Goal: Task Accomplishment & Management: Use online tool/utility

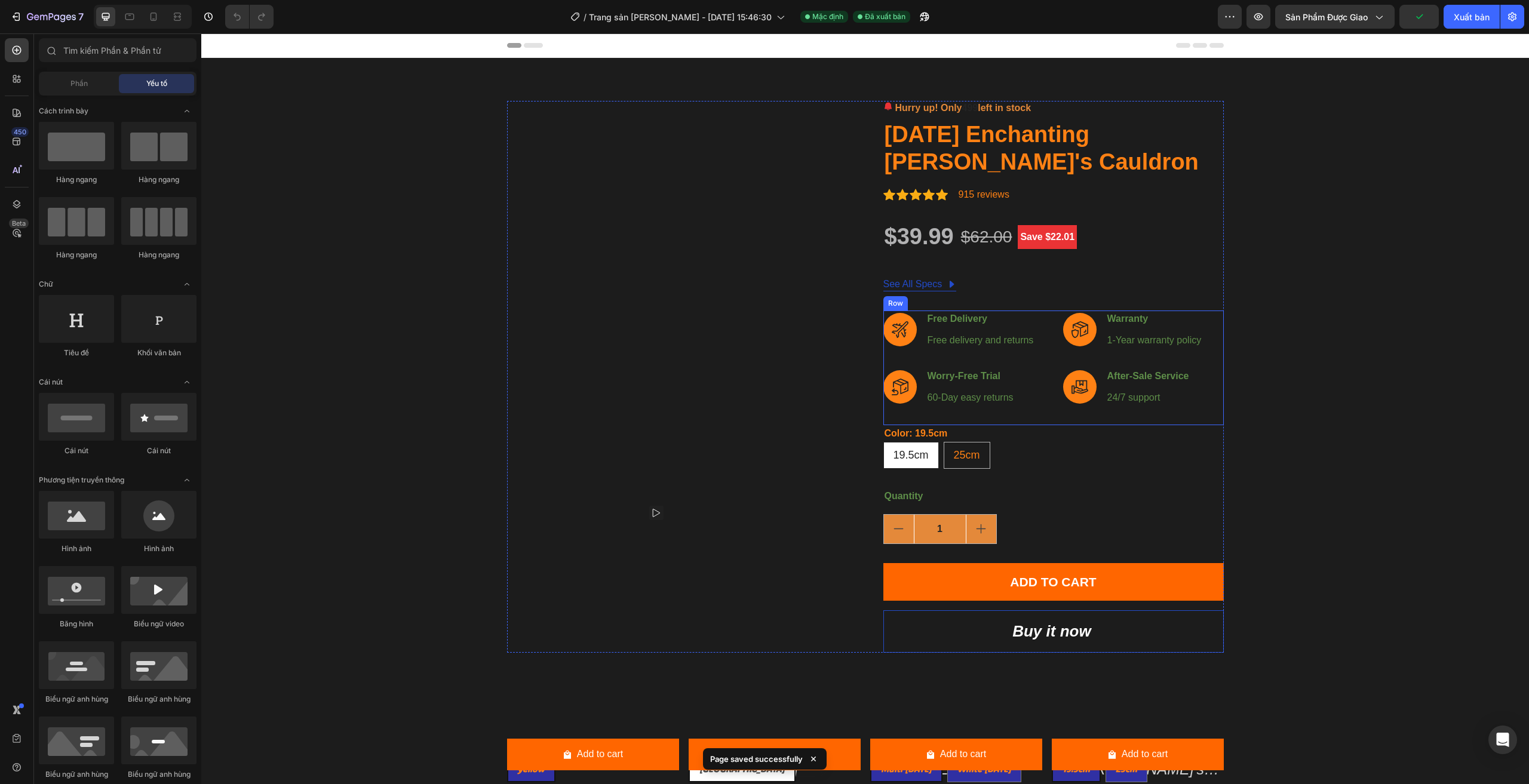
radio input "false"
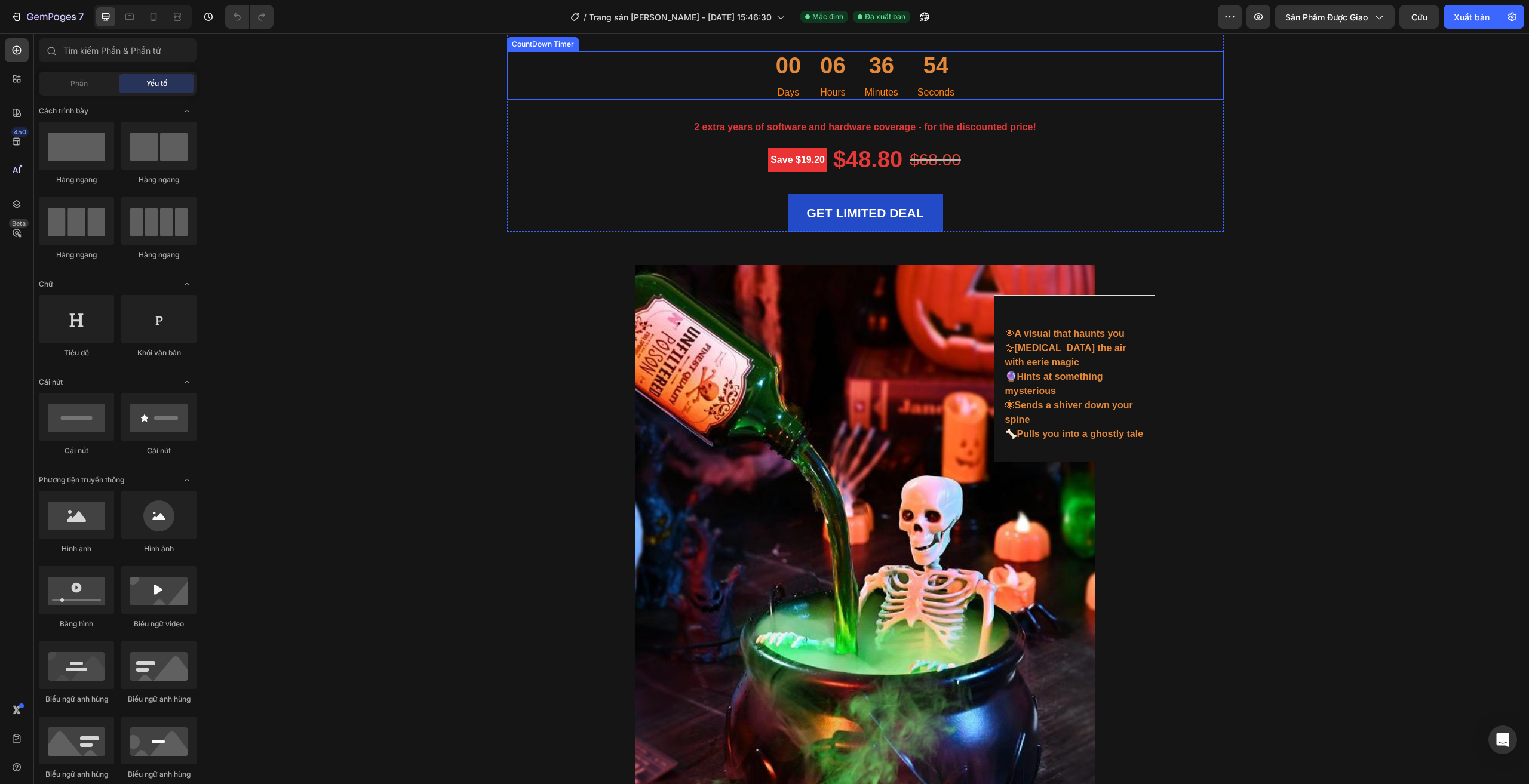
scroll to position [2567, 0]
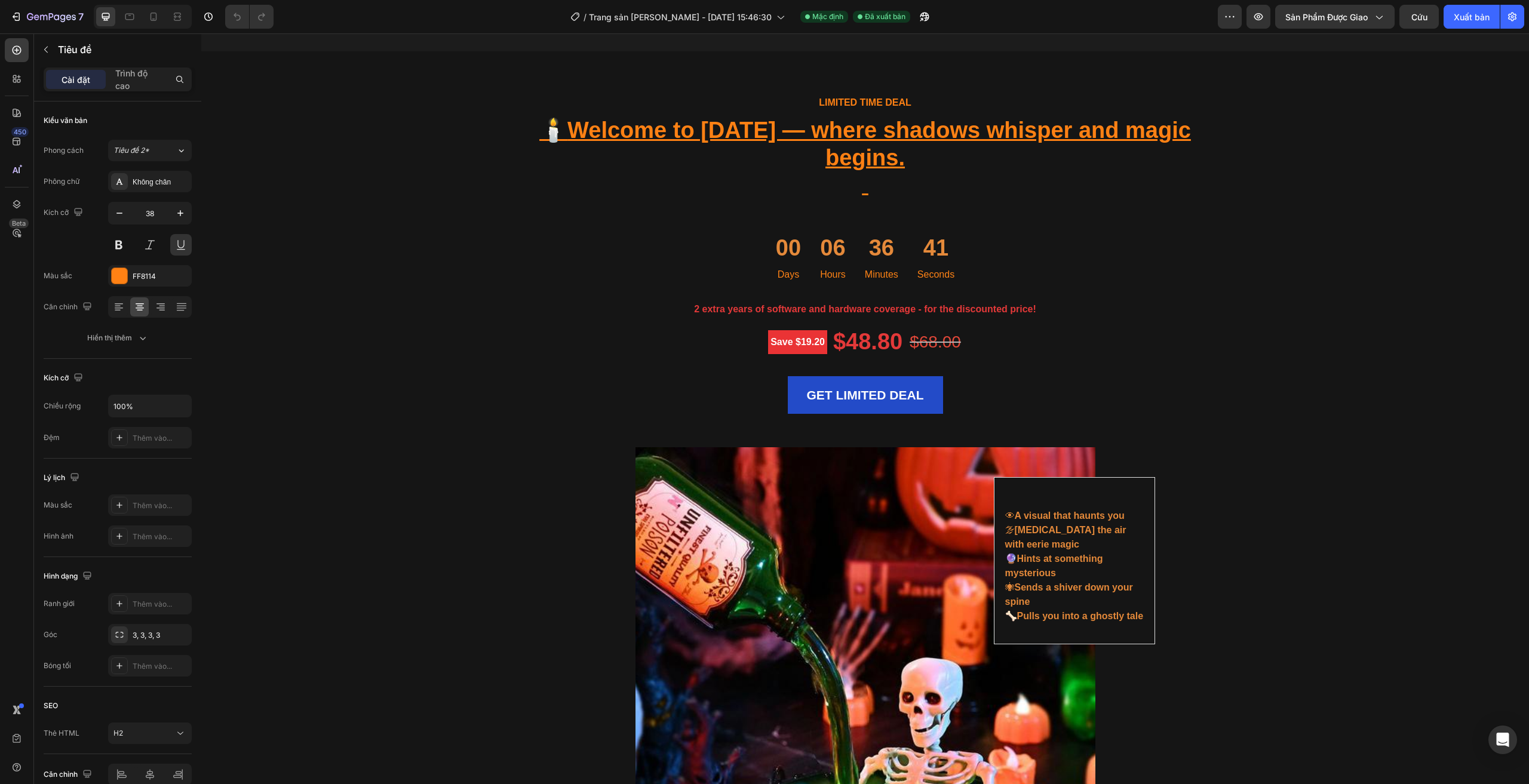
scroll to position [2328, 0]
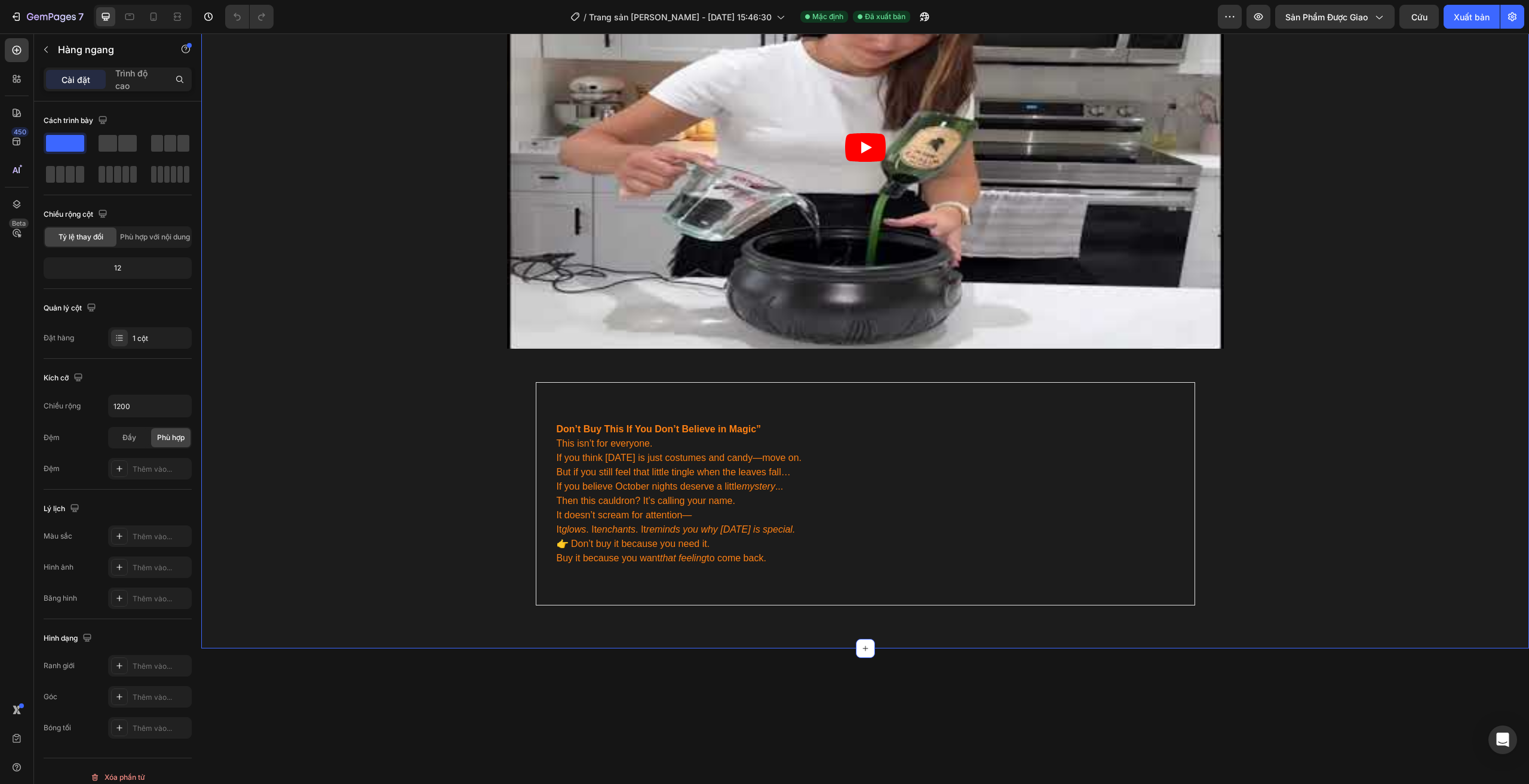
scroll to position [1493, 0]
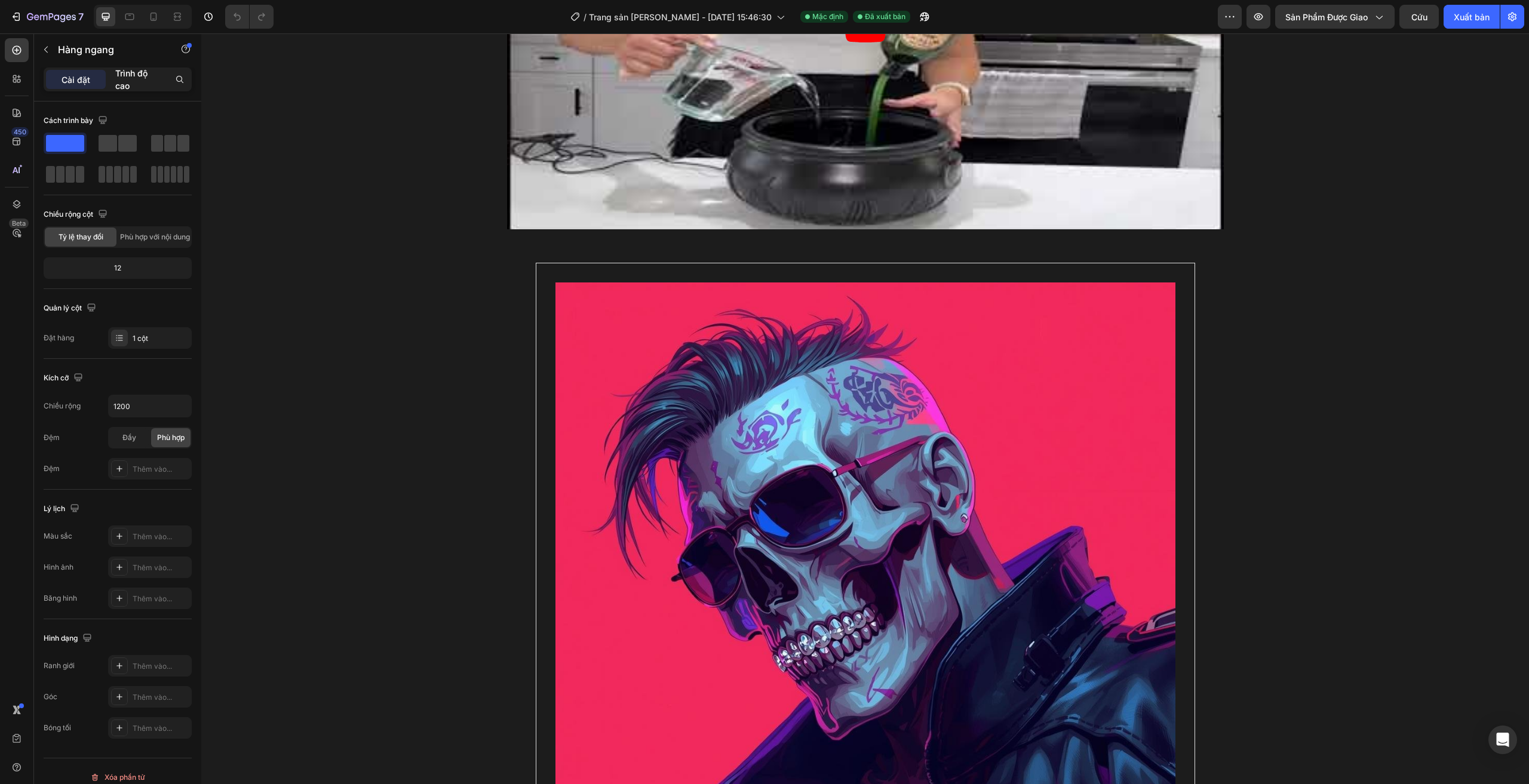
click at [134, 83] on p "Trình độ cao" at bounding box center [138, 79] width 46 height 25
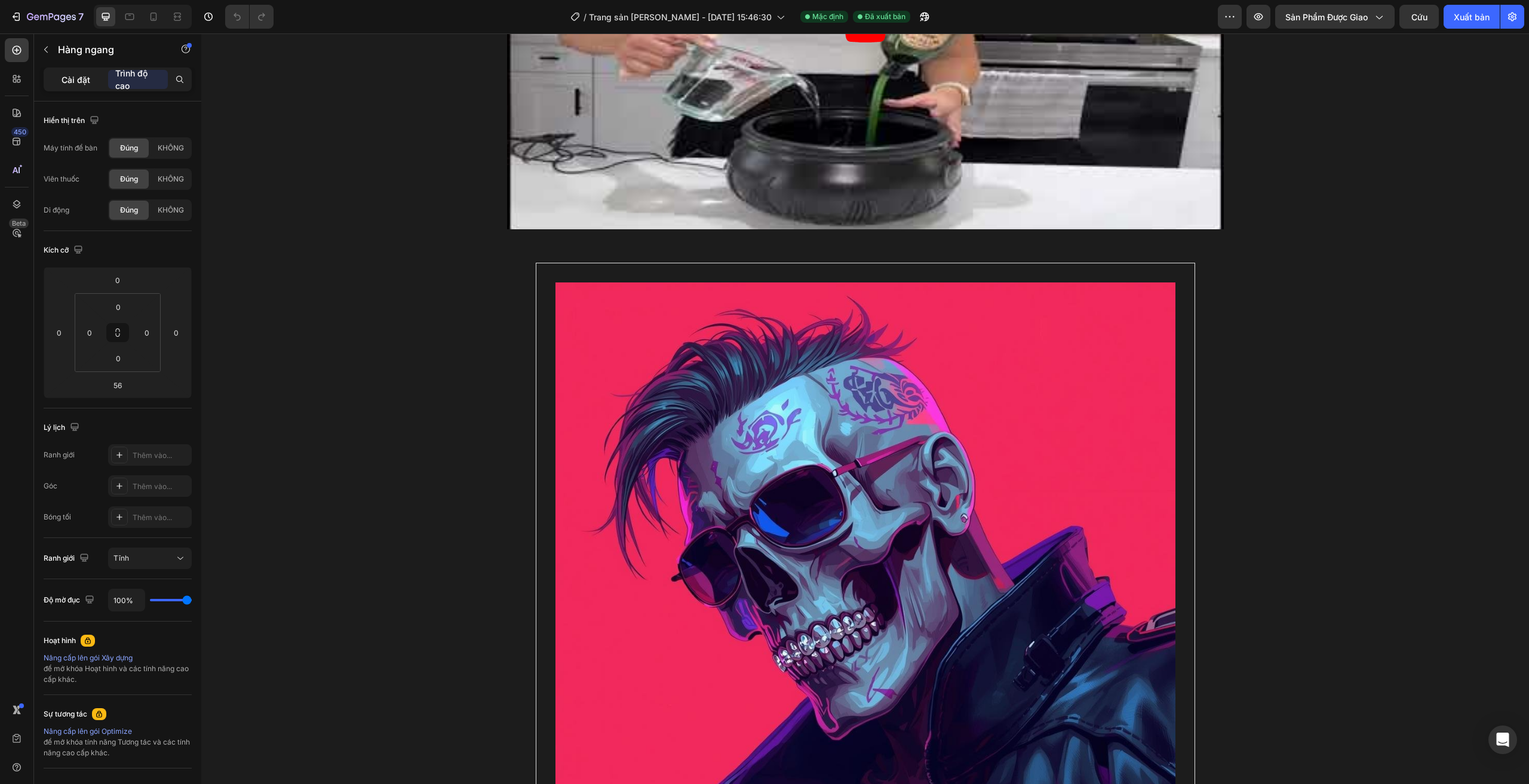
click at [73, 83] on font "Cài đặt" at bounding box center [75, 79] width 29 height 10
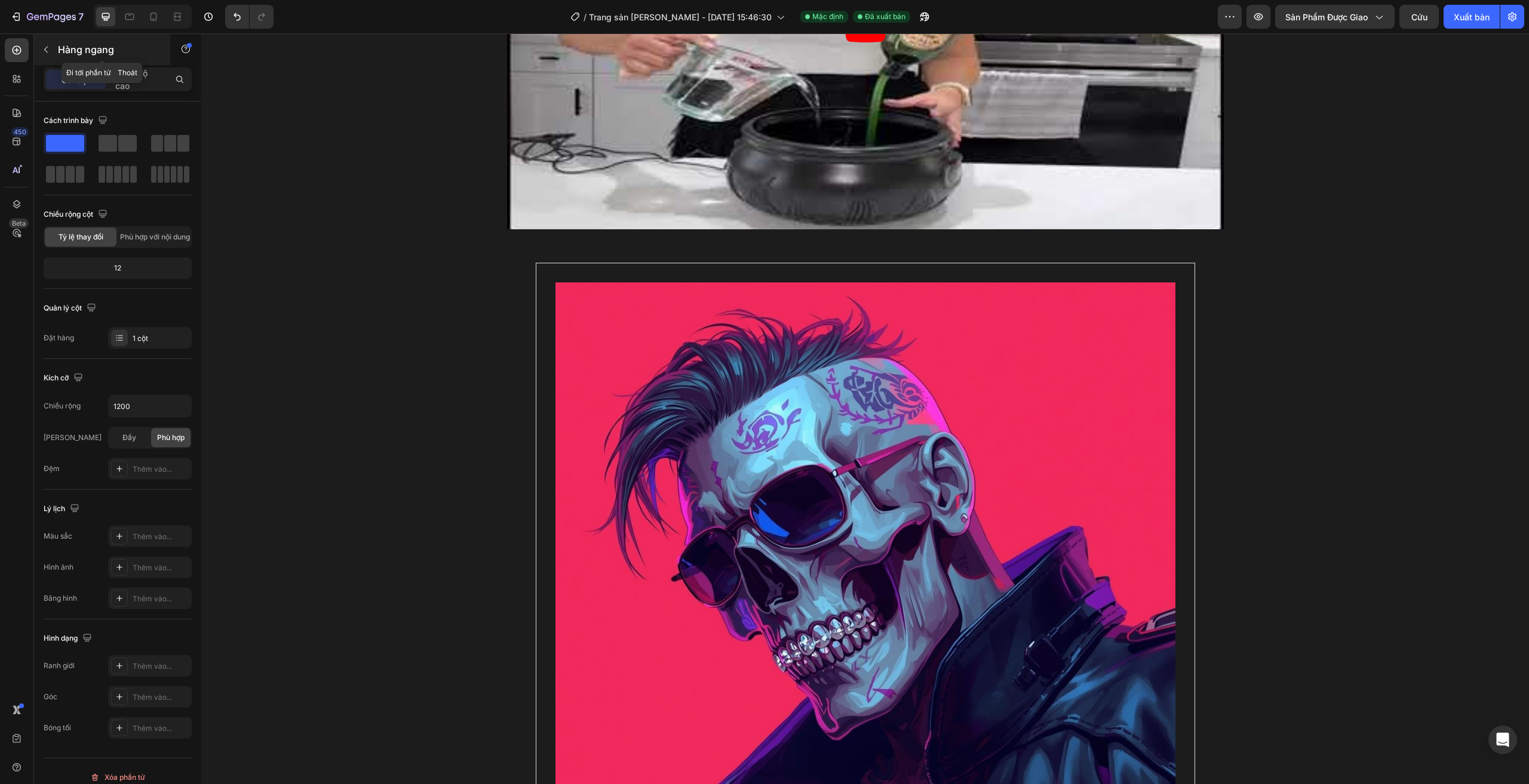
click at [44, 52] on icon "button" at bounding box center [46, 50] width 10 height 10
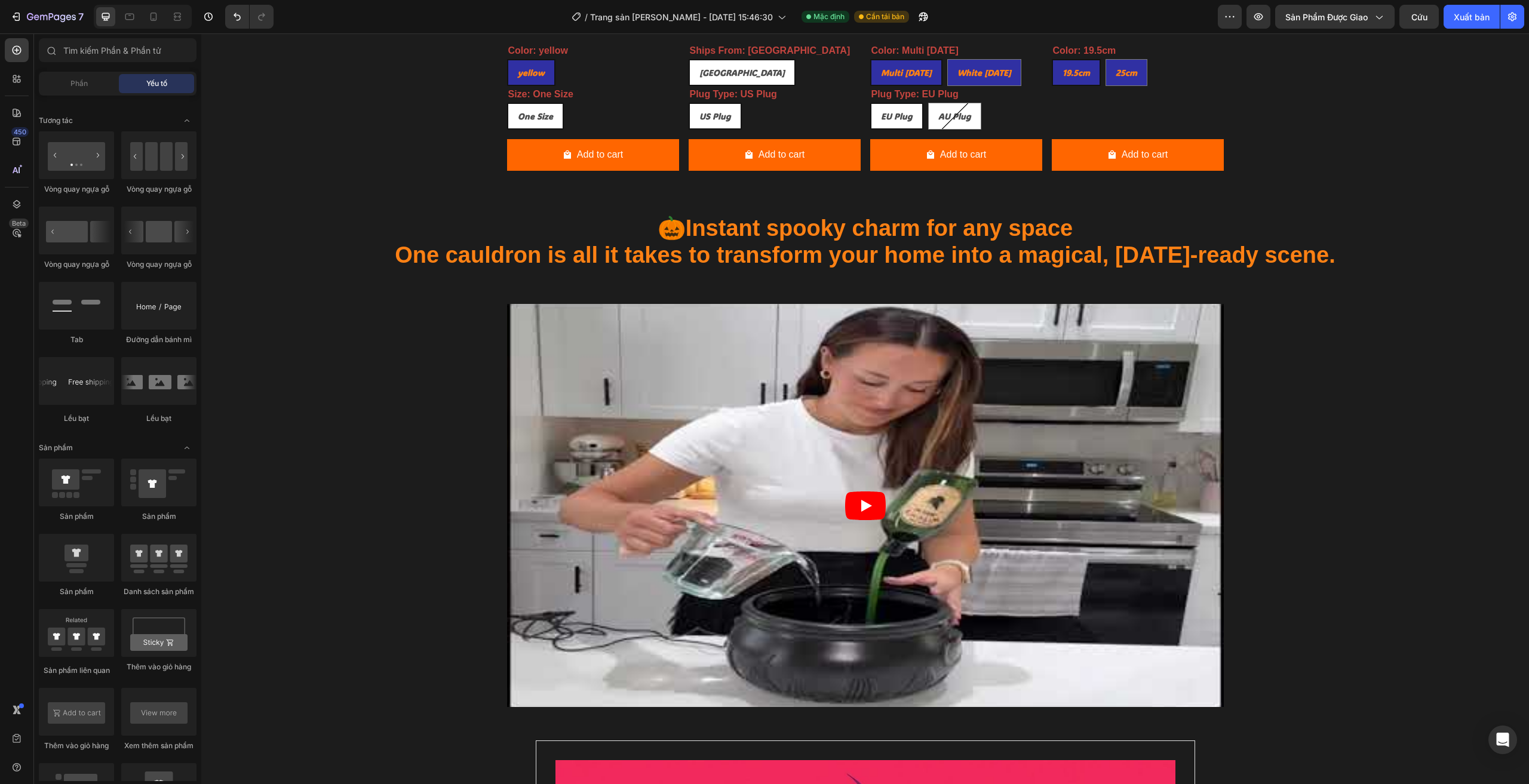
scroll to position [776, 0]
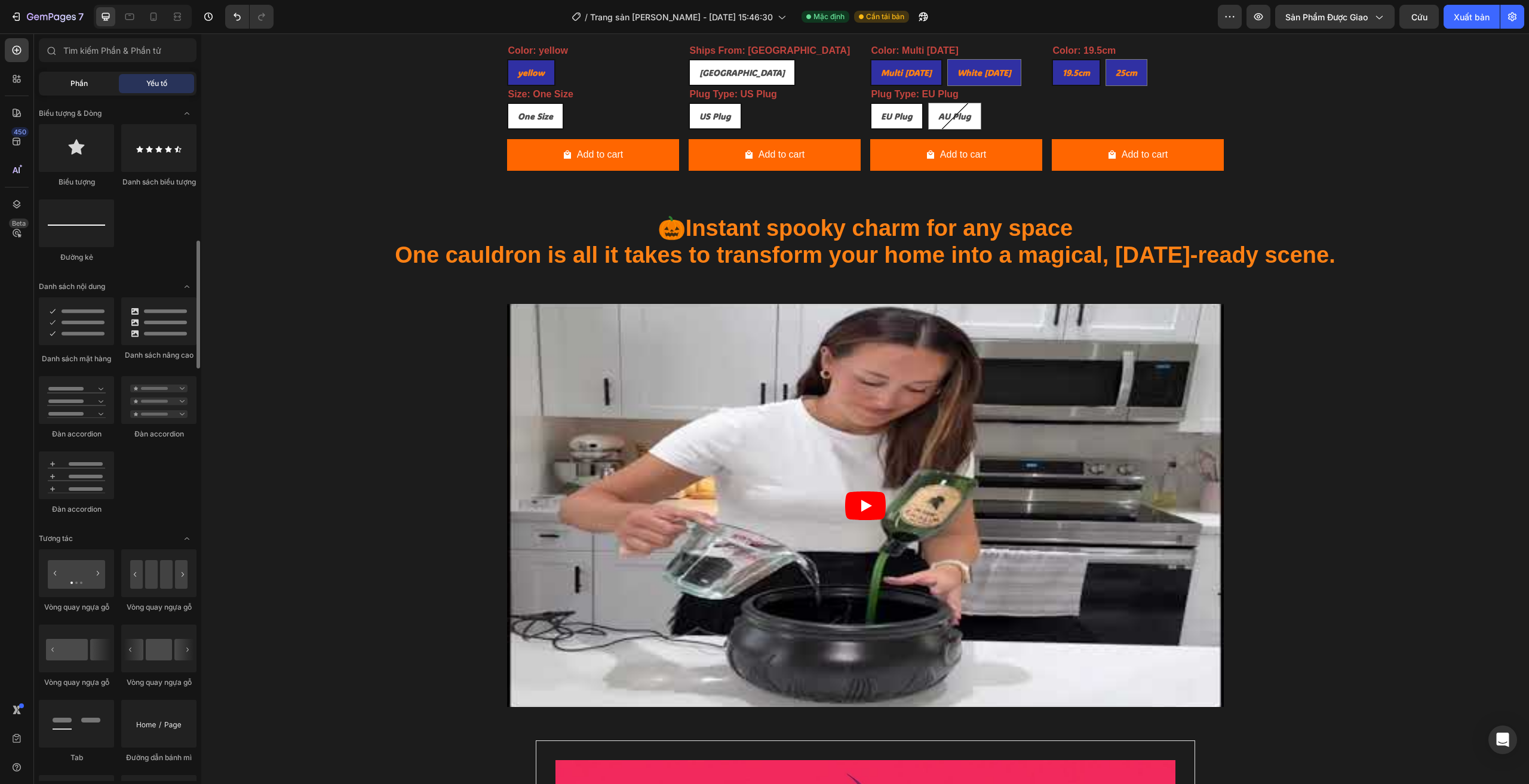
click at [86, 92] on div "Phần" at bounding box center [79, 83] width 75 height 19
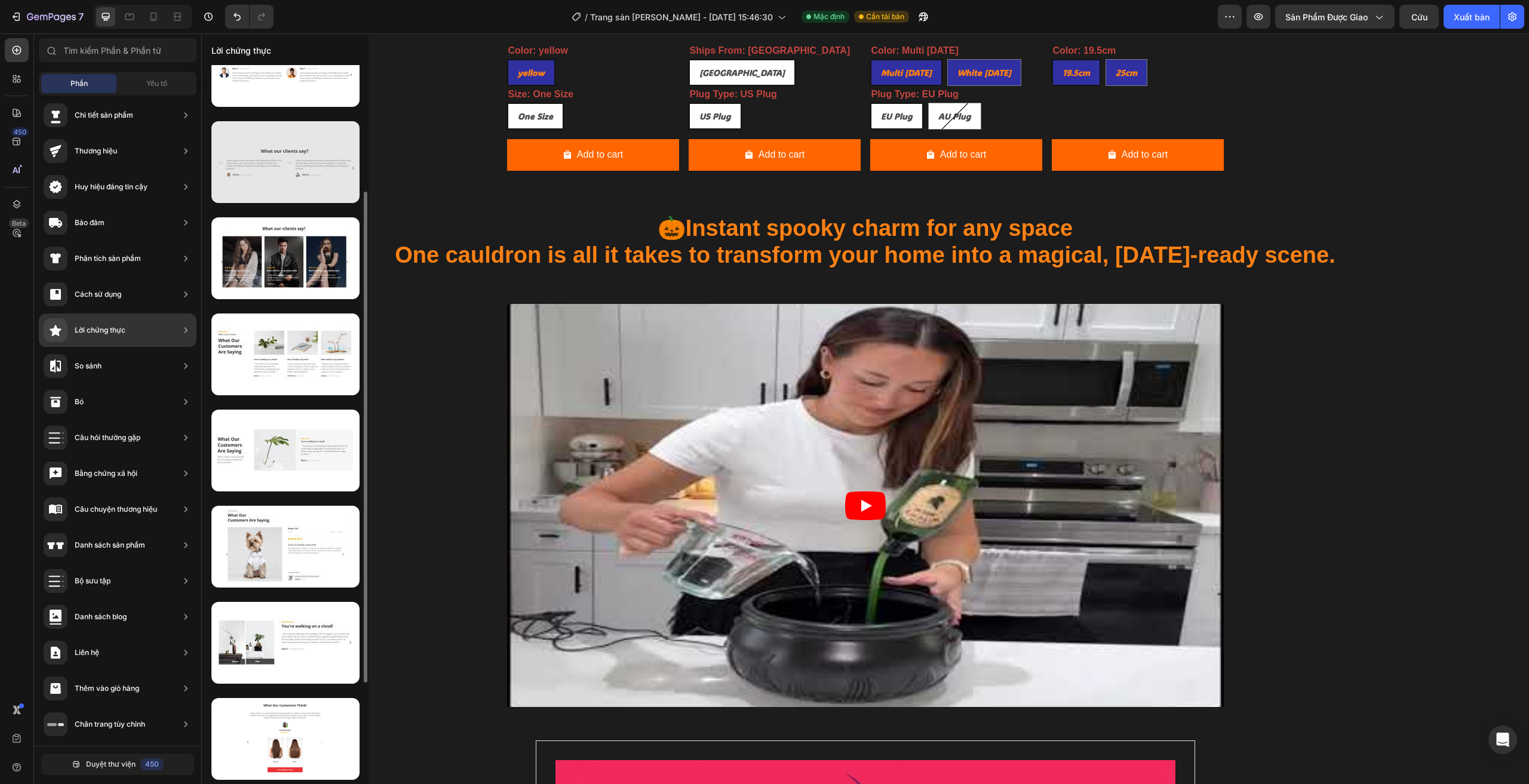
scroll to position [212, 0]
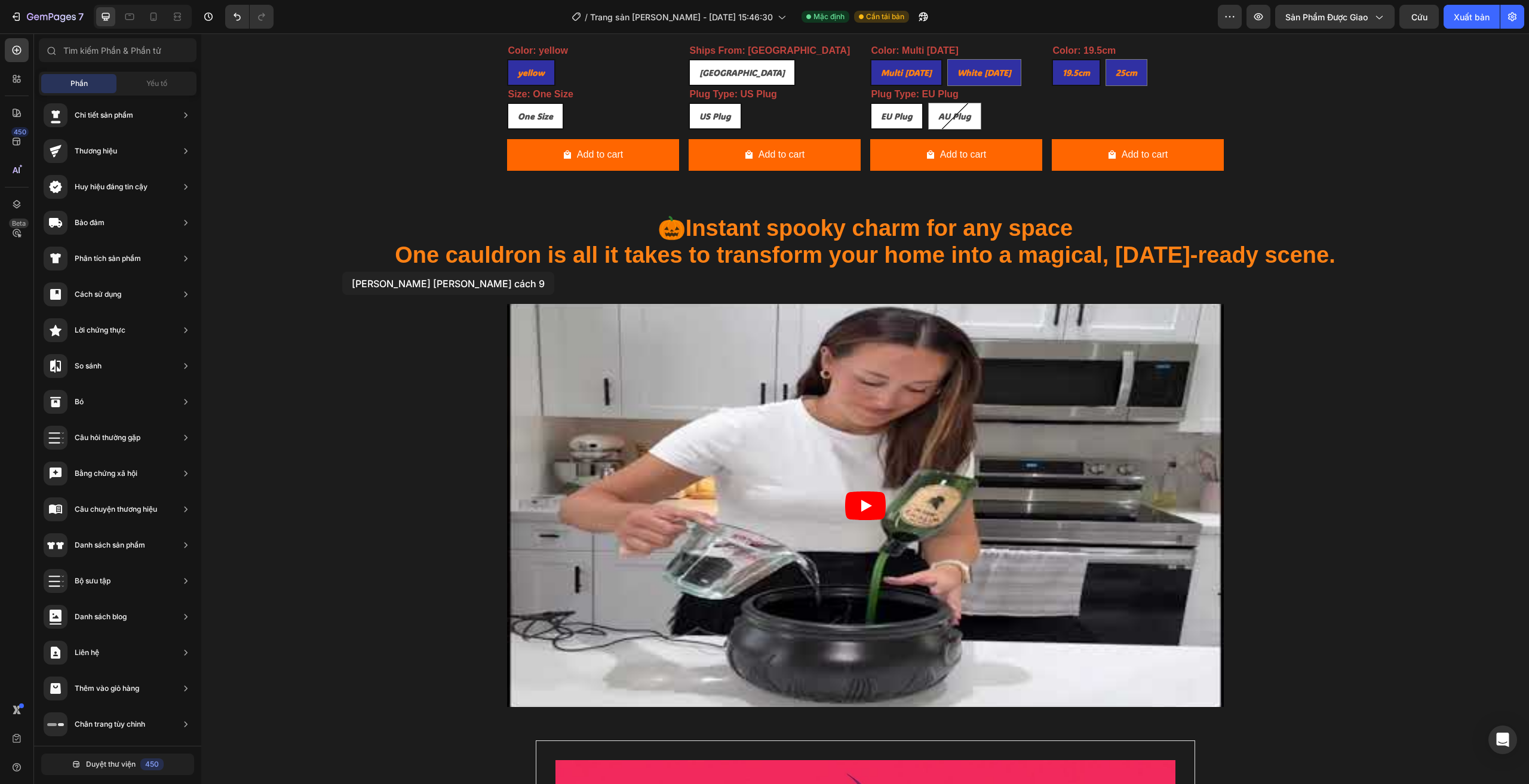
drag, startPoint x: 482, startPoint y: 309, endPoint x: 342, endPoint y: 272, distance: 144.8
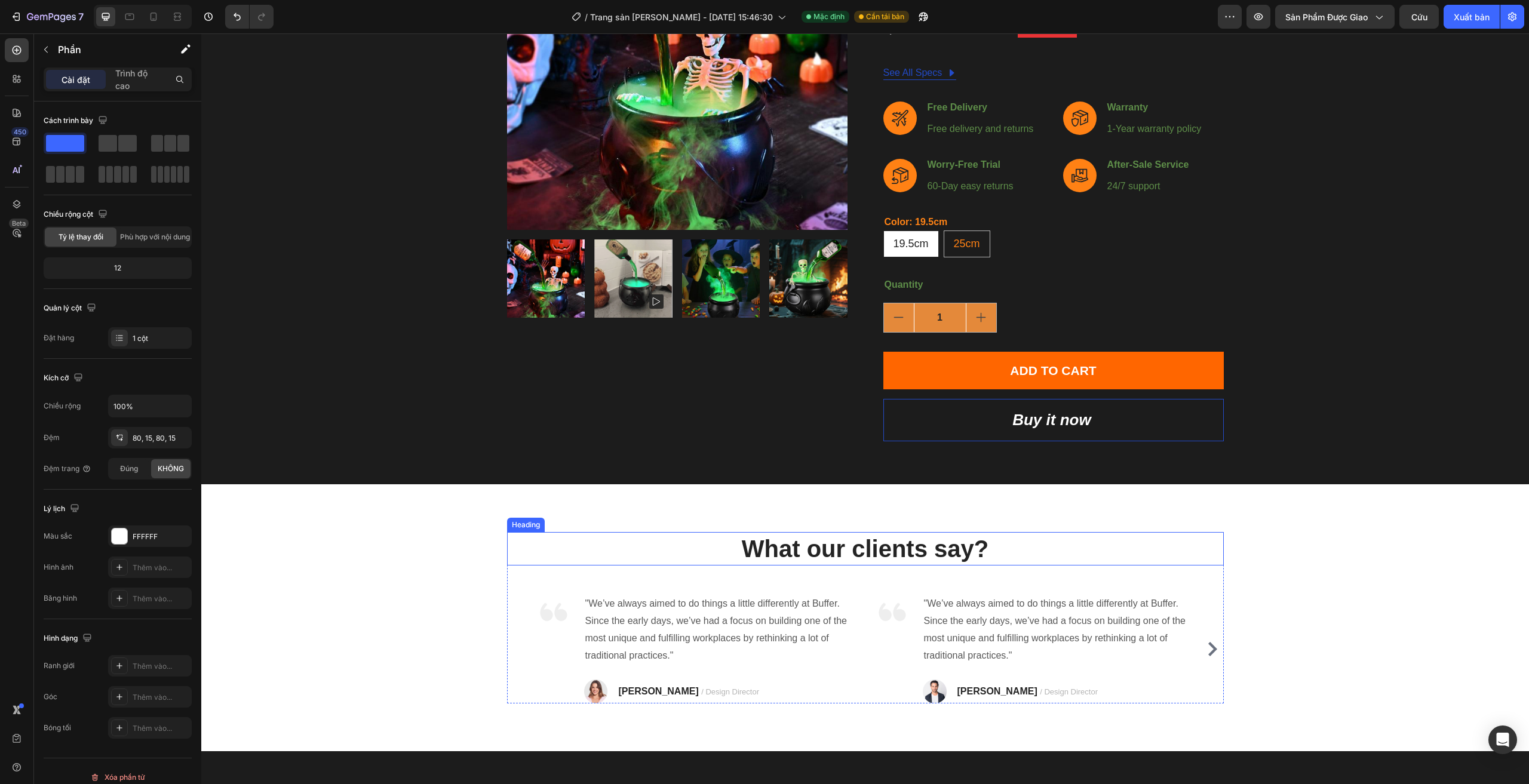
scroll to position [271, 0]
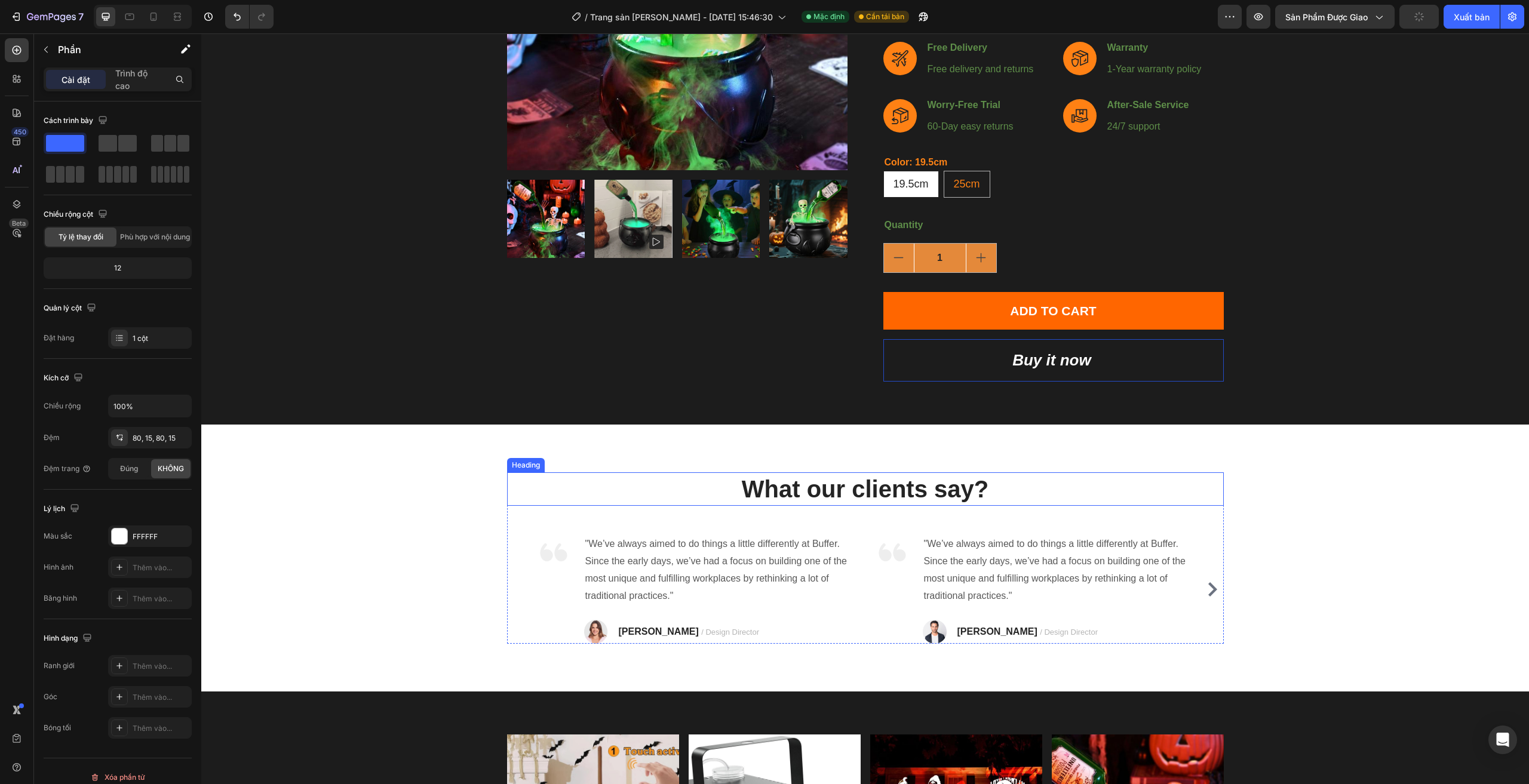
click at [565, 489] on p "What our clients say?" at bounding box center [865, 488] width 714 height 31
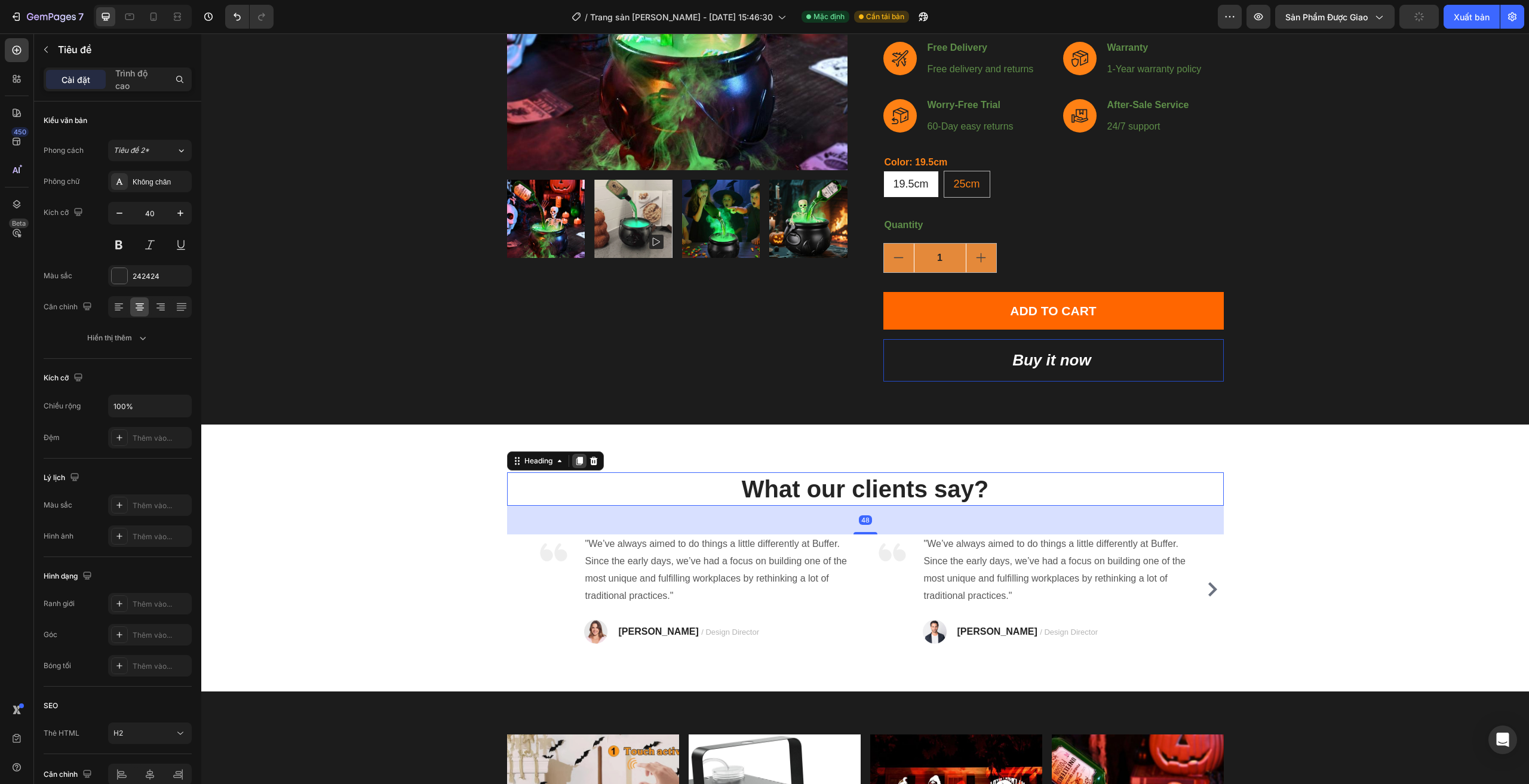
click at [577, 467] on div at bounding box center [580, 461] width 15 height 15
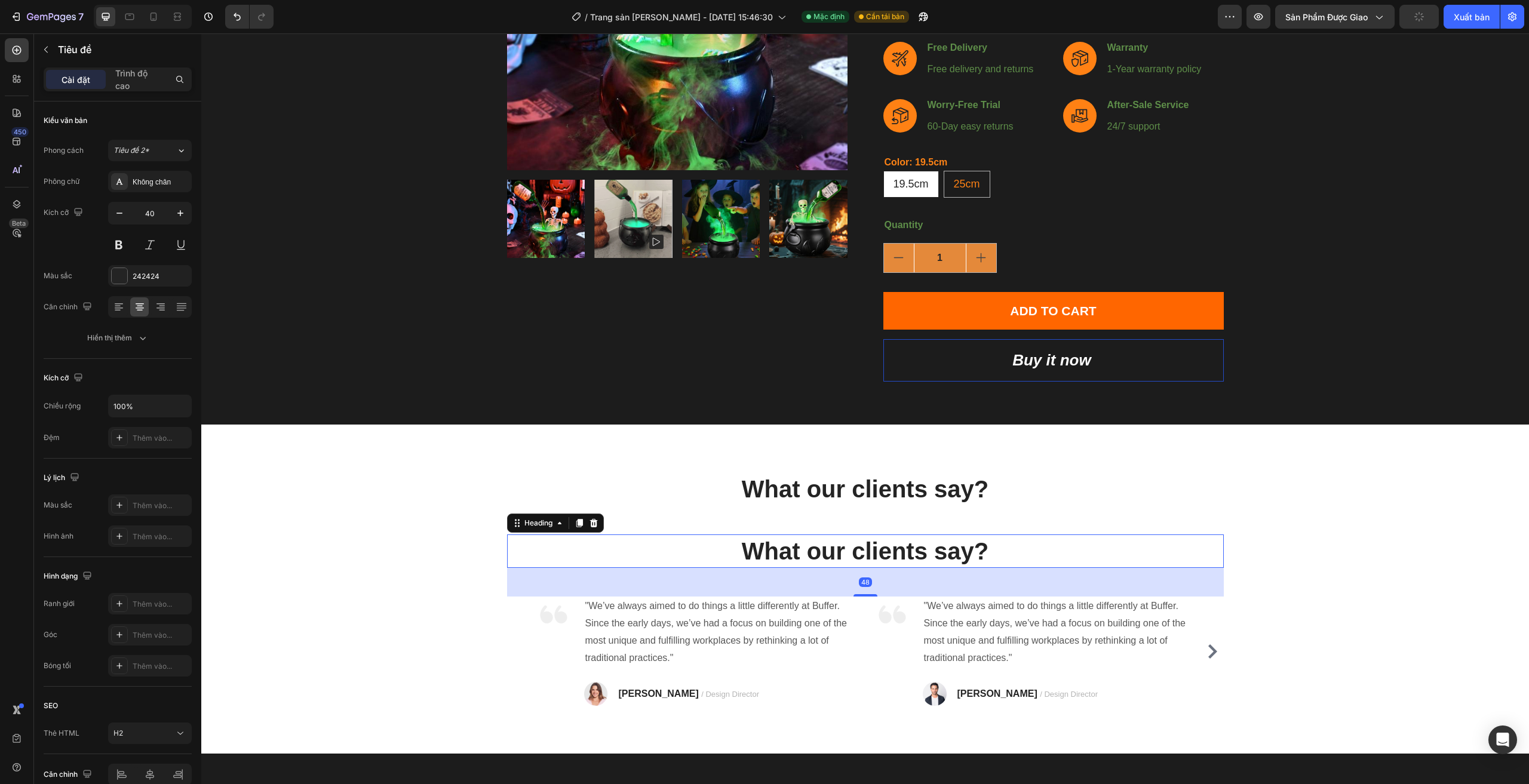
scroll to position [390, 0]
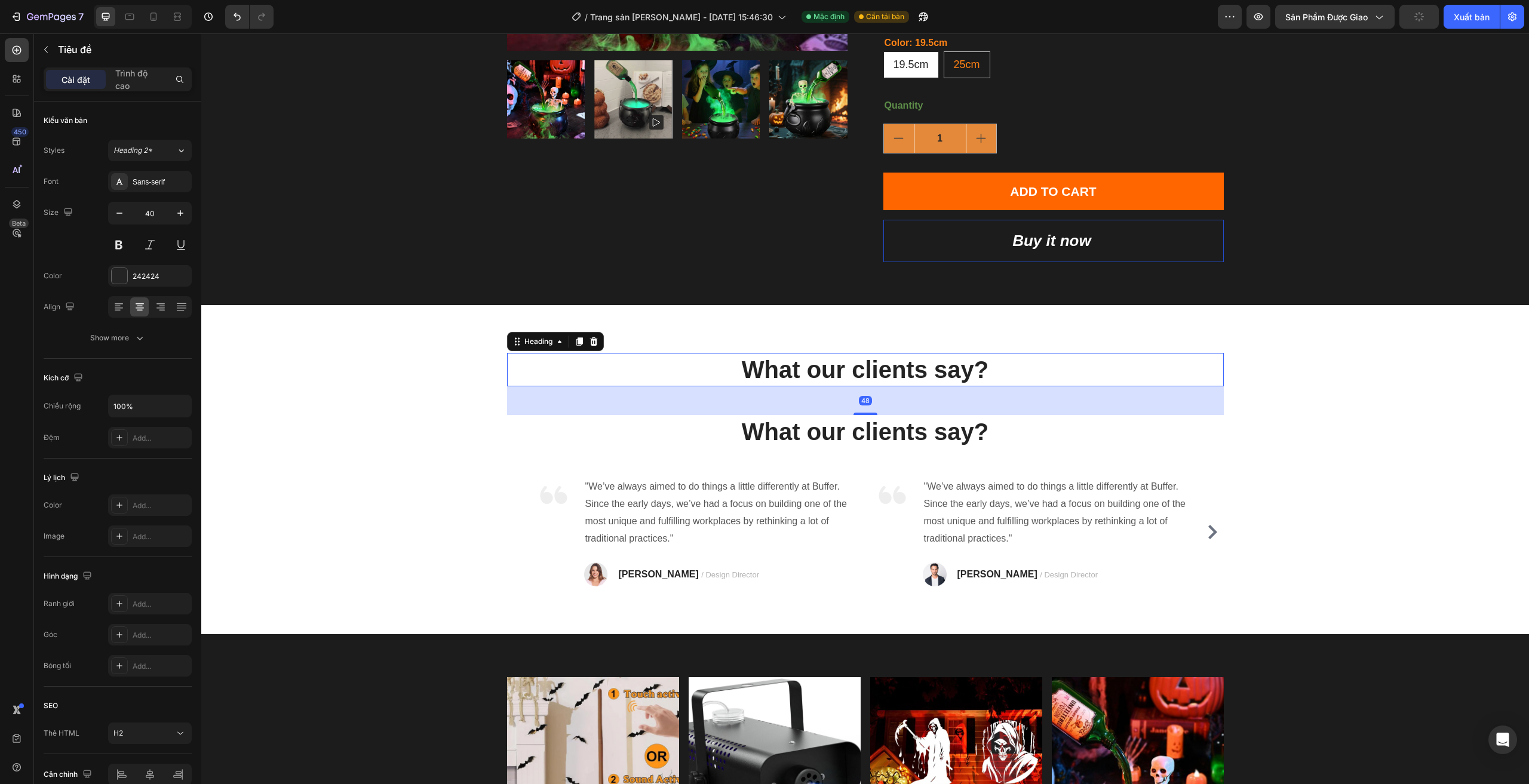
click at [777, 373] on p "What our clients say?" at bounding box center [865, 369] width 714 height 31
click at [592, 339] on icon at bounding box center [593, 342] width 8 height 8
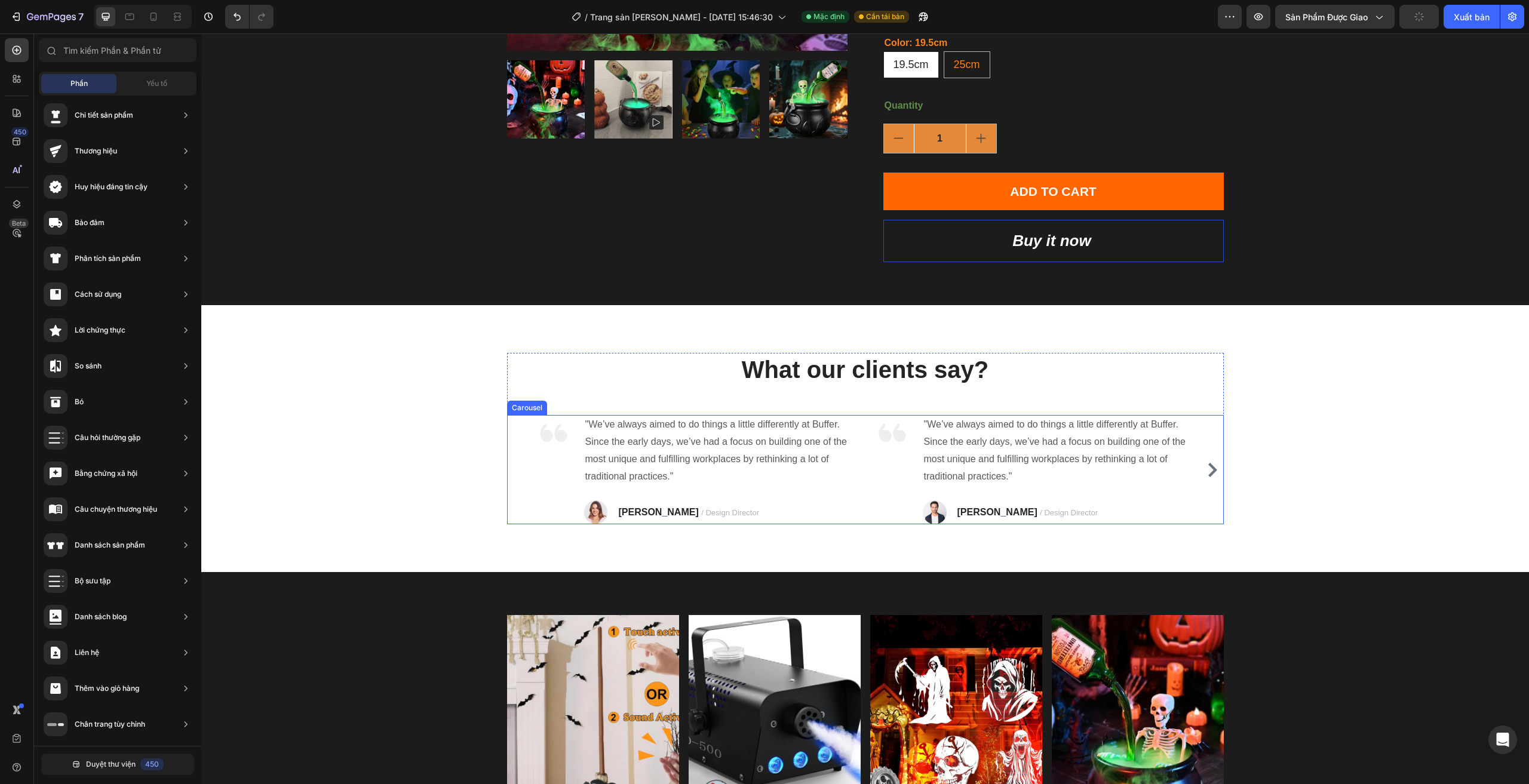
click at [523, 449] on div "Image "We’ve always aimed to do things a little differently at Buffer. Since th…" at bounding box center [865, 470] width 717 height 109
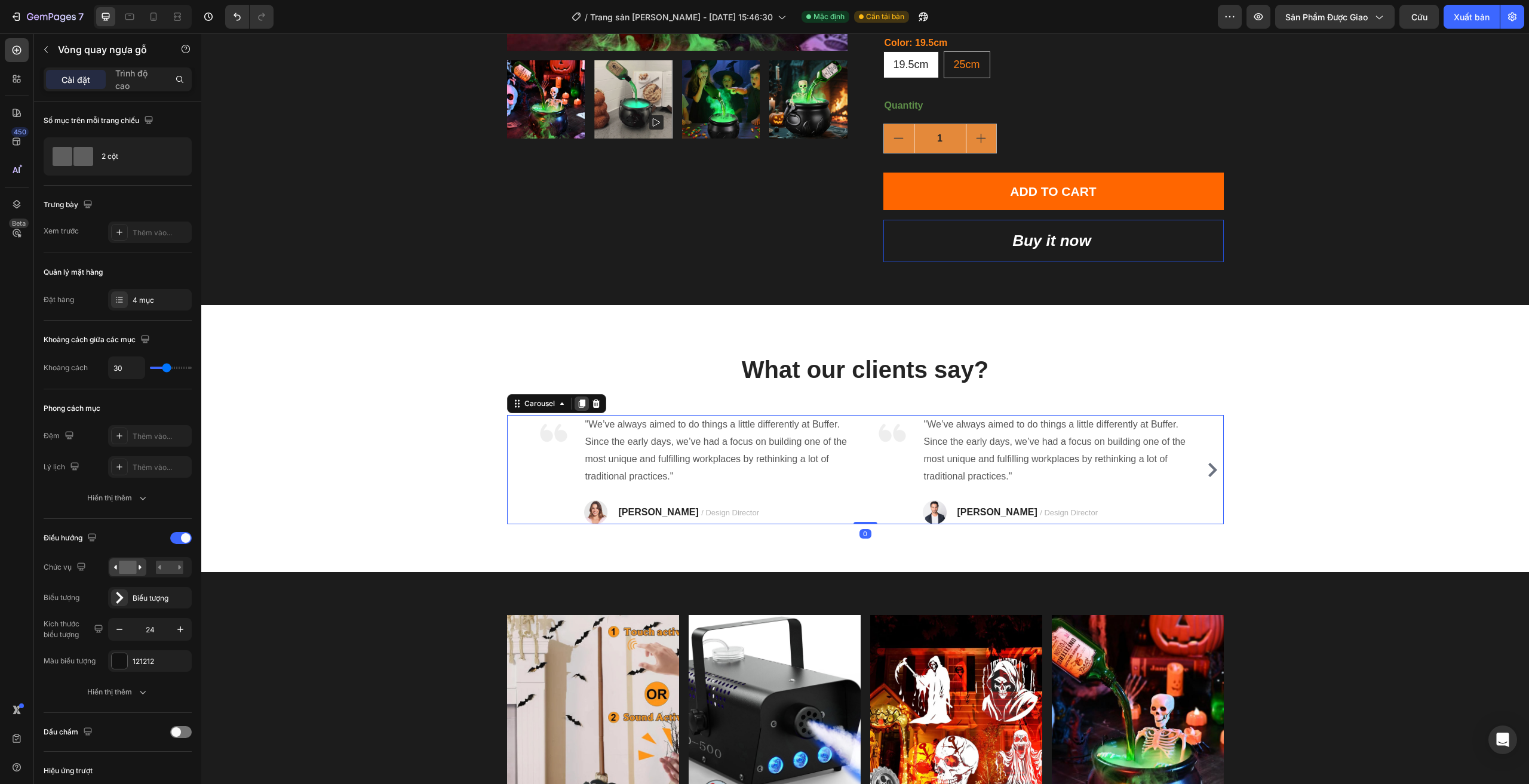
click at [576, 411] on div at bounding box center [581, 404] width 15 height 15
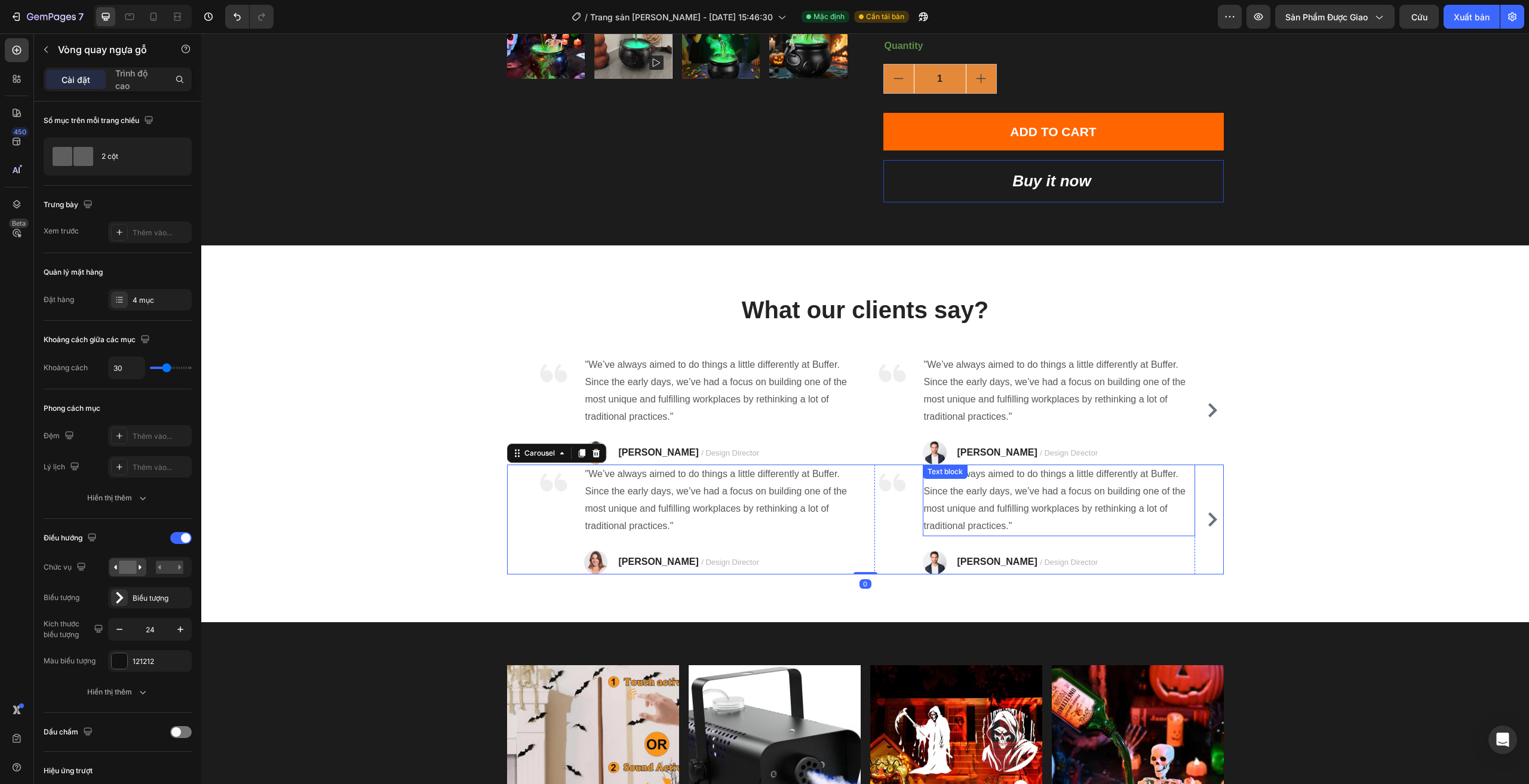
scroll to position [510, 0]
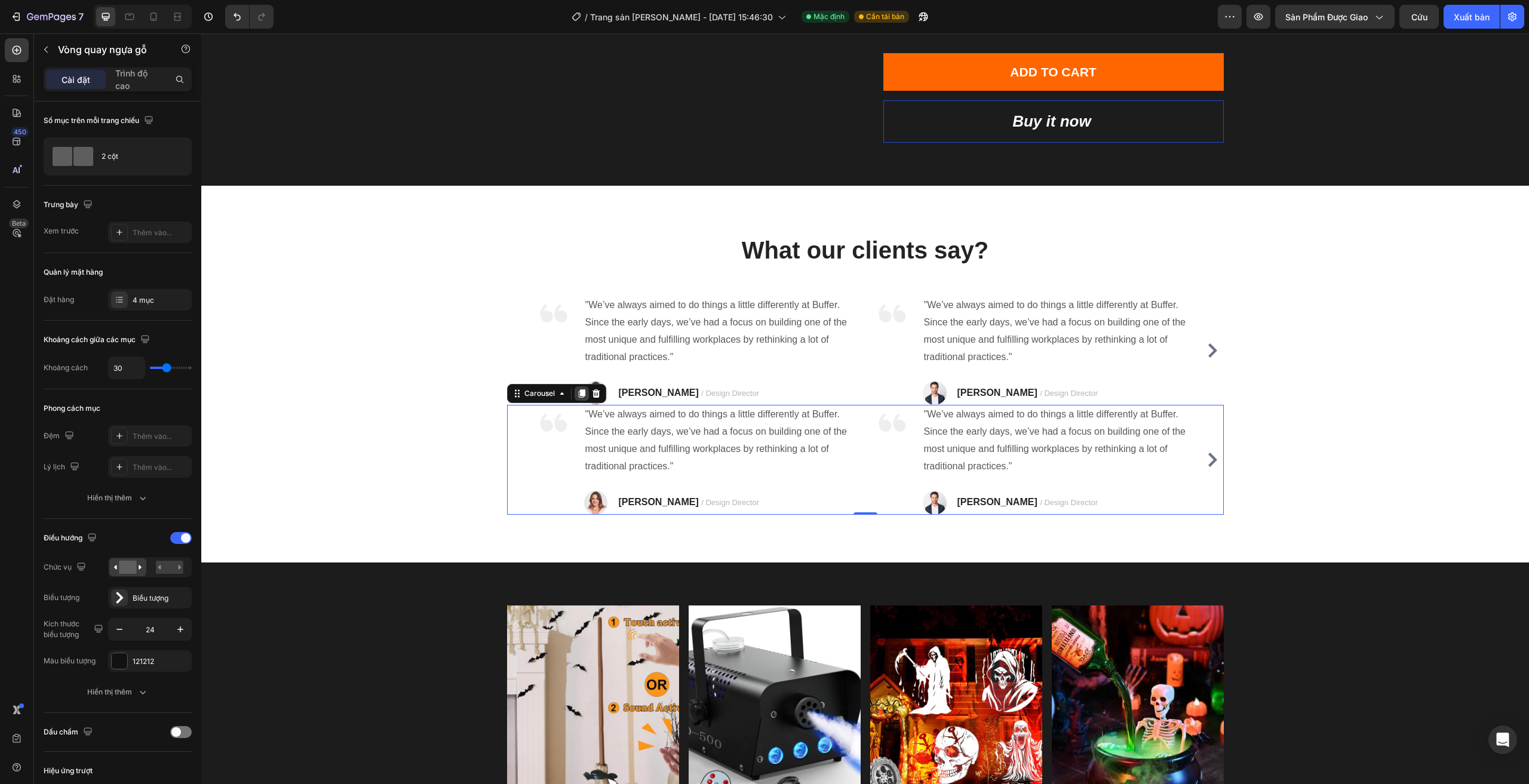
click at [577, 396] on icon at bounding box center [581, 393] width 10 height 10
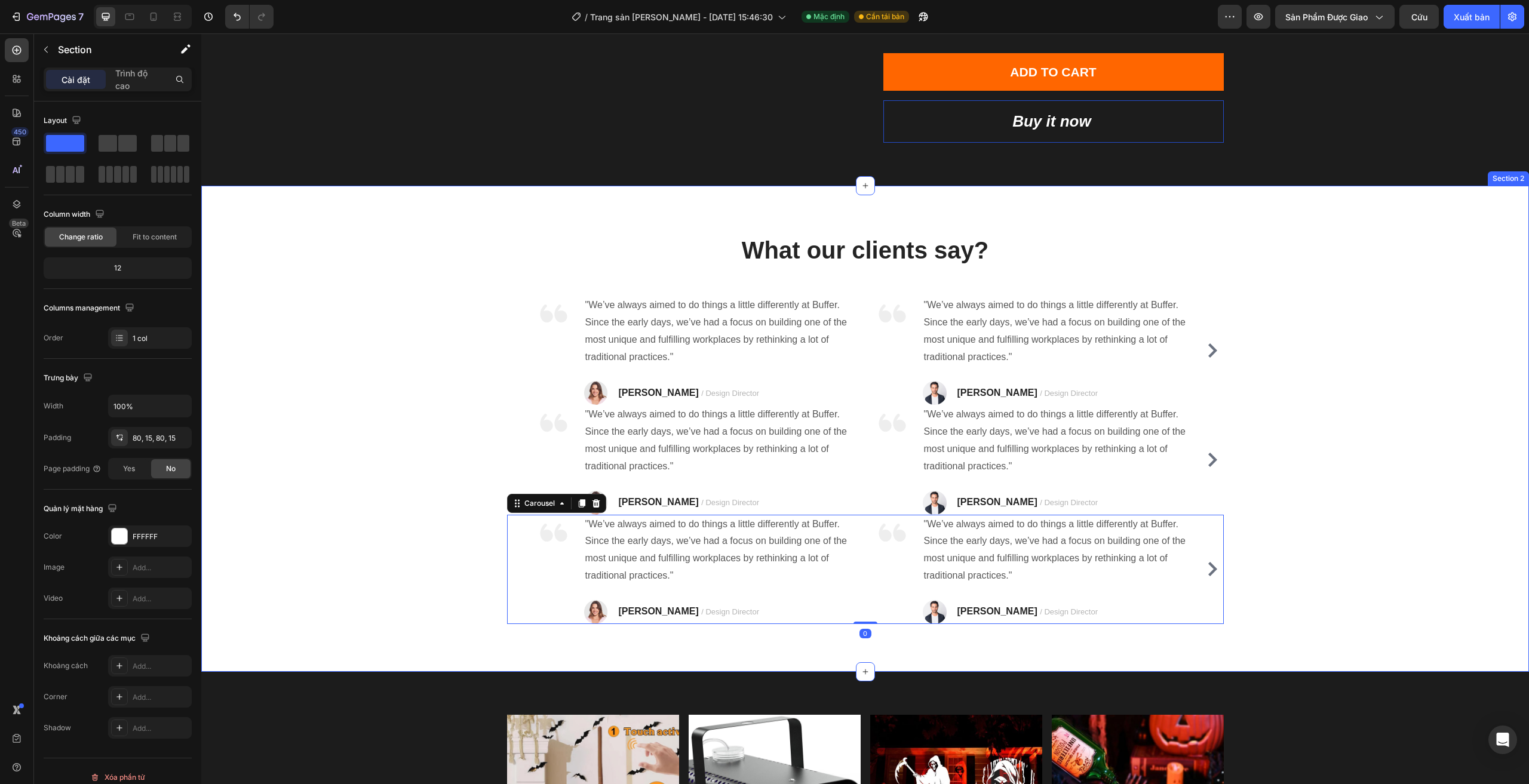
click at [1477, 502] on div "What our clients say? Heading Image "We’ve always aimed to do things a little d…" at bounding box center [865, 428] width 1310 height 390
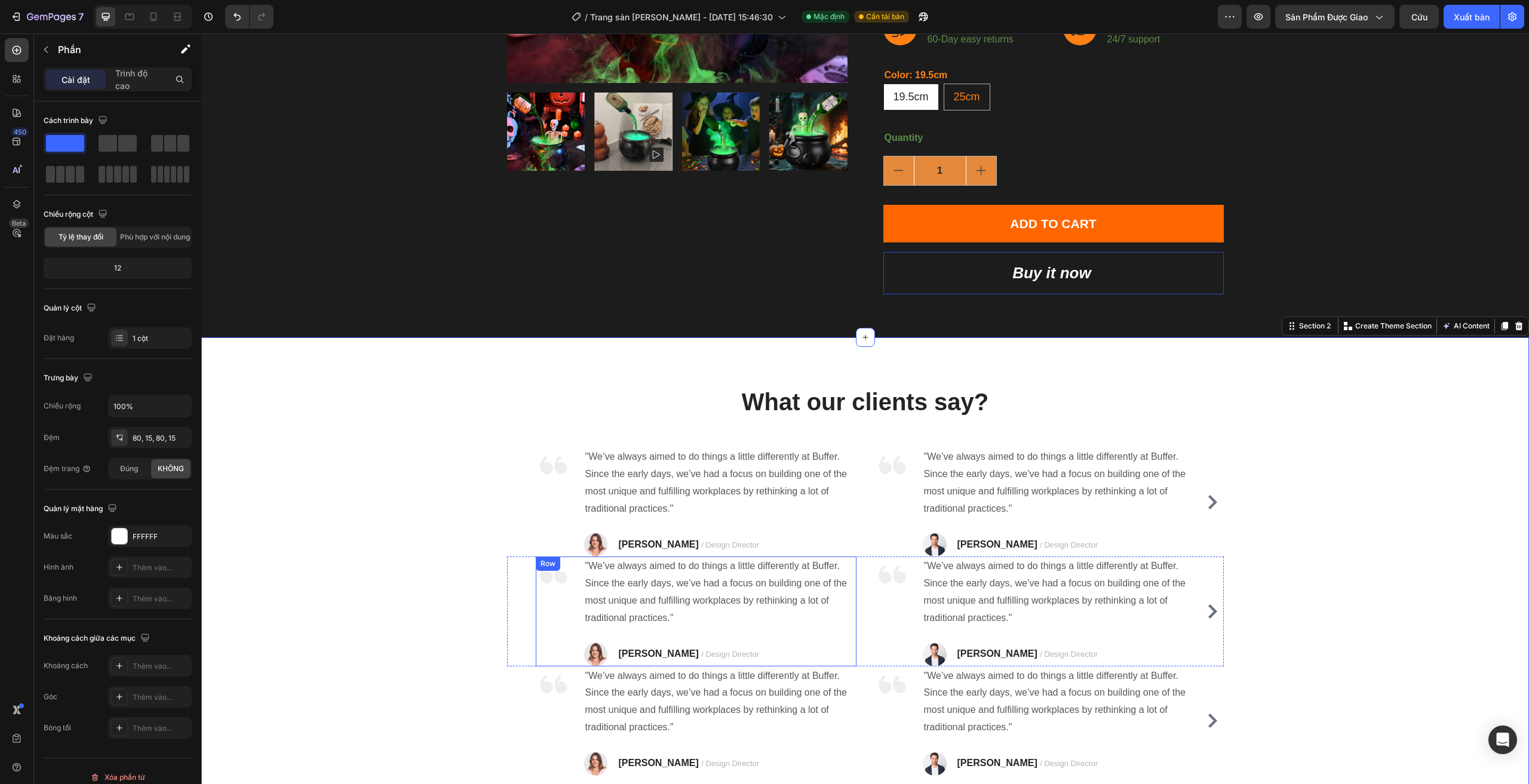
scroll to position [478, 0]
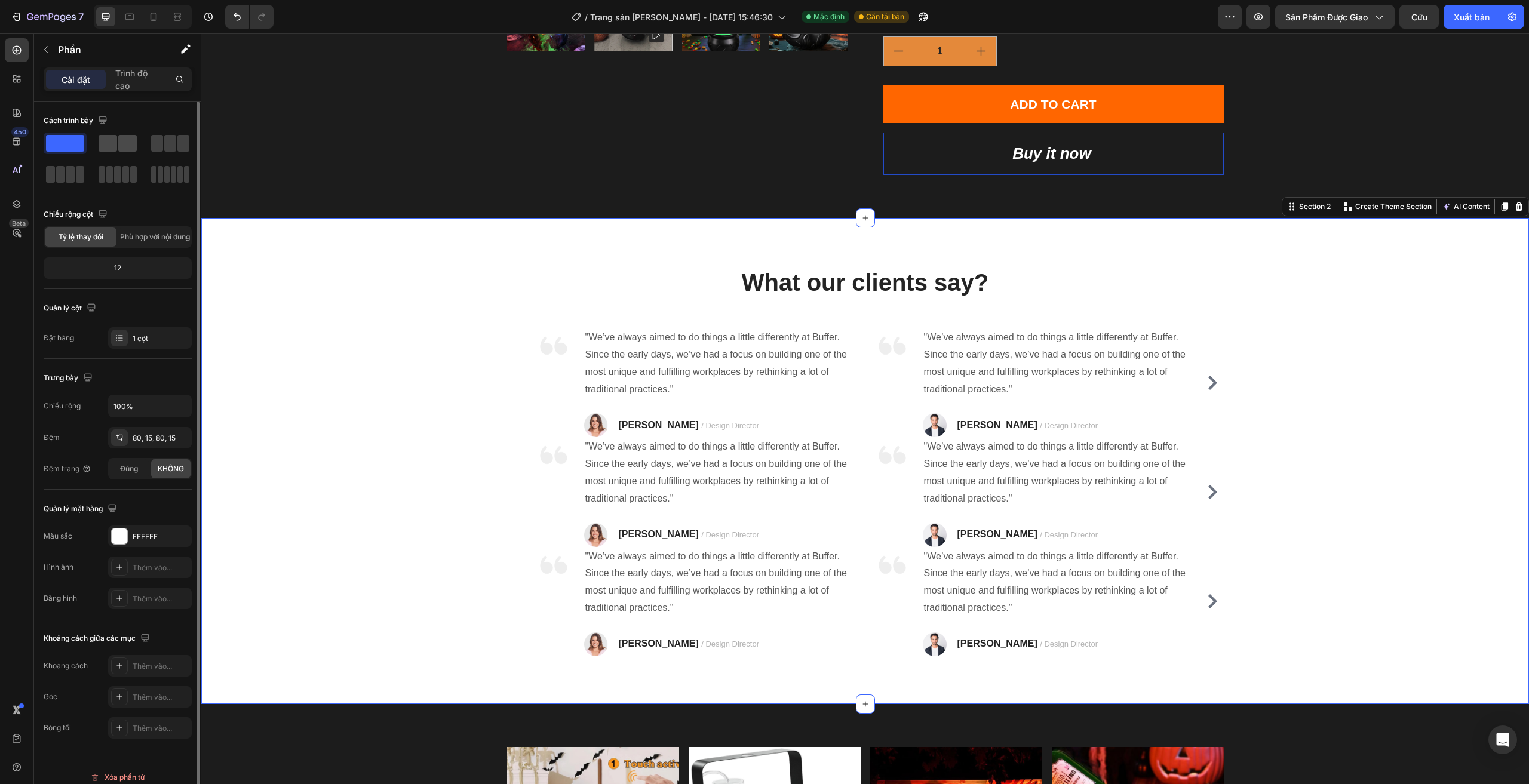
click at [106, 150] on span at bounding box center [107, 143] width 18 height 17
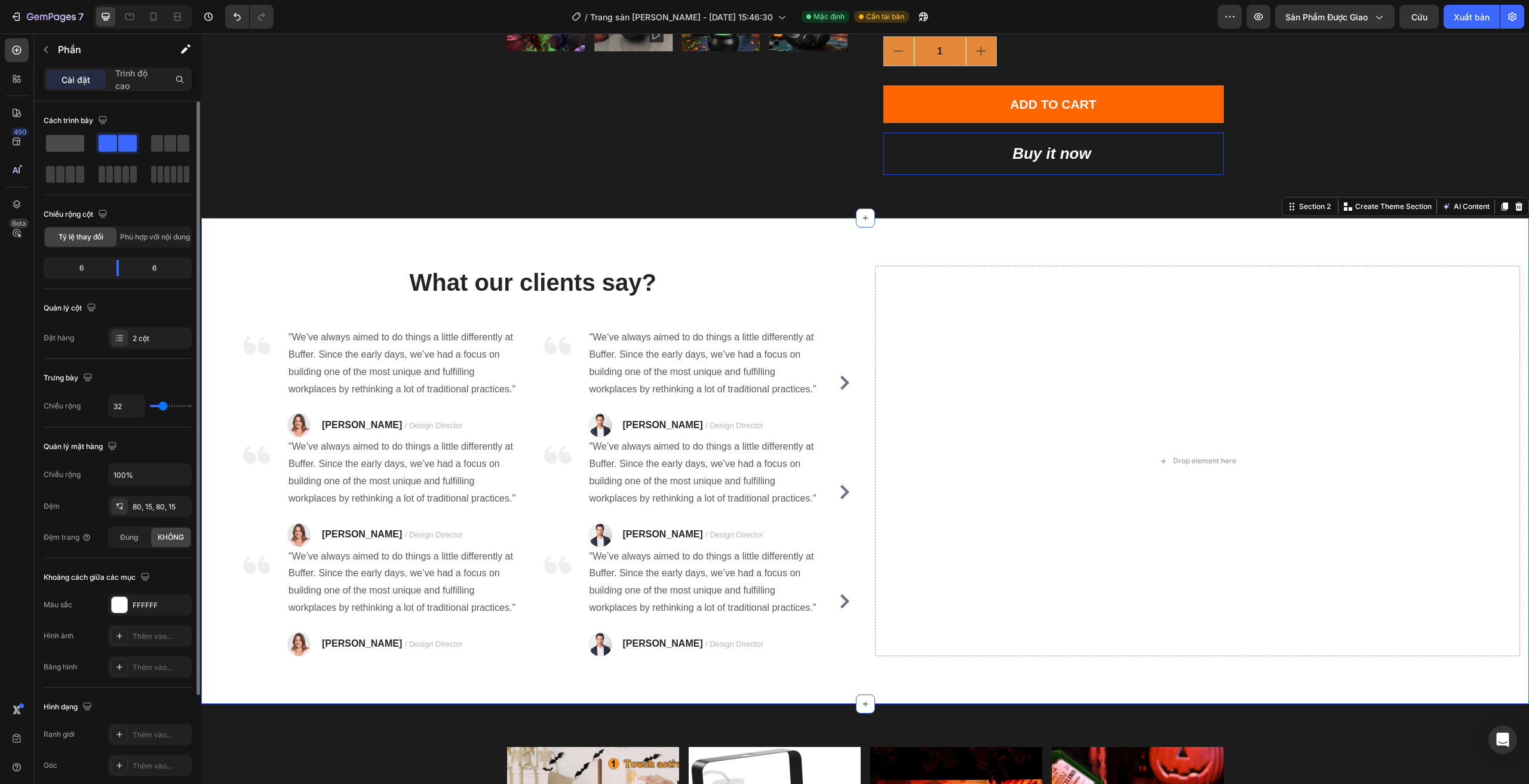
click at [76, 146] on span at bounding box center [65, 143] width 38 height 17
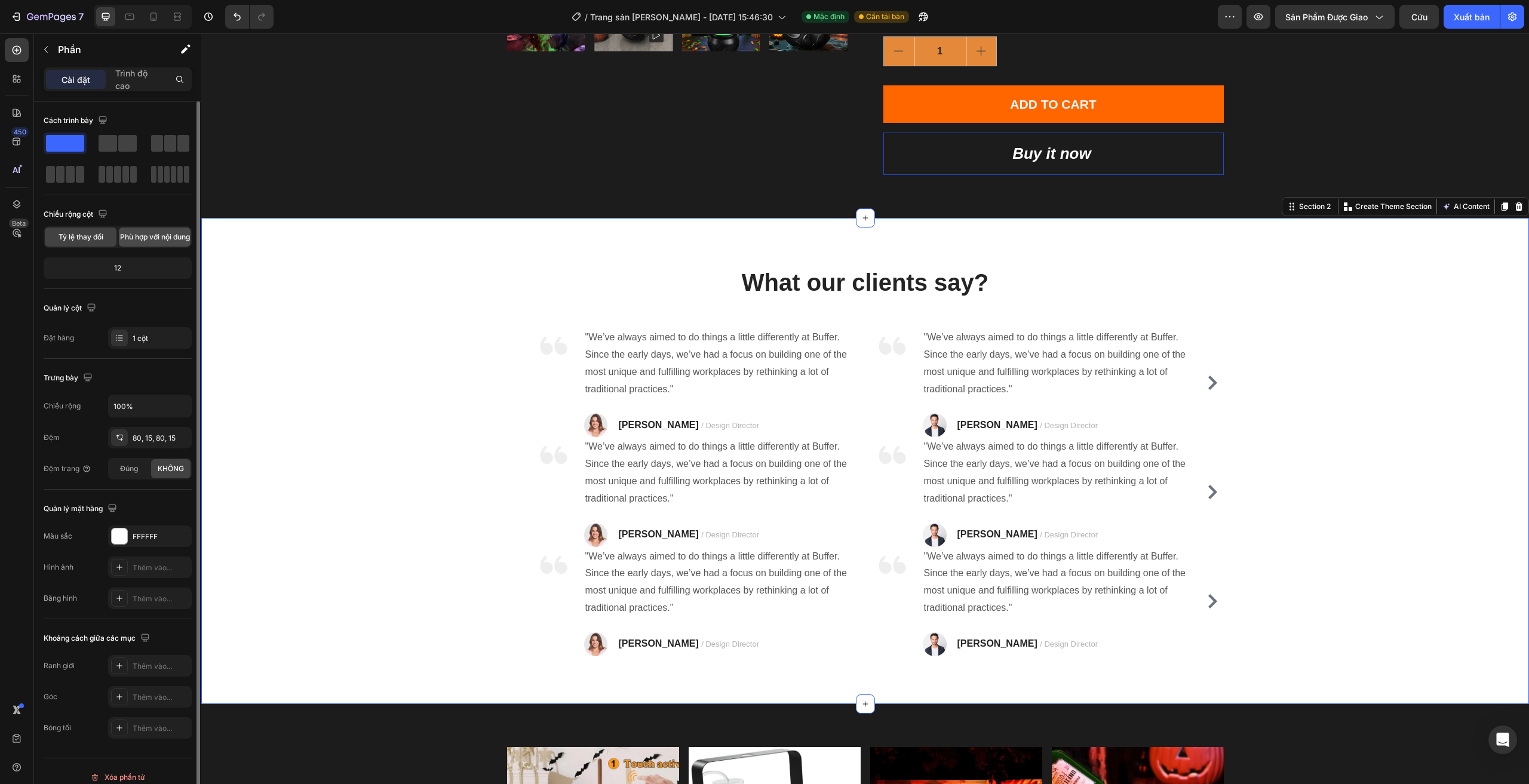
click at [159, 241] on font "Phù hợp với nội dung" at bounding box center [155, 237] width 70 height 9
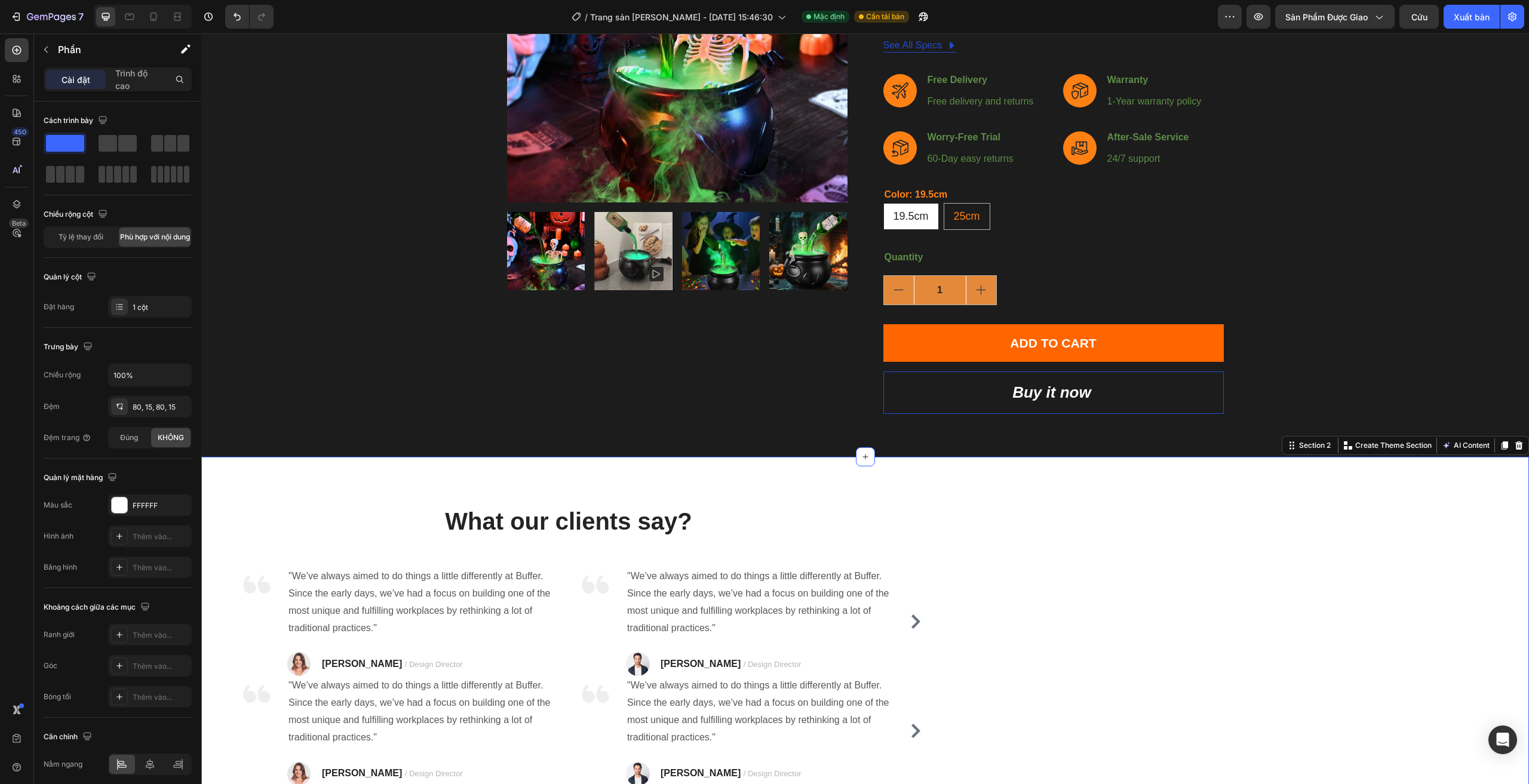
scroll to position [179, 0]
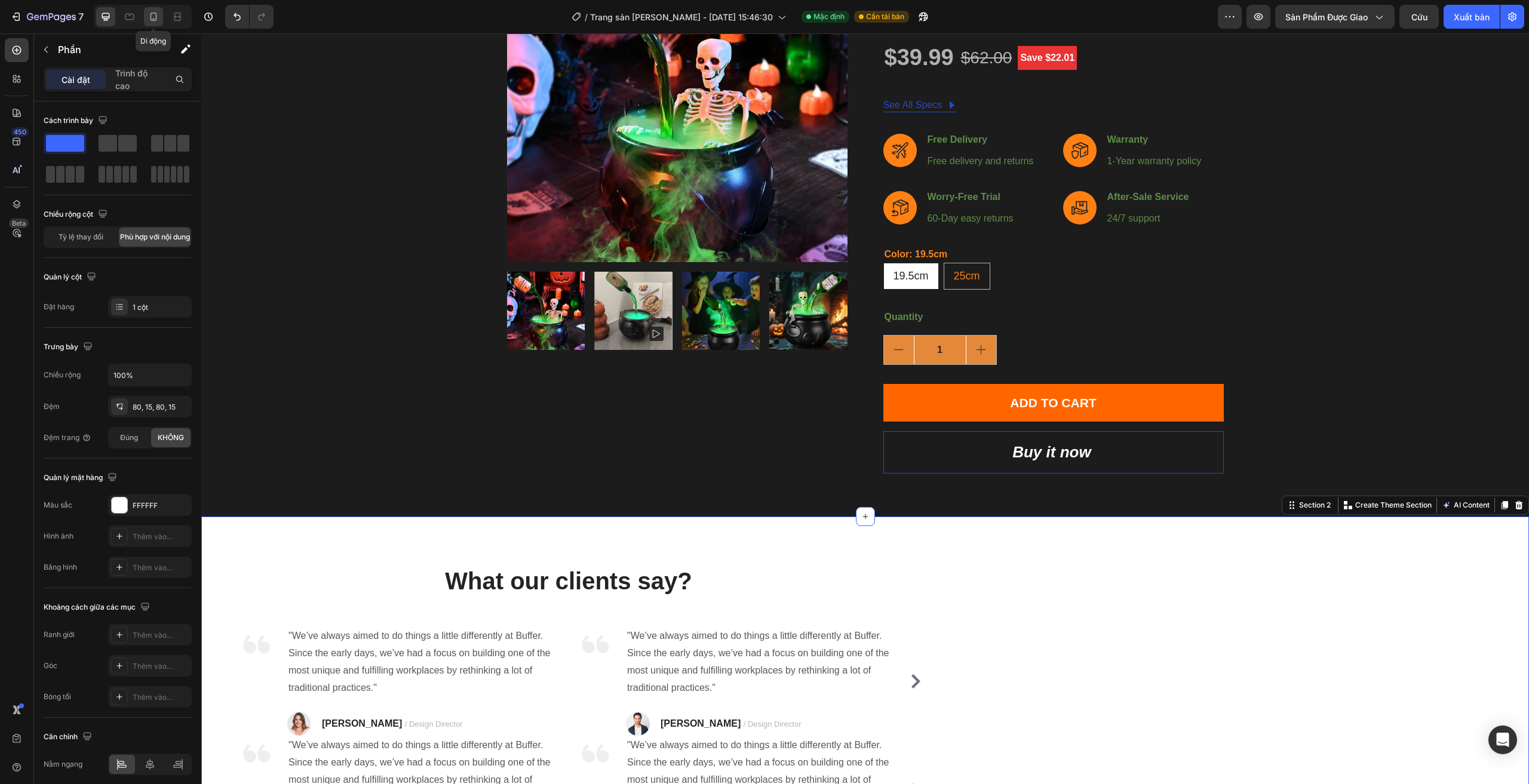
click at [155, 15] on icon at bounding box center [154, 17] width 12 height 12
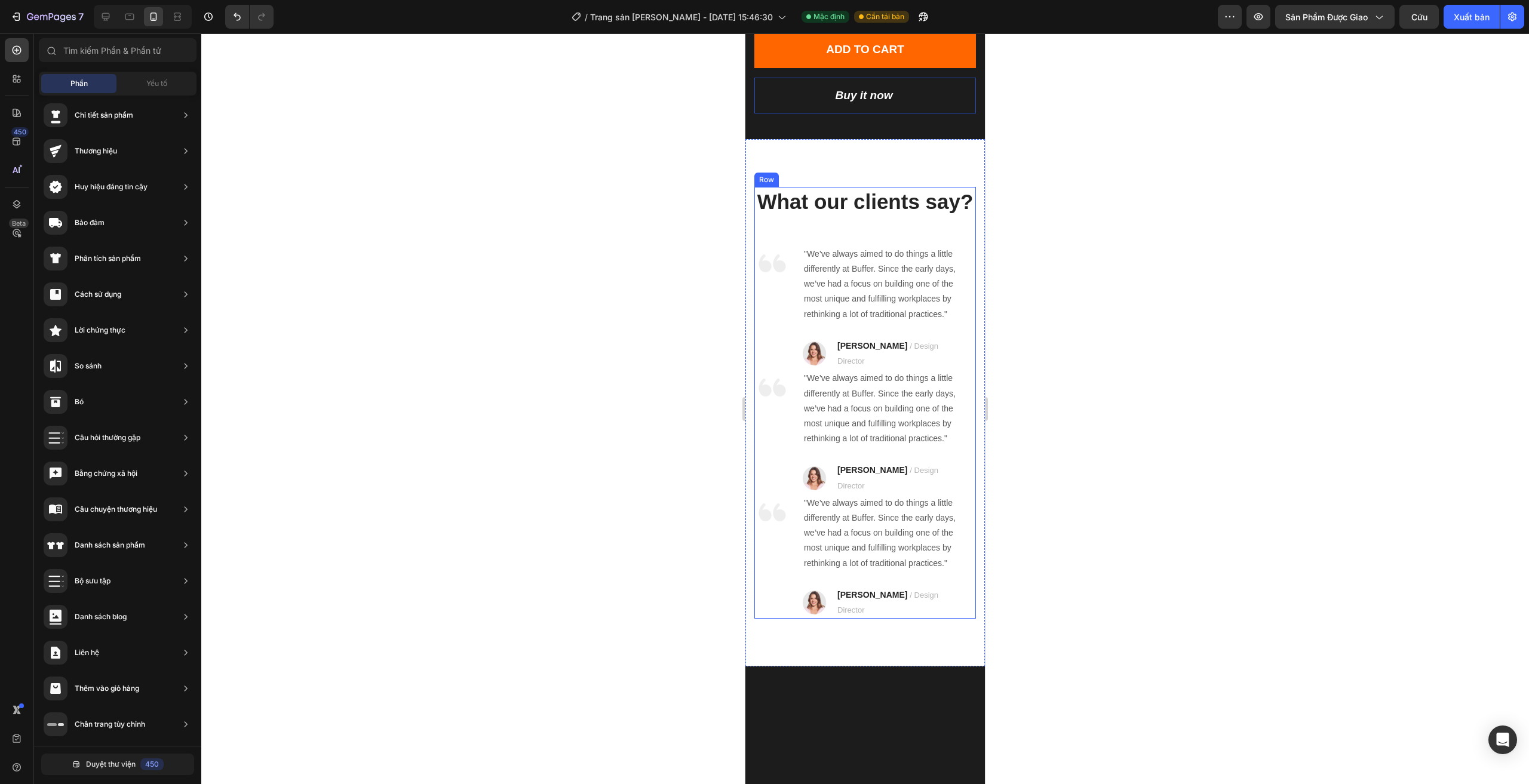
scroll to position [750, 0]
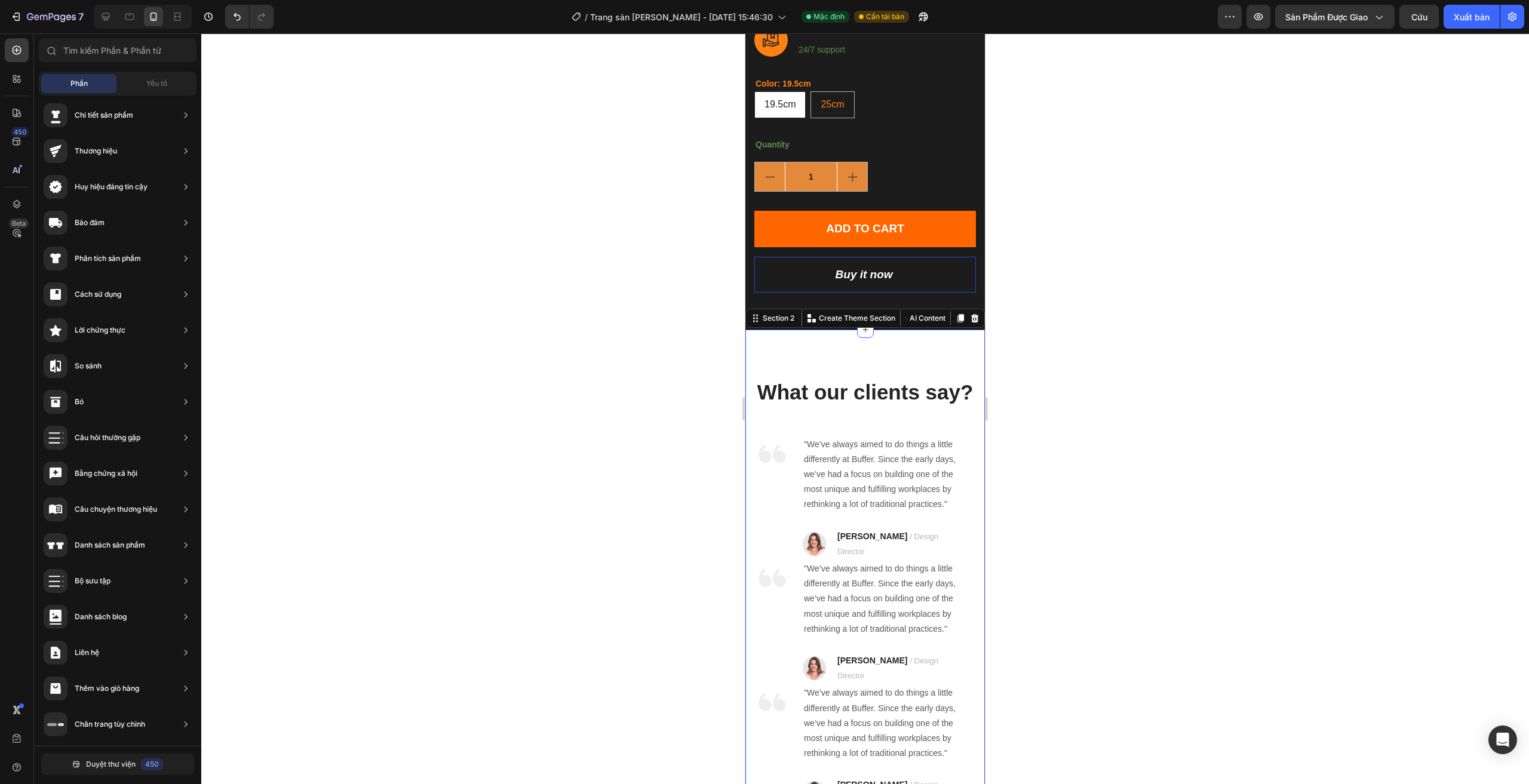
click at [807, 337] on div "What our clients say? Heading Image "We’ve always aimed to do things a little d…" at bounding box center [865, 593] width 240 height 527
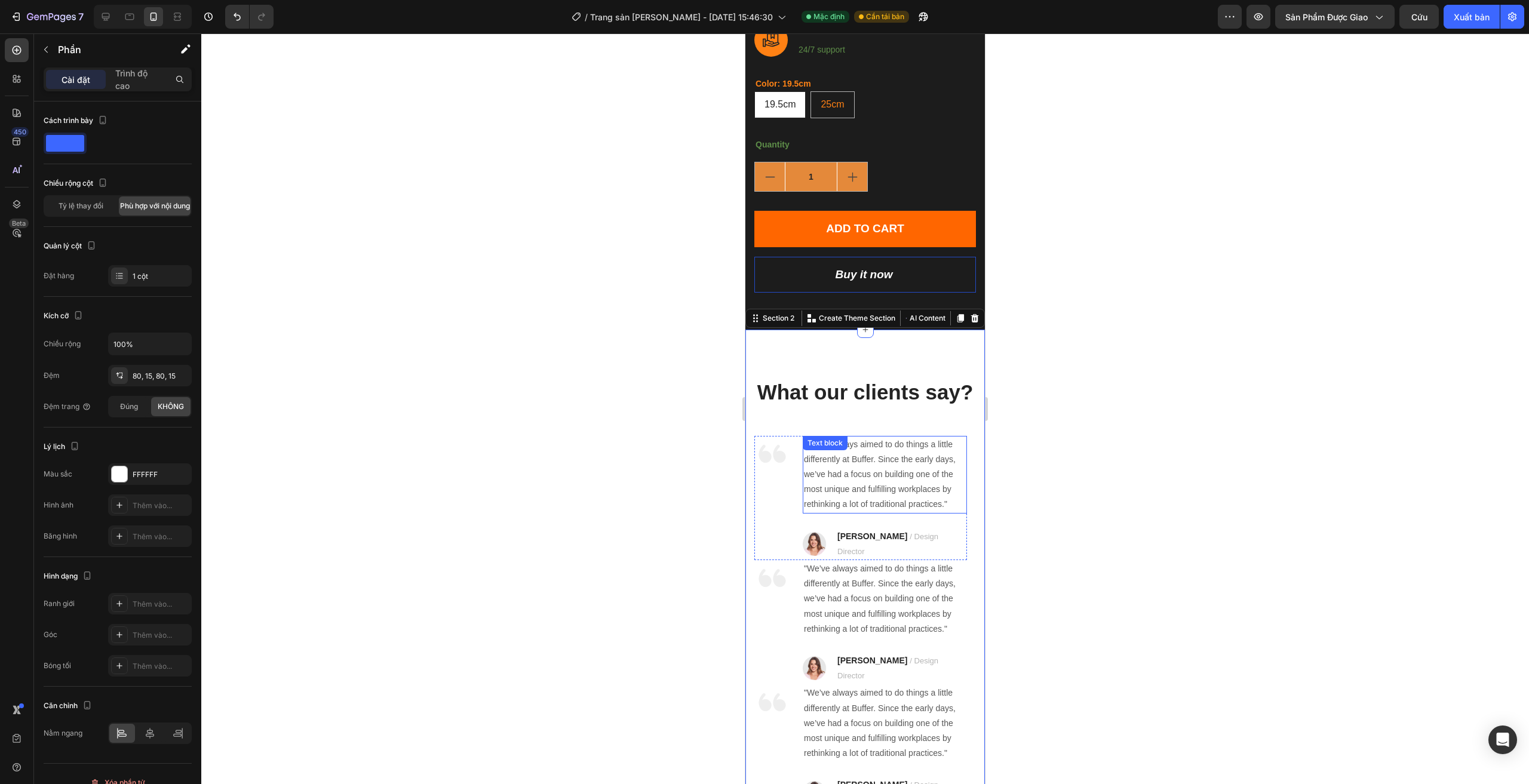
scroll to position [809, 0]
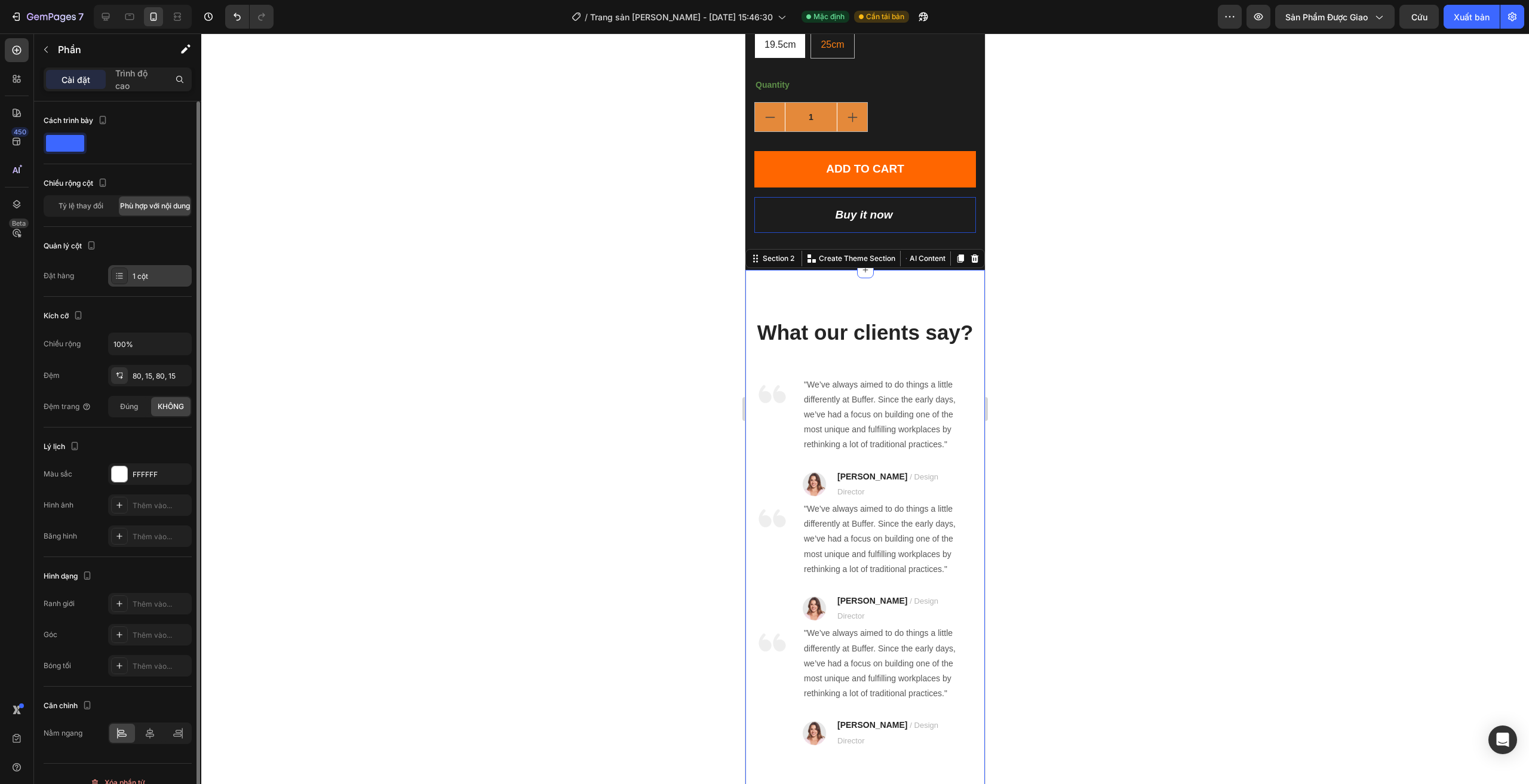
click at [161, 276] on div "1 cột" at bounding box center [160, 277] width 56 height 11
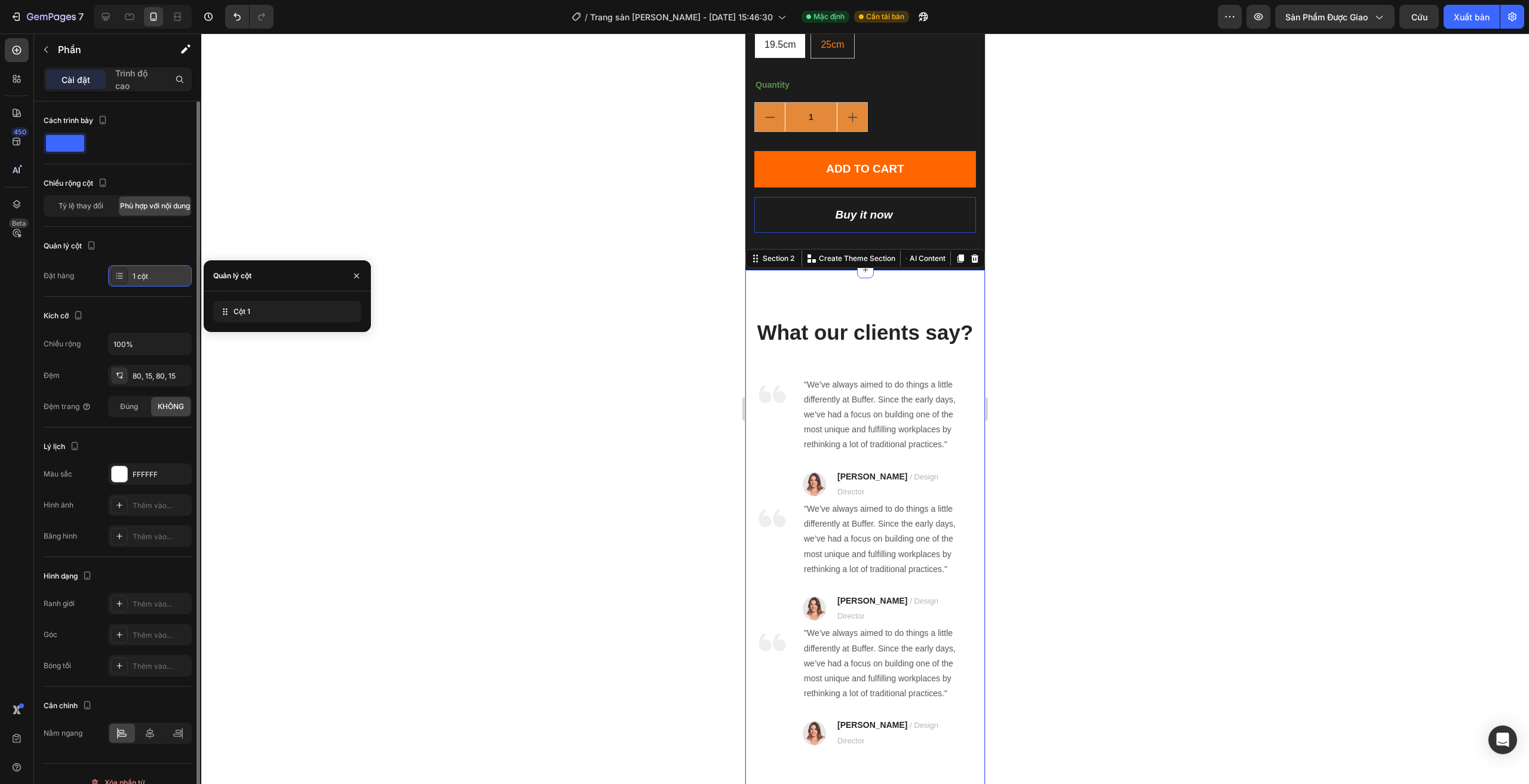
click at [161, 276] on div "1 cột" at bounding box center [160, 277] width 56 height 11
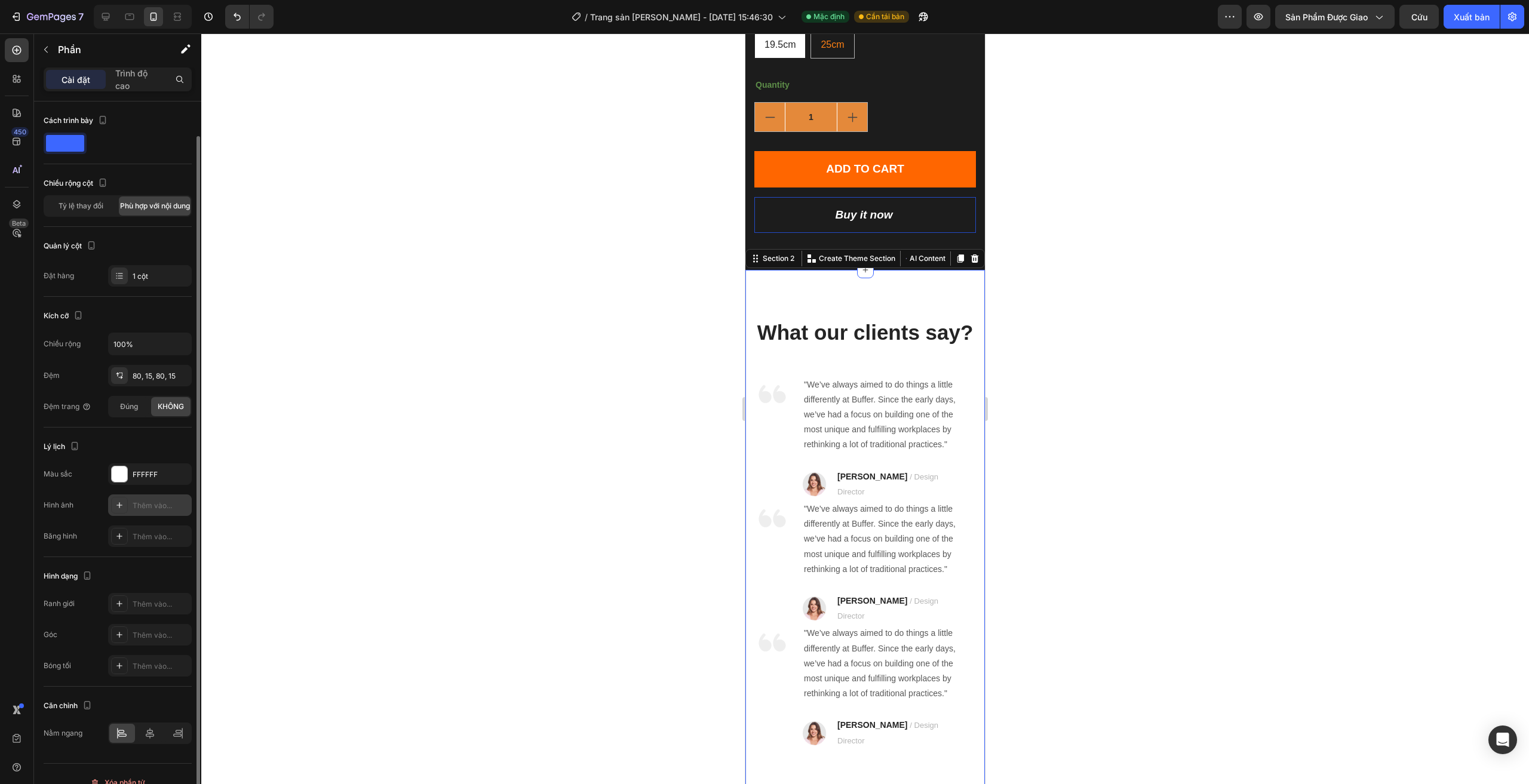
scroll to position [18, 0]
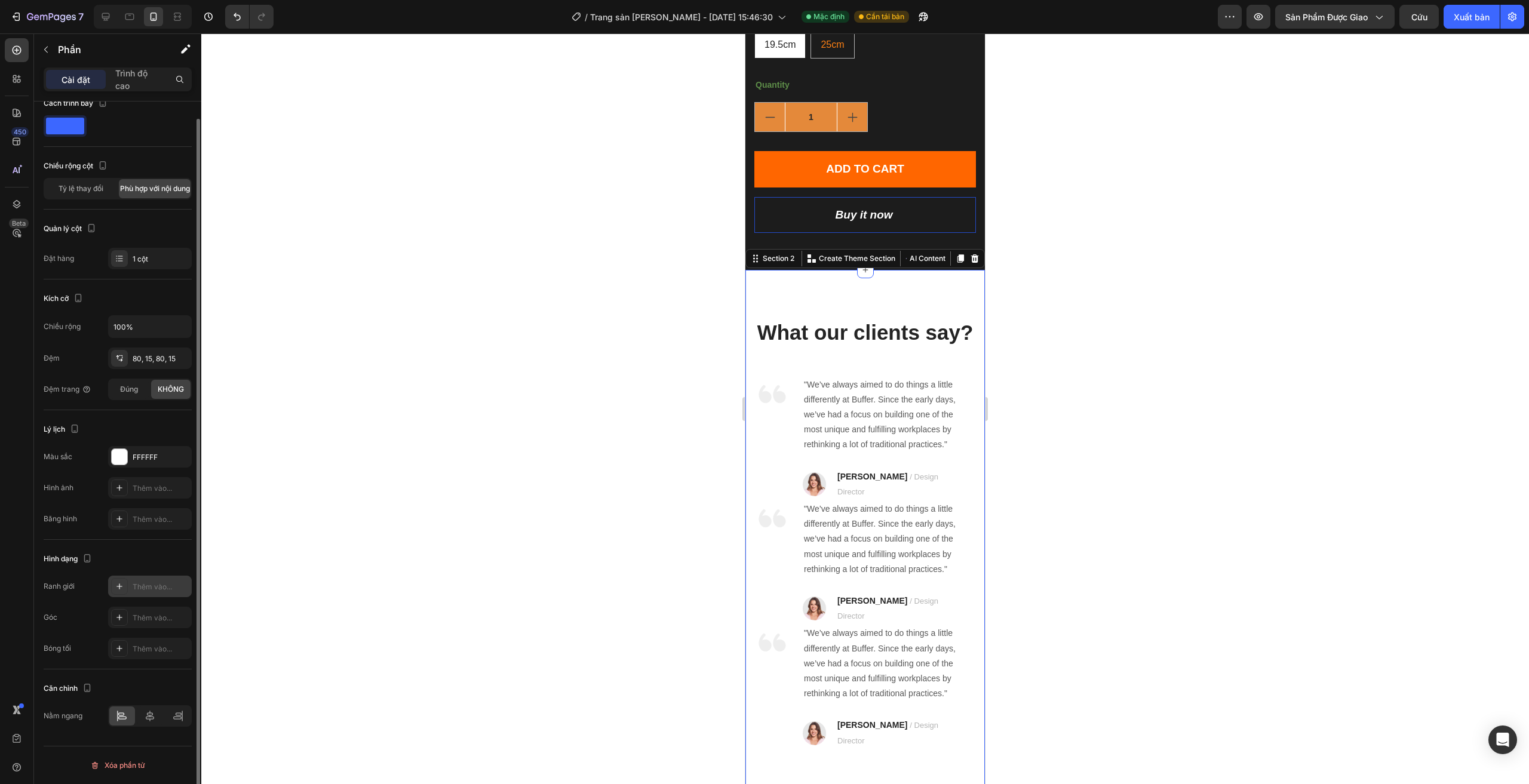
click at [141, 580] on div "Thêm vào..." at bounding box center [150, 586] width 84 height 21
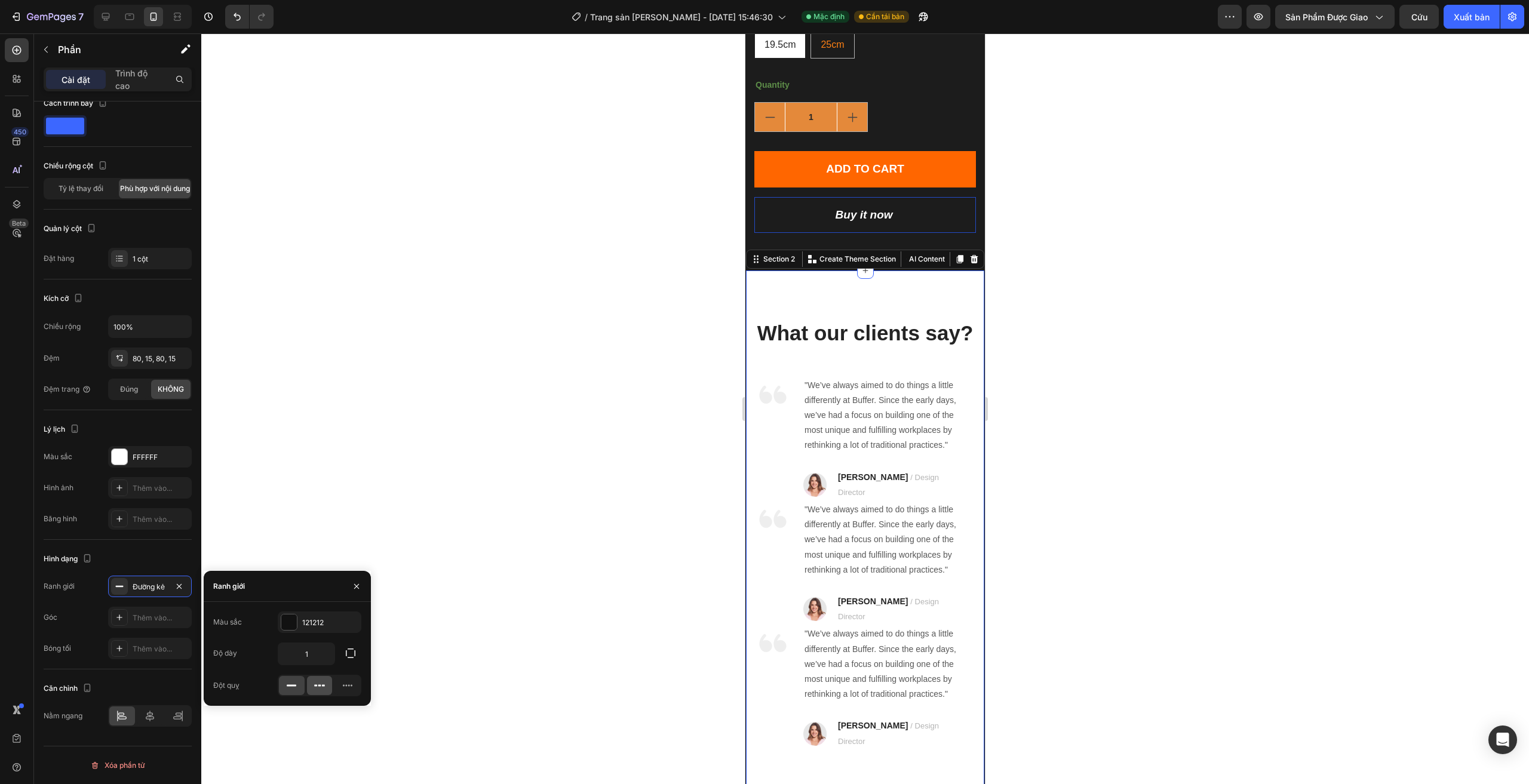
click at [316, 688] on icon at bounding box center [320, 686] width 12 height 12
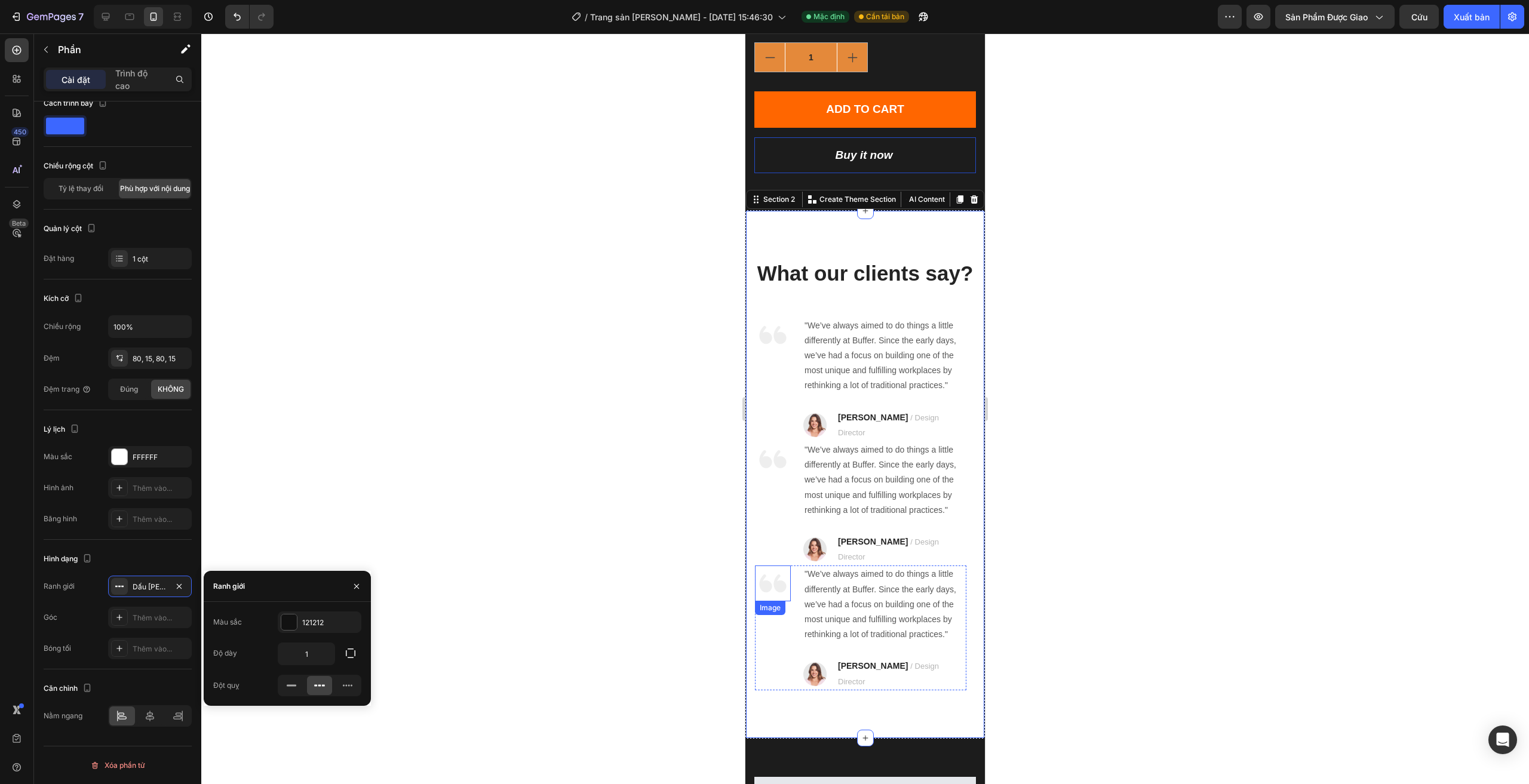
scroll to position [929, 0]
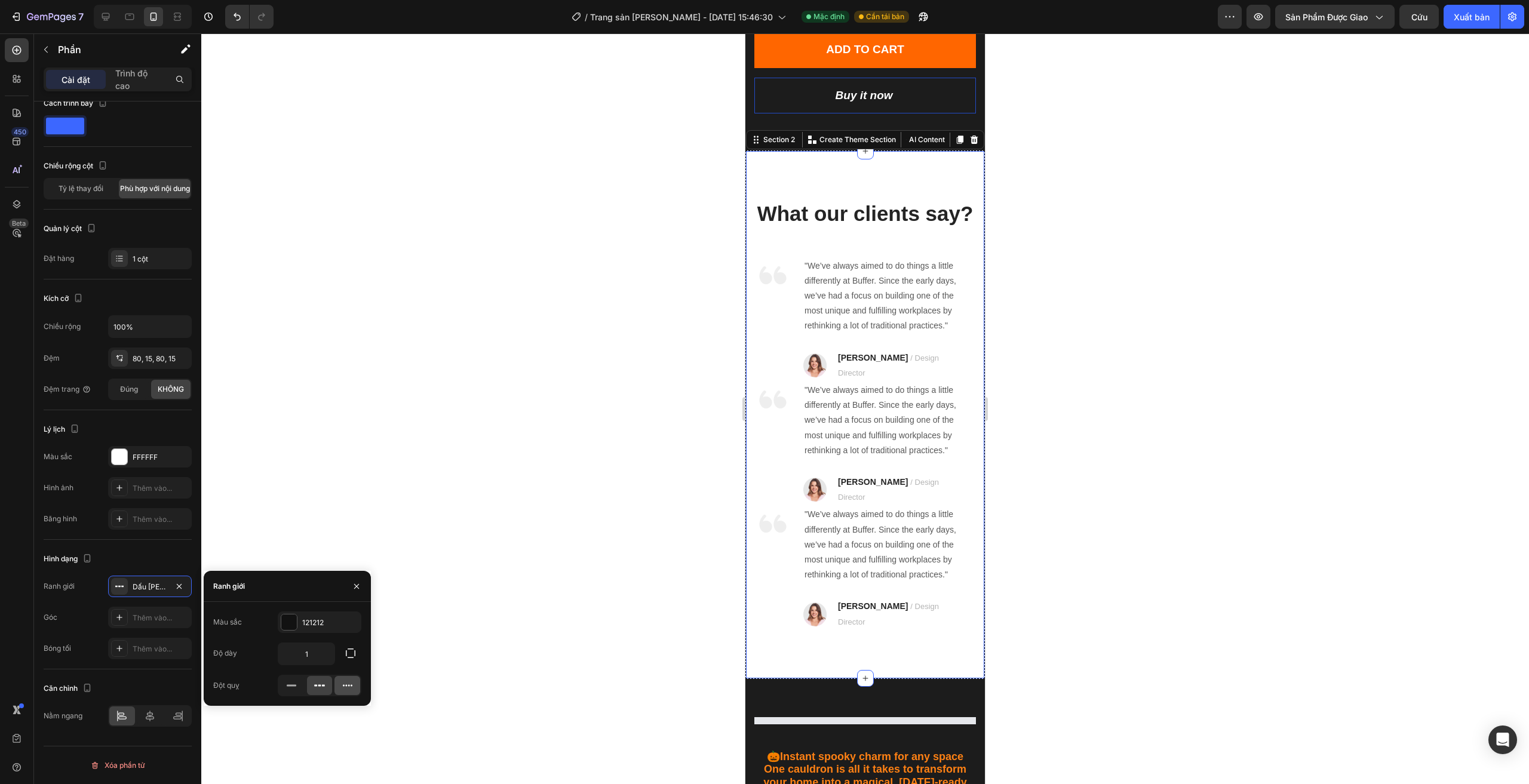
click at [340, 691] on div at bounding box center [347, 685] width 25 height 19
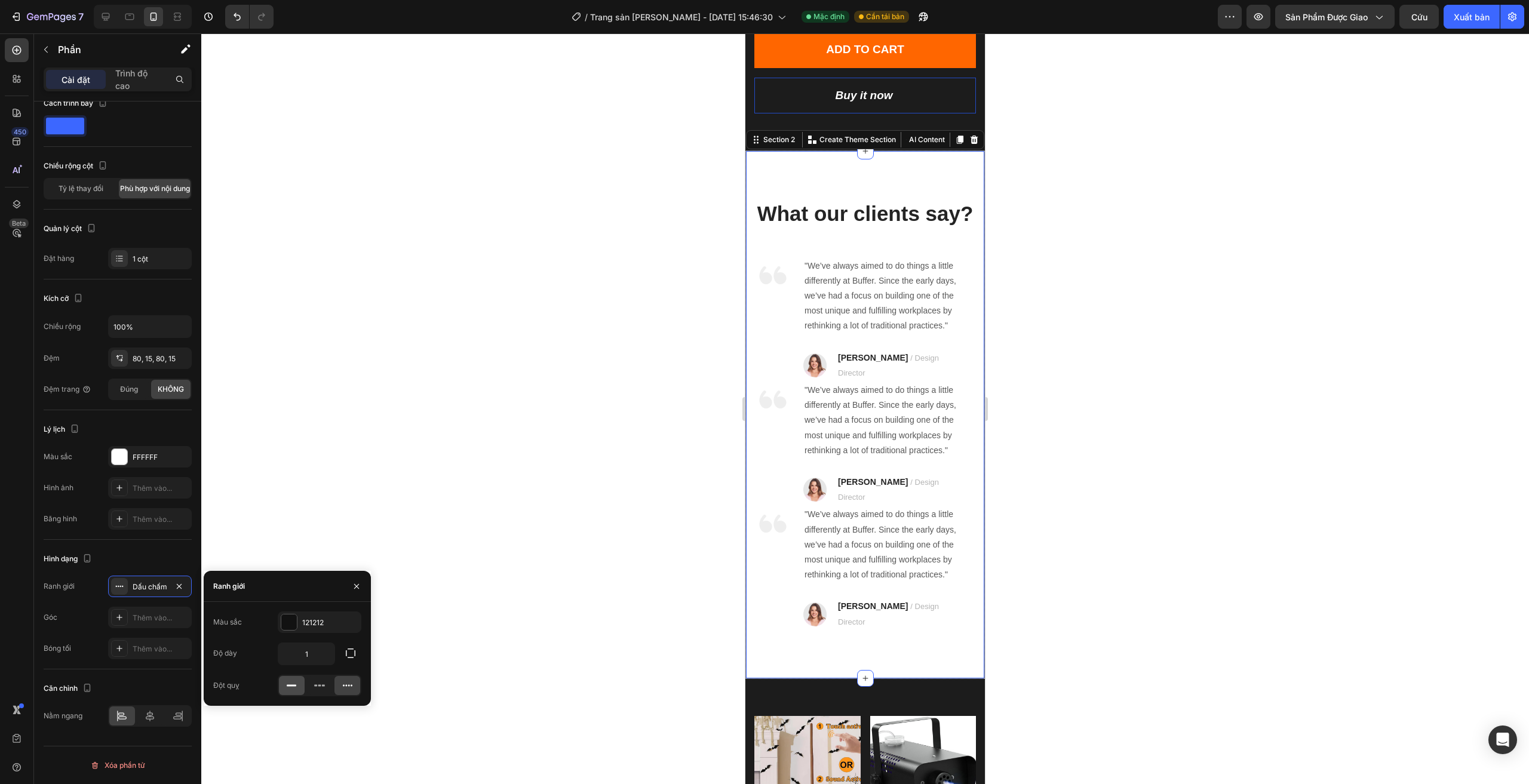
click at [297, 686] on icon at bounding box center [291, 686] width 12 height 12
click at [340, 684] on div at bounding box center [347, 685] width 25 height 19
click at [313, 684] on div at bounding box center [320, 685] width 25 height 19
click at [296, 687] on icon at bounding box center [291, 686] width 12 height 12
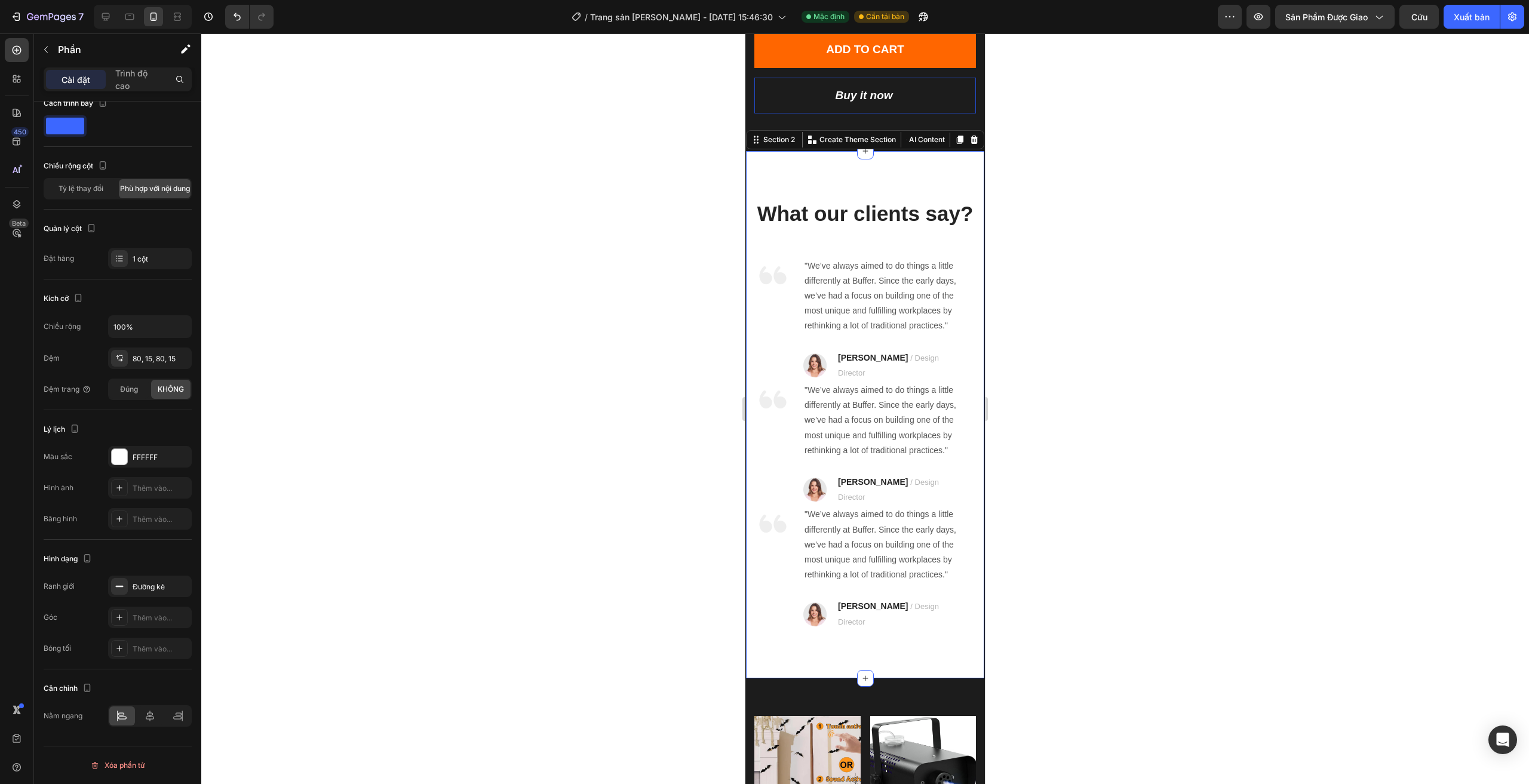
click at [254, 535] on div at bounding box center [865, 408] width 1327 height 751
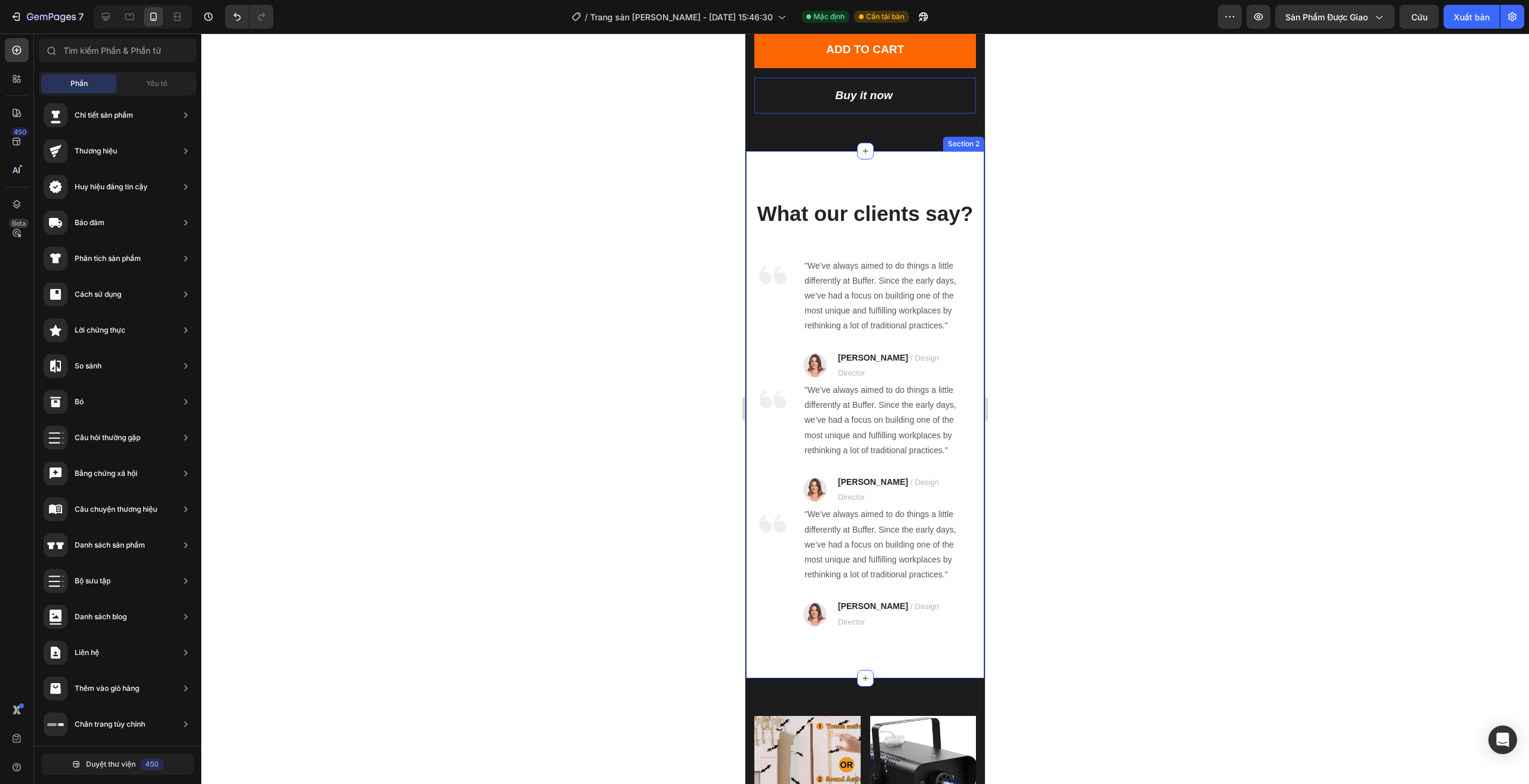
click at [795, 155] on div "What our clients say? Heading Image "We’ve always aimed to do things a little d…" at bounding box center [865, 414] width 240 height 529
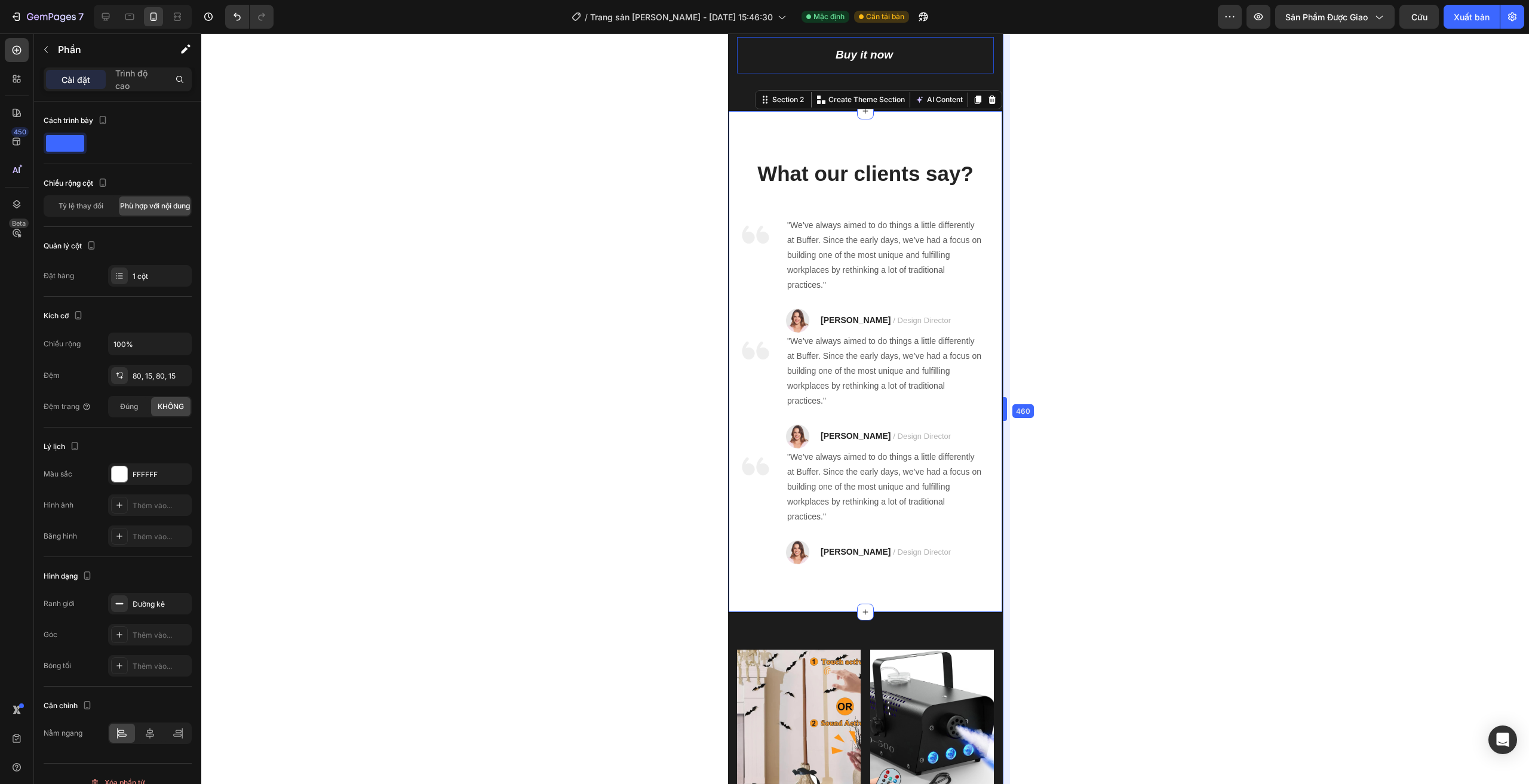
drag, startPoint x: 991, startPoint y: 403, endPoint x: 1012, endPoint y: 438, distance: 40.8
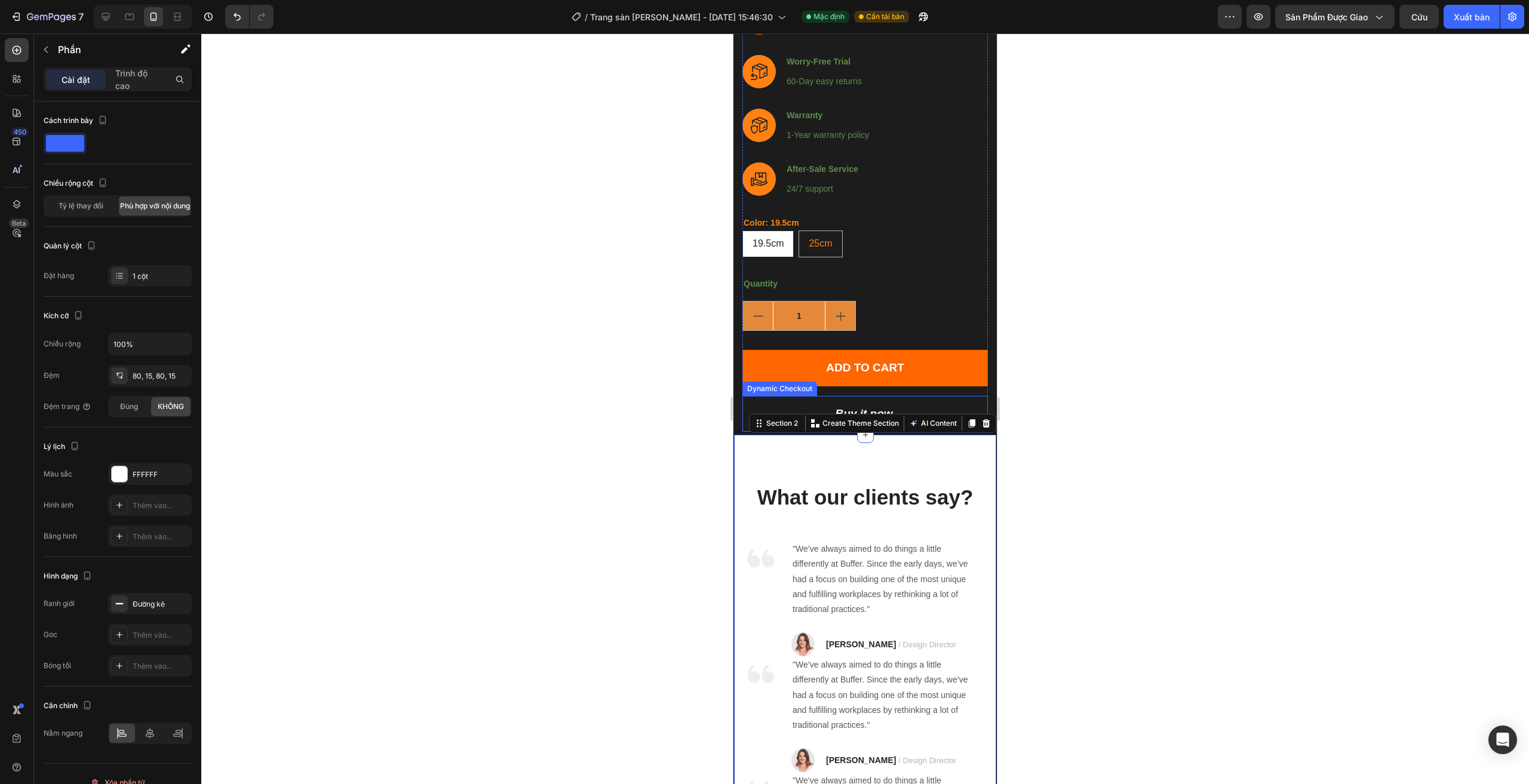
scroll to position [462, 0]
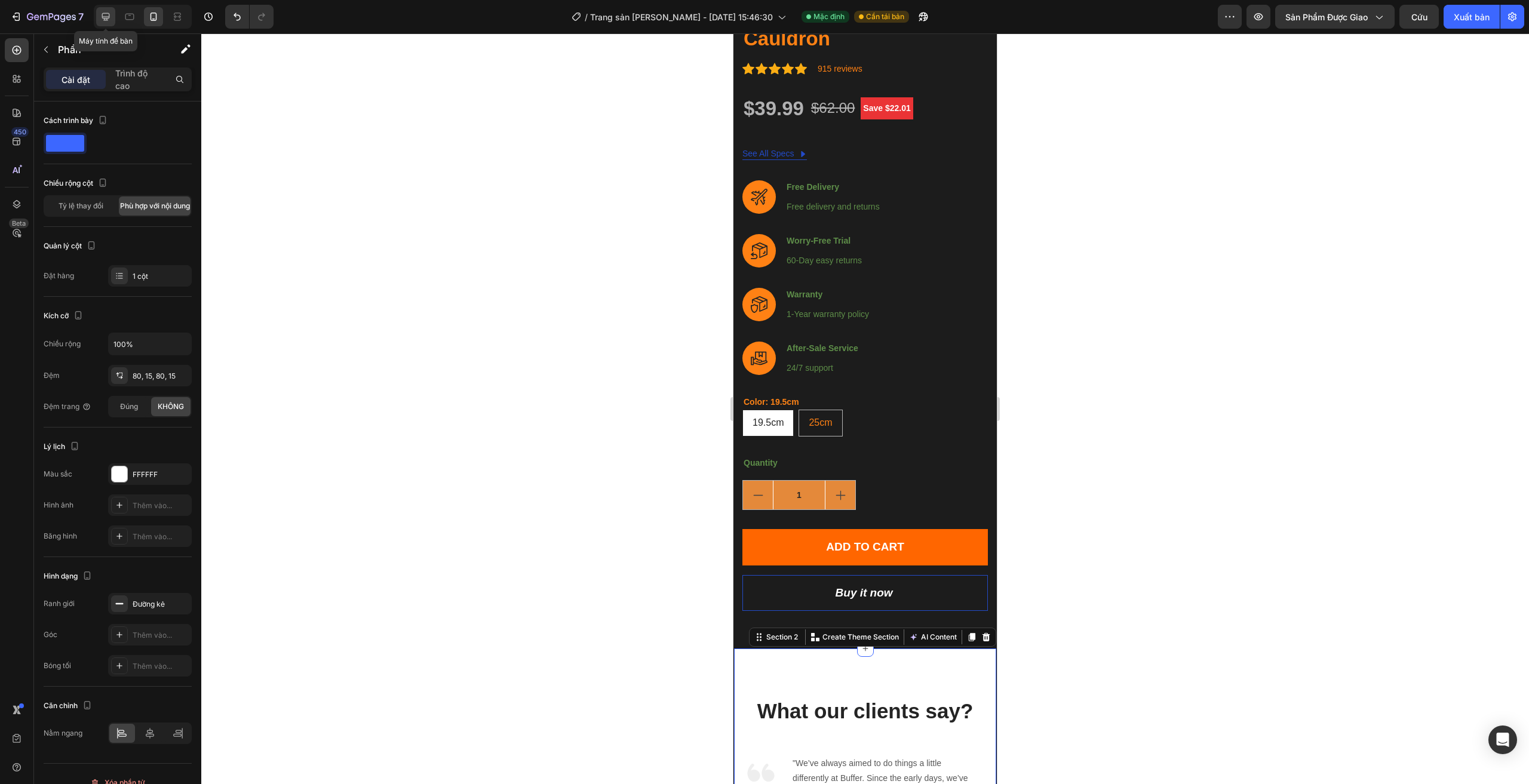
click at [106, 19] on icon at bounding box center [106, 17] width 8 height 8
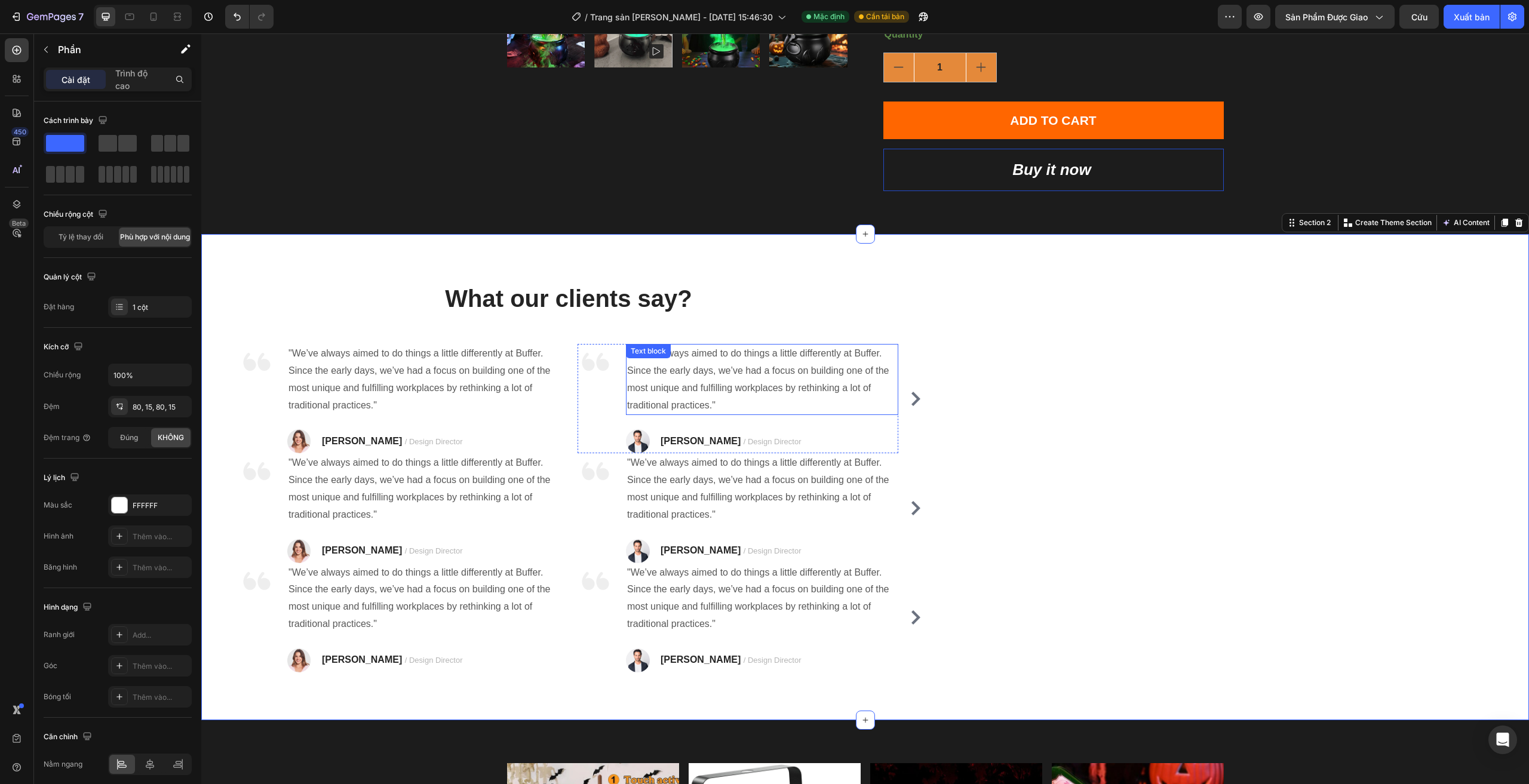
scroll to position [740, 0]
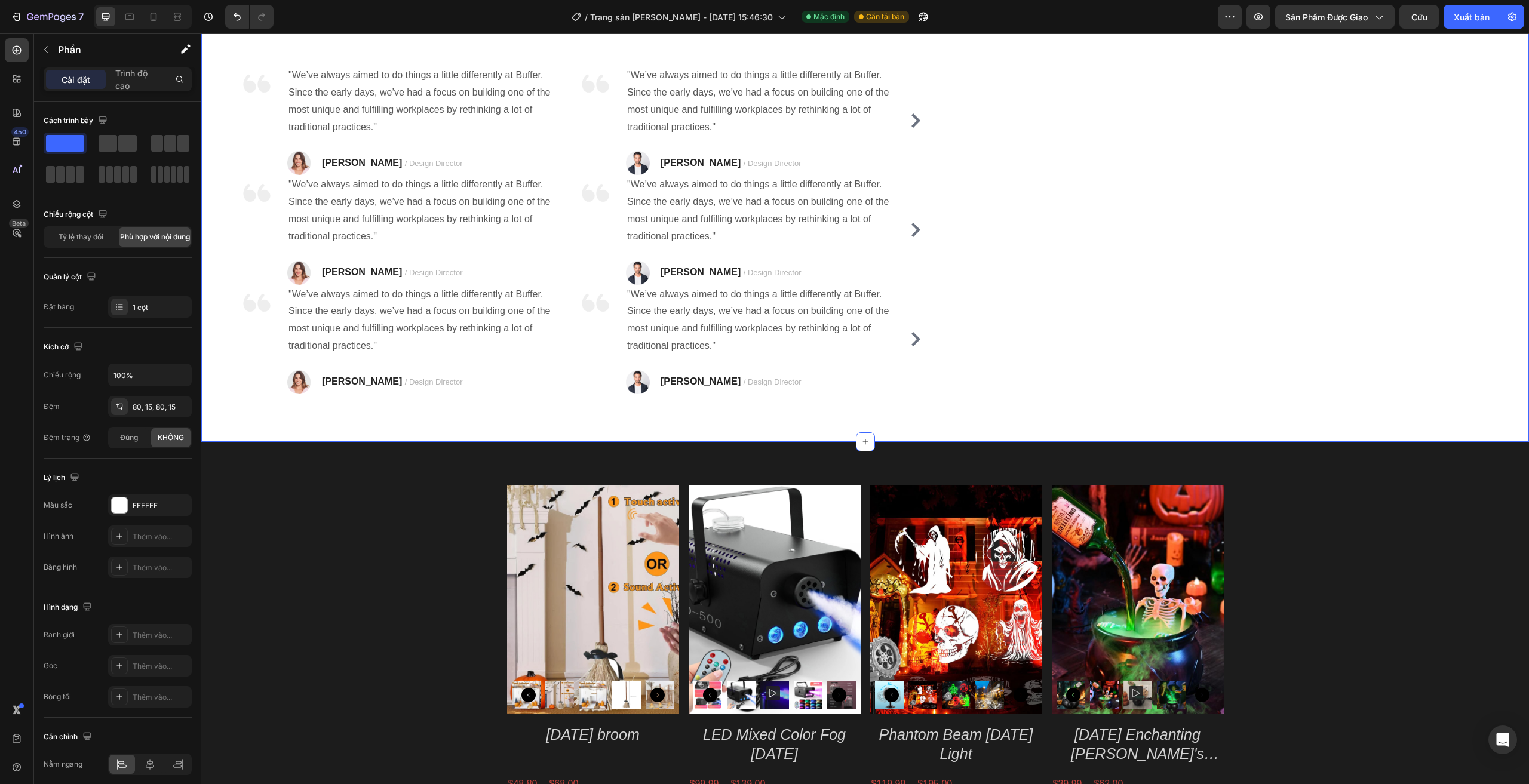
click at [995, 204] on div "What our clients say? Heading Image "We’ve always aimed to do things a little d…" at bounding box center [865, 198] width 1327 height 486
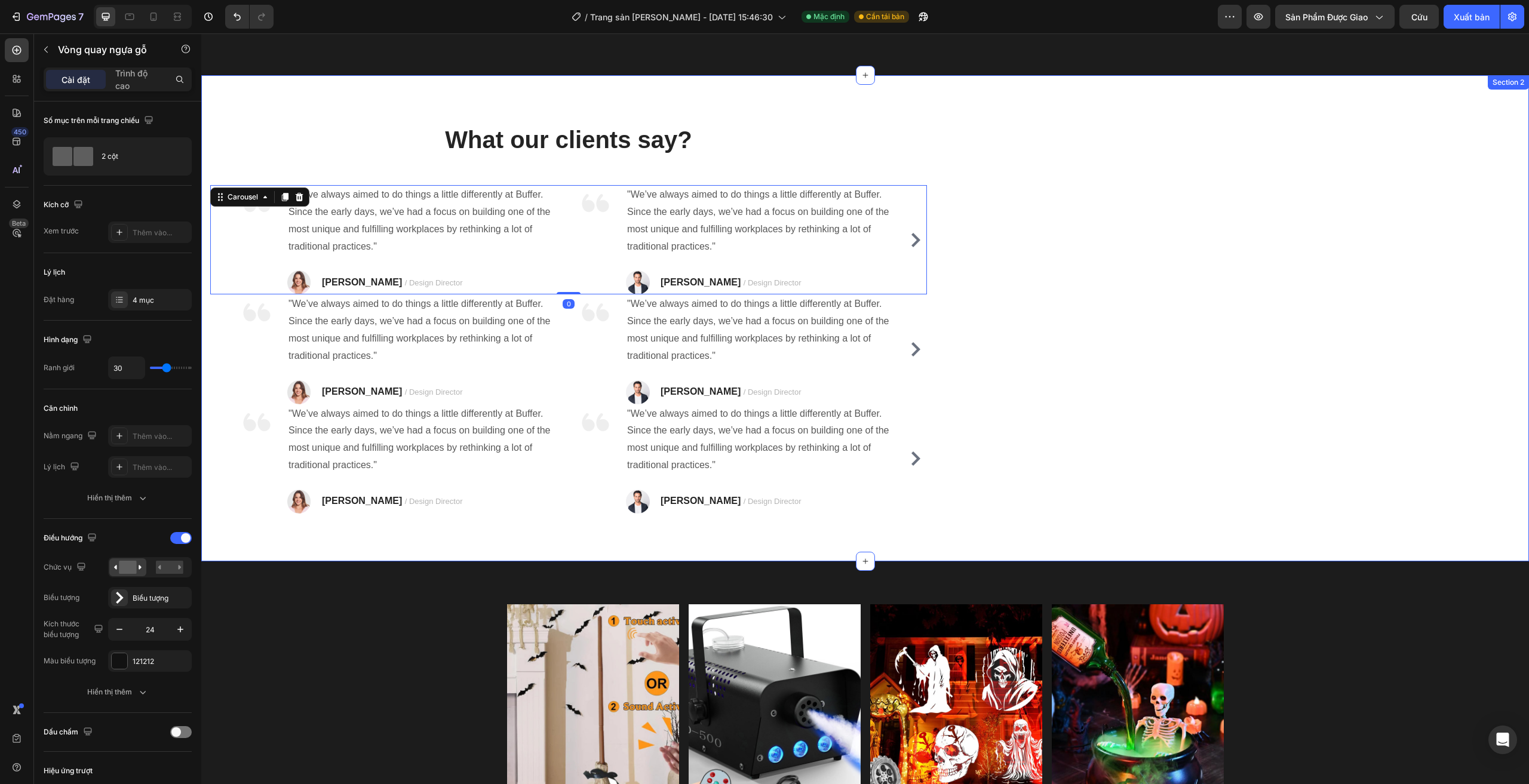
click at [1110, 290] on div "What our clients say? Heading Image "We’ve always aimed to do things a little d…" at bounding box center [865, 318] width 1327 height 486
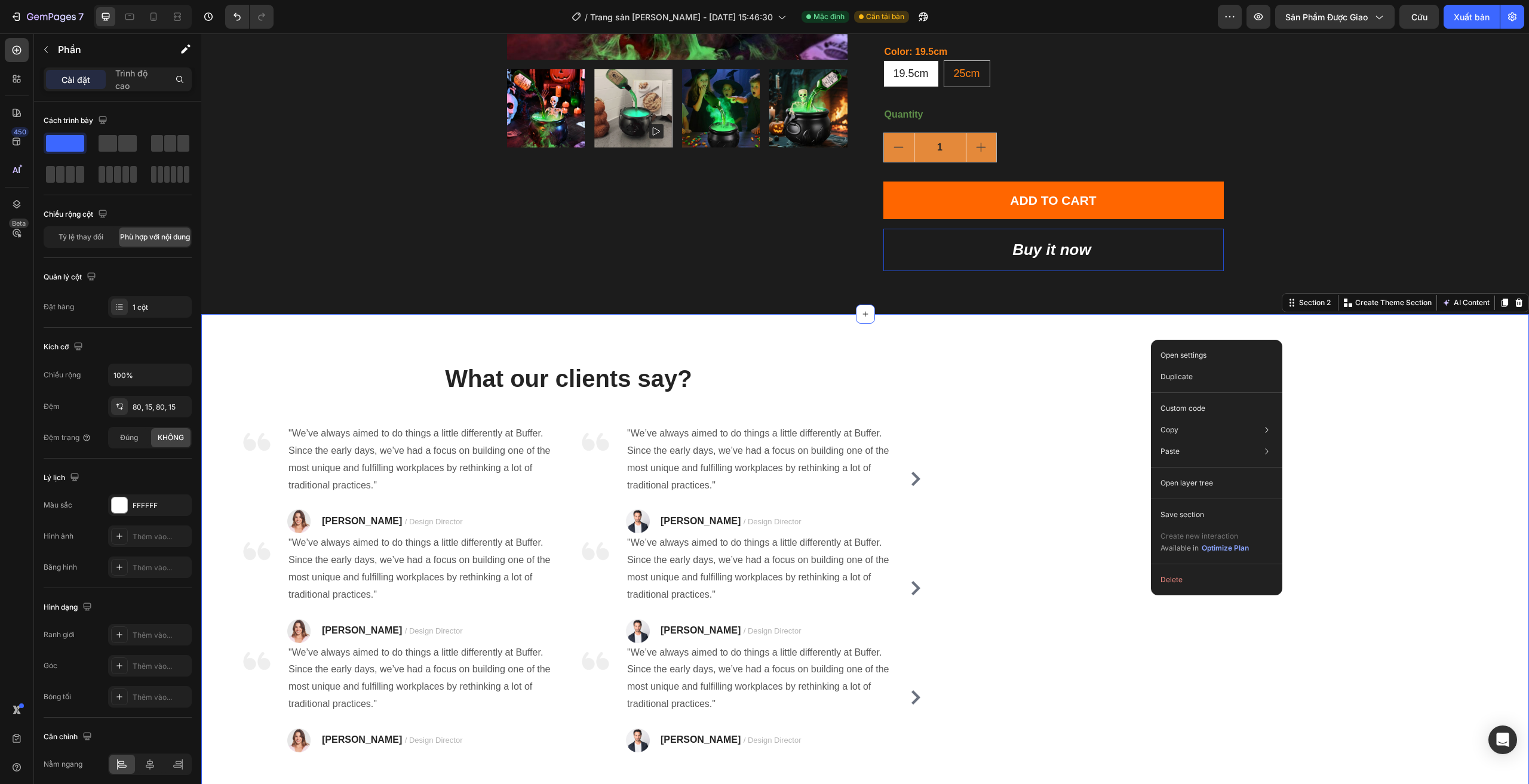
scroll to position [441, 0]
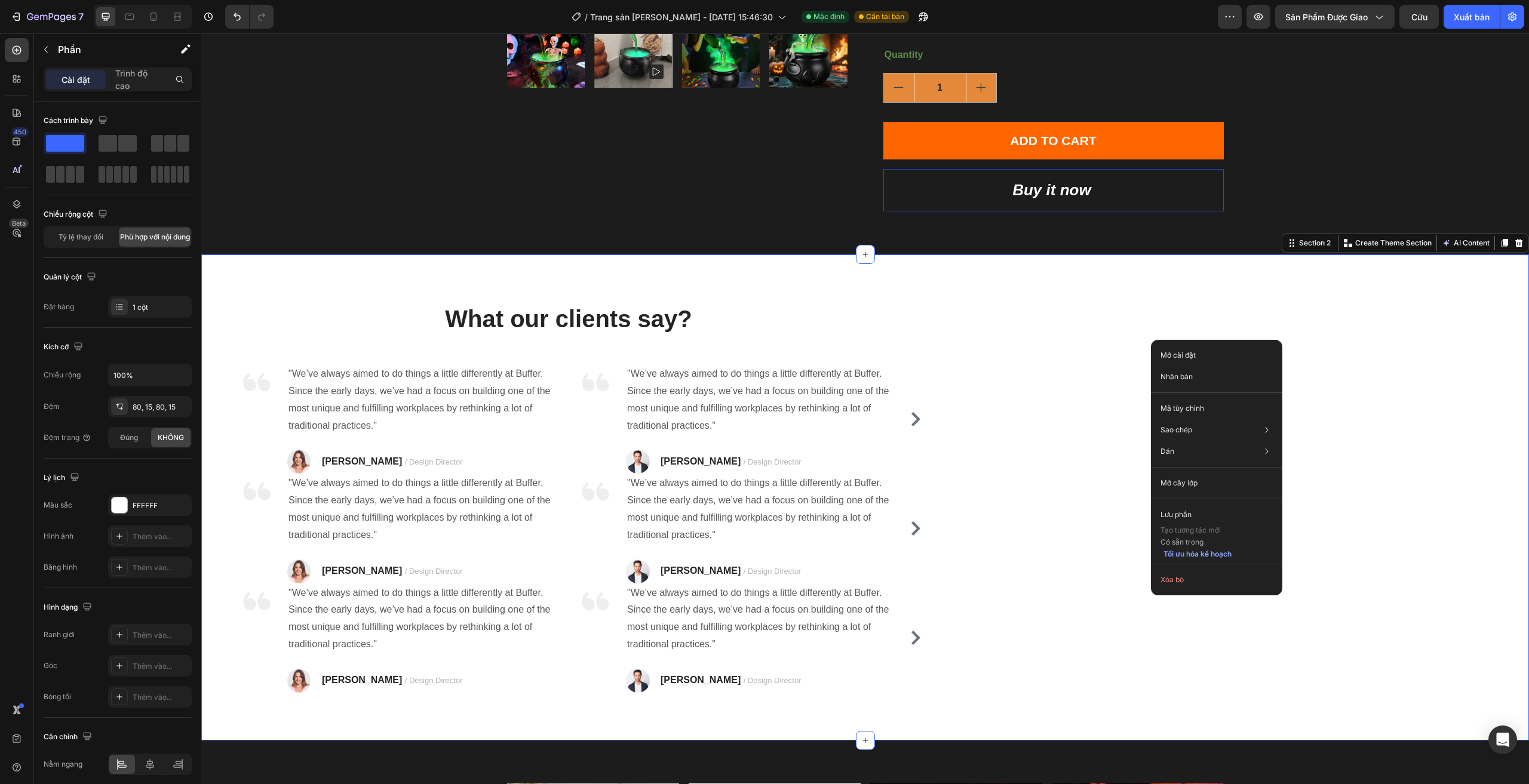
click at [1045, 341] on div "What our clients say? Heading Image "We’ve always aimed to do things a little d…" at bounding box center [865, 497] width 1327 height 486
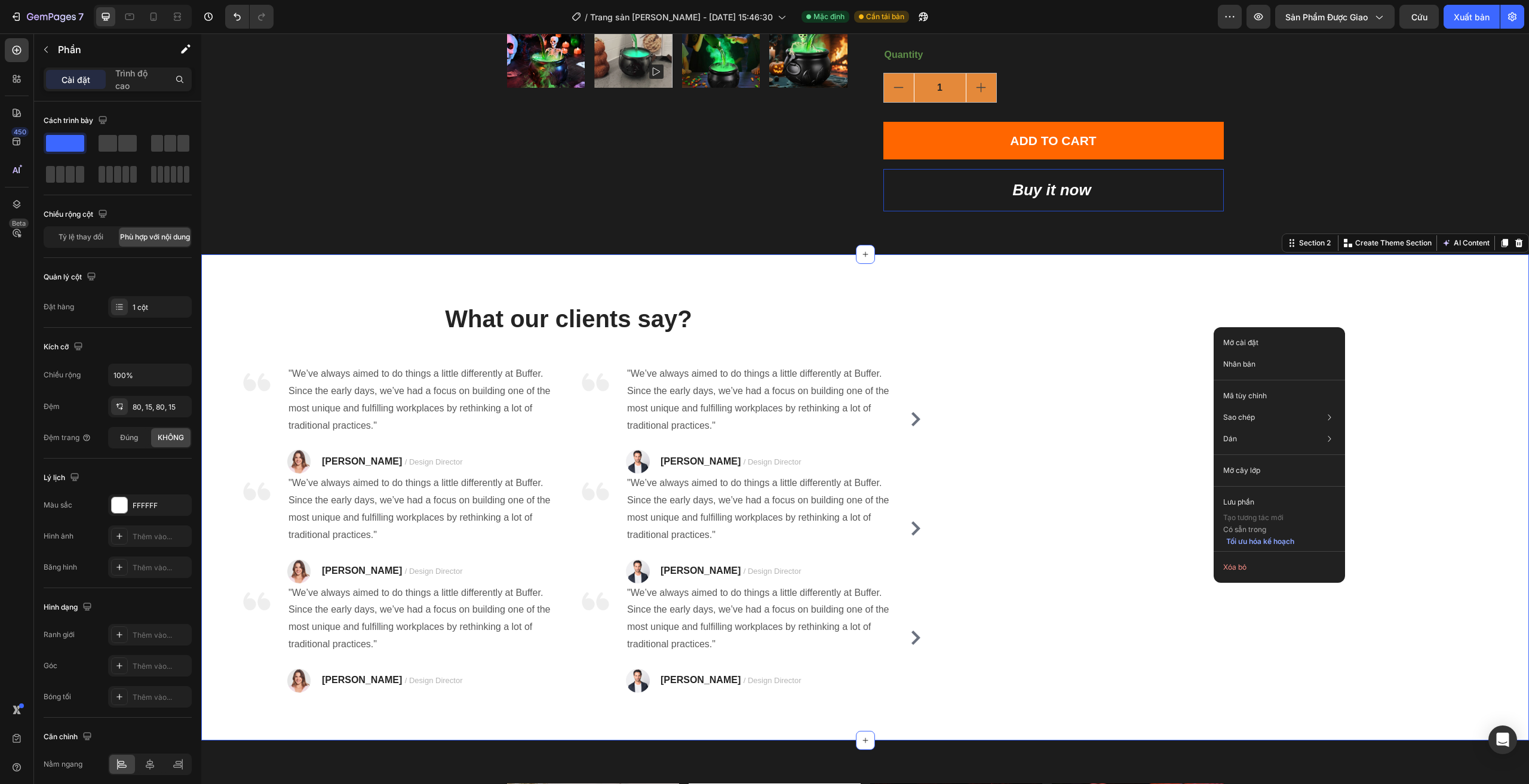
click at [1070, 325] on div "What our clients say? Heading Image "We’ve always aimed to do things a little d…" at bounding box center [865, 497] width 1327 height 486
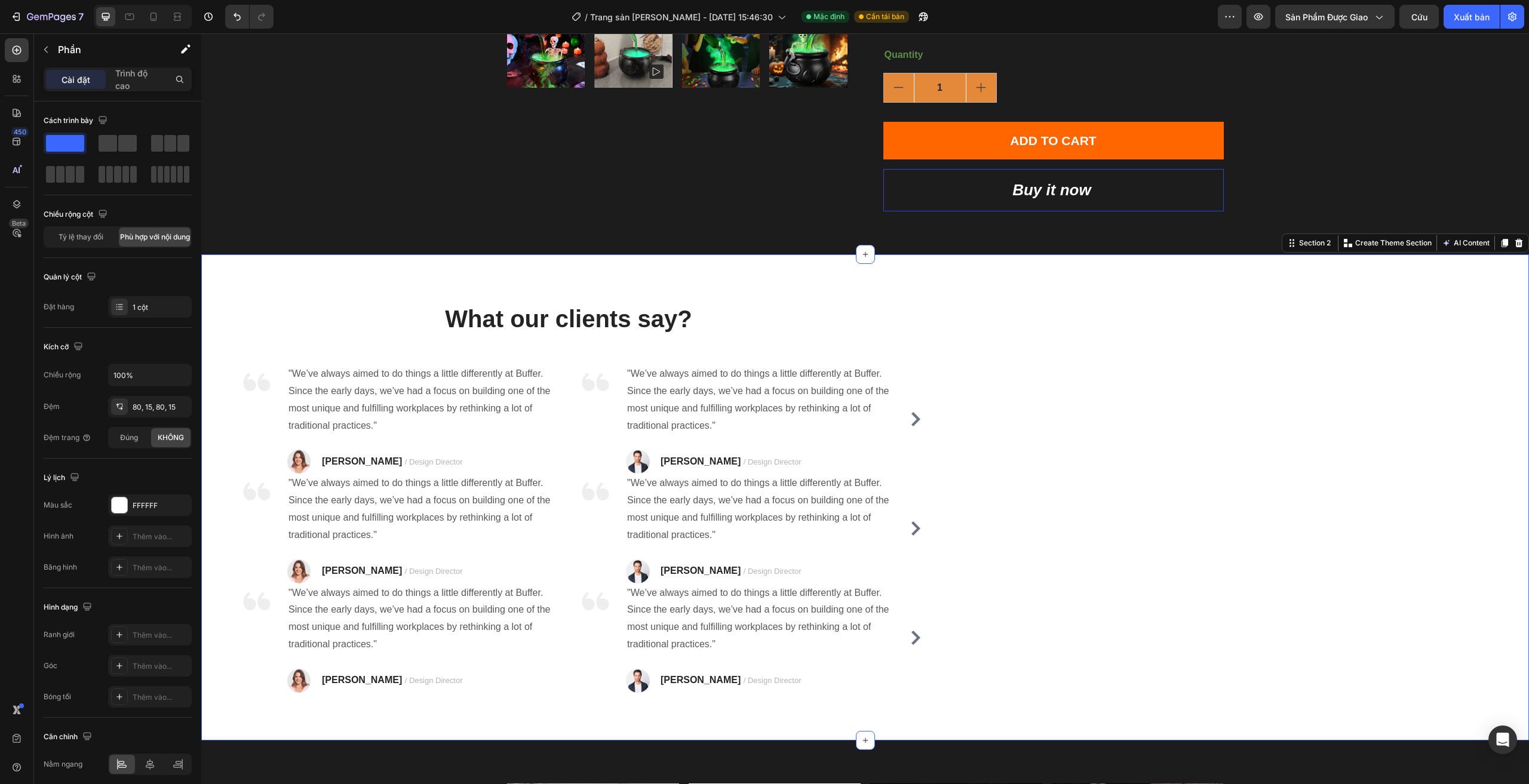
click at [804, 272] on div "What our clients say? Heading Image "We’ve always aimed to do things a little d…" at bounding box center [865, 497] width 1327 height 486
click at [469, 388] on p ""We’ve always aimed to do things a little differently at Buffer. Since the earl…" at bounding box center [423, 399] width 270 height 69
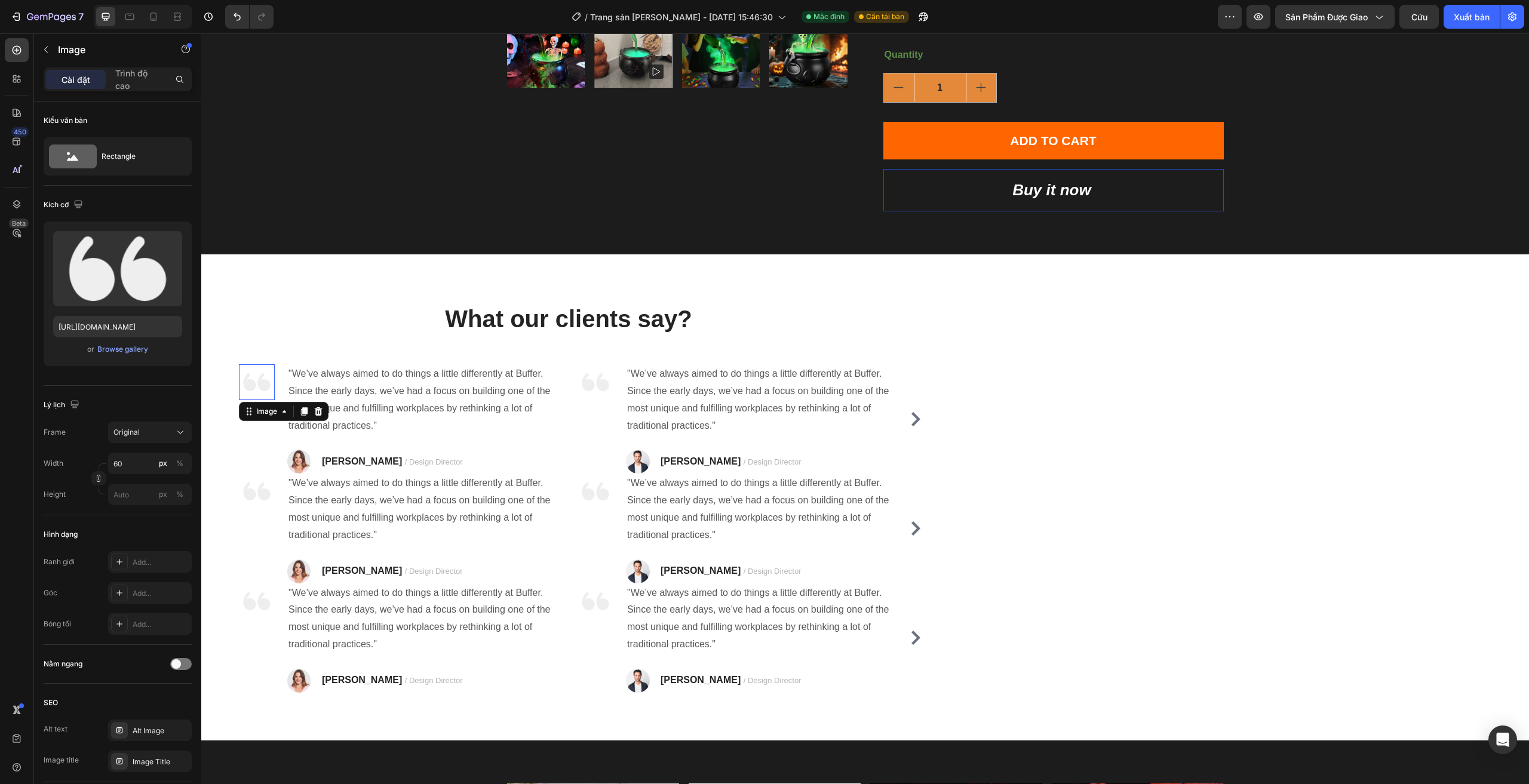
click at [249, 388] on img at bounding box center [257, 382] width 36 height 36
click at [256, 499] on img at bounding box center [257, 491] width 36 height 36
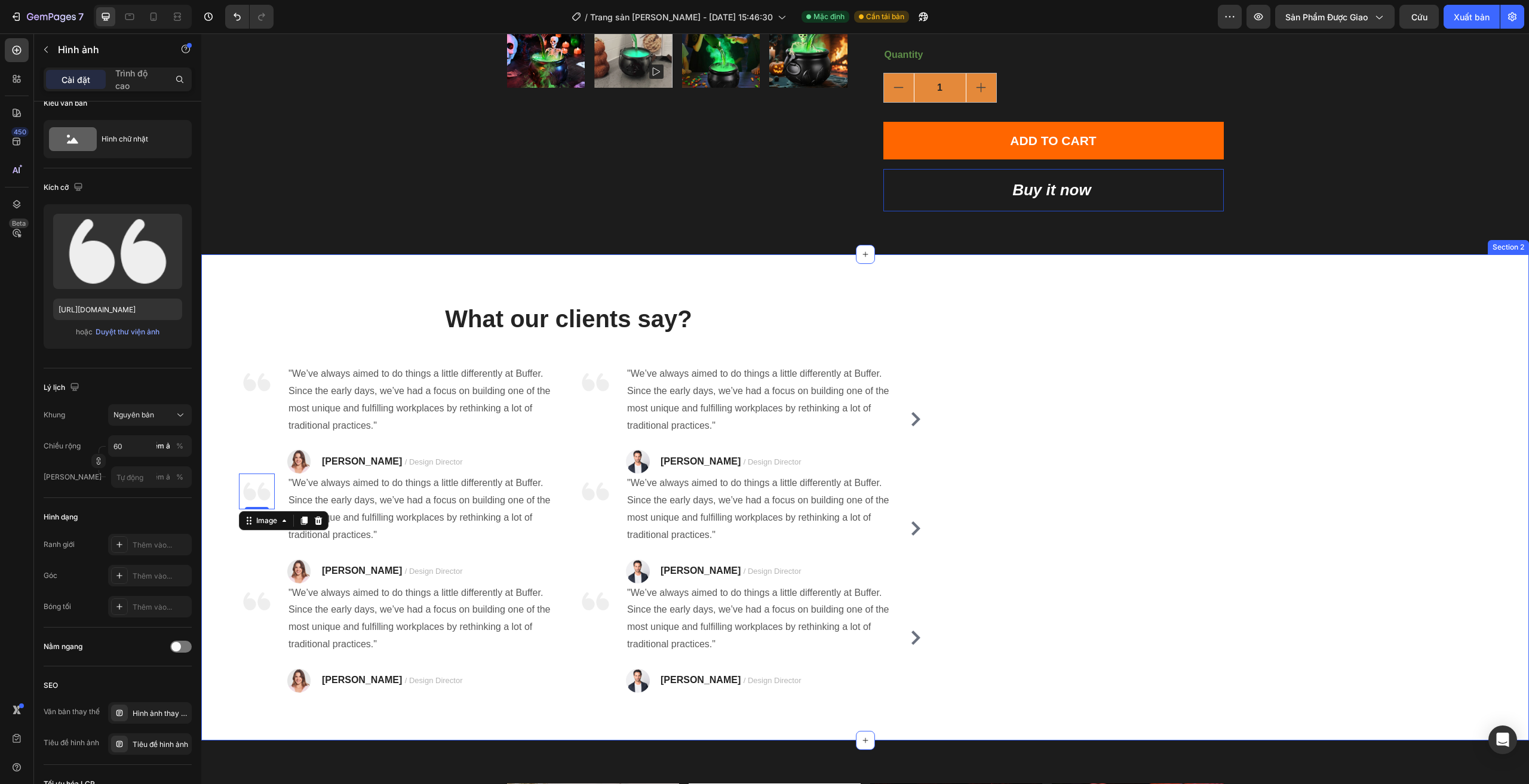
click at [1180, 489] on div "What our clients say? Heading Image "We’ve always aimed to do things a little d…" at bounding box center [865, 497] width 1327 height 486
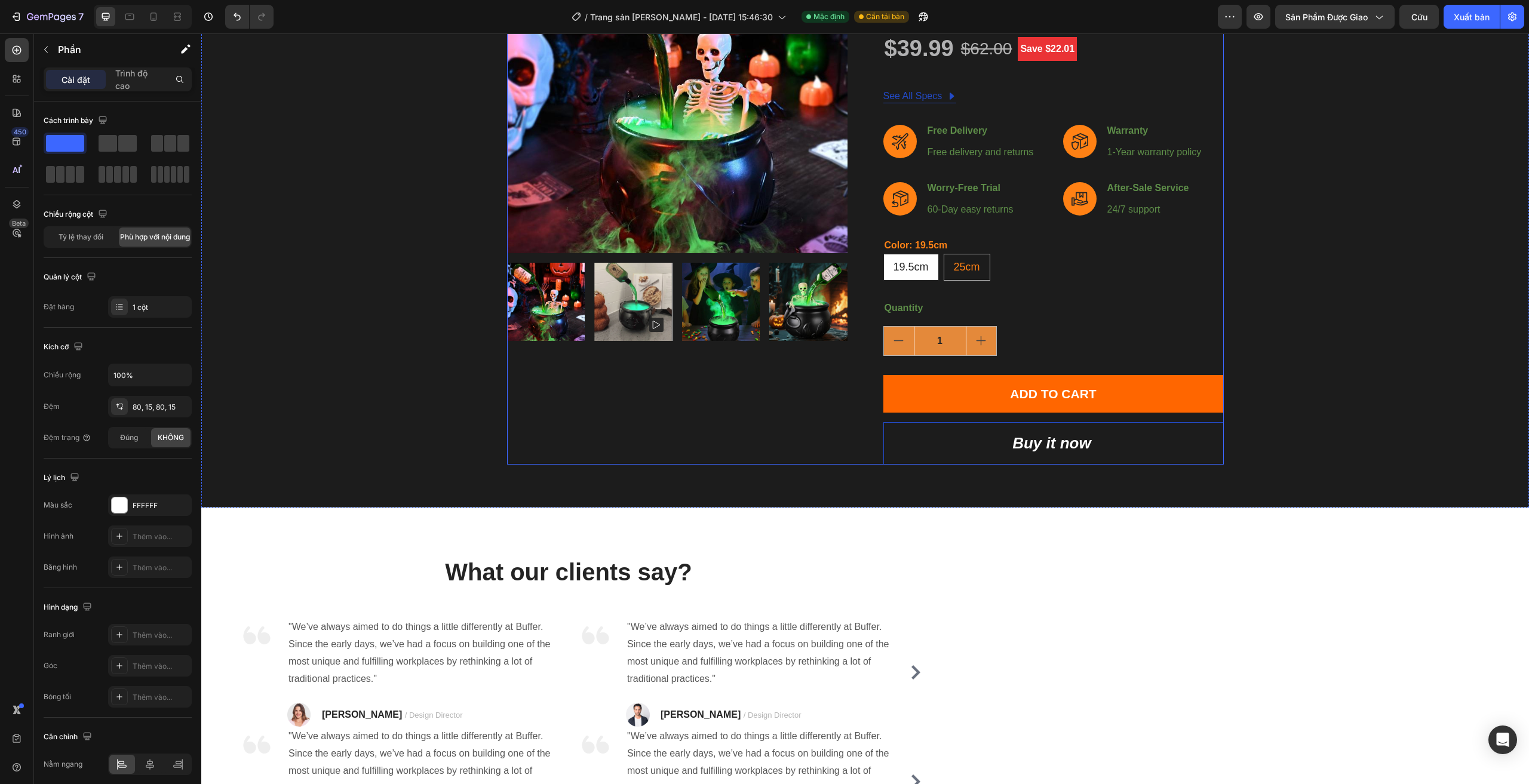
scroll to position [367, 0]
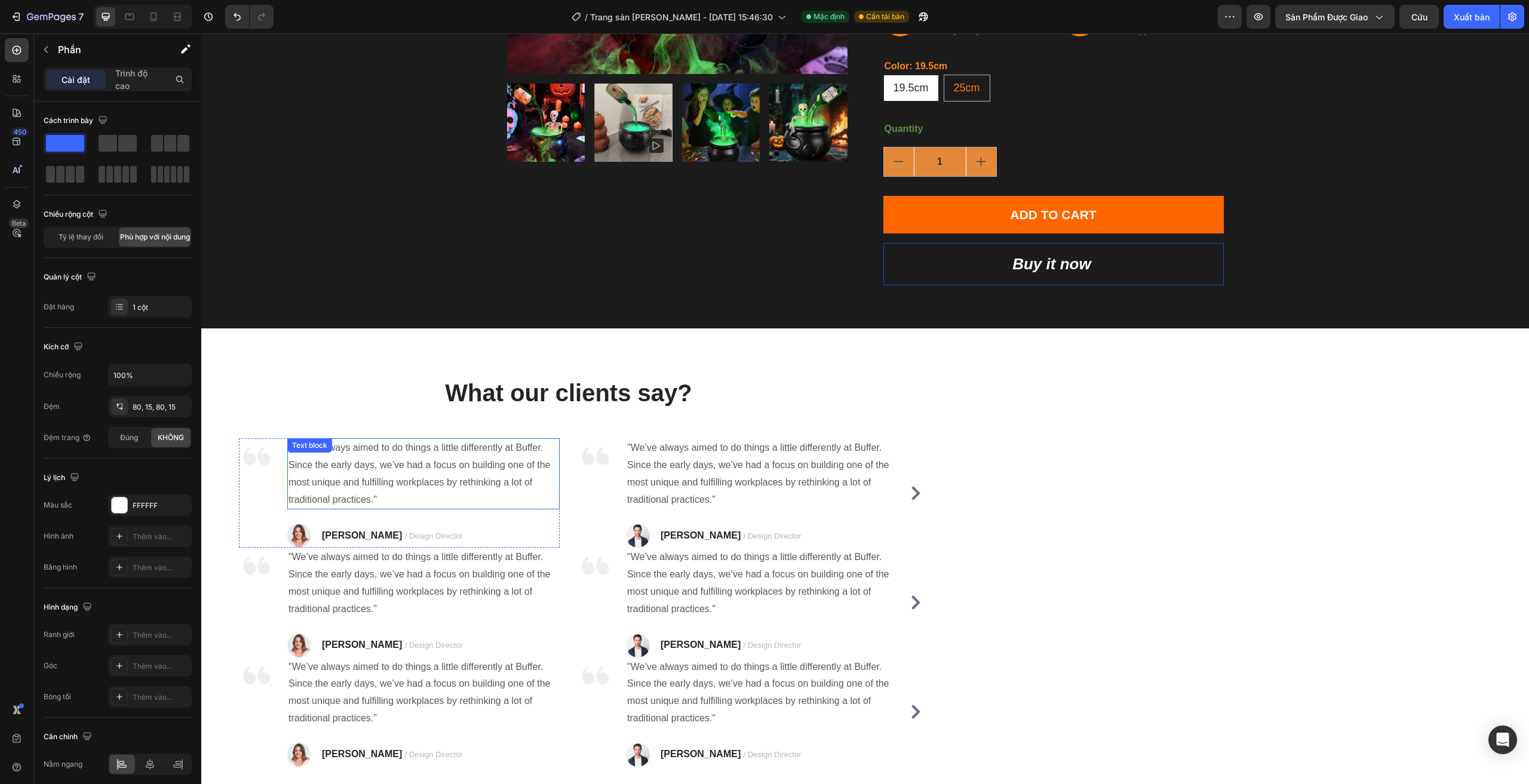
click at [397, 475] on p ""We’ve always aimed to do things a little differently at Buffer. Since the earl…" at bounding box center [423, 473] width 270 height 69
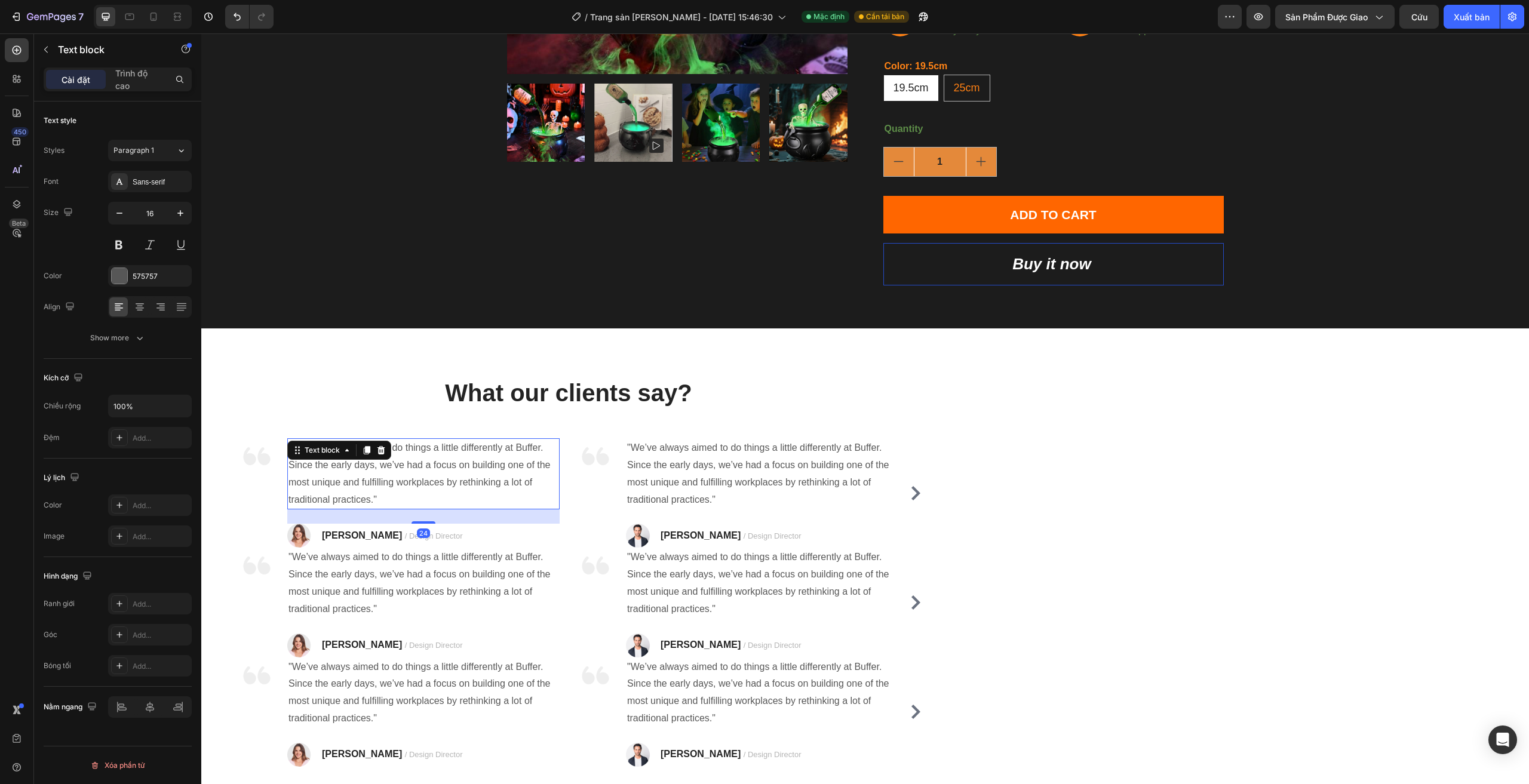
click at [397, 475] on p ""We’ve always aimed to do things a little differently at Buffer. Since the earl…" at bounding box center [423, 473] width 270 height 69
click at [343, 491] on p ""We’ve always aimed to do things a little differently at Buffer. Since the earl…" at bounding box center [423, 473] width 270 height 69
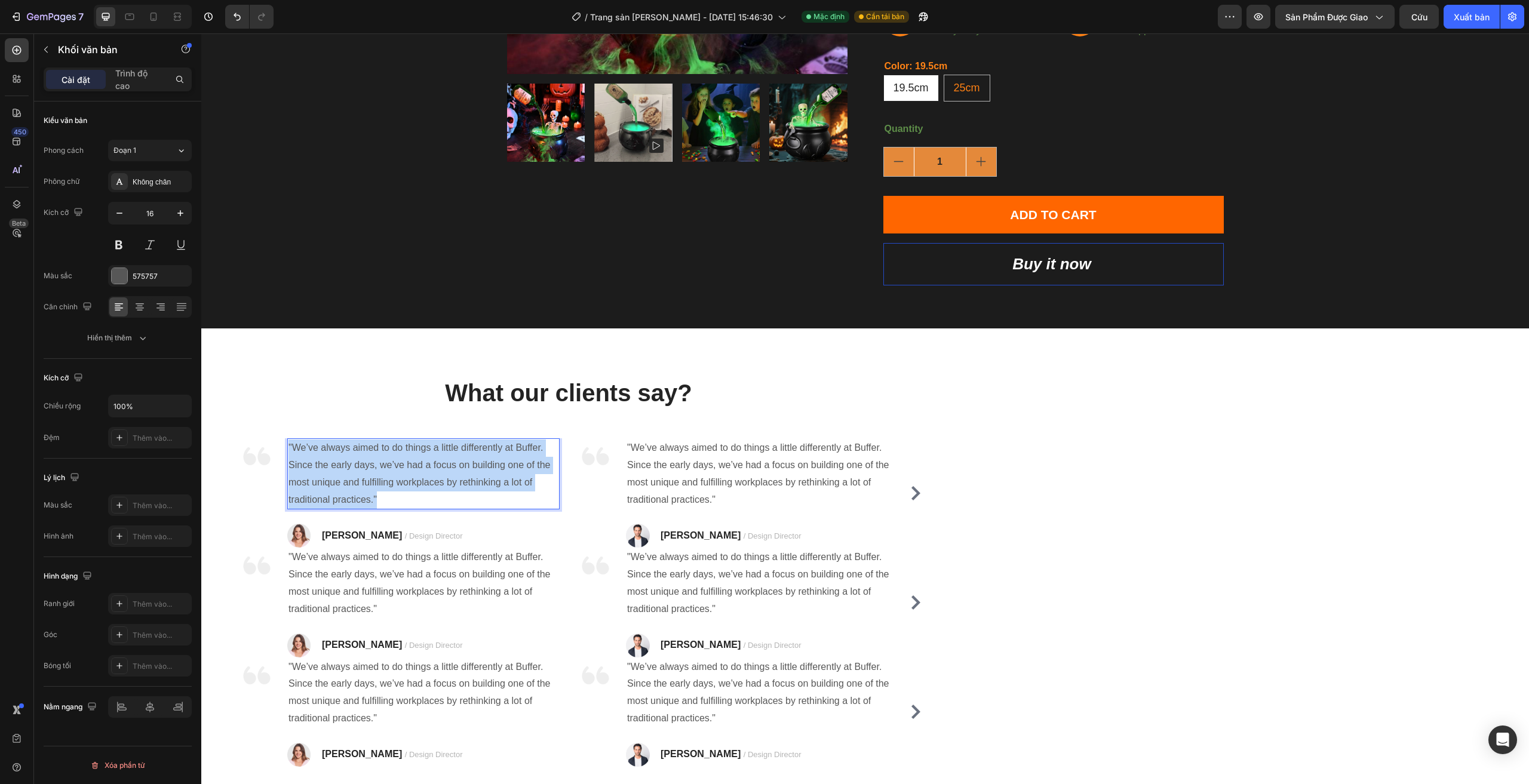
click at [343, 491] on p ""We’ve always aimed to do things a little differently at Buffer. Since the earl…" at bounding box center [423, 473] width 270 height 69
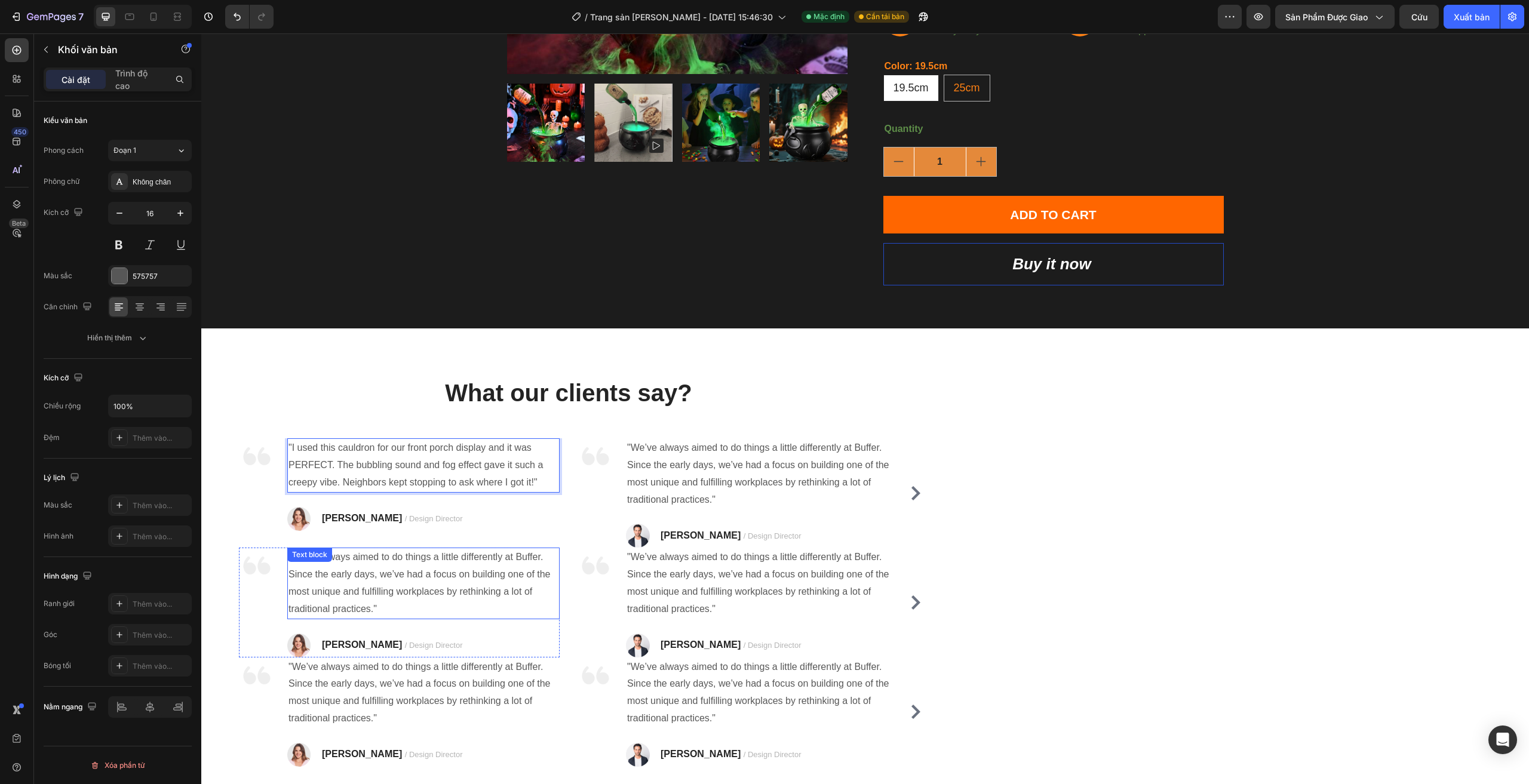
click at [379, 555] on div ""We’ve always aimed to do things a little differently at Buffer. Since the earl…" at bounding box center [423, 583] width 273 height 71
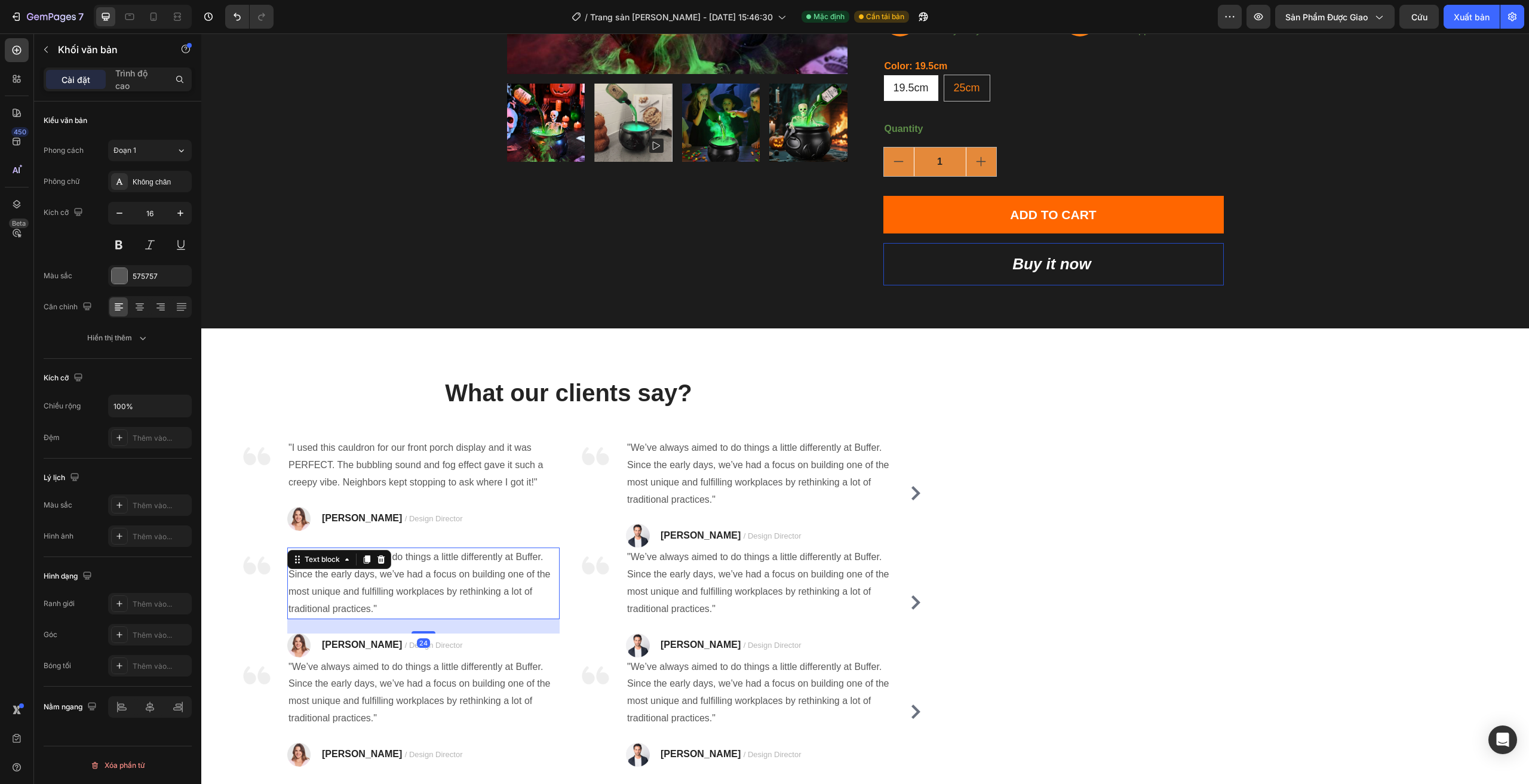
click at [379, 555] on icon at bounding box center [381, 559] width 10 height 10
click at [405, 641] on span "/ Design Director" at bounding box center [433, 645] width 58 height 9
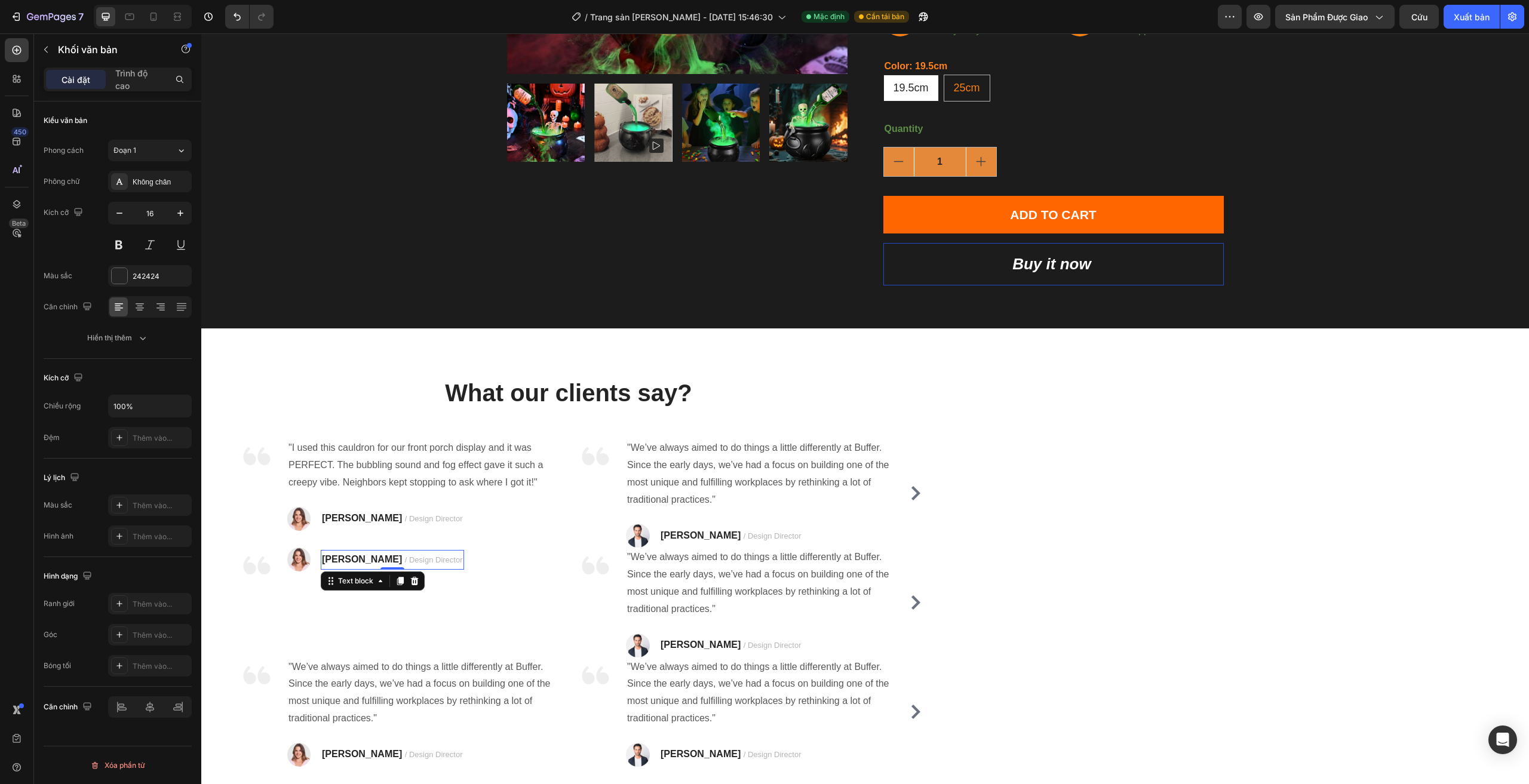
drag, startPoint x: 367, startPoint y: 561, endPoint x: 374, endPoint y: 563, distance: 7.3
click at [405, 563] on span "/ Design Director" at bounding box center [433, 559] width 58 height 9
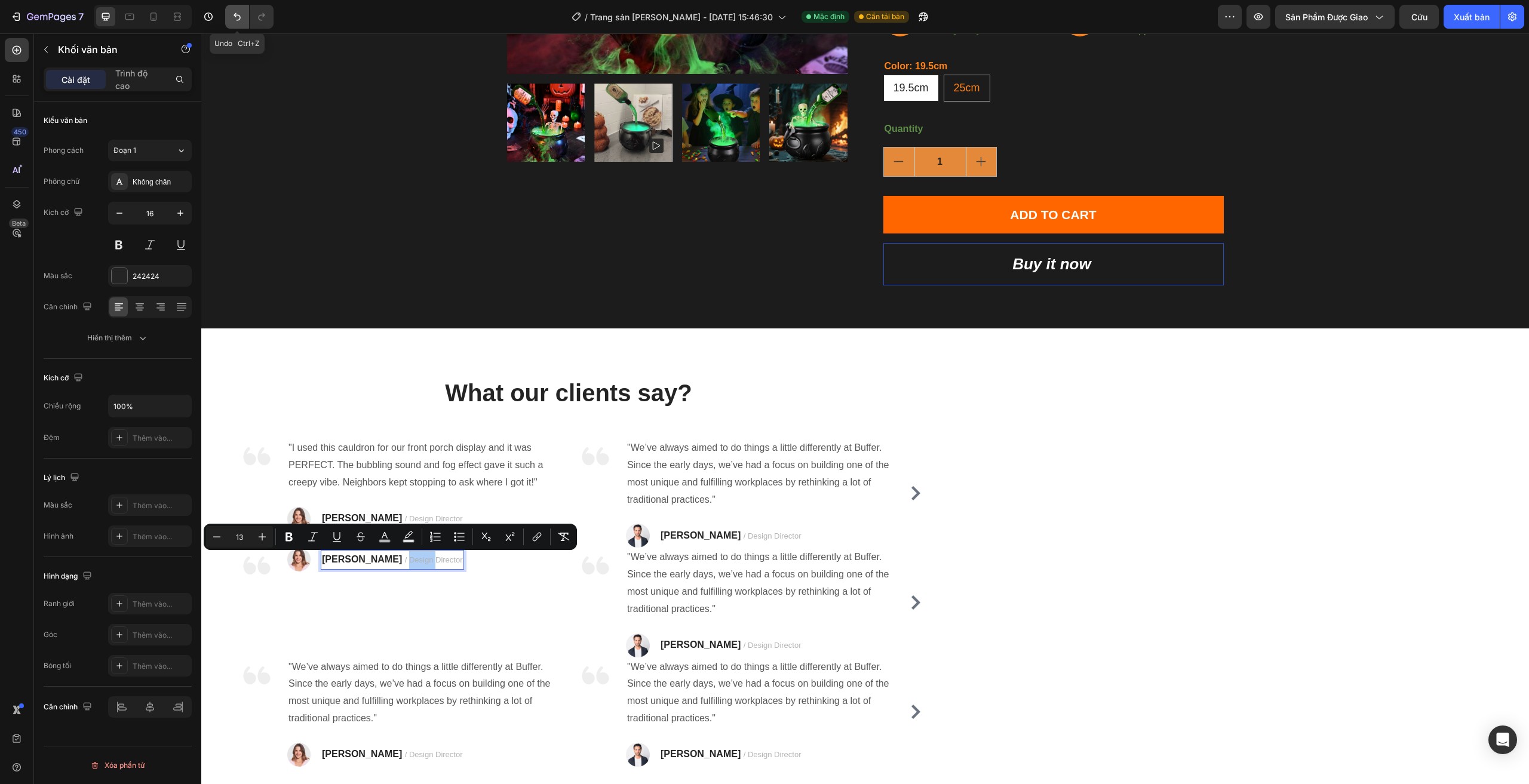
click at [231, 19] on icon "Hoàn tác/Làm lại" at bounding box center [237, 17] width 12 height 12
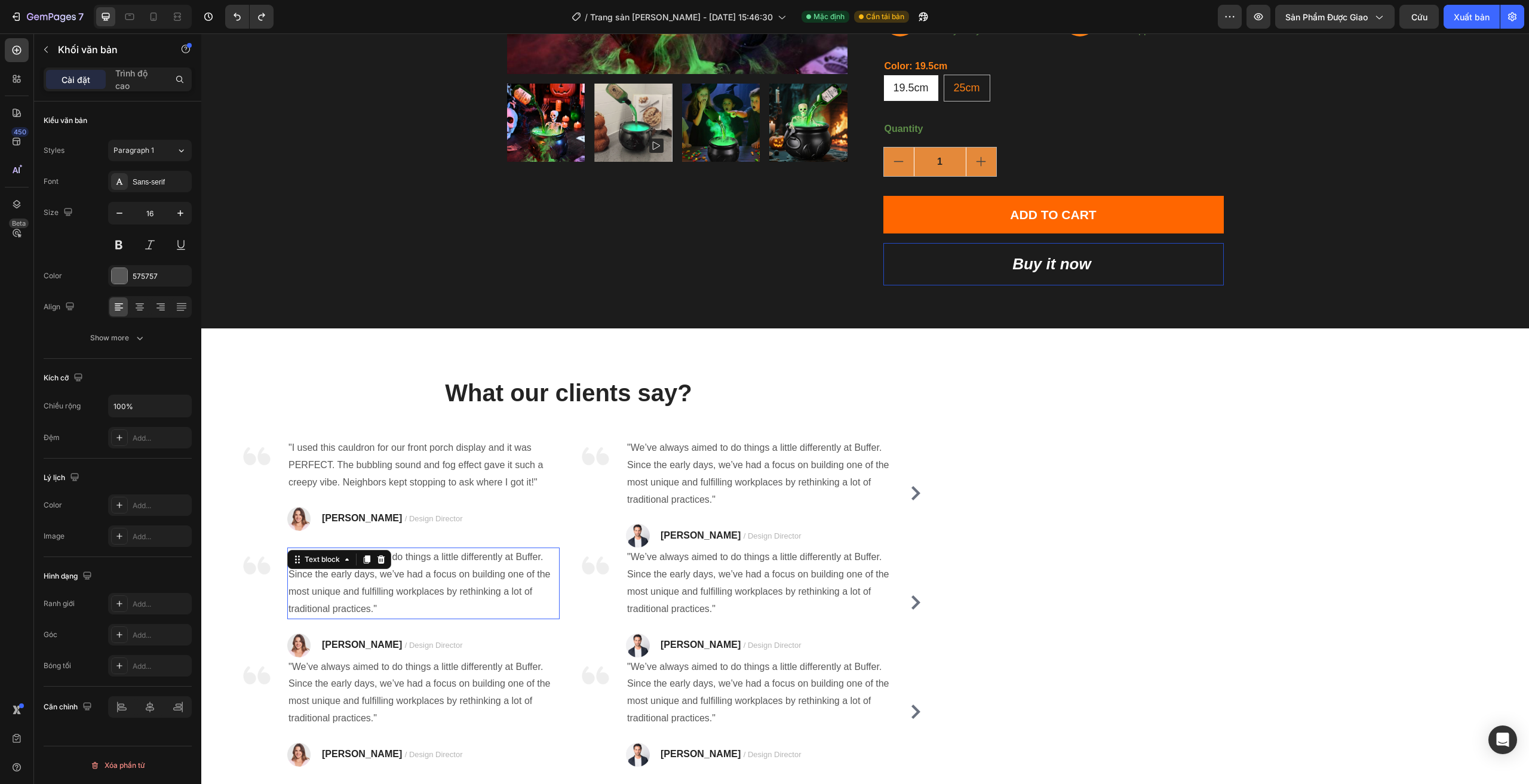
click at [407, 573] on p ""We’ve always aimed to do things a little differently at Buffer. Since the earl…" at bounding box center [423, 583] width 270 height 69
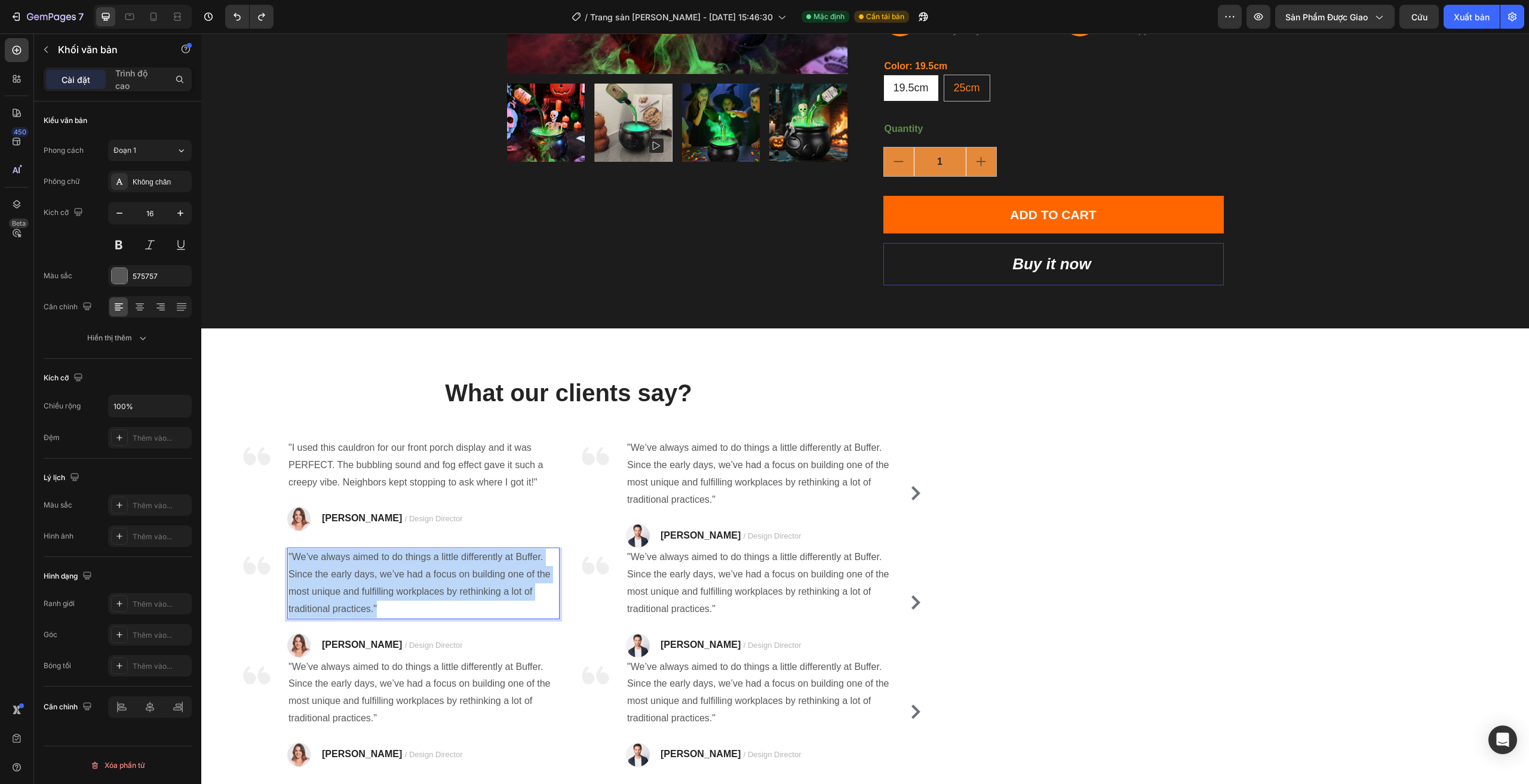
click at [407, 573] on p ""We’ve always aimed to do things a little differently at Buffer. Since the earl…" at bounding box center [423, 583] width 270 height 69
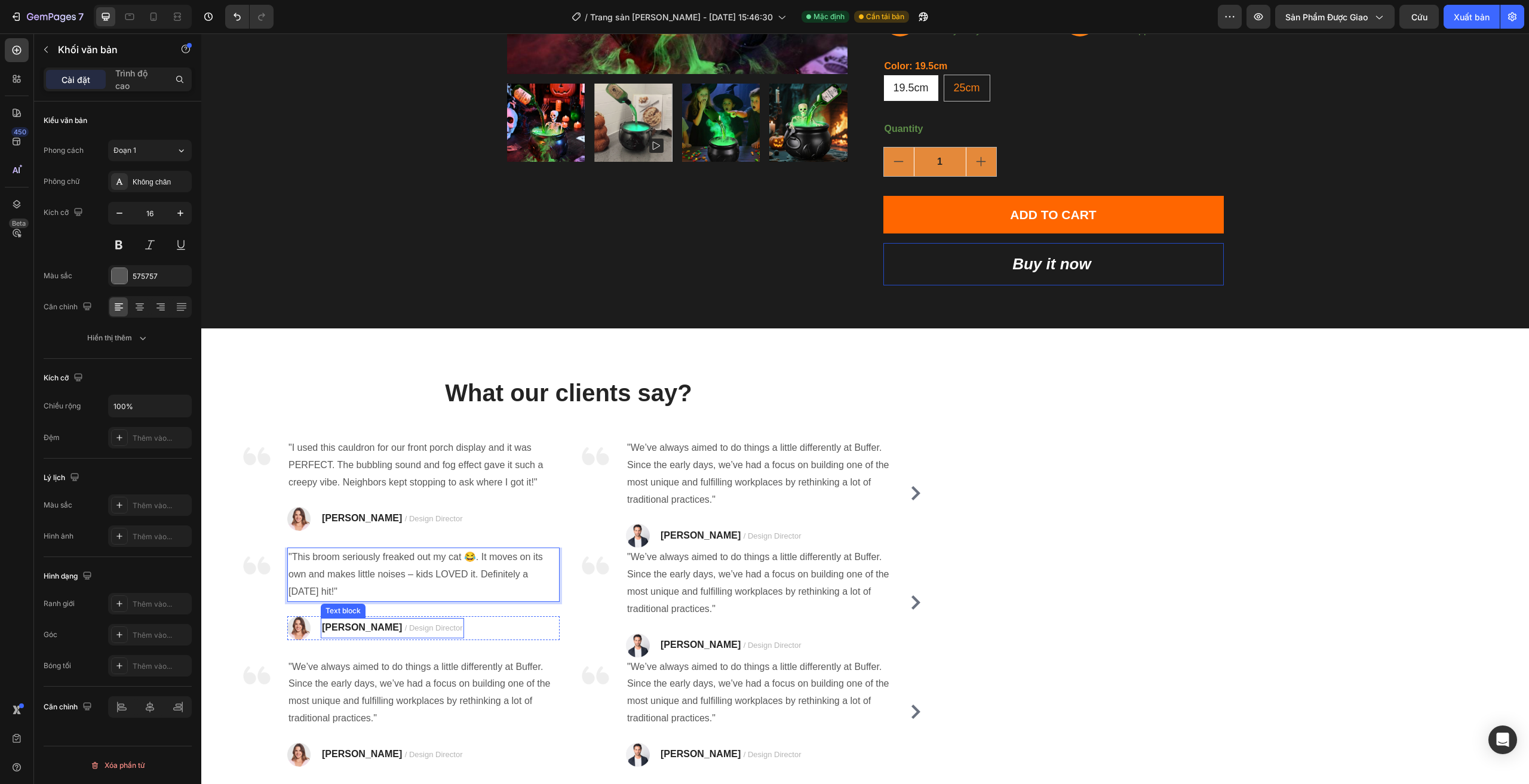
scroll to position [427, 0]
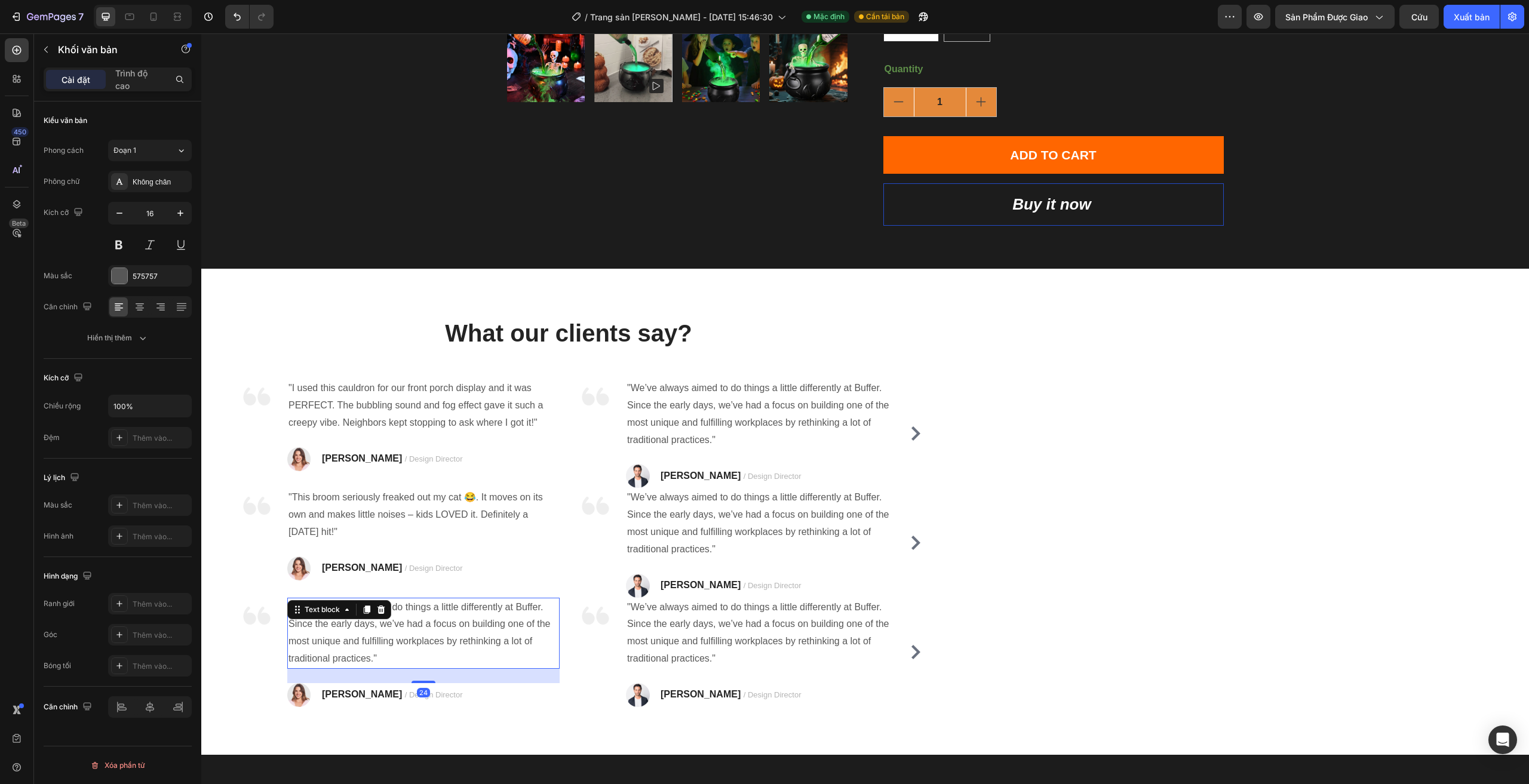
click at [383, 615] on div ""We’ve always aimed to do things a little differently at Buffer. Since the earl…" at bounding box center [423, 633] width 273 height 71
click at [383, 615] on div at bounding box center [381, 610] width 15 height 15
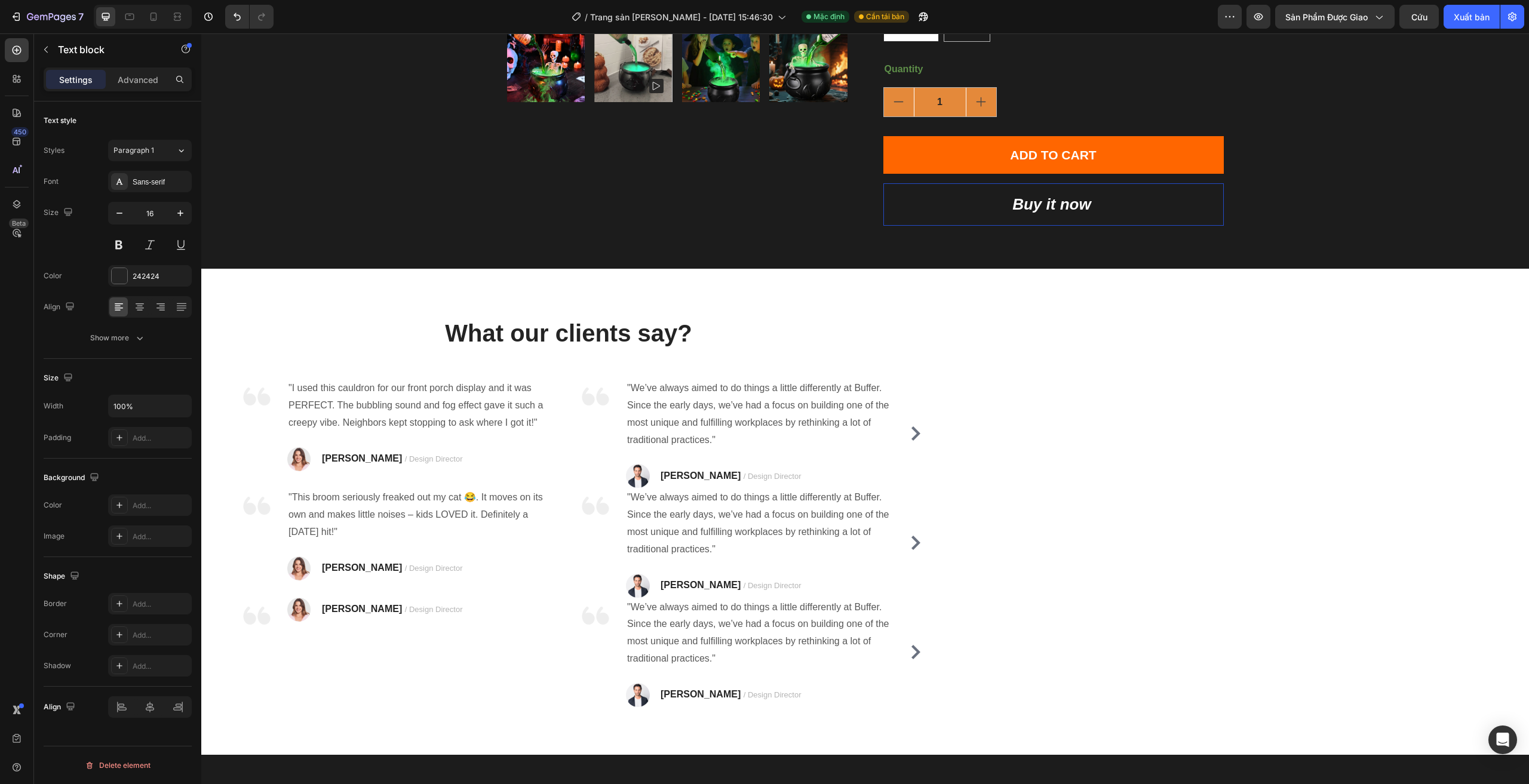
click at [383, 615] on p "RYAN S. / Design Director" at bounding box center [392, 610] width 141 height 18
click at [236, 18] on icon "Hoàn tác/Làm lại" at bounding box center [237, 17] width 12 height 12
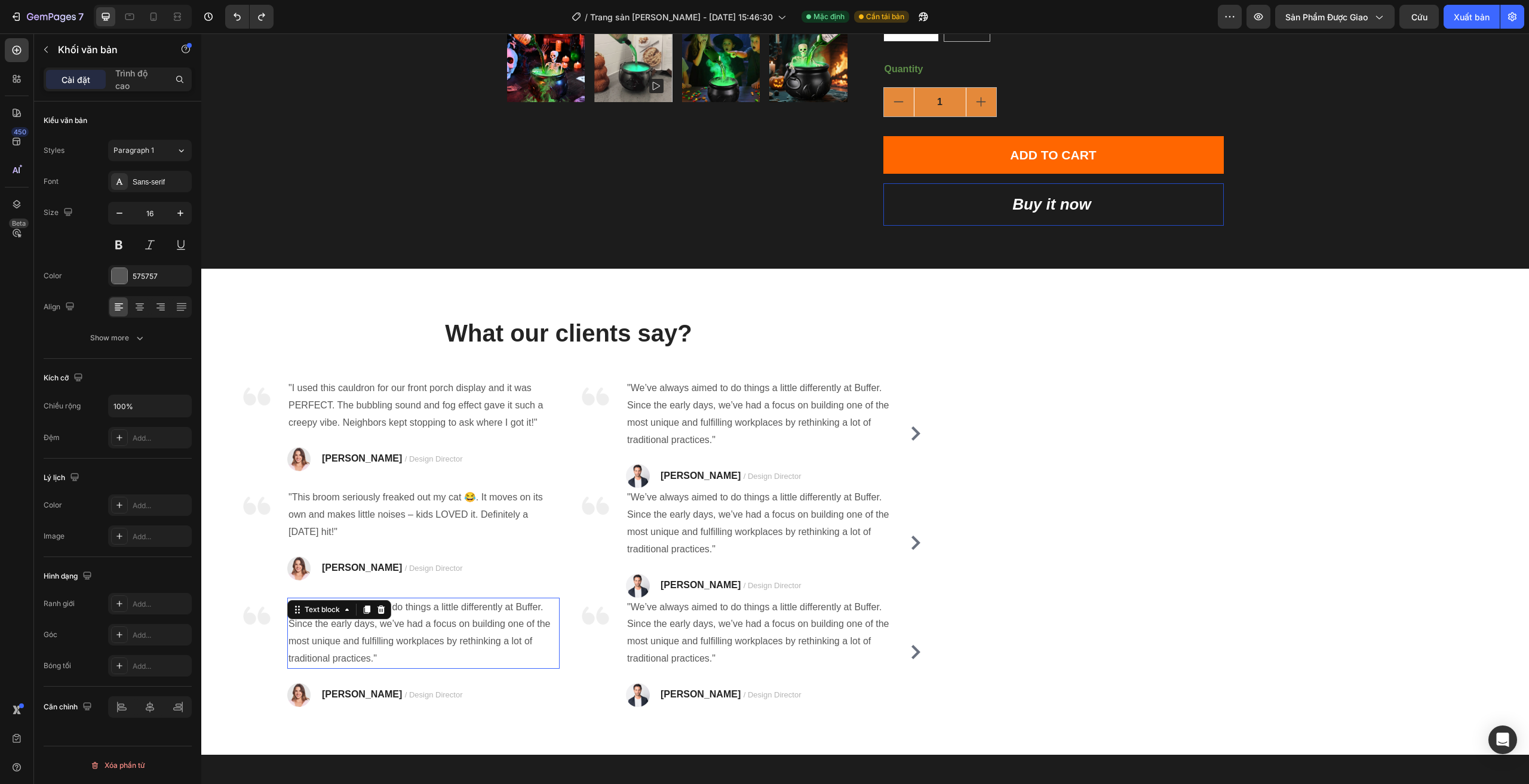
click at [433, 628] on p ""We’ve always aimed to do things a little differently at Buffer. Since the earl…" at bounding box center [423, 633] width 270 height 69
click at [433, 628] on p ""We’ve always aimed to do things a little differently at Buffer. Since the earl…" at bounding box center [423, 633] width 270 height 69
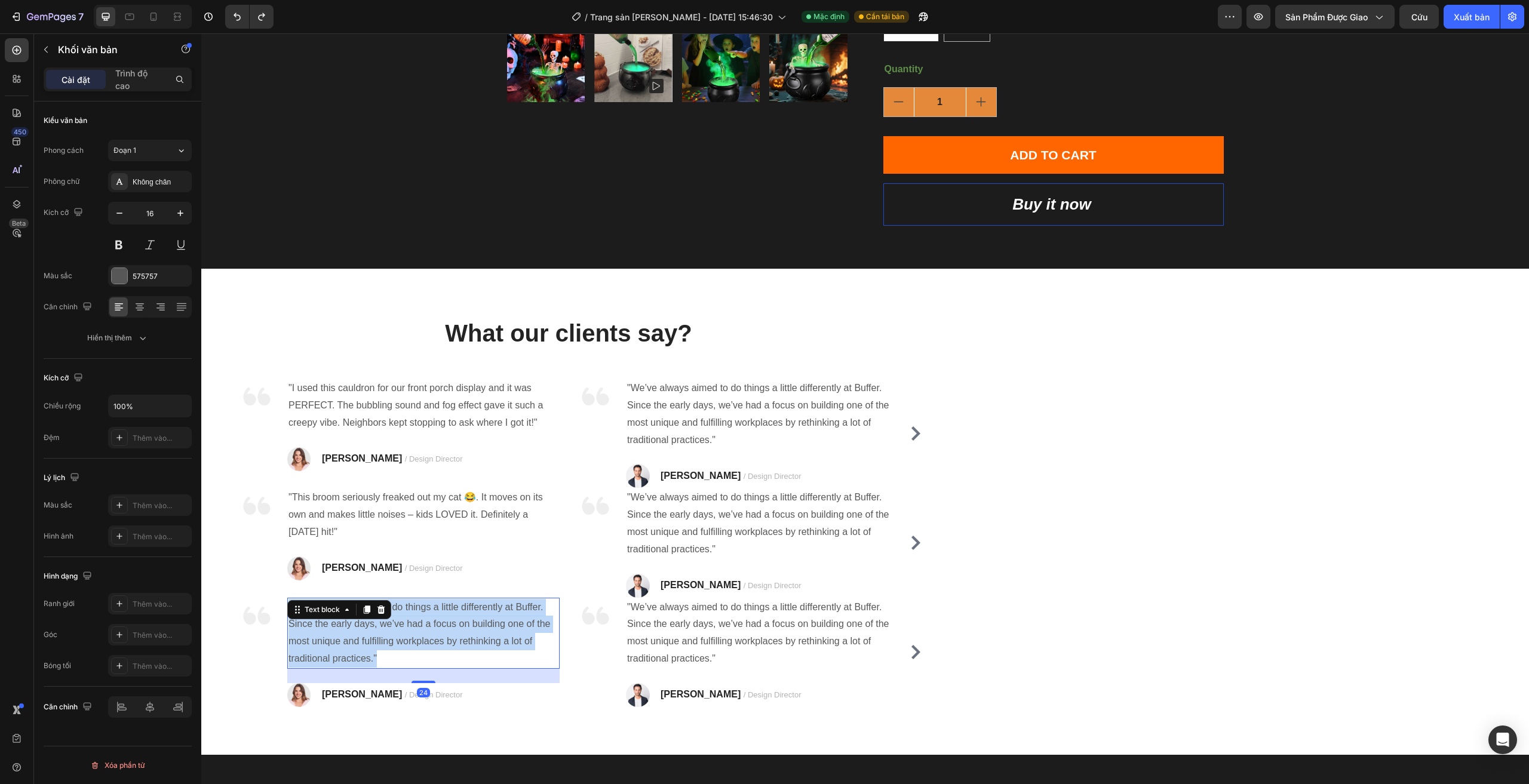
click at [433, 628] on p ""We’ve always aimed to do things a little differently at Buffer. Since the earl…" at bounding box center [423, 633] width 270 height 69
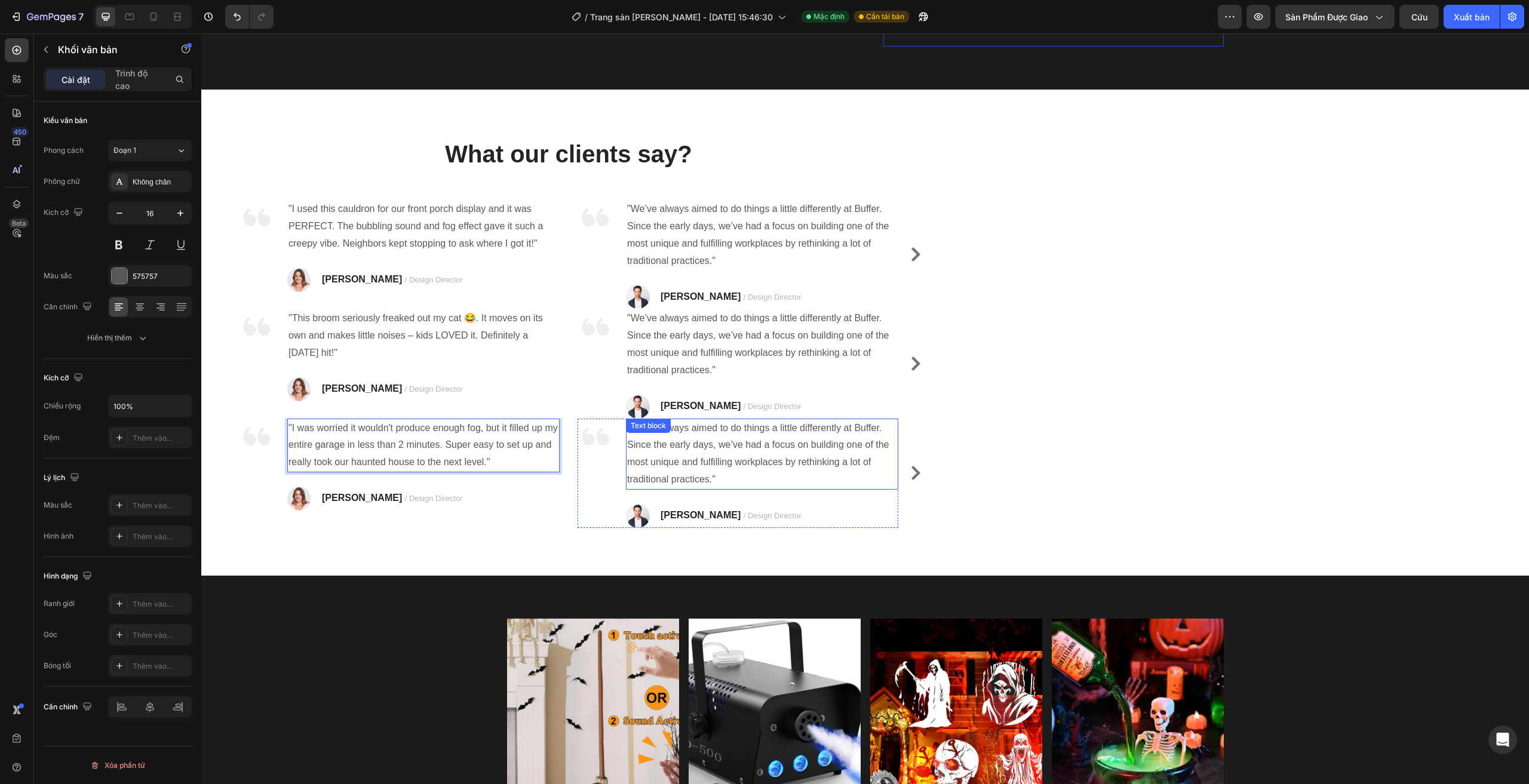
scroll to position [546, 0]
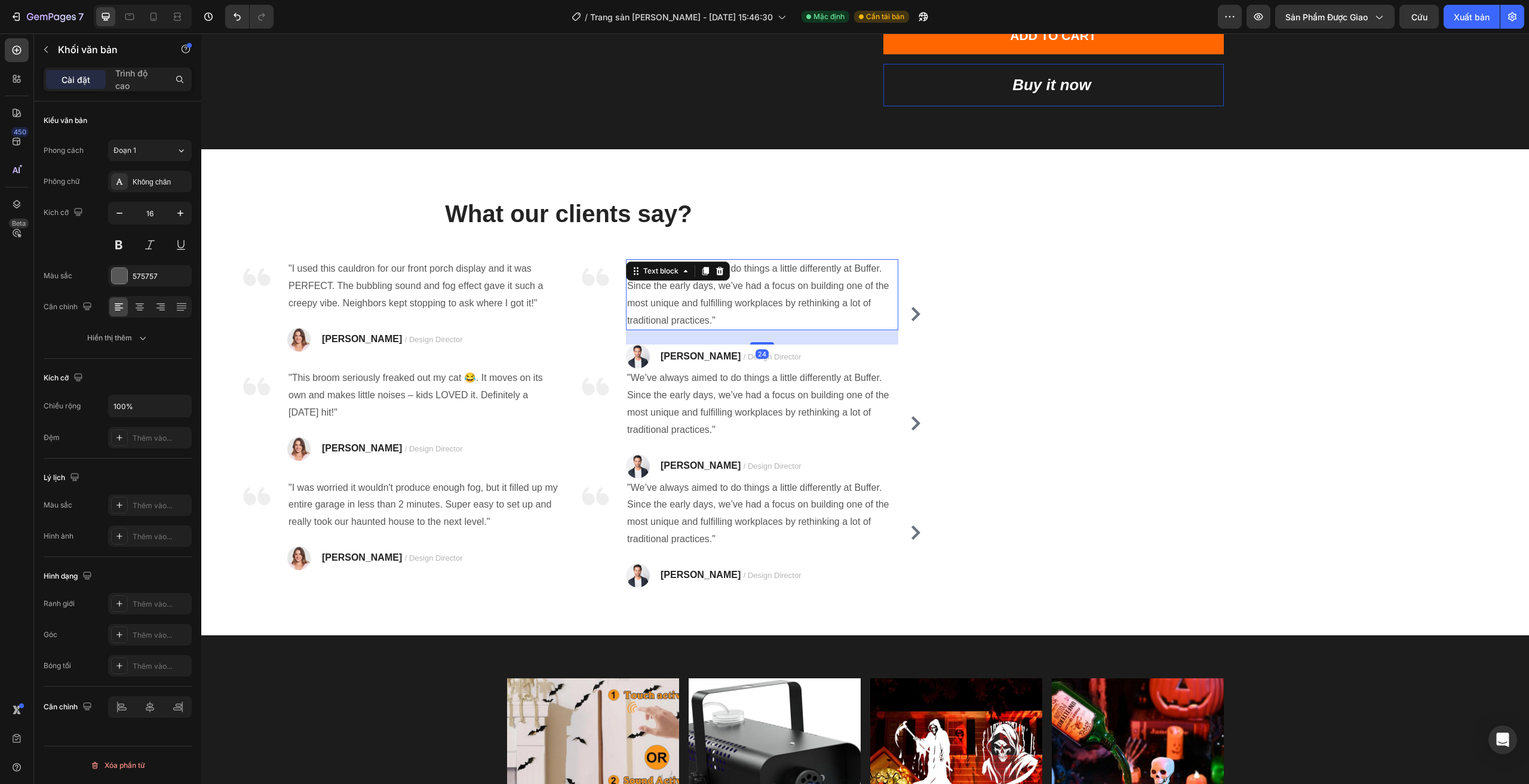
click at [746, 280] on p ""We’ve always aimed to do things a little differently at Buffer. Since the earl…" at bounding box center [762, 294] width 270 height 69
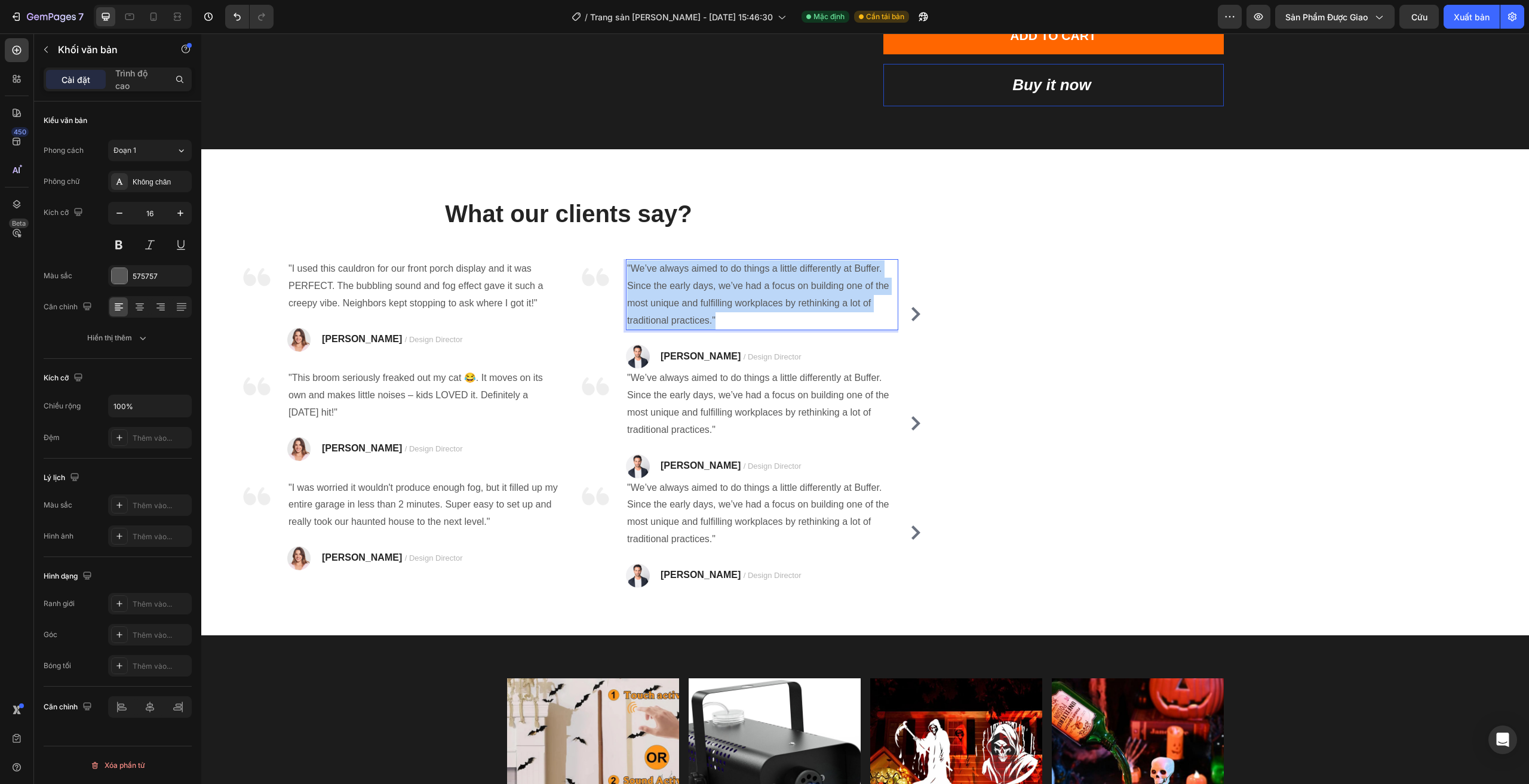
click at [746, 280] on p ""We’ve always aimed to do things a little differently at Buffer. Since the earl…" at bounding box center [762, 294] width 270 height 69
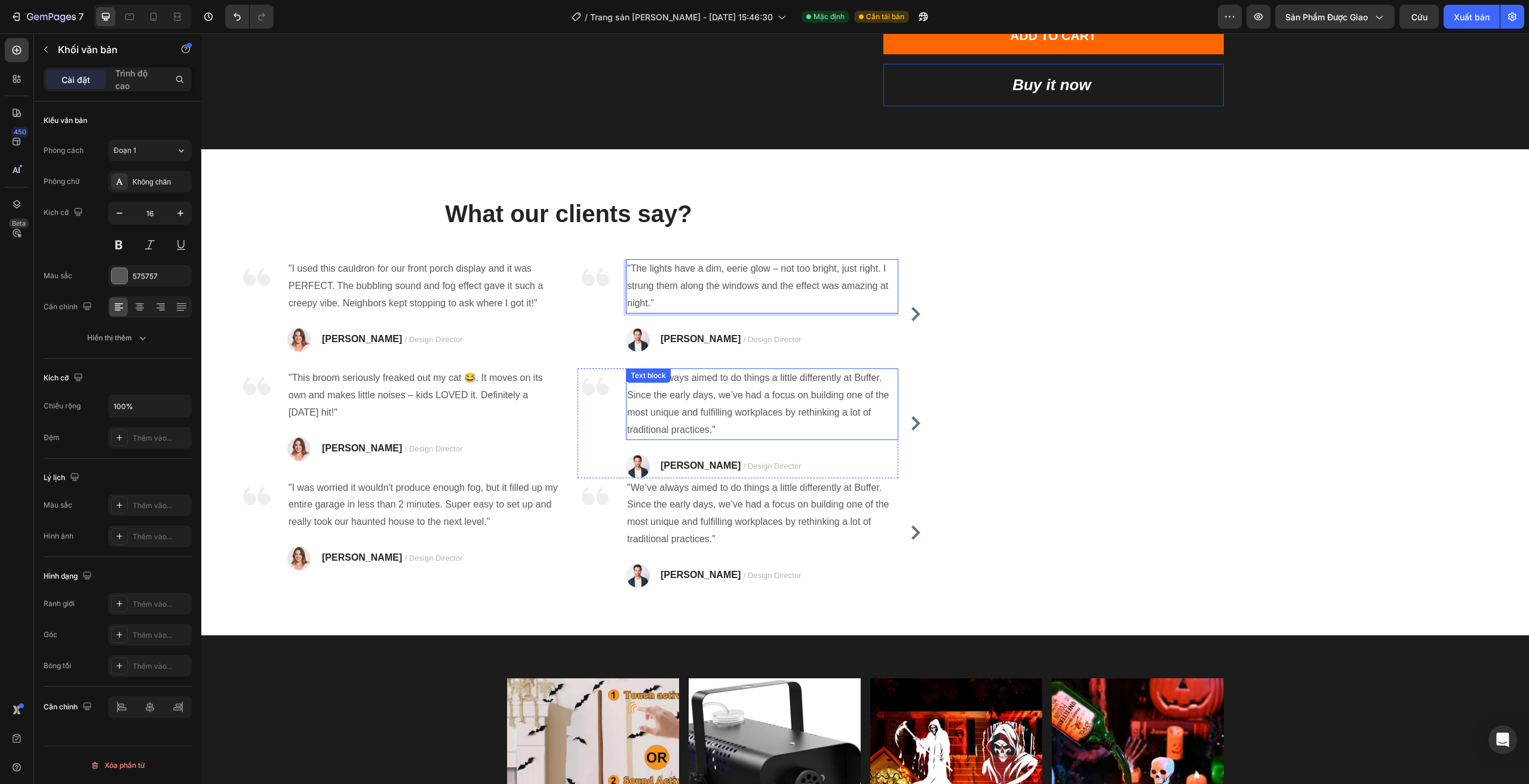
click at [741, 396] on p ""We’ve always aimed to do things a little differently at Buffer. Since the earl…" at bounding box center [762, 404] width 270 height 69
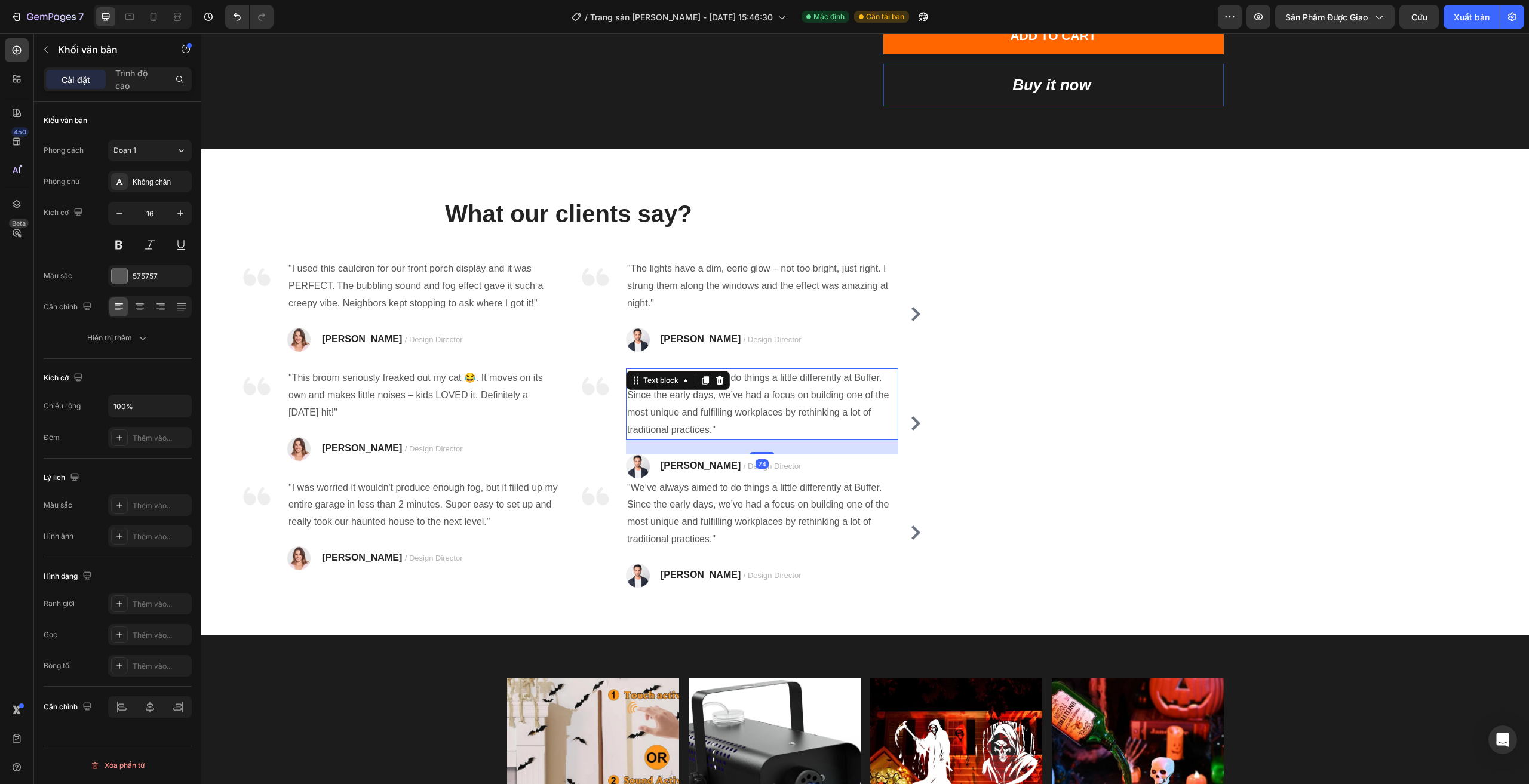
click at [741, 396] on p ""We’ve always aimed to do things a little differently at Buffer. Since the earl…" at bounding box center [762, 404] width 270 height 69
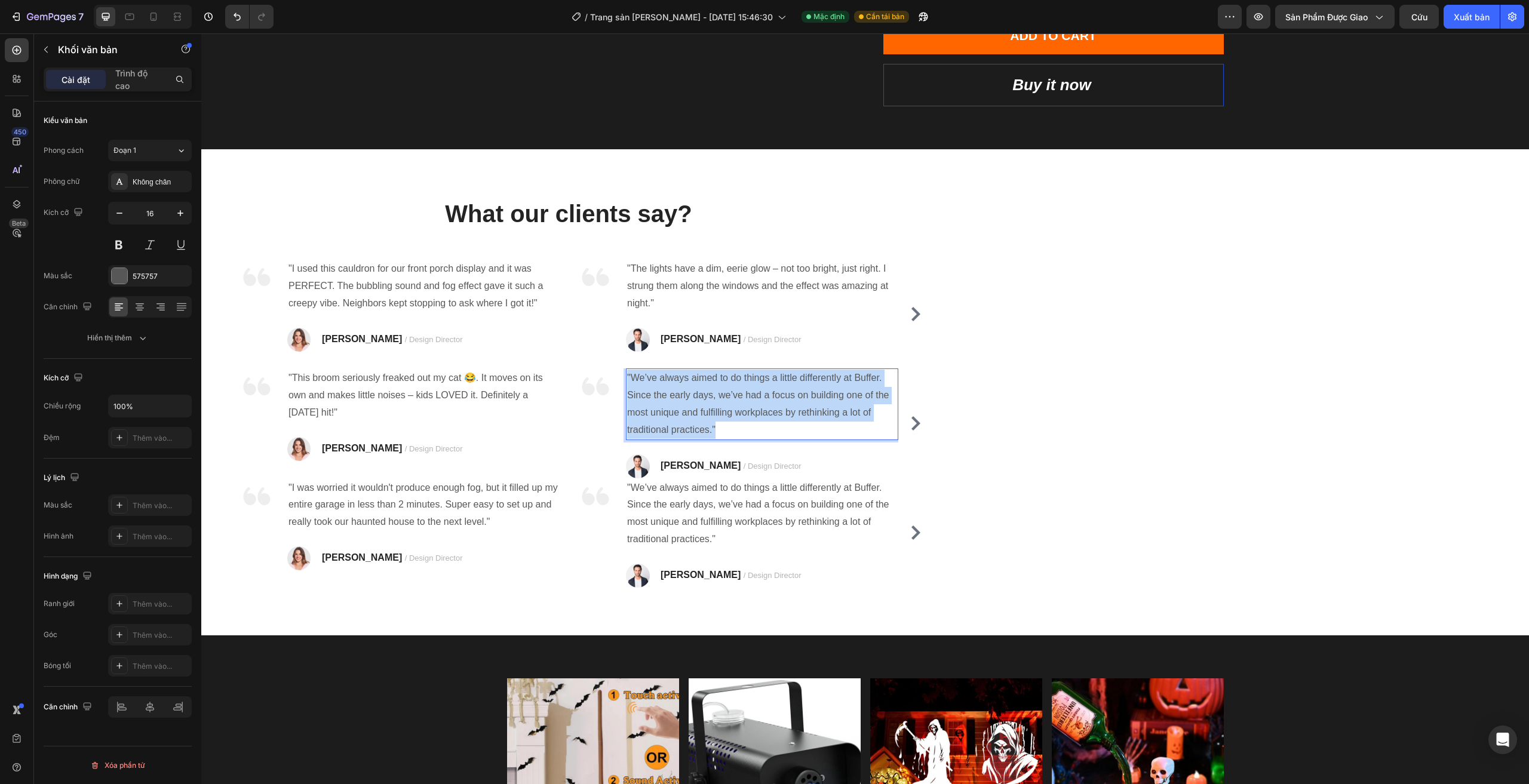
click at [741, 396] on p ""We’ve always aimed to do things a little differently at Buffer. Since the earl…" at bounding box center [762, 404] width 270 height 69
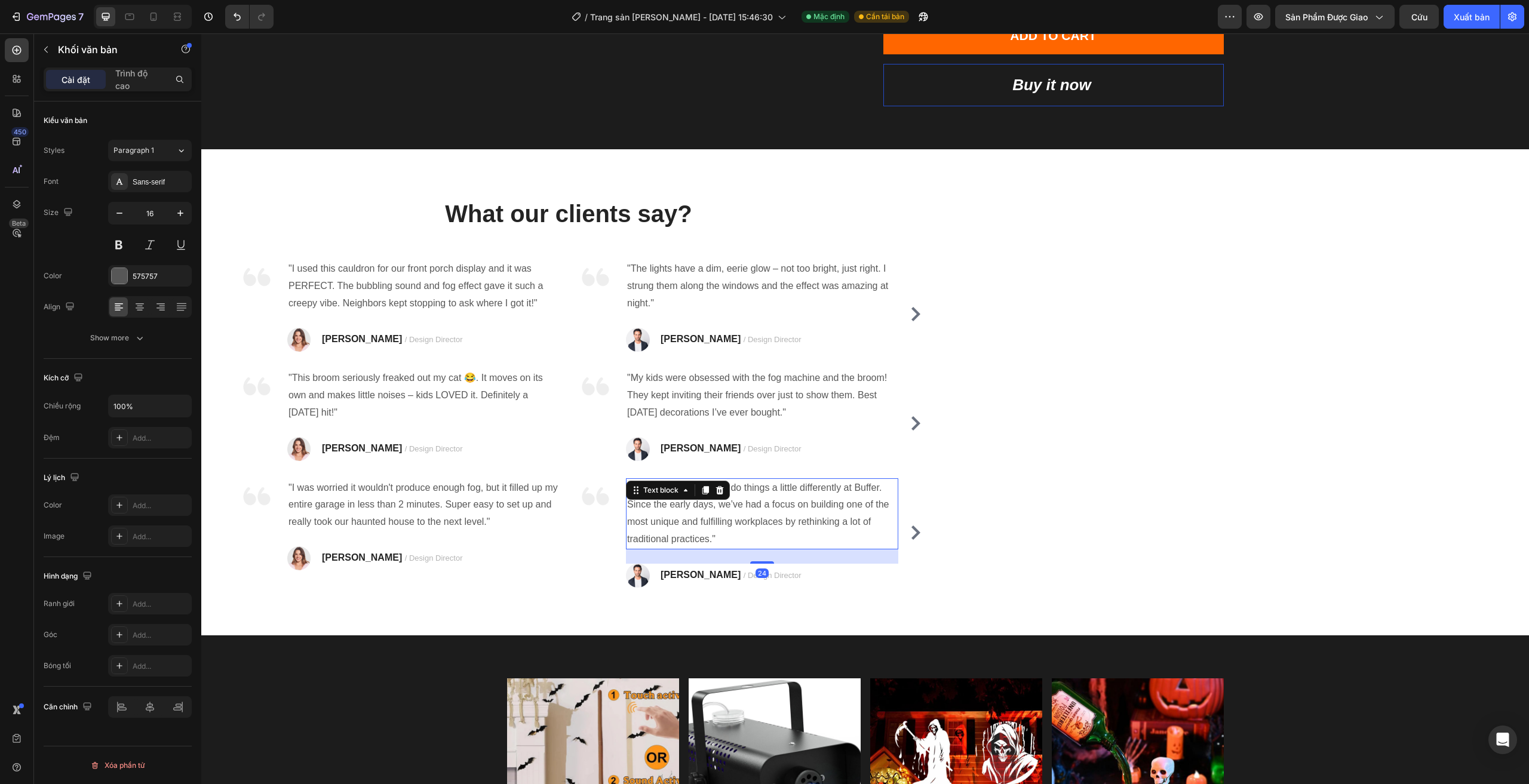
click at [721, 495] on div ""We’ve always aimed to do things a little differently at Buffer. Since the earl…" at bounding box center [762, 513] width 273 height 71
click at [721, 495] on icon at bounding box center [720, 490] width 10 height 10
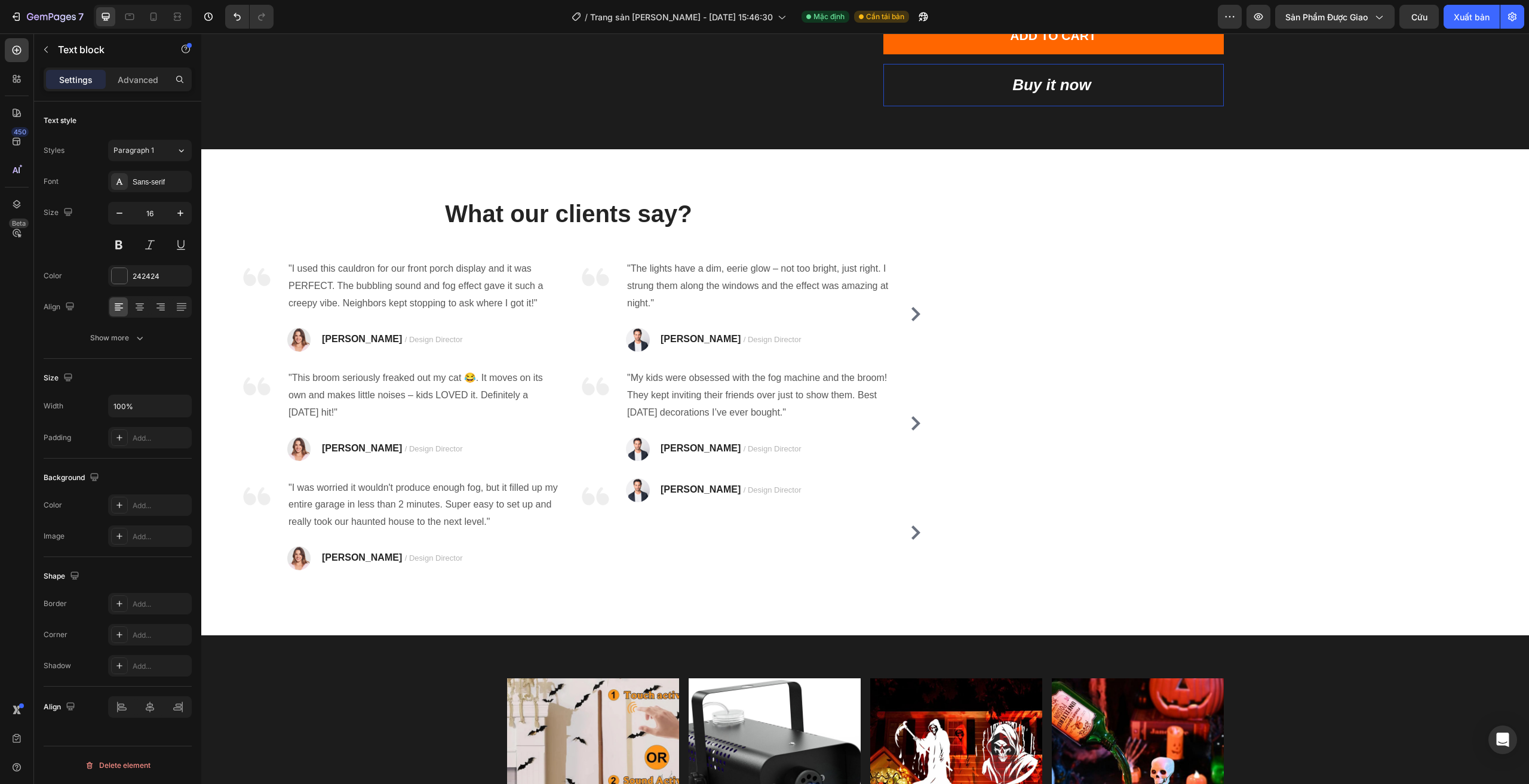
click at [721, 495] on p "TRAVIS J. / Design Director" at bounding box center [731, 490] width 141 height 18
drag, startPoint x: 231, startPoint y: 22, endPoint x: 114, endPoint y: 29, distance: 117.2
click at [231, 22] on button "Hoàn tác/Làm lại" at bounding box center [237, 16] width 24 height 24
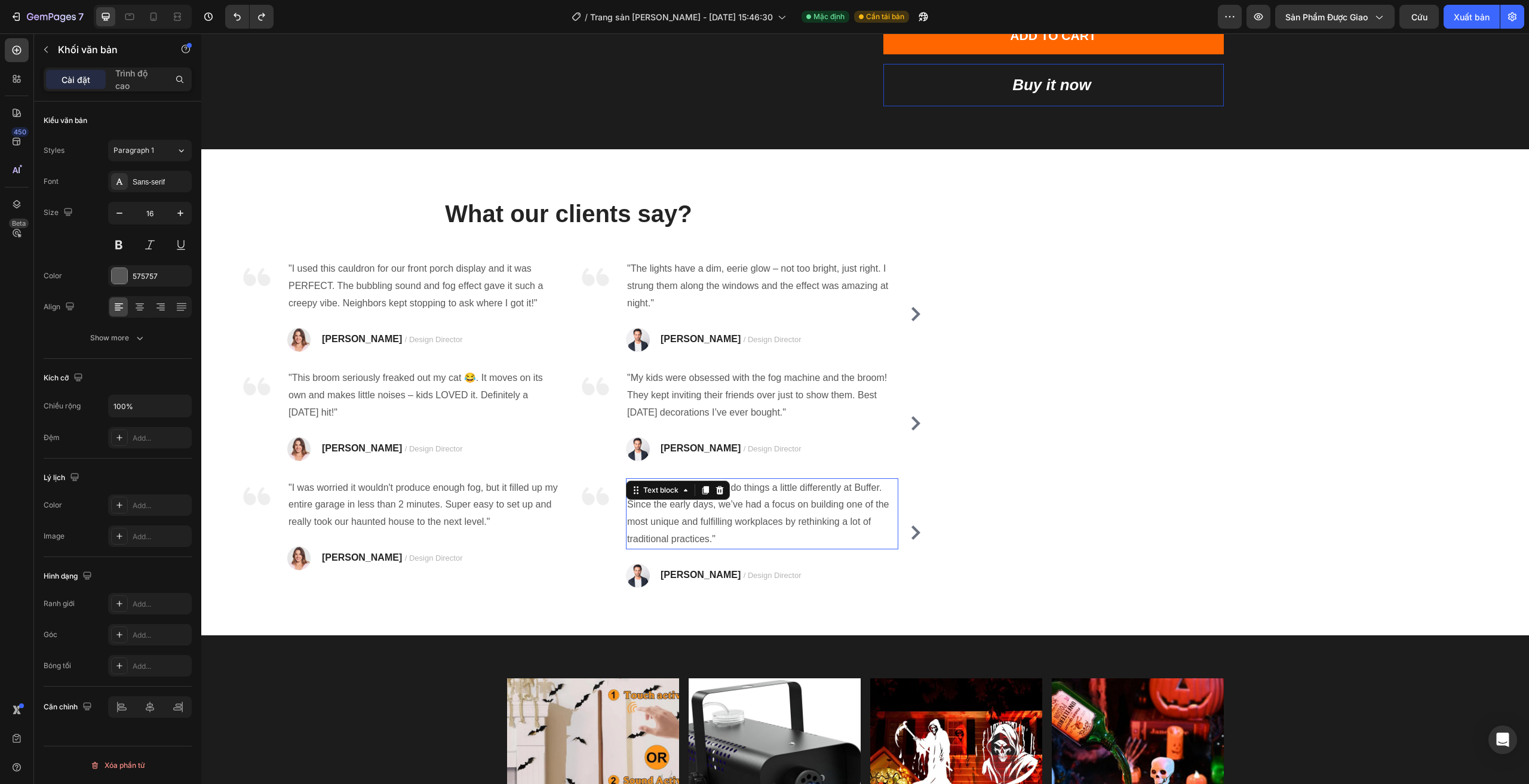
click at [793, 505] on p ""We’ve always aimed to do things a little differently at Buffer. Since the earl…" at bounding box center [762, 513] width 270 height 69
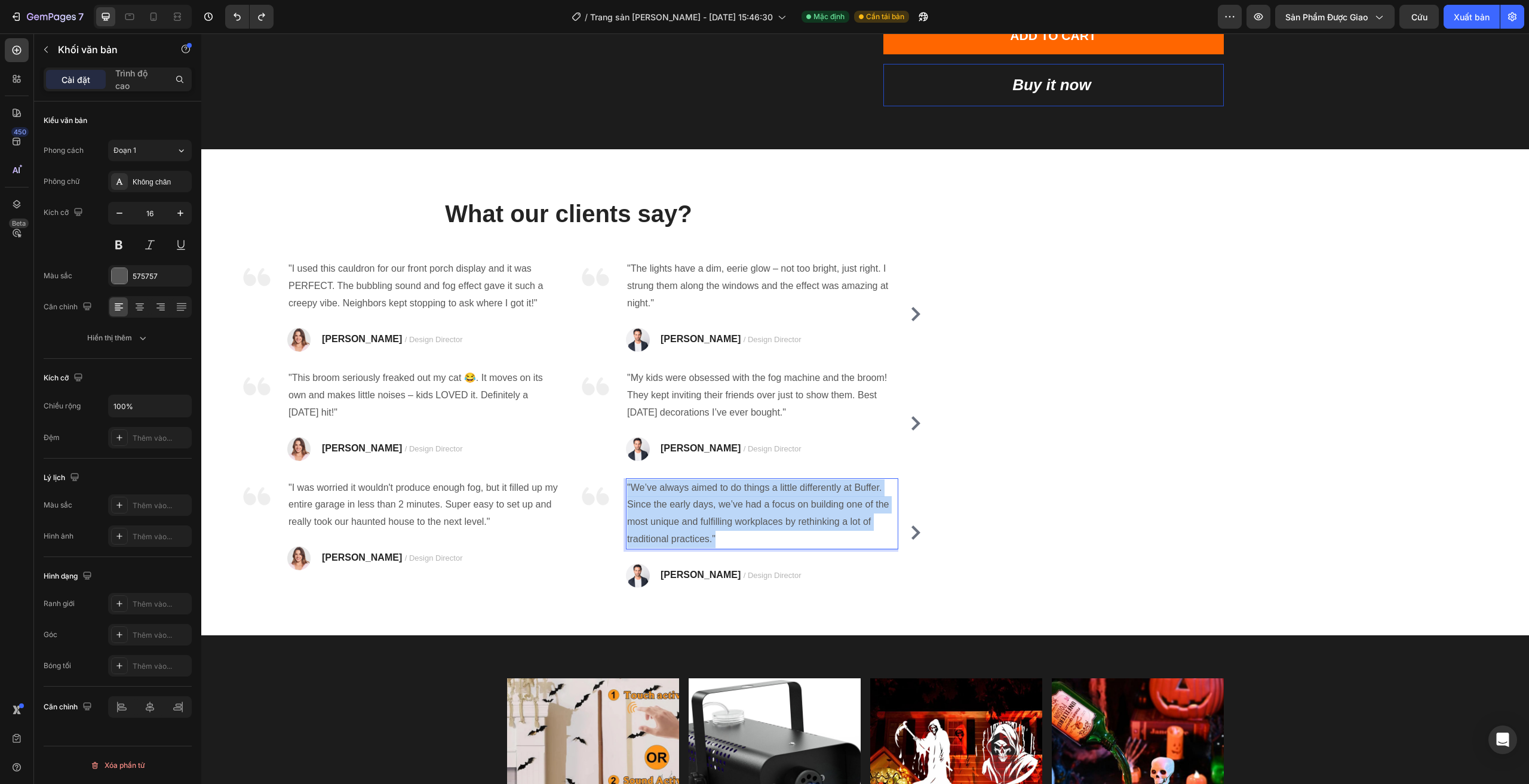
click at [793, 505] on p ""We’ve always aimed to do things a little differently at Buffer. Since the earl…" at bounding box center [762, 513] width 270 height 69
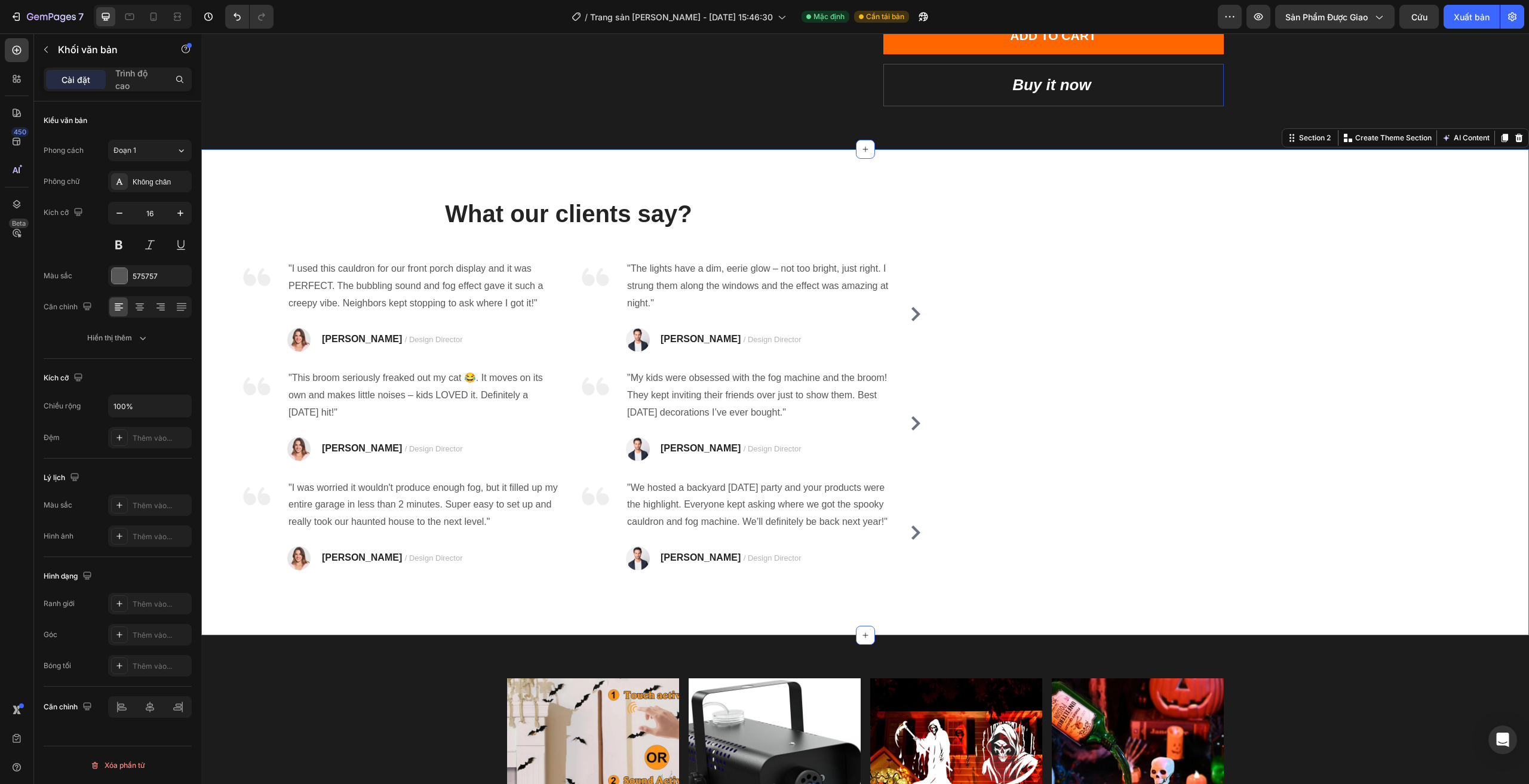
click at [1068, 418] on div "What our clients say? Heading Image "I used this cauldron for our front porch d…" at bounding box center [865, 392] width 1327 height 486
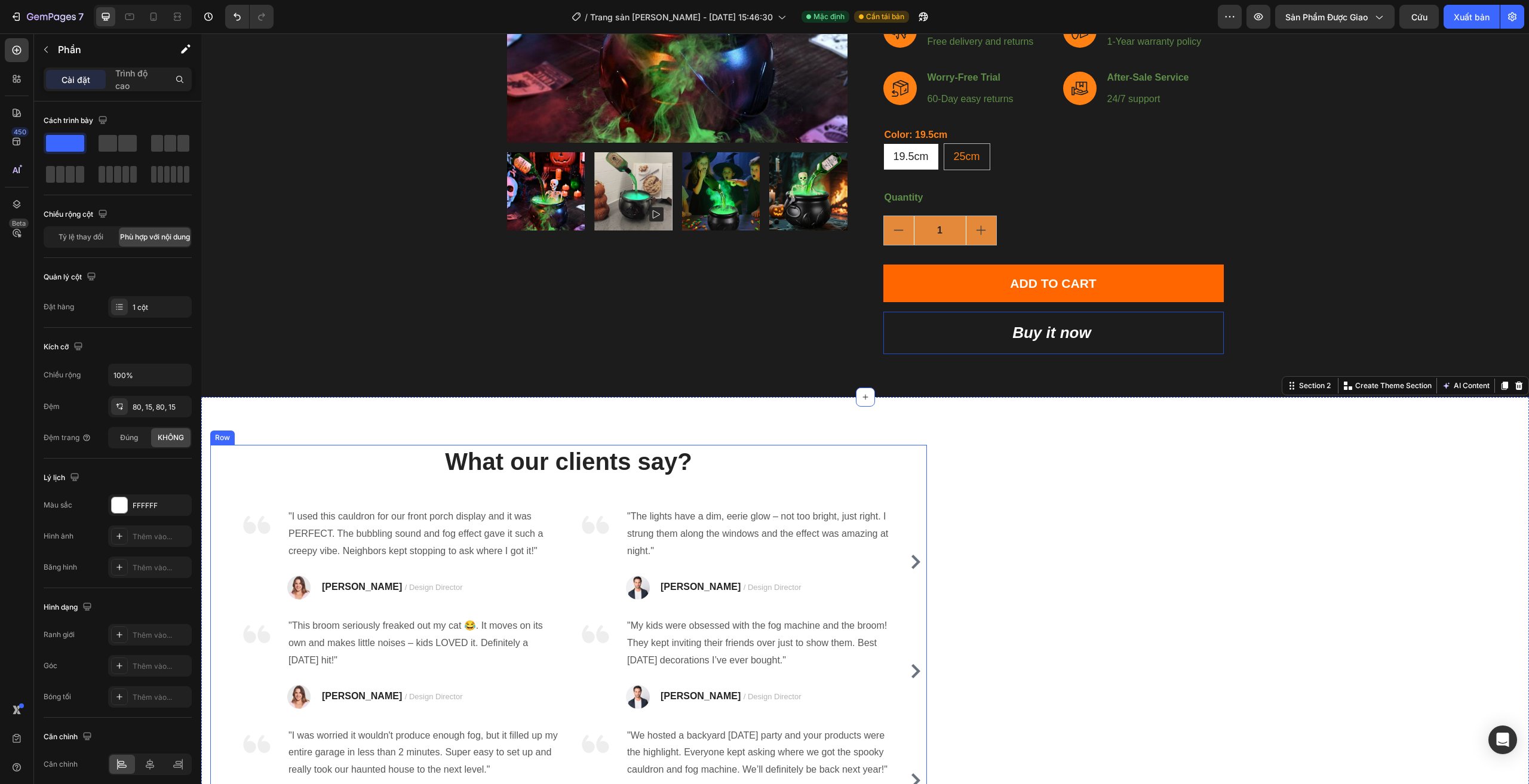
scroll to position [418, 0]
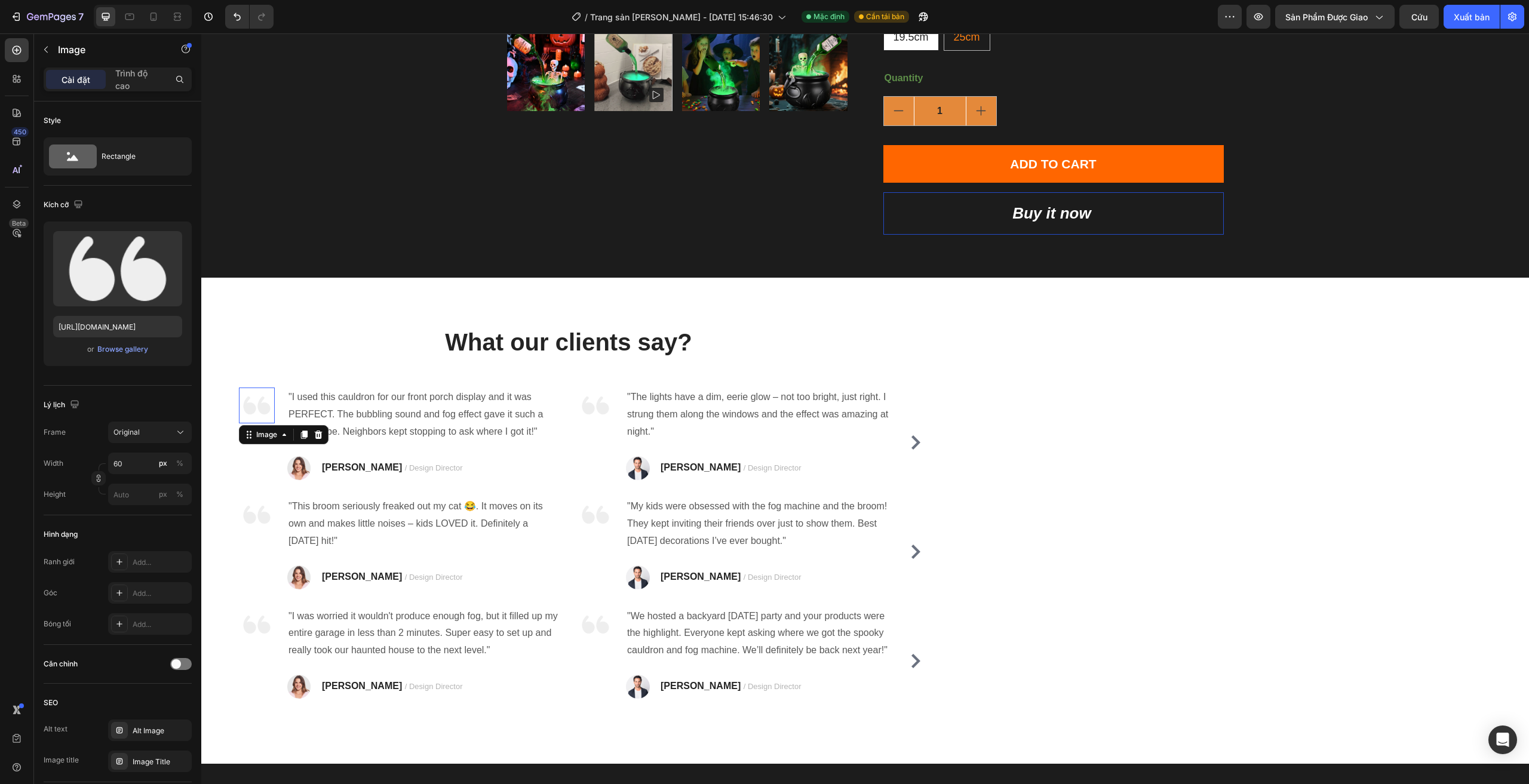
click at [259, 405] on img at bounding box center [257, 405] width 36 height 36
click at [259, 406] on img at bounding box center [257, 405] width 36 height 36
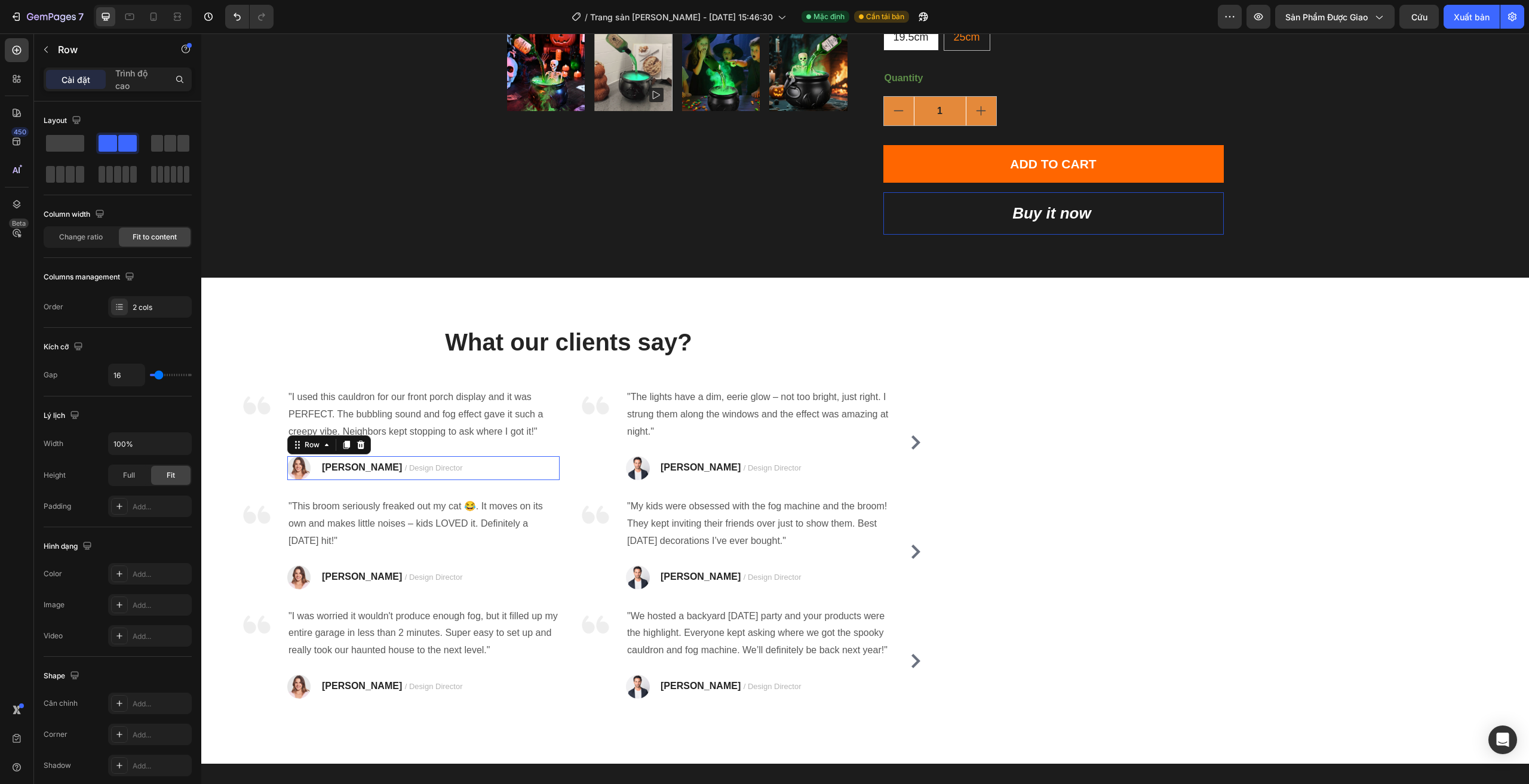
click at [460, 471] on div "Image RYAN S. / Design Director Text block Row 0" at bounding box center [423, 468] width 273 height 24
click at [463, 470] on div "Image RYAN S. / Design Director Text block Row 0" at bounding box center [423, 468] width 273 height 24
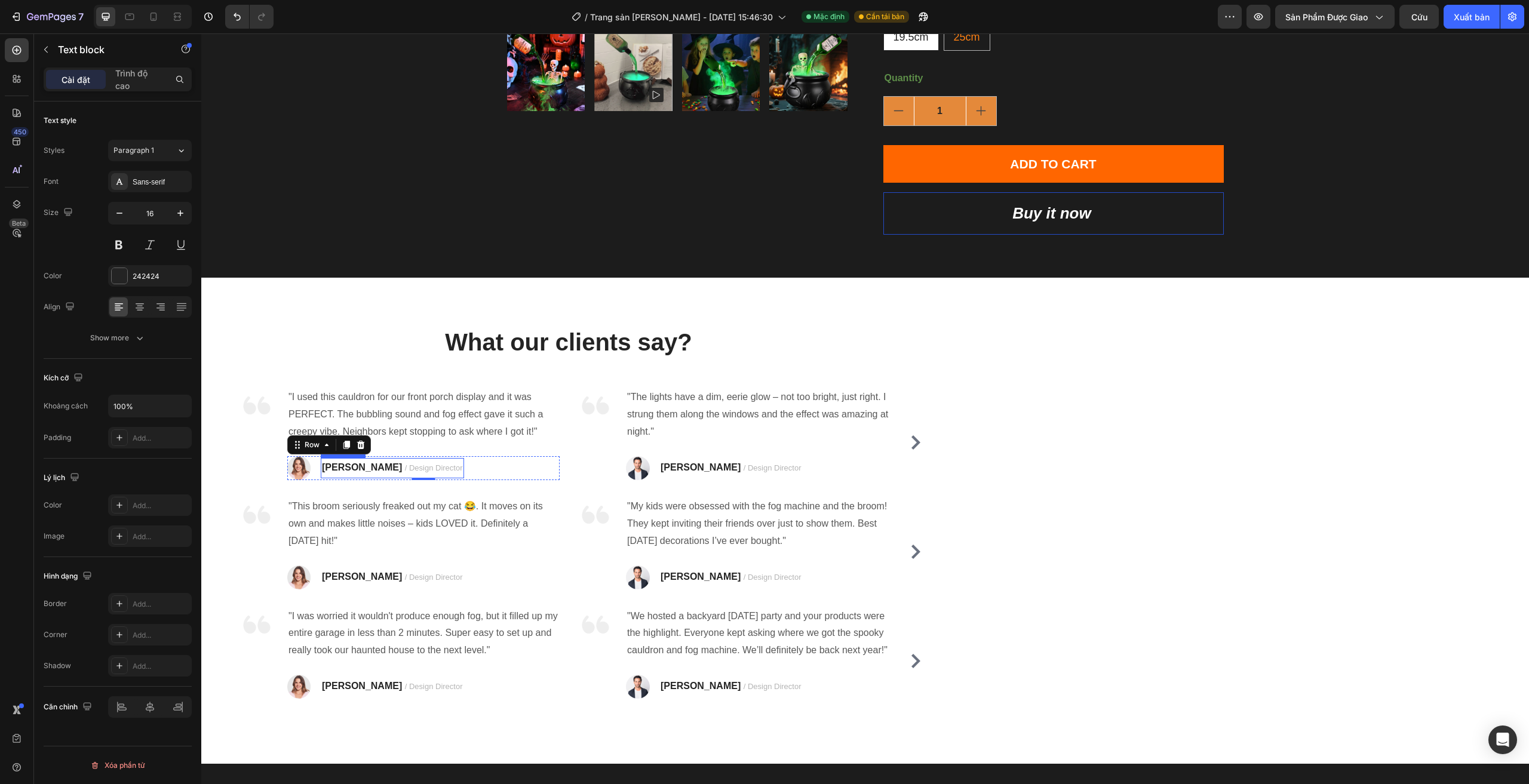
click at [405, 470] on span "/ Design Director" at bounding box center [433, 467] width 58 height 9
click at [674, 380] on div "What our clients say? Heading Image "I used this cauldron for our front porch d…" at bounding box center [568, 520] width 717 height 390
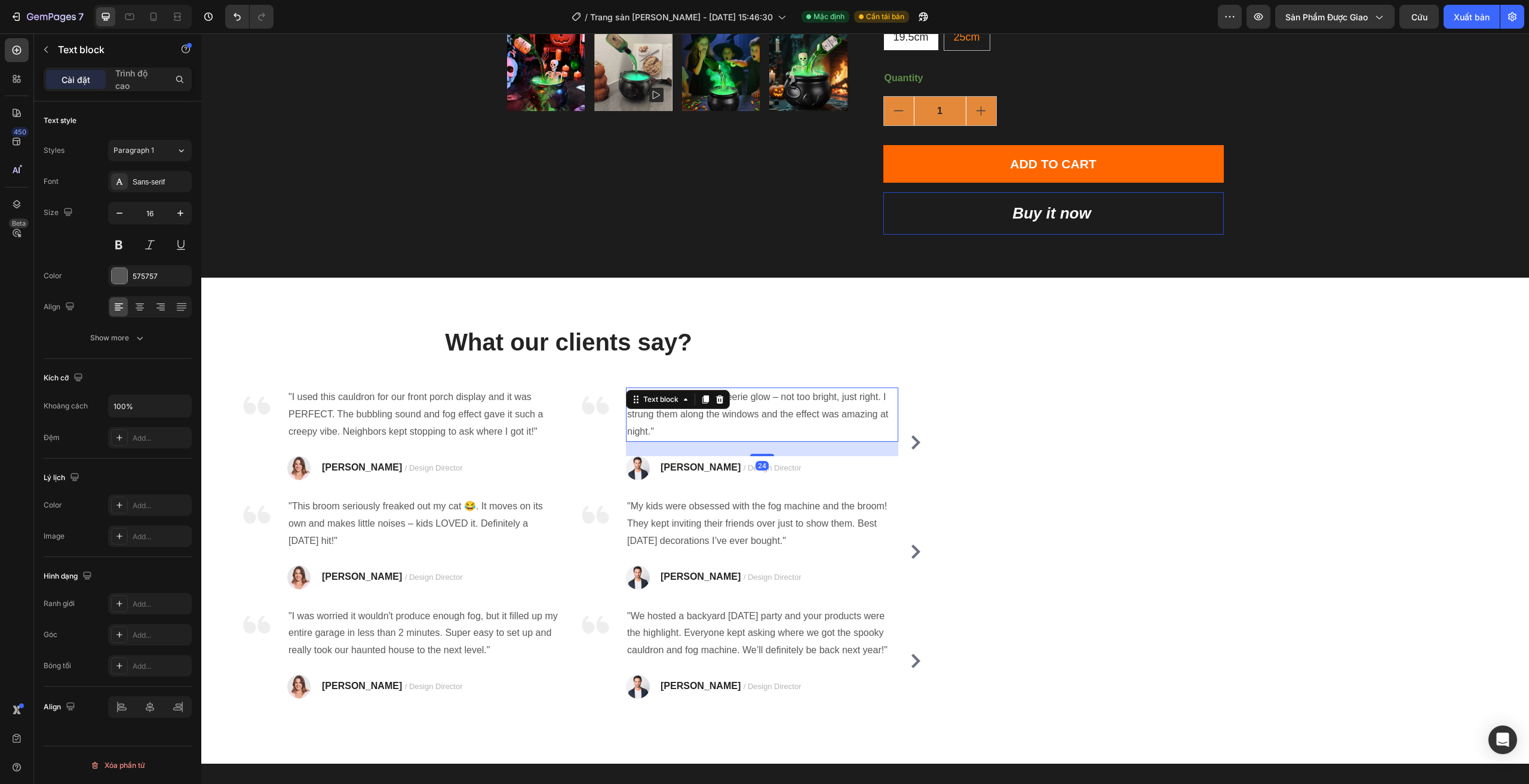
click at [734, 438] on p ""The lights have a dim, eerie glow – not too bright, just right. I strung them …" at bounding box center [762, 414] width 270 height 52
click at [691, 433] on p ""The lights have a dim, eerie glow – not too bright, just right. I strung them …" at bounding box center [762, 414] width 270 height 52
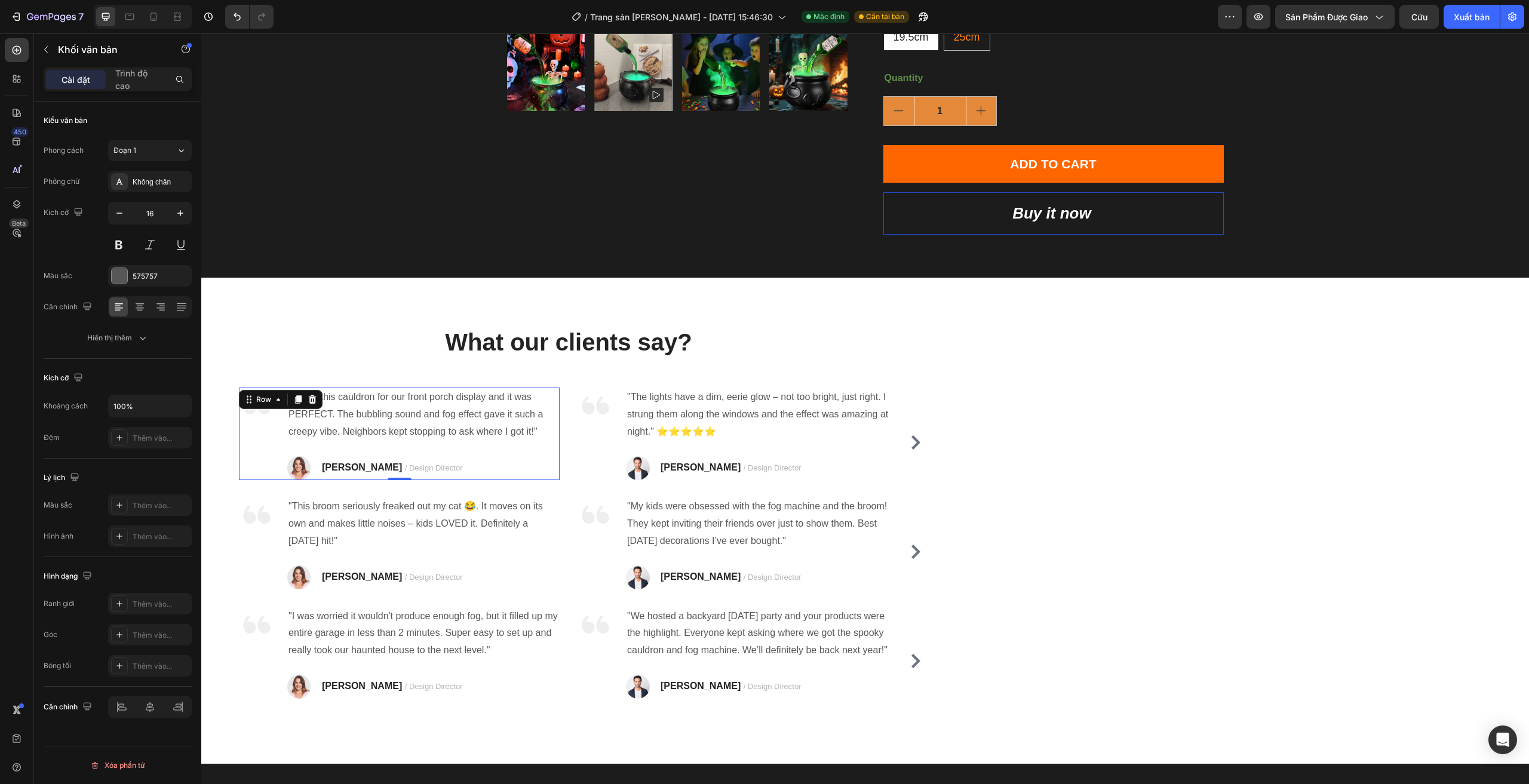
click at [384, 451] on div ""I used this cauldron for our front porch display and it was PERFECT. The bubbl…" at bounding box center [423, 434] width 273 height 92
click at [541, 429] on p ""I used this cauldron for our front porch display and it was PERFECT. The bubbl…" at bounding box center [423, 414] width 270 height 52
click at [476, 416] on p ""I used this cauldron for our front porch display and it was PERFECT. The bubbl…" at bounding box center [423, 414] width 270 height 52
click at [537, 433] on p ""I used this cauldron for our front porch display and it was PERFECT. The bubbl…" at bounding box center [423, 414] width 270 height 52
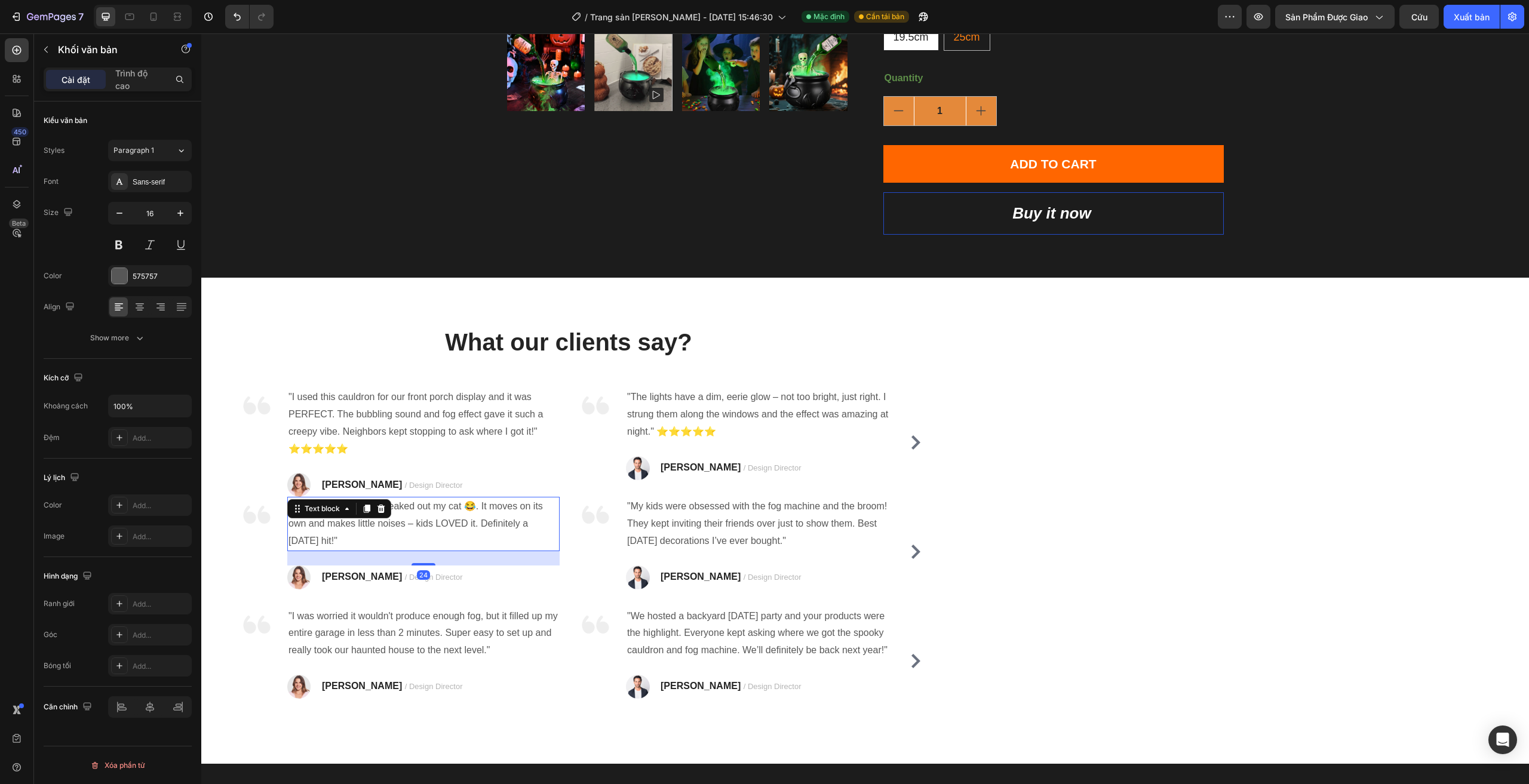
click at [418, 524] on p ""This broom seriously freaked out my cat 😂. It moves on its own and makes littl…" at bounding box center [423, 524] width 270 height 52
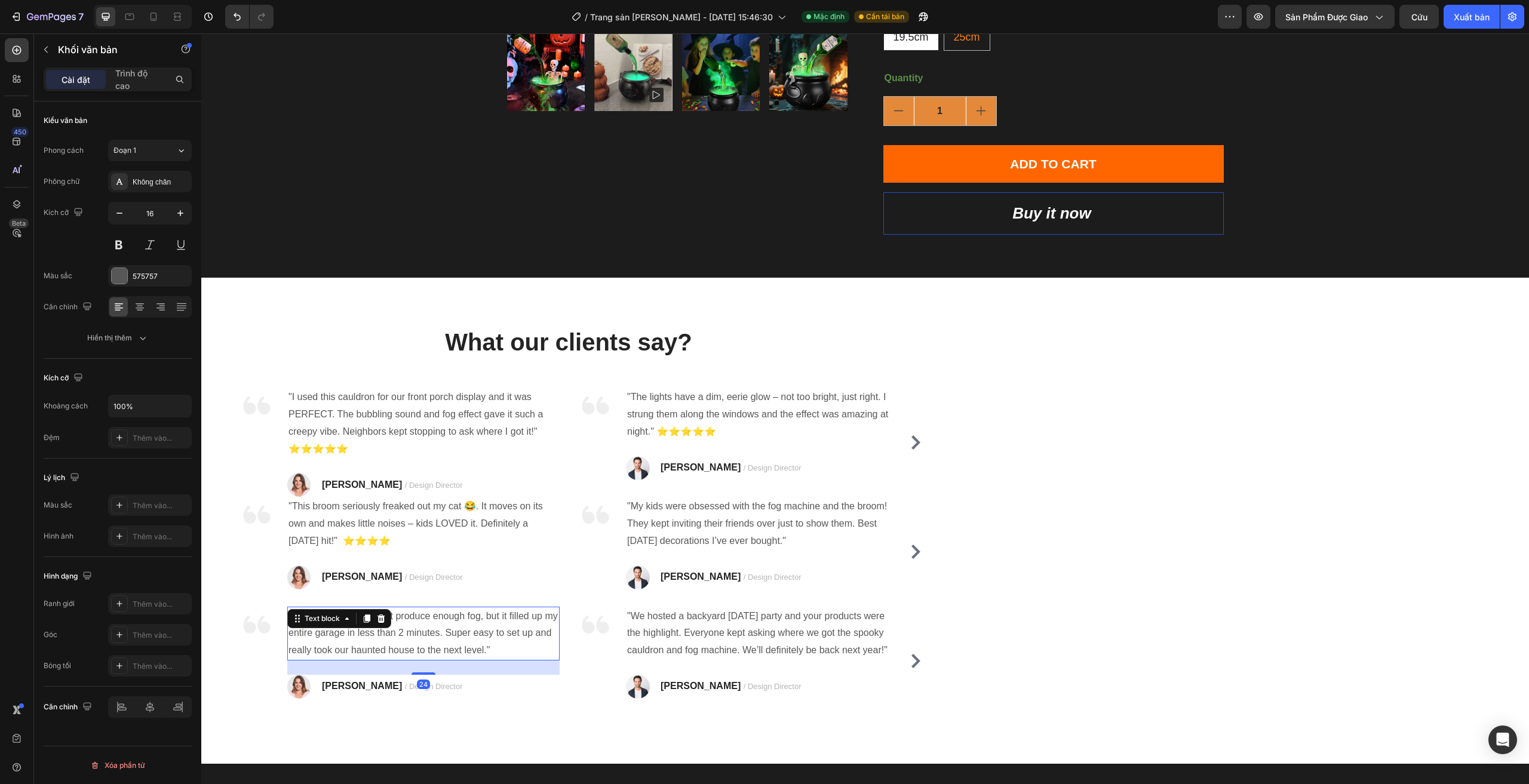
click at [430, 629] on p ""I was worried it wouldn't produce enough fog, but it filled up my entire garag…" at bounding box center [423, 634] width 270 height 52
click at [430, 629] on p ""I was worried it wouldn't produce enough fog, but it filled up my entire garag…" at bounding box center [423, 634] width 270 height 52
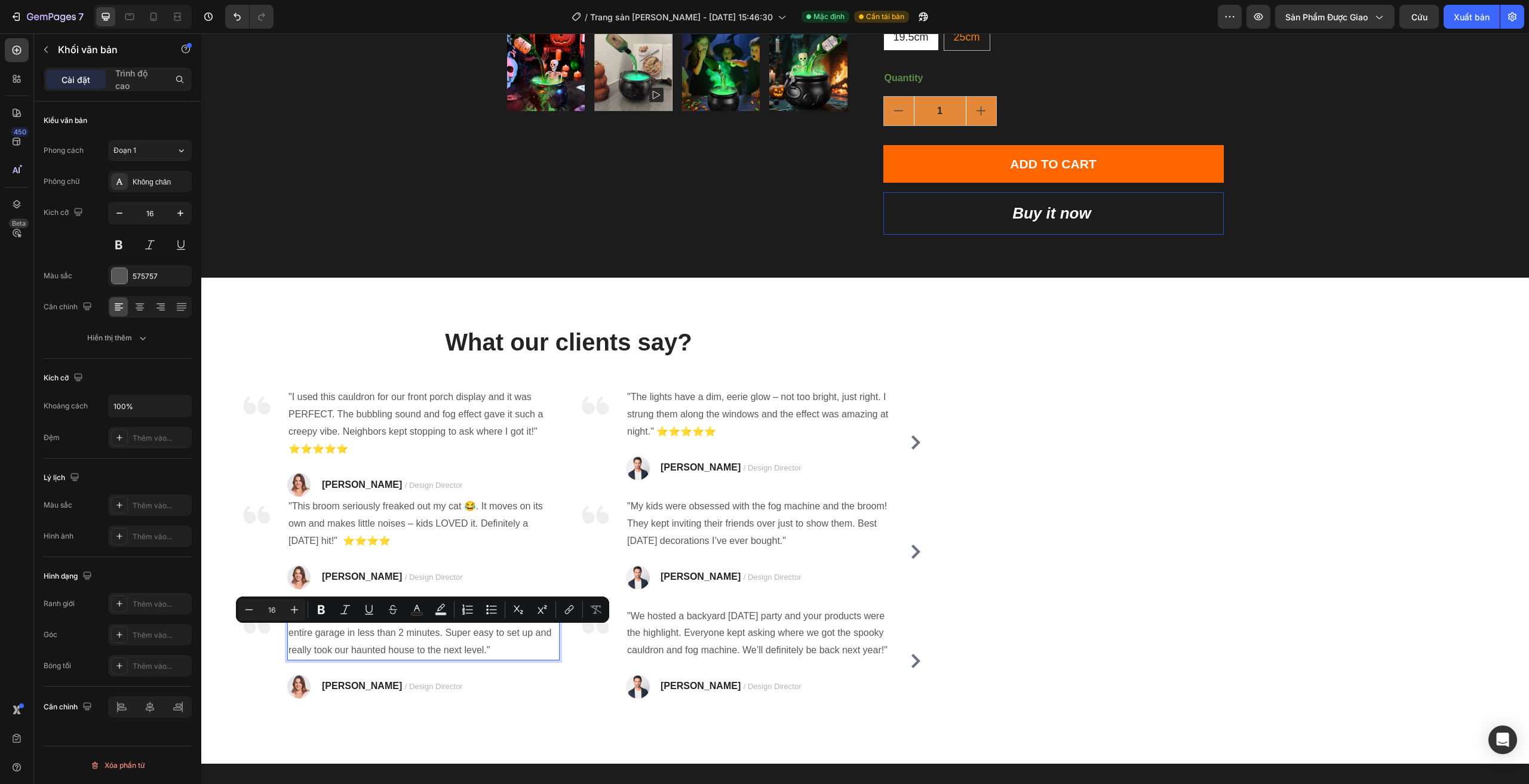
click at [504, 650] on p ""I was worried it wouldn't produce enough fog, but it filled up my entire garag…" at bounding box center [423, 634] width 270 height 52
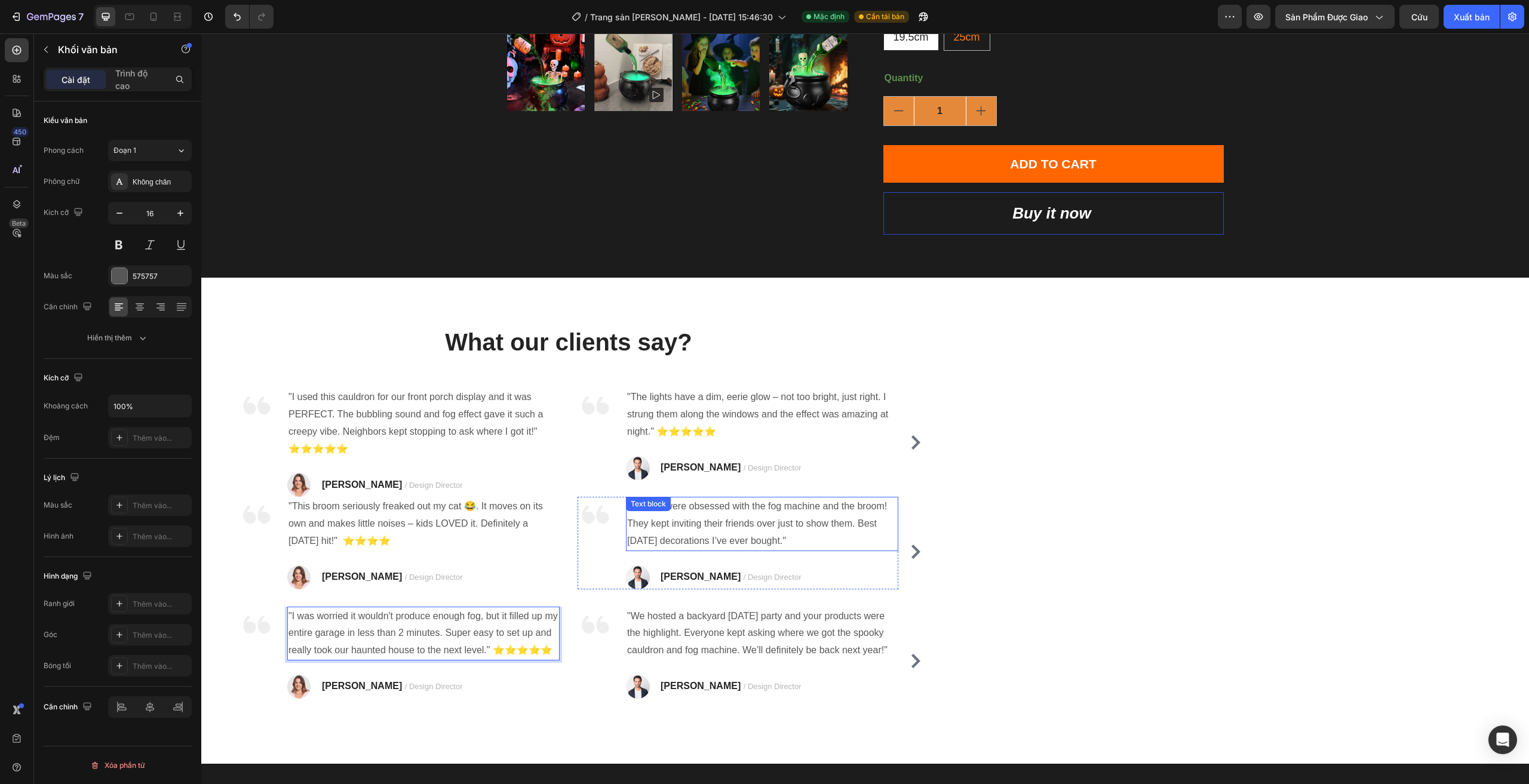
click at [728, 522] on p ""My kids were obsessed with the fog machine and the broom! They kept inviting t…" at bounding box center [762, 524] width 270 height 52
click at [785, 632] on p ""We hosted a backyard Halloween party and your products were the highlight. Eve…" at bounding box center [762, 634] width 270 height 52
click at [677, 659] on p ""We hosted a backyard Halloween party and your products were the highlight. Eve…" at bounding box center [762, 634] width 270 height 52
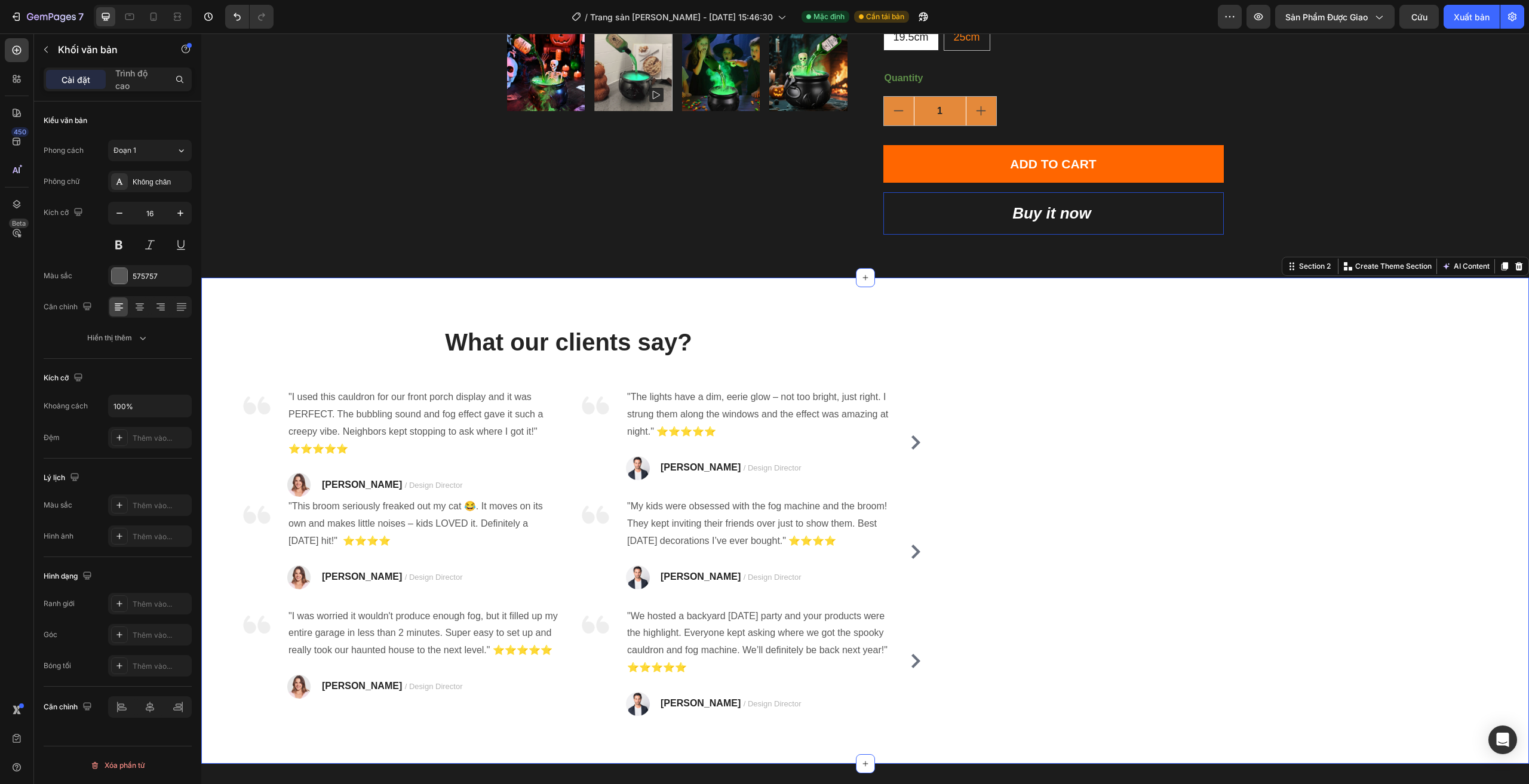
click at [1079, 509] on div "What our clients say? Heading Image "I used this cauldron for our front porch d…" at bounding box center [865, 520] width 1327 height 486
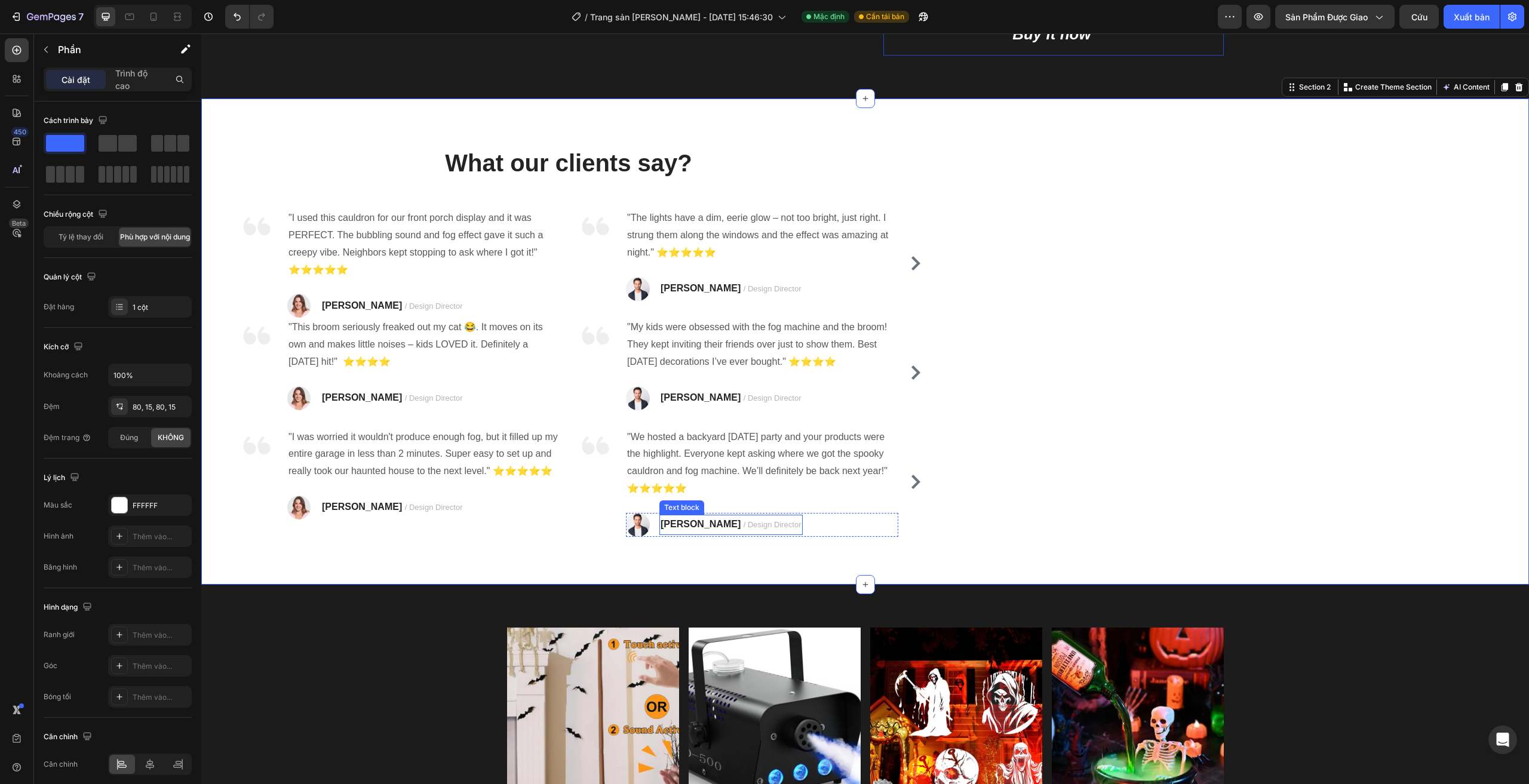
scroll to position [537, 0]
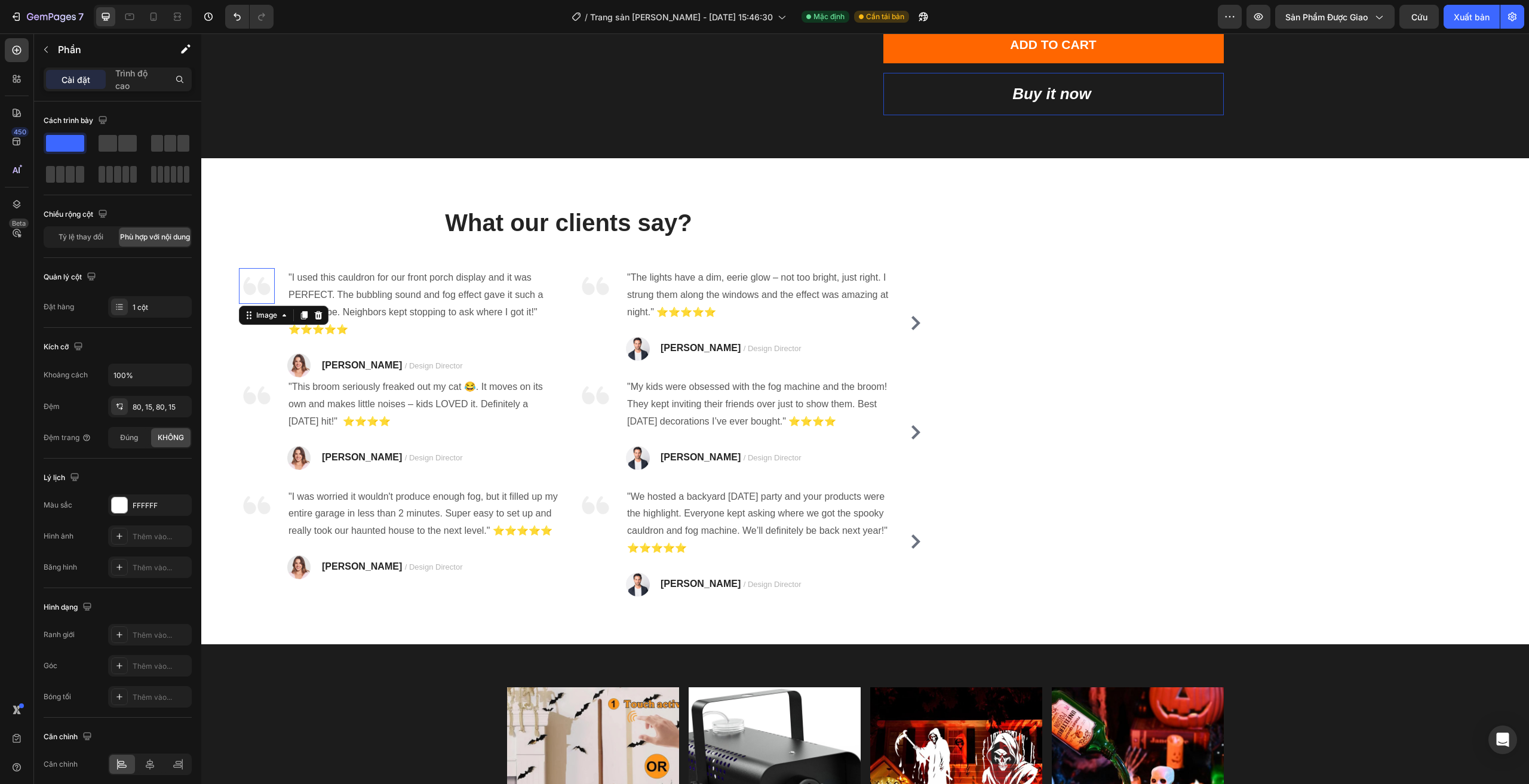
click at [253, 288] on img at bounding box center [257, 286] width 36 height 36
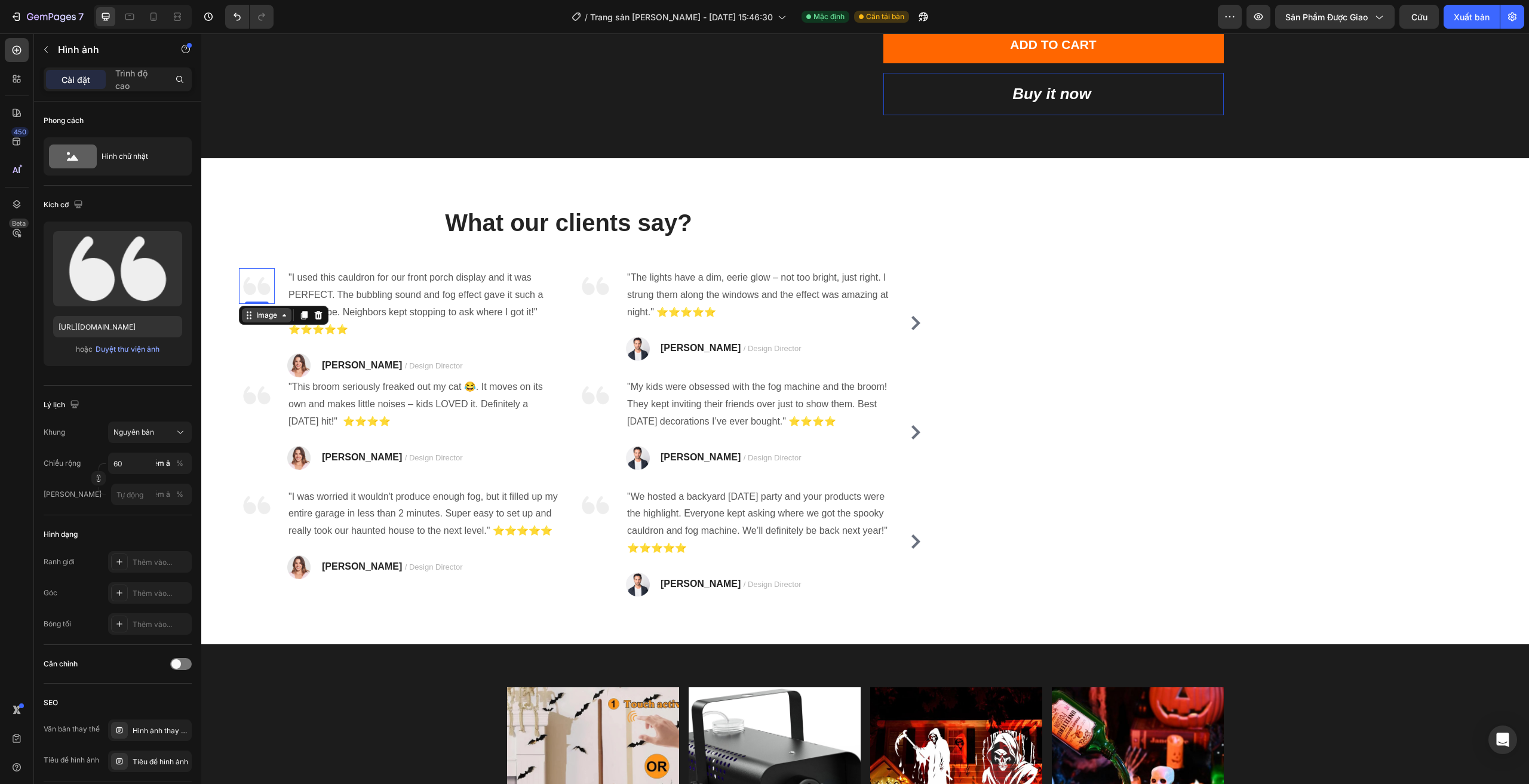
click at [273, 319] on div "Image" at bounding box center [266, 316] width 25 height 11
click at [150, 325] on input "https://ucarecdn.com/c90e5b61-8513-4914-9c30-40a1950282e2/-/format/auto/" at bounding box center [118, 326] width 129 height 21
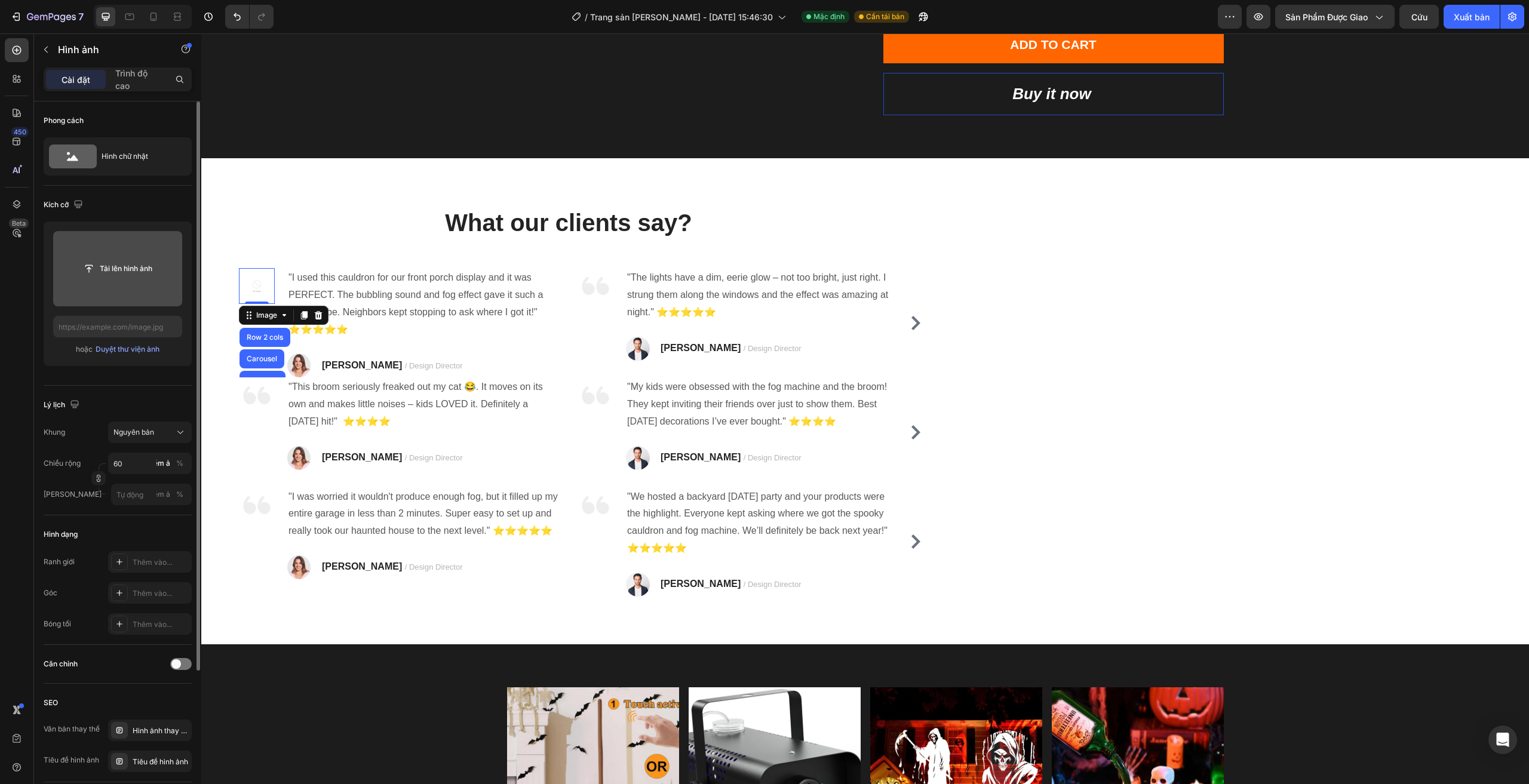
click at [129, 266] on input "file" at bounding box center [118, 268] width 89 height 20
type input "https://cdn.shopify.com/s/files/1/0960/0660/3065/files/gempages_584949536842056…"
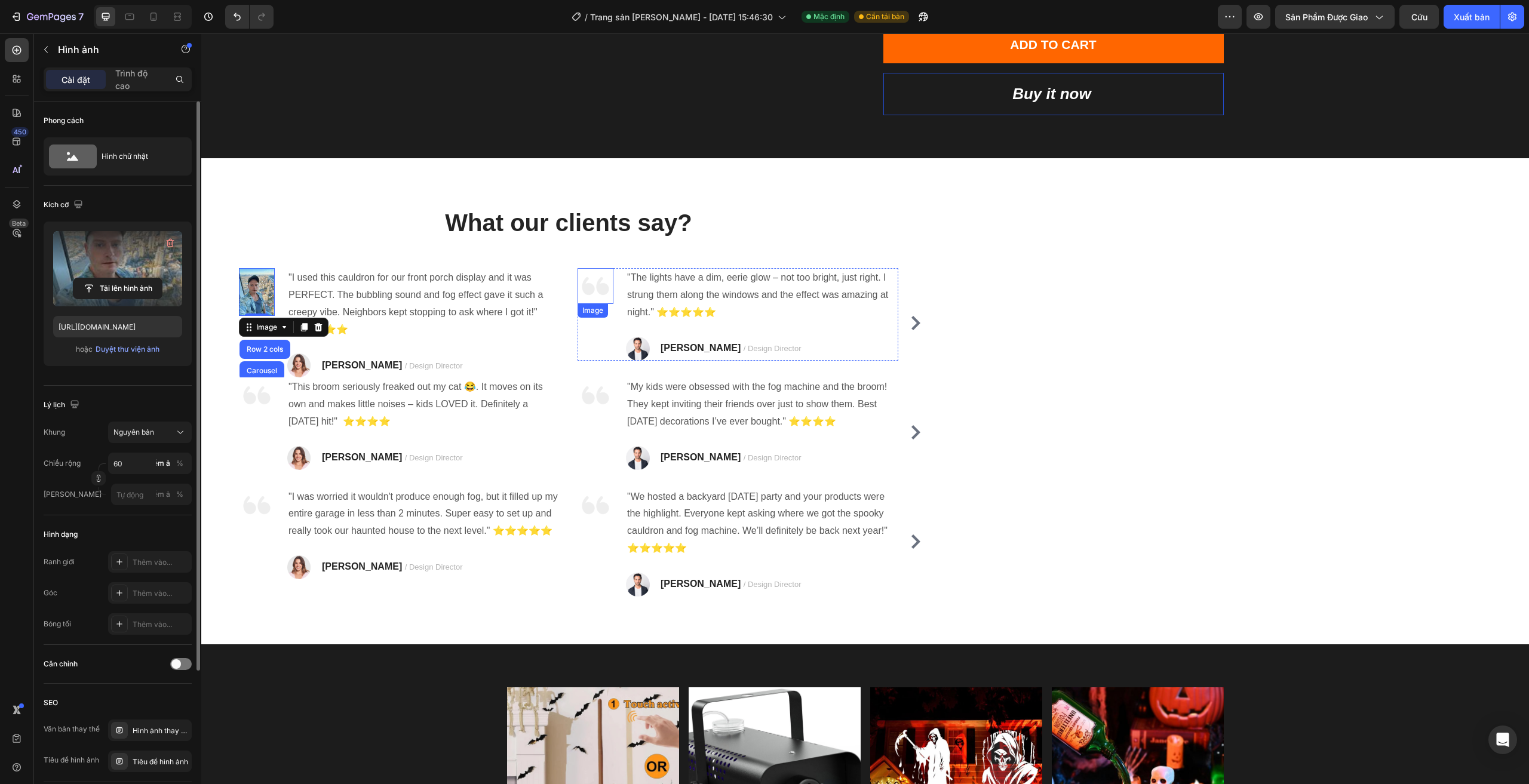
click at [603, 292] on img at bounding box center [595, 286] width 36 height 36
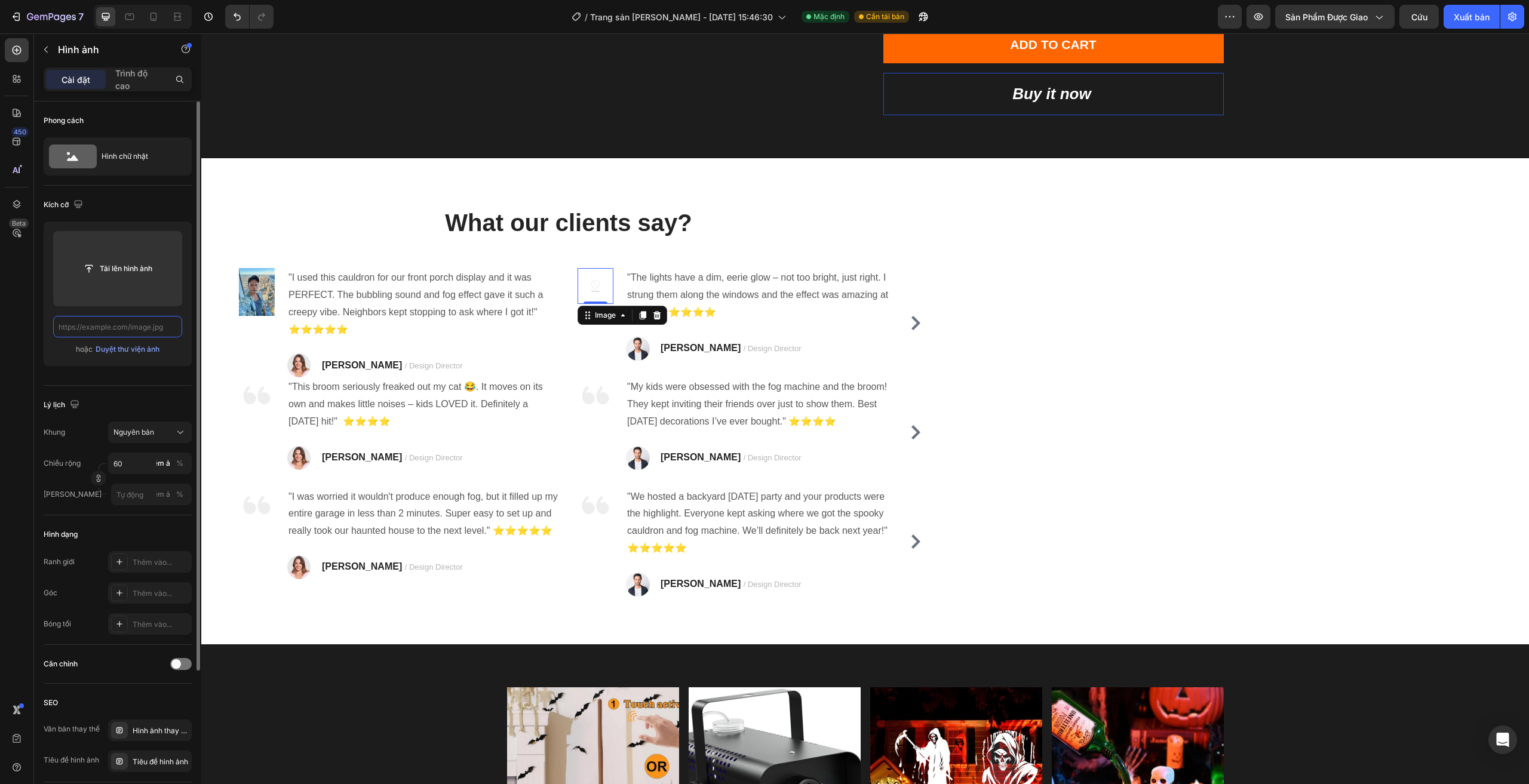
scroll to position [0, 0]
click at [129, 278] on input "file" at bounding box center [118, 268] width 89 height 20
type input "https://cdn.shopify.com/s/files/1/0960/0660/3065/files/gempages_584949536842056…"
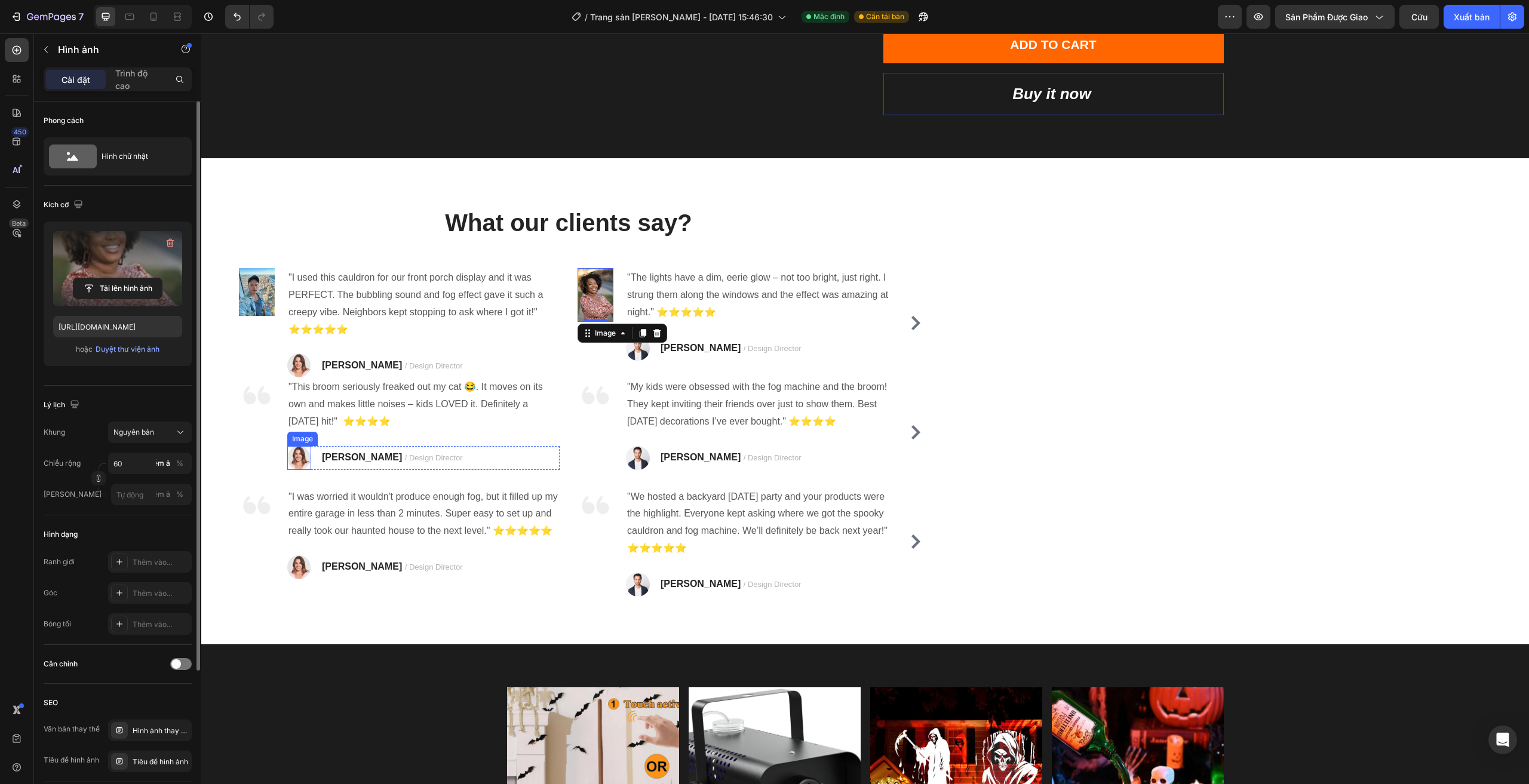
click at [299, 463] on img at bounding box center [299, 458] width 24 height 24
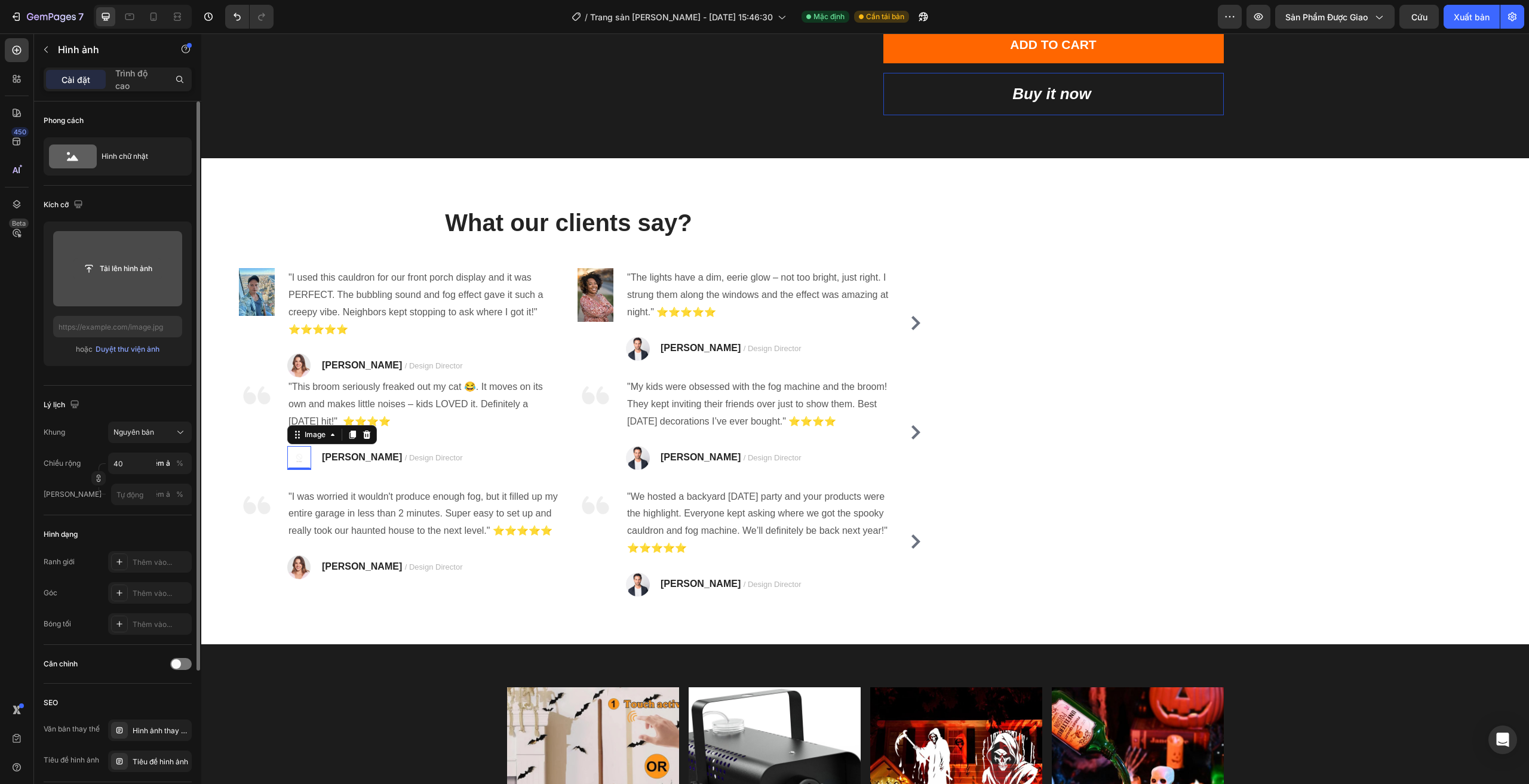
click at [143, 274] on input "file" at bounding box center [118, 268] width 89 height 20
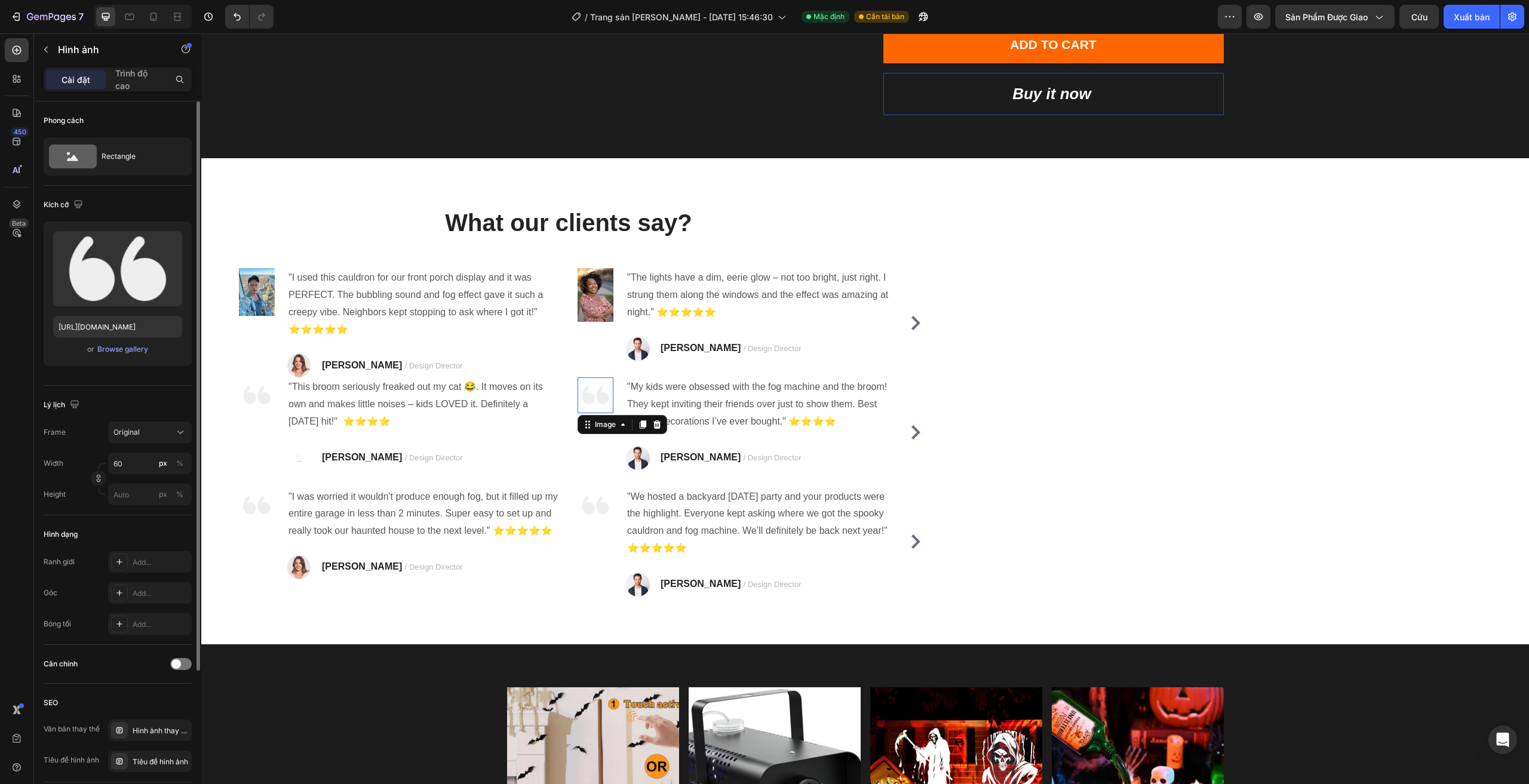
click at [606, 396] on img at bounding box center [595, 395] width 36 height 36
click at [138, 282] on input "file" at bounding box center [118, 269] width 129 height 75
type input "https://cdn.shopify.com/s/files/1/0960/0660/3065/files/gempages_584949536842056…"
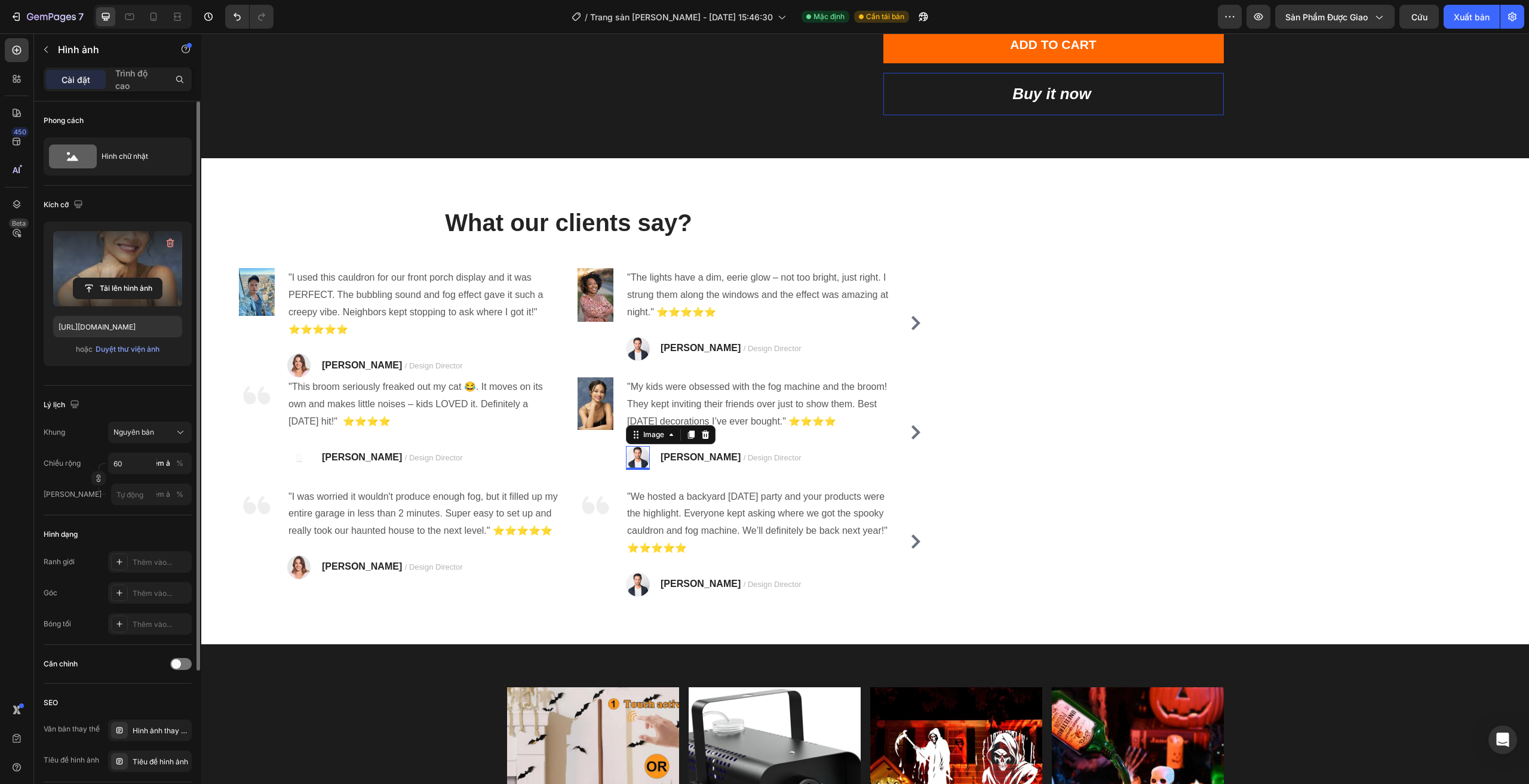
click at [640, 464] on div "Image 0" at bounding box center [637, 458] width 24 height 24
click at [707, 435] on icon at bounding box center [705, 434] width 8 height 8
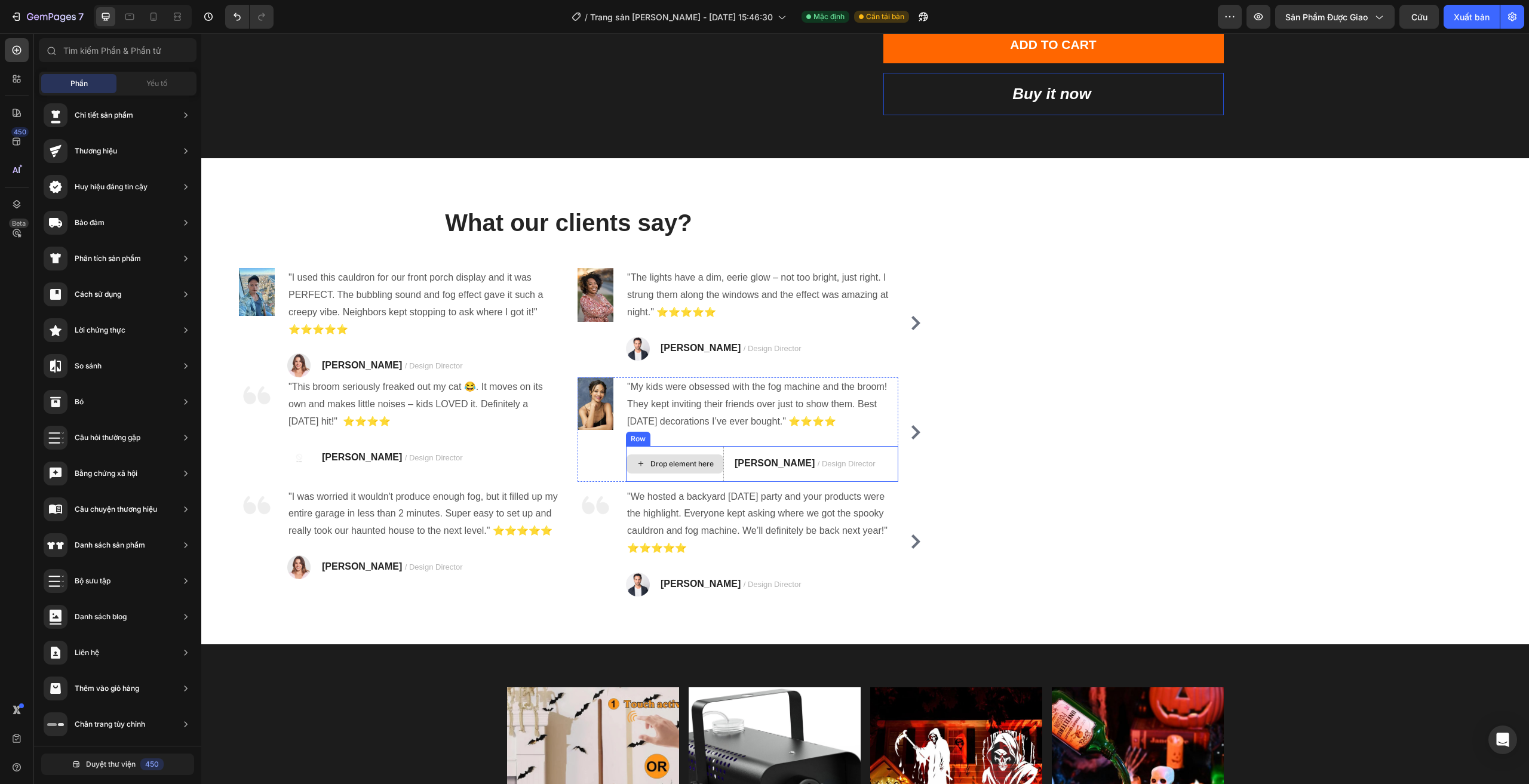
click at [700, 463] on div "Drop element here" at bounding box center [682, 464] width 63 height 10
click at [713, 470] on div "Drop element here" at bounding box center [674, 464] width 97 height 19
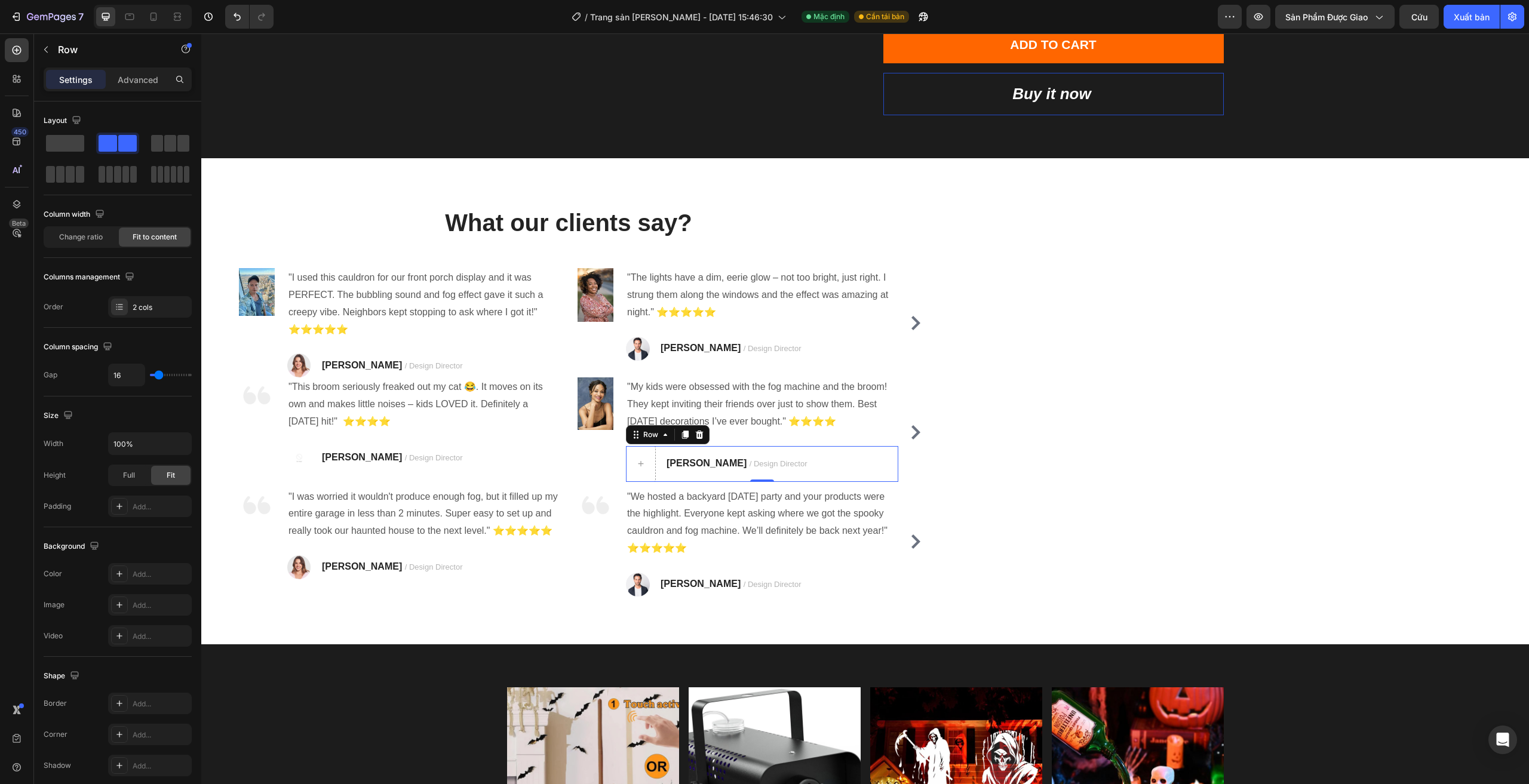
click at [639, 456] on div at bounding box center [640, 464] width 29 height 19
click at [645, 476] on div at bounding box center [640, 464] width 30 height 36
click at [699, 440] on div at bounding box center [699, 434] width 15 height 15
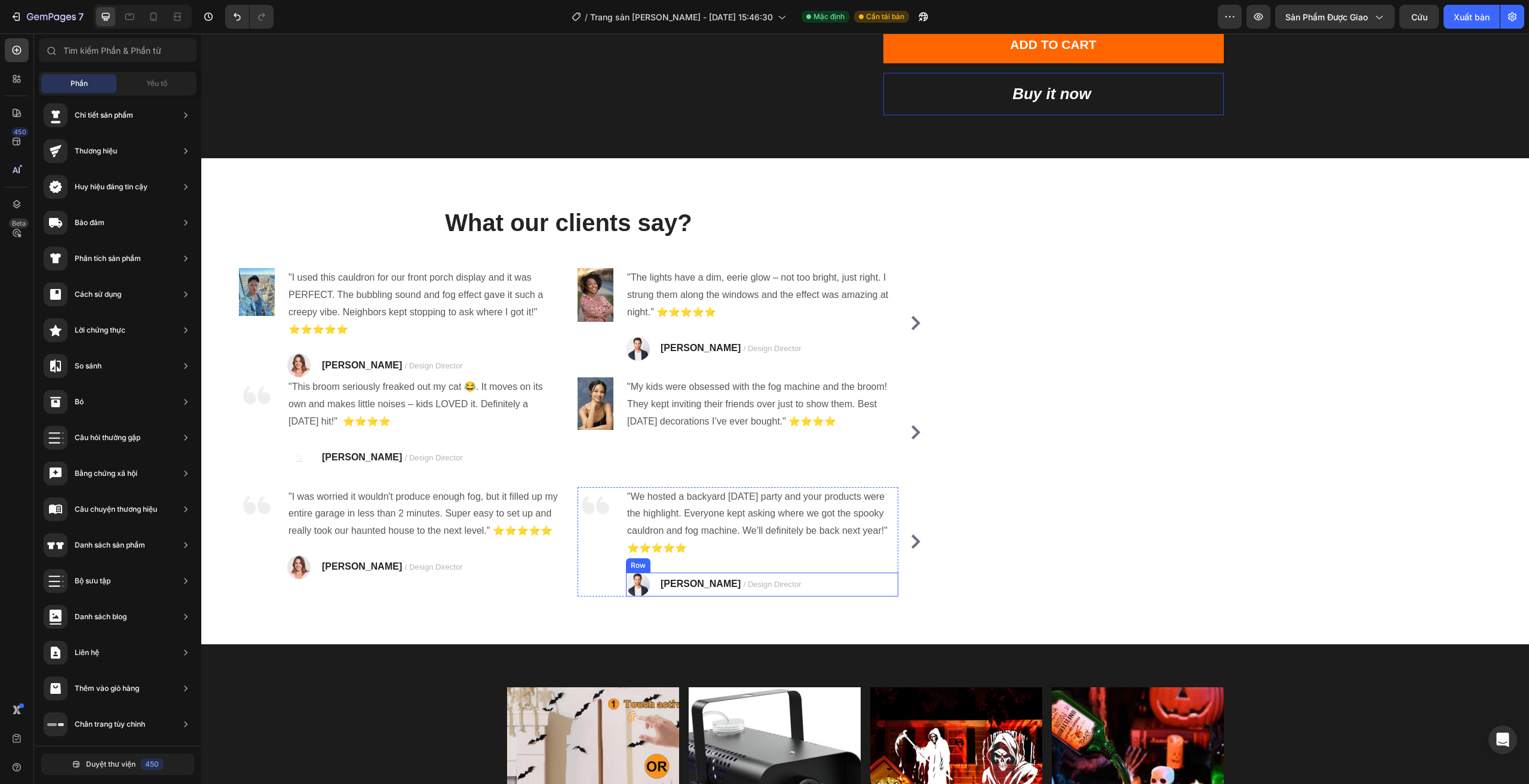
click at [834, 580] on div "Image TRAVIS J. / Design Director Text block Row" at bounding box center [762, 584] width 273 height 24
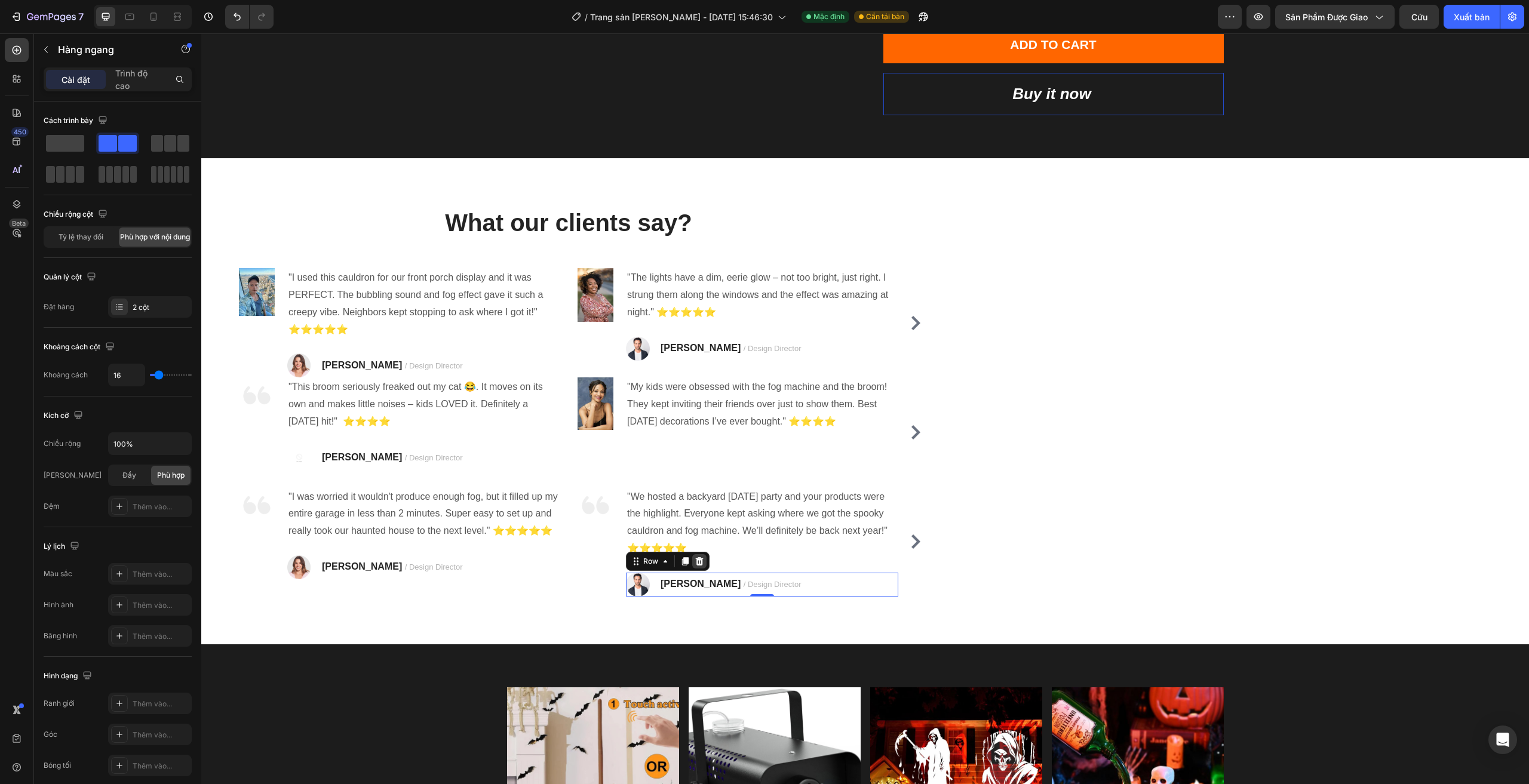
click at [703, 566] on div at bounding box center [699, 561] width 15 height 15
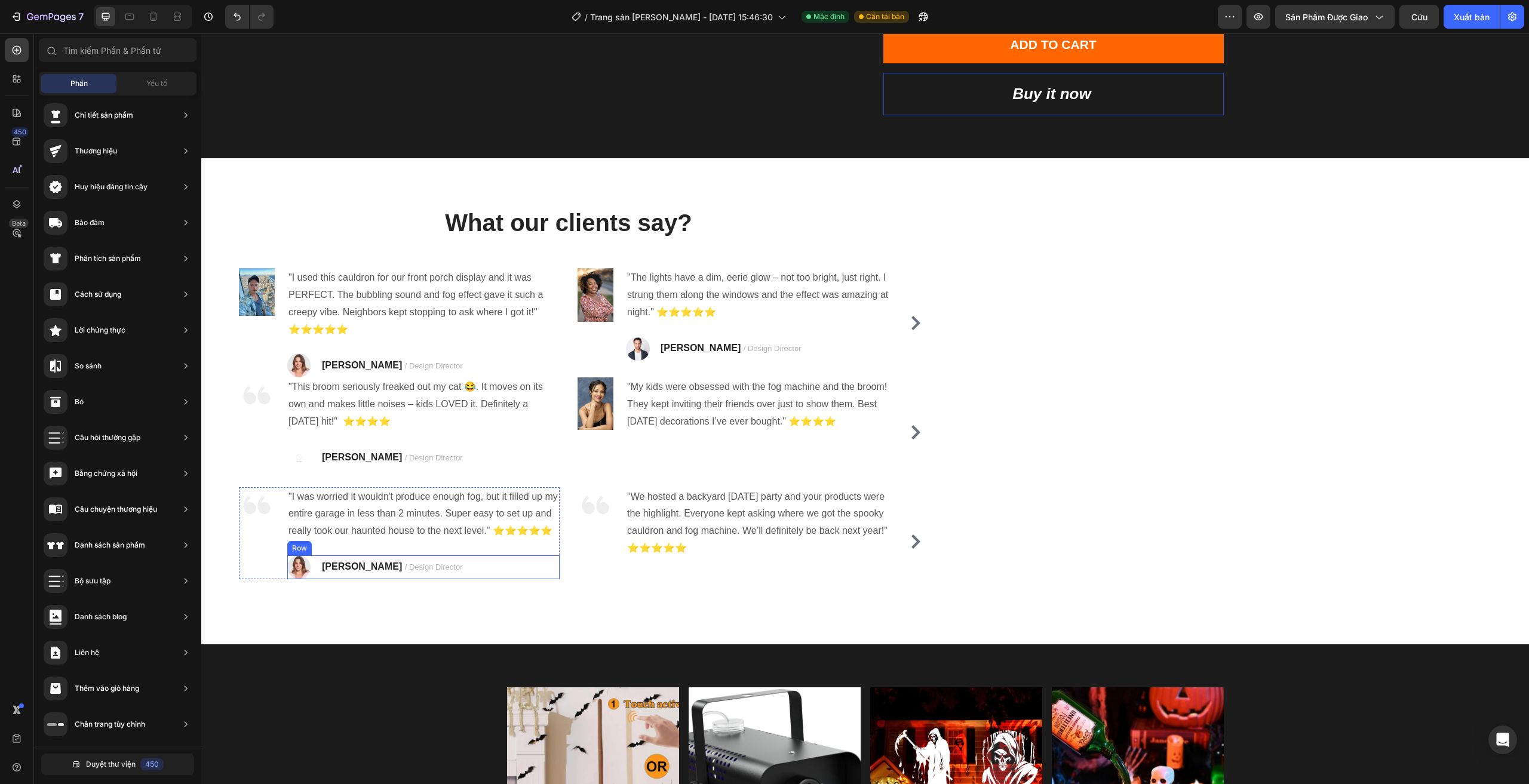
click at [431, 569] on div "Image RYAN S. / Design Director Text block Row" at bounding box center [423, 567] width 273 height 24
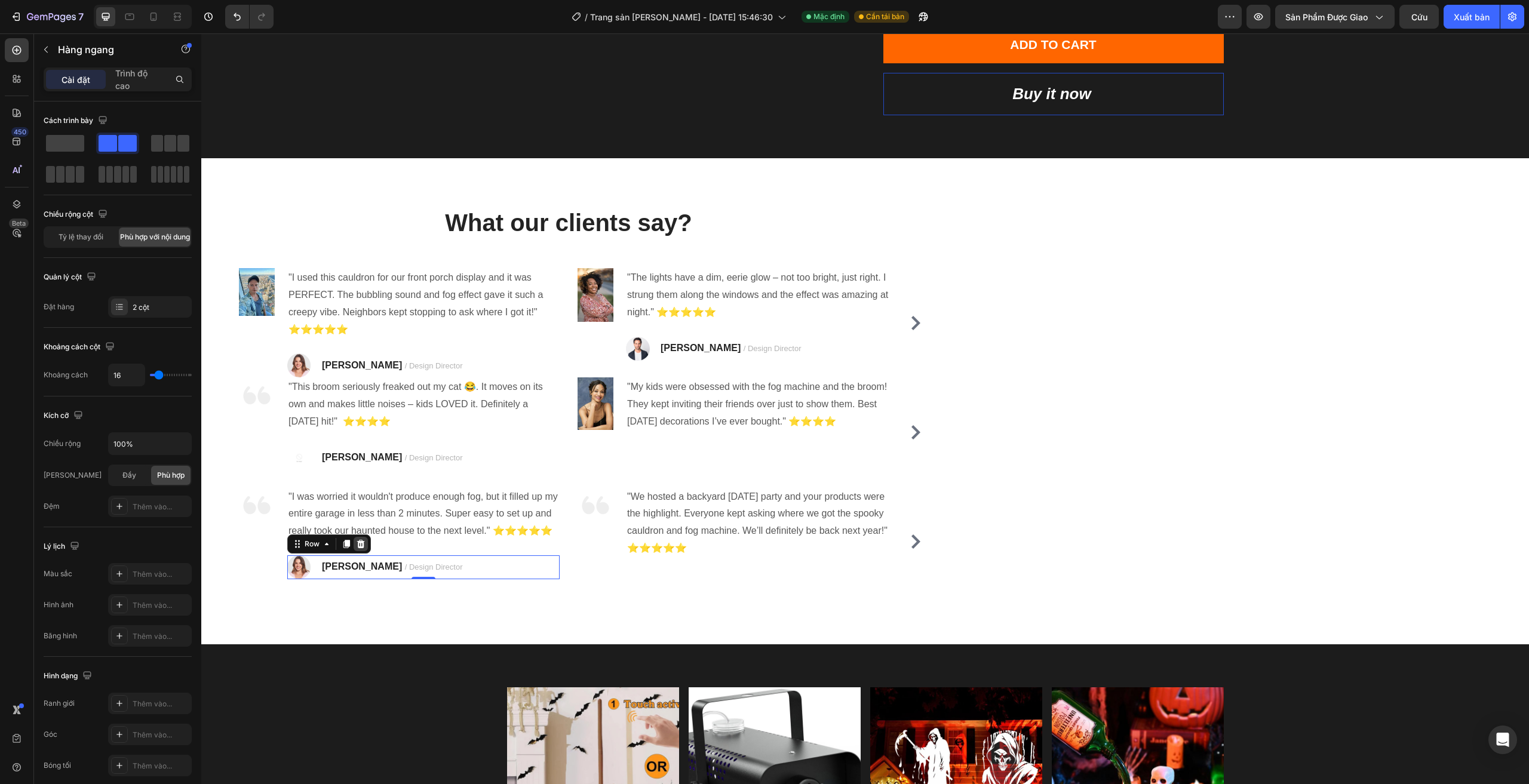
click at [364, 547] on icon at bounding box center [361, 544] width 10 height 10
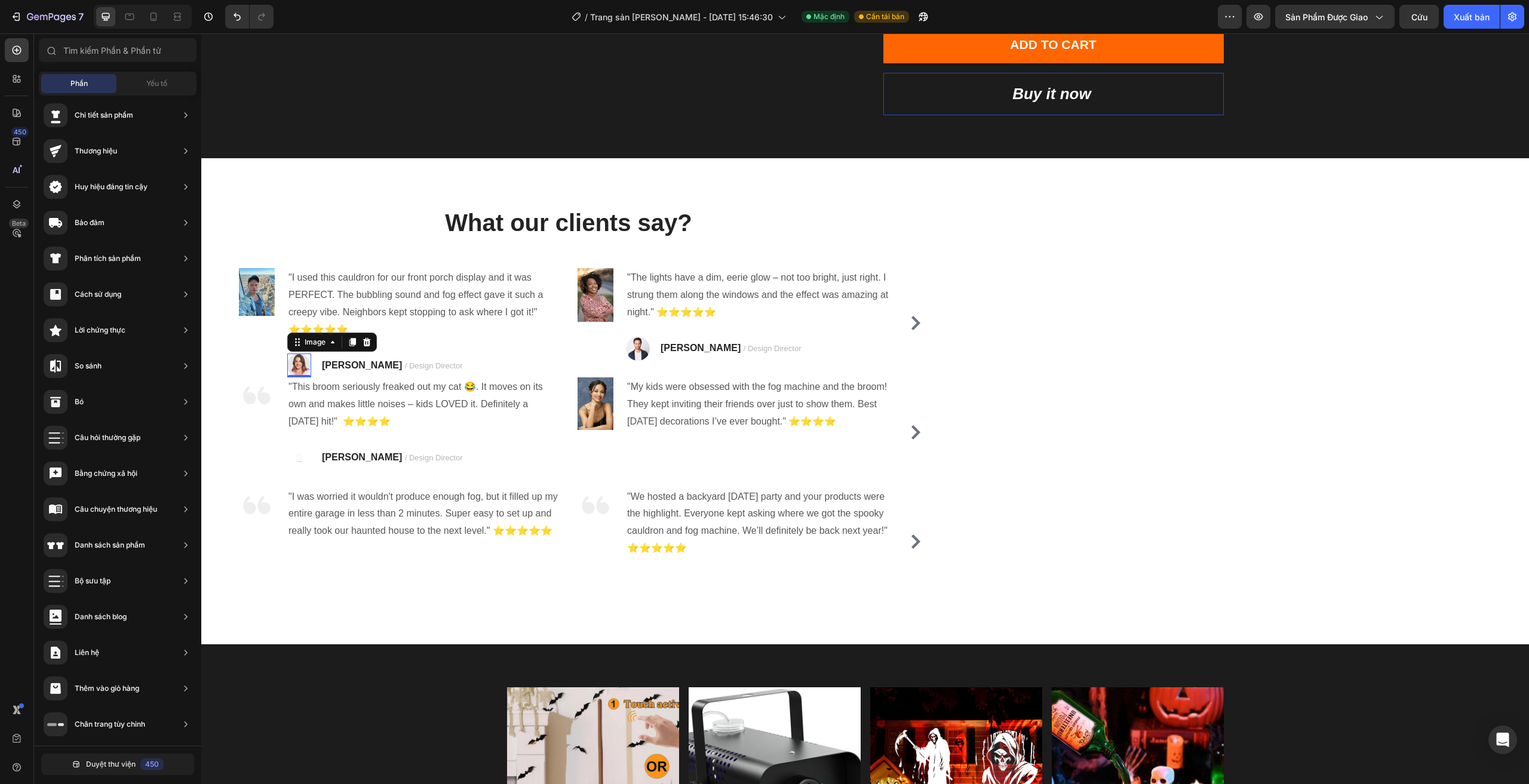
click at [300, 368] on img at bounding box center [299, 365] width 24 height 24
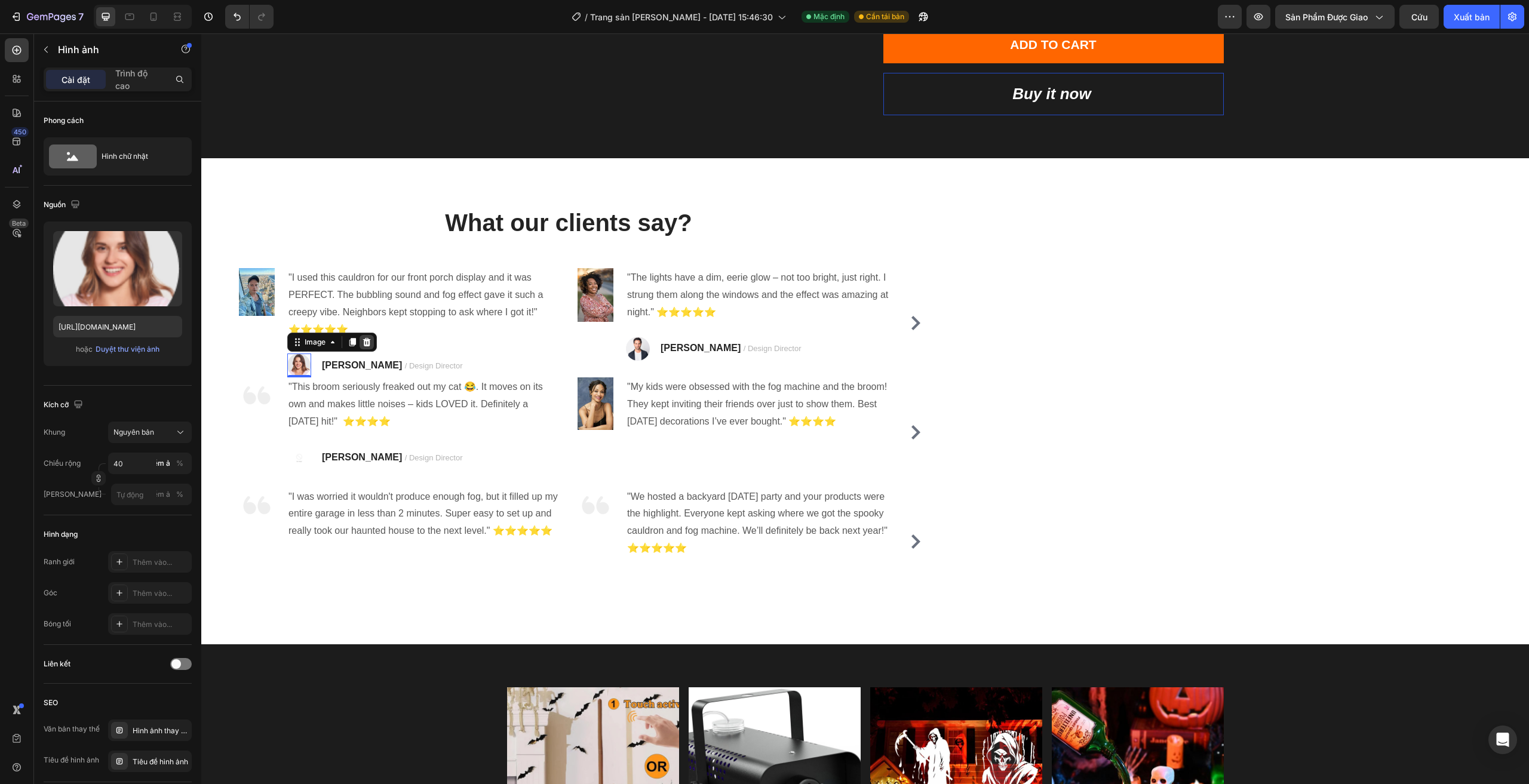
click at [366, 345] on icon at bounding box center [367, 342] width 10 height 10
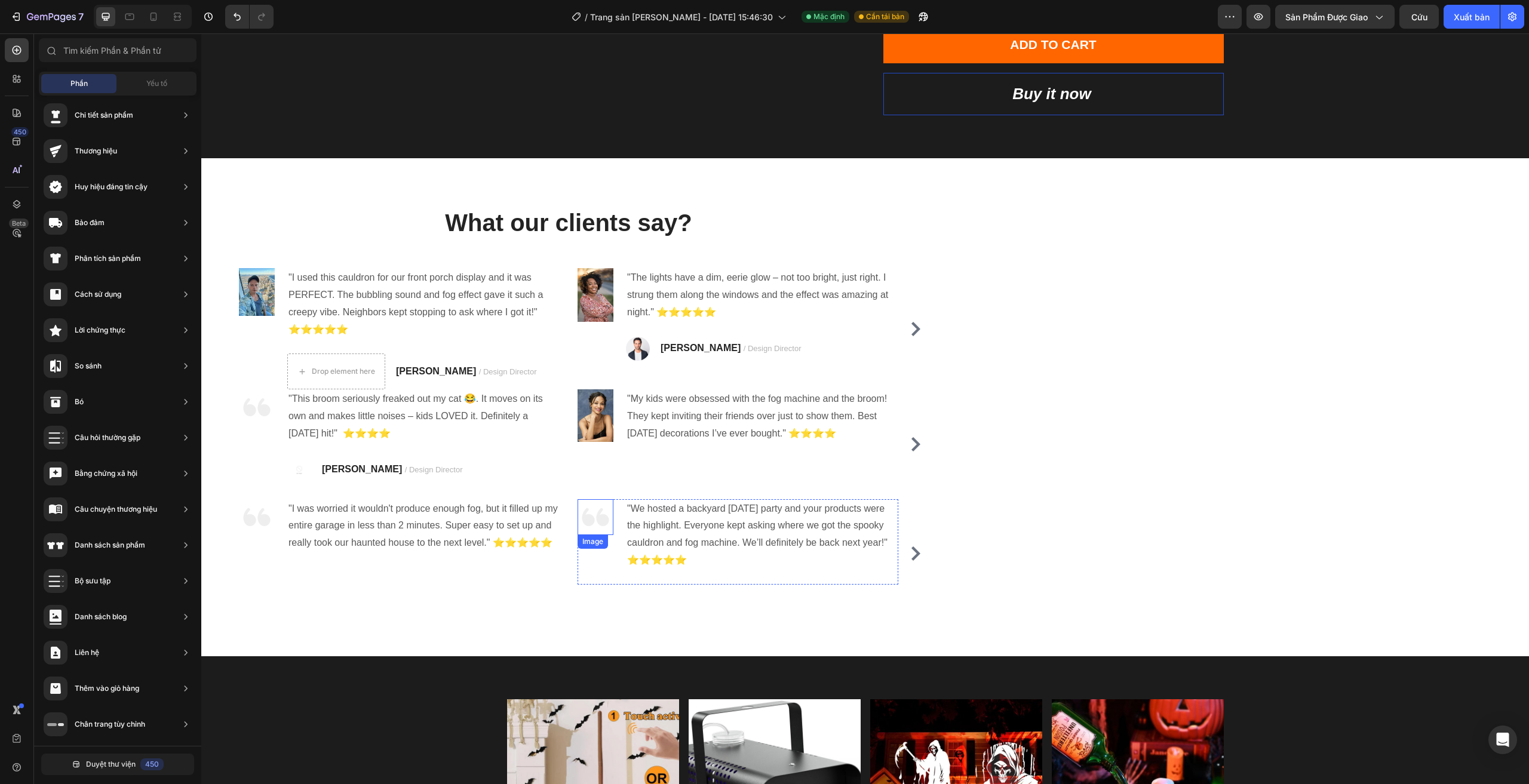
click at [592, 516] on img at bounding box center [595, 517] width 36 height 36
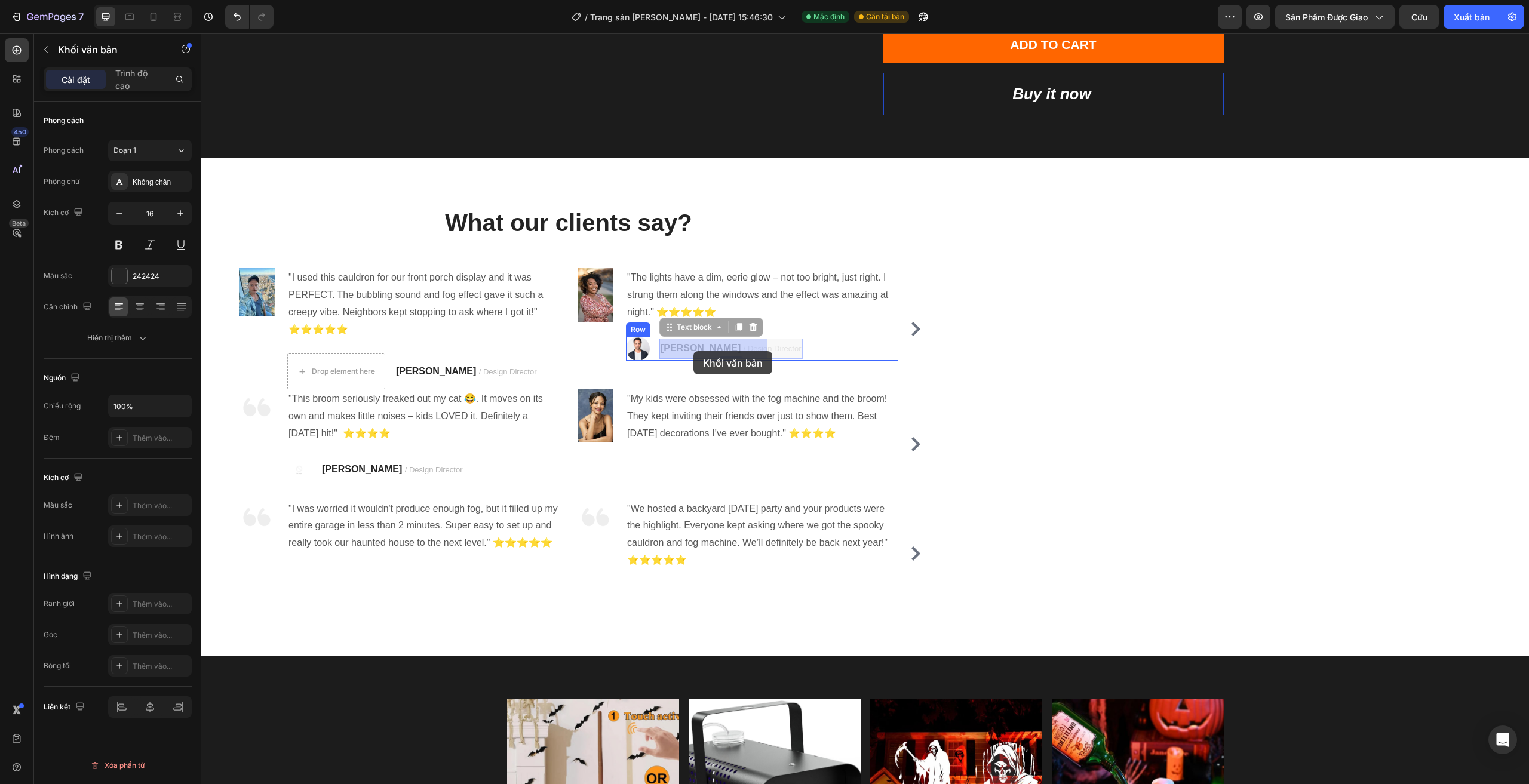
drag, startPoint x: 767, startPoint y: 351, endPoint x: 736, endPoint y: 351, distance: 31.0
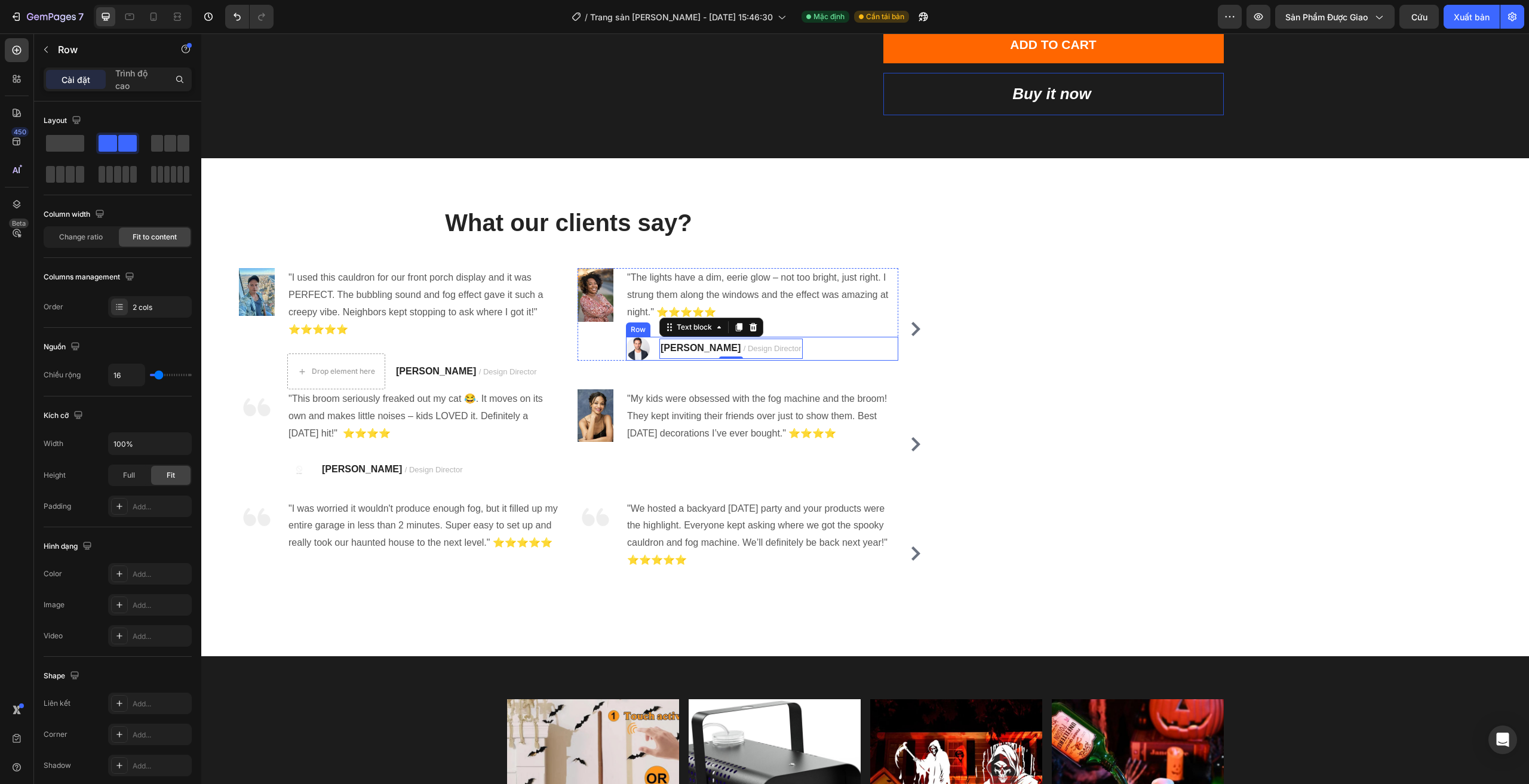
click at [847, 360] on div "Image TRAVIS J. / Design Director Text block 0 Row" at bounding box center [762, 348] width 273 height 24
click at [704, 329] on div at bounding box center [699, 325] width 15 height 15
click at [520, 365] on div "Drop element here RYAN S. / Design Director Text block Row" at bounding box center [423, 371] width 273 height 36
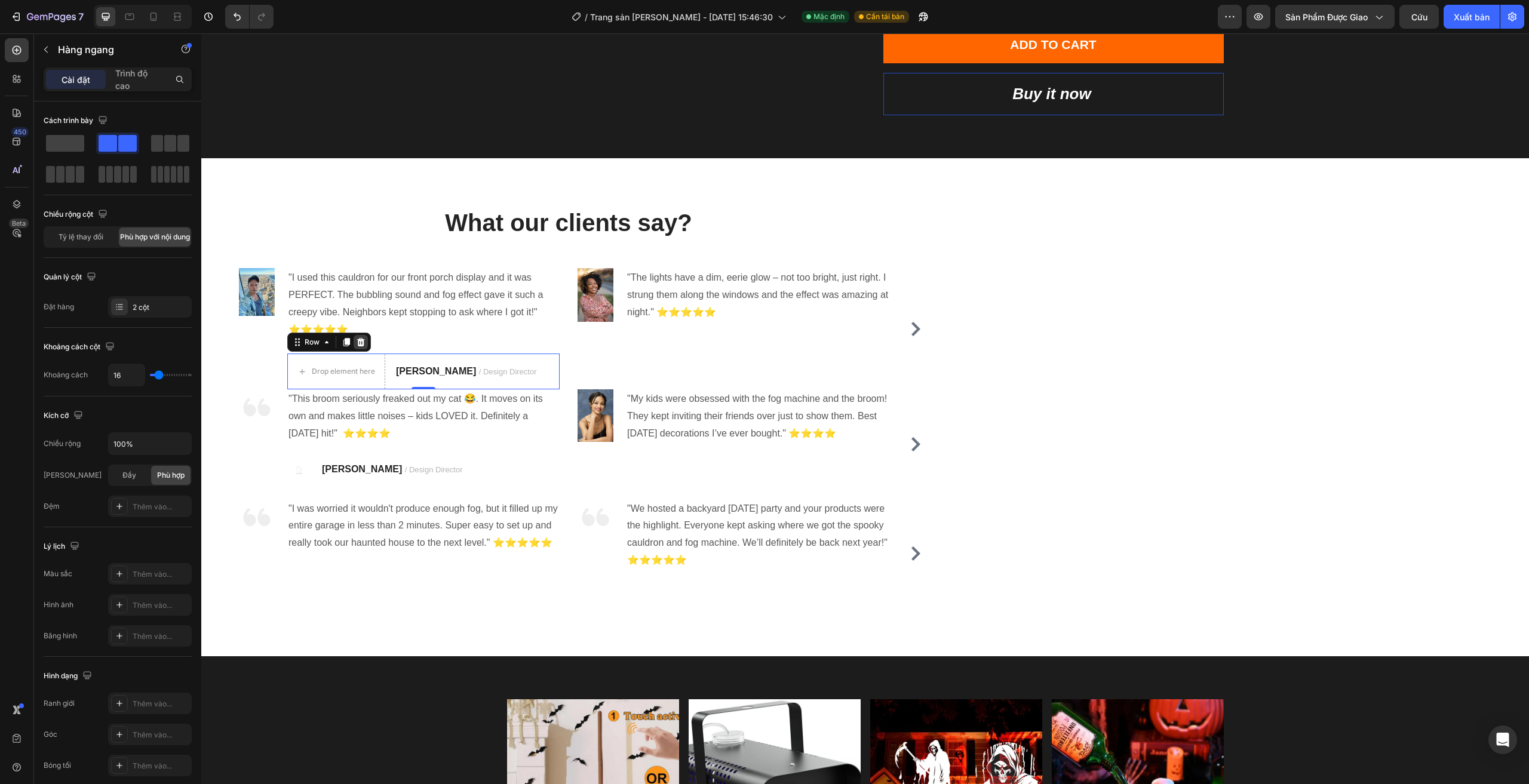
click at [360, 345] on icon at bounding box center [361, 342] width 8 height 8
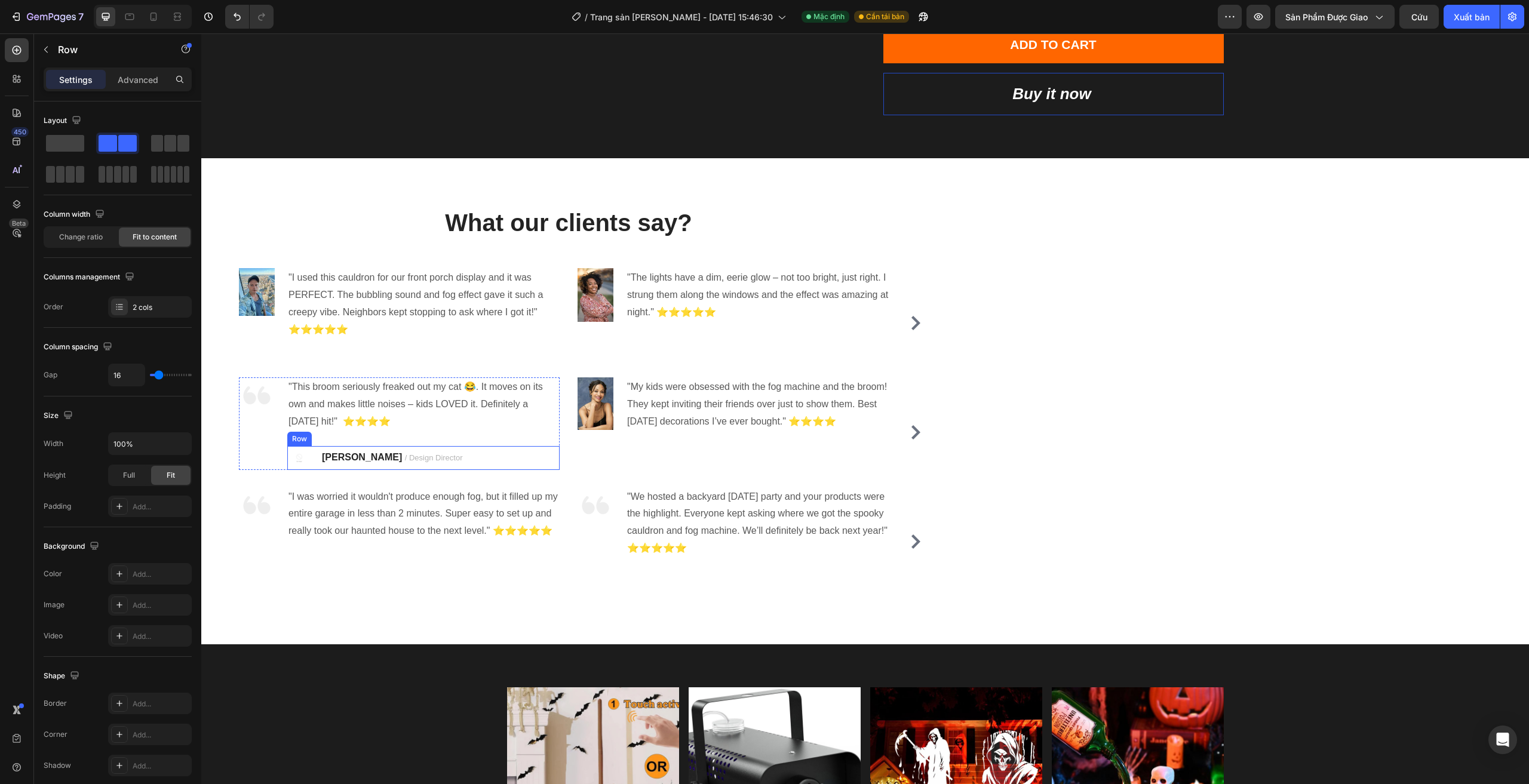
click at [477, 464] on div "Image RYAN S. / Design Director Text block Row" at bounding box center [423, 458] width 273 height 24
click at [372, 435] on div ""This broom seriously freaked out my cat 😂. It moves on its own and makes littl…" at bounding box center [423, 424] width 273 height 92
click at [455, 458] on div "Image RYAN S. / Design Director Text block Row 0" at bounding box center [423, 458] width 273 height 24
click at [365, 434] on icon at bounding box center [361, 434] width 10 height 10
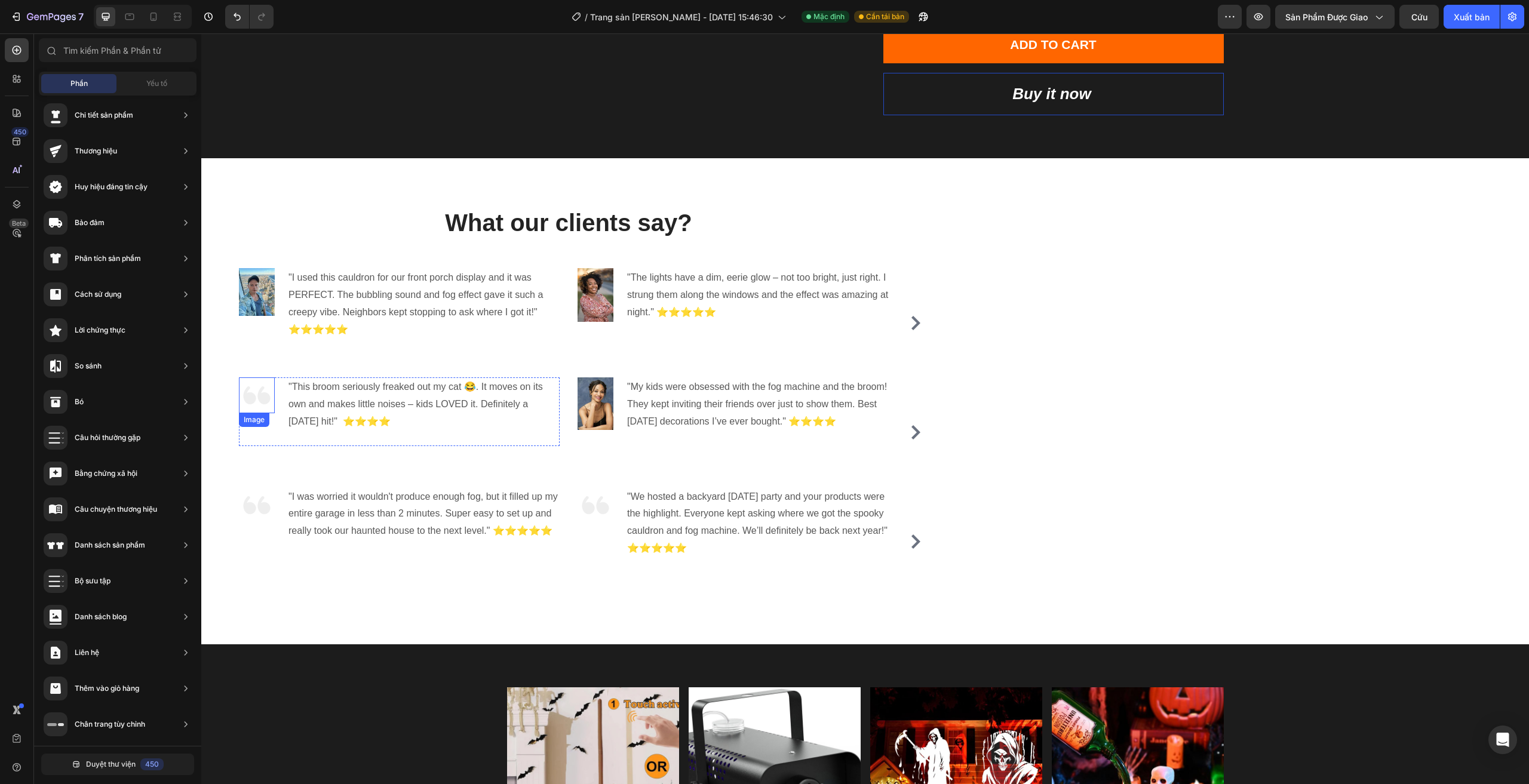
click at [251, 395] on img at bounding box center [257, 395] width 36 height 36
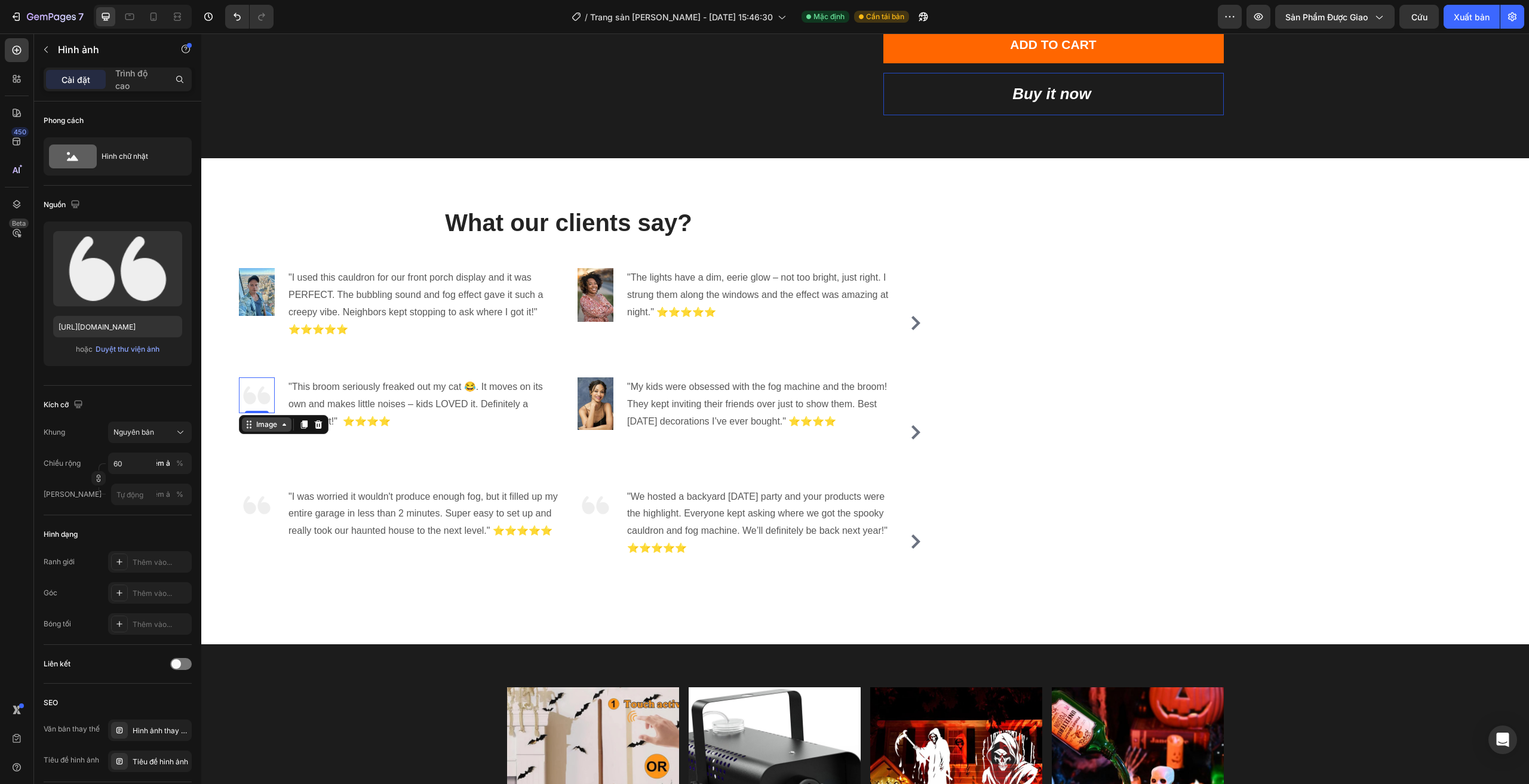
click at [277, 431] on div "Image" at bounding box center [266, 425] width 50 height 15
click at [277, 432] on div "Image Row 2 cols Carousel Row 1 col" at bounding box center [284, 424] width 90 height 19
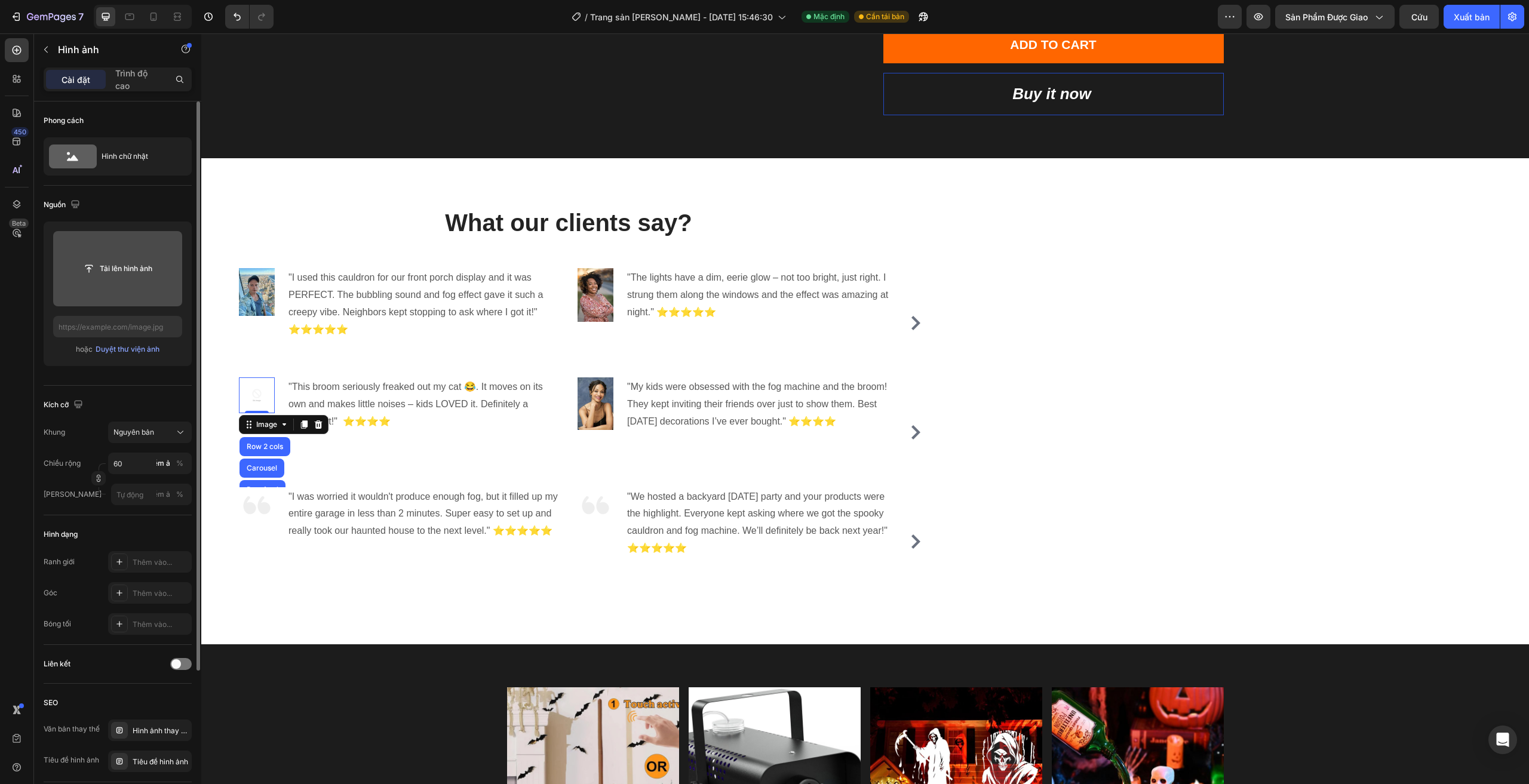
click at [149, 282] on input "file" at bounding box center [118, 269] width 129 height 75
type input "https://cdn.shopify.com/s/files/1/0960/0660/3065/files/gempages_584949536842056…"
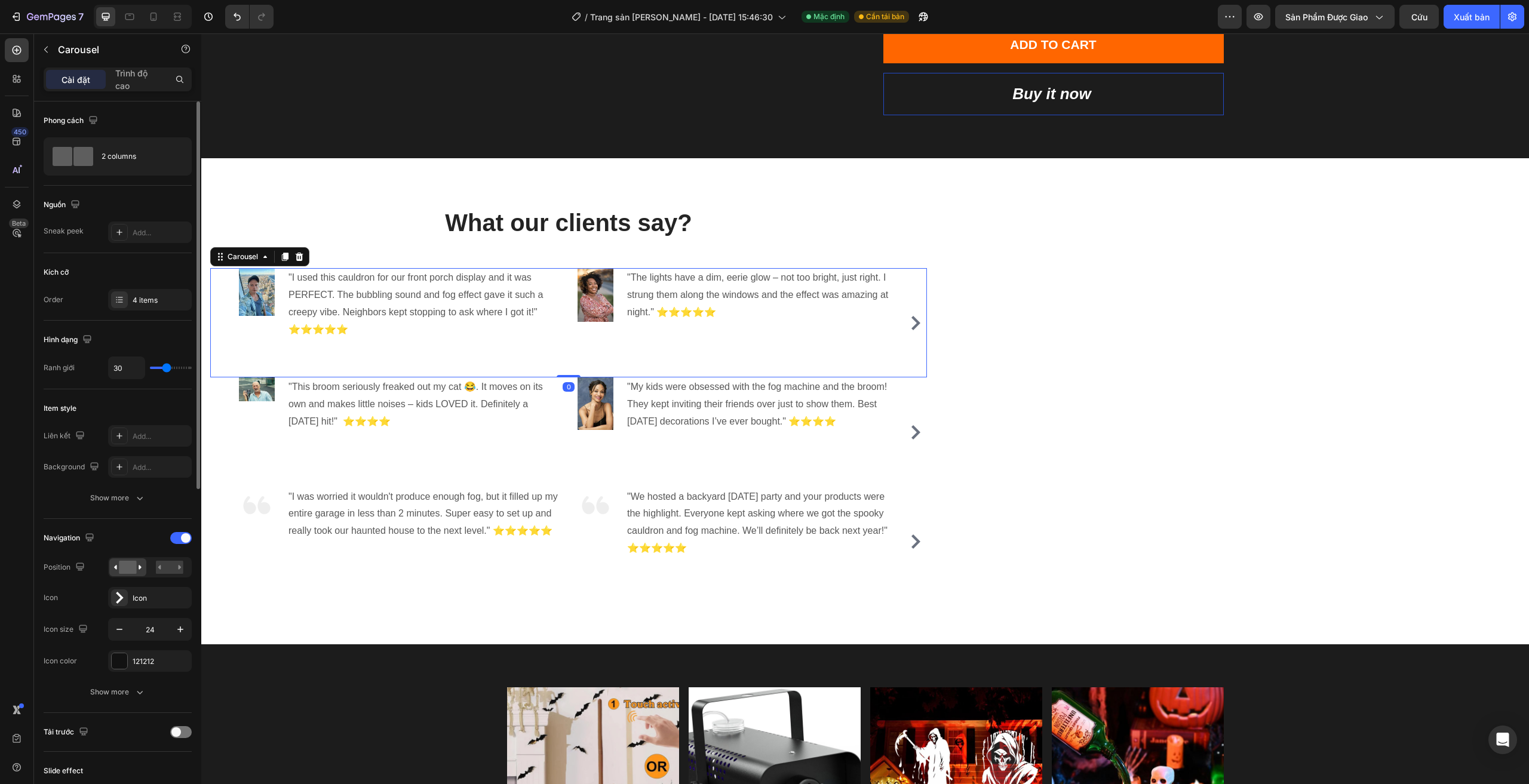
click at [752, 362] on div "Image "The lights have a dim, eerie glow – not too bright, just right. I strung…" at bounding box center [737, 323] width 320 height 109
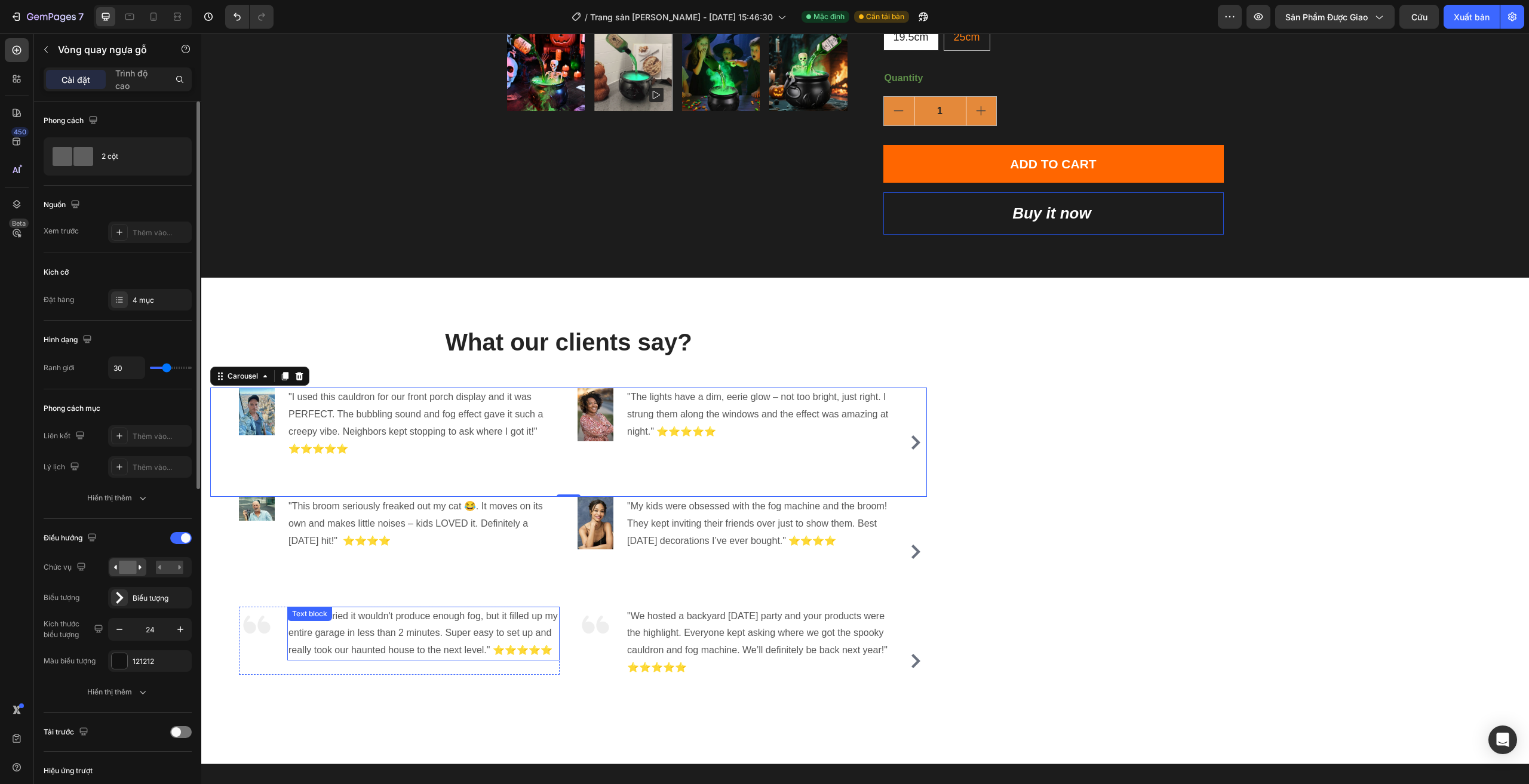
scroll to position [478, 0]
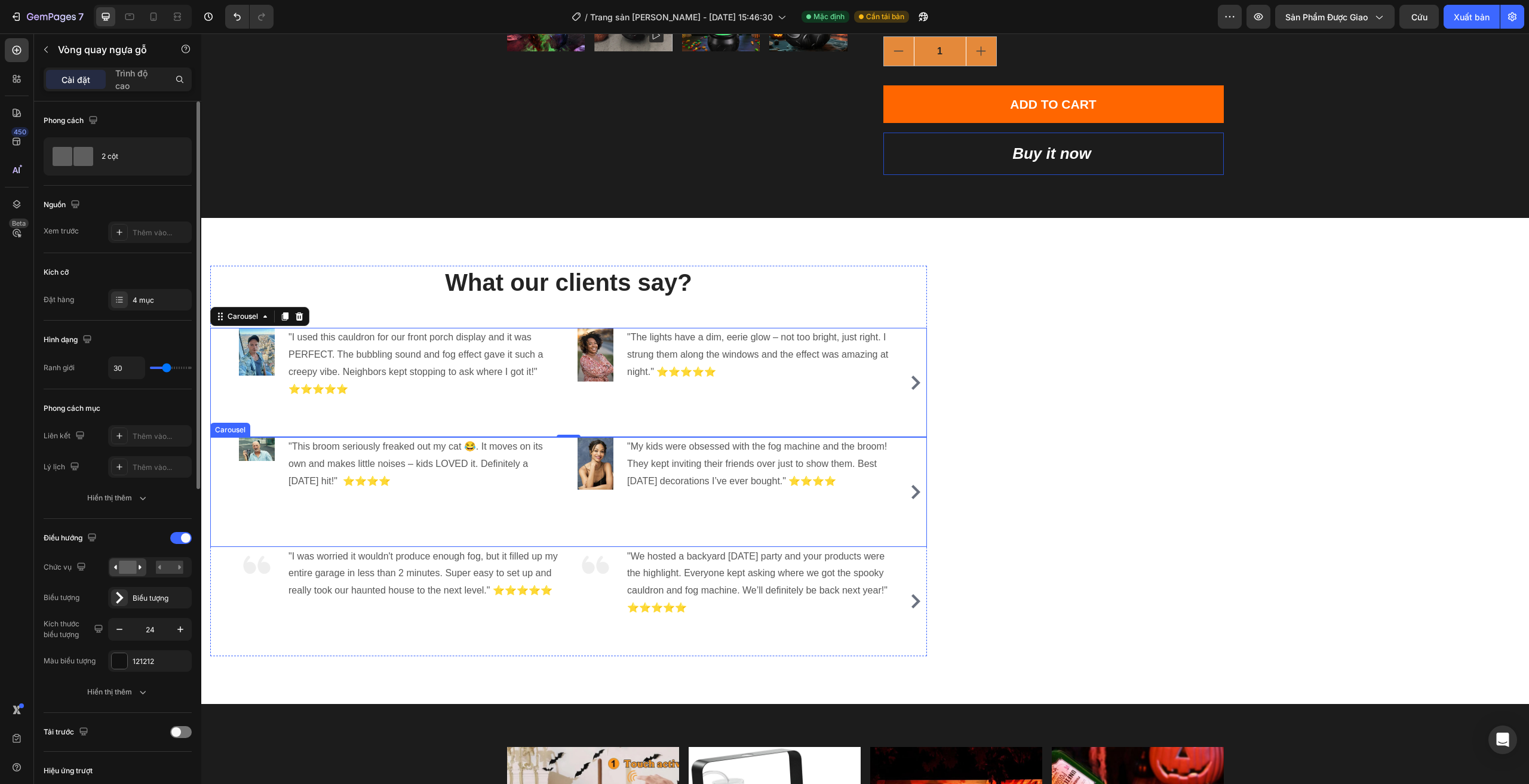
click at [268, 505] on div "Image "This broom seriously freaked out my cat 😂. It moves on its own and makes…" at bounding box center [399, 492] width 320 height 109
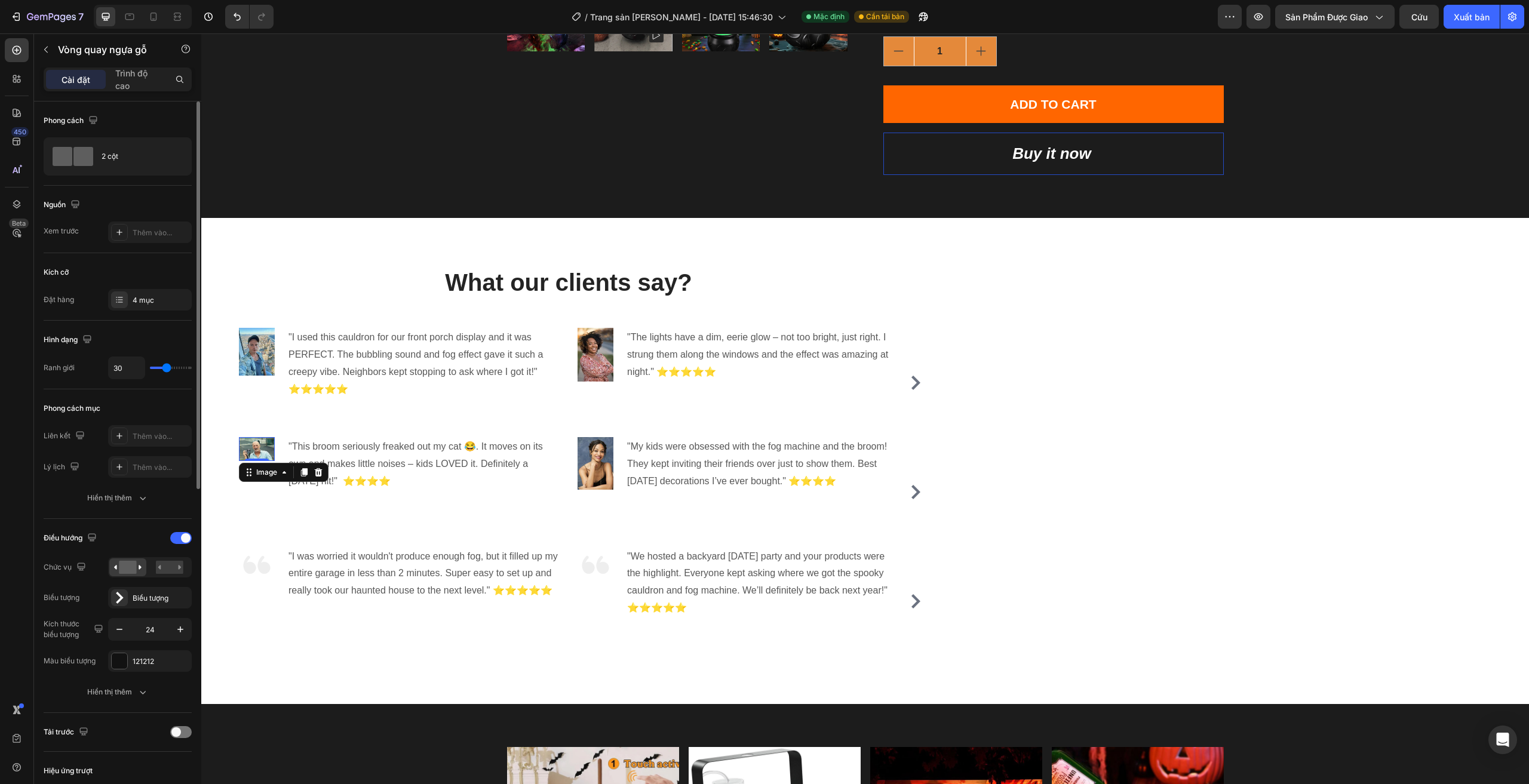
click at [251, 451] on img at bounding box center [257, 448] width 36 height 24
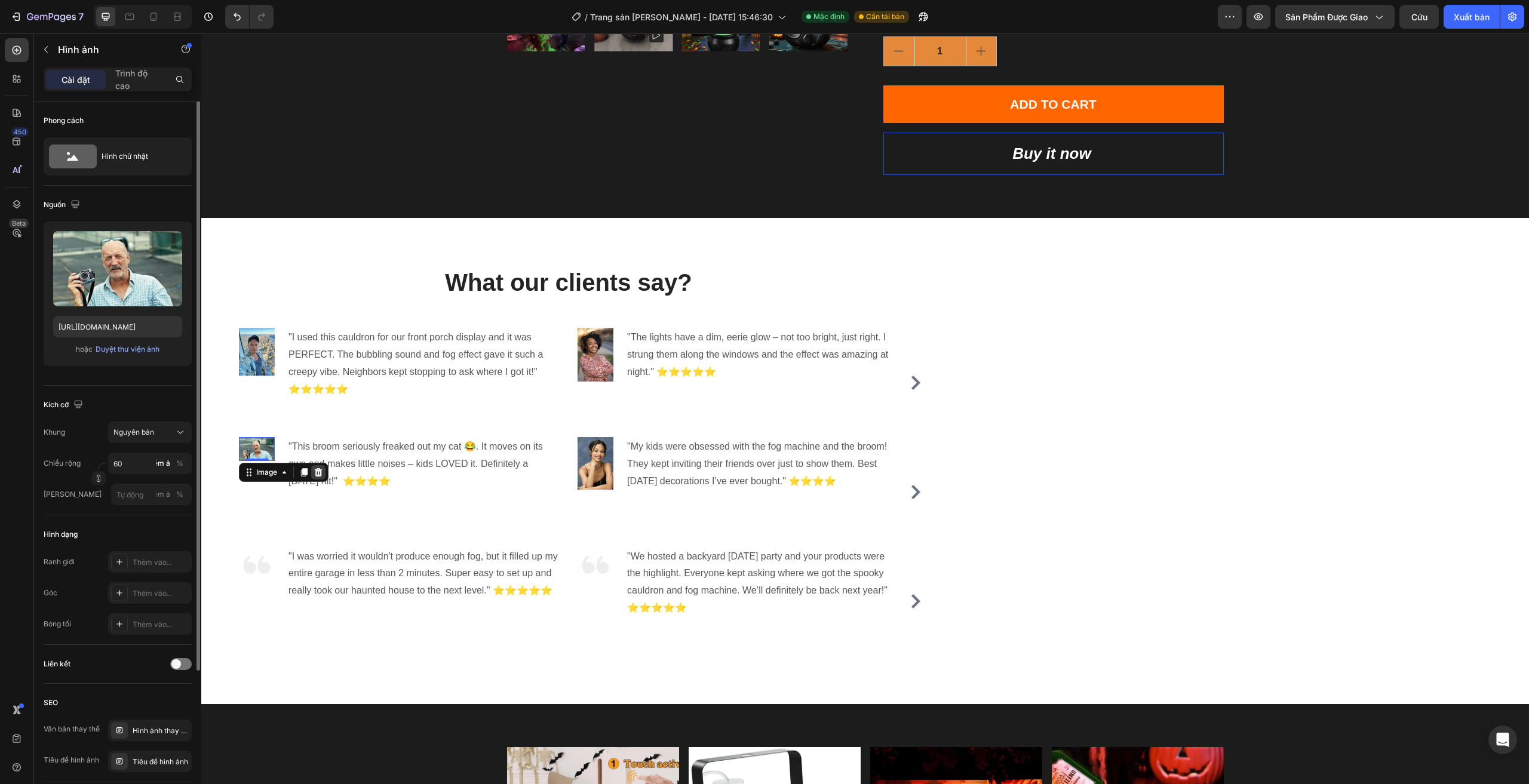
click at [322, 478] on div at bounding box center [319, 472] width 15 height 15
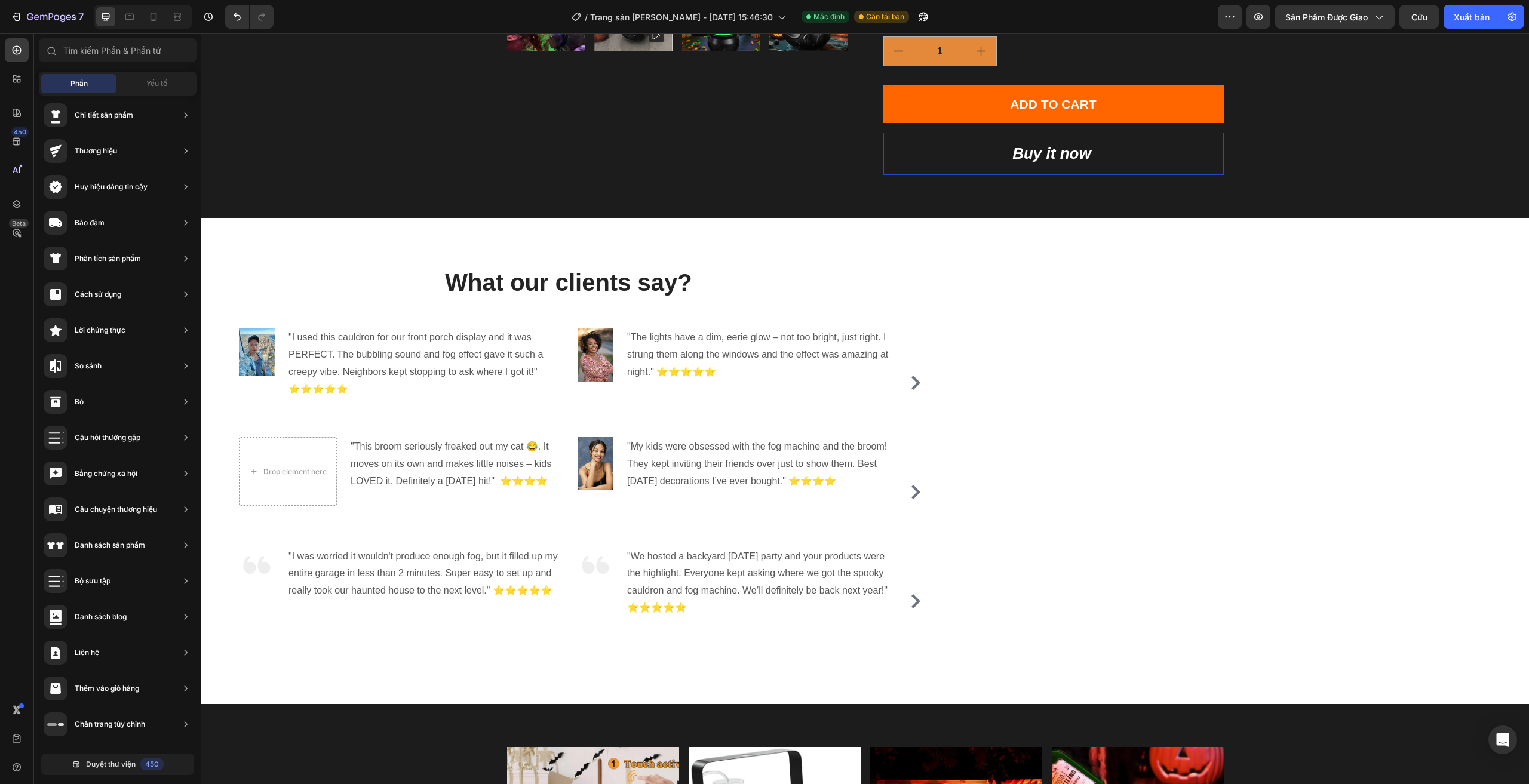
scroll to position [0, 0]
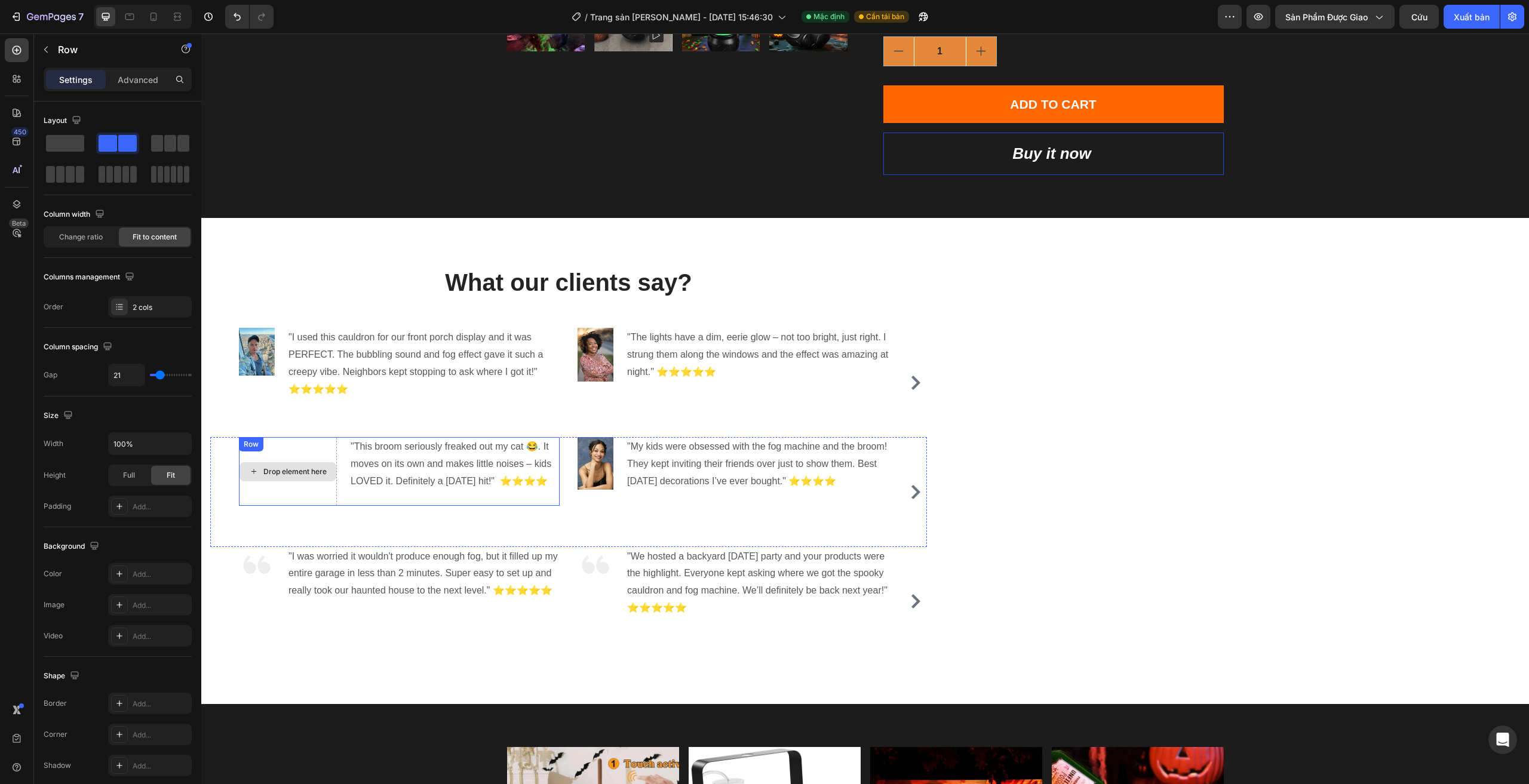
click at [299, 505] on div "Drop element here" at bounding box center [288, 471] width 98 height 68
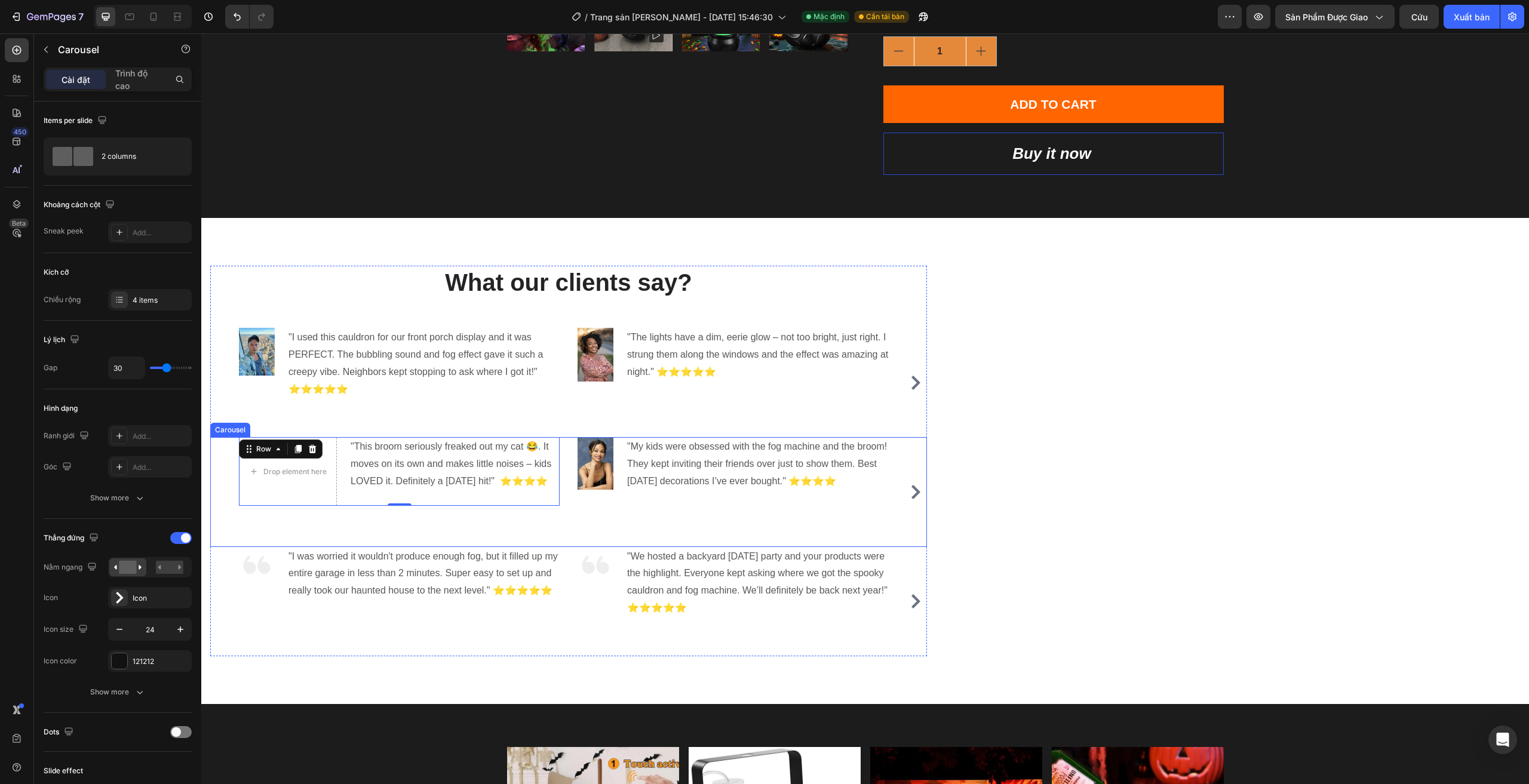
click at [228, 462] on div "Drop element here "This broom seriously freaked out my cat 😂. It moves on its o…" at bounding box center [568, 492] width 717 height 109
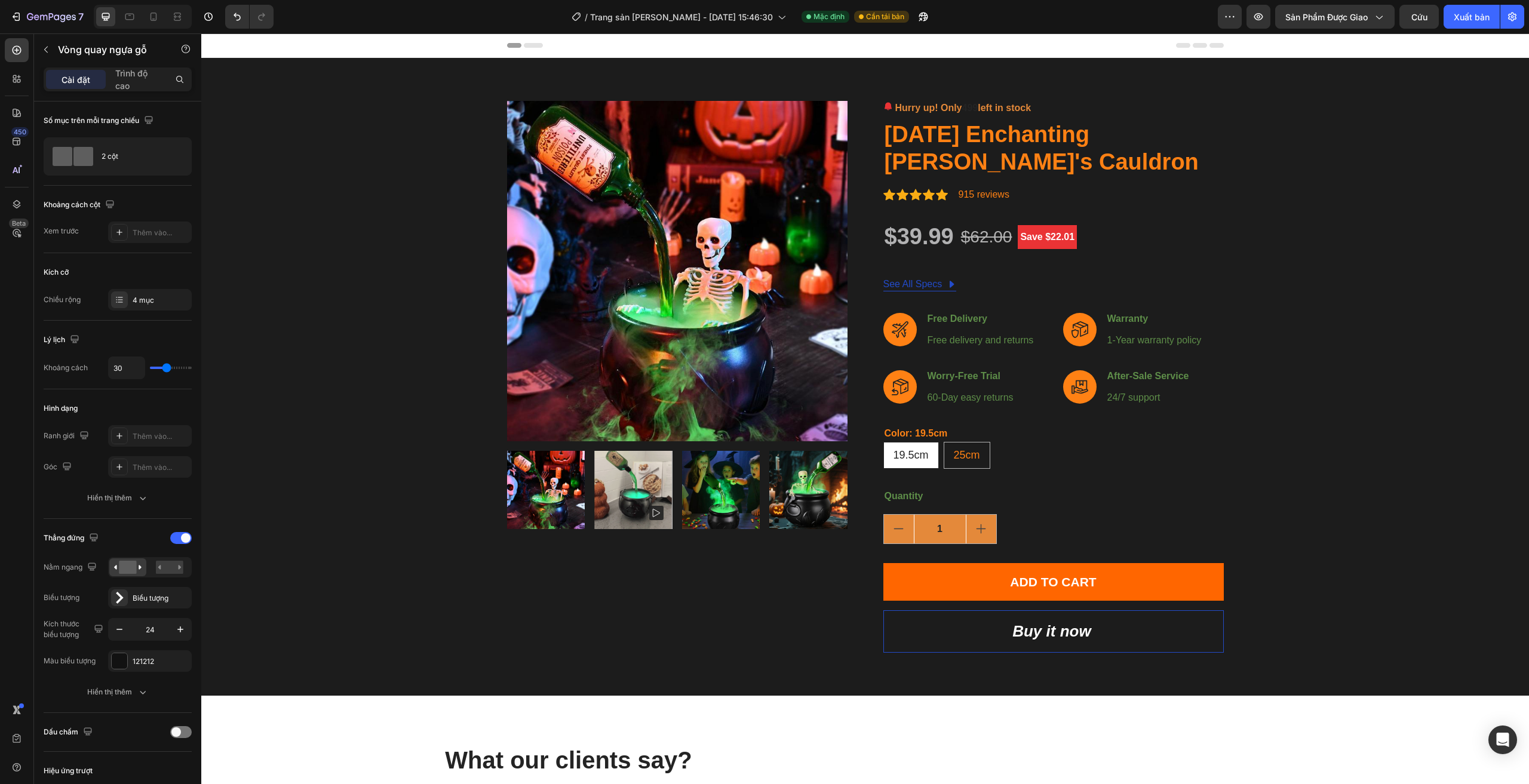
scroll to position [478, 0]
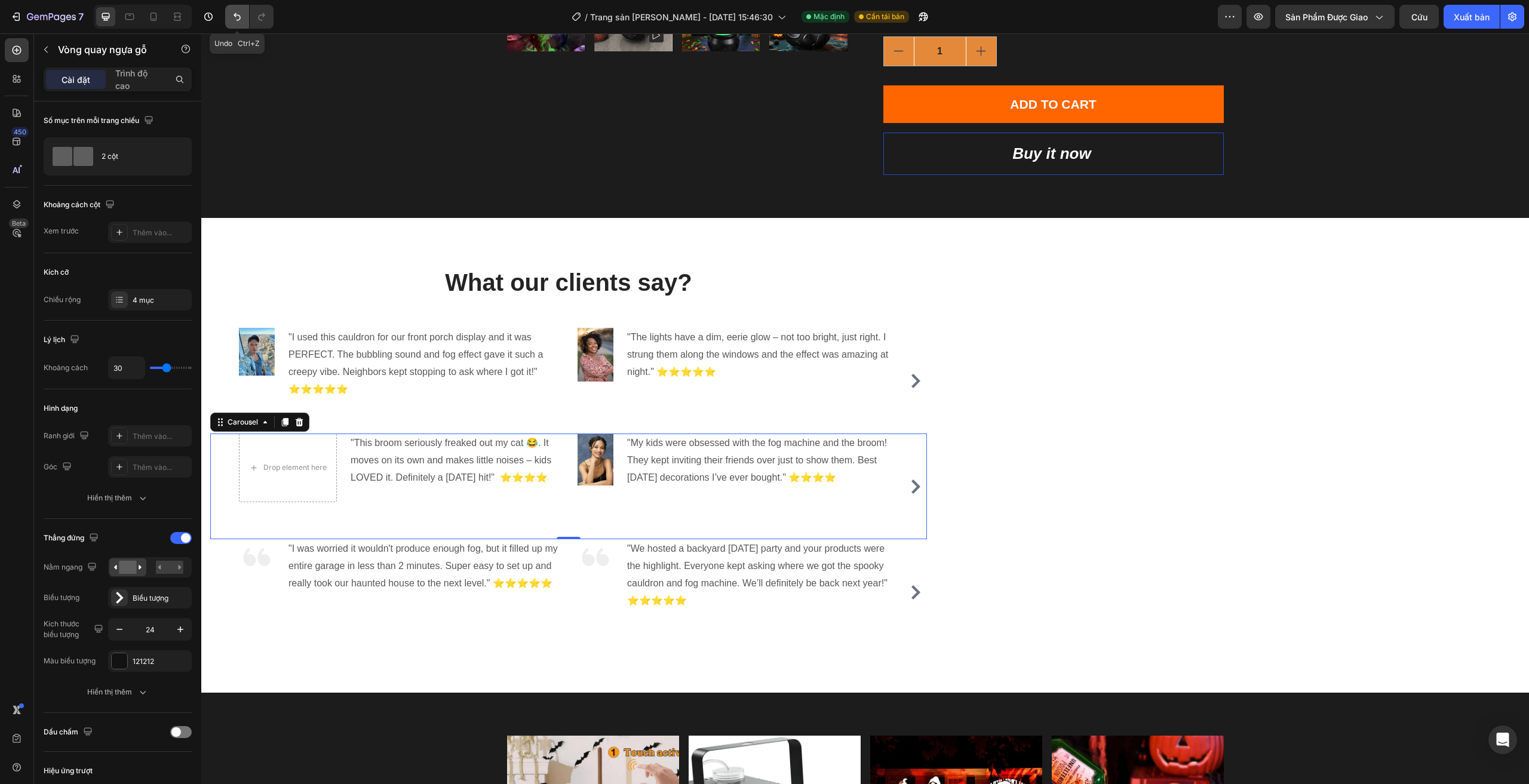
click at [240, 21] on icon "Hoàn tác/Làm lại" at bounding box center [237, 17] width 12 height 12
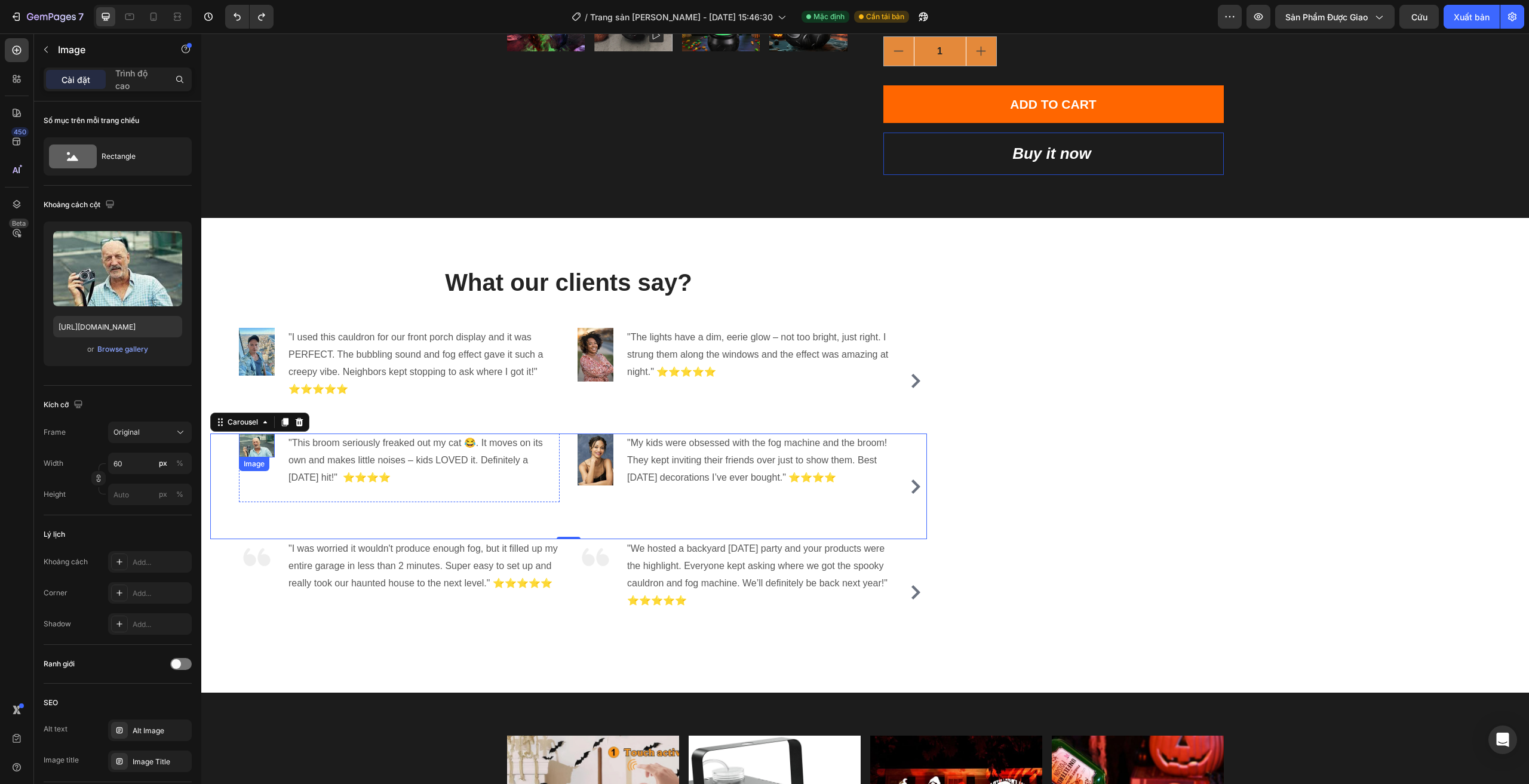
click at [253, 451] on img at bounding box center [257, 445] width 36 height 24
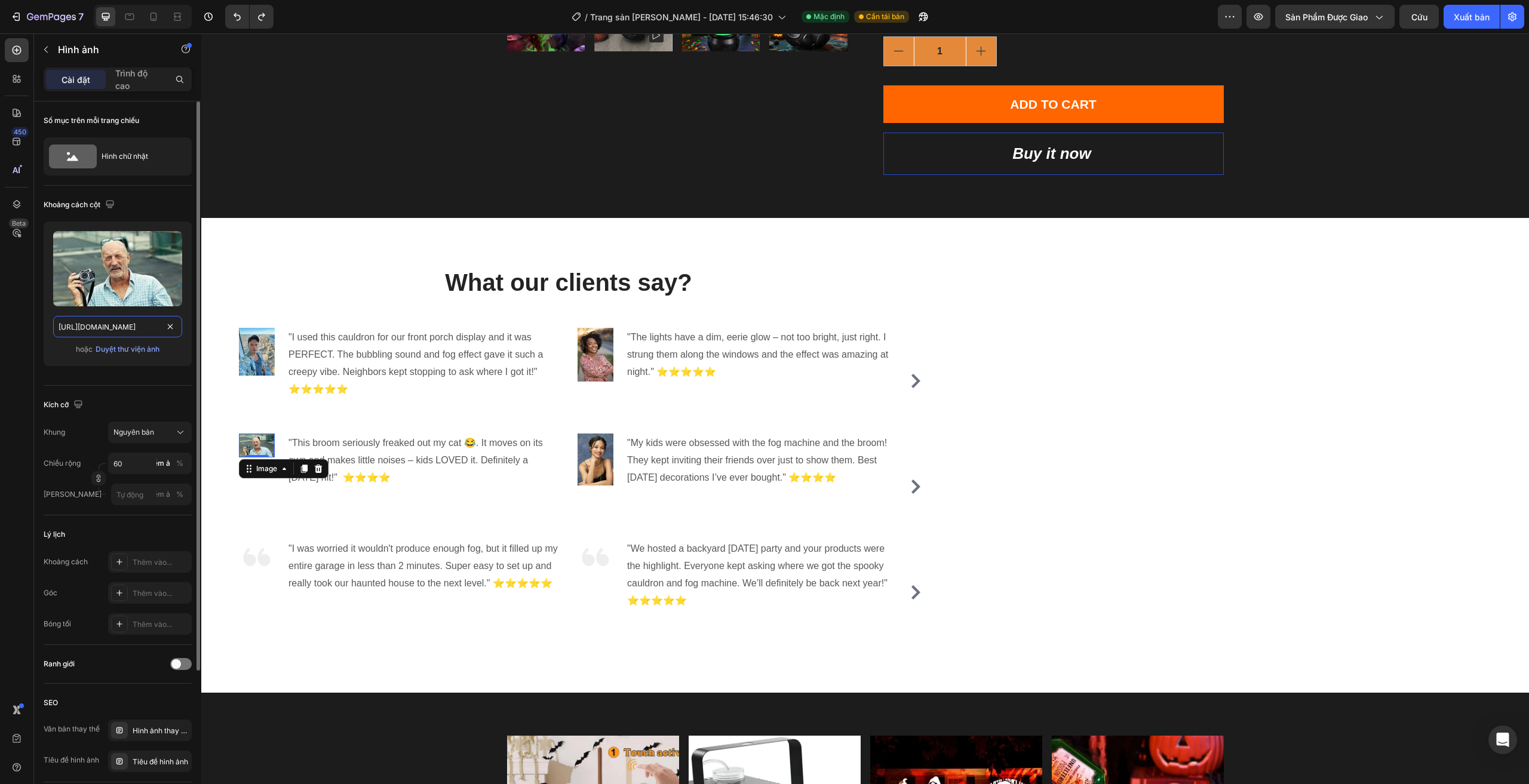
click at [161, 330] on input "https://cdn.shopify.com/s/files/1/0960/0660/3065/files/gempages_584949536842056…" at bounding box center [118, 326] width 129 height 21
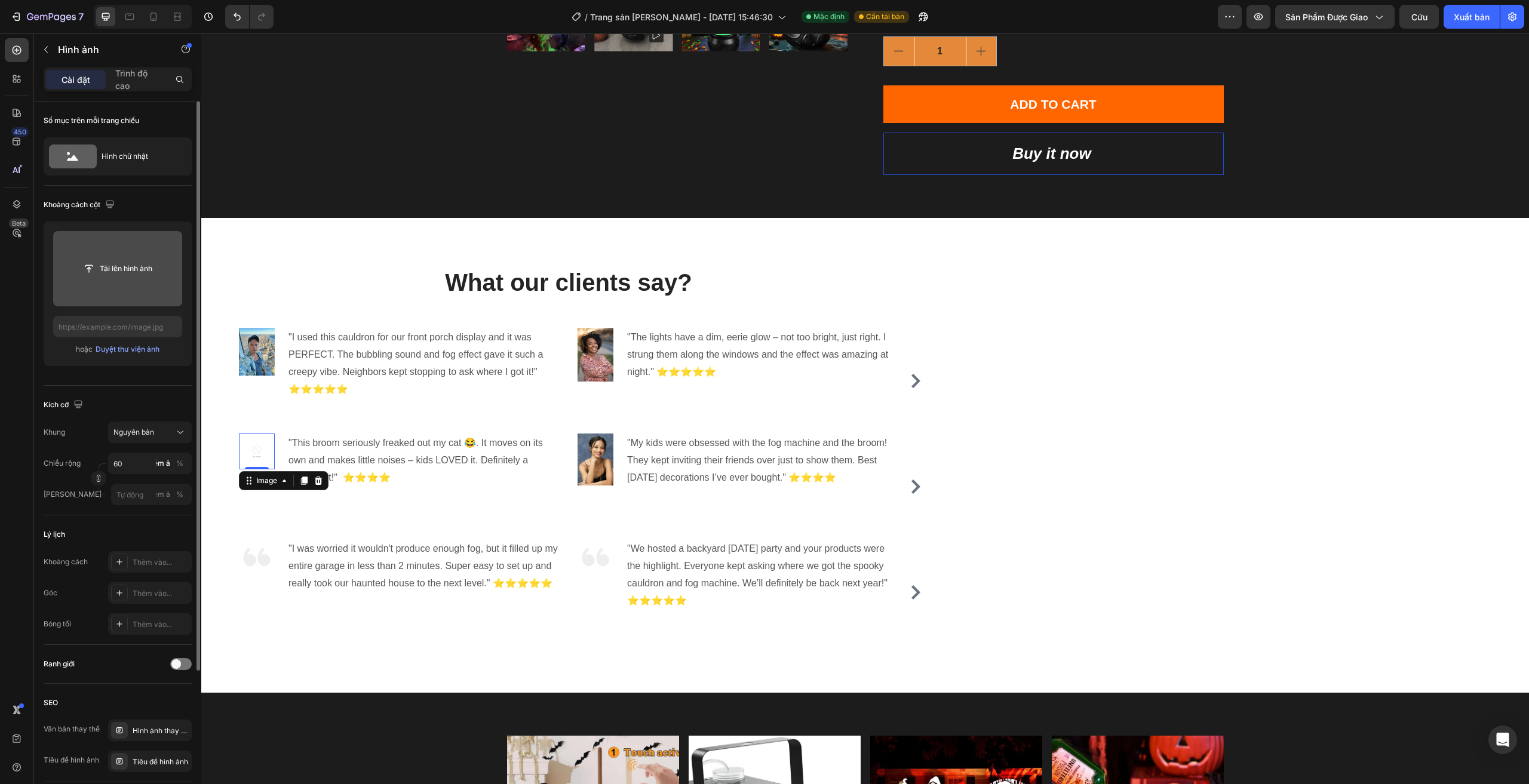
click at [124, 270] on input "file" at bounding box center [118, 268] width 89 height 20
type input "https://cdn.shopify.com/s/files/1/0960/0660/3065/files/gempages_584949536842056…"
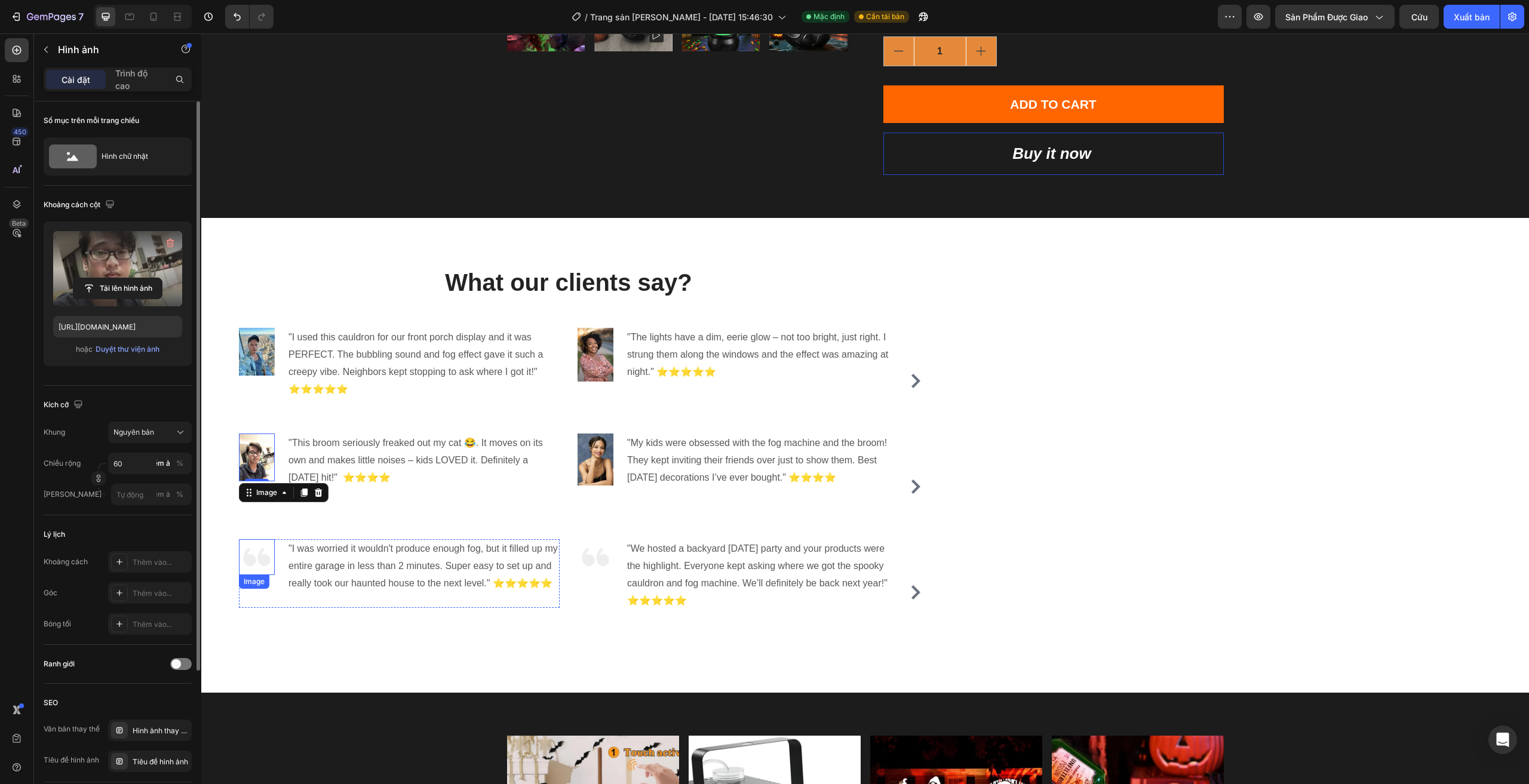
click at [263, 572] on img at bounding box center [257, 556] width 36 height 36
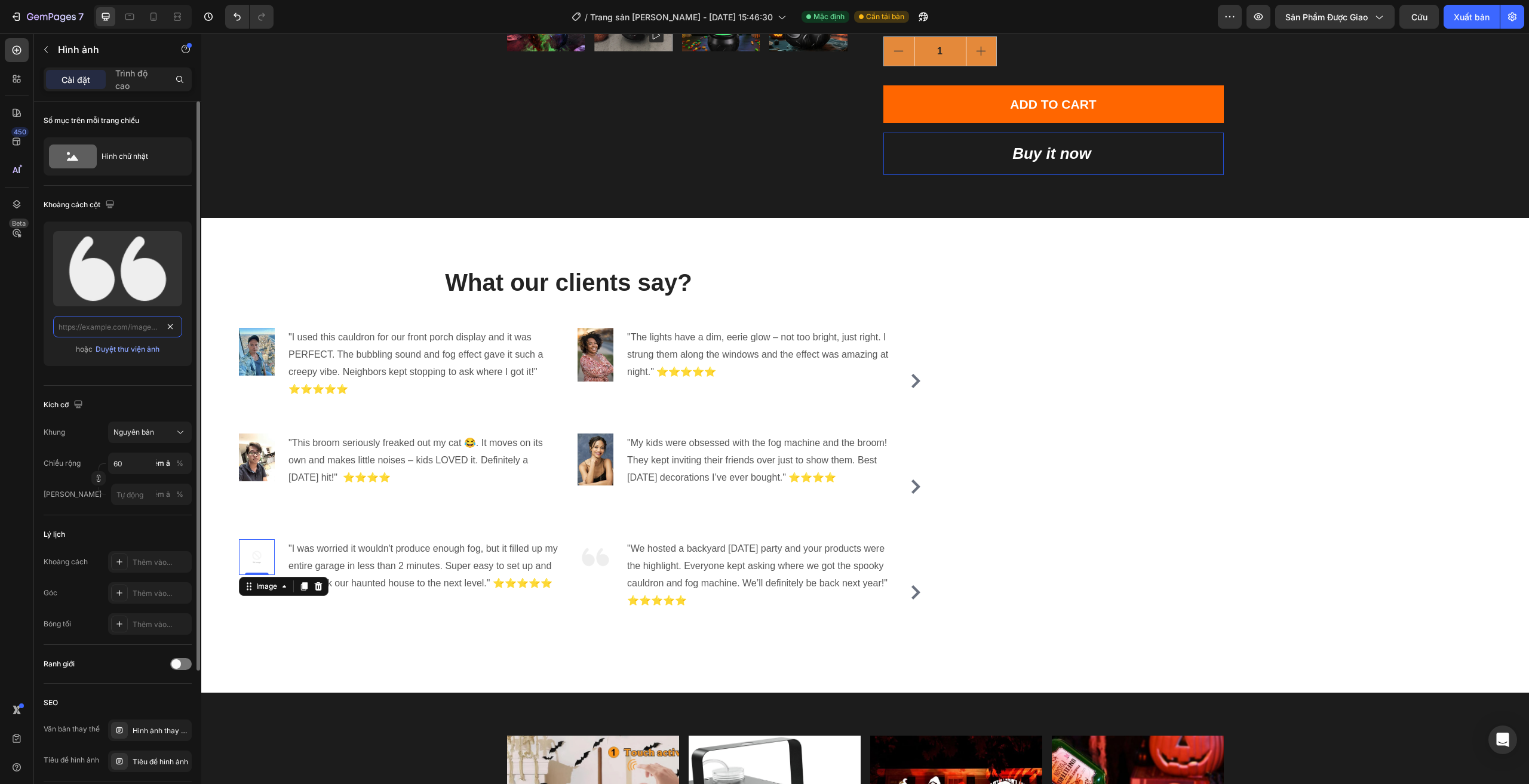
scroll to position [0, 0]
click at [163, 262] on button "Tải lên hình ảnh" at bounding box center [118, 268] width 90 height 21
click at [138, 269] on input "file" at bounding box center [118, 268] width 89 height 20
click at [268, 567] on img at bounding box center [257, 556] width 36 height 36
click at [109, 257] on input "file" at bounding box center [118, 269] width 129 height 75
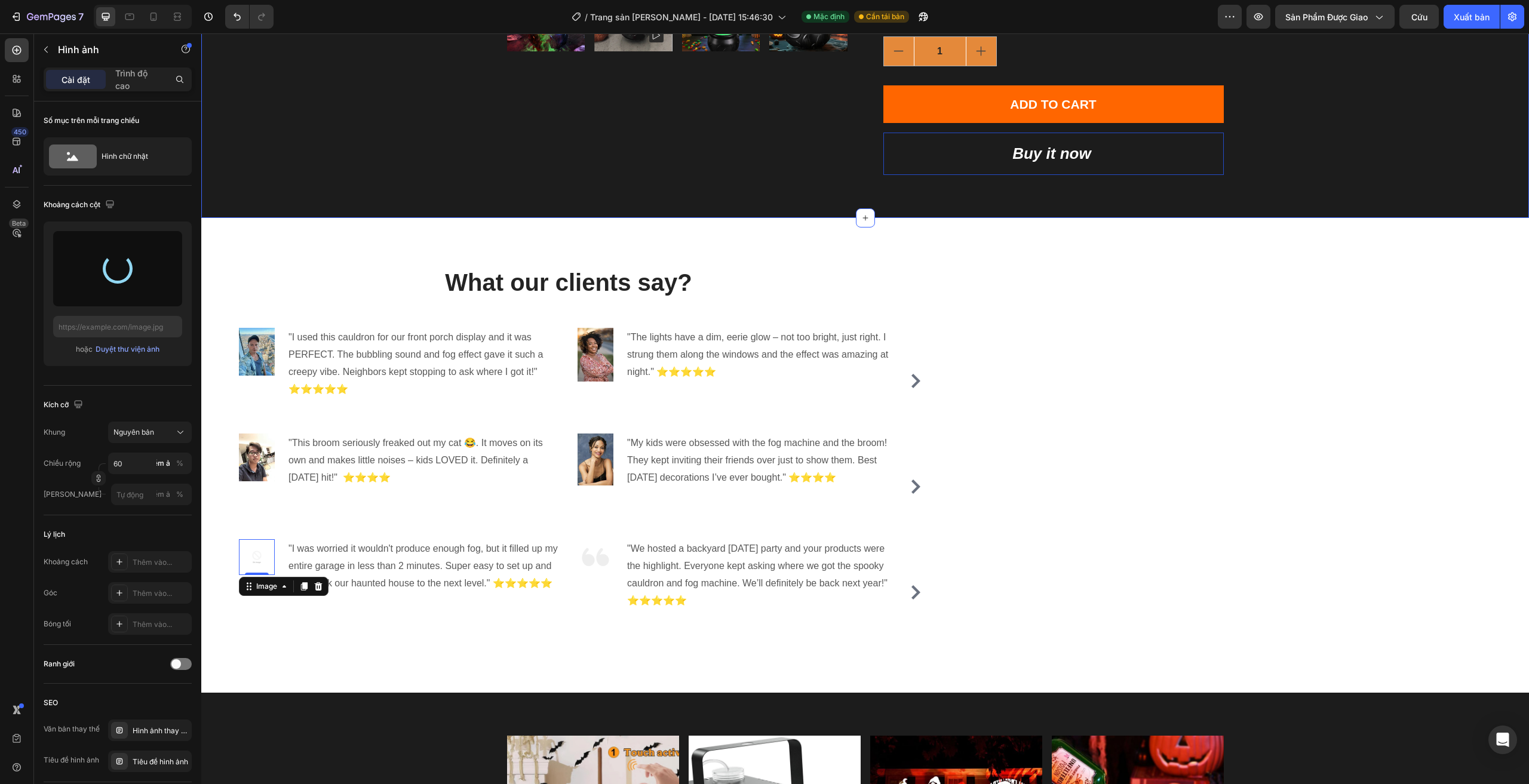
type input "https://cdn.shopify.com/s/files/1/0960/0660/3065/files/gempages_584949536842056…"
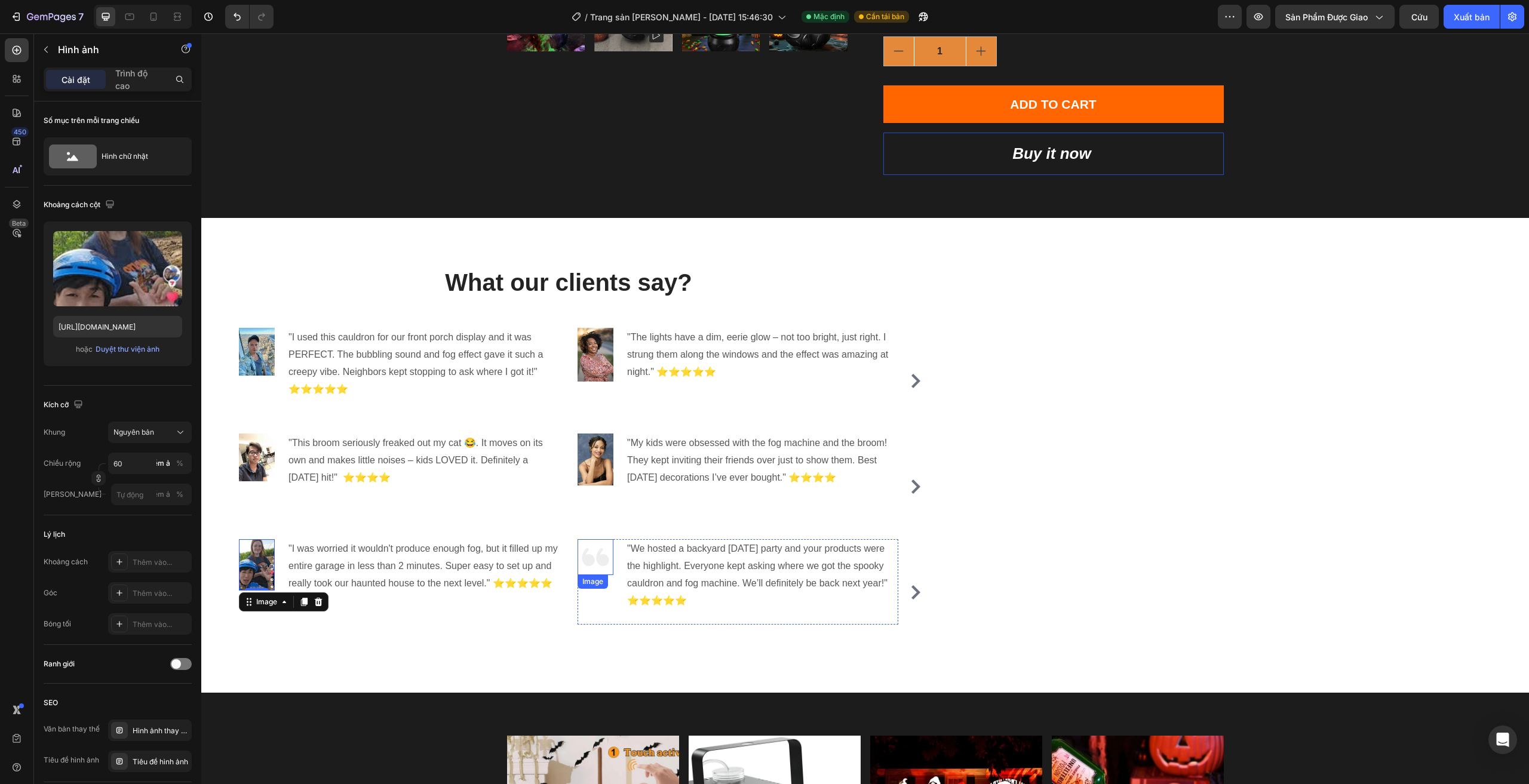
click at [602, 569] on img at bounding box center [595, 556] width 36 height 36
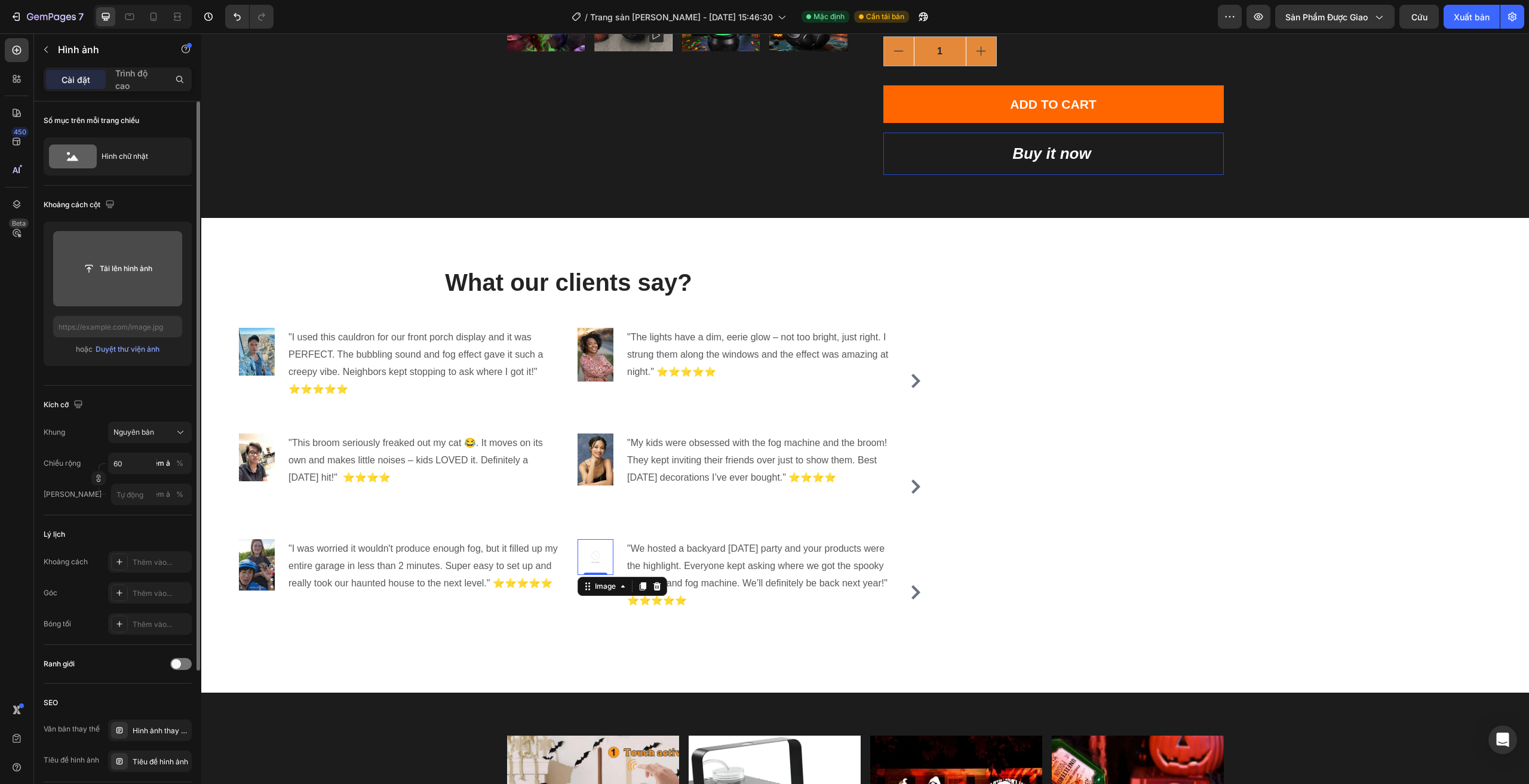
click at [134, 268] on input "file" at bounding box center [118, 268] width 89 height 20
type input "https://cdn.shopify.com/s/files/1/0960/0660/3065/files/gempages_584949536842056…"
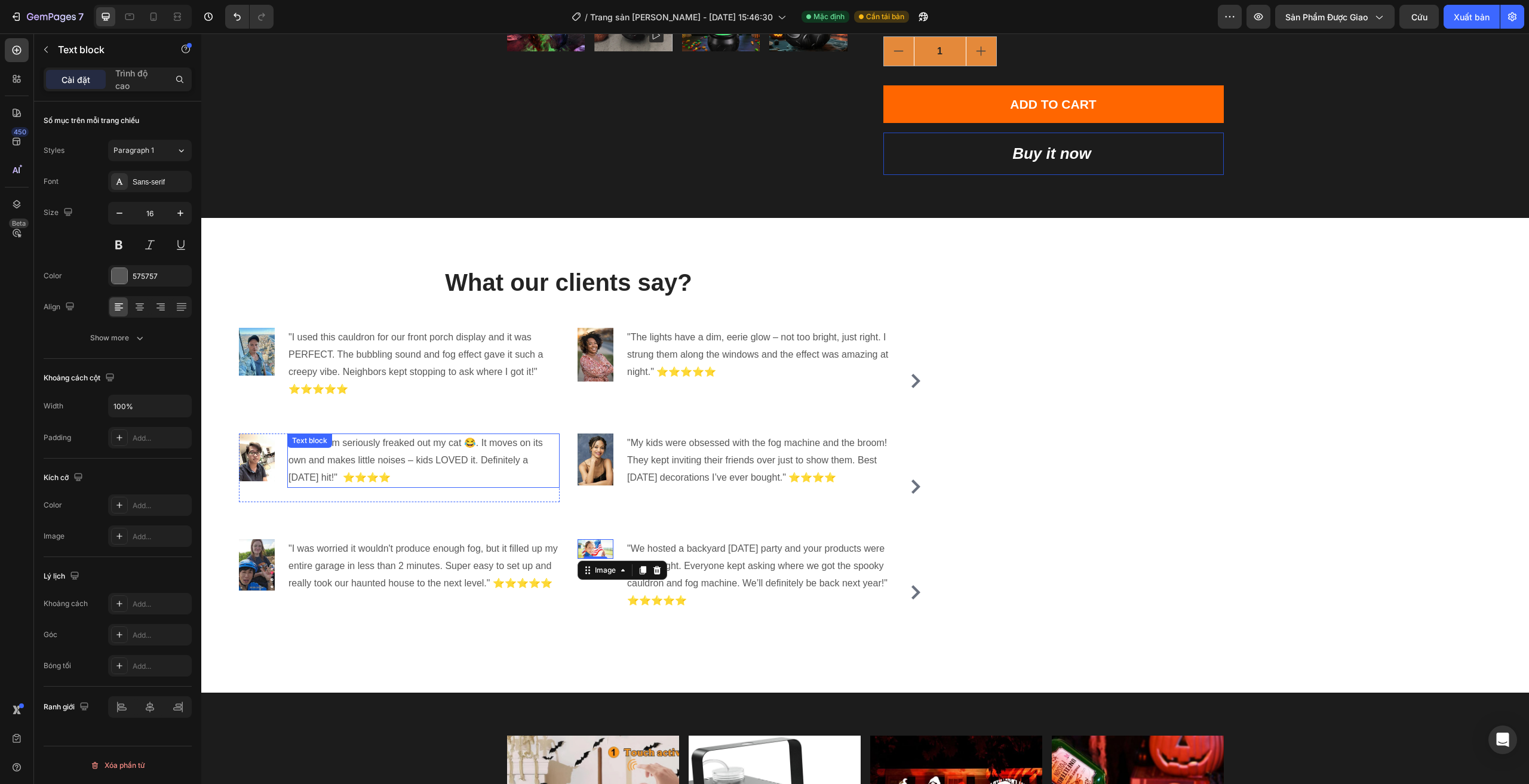
click at [387, 465] on p ""This broom seriously freaked out my cat 😂. It moves on its own and makes littl…" at bounding box center [423, 460] width 270 height 52
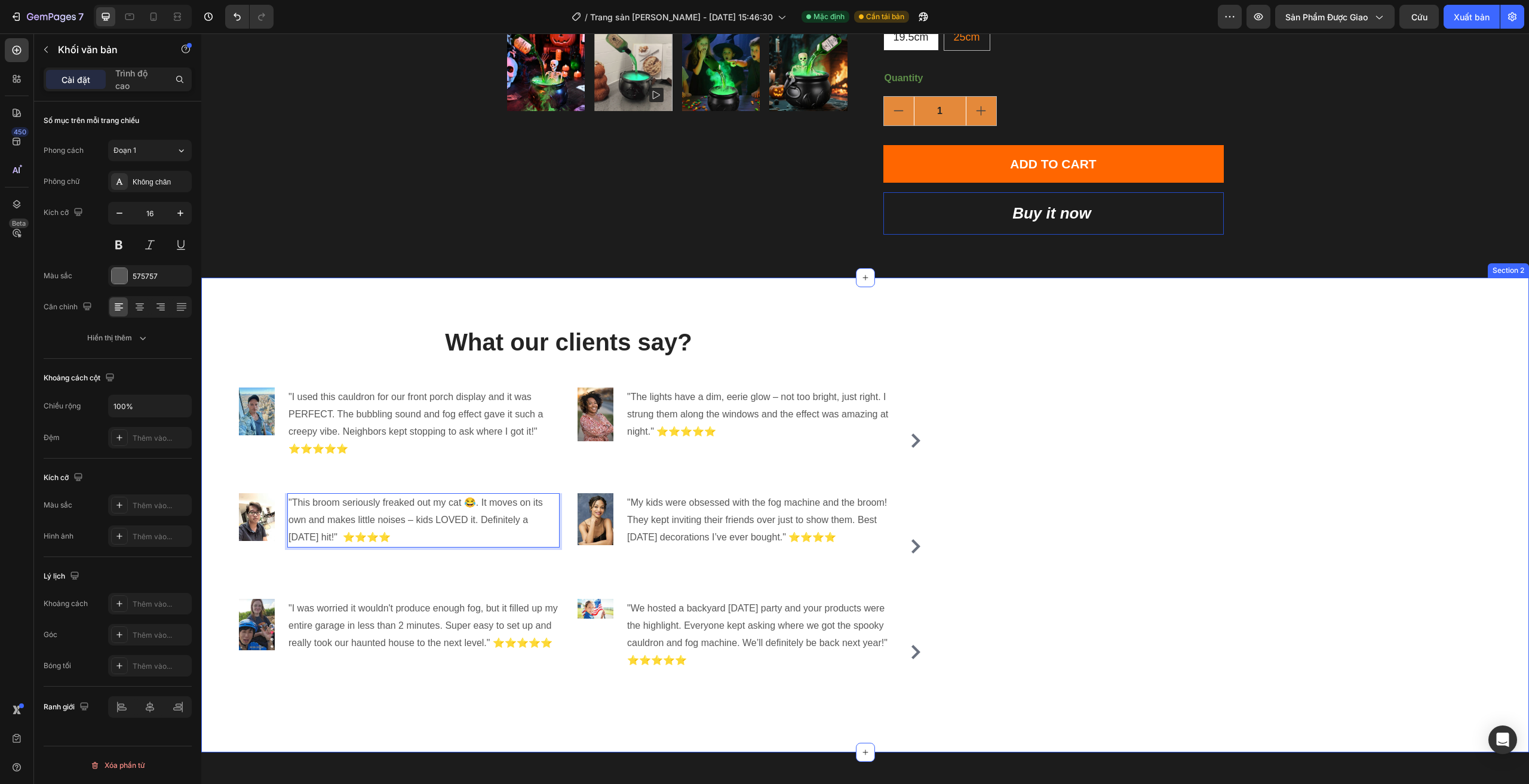
scroll to position [478, 0]
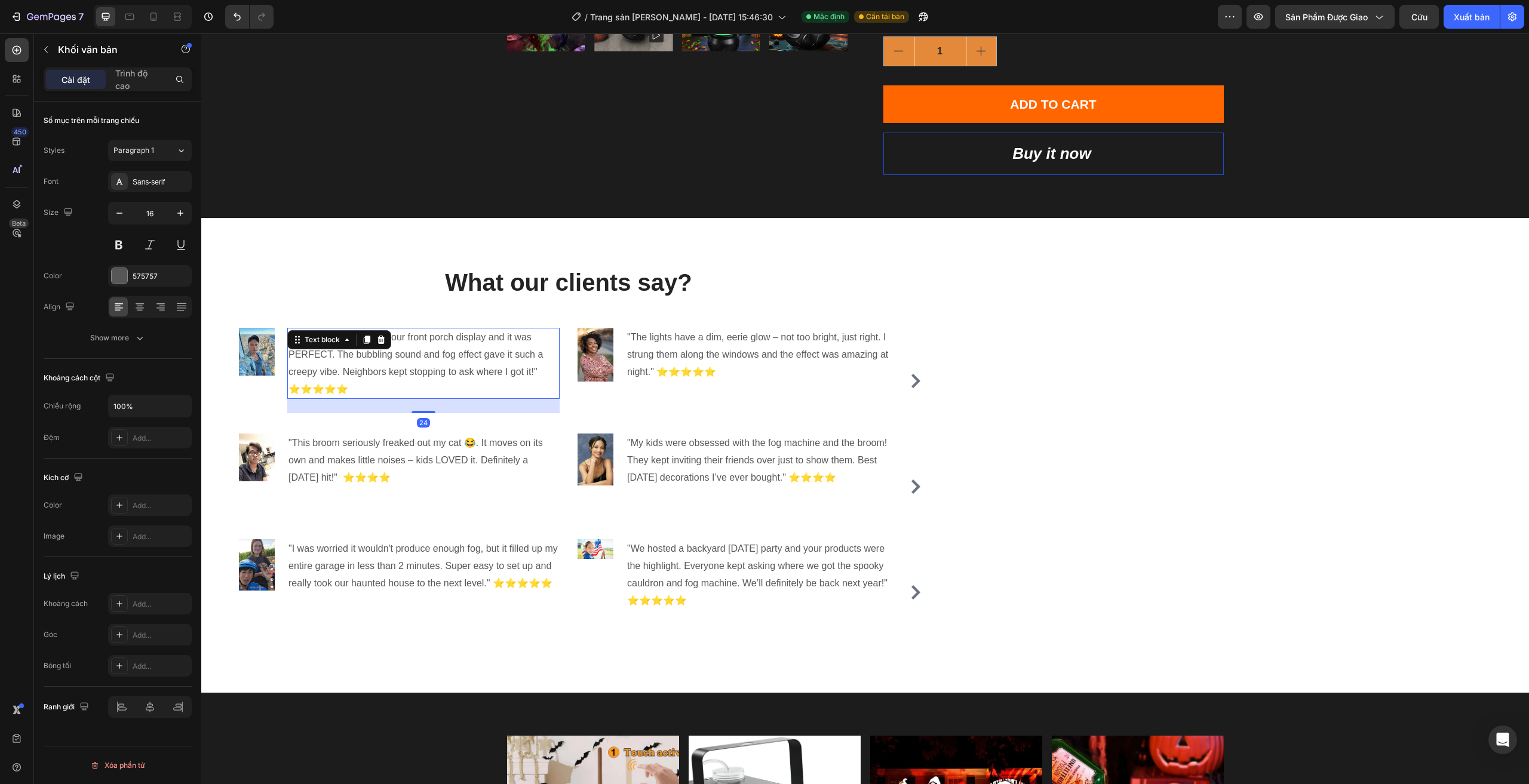
click at [378, 362] on p ""I used this cauldron for our front porch display and it was PERFECT. The bubbl…" at bounding box center [423, 363] width 270 height 69
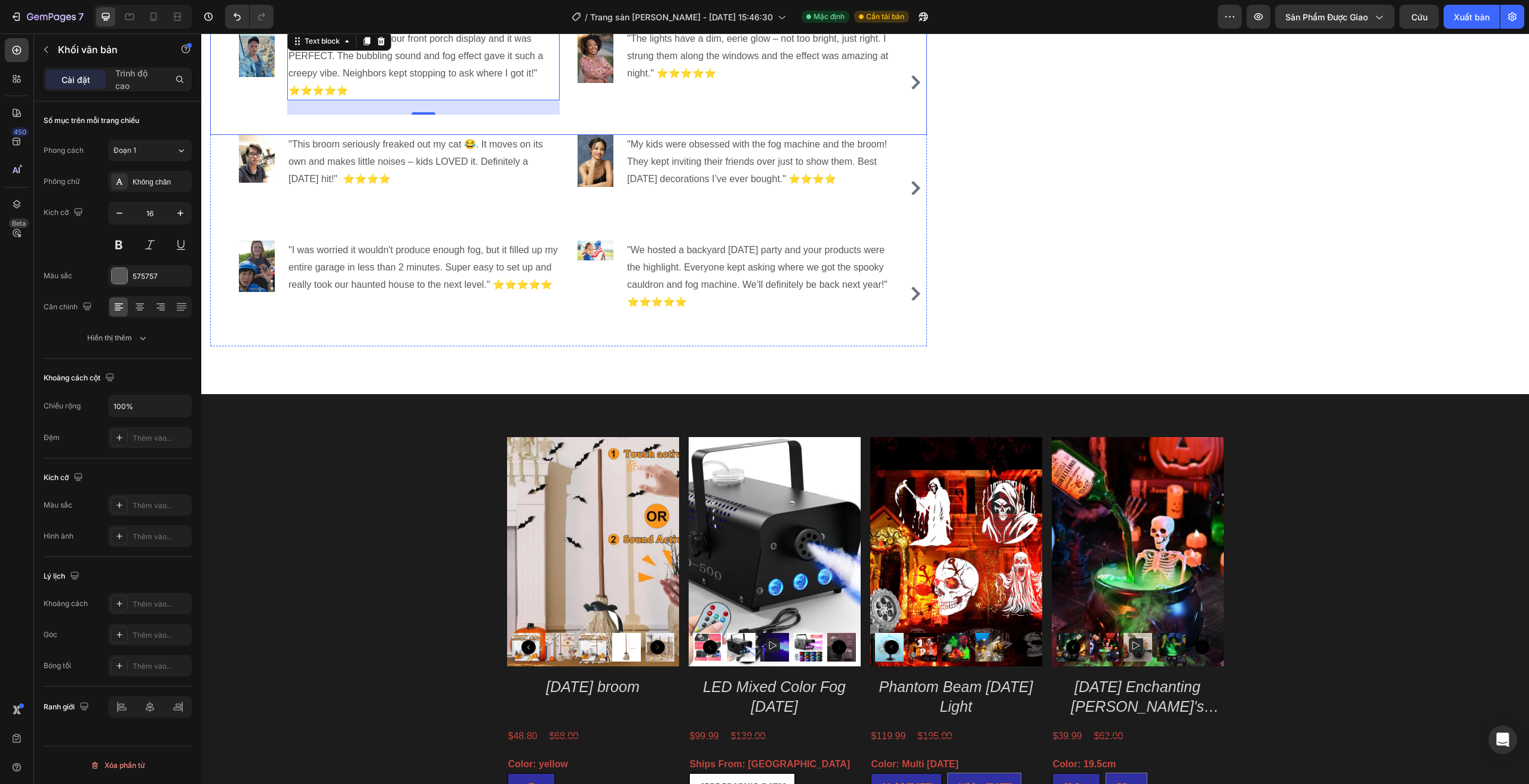
scroll to position [537, 0]
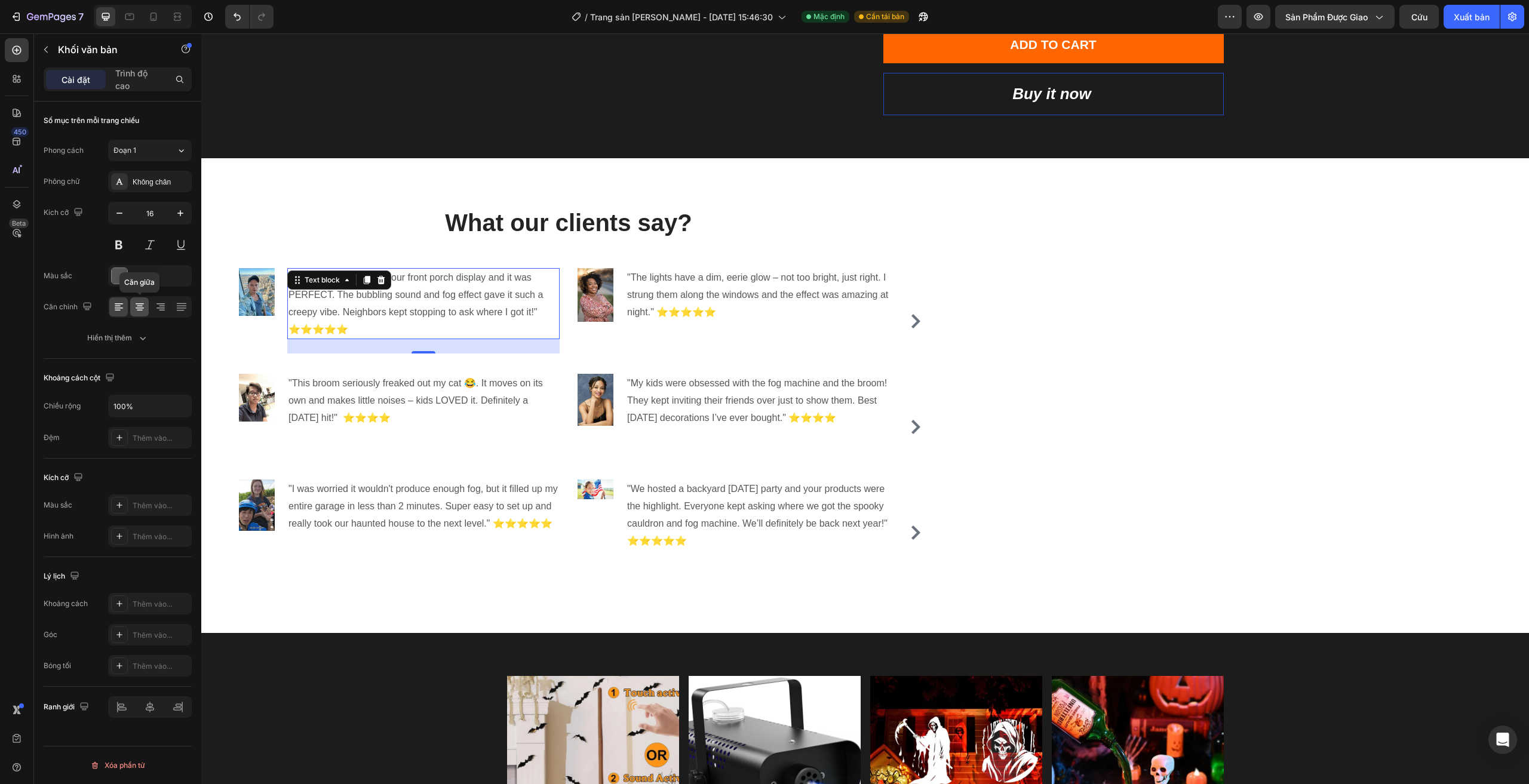
click at [144, 309] on icon at bounding box center [140, 307] width 12 height 12
click at [114, 308] on icon at bounding box center [119, 307] width 12 height 12
click at [166, 278] on div "575757" at bounding box center [149, 277] width 35 height 11
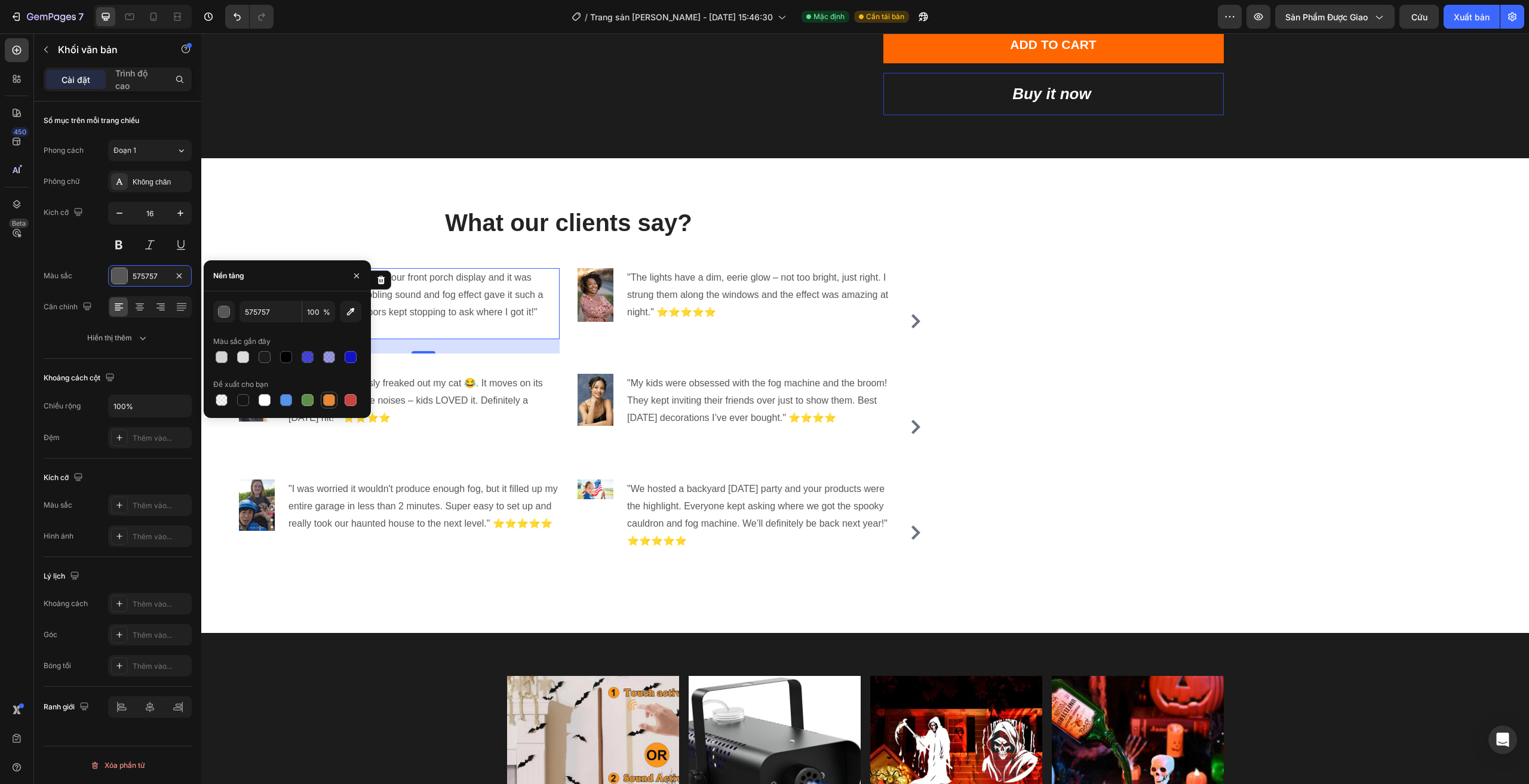
click at [327, 396] on div at bounding box center [329, 400] width 12 height 12
type input "E4893A"
click at [324, 401] on div at bounding box center [329, 400] width 12 height 12
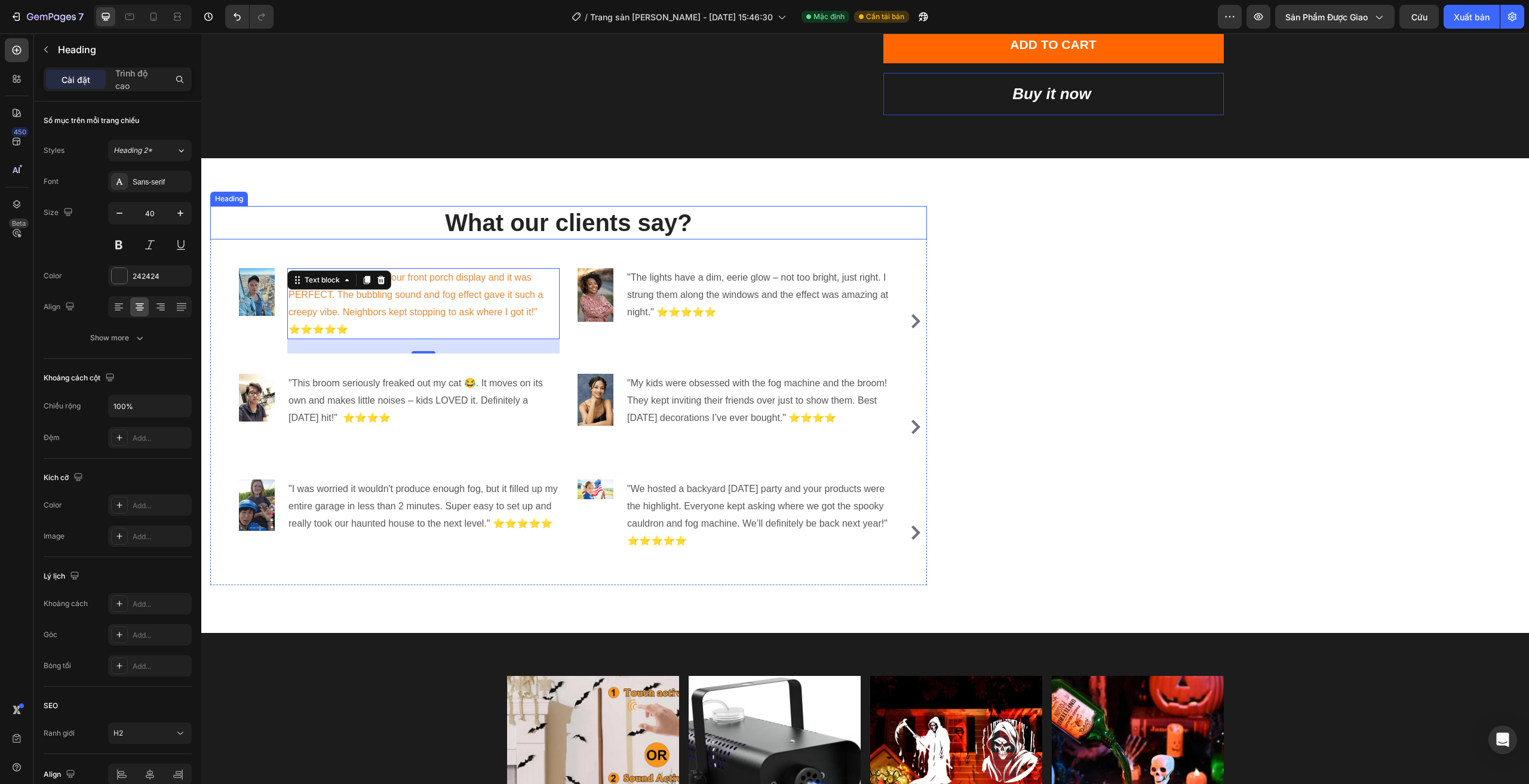
click at [307, 229] on p "What our clients say?" at bounding box center [568, 222] width 714 height 31
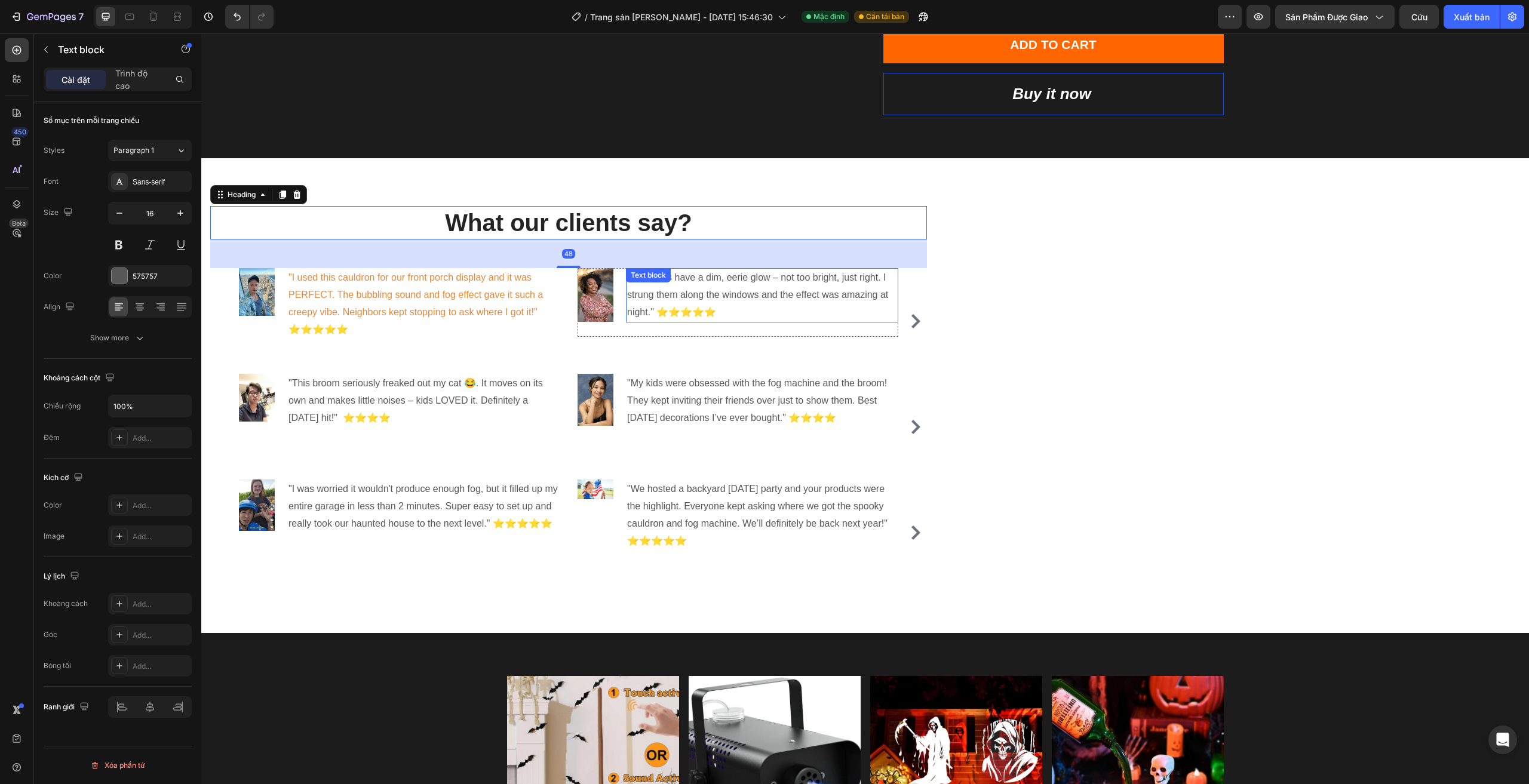
click at [697, 289] on div ""The lights have a dim, eerie glow – not too bright, just right. I strung them …" at bounding box center [762, 295] width 273 height 54
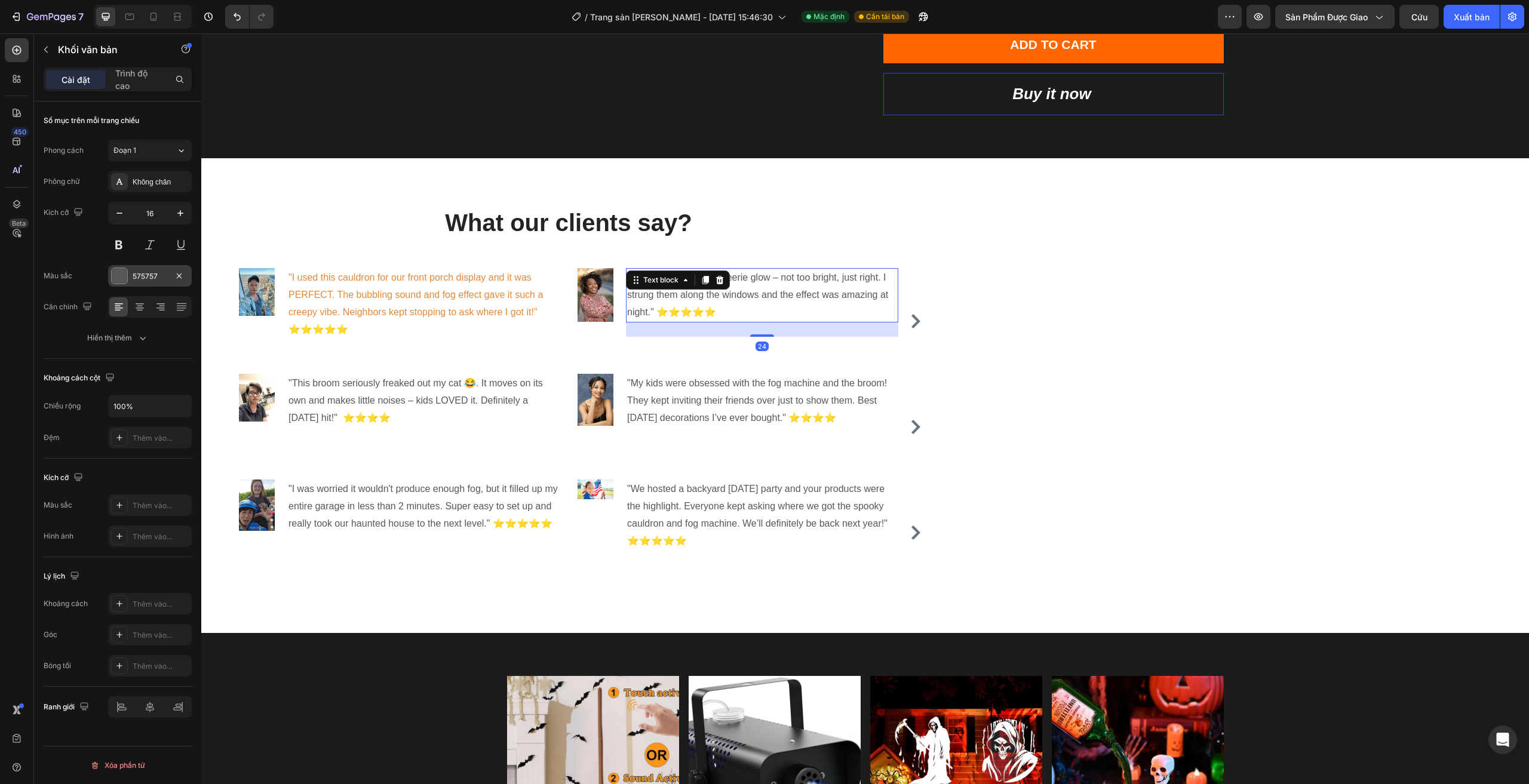
click at [166, 273] on div "575757" at bounding box center [149, 277] width 35 height 11
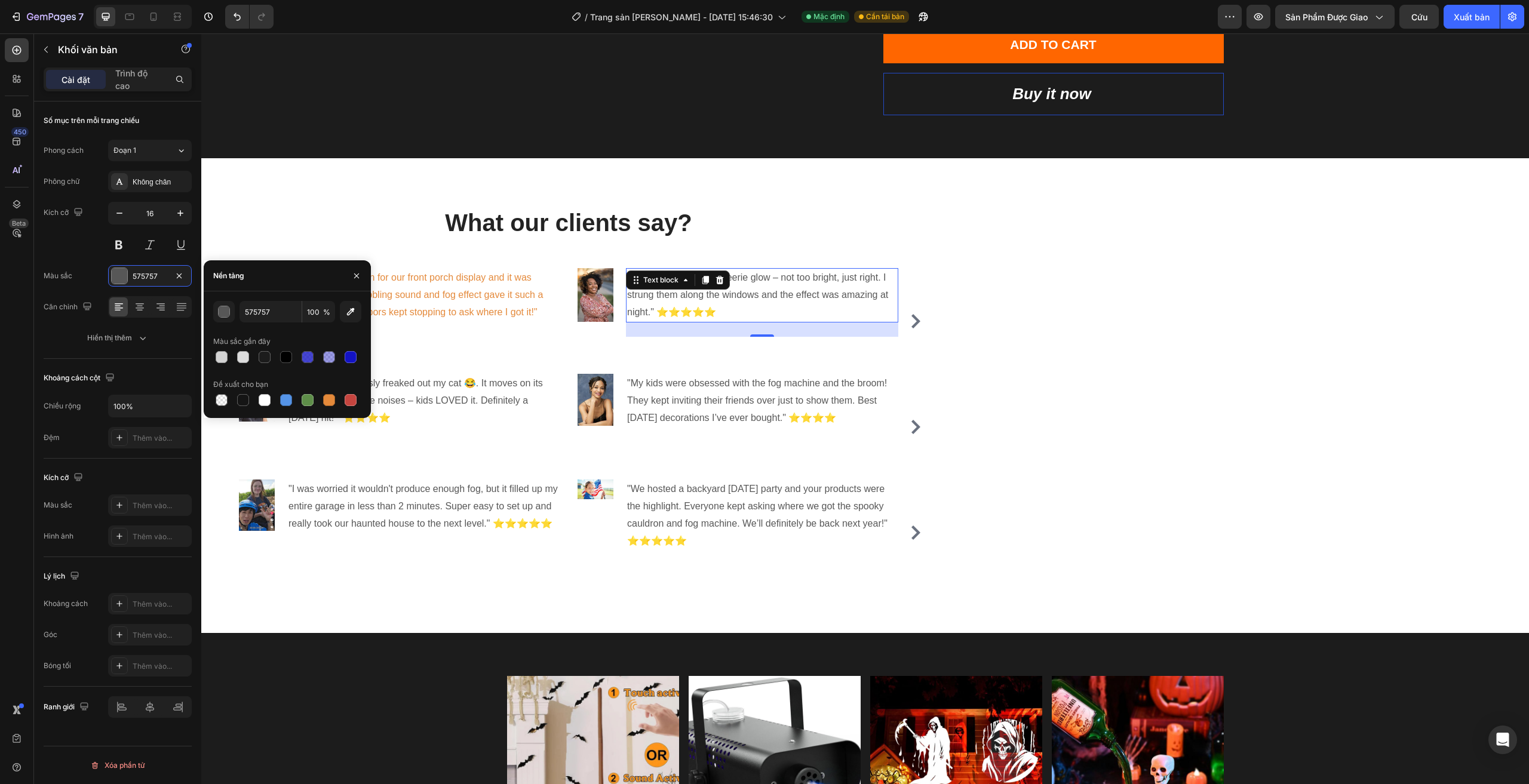
drag, startPoint x: 331, startPoint y: 396, endPoint x: 351, endPoint y: 410, distance: 24.4
click at [331, 396] on div at bounding box center [329, 400] width 12 height 12
type input "E4893A"
click at [475, 396] on p ""This broom seriously freaked out my cat 😂. It moves on its own and makes littl…" at bounding box center [423, 400] width 270 height 52
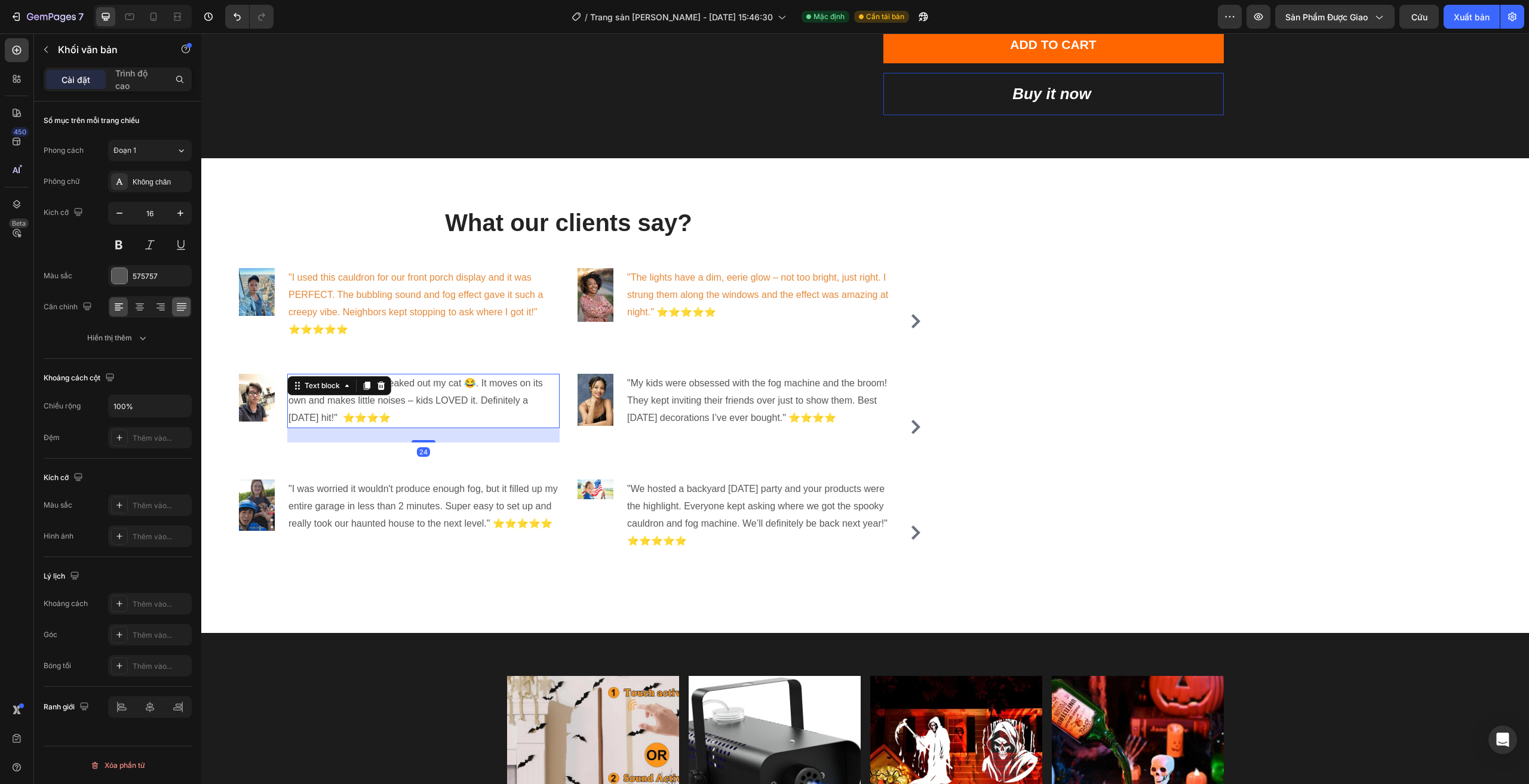
drag, startPoint x: 154, startPoint y: 274, endPoint x: 188, endPoint y: 299, distance: 42.2
click at [154, 274] on font "575757" at bounding box center [144, 276] width 25 height 9
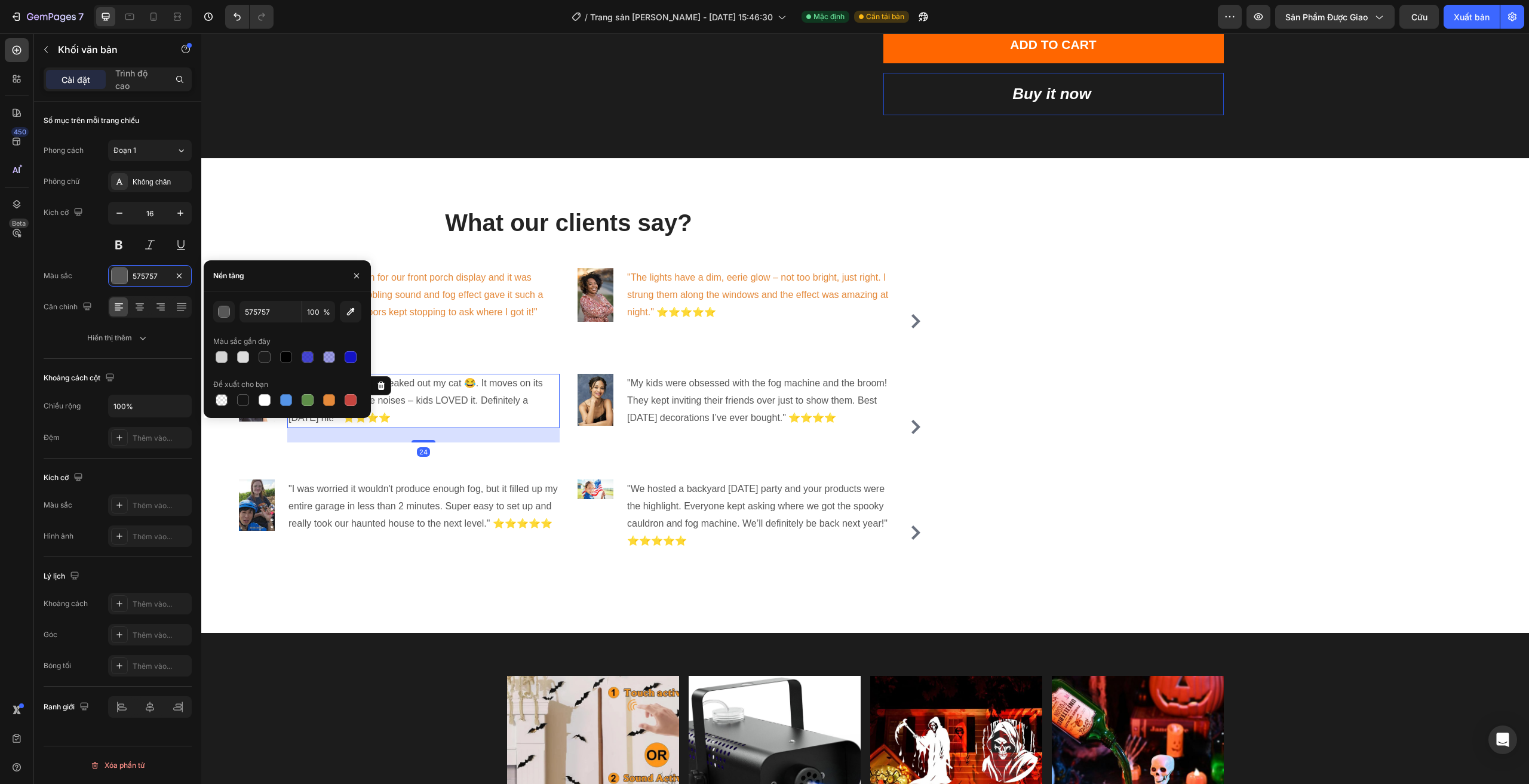
click at [327, 408] on div "575757 100 % Màu sắc gần đây Đề xuất cho bạn" at bounding box center [286, 354] width 167 height 127
drag, startPoint x: 323, startPoint y: 399, endPoint x: 358, endPoint y: 400, distance: 35.0
click at [324, 399] on div at bounding box center [329, 400] width 12 height 12
type input "E4893A"
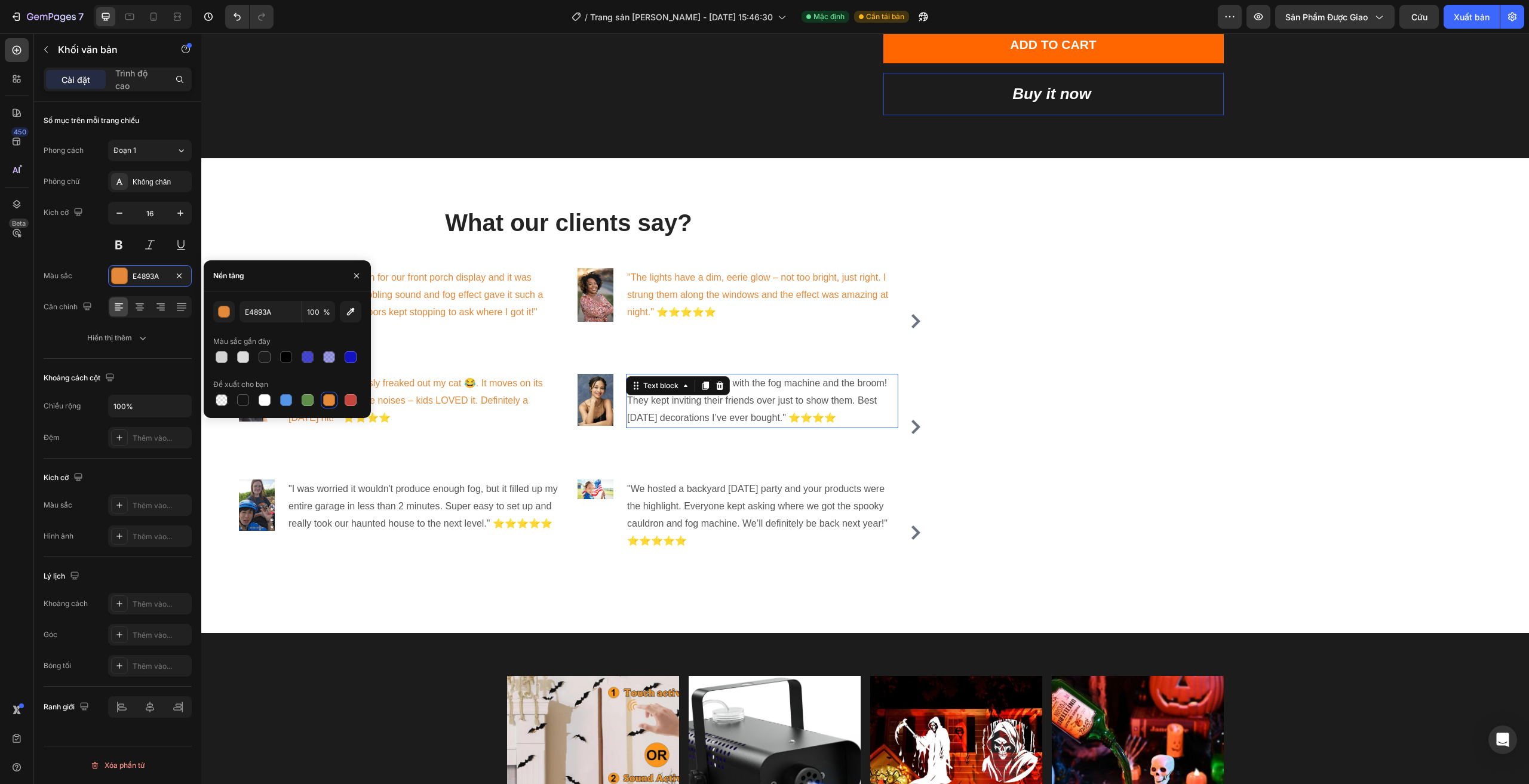
click at [710, 397] on div ""My kids were obsessed with the fog machine and the broom! They kept inviting t…" at bounding box center [762, 400] width 273 height 54
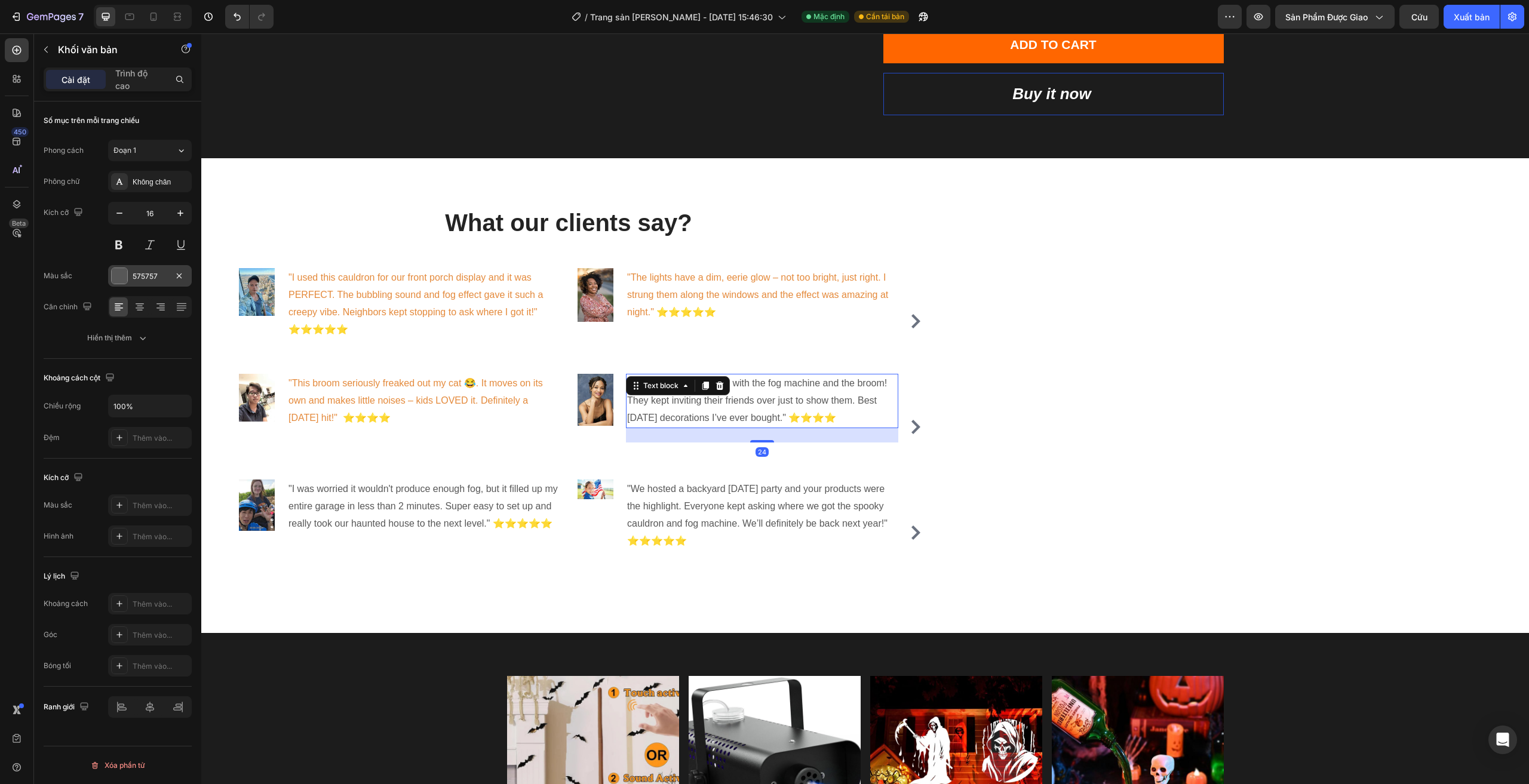
click at [168, 279] on div "575757" at bounding box center [150, 275] width 84 height 21
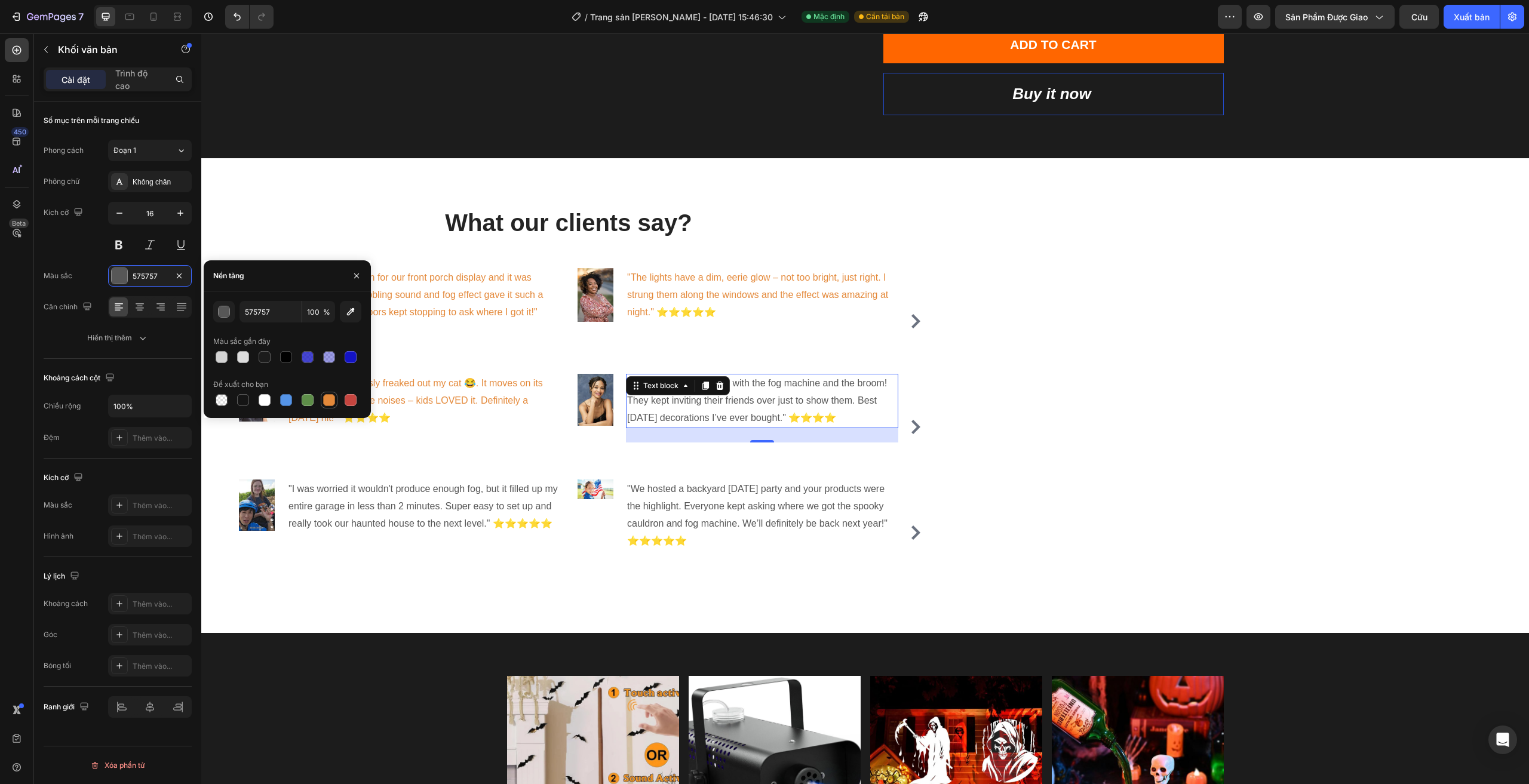
click at [325, 405] on div at bounding box center [329, 400] width 12 height 12
type input "E4893A"
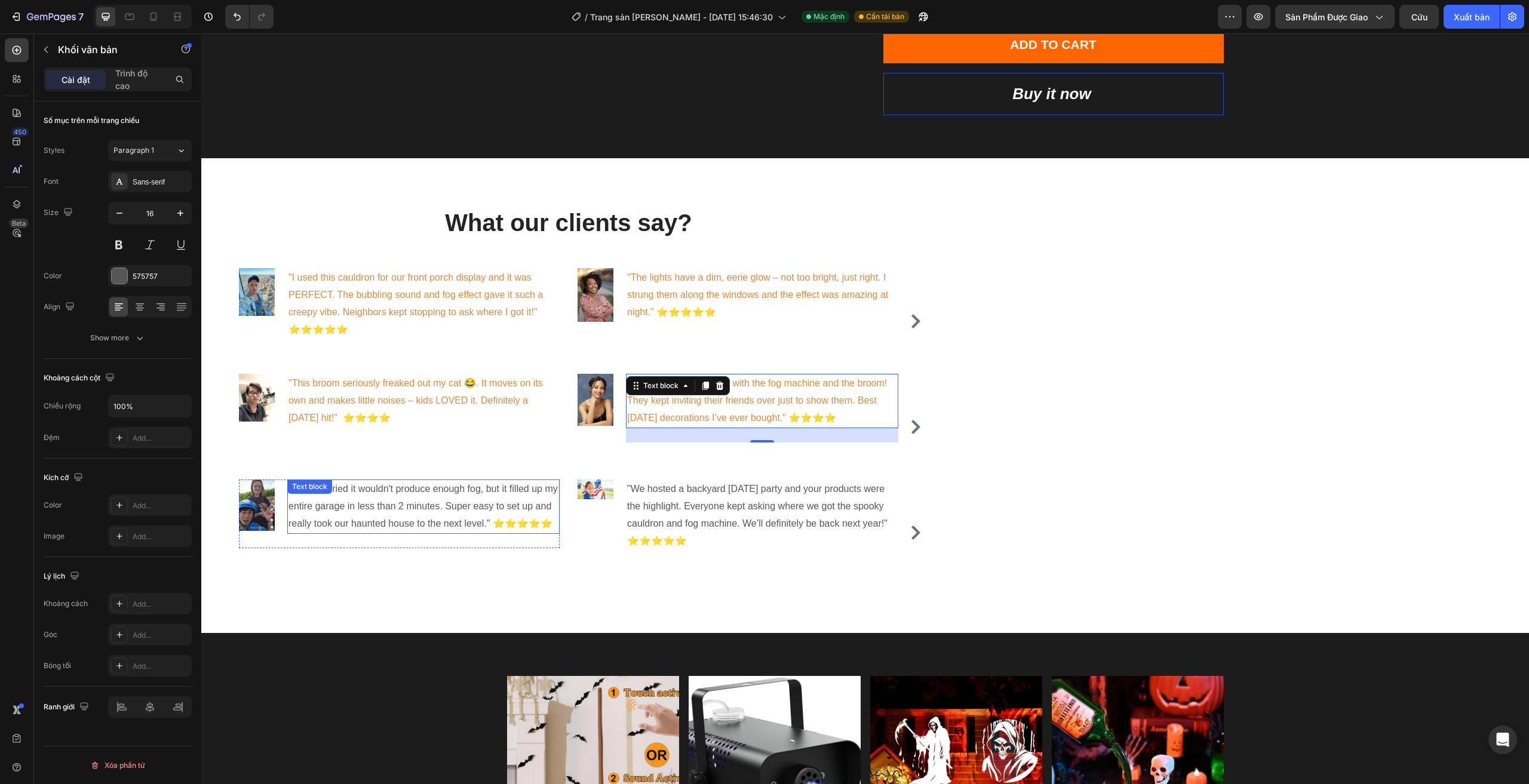
click at [392, 499] on p ""I was worried it wouldn't produce enough fog, but it filled up my entire garag…" at bounding box center [423, 506] width 270 height 52
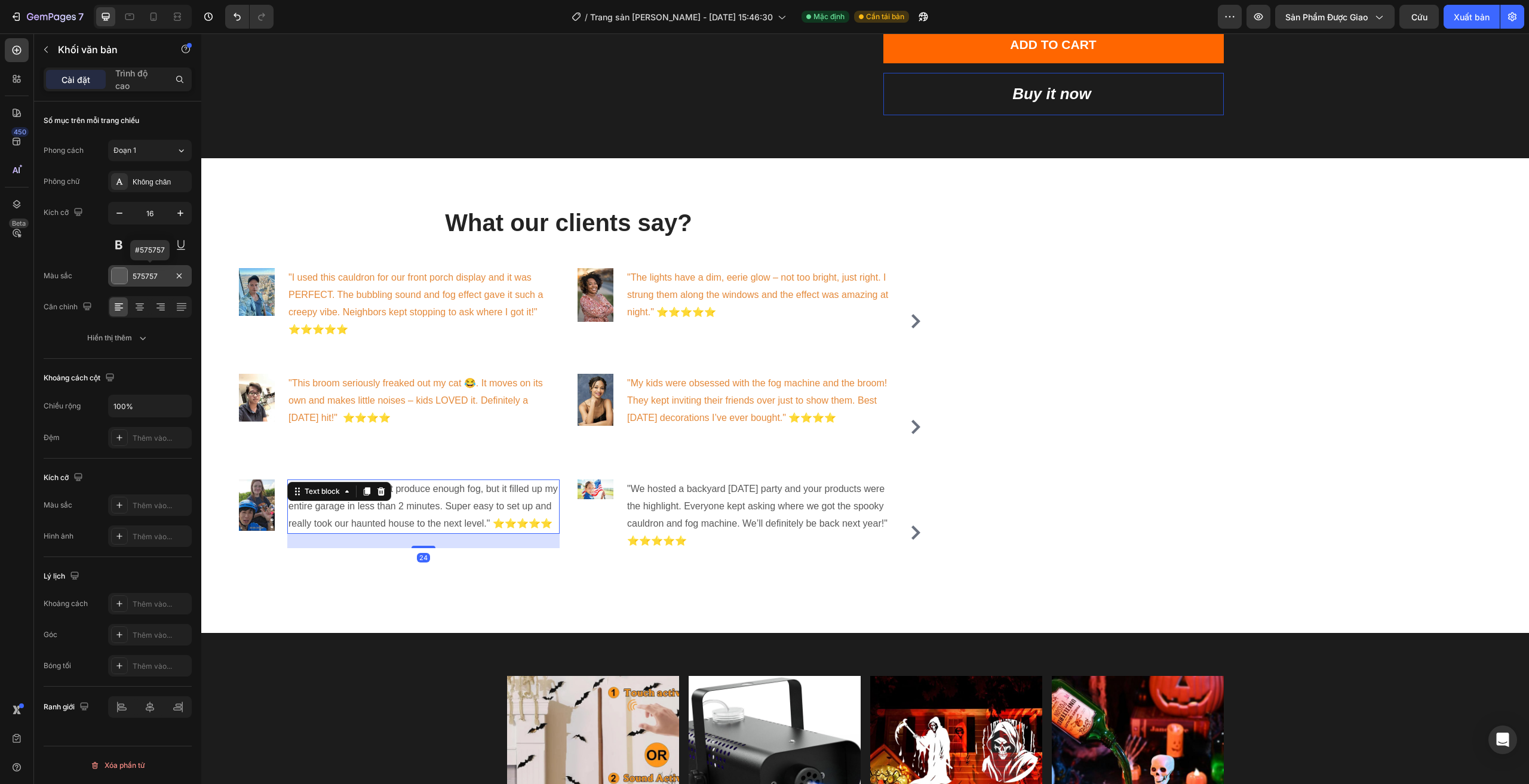
click at [150, 277] on font "575757" at bounding box center [144, 276] width 25 height 9
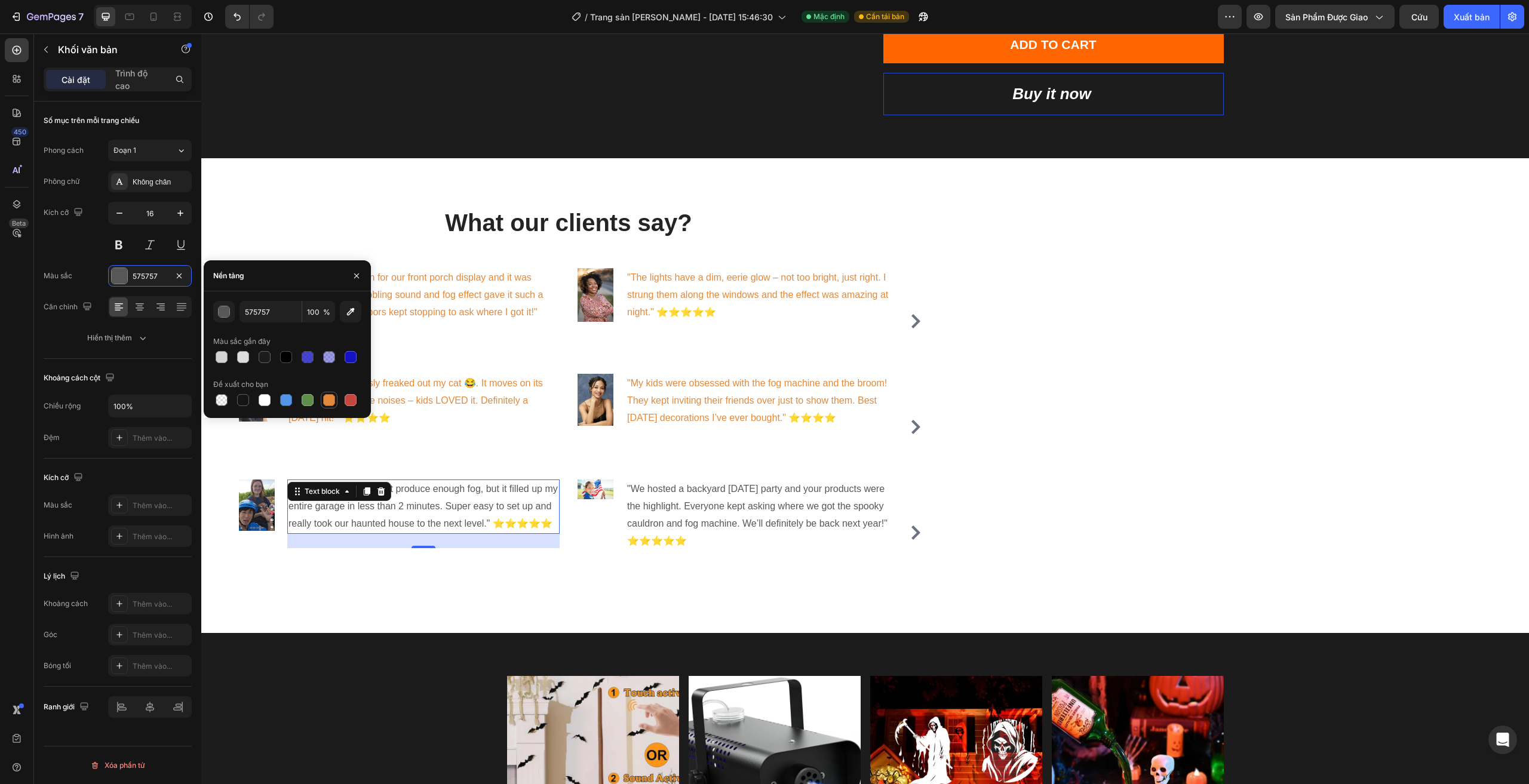
drag, startPoint x: 336, startPoint y: 401, endPoint x: 247, endPoint y: 391, distance: 89.6
click at [336, 401] on div at bounding box center [329, 400] width 15 height 15
type input "E4893A"
click at [727, 517] on p ""We hosted a backyard Halloween party and your products were the highlight. Eve…" at bounding box center [762, 515] width 270 height 69
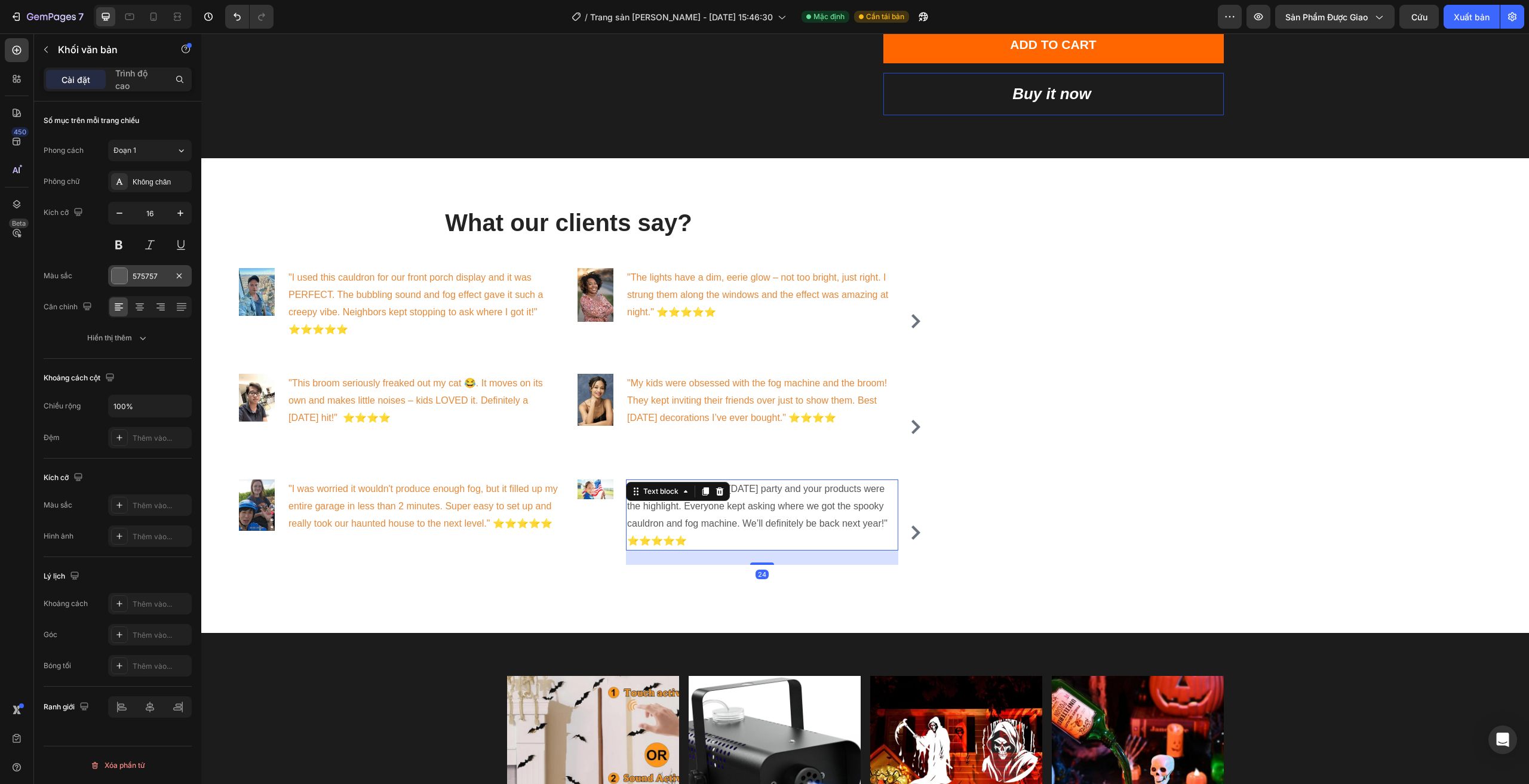
click at [163, 280] on div "575757" at bounding box center [149, 277] width 35 height 11
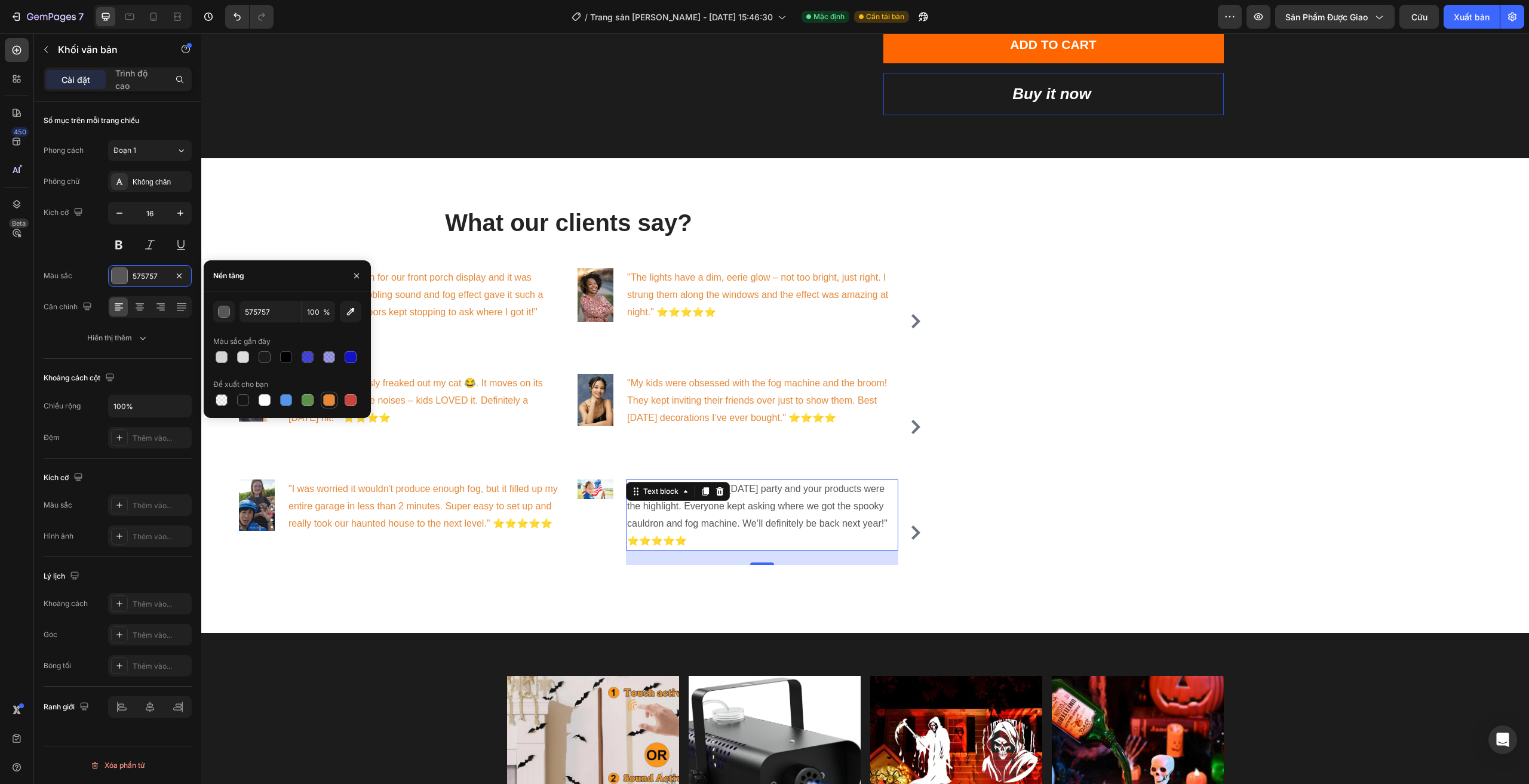
click at [331, 408] on div at bounding box center [329, 400] width 17 height 17
type input "E4893A"
click at [1192, 383] on div "What our clients say? Heading Image "I used this cauldron for our front porch d…" at bounding box center [865, 396] width 1327 height 475
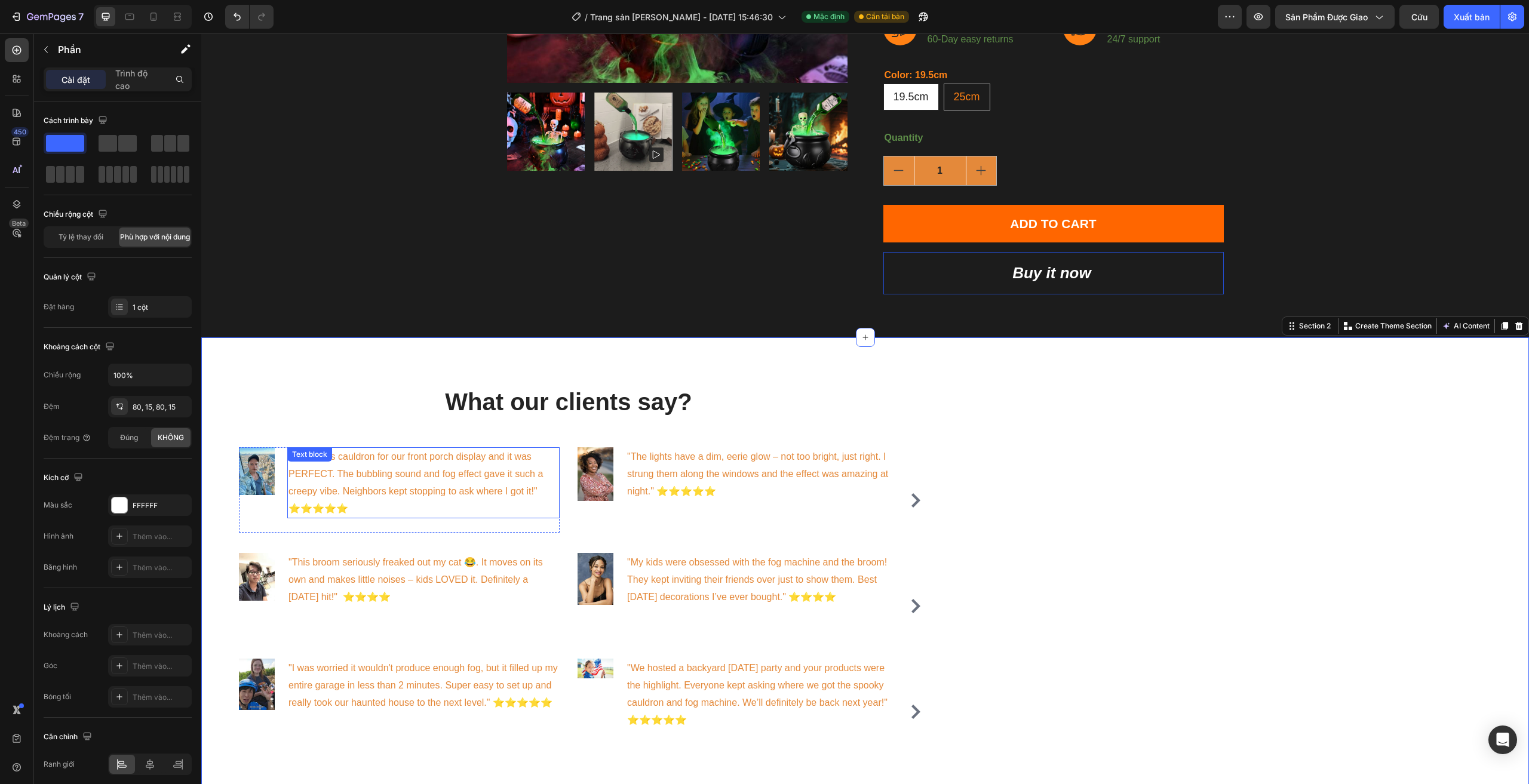
scroll to position [418, 0]
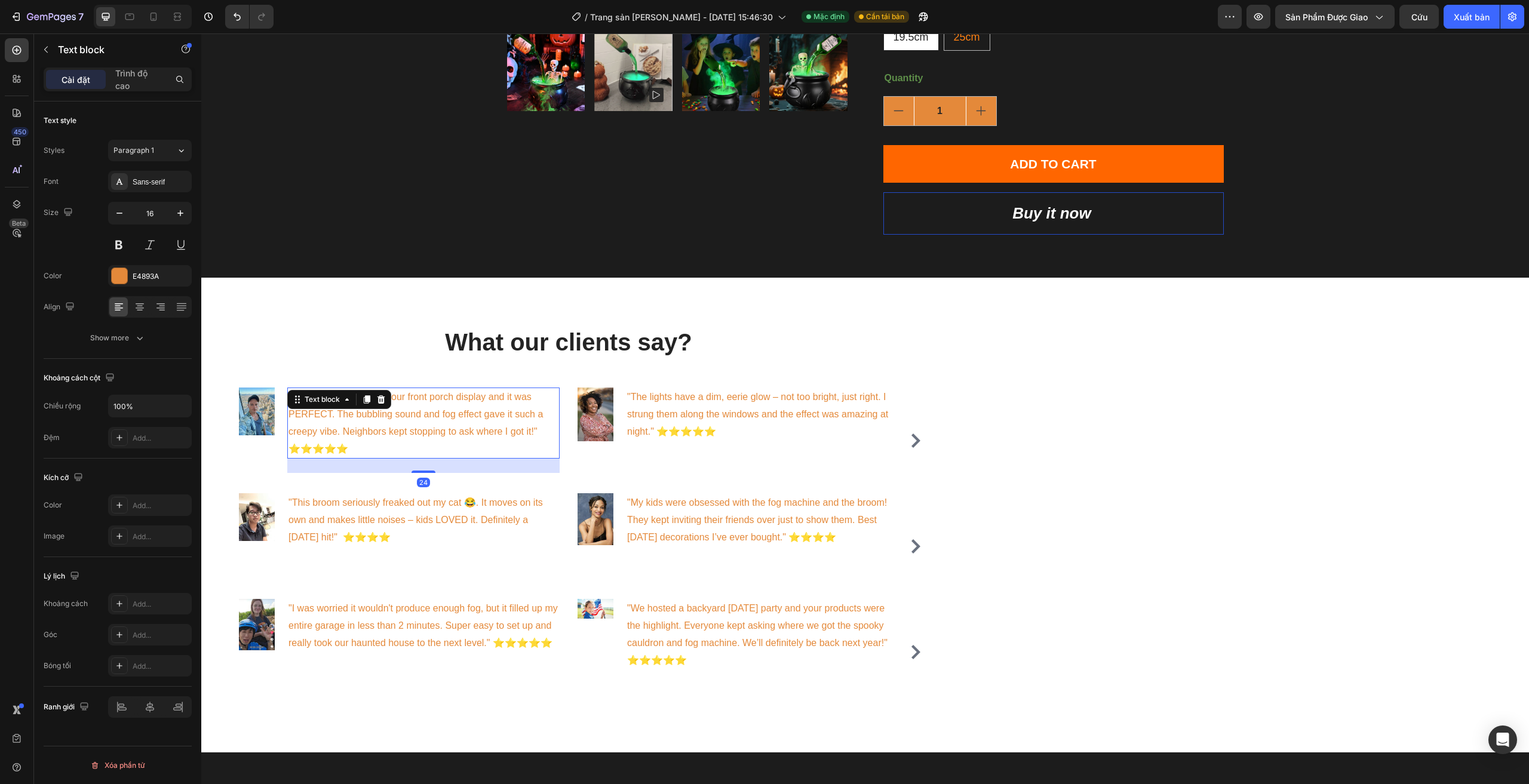
click at [359, 449] on p ""I used this cauldron for our front porch display and it was PERFECT. The bubbl…" at bounding box center [423, 422] width 270 height 69
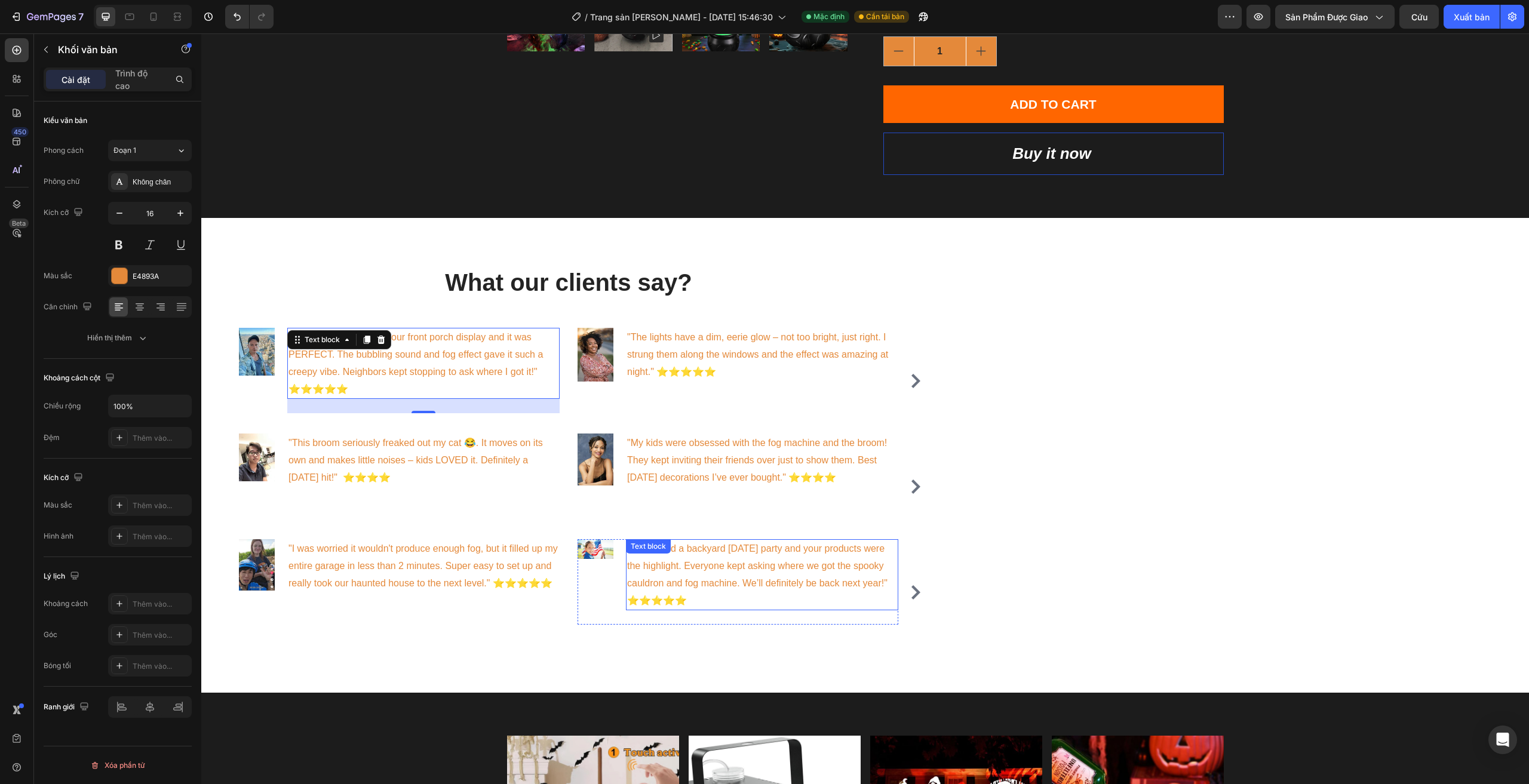
click at [654, 605] on p ""We hosted a backyard Halloween party and your products were the highlight. Eve…" at bounding box center [762, 574] width 270 height 69
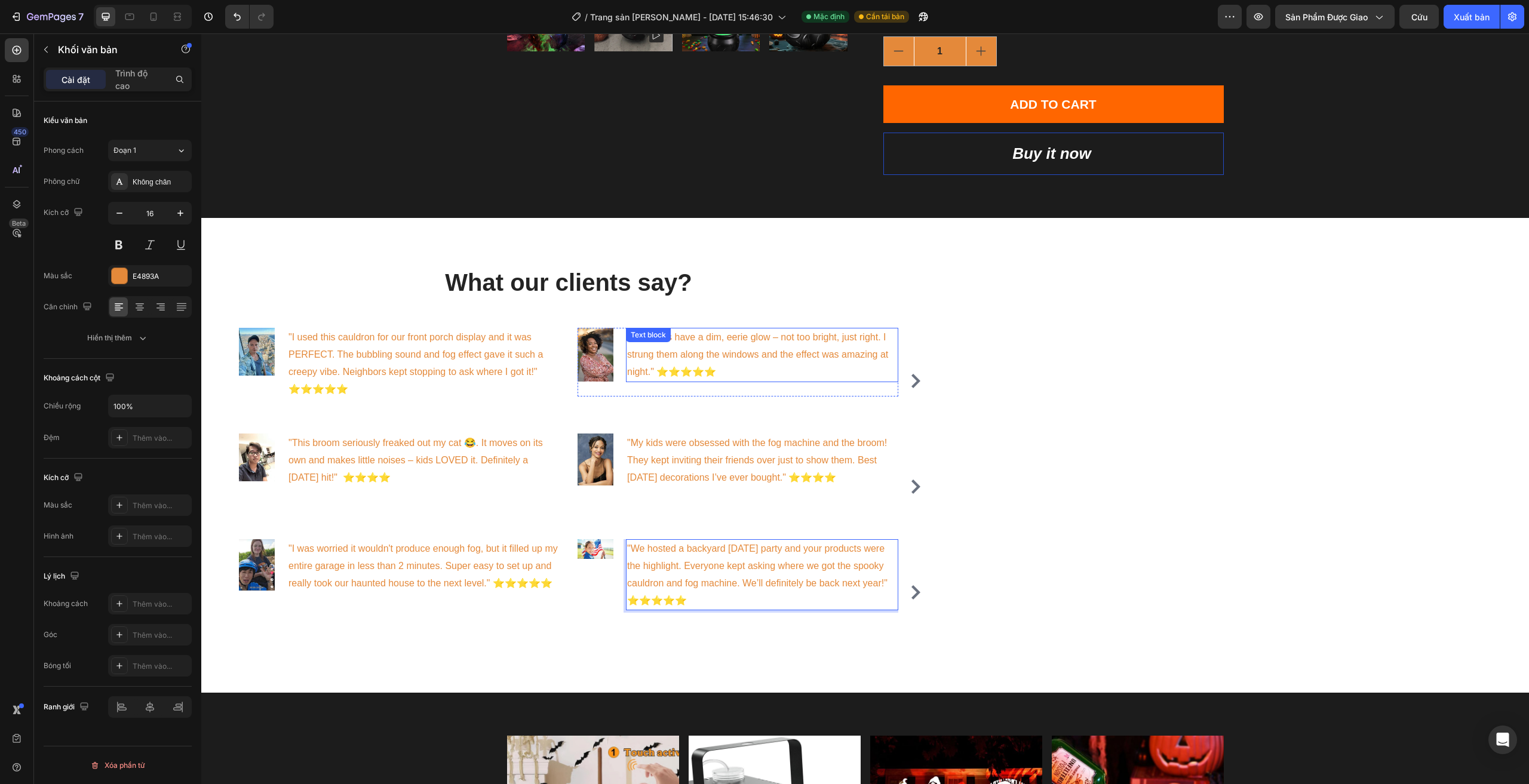
click at [664, 350] on div ""The lights have a dim, eerie glow – not too bright, just right. I strung them …" at bounding box center [762, 354] width 273 height 54
click at [674, 464] on p ""My kids were obsessed with the fog machine and the broom! They kept inviting t…" at bounding box center [762, 460] width 270 height 52
click at [793, 478] on p ""My kids were obsessed with the fog machine and the broom! They kept inviting t…" at bounding box center [762, 460] width 270 height 52
click at [804, 482] on p ""My kids were obsessed with the fog machine and the broom! They kept inviting t…" at bounding box center [762, 460] width 270 height 52
click at [707, 490] on strong "[PERSON_NAME]" at bounding box center [667, 495] width 80 height 10
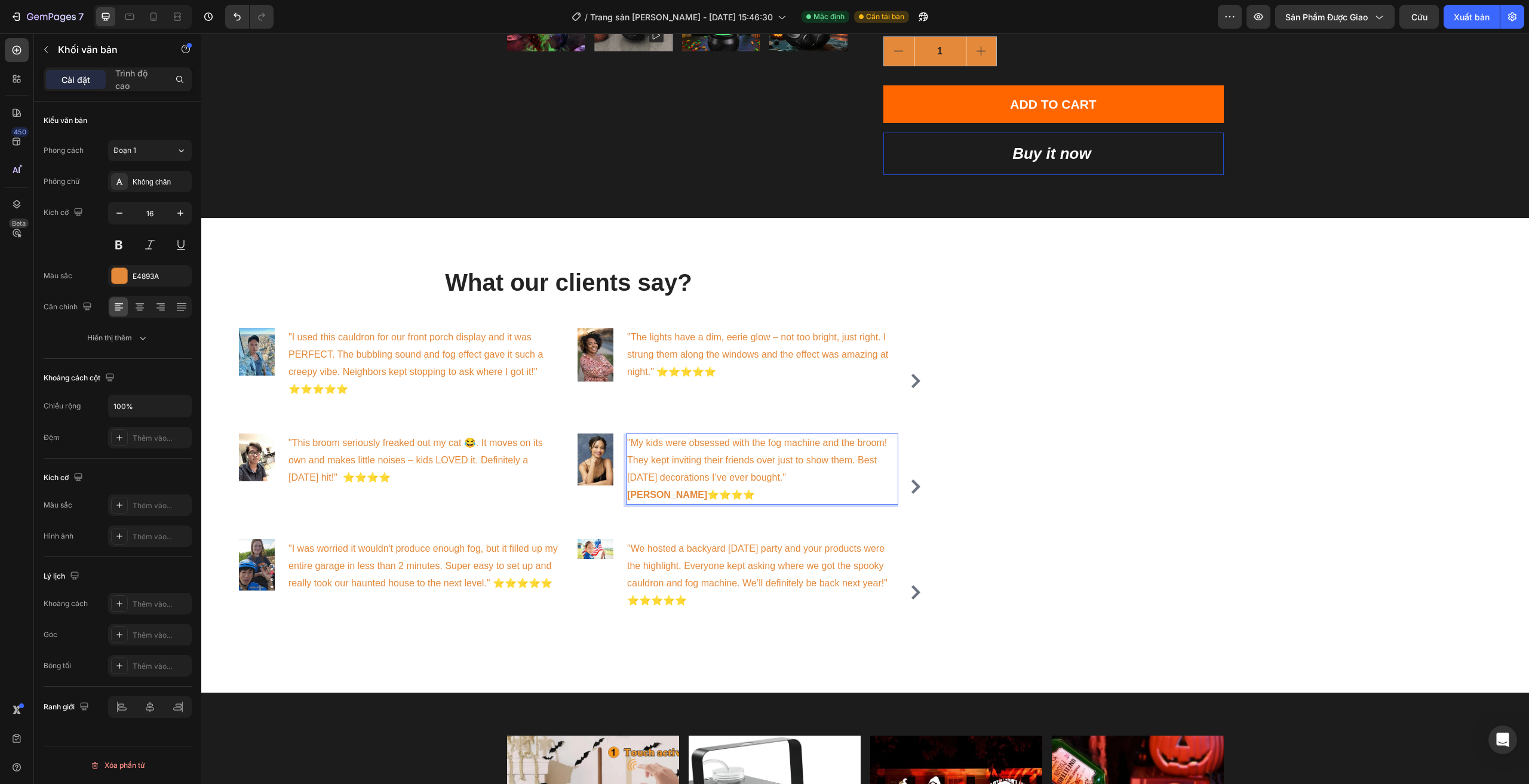
click at [812, 502] on p ""My kids were obsessed with the fog machine and the broom! They kept inviting t…" at bounding box center [762, 468] width 270 height 69
click at [648, 367] on p ""The lights have a dim, eerie glow – not too bright, just right. I strung them …" at bounding box center [762, 354] width 270 height 52
drag, startPoint x: 759, startPoint y: 370, endPoint x: 725, endPoint y: 368, distance: 34.1
click at [759, 370] on p ""The lights have a dim, eerie glow – not too bright, just right. I strung them …" at bounding box center [762, 354] width 270 height 52
click at [662, 370] on p ""The lights have a dim, eerie glow – not too bright, just right. I strung them …" at bounding box center [762, 354] width 270 height 52
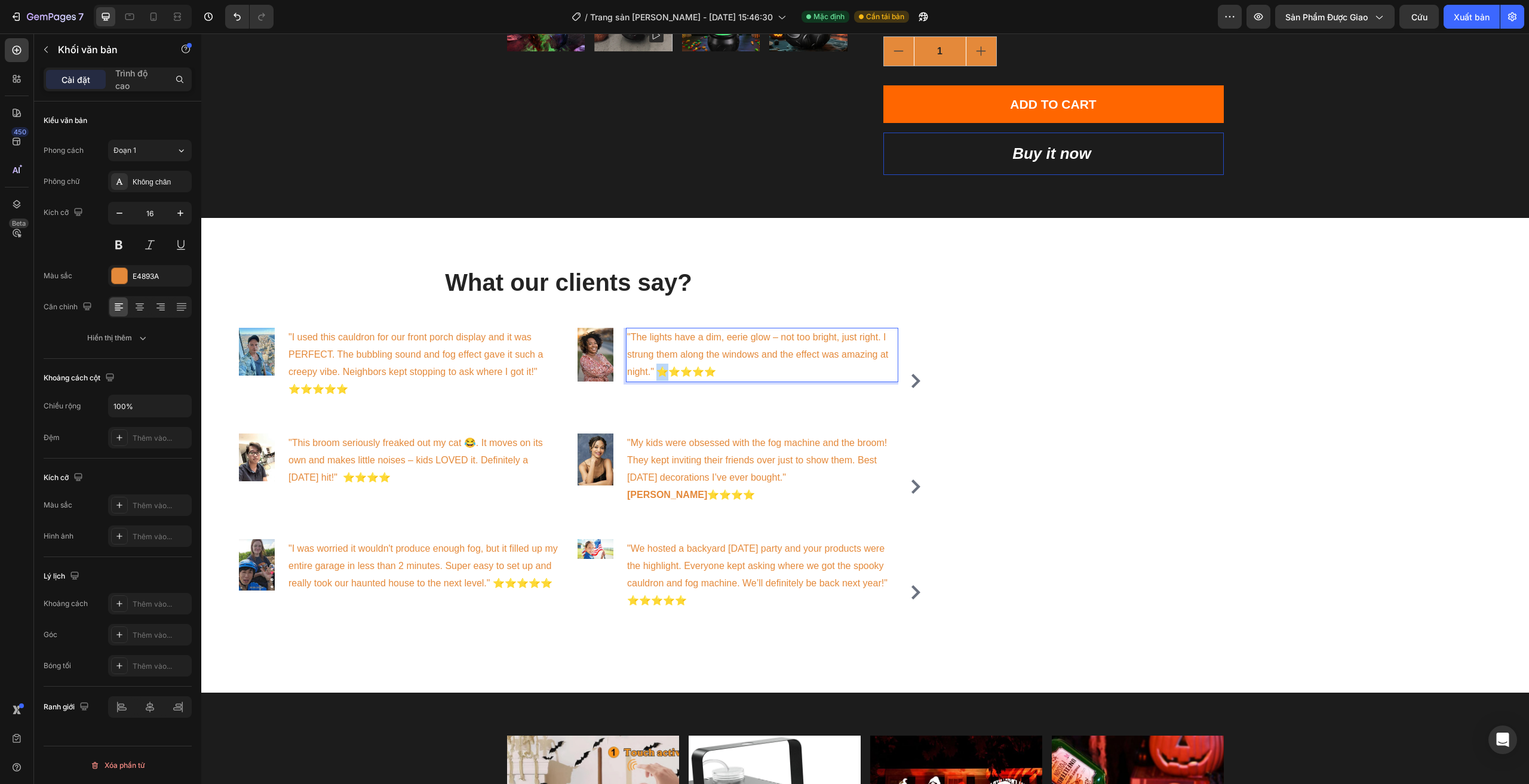
click at [660, 371] on p ""The lights have a dim, eerie glow – not too bright, just right. I strung them …" at bounding box center [762, 354] width 270 height 52
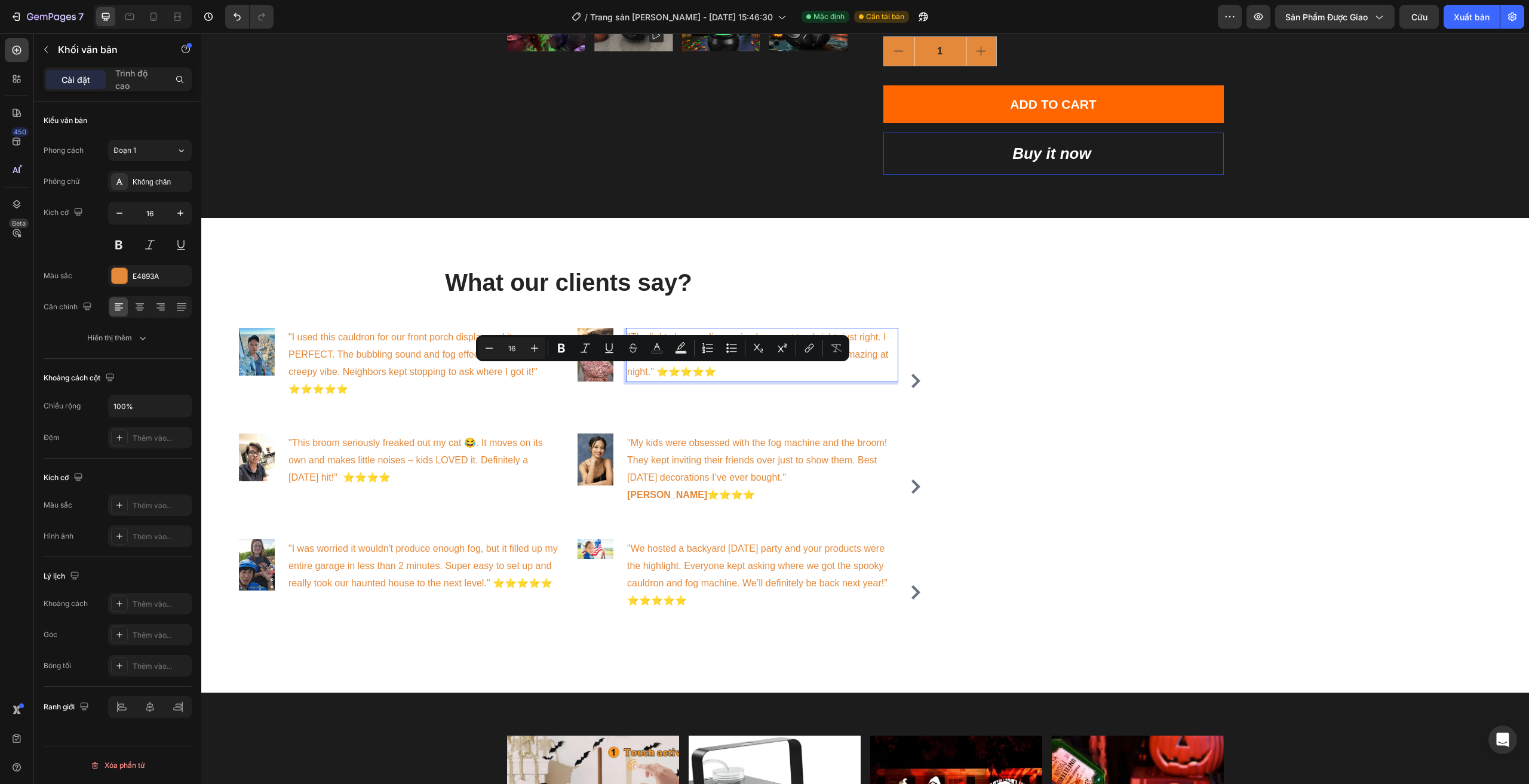
click at [654, 371] on p ""The lights have a dim, eerie glow – not too bright, just right. I strung them …" at bounding box center [762, 354] width 270 height 52
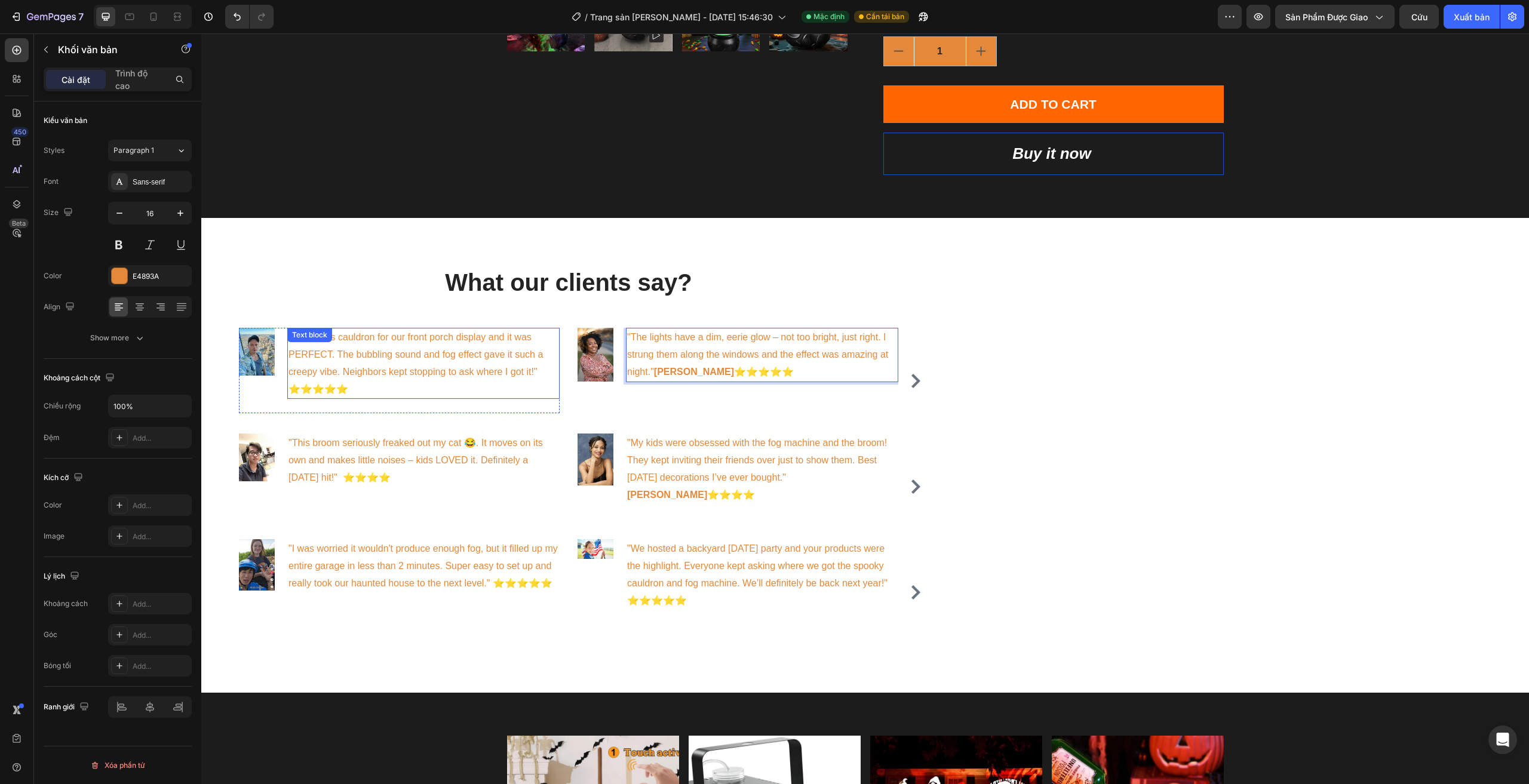
click at [541, 370] on p ""I used this cauldron for our front porch display and it was PERFECT. The bubbl…" at bounding box center [423, 363] width 270 height 69
click at [537, 375] on p ""I used this cauldron for our front porch display and it was PERFECT. The bubbl…" at bounding box center [423, 363] width 270 height 69
click at [371, 391] on p ""I used this cauldron for our front porch display and it was PERFECT. The bubbl…" at bounding box center [423, 363] width 270 height 69
click at [295, 391] on p ""I used this cauldron for our front porch display and it was PERFECT. The bubbl…" at bounding box center [423, 363] width 270 height 69
click at [294, 391] on p ""I used this cauldron for our front porch display and it was PERFECT. The bubbl…" at bounding box center [423, 363] width 270 height 69
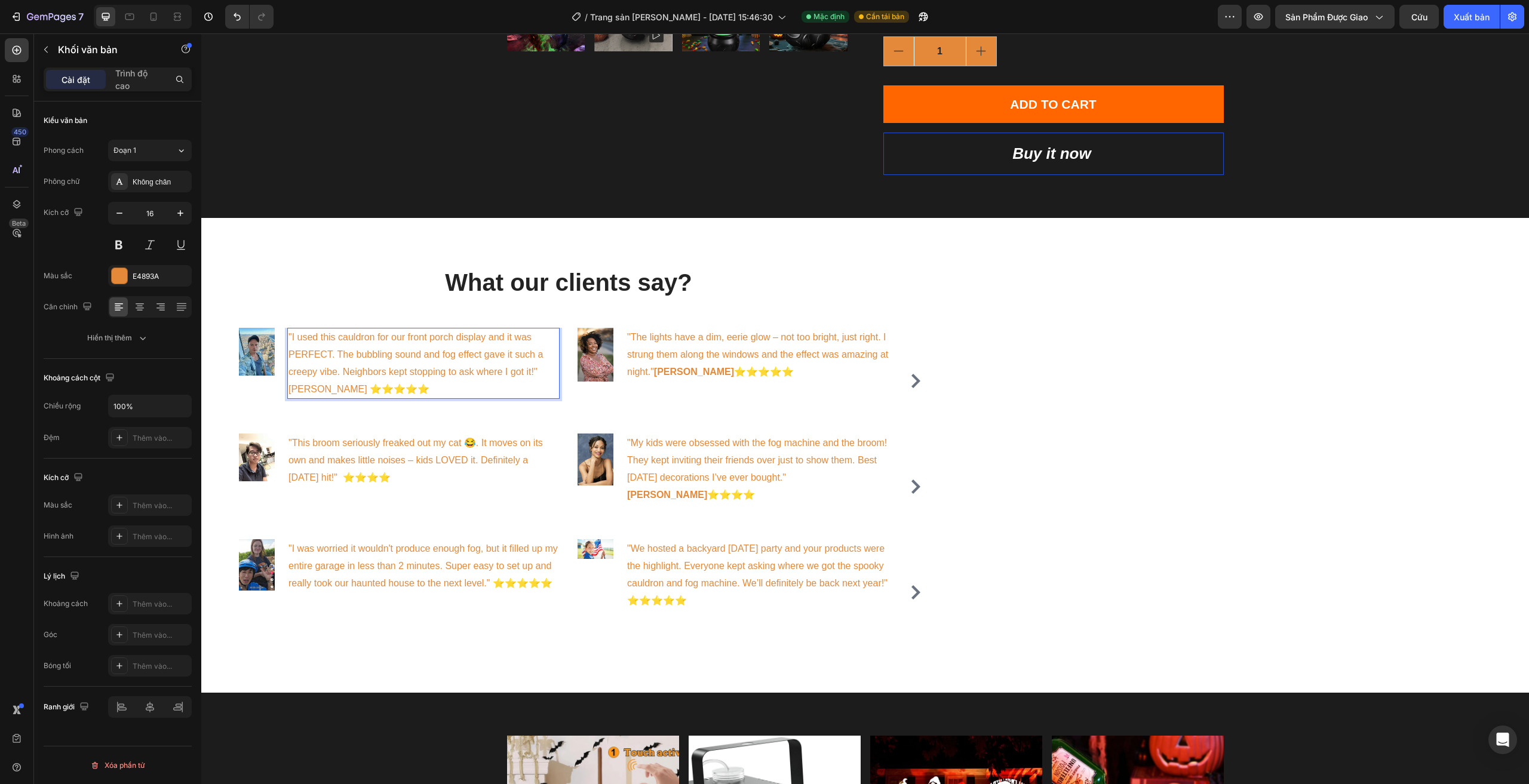
click at [425, 388] on p ""I used this cauldron for our front porch display and it was PERFECT. The bubbl…" at bounding box center [423, 363] width 270 height 69
click at [355, 482] on p ""This broom seriously freaked out my cat 😂. It moves on its own and makes littl…" at bounding box center [423, 460] width 270 height 52
click at [356, 481] on p ""This broom seriously freaked out my cat 😂. It moves on its own and makes littl…" at bounding box center [423, 460] width 270 height 52
click at [489, 590] on p ""I was worried it wouldn't produce enough fog, but it filled up my entire garag…" at bounding box center [423, 566] width 270 height 52
drag, startPoint x: 484, startPoint y: 589, endPoint x: 497, endPoint y: 593, distance: 13.6
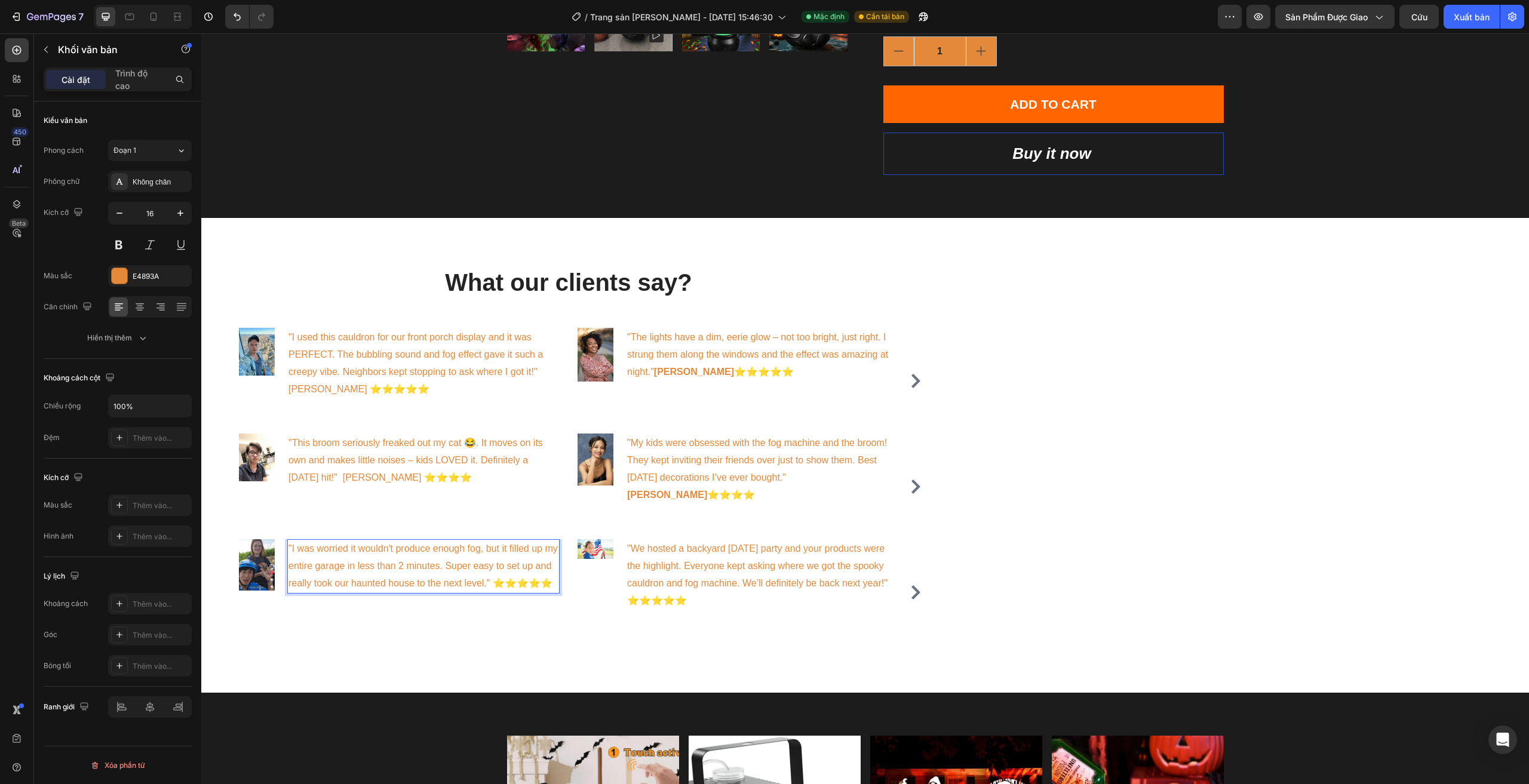
click at [497, 592] on p ""I was worried it wouldn't produce enough fog, but it filled up my entire garag…" at bounding box center [423, 566] width 270 height 52
click at [492, 590] on p ""I was worried it wouldn't produce enough fog, but it filled up my entire garag…" at bounding box center [423, 574] width 270 height 69
click at [463, 604] on p ""I was worried it wouldn't produce enough fog, but it filled up my entire garag…" at bounding box center [423, 574] width 270 height 69
click at [654, 605] on p ""We hosted a backyard Halloween party and your products were the highlight. Eve…" at bounding box center [762, 574] width 270 height 69
click at [660, 609] on p ""We hosted a backyard Halloween party and your products were the highlight. Eve…" at bounding box center [762, 574] width 270 height 69
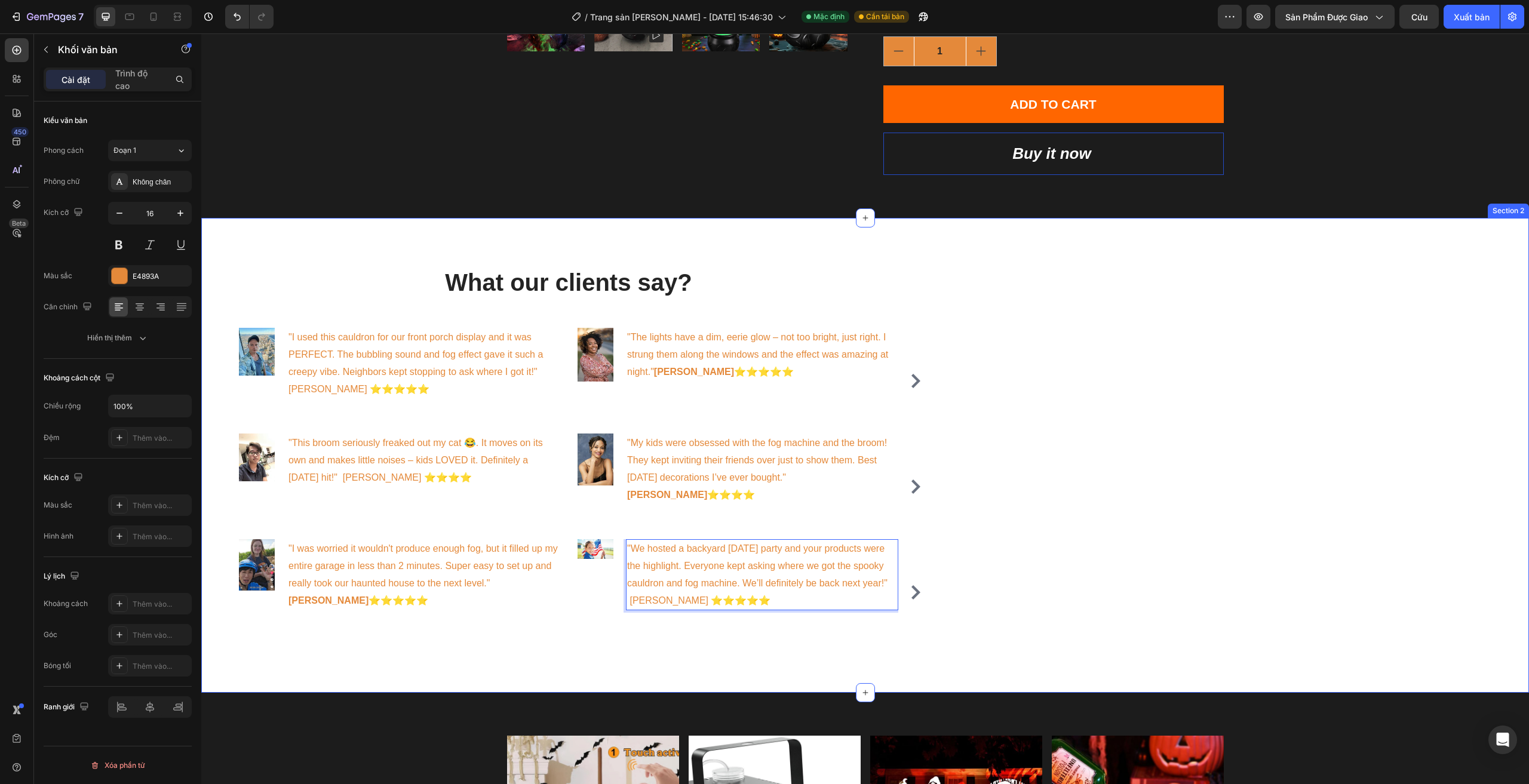
click at [1063, 538] on div "What our clients say? Heading Image "I used this cauldron for our front porch d…" at bounding box center [865, 455] width 1327 height 475
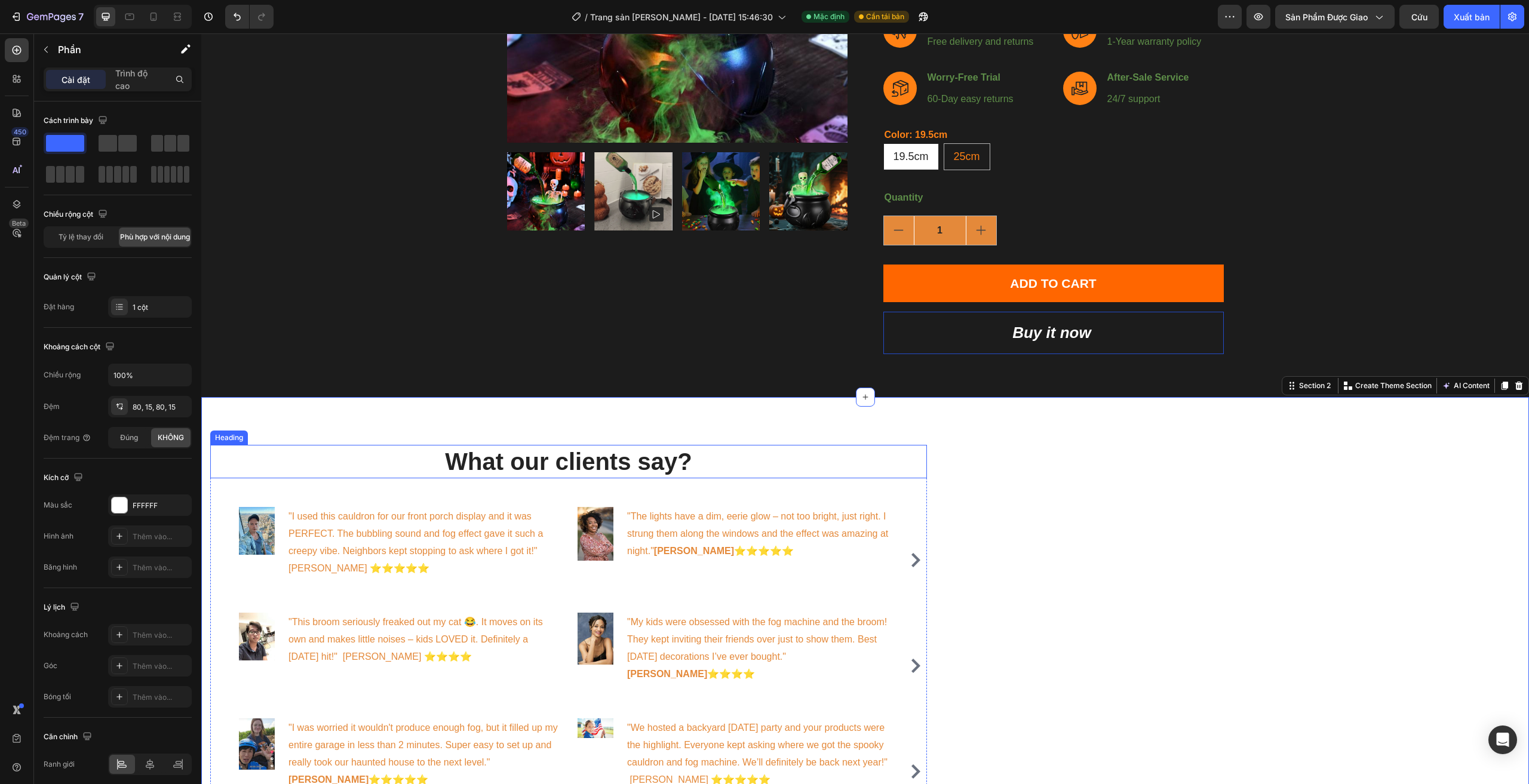
scroll to position [358, 0]
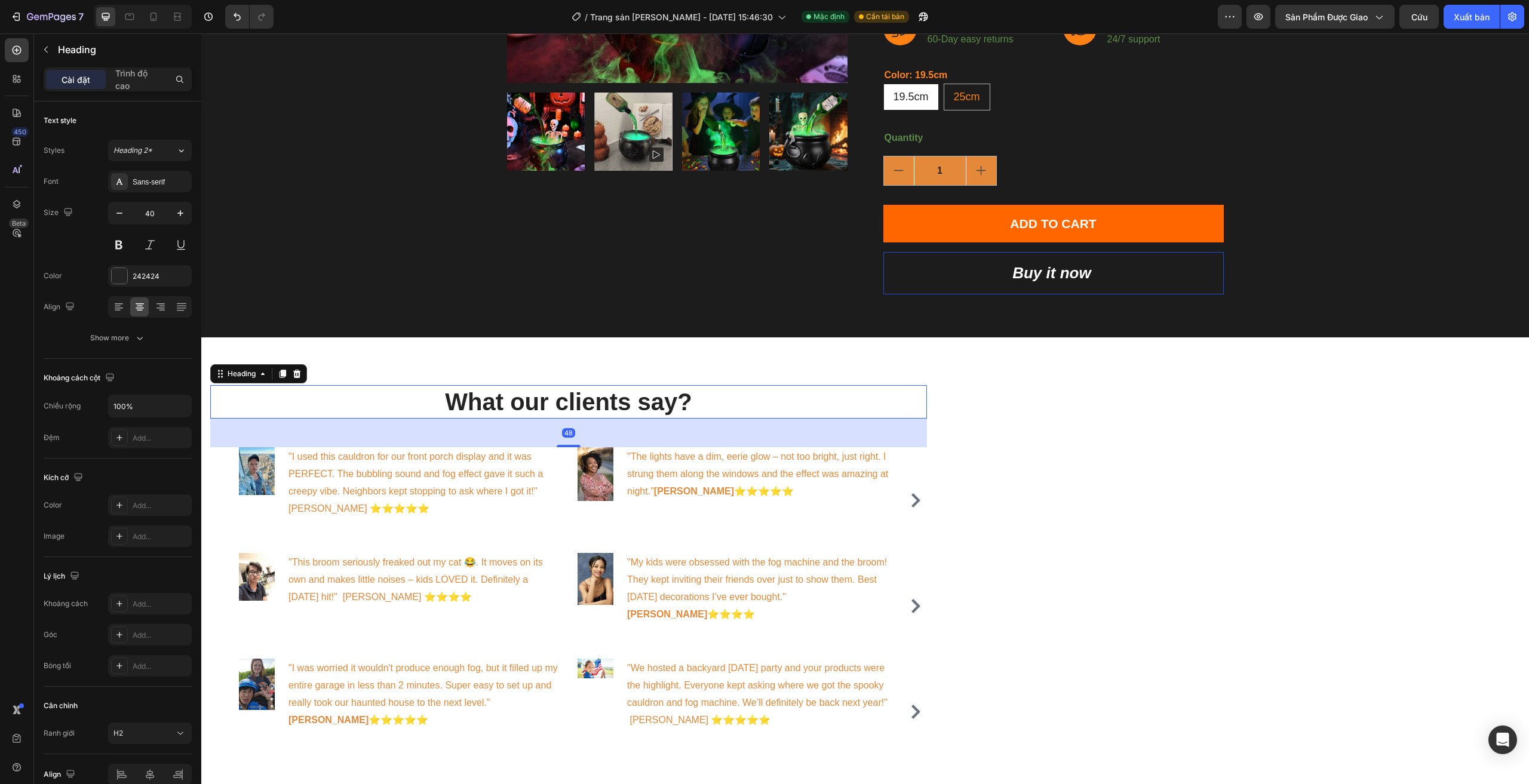
click at [626, 411] on p "What our clients say?" at bounding box center [568, 402] width 714 height 31
click at [622, 407] on p "What our clients say?" at bounding box center [568, 402] width 714 height 31
click at [141, 279] on font "242424" at bounding box center [146, 276] width 27 height 9
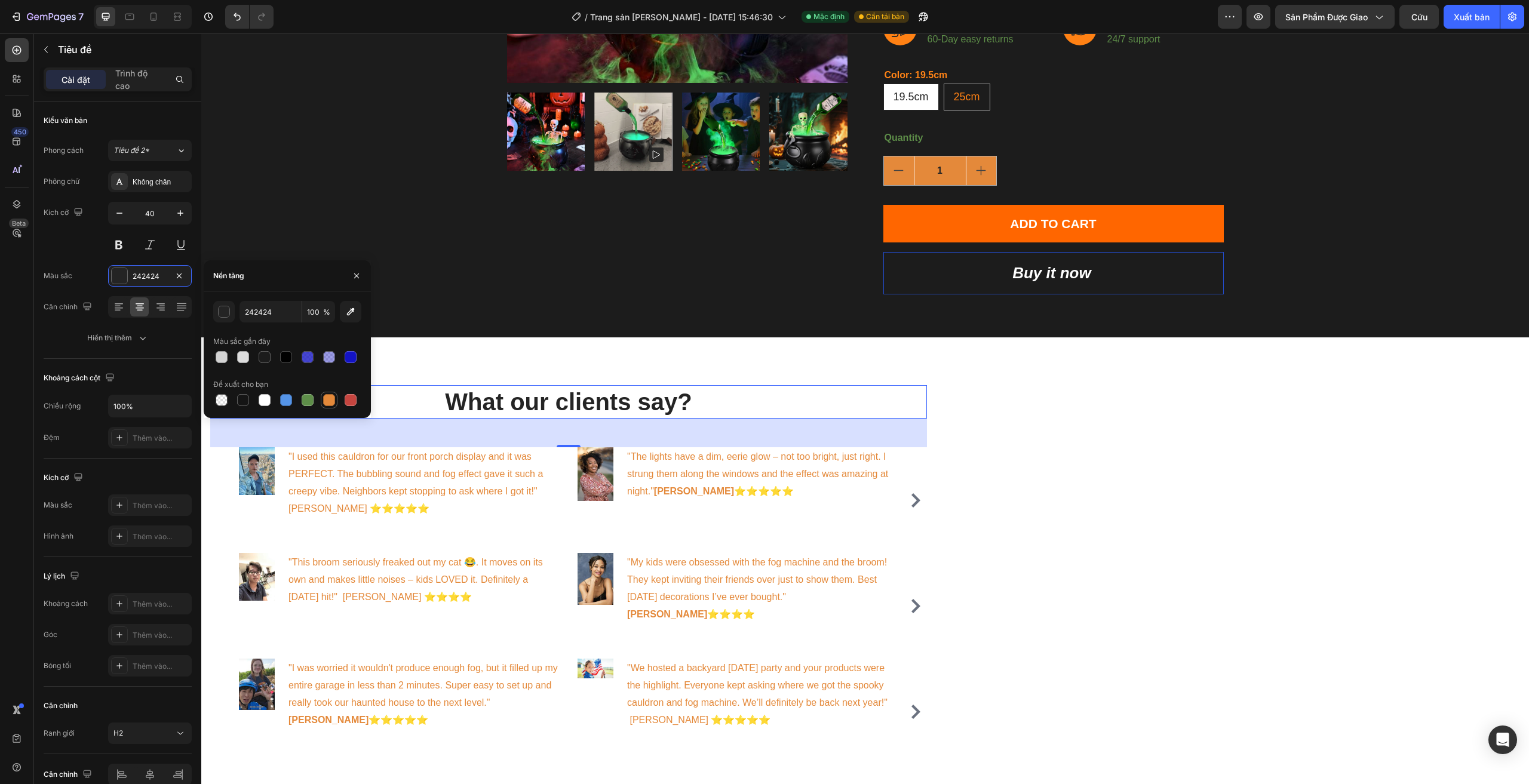
click at [333, 394] on div at bounding box center [329, 400] width 12 height 12
click at [249, 314] on input "E4893A" at bounding box center [271, 311] width 62 height 21
click at [351, 399] on div at bounding box center [351, 400] width 12 height 12
click at [270, 399] on div at bounding box center [265, 400] width 12 height 12
click at [223, 363] on div at bounding box center [222, 357] width 15 height 15
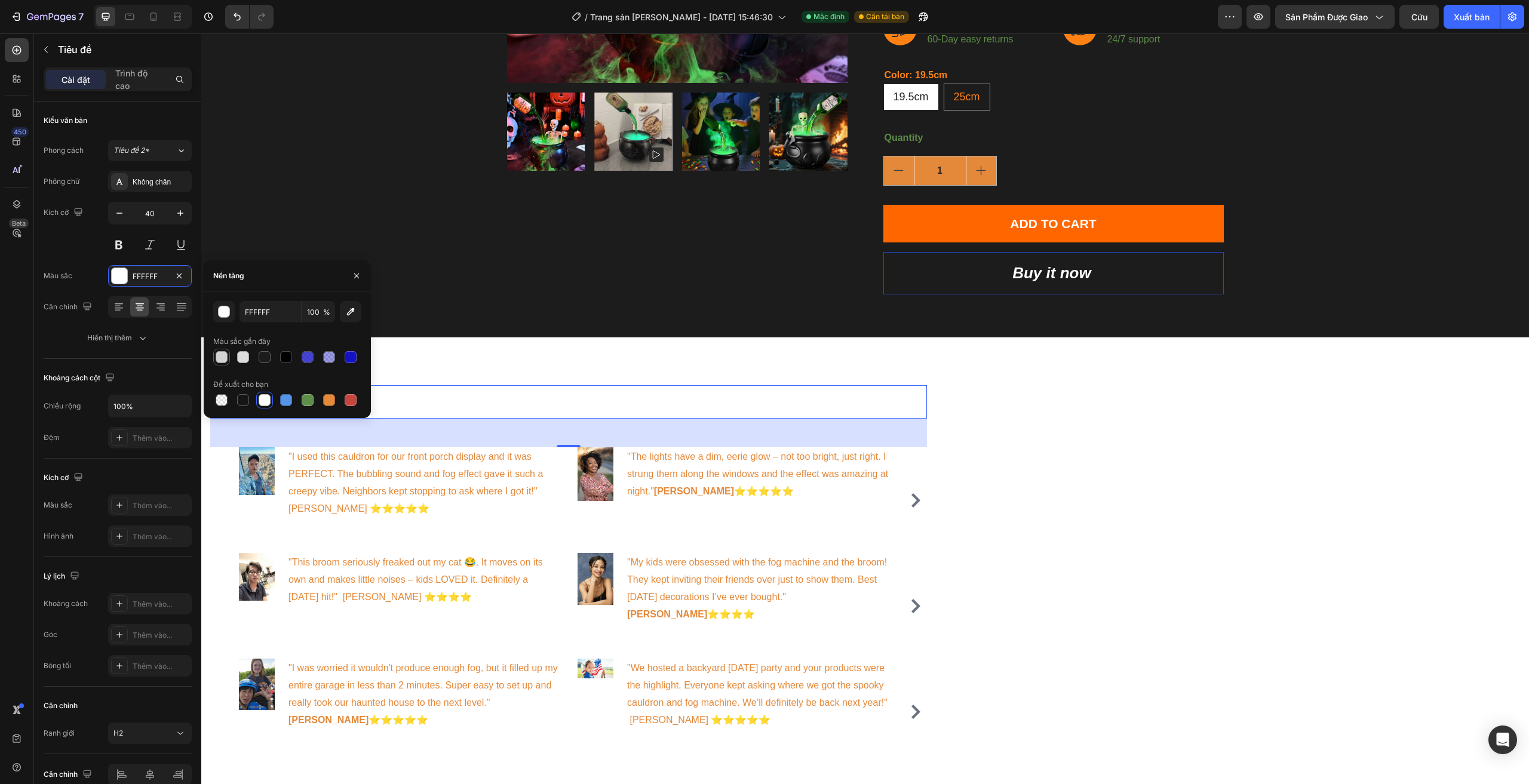
type input "D3D3D3"
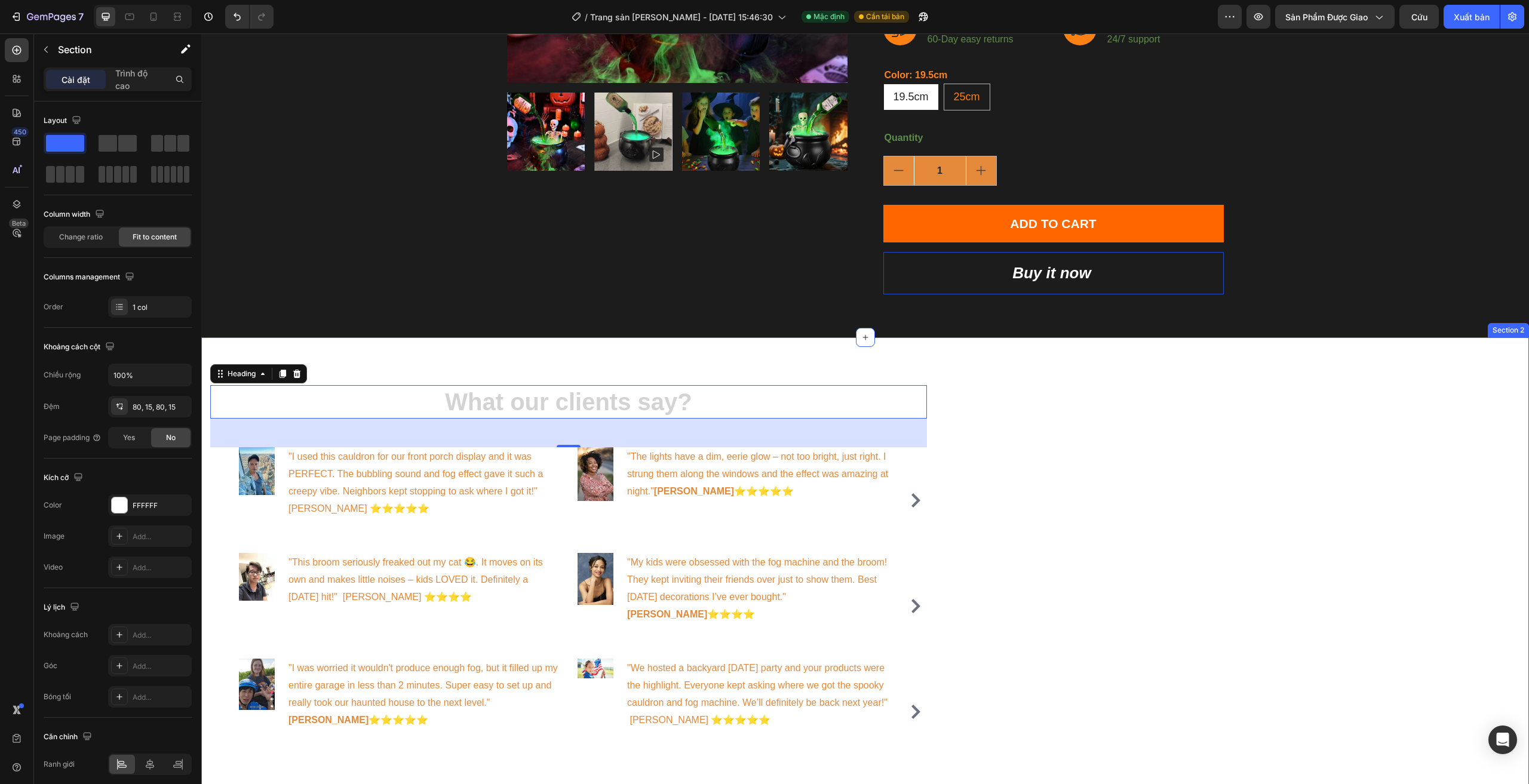
click at [569, 372] on div "What our clients say? Heading 48 Image "I used this cauldron for our front porc…" at bounding box center [865, 575] width 1327 height 475
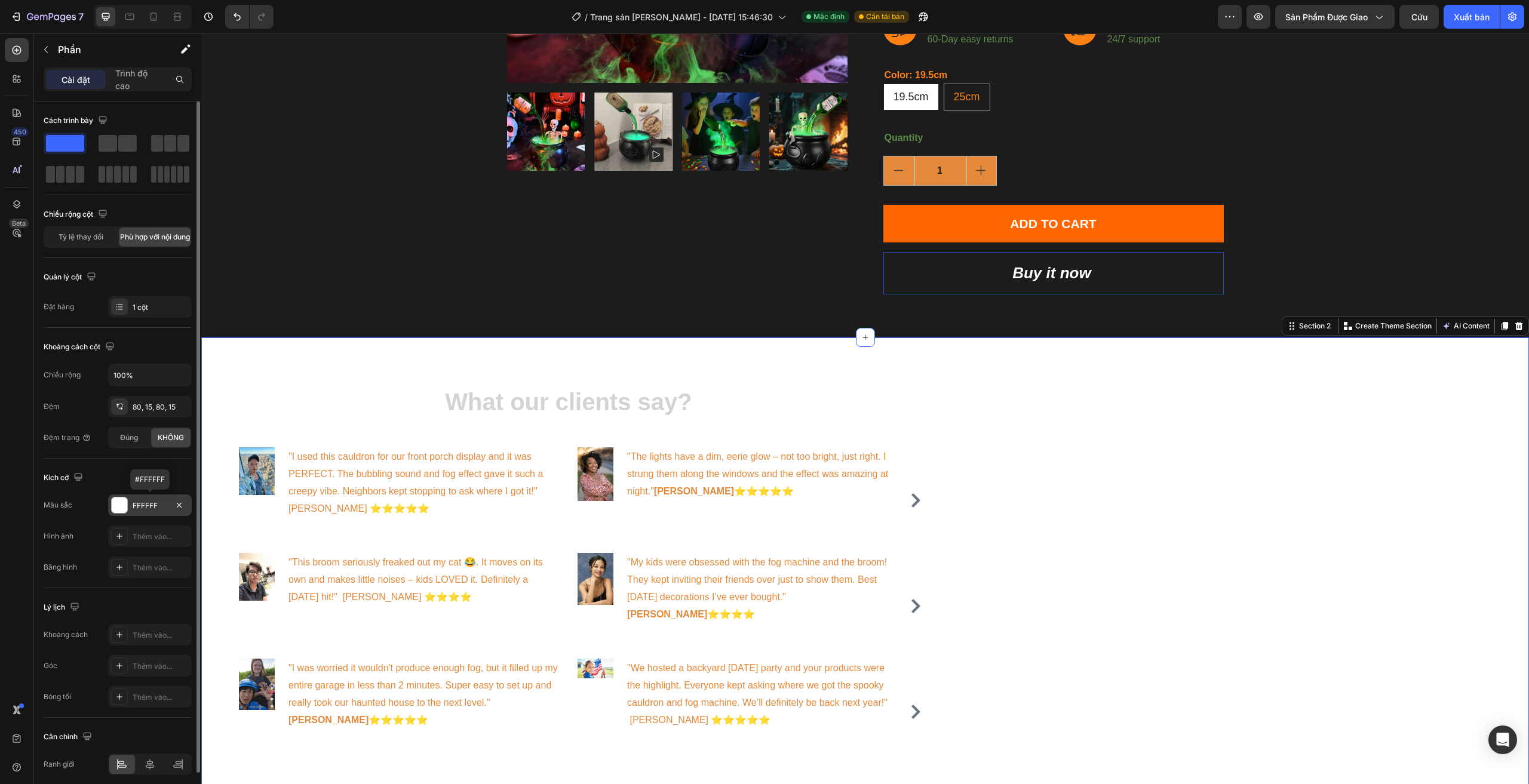
click at [149, 505] on font "FFFFFF" at bounding box center [144, 505] width 25 height 9
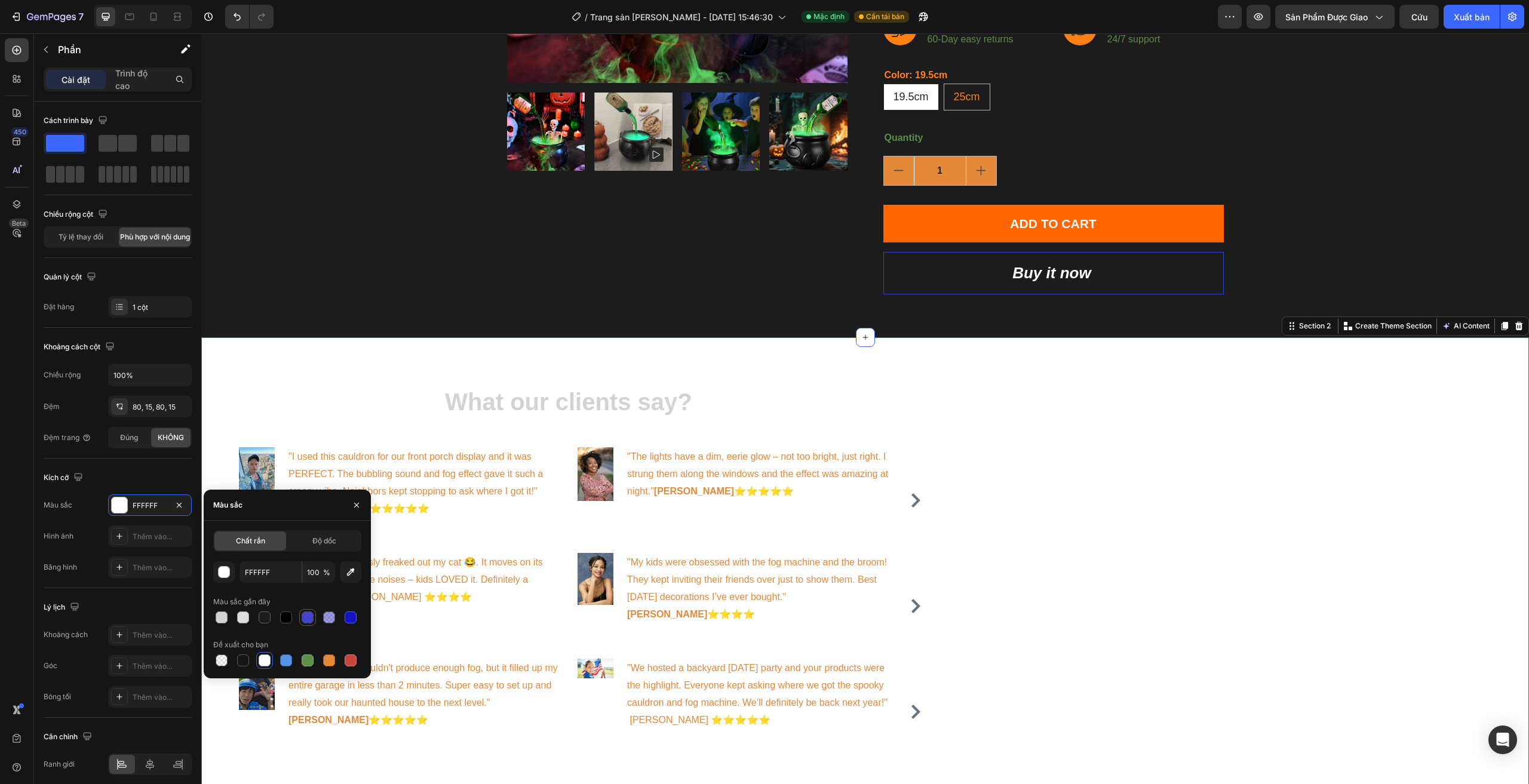
click at [299, 618] on div at bounding box center [287, 618] width 148 height 17
click at [307, 618] on div at bounding box center [308, 617] width 12 height 12
type input "1313C4"
type input "78"
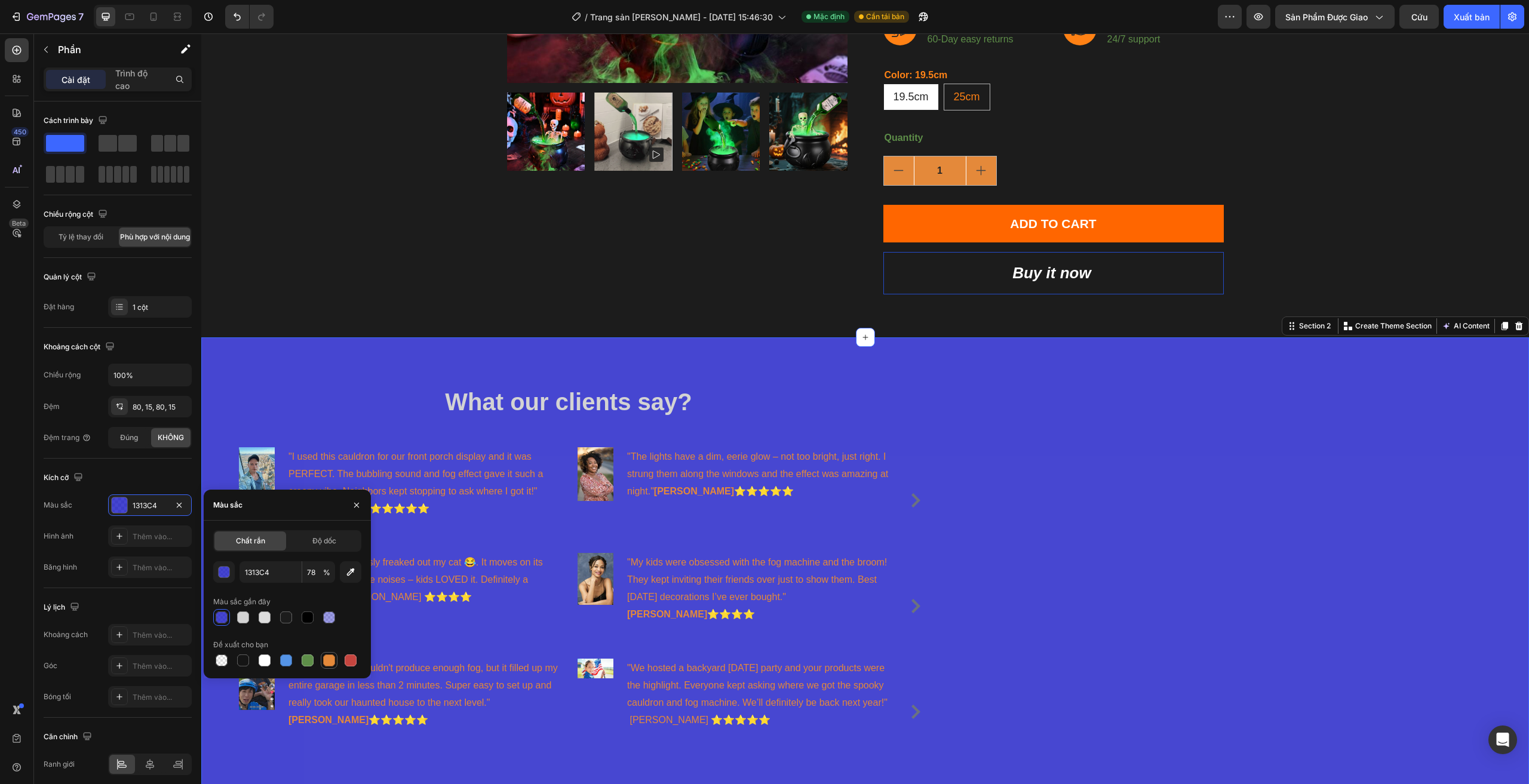
click at [330, 663] on div at bounding box center [329, 660] width 12 height 12
type input "E4893A"
type input "100"
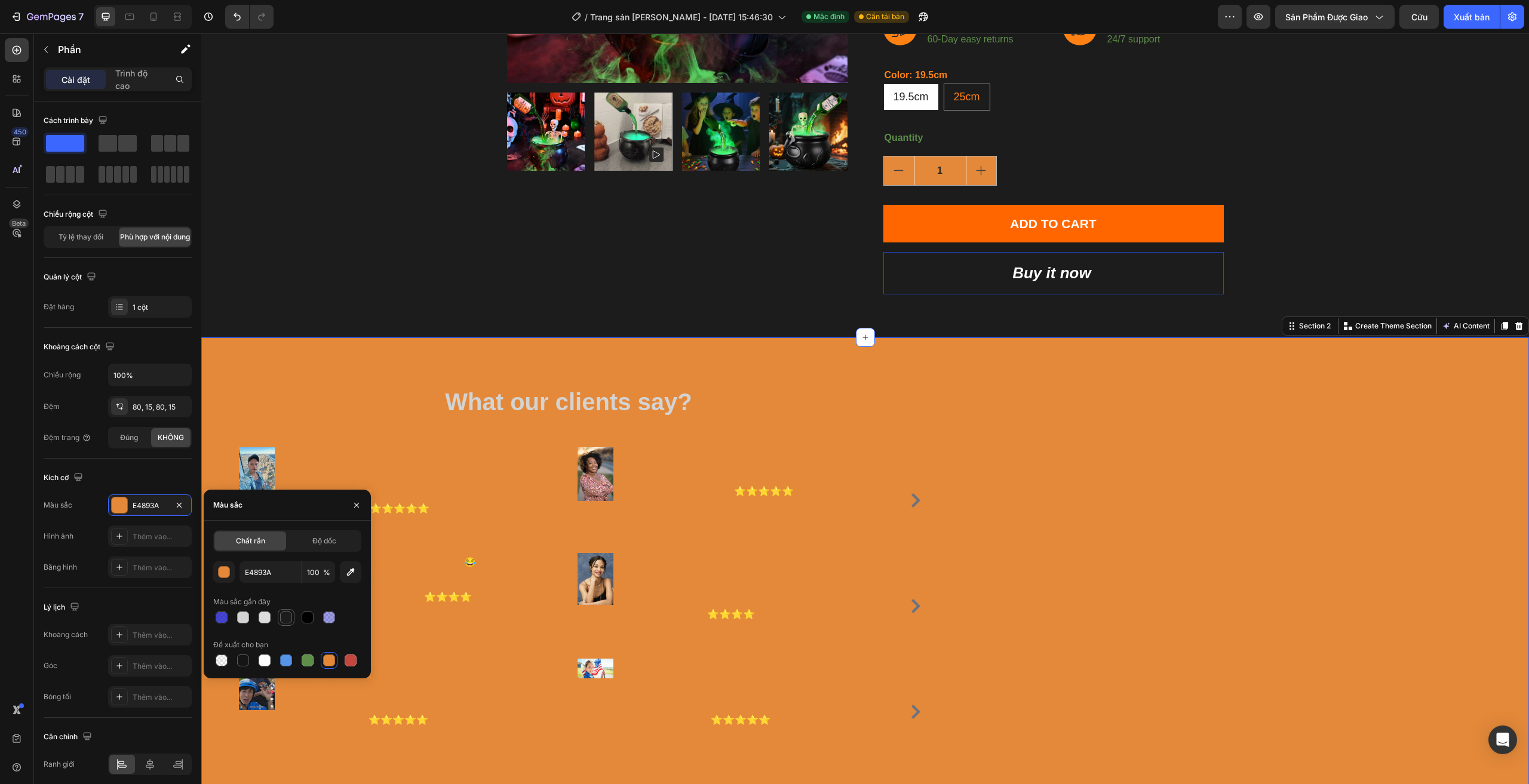
click at [284, 616] on div at bounding box center [286, 617] width 12 height 12
type input "1C1C1C"
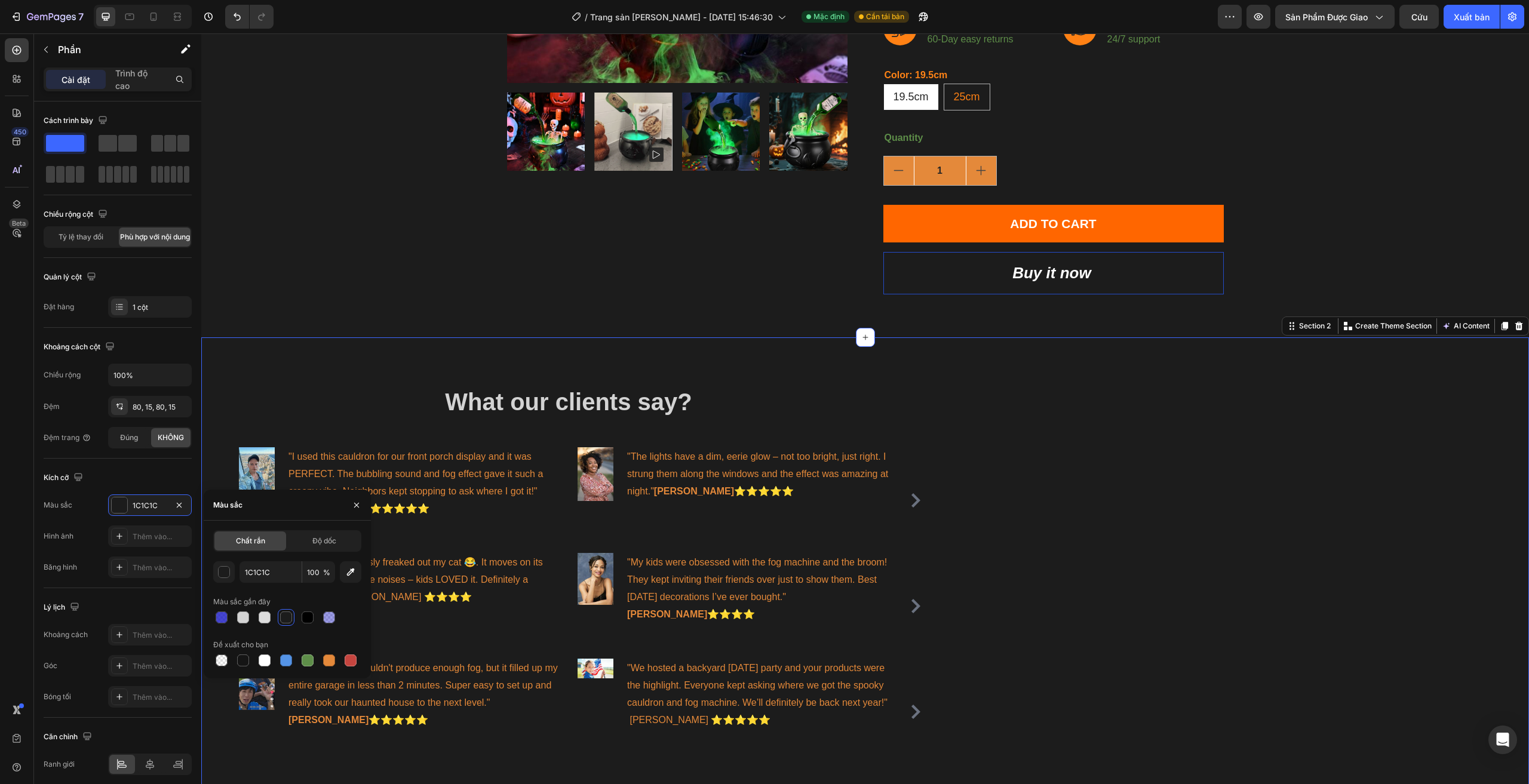
click at [1158, 477] on div "What our clients say? Heading Image "I used this cauldron for our front porch d…" at bounding box center [865, 575] width 1327 height 475
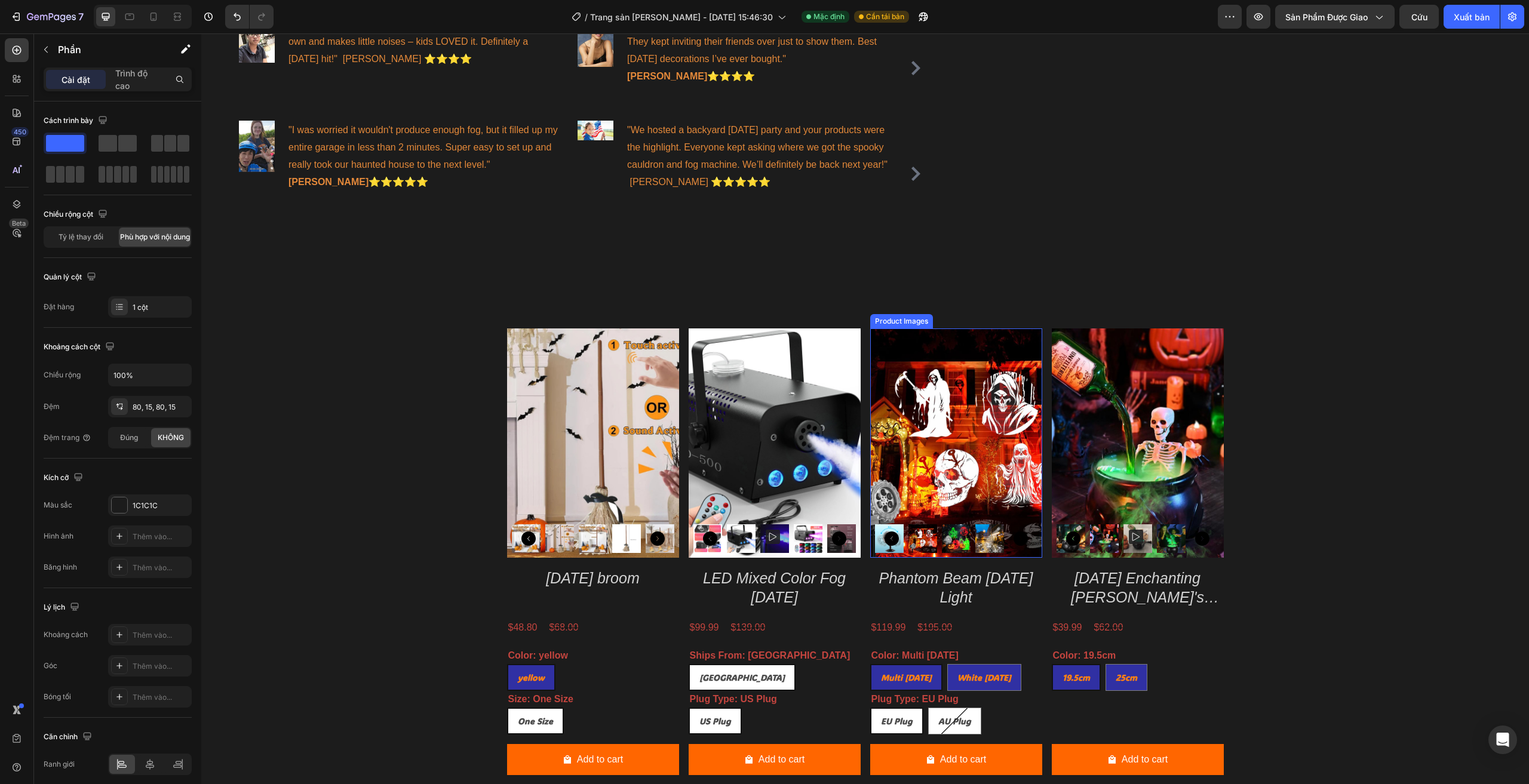
scroll to position [836, 0]
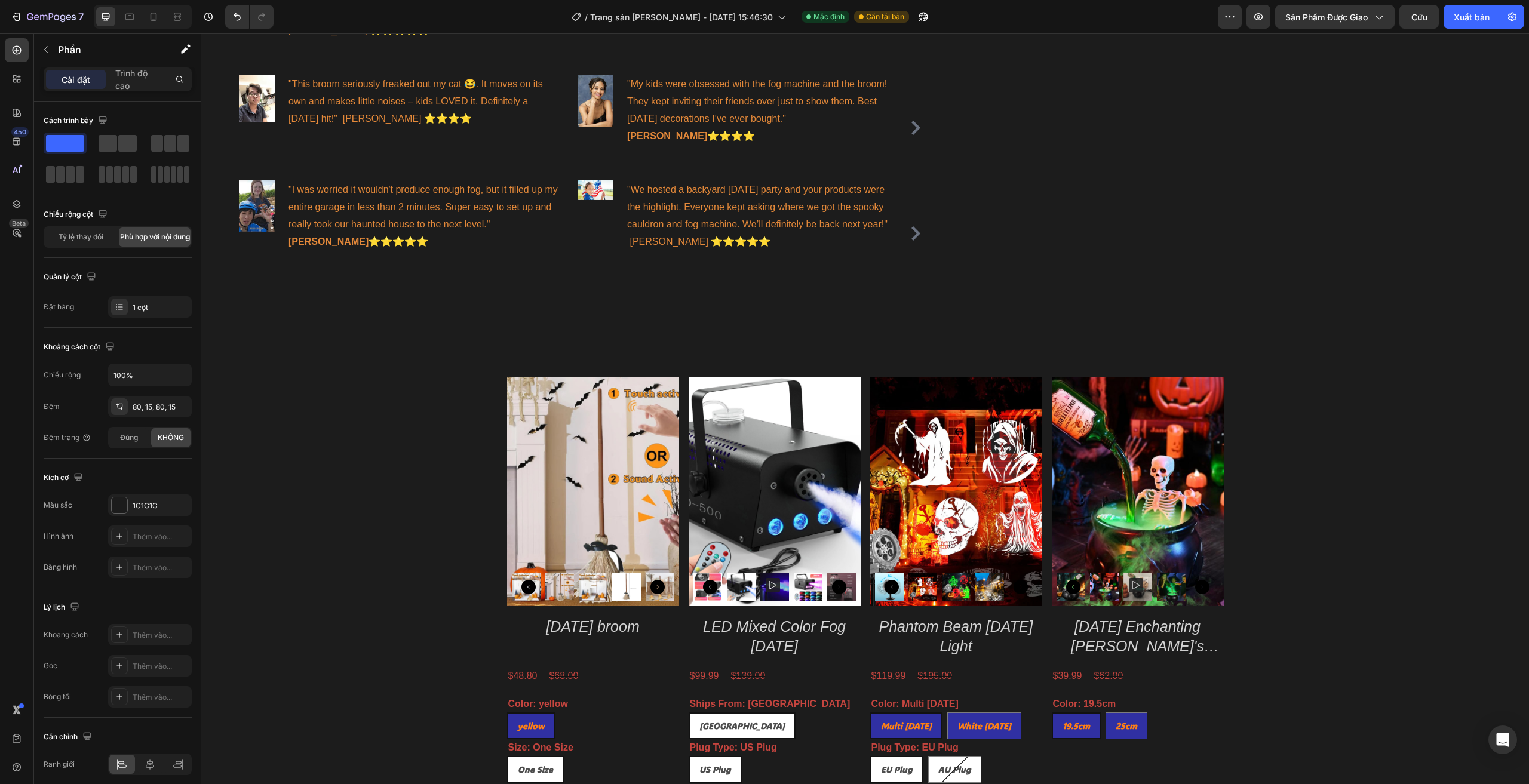
click at [1093, 241] on div "What our clients say? Heading Image "I used this cauldron for our front porch d…" at bounding box center [865, 96] width 1327 height 475
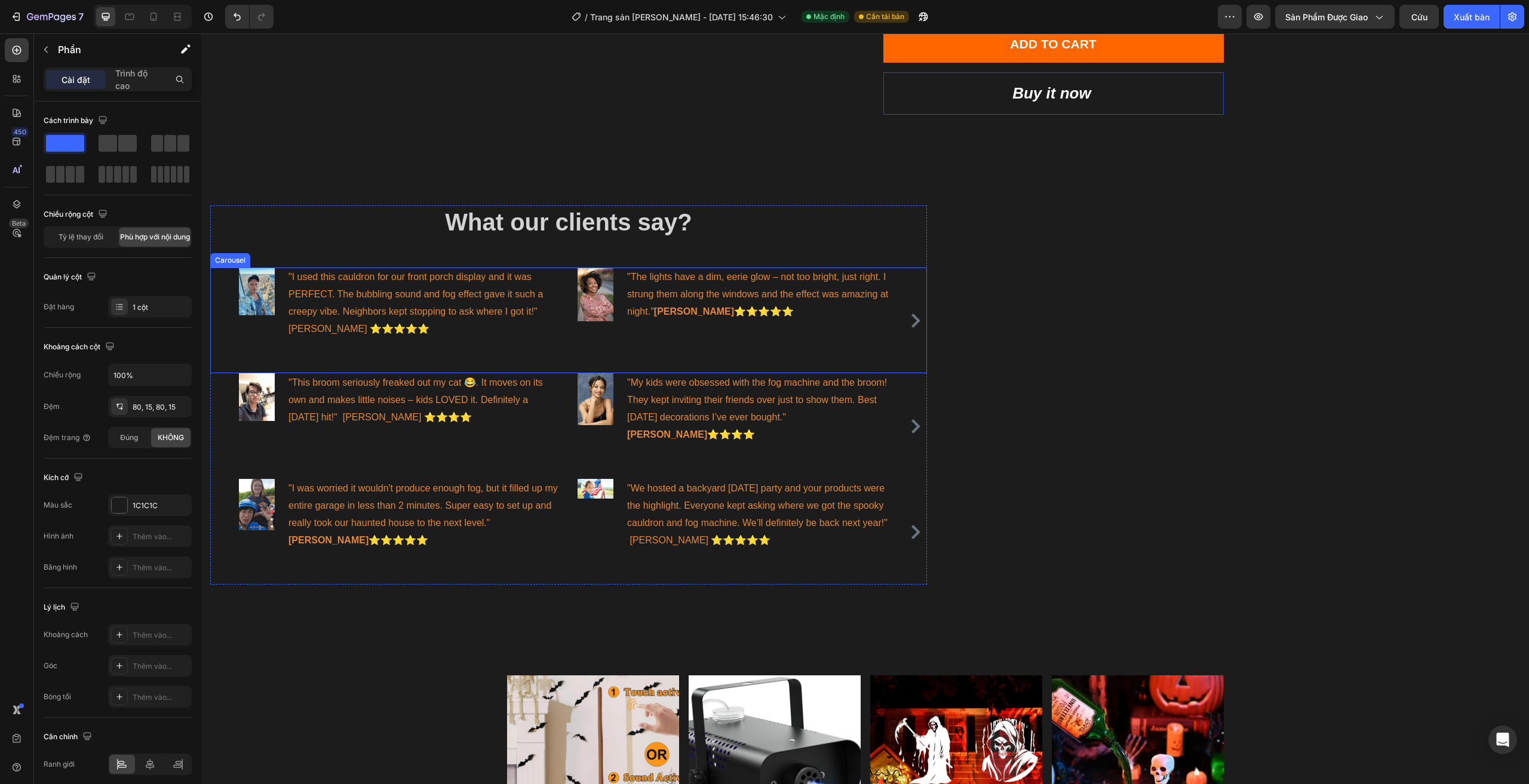
scroll to position [478, 0]
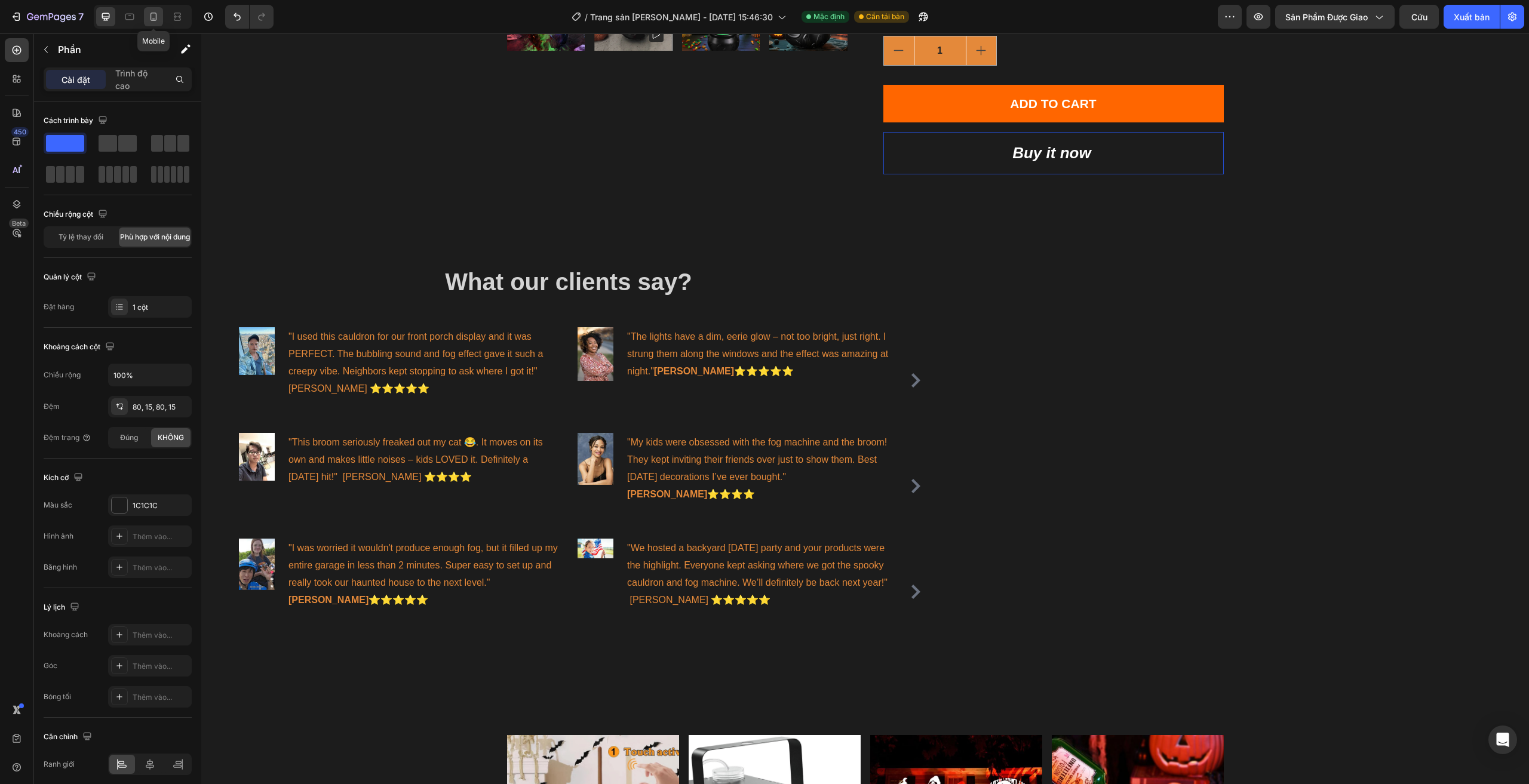
click at [154, 17] on icon at bounding box center [154, 17] width 12 height 12
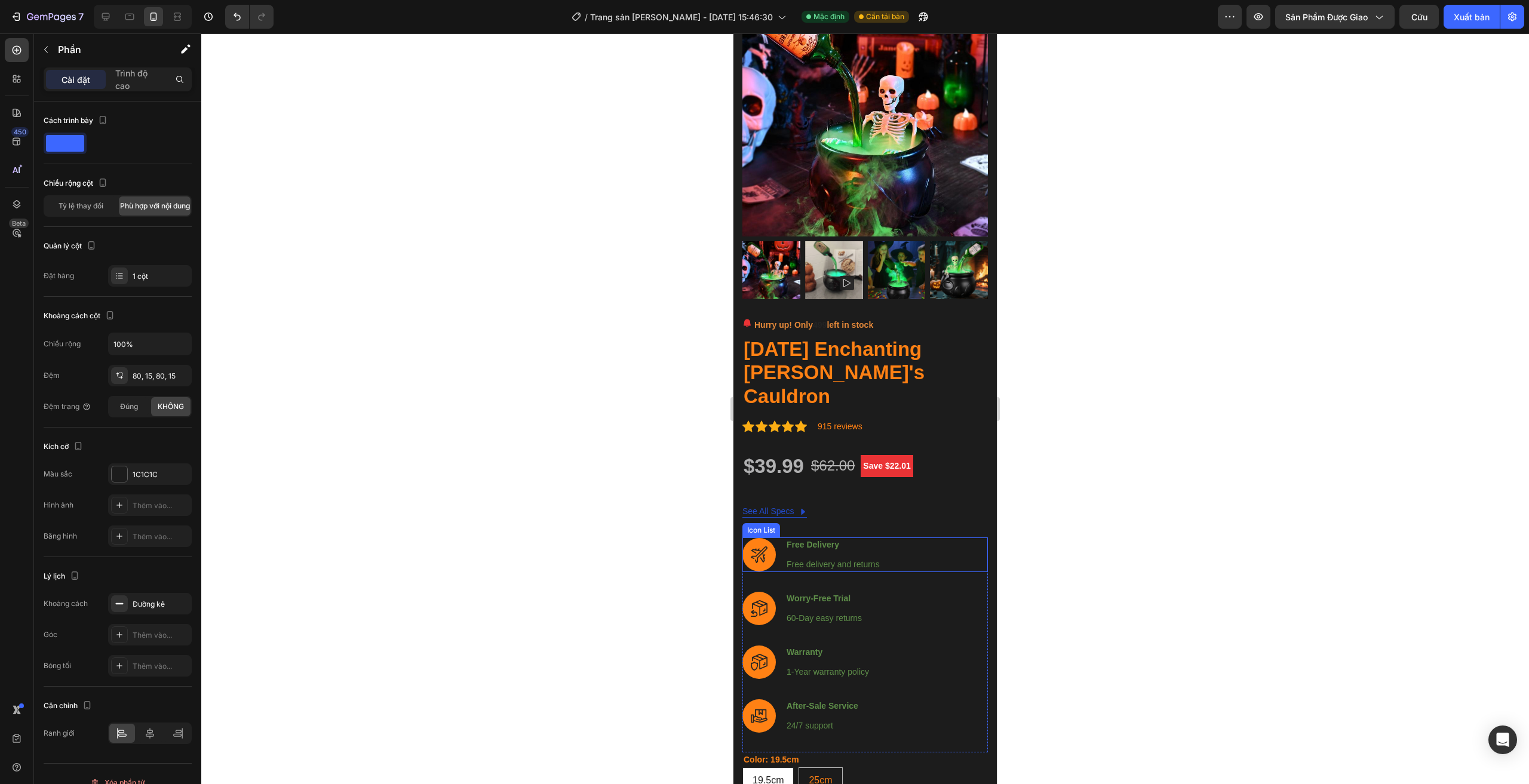
scroll to position [223, 0]
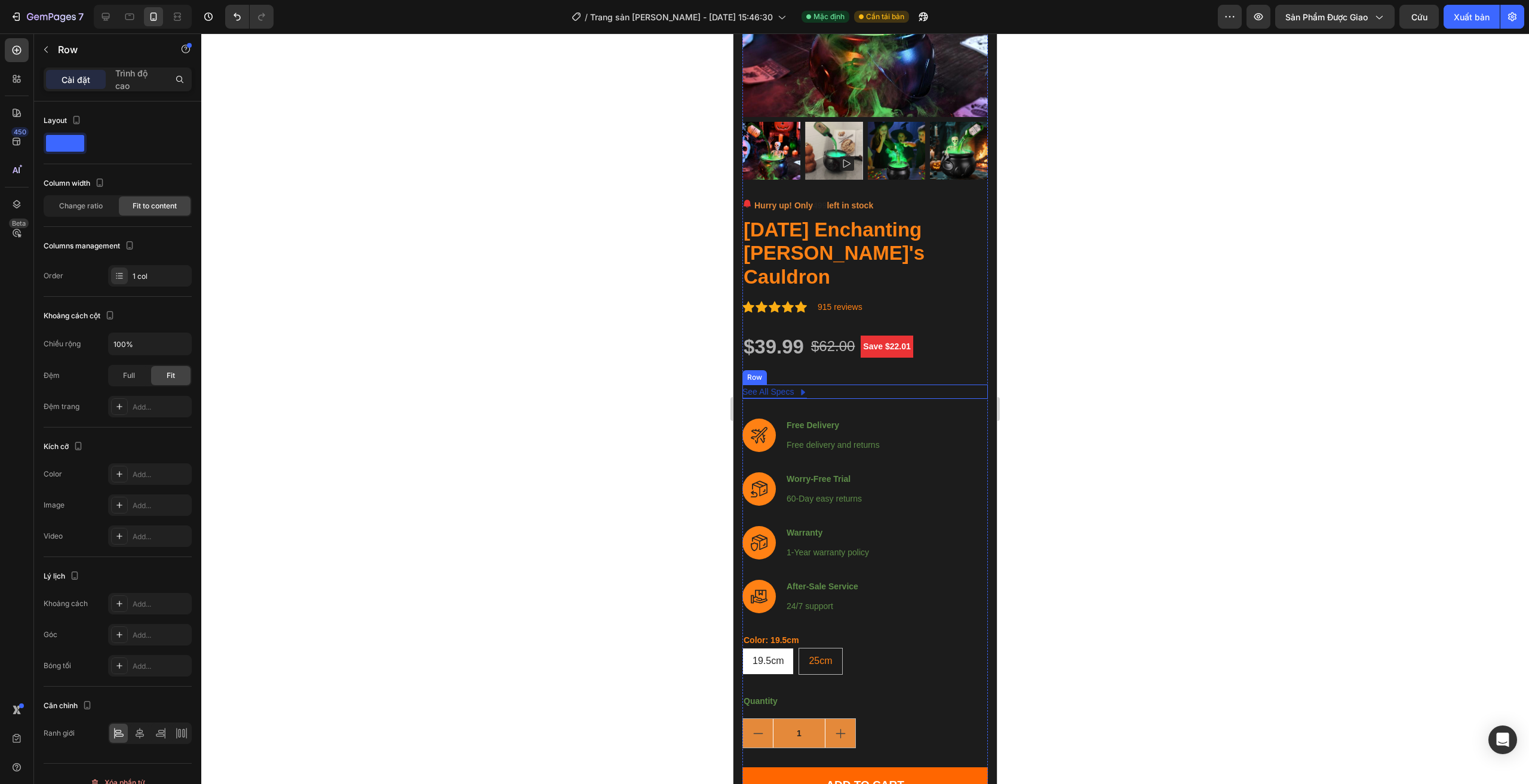
click at [861, 385] on div "See All Specs Button Row" at bounding box center [865, 392] width 245 height 15
click at [818, 368] on icon at bounding box center [816, 373] width 10 height 10
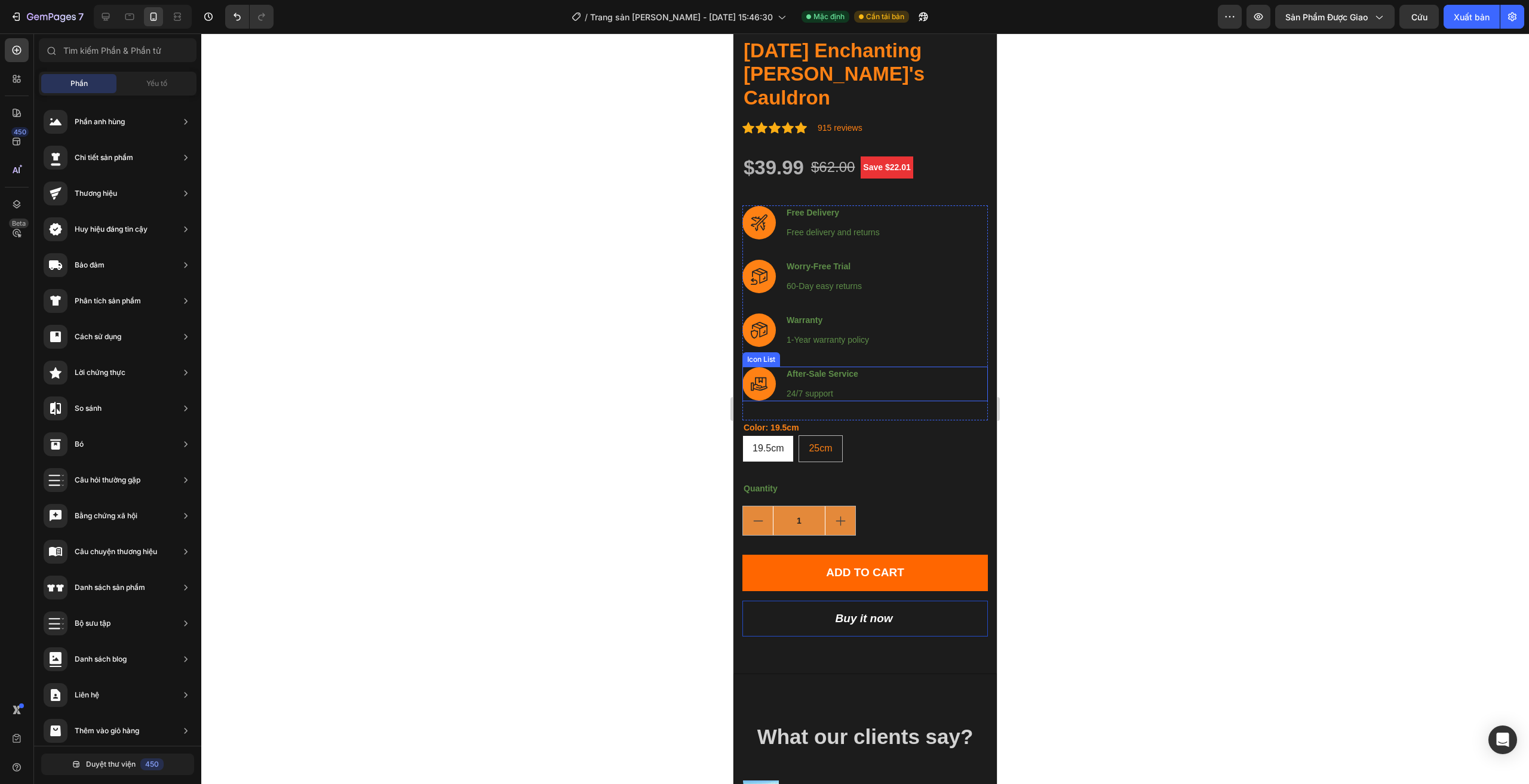
scroll to position [343, 0]
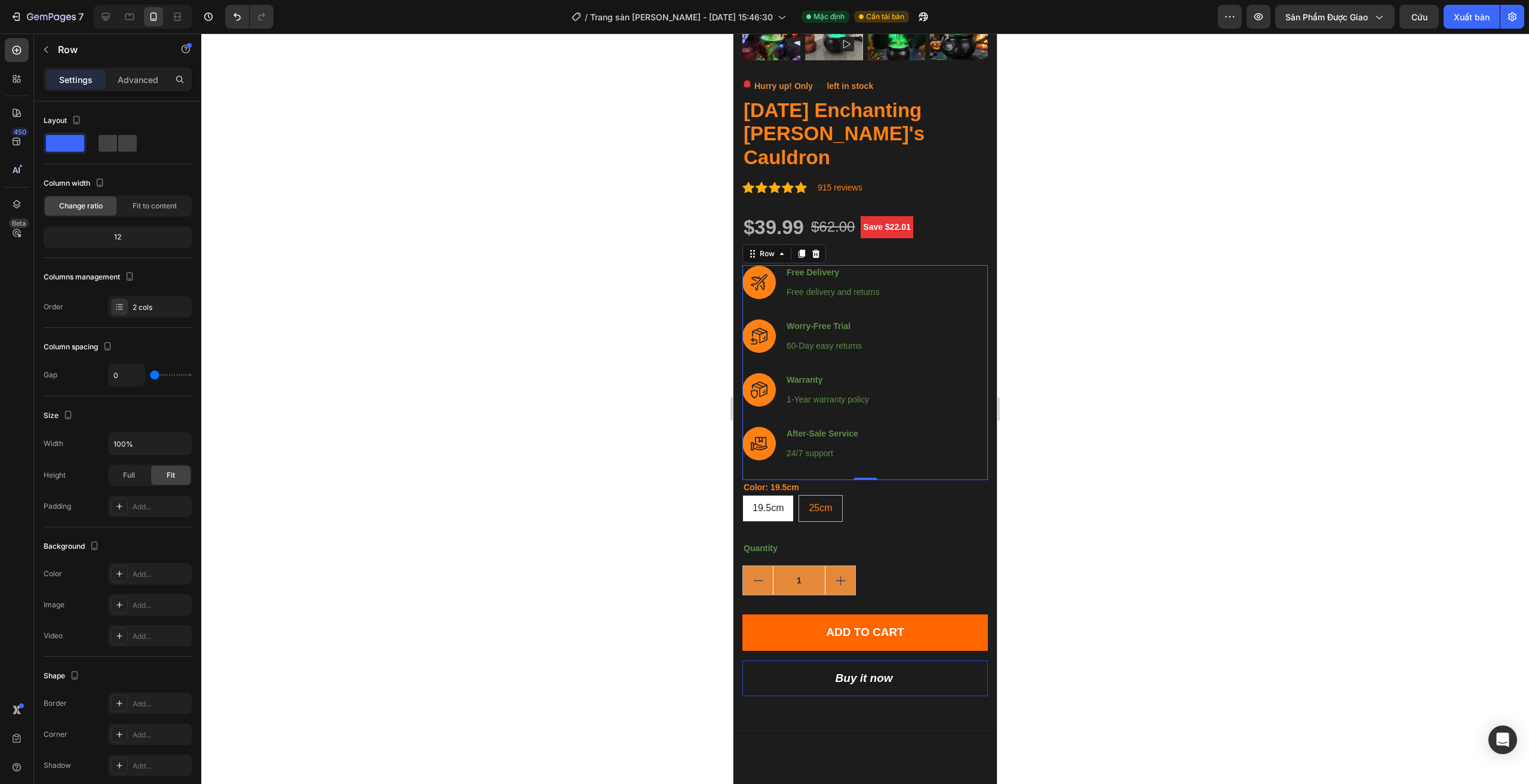
click at [940, 331] on div "Icon Free Delivery Text block Free delivery and returns Text block Icon List Ic…" at bounding box center [865, 319] width 245 height 107
click at [137, 444] on input "100%" at bounding box center [150, 443] width 83 height 21
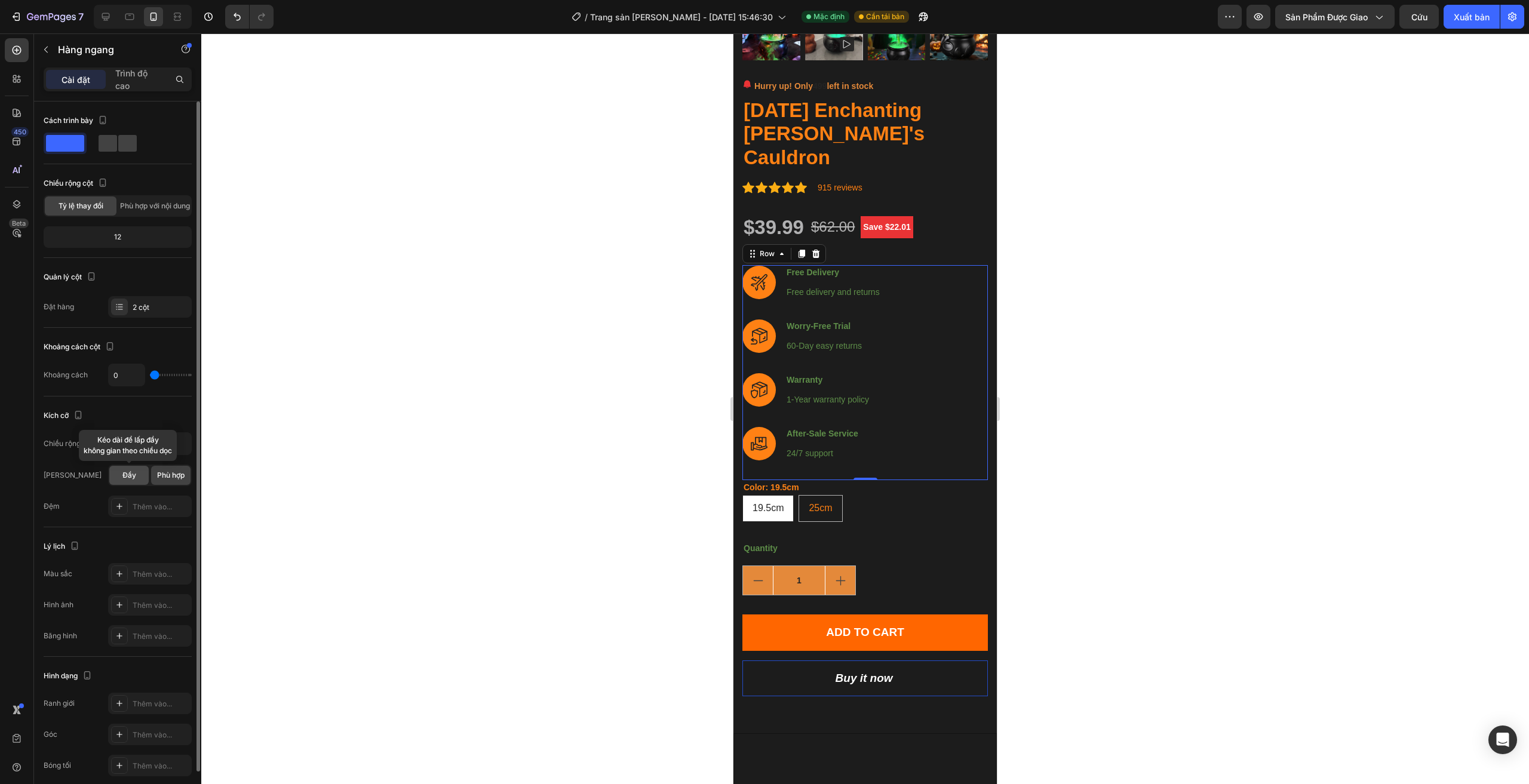
click at [132, 474] on font "Đầy" at bounding box center [129, 475] width 14 height 9
click at [166, 475] on font "Phù hợp" at bounding box center [171, 475] width 27 height 9
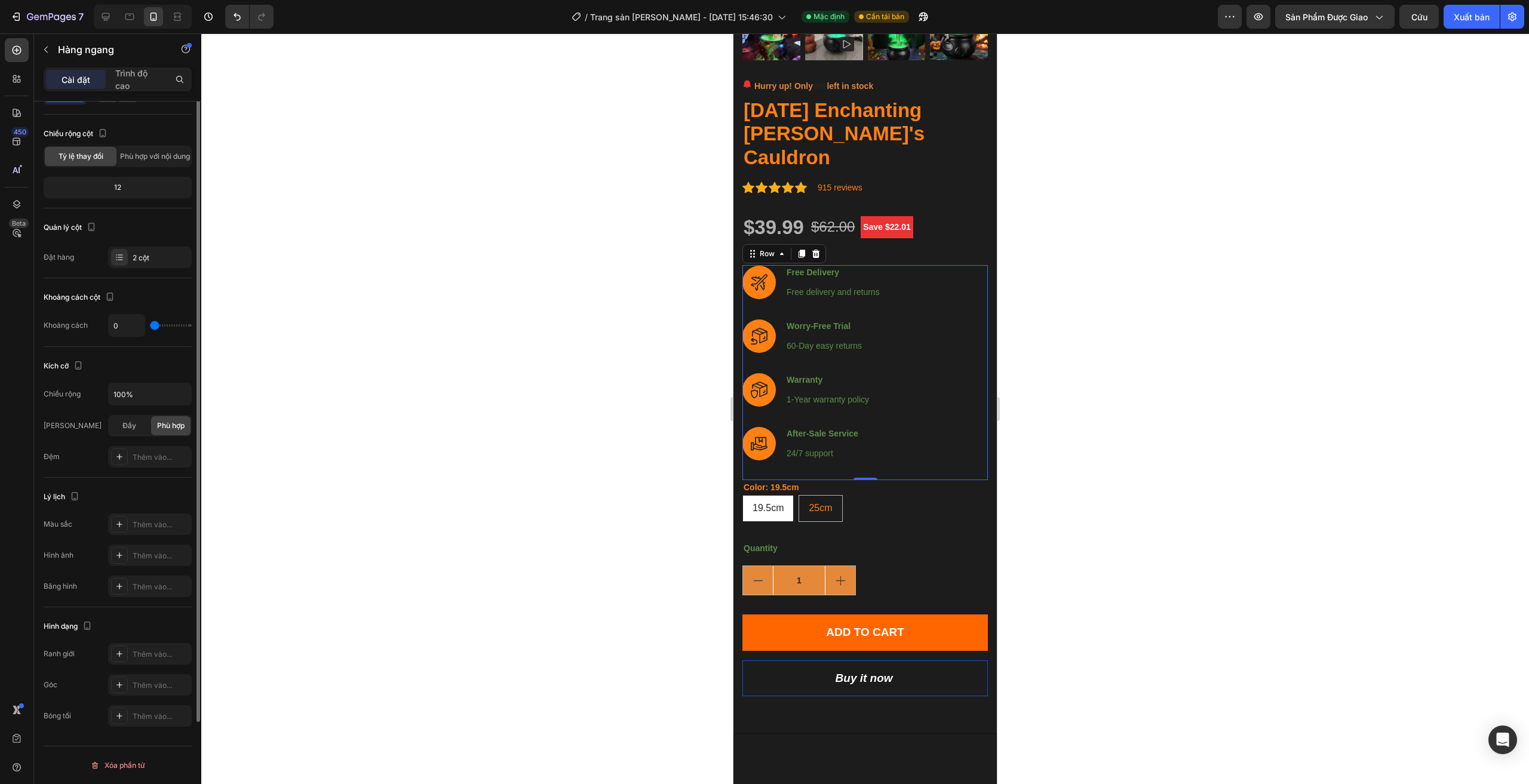
scroll to position [0, 0]
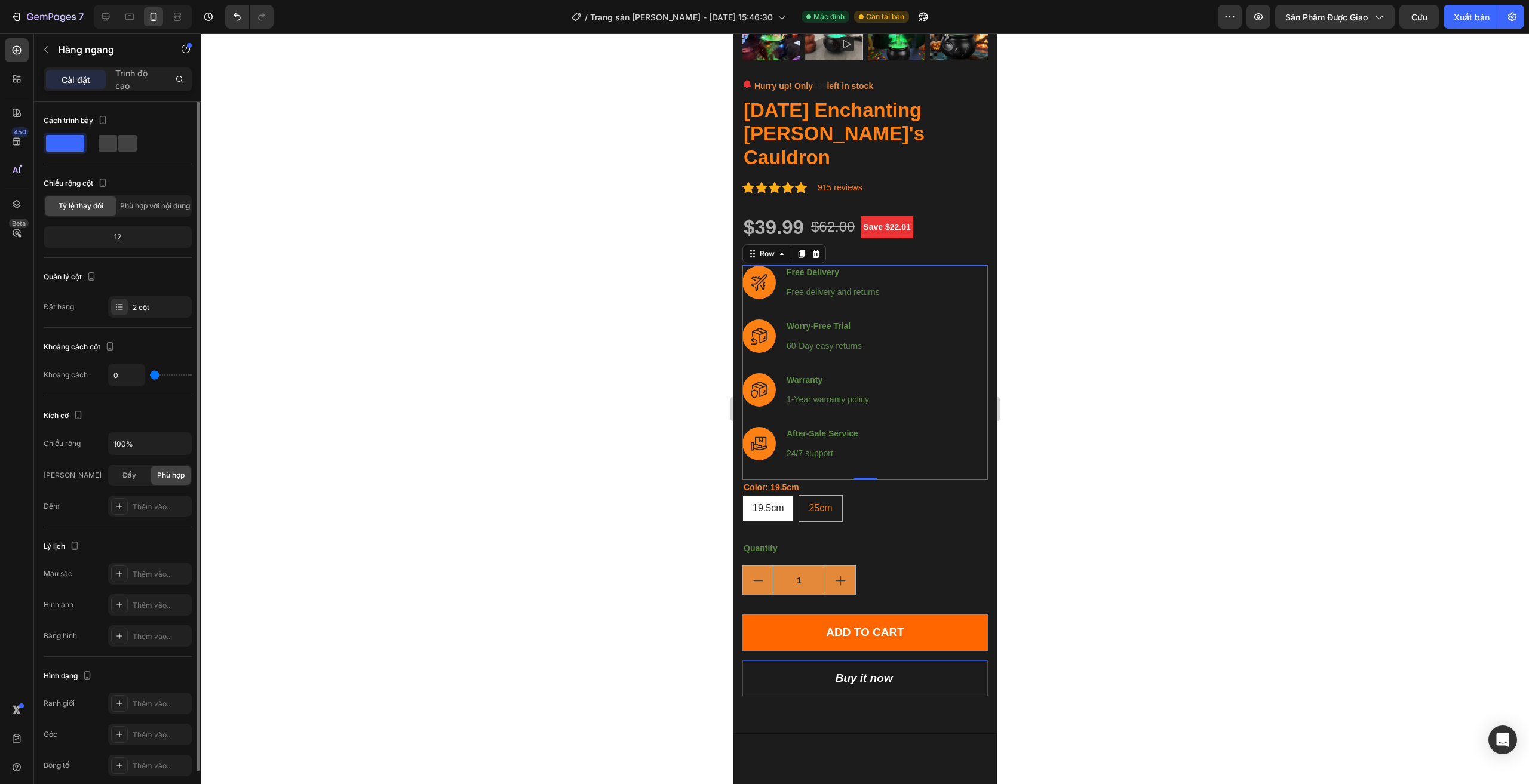
click at [129, 238] on div "12" at bounding box center [118, 237] width 143 height 17
click at [155, 201] on font "Phù hợp với nội dung" at bounding box center [155, 206] width 70 height 9
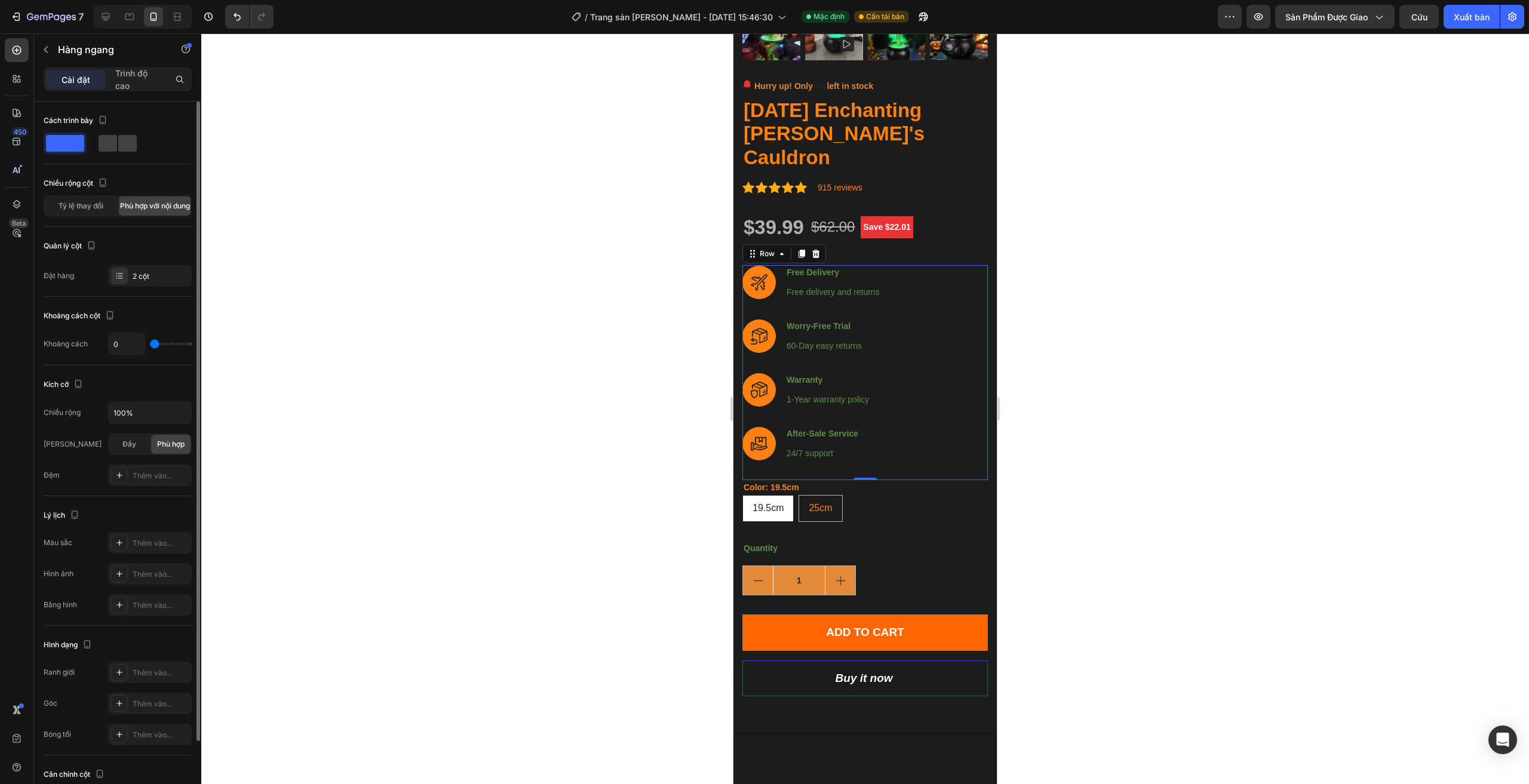
type input "2"
type input "0"
type input "29"
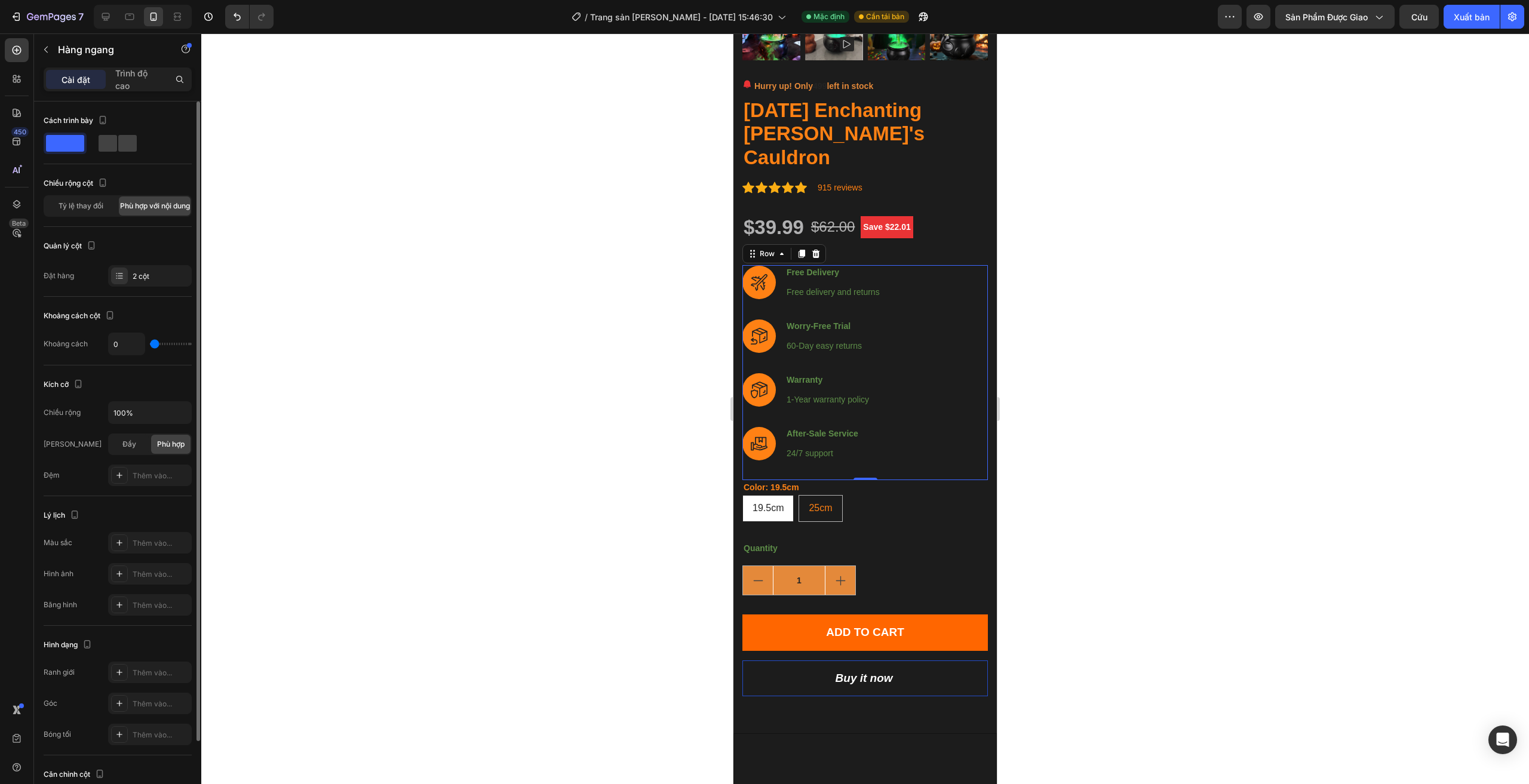
type input "29"
type input "36"
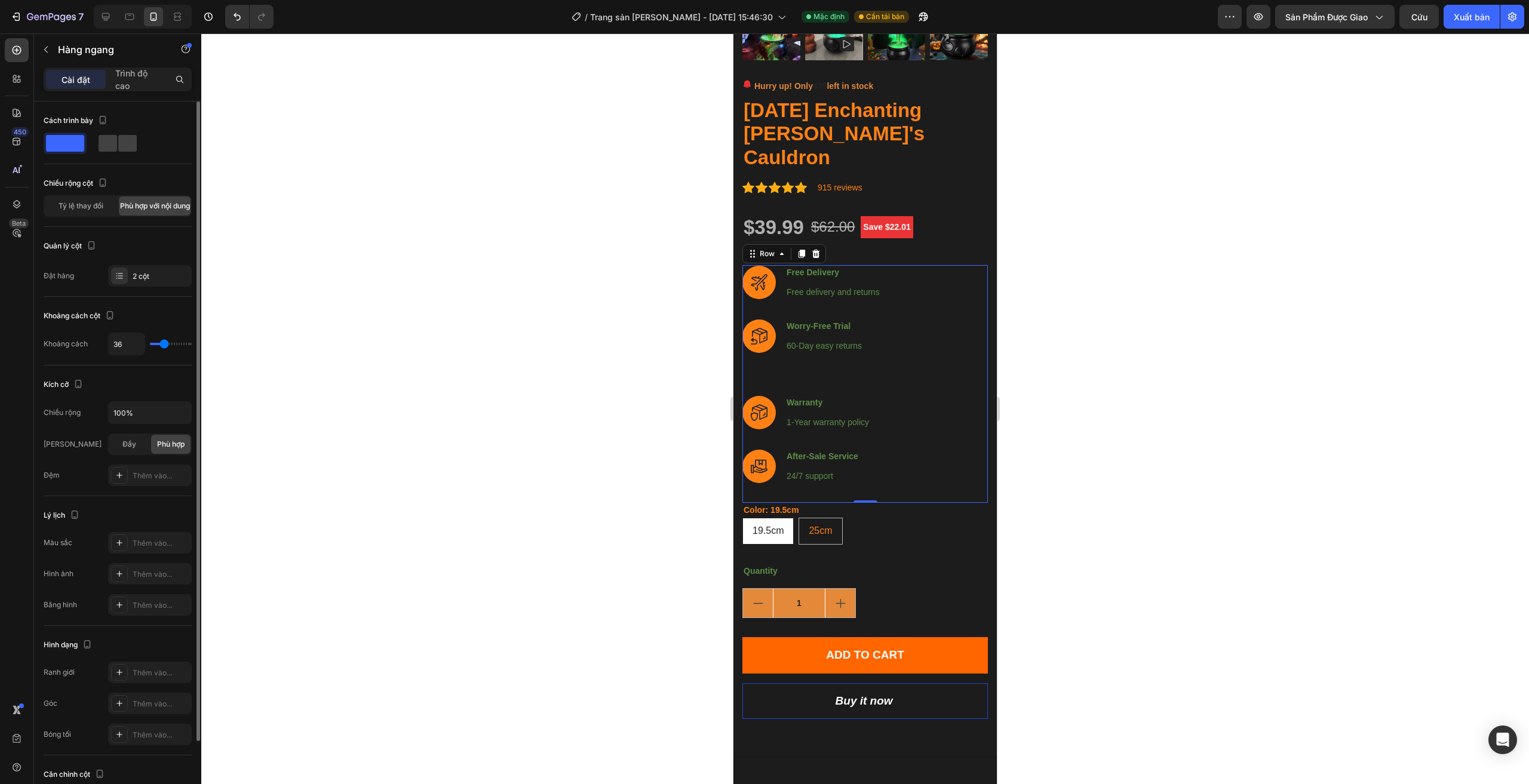
type input "38"
type input "0"
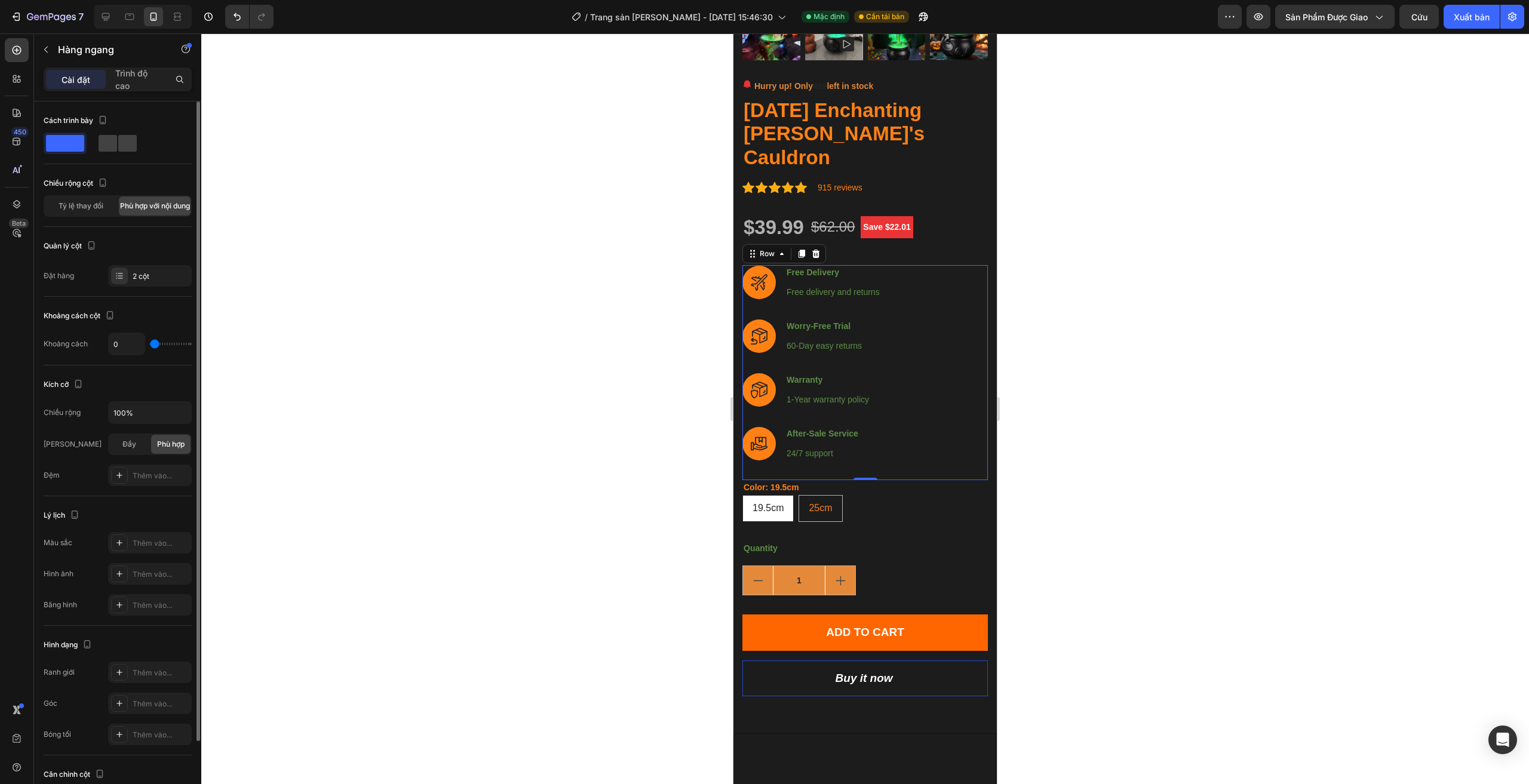
drag, startPoint x: 157, startPoint y: 343, endPoint x: 126, endPoint y: 345, distance: 31.1
click at [150, 345] on input "range" at bounding box center [171, 344] width 42 height 2
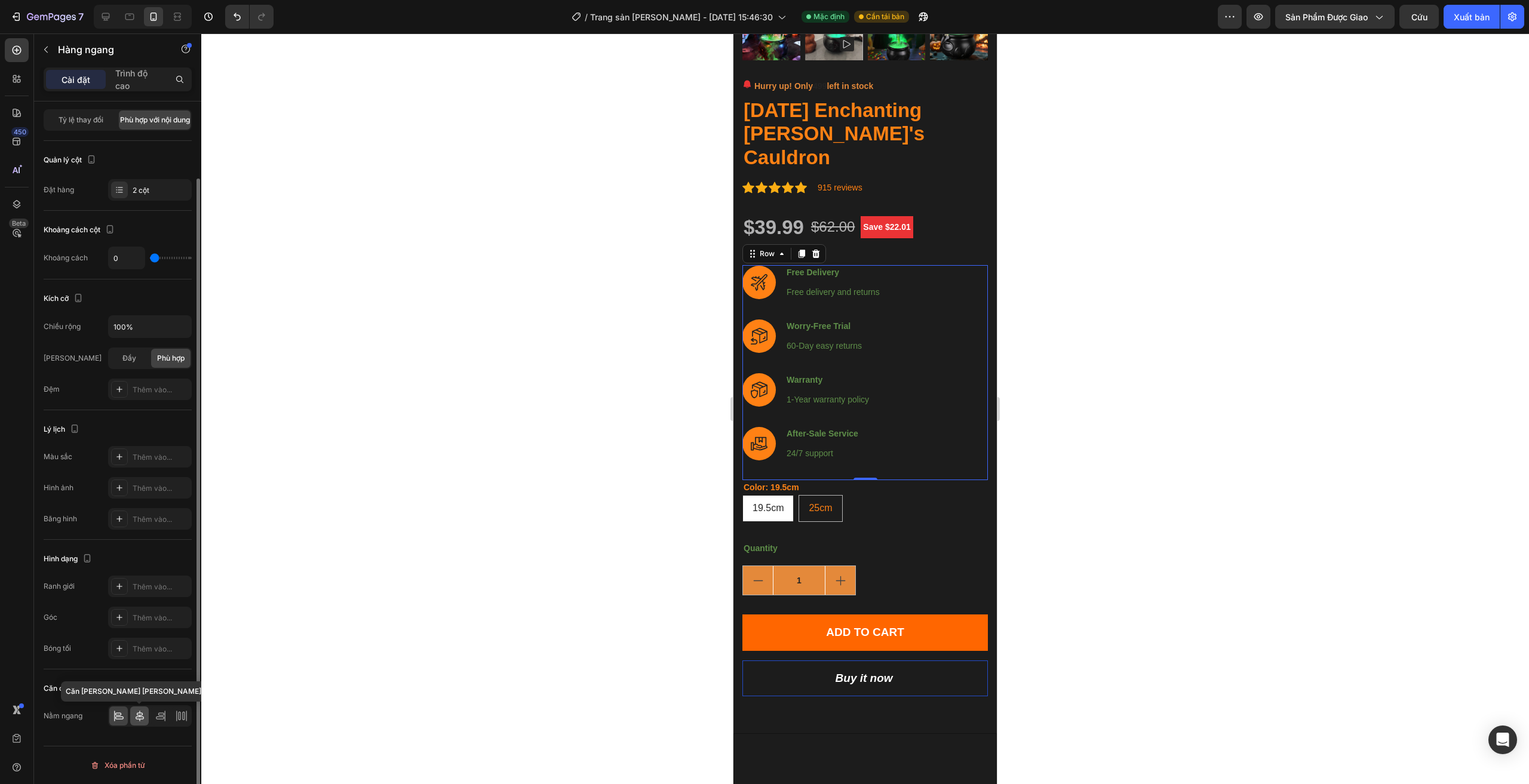
click at [142, 718] on icon at bounding box center [140, 716] width 12 height 12
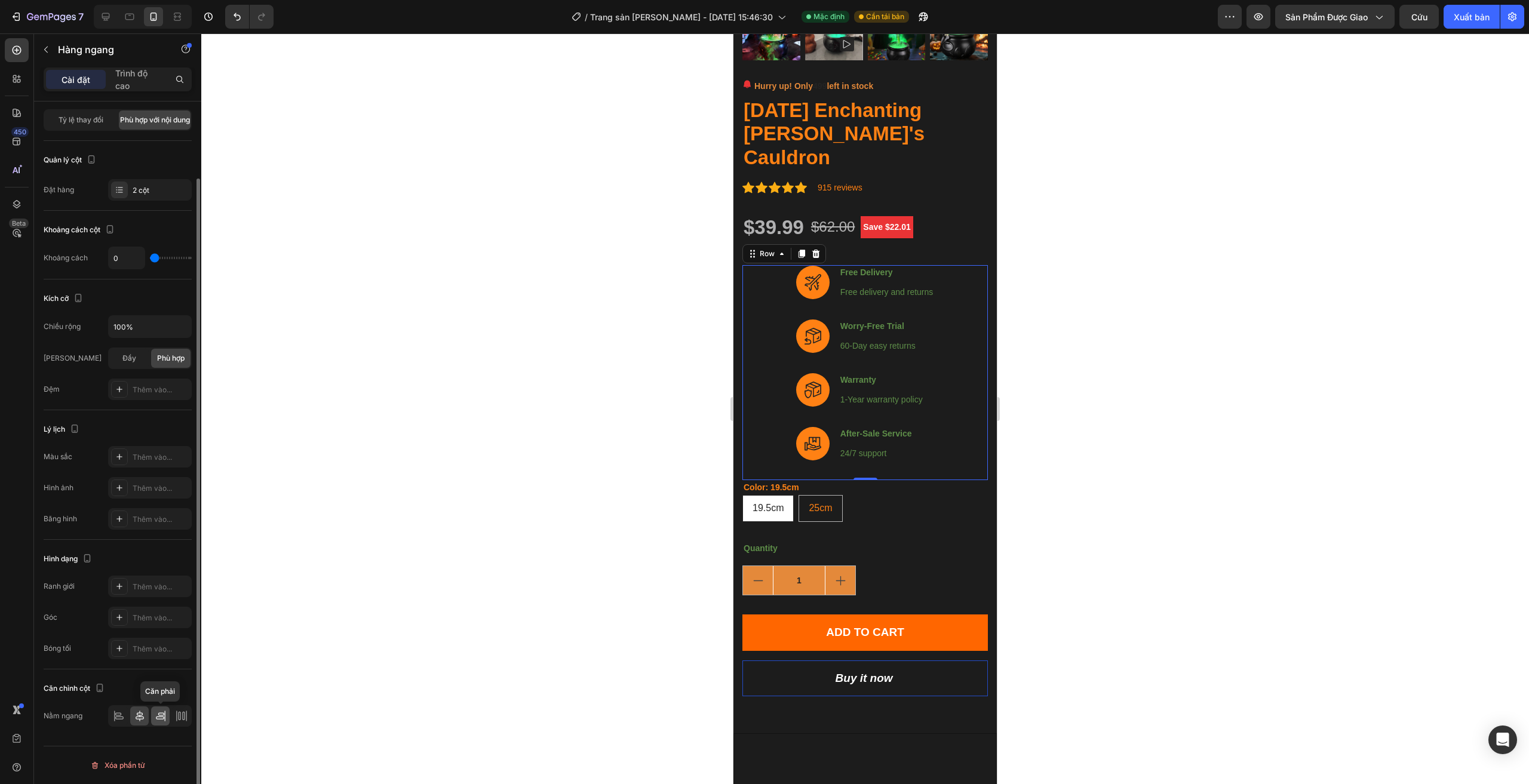
click at [158, 719] on icon at bounding box center [160, 718] width 8 height 3
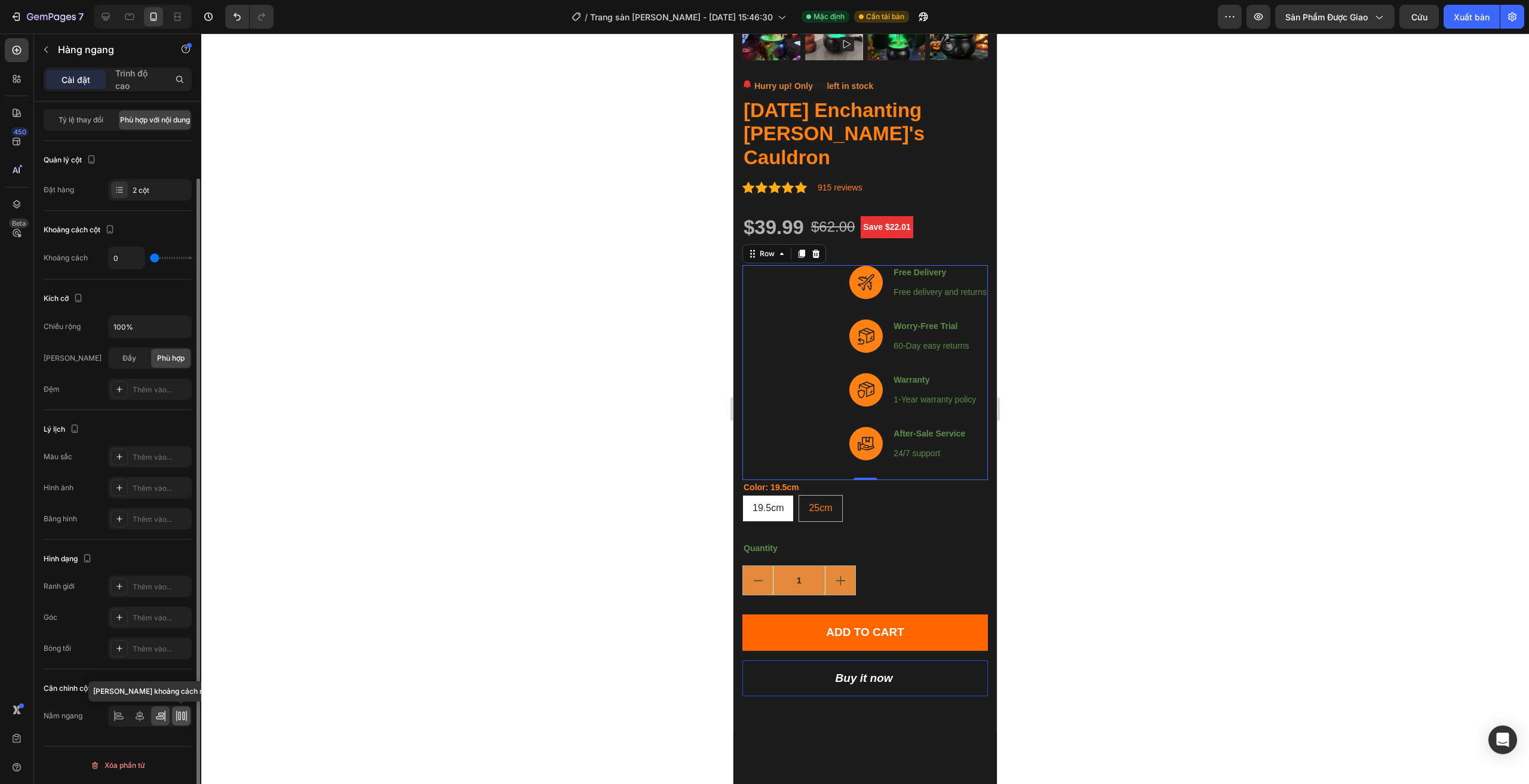
click at [182, 717] on icon at bounding box center [183, 716] width 2 height 8
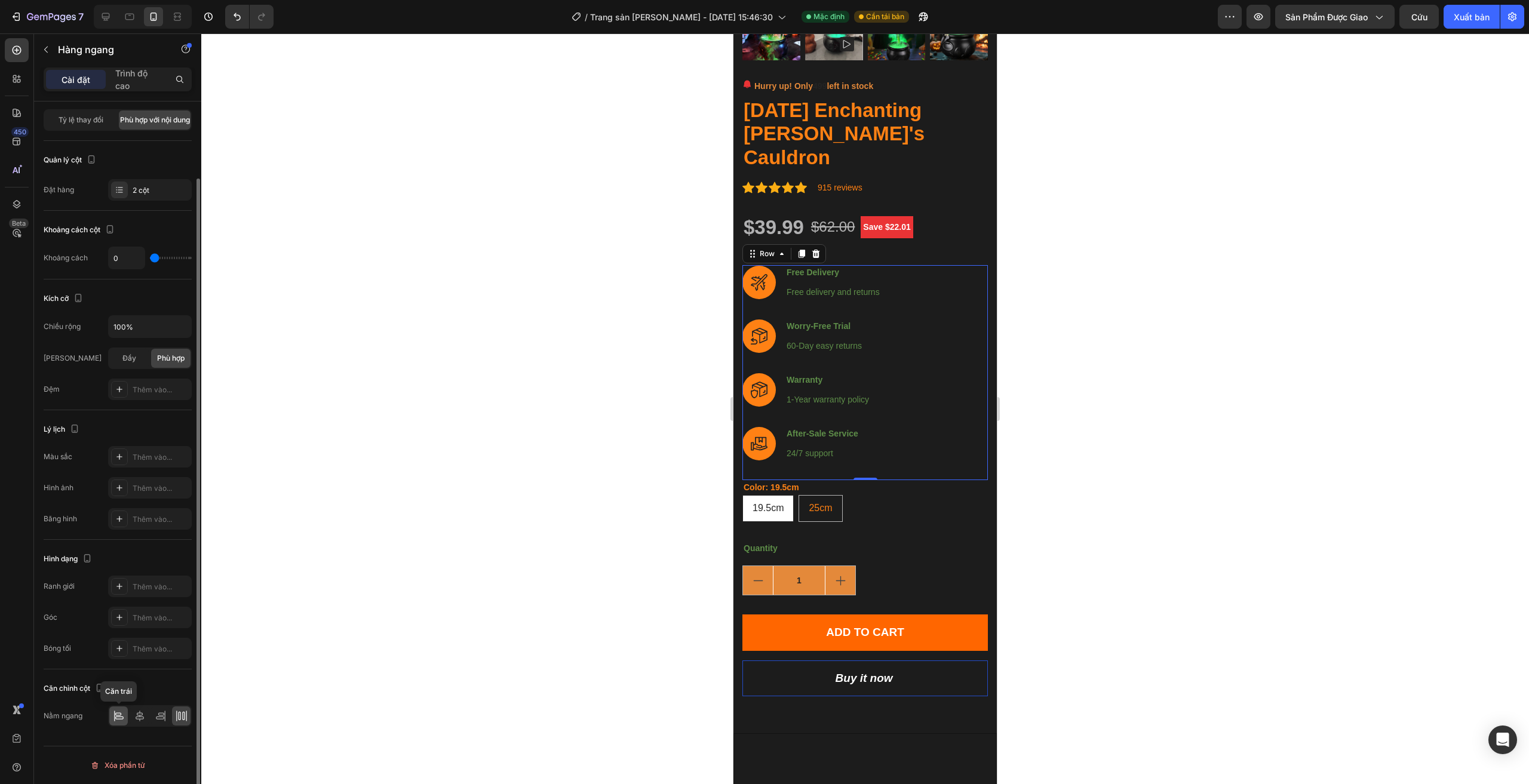
click at [121, 716] on icon at bounding box center [119, 716] width 12 height 12
click at [121, 716] on icon at bounding box center [119, 716] width 12 height 12
click at [183, 717] on icon at bounding box center [181, 716] width 12 height 12
click at [124, 721] on div at bounding box center [118, 715] width 18 height 19
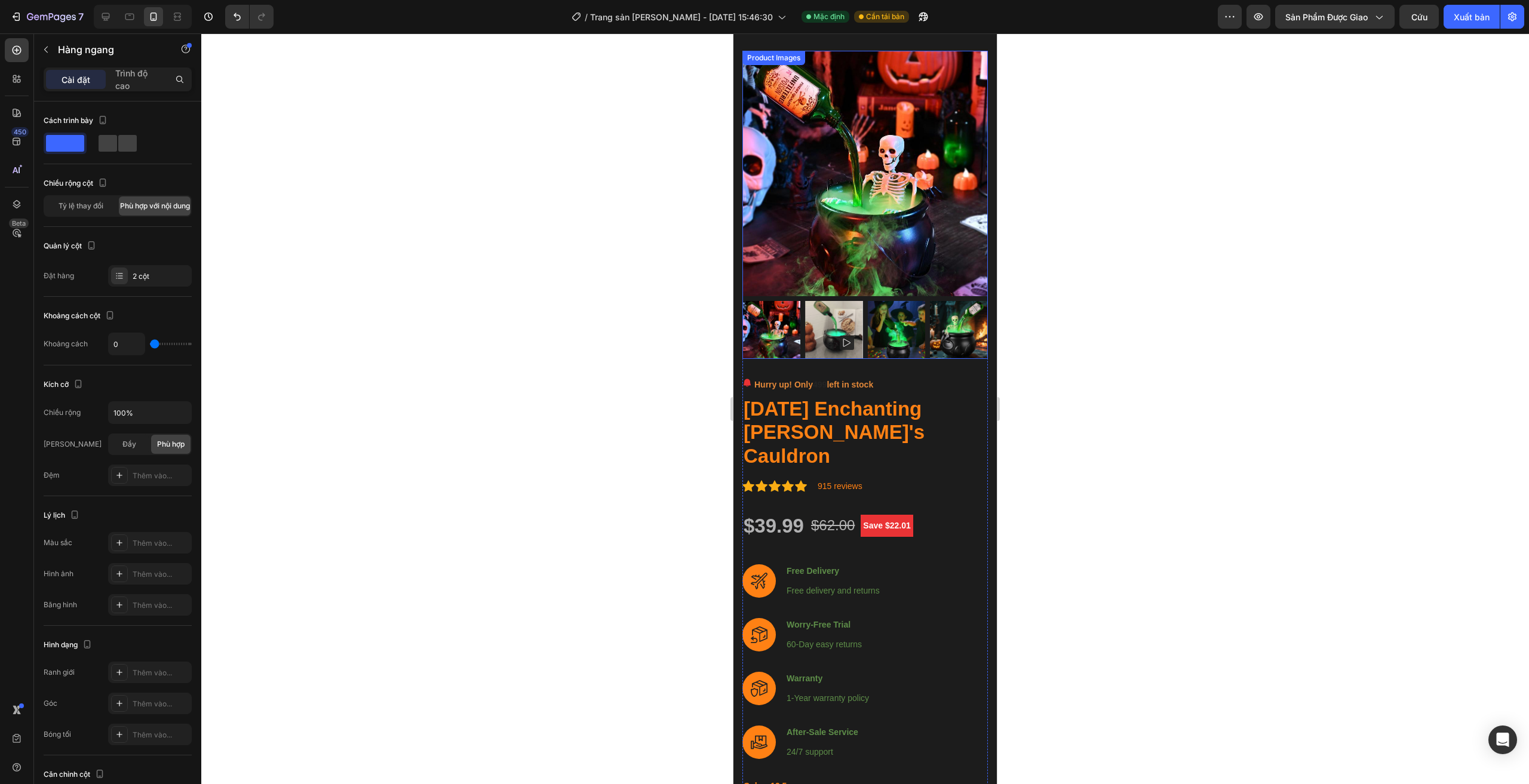
scroll to position [0, 0]
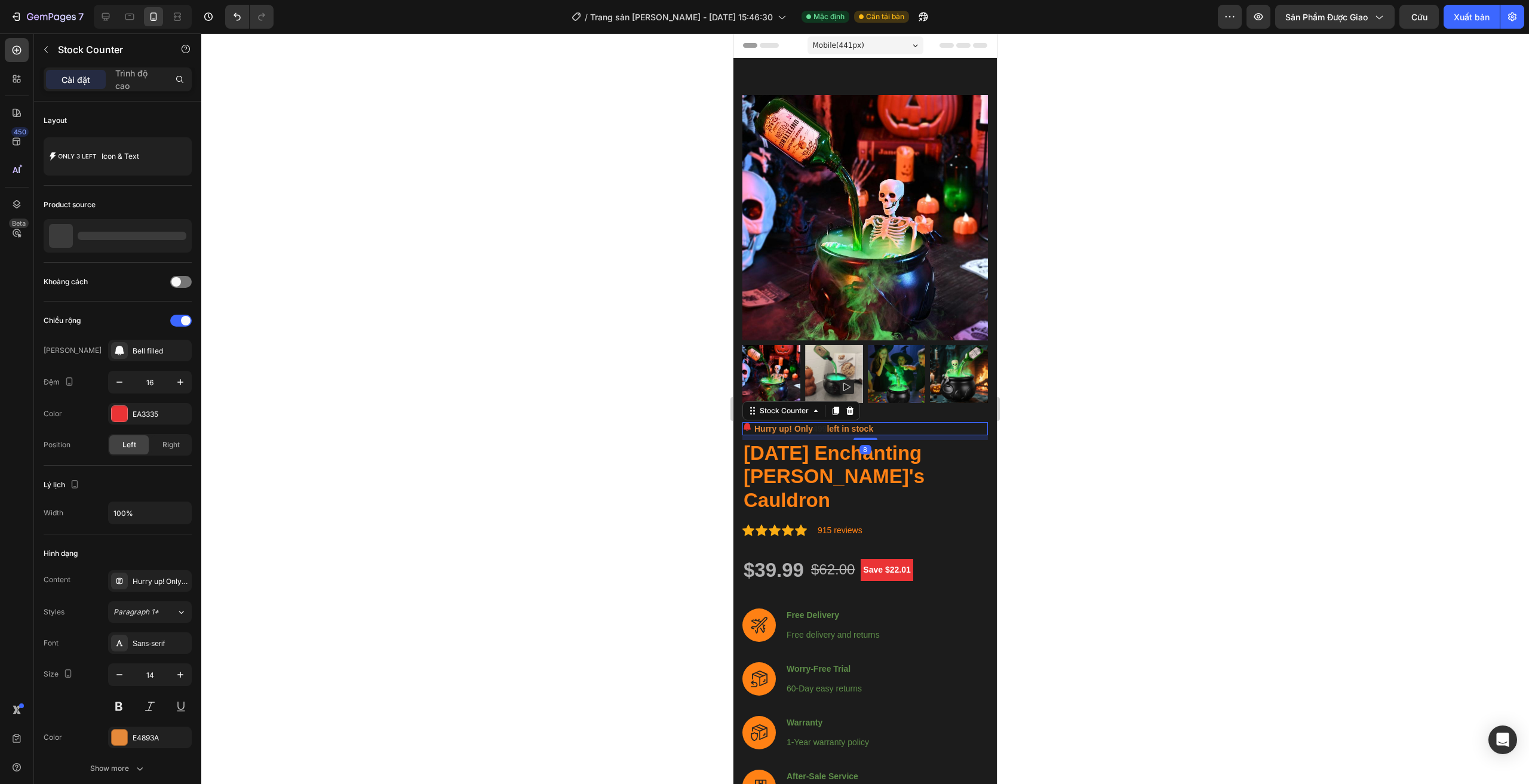
click at [794, 423] on p "Hurry up! Only 499 left in stock" at bounding box center [814, 429] width 119 height 13
click at [882, 422] on div "Hurry up! Only 499 left in stock" at bounding box center [865, 429] width 245 height 13
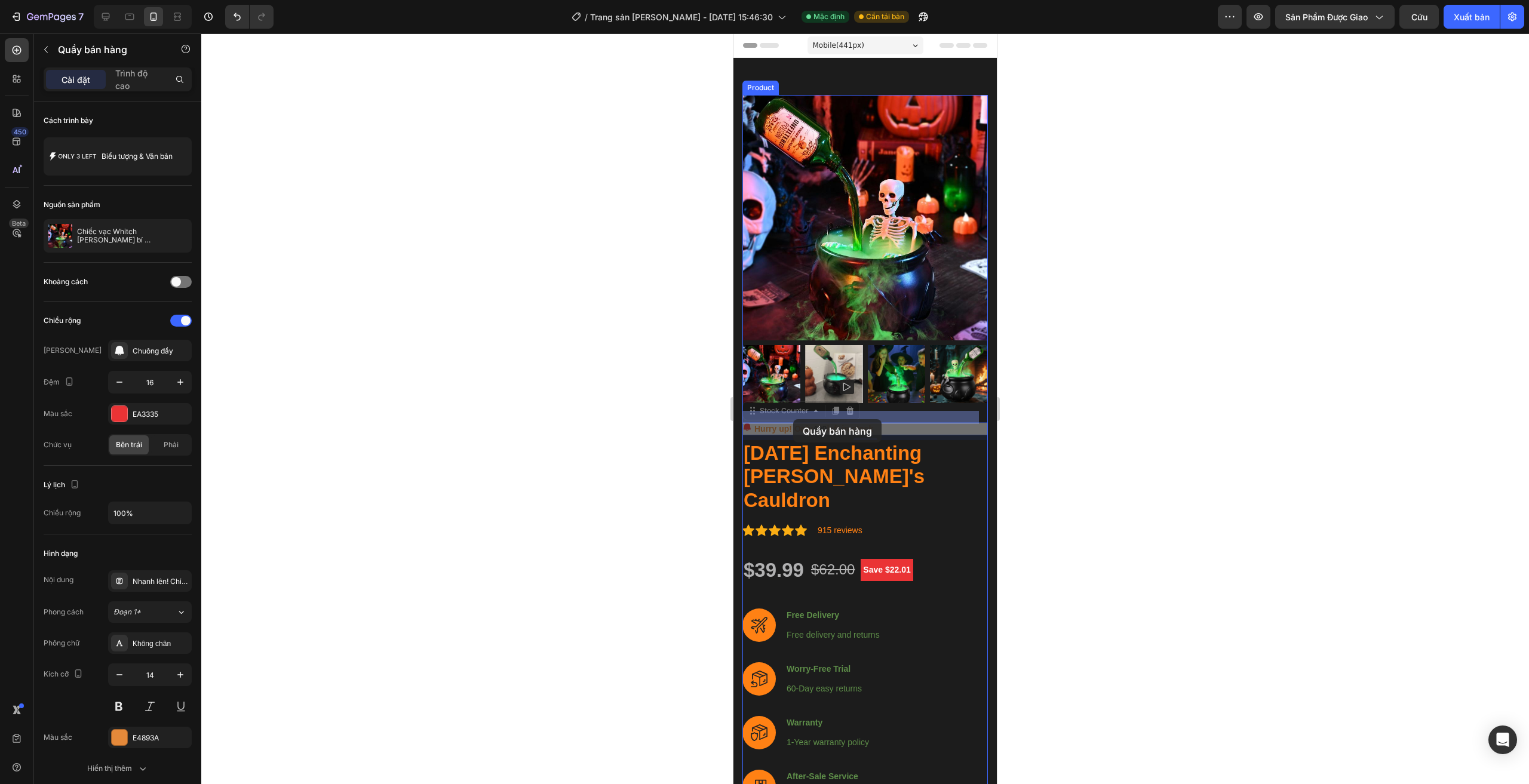
drag, startPoint x: 882, startPoint y: 417, endPoint x: 802, endPoint y: 421, distance: 80.1
click at [833, 423] on p "Hurry up! Only 499 left in stock" at bounding box center [814, 429] width 119 height 13
click at [758, 423] on p "Hurry up! Only 499 left in stock" at bounding box center [814, 429] width 119 height 13
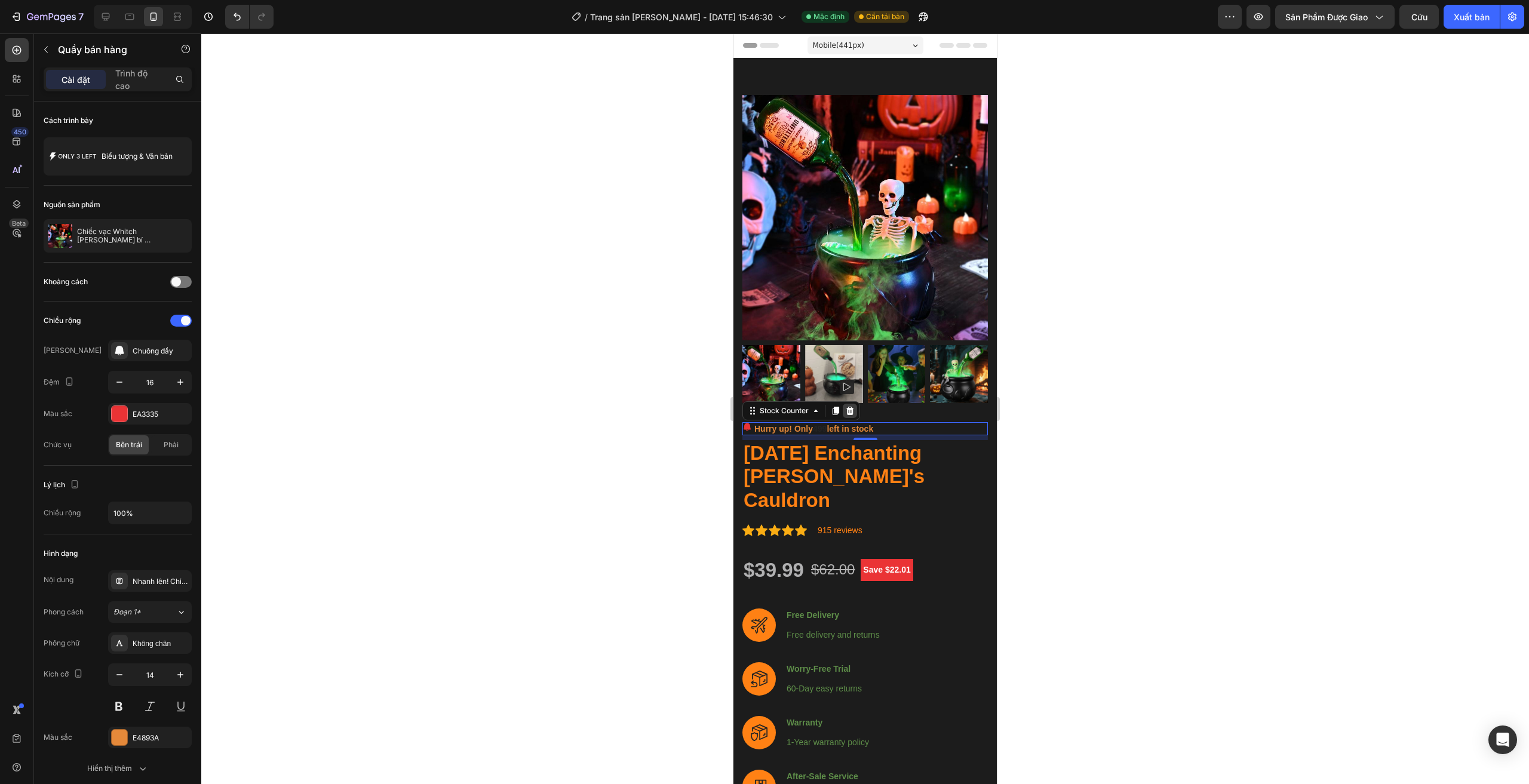
click at [853, 406] on icon at bounding box center [850, 411] width 10 height 10
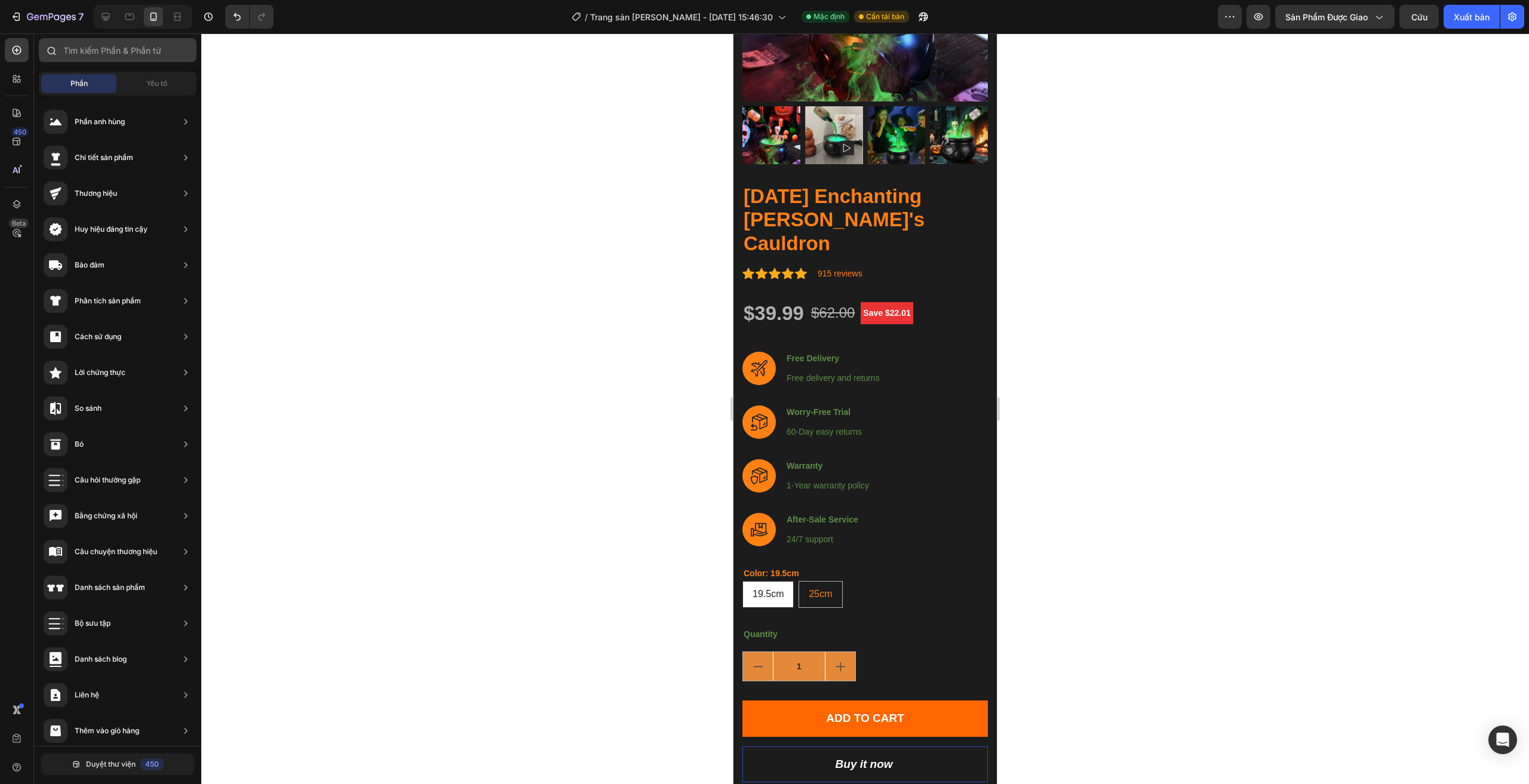
scroll to position [955, 0]
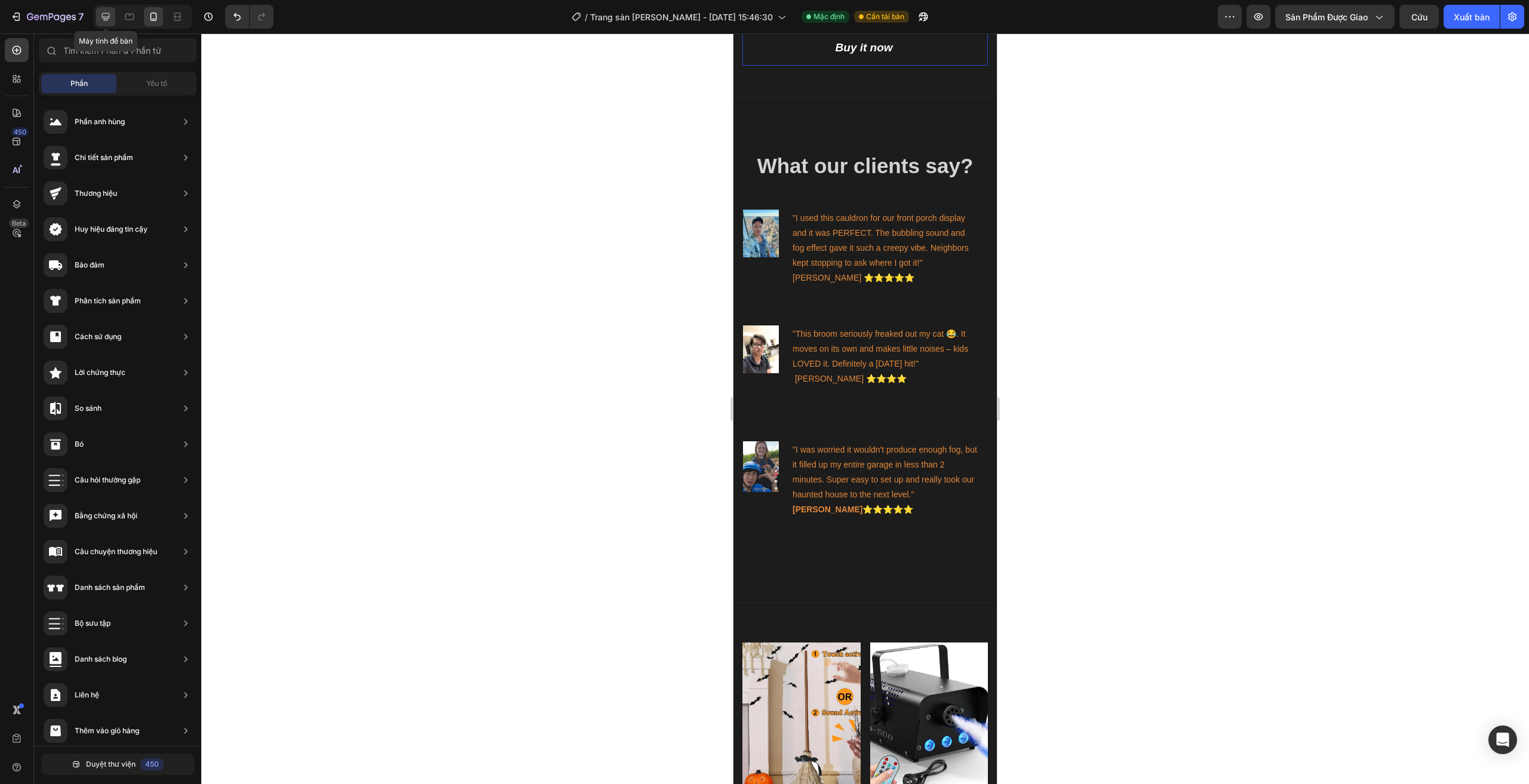
click at [100, 17] on icon at bounding box center [106, 17] width 12 height 12
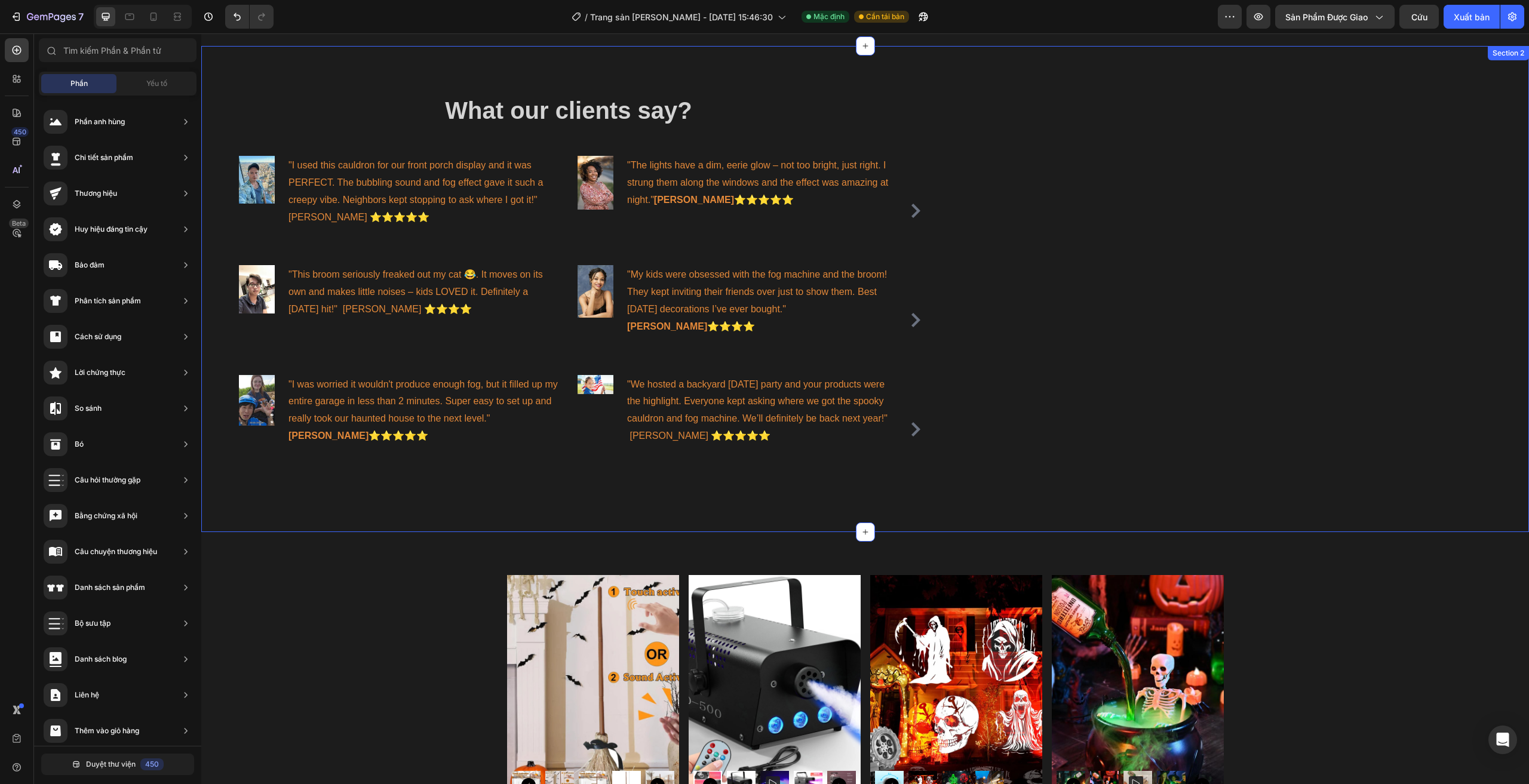
scroll to position [537, 0]
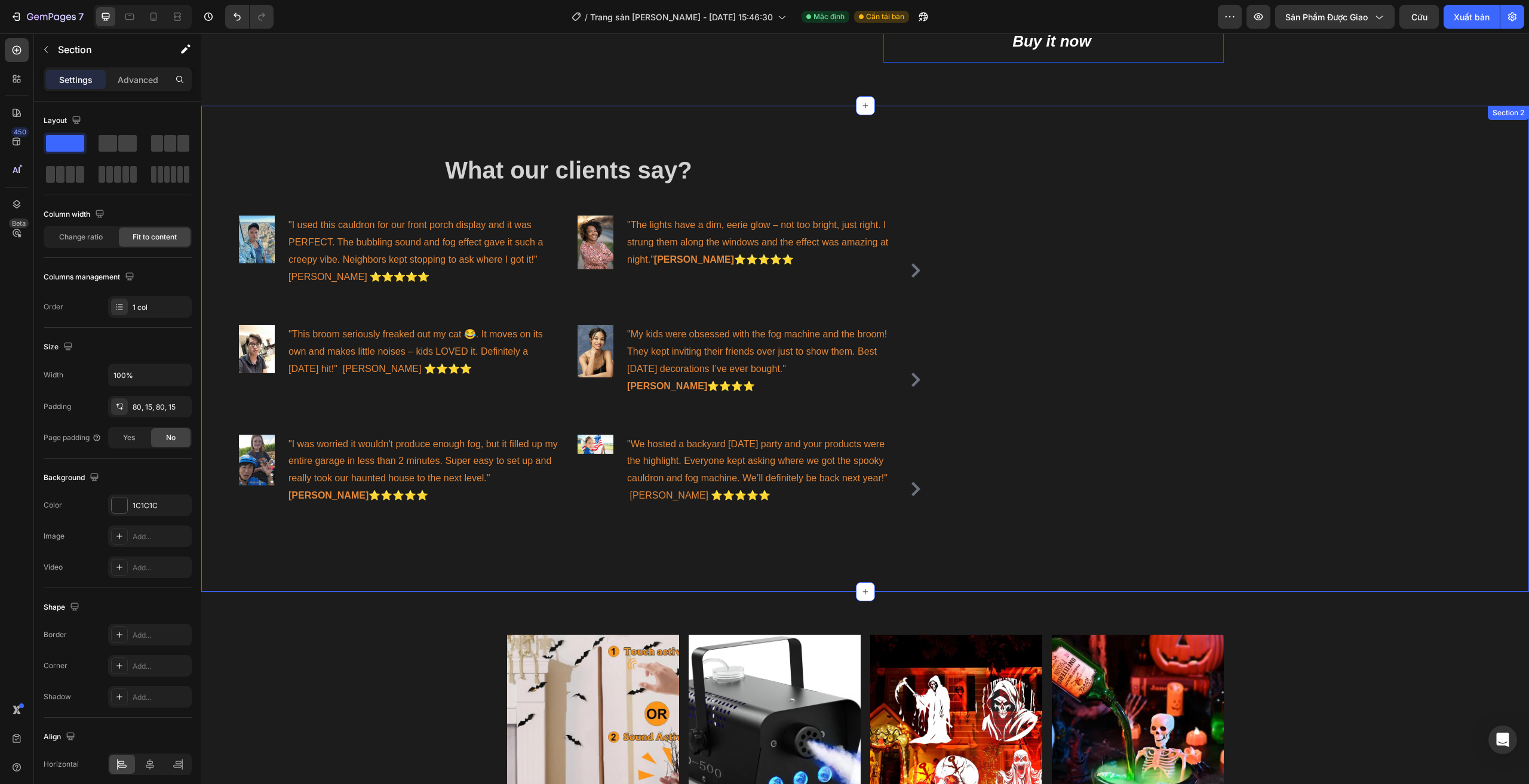
click at [1073, 178] on div "What our clients say? Heading Image "I used this cauldron for our front porch d…" at bounding box center [865, 348] width 1327 height 486
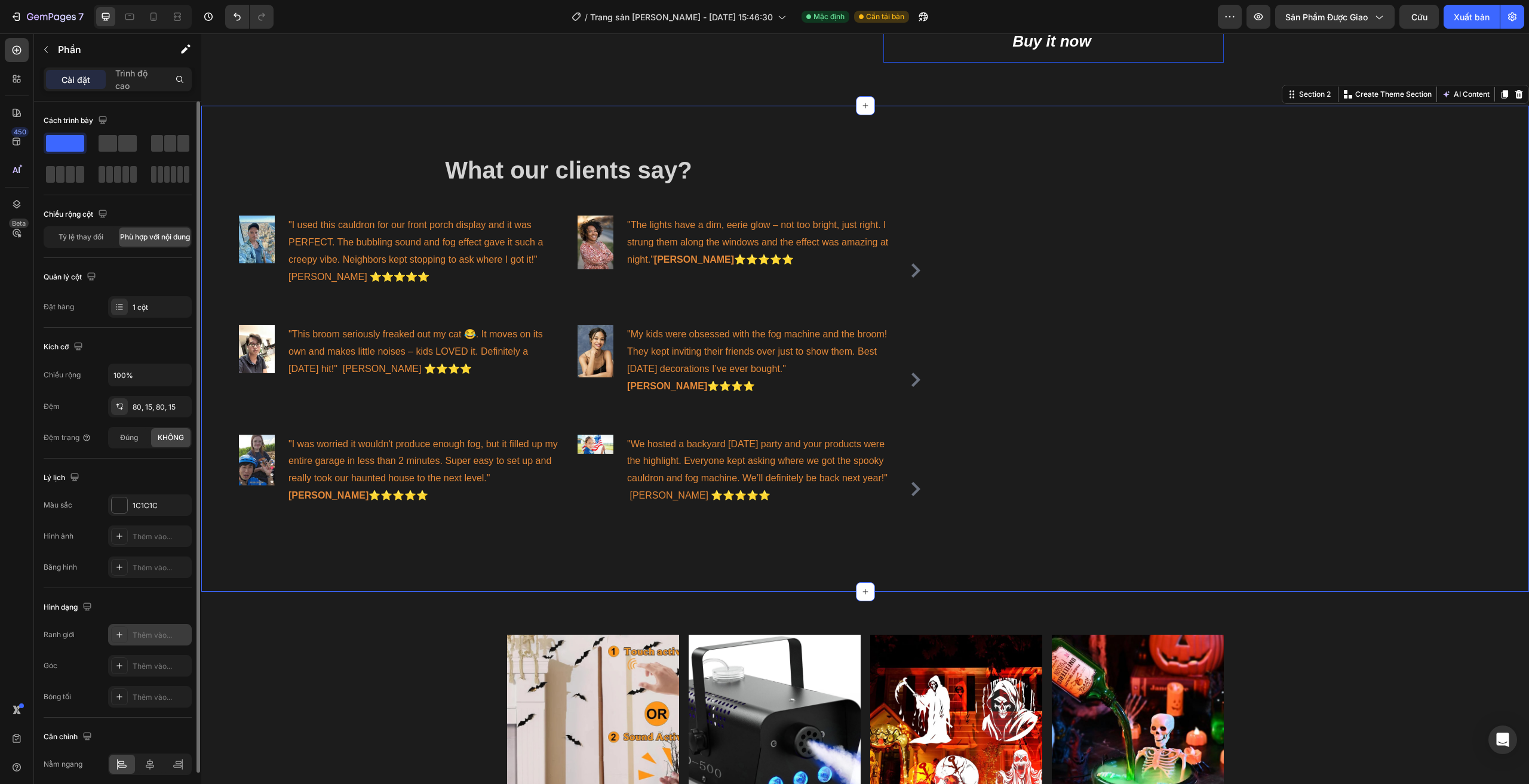
scroll to position [49, 0]
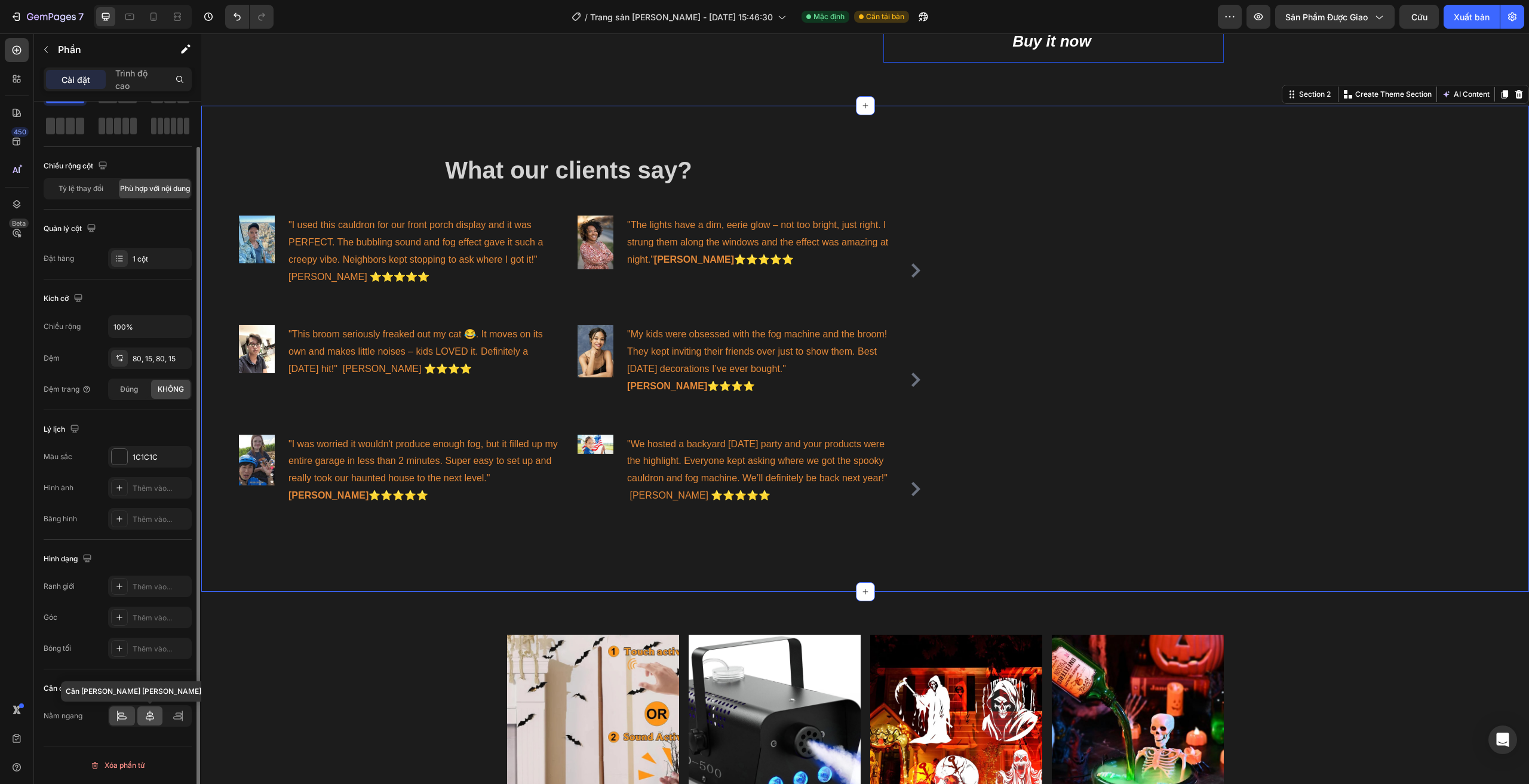
click at [154, 718] on icon at bounding box center [150, 716] width 8 height 11
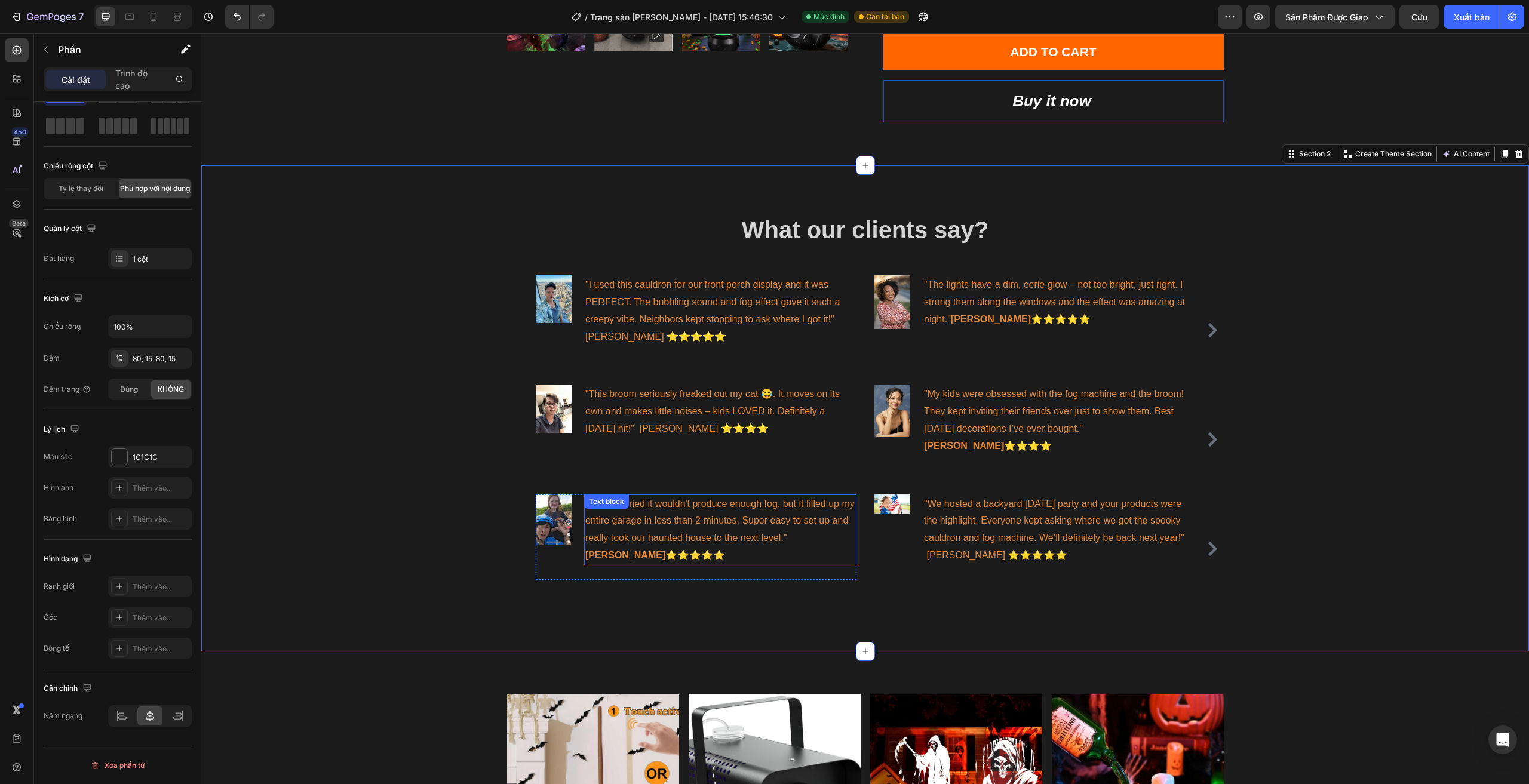
scroll to position [358, 0]
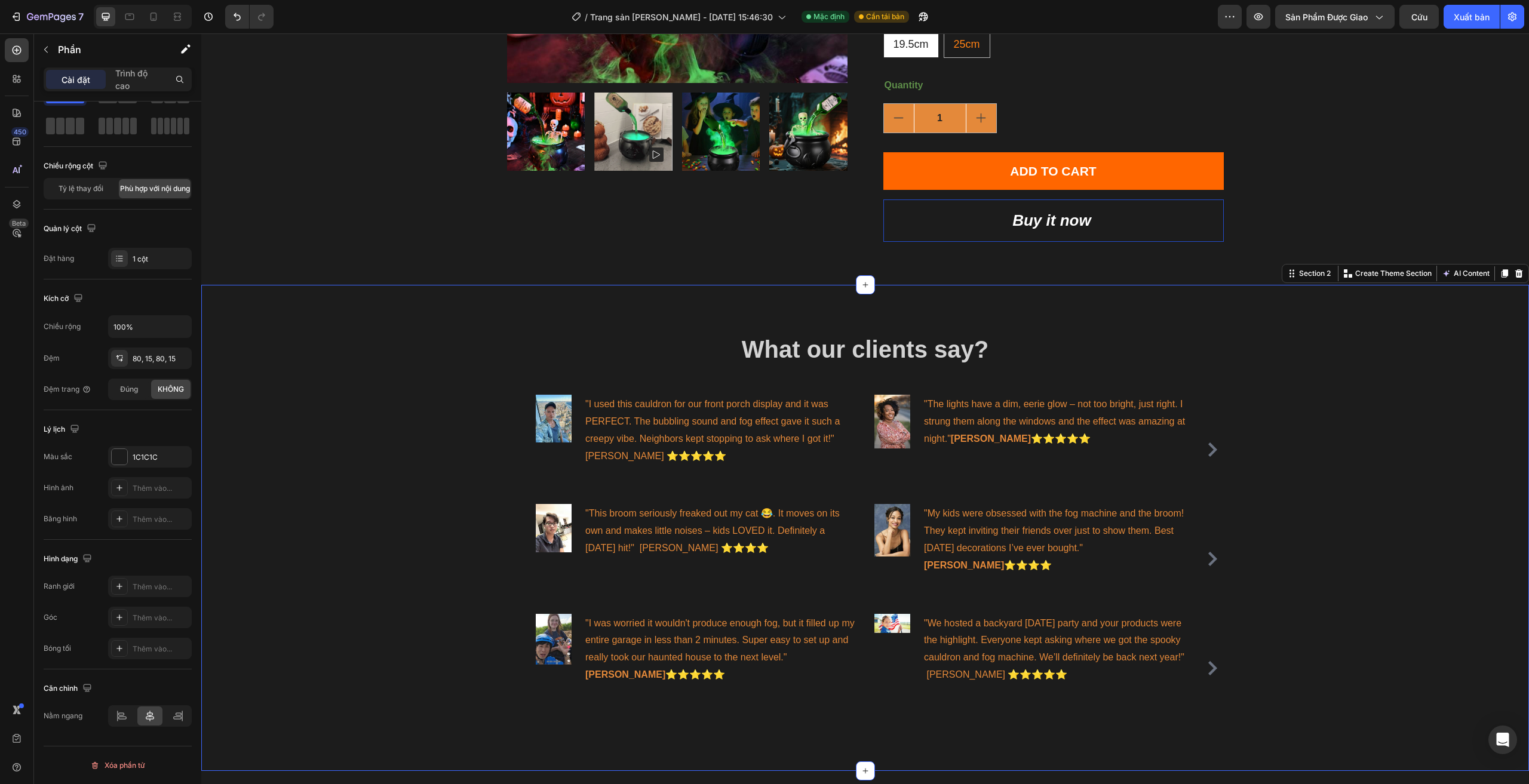
click at [409, 368] on div "What our clients say? Heading Image "I used this cauldron for our front porch d…" at bounding box center [865, 527] width 1327 height 486
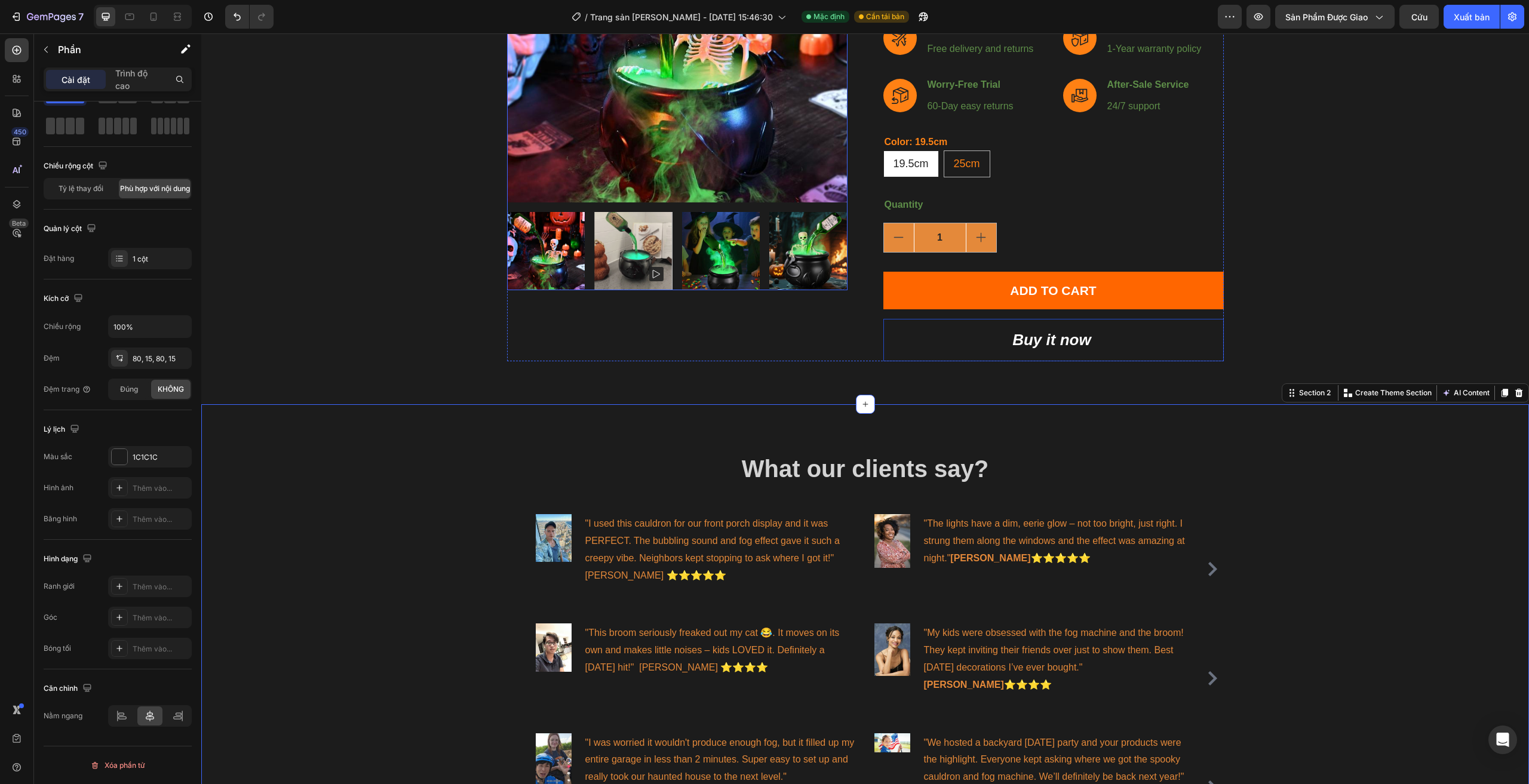
scroll to position [59, 0]
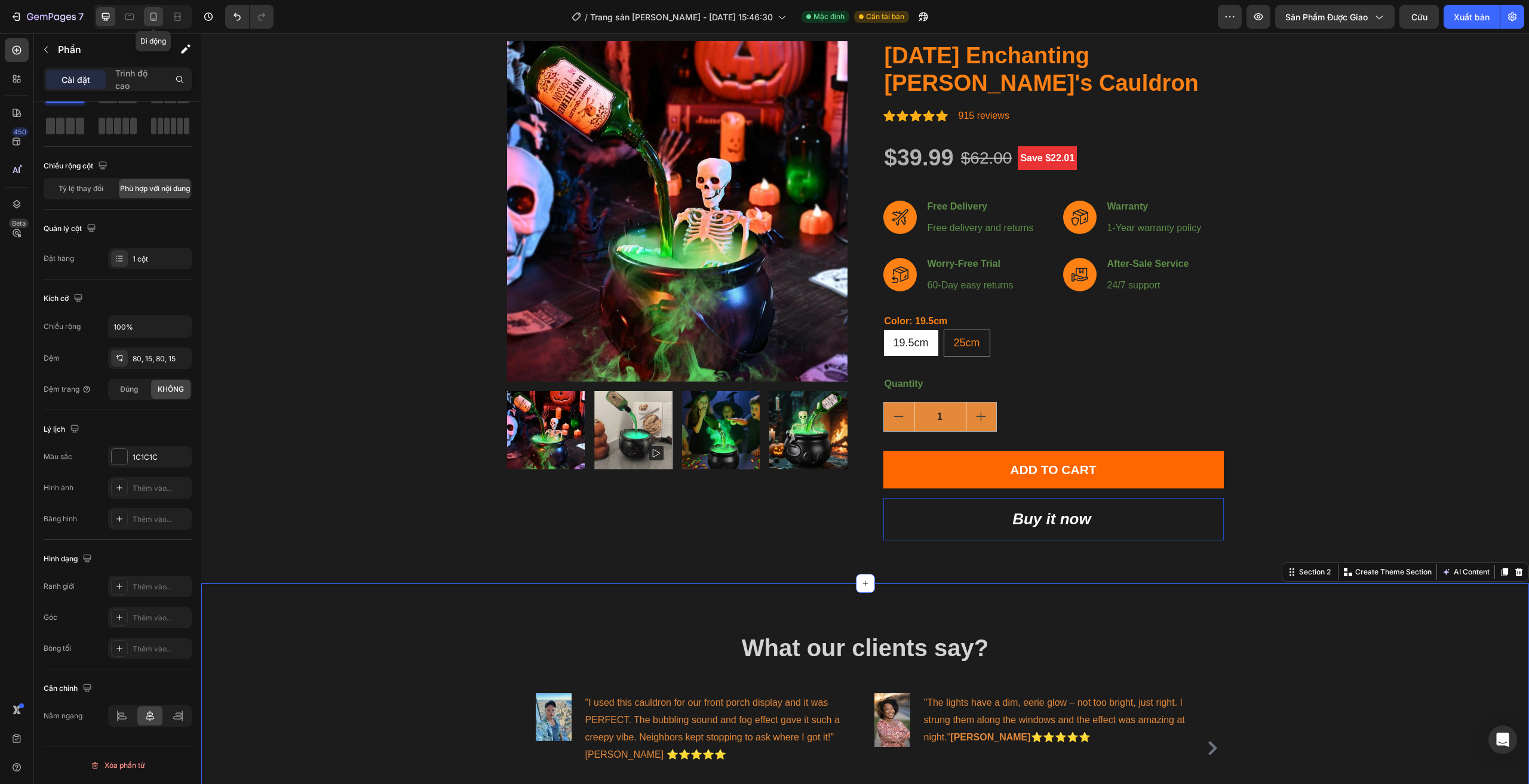
click at [152, 13] on icon at bounding box center [154, 17] width 7 height 8
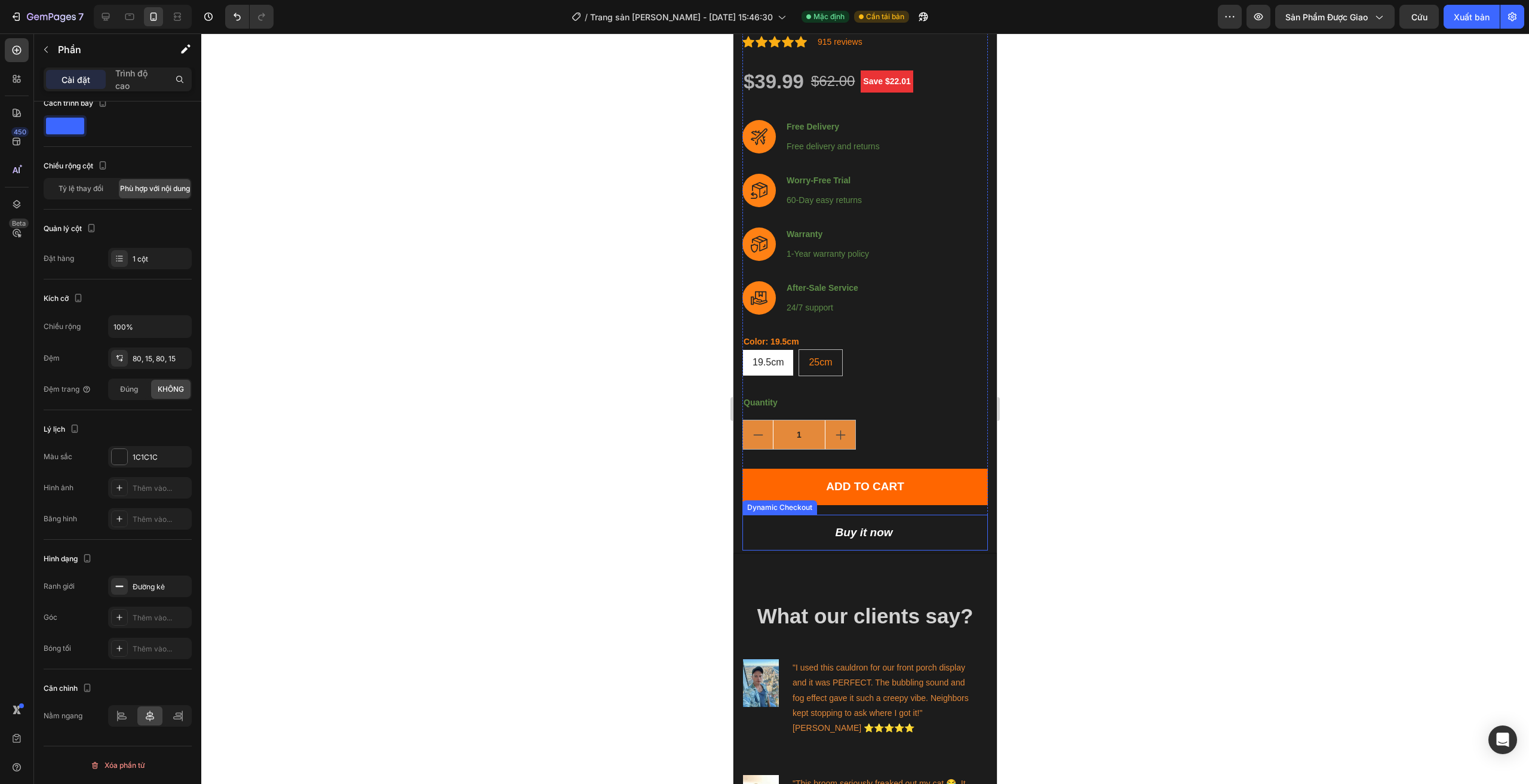
scroll to position [172, 0]
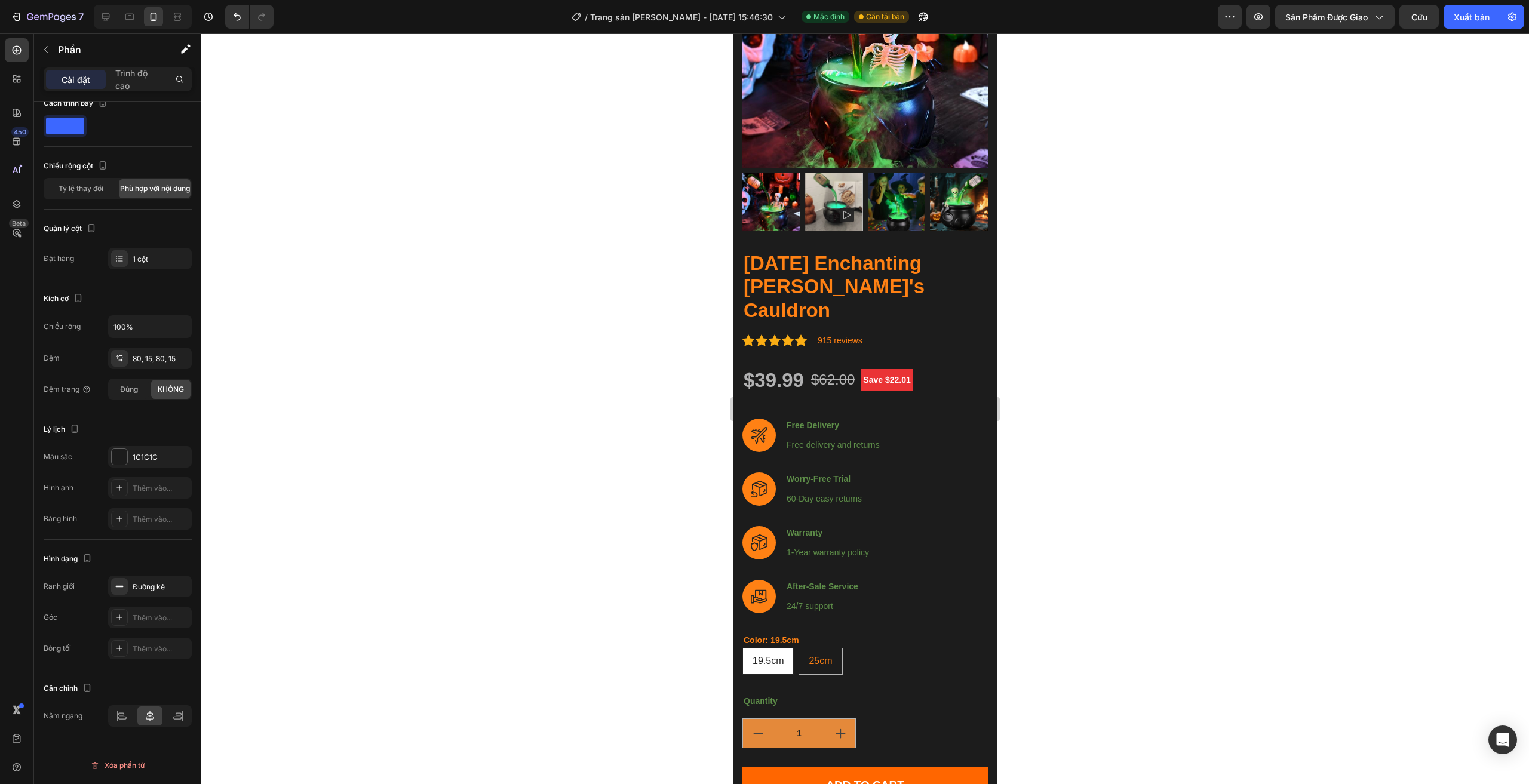
click at [95, 20] on div at bounding box center [142, 16] width 98 height 24
click at [105, 18] on icon at bounding box center [106, 17] width 8 height 8
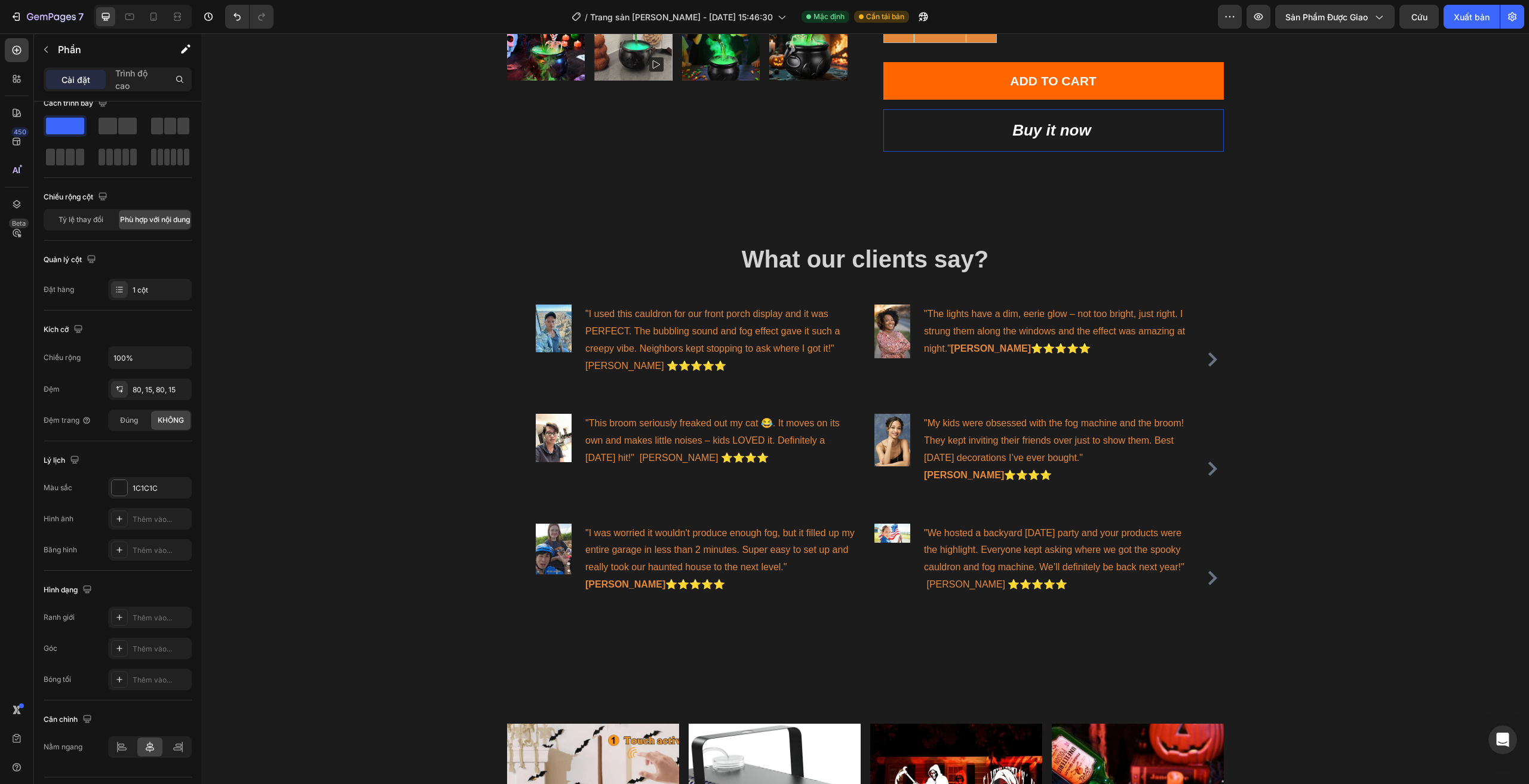
scroll to position [568, 0]
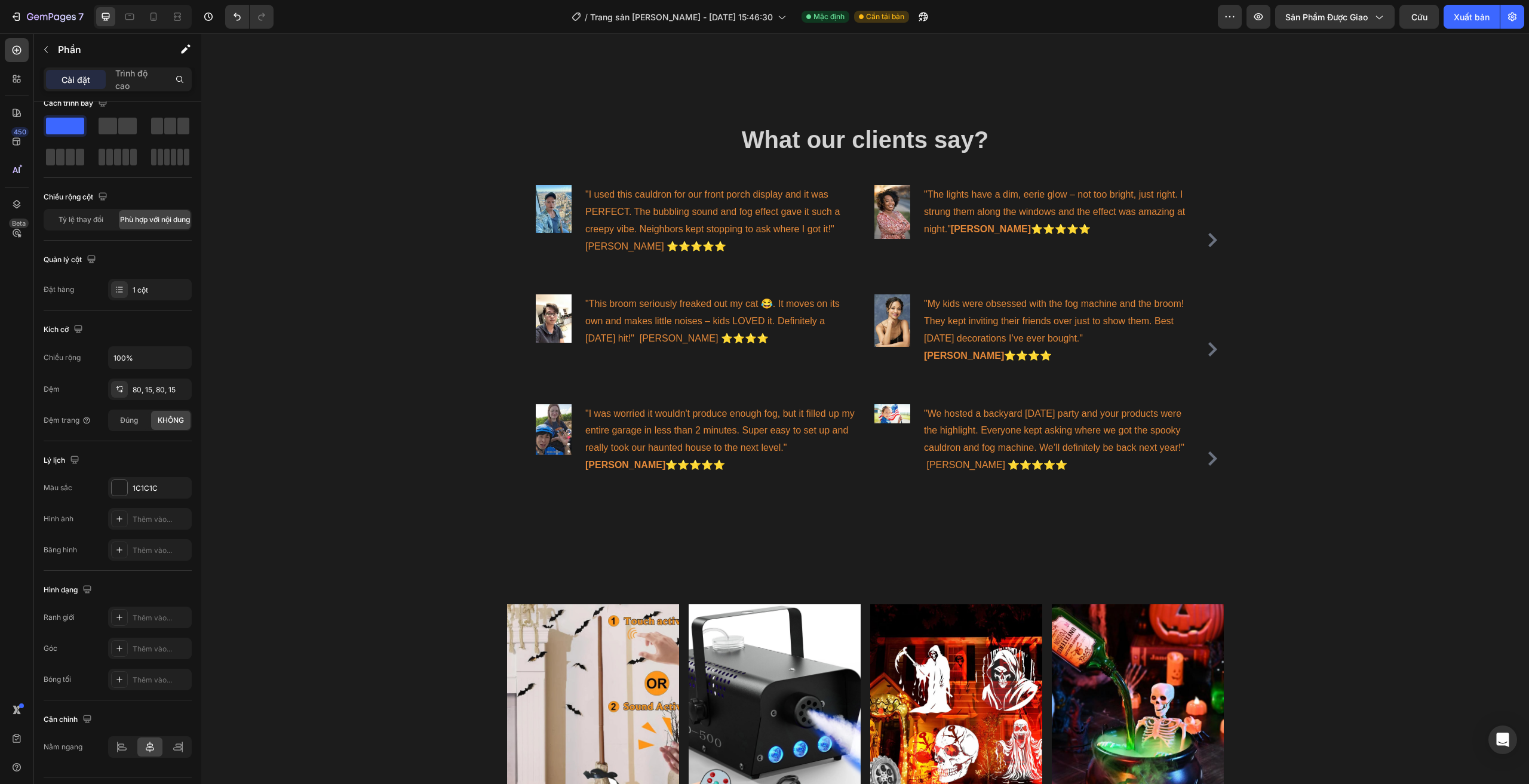
click at [1389, 384] on div "What our clients say? Heading Image "I used this cauldron for our front porch d…" at bounding box center [865, 318] width 1327 height 486
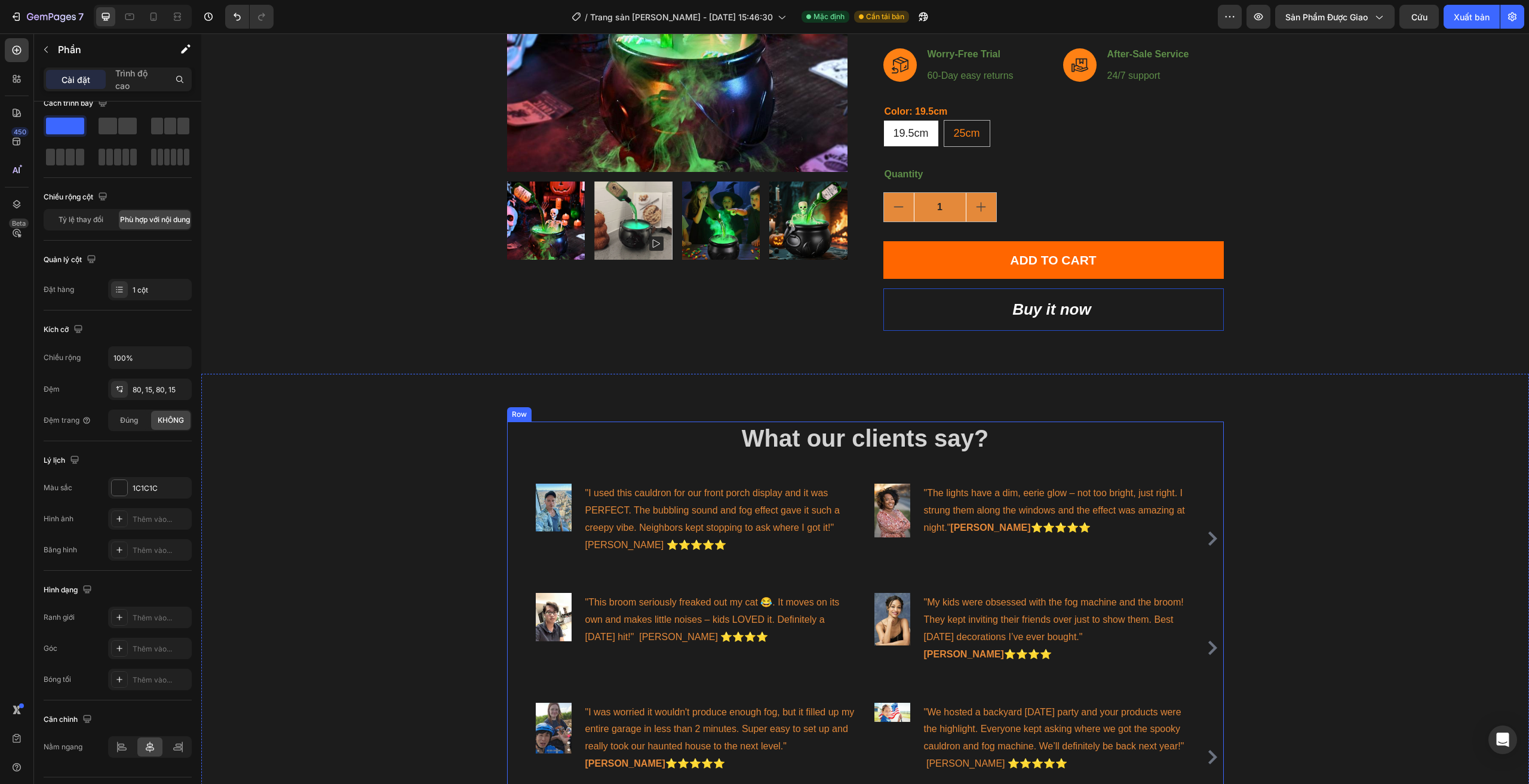
scroll to position [12, 0]
click at [621, 467] on div "What our clients say? Heading Image "I used this cauldron for our front porch d…" at bounding box center [865, 617] width 717 height 390
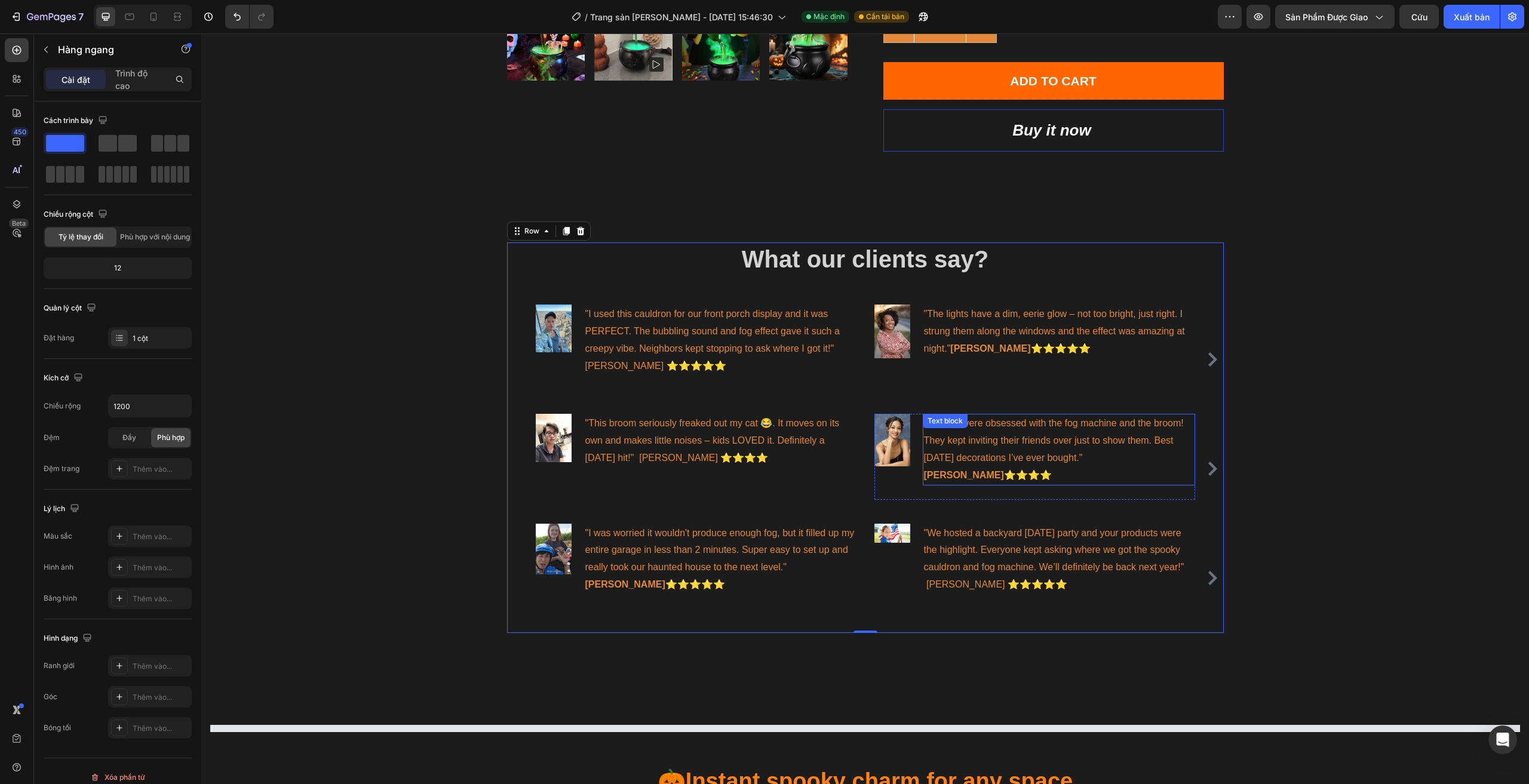
scroll to position [388, 0]
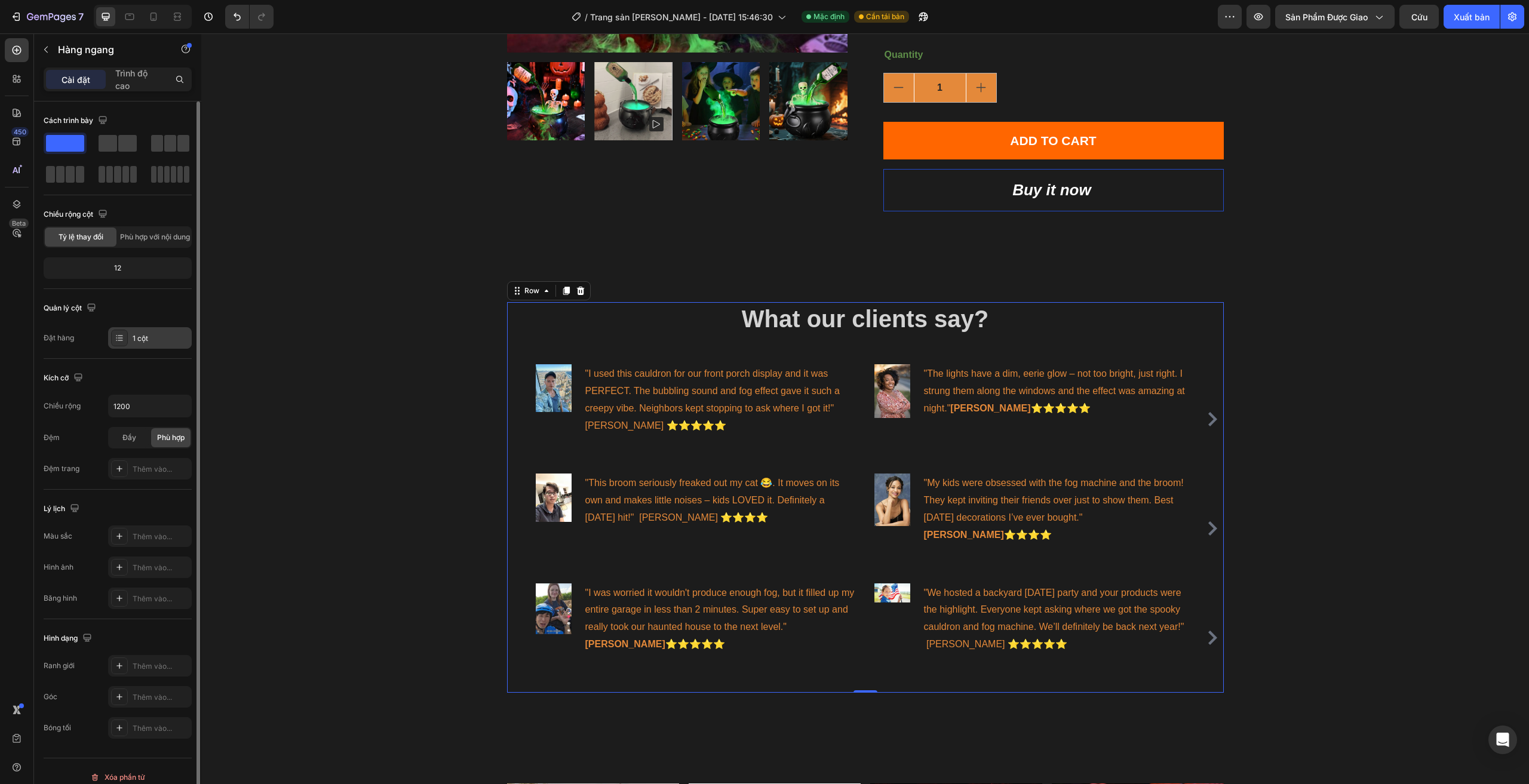
click at [144, 341] on font "1 cột" at bounding box center [140, 338] width 16 height 9
click at [143, 340] on font "1 cột" at bounding box center [140, 338] width 16 height 9
click at [146, 407] on input "1200" at bounding box center [150, 405] width 83 height 21
click at [149, 405] on input "1200" at bounding box center [150, 405] width 83 height 21
type input "12000"
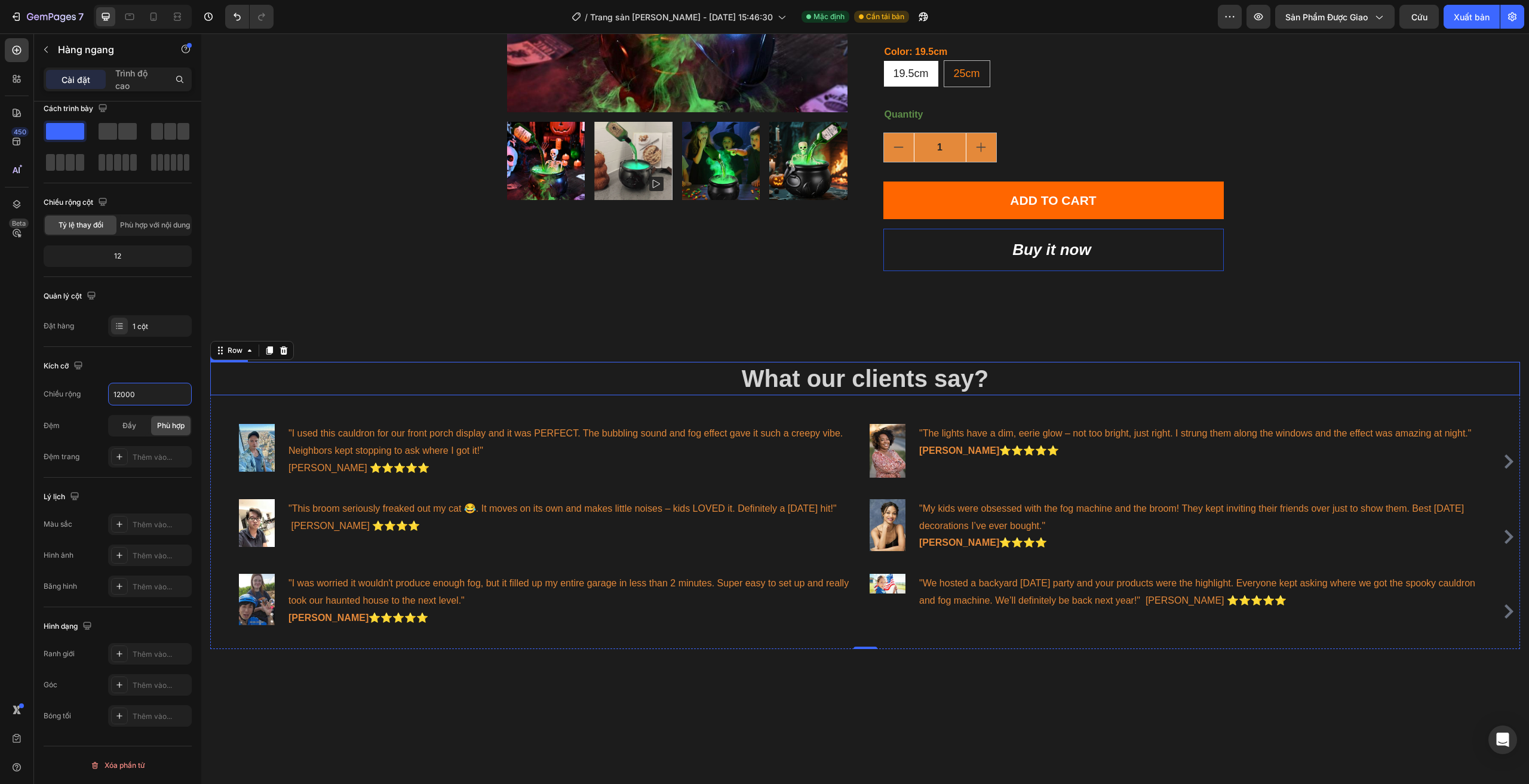
scroll to position [209, 0]
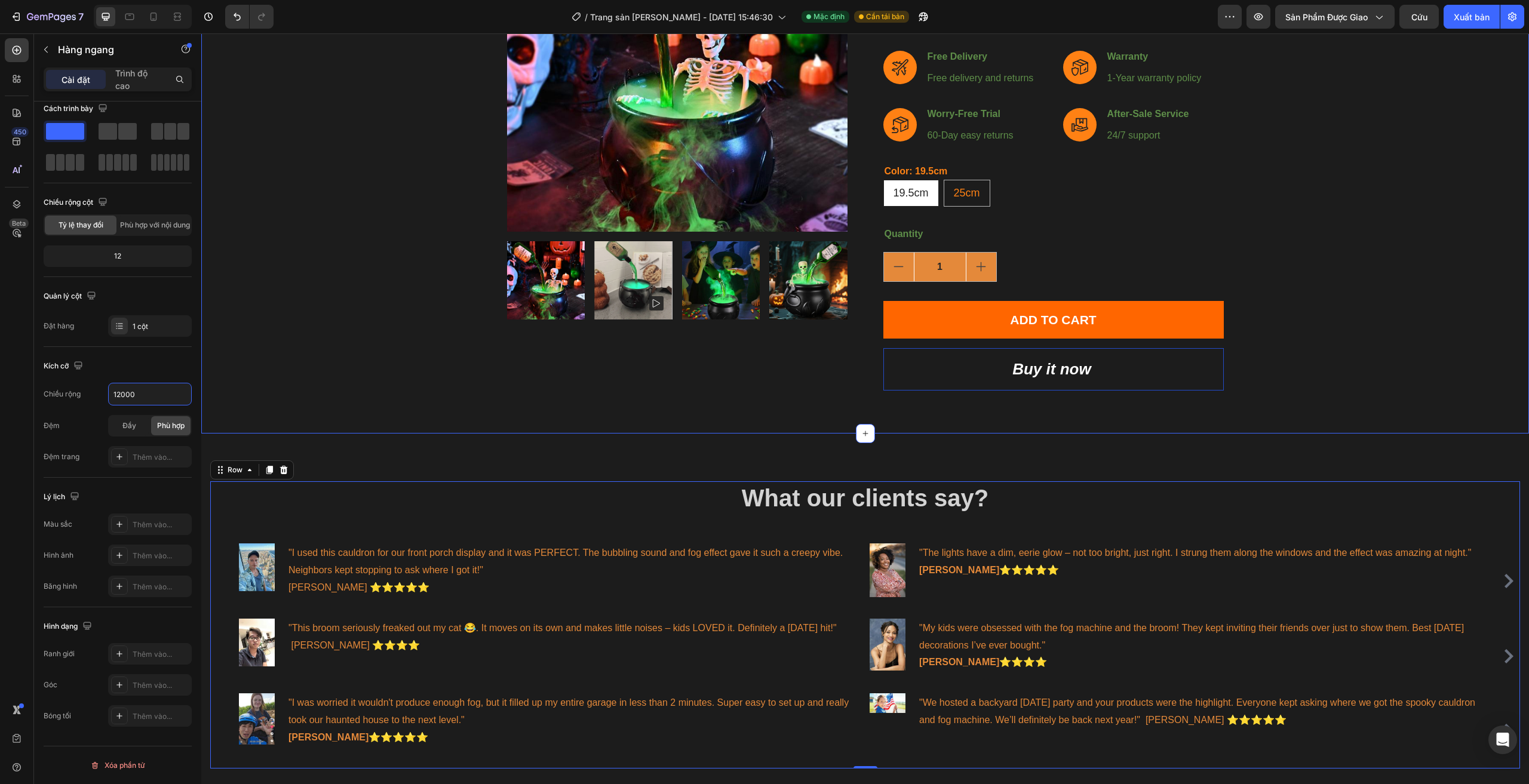
click at [472, 382] on div "Product Images [DATE] Enchanting [PERSON_NAME]'s Cauldron Product Title Icon Ic…" at bounding box center [865, 141] width 1310 height 499
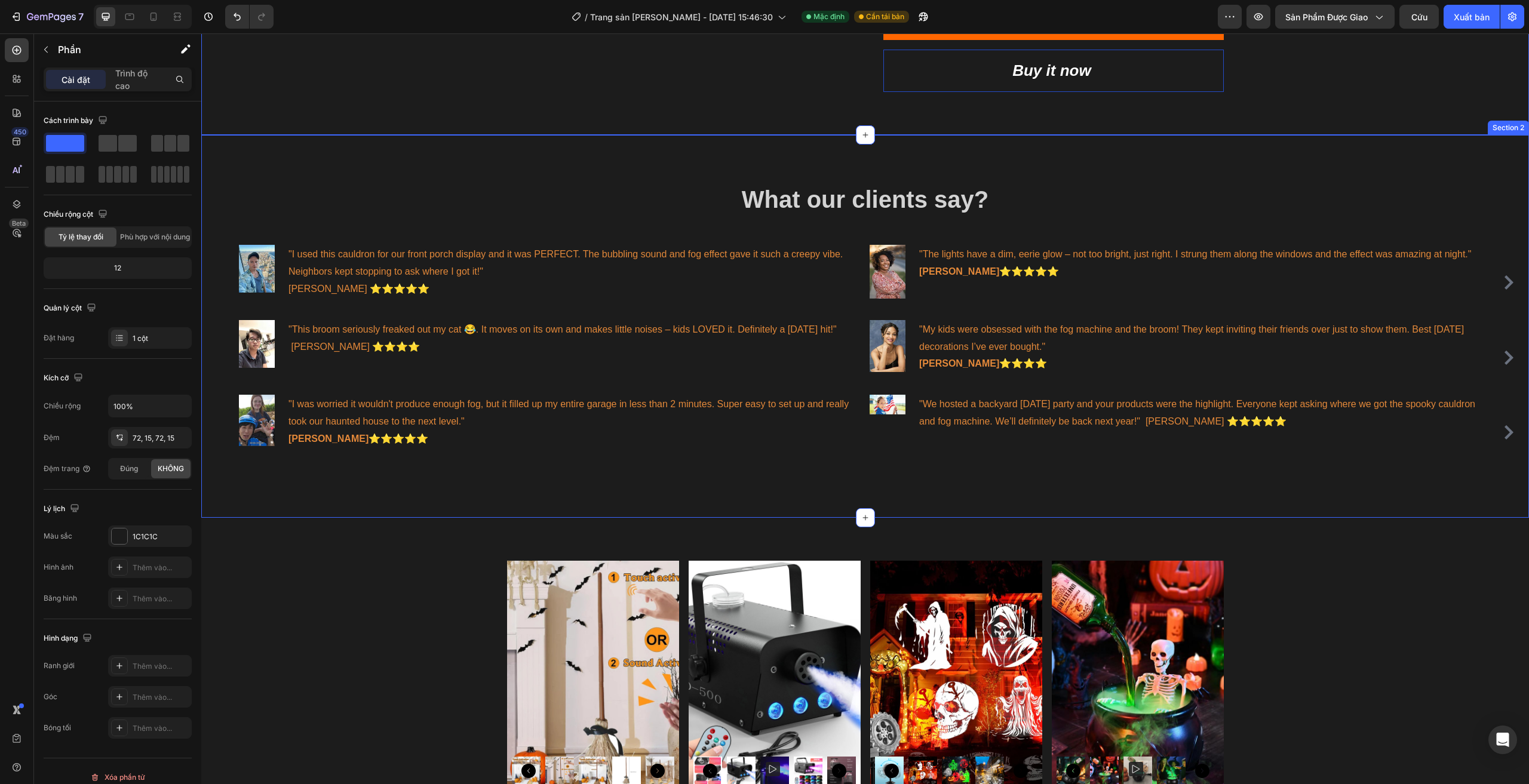
scroll to position [448, 0]
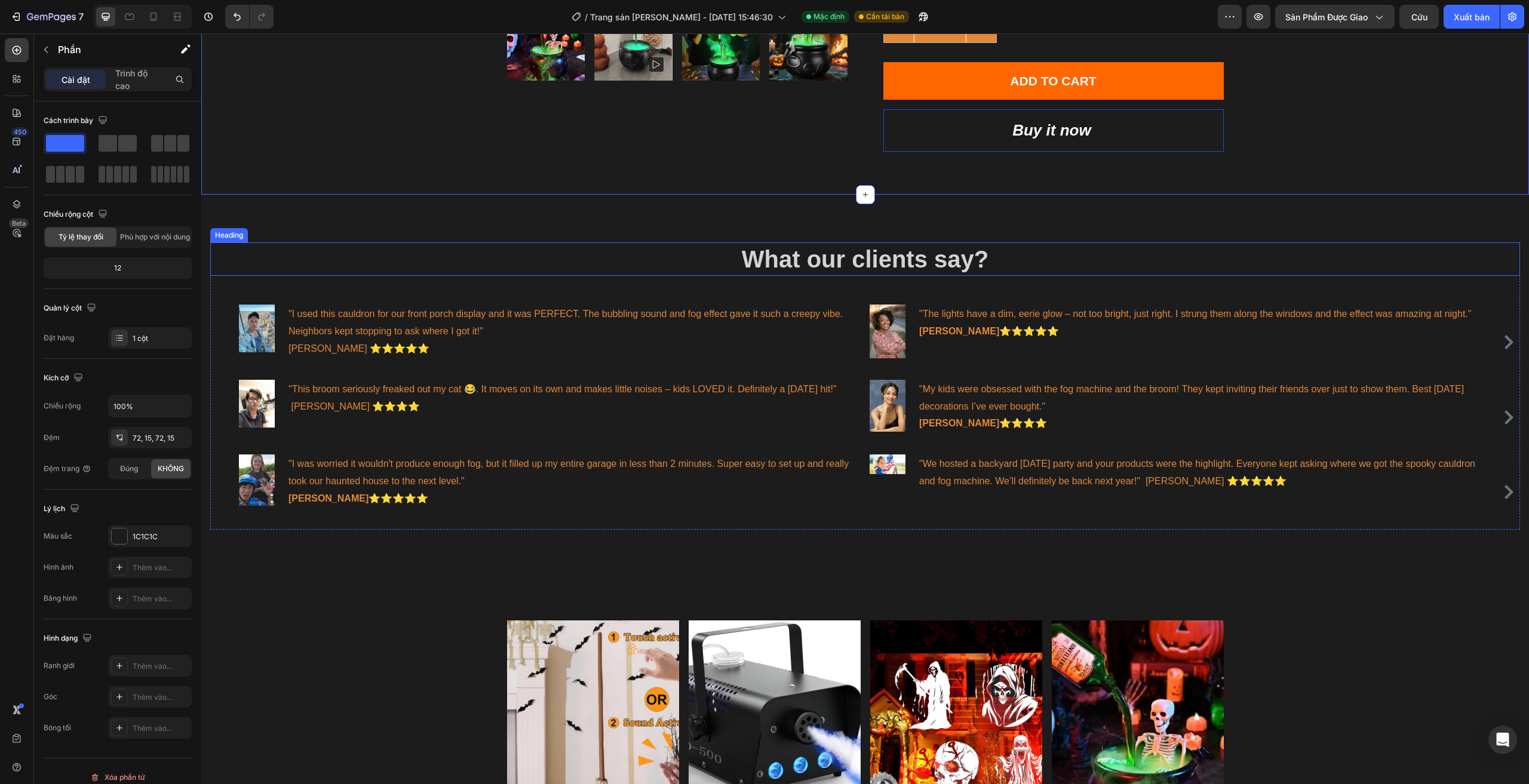
click at [811, 257] on h2 "What our clients say?" at bounding box center [865, 259] width 1310 height 33
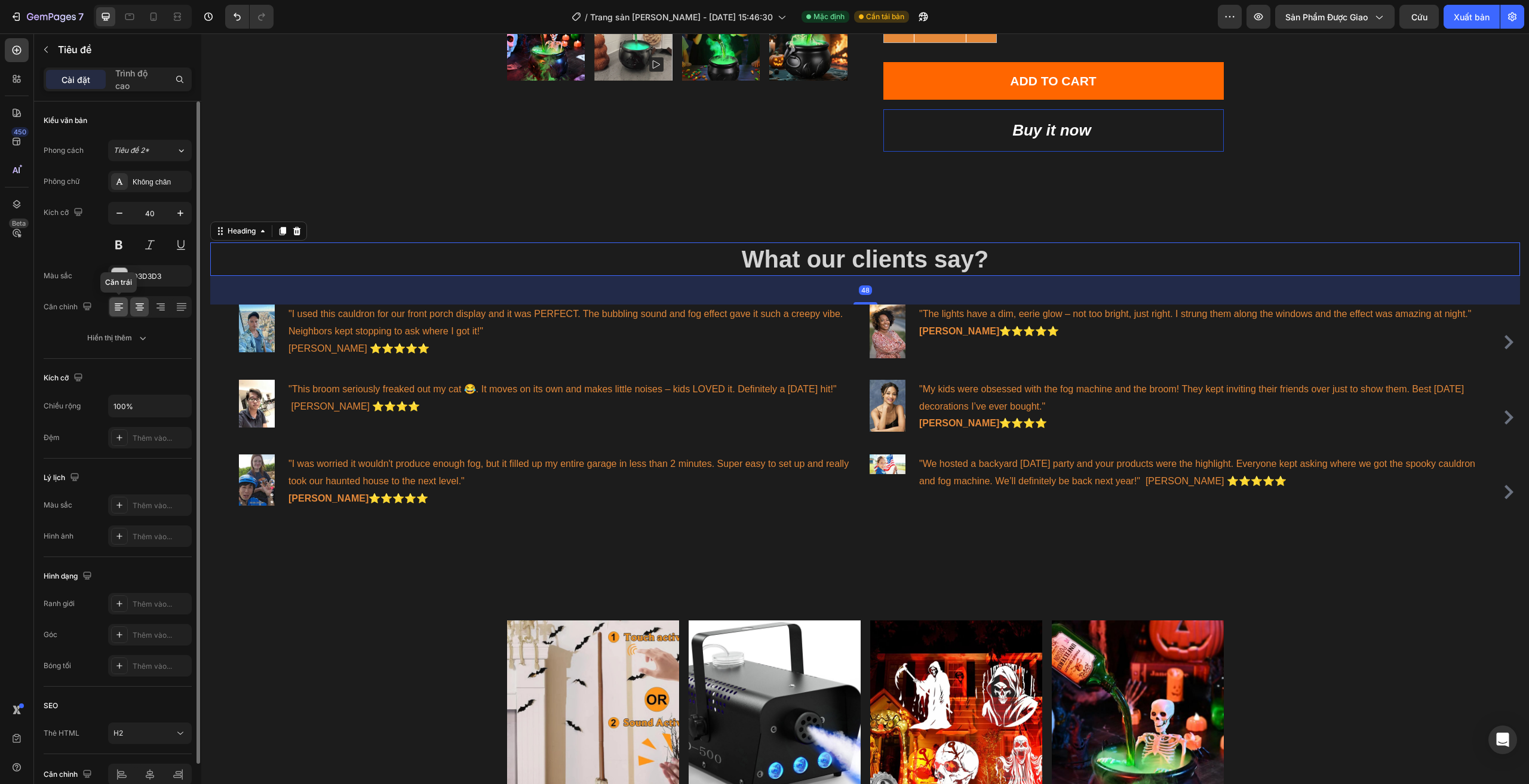
click at [117, 307] on icon at bounding box center [119, 307] width 12 height 12
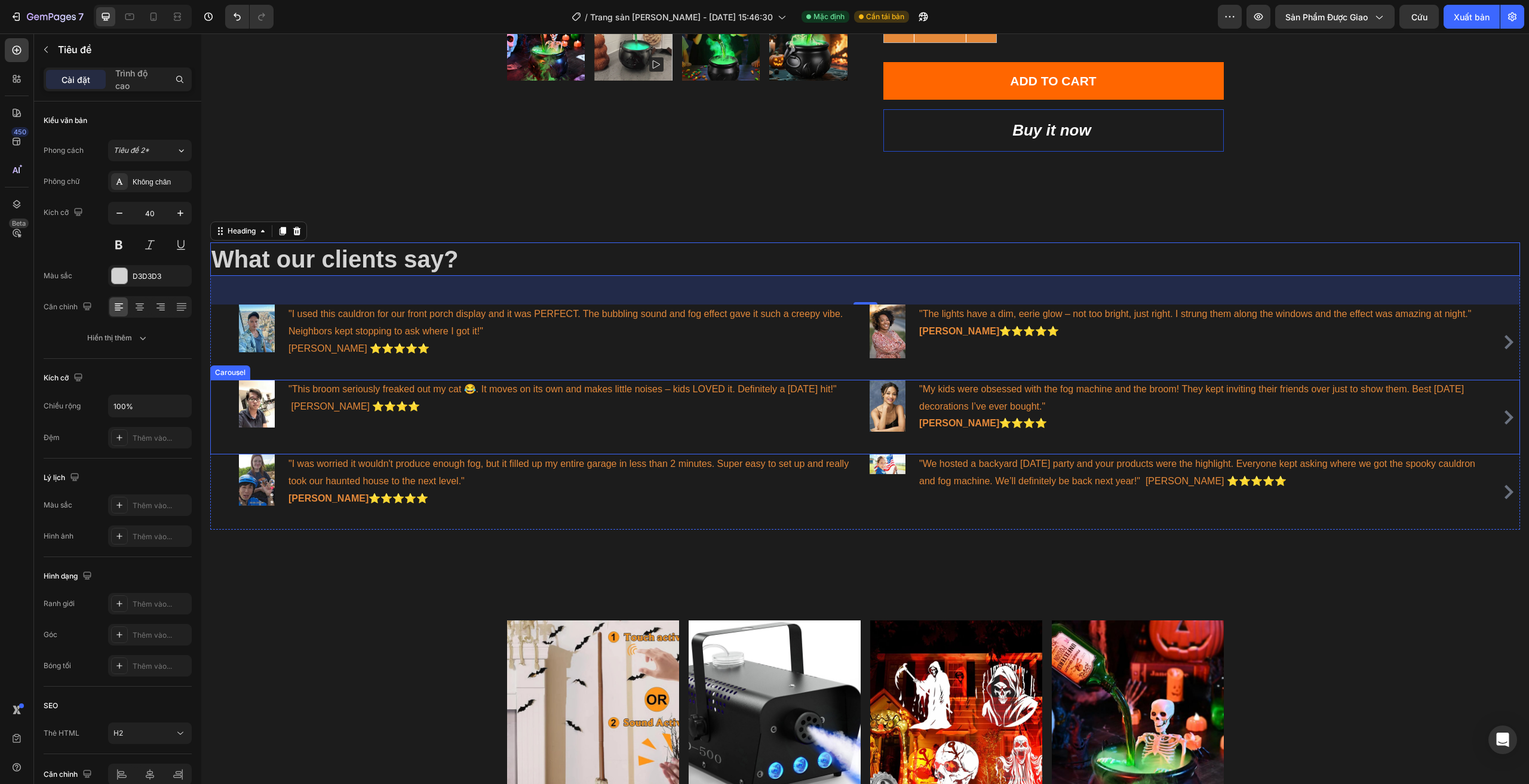
scroll to position [329, 0]
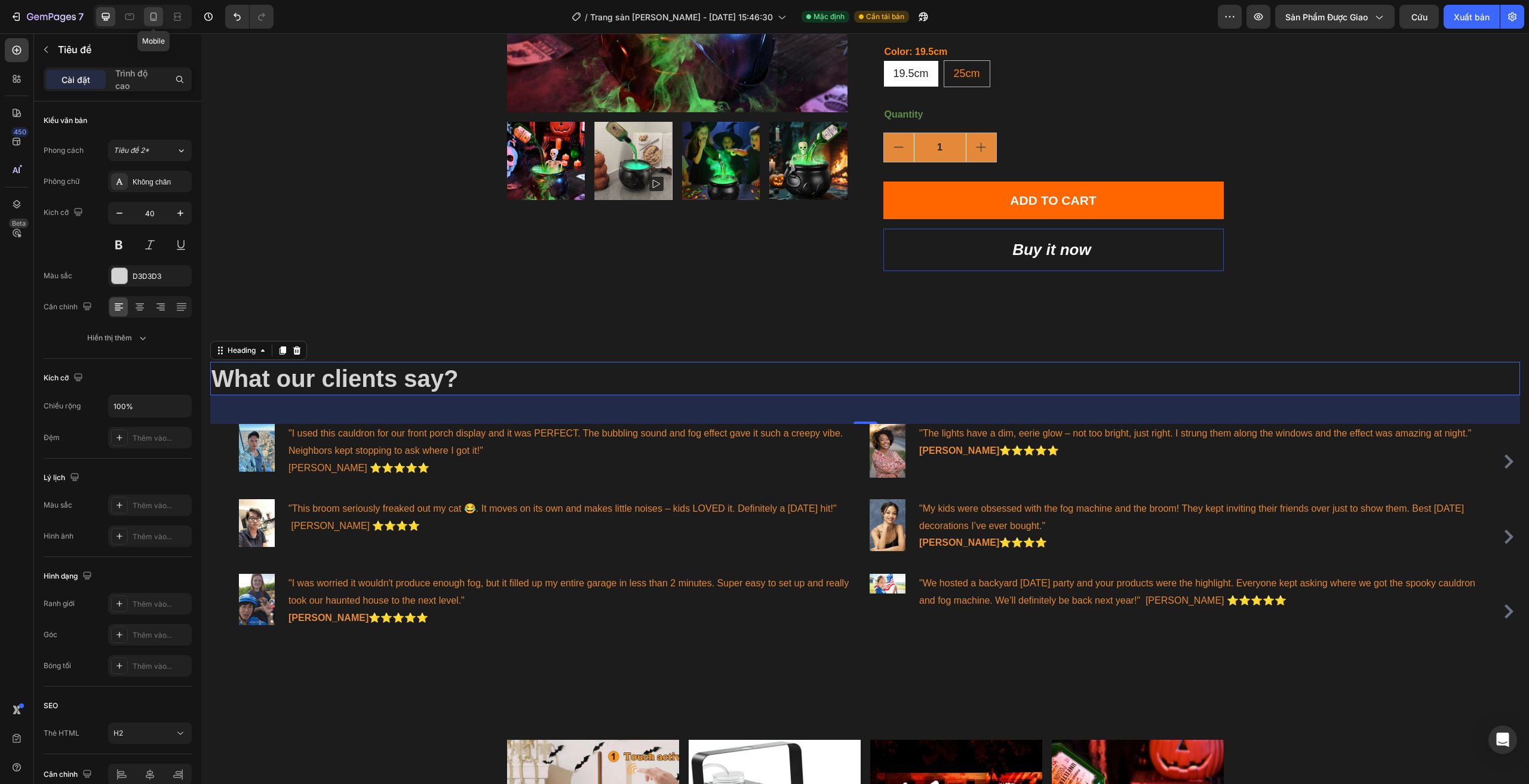
click at [153, 17] on icon at bounding box center [154, 17] width 12 height 12
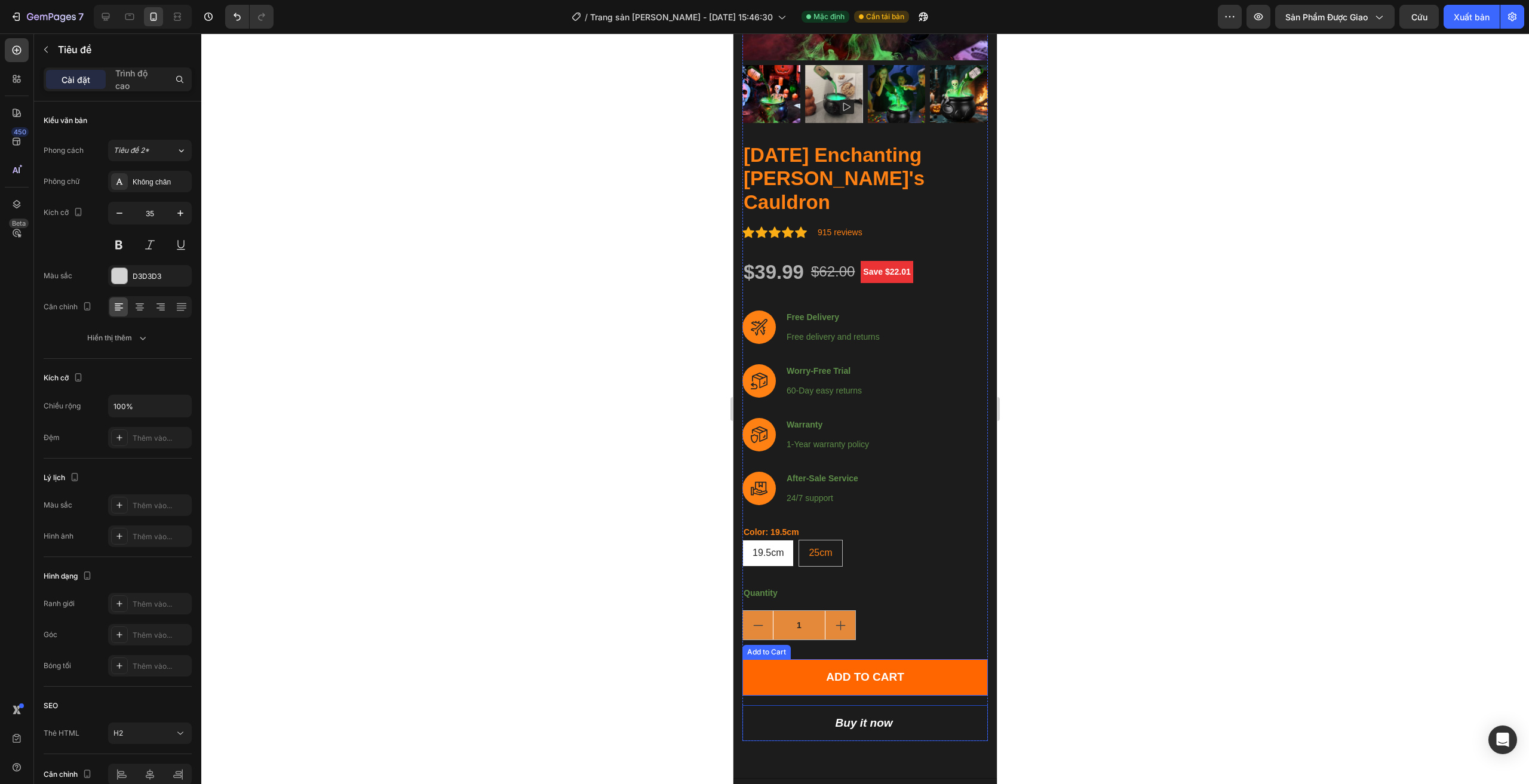
scroll to position [161, 0]
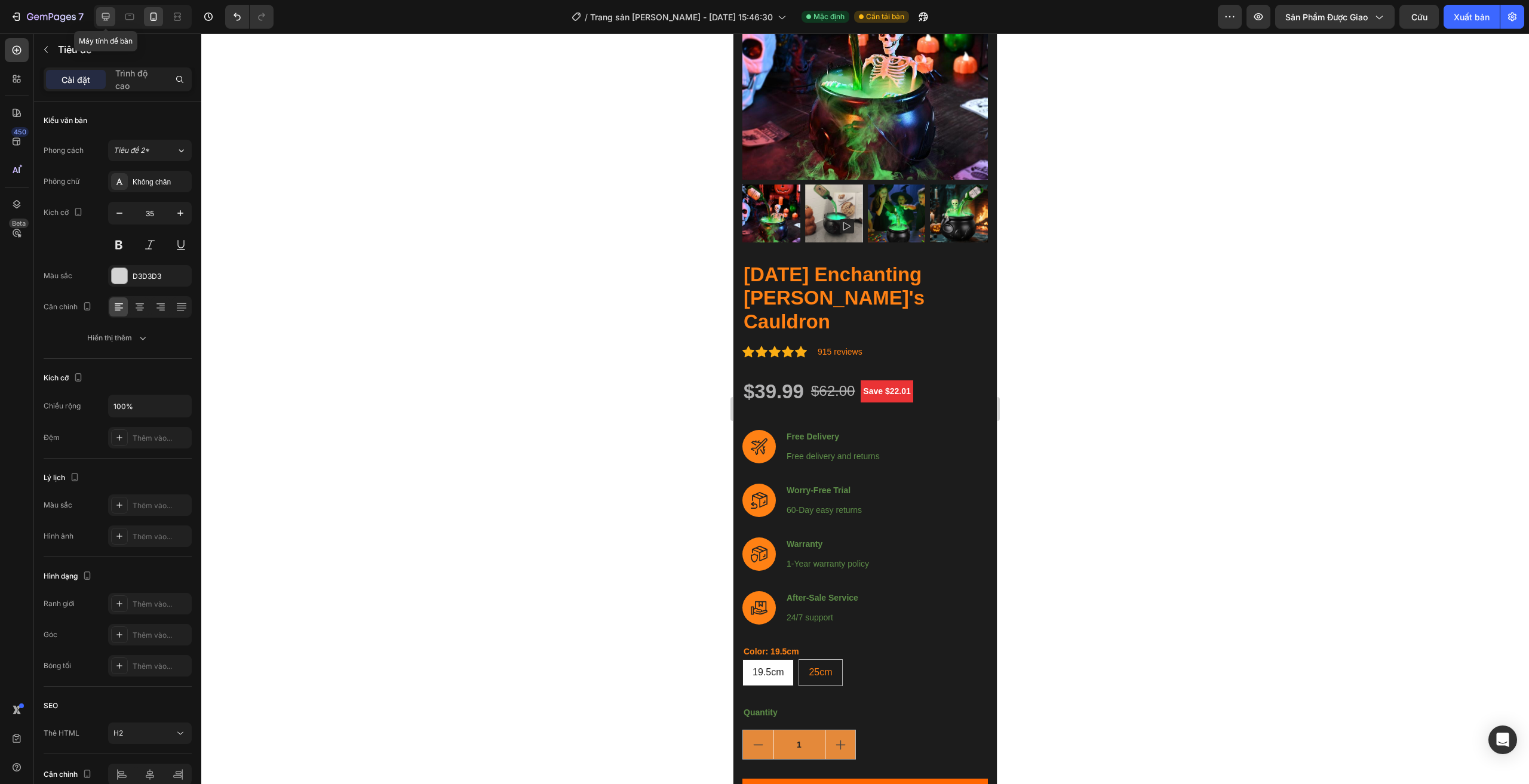
click at [107, 13] on icon at bounding box center [106, 17] width 12 height 12
type input "40"
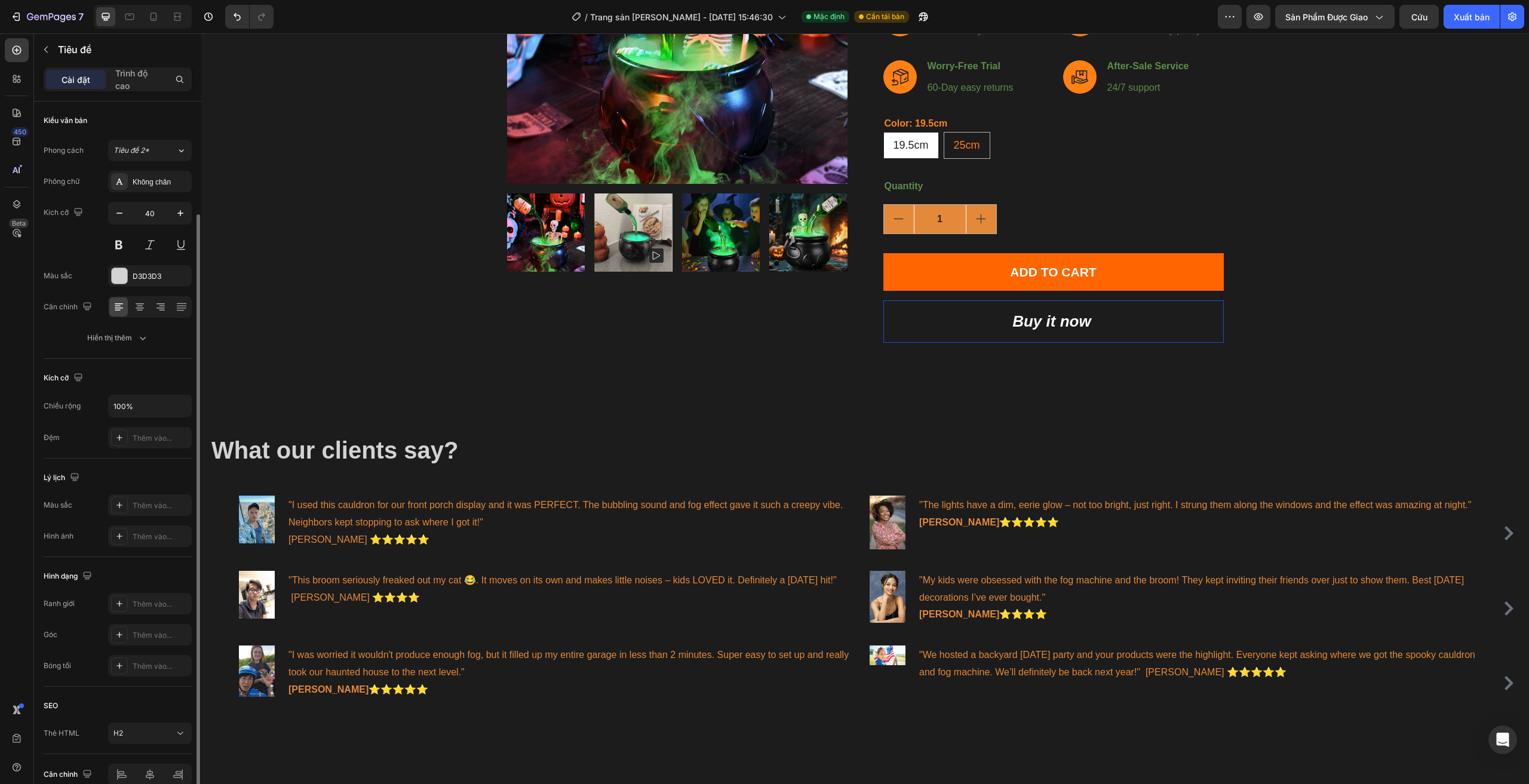
scroll to position [58, 0]
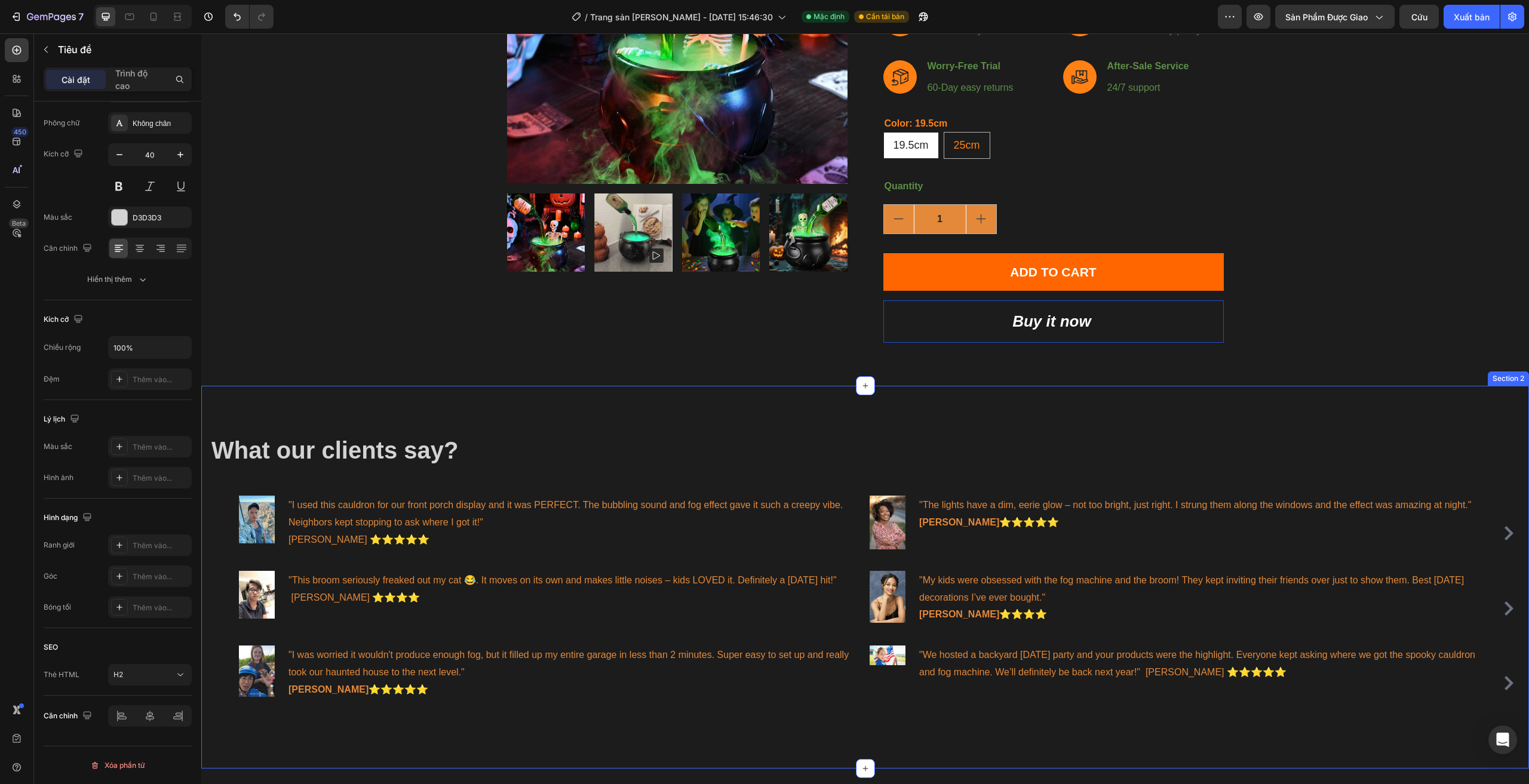
click at [363, 404] on div "What our clients say? Heading Image "I used this cauldron for our front porch d…" at bounding box center [865, 577] width 1327 height 383
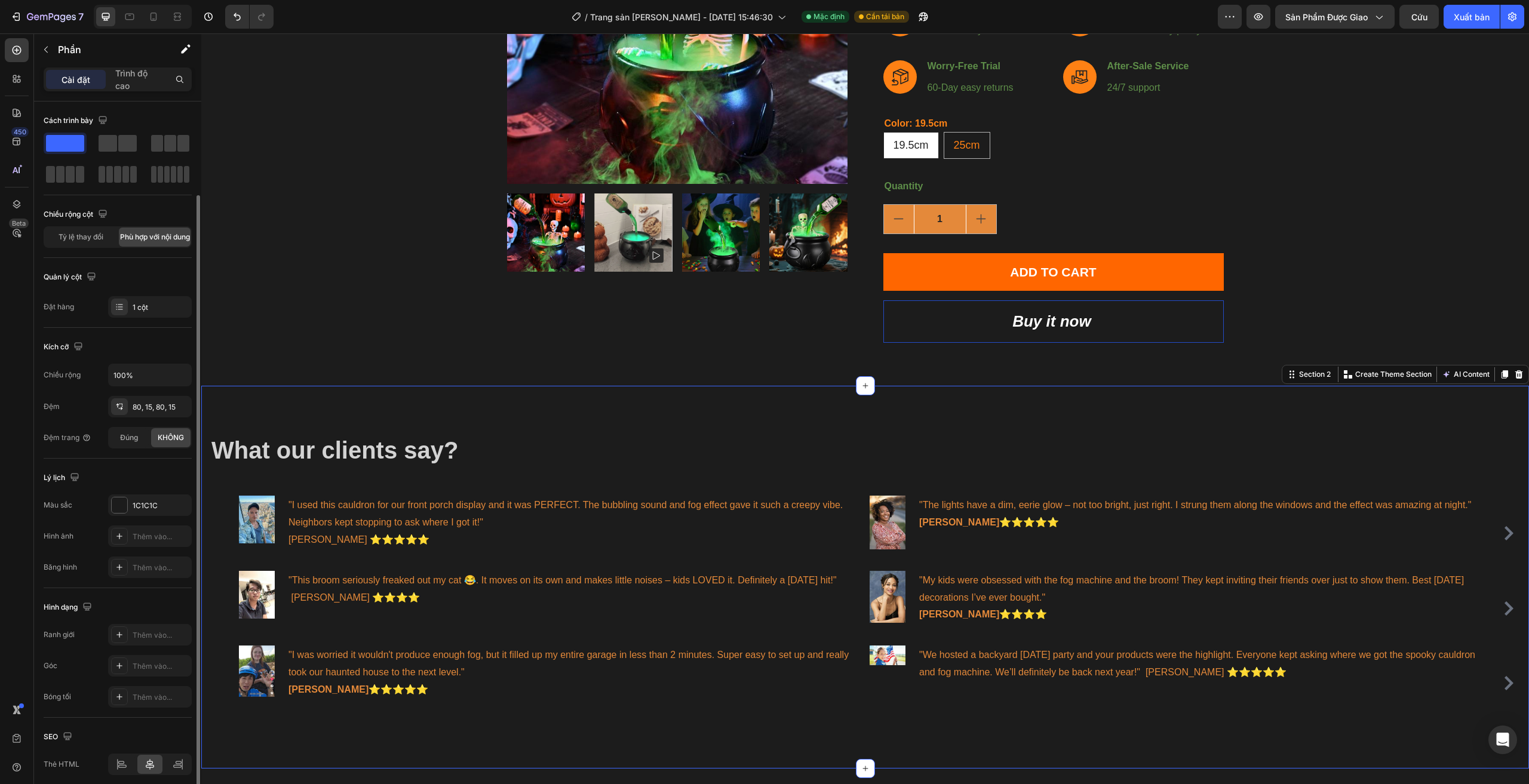
scroll to position [49, 0]
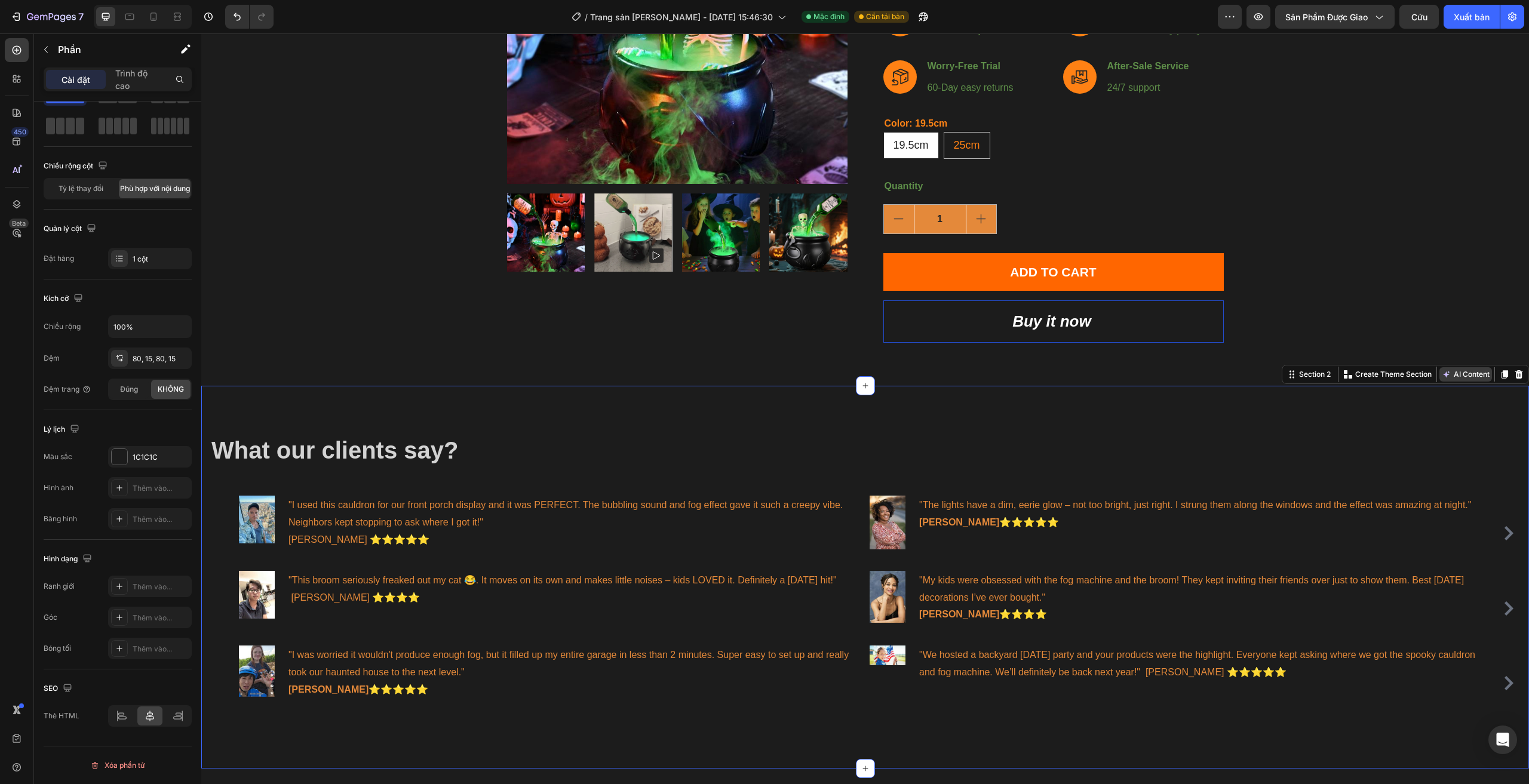
click at [1478, 373] on button "AI Content" at bounding box center [1465, 374] width 53 height 15
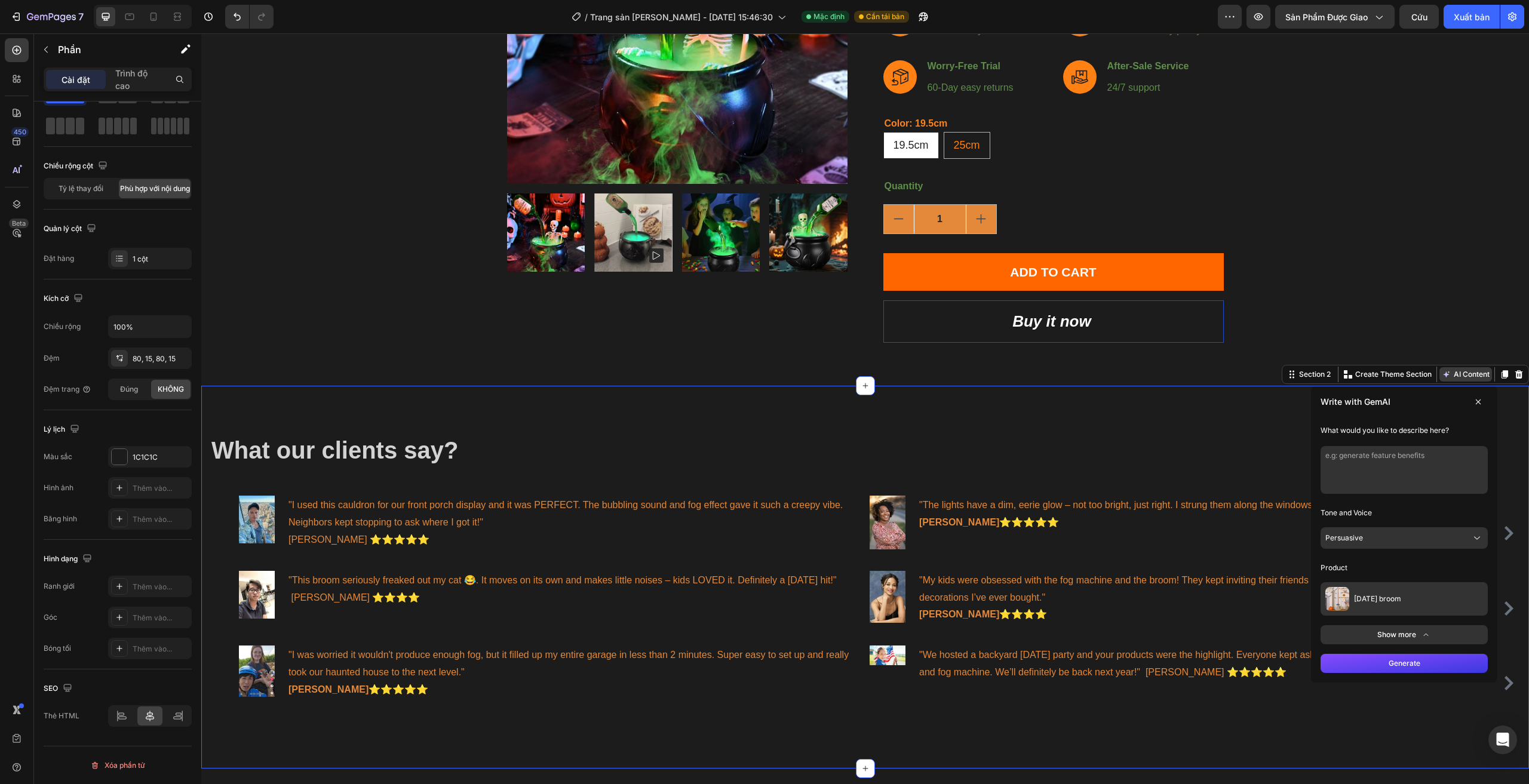
click at [1478, 373] on button "AI Content" at bounding box center [1465, 374] width 53 height 15
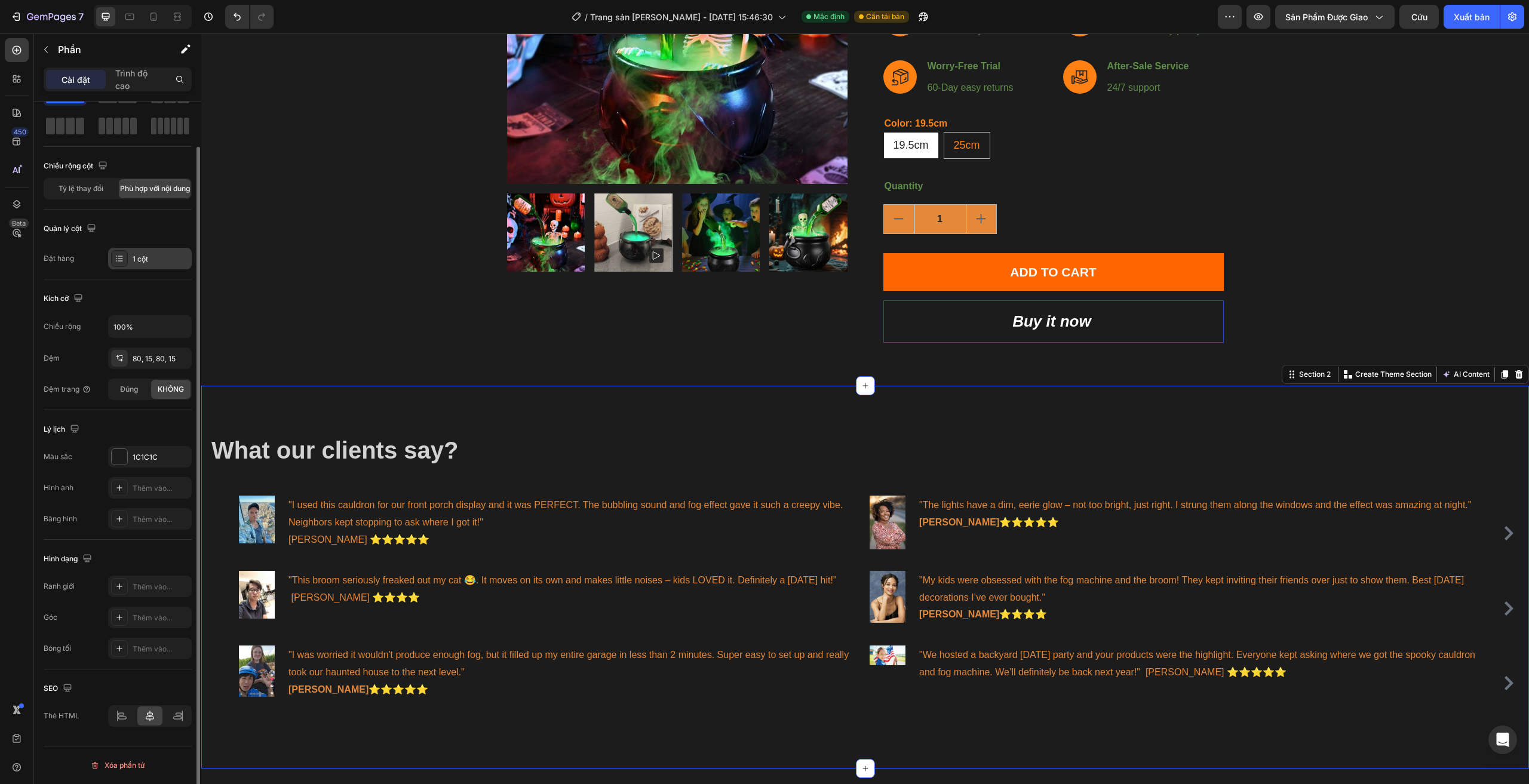
click at [156, 262] on div "1 cột" at bounding box center [160, 259] width 56 height 11
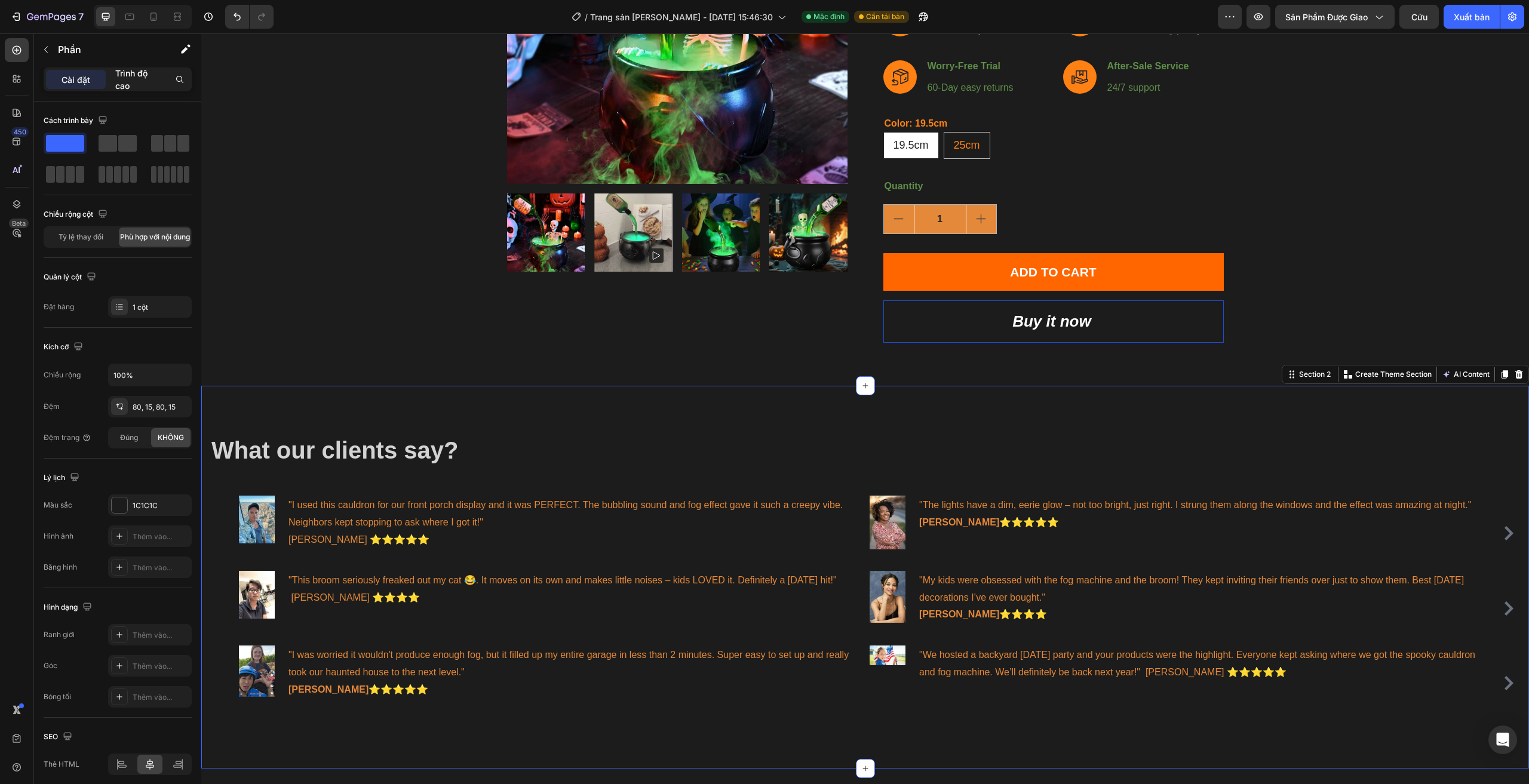
click at [148, 83] on p "Trình độ cao" at bounding box center [138, 79] width 46 height 25
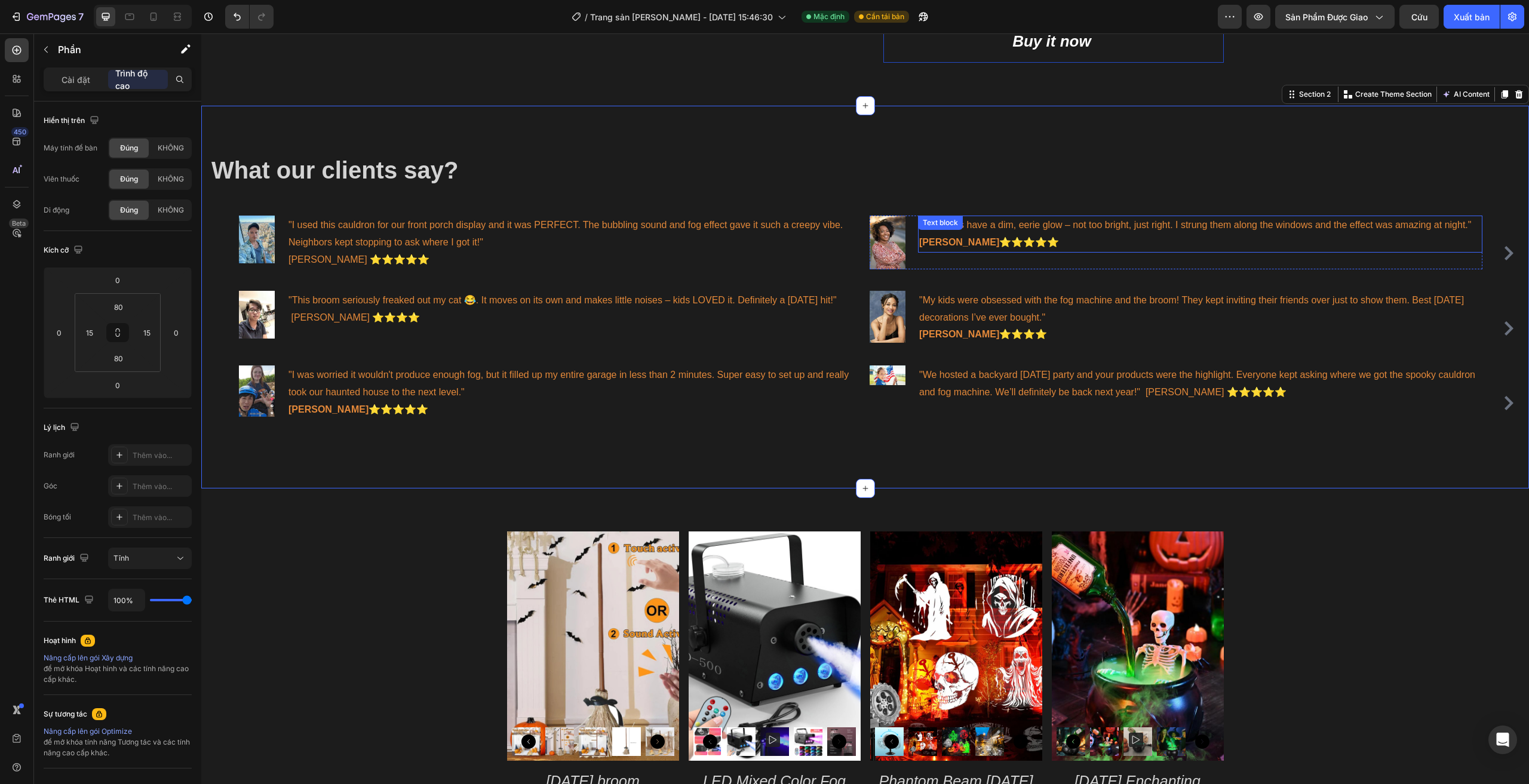
scroll to position [358, 0]
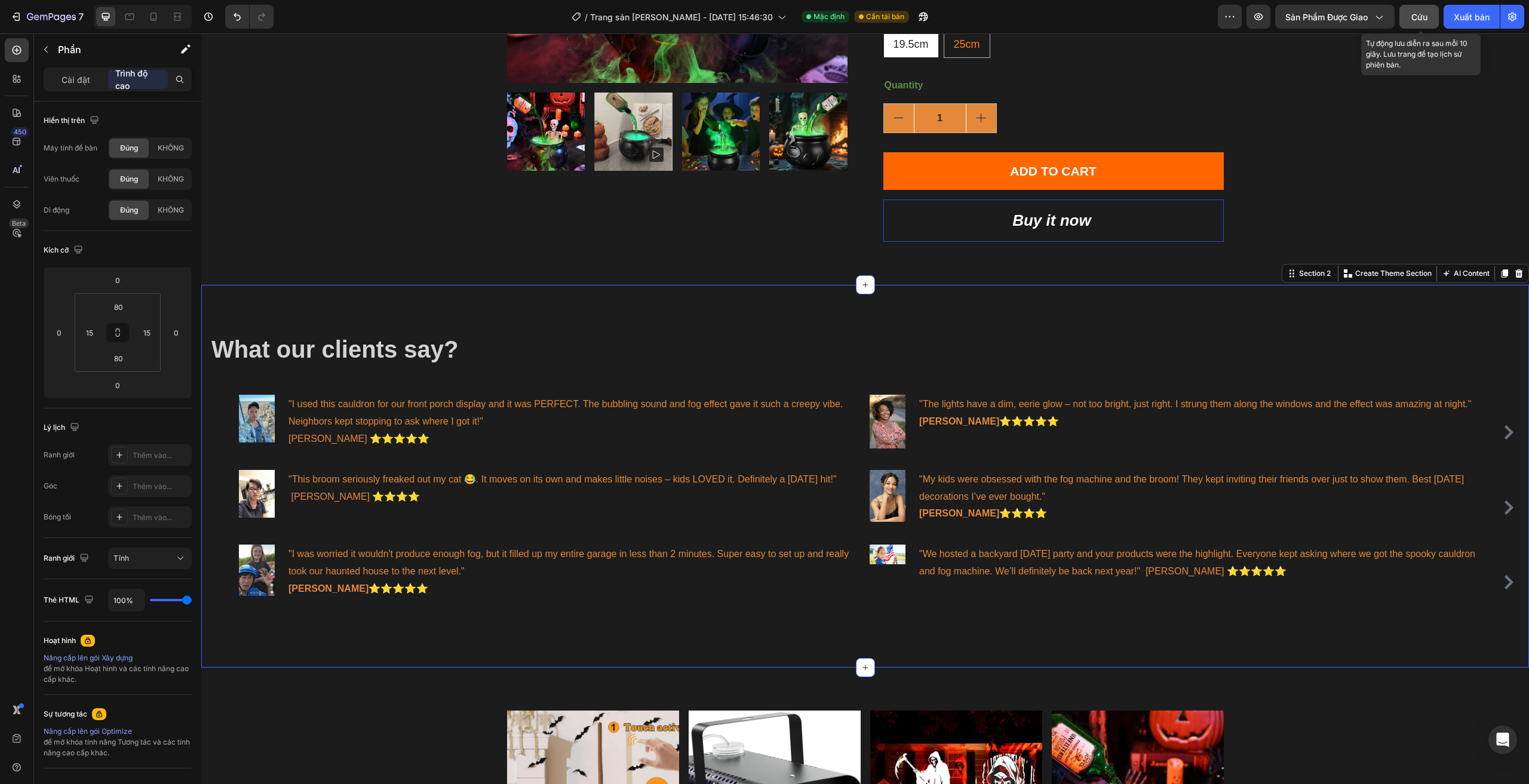
click at [1413, 23] on button "Cứu" at bounding box center [1419, 16] width 39 height 24
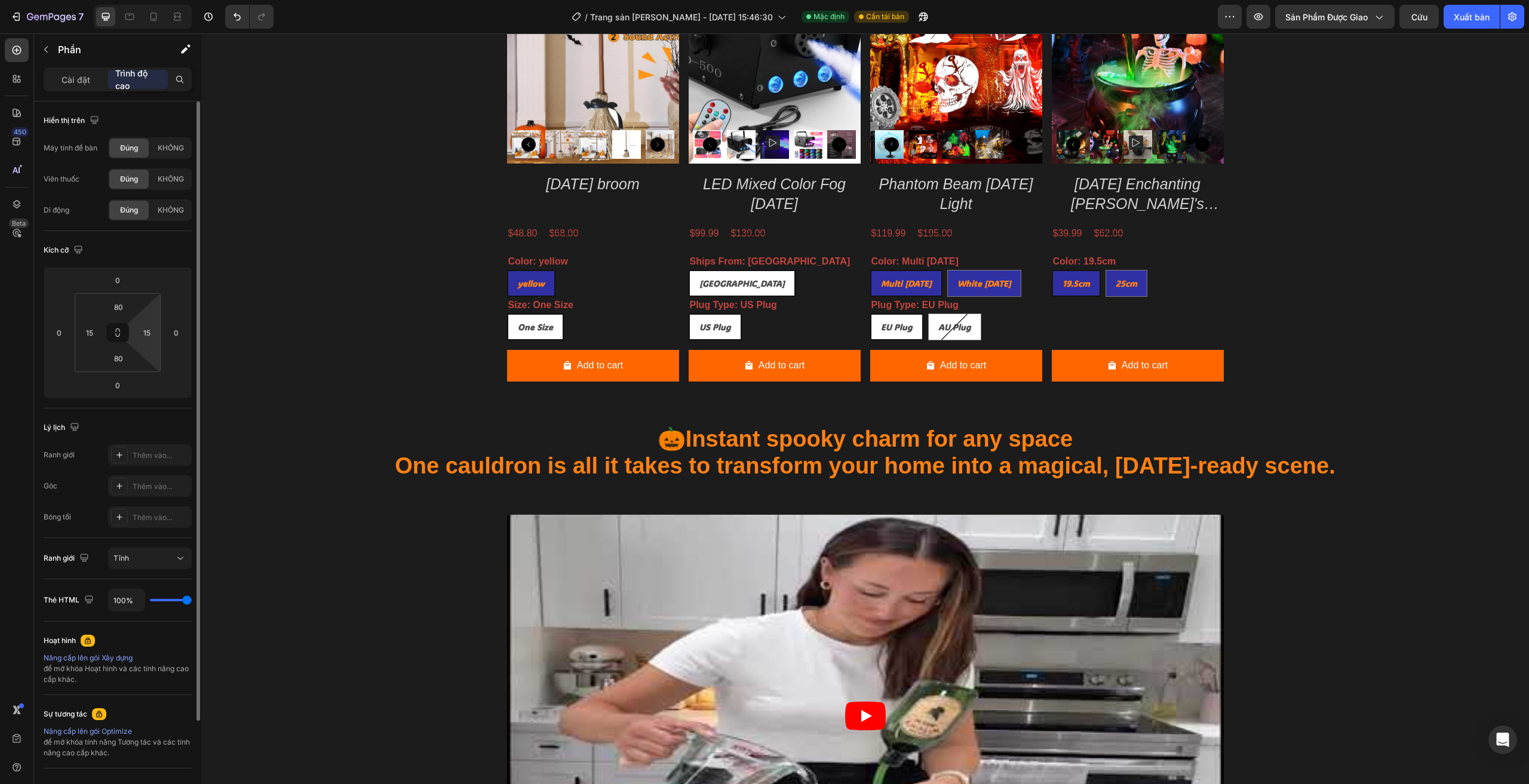
scroll to position [896, 0]
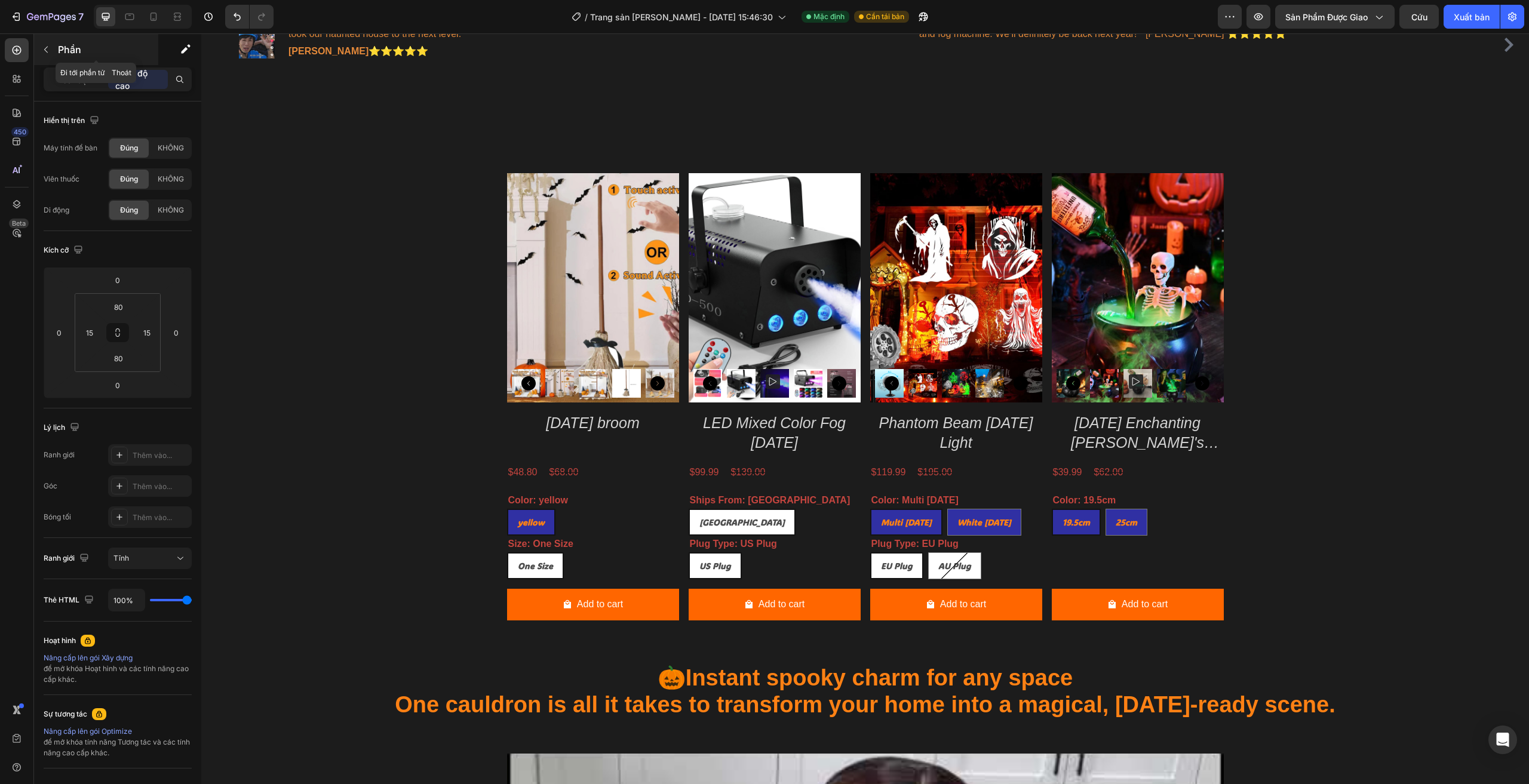
click at [43, 42] on button "button" at bounding box center [46, 49] width 19 height 19
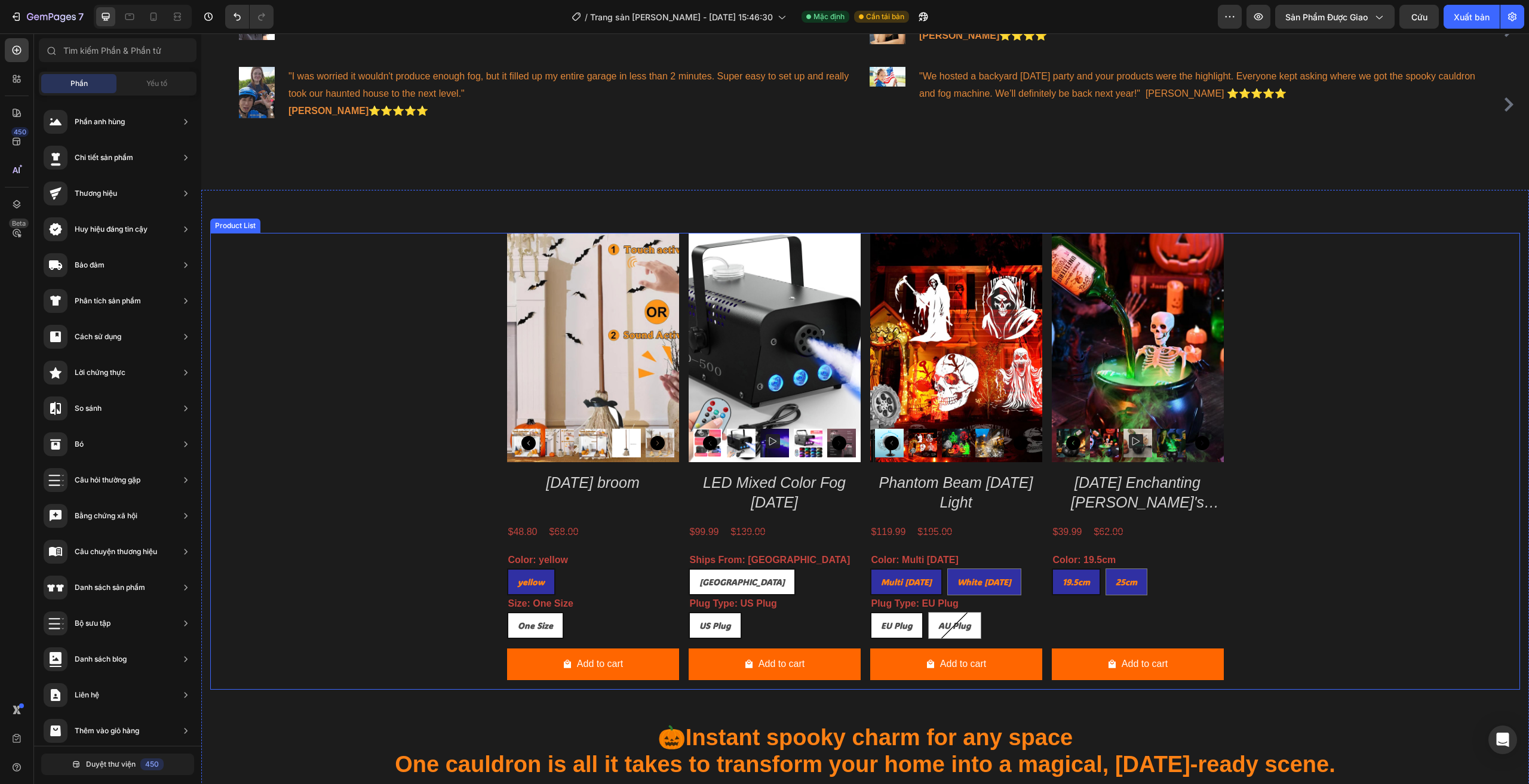
scroll to position [955, 0]
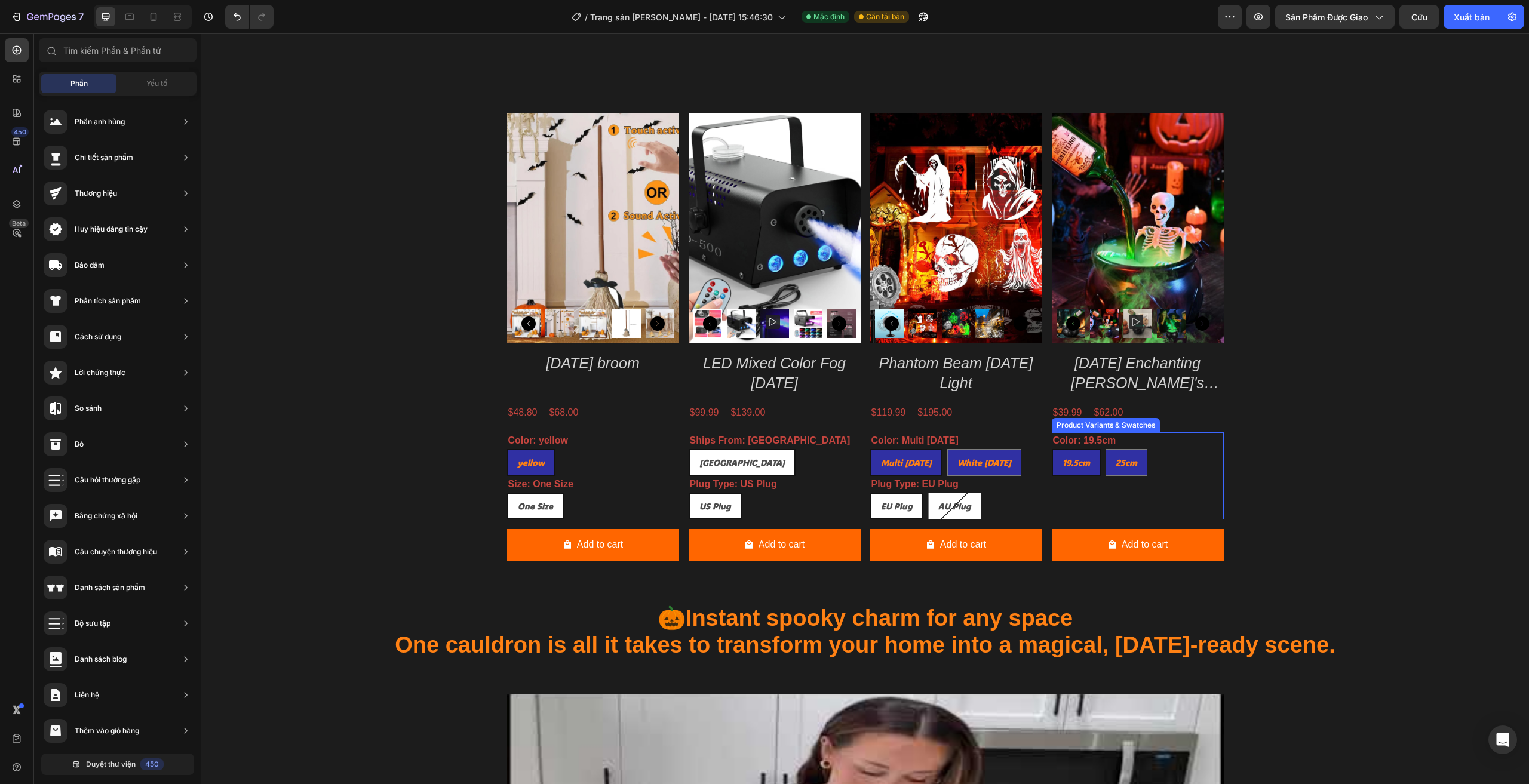
click at [1122, 519] on div "Color: 19.5cm 19.5cm 19.5cm 19.5cm 25cm 25cm 25cm Product Variants & Swatches" at bounding box center [1137, 476] width 172 height 87
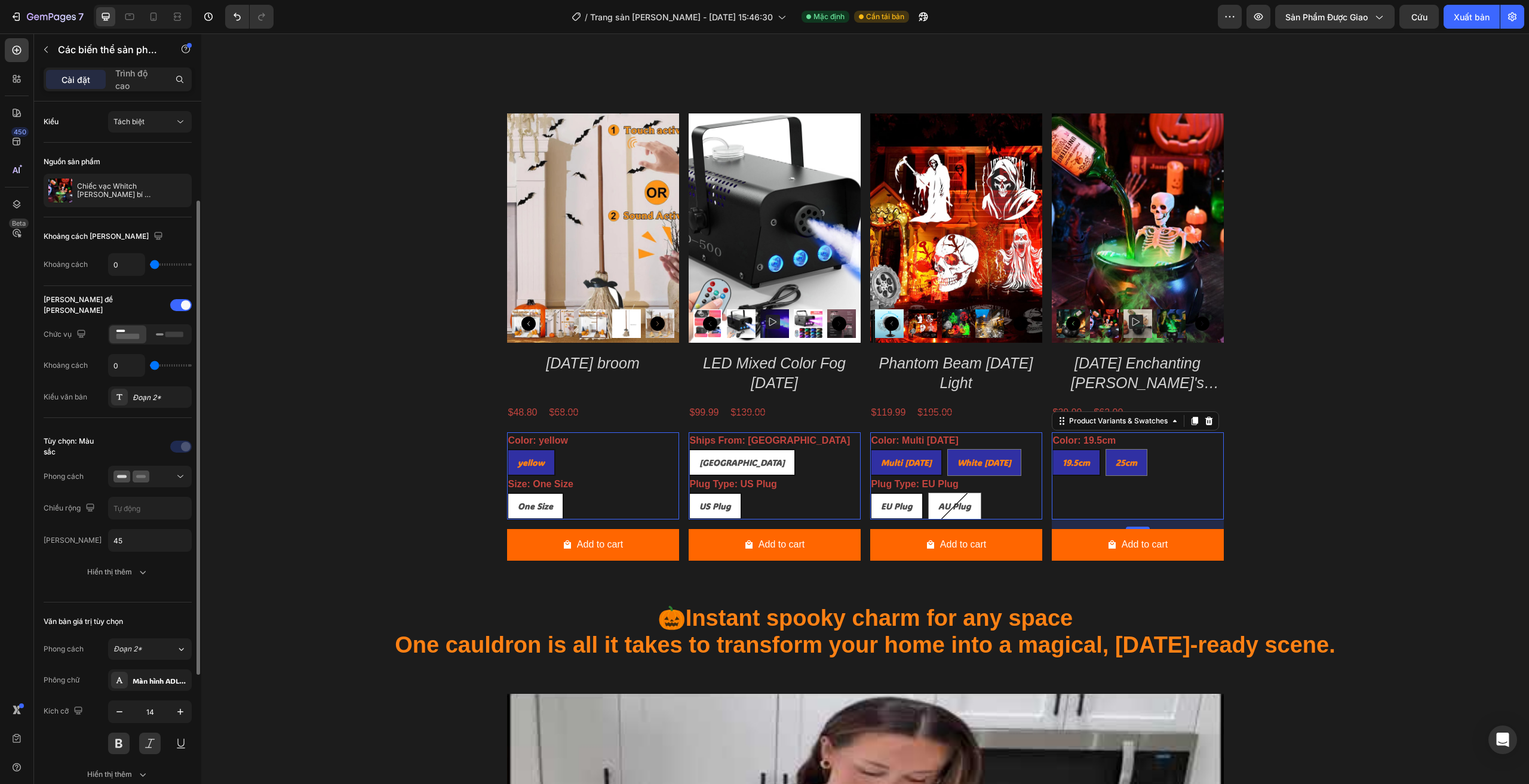
scroll to position [59, 0]
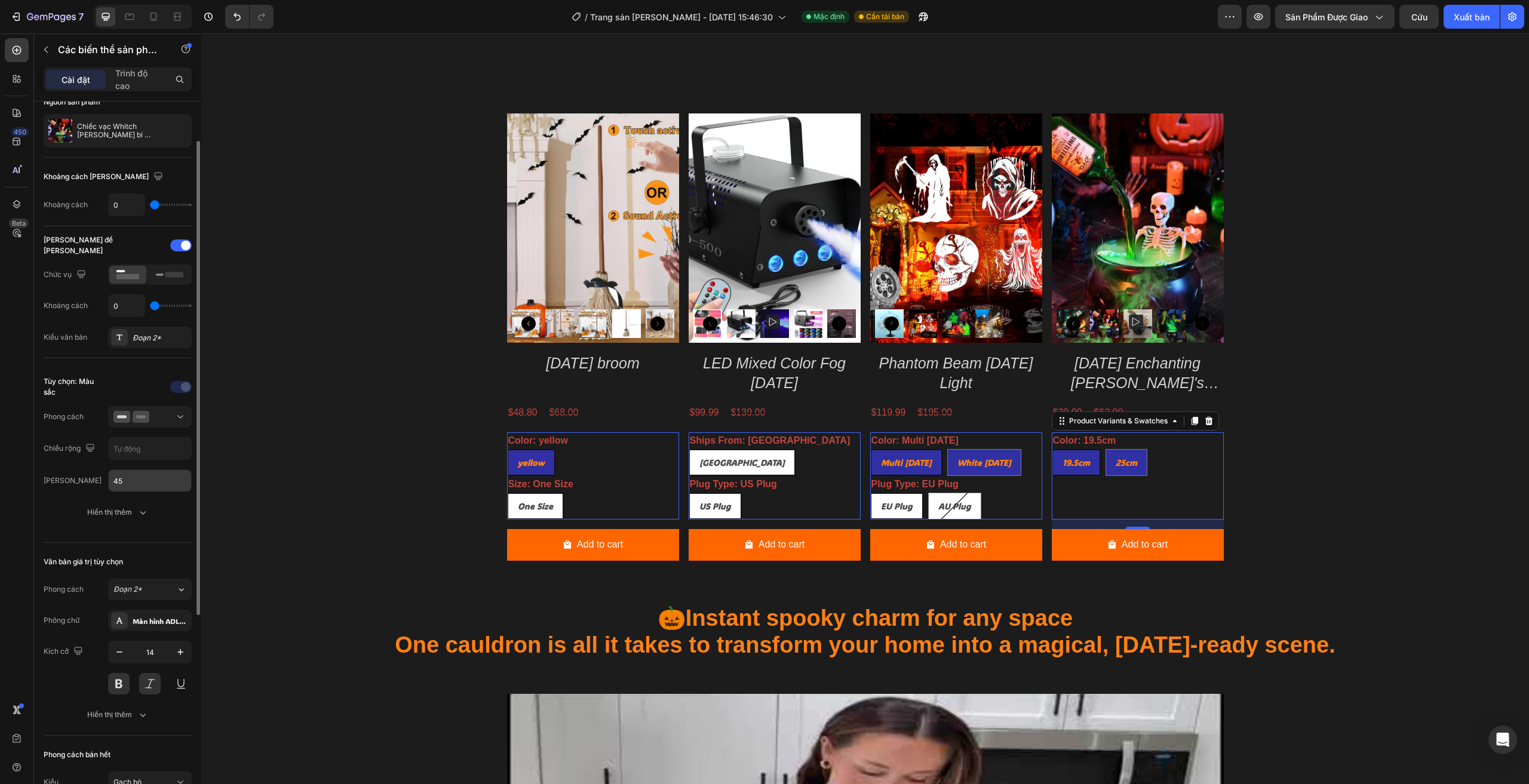
click at [151, 480] on input "45" at bounding box center [150, 480] width 83 height 21
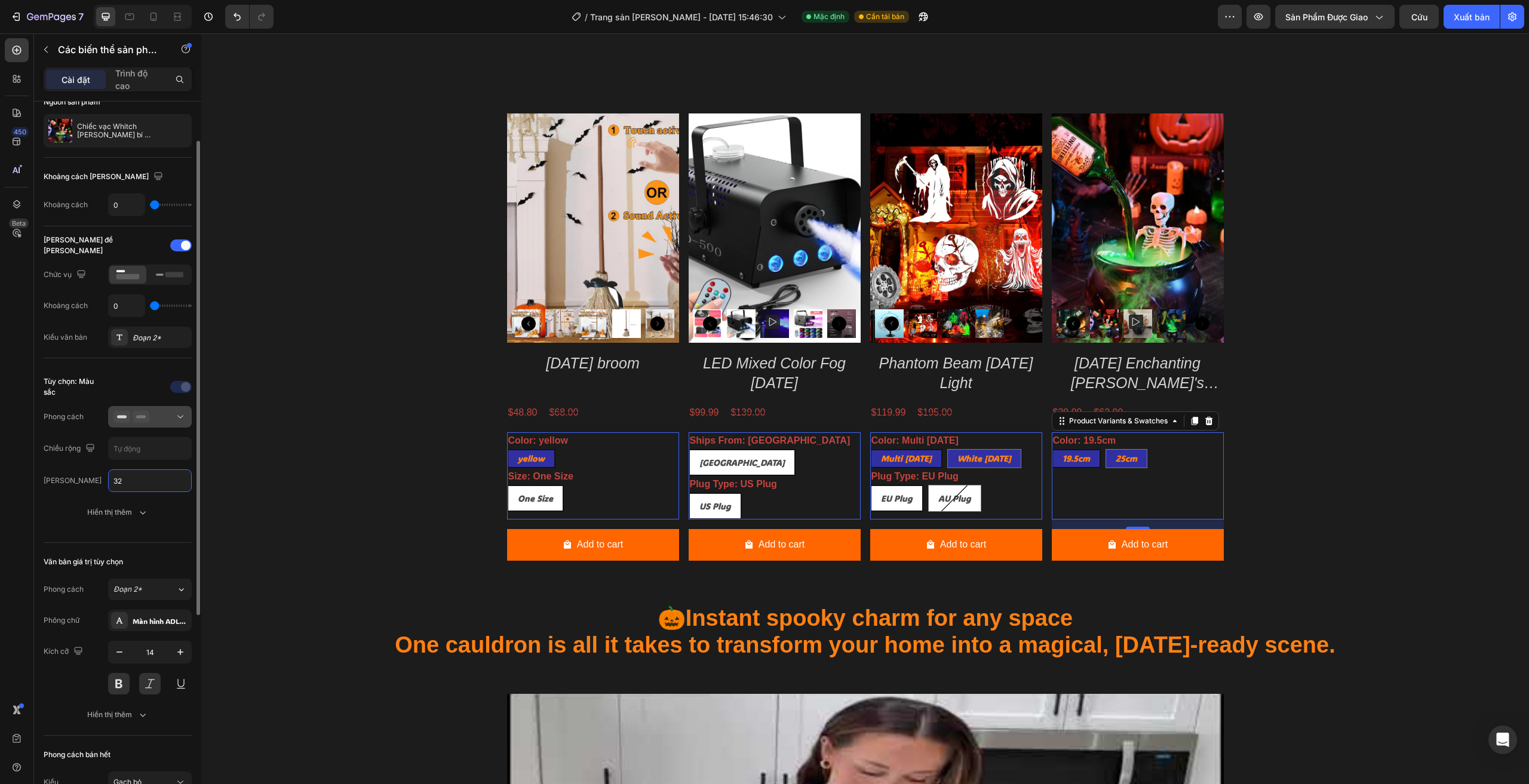
type input "32"
click at [141, 422] on icon at bounding box center [141, 417] width 17 height 12
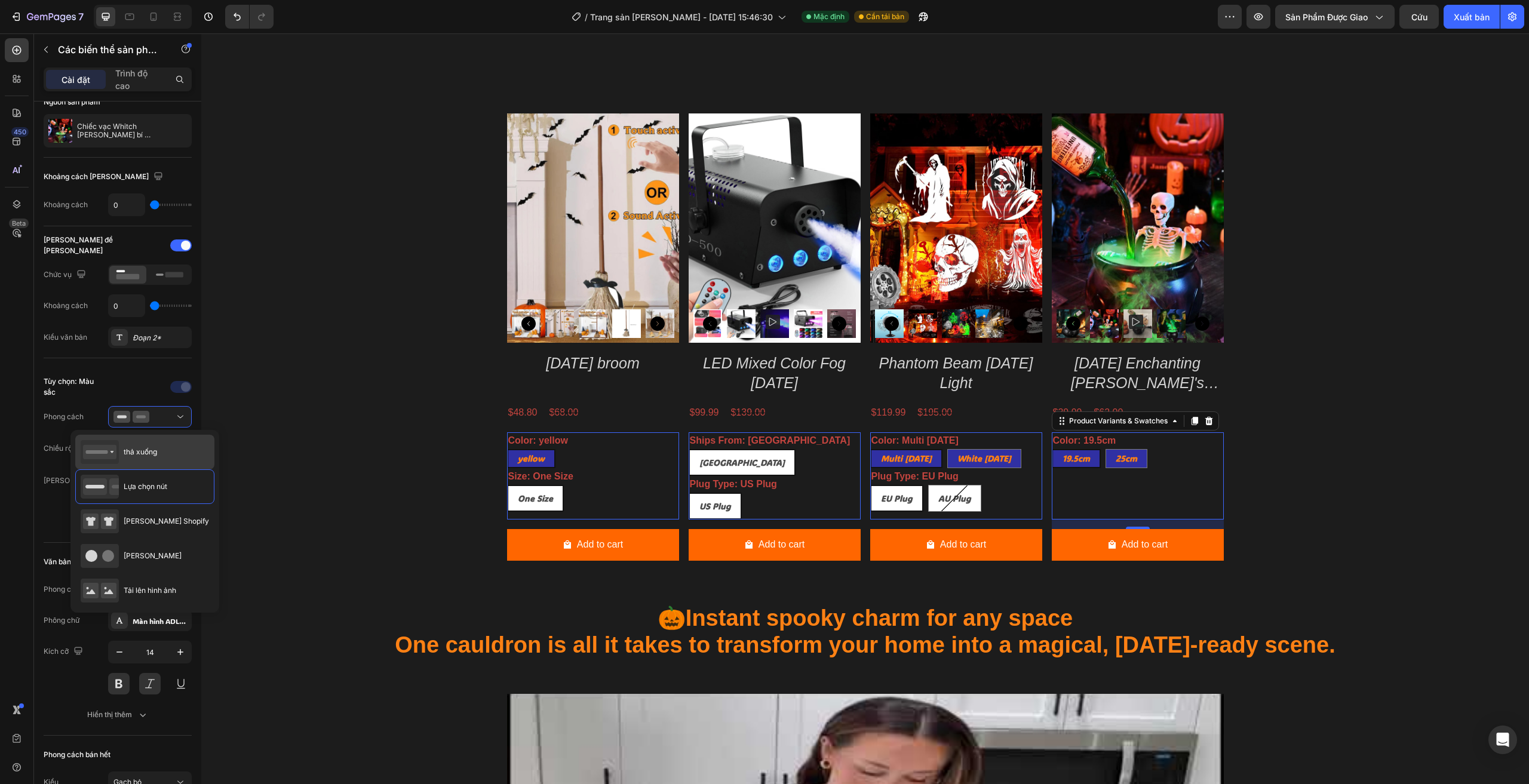
click at [147, 445] on div "thả xuống" at bounding box center [119, 451] width 76 height 24
type input "100%"
type input "45"
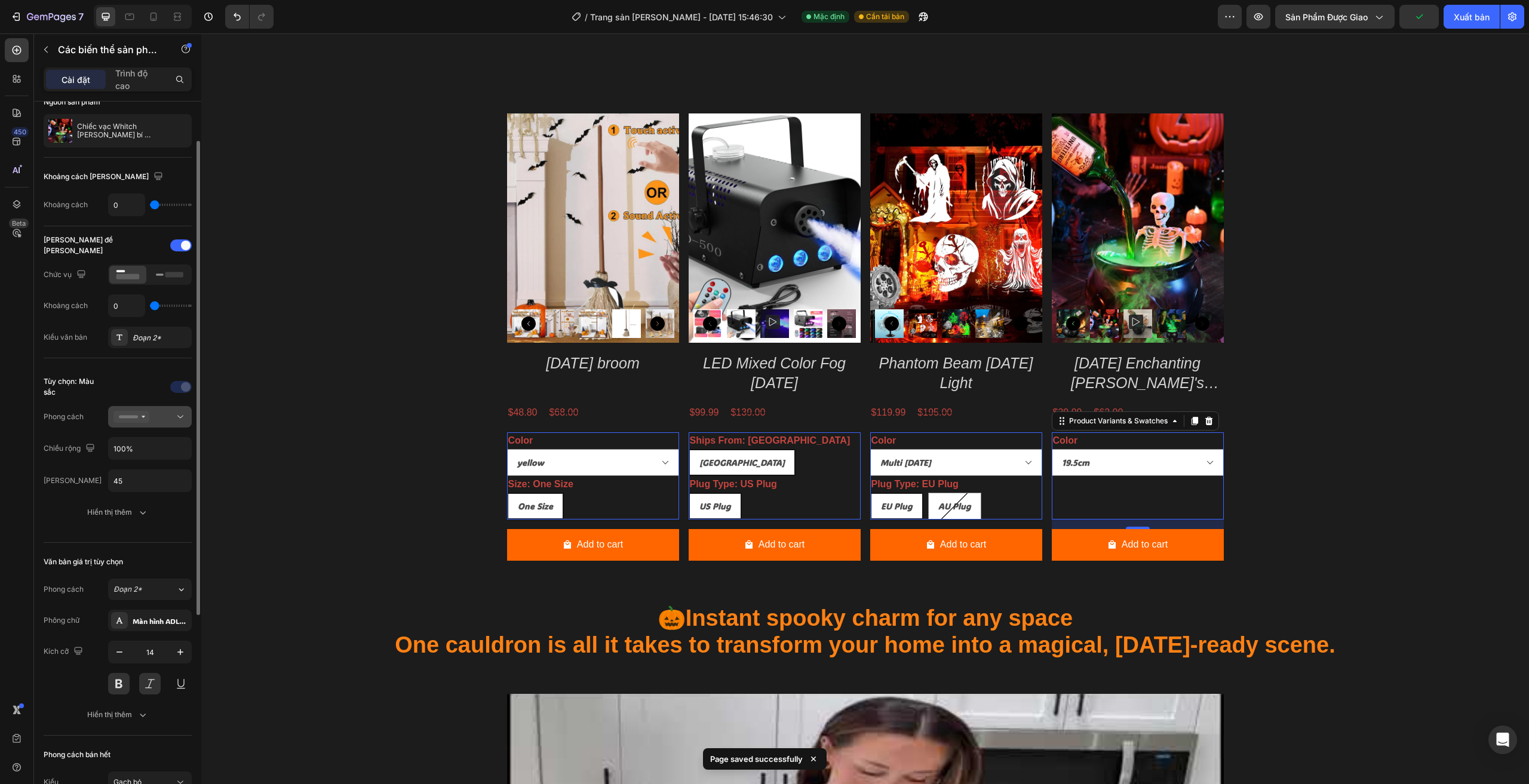
click at [147, 411] on icon at bounding box center [131, 417] width 36 height 12
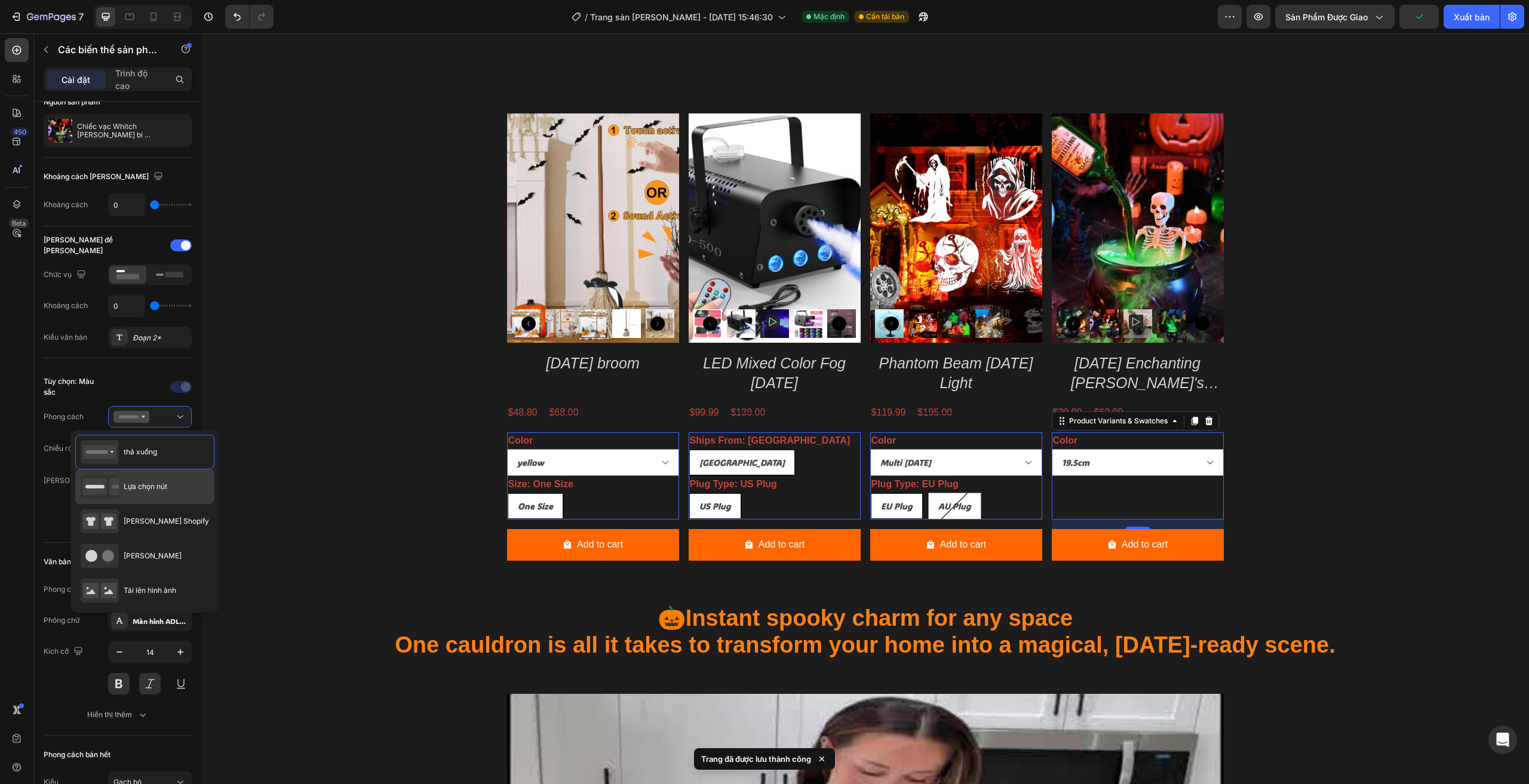
click at [152, 494] on div "Lựa chọn nút" at bounding box center [124, 486] width 87 height 24
type input "32"
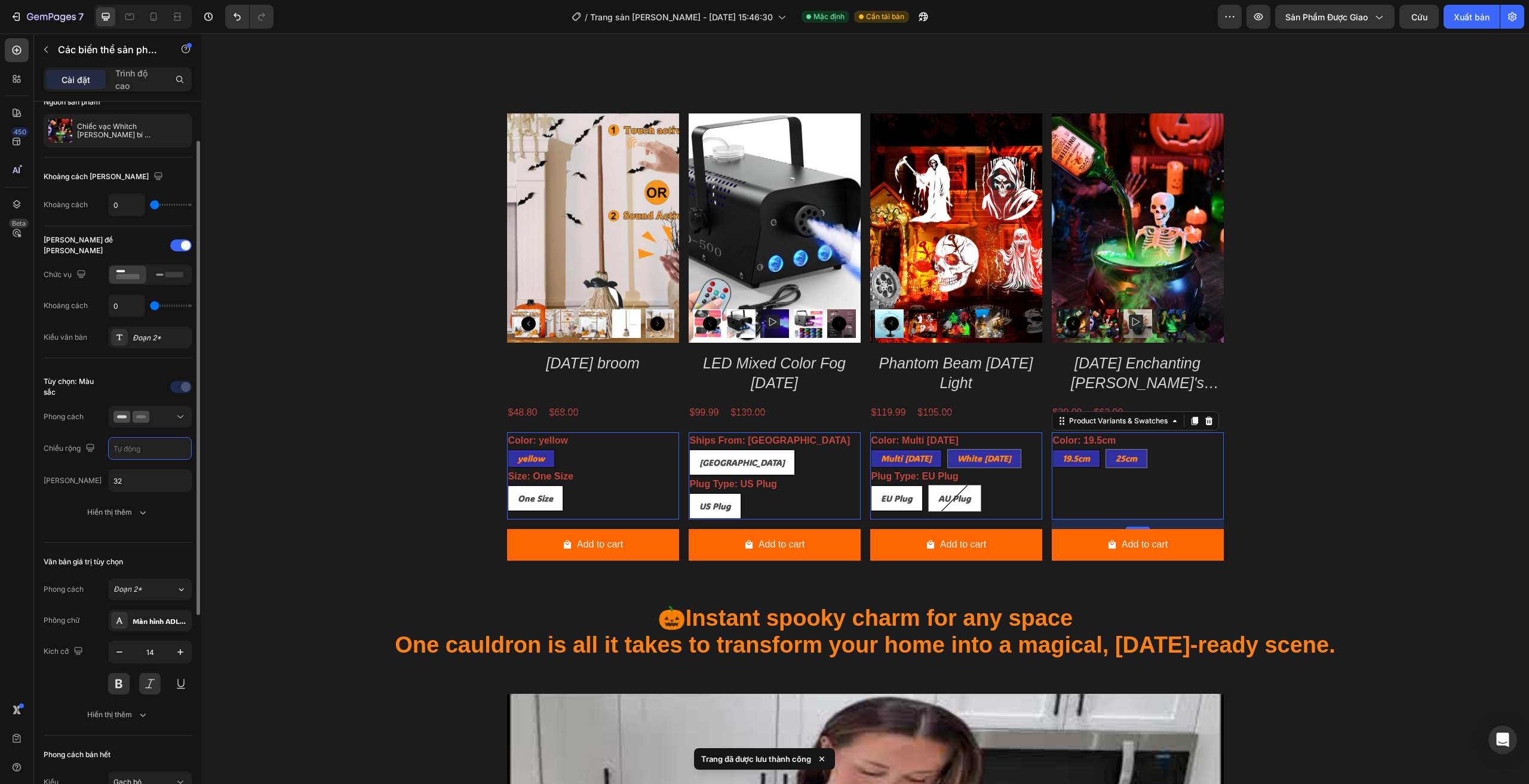
click at [160, 447] on input "text" at bounding box center [150, 448] width 83 height 21
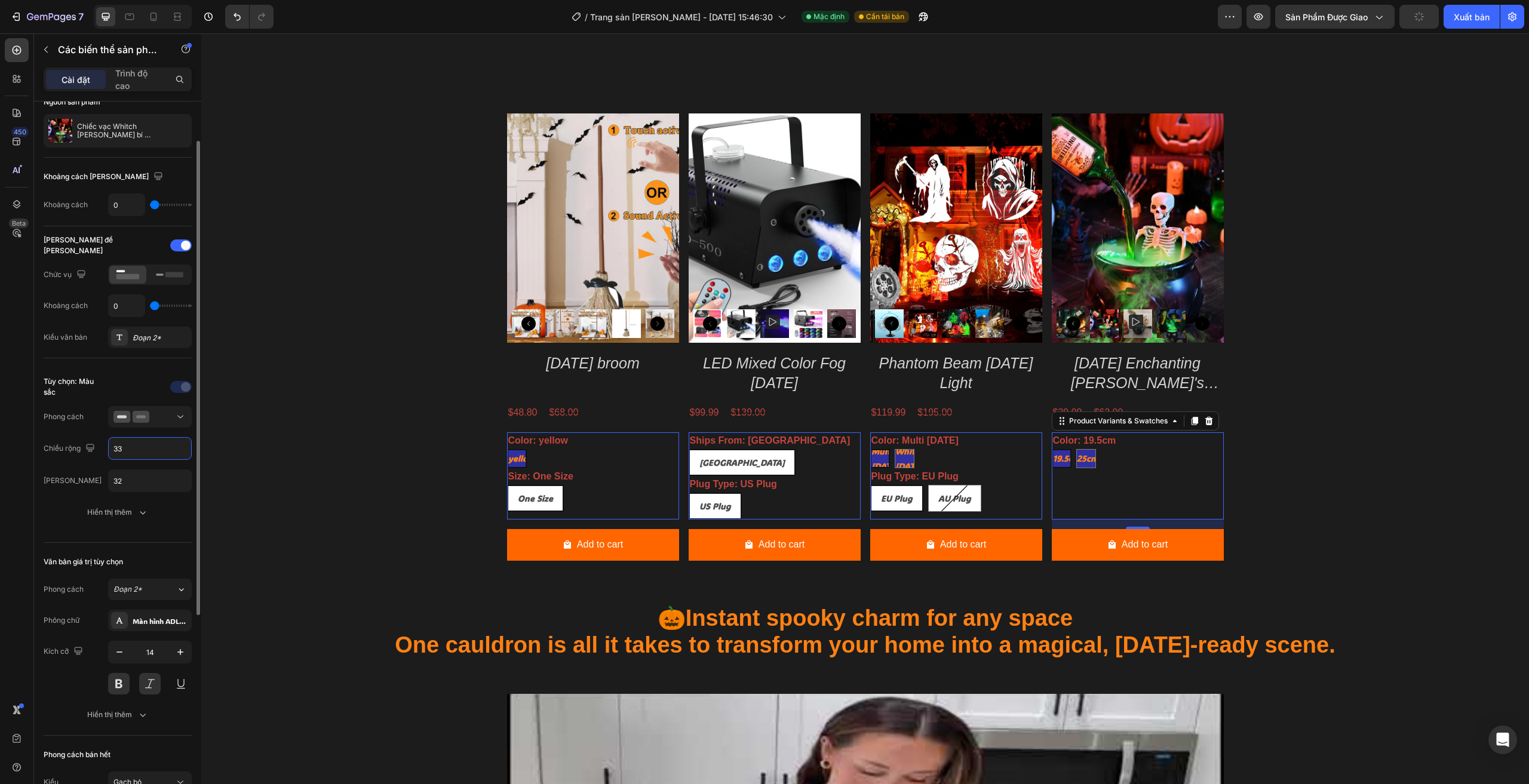
type input "3"
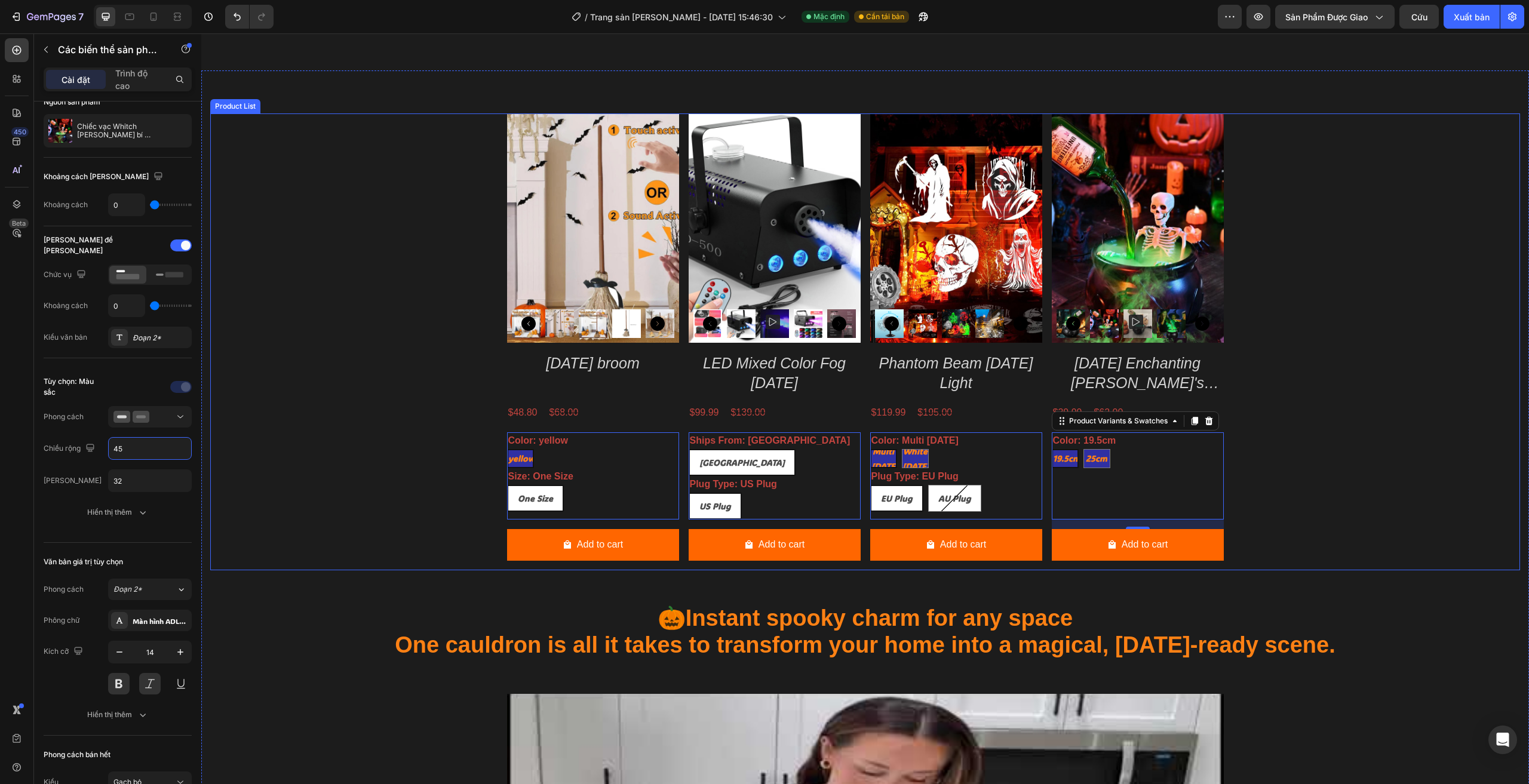
scroll to position [896, 0]
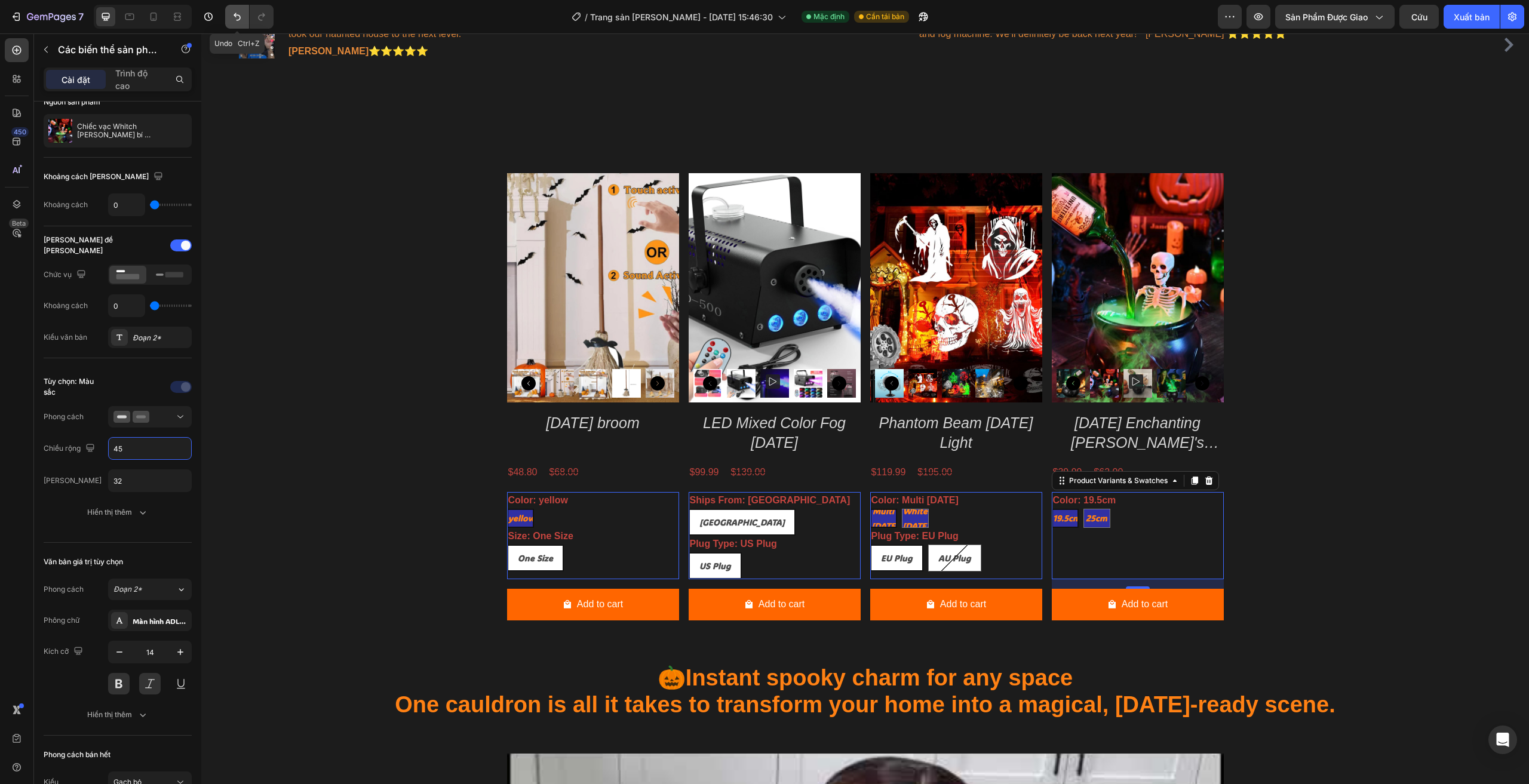
type input "45"
click at [232, 23] on button "Hoàn tác/Làm lại" at bounding box center [237, 16] width 24 height 24
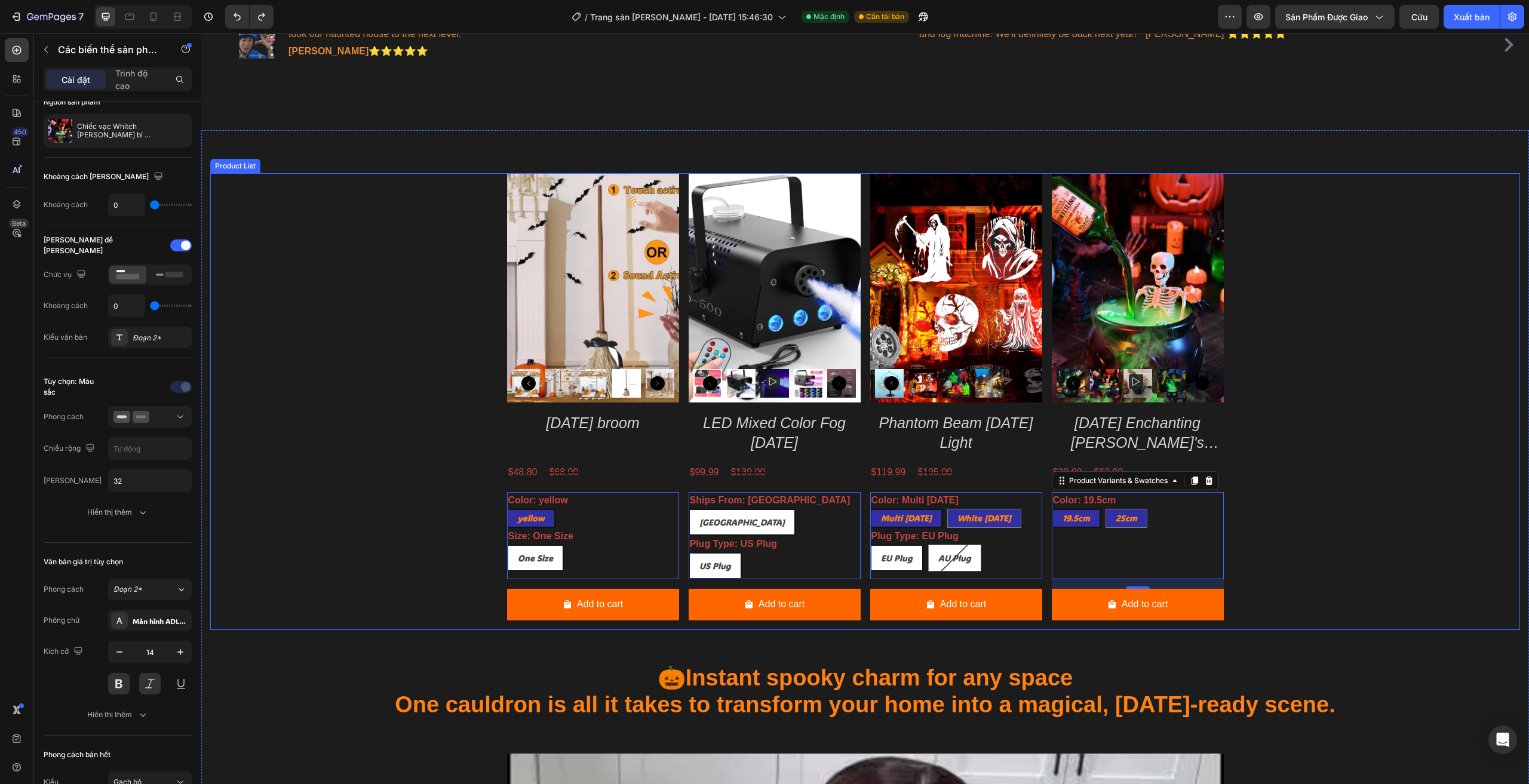
click at [405, 347] on div "Product Images Halloween broom Product Title $48.80 Product Price Product Price…" at bounding box center [865, 401] width 1310 height 457
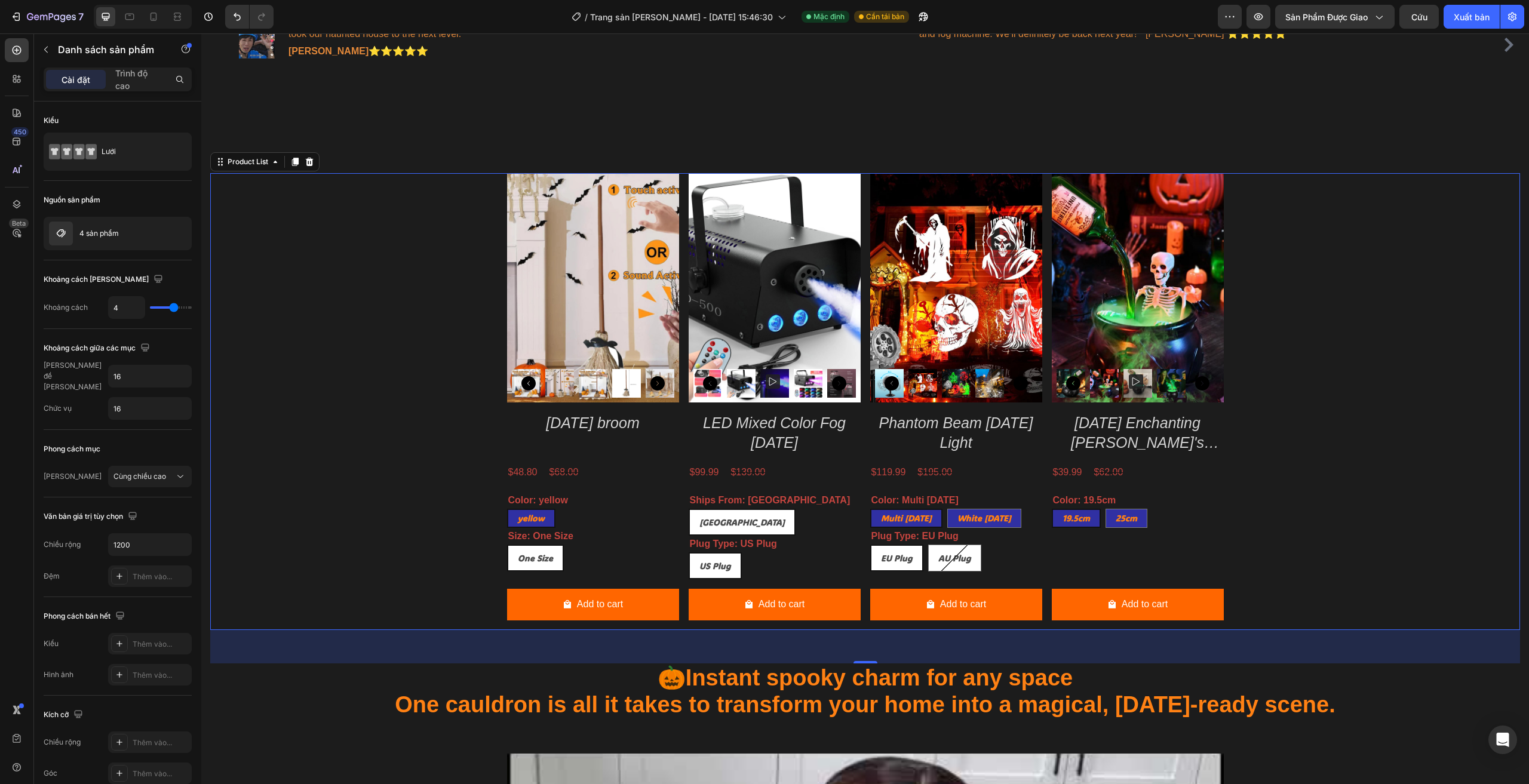
click at [1360, 408] on div "Product Images Halloween broom Product Title $48.80 Product Price Product Price…" at bounding box center [865, 401] width 1310 height 457
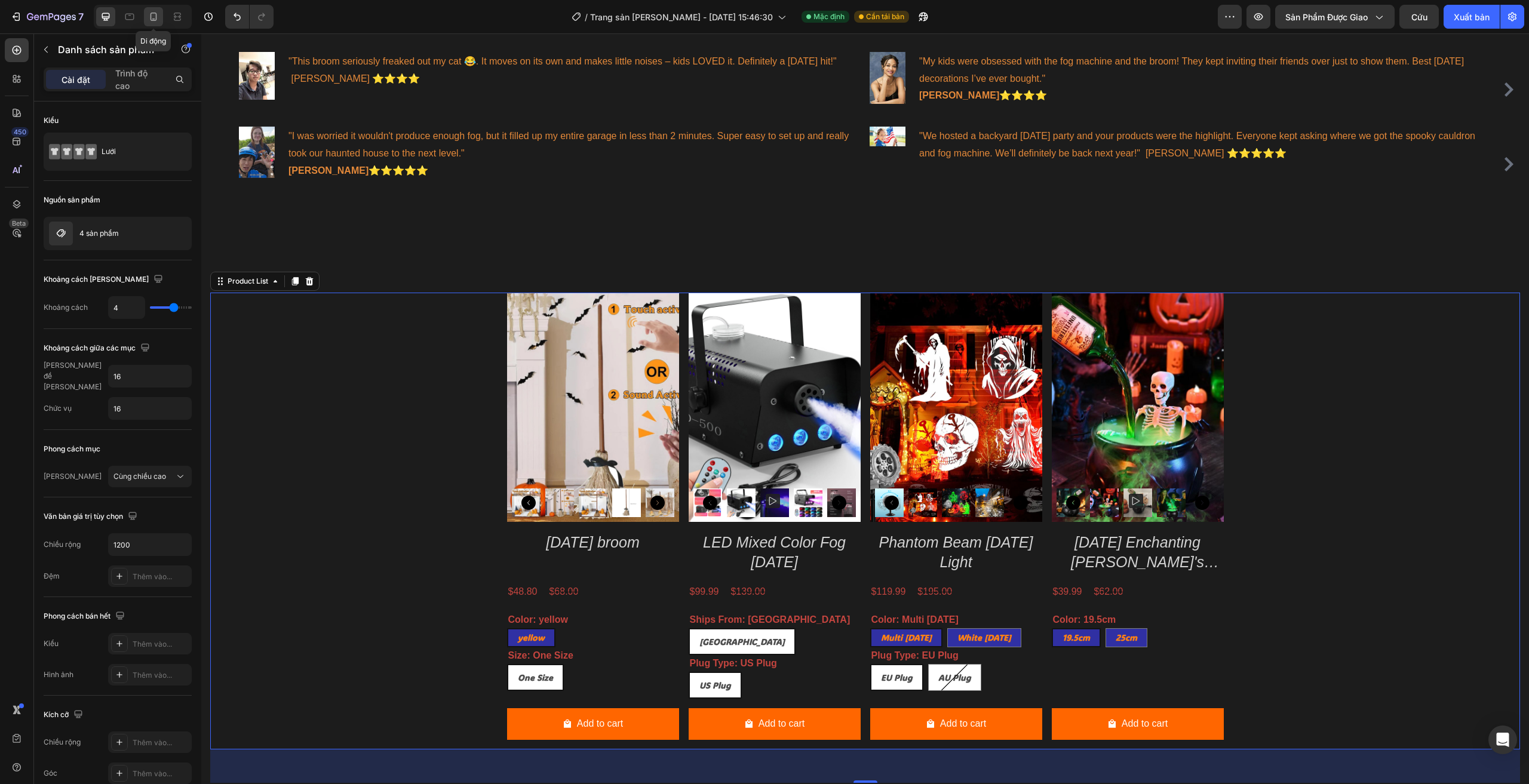
click at [157, 19] on icon at bounding box center [154, 17] width 7 height 8
type input "2"
type input "100%"
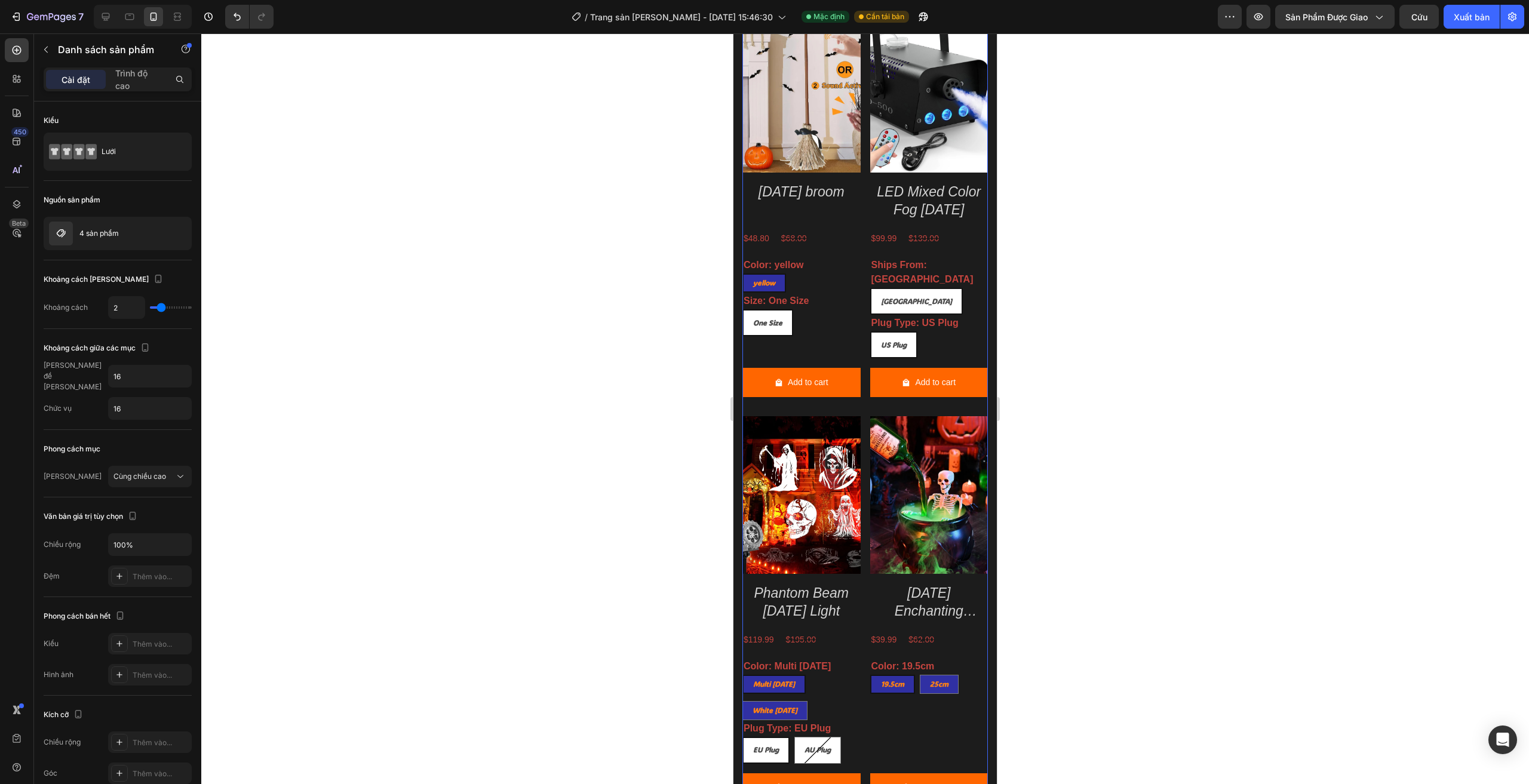
scroll to position [1048, 0]
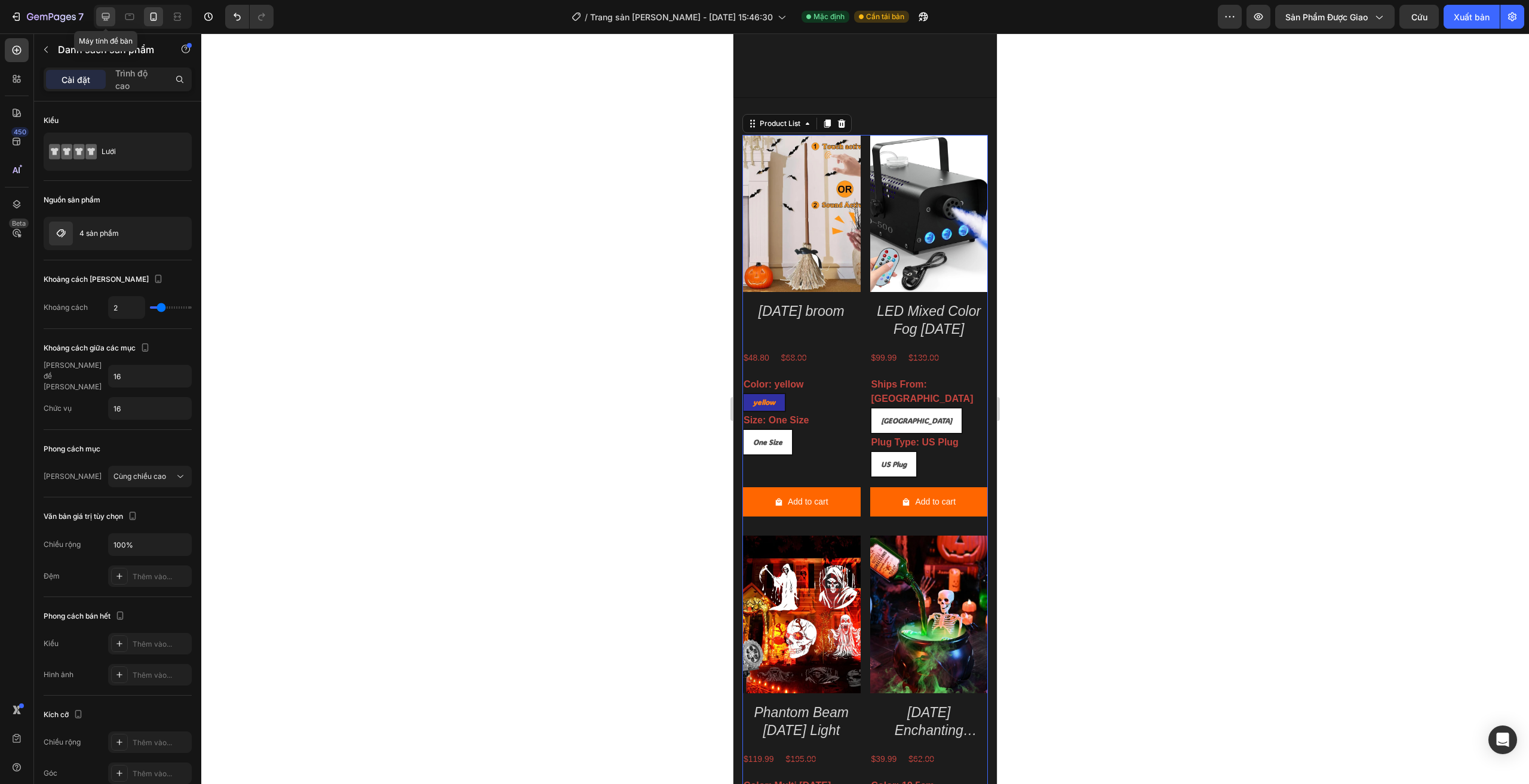
drag, startPoint x: 110, startPoint y: 21, endPoint x: 434, endPoint y: 147, distance: 347.6
click at [110, 21] on icon at bounding box center [106, 17] width 12 height 12
type input "4"
type input "1200"
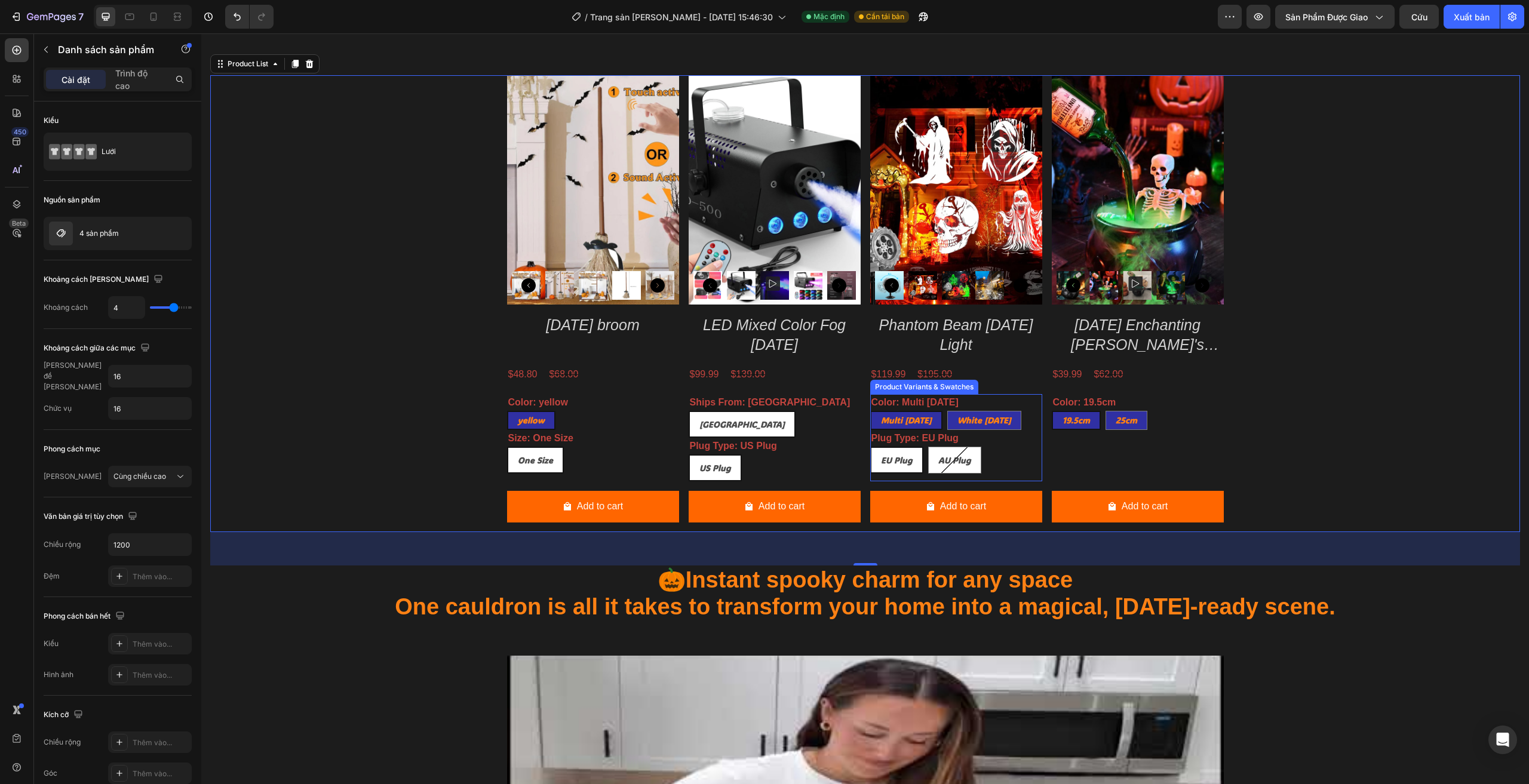
scroll to position [1053, 0]
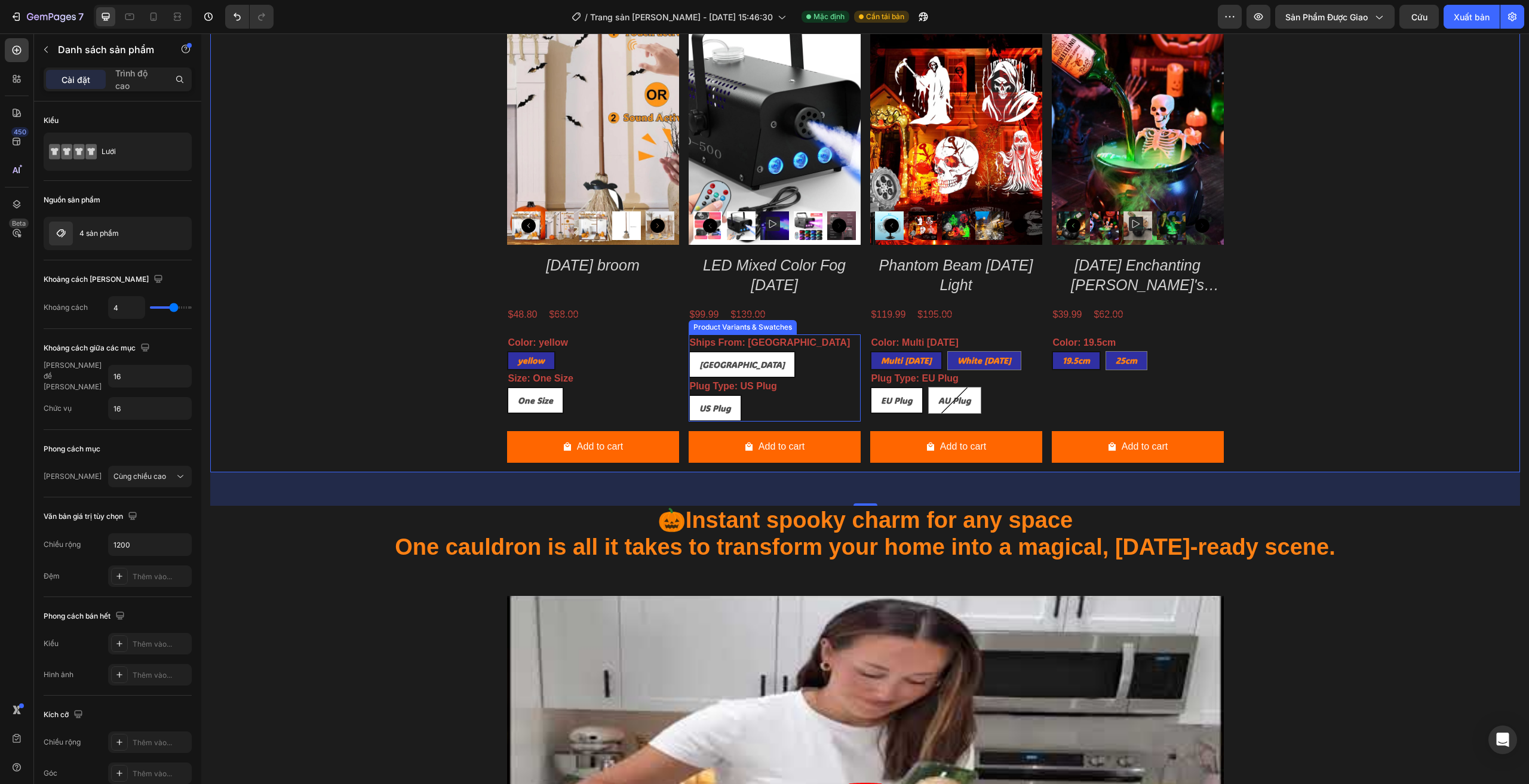
click at [750, 368] on div "United States" at bounding box center [742, 364] width 104 height 24
click at [688, 351] on input "United States United States United States" at bounding box center [688, 351] width 1 height 1
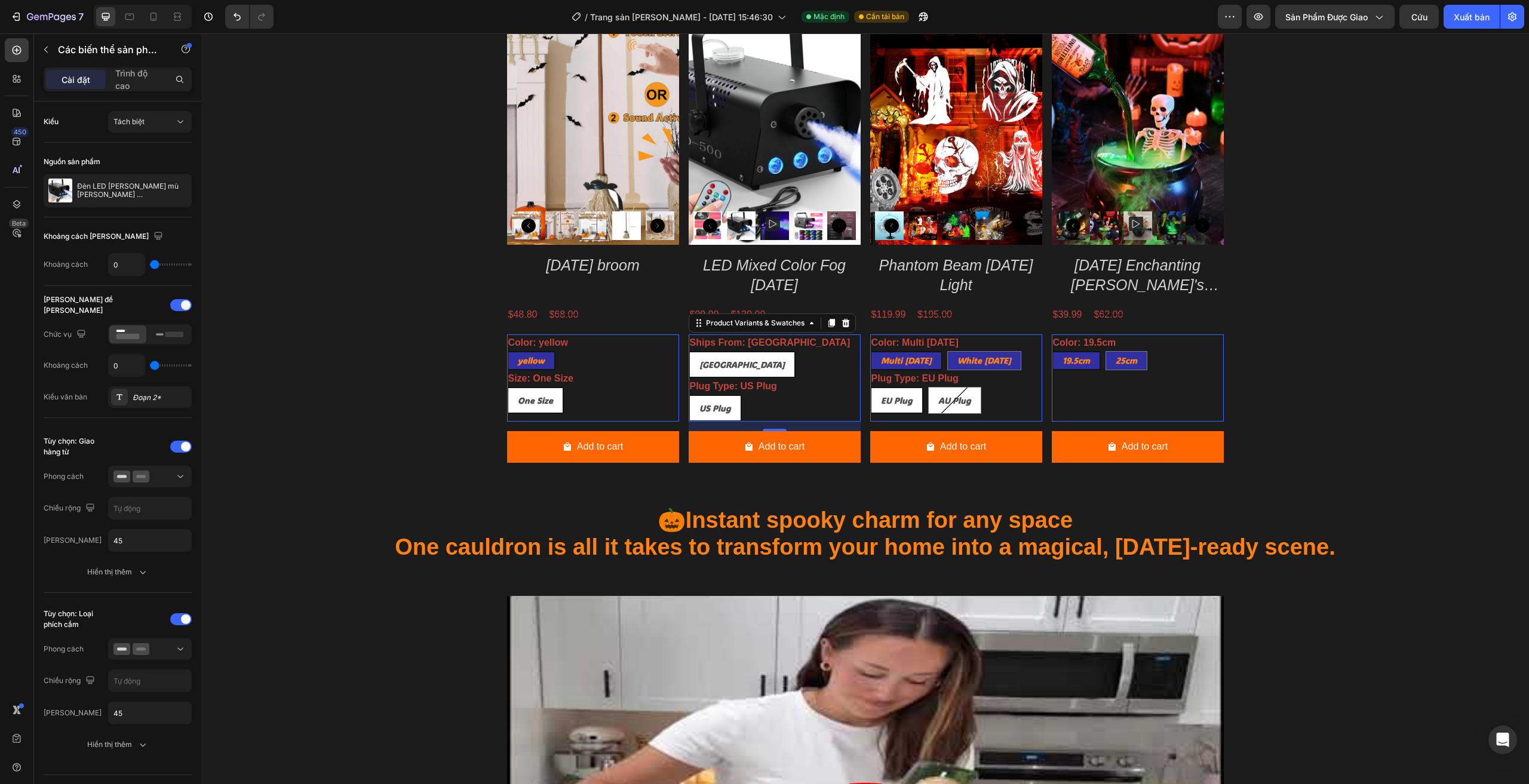
click at [723, 405] on span "US Plug" at bounding box center [715, 408] width 32 height 12
click at [688, 394] on input "US Plug US Plug US Plug" at bounding box center [688, 394] width 1 height 1
click at [735, 353] on div "United States" at bounding box center [742, 364] width 104 height 24
click at [688, 351] on input "United States United States United States" at bounding box center [688, 351] width 1 height 1
click at [738, 359] on span "United States" at bounding box center [742, 364] width 86 height 12
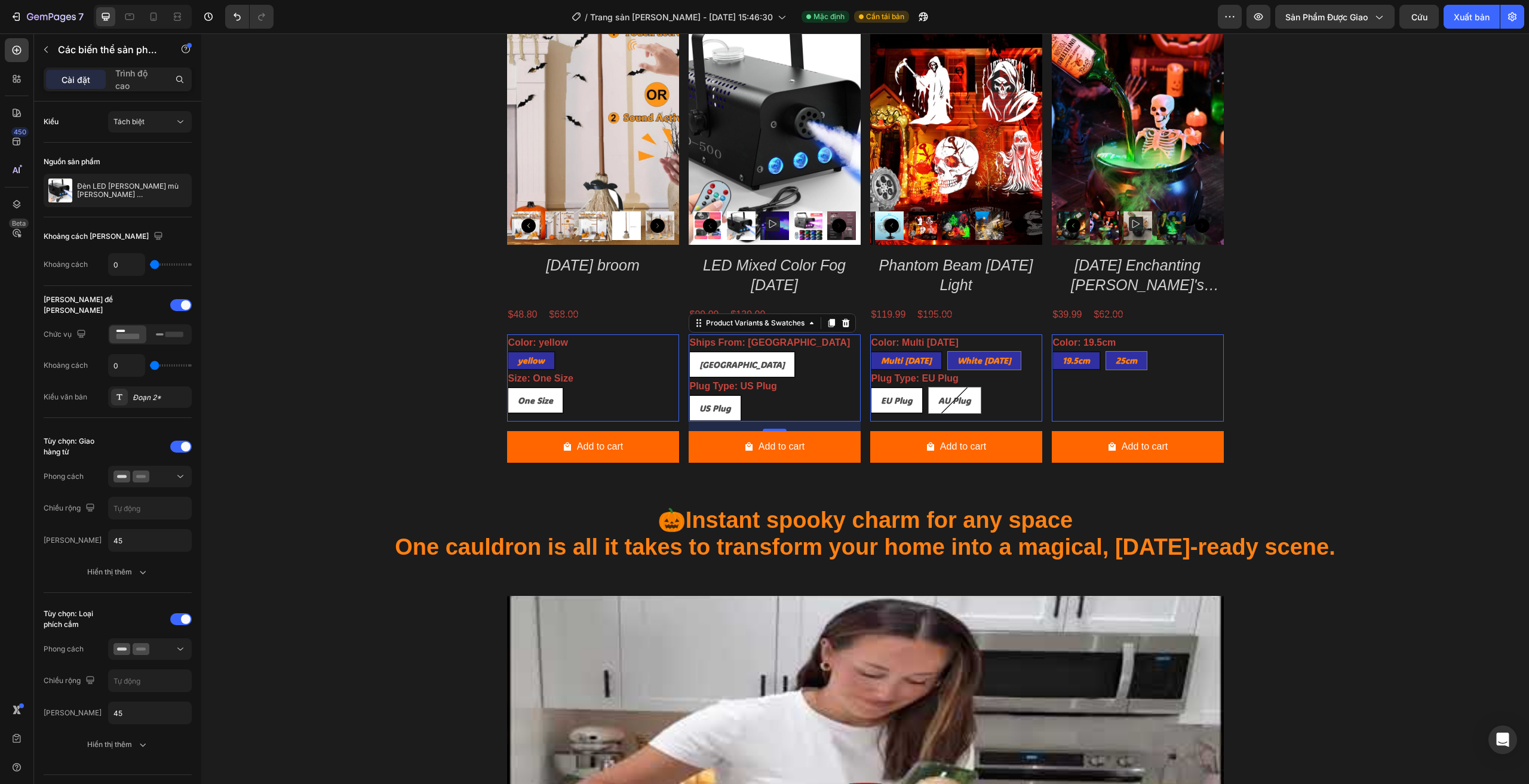
click at [688, 351] on input "United States United States United States" at bounding box center [688, 351] width 1 height 1
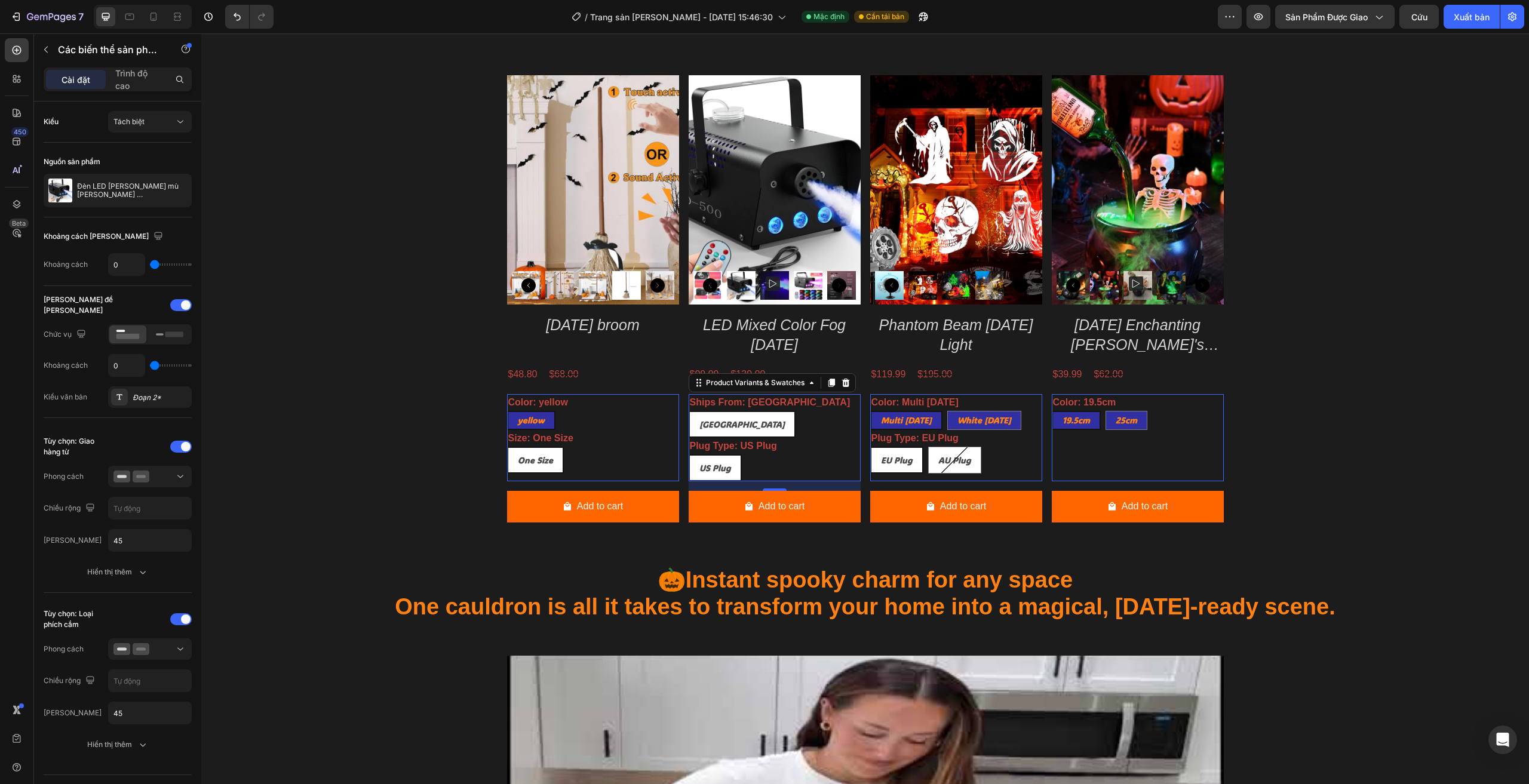
click at [708, 468] on span "US Plug" at bounding box center [715, 468] width 32 height 12
click at [688, 455] on input "US Plug US Plug US Plug" at bounding box center [688, 454] width 1 height 1
click at [997, 430] on div "Multi Halloween Multi Halloween Multi Halloween White Halloween White Halloween…" at bounding box center [955, 420] width 172 height 19
click at [801, 432] on div "United States United States United States" at bounding box center [774, 424] width 172 height 27
click at [736, 424] on span "United States" at bounding box center [742, 424] width 86 height 12
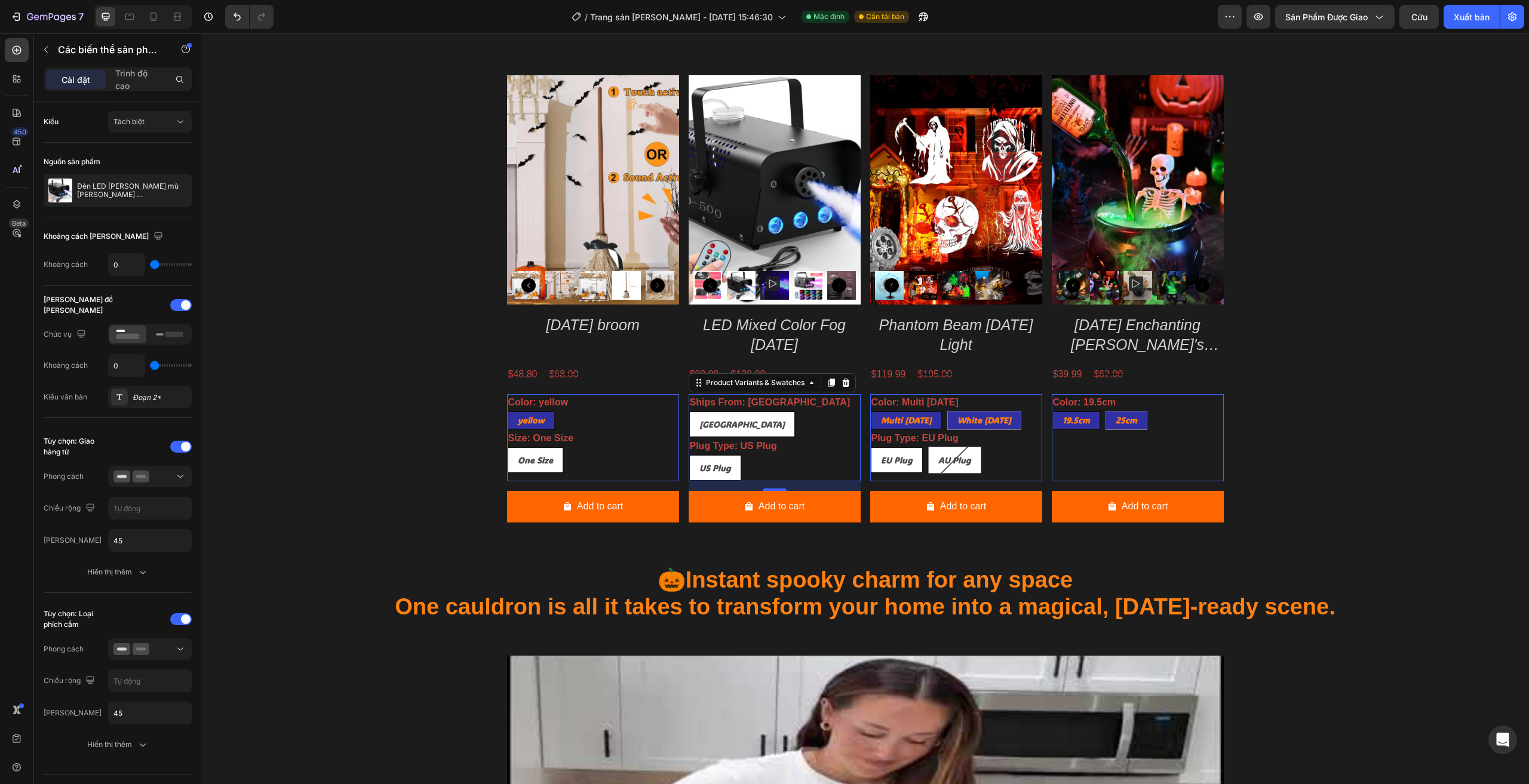
click at [688, 411] on input "United States United States United States" at bounding box center [688, 410] width 1 height 1
click at [743, 477] on div "US Plug US Plug US Plug" at bounding box center [774, 468] width 172 height 27
click at [793, 455] on div "US Plug US Plug US Plug" at bounding box center [774, 468] width 172 height 27
click at [744, 426] on span "United States" at bounding box center [742, 424] width 86 height 12
click at [688, 411] on input "United States United States United States" at bounding box center [688, 410] width 1 height 1
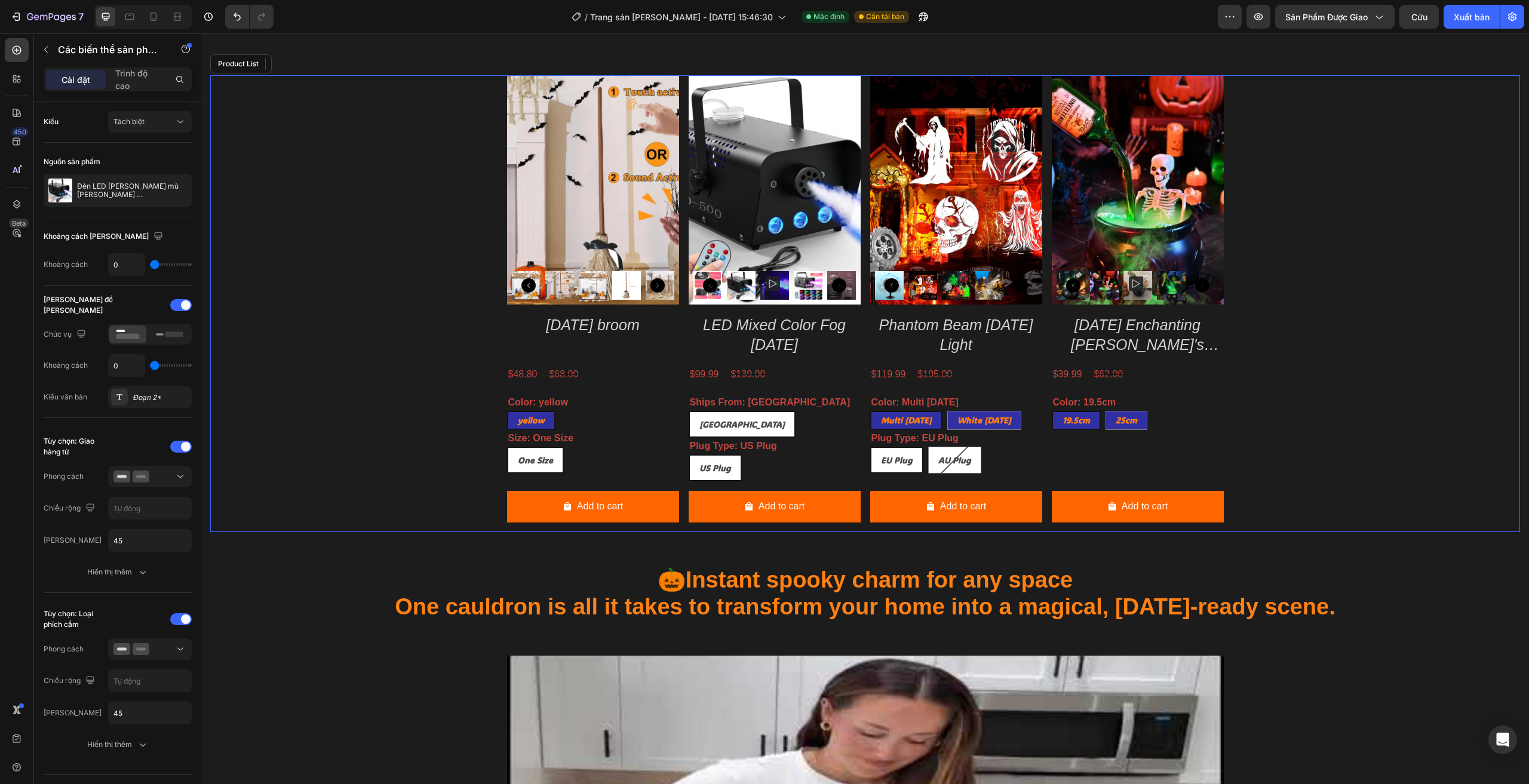
click at [409, 396] on div "Product Images Halloween broom Product Title $48.80 Product Price Product Price…" at bounding box center [865, 303] width 1310 height 457
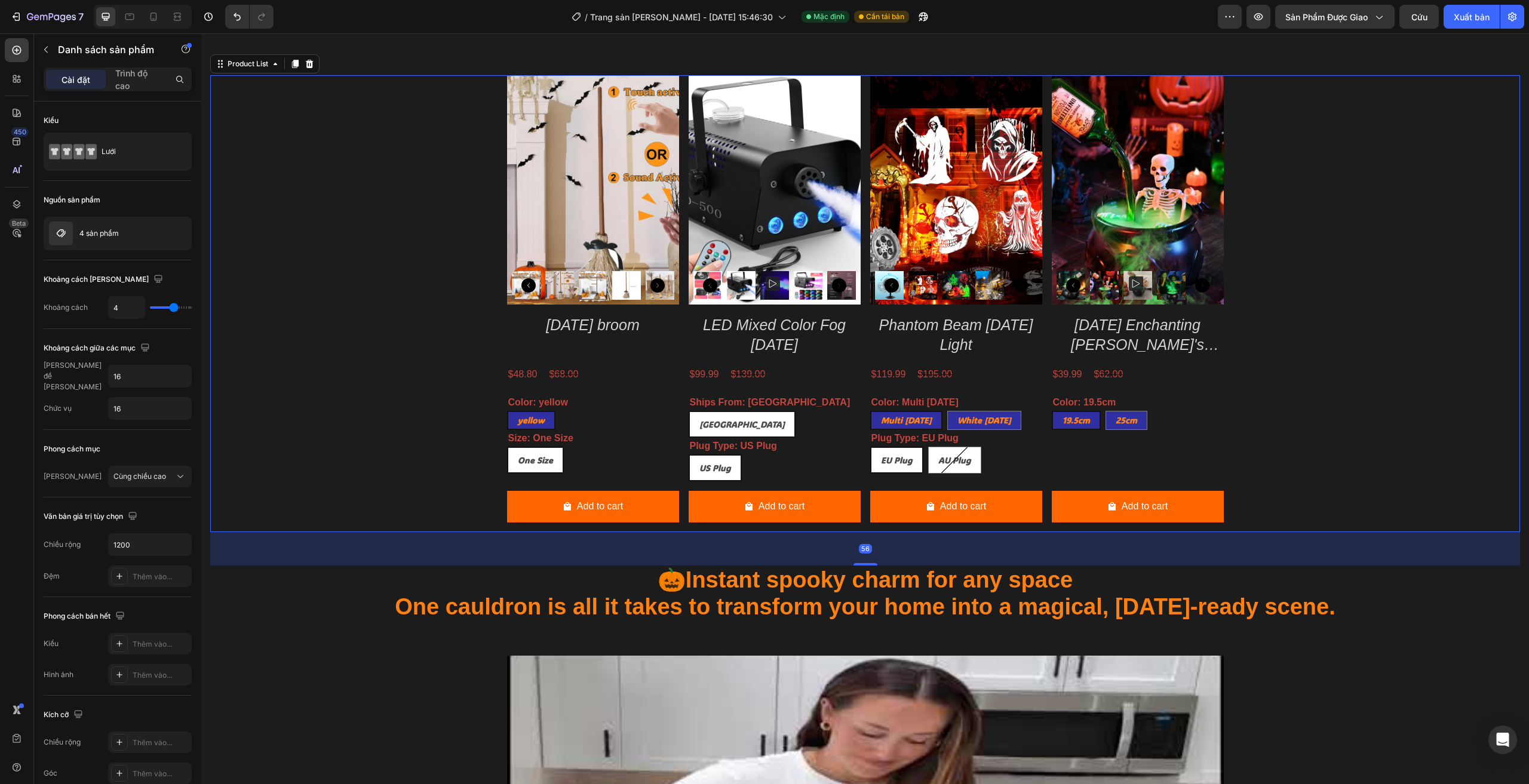
scroll to position [1053, 0]
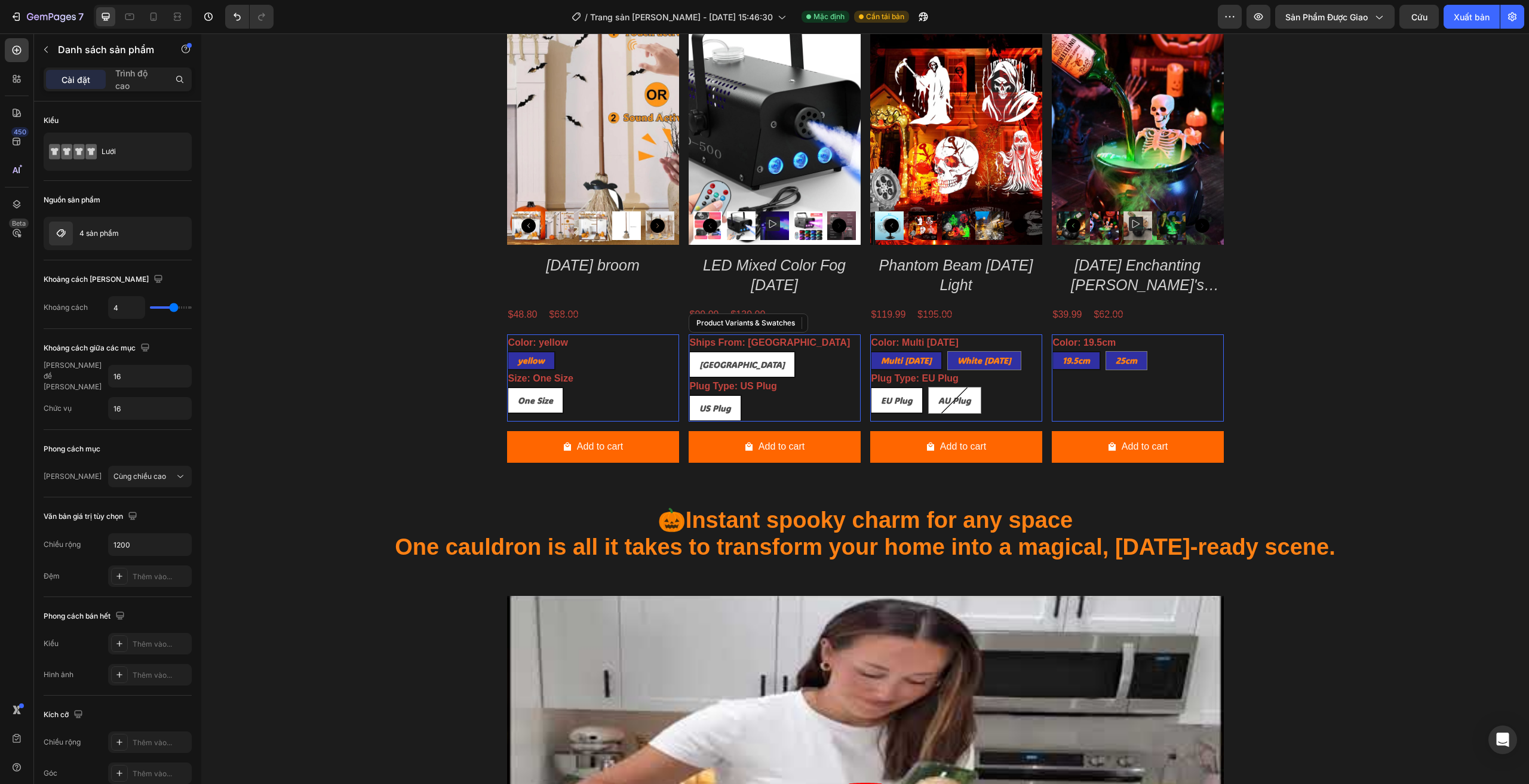
click at [741, 374] on div "United States" at bounding box center [742, 364] width 104 height 24
click at [688, 351] on input "United States United States United States" at bounding box center [688, 351] width 1 height 1
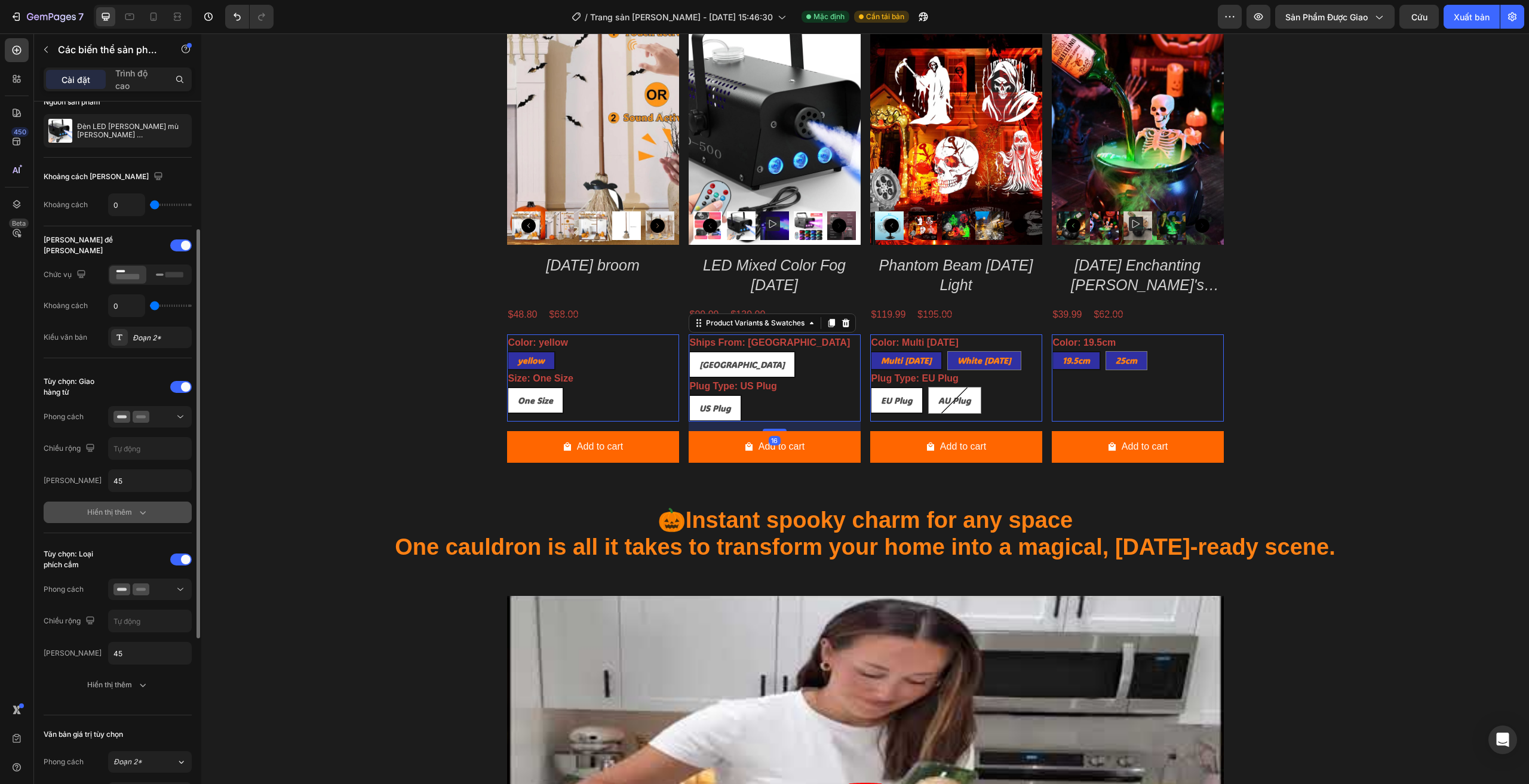
scroll to position [120, 0]
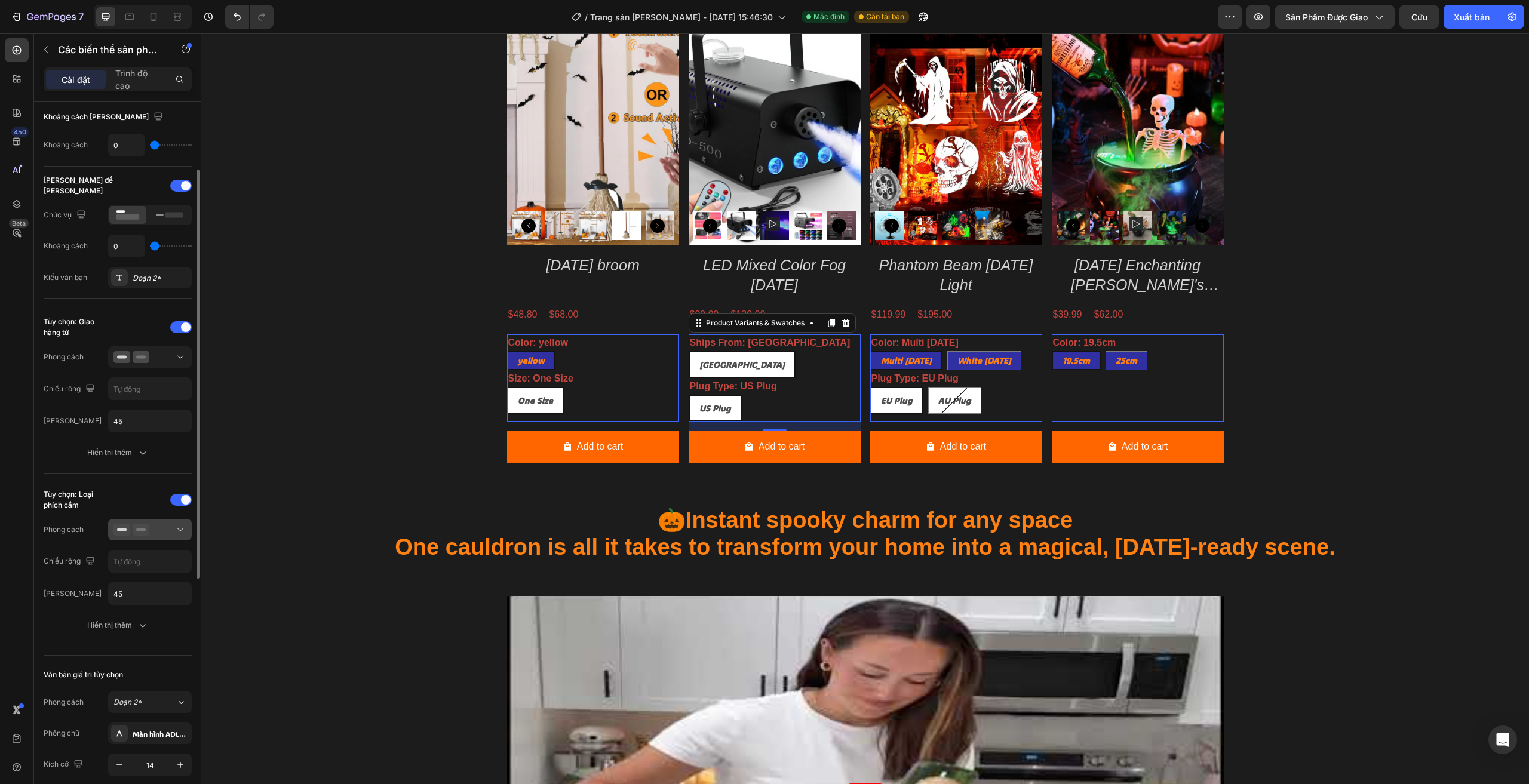
click at [140, 534] on icon at bounding box center [141, 530] width 17 height 12
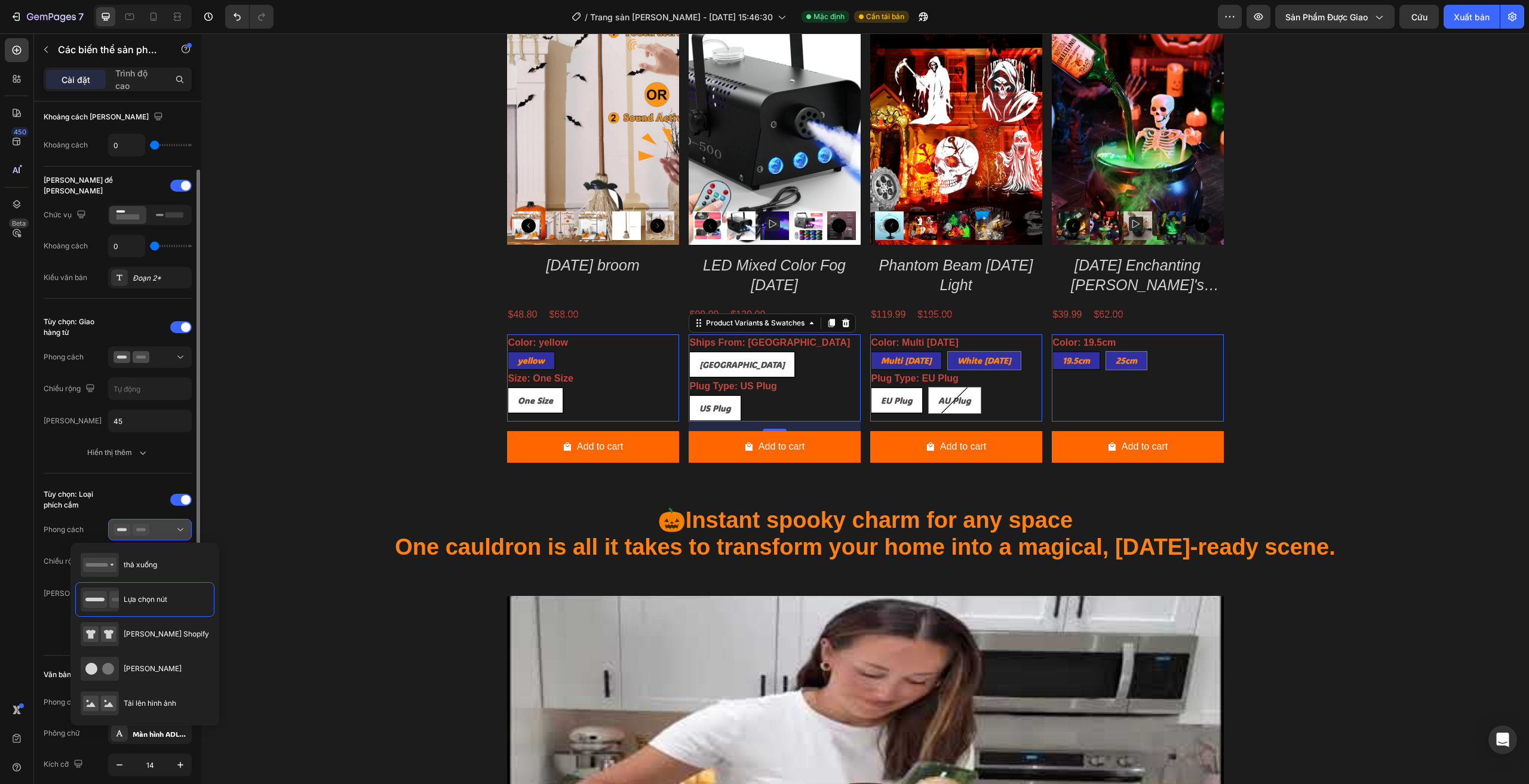
click at [140, 534] on icon at bounding box center [141, 530] width 17 height 12
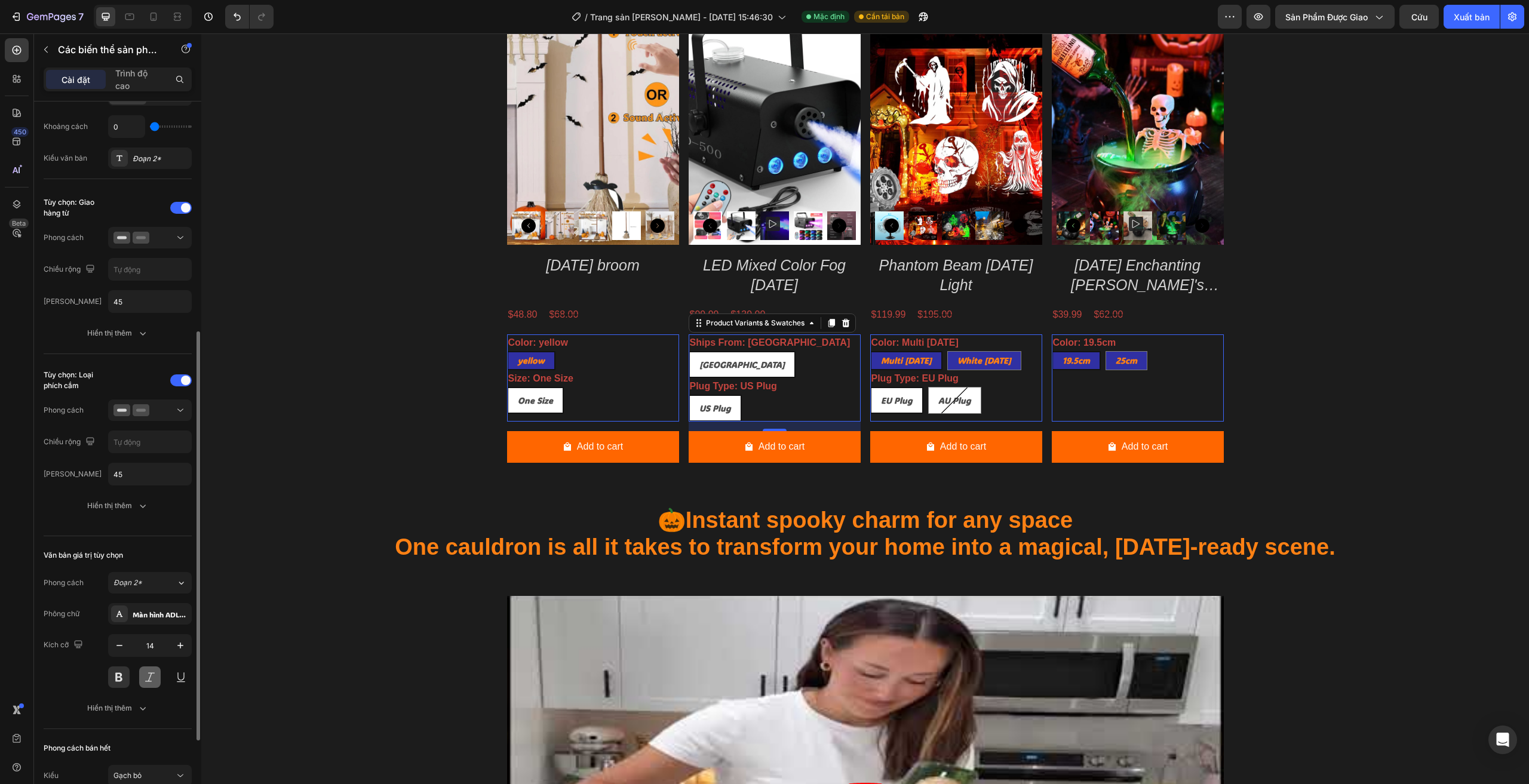
scroll to position [299, 0]
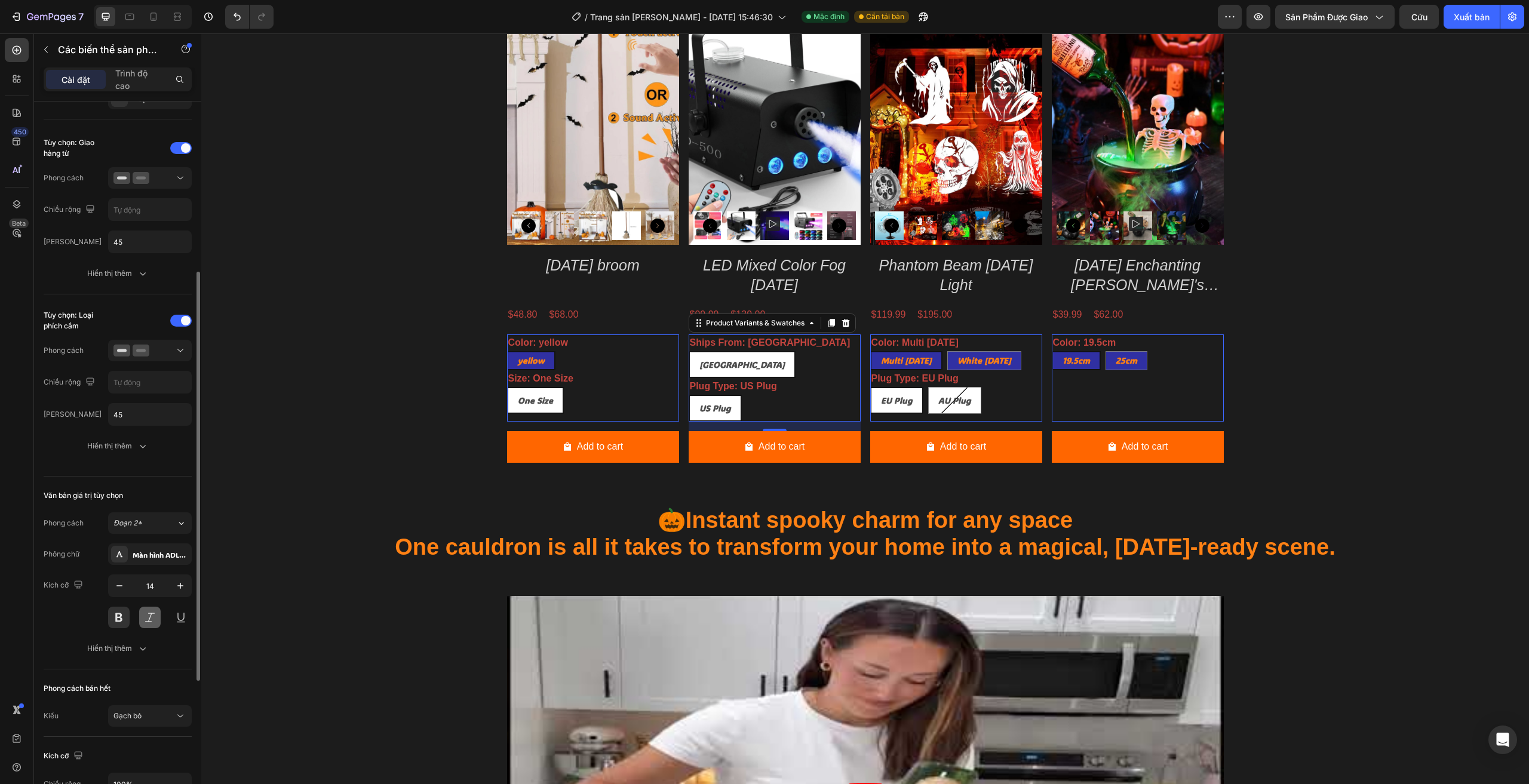
click at [154, 615] on button at bounding box center [149, 617] width 21 height 21
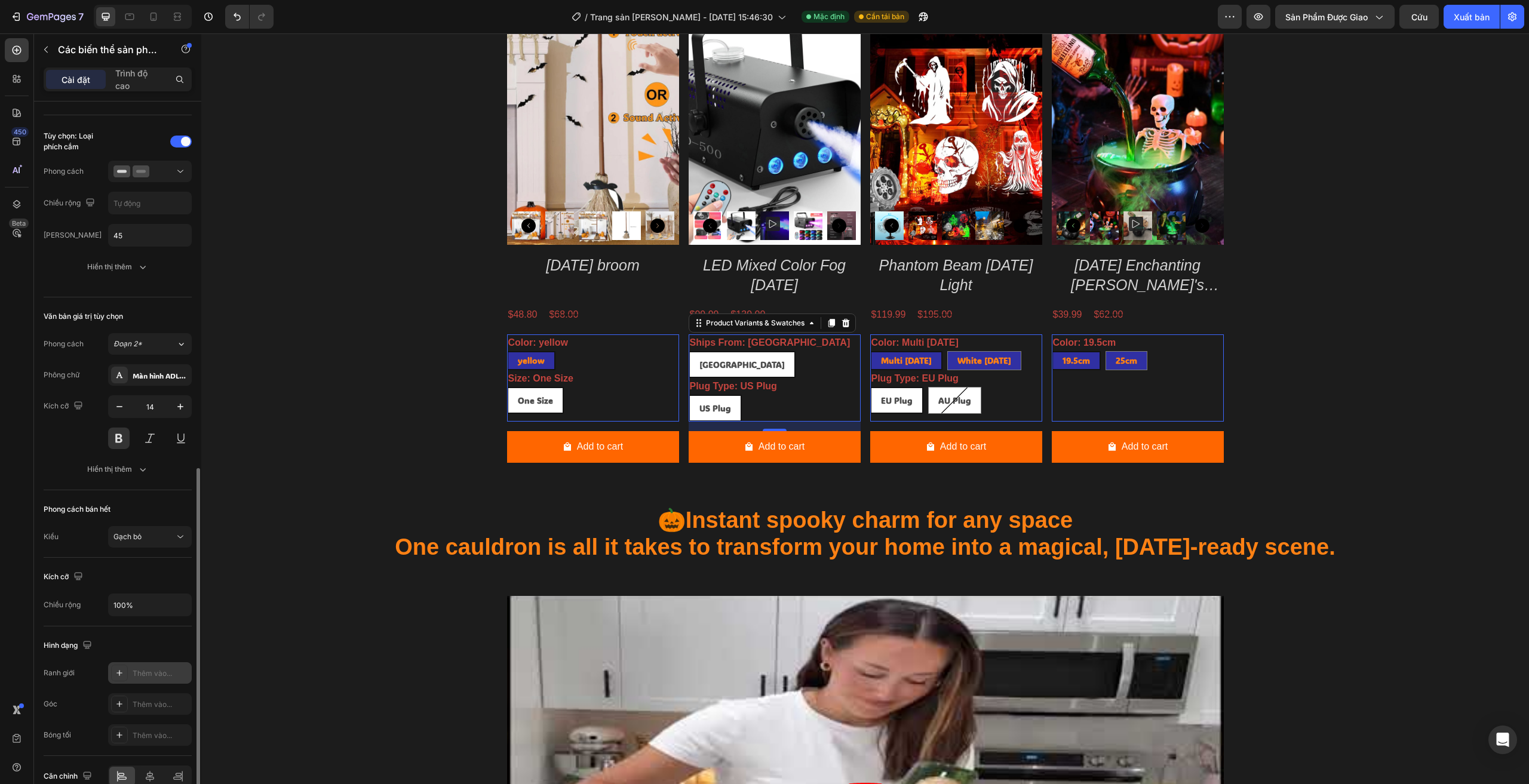
scroll to position [538, 0]
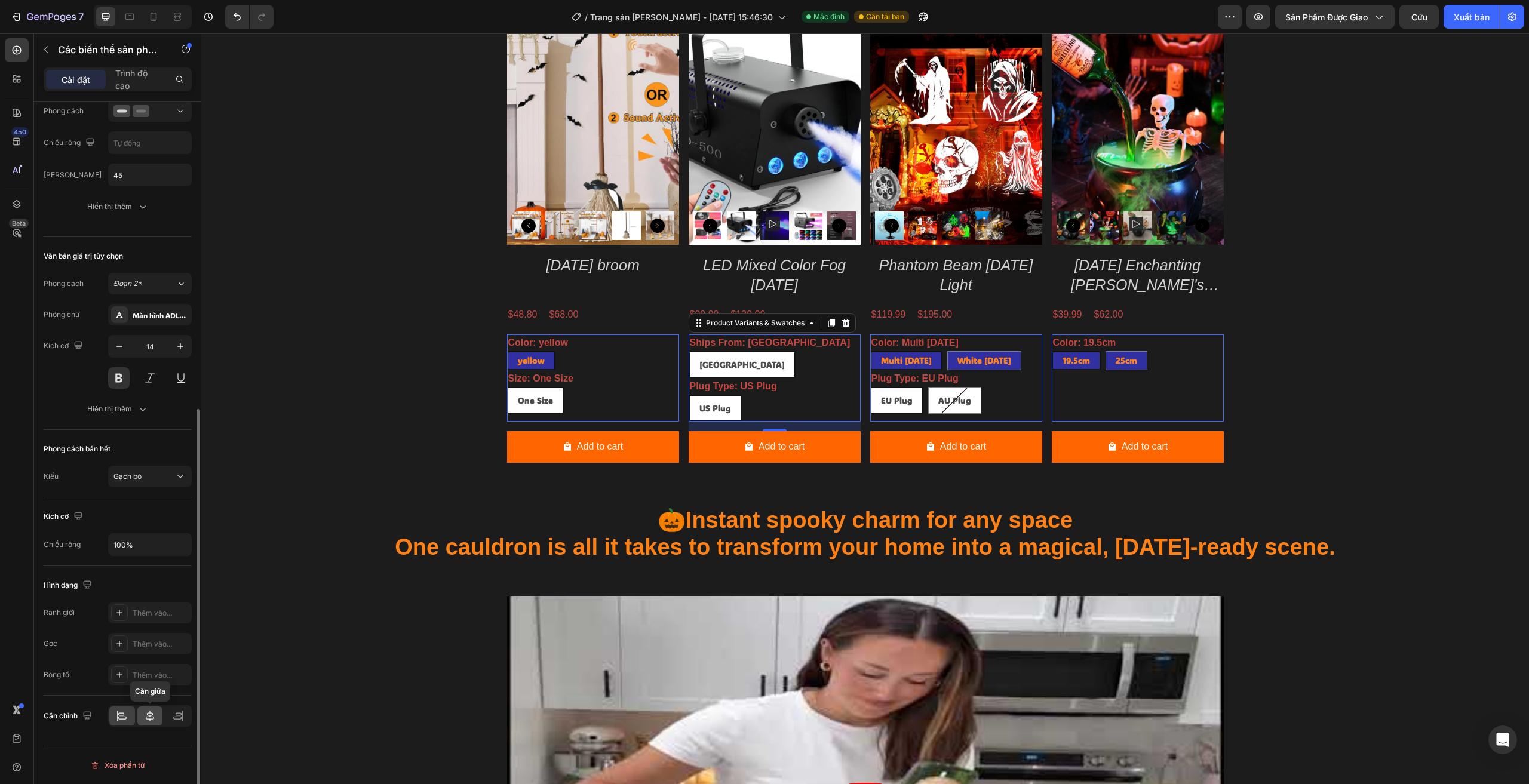
click at [151, 715] on icon at bounding box center [150, 716] width 12 height 12
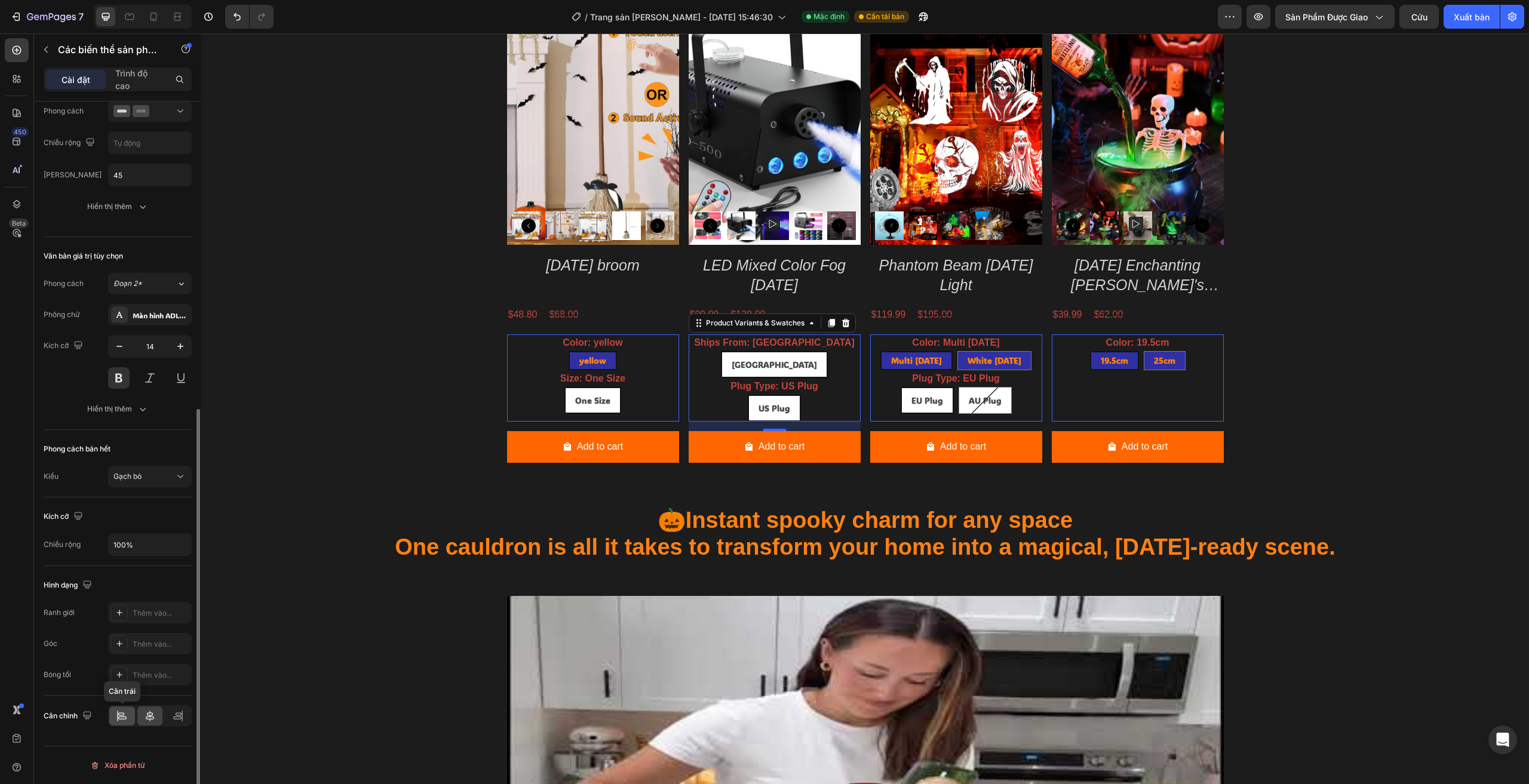
click at [126, 717] on icon at bounding box center [123, 718] width 8 height 3
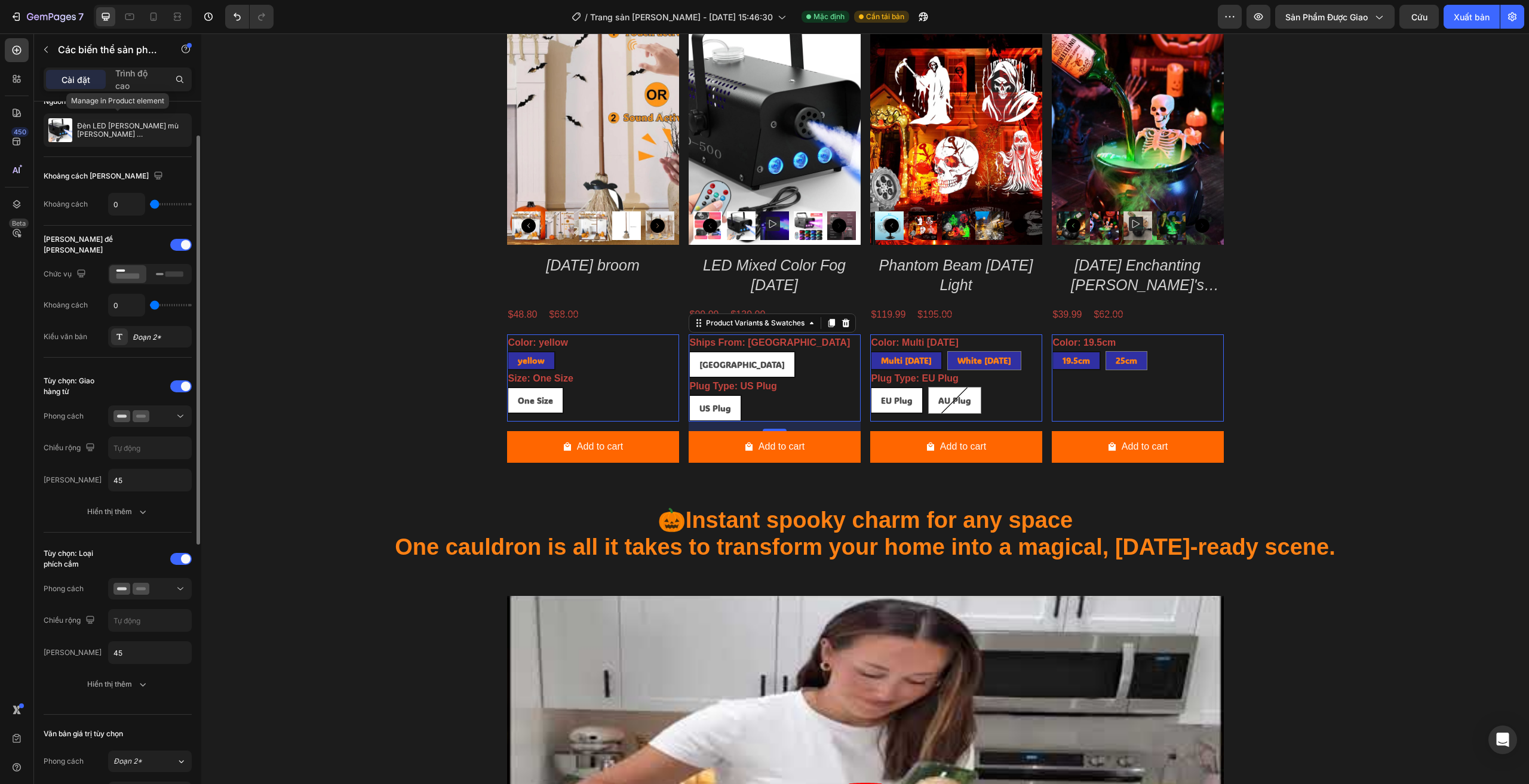
scroll to position [0, 0]
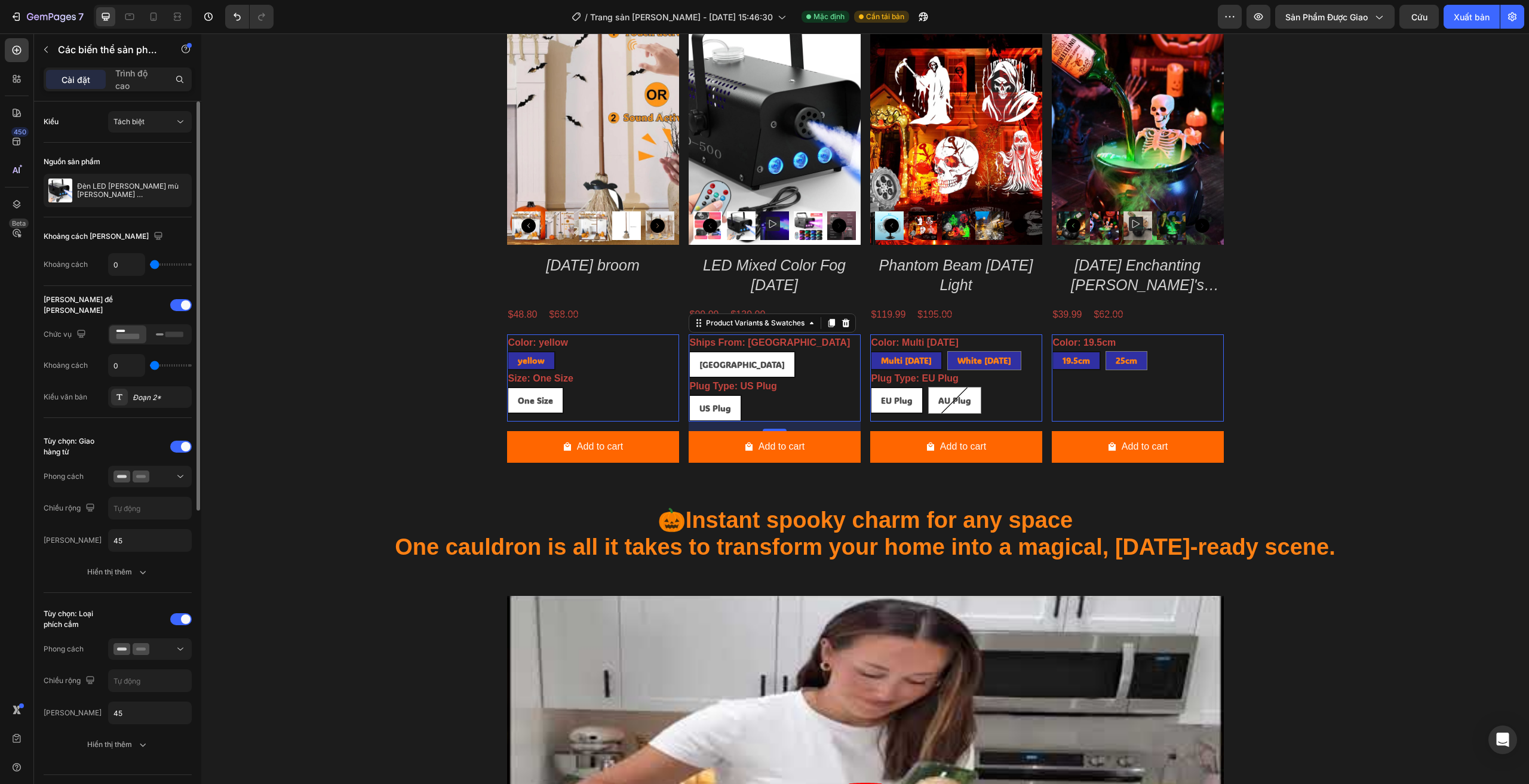
click at [59, 123] on div "Kiểu Tách biệt" at bounding box center [118, 121] width 148 height 21
click at [125, 83] on font "Trình độ cao" at bounding box center [131, 79] width 32 height 22
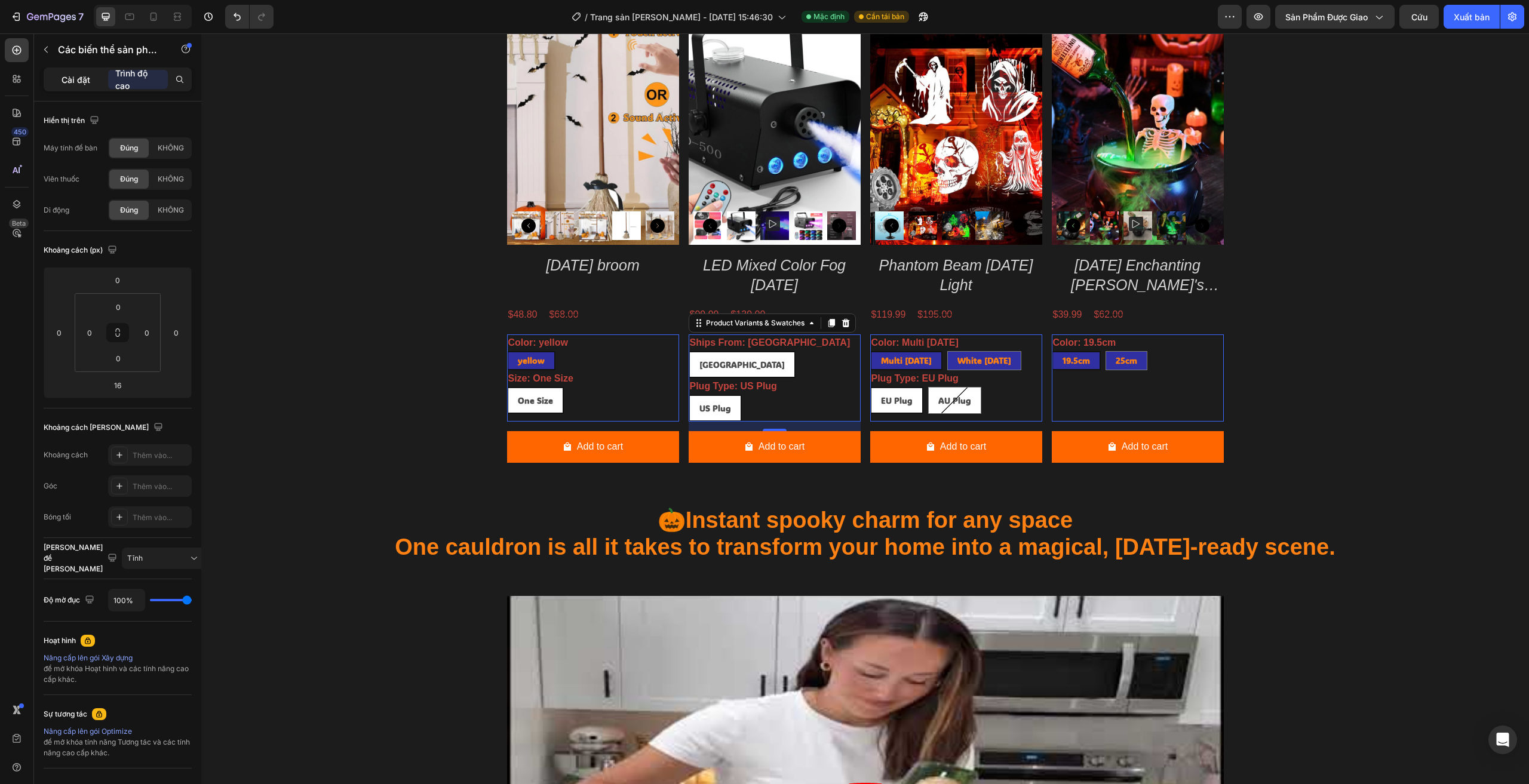
click at [67, 72] on div "Cài đặt" at bounding box center [76, 79] width 59 height 19
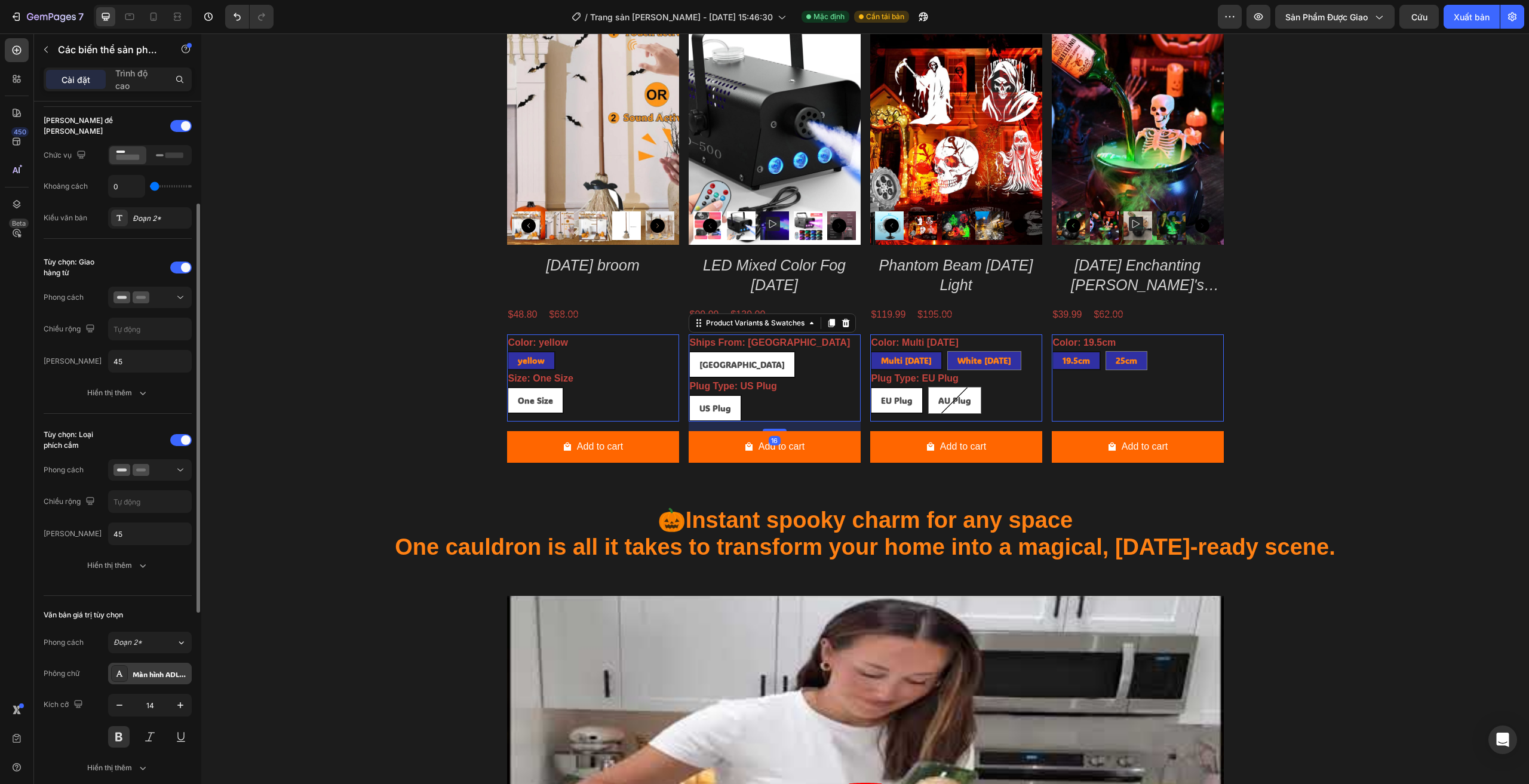
scroll to position [418, 0]
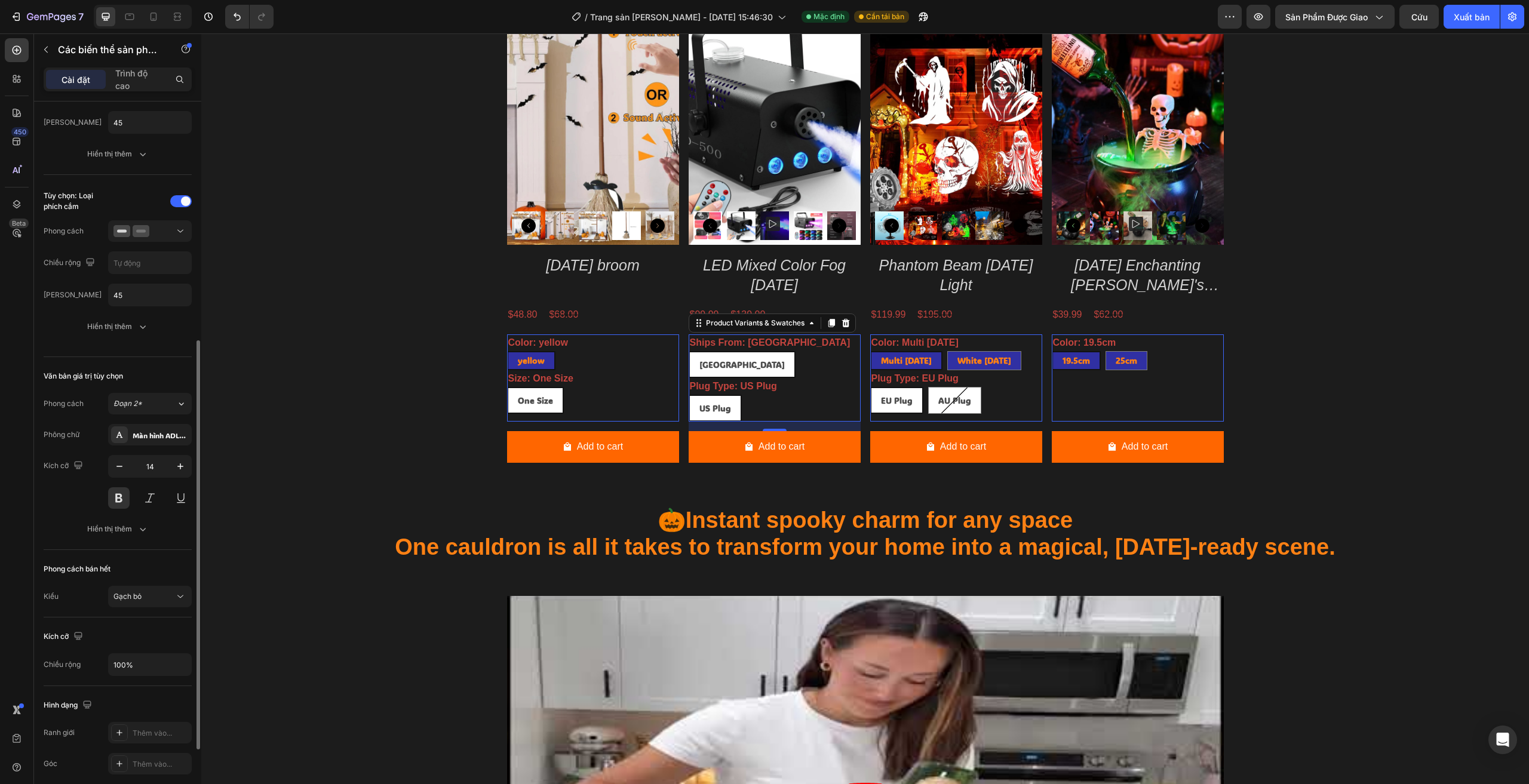
click at [529, 393] on div "One Size" at bounding box center [535, 400] width 55 height 24
click at [507, 387] on input "One Size One Size One Size" at bounding box center [506, 387] width 1 height 1
click at [142, 433] on font "Màn hình ADLaM" at bounding box center [161, 435] width 57 height 10
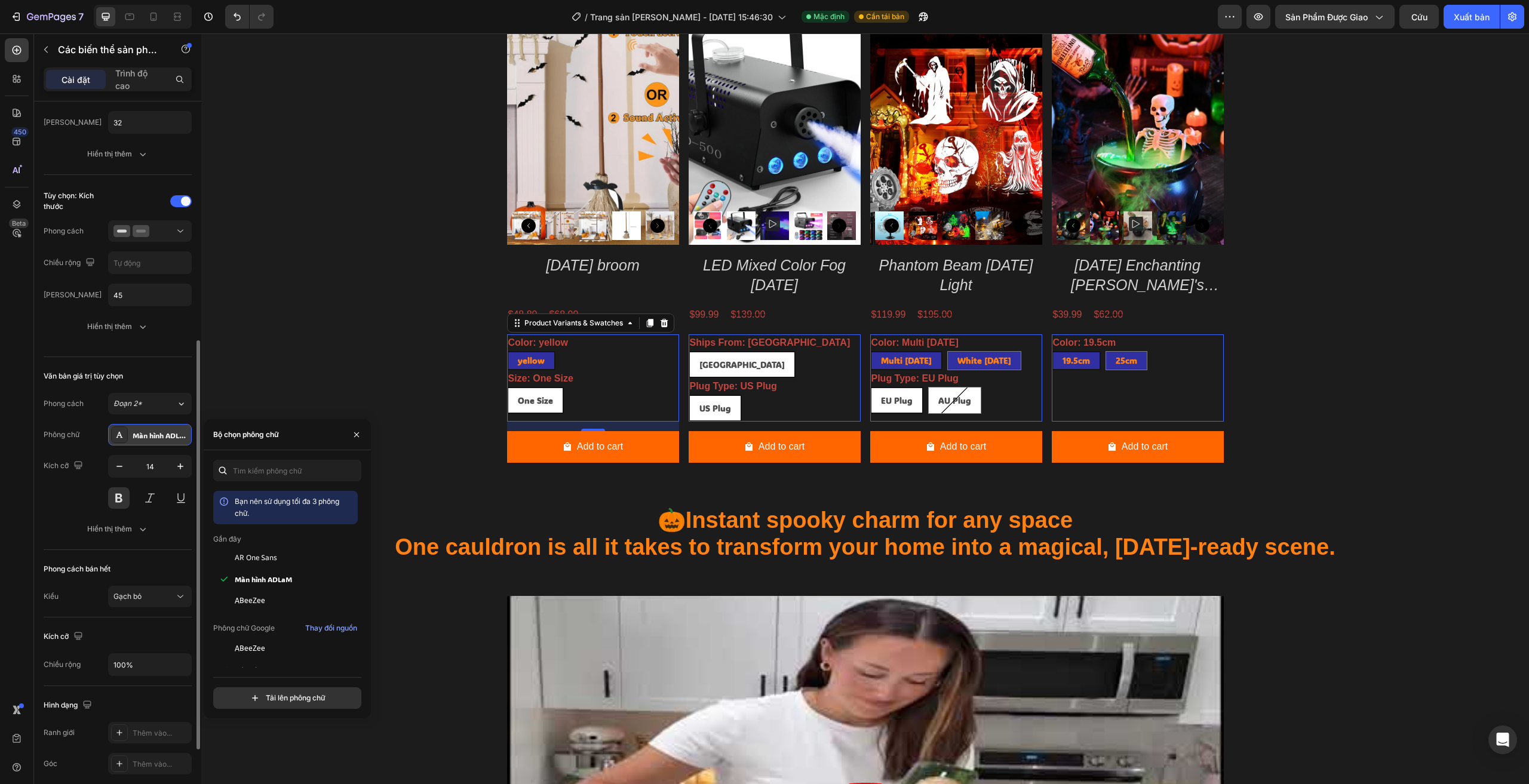
click at [142, 433] on font "Màn hình ADLaM" at bounding box center [161, 435] width 57 height 10
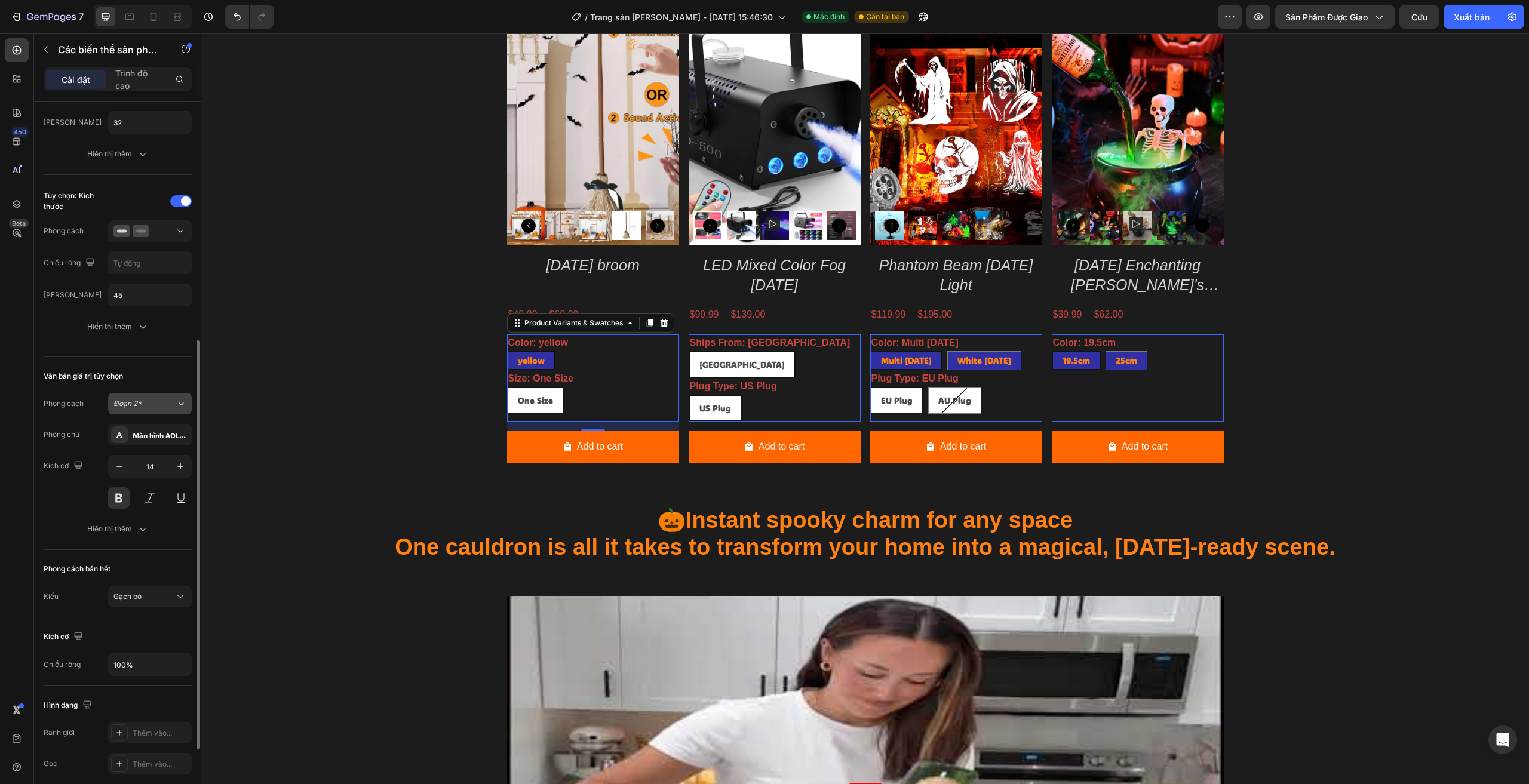
click at [146, 406] on div "Đoạn 2*" at bounding box center [138, 404] width 49 height 11
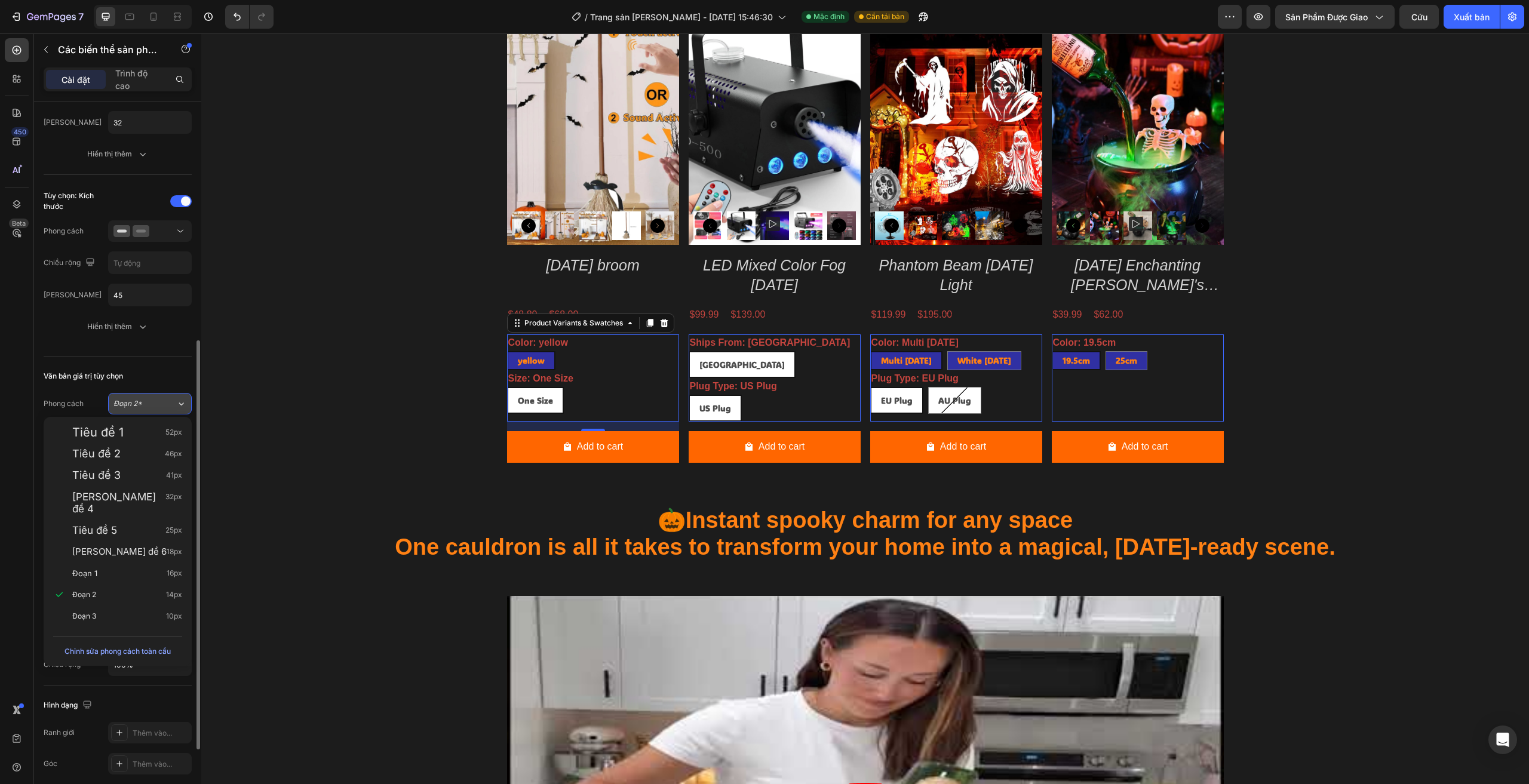
click at [146, 406] on div "Đoạn 2*" at bounding box center [138, 404] width 49 height 11
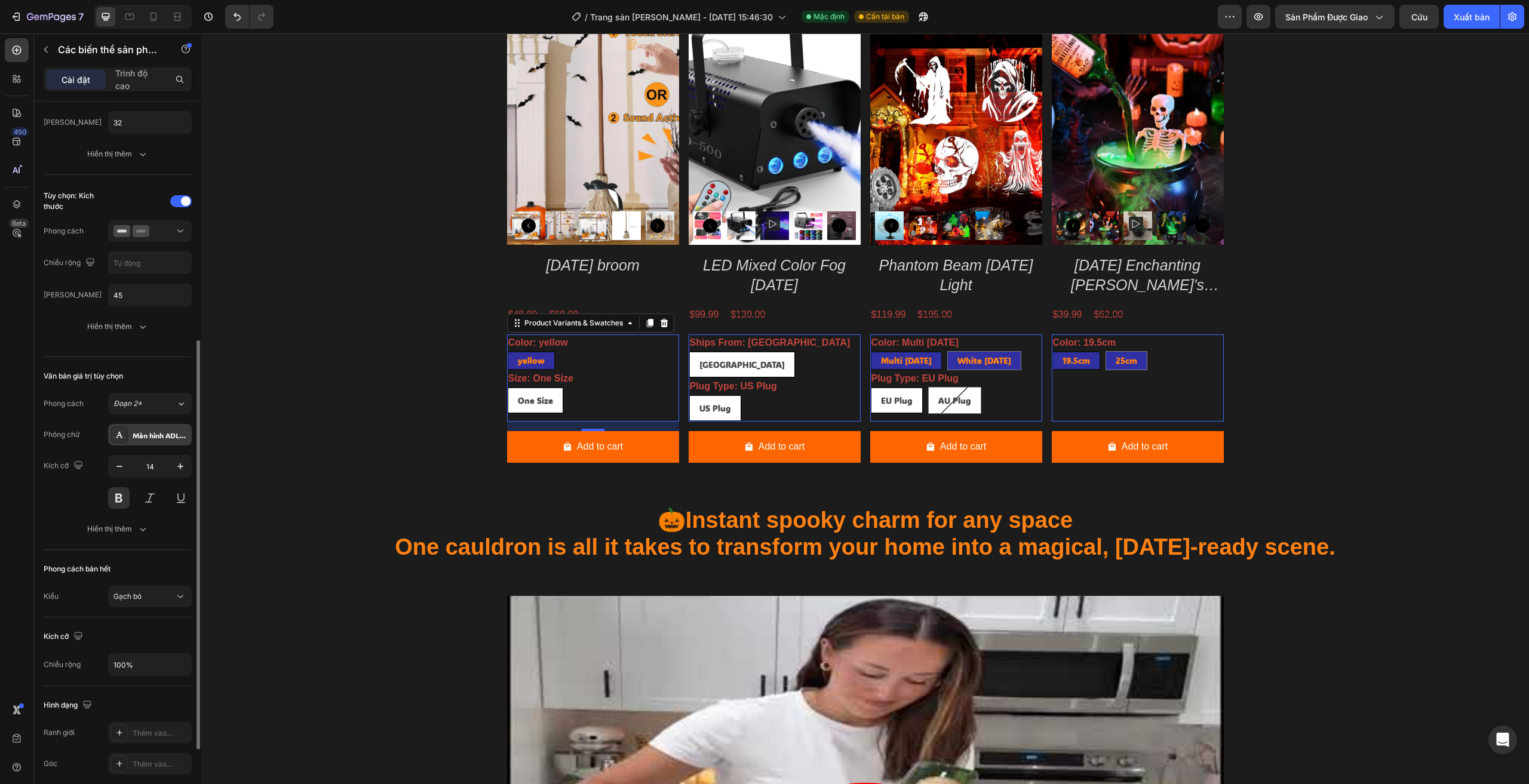
click at [157, 439] on font "Màn hình ADLaM" at bounding box center [161, 435] width 57 height 10
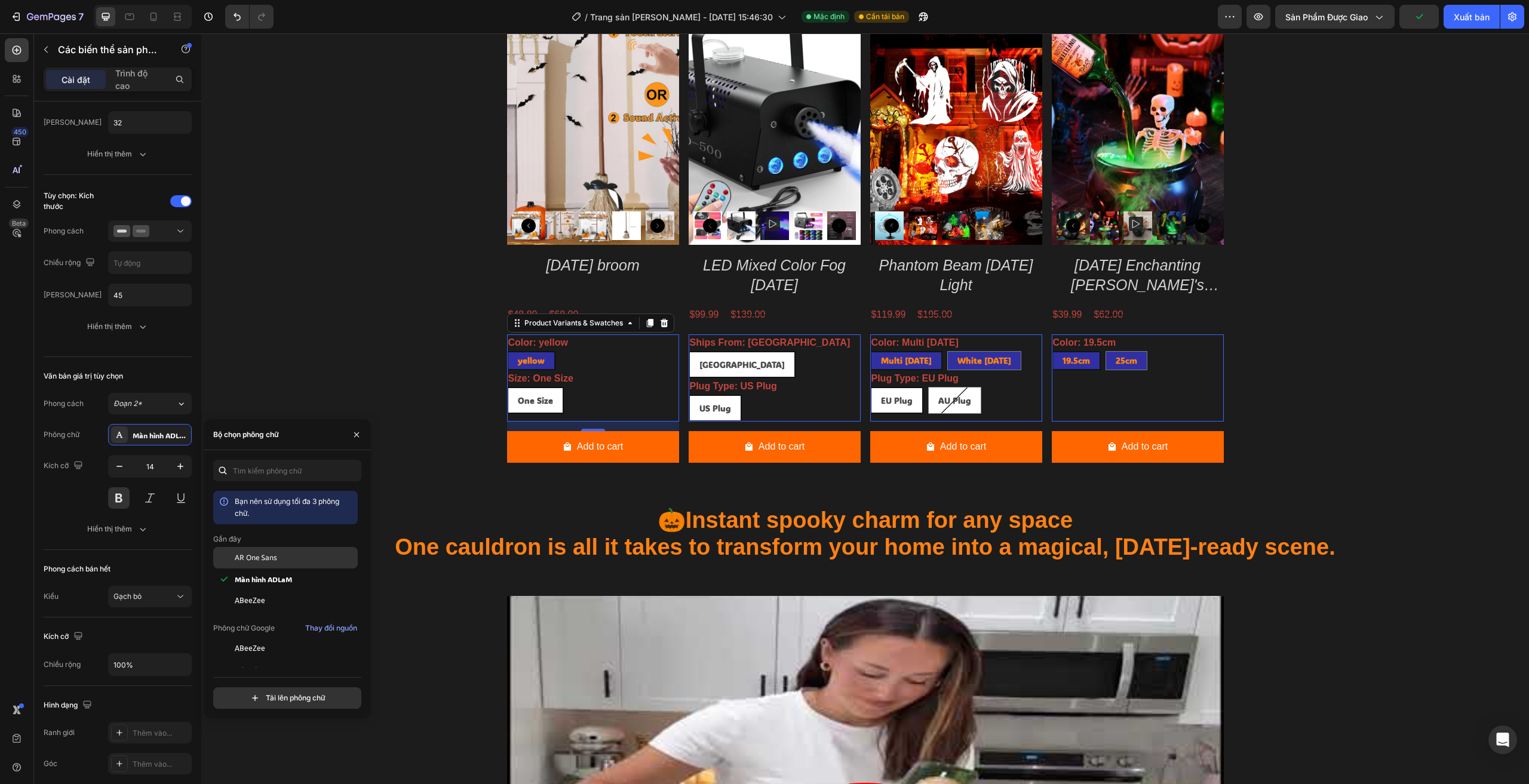
click at [268, 558] on font "AR One Sans" at bounding box center [256, 557] width 42 height 10
click at [287, 377] on div "Product Images Halloween broom Product Title $48.80 Product Price Product Price…" at bounding box center [865, 244] width 1310 height 457
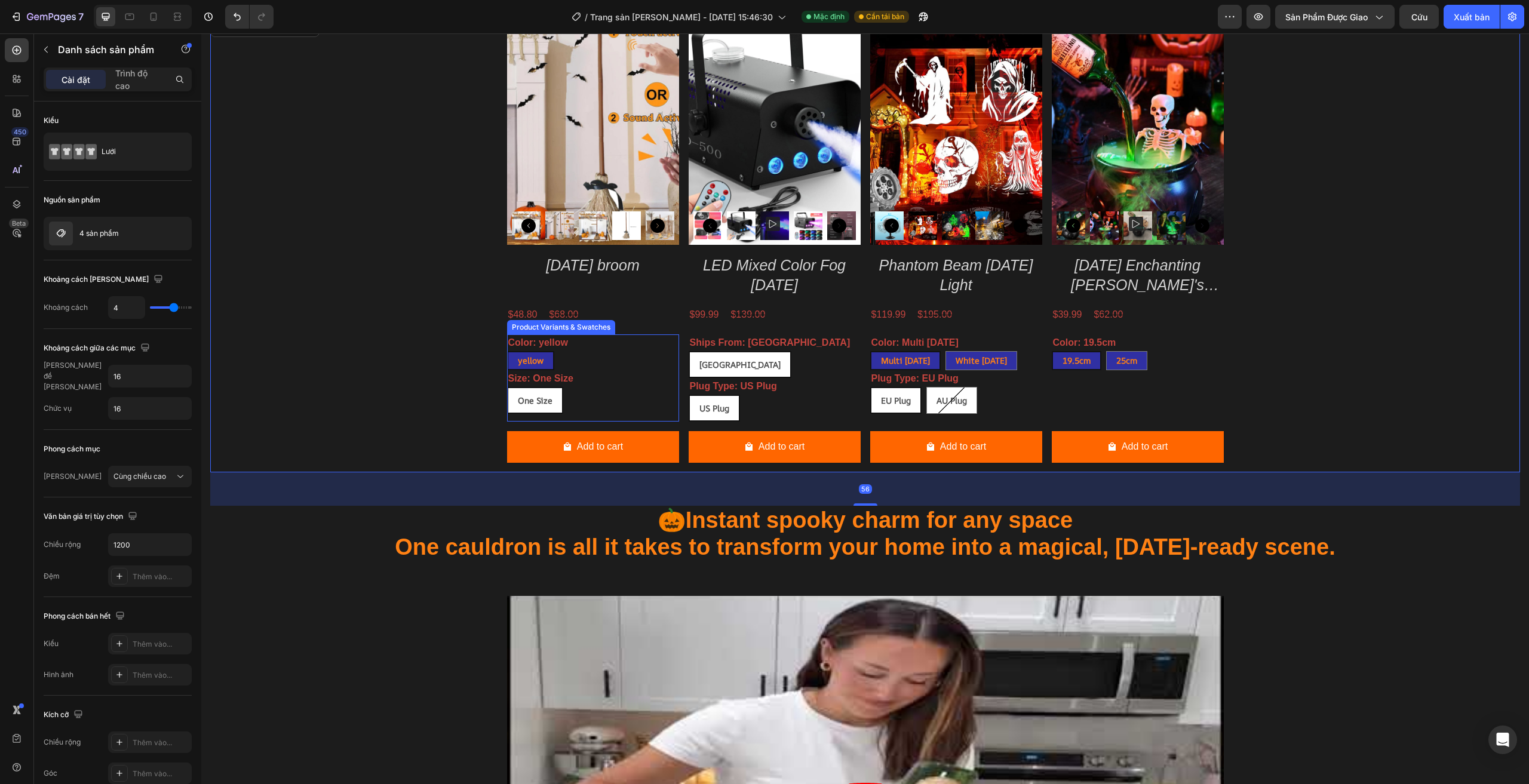
scroll to position [993, 0]
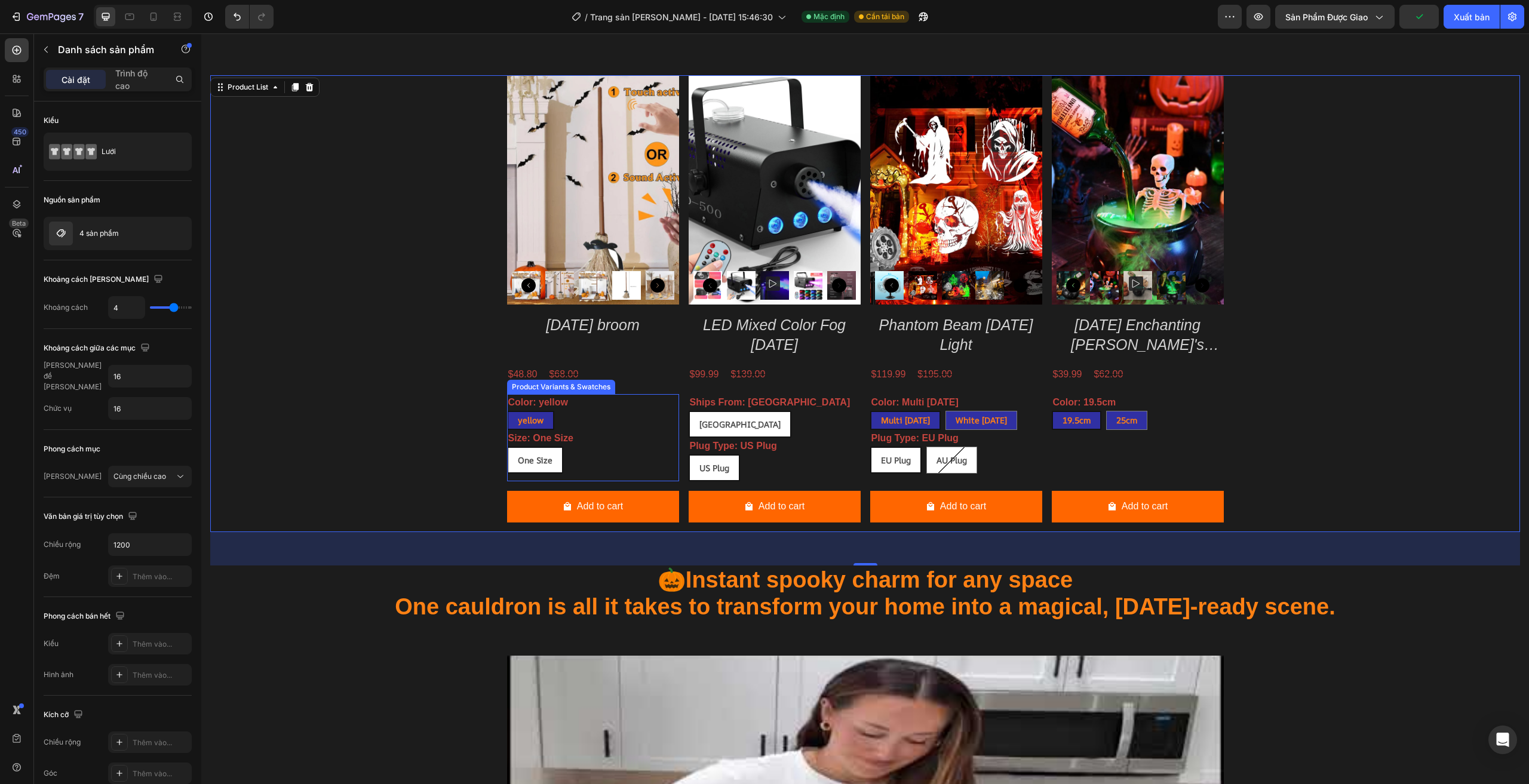
click at [608, 463] on div "One Size One Size One Size" at bounding box center [592, 460] width 172 height 27
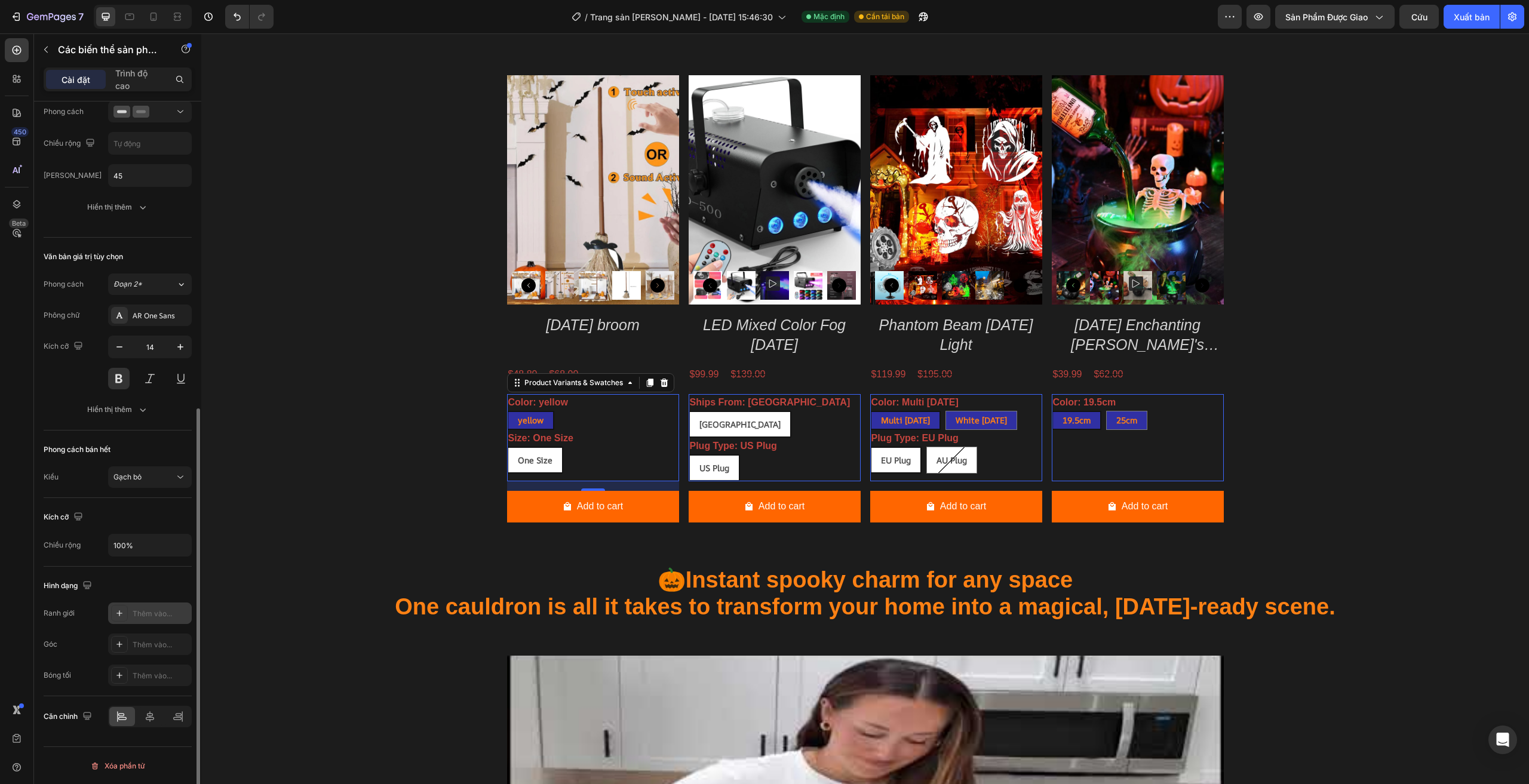
scroll to position [538, 0]
click at [140, 471] on span "Gạch bỏ" at bounding box center [127, 476] width 28 height 11
click at [143, 413] on icon "button" at bounding box center [143, 409] width 12 height 12
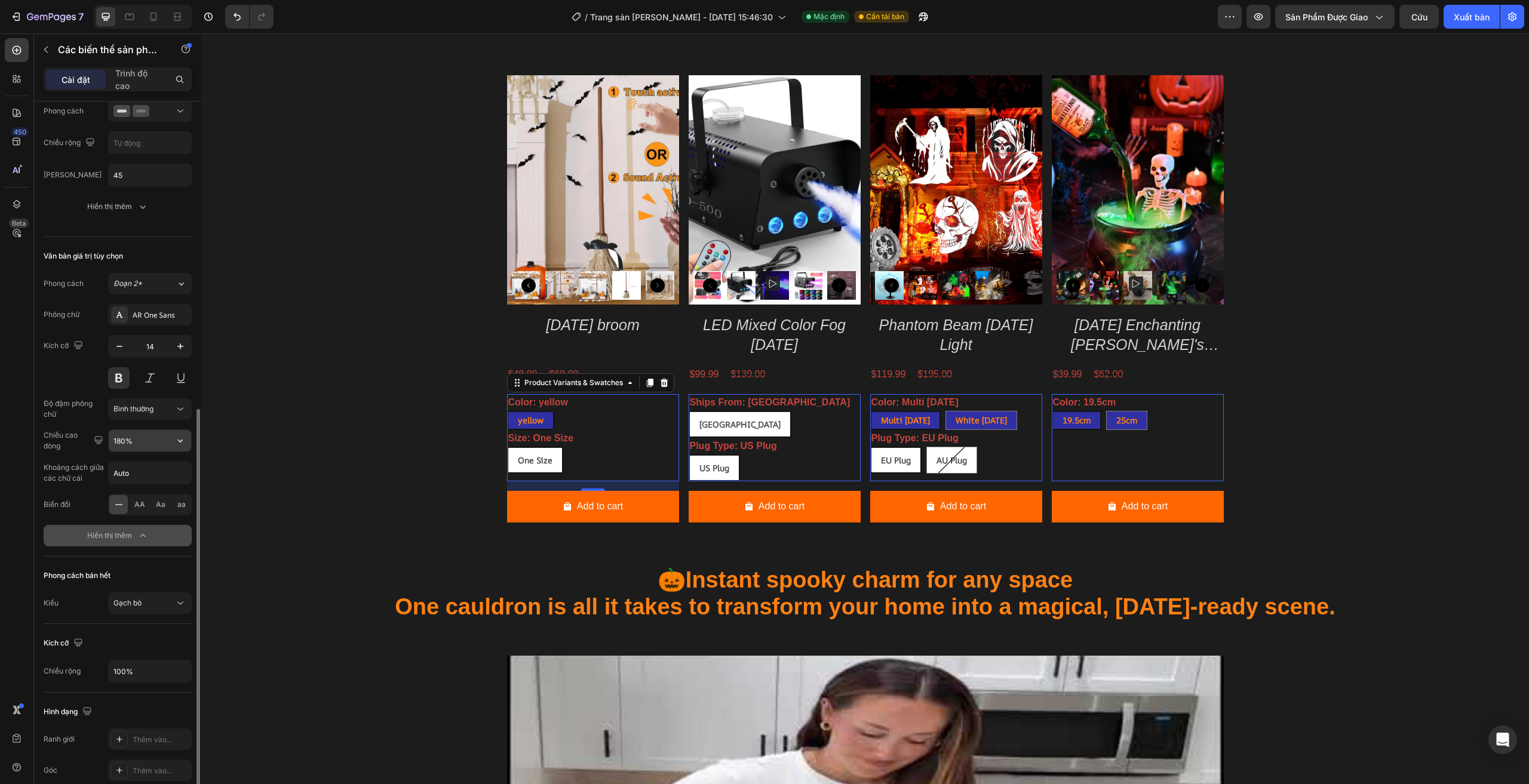
click at [157, 442] on input "180%" at bounding box center [150, 440] width 83 height 21
click at [185, 447] on icon "button" at bounding box center [180, 441] width 12 height 12
click at [141, 538] on p "150%" at bounding box center [147, 539] width 68 height 11
click at [187, 444] on button "button" at bounding box center [180, 440] width 21 height 21
click at [155, 488] on div "120%" at bounding box center [137, 493] width 98 height 22
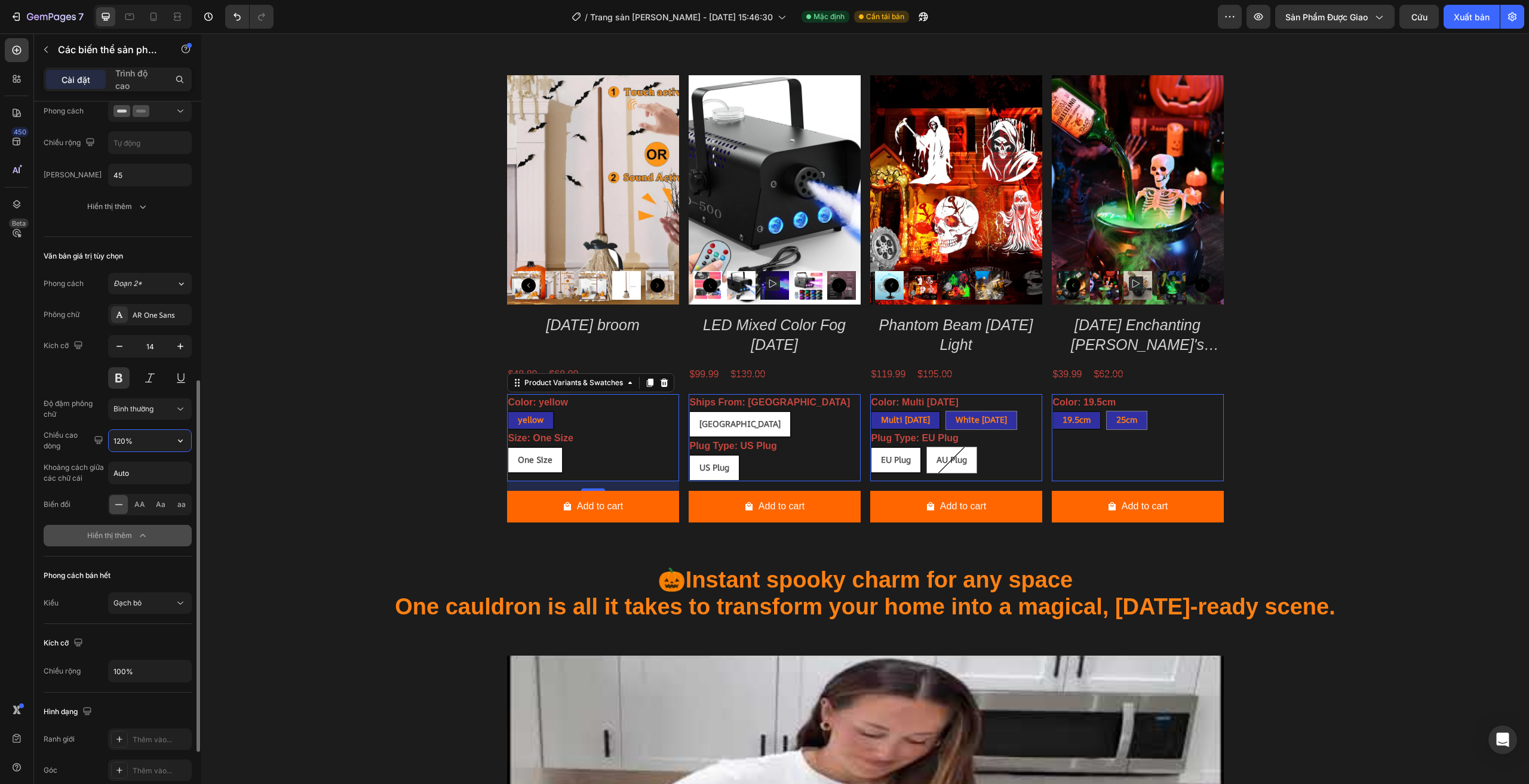
click at [166, 444] on input "120%" at bounding box center [150, 440] width 83 height 21
click at [178, 443] on icon "button" at bounding box center [180, 441] width 12 height 12
click at [148, 554] on div "180%" at bounding box center [137, 561] width 98 height 22
type input "180%"
click at [140, 512] on div "AA" at bounding box center [139, 504] width 18 height 19
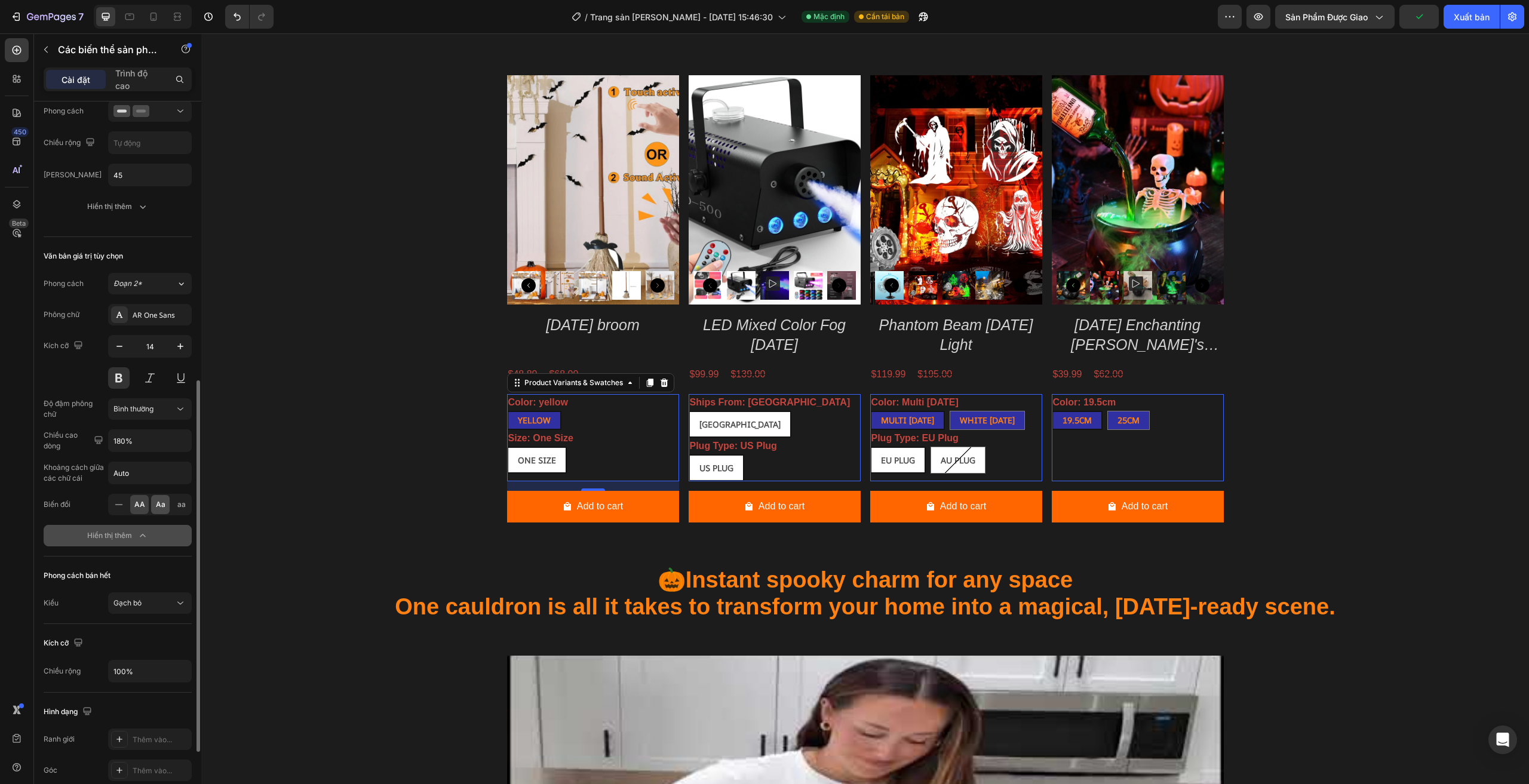
click at [163, 504] on font "Aa" at bounding box center [161, 504] width 10 height 9
click at [178, 510] on span "aa" at bounding box center [181, 505] width 8 height 11
click at [158, 509] on font "Aa" at bounding box center [161, 504] width 10 height 9
click at [141, 509] on font "AA" at bounding box center [140, 504] width 11 height 9
click at [163, 504] on font "Aa" at bounding box center [161, 504] width 10 height 9
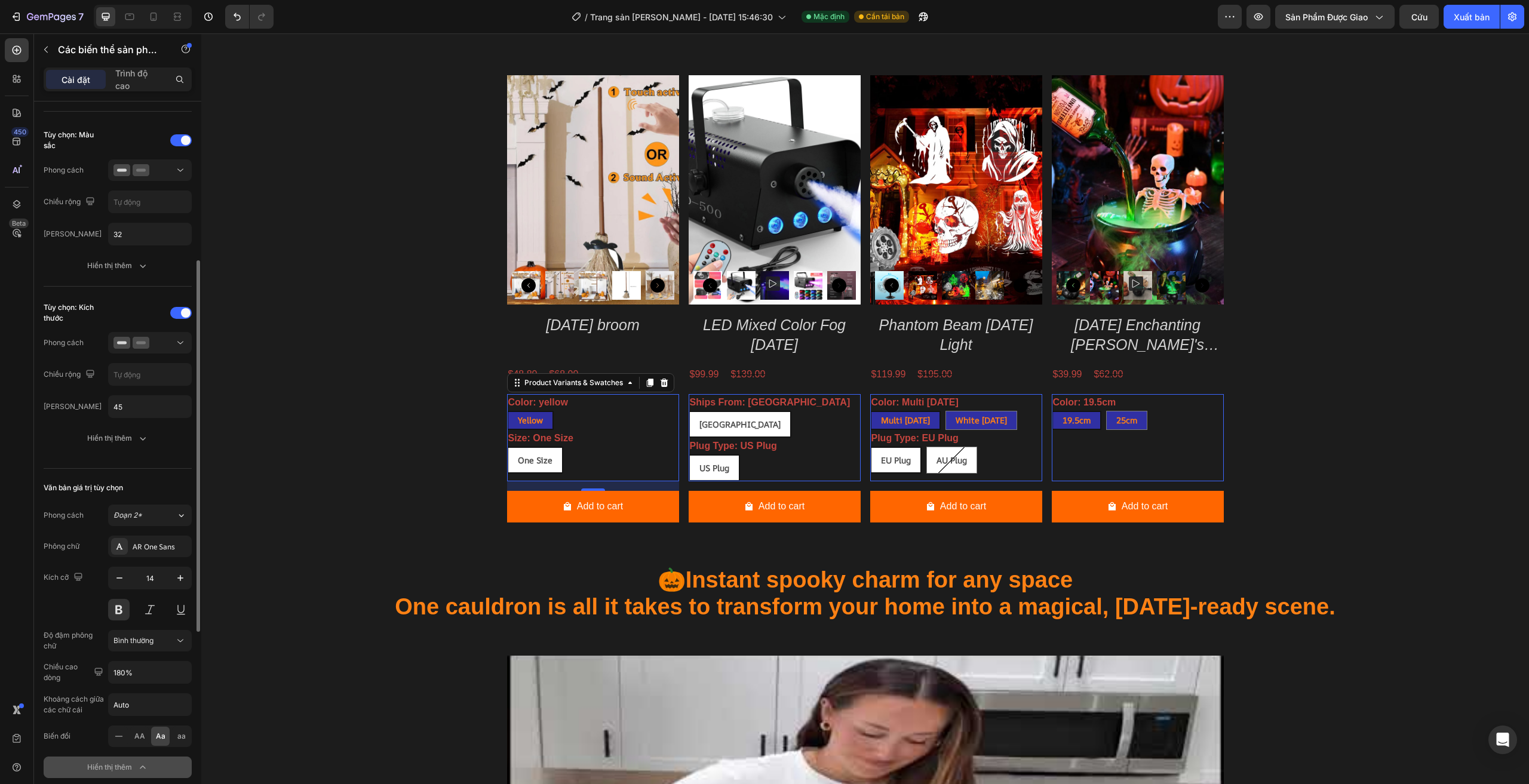
scroll to position [246, 0]
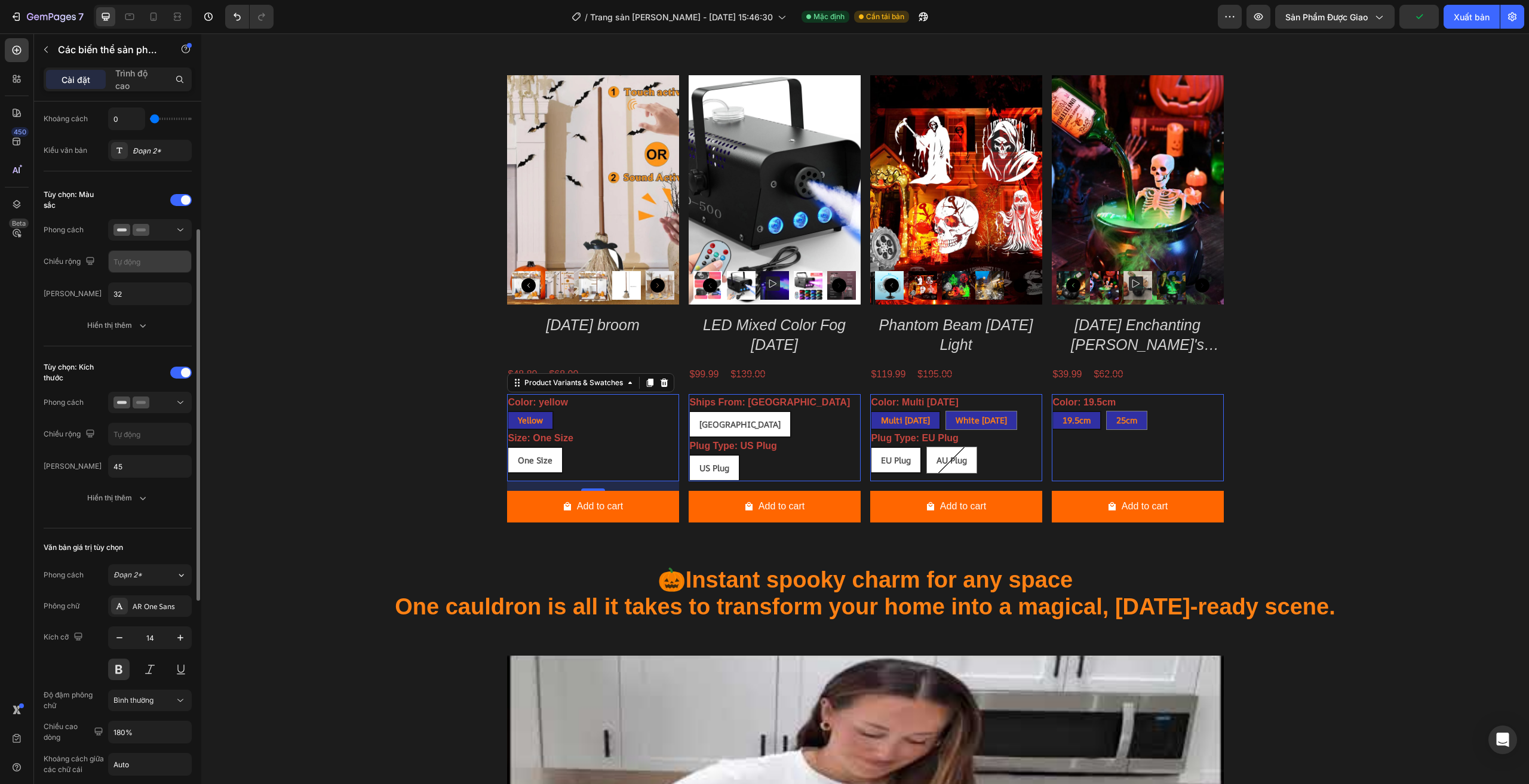
click at [138, 259] on input "text" at bounding box center [150, 261] width 83 height 21
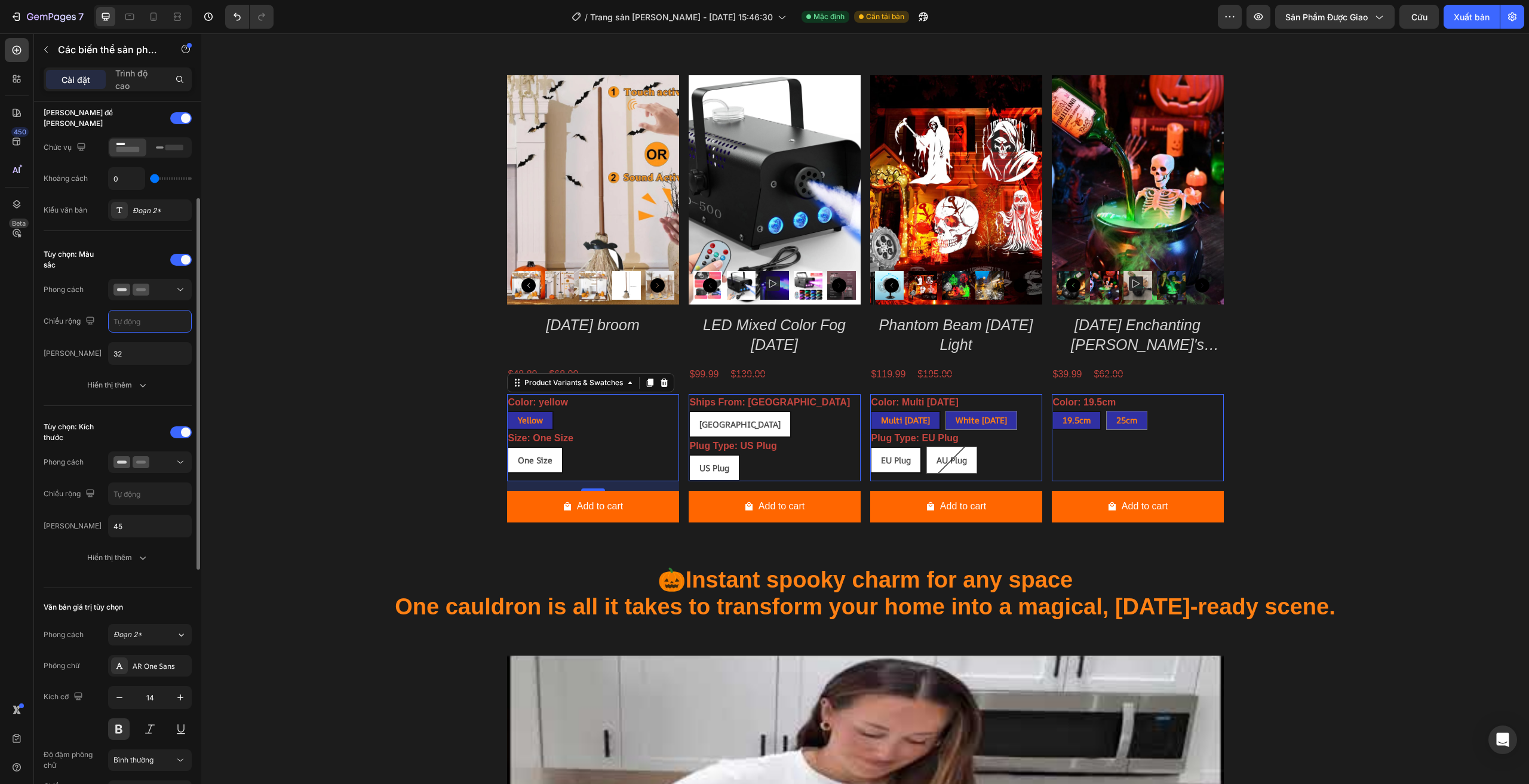
click at [172, 221] on div "Tiêu đề tùy chọn Chức vụ Khoảng cách 0 Kiểu văn bản Đoạn 2*" at bounding box center [118, 164] width 148 height 132
click at [171, 213] on div "Đoạn 2*" at bounding box center [160, 211] width 56 height 11
click at [313, 374] on font "C5453F" at bounding box center [316, 371] width 27 height 9
click at [326, 336] on div at bounding box center [329, 334] width 12 height 12
type input "E4893A"
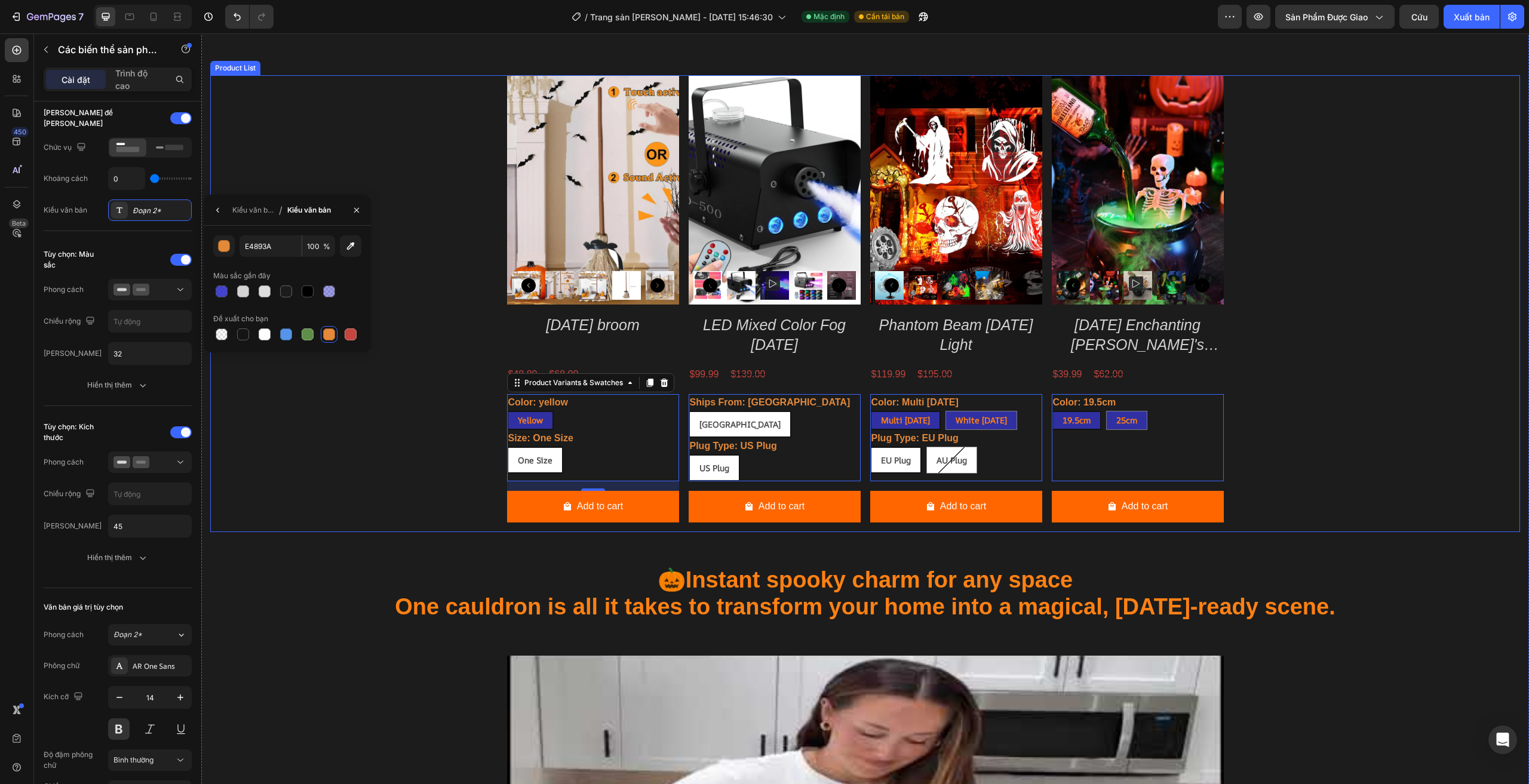
click at [416, 201] on div "Product Images Halloween broom Product Title $48.80 Product Price Product Price…" at bounding box center [865, 303] width 1310 height 457
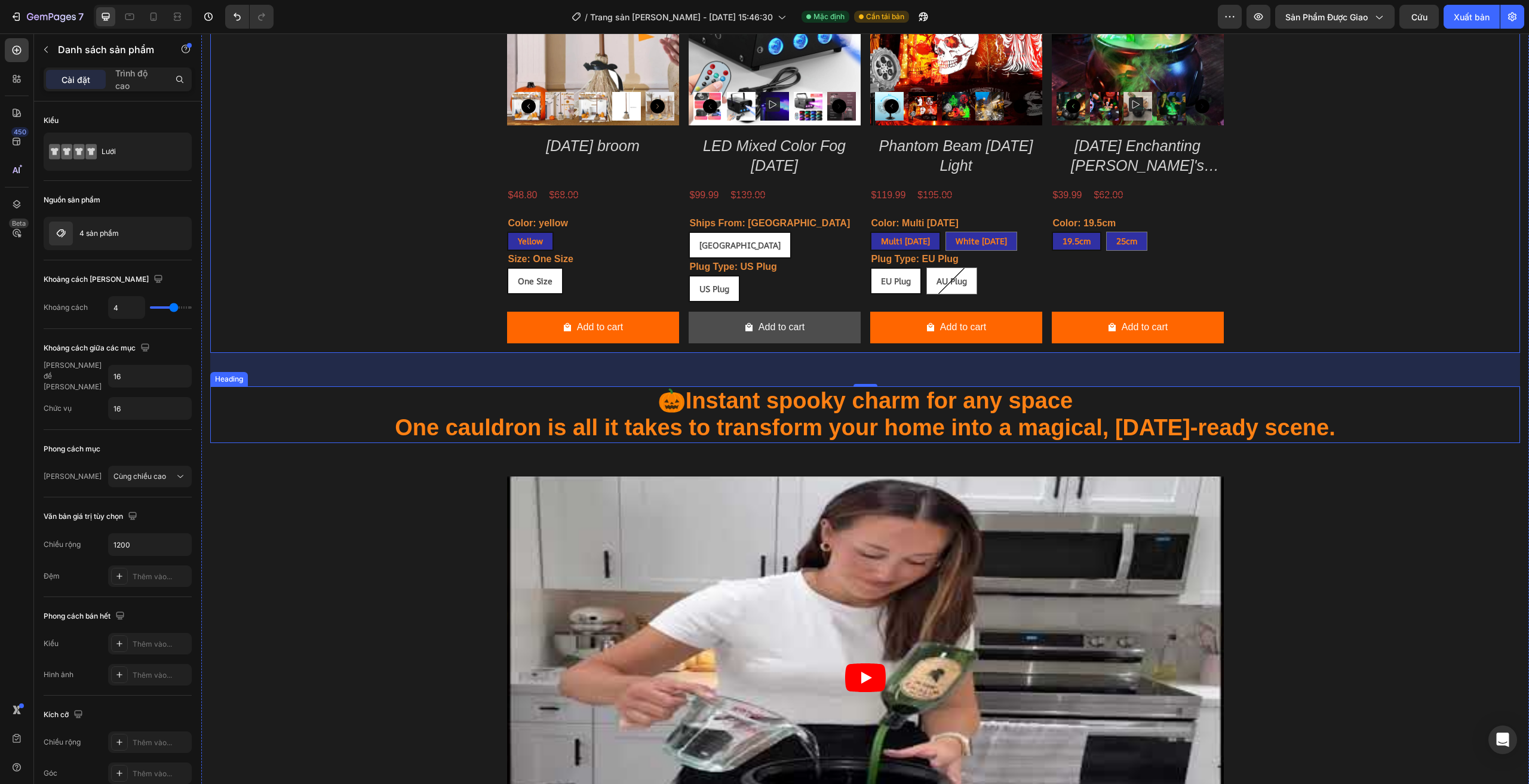
scroll to position [1113, 0]
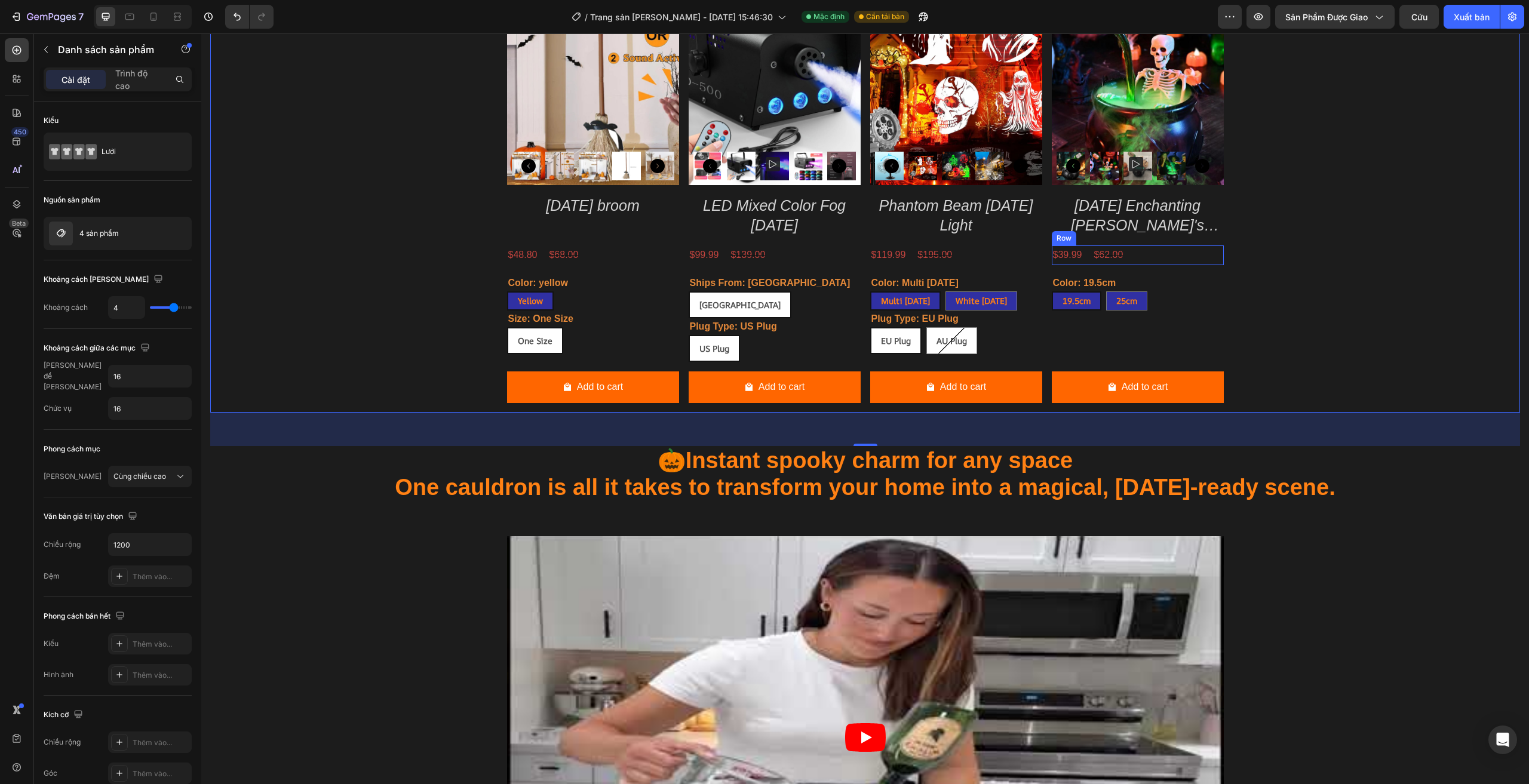
click at [1149, 252] on div "$39.99 Product Price Product Price $62.00 Product Price Product Price Row" at bounding box center [1137, 255] width 172 height 19
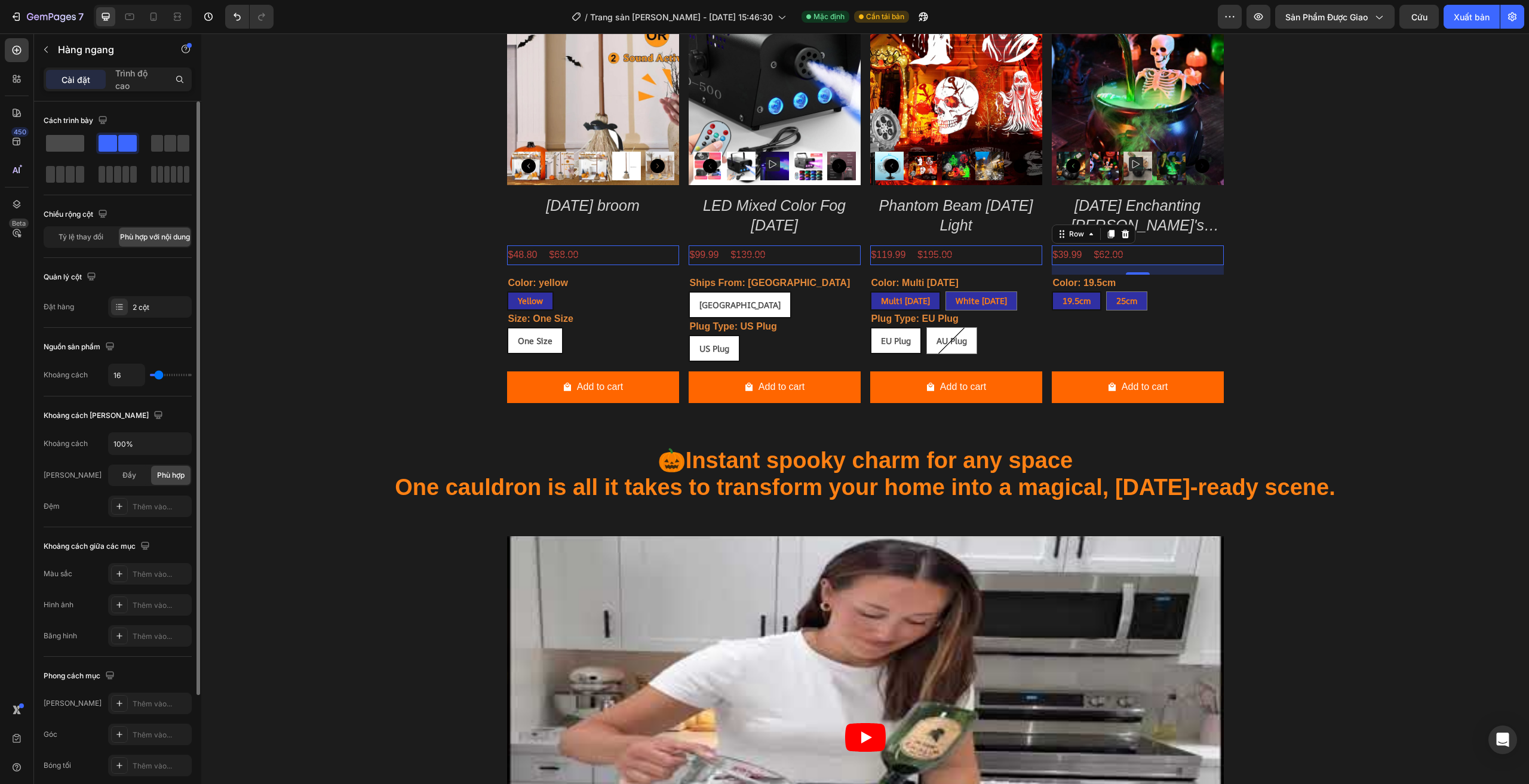
click at [56, 143] on span at bounding box center [65, 143] width 38 height 17
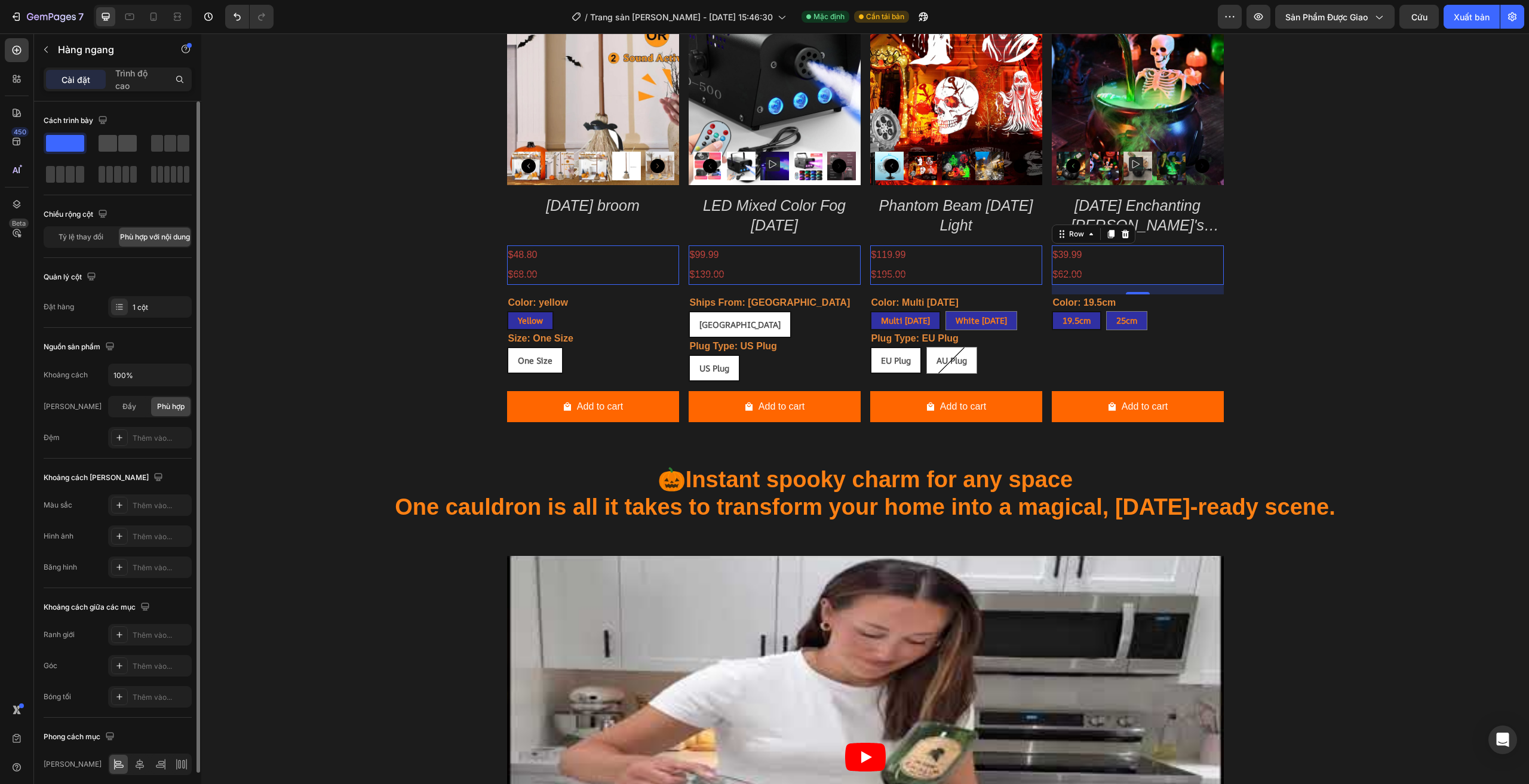
click at [103, 147] on span at bounding box center [107, 143] width 18 height 17
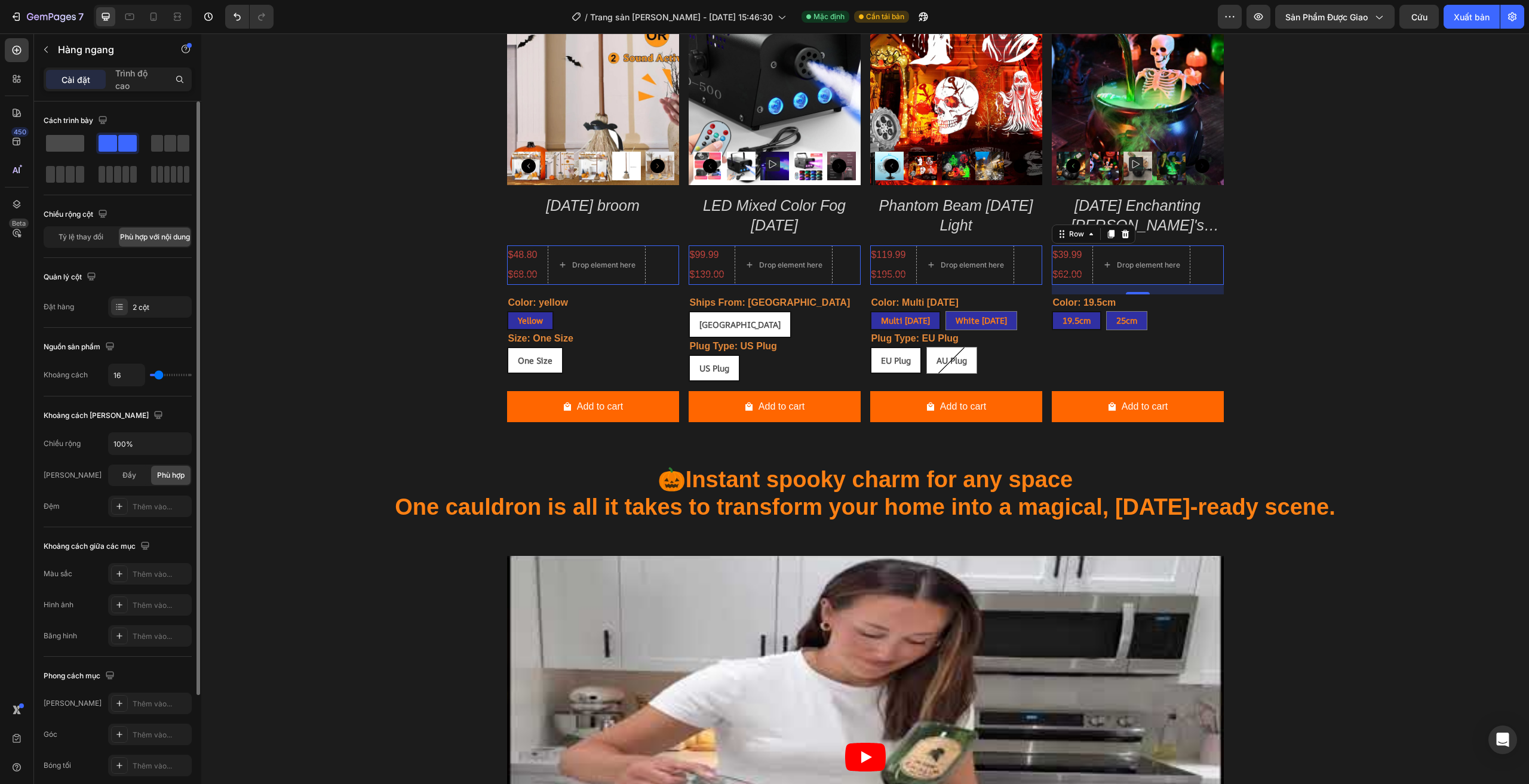
click at [69, 146] on span at bounding box center [65, 143] width 38 height 17
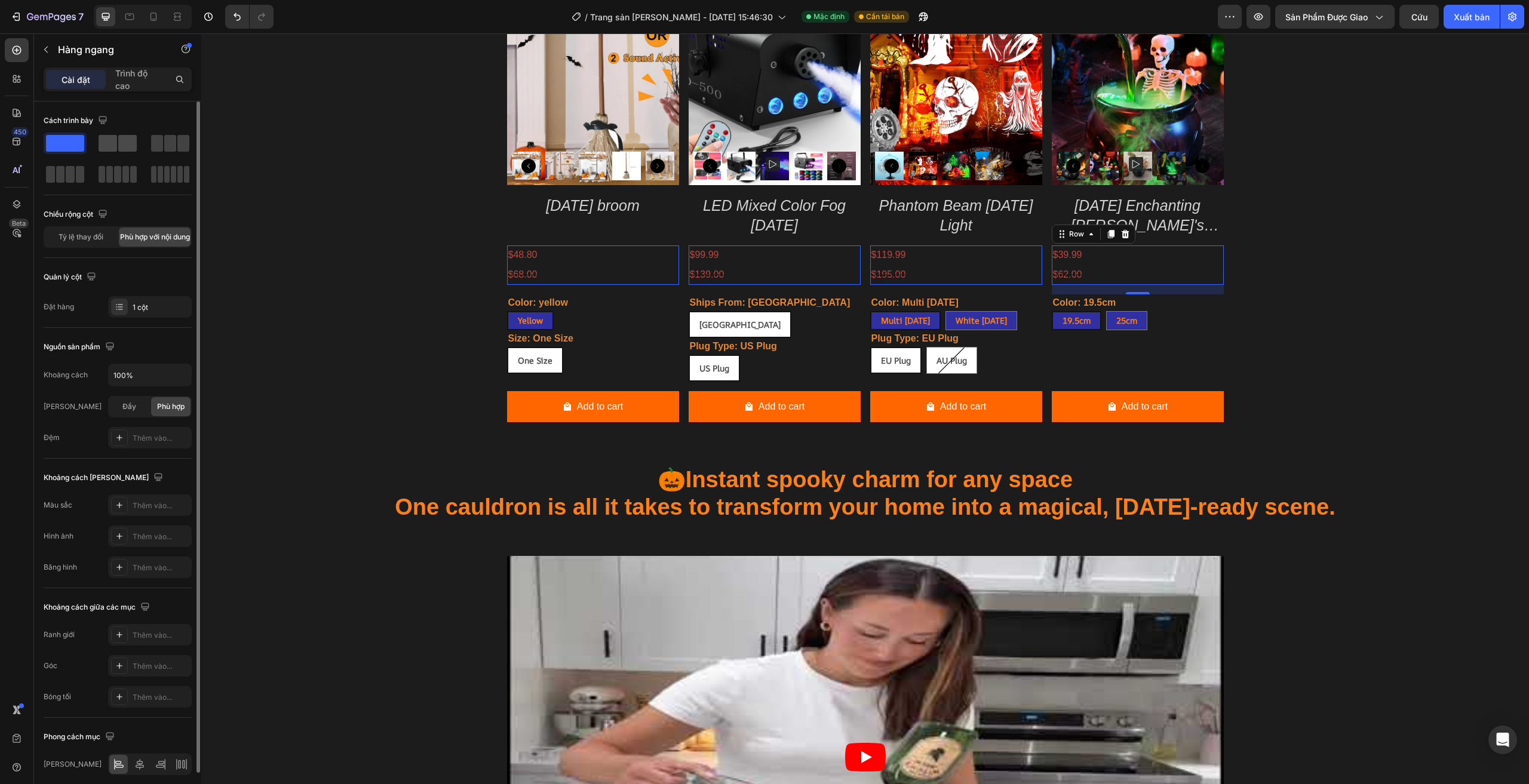
click at [128, 147] on span at bounding box center [127, 143] width 18 height 17
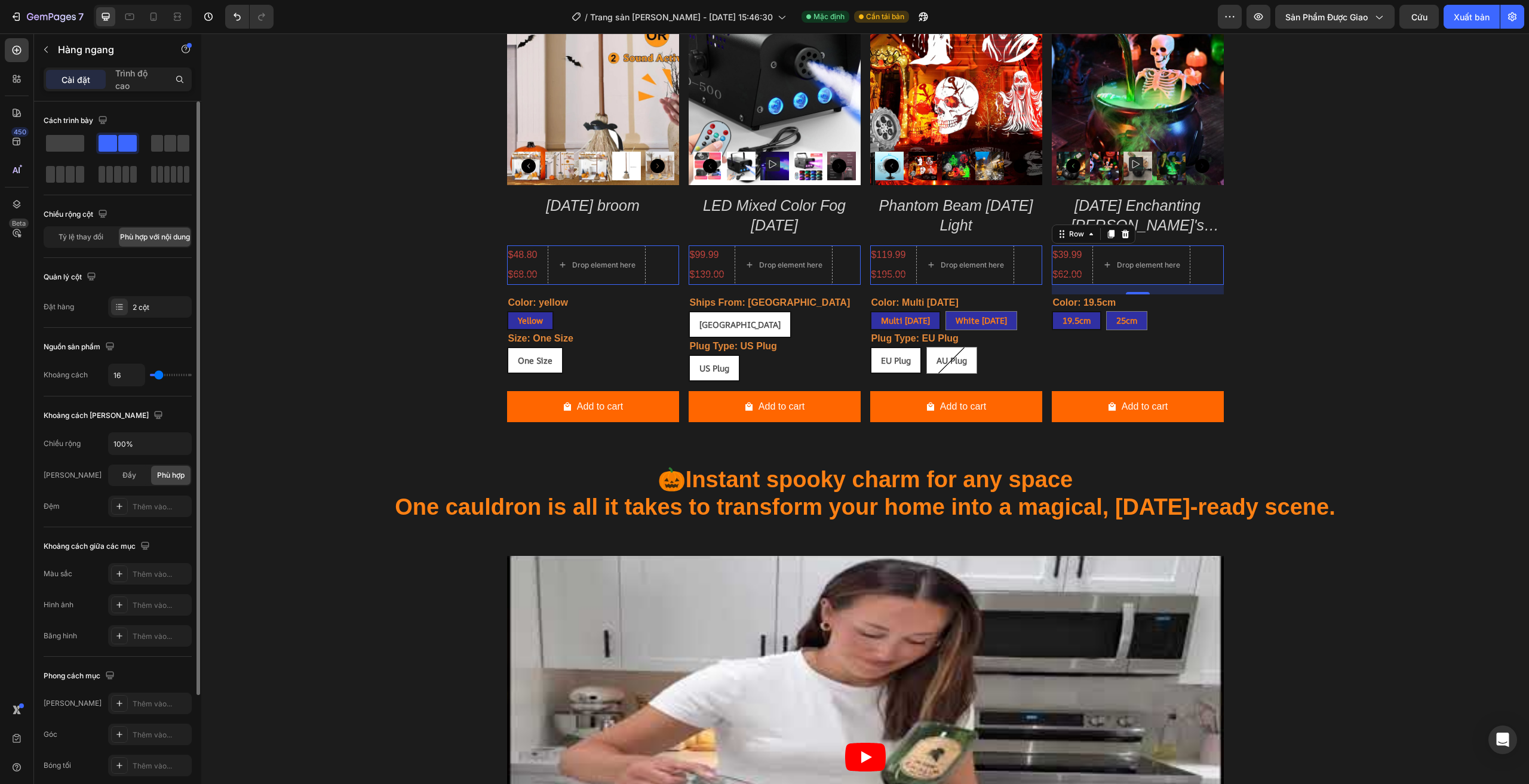
click at [128, 147] on span at bounding box center [127, 143] width 18 height 17
click at [170, 147] on span at bounding box center [171, 143] width 12 height 17
click at [117, 143] on span at bounding box center [107, 143] width 18 height 17
click at [70, 138] on span at bounding box center [65, 143] width 38 height 17
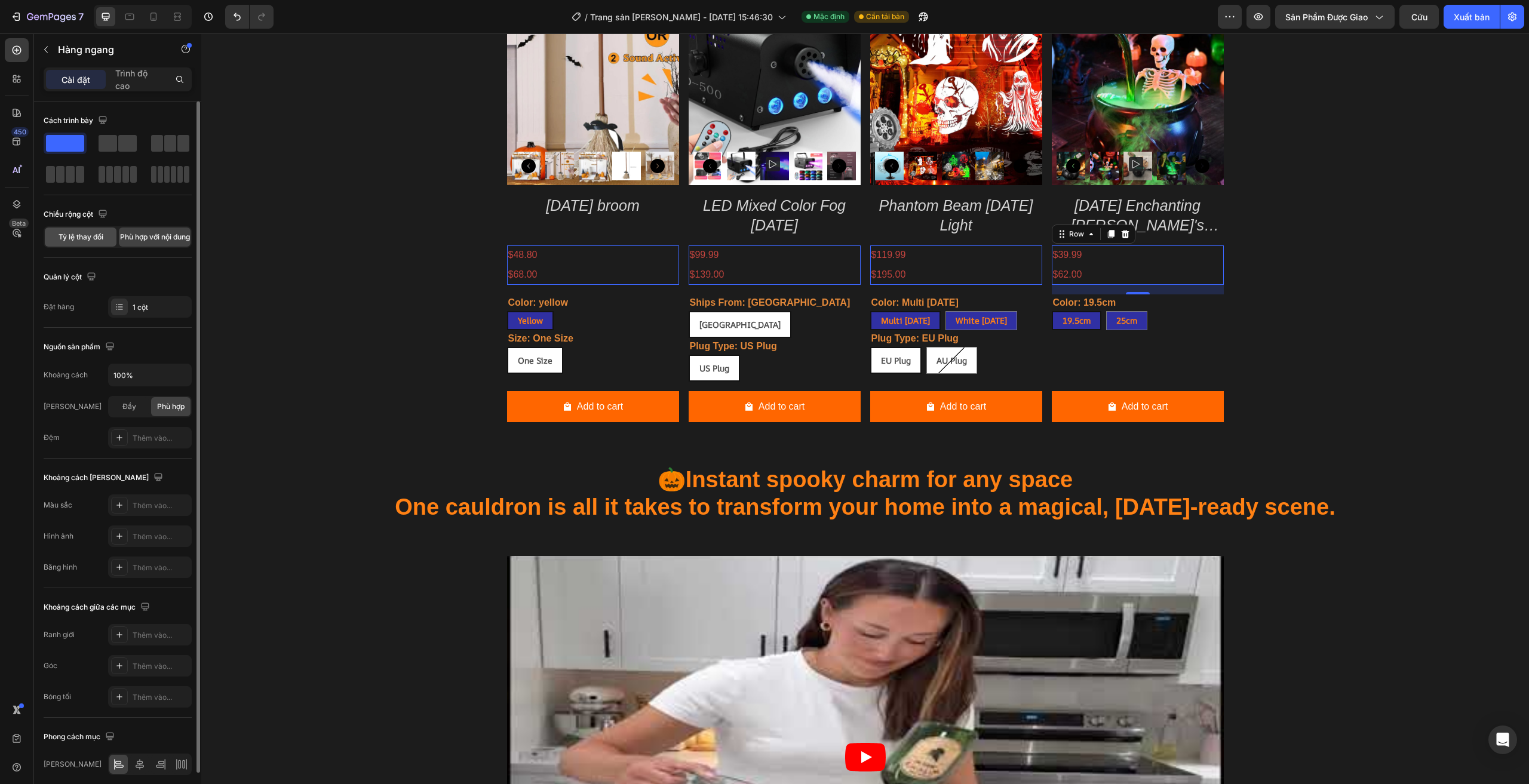
click at [97, 237] on font "Tỷ lệ thay đổi" at bounding box center [81, 237] width 45 height 9
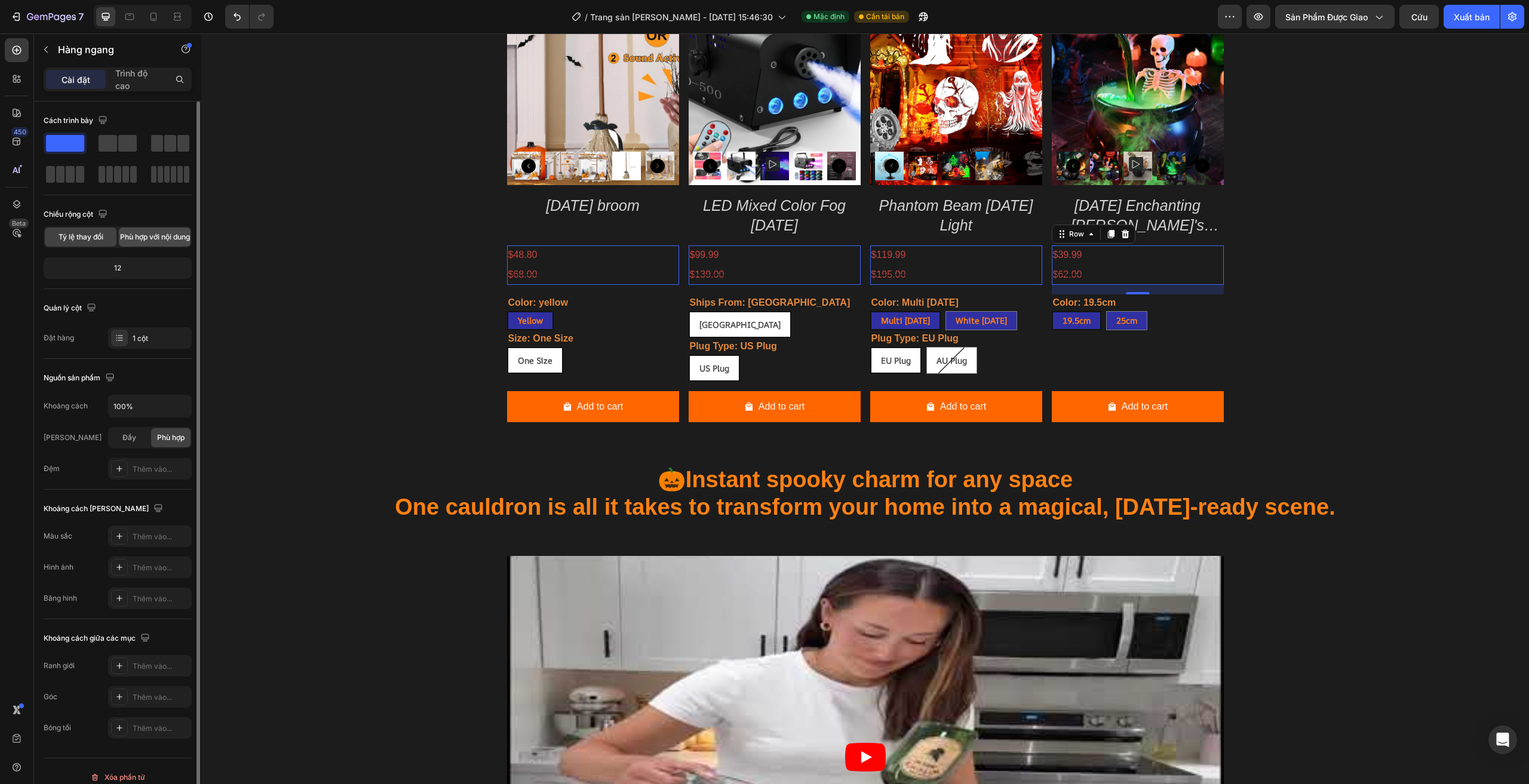
click at [172, 232] on font "Phù hợp với nội dung" at bounding box center [155, 237] width 70 height 9
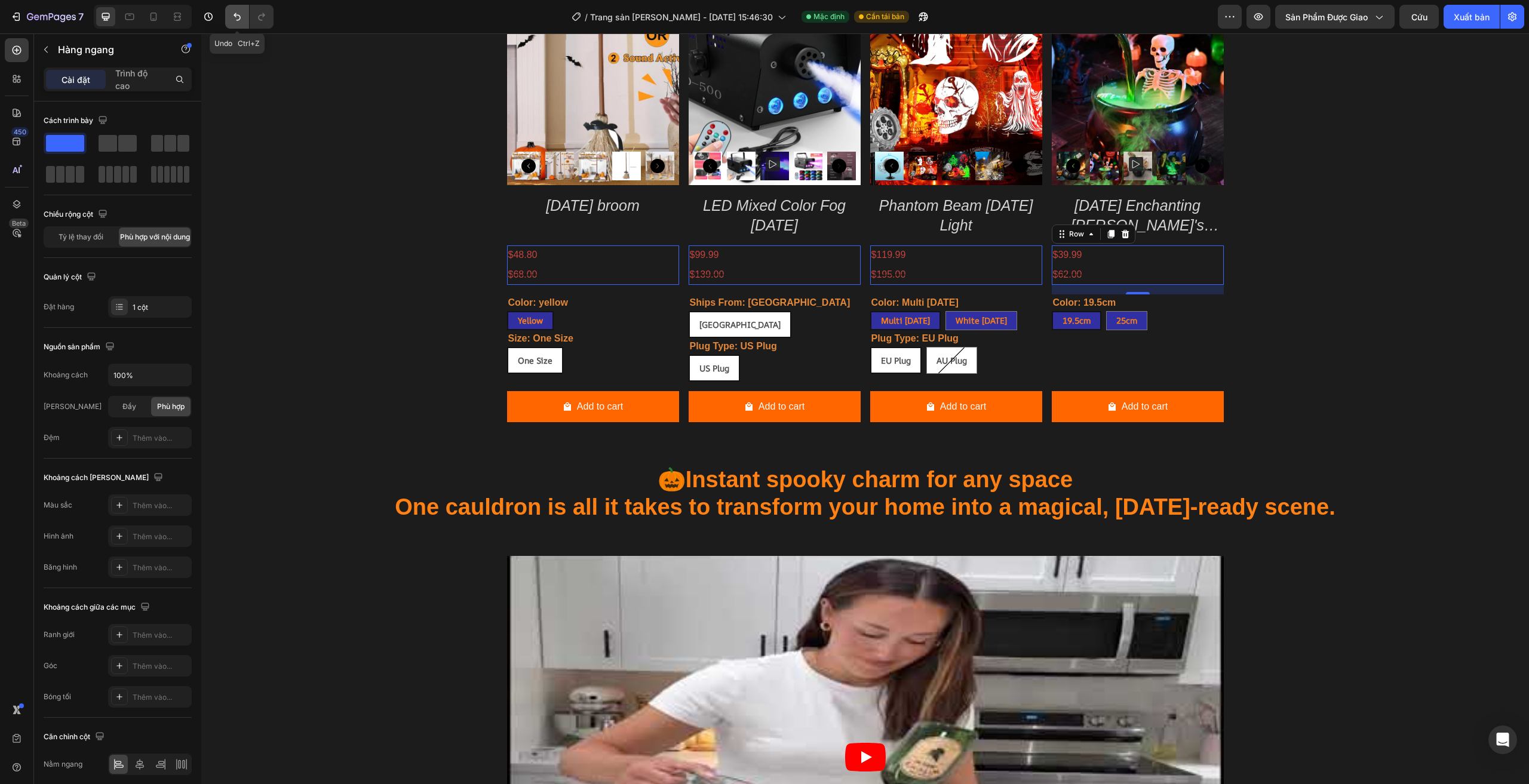
click at [233, 18] on icon "Hoàn tác/Làm lại" at bounding box center [237, 17] width 12 height 12
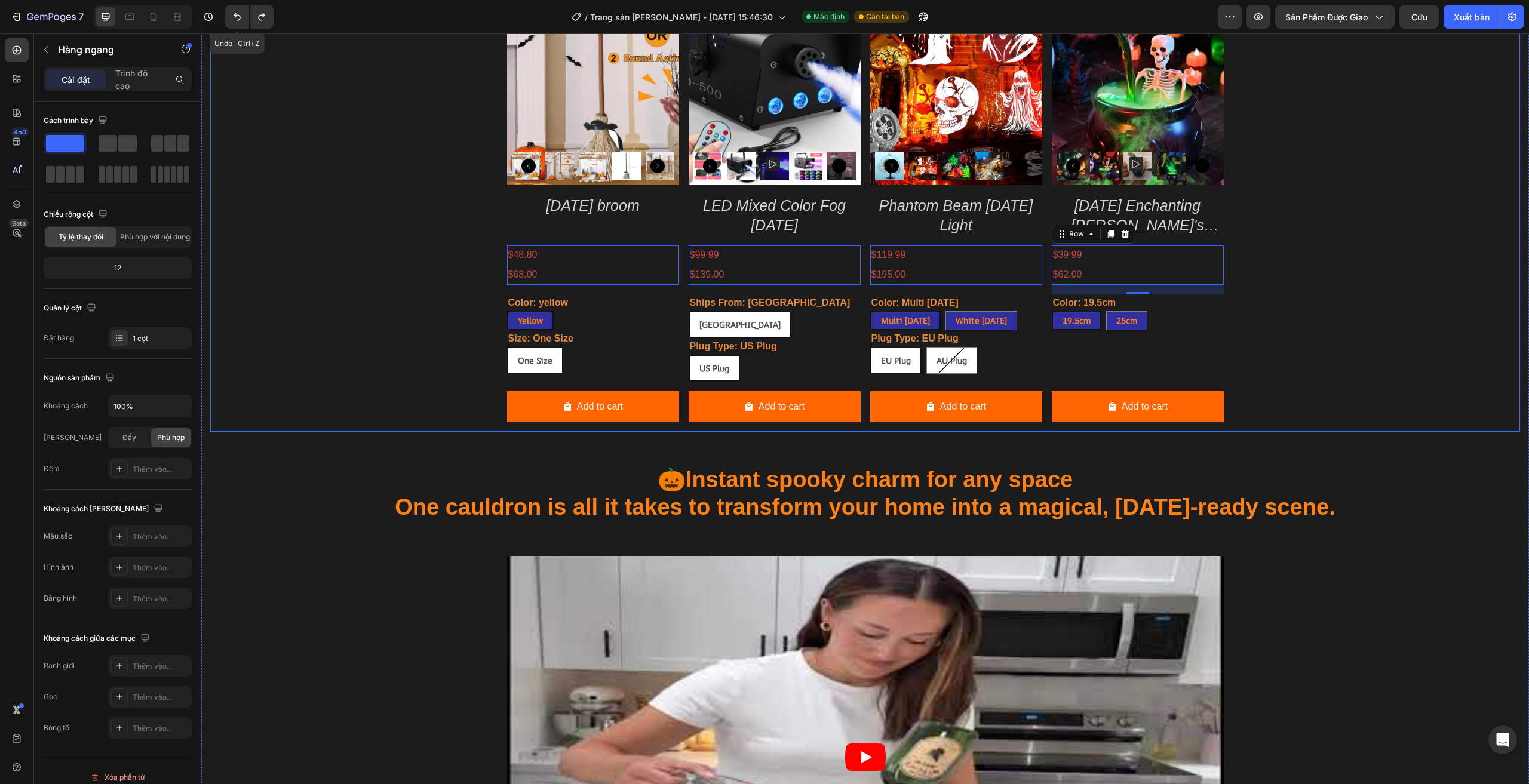
click at [297, 229] on div "Product Images Halloween broom Product Title $48.80 Product Price Product Price…" at bounding box center [865, 194] width 1310 height 476
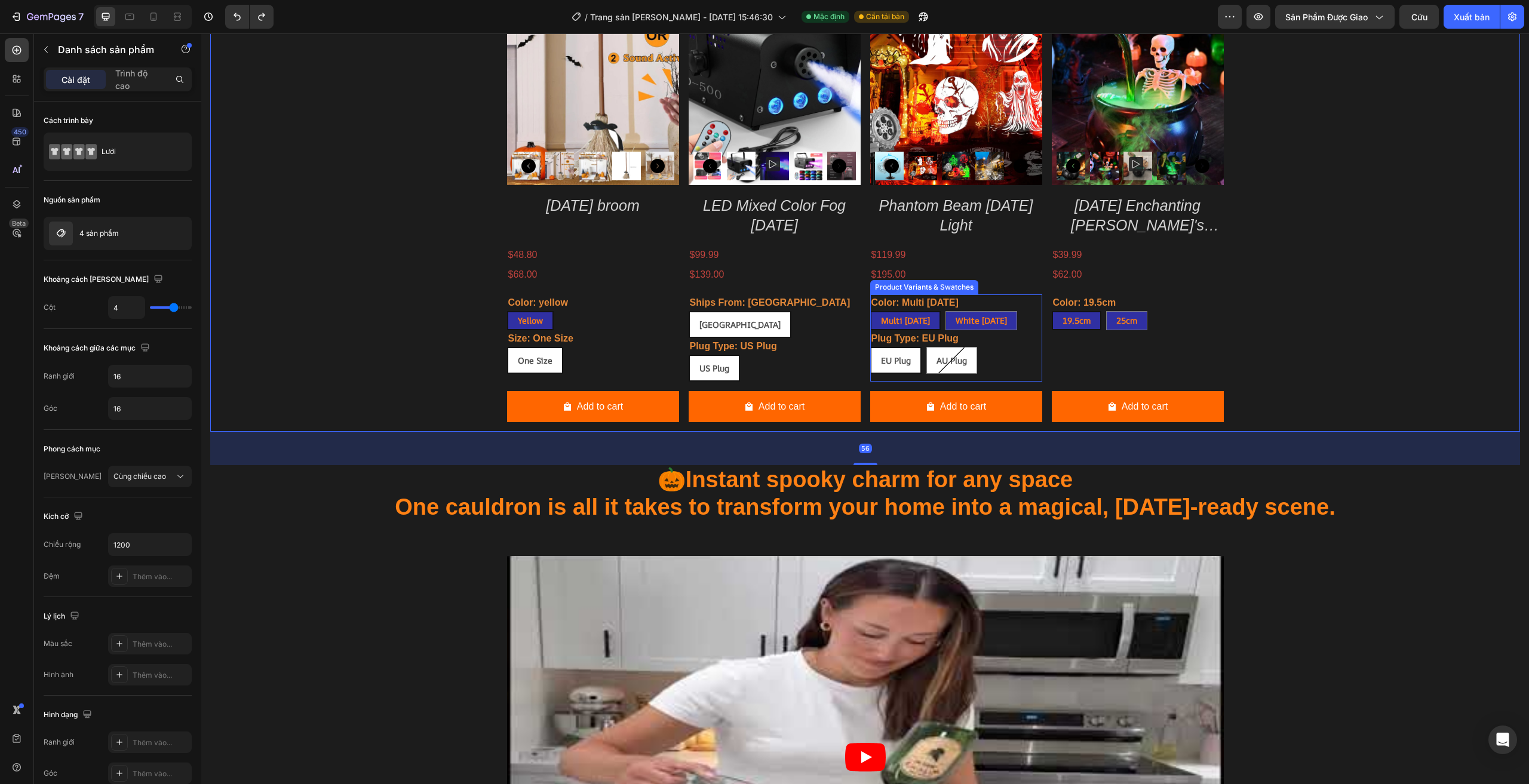
scroll to position [993, 0]
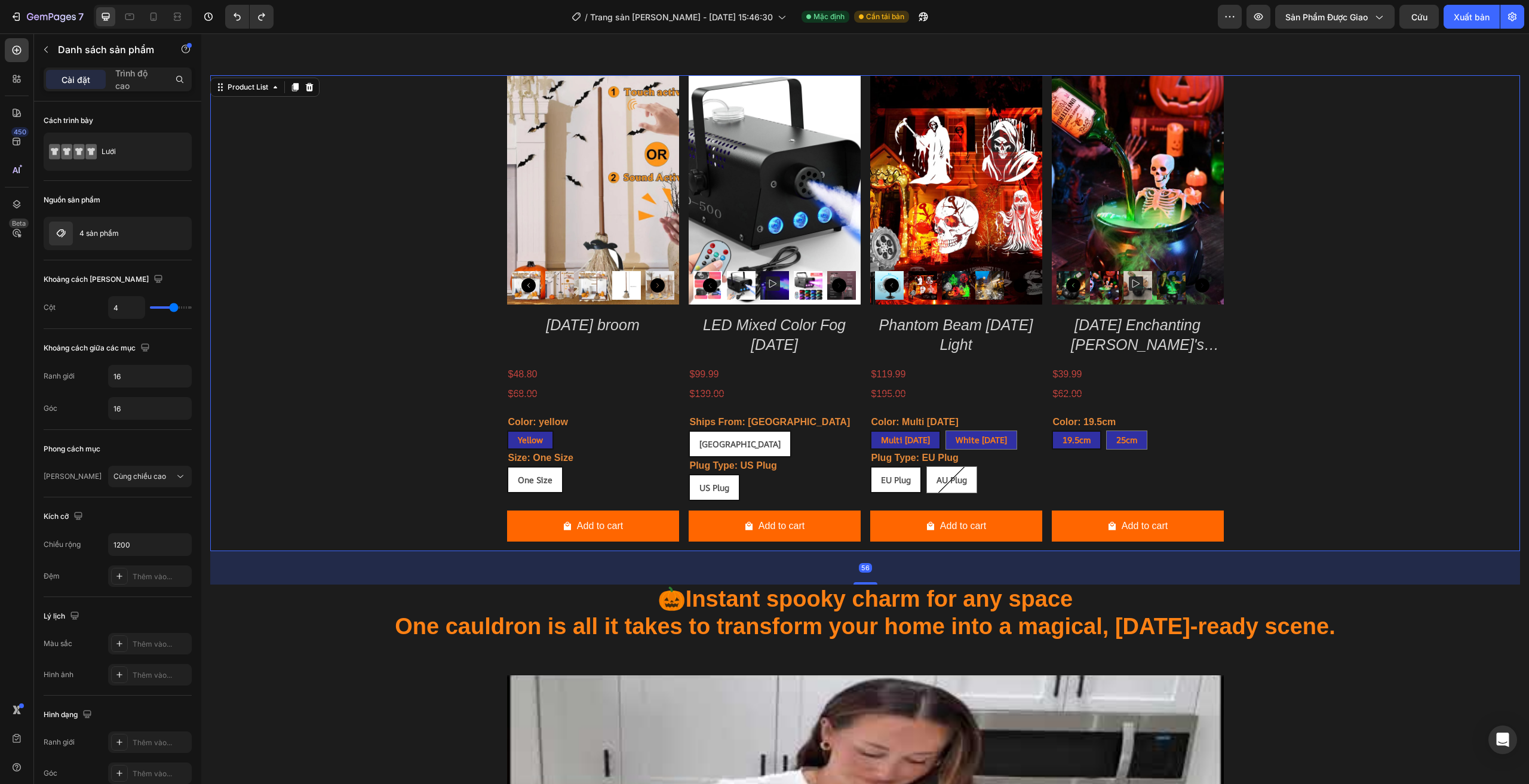
click at [1349, 365] on div "Product Images Halloween broom Product Title $48.80 Product Price Product Price…" at bounding box center [865, 313] width 1310 height 476
click at [1181, 384] on div "$39.99" at bounding box center [1137, 374] width 172 height 19
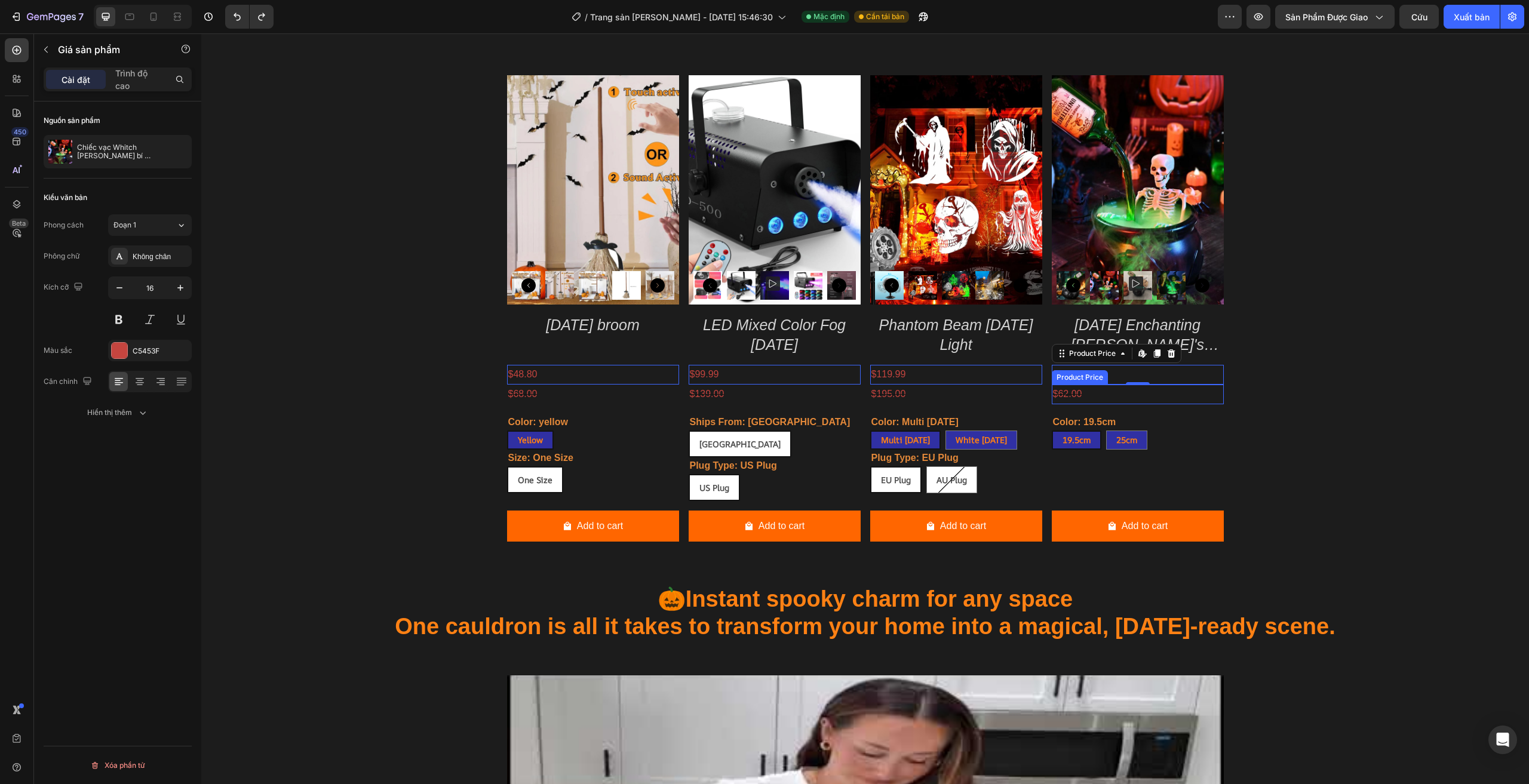
click at [1181, 392] on div "$62.00" at bounding box center [1137, 394] width 172 height 19
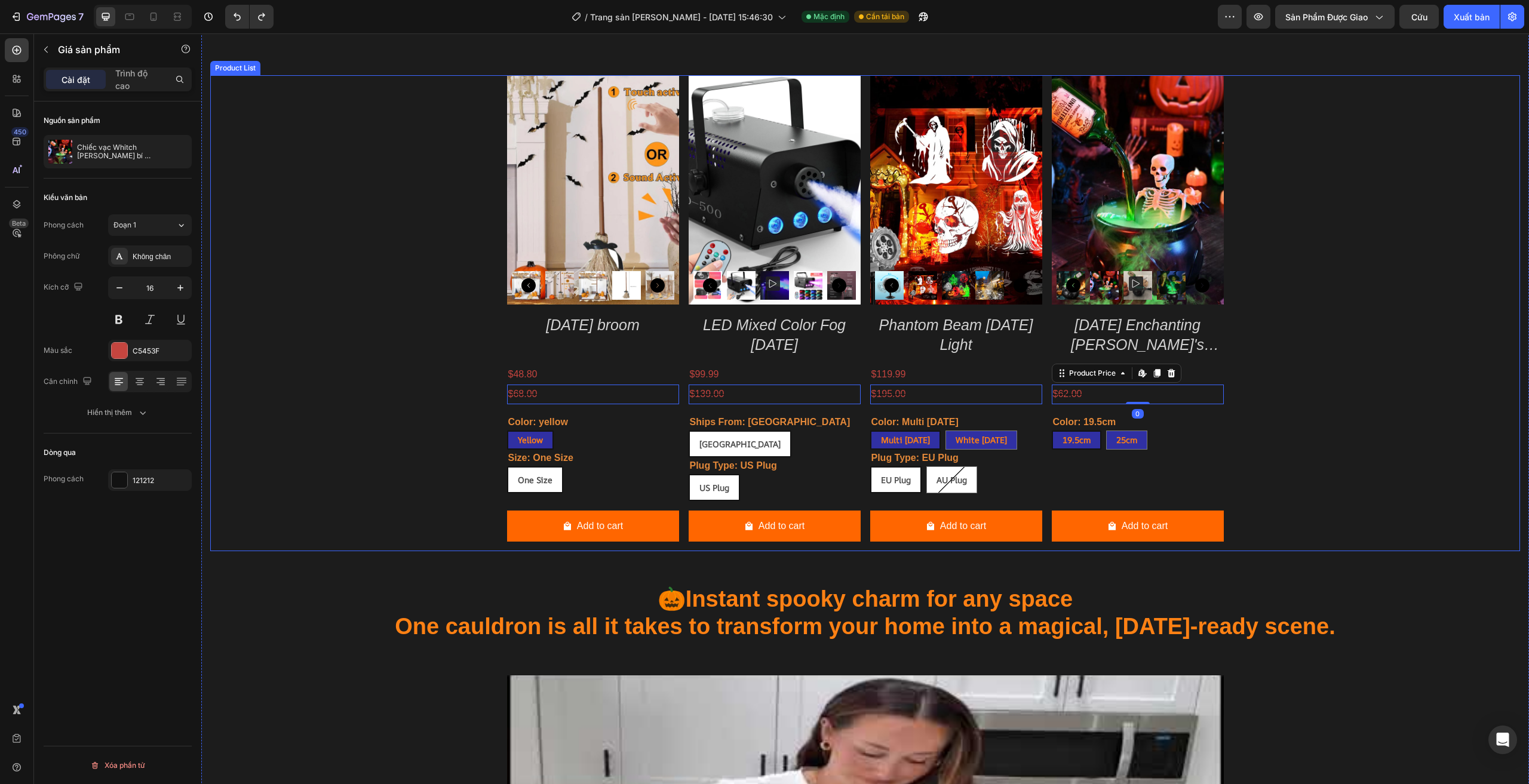
click at [1229, 377] on div "Product Images Halloween broom Product Title $48.80 Product Price Product Price…" at bounding box center [865, 313] width 1310 height 476
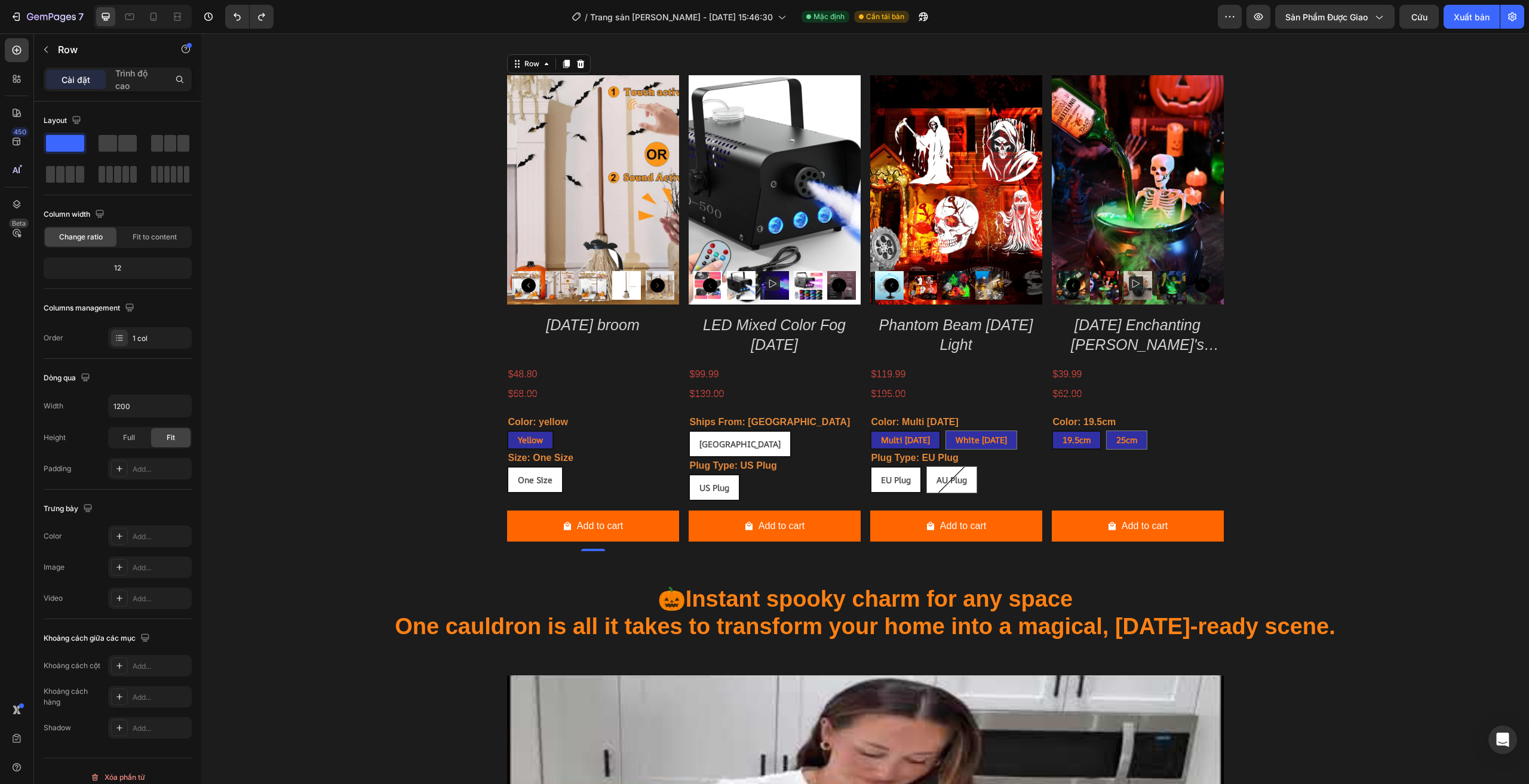
click at [578, 367] on div "$48.80" at bounding box center [592, 374] width 172 height 19
click at [563, 385] on div "$68.00" at bounding box center [592, 394] width 172 height 19
click at [476, 380] on div "Product Images Halloween broom Product Title $48.80 Product Price Product Price…" at bounding box center [865, 313] width 1310 height 476
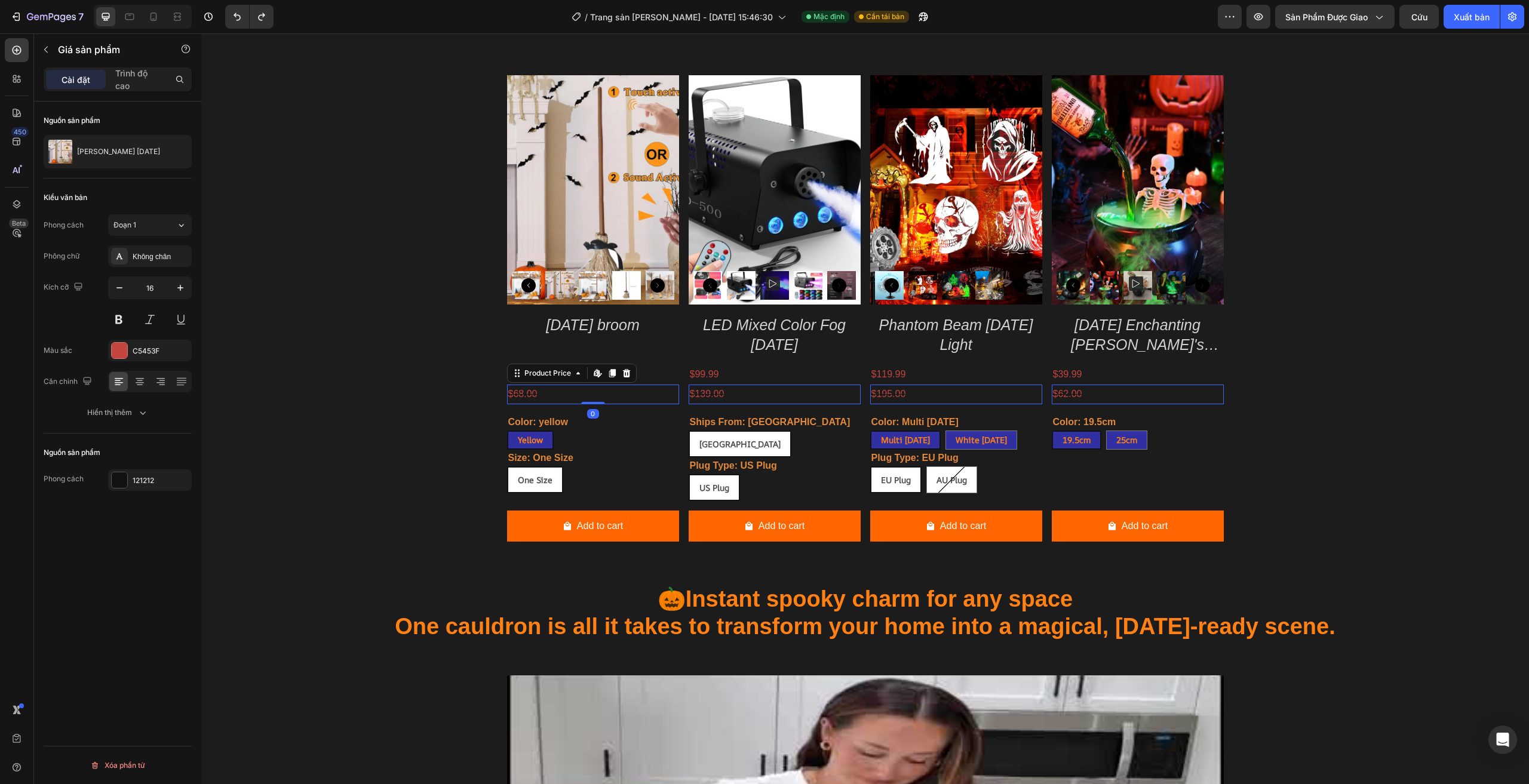
click at [678, 381] on div "Product Images Halloween broom Product Title $48.80 Product Price Product Price…" at bounding box center [865, 313] width 717 height 476
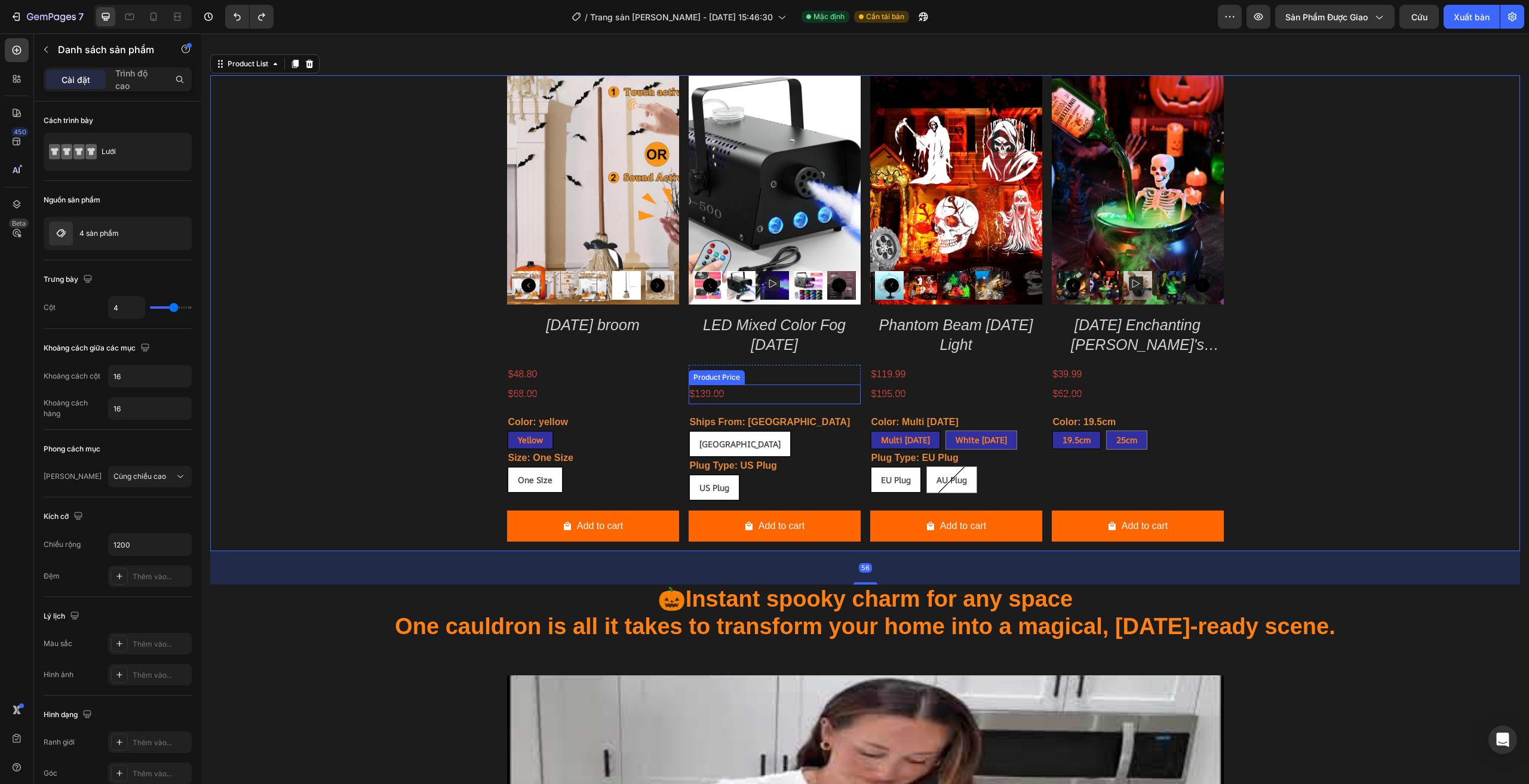
click at [736, 390] on div "$139.00" at bounding box center [774, 394] width 172 height 19
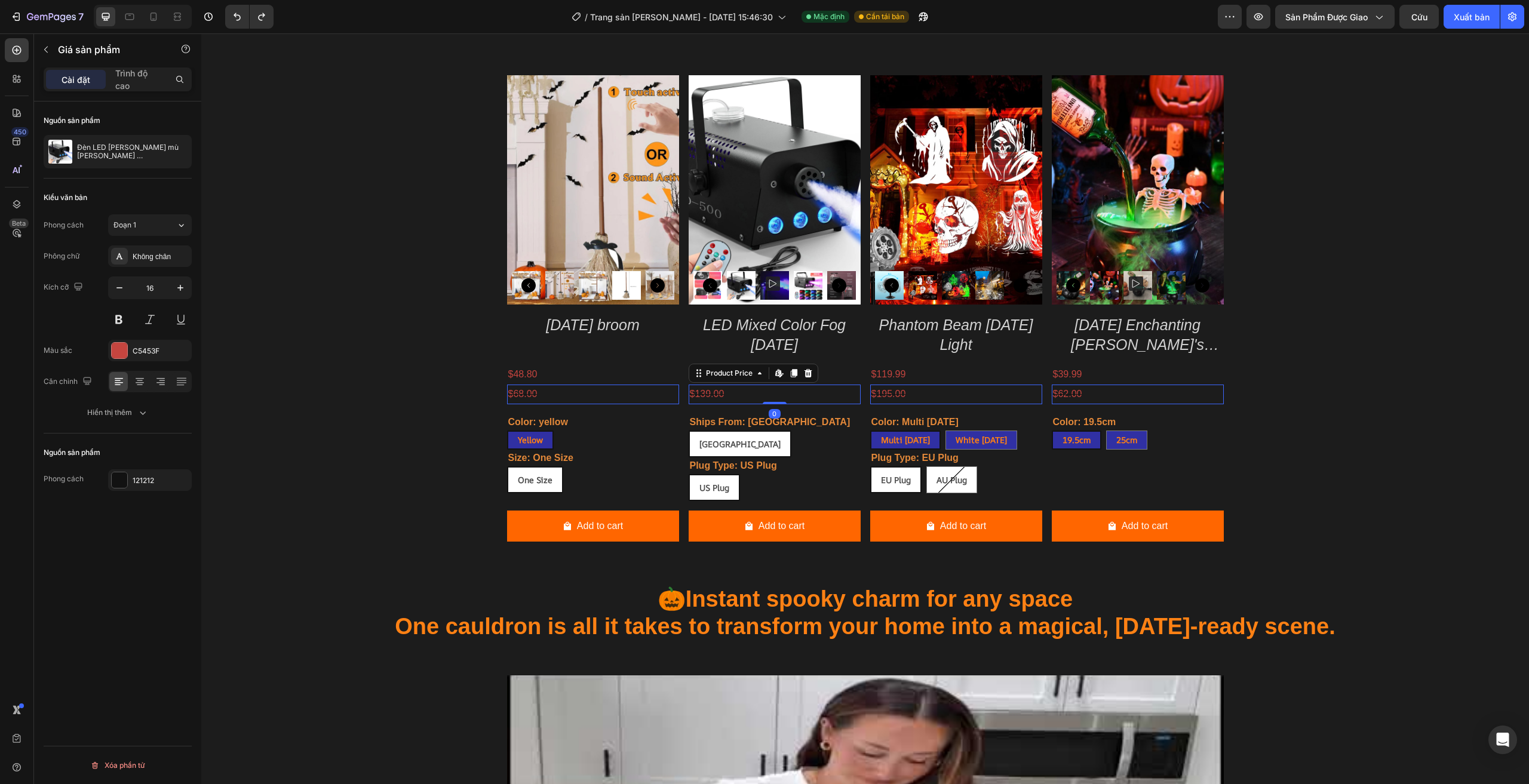
click at [822, 384] on div "$99.99" at bounding box center [774, 374] width 172 height 19
click at [839, 388] on div "$139.00" at bounding box center [774, 394] width 172 height 19
click at [462, 368] on div "Product Images Halloween broom Product Title $48.80 Product Price Product Price…" at bounding box center [865, 313] width 1310 height 476
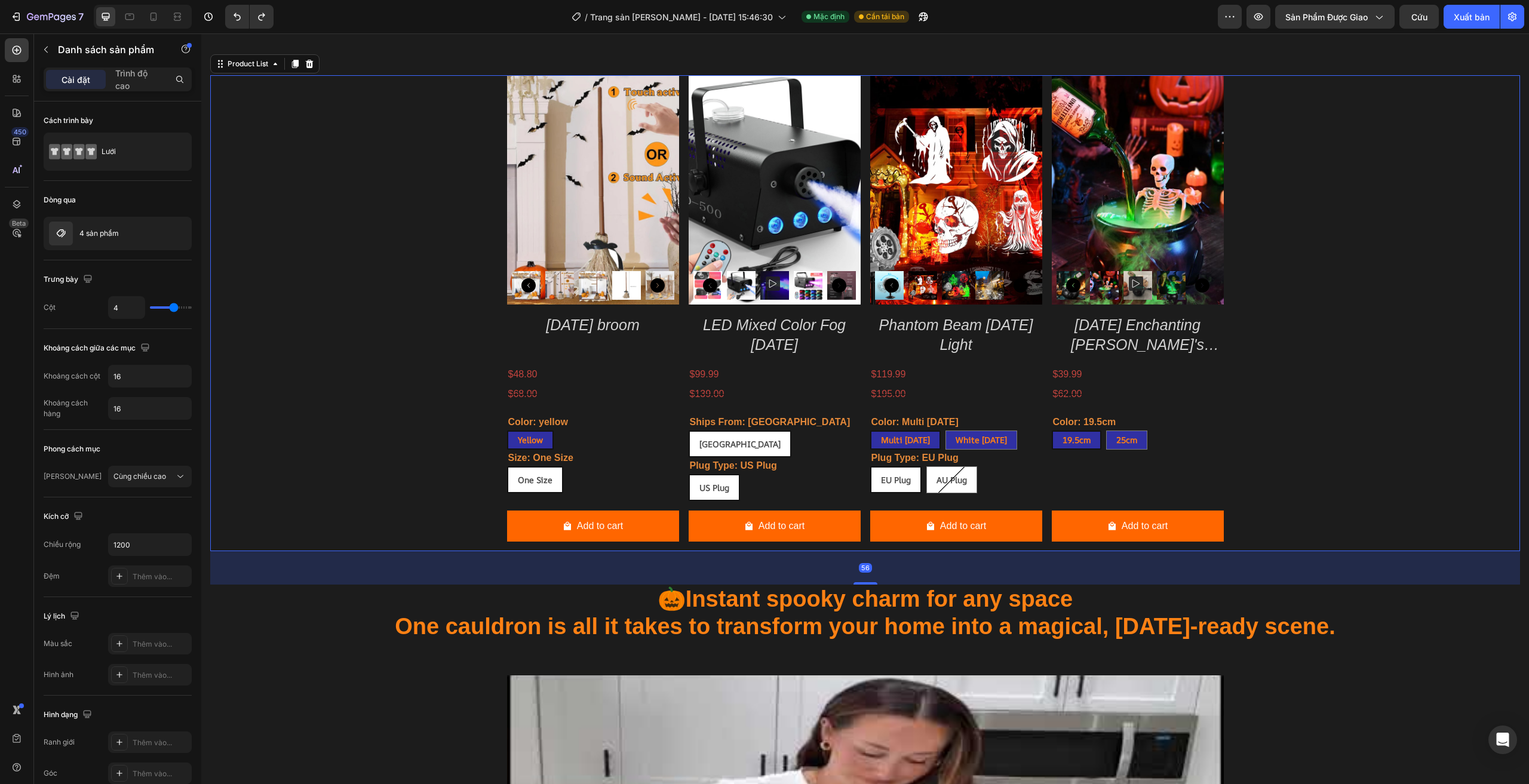
click at [1250, 378] on div "Product Images Halloween broom Product Title $48.80 Product Price Product Price…" at bounding box center [865, 313] width 1310 height 476
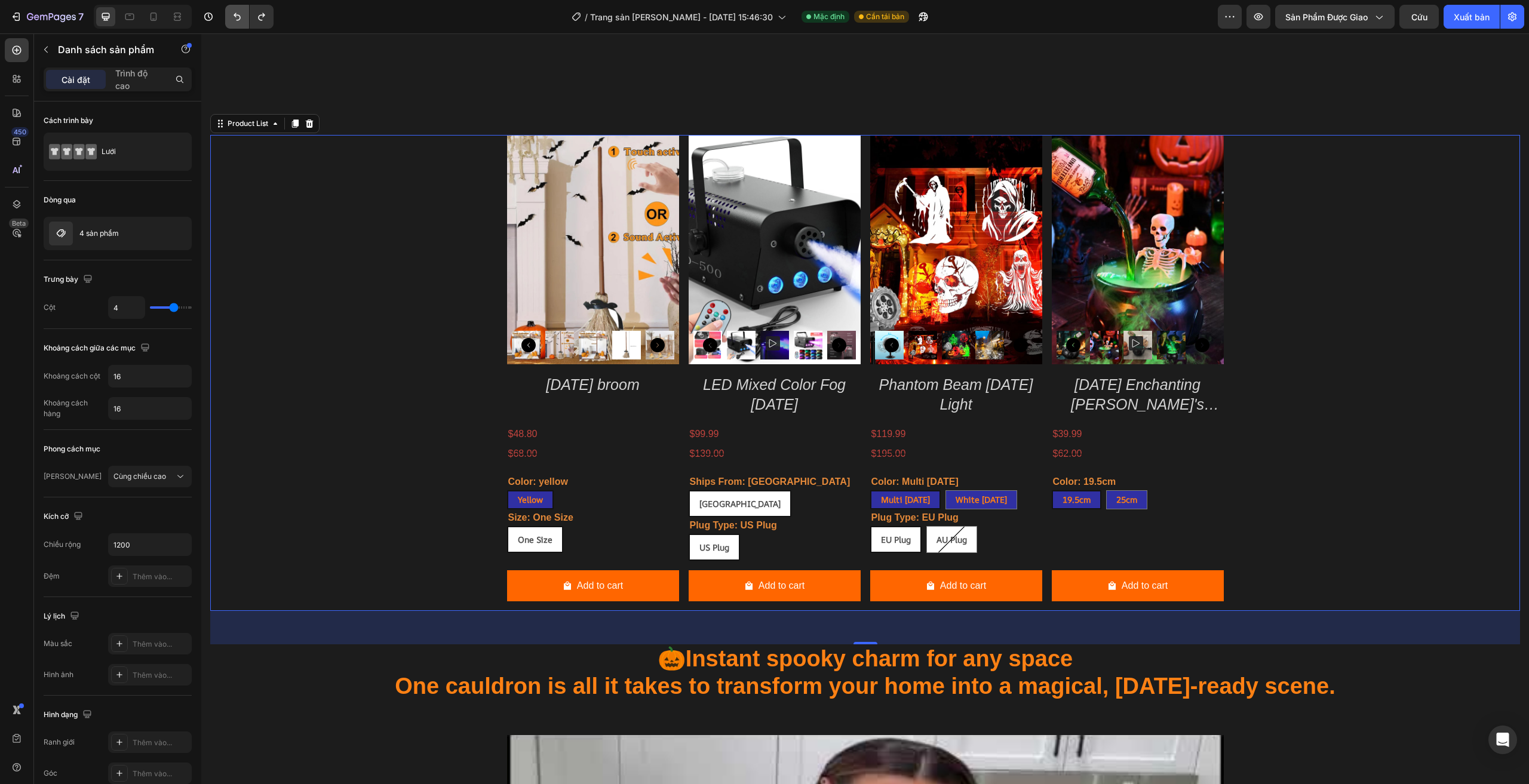
click at [227, 17] on button "Hoàn tác/Làm lại" at bounding box center [237, 16] width 24 height 24
click at [239, 18] on icon "Hoàn tác/Làm lại" at bounding box center [237, 17] width 12 height 12
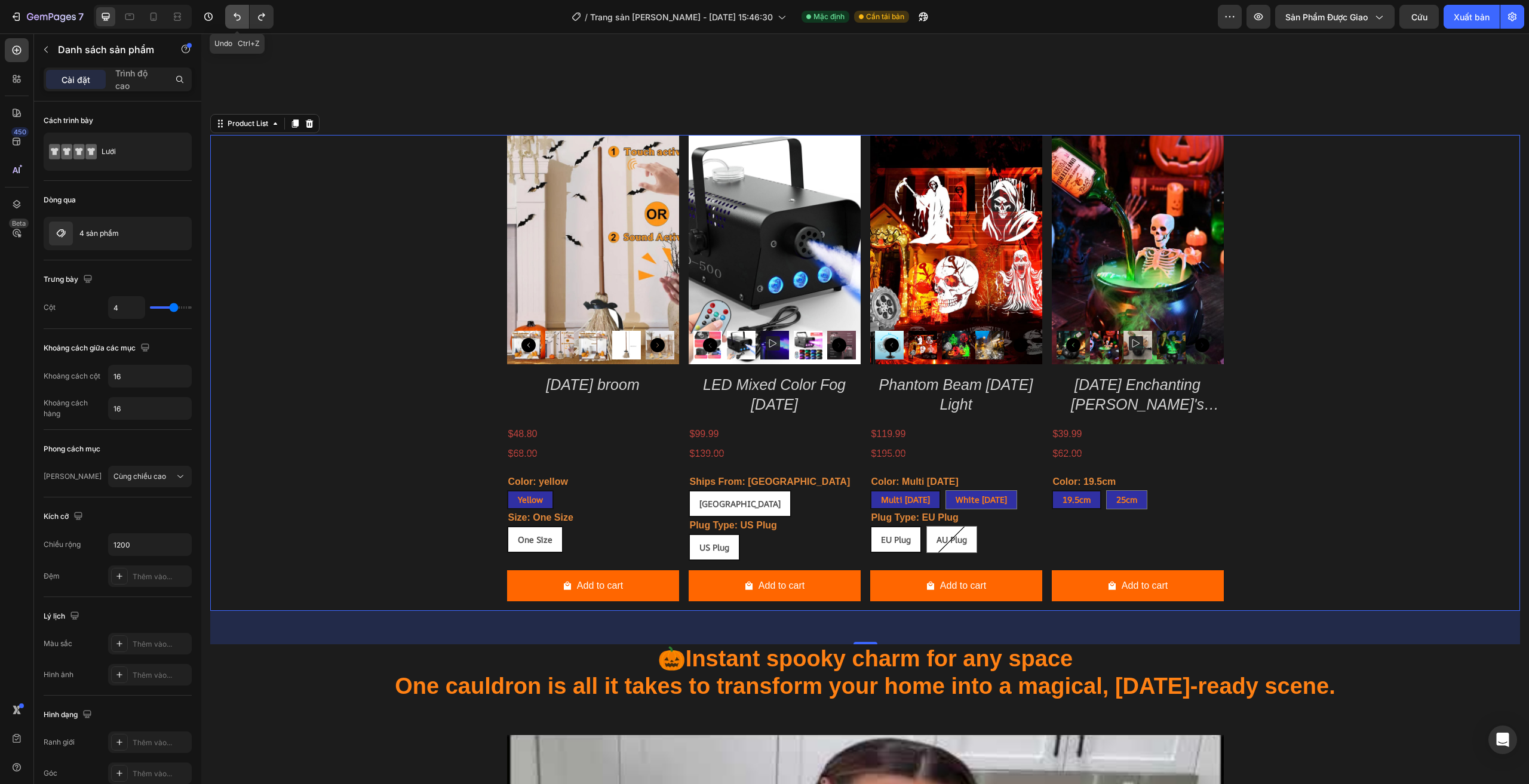
click at [239, 18] on icon "Hoàn tác/Làm lại" at bounding box center [237, 17] width 12 height 12
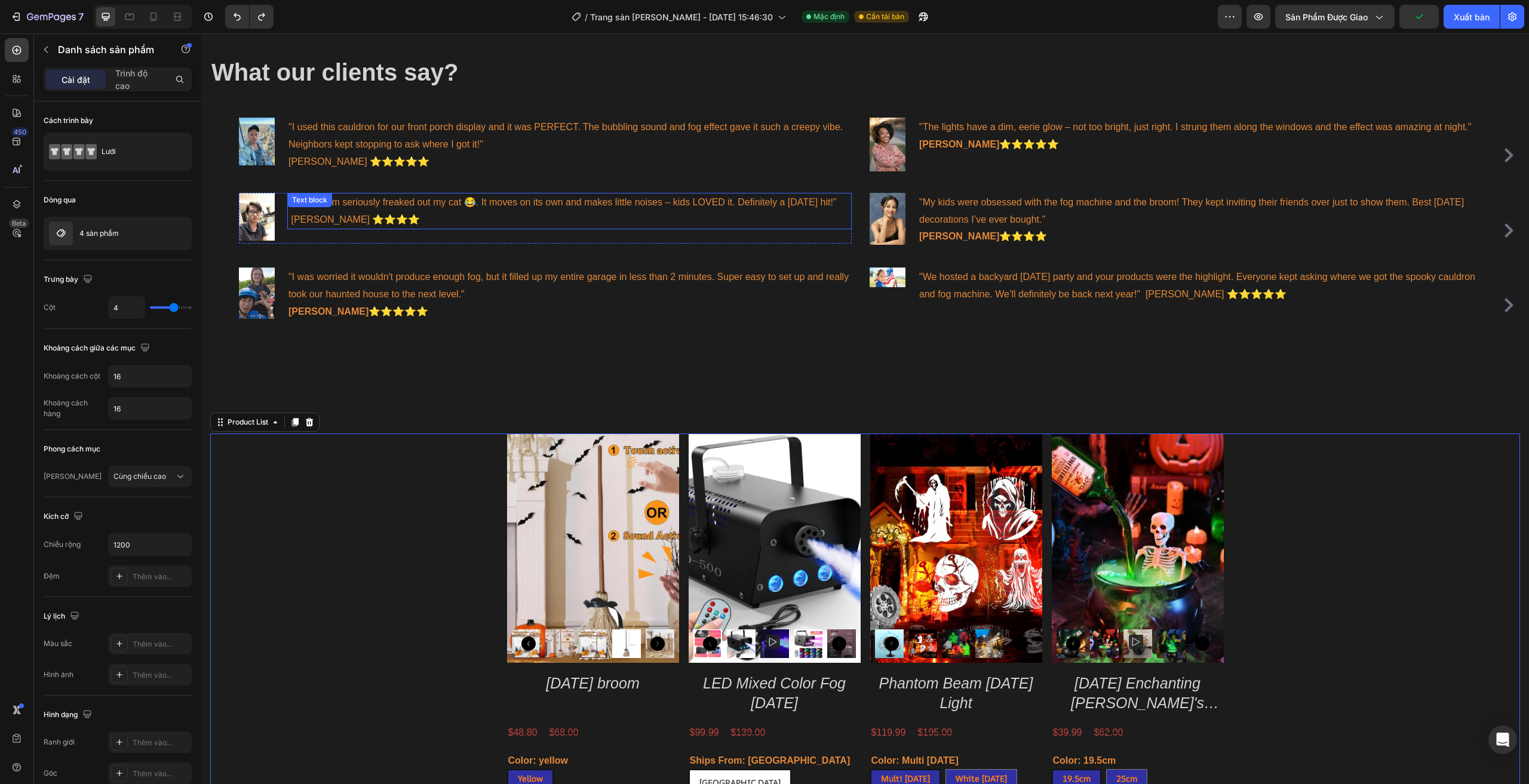
scroll to position [575, 0]
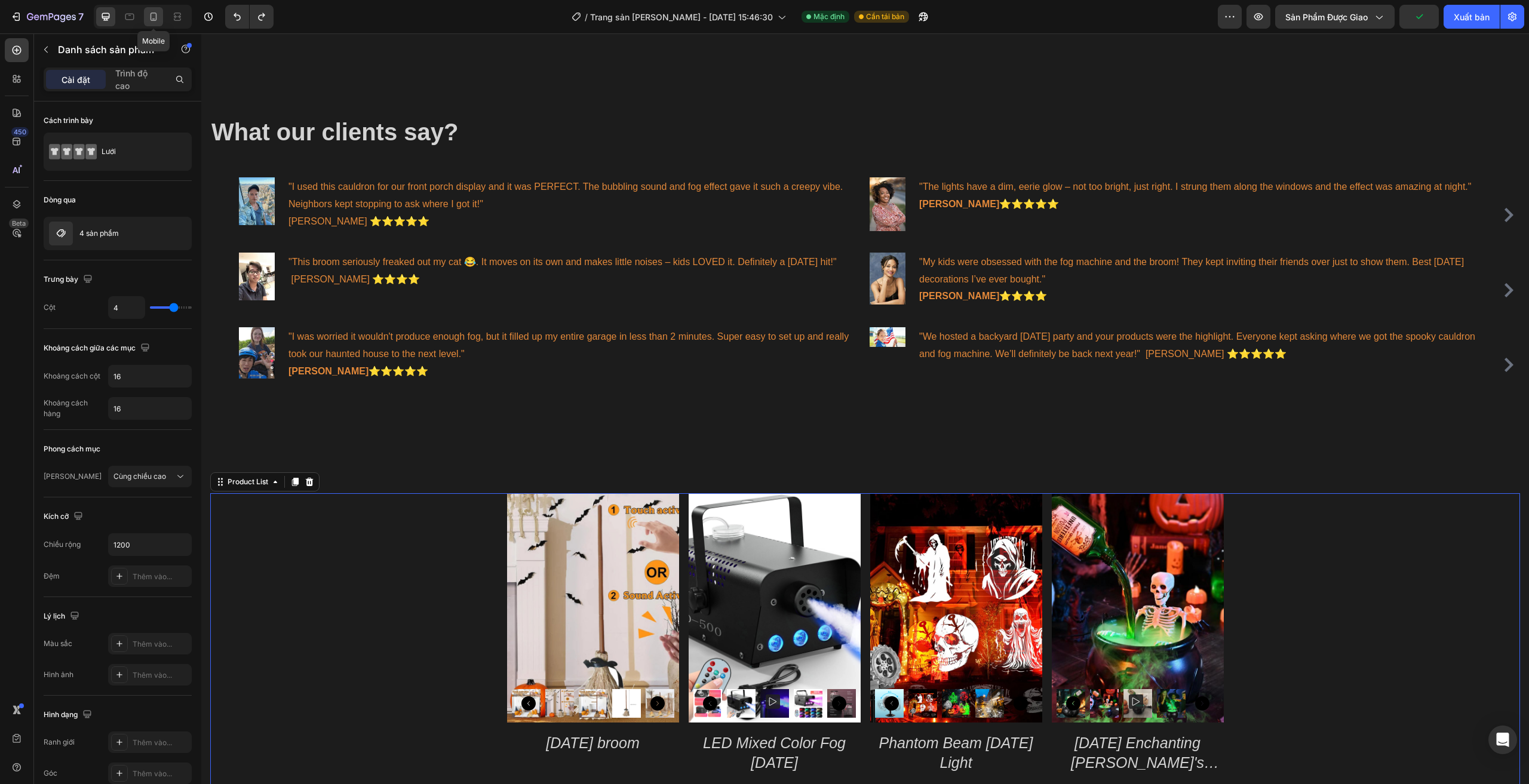
click at [154, 23] on div at bounding box center [153, 16] width 19 height 19
type input "2"
type input "100%"
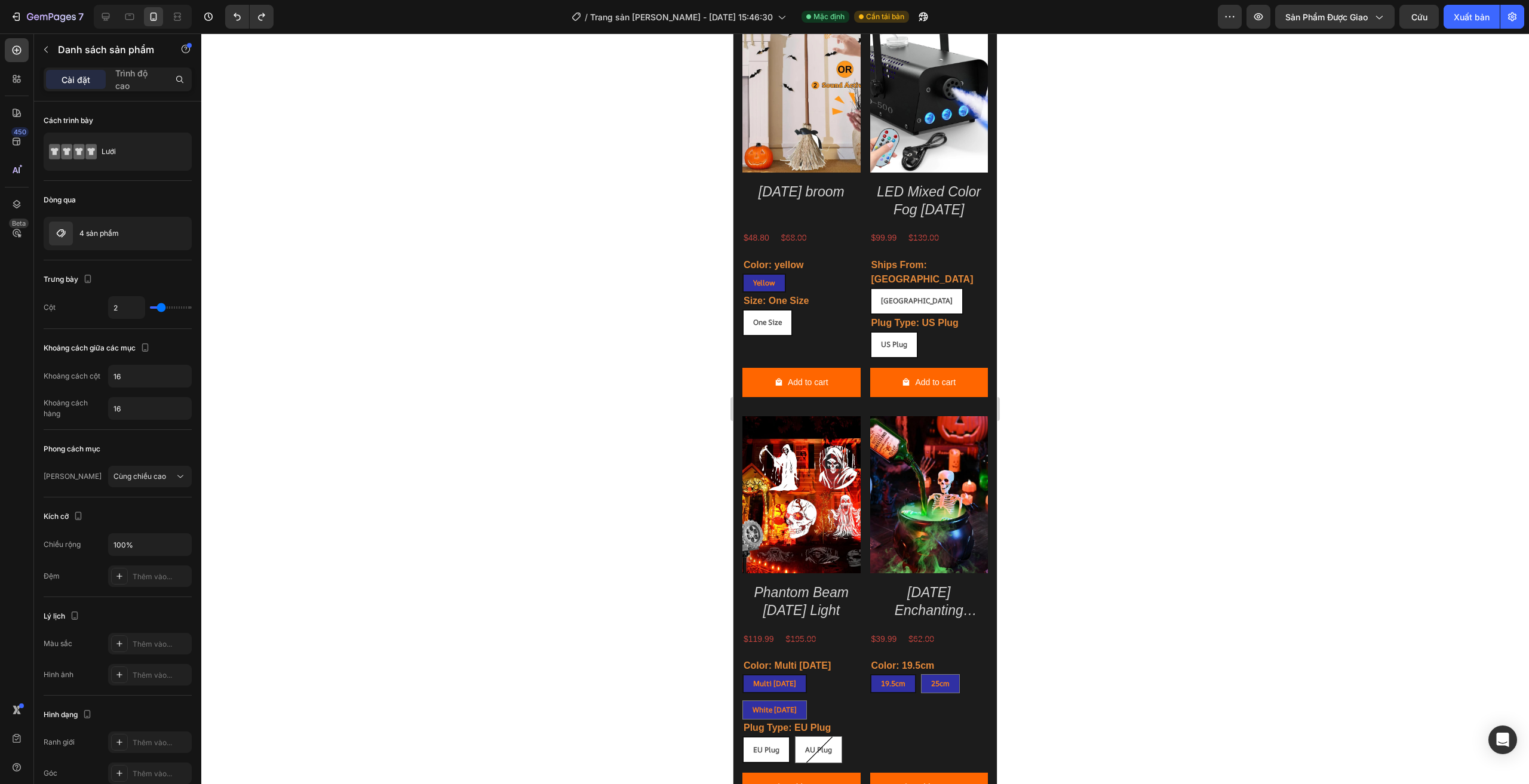
scroll to position [1428, 0]
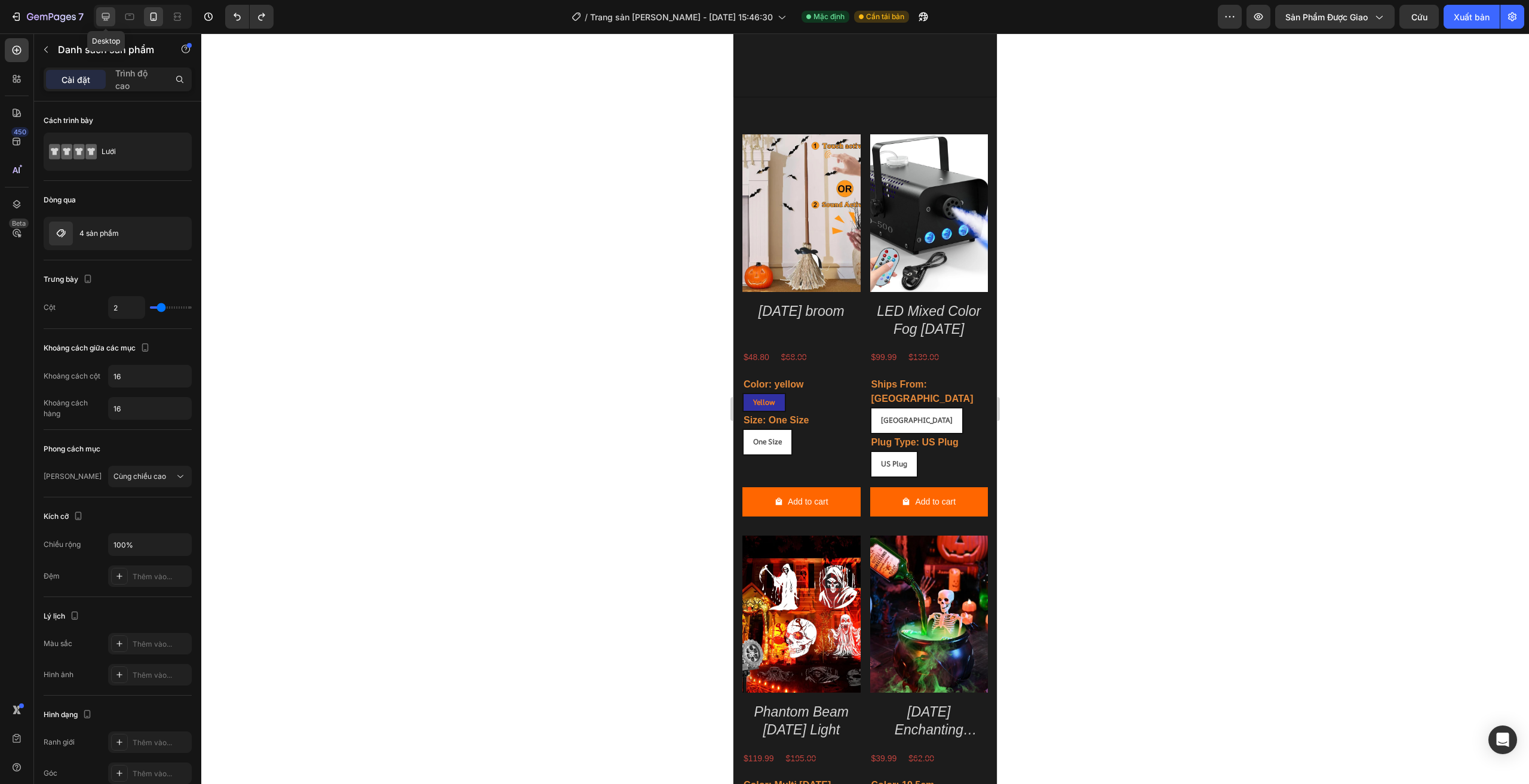
click at [110, 13] on icon at bounding box center [106, 17] width 12 height 12
type input "4"
type input "1200"
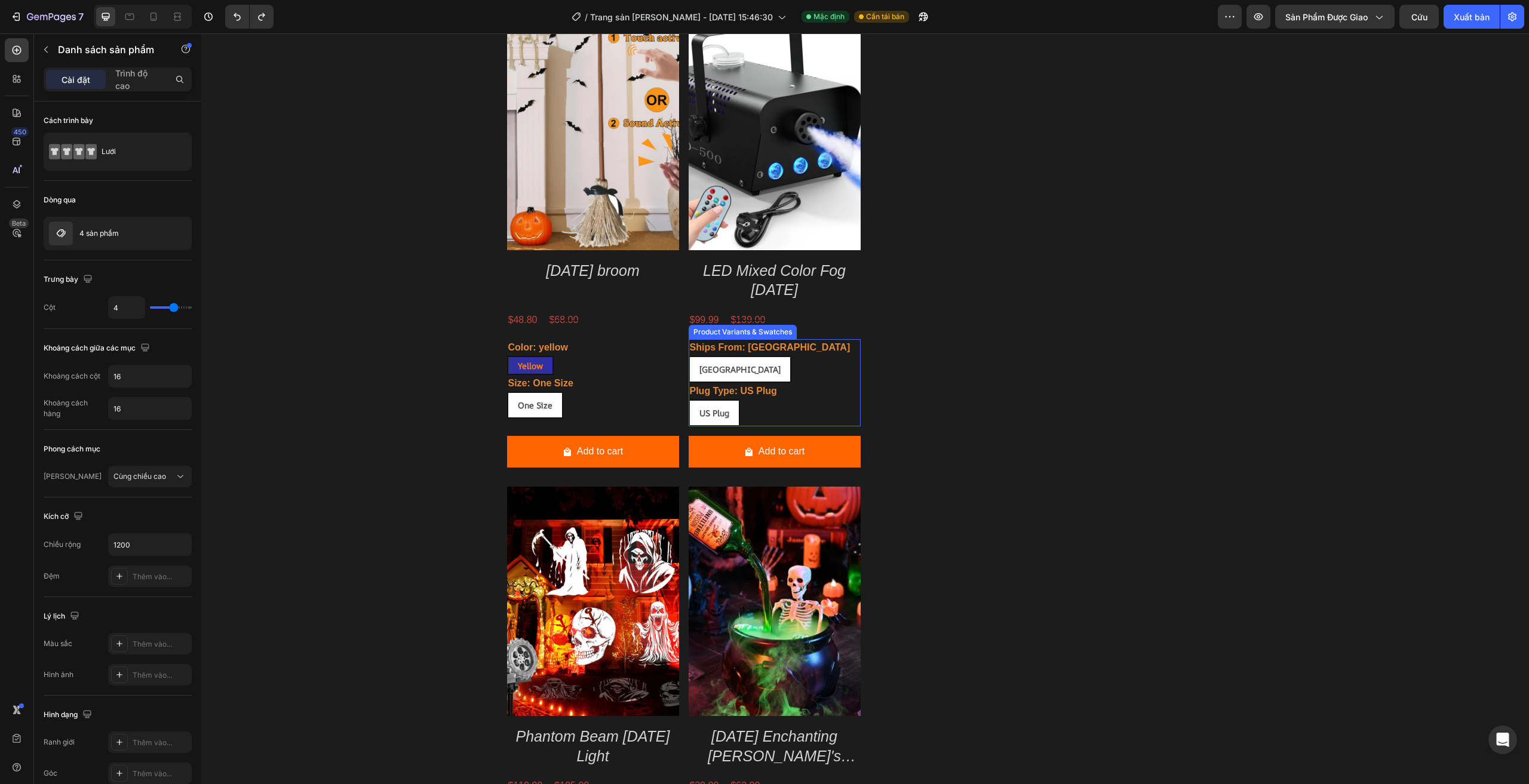
scroll to position [1374, 0]
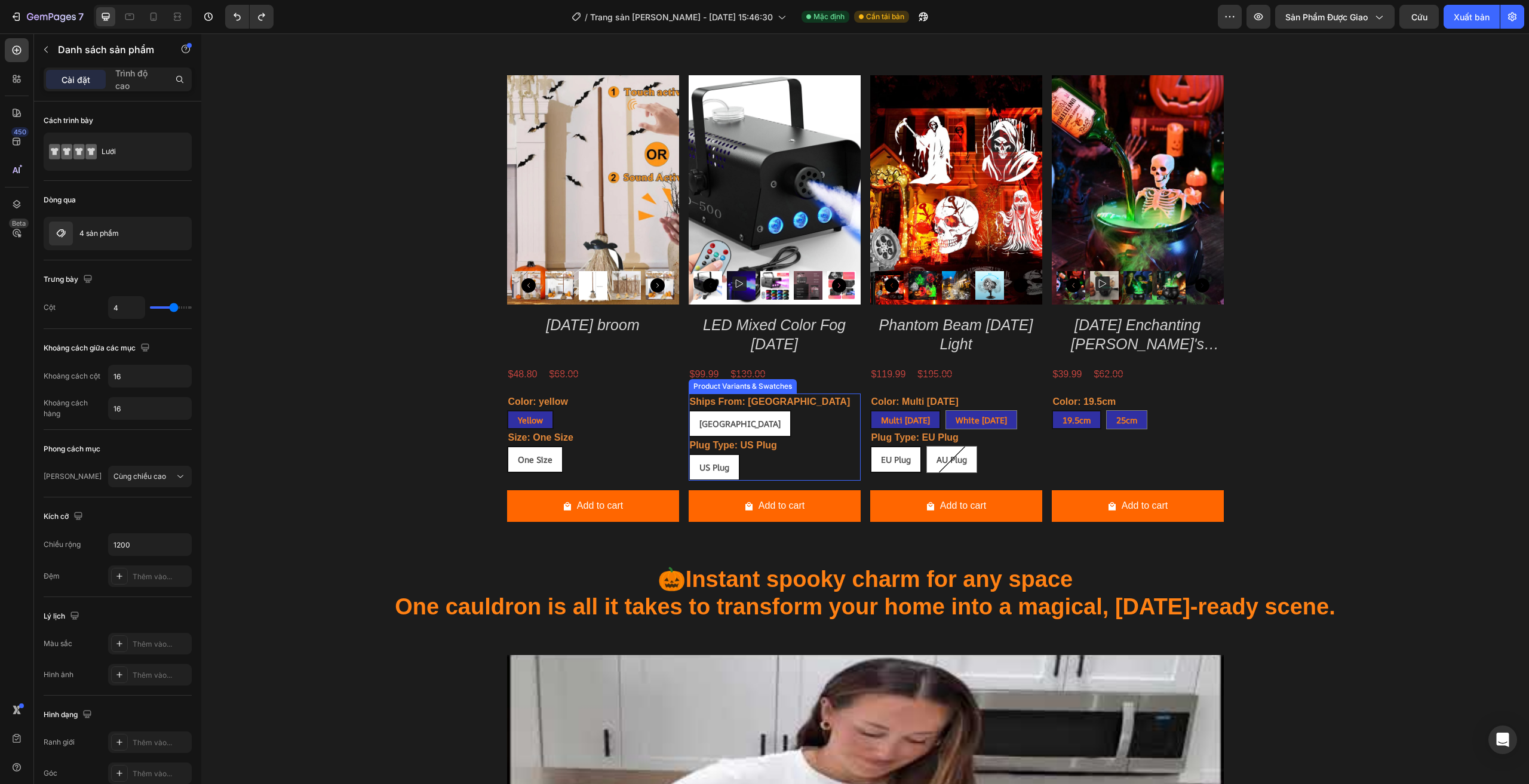
click at [809, 447] on div "Plug Type: US Plug US Plug US Plug US Plug" at bounding box center [774, 459] width 172 height 44
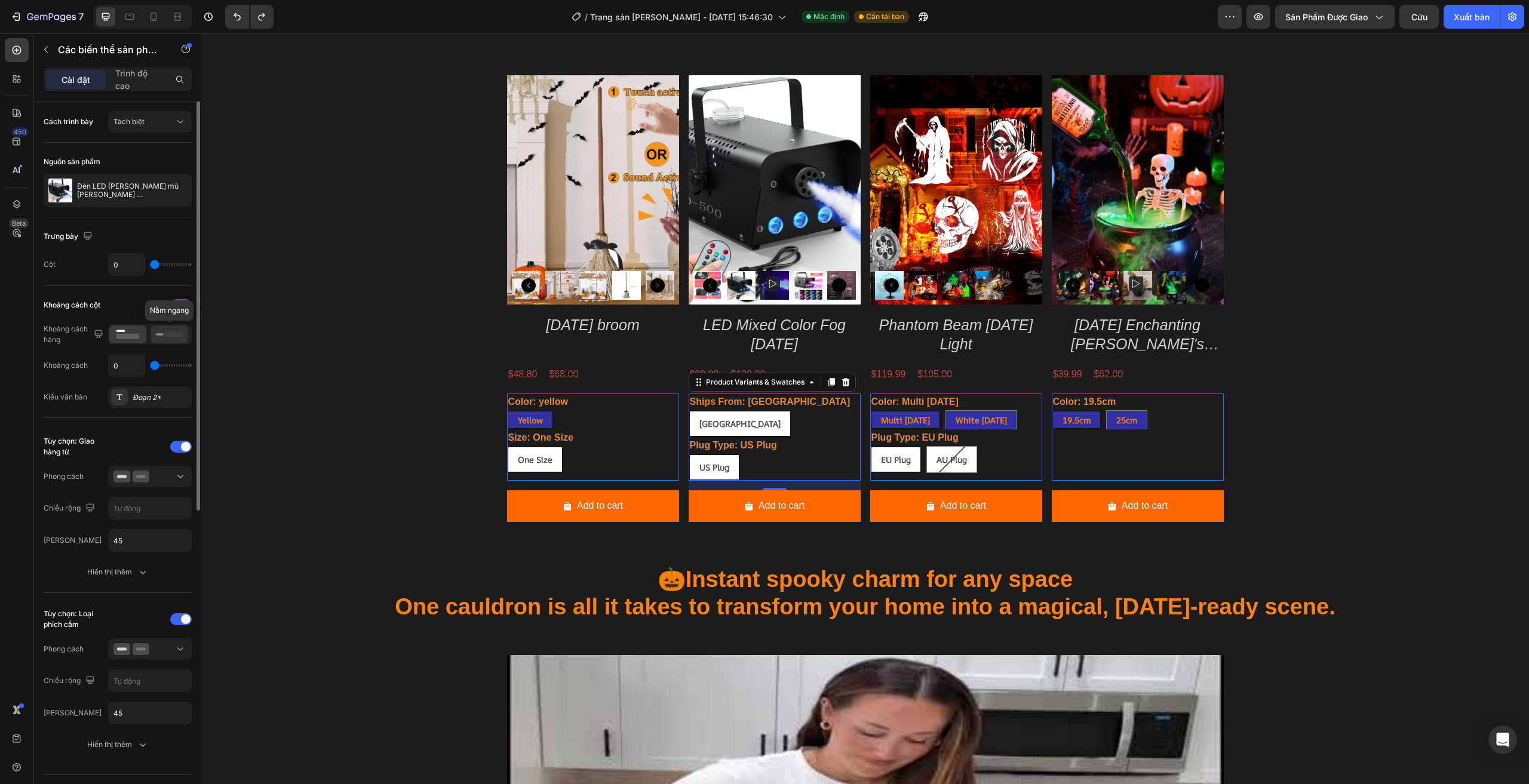
click at [161, 332] on icon at bounding box center [169, 334] width 27 height 13
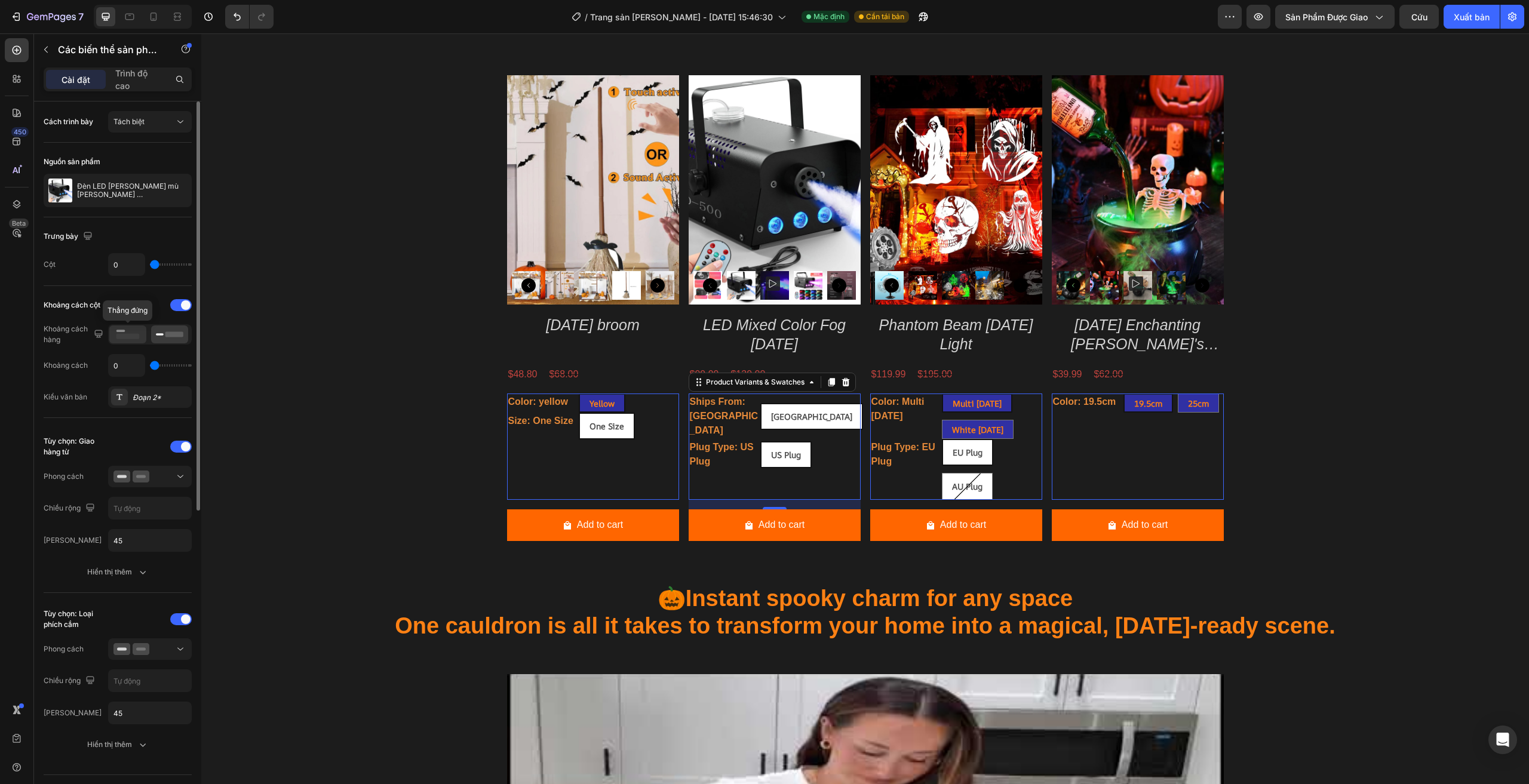
click at [129, 334] on rect at bounding box center [128, 336] width 23 height 5
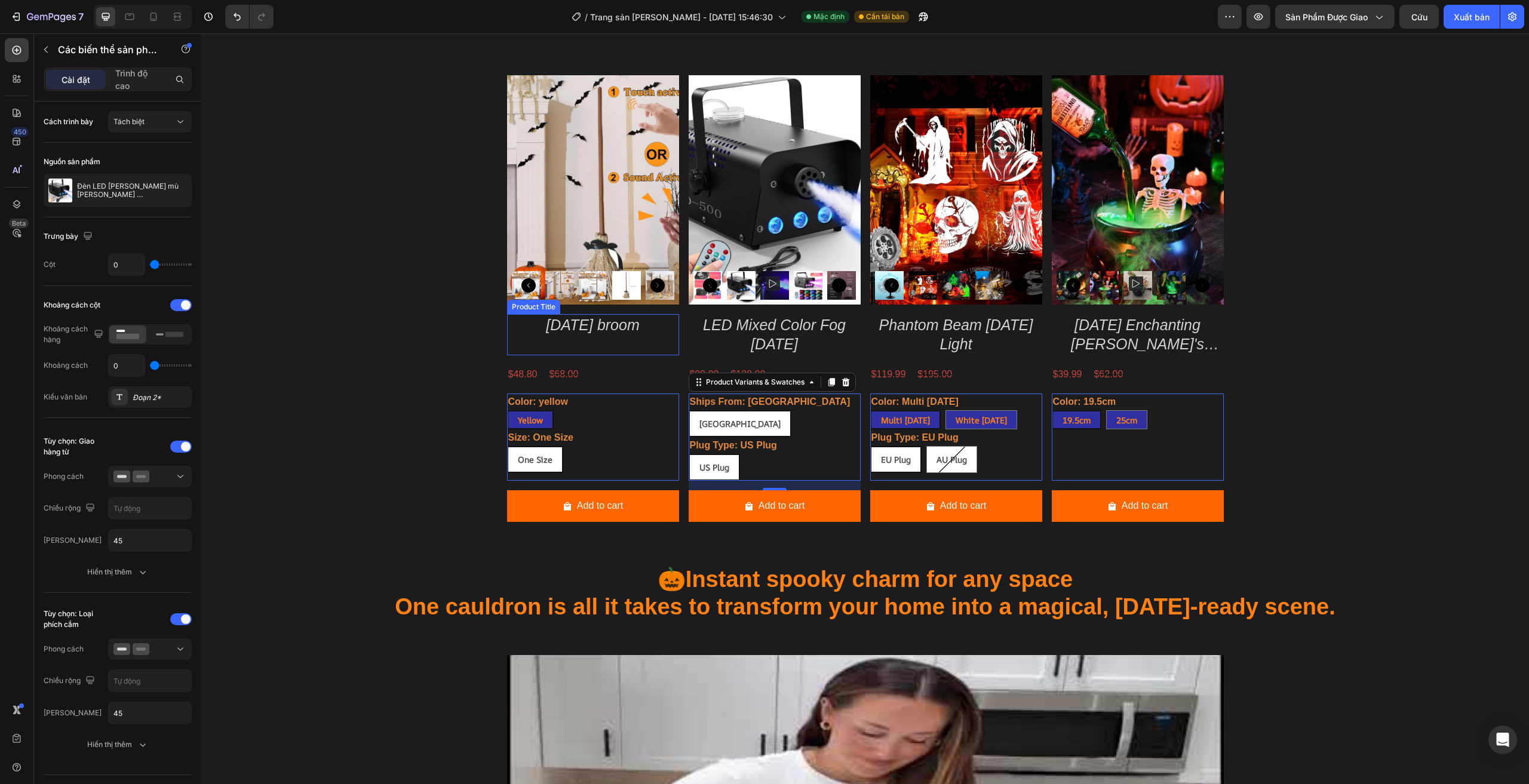
click at [523, 339] on div "Halloween broom Product Title" at bounding box center [592, 335] width 172 height 41
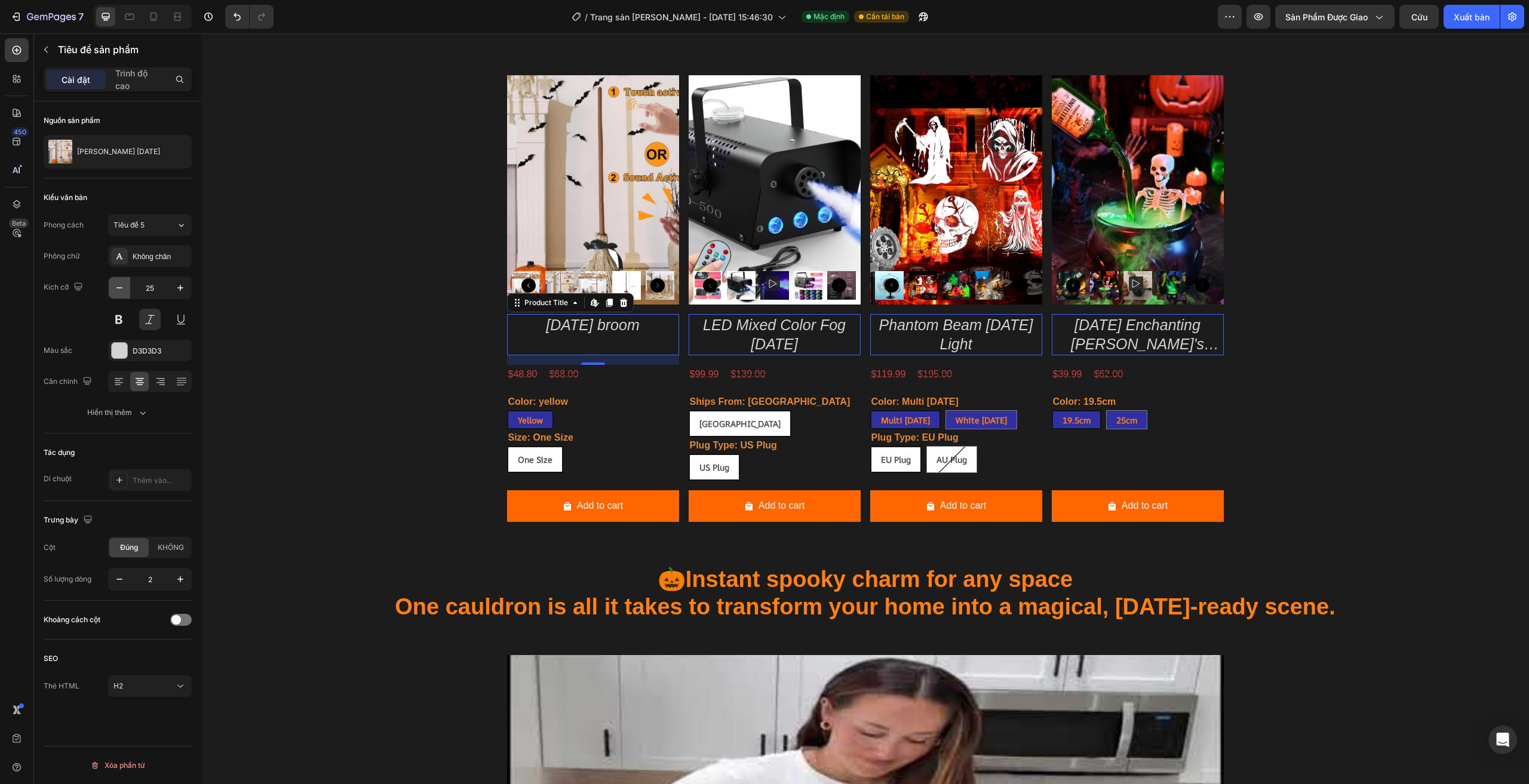
click at [120, 289] on icon "button" at bounding box center [120, 288] width 12 height 12
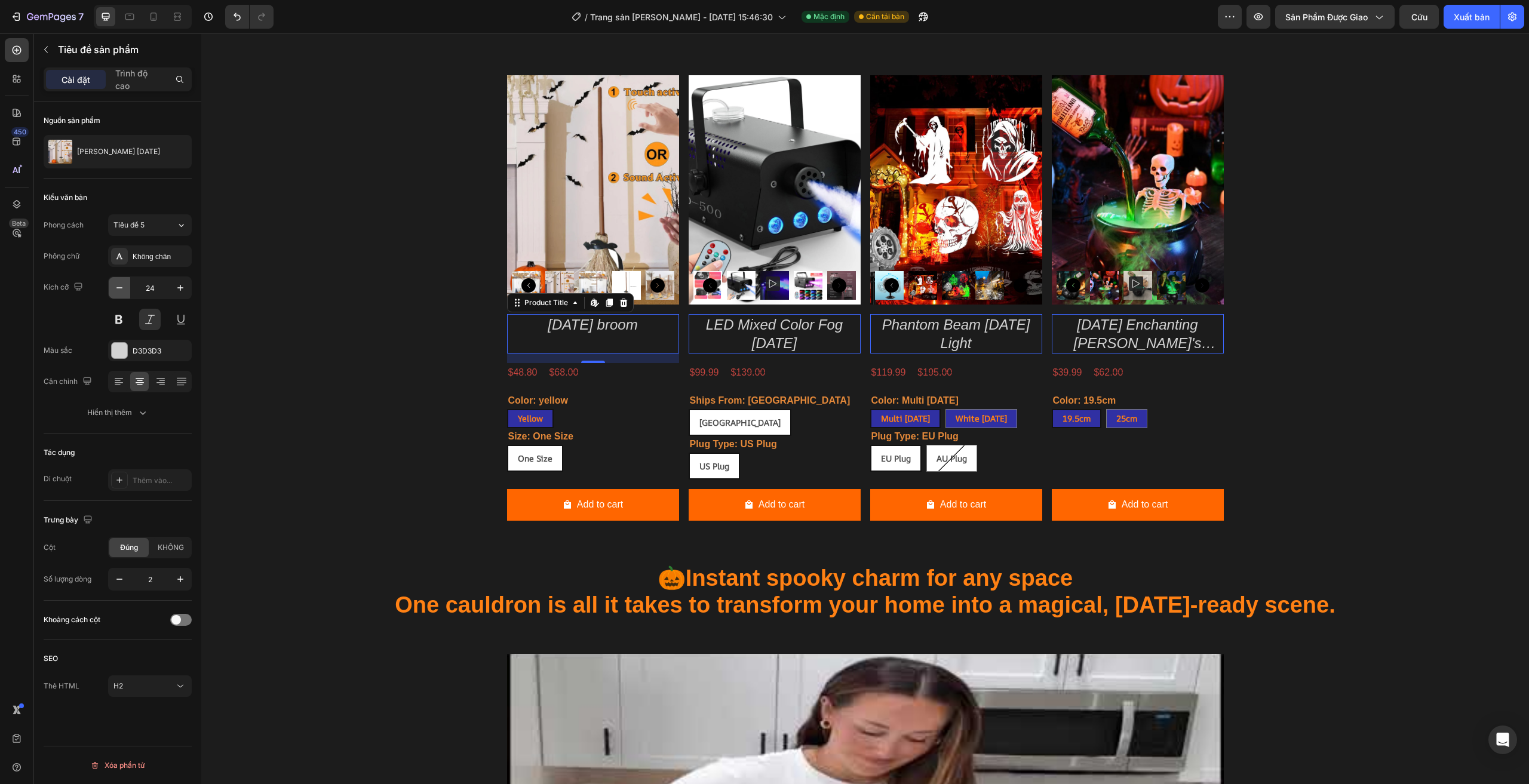
click at [120, 289] on icon "button" at bounding box center [120, 288] width 12 height 12
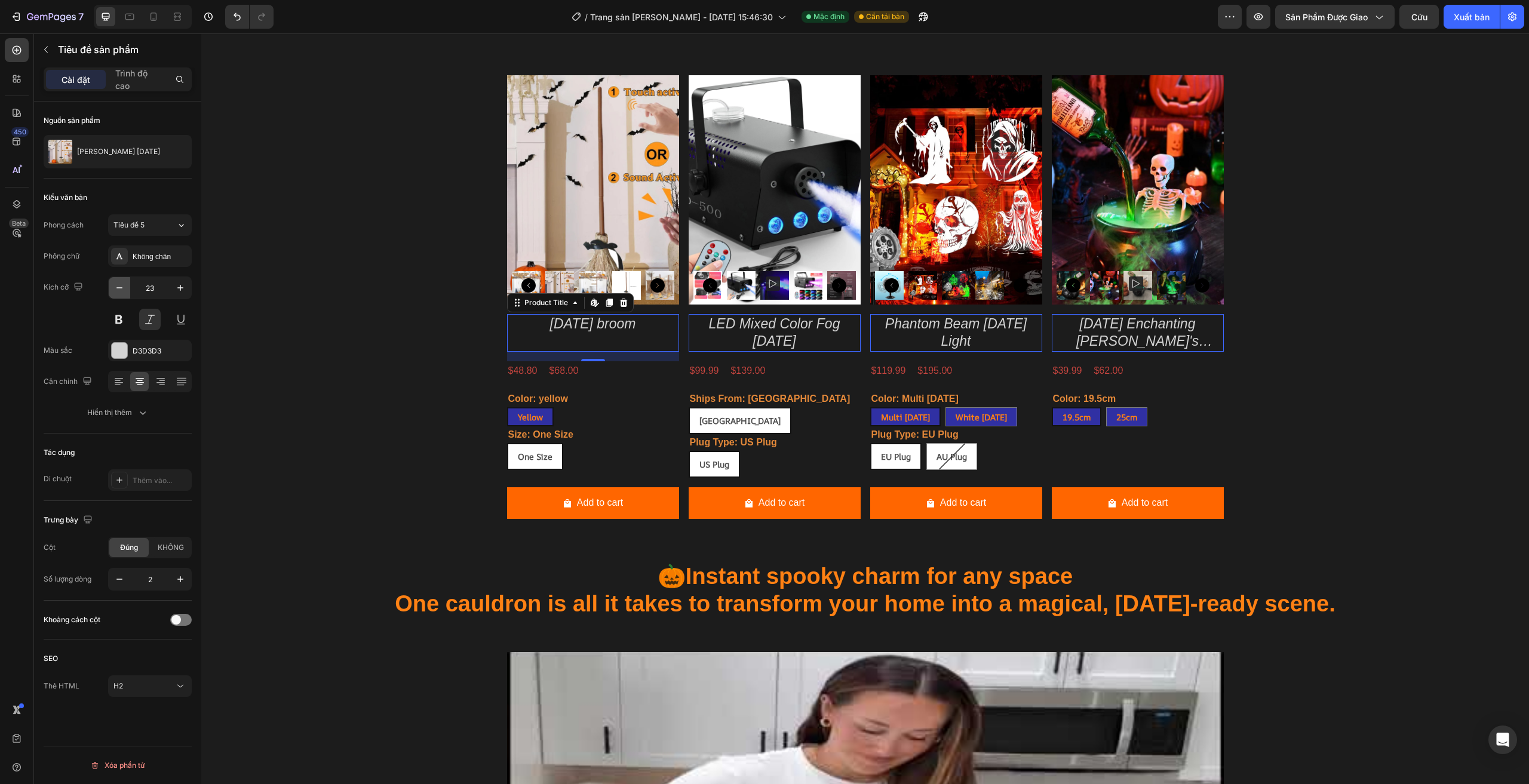
click at [120, 289] on icon "button" at bounding box center [120, 288] width 12 height 12
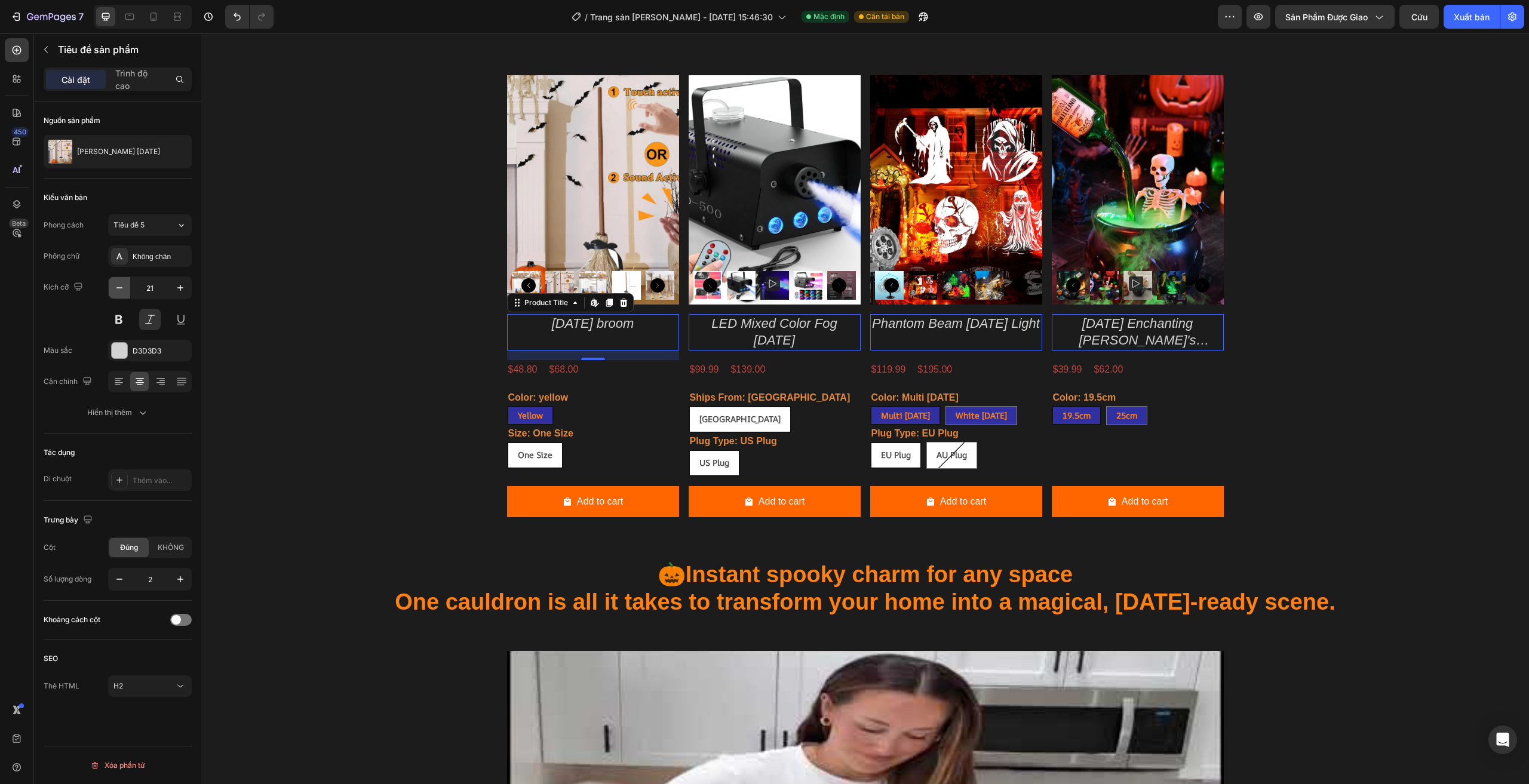
click at [120, 289] on icon "button" at bounding box center [120, 288] width 12 height 12
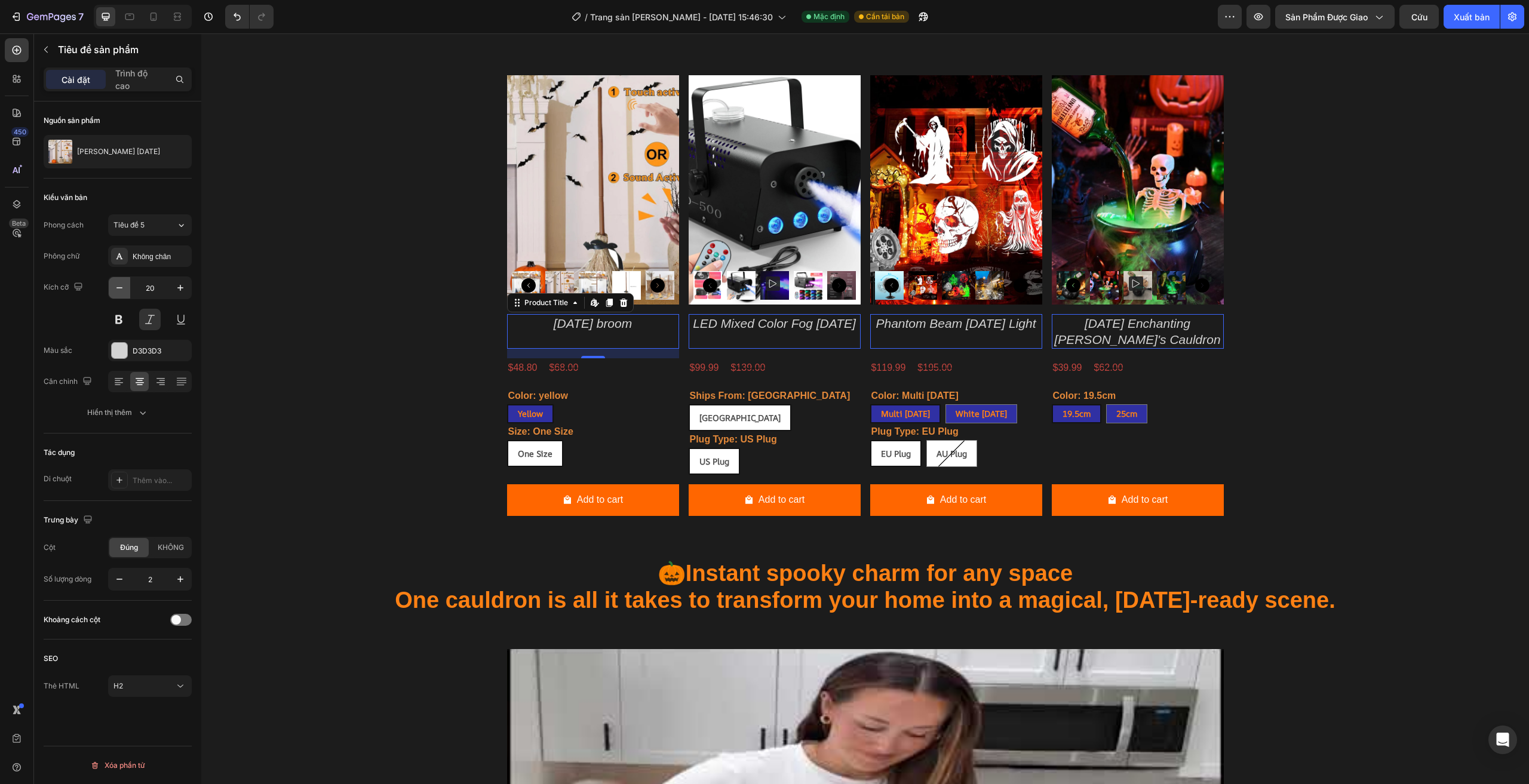
click at [120, 289] on icon "button" at bounding box center [120, 288] width 12 height 12
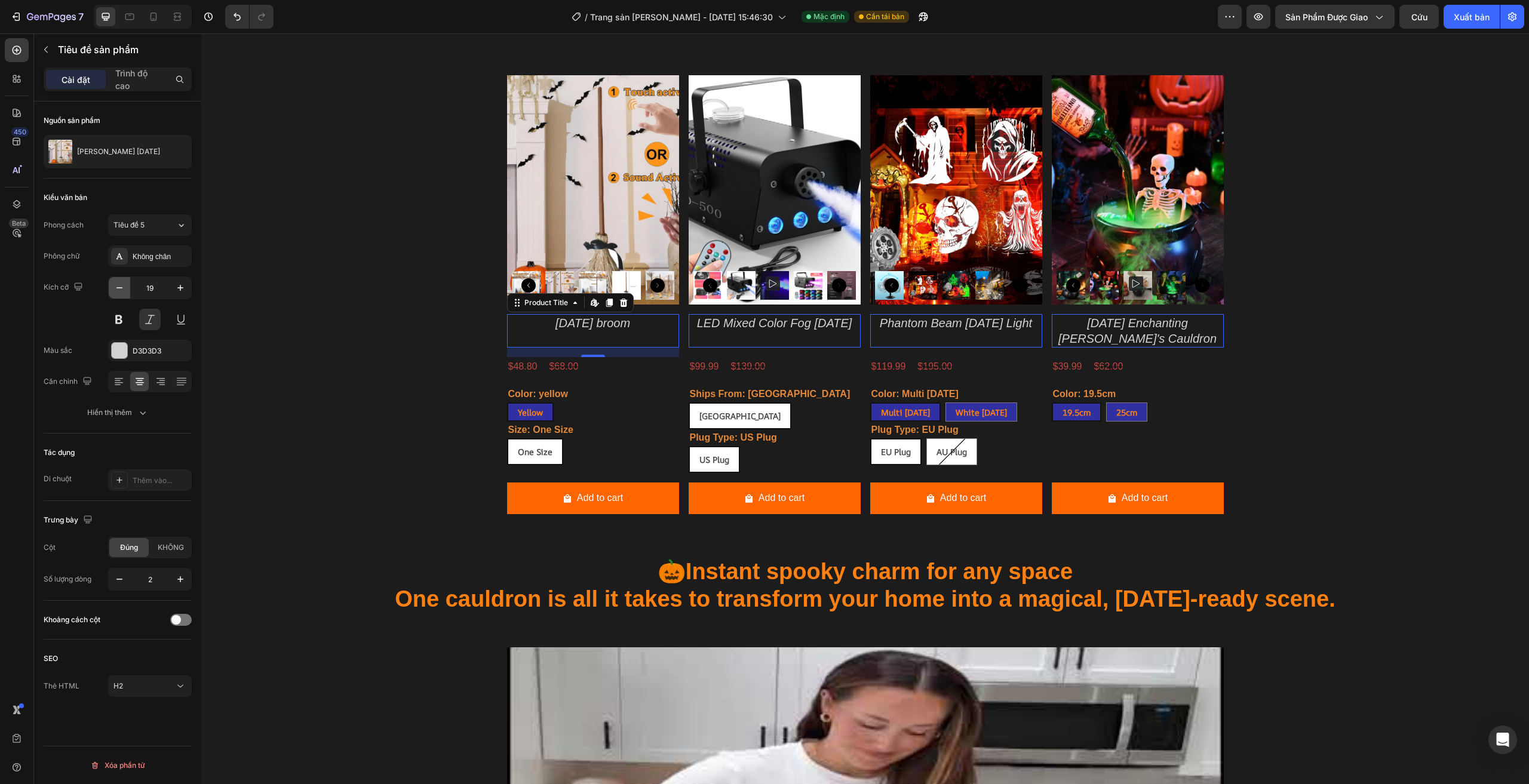
click at [120, 289] on icon "button" at bounding box center [120, 288] width 12 height 12
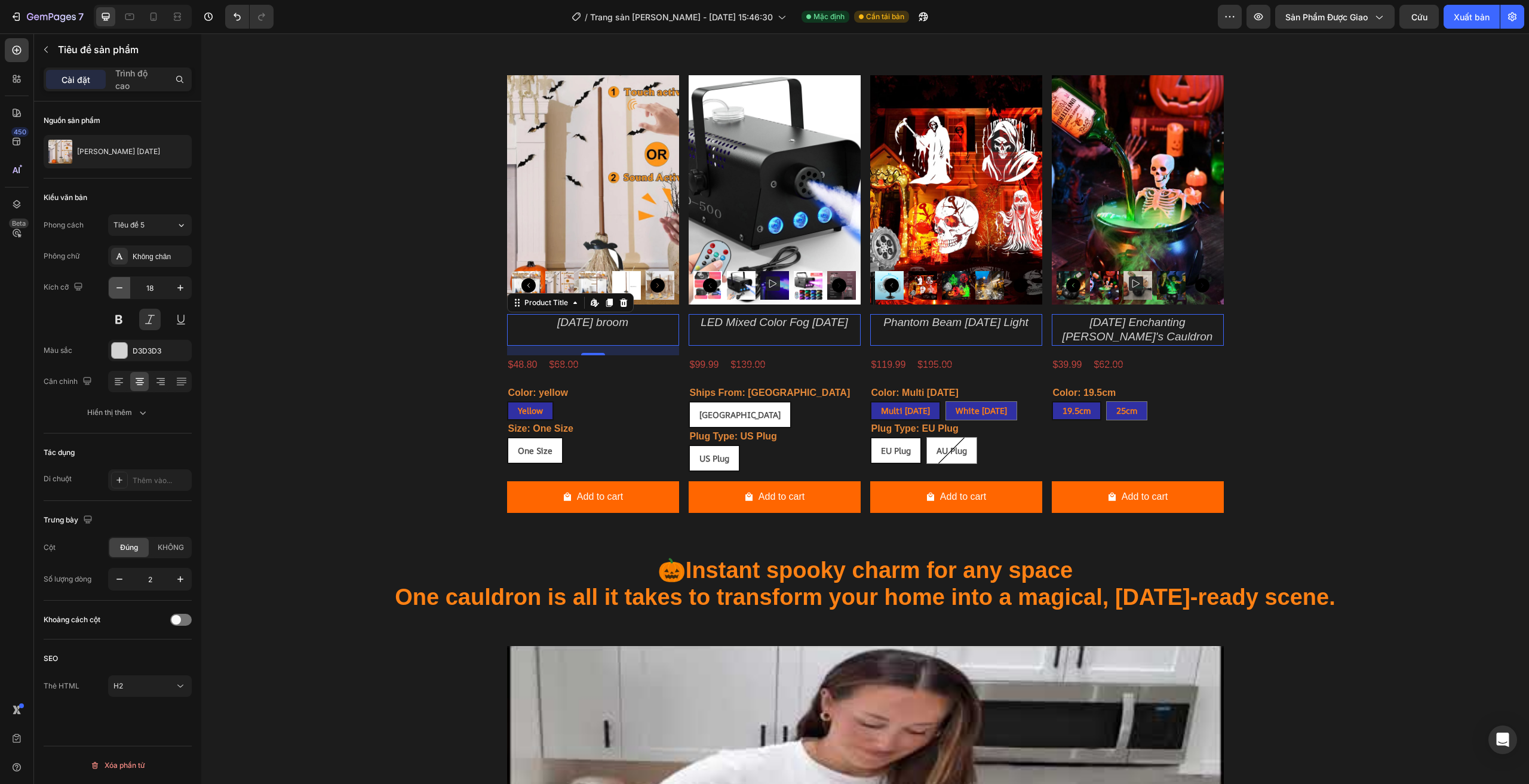
click at [120, 289] on icon "button" at bounding box center [120, 288] width 12 height 12
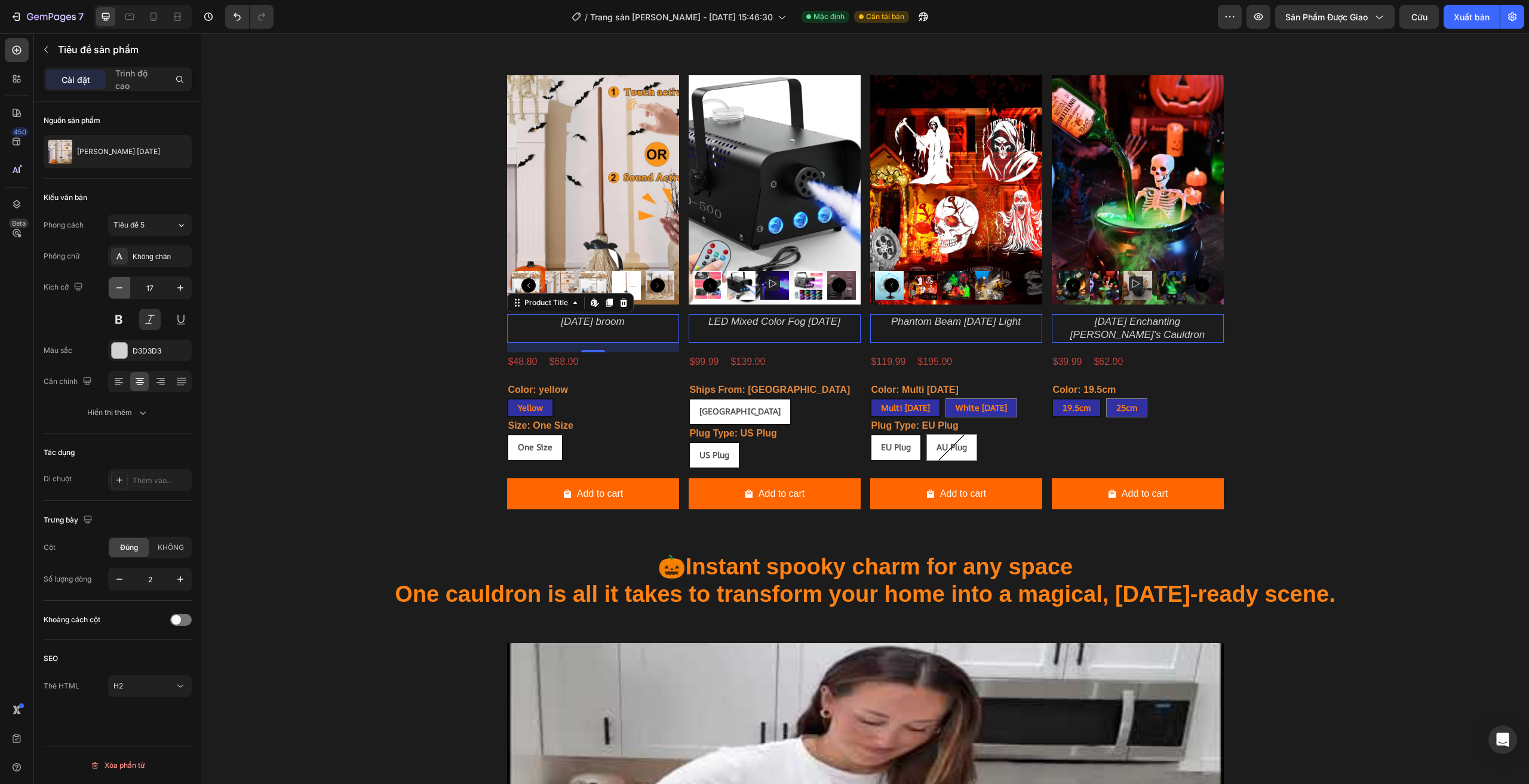
click at [120, 289] on icon "button" at bounding box center [120, 288] width 12 height 12
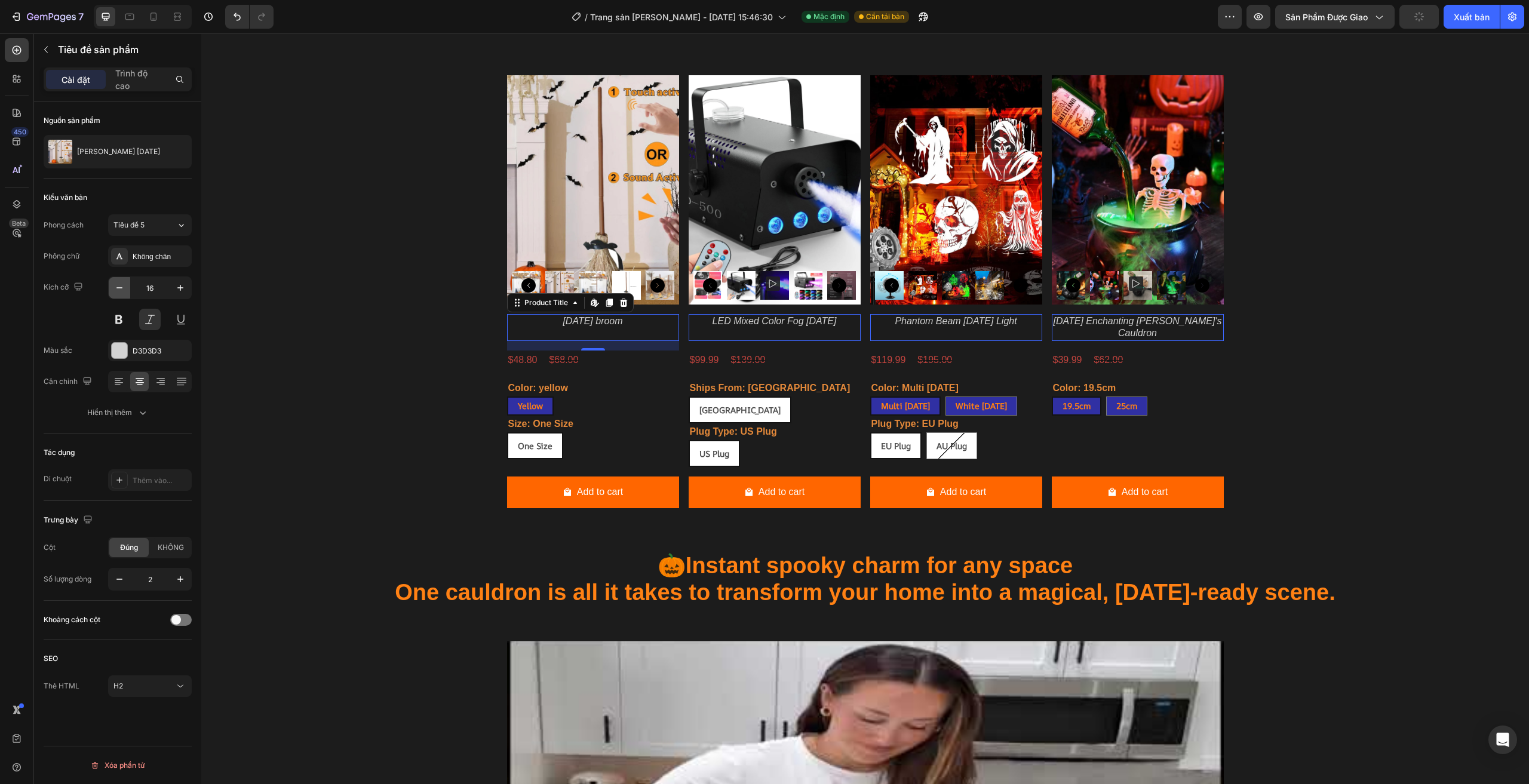
click at [120, 289] on icon "button" at bounding box center [120, 288] width 12 height 12
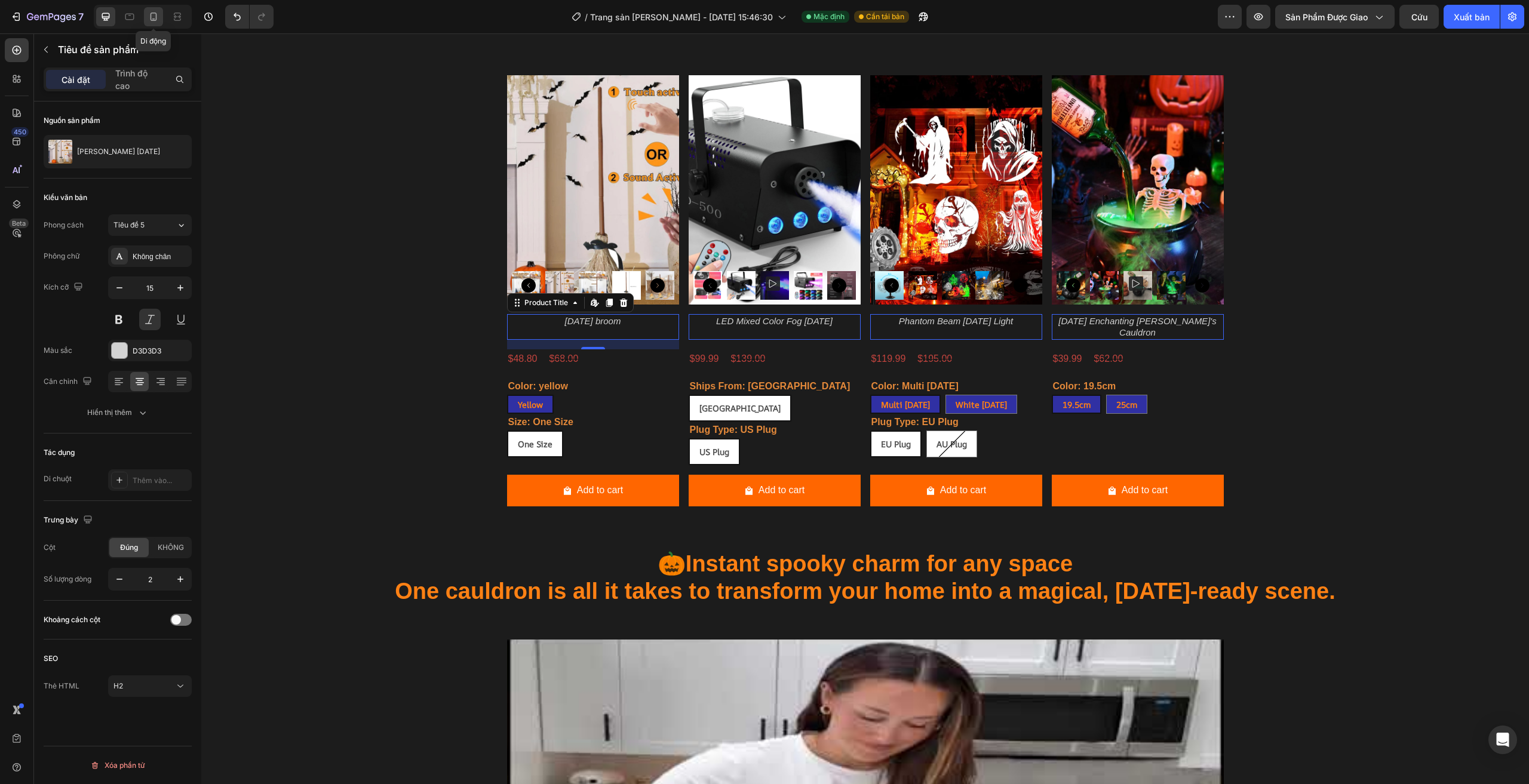
click at [157, 22] on div at bounding box center [153, 16] width 19 height 19
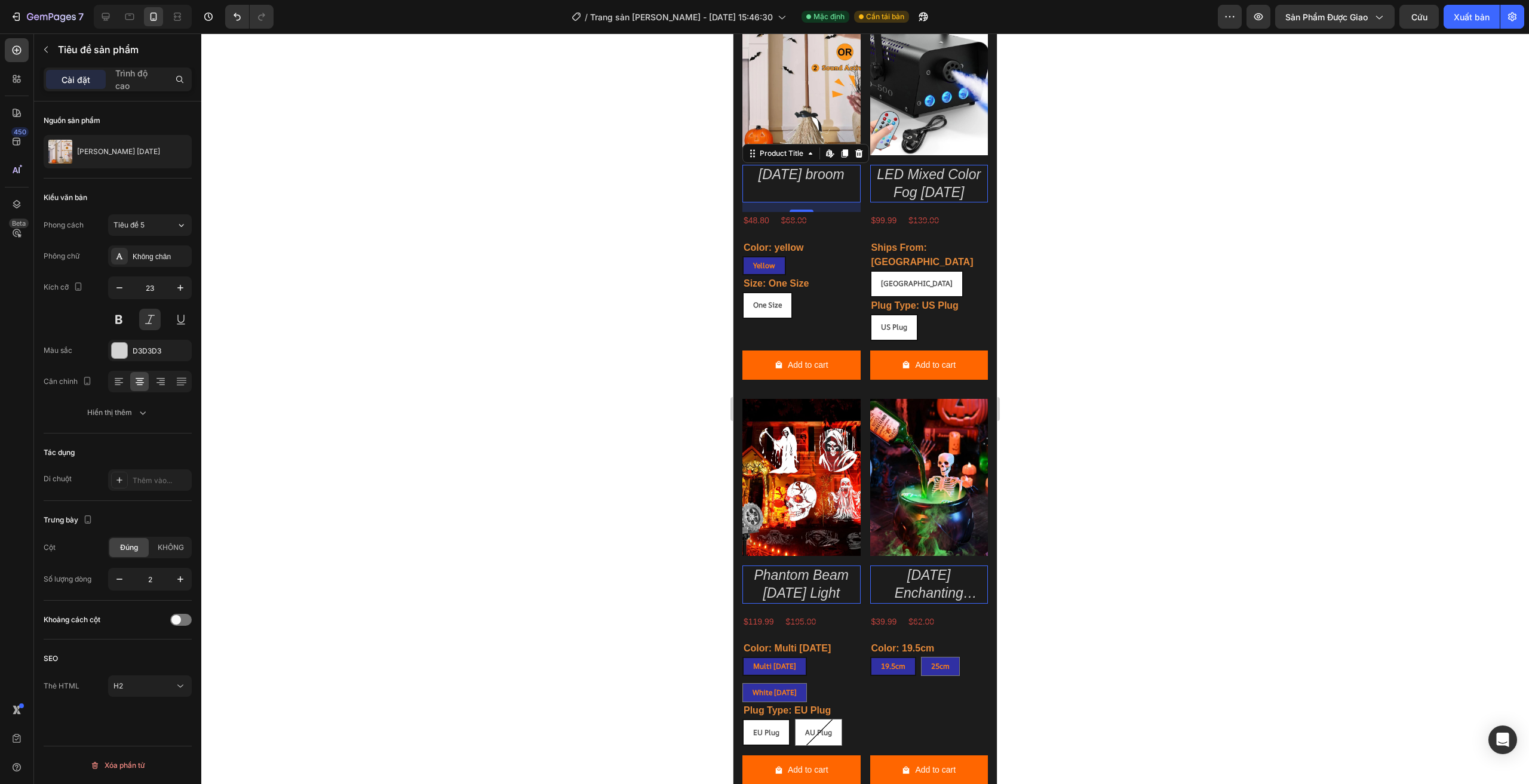
scroll to position [1326, 0]
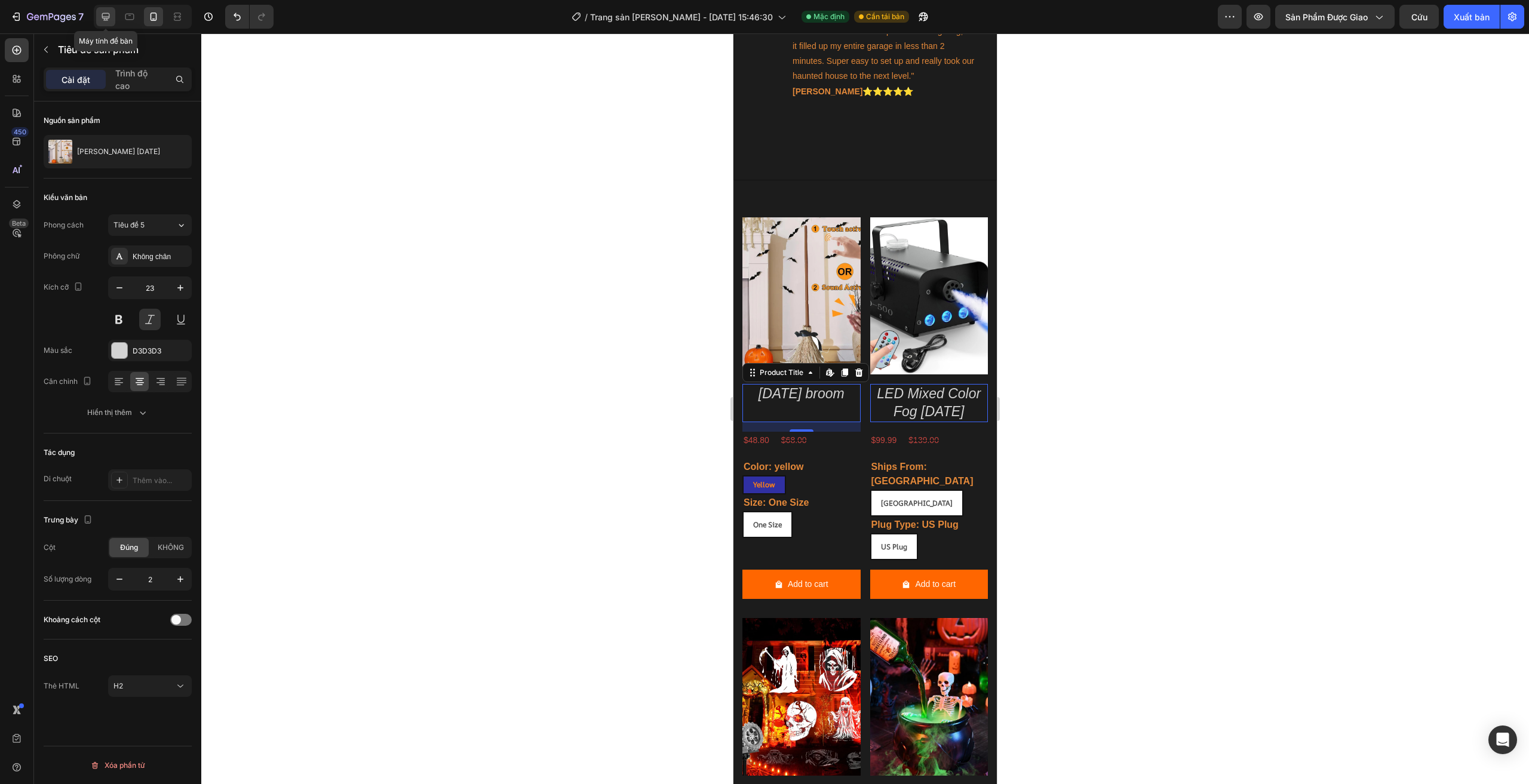
click at [112, 16] on icon at bounding box center [106, 17] width 12 height 12
type input "15"
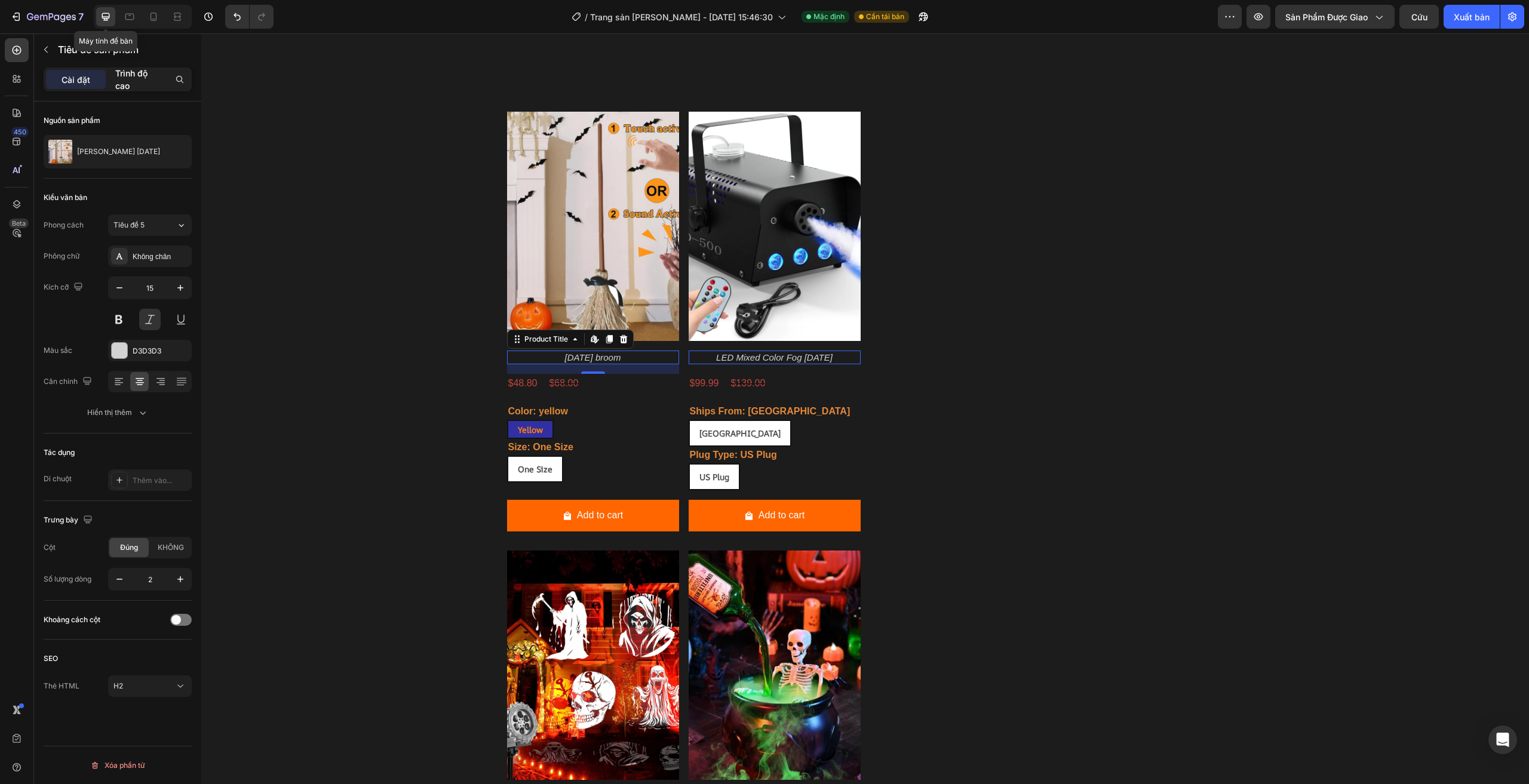
scroll to position [1612, 0]
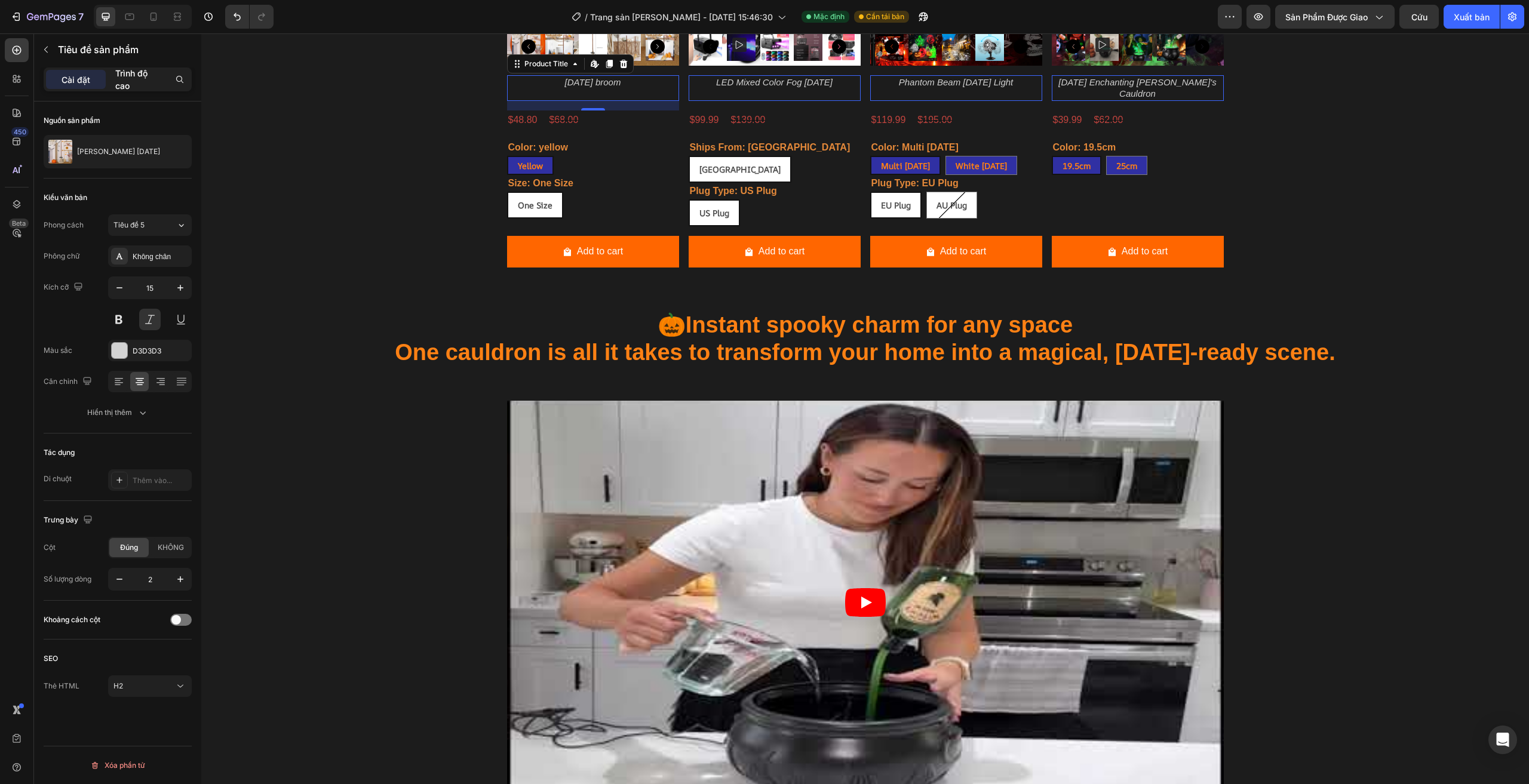
click at [134, 76] on font "Trình độ cao" at bounding box center [131, 79] width 32 height 22
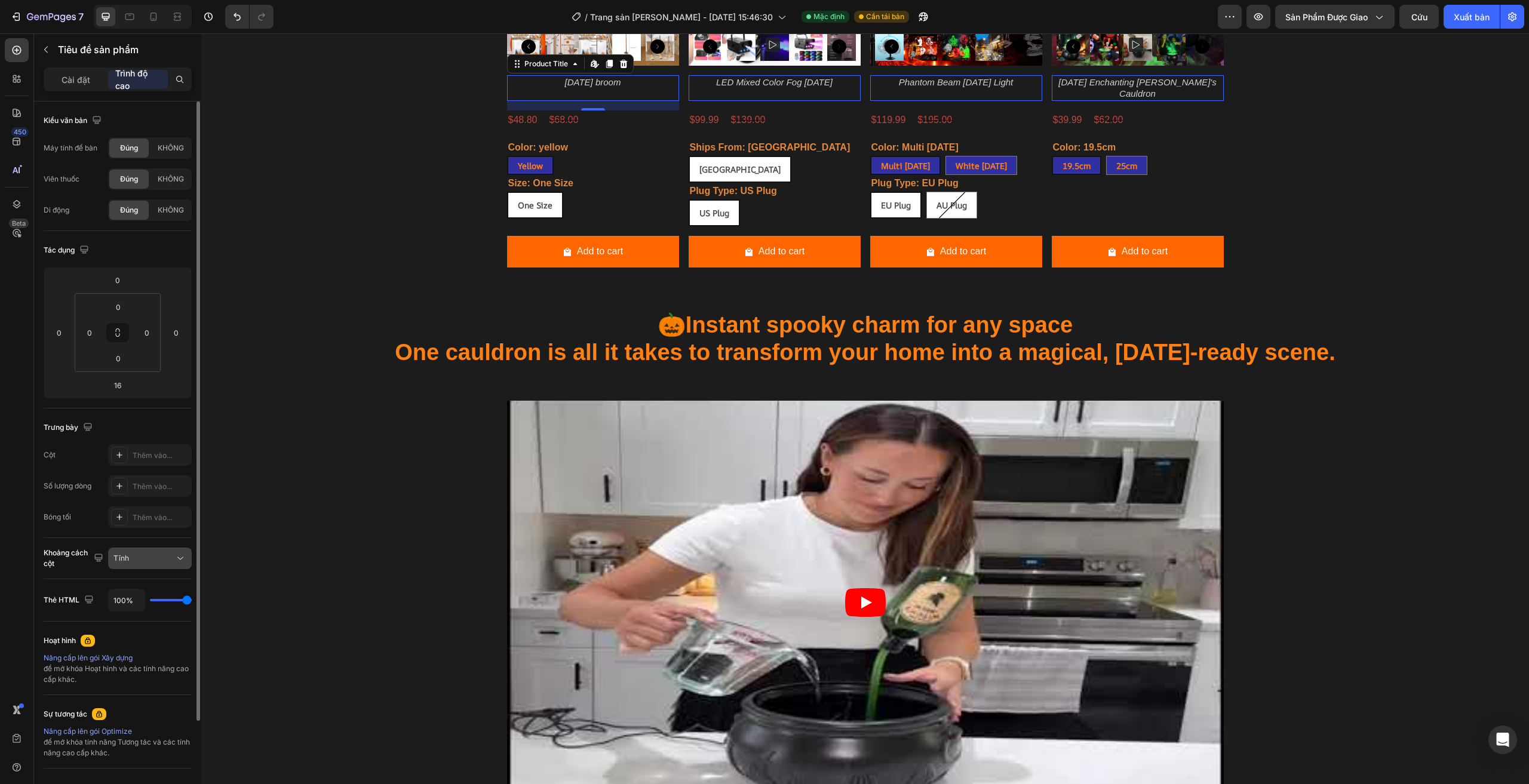
click at [167, 555] on div "Tĩnh" at bounding box center [144, 558] width 61 height 11
click at [168, 553] on div "Tĩnh" at bounding box center [144, 558] width 61 height 11
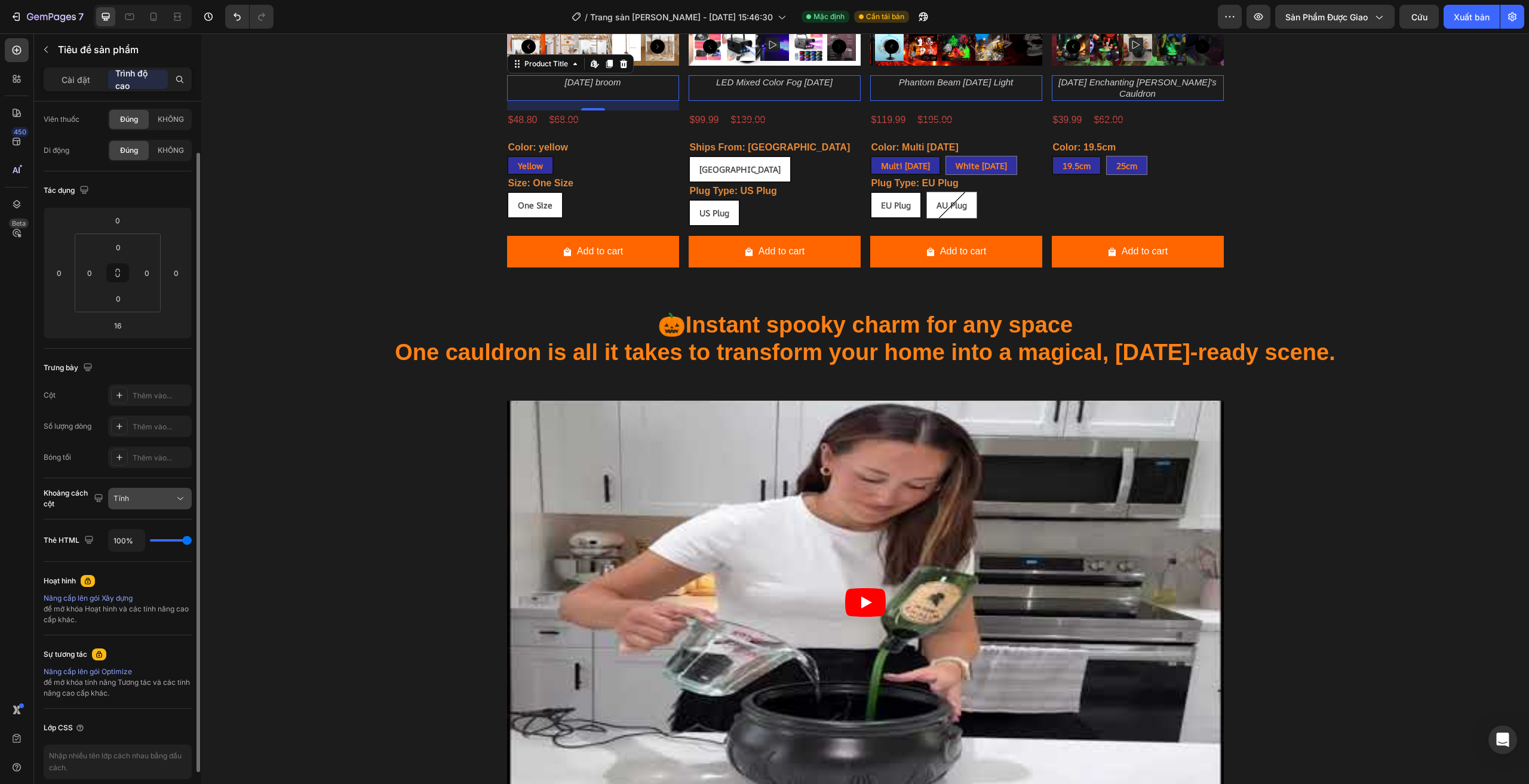
click at [179, 499] on icon at bounding box center [180, 499] width 12 height 12
click at [175, 499] on icon at bounding box center [180, 499] width 12 height 12
click at [72, 82] on font "Cài đặt" at bounding box center [75, 79] width 29 height 10
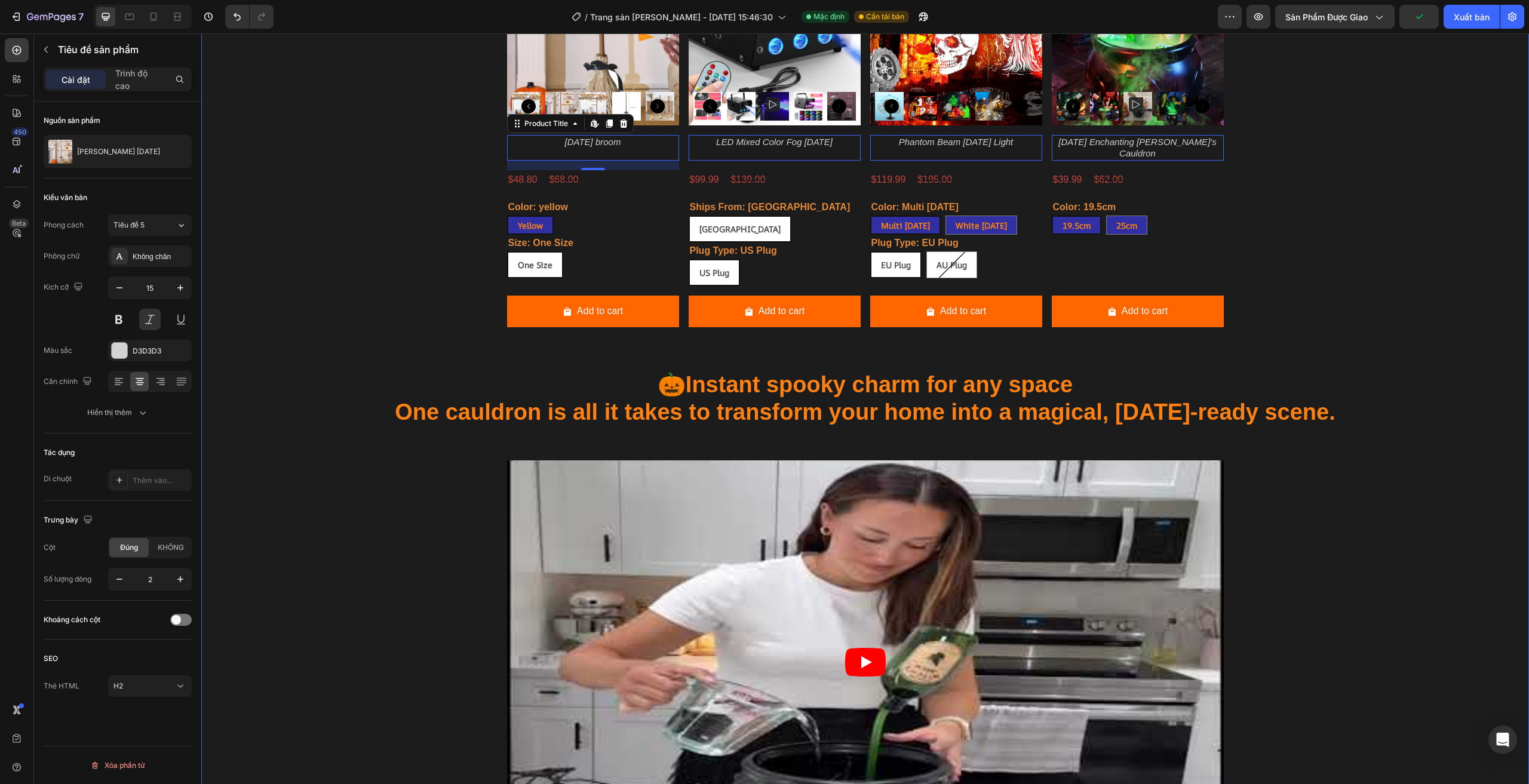
scroll to position [1433, 0]
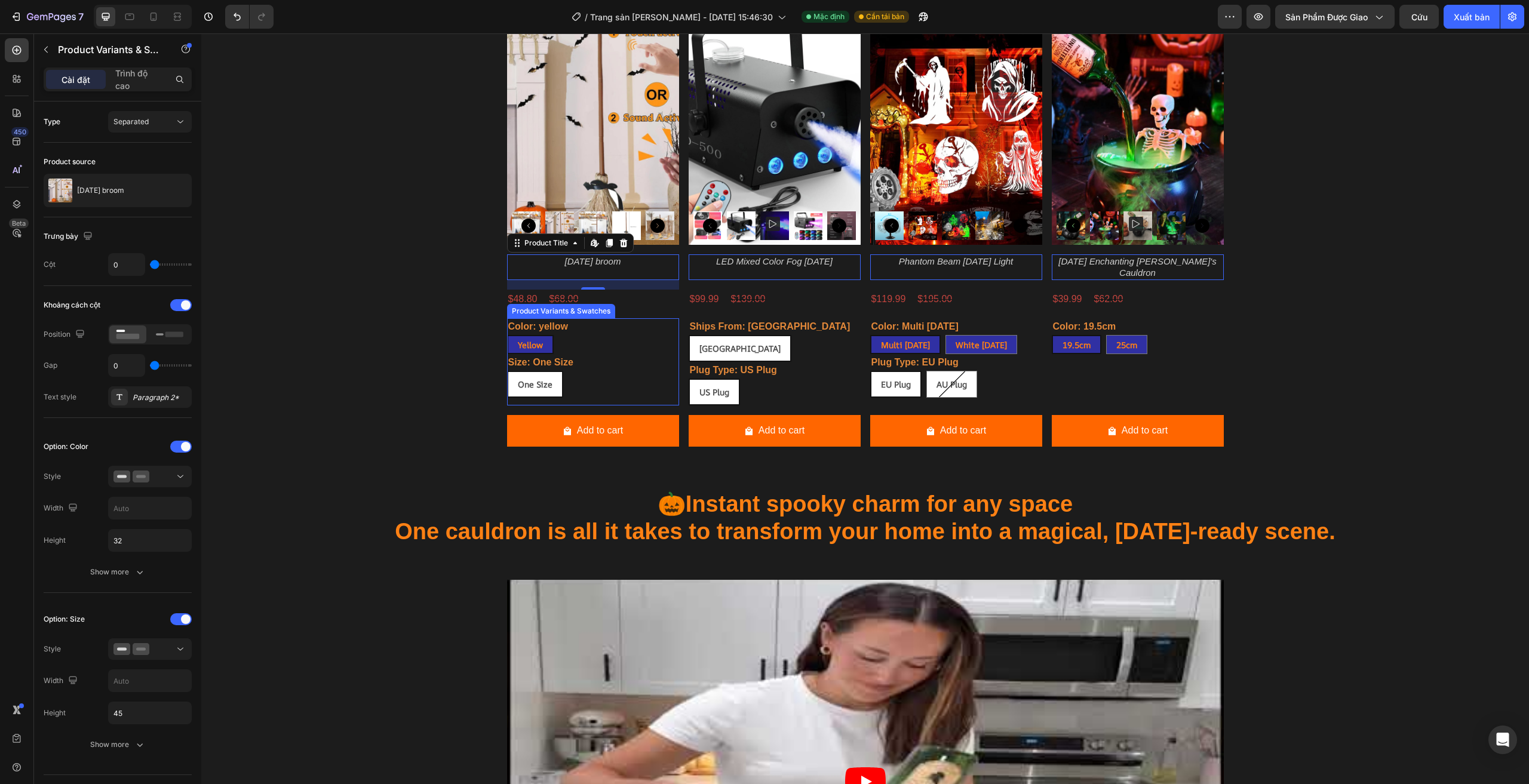
click at [617, 354] on div "Size: One Size One Size One Size One Size" at bounding box center [592, 376] width 172 height 44
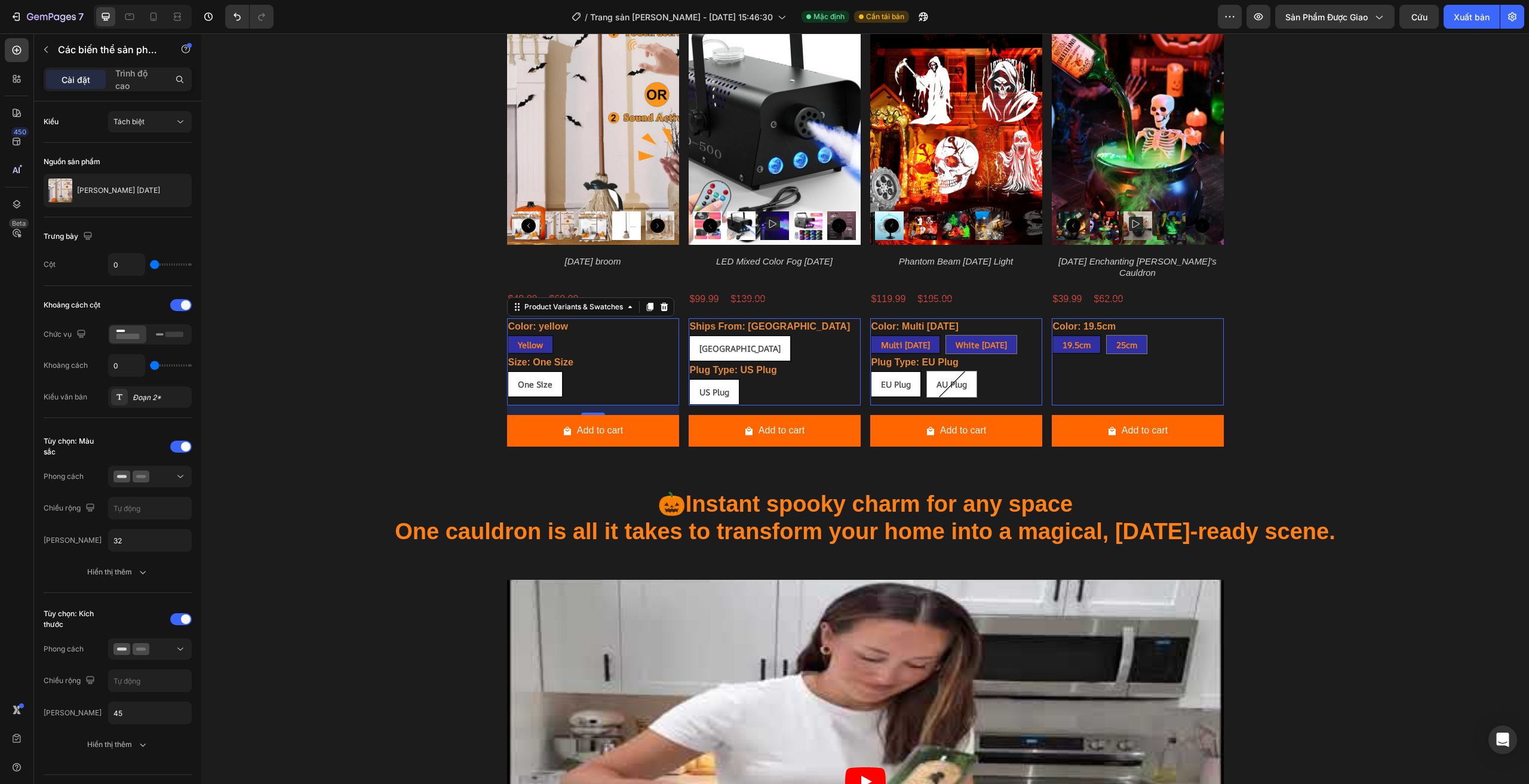
click at [600, 354] on div "Size: One Size One Size One Size One Size" at bounding box center [592, 376] width 172 height 44
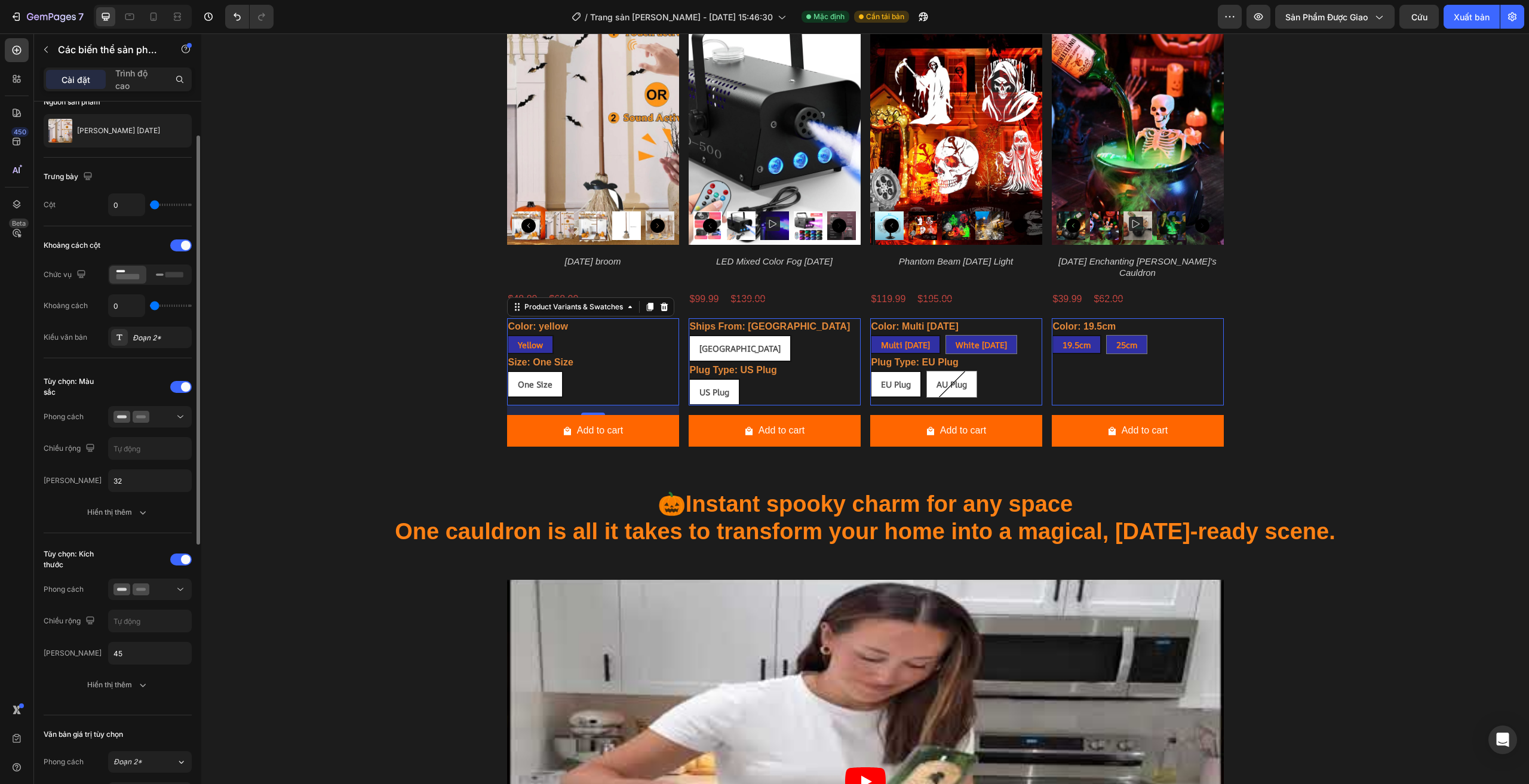
scroll to position [120, 0]
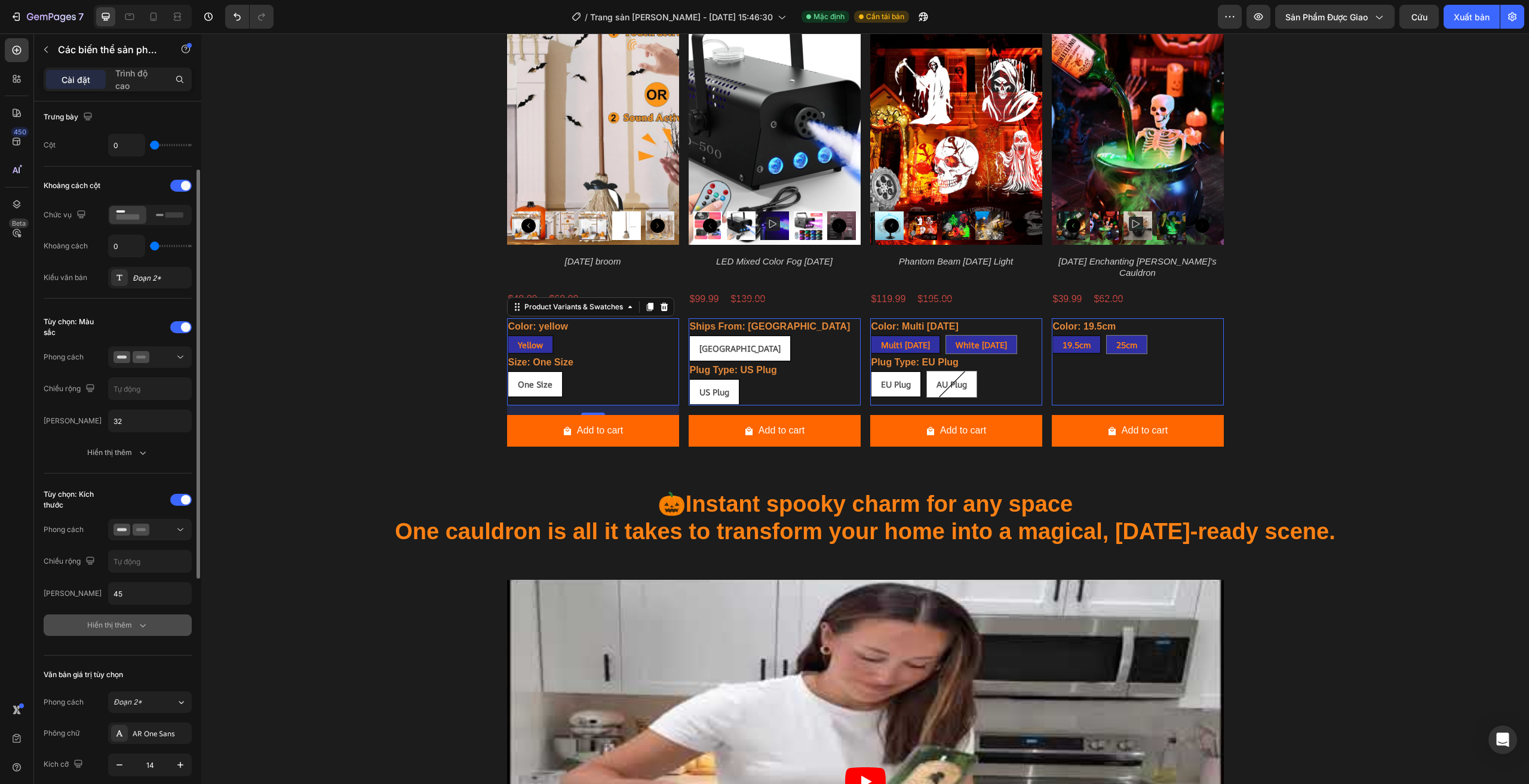
click at [149, 635] on button "Hiển thị thêm" at bounding box center [118, 624] width 148 height 21
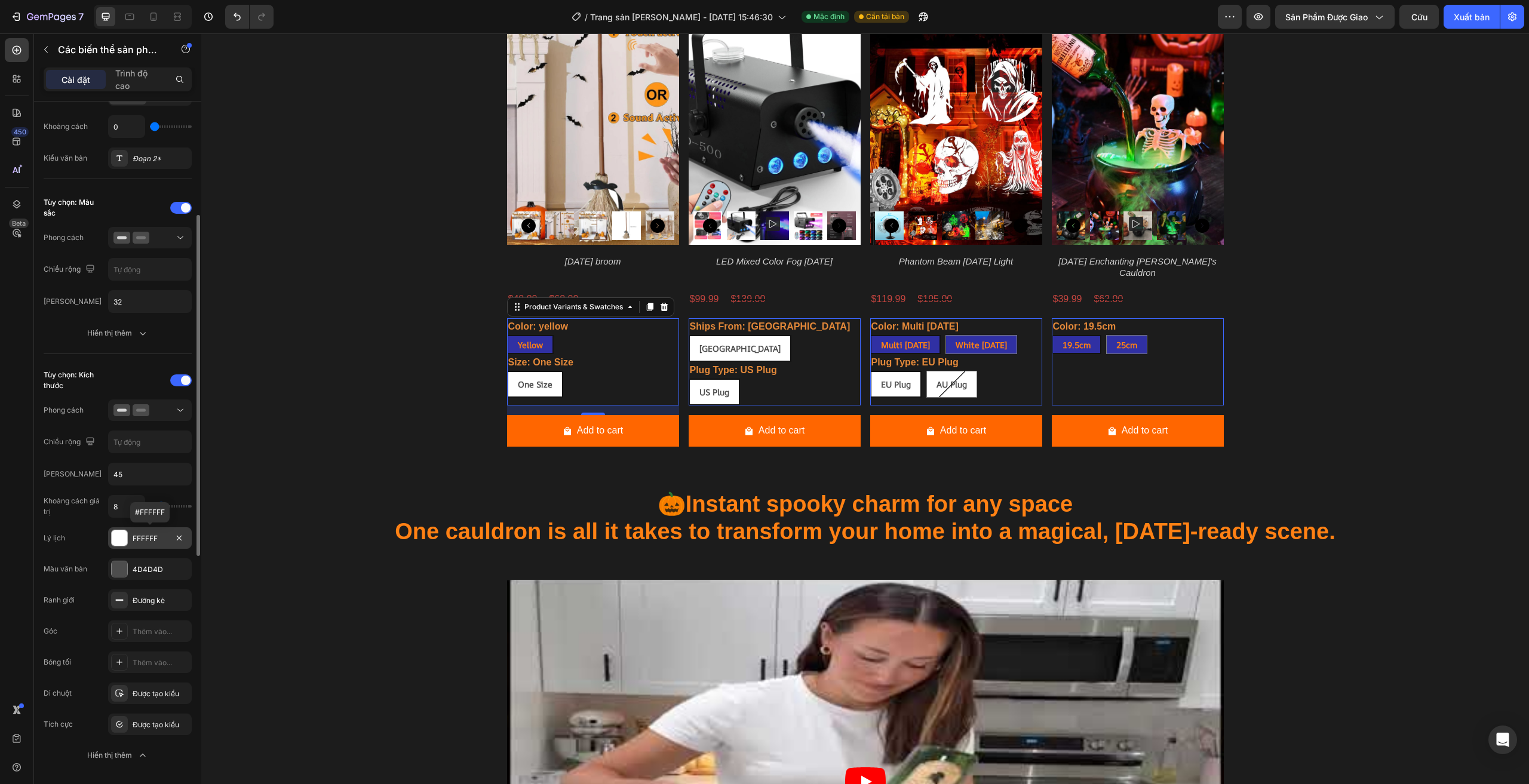
click at [147, 545] on div "FFFFFF" at bounding box center [150, 538] width 84 height 21
click at [323, 667] on div at bounding box center [329, 662] width 15 height 15
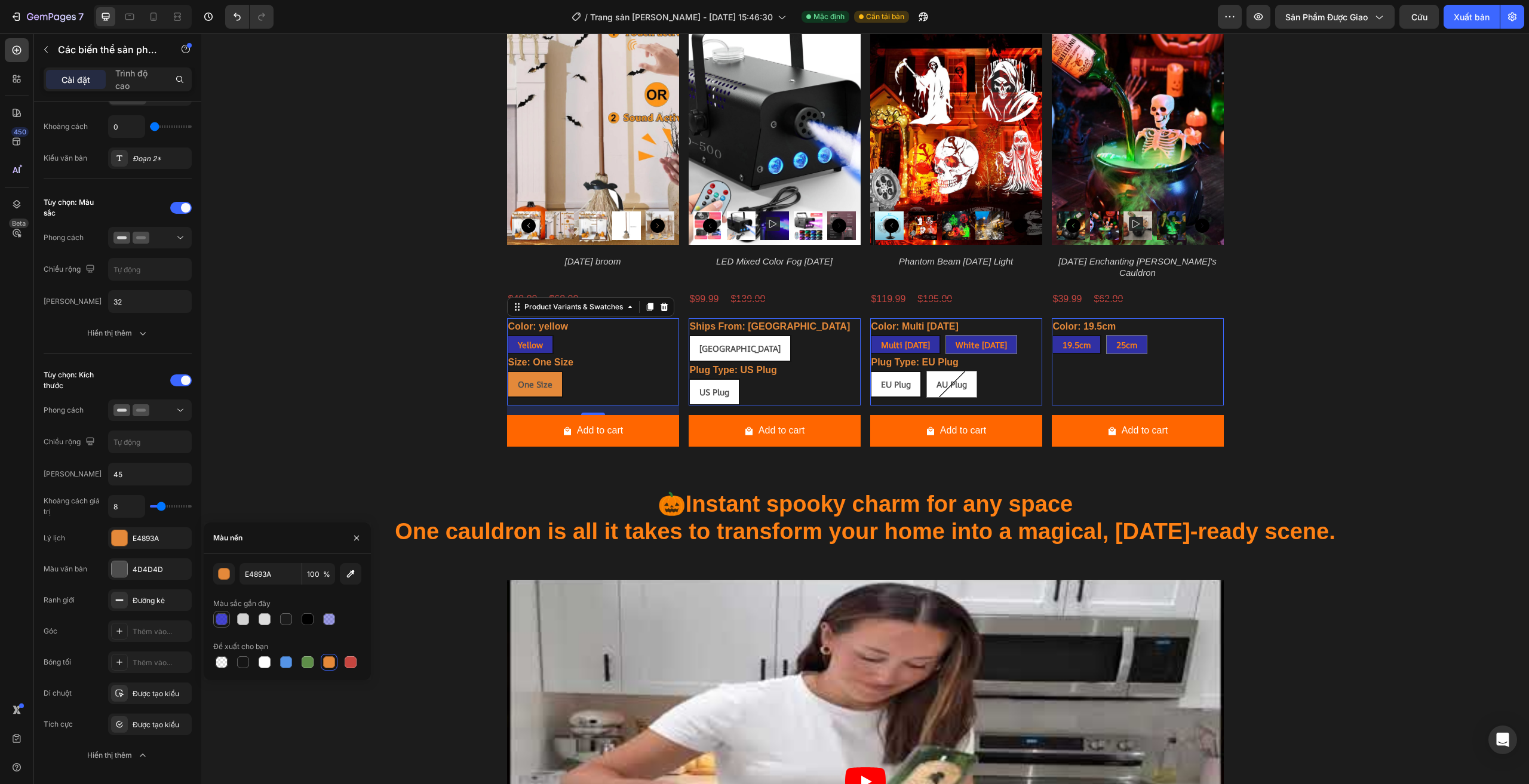
click at [225, 620] on div at bounding box center [222, 619] width 12 height 12
type input "1313C4"
type input "78"
click at [279, 660] on div at bounding box center [286, 662] width 15 height 15
type input "5594E7"
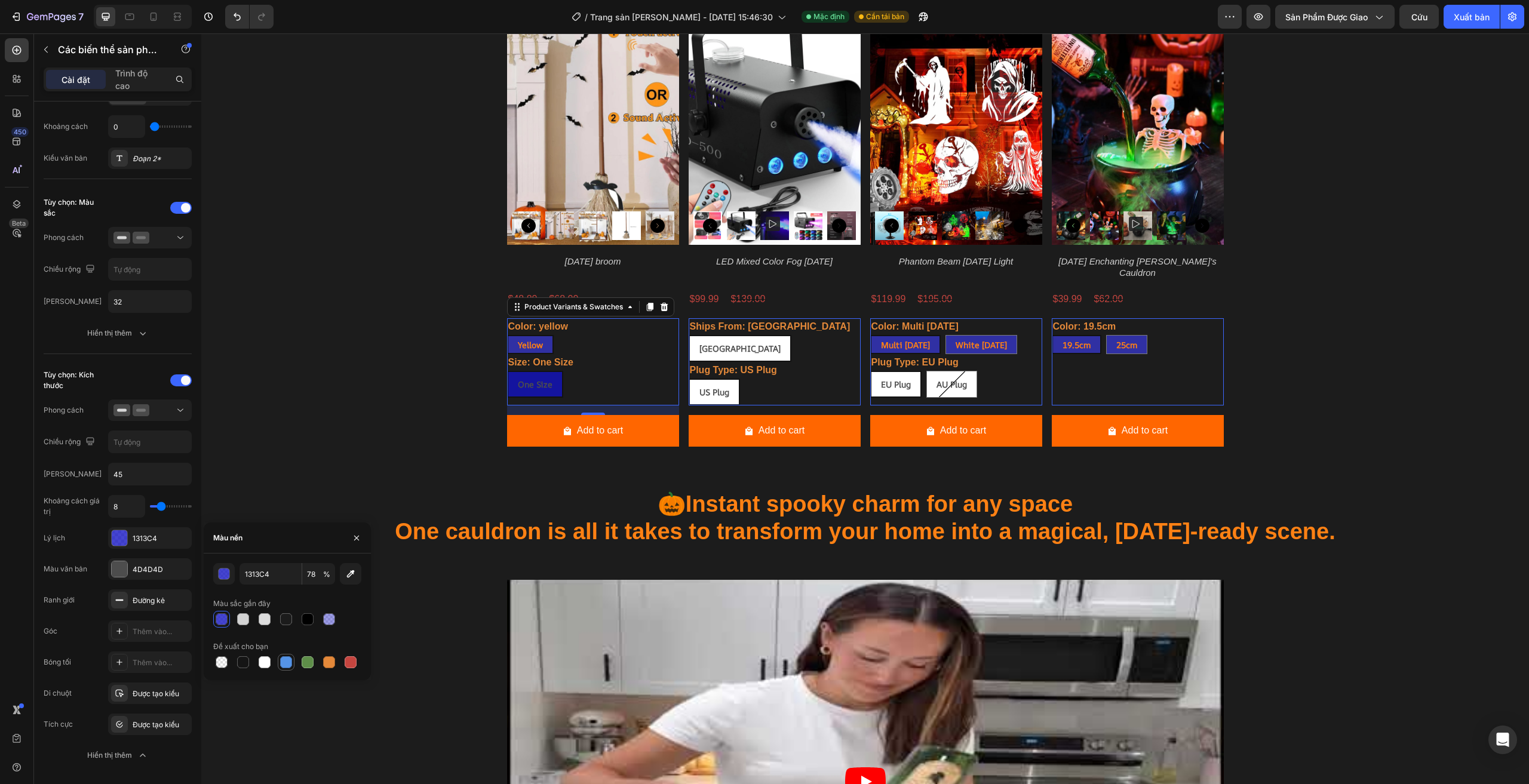
type input "100"
click at [278, 660] on div at bounding box center [286, 662] width 17 height 17
click at [541, 334] on div "yellow" at bounding box center [530, 345] width 44 height 24
click at [507, 334] on input "yellow yellow yellow" at bounding box center [506, 334] width 1 height 1
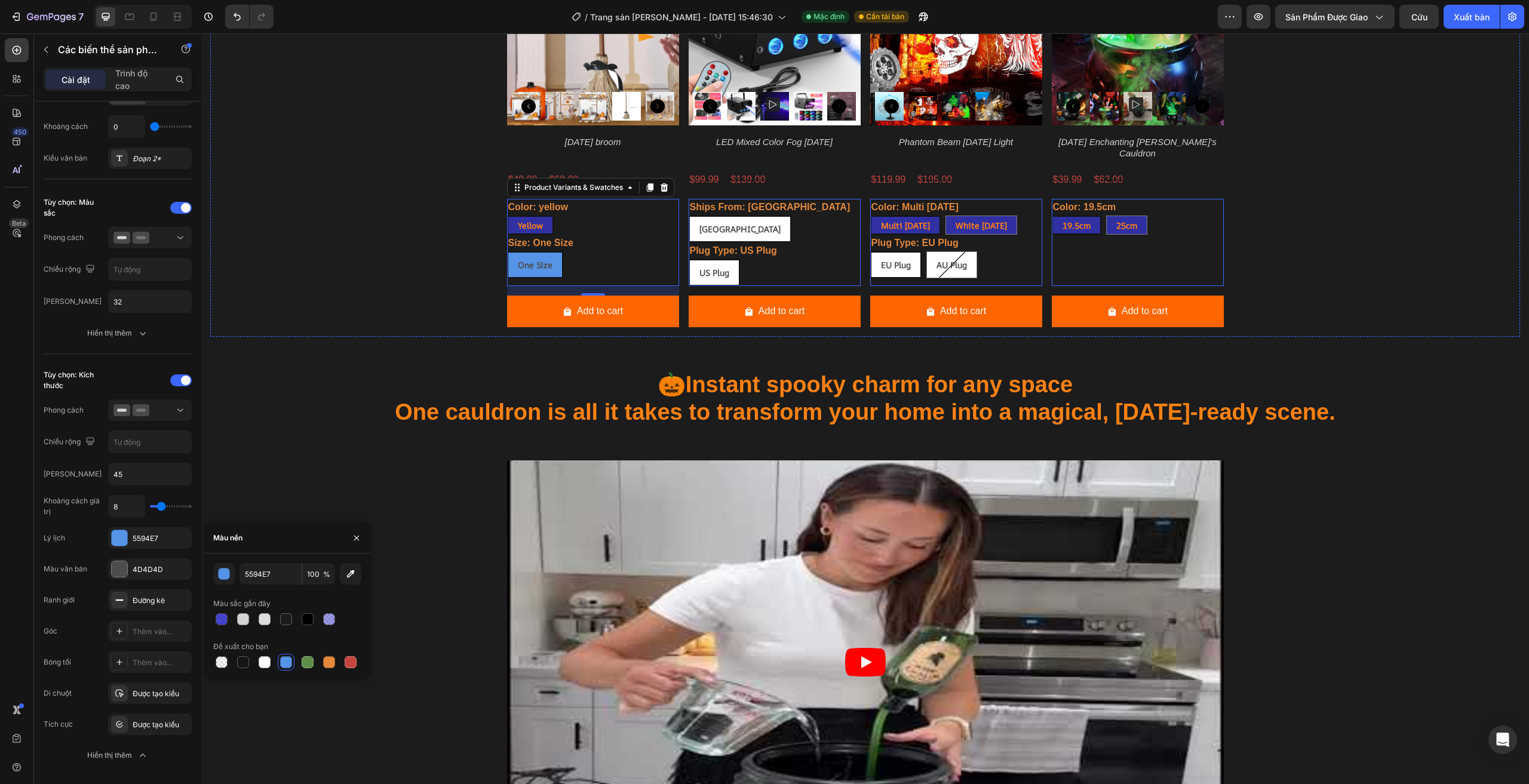
scroll to position [1493, 0]
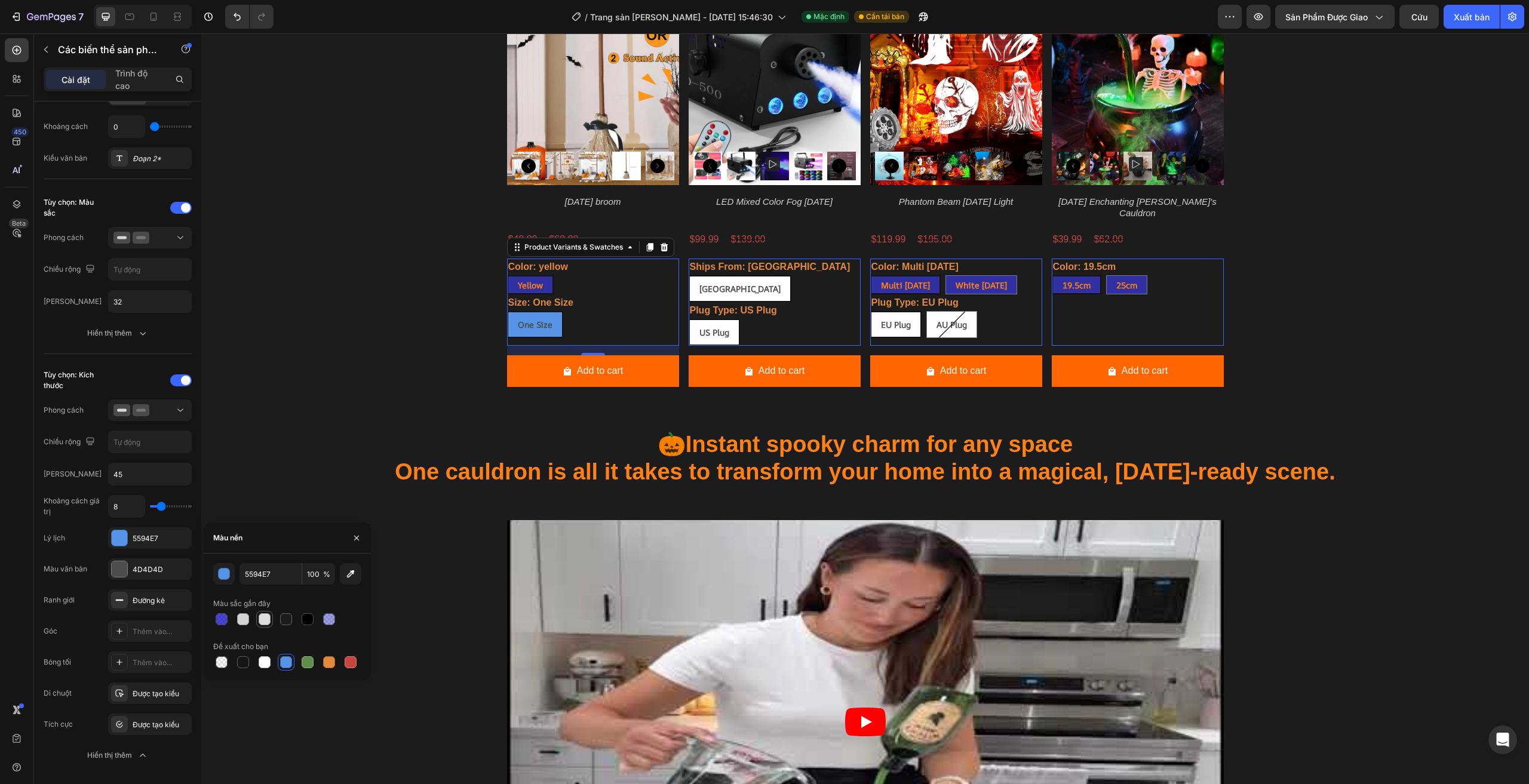
click at [264, 615] on div at bounding box center [265, 619] width 12 height 12
click at [255, 669] on div at bounding box center [287, 662] width 148 height 17
click at [259, 667] on div at bounding box center [265, 662] width 15 height 15
type input "FFFFFF"
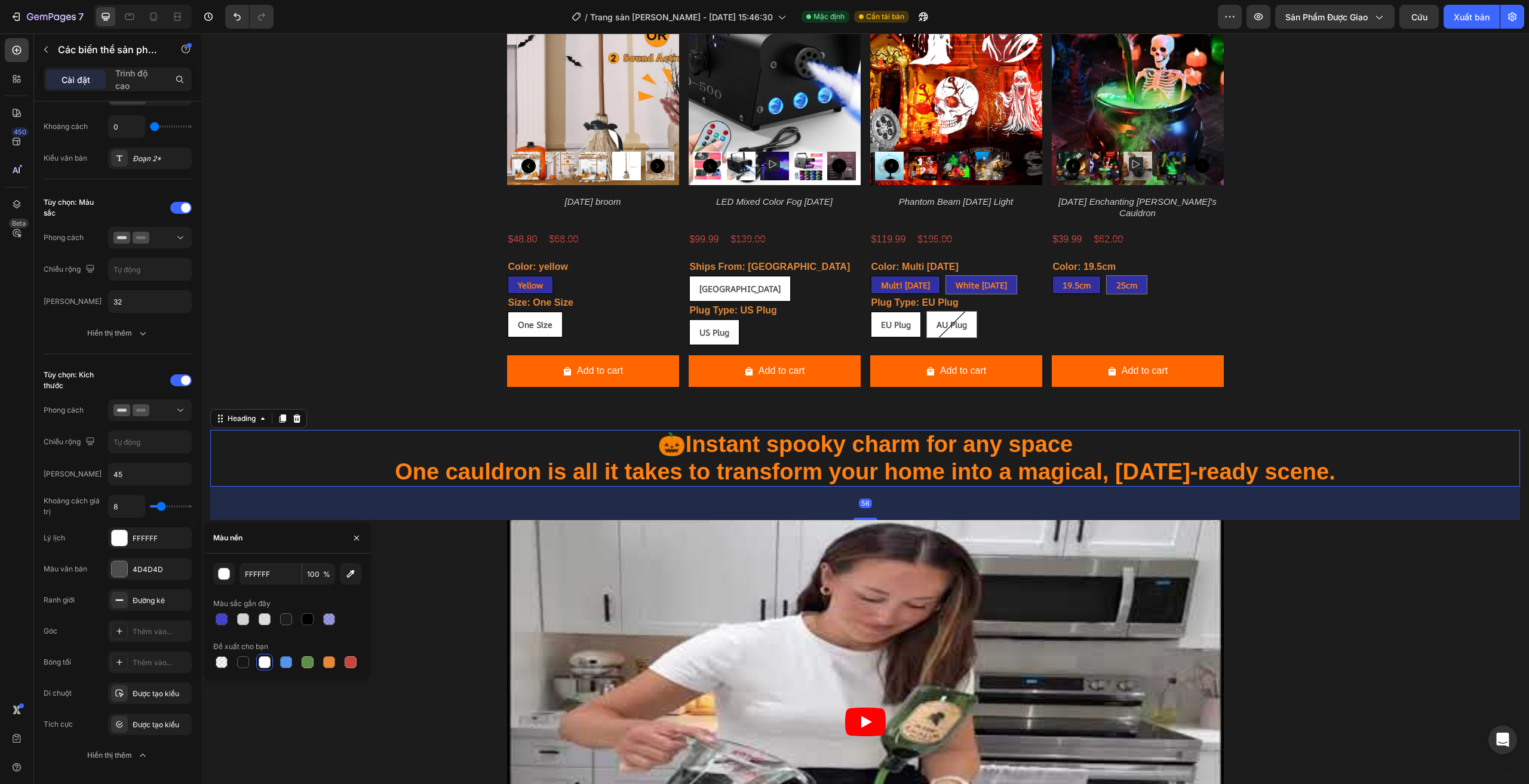
click at [253, 487] on h2 "🎃 Instant spooky charm for any space One cauldron is all it takes to transform …" at bounding box center [865, 458] width 1310 height 56
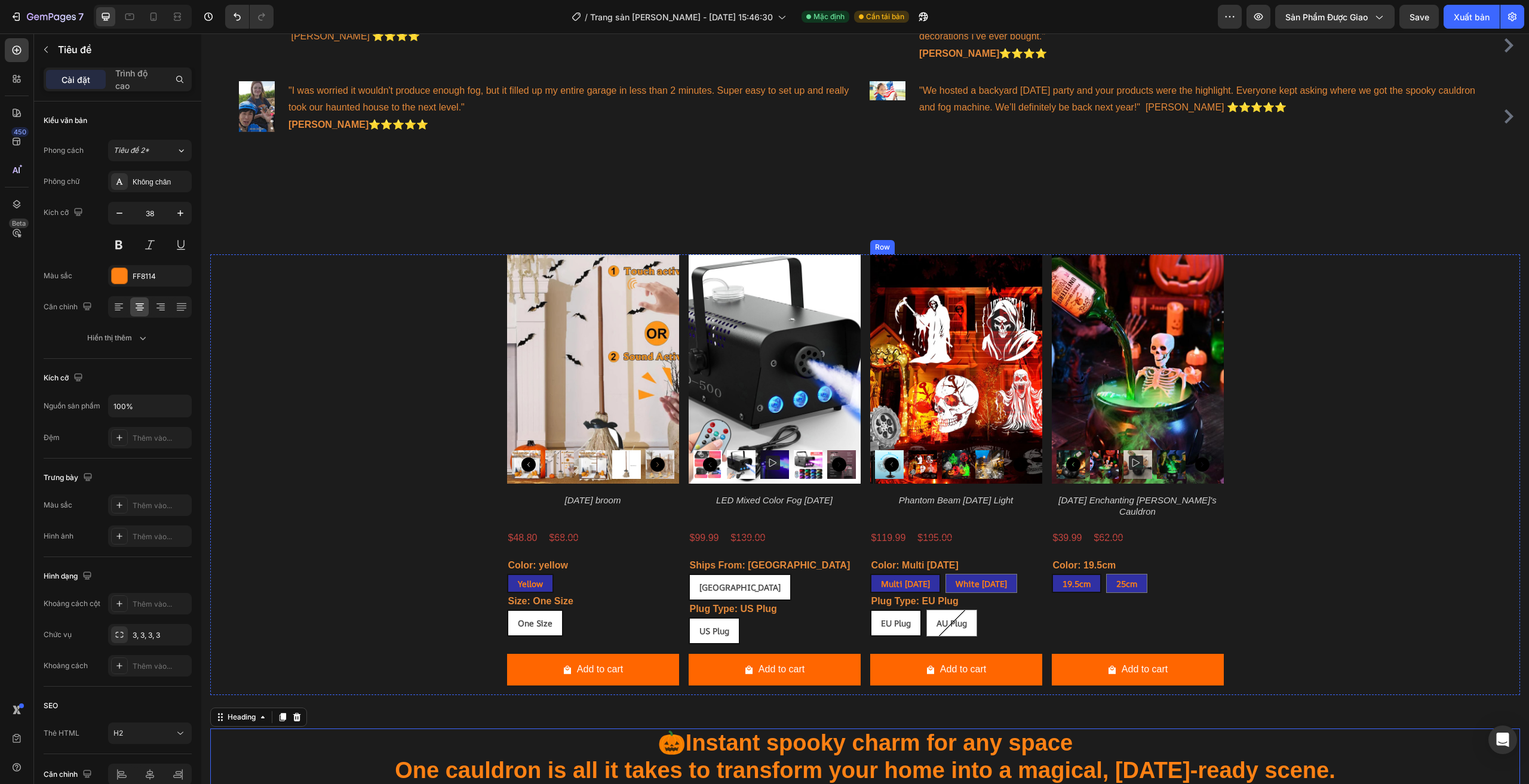
scroll to position [1254, 0]
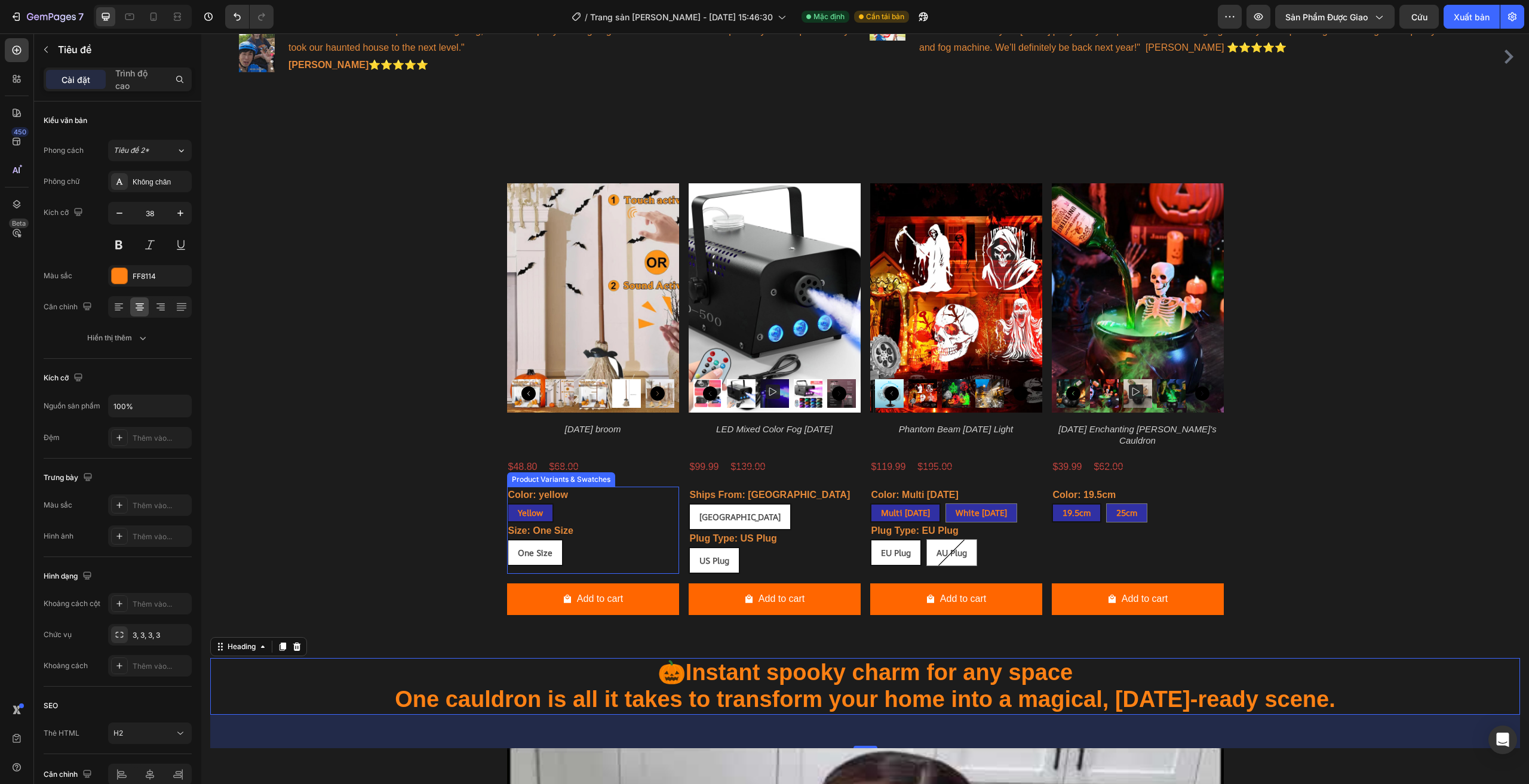
click at [615, 522] on div "Size: One Size One Size One Size One Size" at bounding box center [592, 544] width 172 height 44
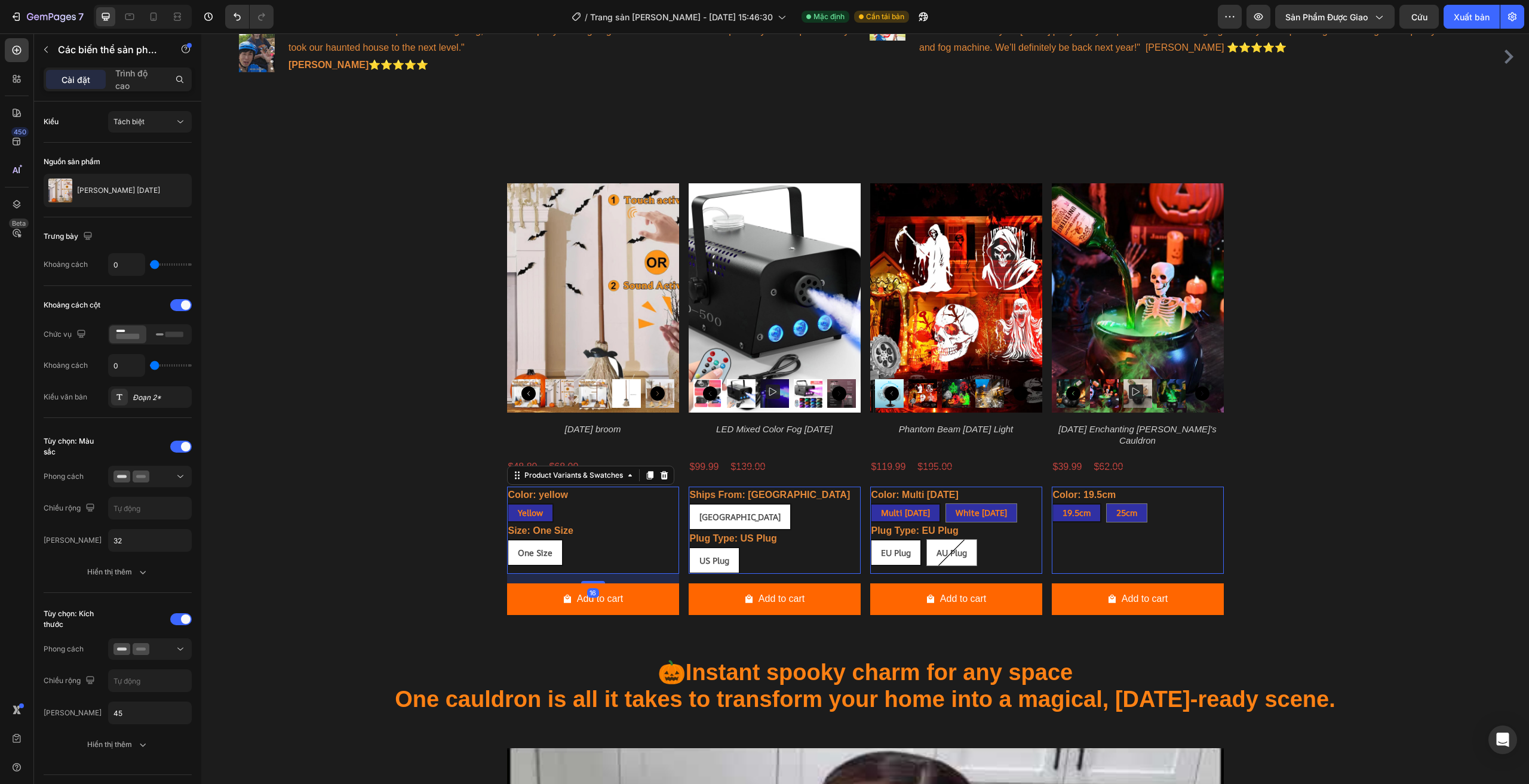
click at [1255, 526] on div "Product Images Halloween broom Product Title $48.80 Product Price Product Price…" at bounding box center [865, 404] width 1310 height 441
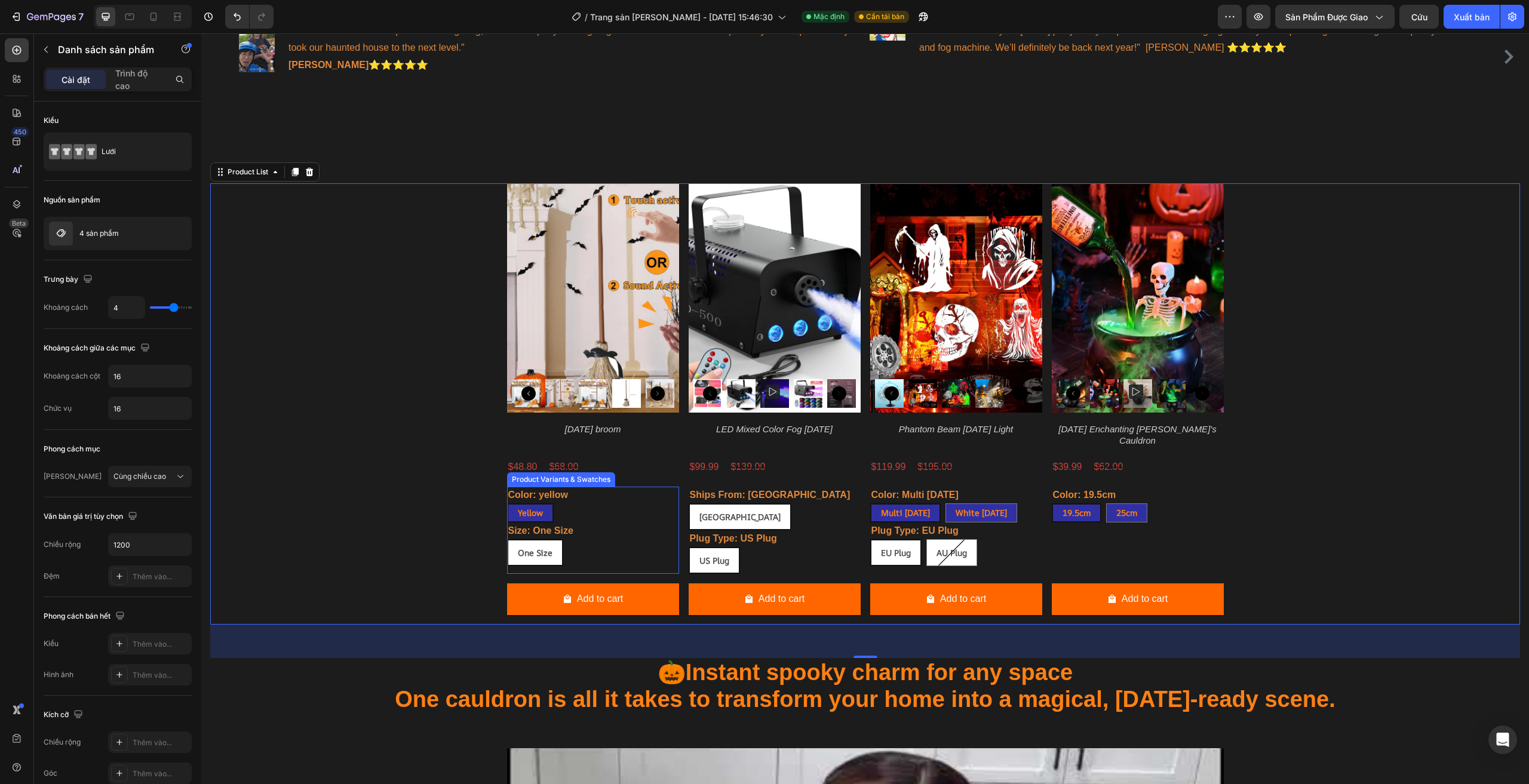
click at [626, 527] on div "Size: One Size One Size One Size One Size" at bounding box center [592, 544] width 172 height 44
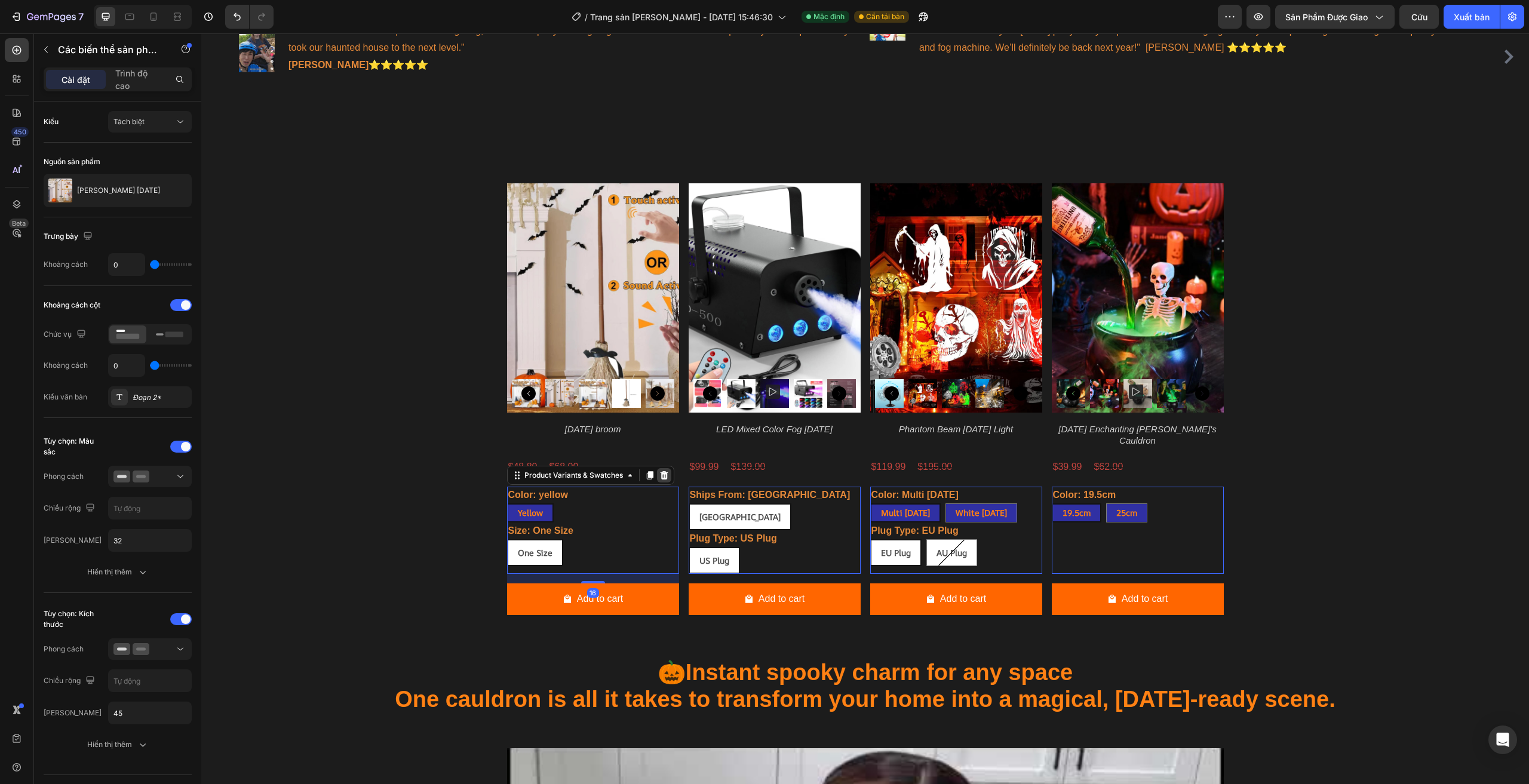
click at [659, 474] on icon at bounding box center [664, 475] width 10 height 10
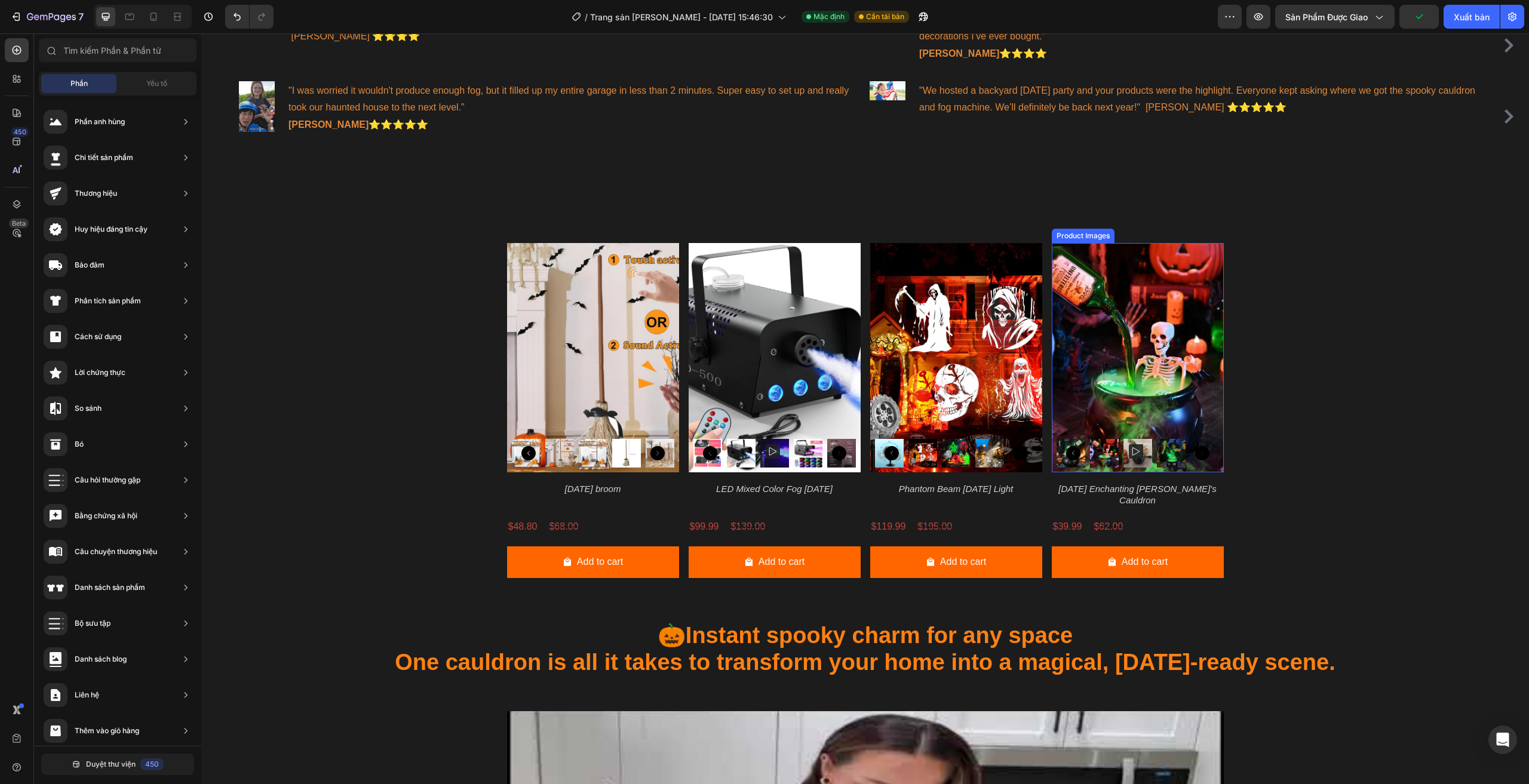
scroll to position [1075, 0]
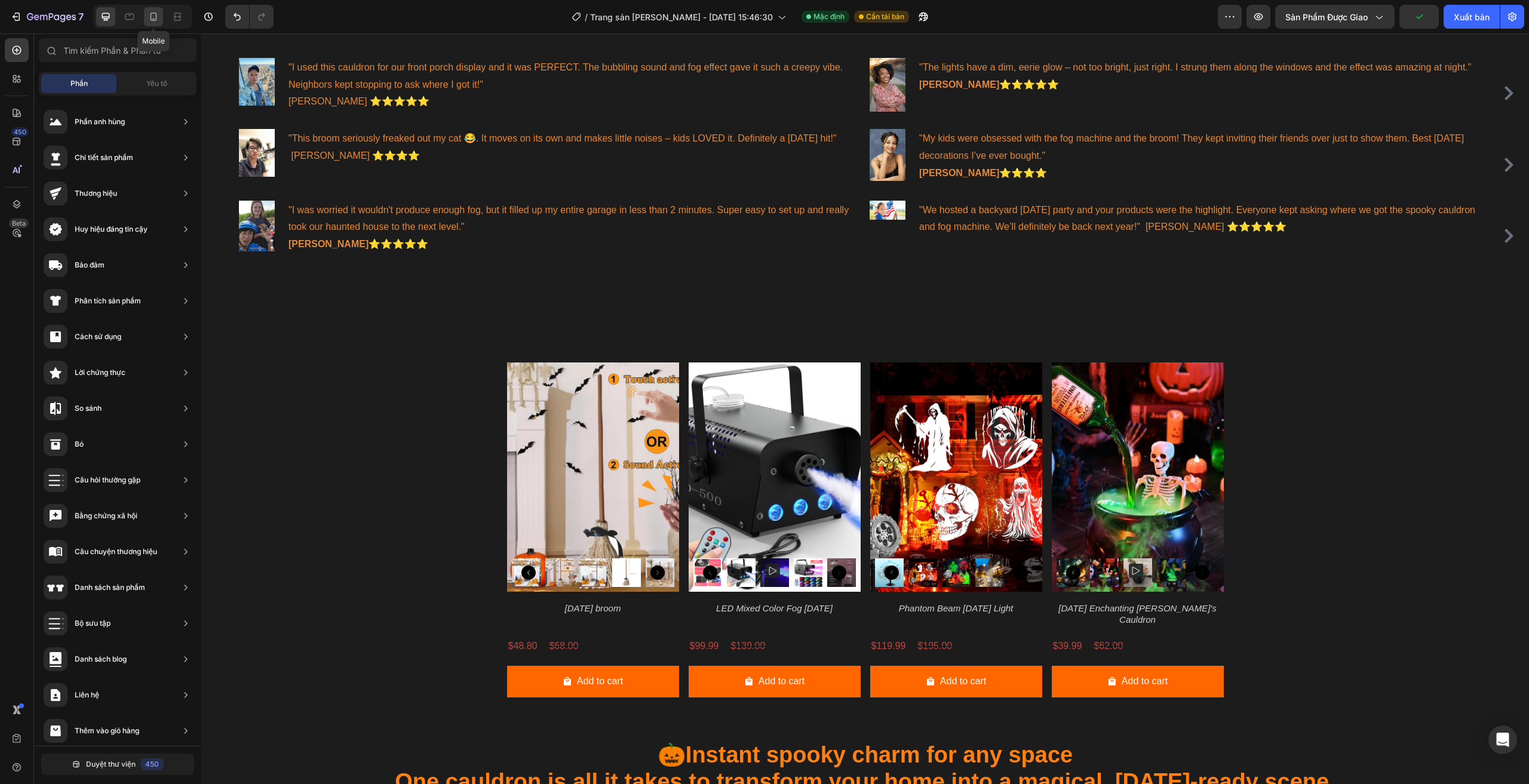
click at [151, 17] on icon at bounding box center [154, 17] width 7 height 8
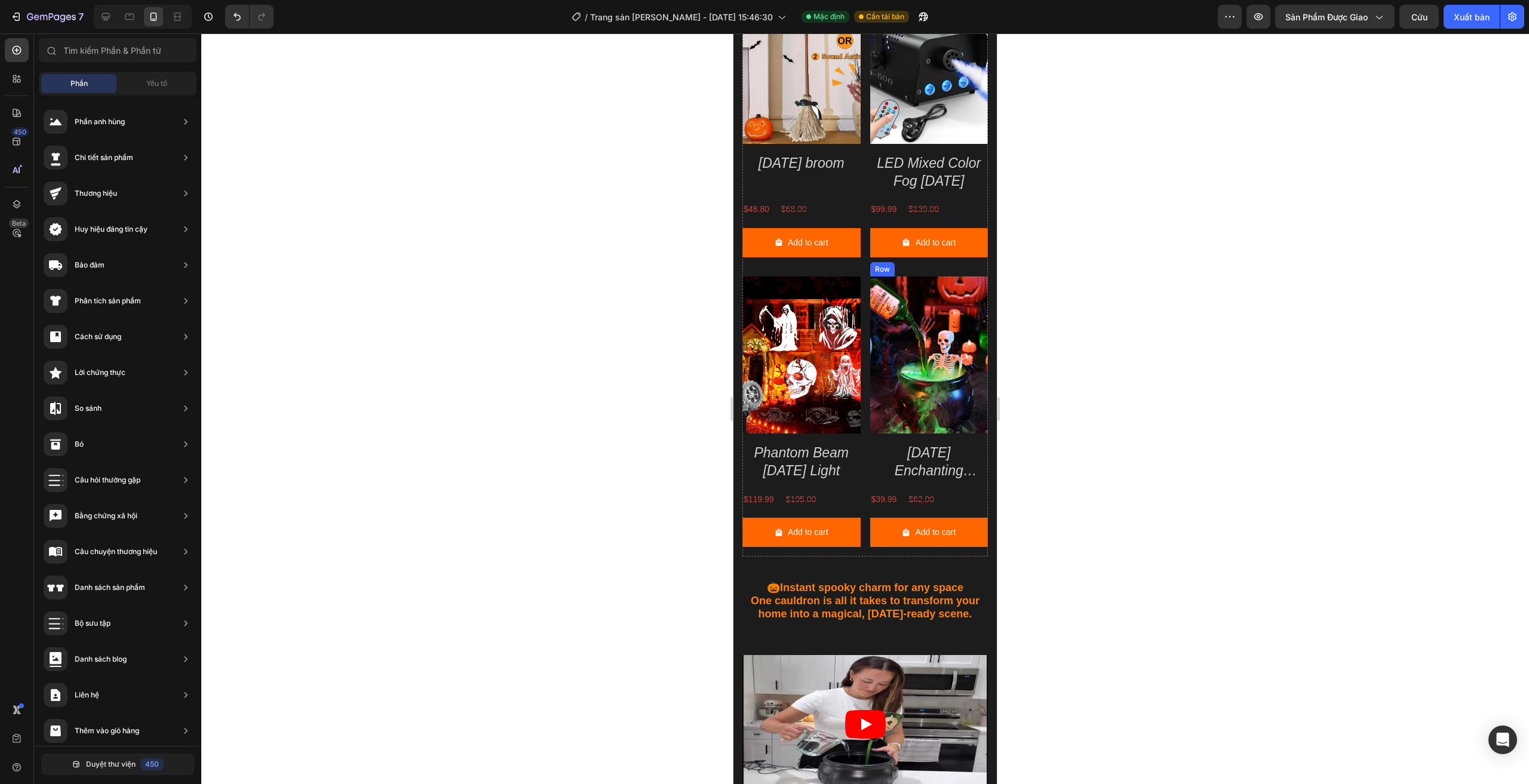
scroll to position [1158, 0]
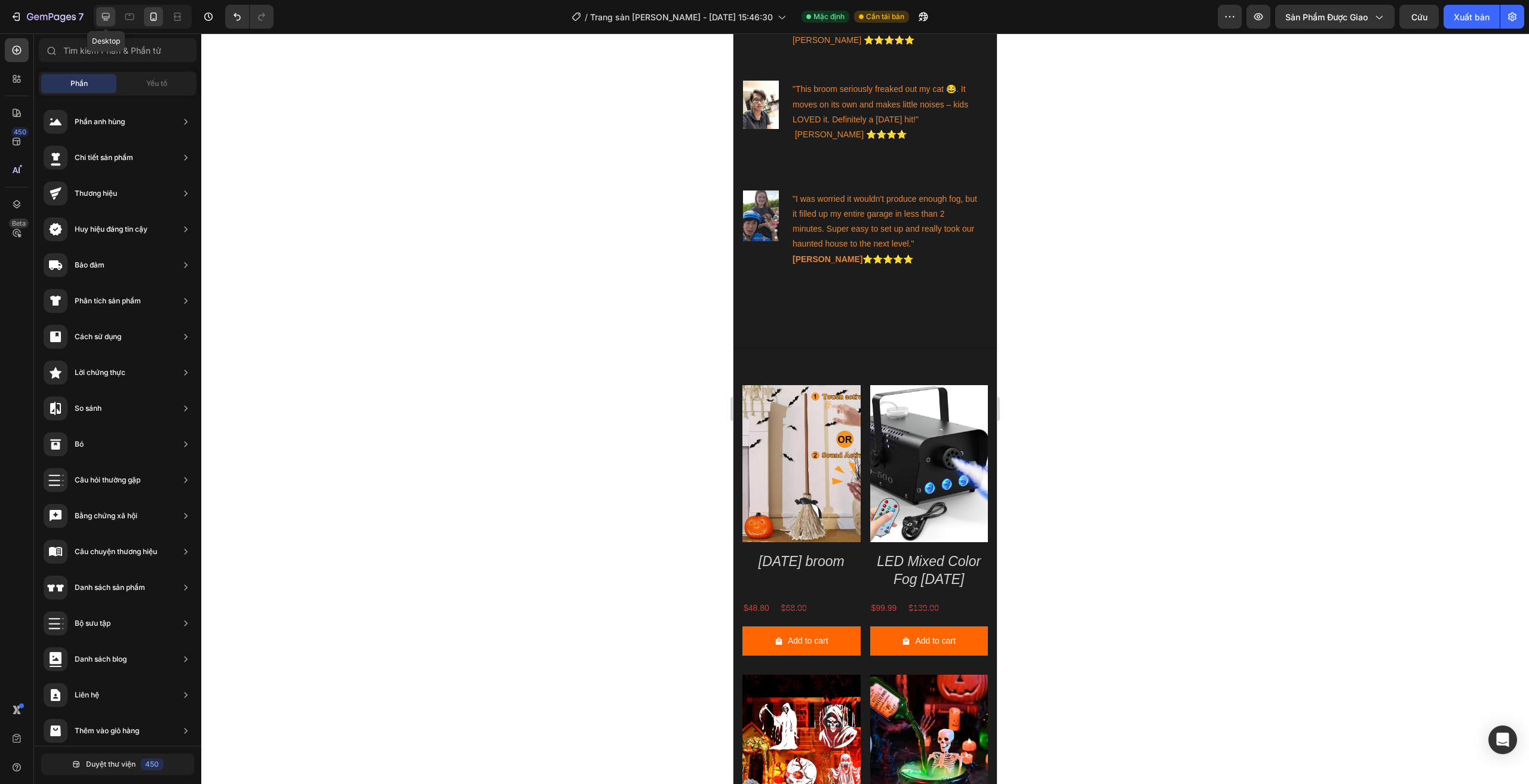
click at [115, 13] on div at bounding box center [105, 16] width 19 height 19
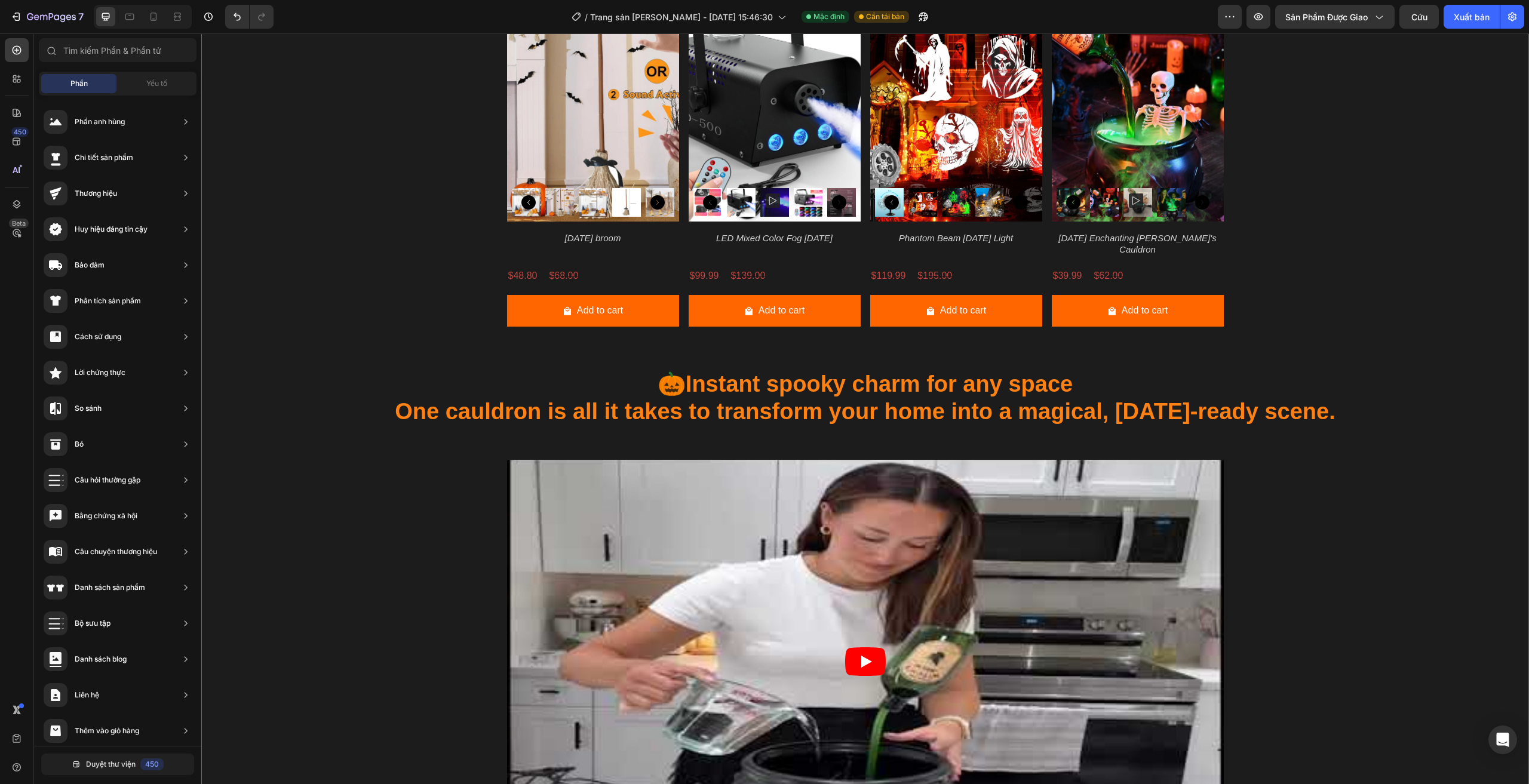
scroll to position [1576, 0]
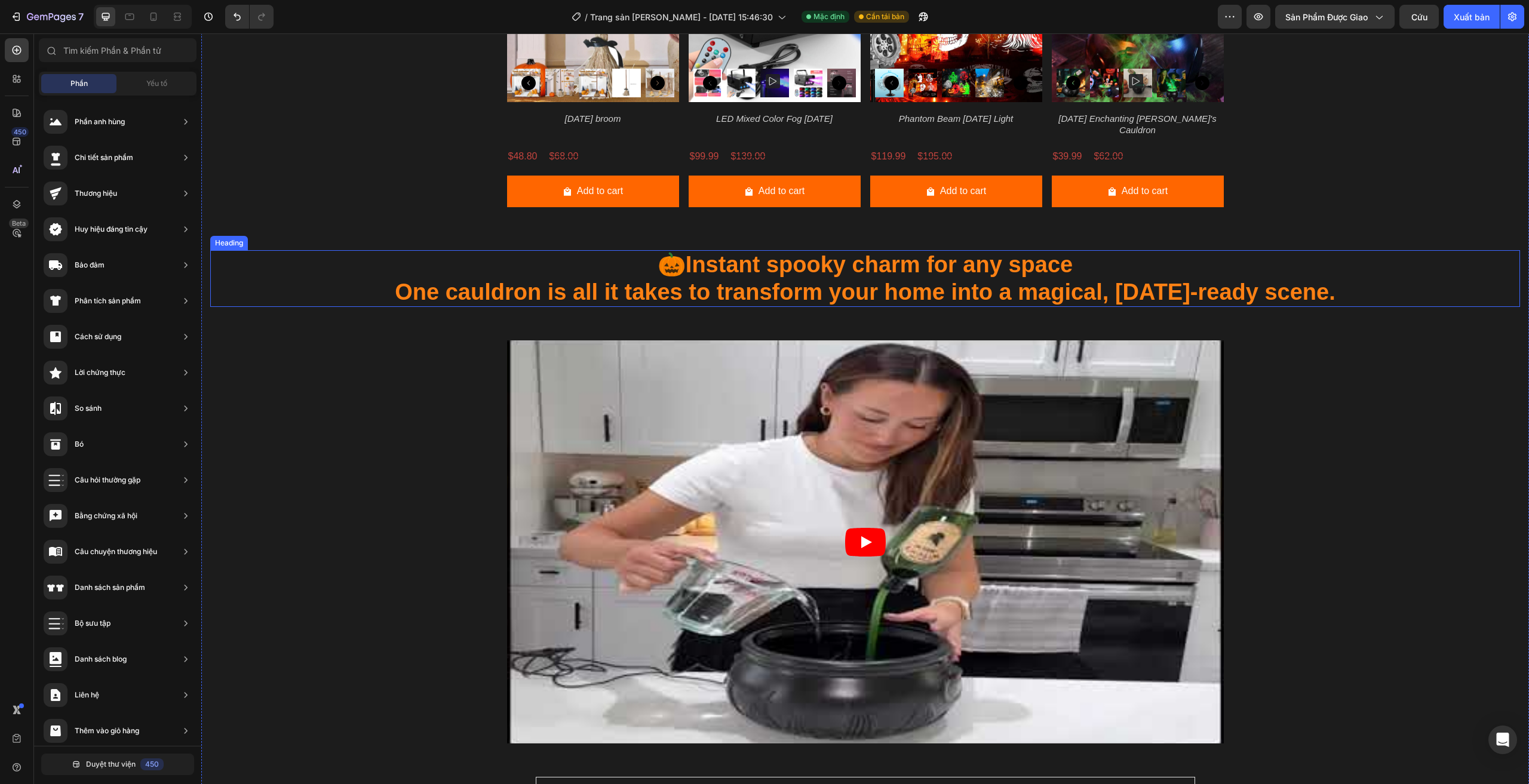
click at [841, 277] on h2 "🎃 Instant spooky charm for any space One cauldron is all it takes to transform …" at bounding box center [865, 278] width 1310 height 56
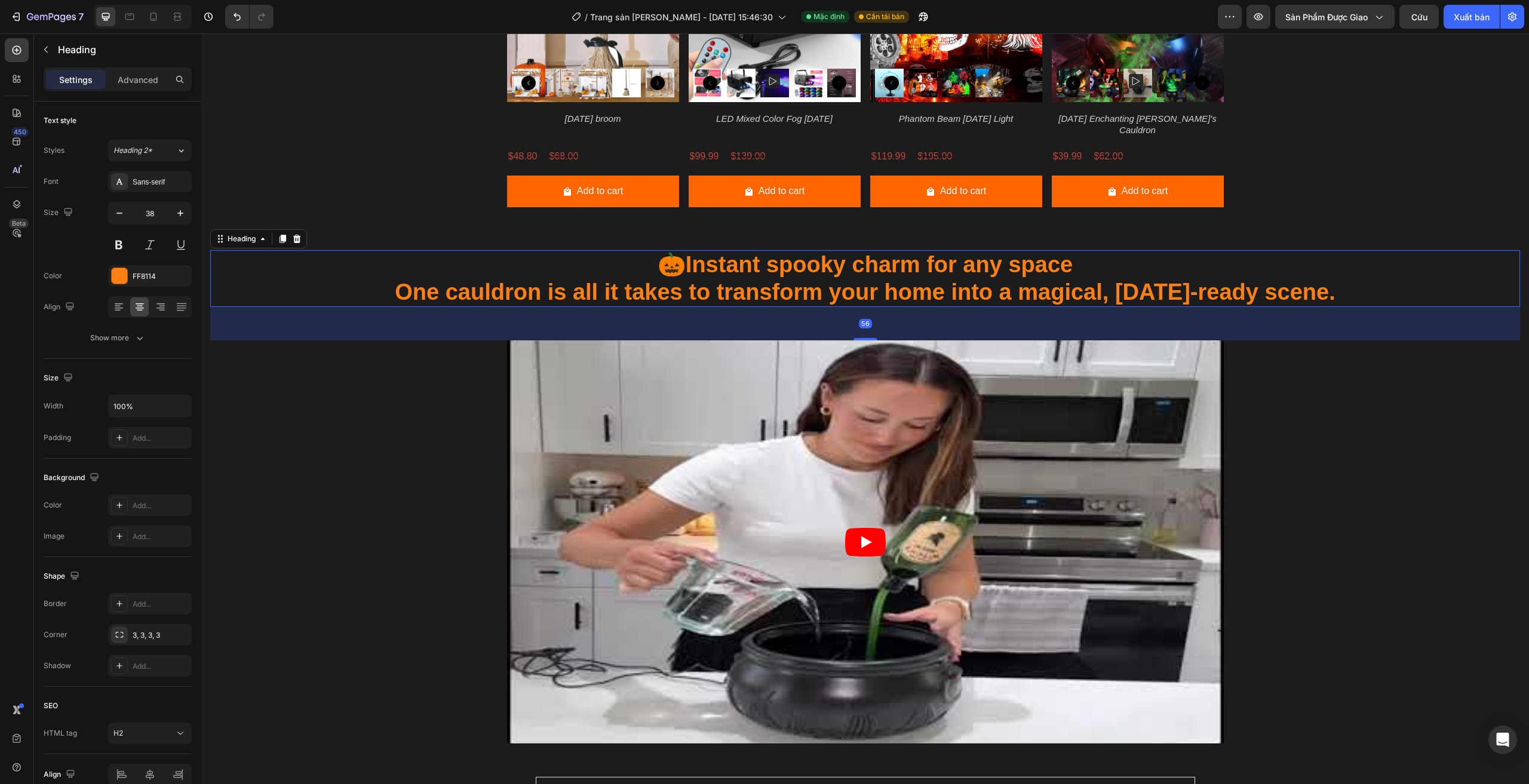
click at [841, 277] on h2 "🎃 Instant spooky charm for any space One cauldron is all it takes to transform …" at bounding box center [865, 278] width 1310 height 56
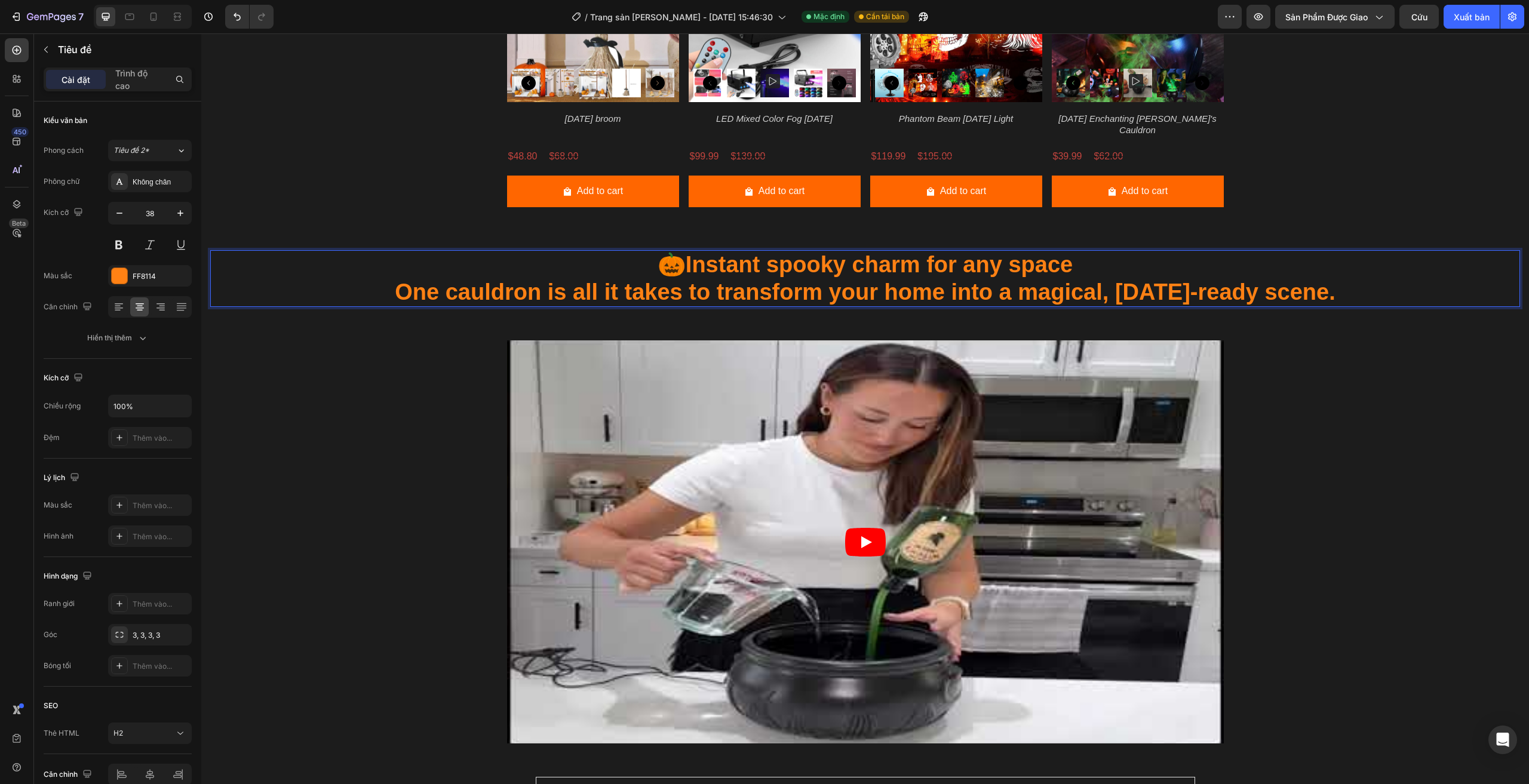
click at [841, 277] on p "🎃 Instant spooky charm for any space One cauldron is all it takes to transform …" at bounding box center [865, 279] width 1307 height 55
click at [436, 251] on p "🎃 Instant spooky charm for any space One cauldron is all it takes to transform …" at bounding box center [865, 279] width 1307 height 55
click at [151, 243] on button at bounding box center [149, 245] width 21 height 21
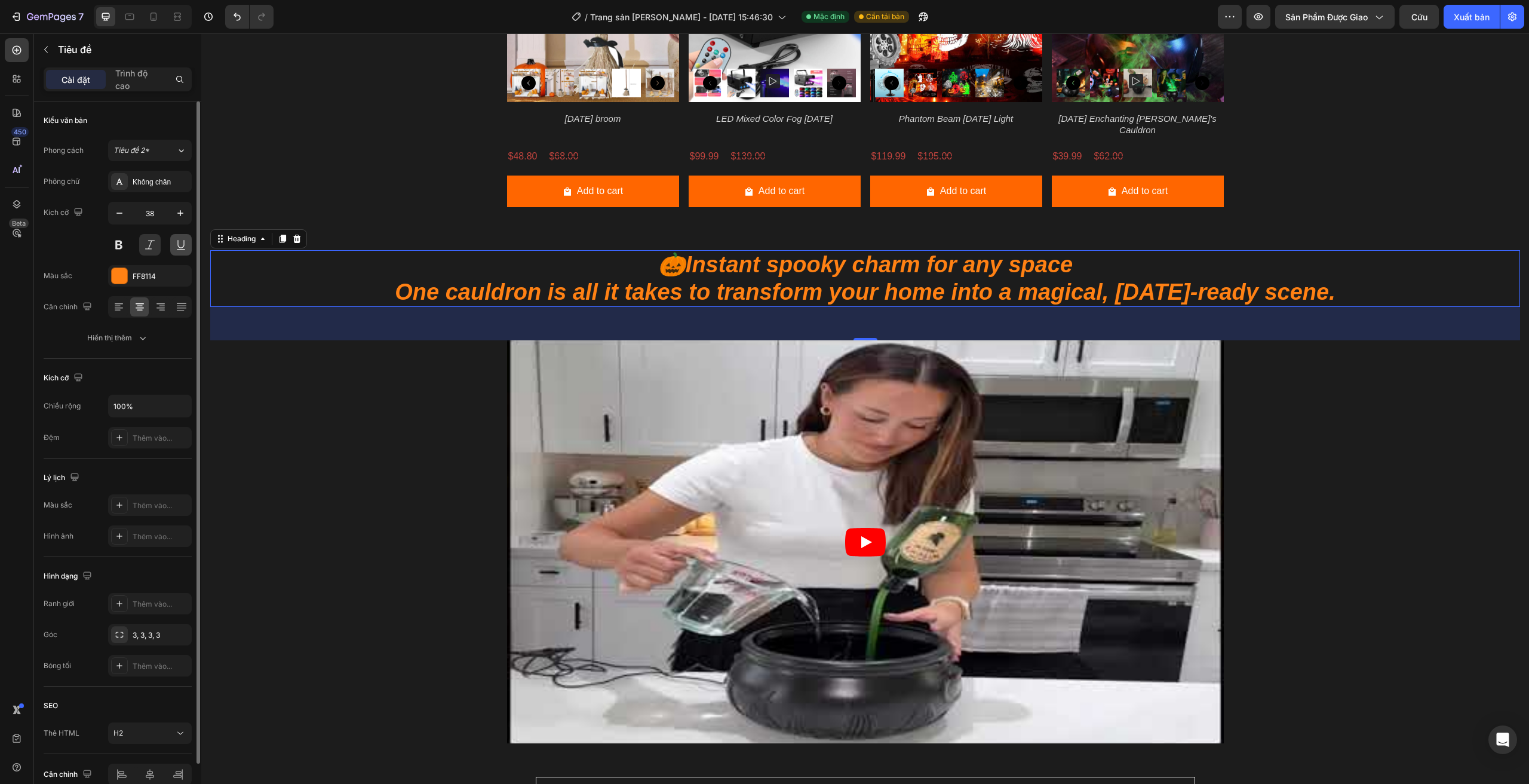
click at [191, 246] on button at bounding box center [180, 245] width 21 height 21
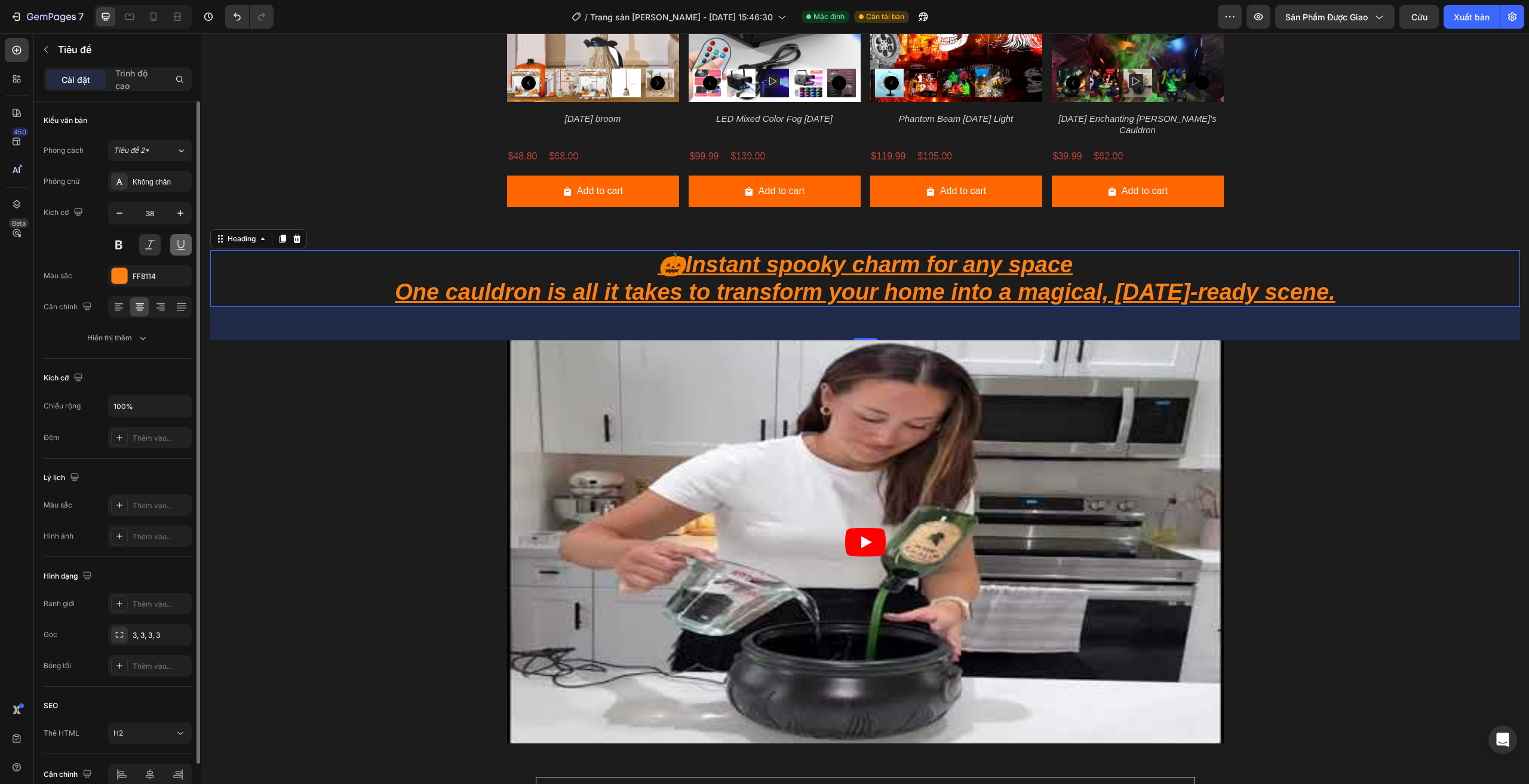
click at [176, 246] on button at bounding box center [180, 245] width 21 height 21
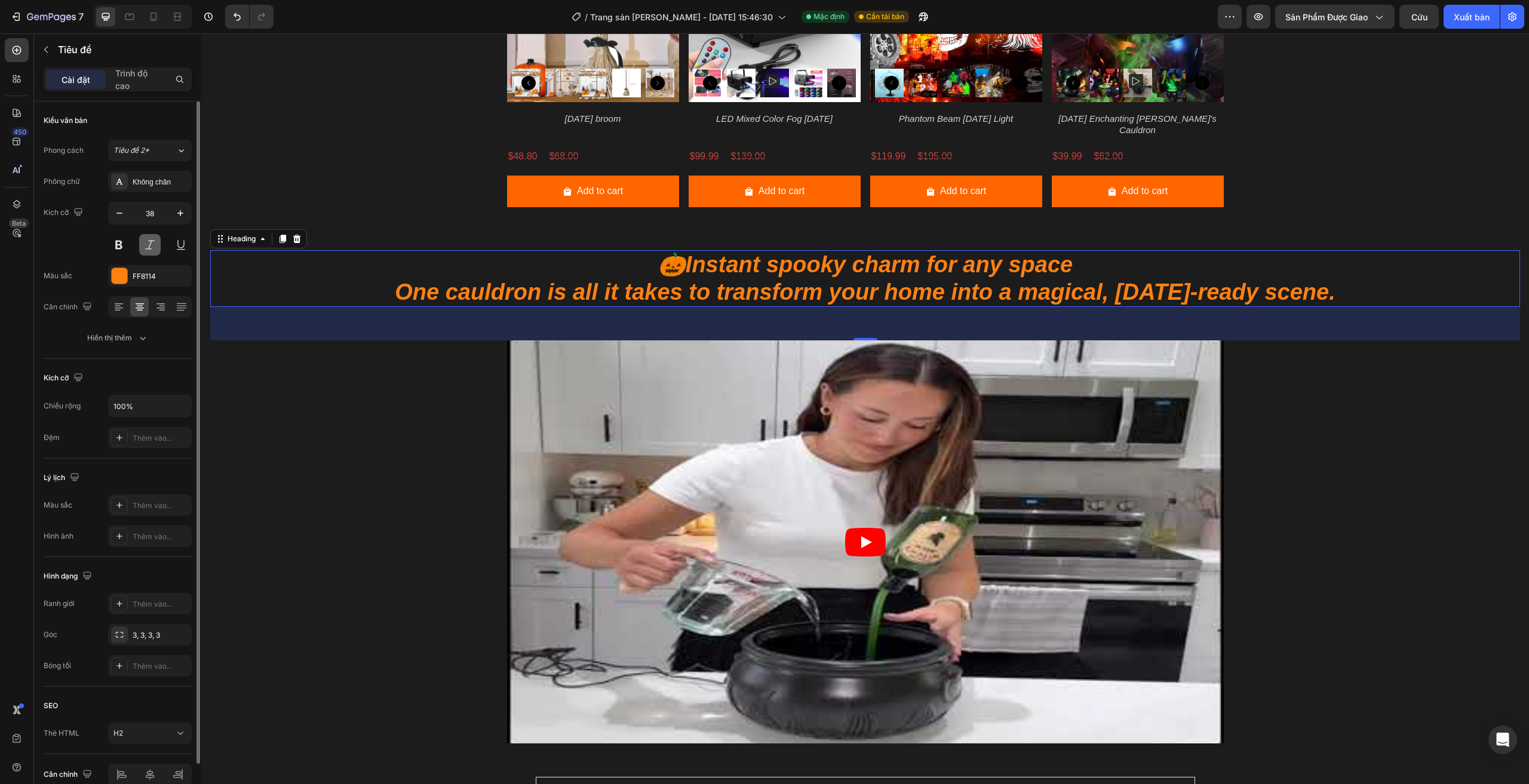
click at [157, 247] on button at bounding box center [149, 245] width 21 height 21
click at [120, 211] on icon "button" at bounding box center [120, 213] width 12 height 12
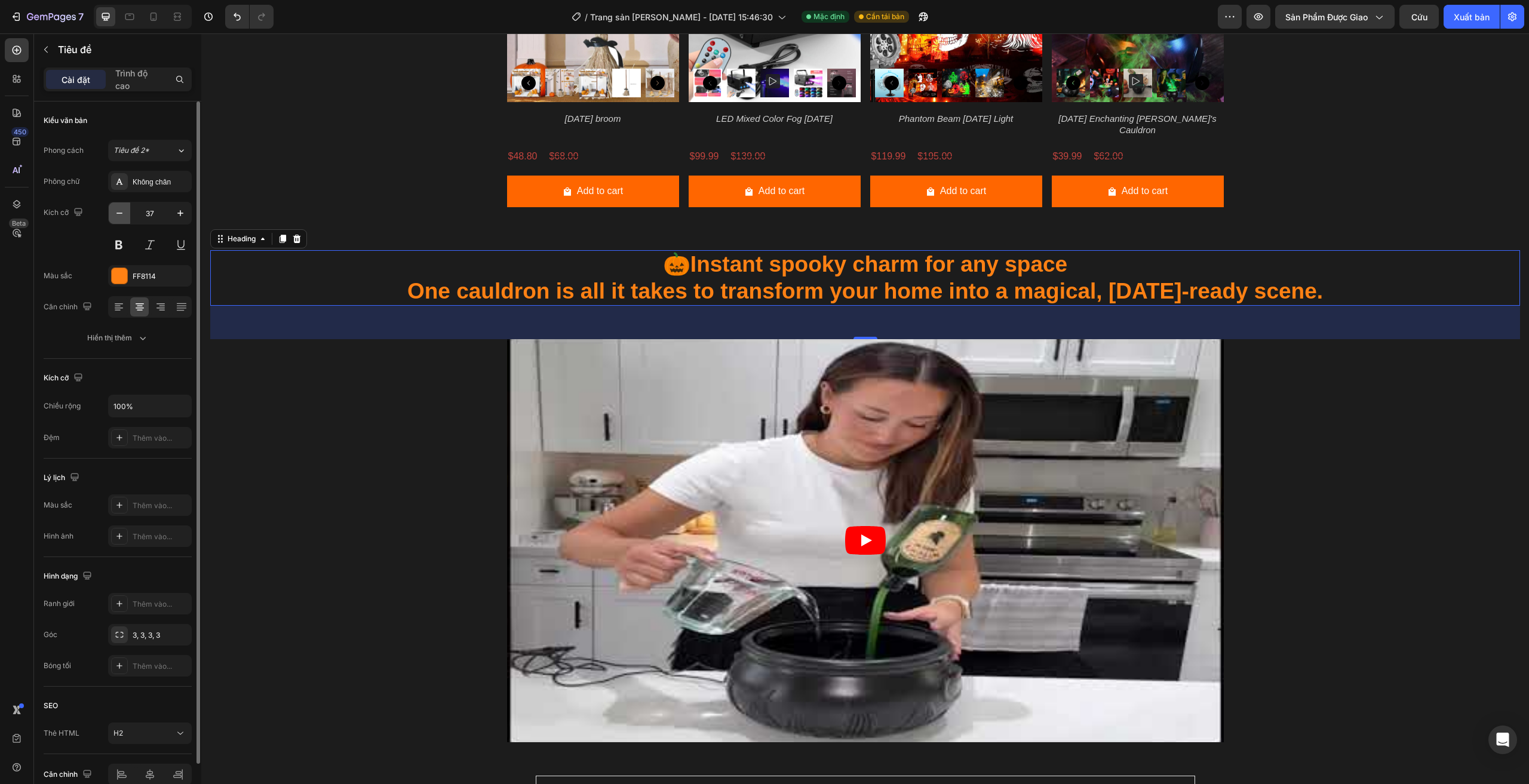
click at [120, 211] on icon "button" at bounding box center [120, 213] width 12 height 12
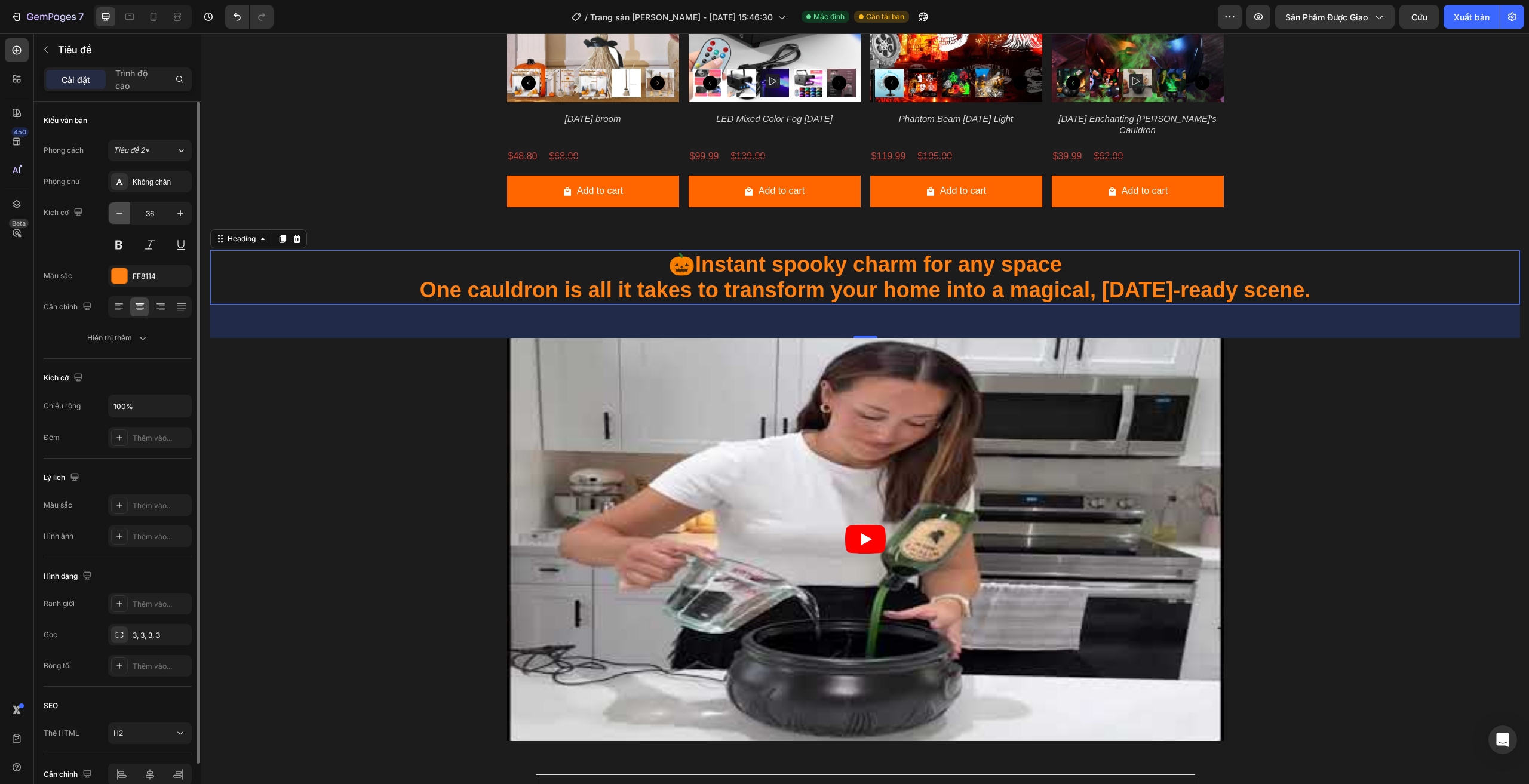
click at [120, 211] on icon "button" at bounding box center [120, 213] width 12 height 12
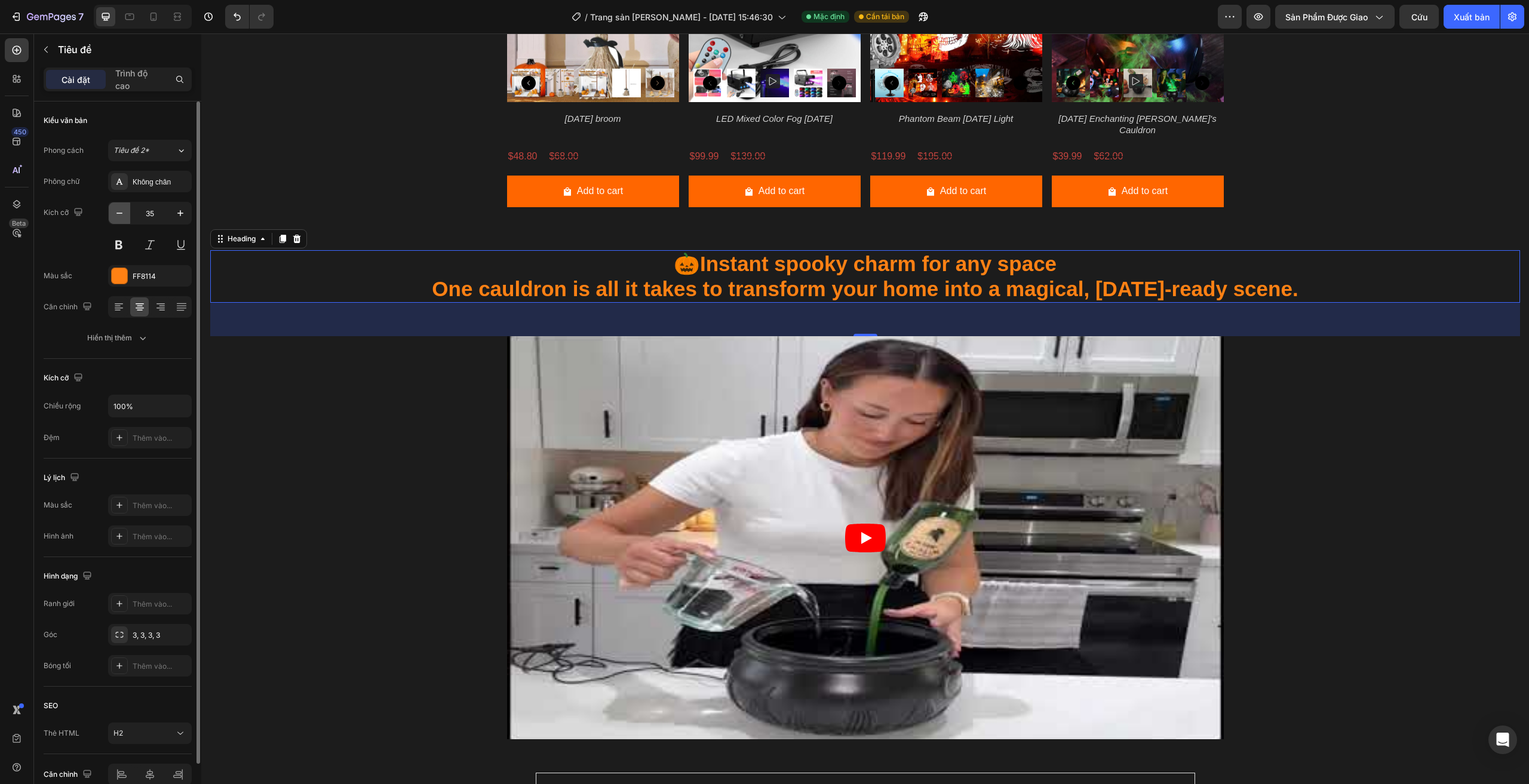
click at [120, 211] on icon "button" at bounding box center [120, 213] width 12 height 12
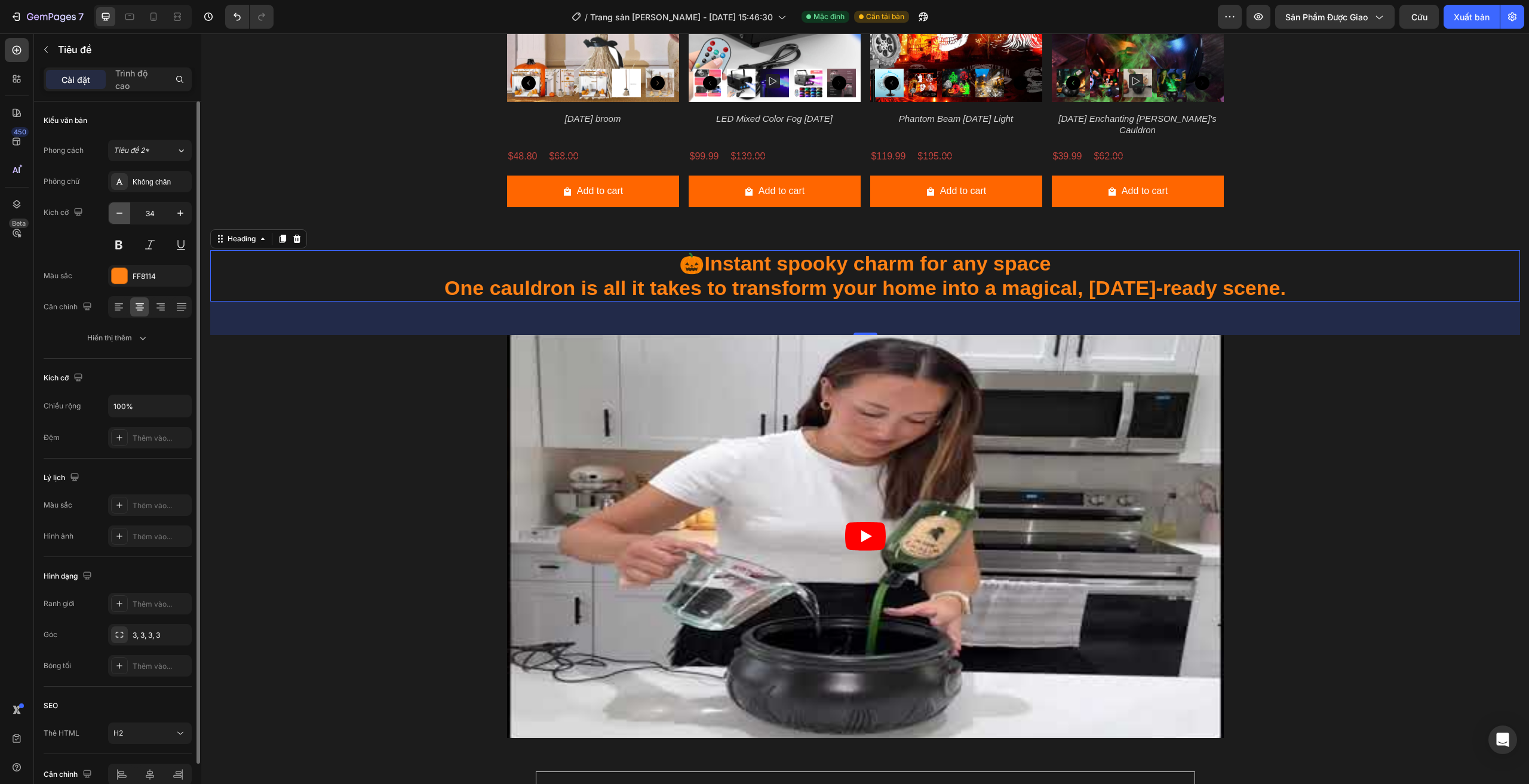
click at [120, 211] on icon "button" at bounding box center [120, 213] width 12 height 12
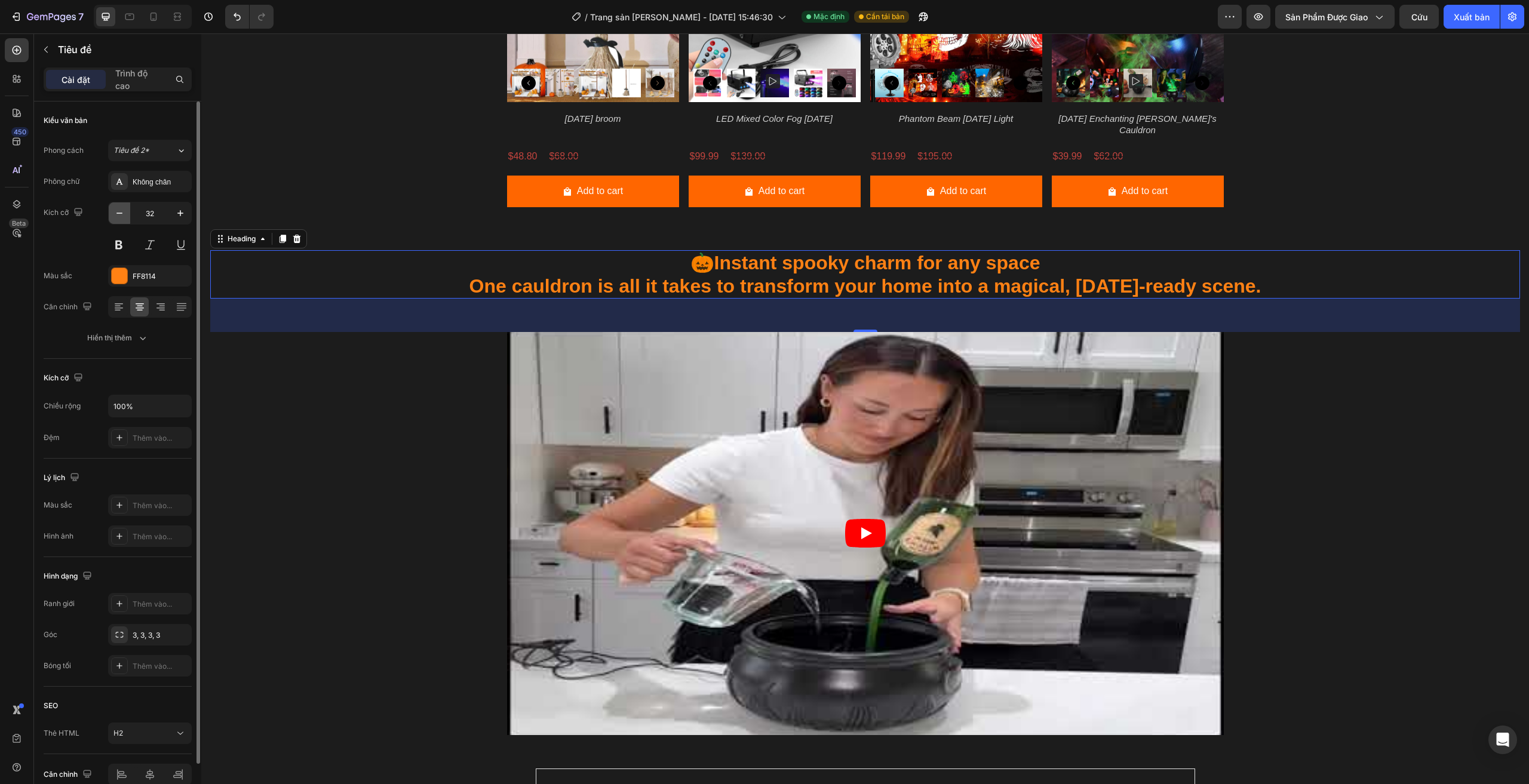
click at [120, 211] on icon "button" at bounding box center [120, 213] width 12 height 12
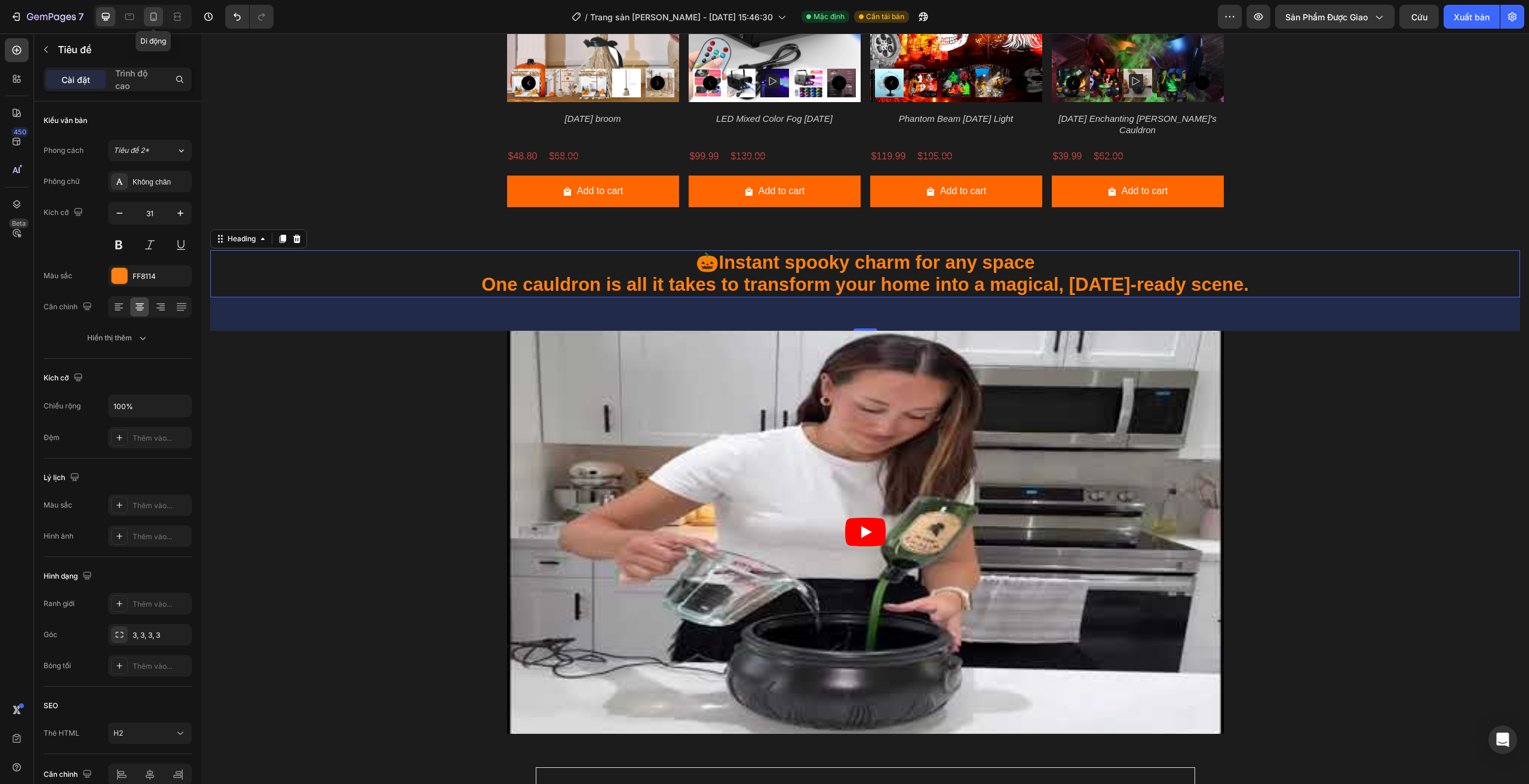
click at [154, 16] on icon at bounding box center [154, 17] width 12 height 12
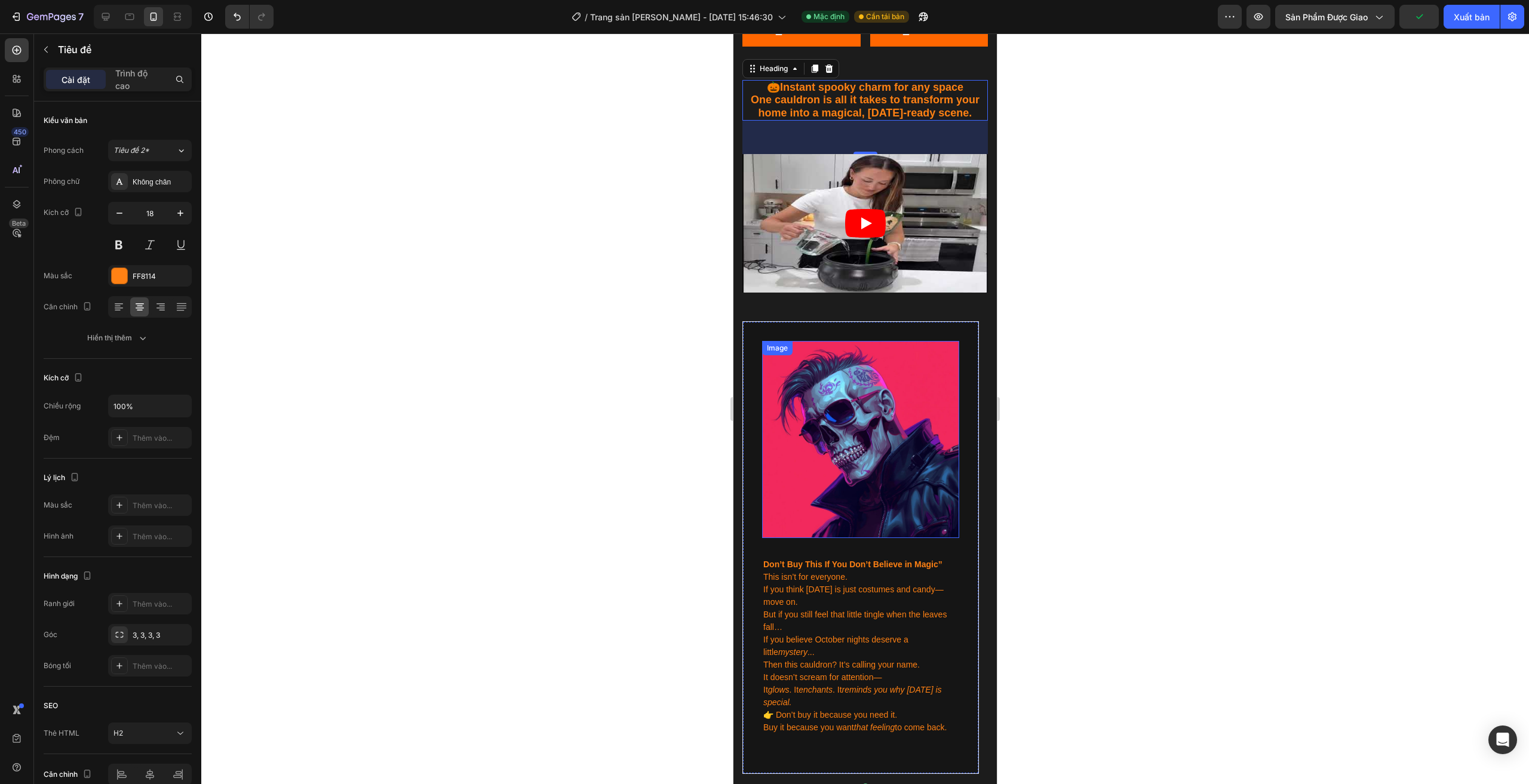
scroll to position [1897, 0]
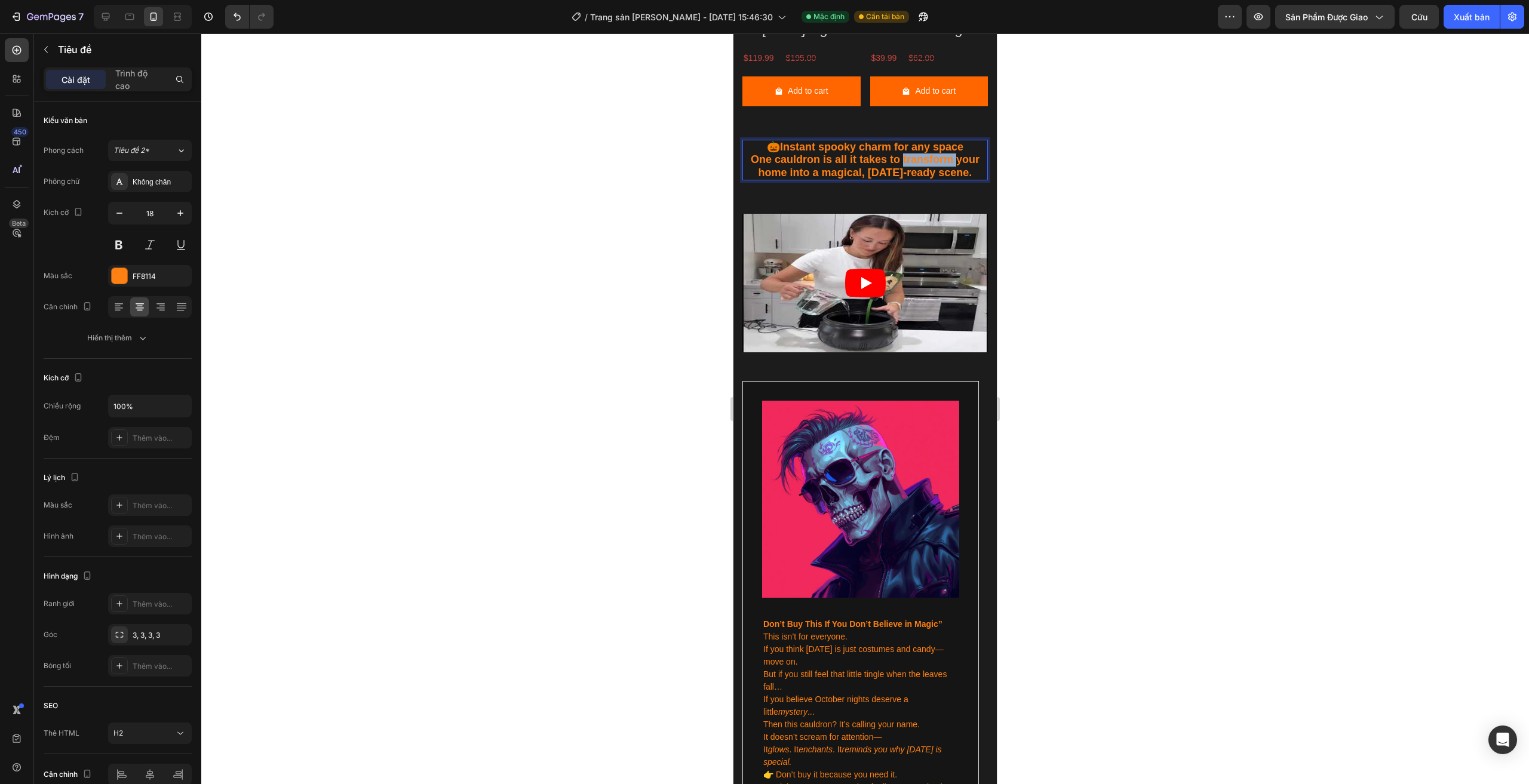
click at [905, 150] on p "🎃 Instant spooky charm for any space One cauldron is all it takes to transform …" at bounding box center [865, 160] width 243 height 39
click at [905, 150] on p "🎃 Instant spooky charm for any space One cauldron is all it takes to transform …" at bounding box center [865, 160] width 243 height 39
click at [873, 164] on p "🎃 Instant spooky charm for any space One cauldron is all it takes to transform …" at bounding box center [865, 160] width 243 height 39
drag, startPoint x: 873, startPoint y: 163, endPoint x: 879, endPoint y: 160, distance: 6.7
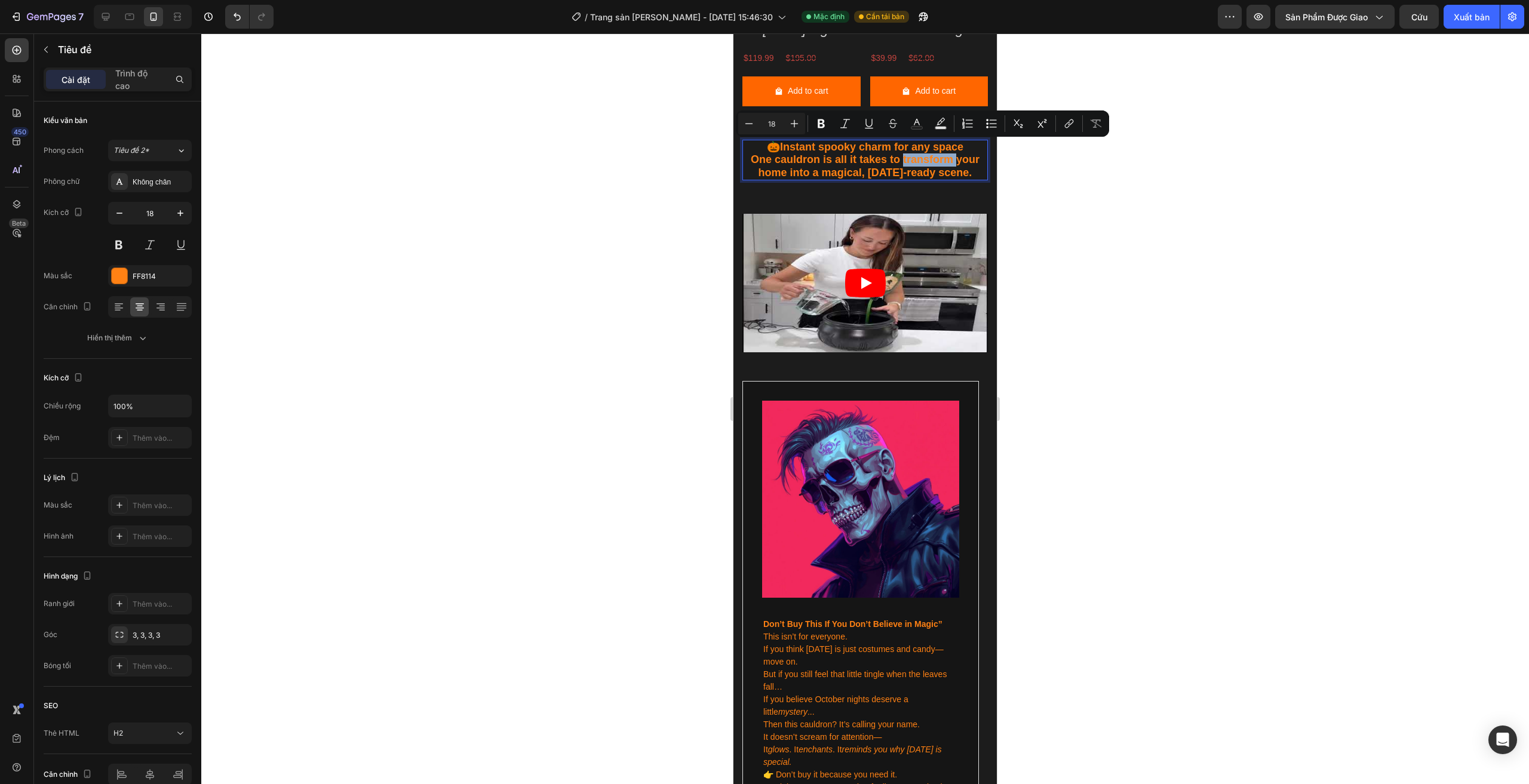
click at [873, 163] on p "🎃 Instant spooky charm for any space One cauldron is all it takes to transform …" at bounding box center [865, 160] width 243 height 39
click at [759, 143] on p "🎃 Instant spooky charm for any space One cauldron is all it takes to transform …" at bounding box center [865, 160] width 243 height 39
drag, startPoint x: 774, startPoint y: 129, endPoint x: 966, endPoint y: 161, distance: 194.6
click at [974, 161] on p "🎃 Instant spooky charm for any space One cauldron is all it takes to transform …" at bounding box center [865, 160] width 243 height 39
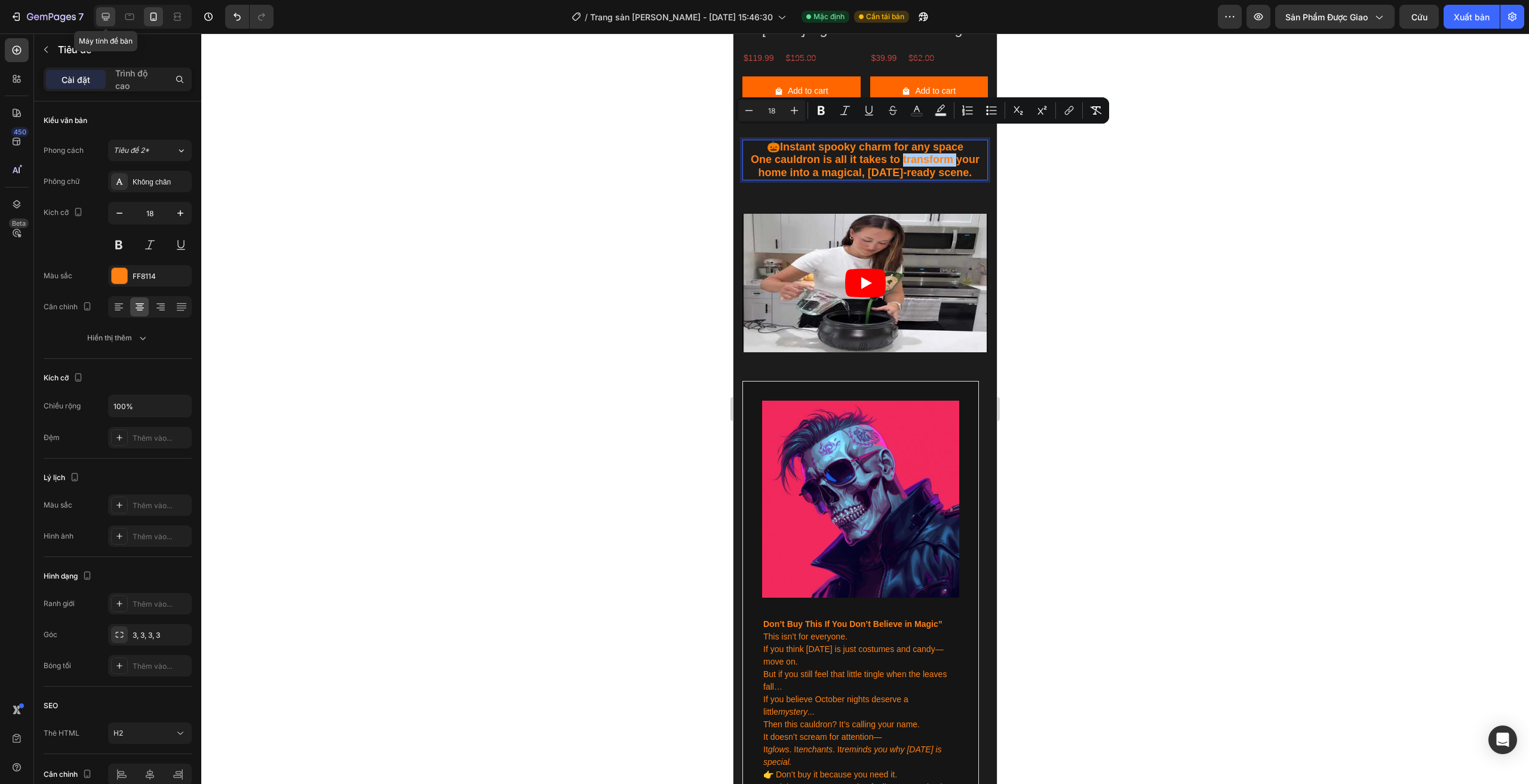
click at [109, 15] on icon at bounding box center [106, 17] width 12 height 12
type input "31"
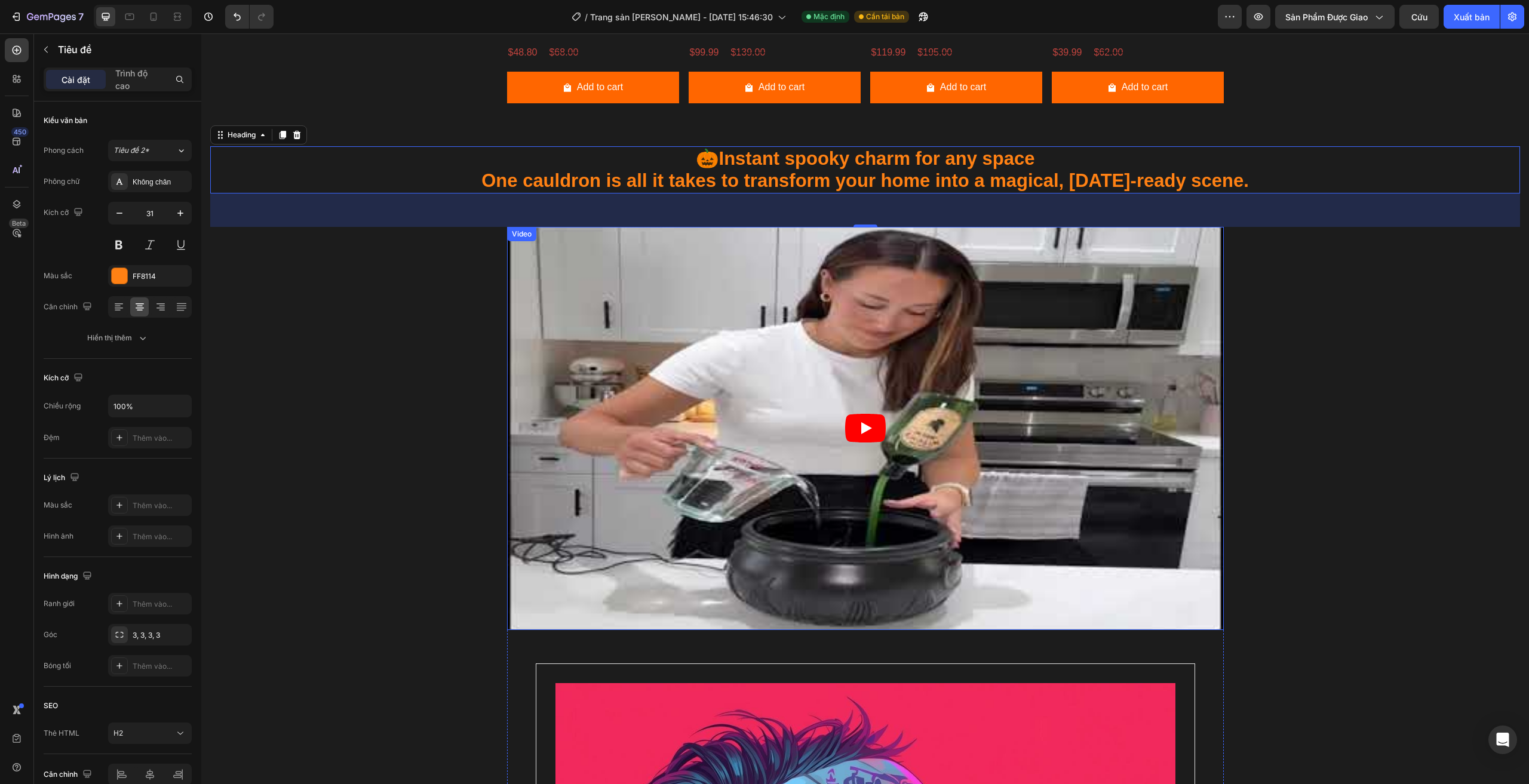
scroll to position [1799, 0]
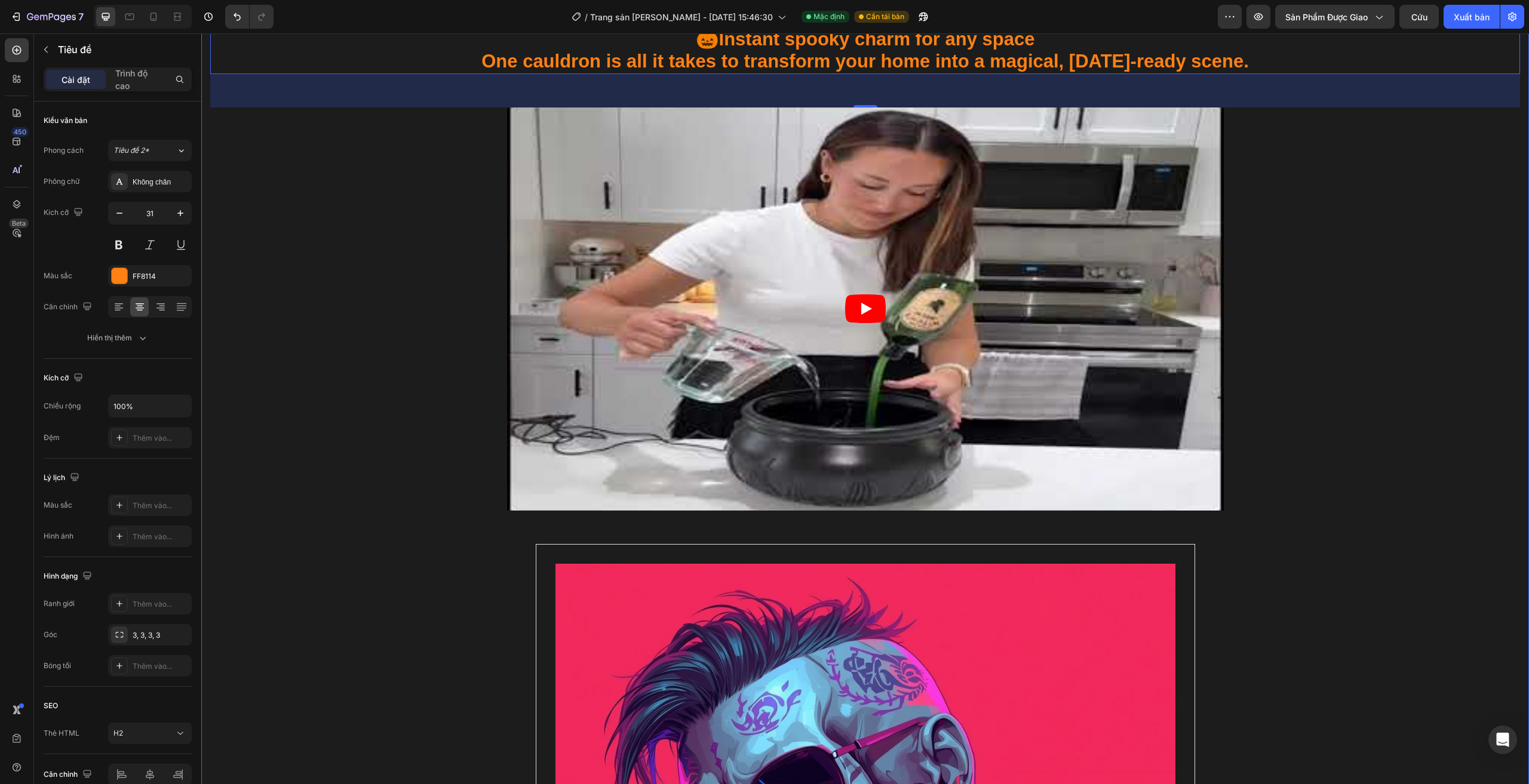
click at [419, 228] on div "Product Images Halloween broom Product Title $48.80 Product Price Product Price…" at bounding box center [865, 518] width 1310 height 1737
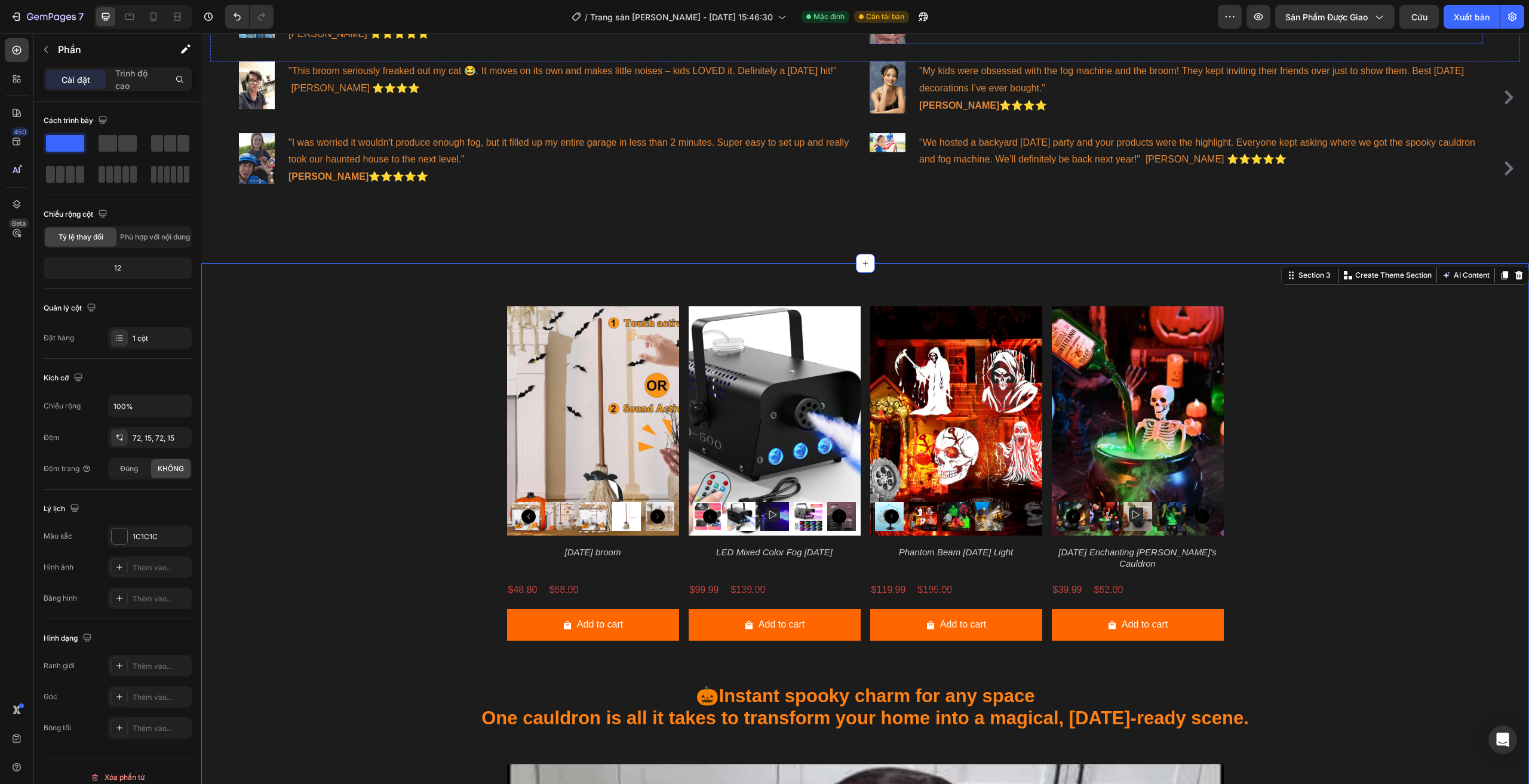
scroll to position [1023, 0]
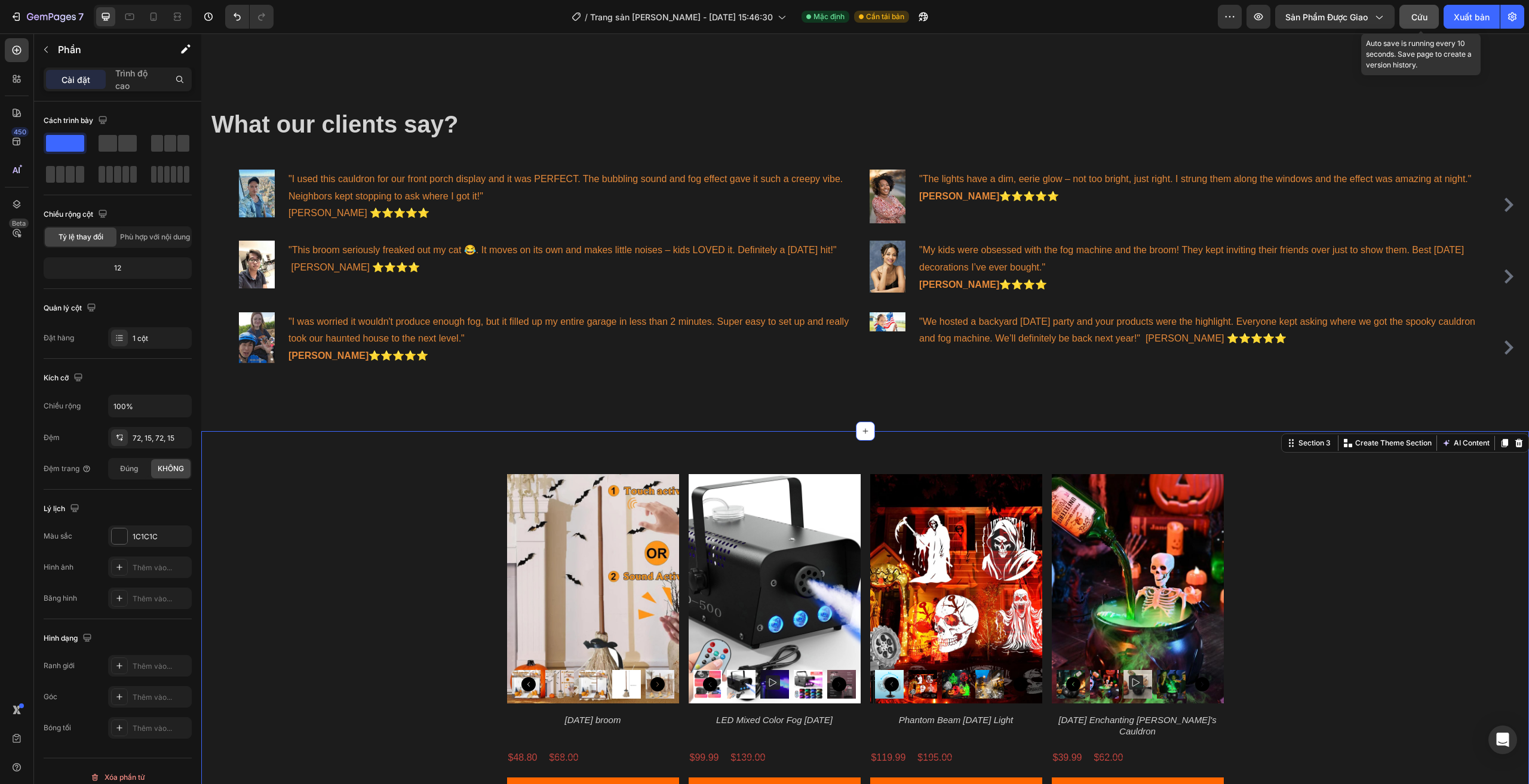
click at [1425, 24] on button "Cứu" at bounding box center [1419, 16] width 39 height 24
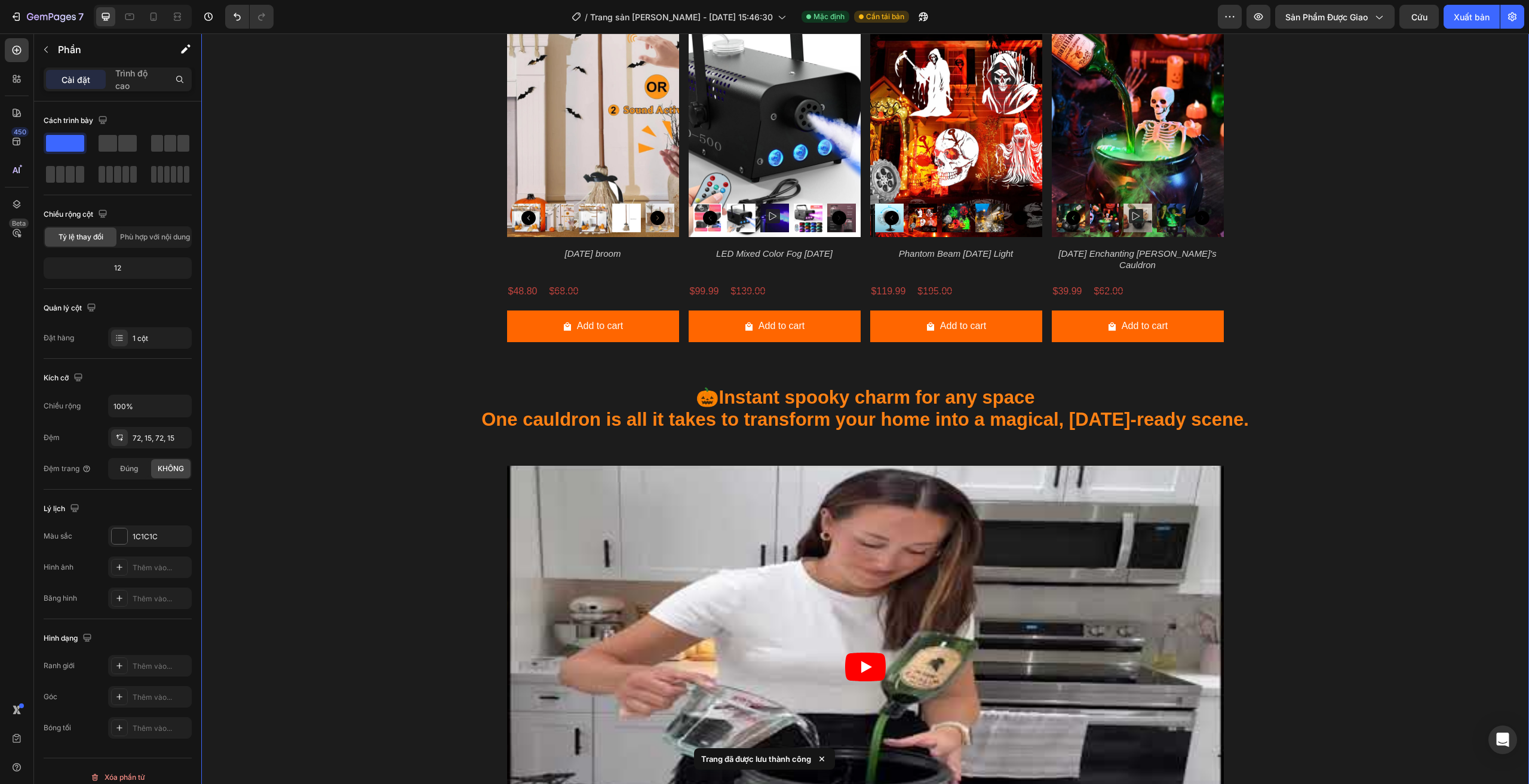
scroll to position [1202, 0]
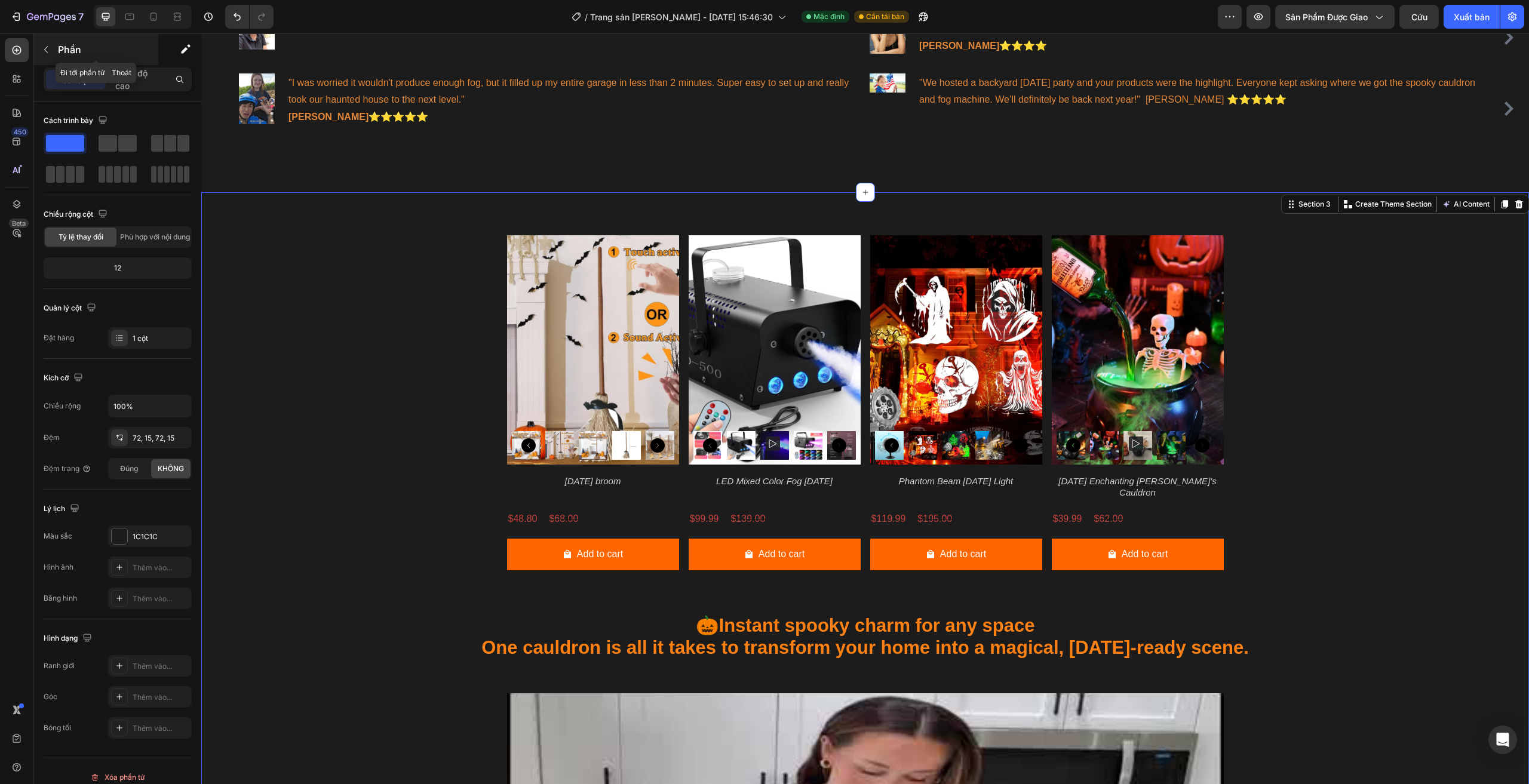
click at [43, 43] on button "button" at bounding box center [46, 49] width 19 height 19
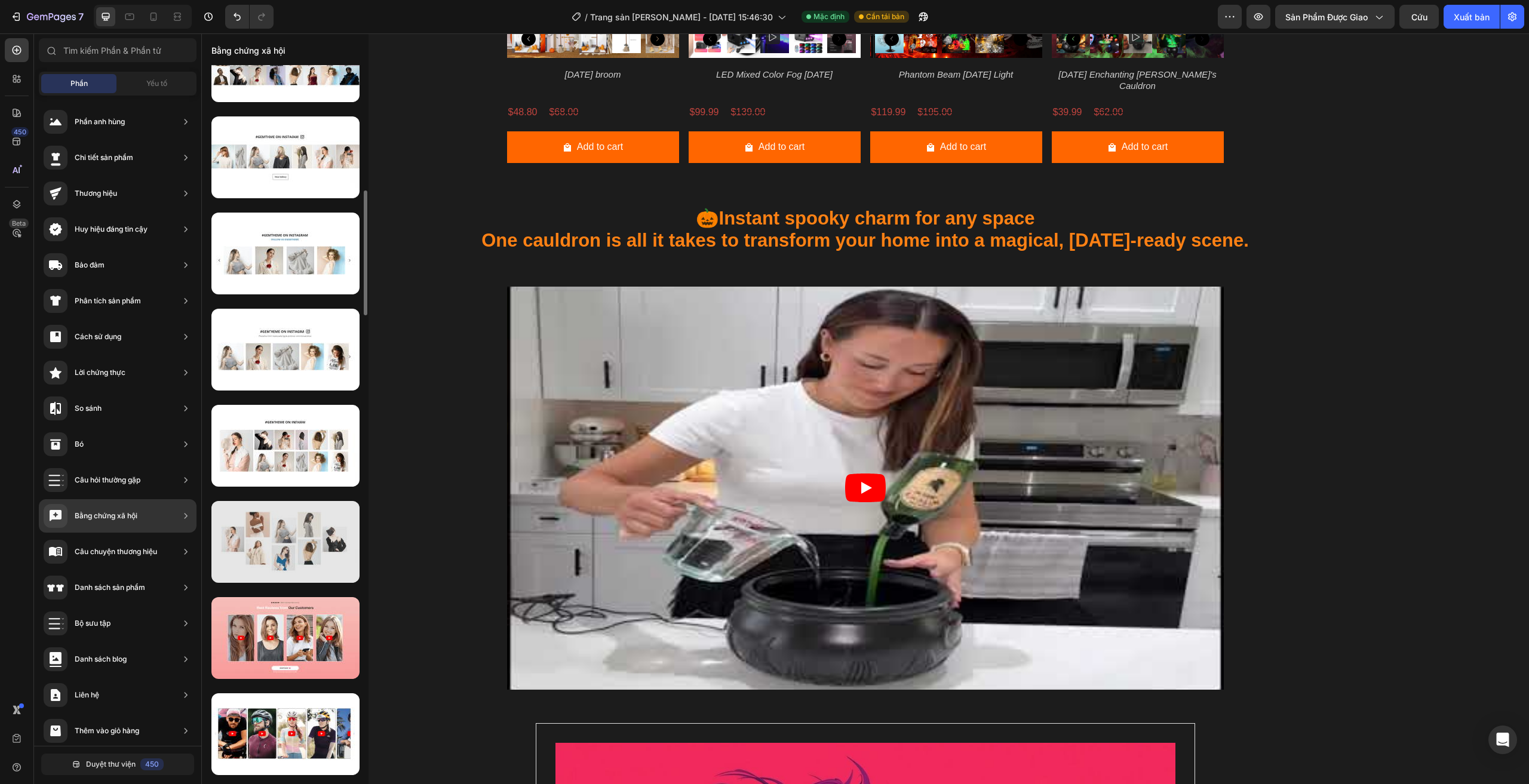
scroll to position [840, 0]
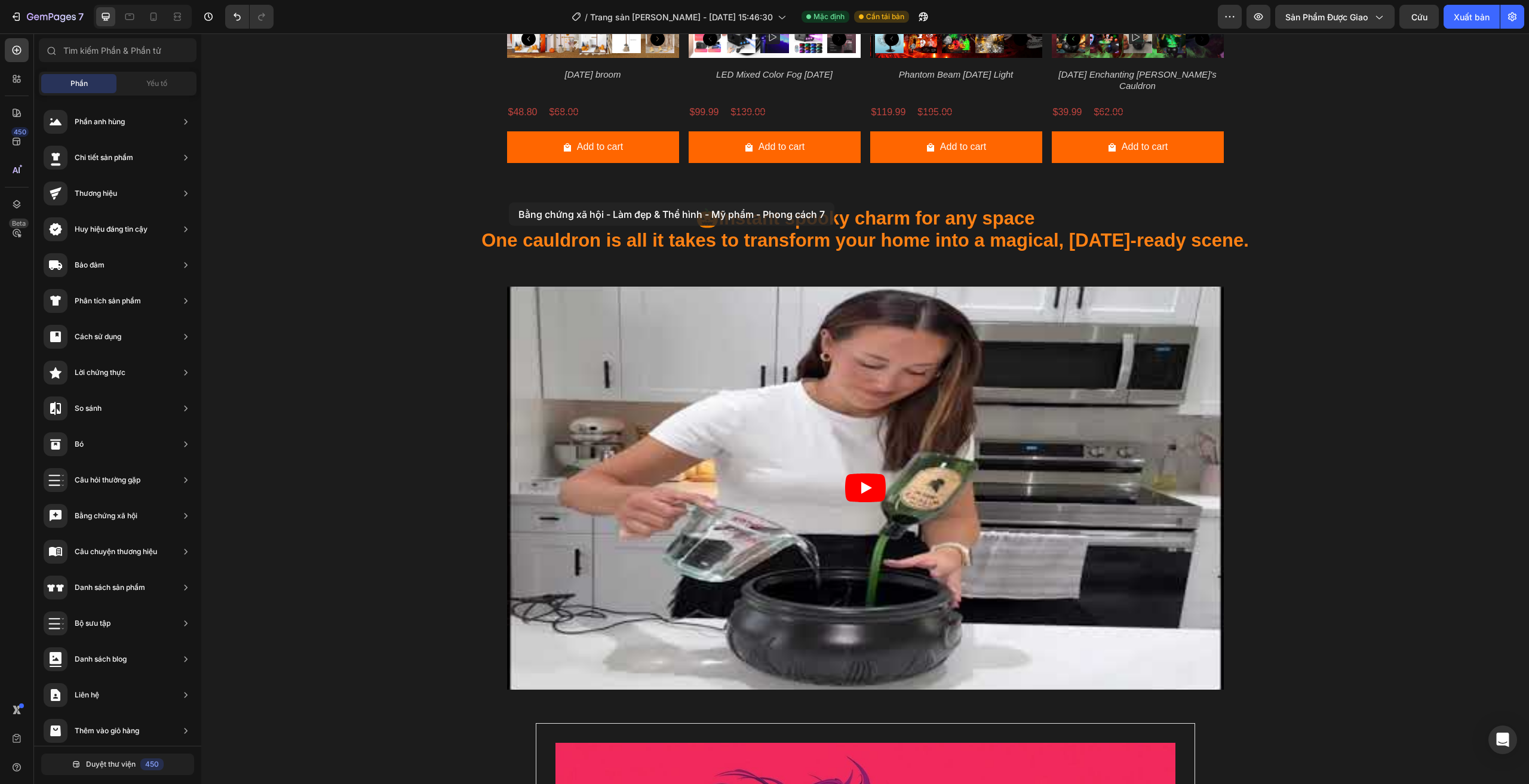
drag, startPoint x: 498, startPoint y: 571, endPoint x: 509, endPoint y: 203, distance: 368.2
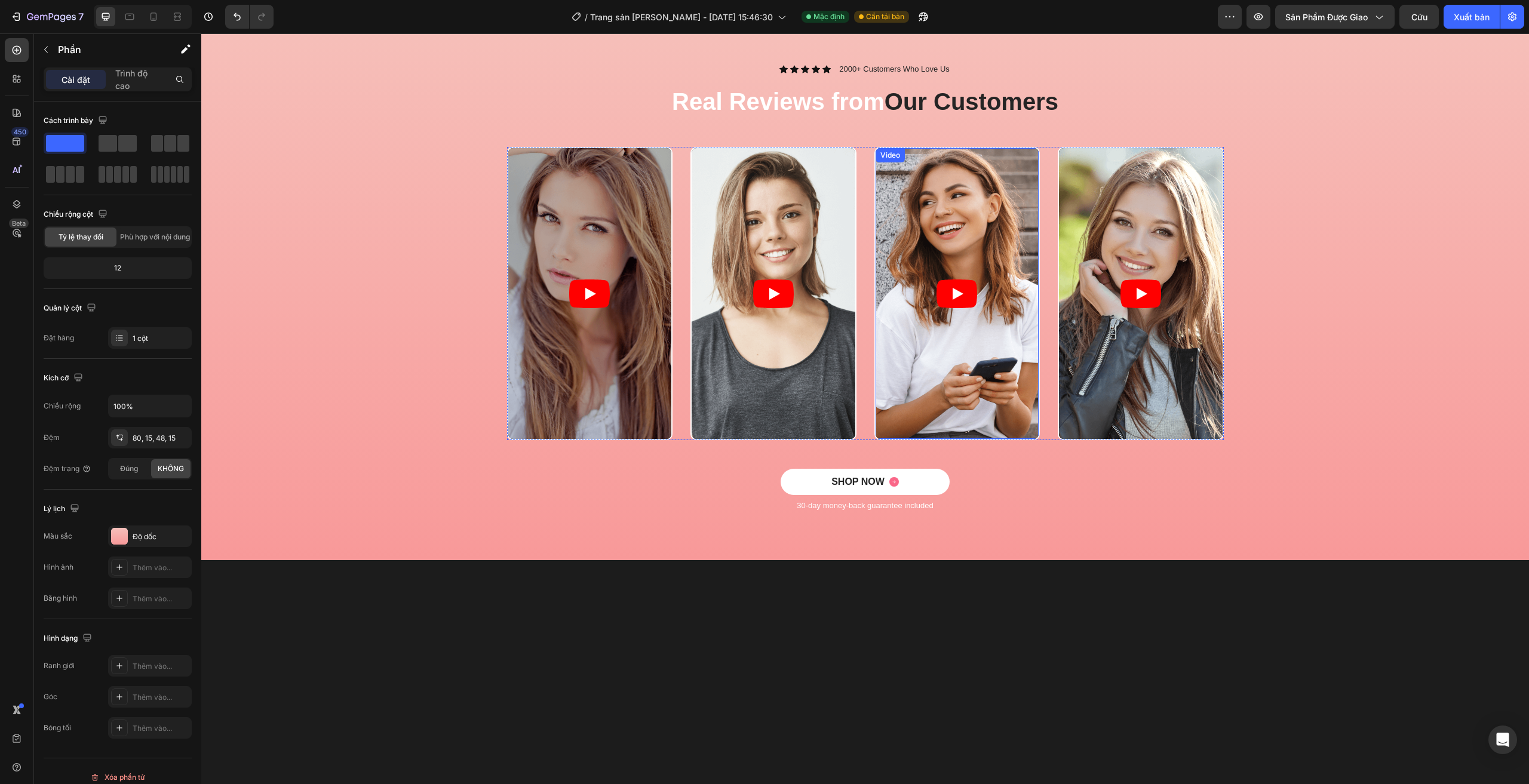
scroll to position [1152, 0]
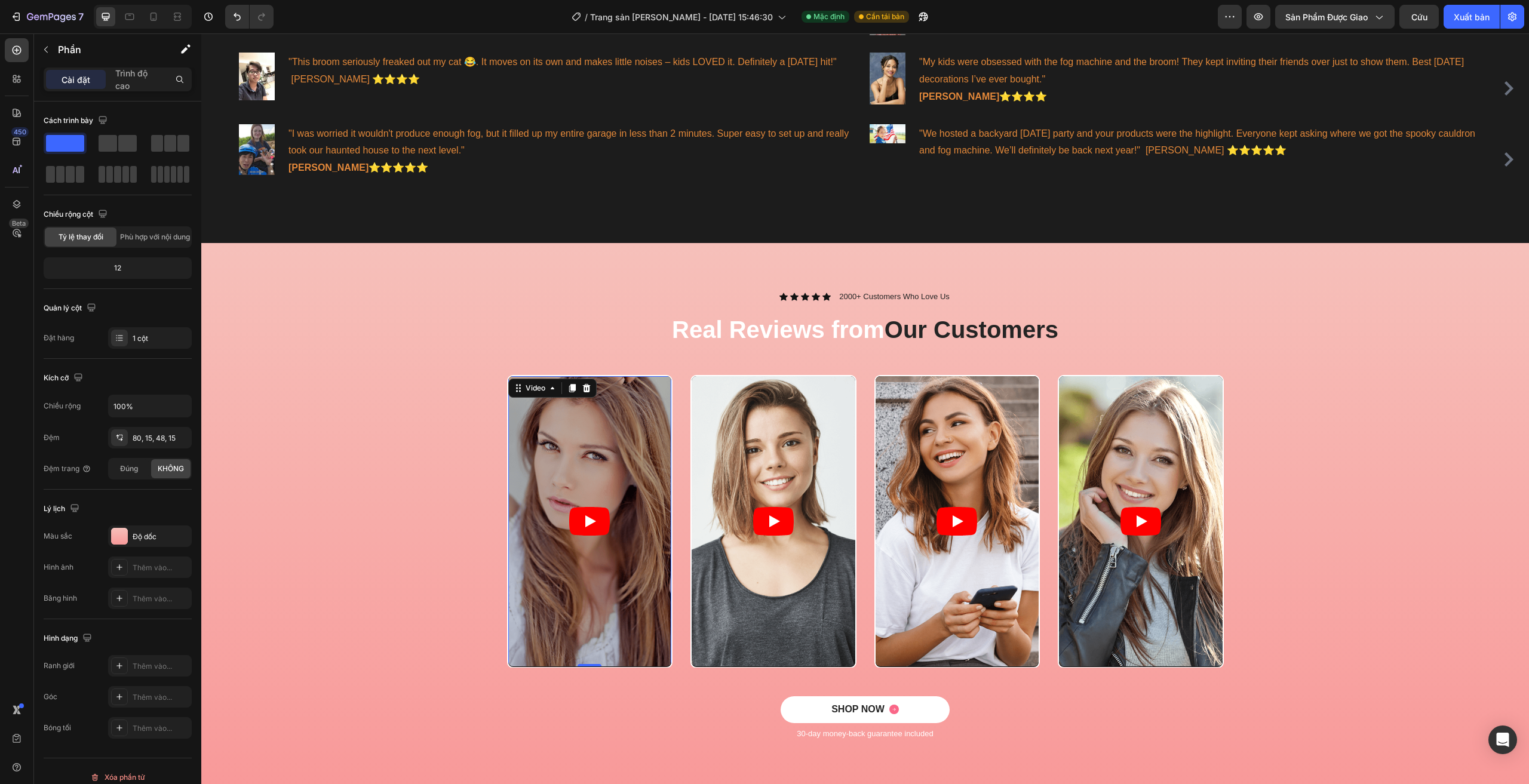
click at [578, 533] on icon "Play" at bounding box center [589, 521] width 41 height 29
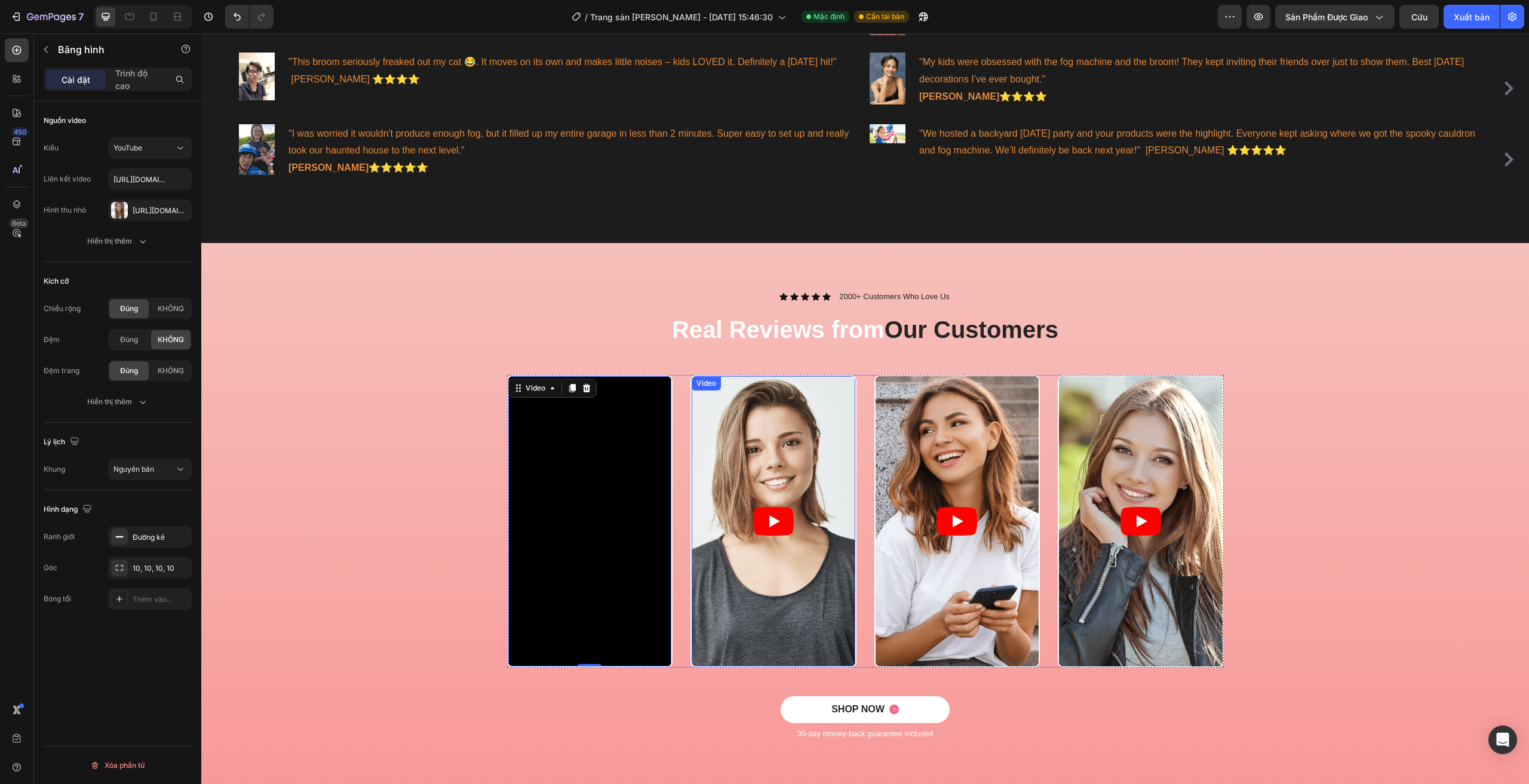
click at [776, 525] on icon "Play" at bounding box center [773, 521] width 41 height 29
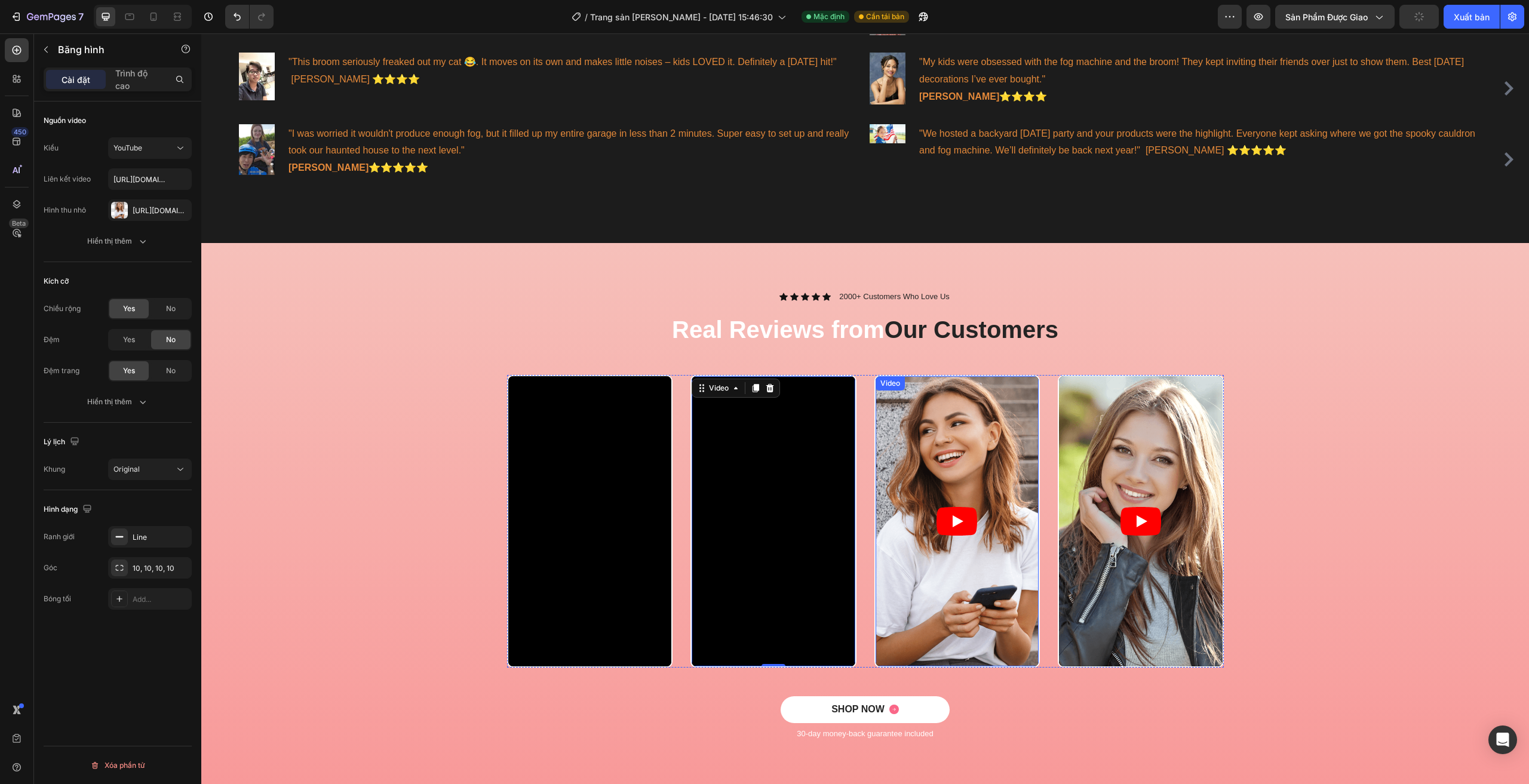
click at [962, 535] on icon "Play" at bounding box center [957, 521] width 41 height 29
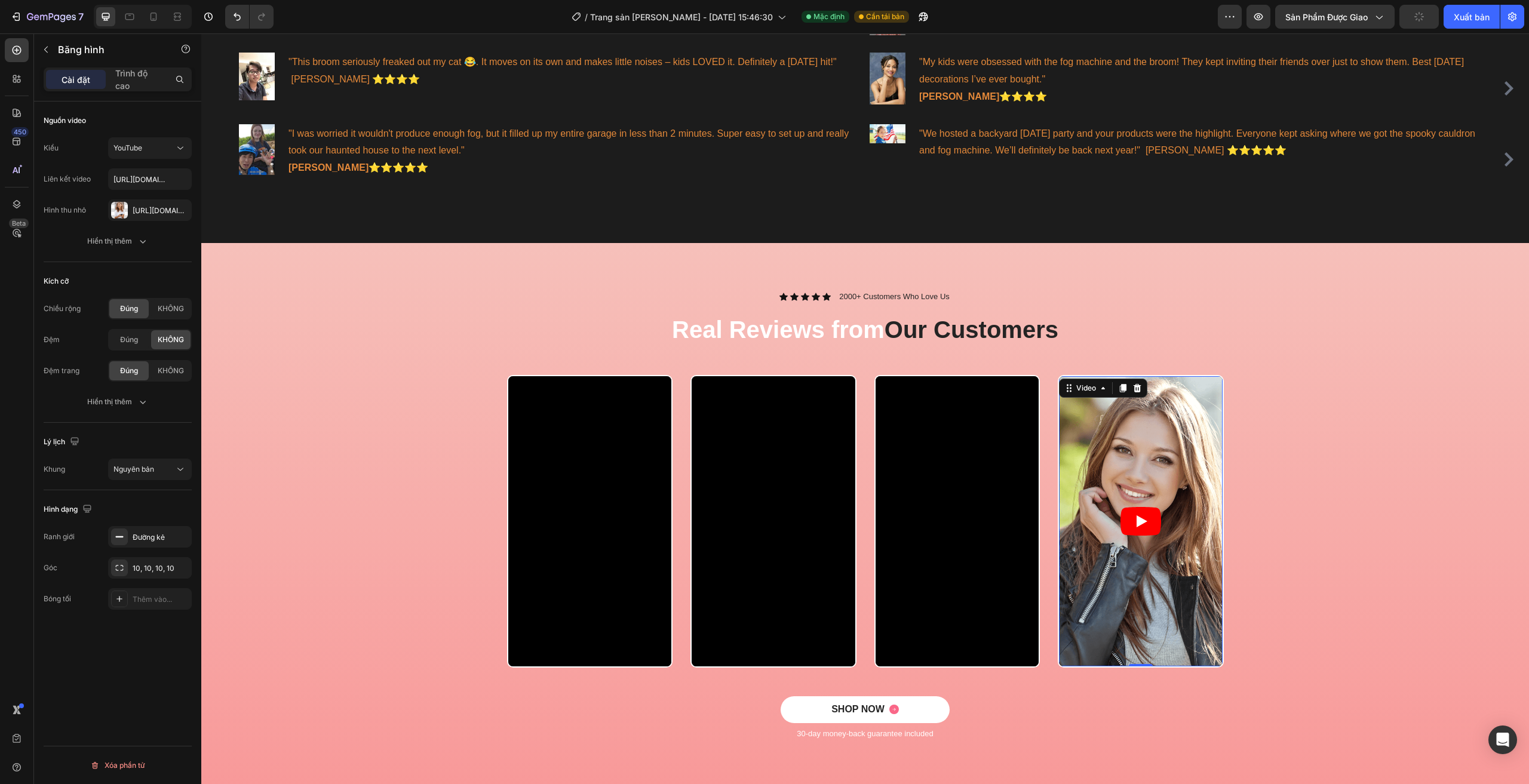
click at [1132, 525] on icon "Play" at bounding box center [1141, 521] width 41 height 29
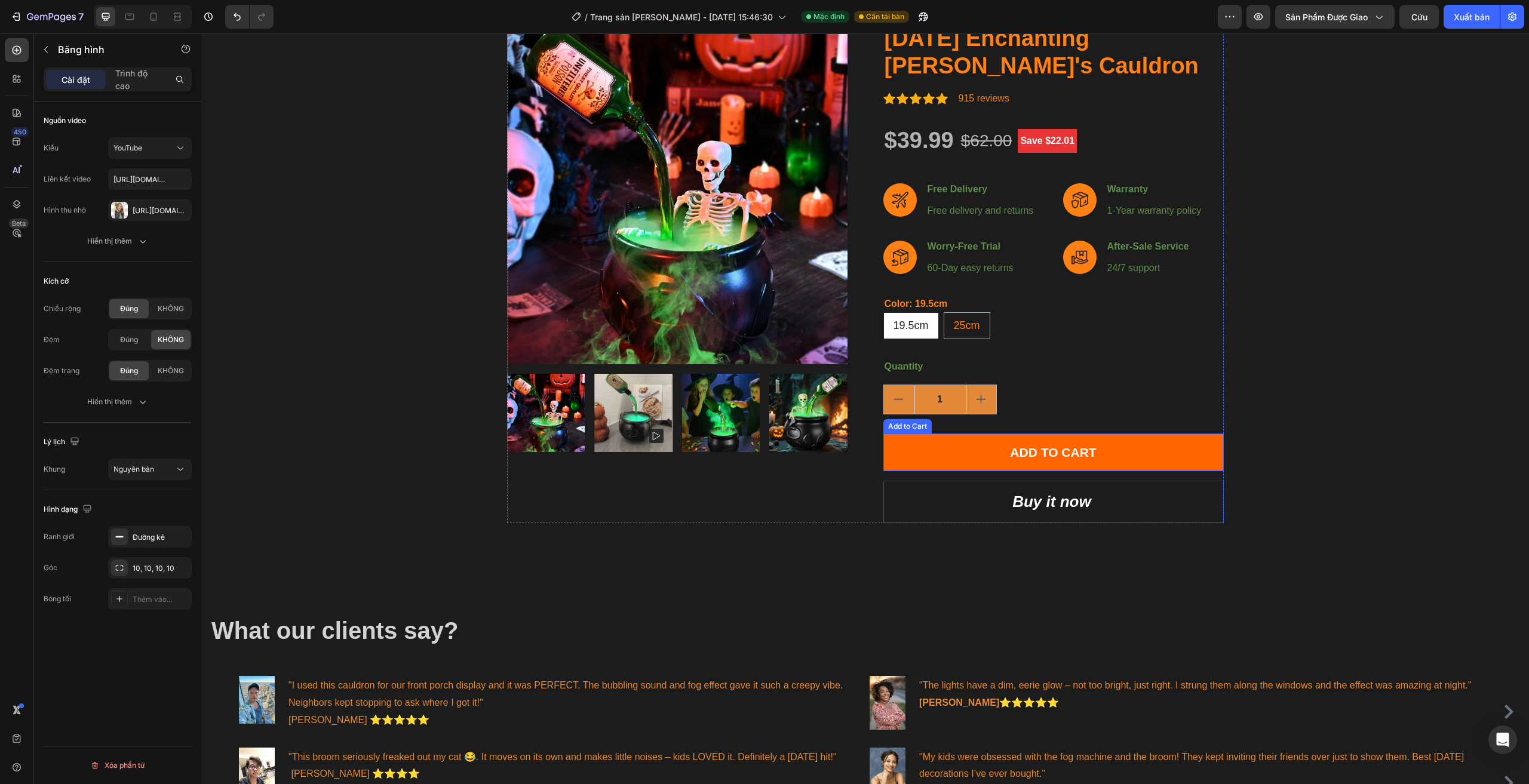
scroll to position [18, 0]
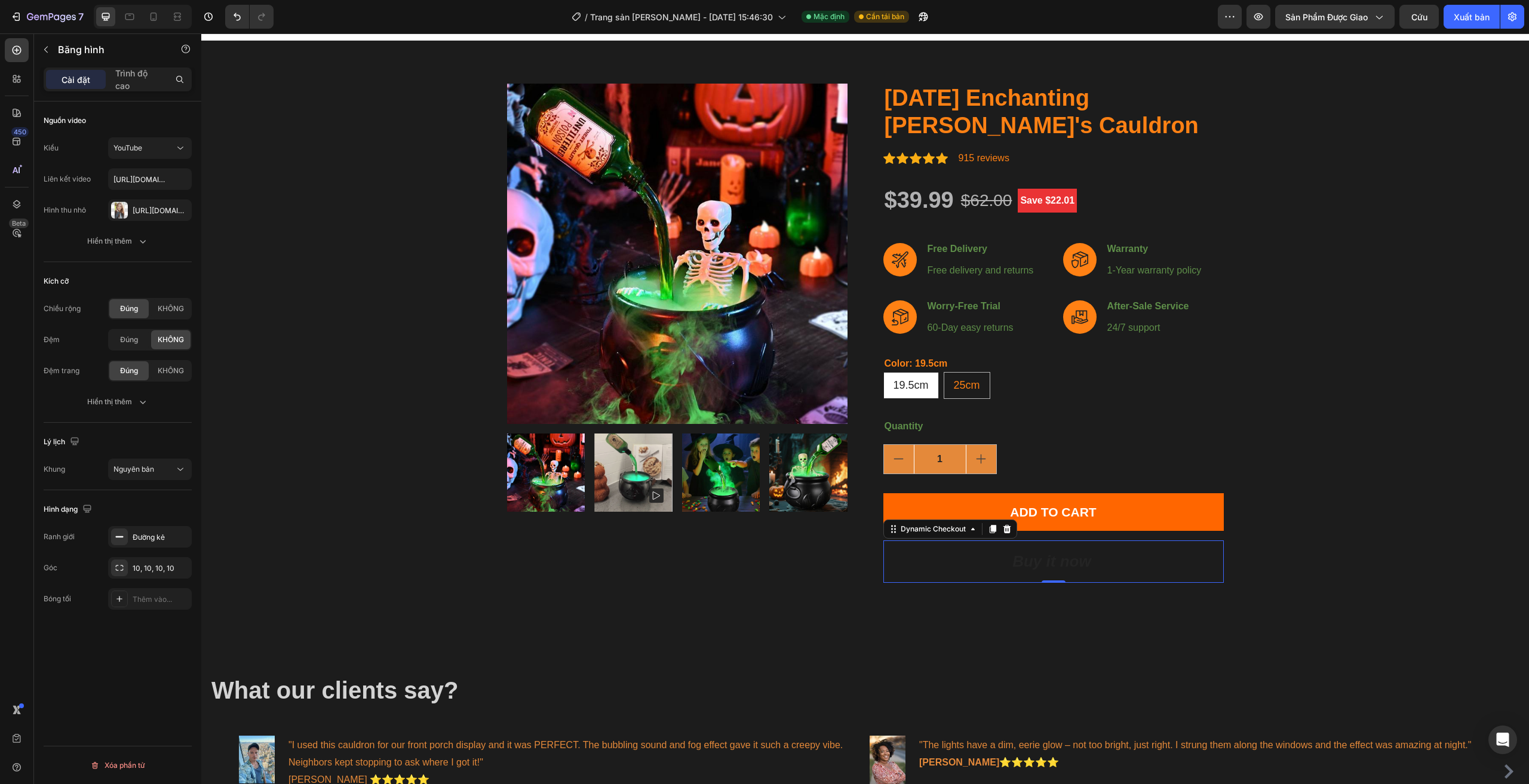
click at [931, 565] on button "Buy it now" at bounding box center [1053, 561] width 341 height 42
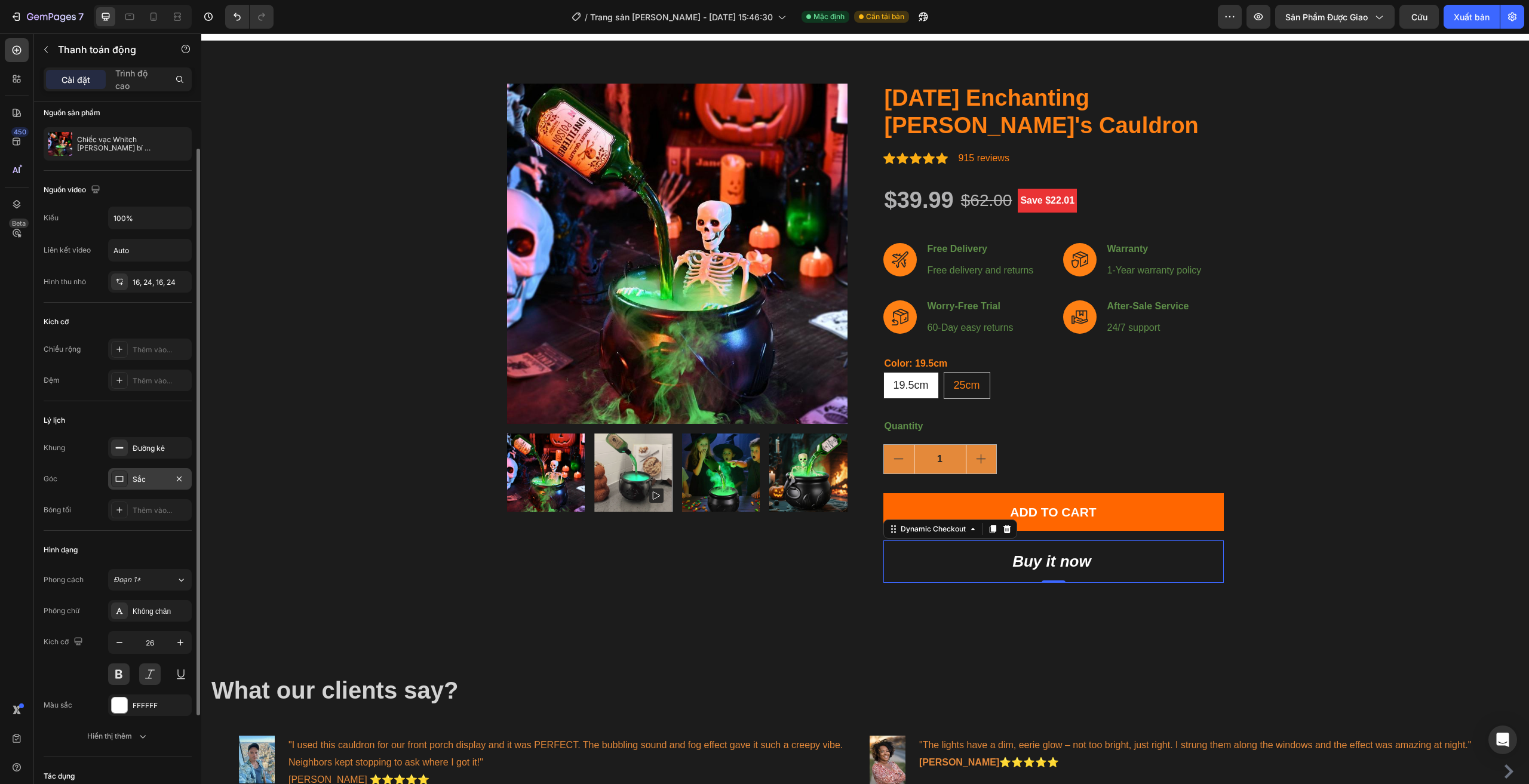
scroll to position [120, 0]
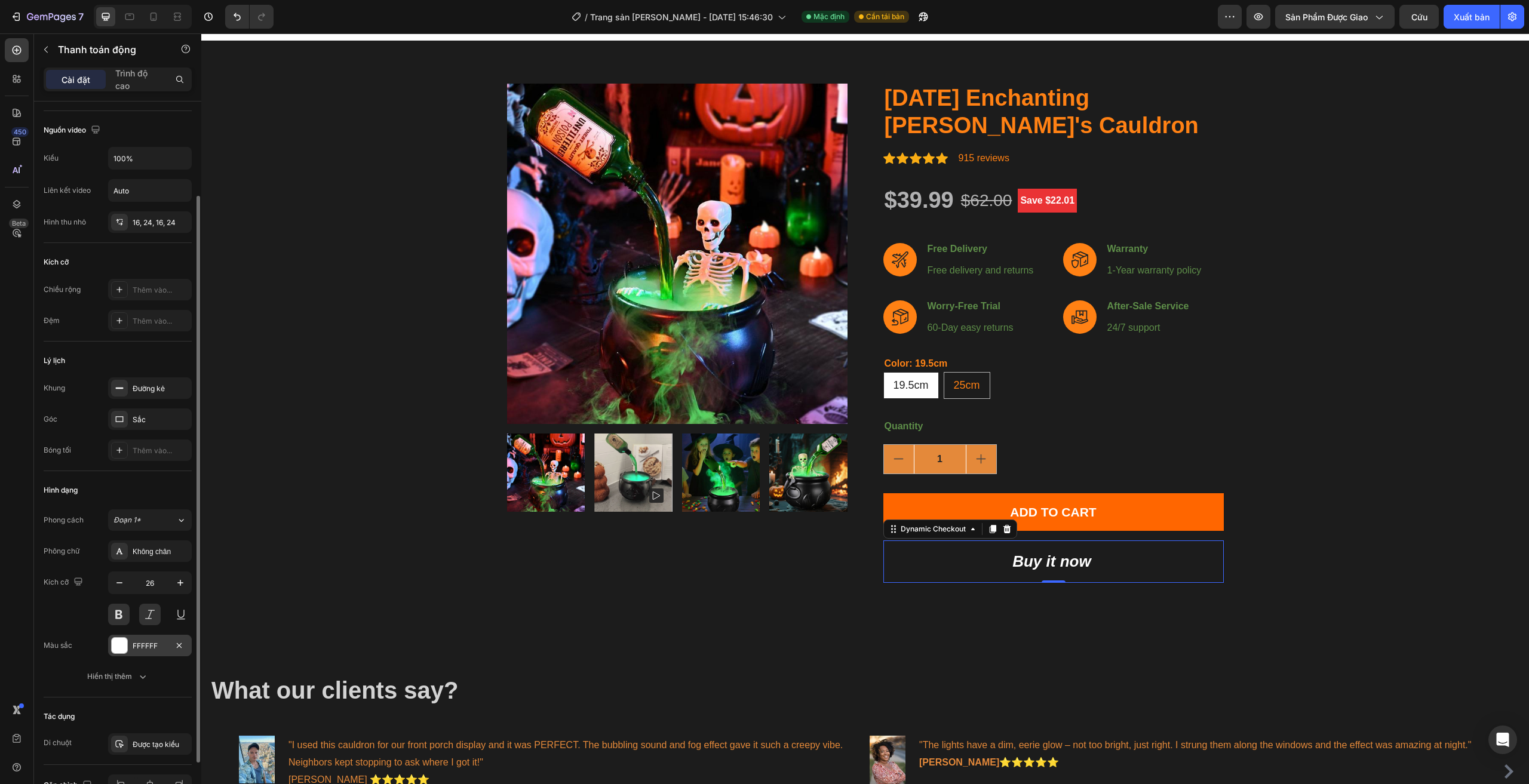
click at [138, 647] on font "FFFFFF" at bounding box center [144, 646] width 25 height 9
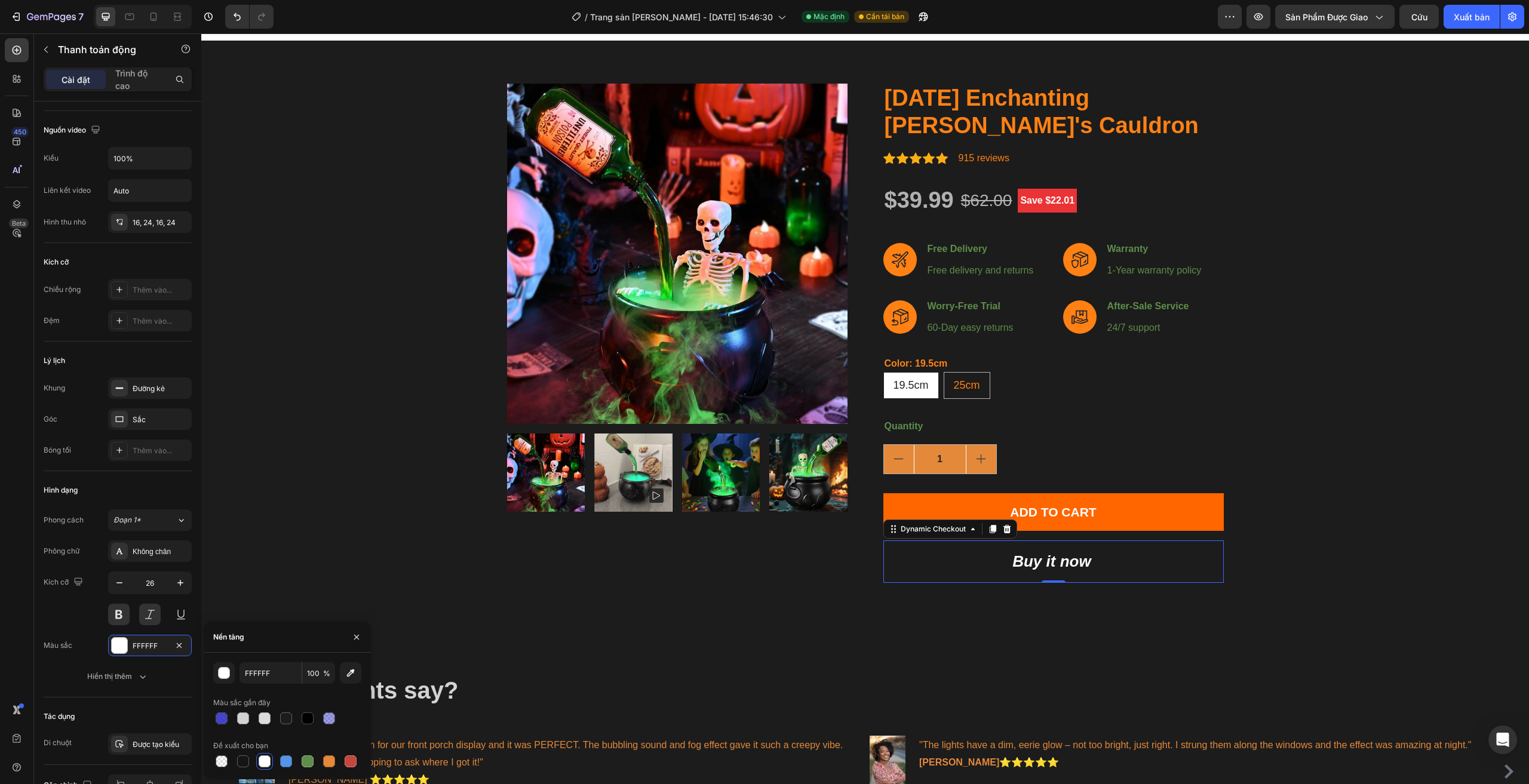
scroll to position [77, 0]
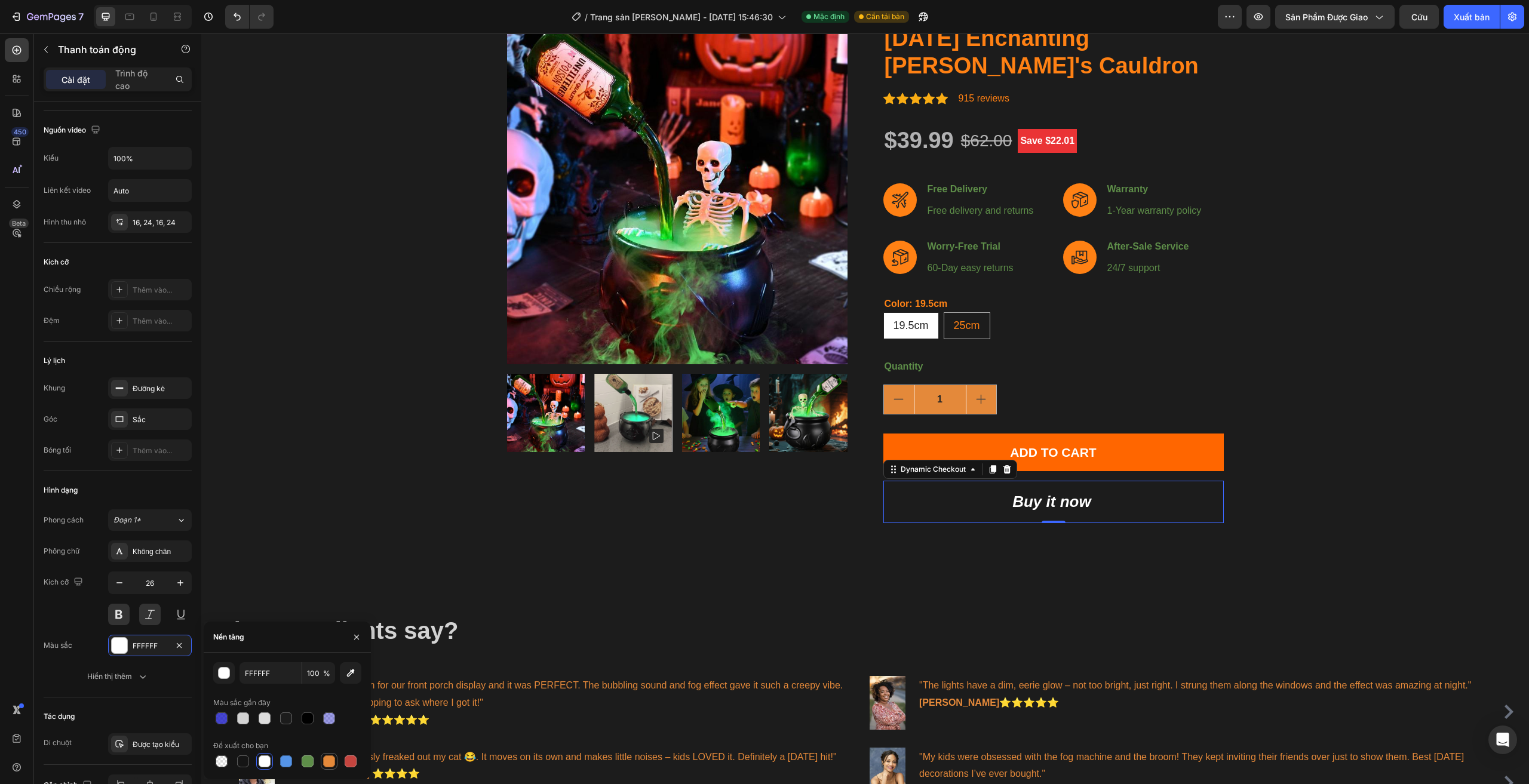
click at [328, 759] on div at bounding box center [329, 762] width 12 height 12
type input "E4893A"
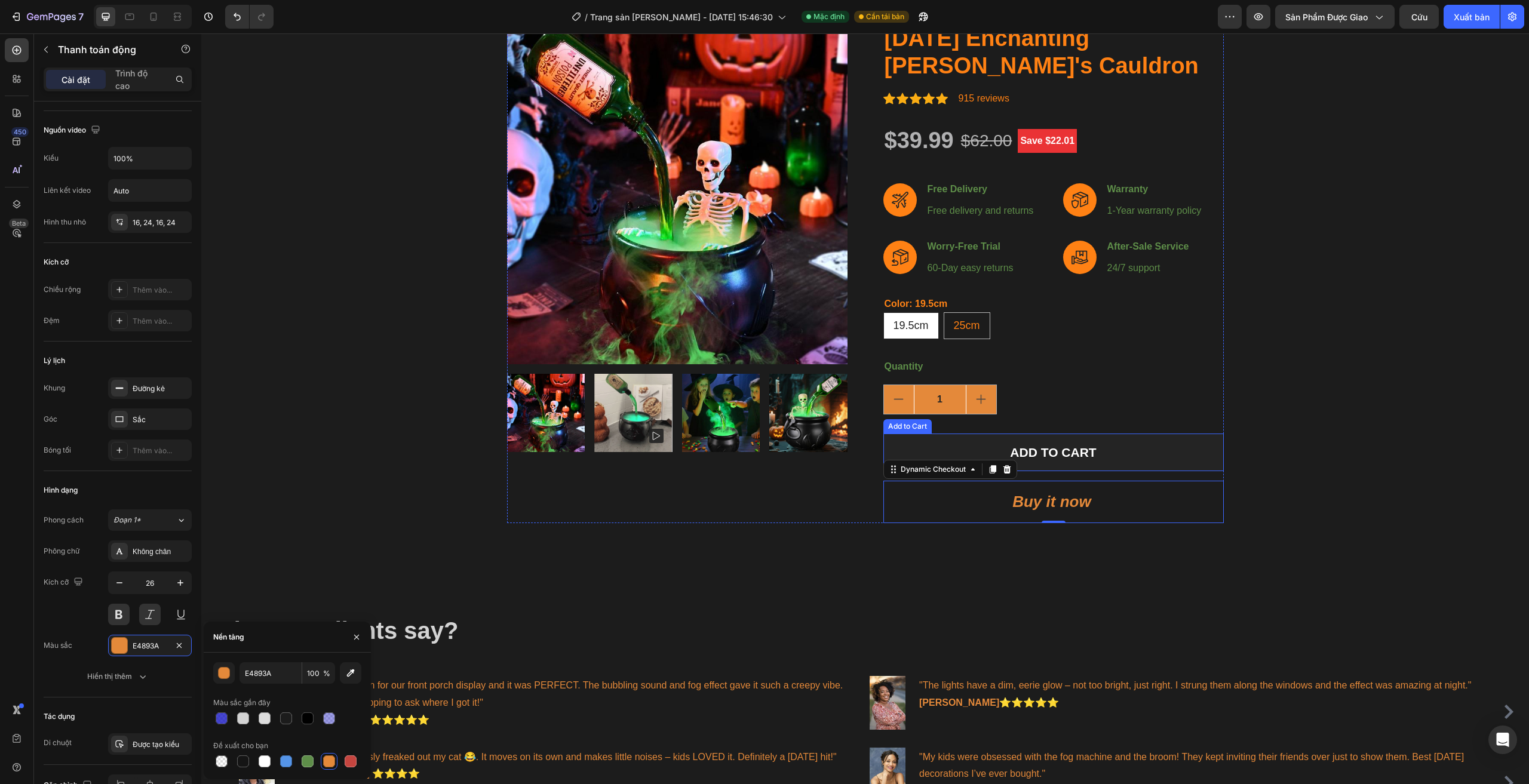
click at [1127, 448] on button "ADD TO CART" at bounding box center [1053, 452] width 341 height 38
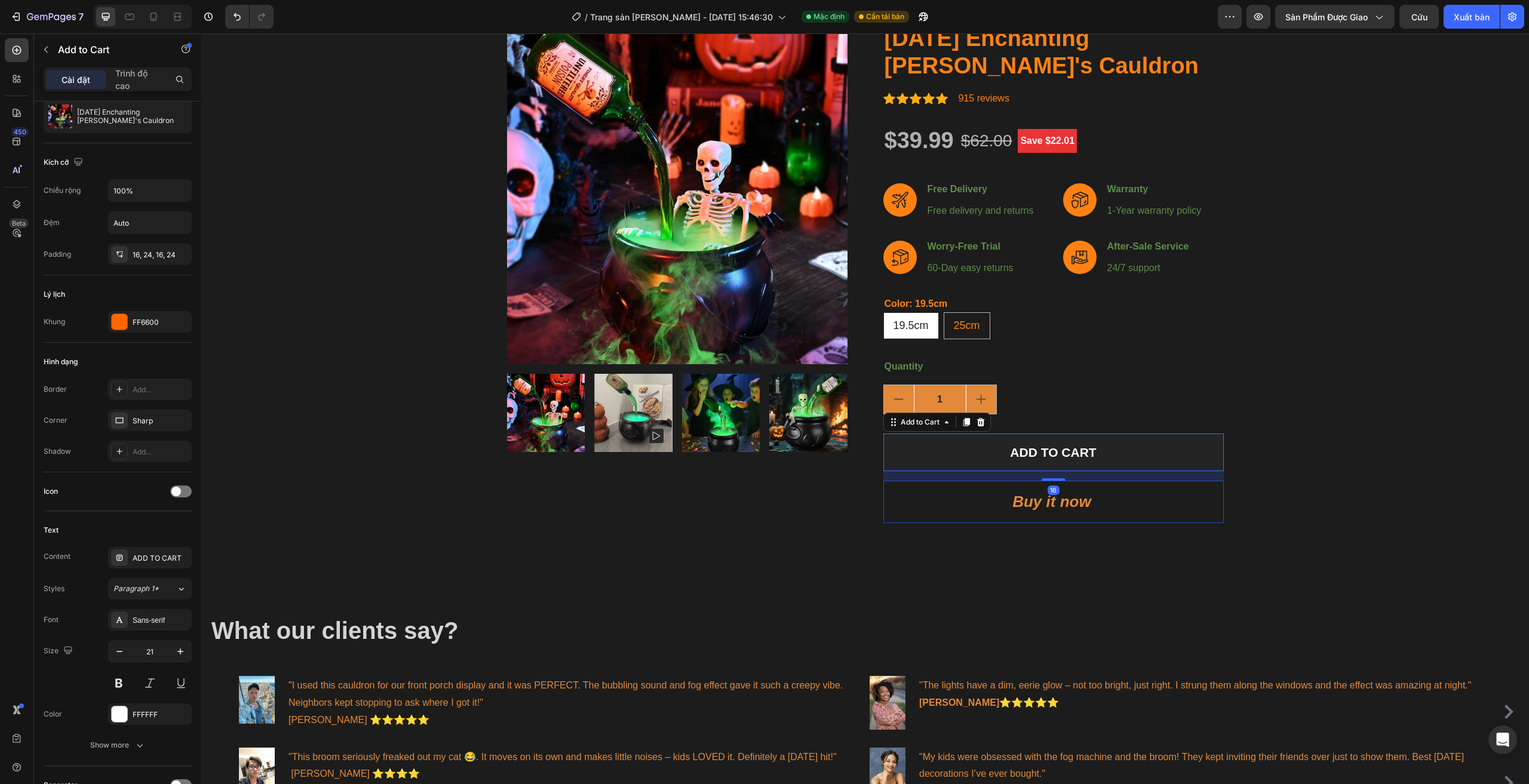
scroll to position [0, 0]
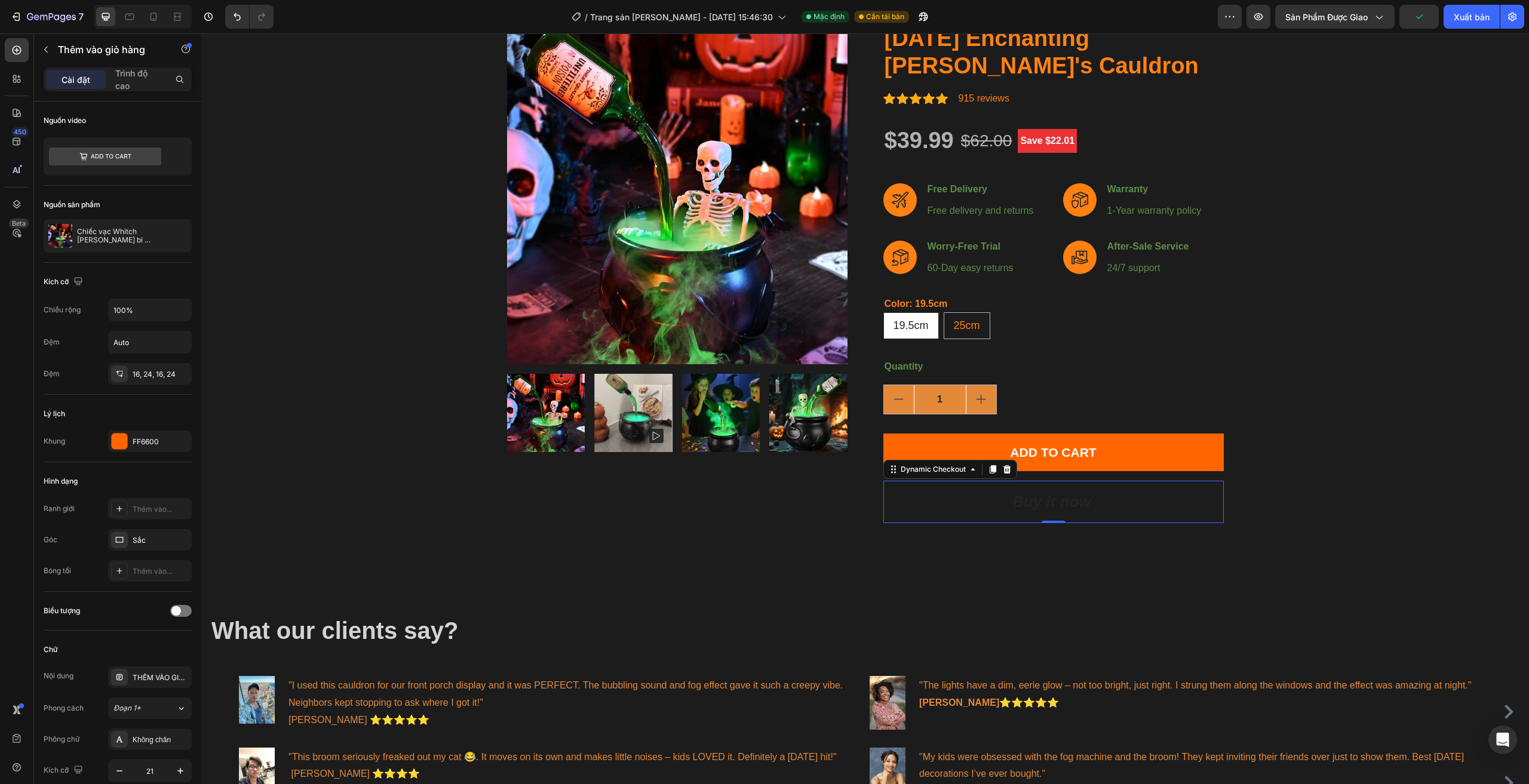
click at [1136, 497] on button "Buy it now" at bounding box center [1053, 502] width 341 height 42
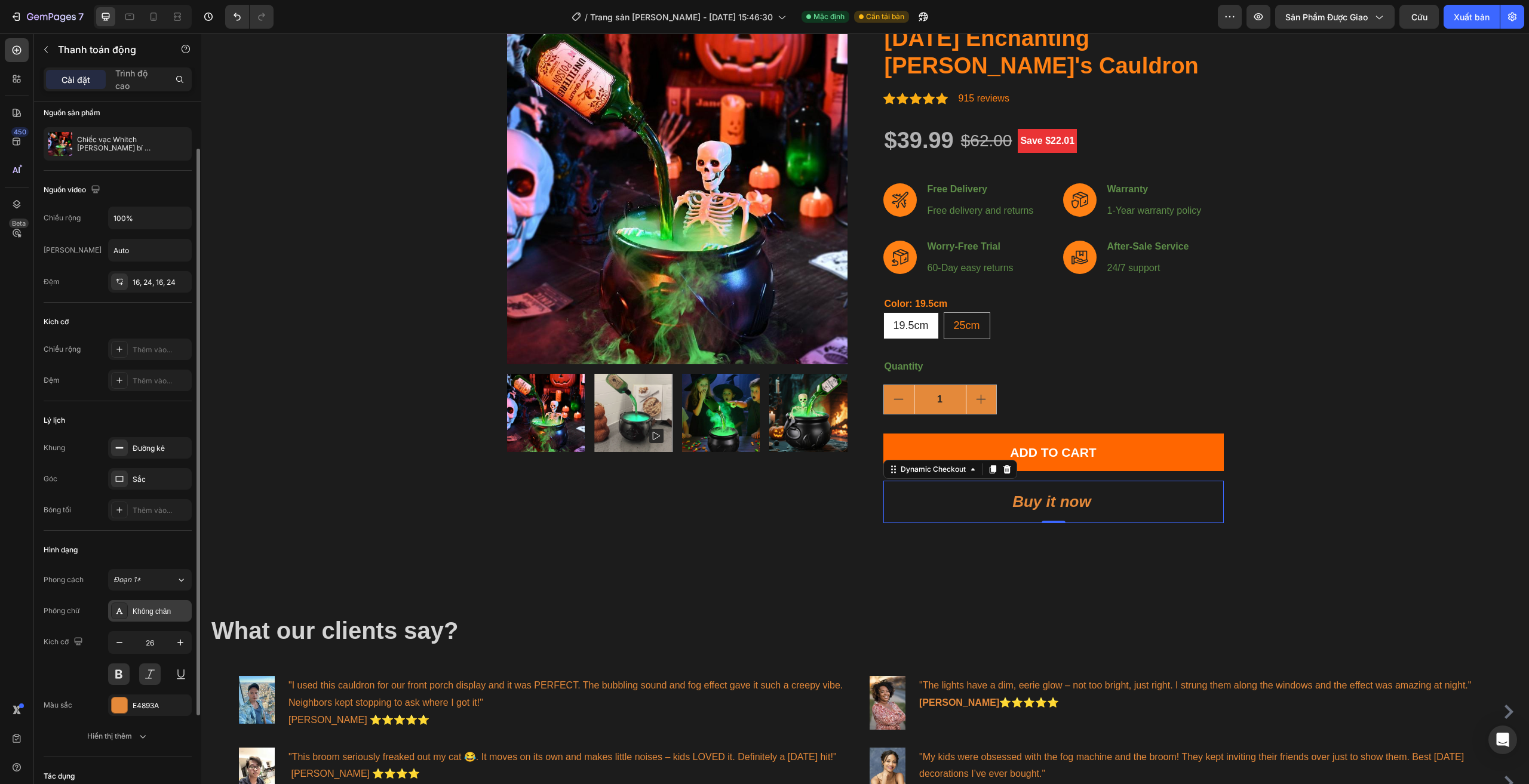
scroll to position [120, 0]
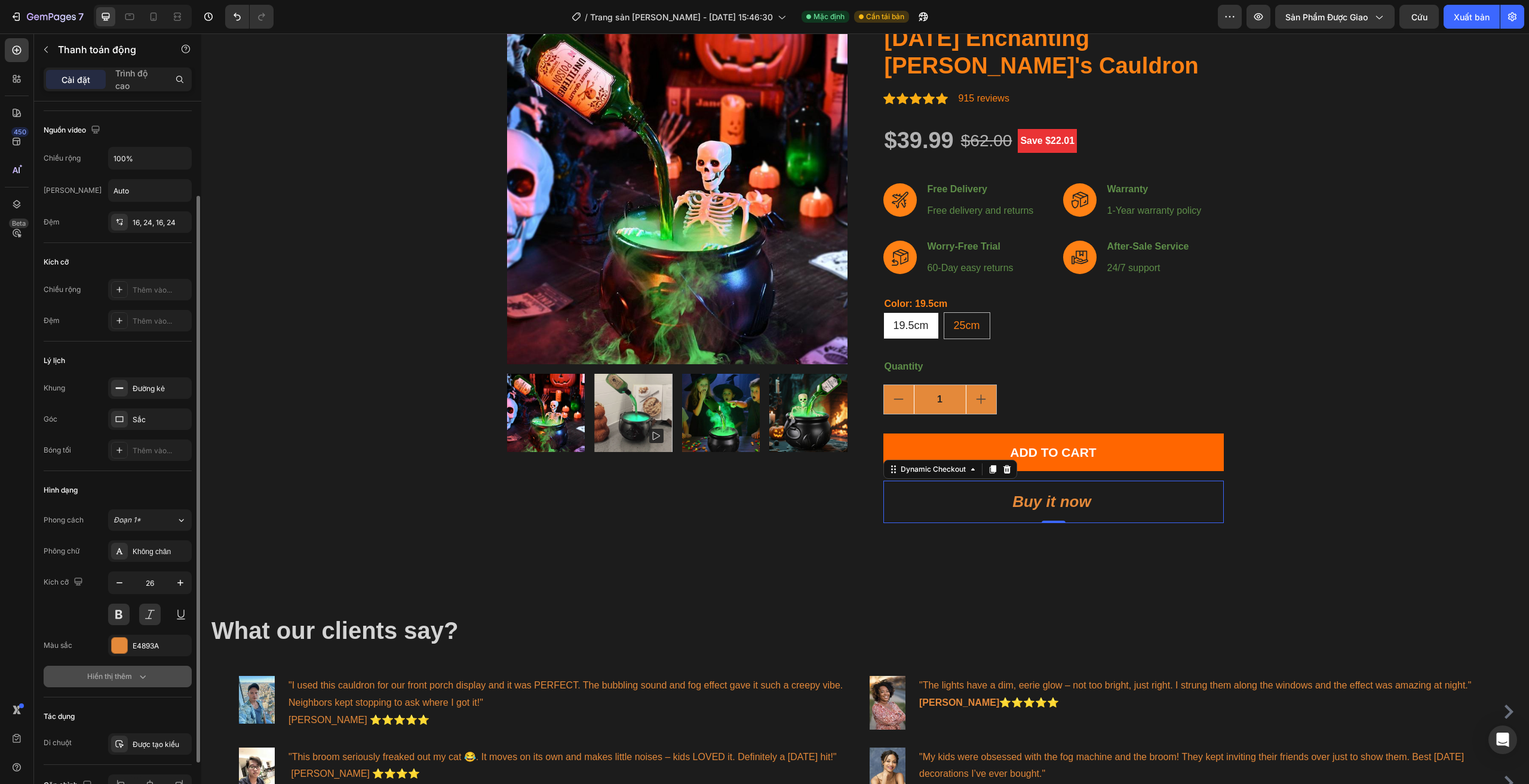
click at [124, 686] on button "Hiển thị thêm" at bounding box center [118, 676] width 148 height 21
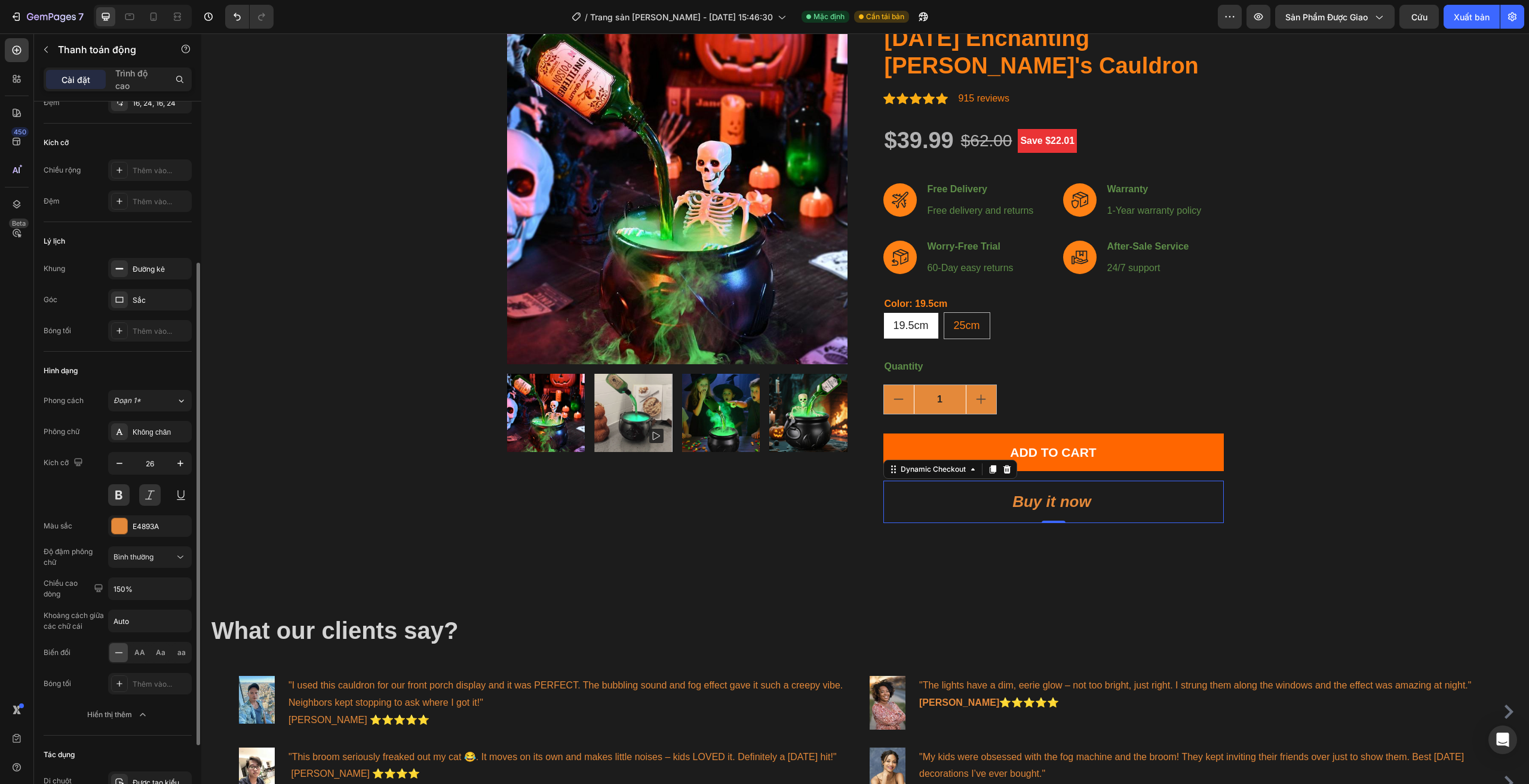
scroll to position [346, 0]
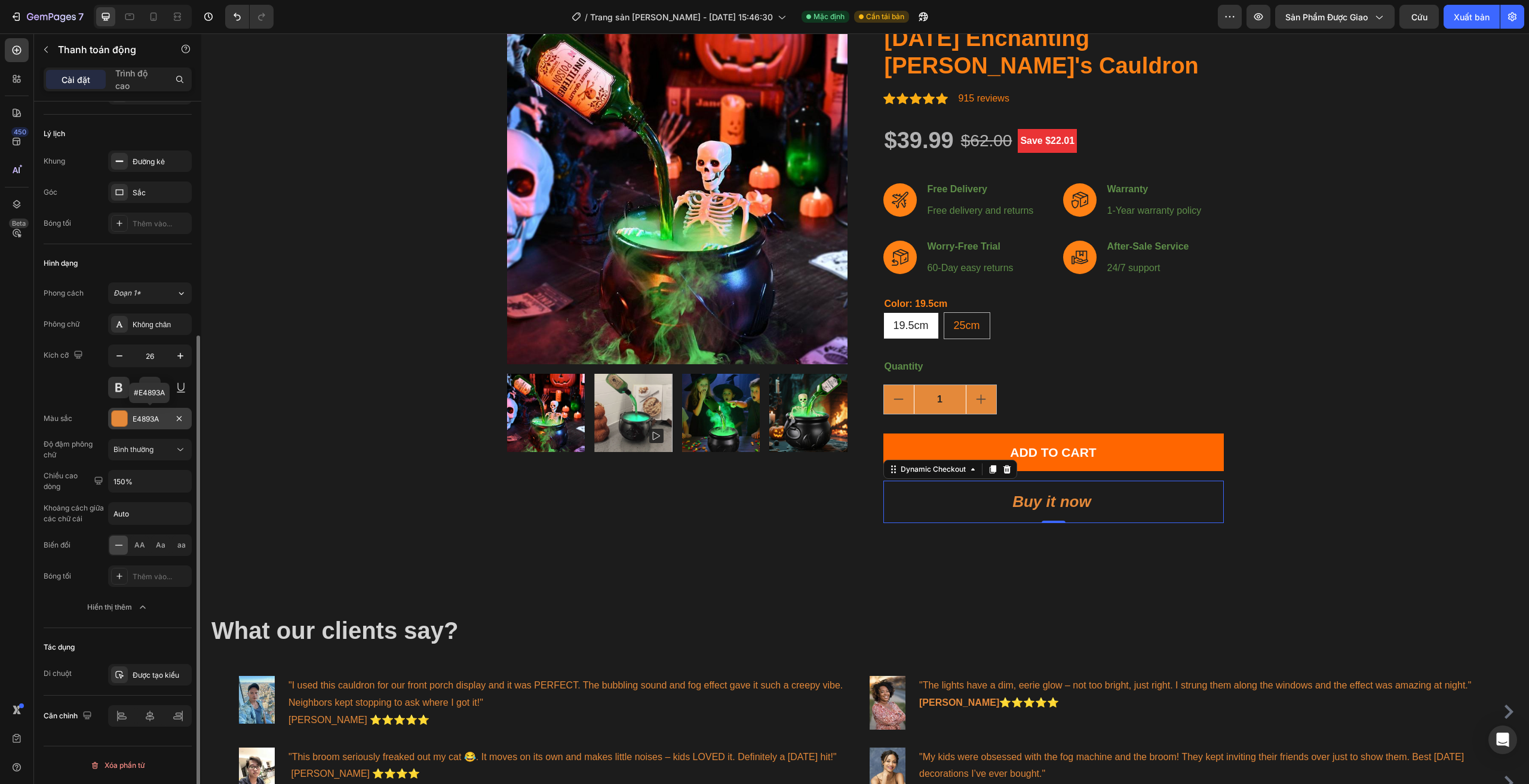
click at [149, 421] on font "E4893A" at bounding box center [145, 419] width 26 height 9
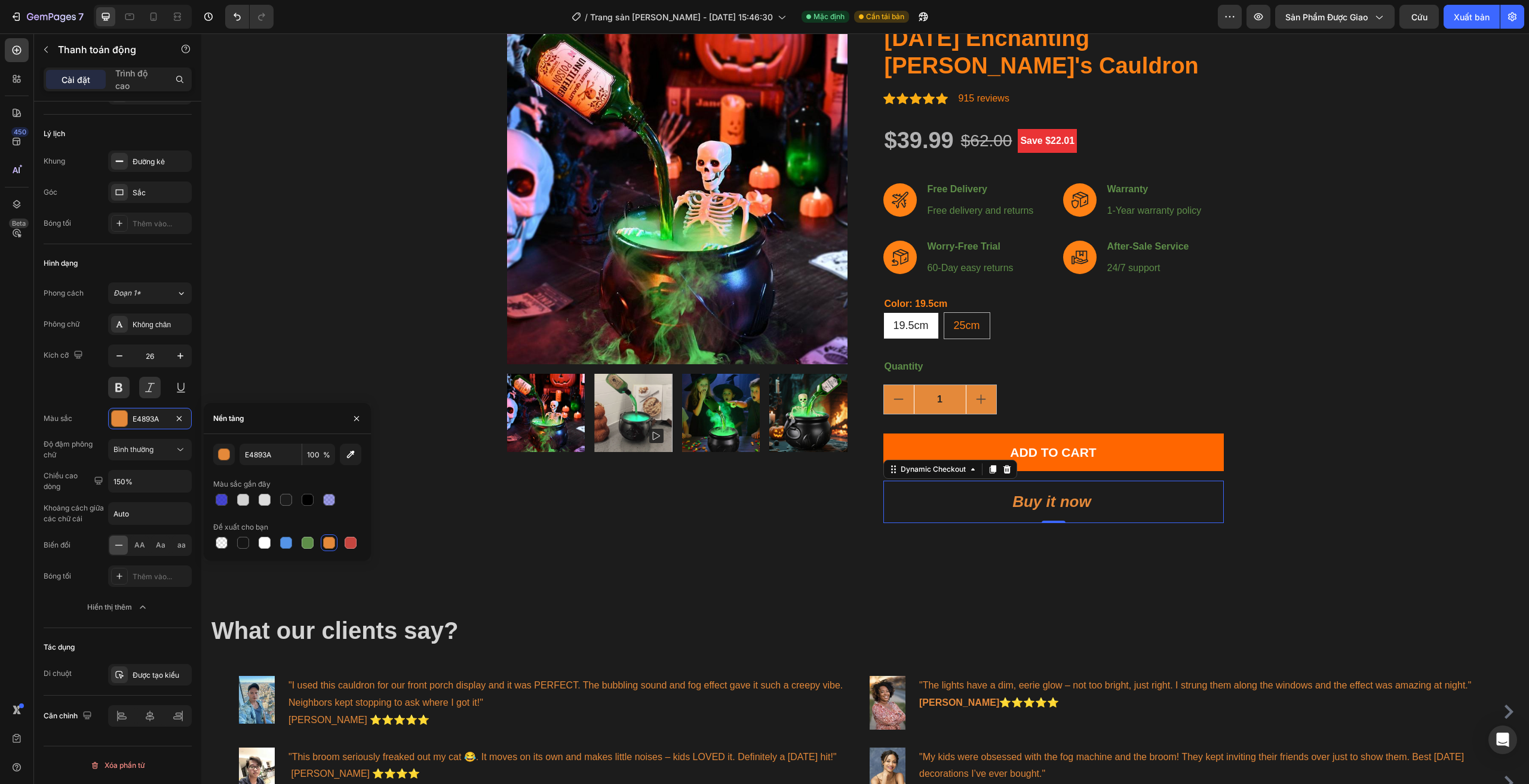
click at [295, 544] on div at bounding box center [287, 543] width 148 height 17
click at [303, 543] on div at bounding box center [308, 542] width 12 height 12
click at [333, 542] on div at bounding box center [329, 542] width 12 height 12
click at [344, 541] on div at bounding box center [351, 543] width 15 height 15
click at [284, 543] on div at bounding box center [286, 542] width 12 height 12
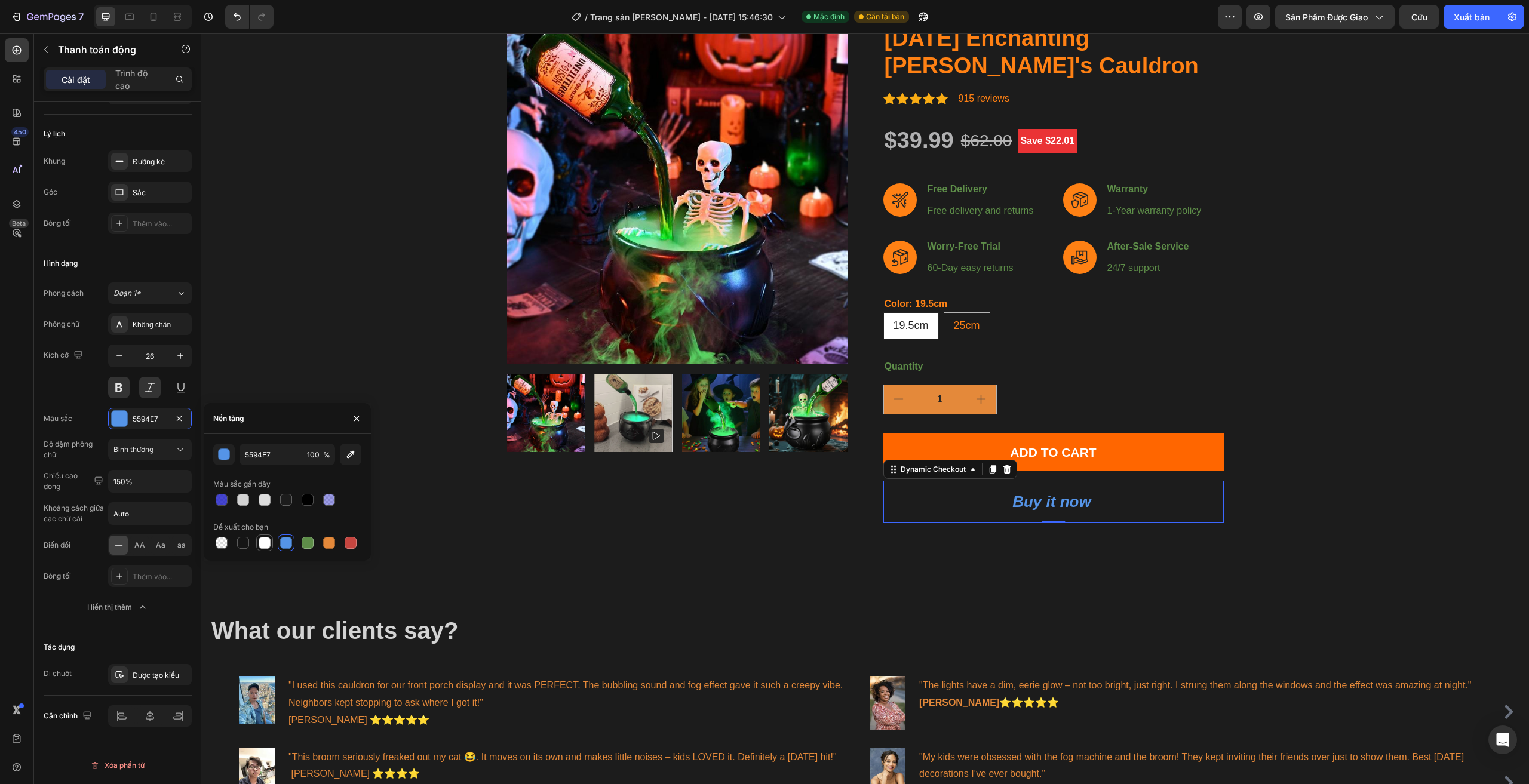
click at [268, 543] on div at bounding box center [265, 542] width 12 height 12
type input "FFFFFF"
click at [683, 494] on div "Product Images" at bounding box center [677, 273] width 341 height 499
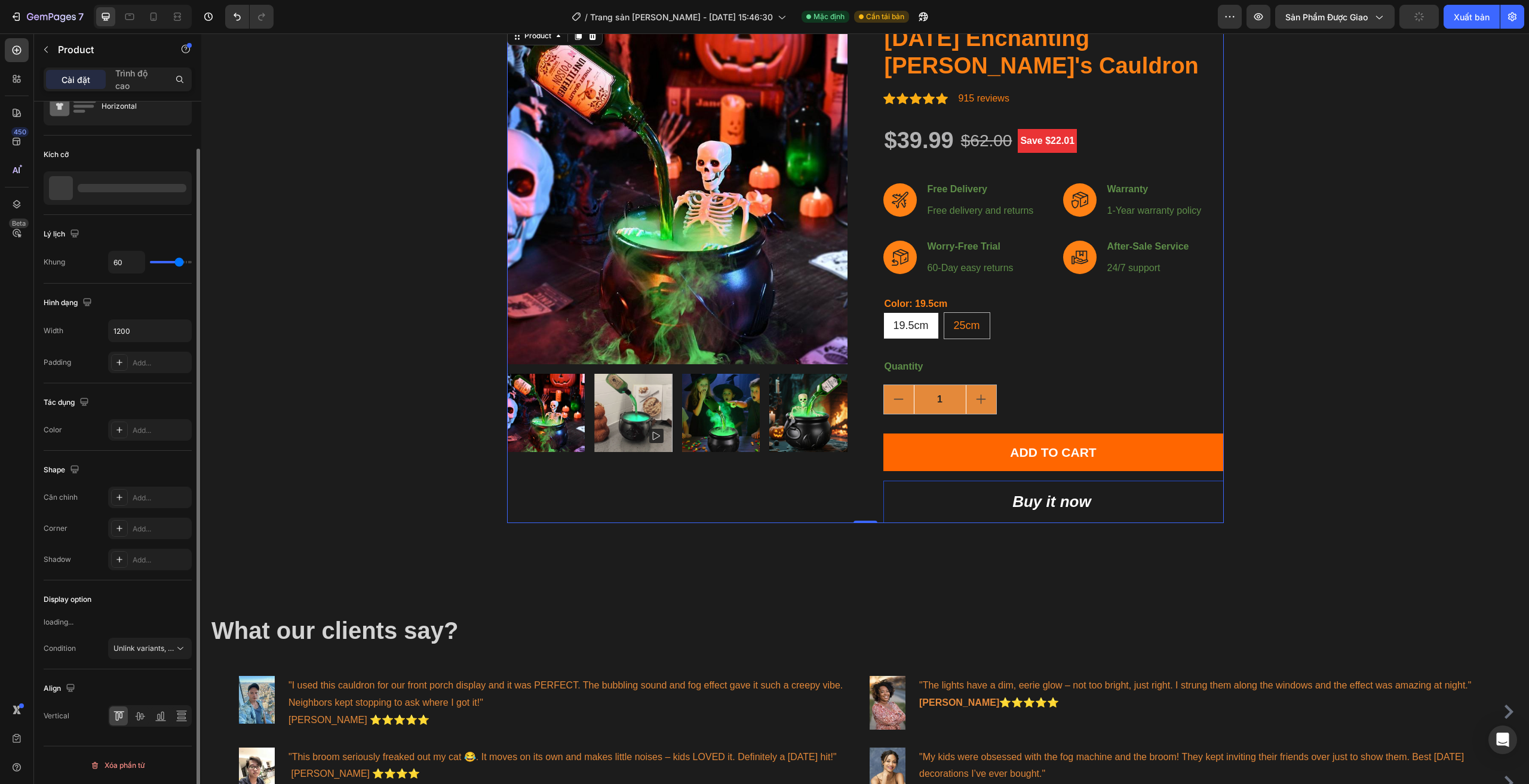
scroll to position [0, 0]
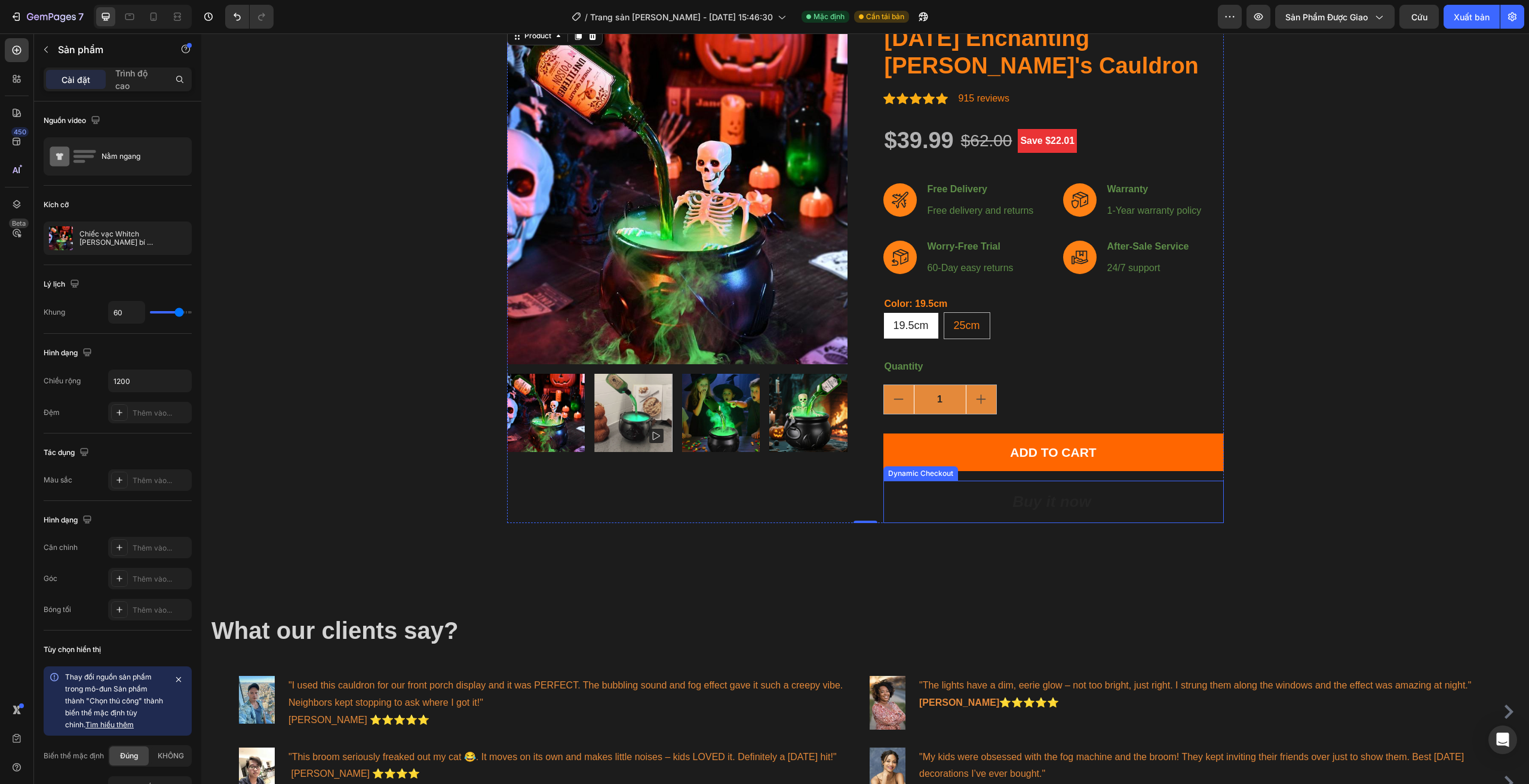
click at [910, 504] on button "Buy it now" at bounding box center [1053, 502] width 341 height 42
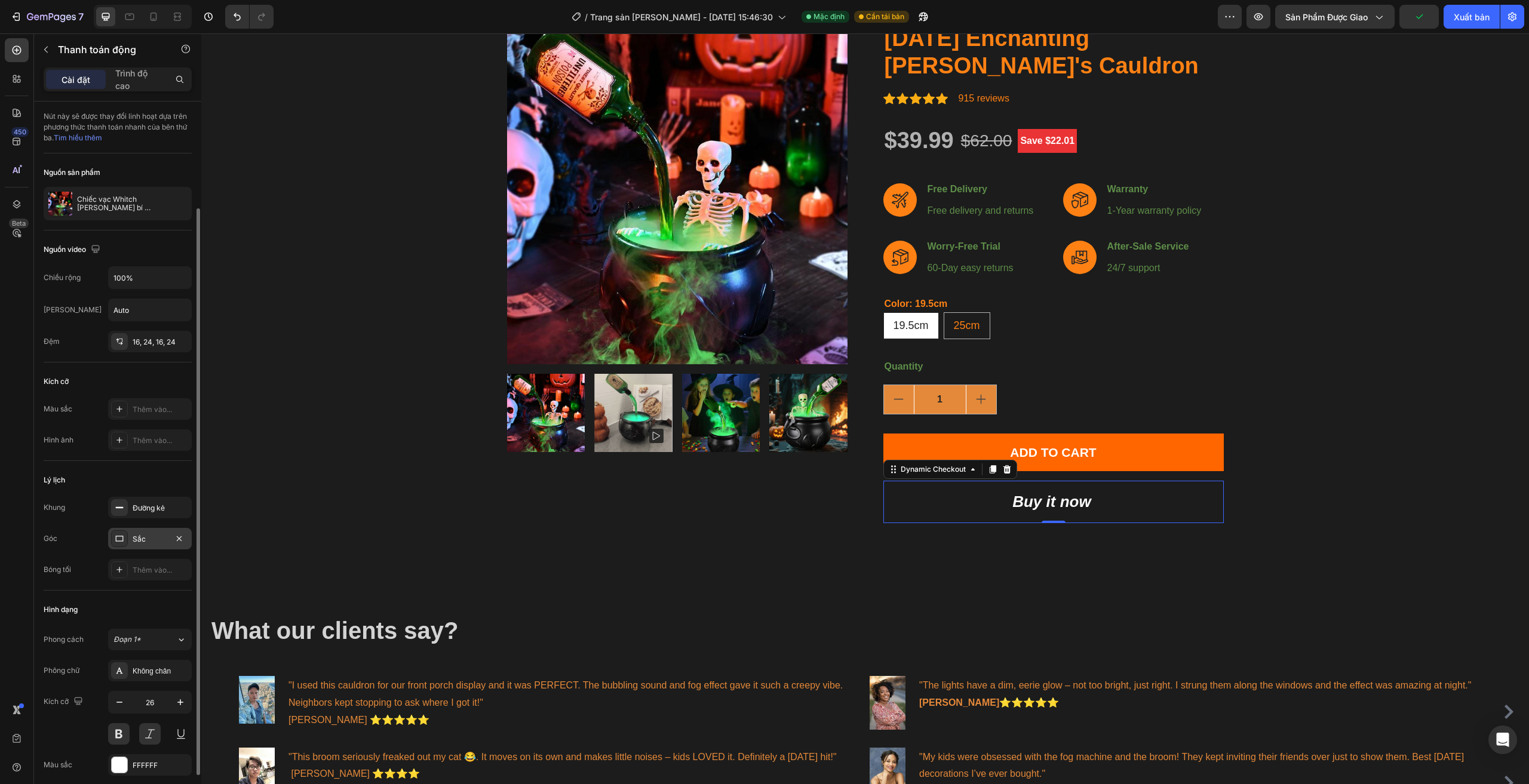
scroll to position [59, 0]
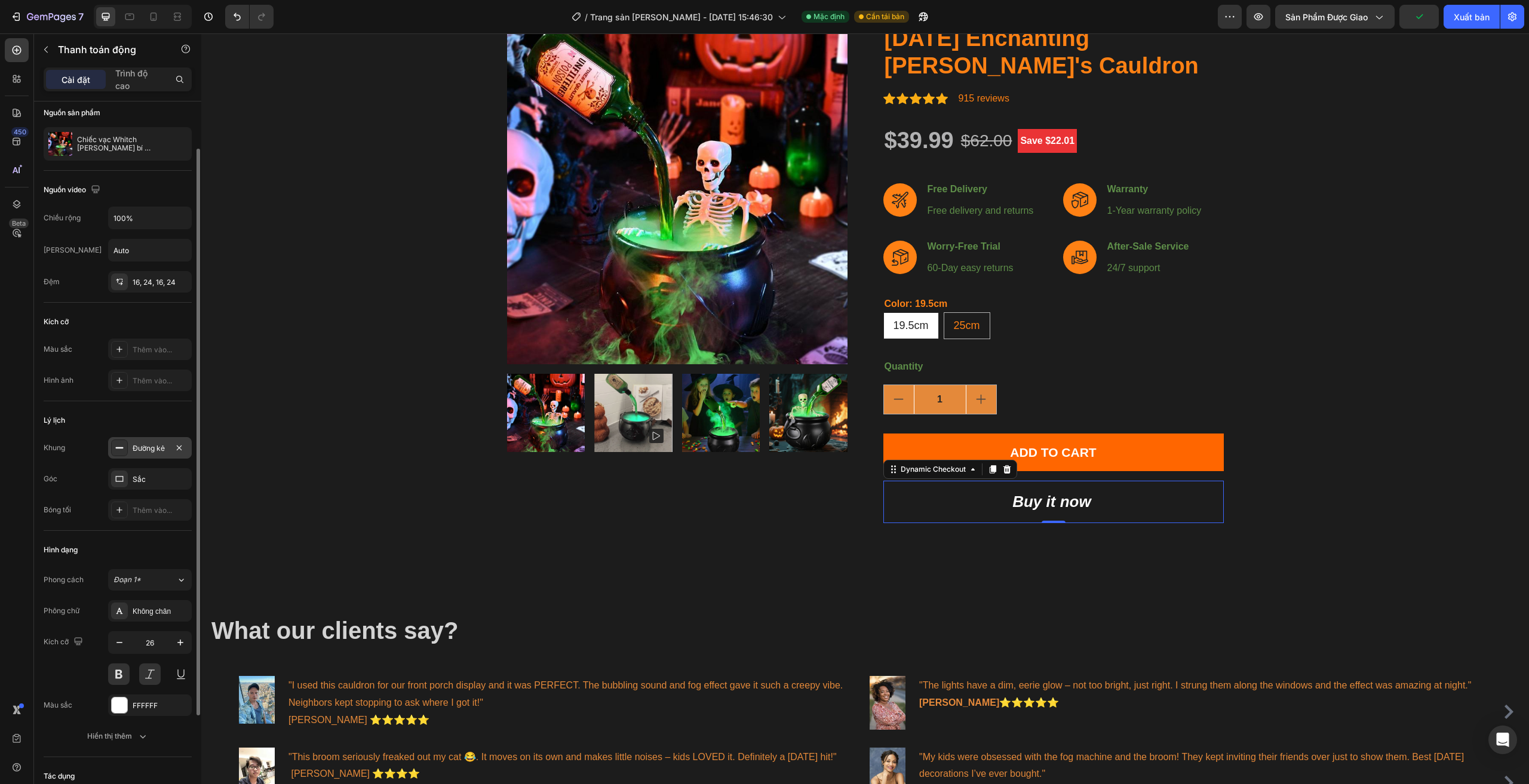
click at [151, 451] on font "Đường kẻ" at bounding box center [148, 448] width 32 height 9
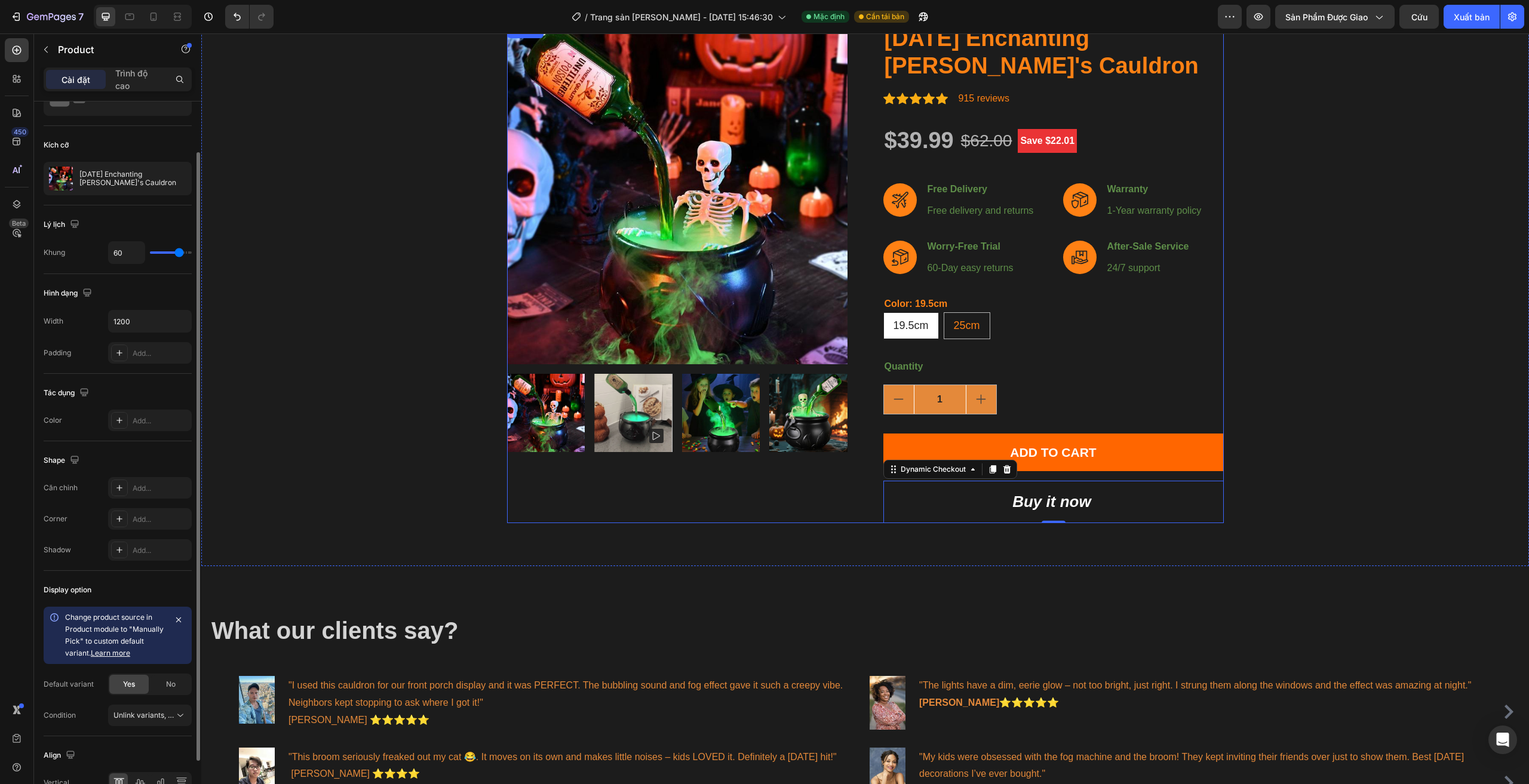
click at [810, 522] on div "Product Images" at bounding box center [677, 273] width 341 height 499
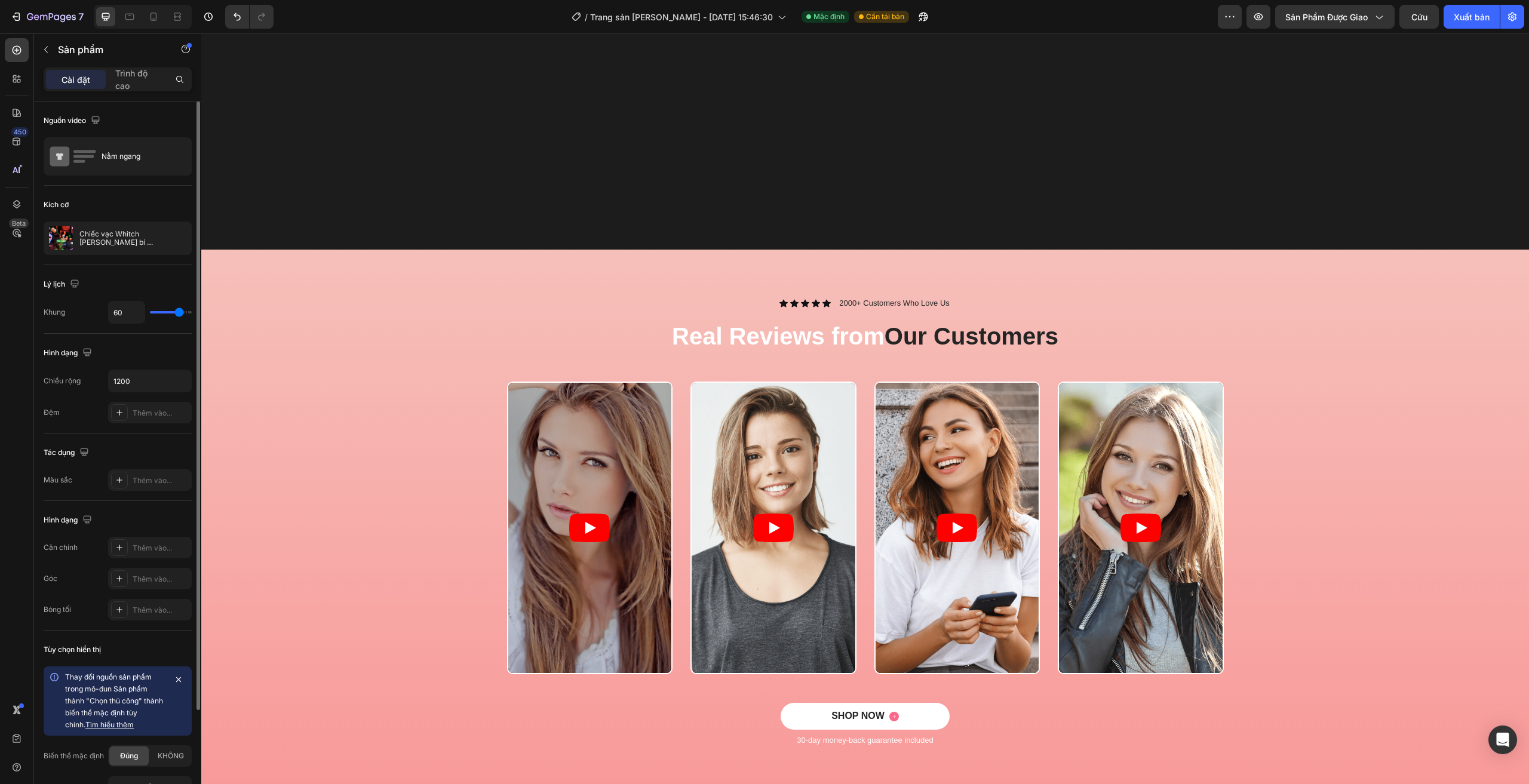
scroll to position [1015, 0]
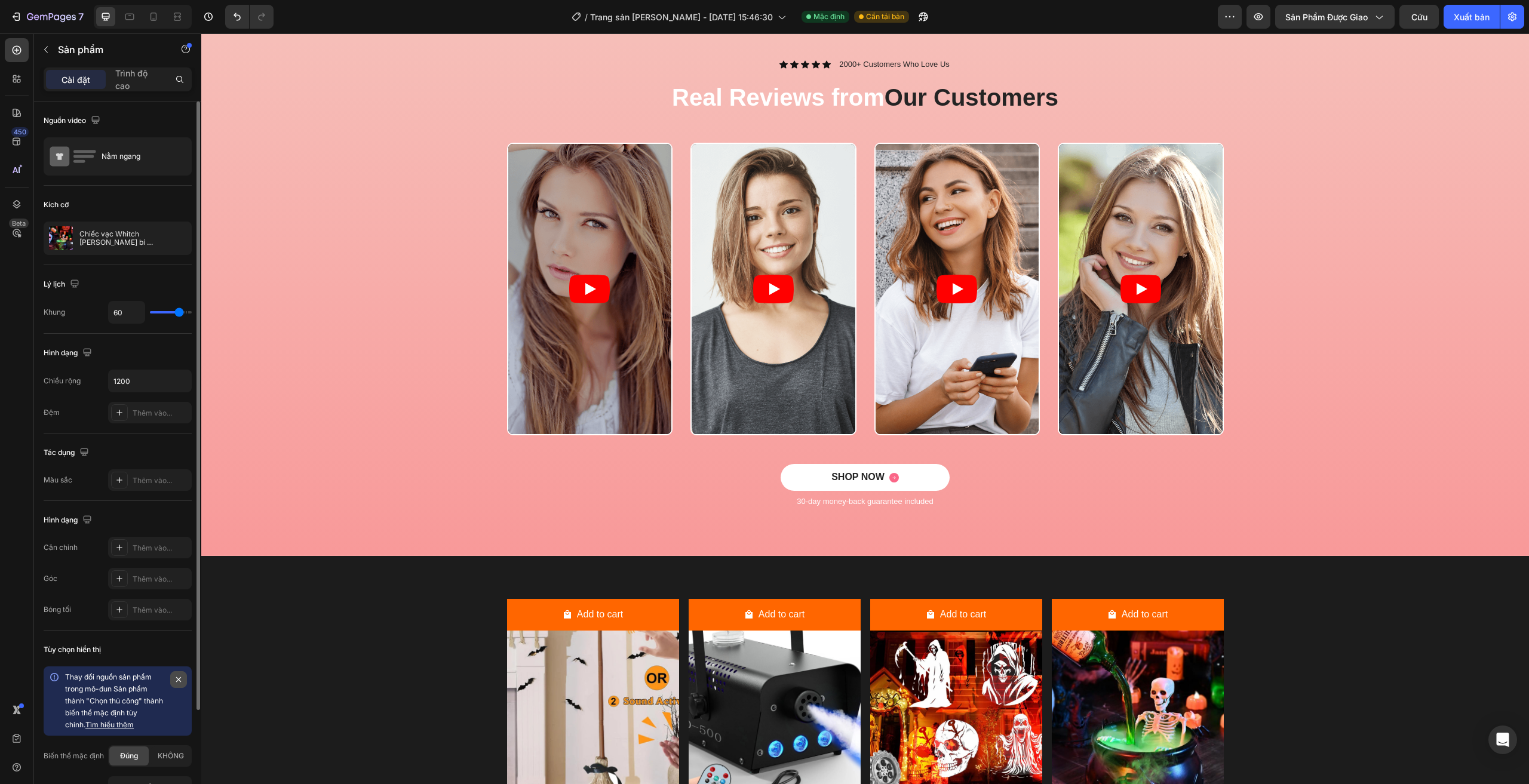
click at [175, 680] on icon "button" at bounding box center [178, 680] width 10 height 10
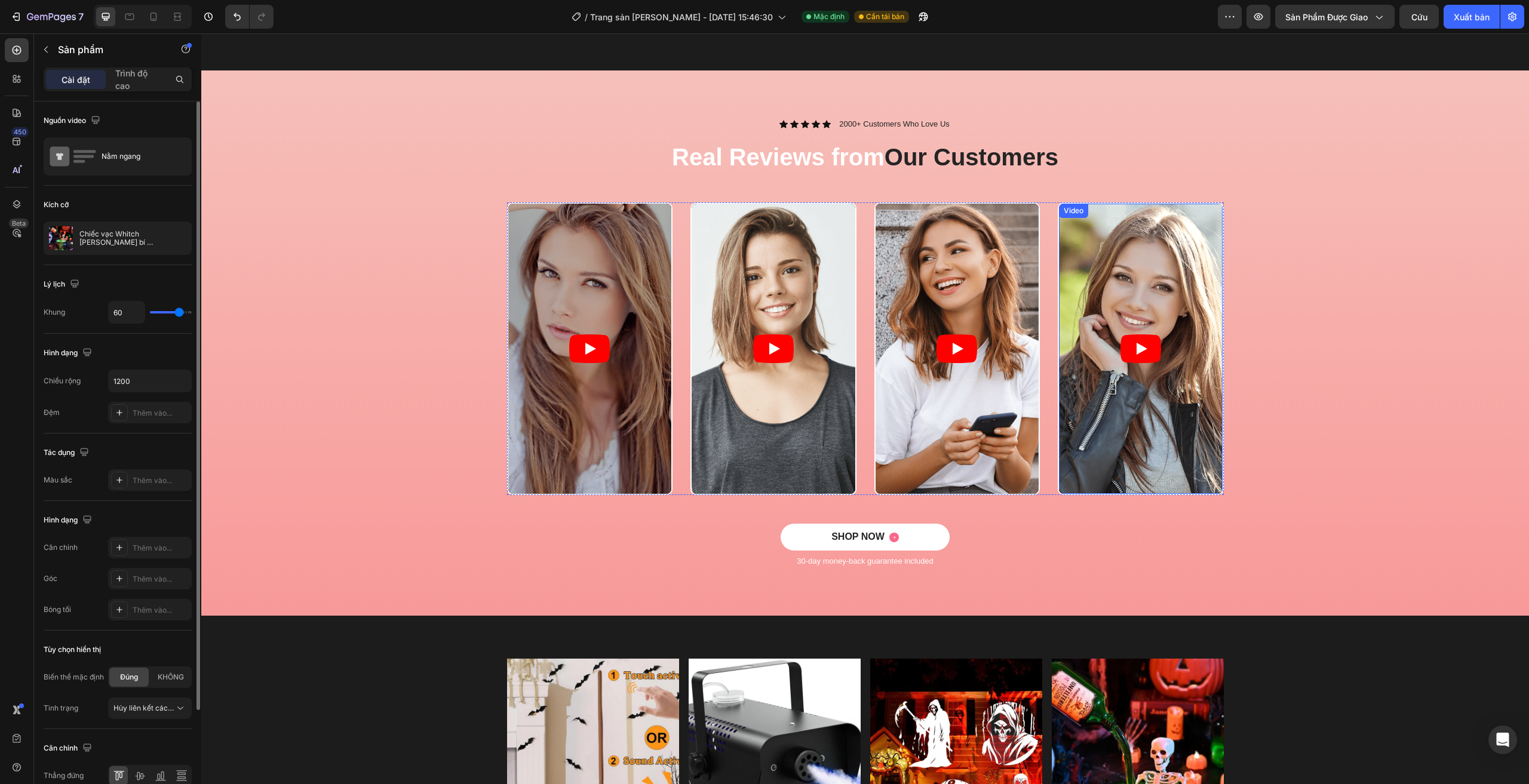
scroll to position [836, 0]
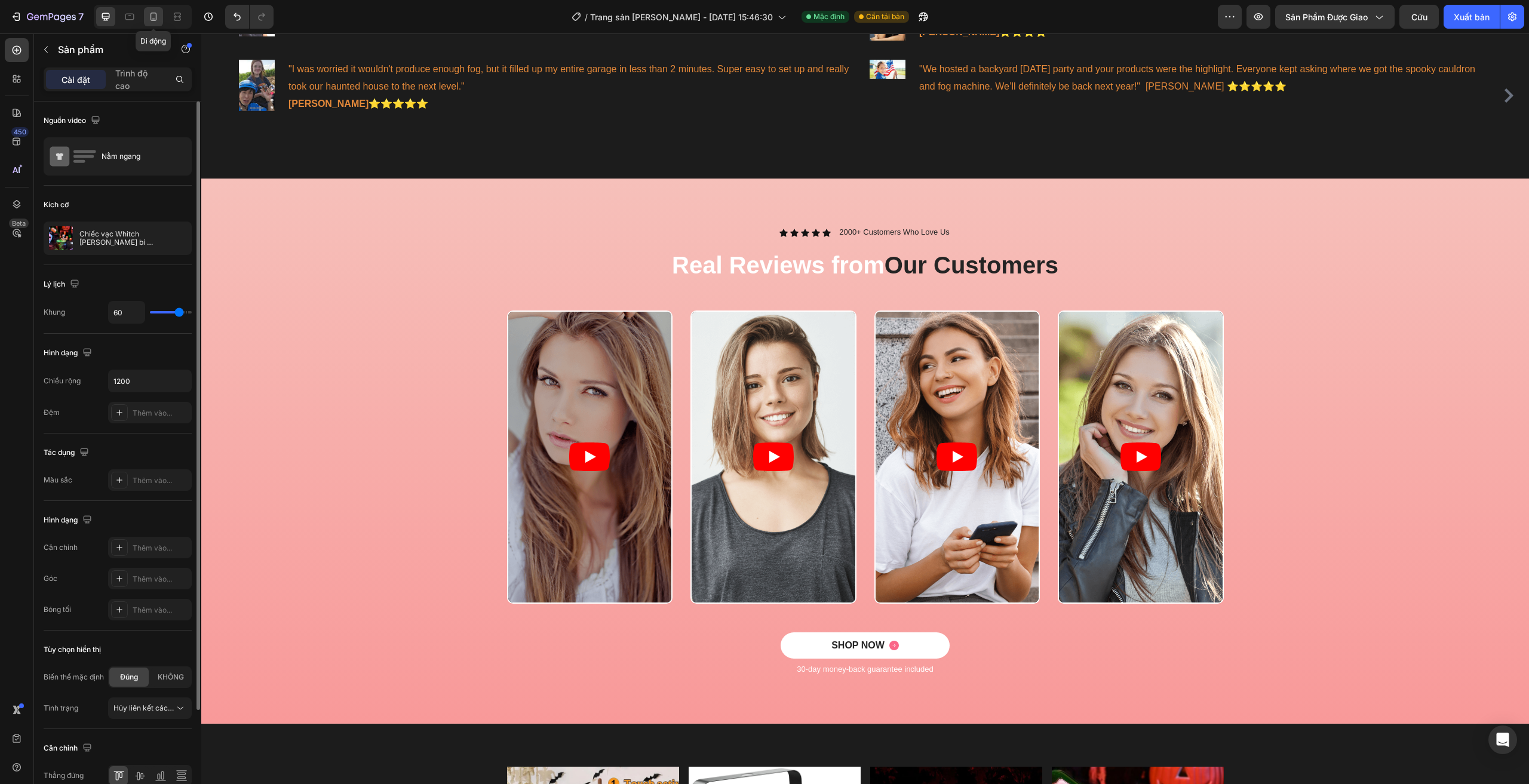
click at [152, 15] on icon at bounding box center [154, 17] width 12 height 12
type input "0"
type input "100%"
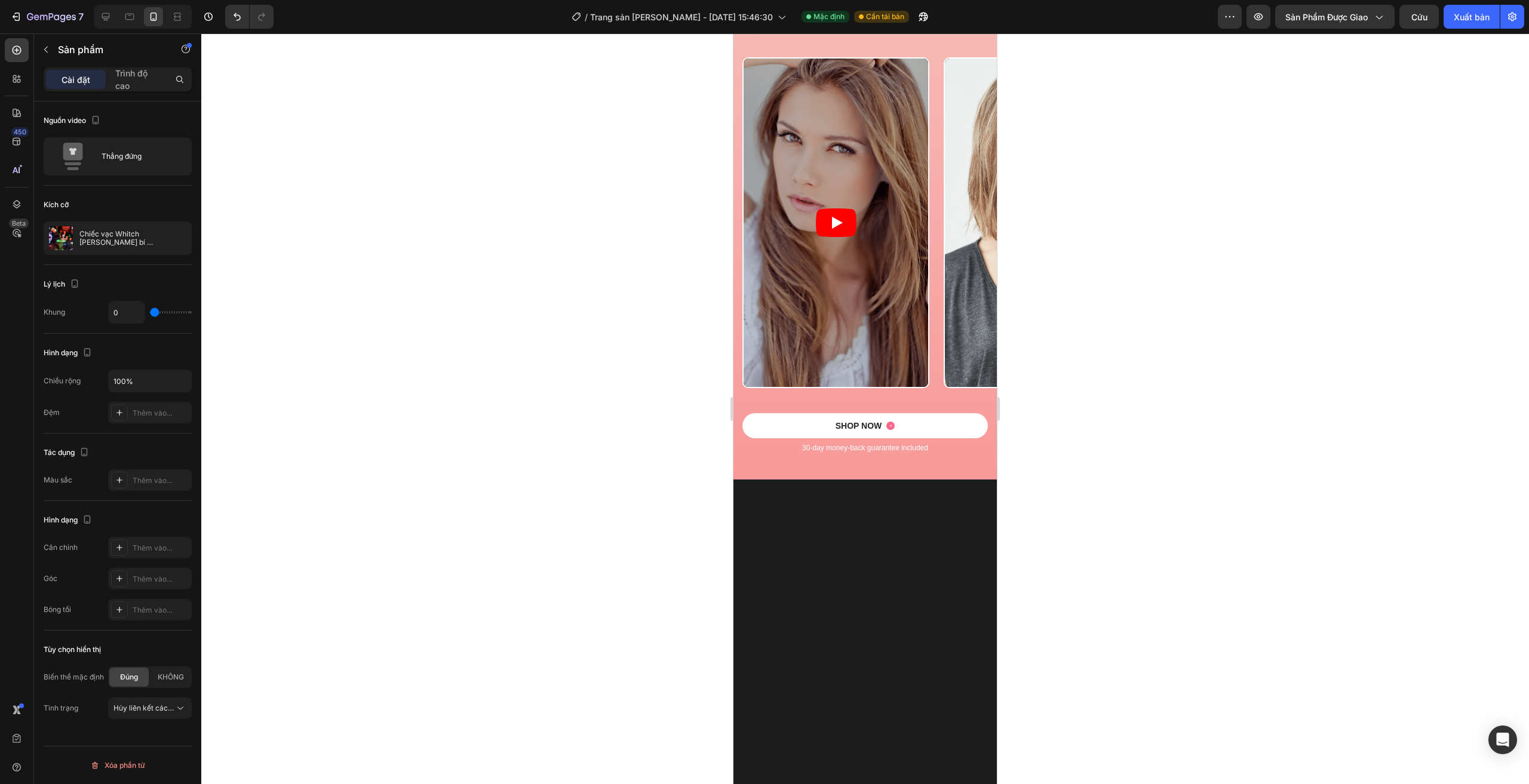
scroll to position [858, 0]
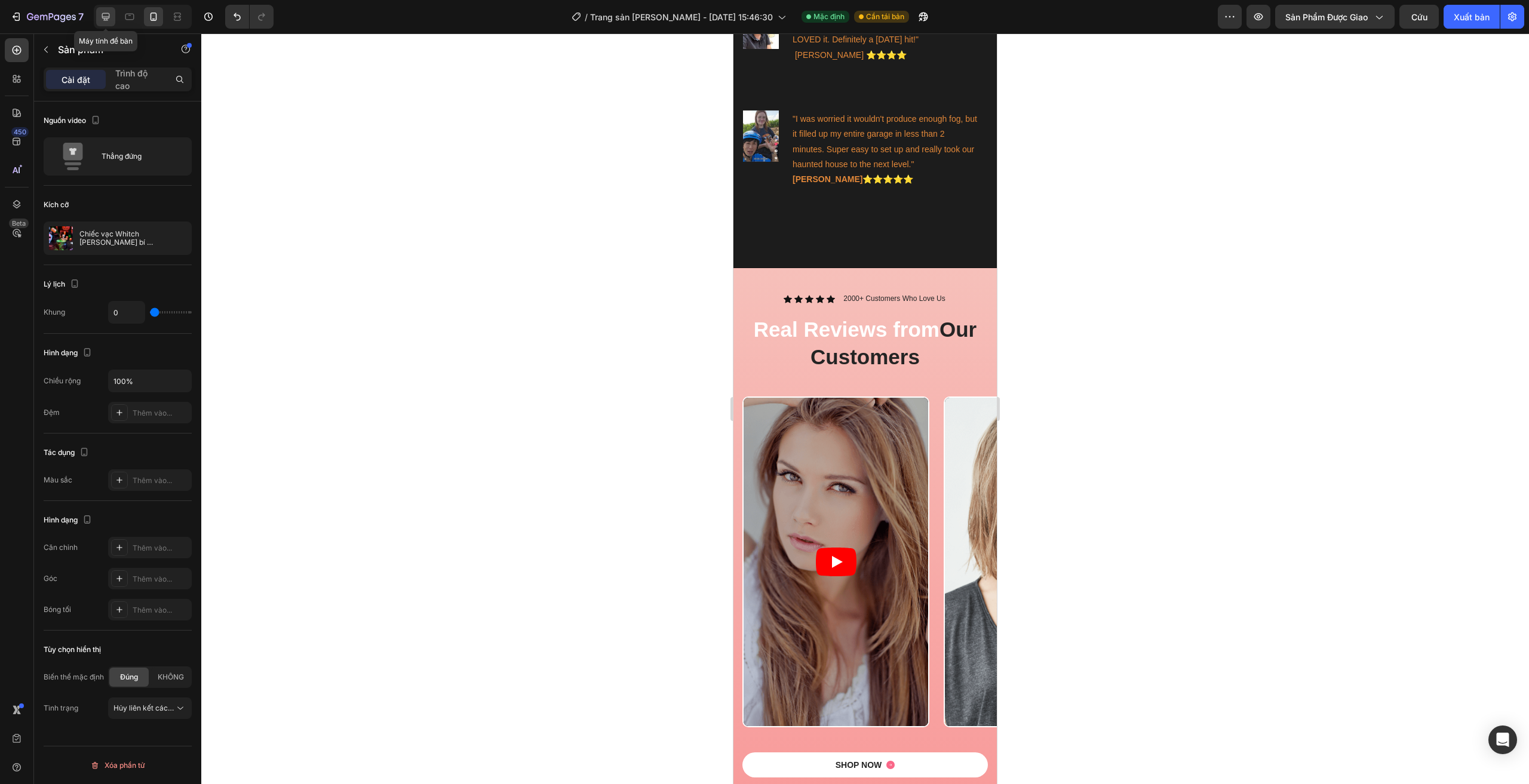
click at [111, 13] on icon at bounding box center [106, 17] width 12 height 12
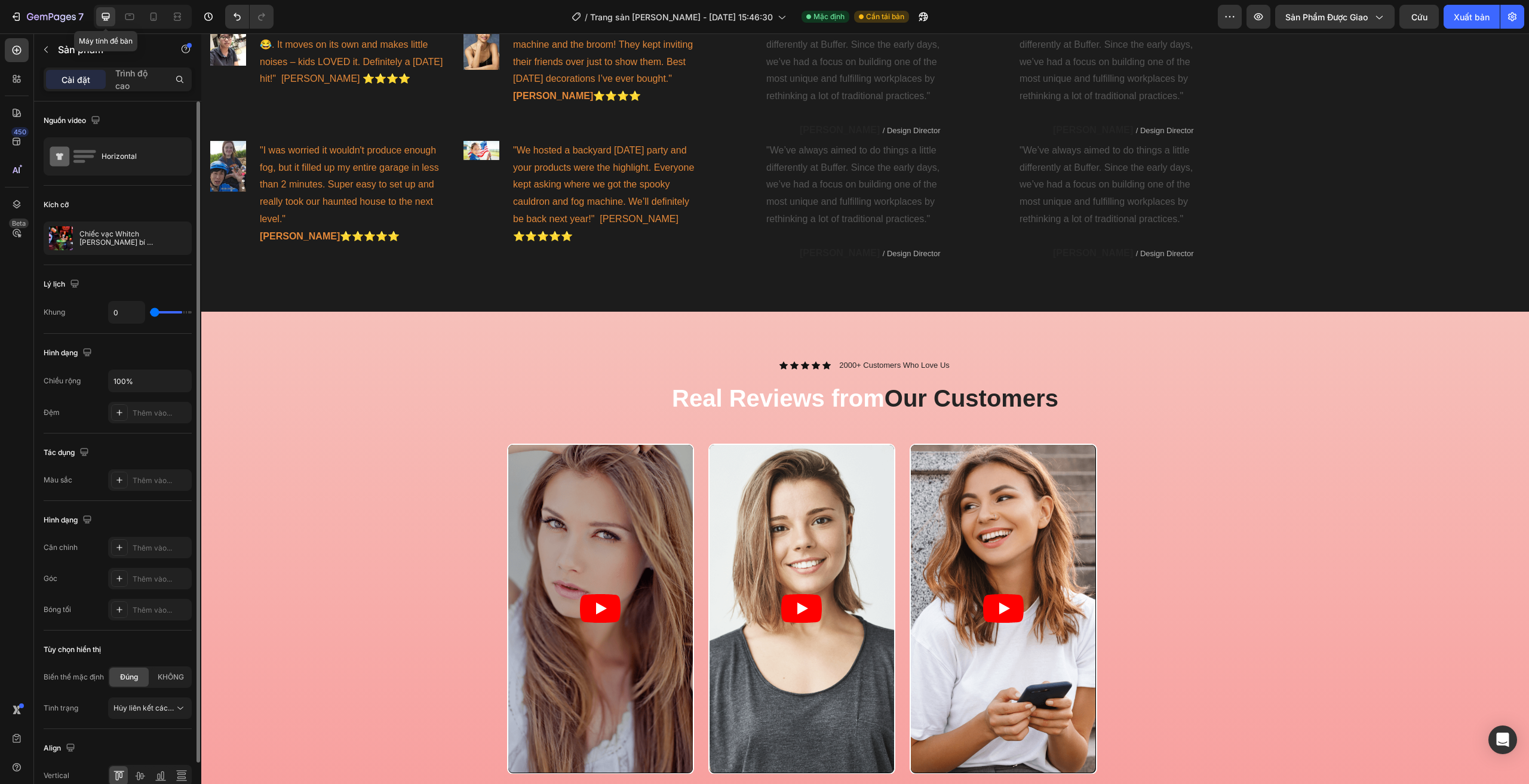
type input "60"
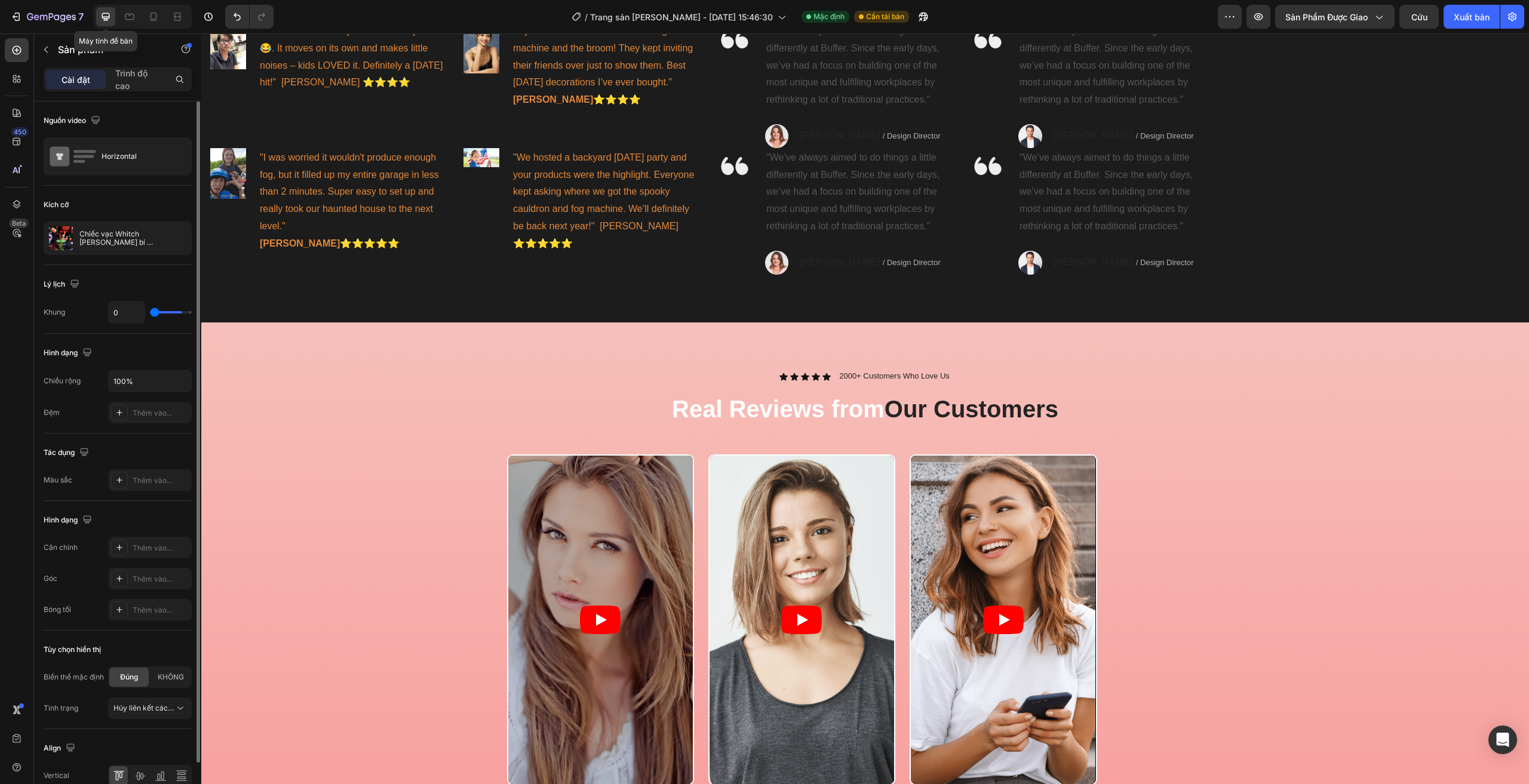
type input "60"
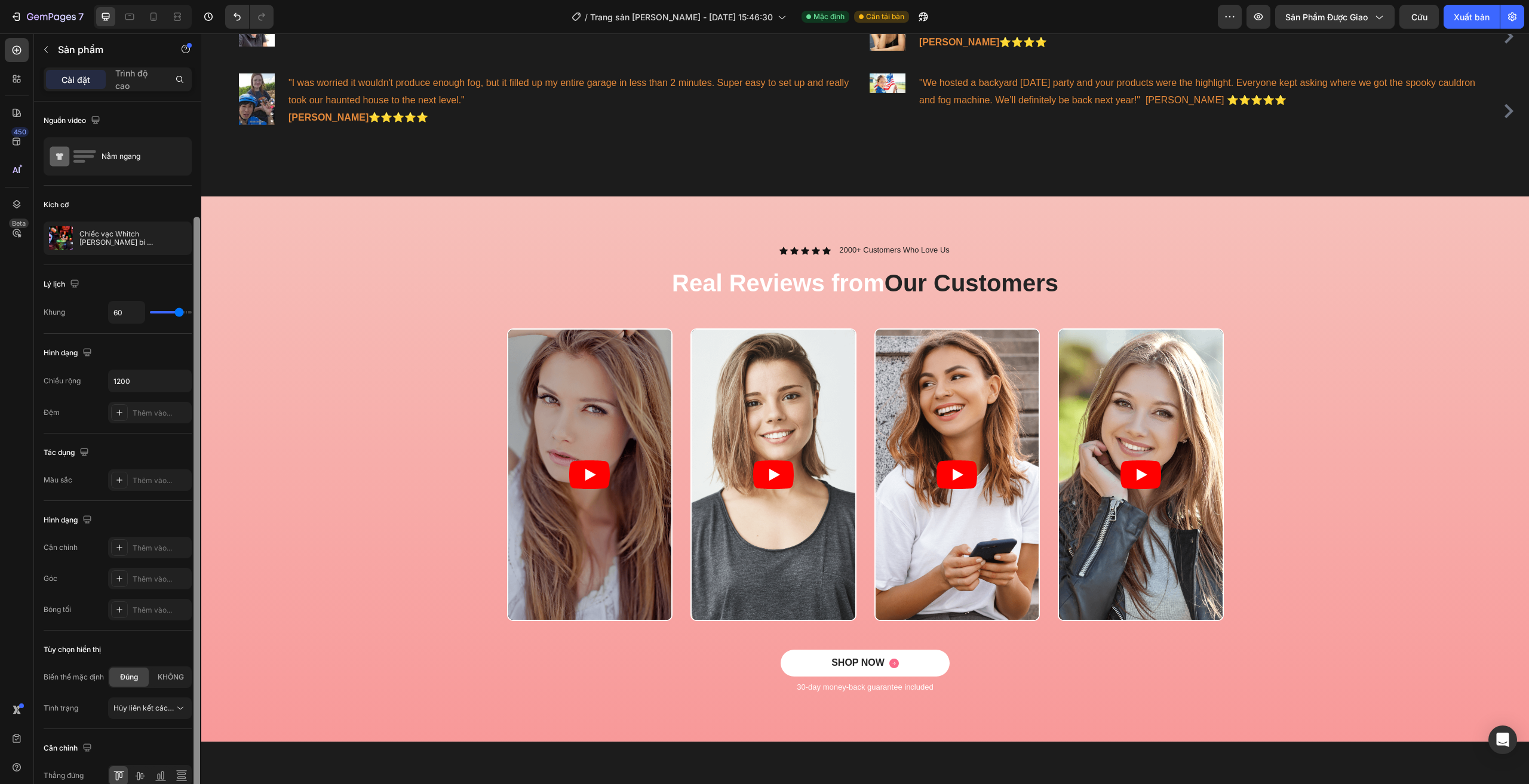
scroll to position [59, 0]
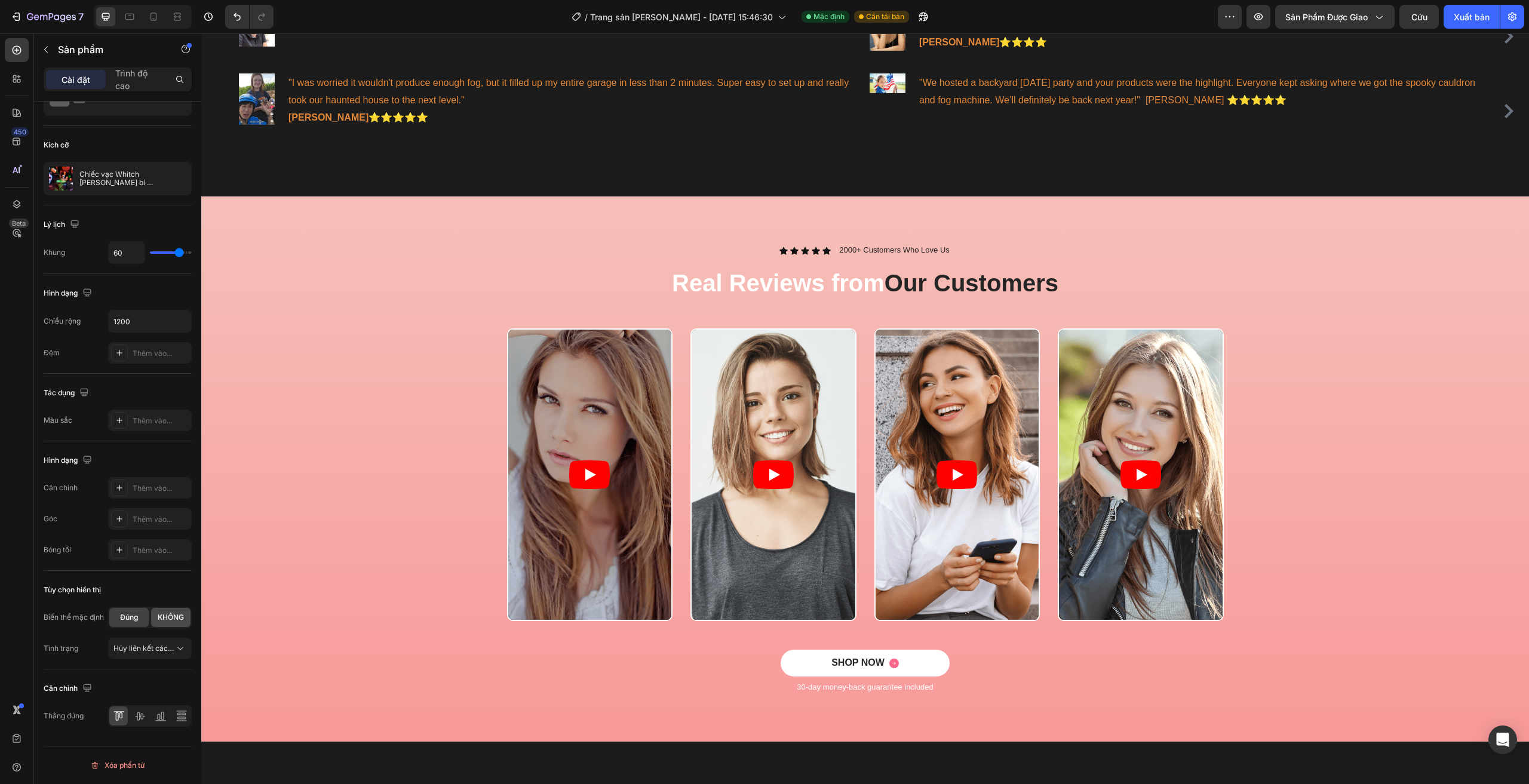
click at [171, 620] on font "KHÔNG" at bounding box center [171, 617] width 26 height 9
click at [138, 623] on div "Đúng" at bounding box center [129, 617] width 39 height 19
click at [158, 653] on span "Hủy liên kết các biến thể, số lượng <br> giữa các sản phẩm giống nhau" at bounding box center [144, 649] width 61 height 11
click at [157, 649] on font "Hủy liên kết các biến thể, số lượng <br> giữa các sản phẩm giống nhau" at bounding box center [232, 648] width 237 height 9
click at [146, 715] on div at bounding box center [139, 715] width 18 height 19
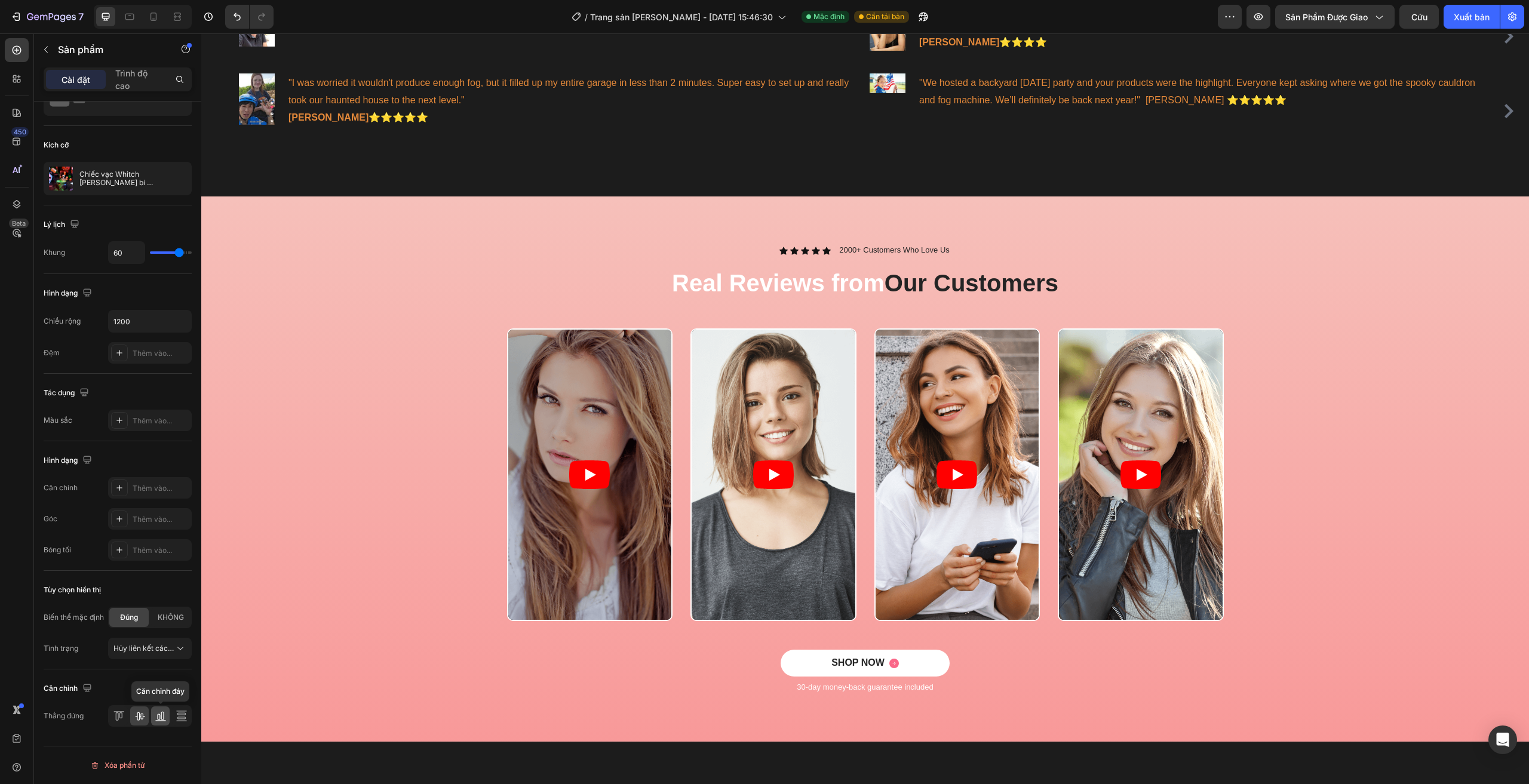
click at [160, 717] on icon at bounding box center [161, 716] width 12 height 12
click at [180, 718] on icon at bounding box center [181, 716] width 12 height 12
drag, startPoint x: 108, startPoint y: 718, endPoint x: 120, endPoint y: 720, distance: 12.2
click at [109, 718] on div at bounding box center [150, 715] width 84 height 21
click at [121, 720] on icon at bounding box center [119, 716] width 12 height 12
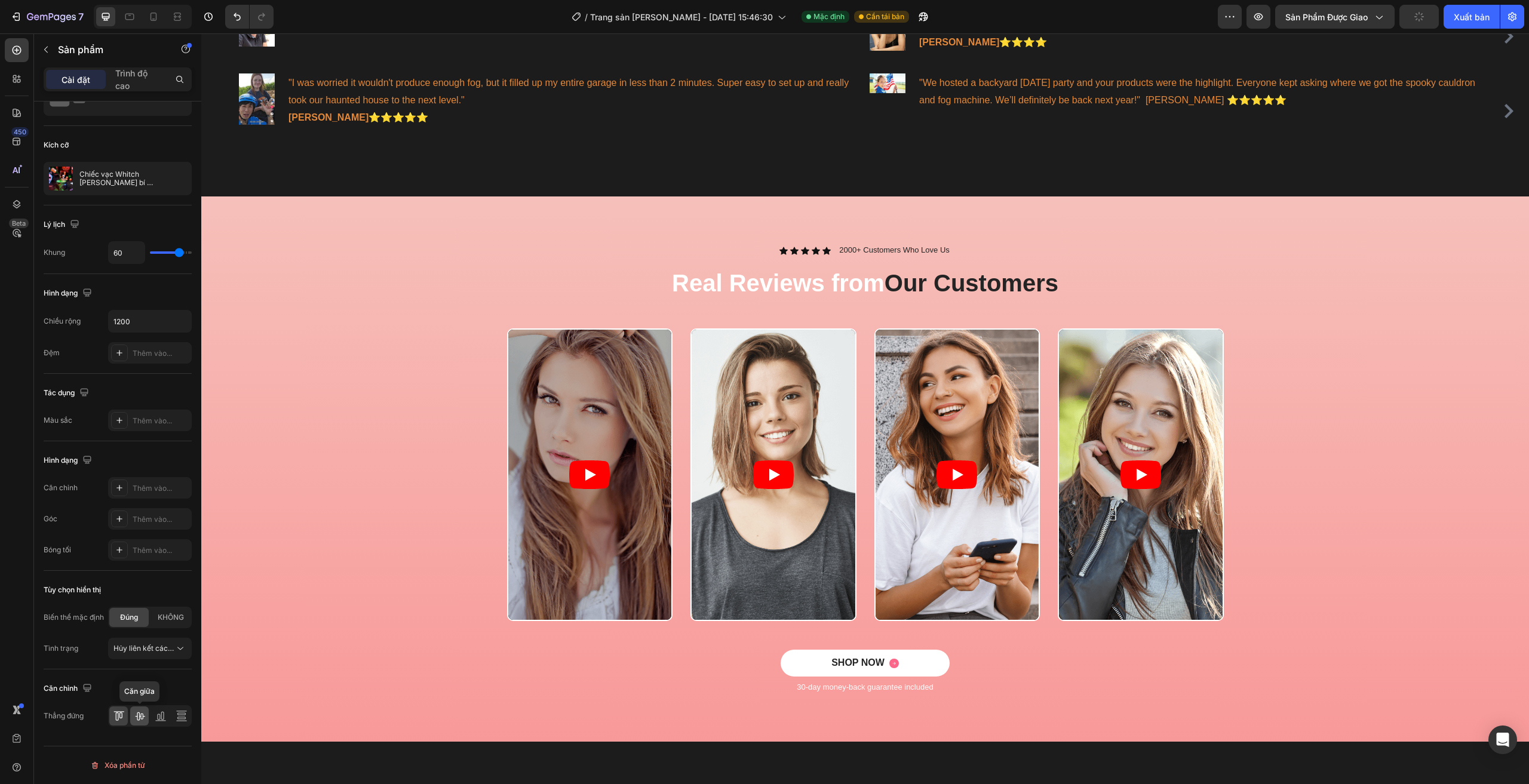
click at [143, 714] on icon at bounding box center [140, 716] width 12 height 12
click at [107, 714] on div "Thẳng đứng" at bounding box center [118, 715] width 148 height 21
click at [126, 718] on div at bounding box center [118, 715] width 18 height 19
click at [175, 326] on icon "button" at bounding box center [180, 321] width 12 height 12
click at [156, 348] on p "Đầy 100%" at bounding box center [147, 352] width 68 height 11
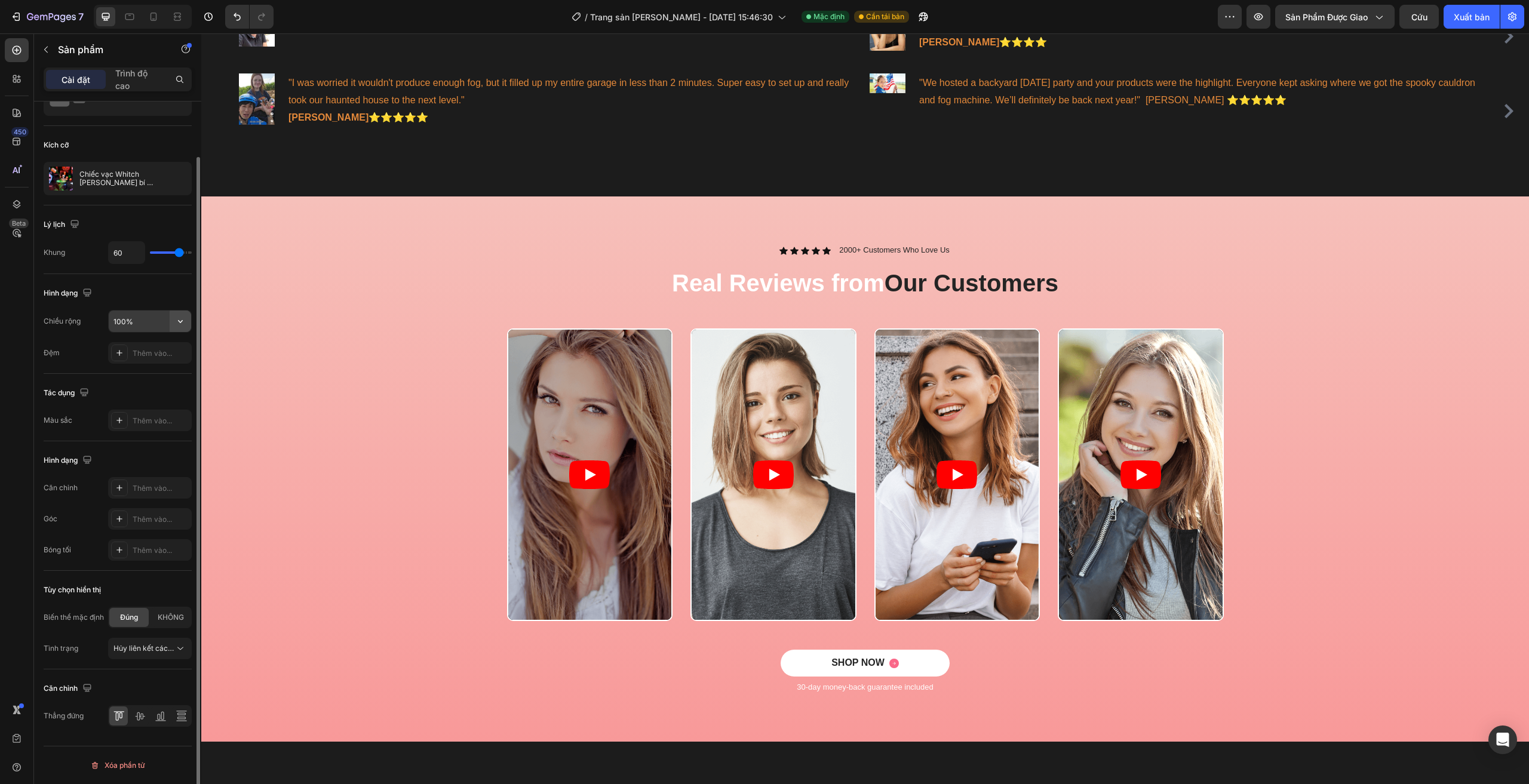
click at [183, 323] on icon "button" at bounding box center [180, 321] width 12 height 12
click at [148, 371] on p "Mặc định 1200px" at bounding box center [147, 374] width 68 height 11
type input "1200"
click at [147, 484] on font "Thêm vào..." at bounding box center [152, 488] width 39 height 9
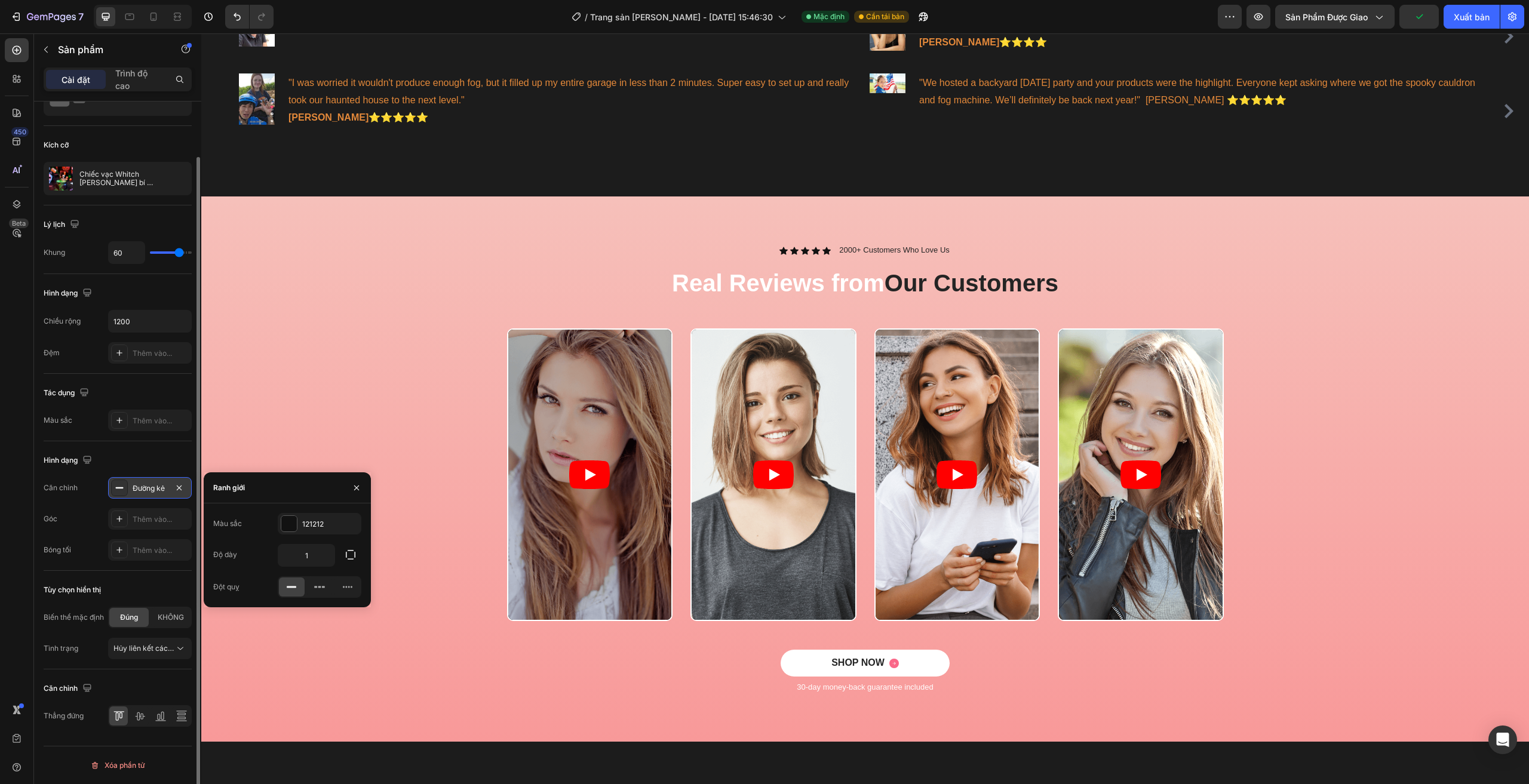
click at [147, 484] on font "Đường kẻ" at bounding box center [148, 488] width 32 height 9
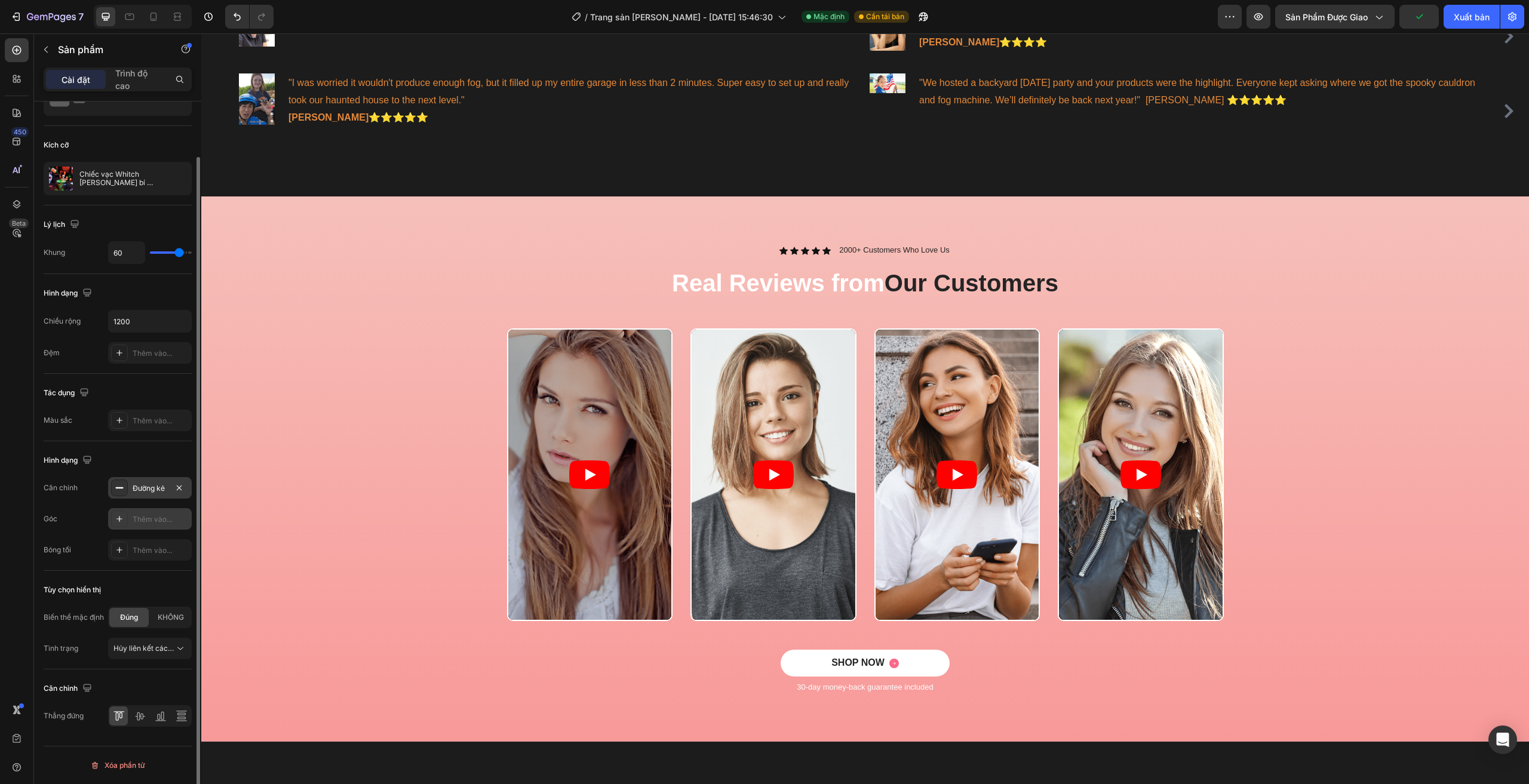
click at [160, 518] on font "Thêm vào..." at bounding box center [152, 519] width 39 height 9
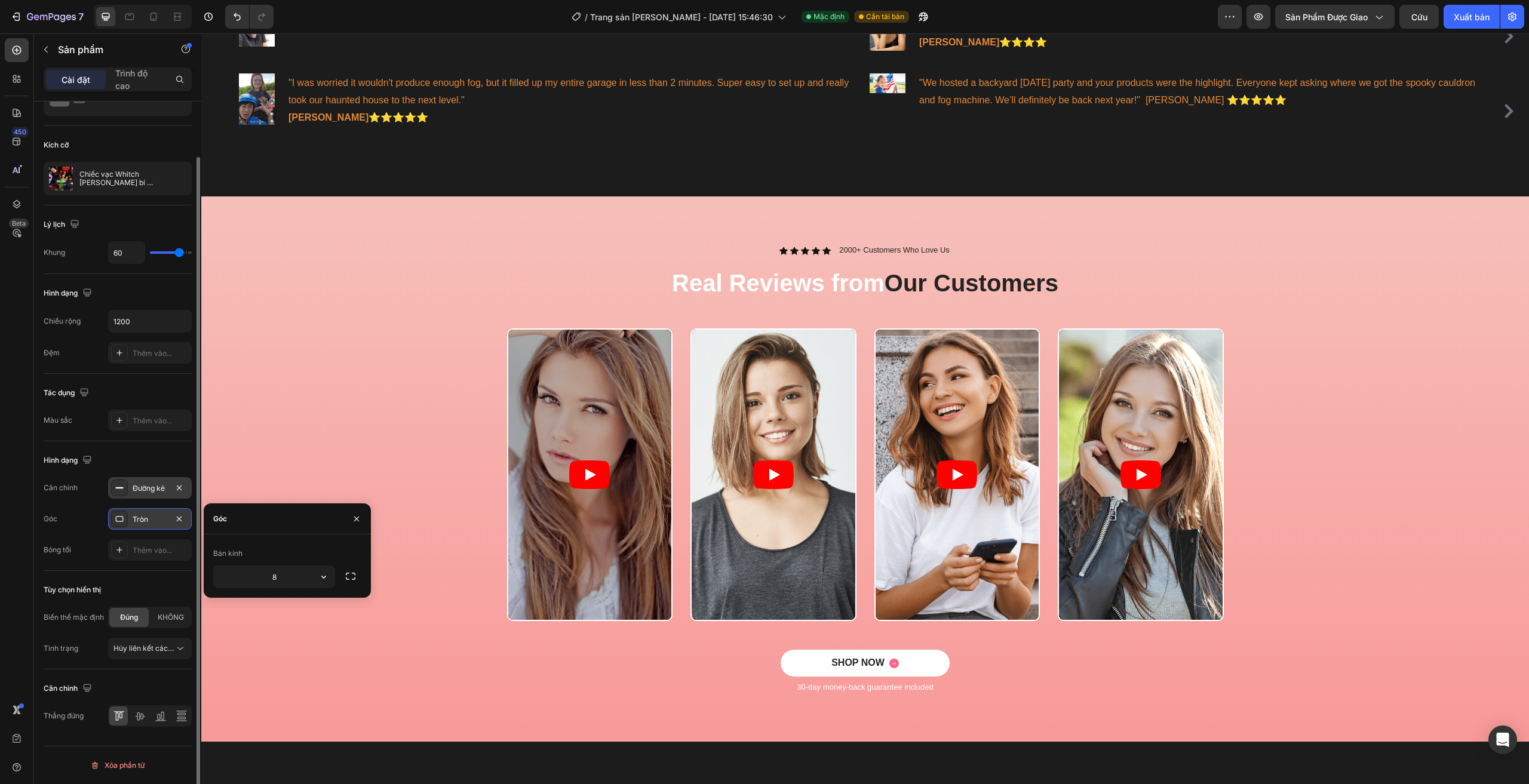
click at [160, 518] on div "Tròn" at bounding box center [149, 519] width 35 height 11
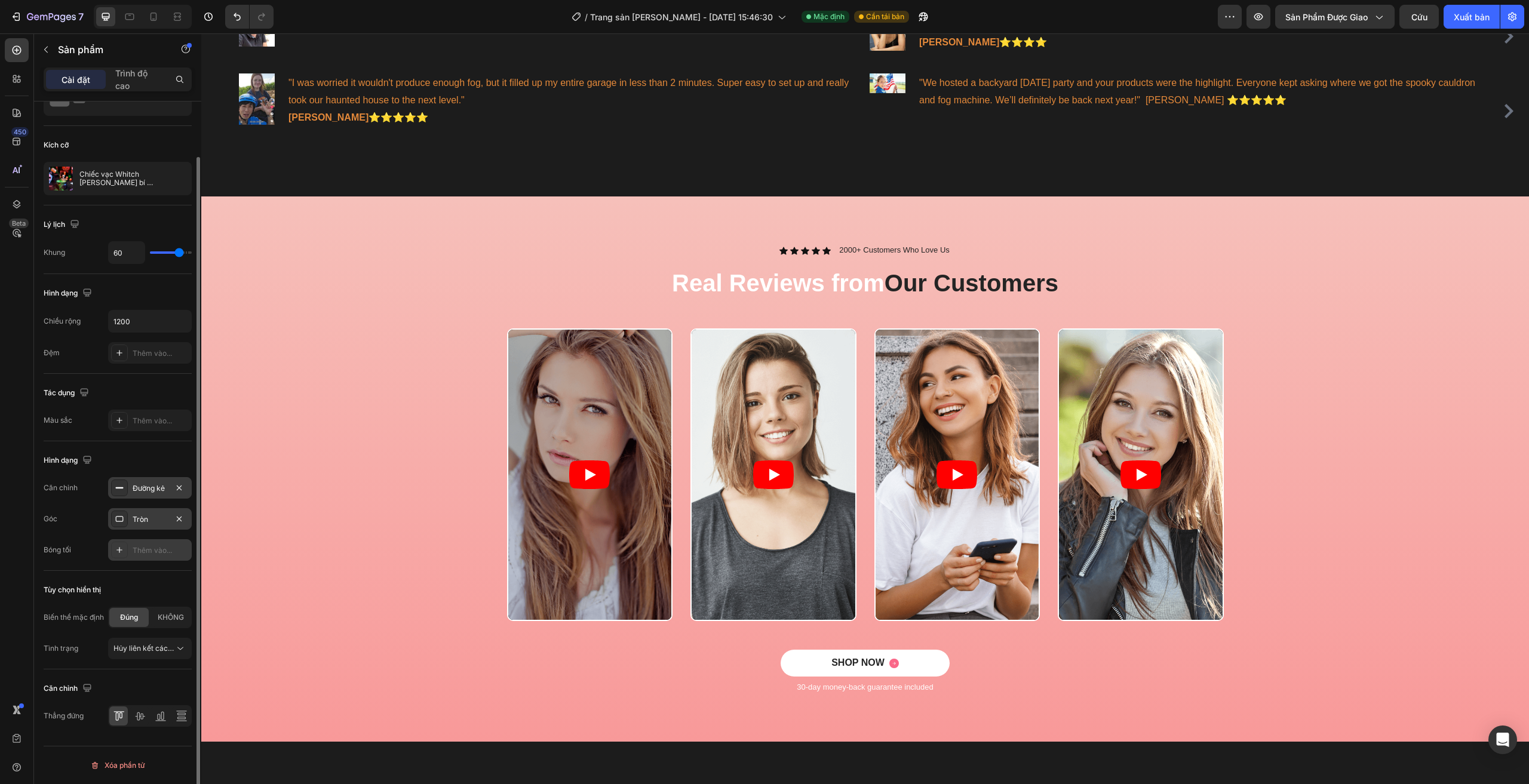
click at [149, 542] on div "Thêm vào..." at bounding box center [150, 549] width 84 height 21
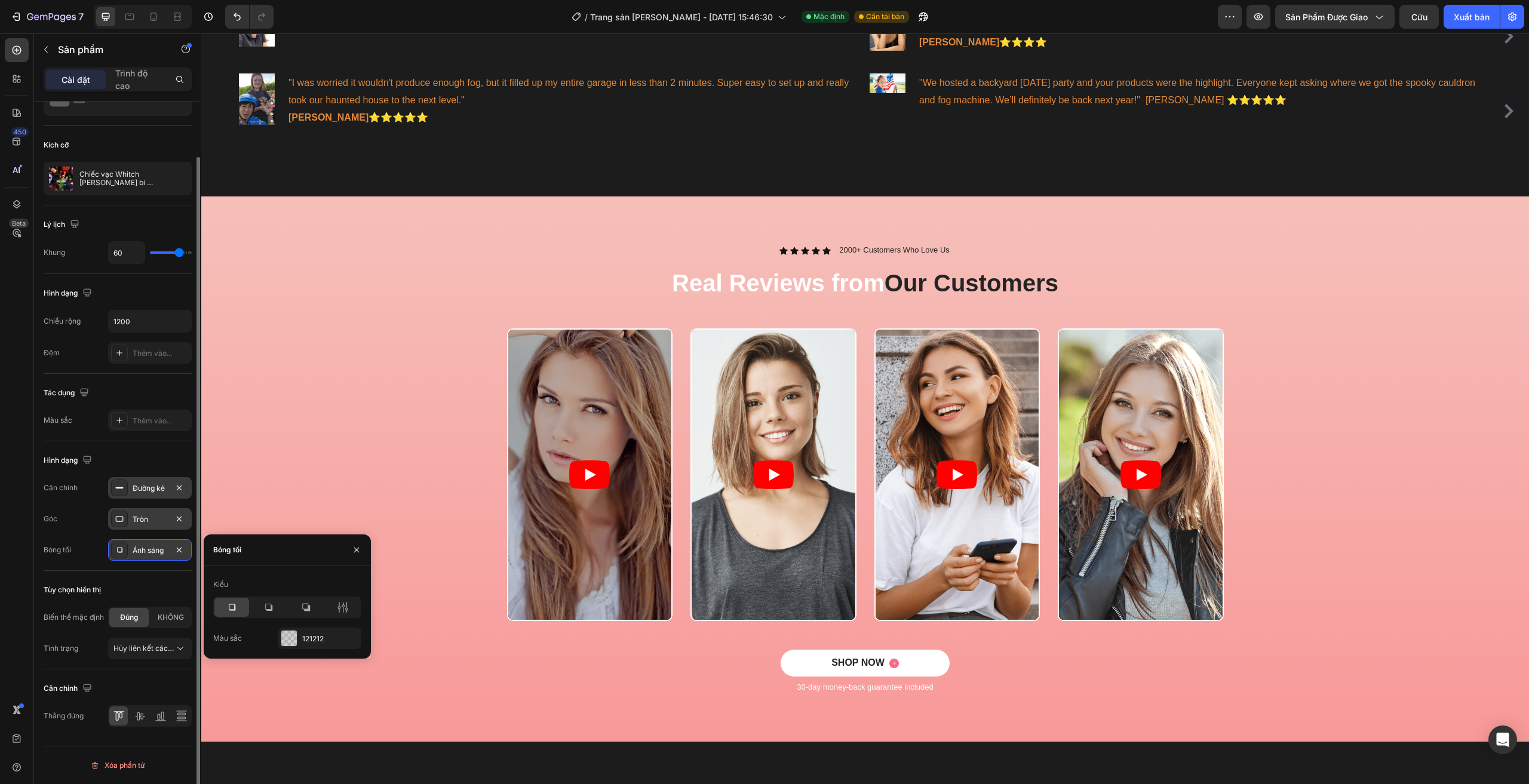
click at [157, 548] on font "Ánh sáng" at bounding box center [147, 550] width 31 height 9
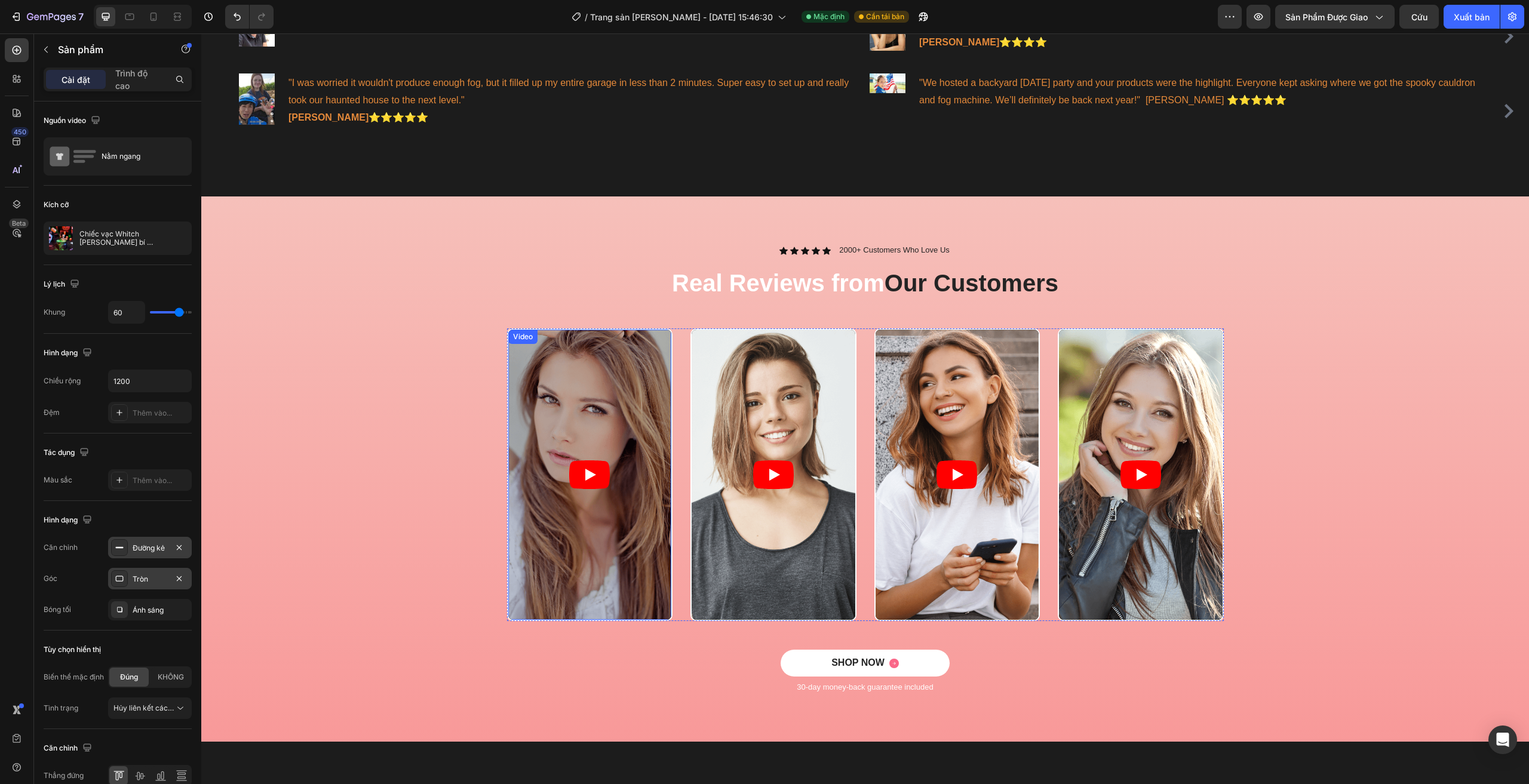
scroll to position [889, 0]
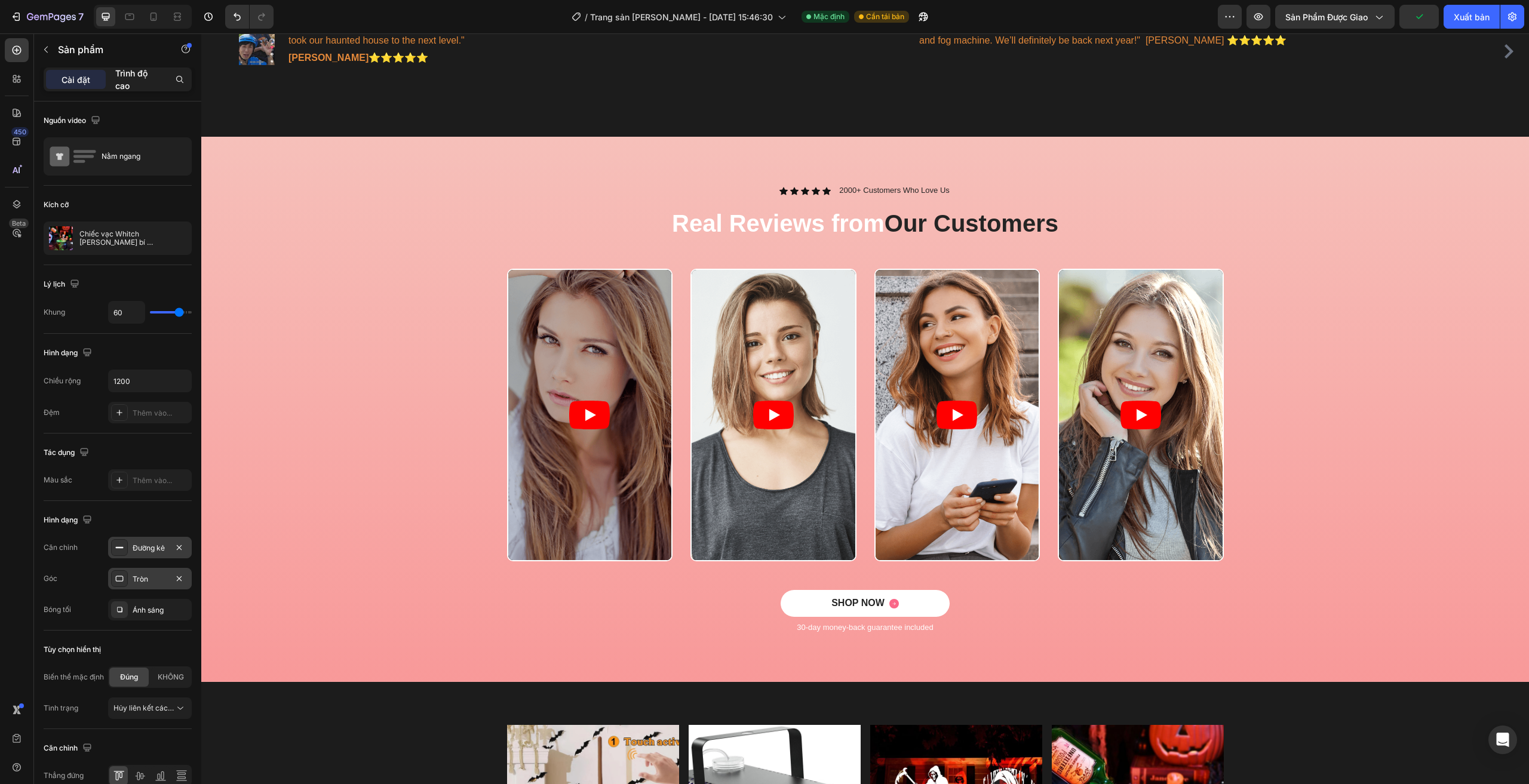
click at [138, 83] on p "Trình độ cao" at bounding box center [138, 79] width 46 height 25
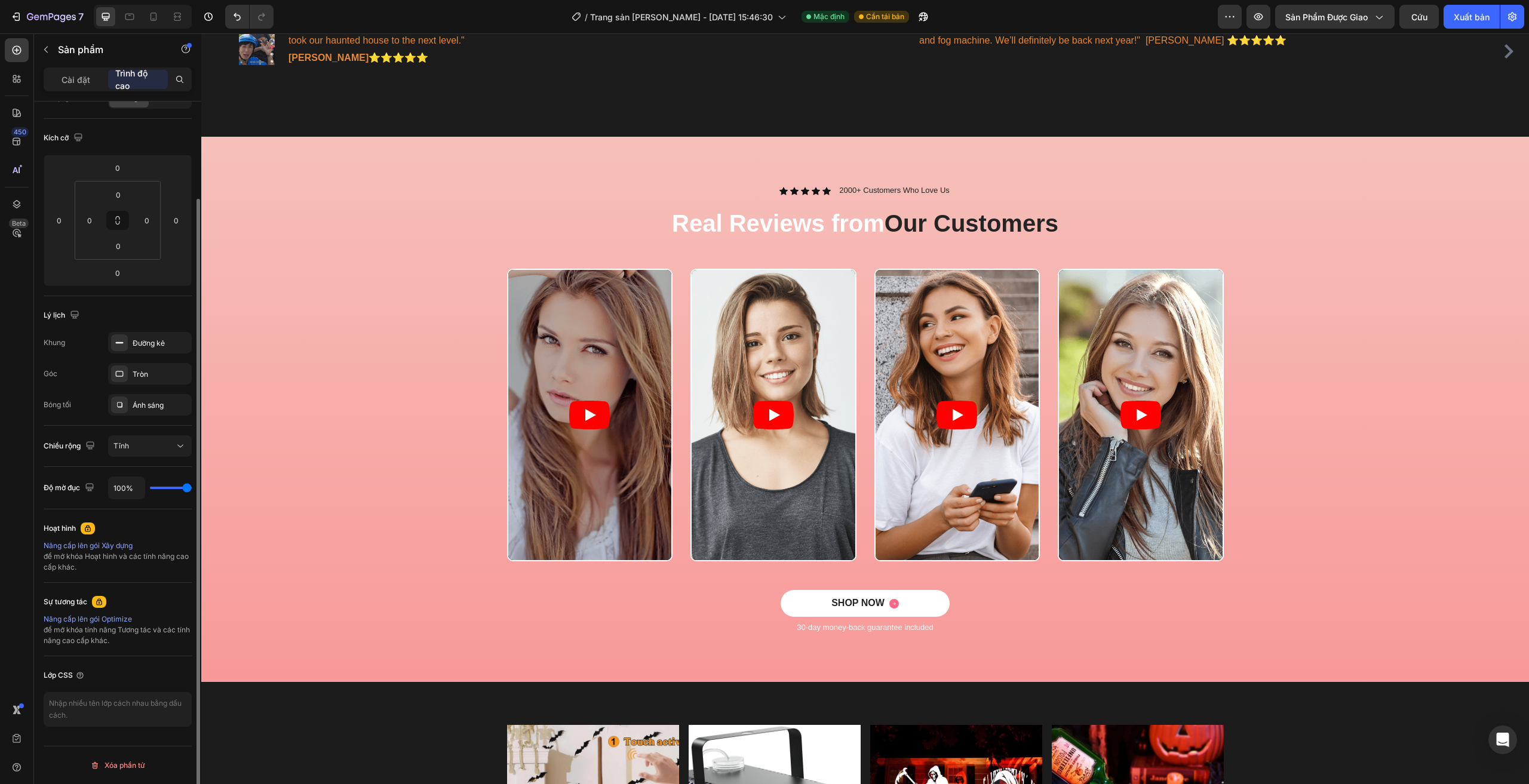
scroll to position [0, 0]
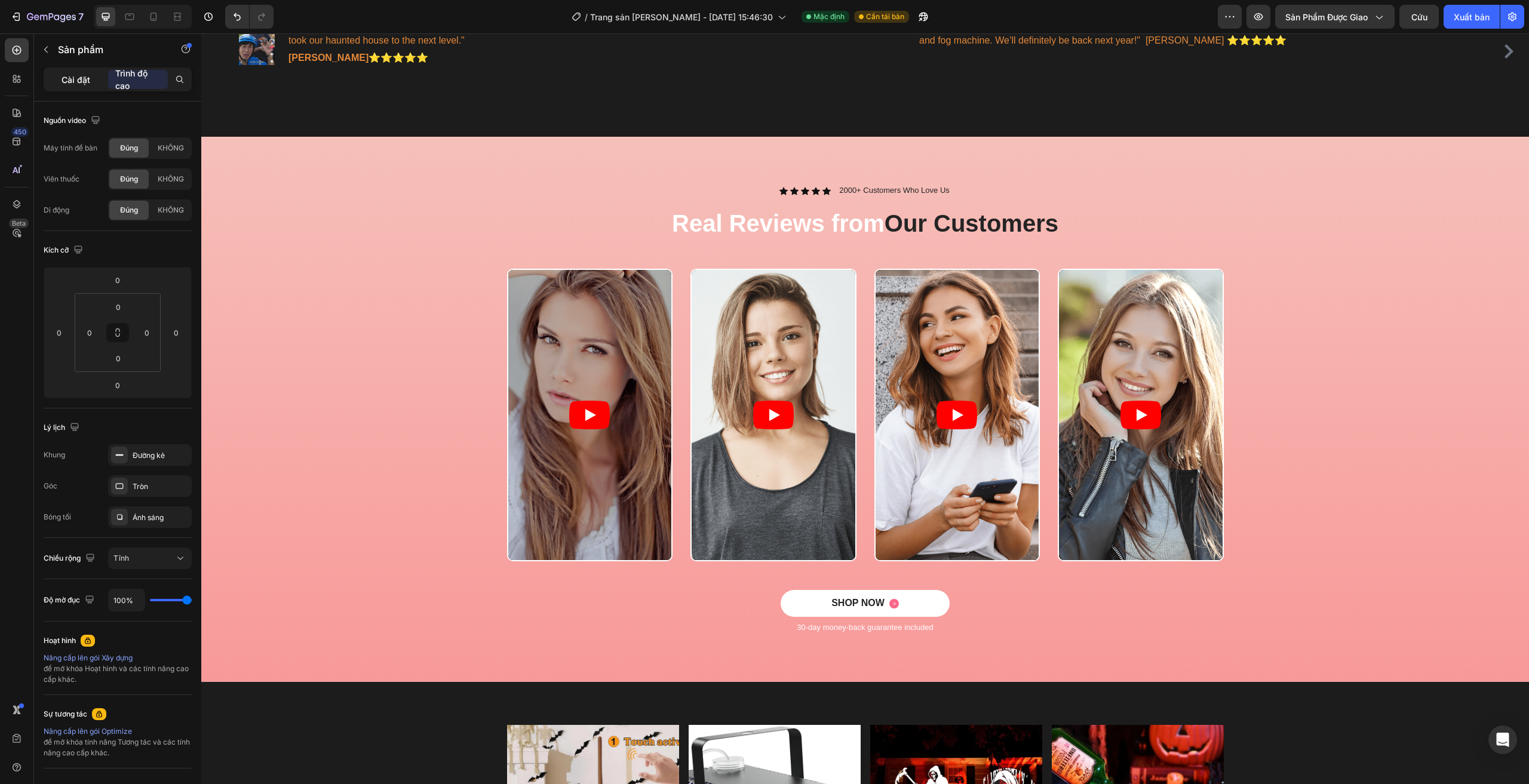
click at [63, 84] on font "Cài đặt" at bounding box center [75, 79] width 29 height 10
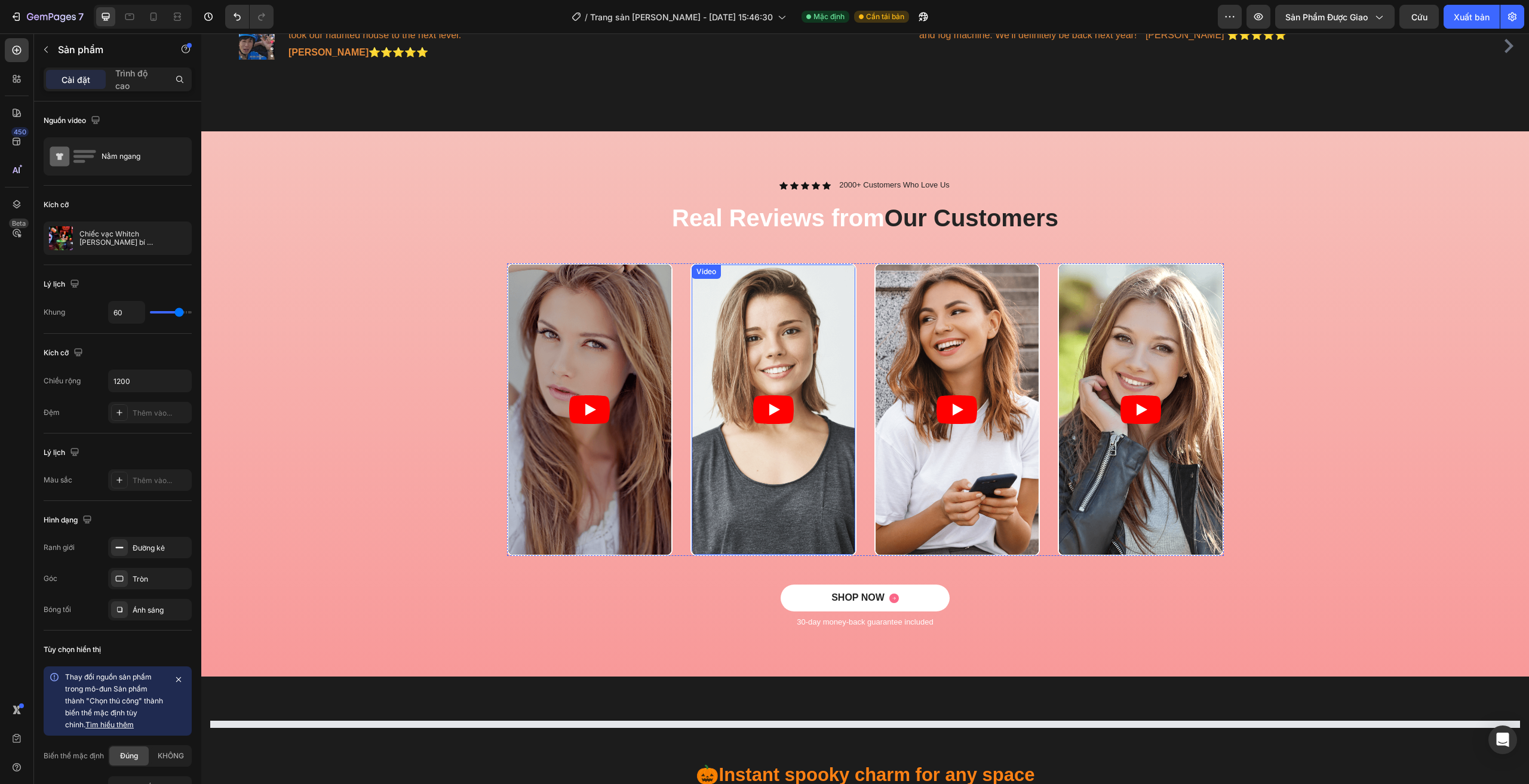
scroll to position [1015, 0]
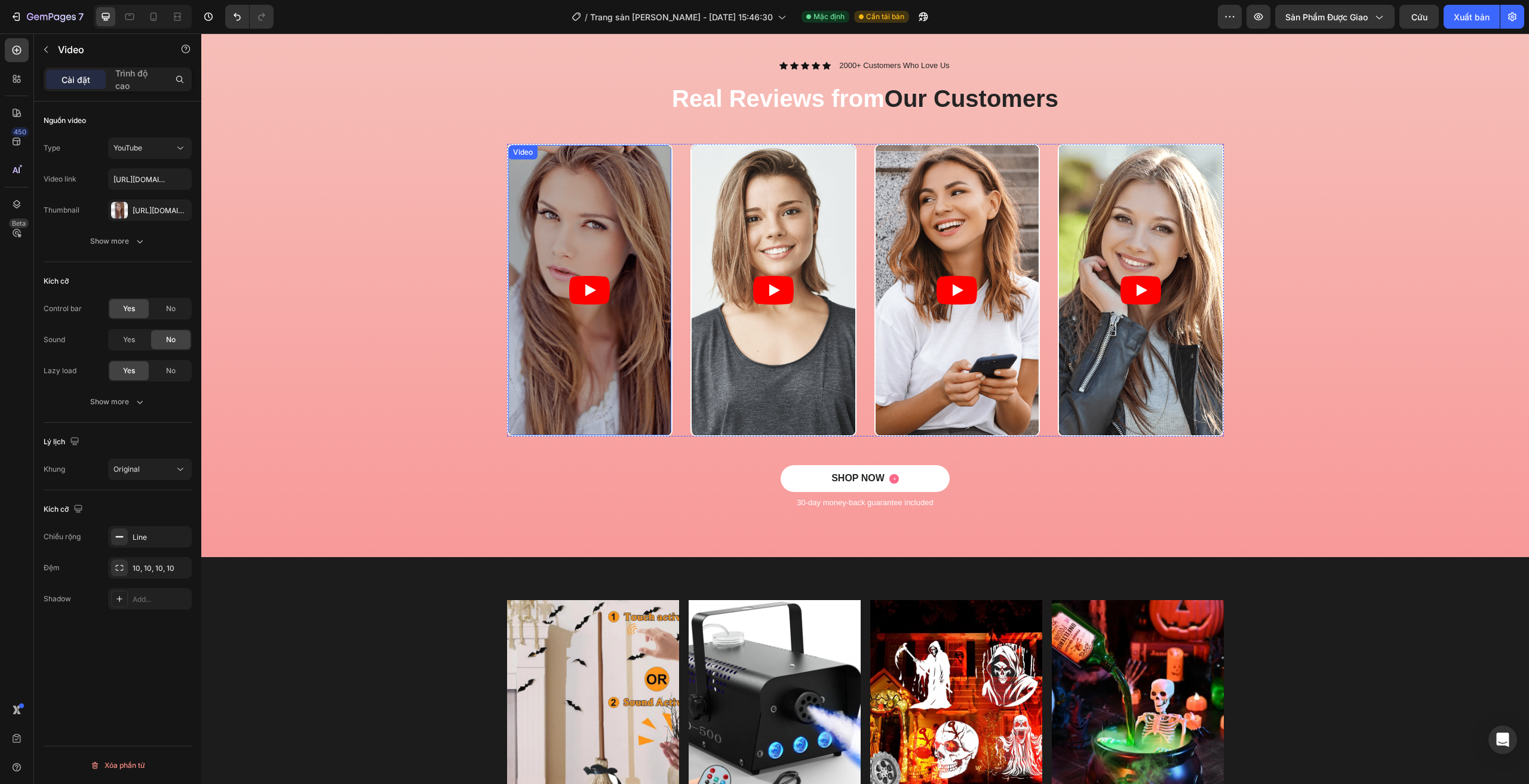
click at [592, 200] on article at bounding box center [590, 290] width 164 height 290
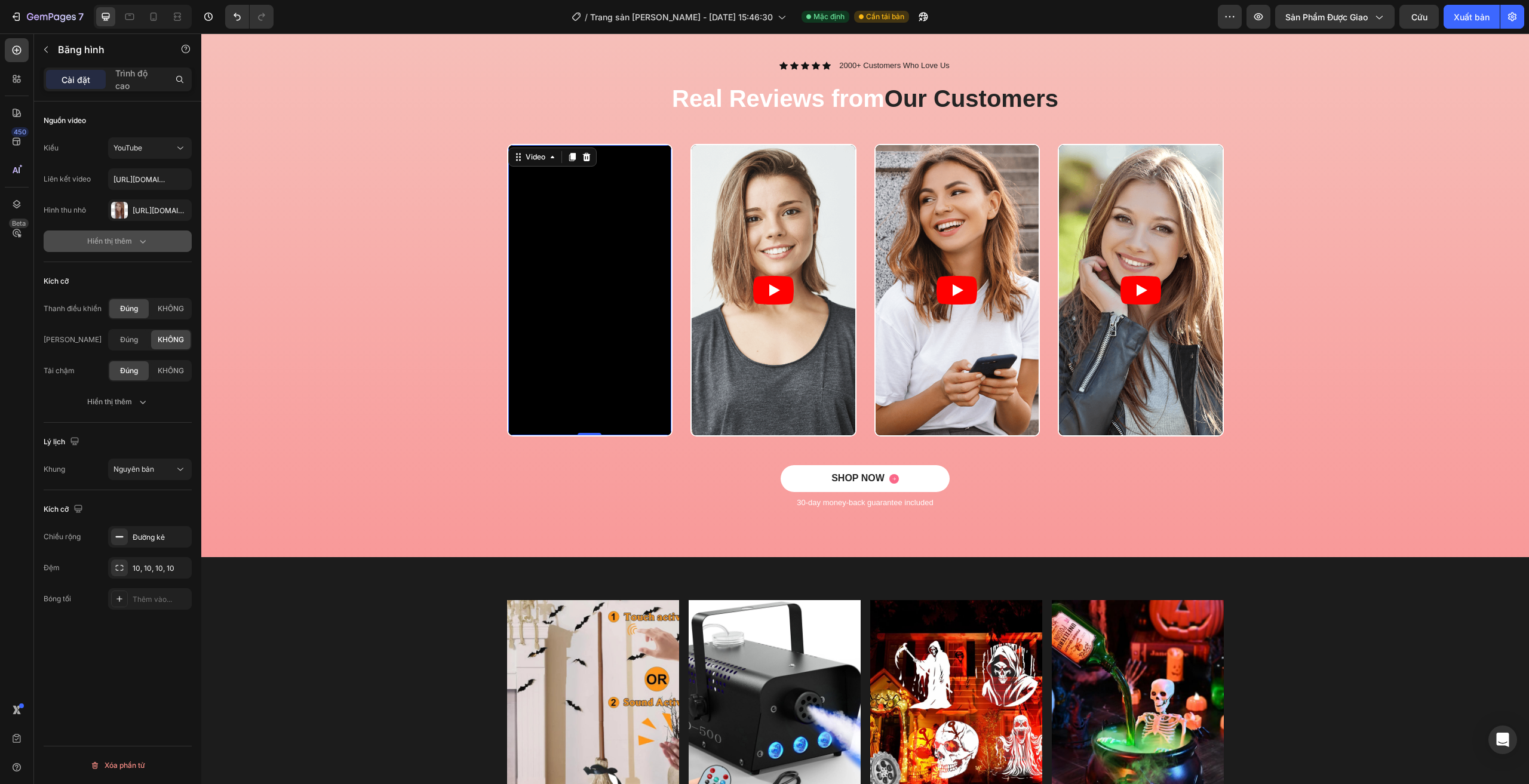
click at [149, 236] on button "Hiển thị thêm" at bounding box center [118, 241] width 148 height 21
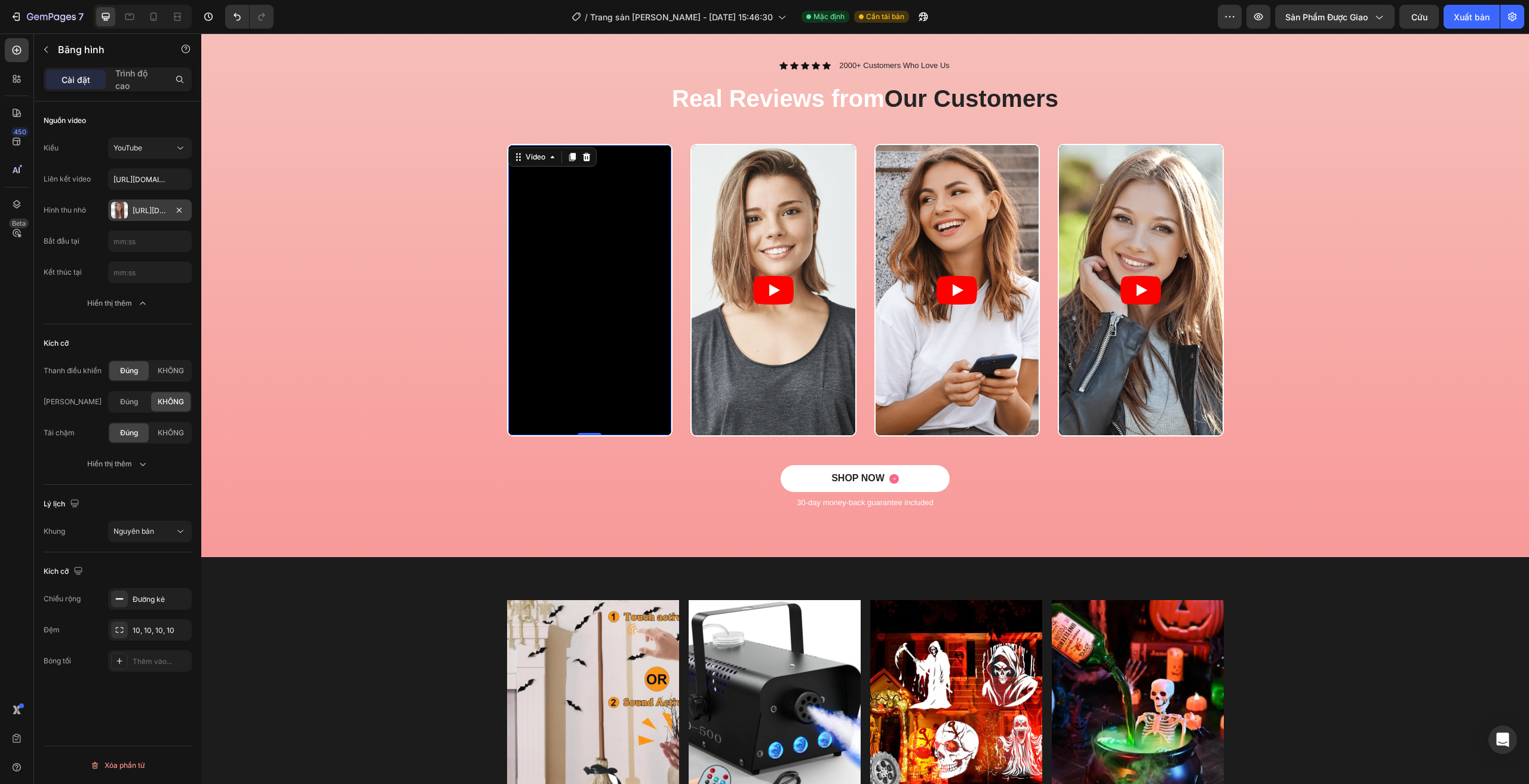
click at [167, 209] on div "Https://cdn.Shopify.Com/s/files/1/0960/0660/3065/files/gempages_584949536842056…" at bounding box center [150, 210] width 84 height 21
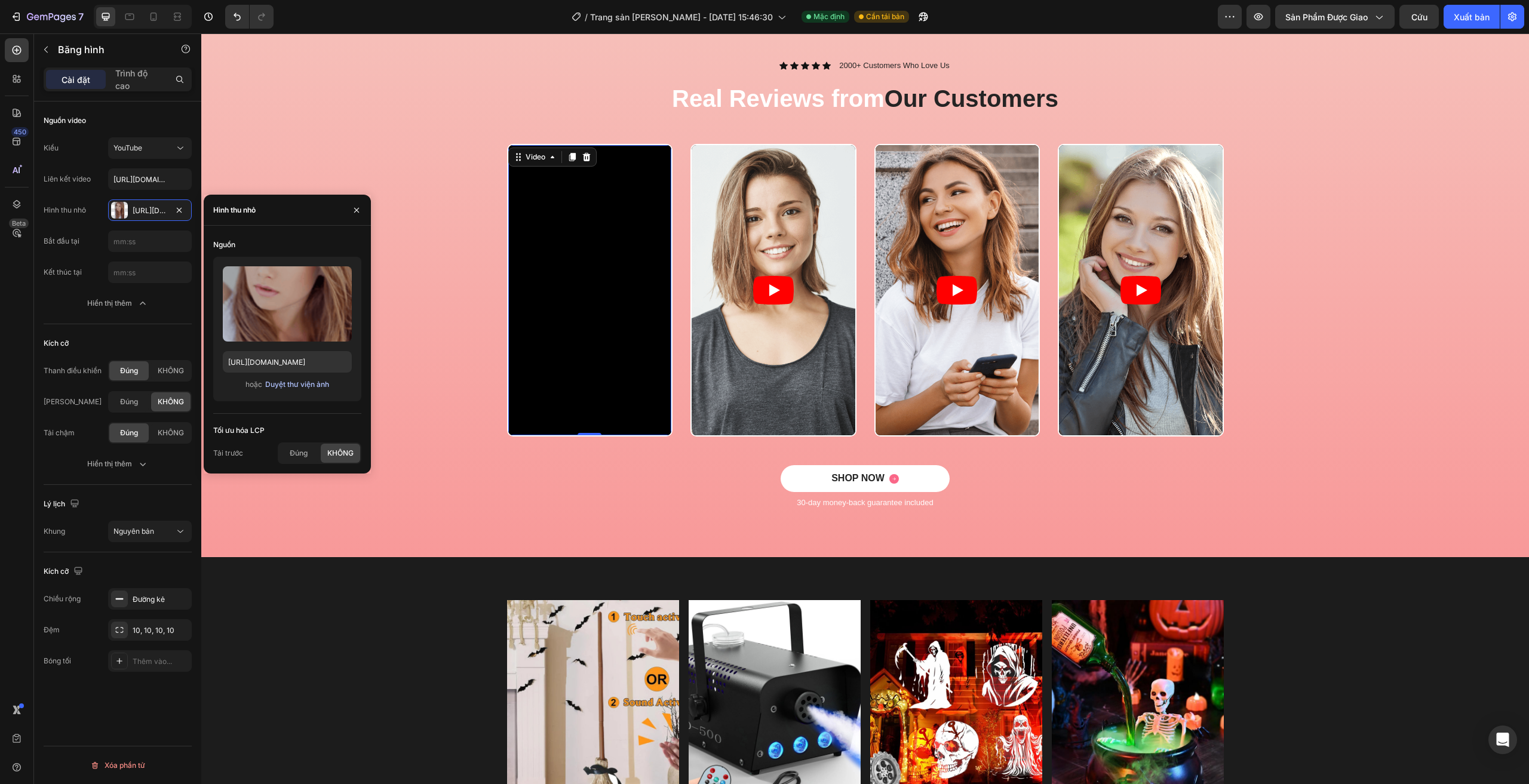
click at [314, 380] on font "Duyệt thư viện ảnh" at bounding box center [297, 384] width 64 height 9
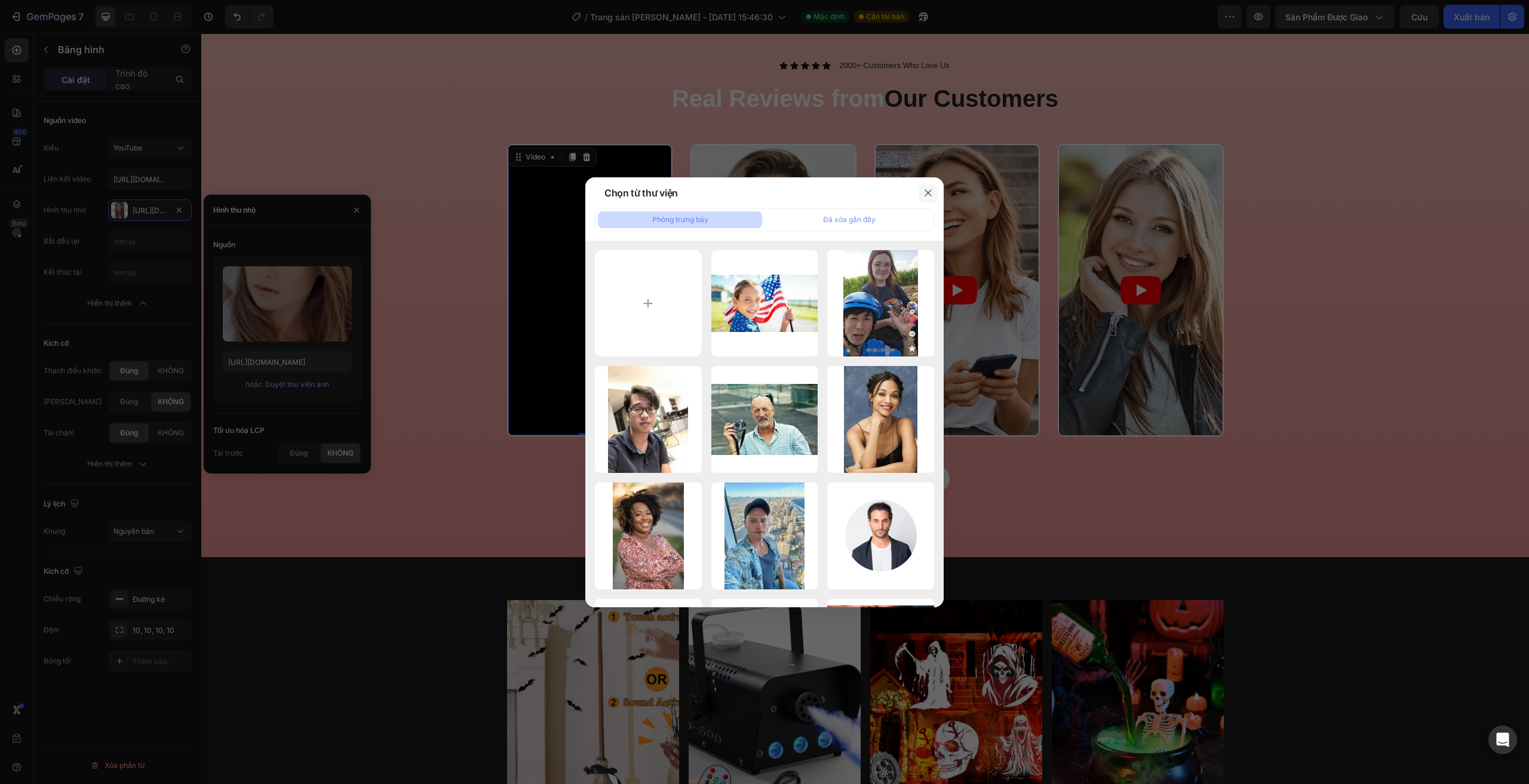
click at [926, 194] on icon "button" at bounding box center [927, 192] width 7 height 7
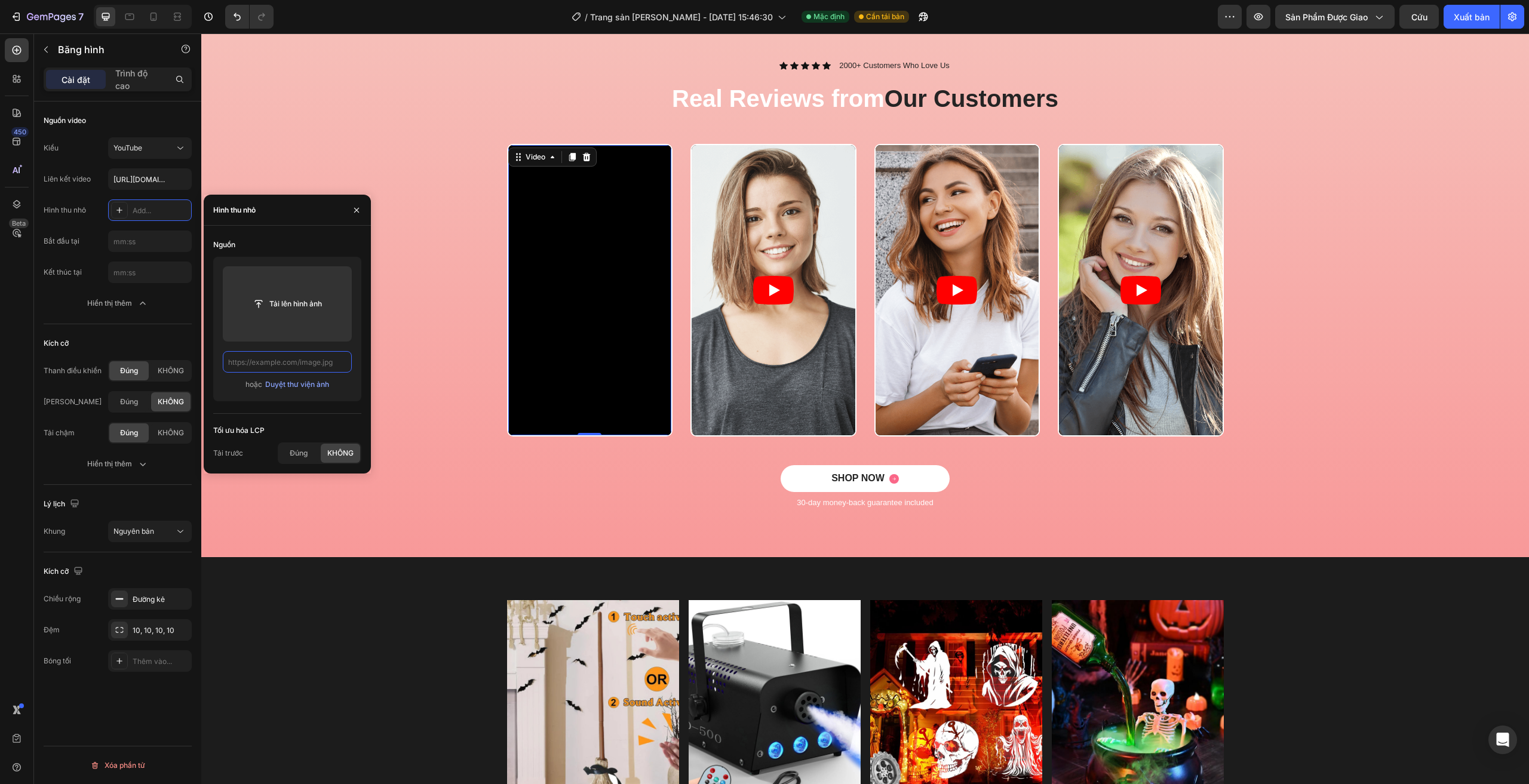
scroll to position [0, 0]
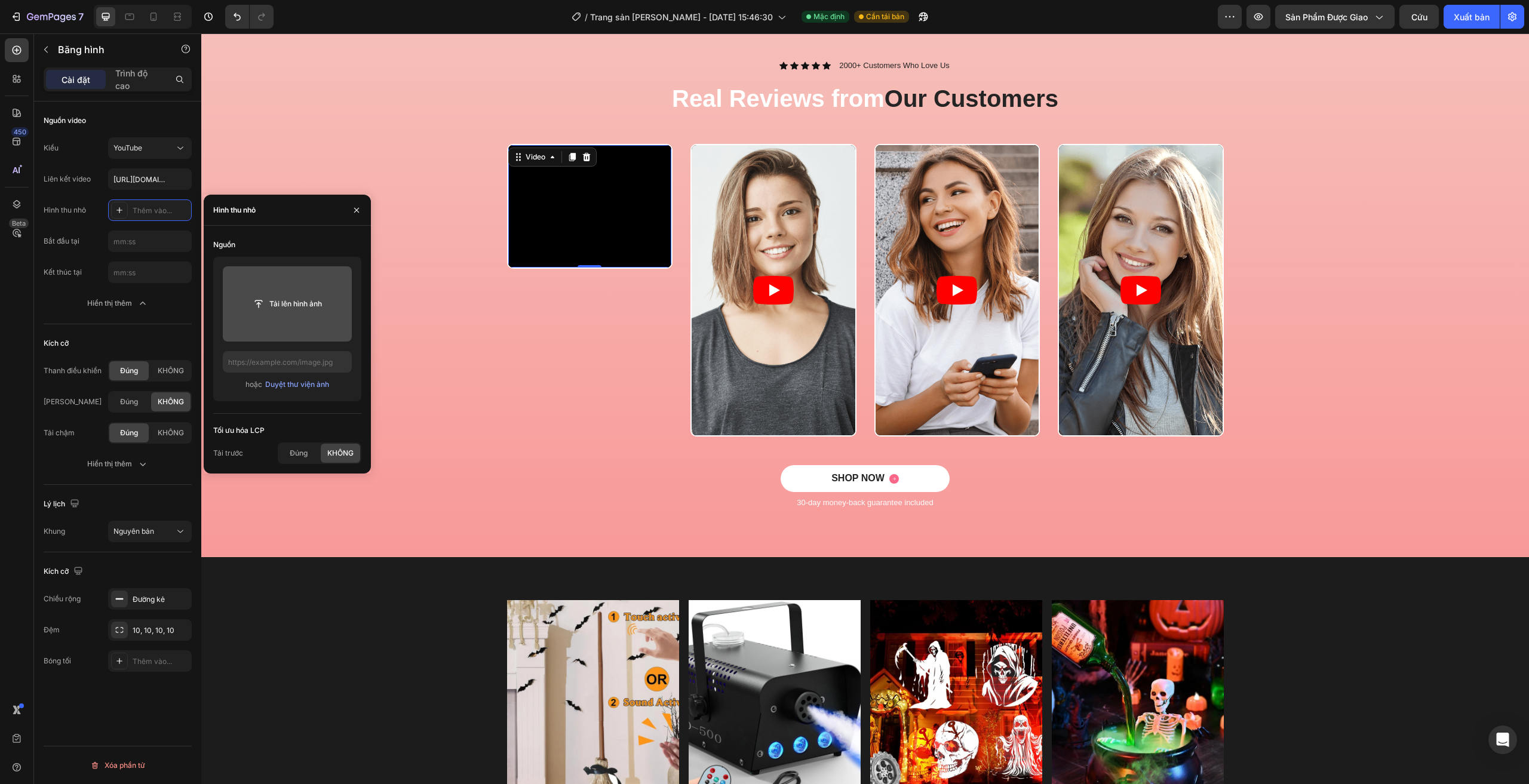
click at [296, 311] on input "file" at bounding box center [287, 303] width 89 height 20
click at [273, 359] on input "text" at bounding box center [287, 362] width 129 height 21
drag, startPoint x: 285, startPoint y: 302, endPoint x: 321, endPoint y: 294, distance: 36.9
click at [321, 294] on input "file" at bounding box center [287, 303] width 89 height 20
type input "C:\fakepath\0927.mp4"
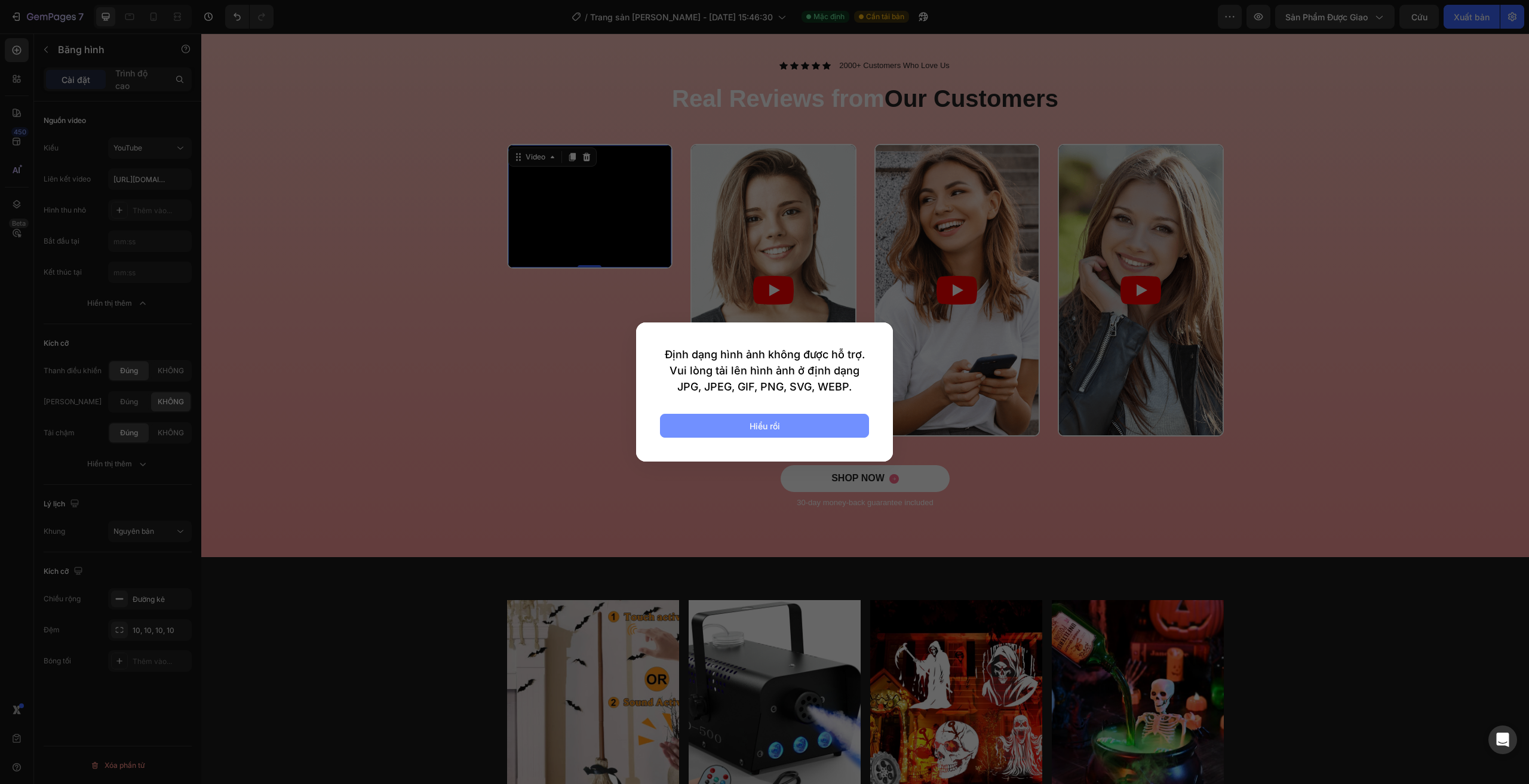
click at [736, 430] on button "Hiểu rồi" at bounding box center [764, 425] width 209 height 24
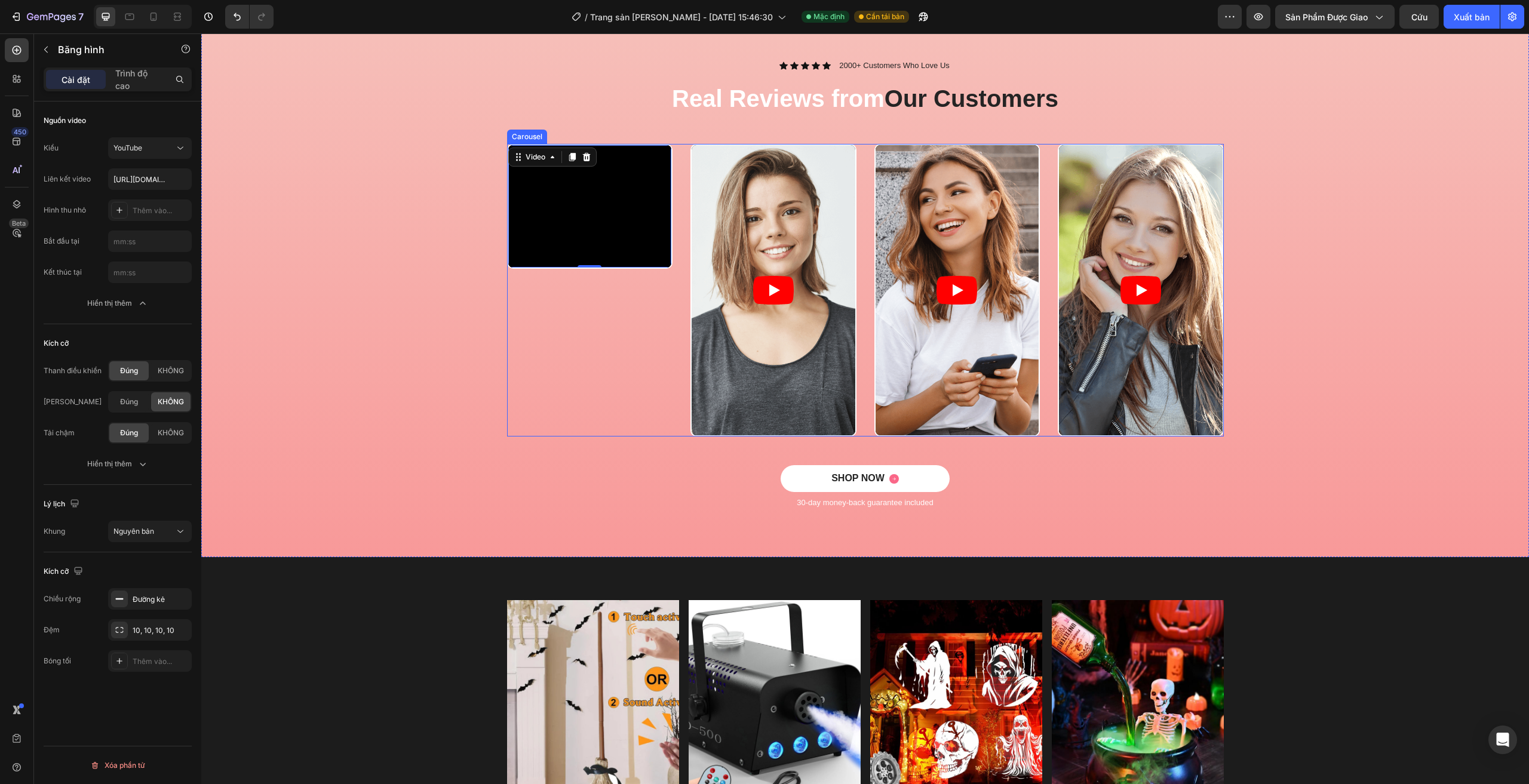
click at [510, 333] on div "Video 0" at bounding box center [590, 290] width 166 height 292
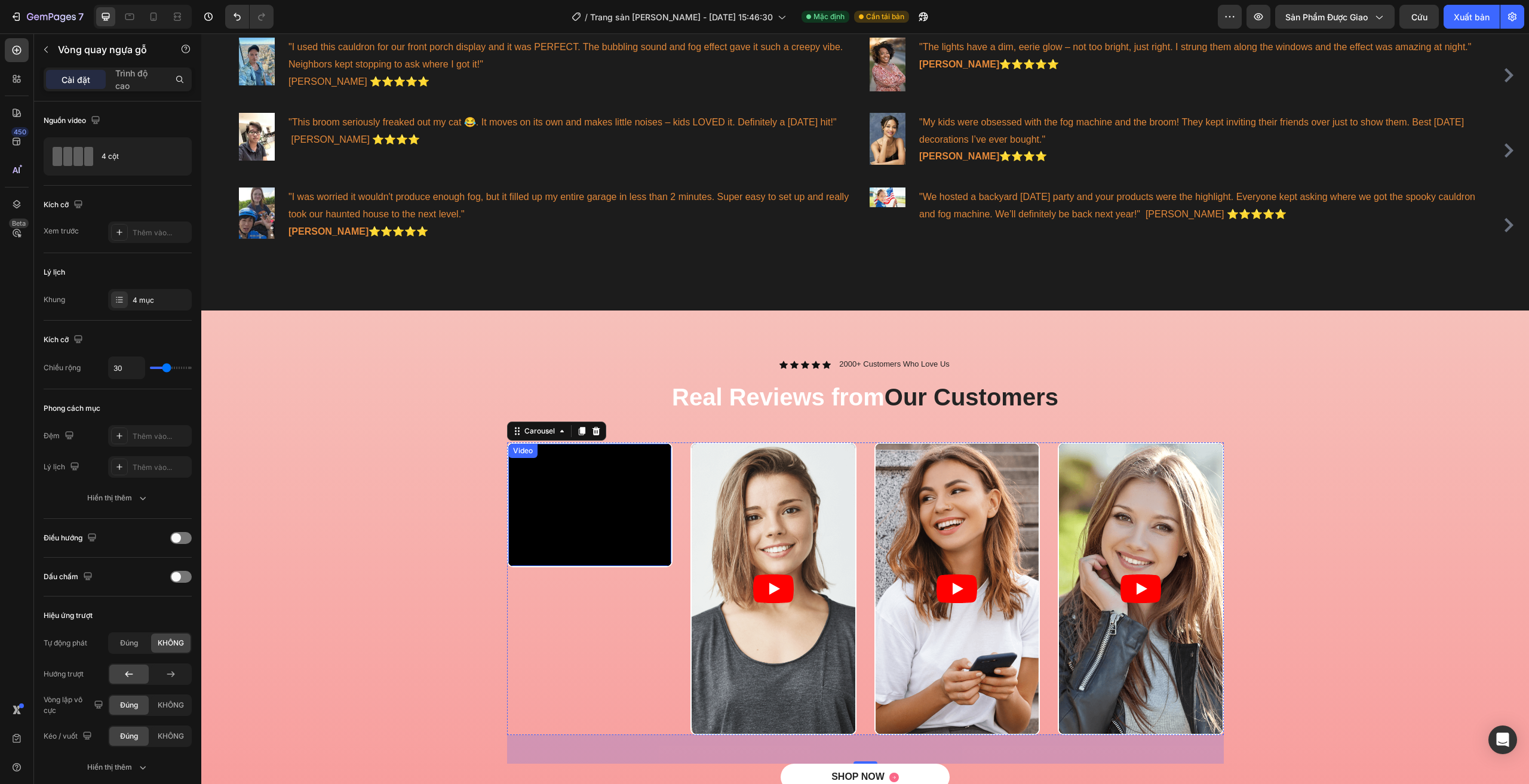
scroll to position [776, 0]
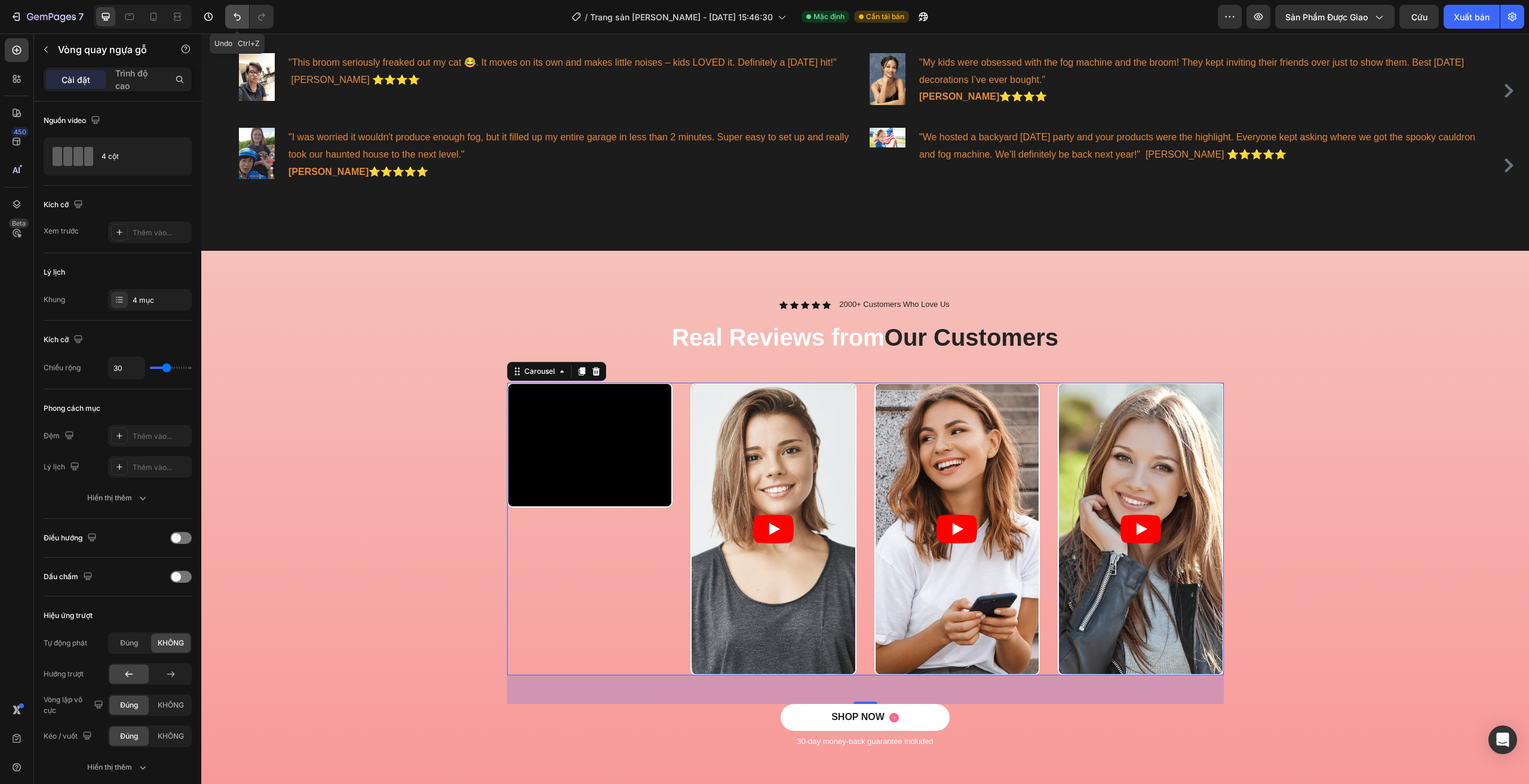
click at [237, 18] on icon "Hoàn tác/Làm lại" at bounding box center [237, 17] width 12 height 12
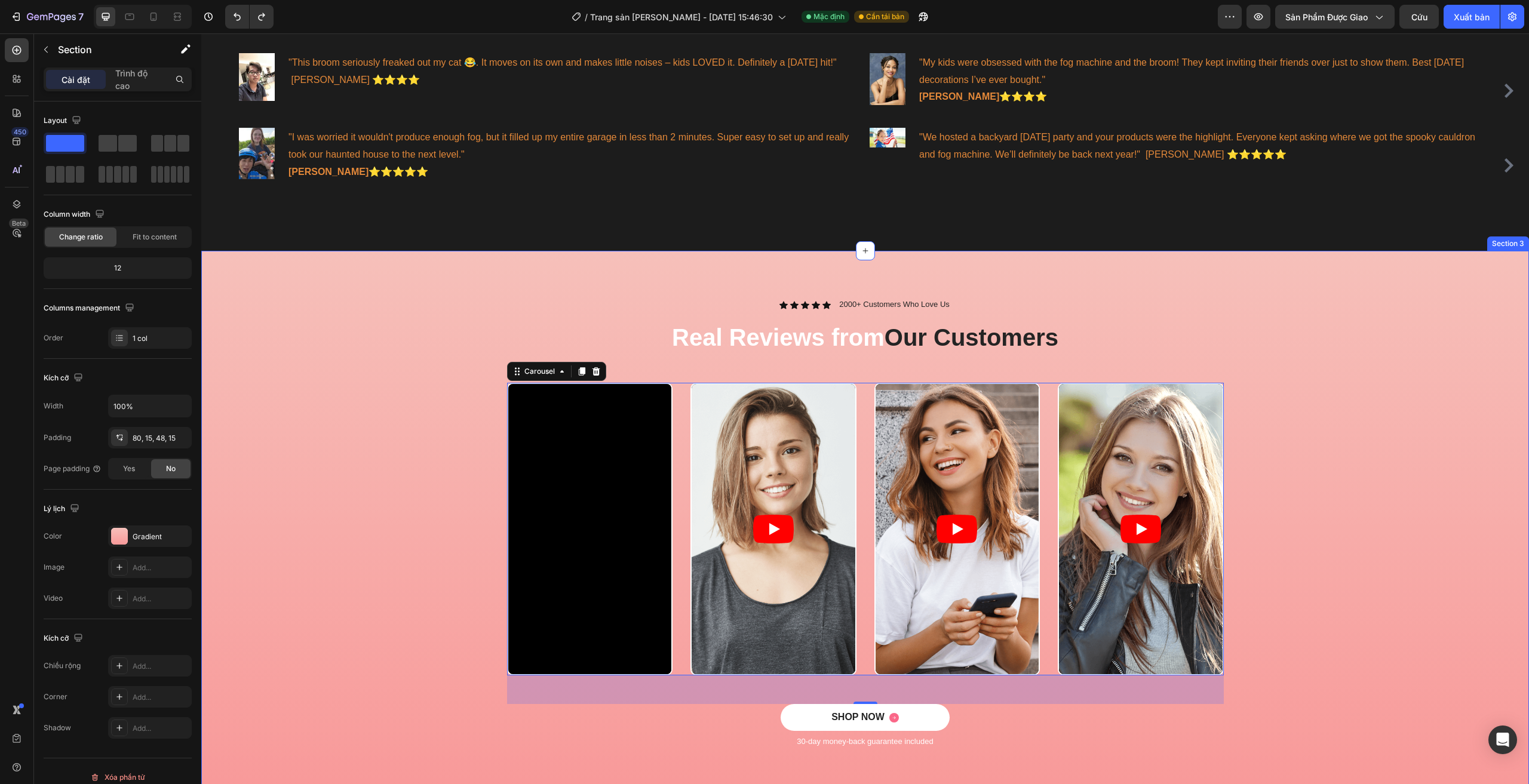
click at [395, 383] on div "Video Video Video Video Carousel 48" at bounding box center [865, 543] width 1310 height 321
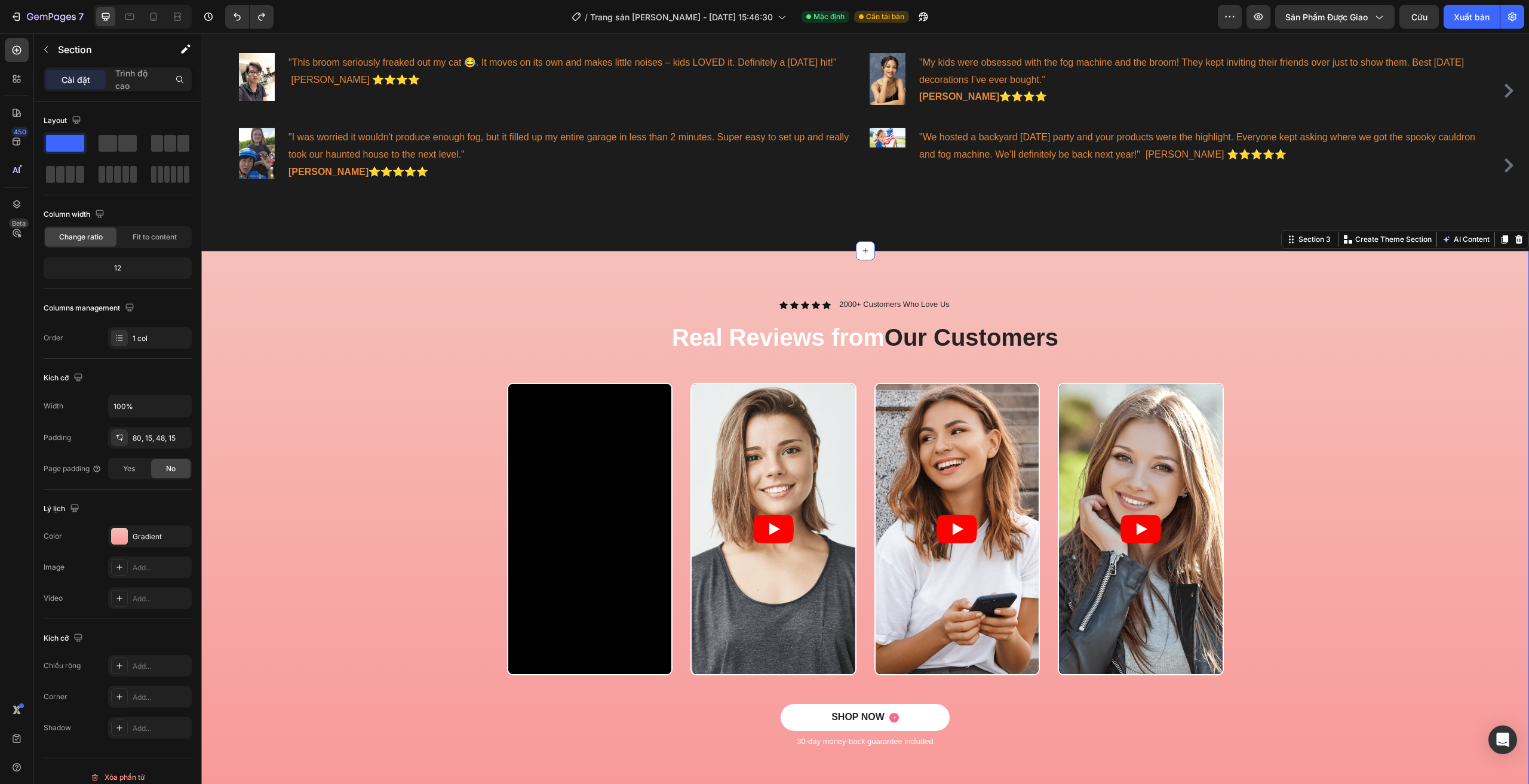
scroll to position [896, 0]
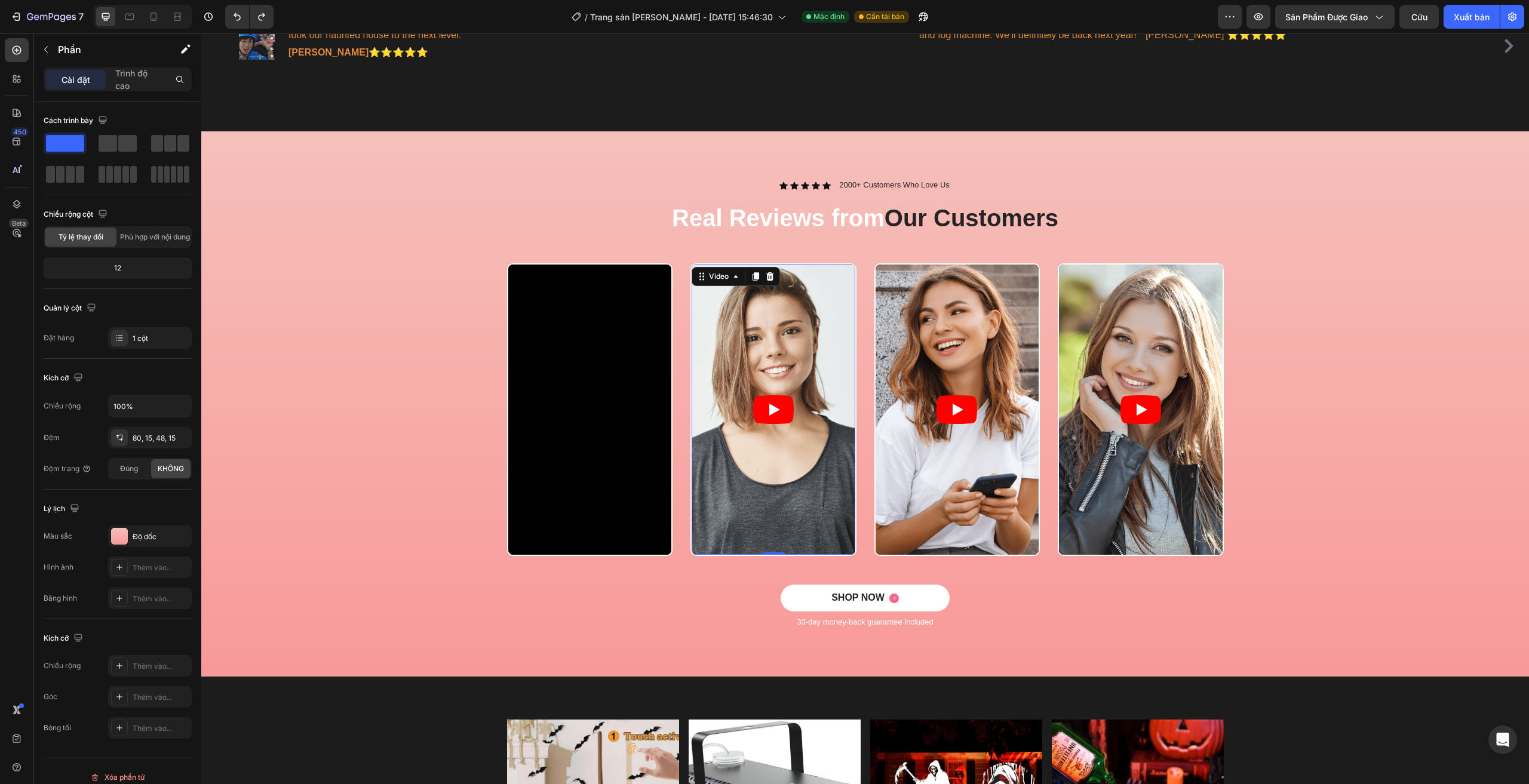
click at [773, 404] on icon "Play" at bounding box center [773, 409] width 41 height 29
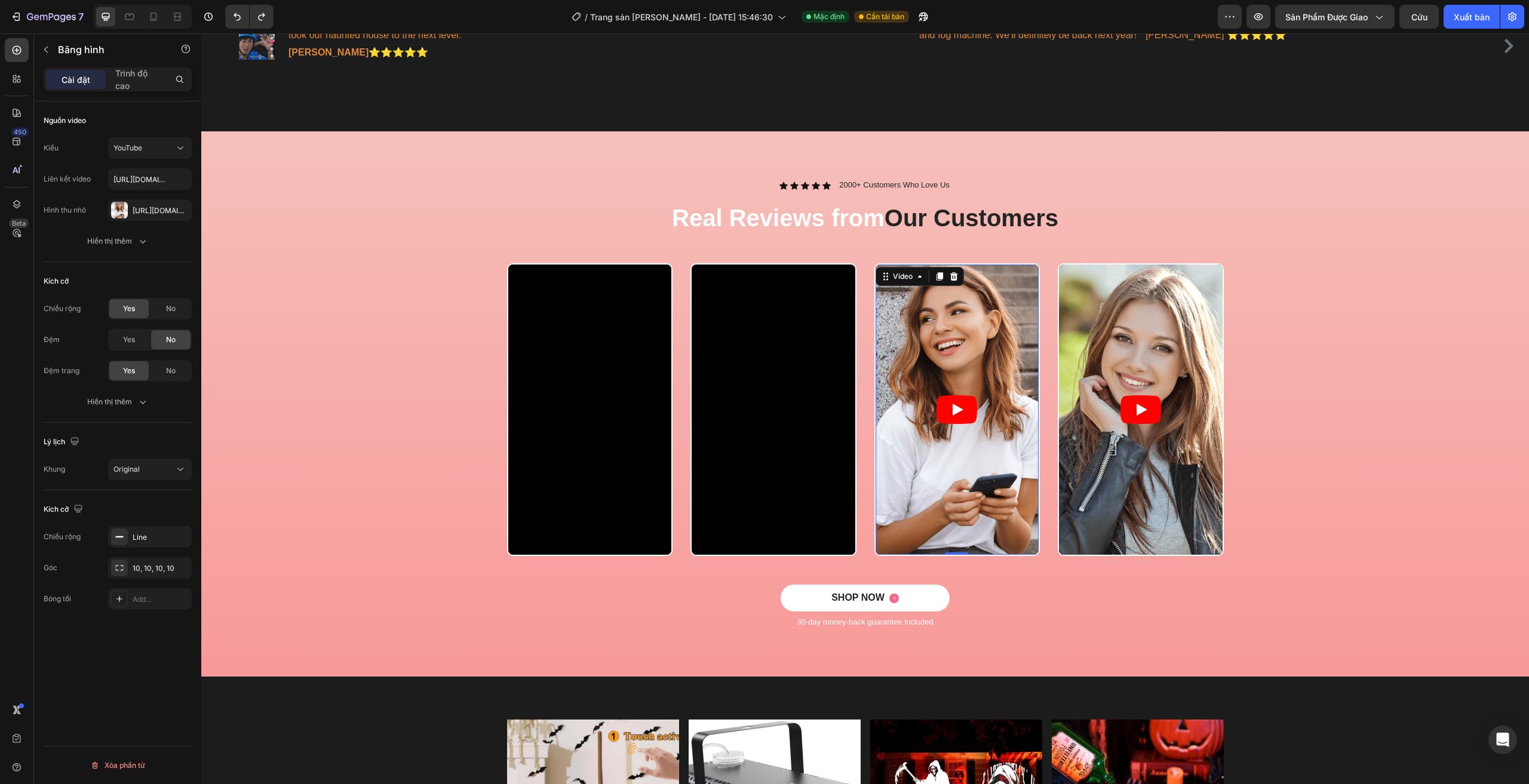
click at [990, 400] on article at bounding box center [957, 410] width 164 height 290
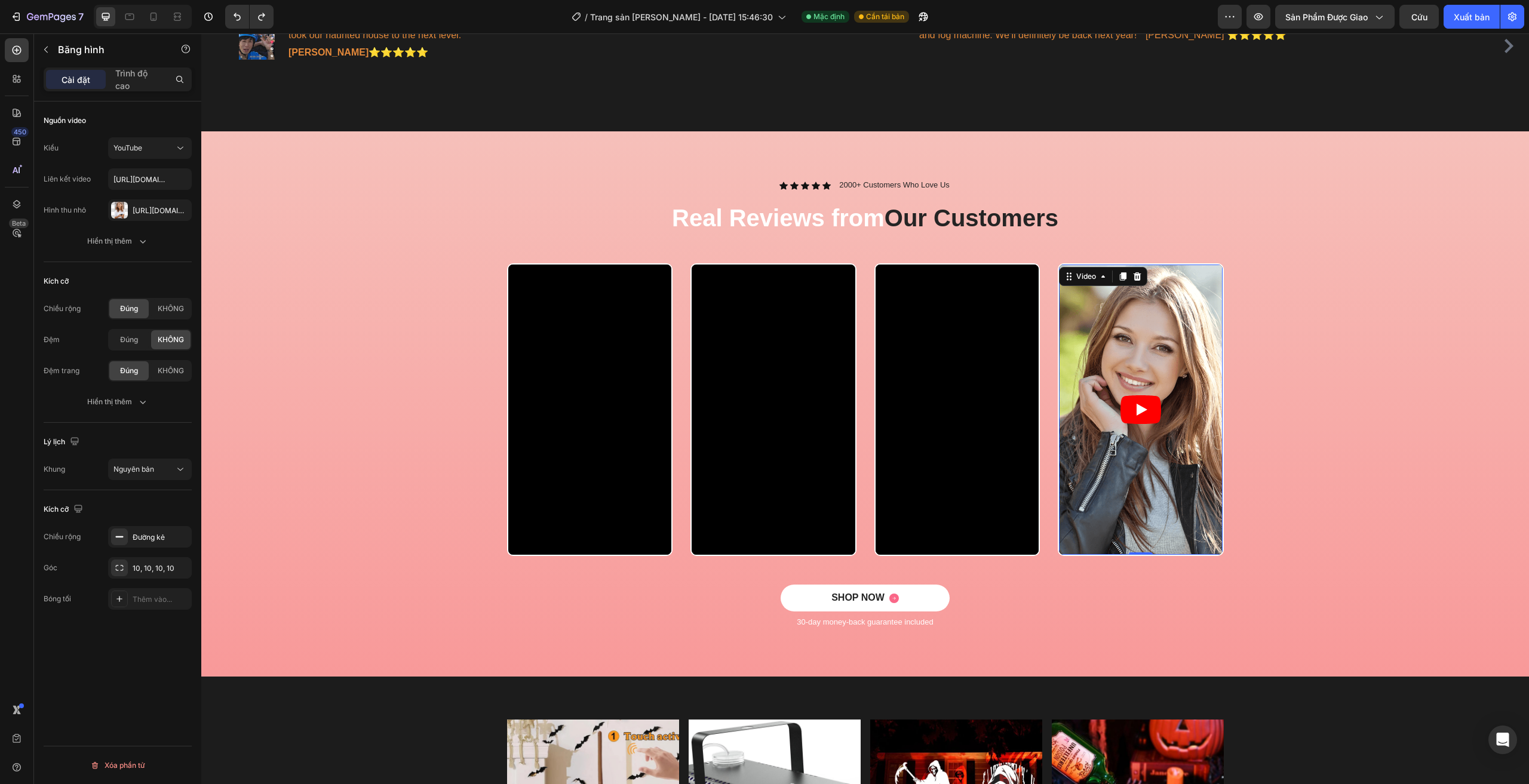
click at [1137, 425] on article at bounding box center [1141, 410] width 164 height 290
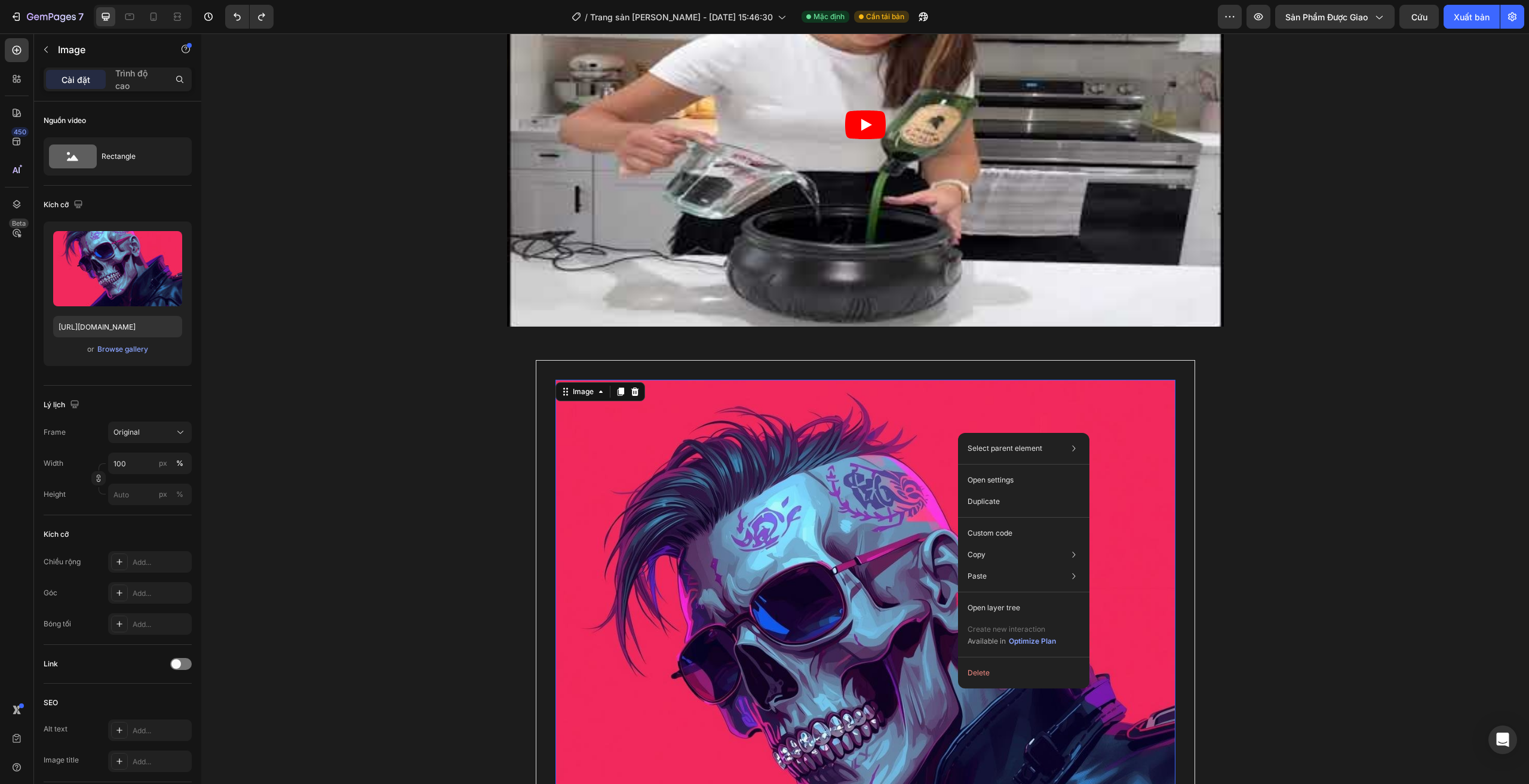
scroll to position [2507, 0]
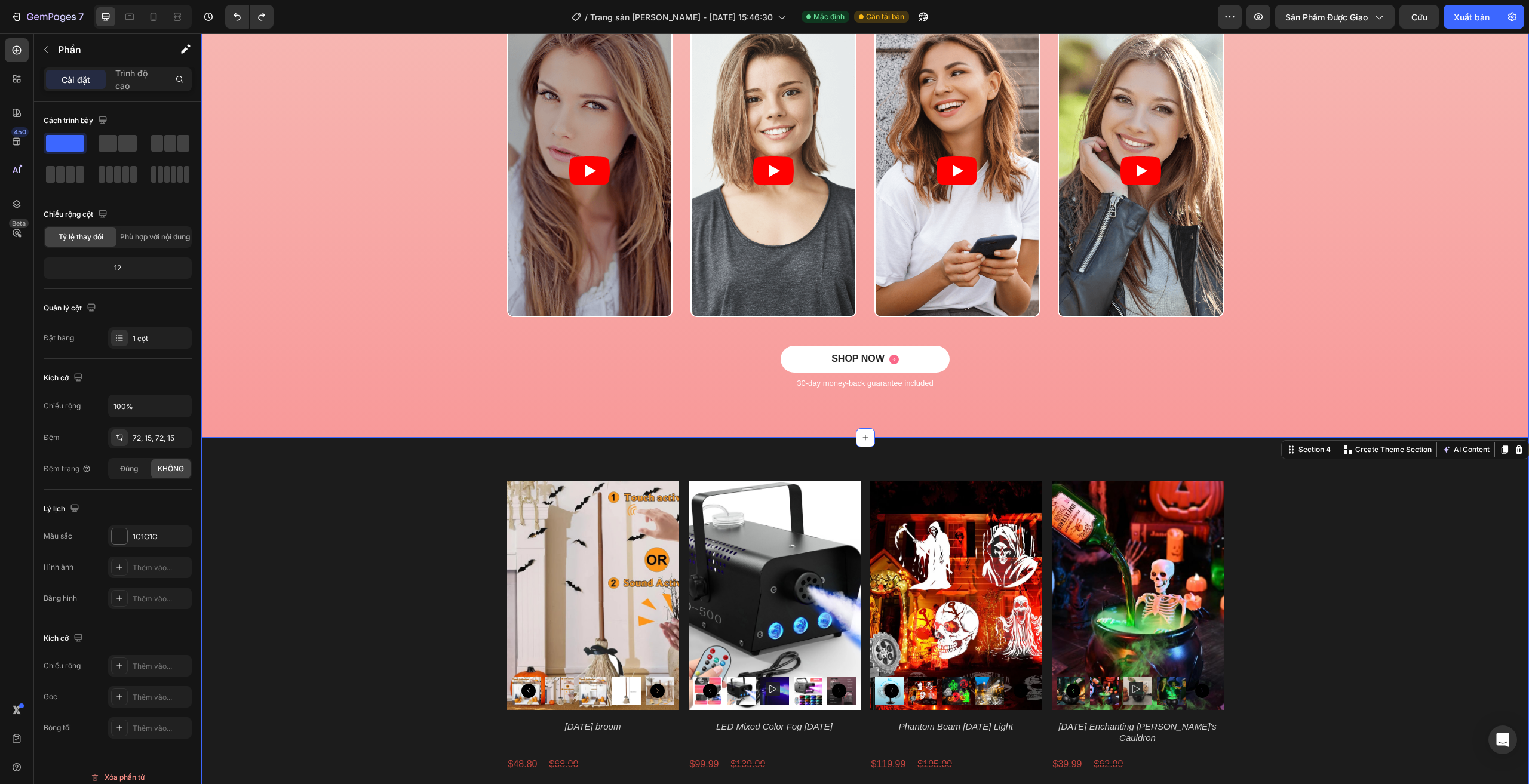
scroll to position [1075, 0]
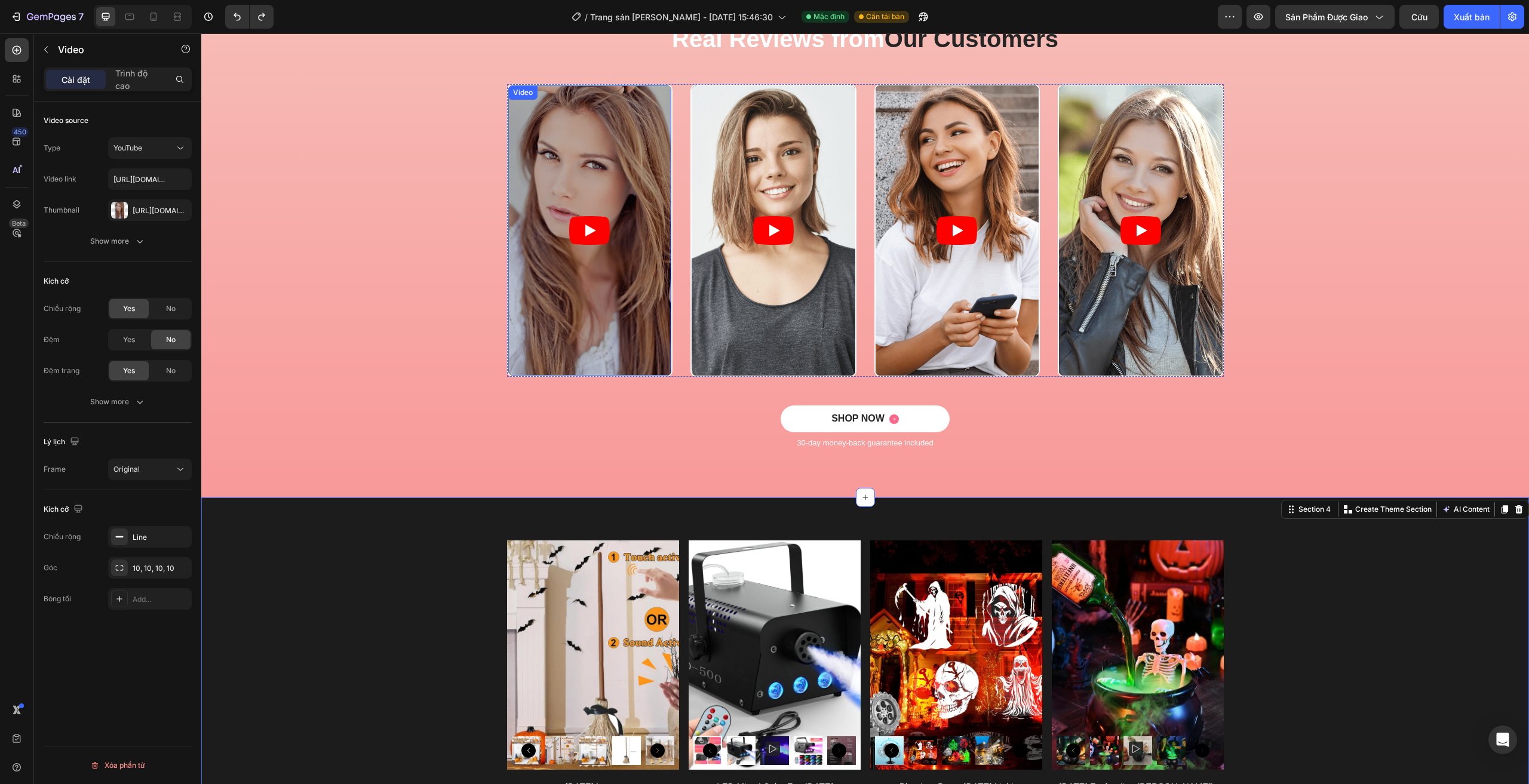
click at [651, 240] on article at bounding box center [590, 231] width 164 height 290
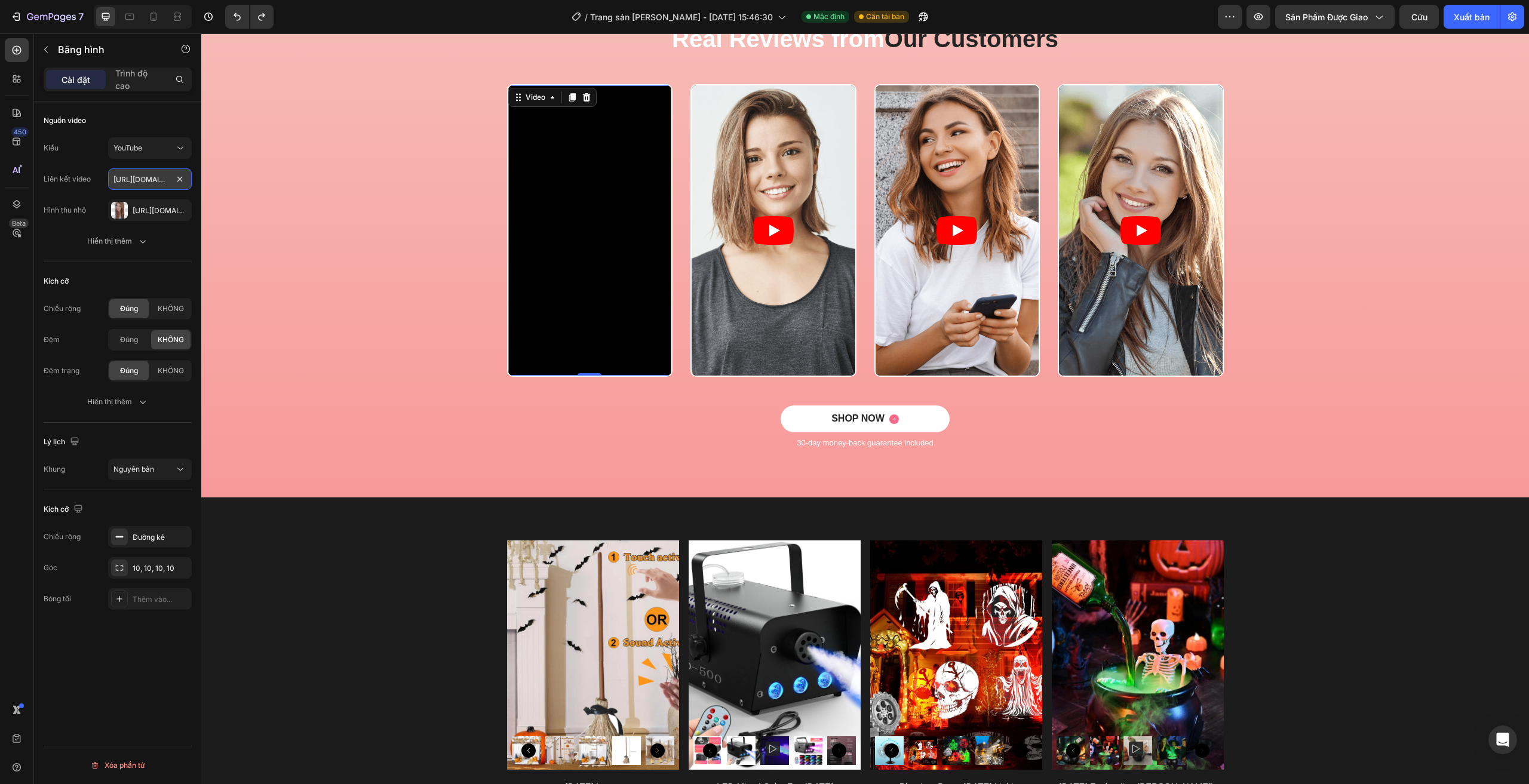
click at [153, 183] on input "https://www.youtube.com/watch?v=cyzh48XRS4M" at bounding box center [150, 178] width 84 height 21
click at [162, 150] on div "YouTube" at bounding box center [144, 148] width 61 height 11
click at [144, 225] on font "Lưu trữ video" at bounding box center [135, 222] width 44 height 9
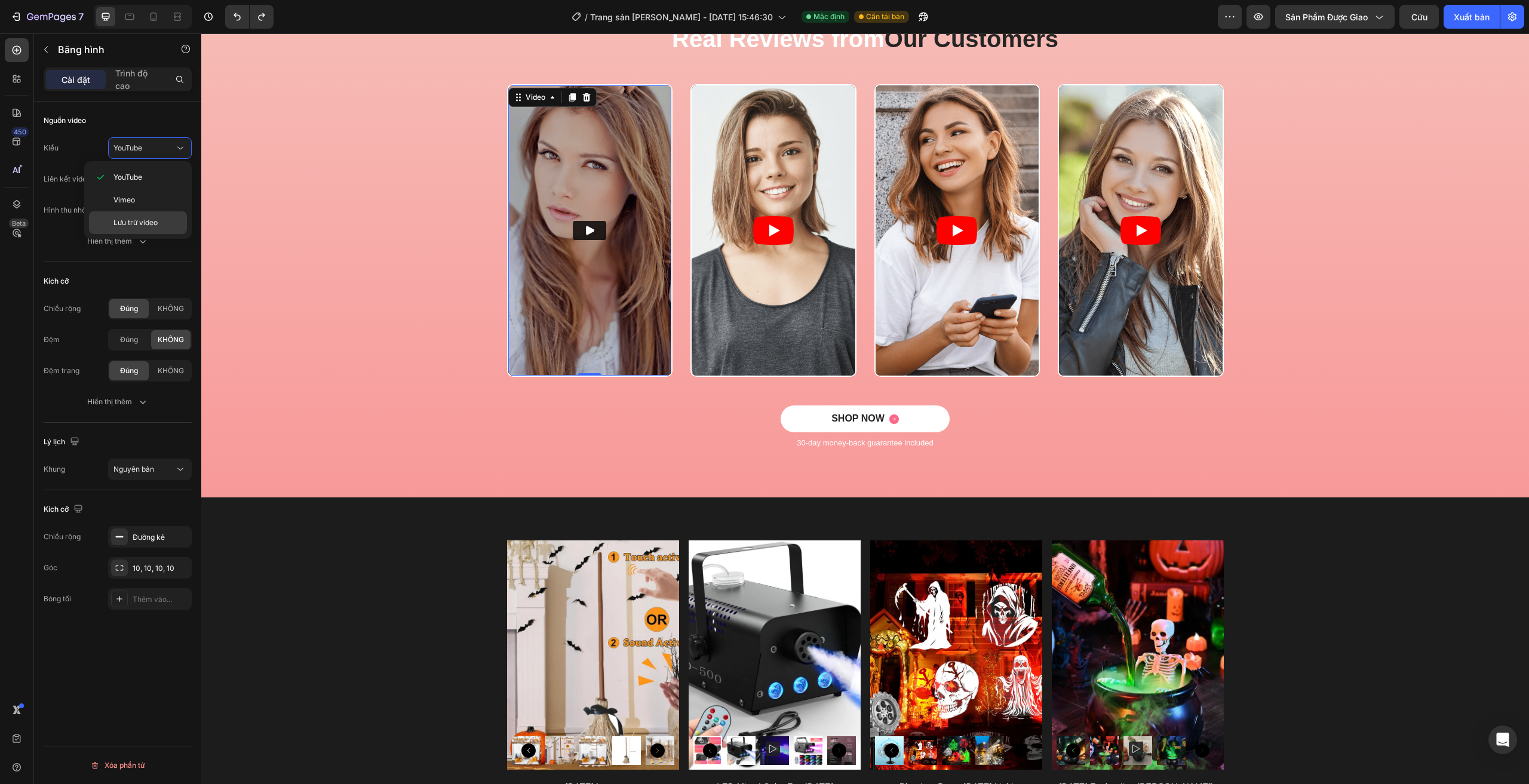
type input "https://media.w3.org/2010/05/sintel/trailer.mp4"
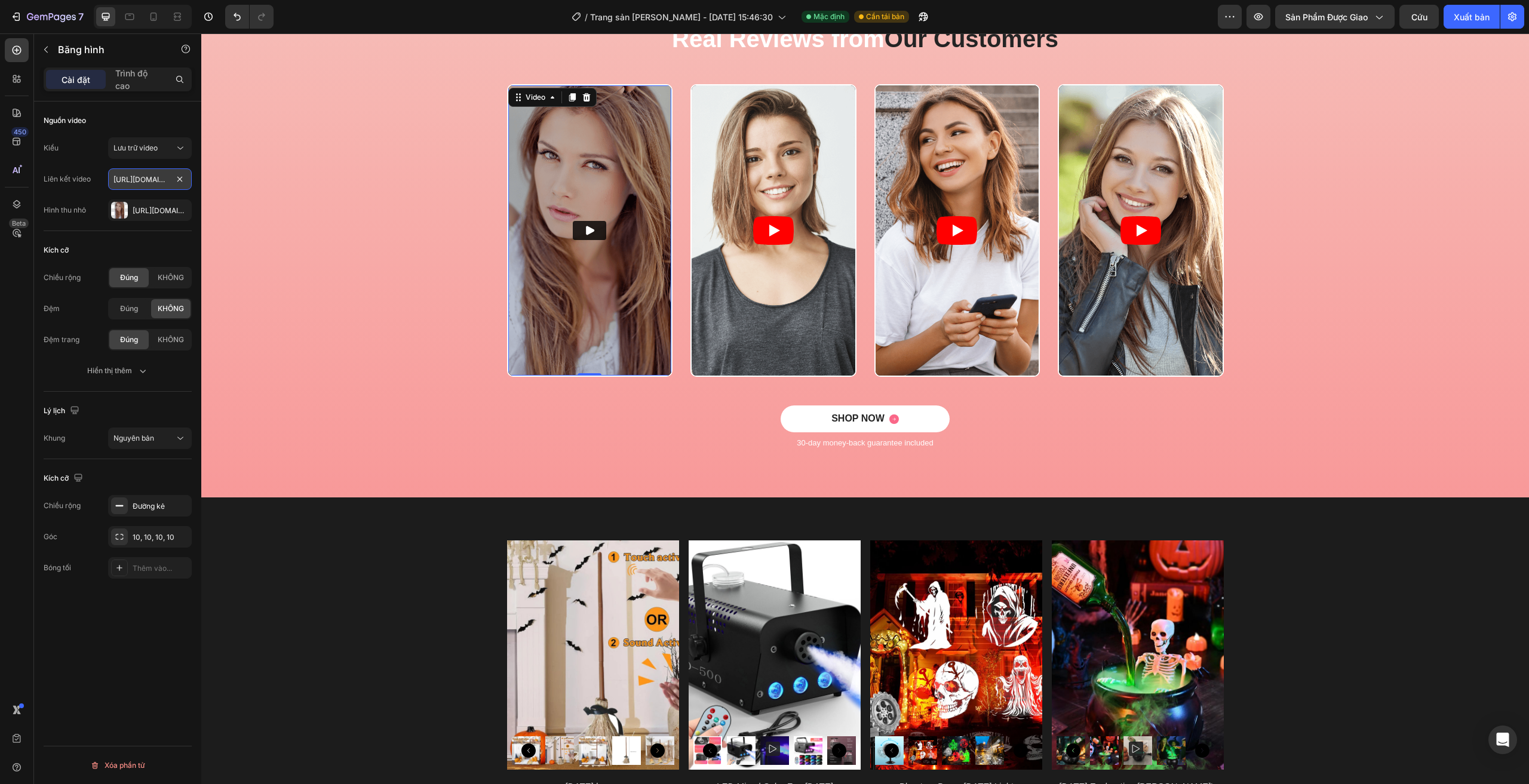
click at [152, 175] on input "https://media.w3.org/2010/05/sintel/trailer.mp4" at bounding box center [150, 178] width 84 height 21
click at [175, 177] on input "text" at bounding box center [150, 178] width 84 height 21
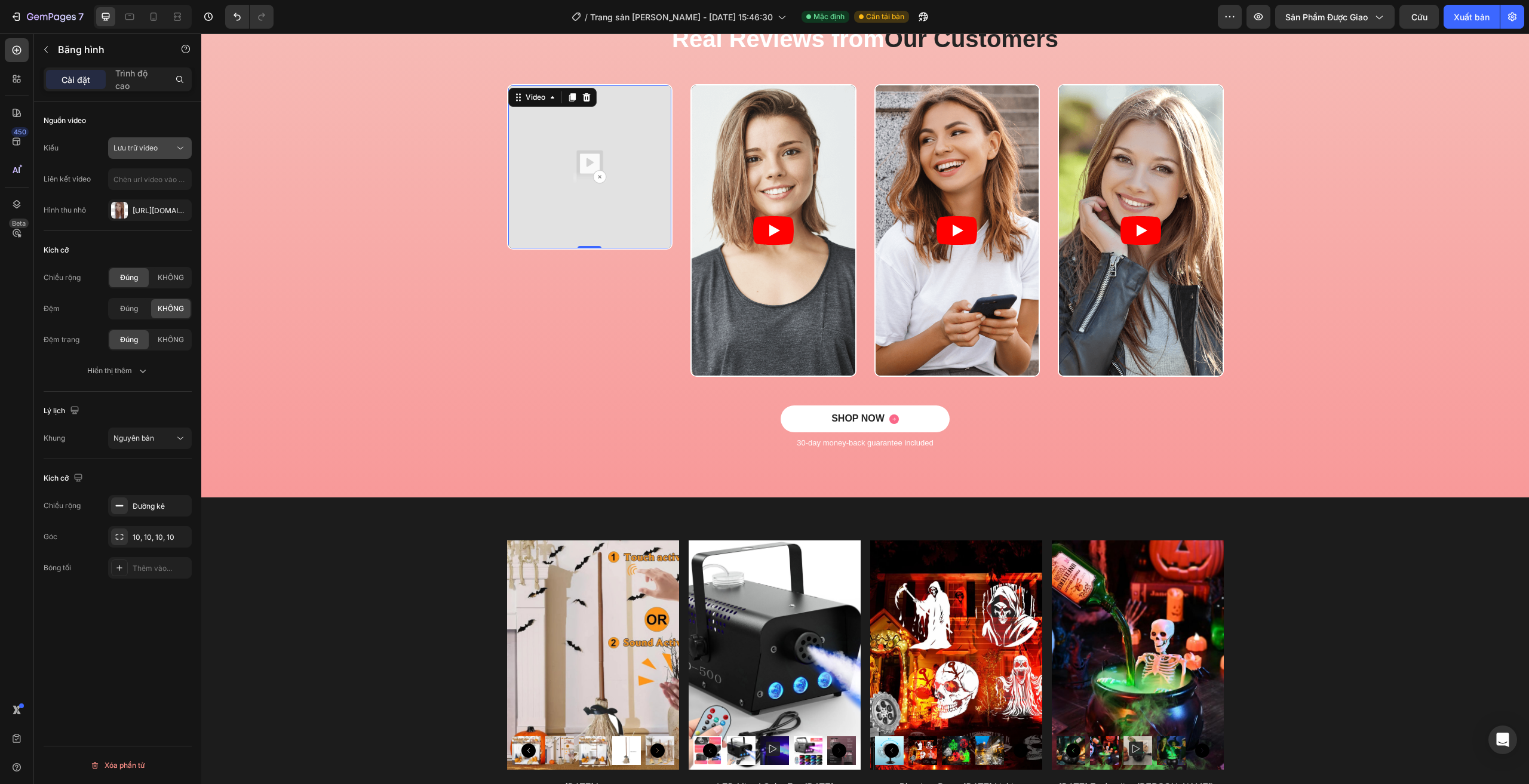
click at [168, 149] on div "Lưu trữ video" at bounding box center [144, 148] width 61 height 11
click at [159, 179] on p "YouTube" at bounding box center [147, 177] width 68 height 11
type input "https://www.youtube.com/watch?v=cyzh48XRS4M"
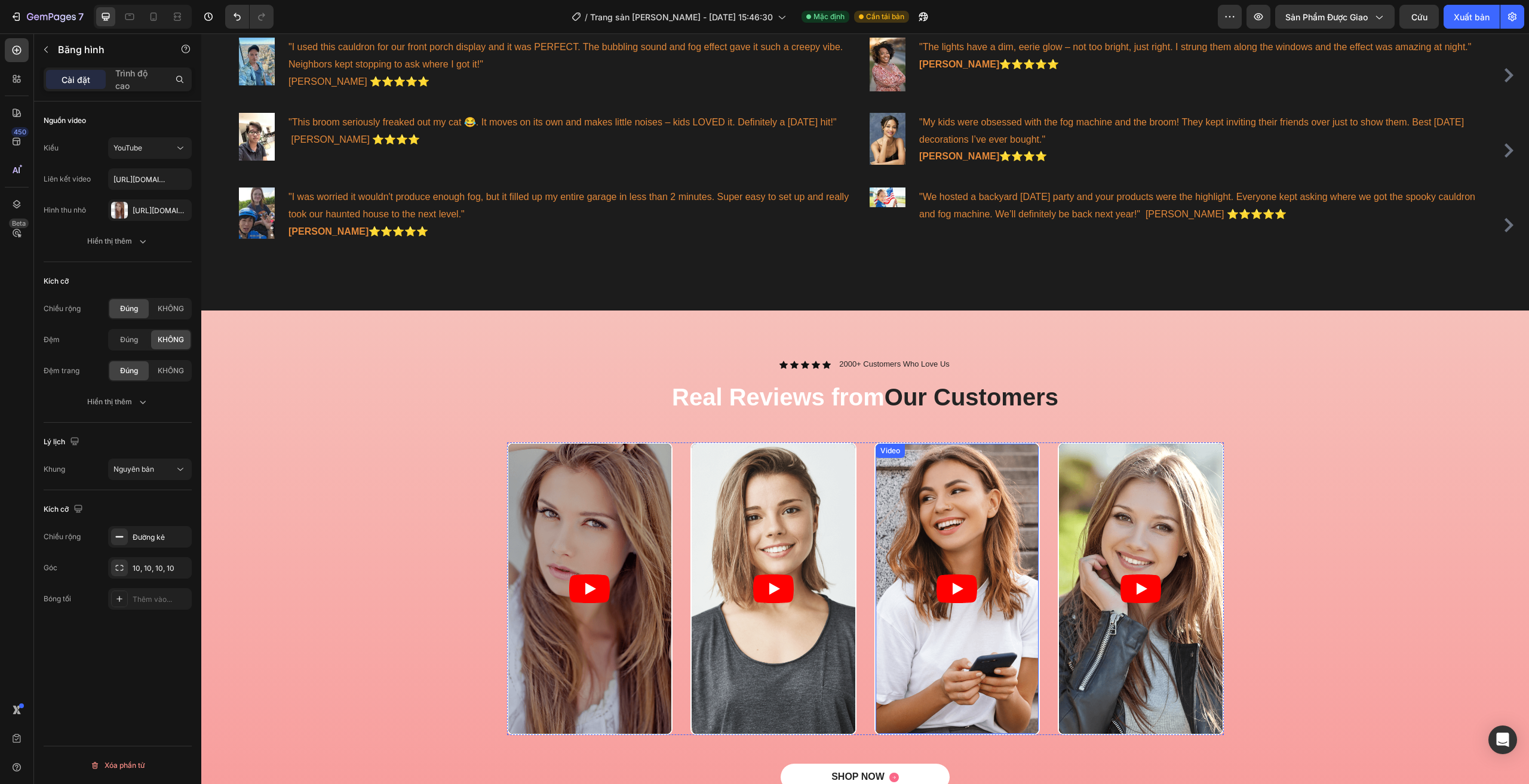
scroll to position [836, 0]
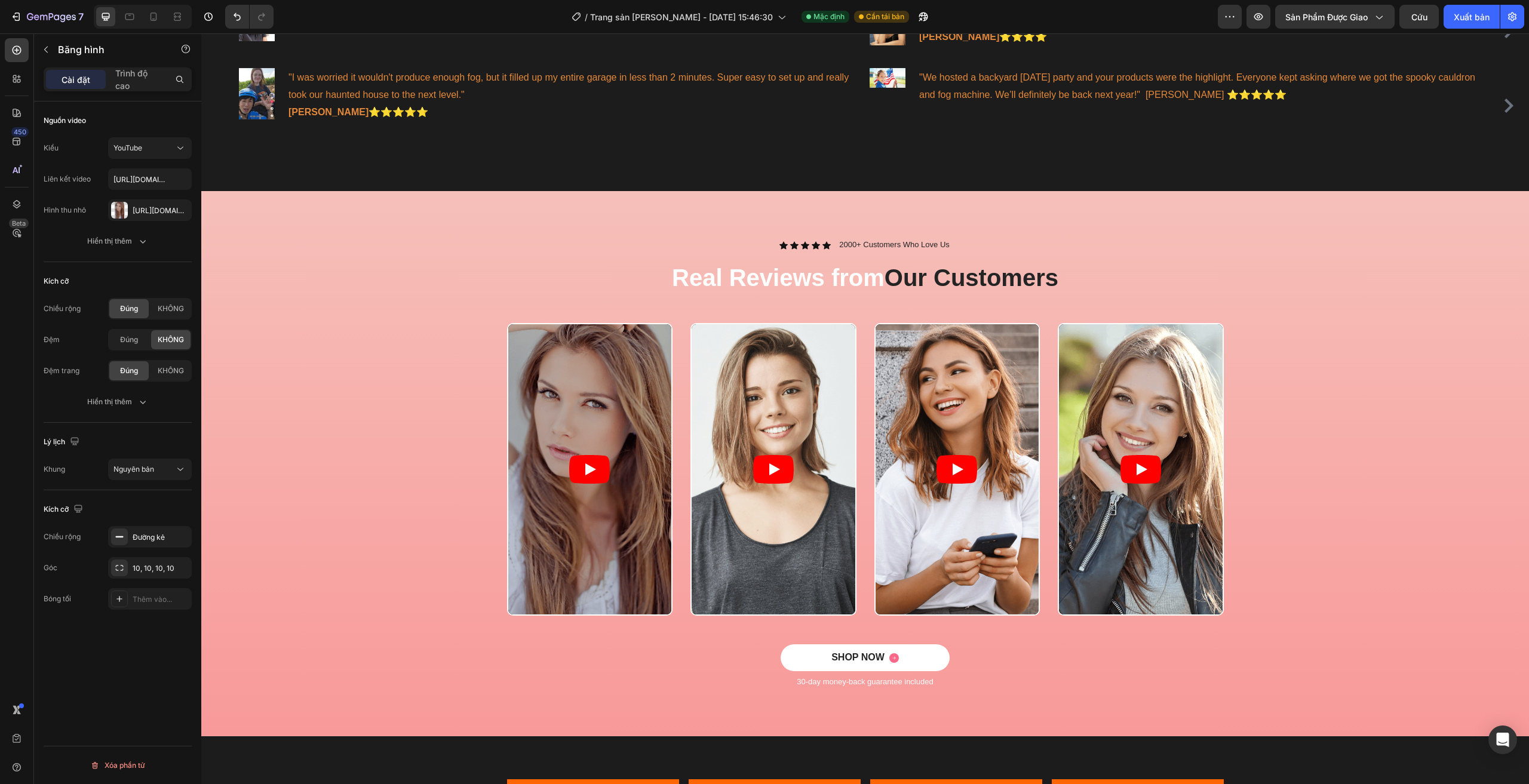
click at [311, 283] on div "Icon Icon Icon Icon Icon Icon List 2000+ Customers Who Love Us Text Block Row R…" at bounding box center [865, 473] width 1310 height 468
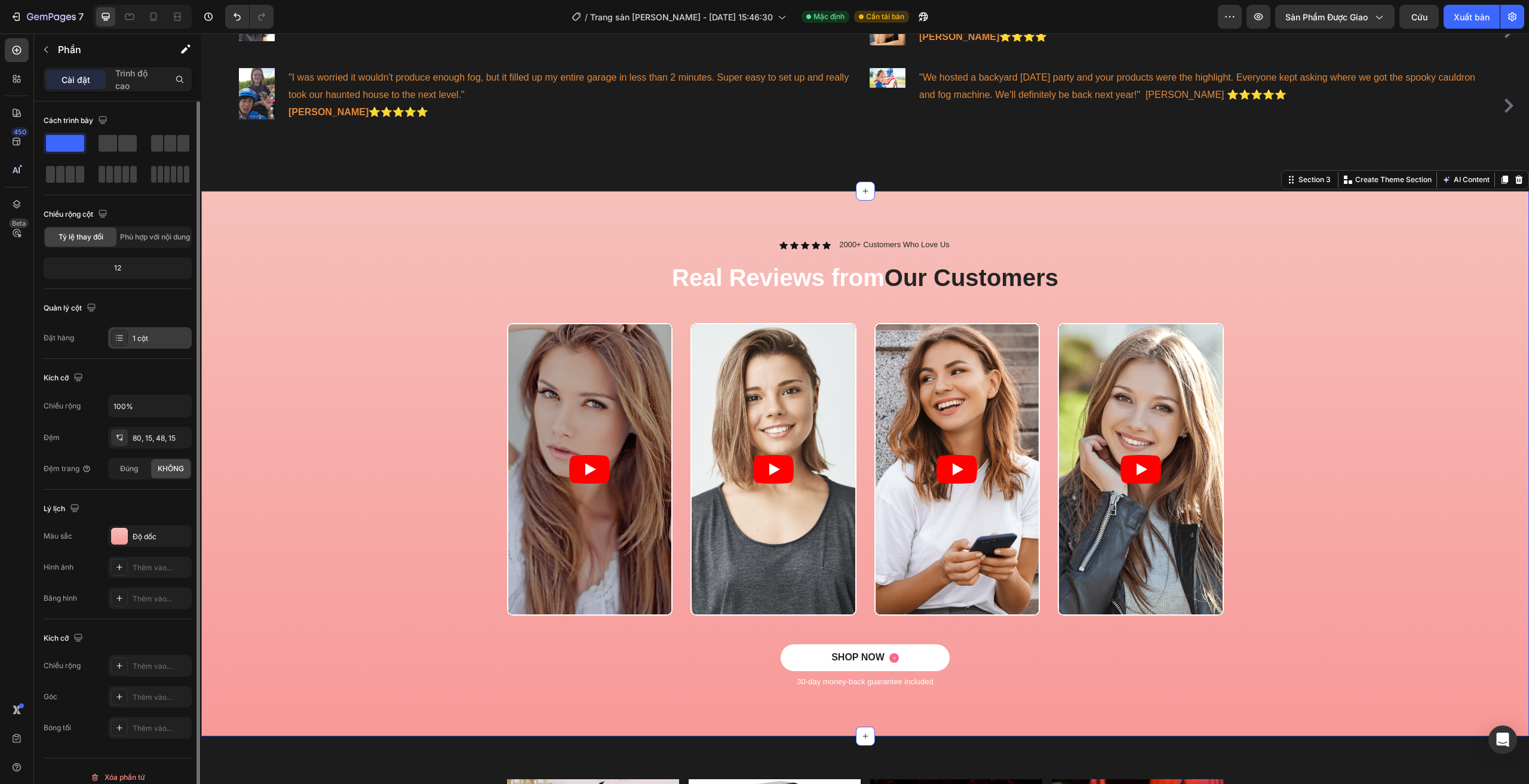
click at [178, 345] on div "1 cột" at bounding box center [150, 337] width 84 height 21
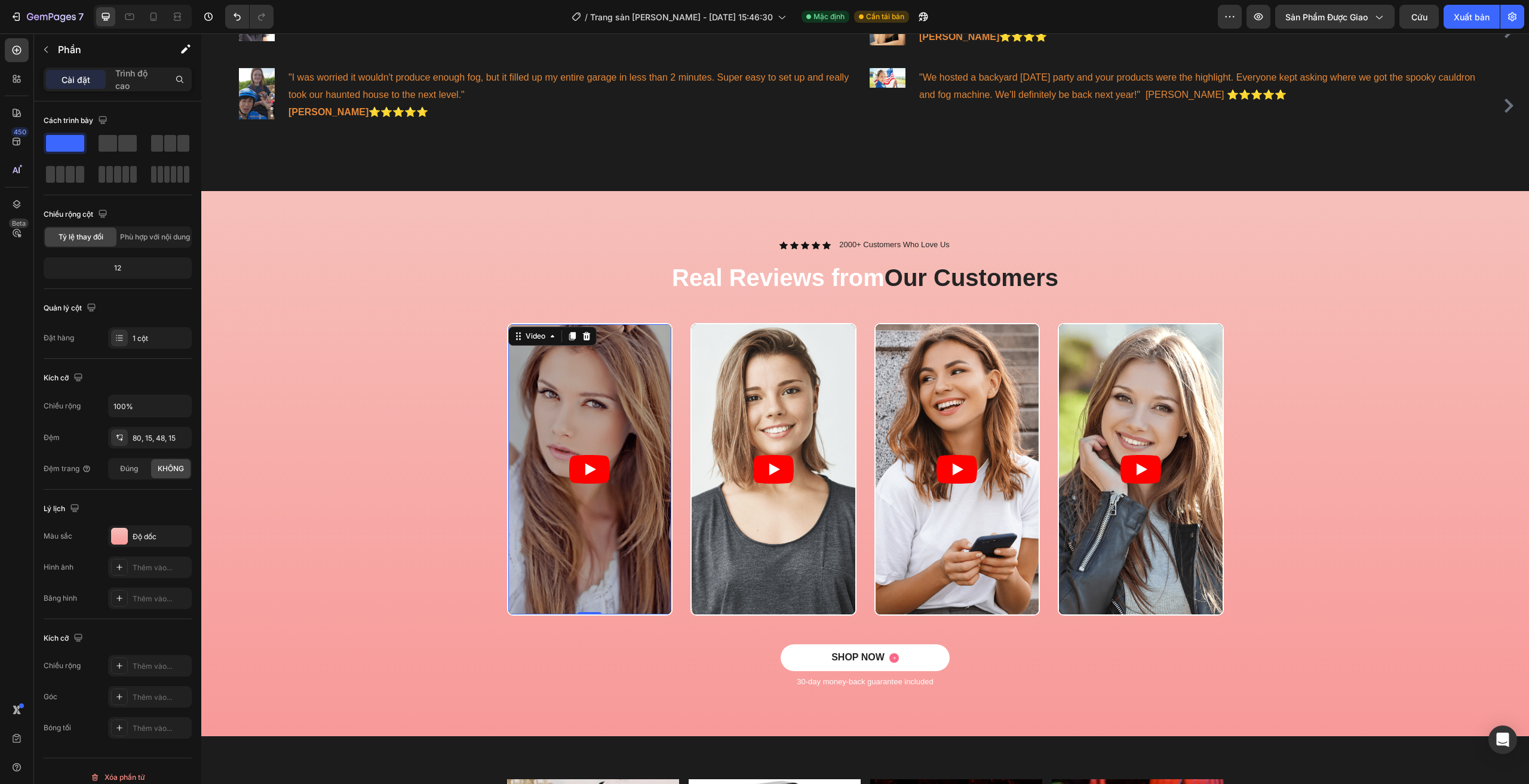
click at [554, 407] on article at bounding box center [590, 469] width 164 height 290
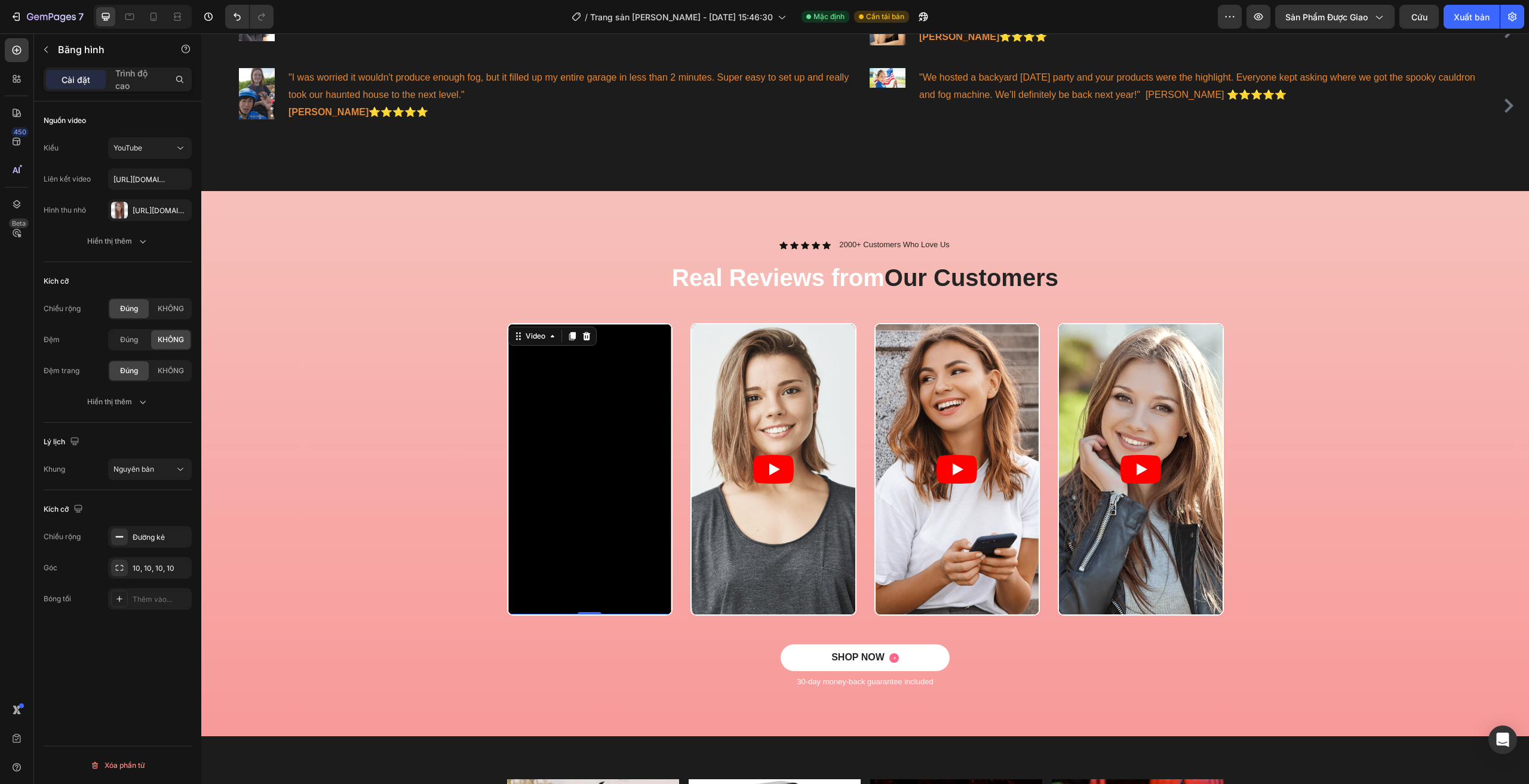
click at [149, 190] on div "Kiểu YouTube Liên kết video https://www.youtube.com/watch?v=cyzh48XRS4M Hình th…" at bounding box center [118, 179] width 148 height 84
click at [152, 183] on input "https://www.youtube.com/watch?v=cyzh48XRS4M" at bounding box center [150, 178] width 84 height 21
click at [155, 178] on input "text" at bounding box center [150, 178] width 84 height 21
paste input "https://www.youtube.com/shorts/G56geUfPMP8"
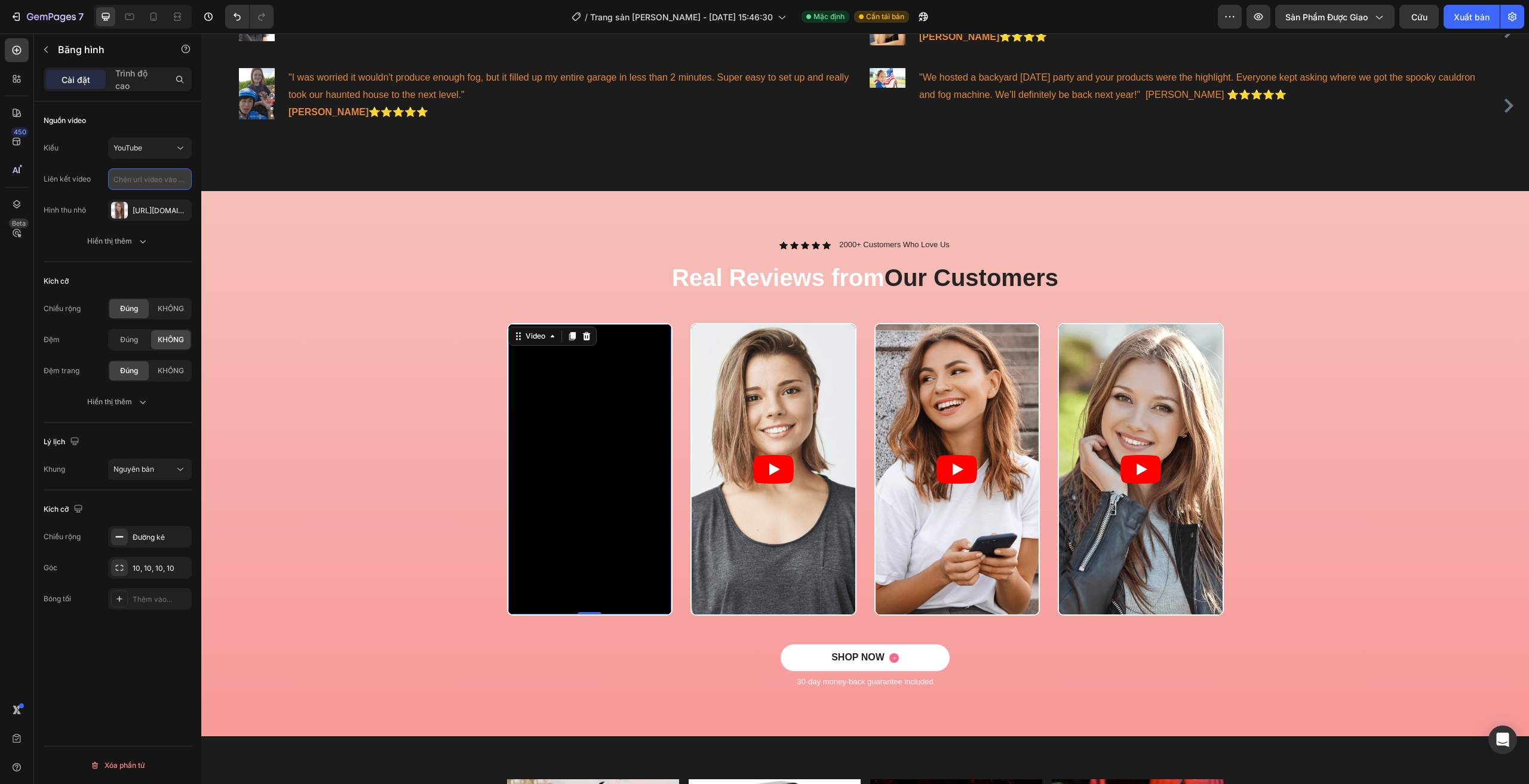
type input "https://www.youtube.com/shorts/G56geUfPMP8"
click at [425, 347] on div "Video 0 Video Video Video Carousel" at bounding box center [865, 483] width 1310 height 321
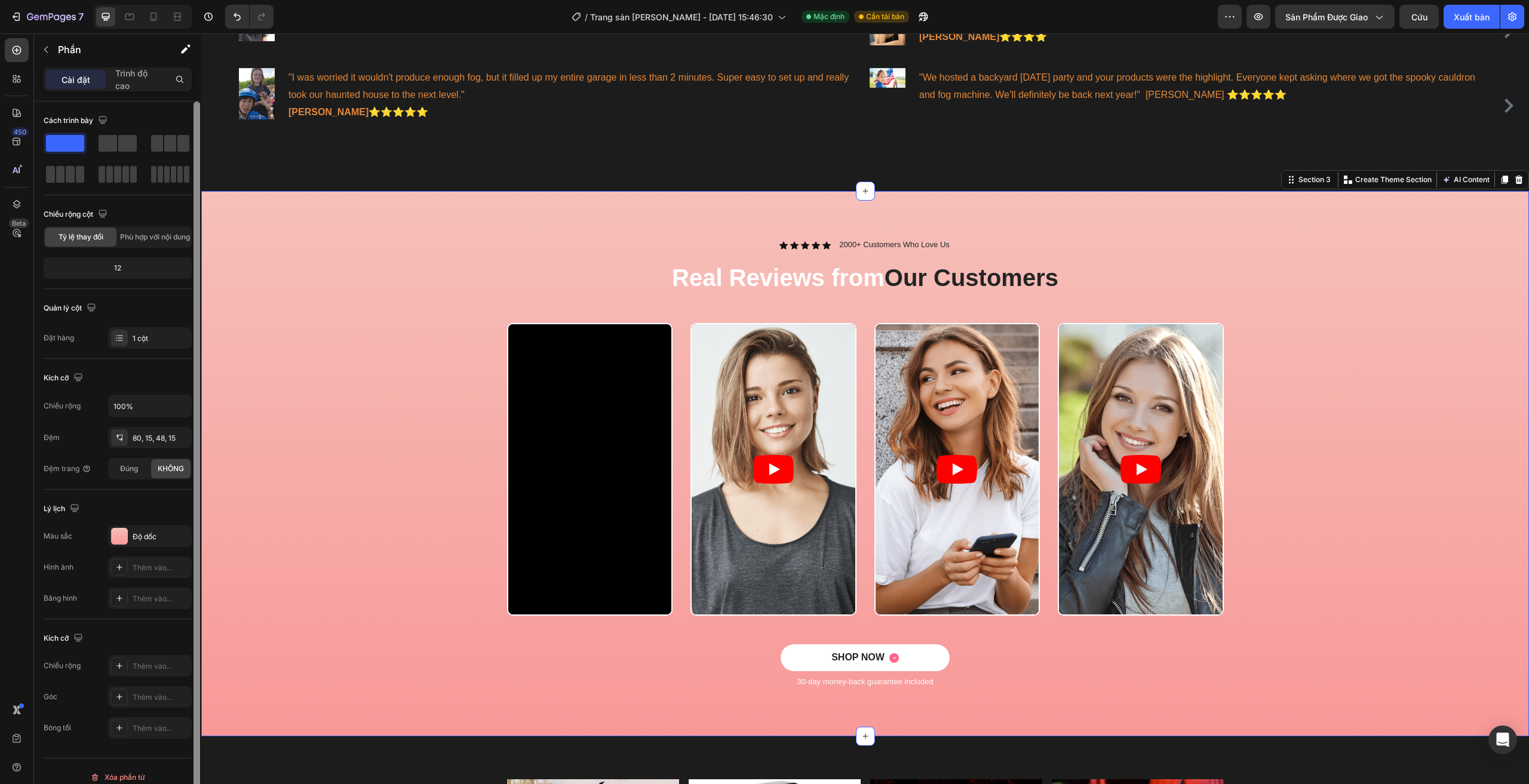
scroll to position [12, 0]
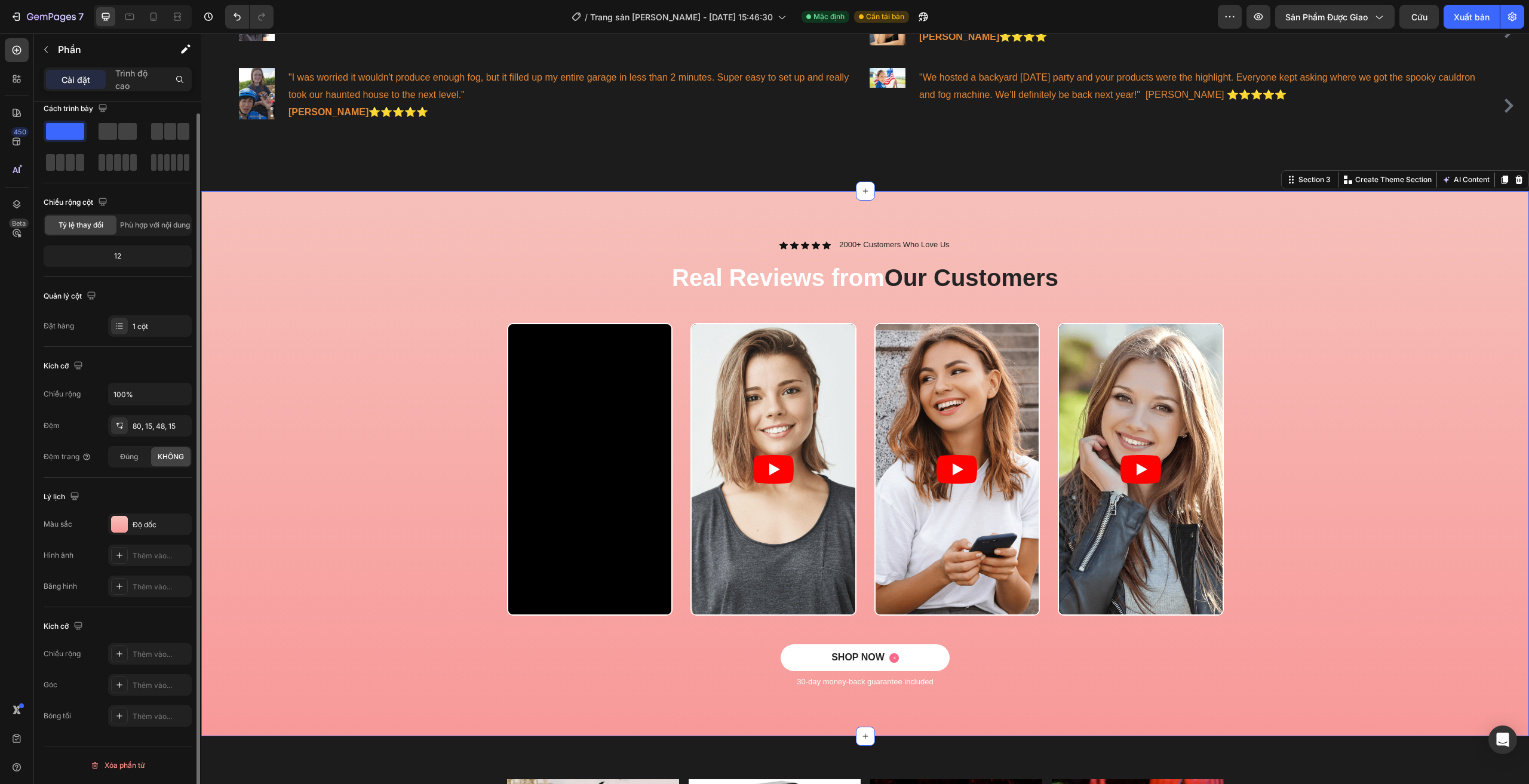
click at [401, 336] on div "Video Video Video Video Carousel" at bounding box center [865, 483] width 1310 height 321
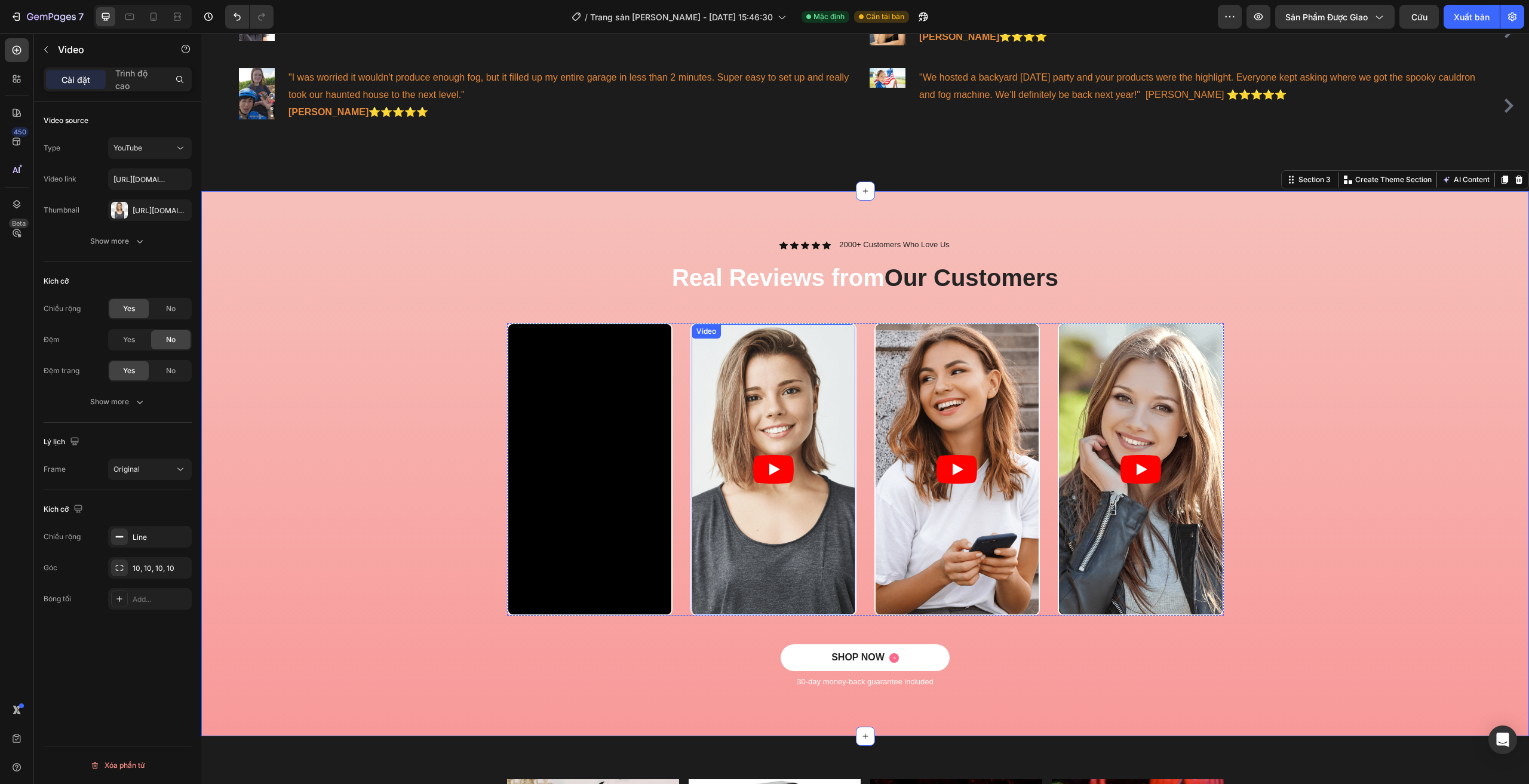
click at [766, 387] on article at bounding box center [773, 469] width 164 height 290
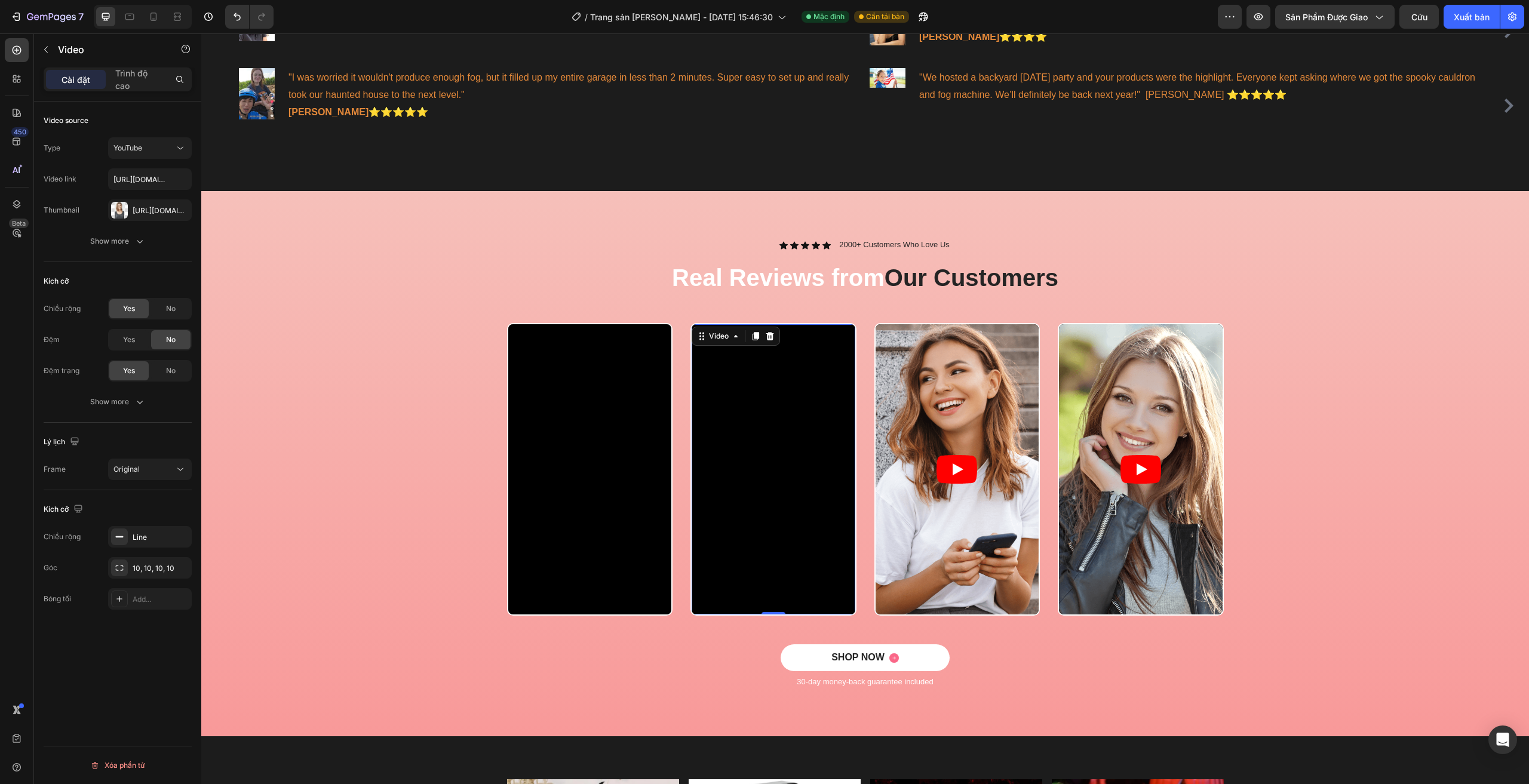
scroll to position [0, 0]
click at [186, 215] on div "Https://cdn.Shopify.Com/s/files/1/0960/0660/3065/files/gempages_584949536842056…" at bounding box center [150, 210] width 84 height 21
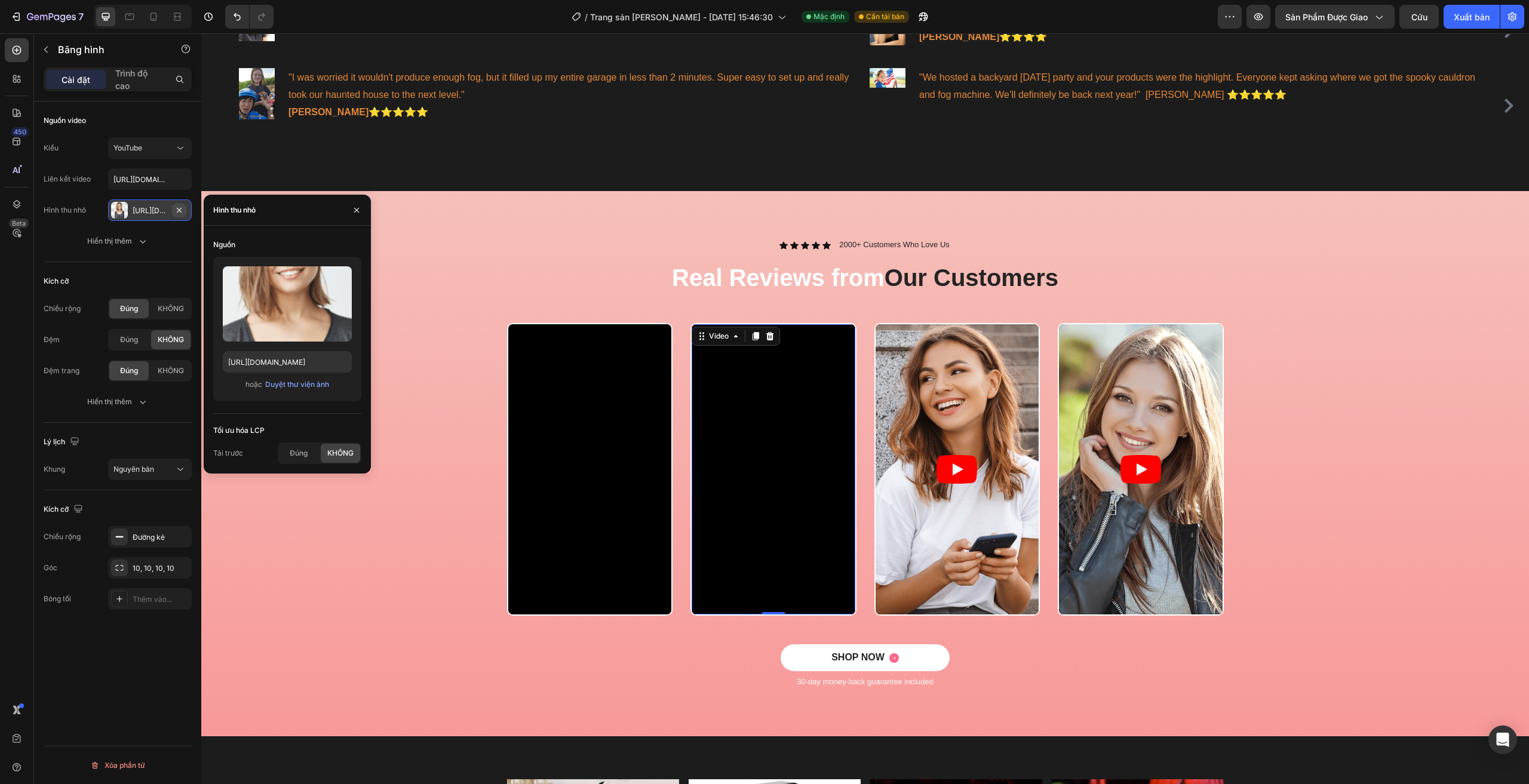
click at [181, 213] on icon "button" at bounding box center [179, 210] width 10 height 10
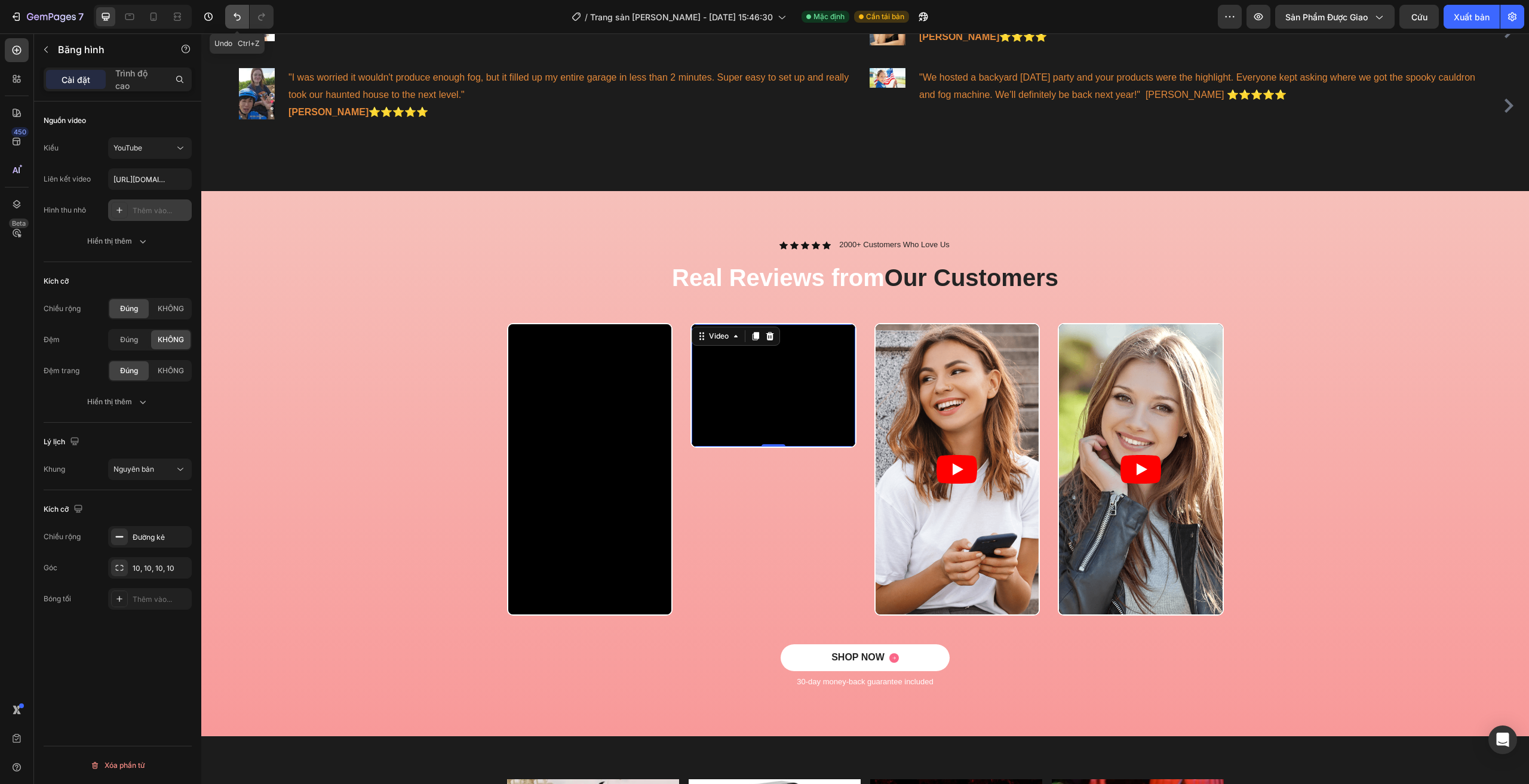
click at [233, 18] on icon "Hoàn tác/Làm lại" at bounding box center [237, 17] width 12 height 12
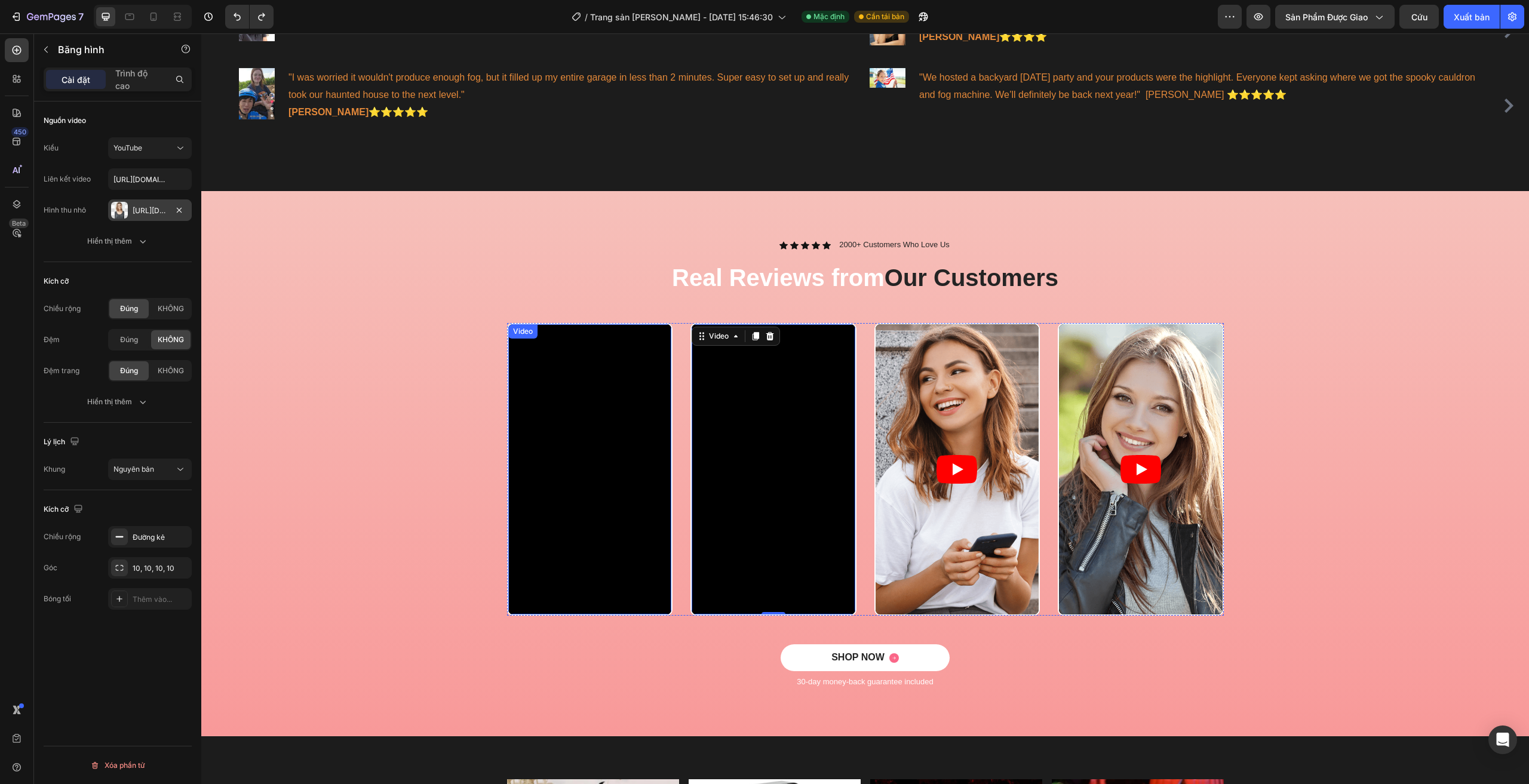
click at [520, 335] on div "Video" at bounding box center [523, 331] width 24 height 11
click at [527, 339] on div "Video" at bounding box center [535, 336] width 24 height 11
click at [158, 183] on input "https://www.youtube.com/shorts/G56geUfPMP8" at bounding box center [150, 178] width 84 height 21
click at [332, 421] on div "Video 0 Video Video Video Carousel" at bounding box center [865, 483] width 1310 height 321
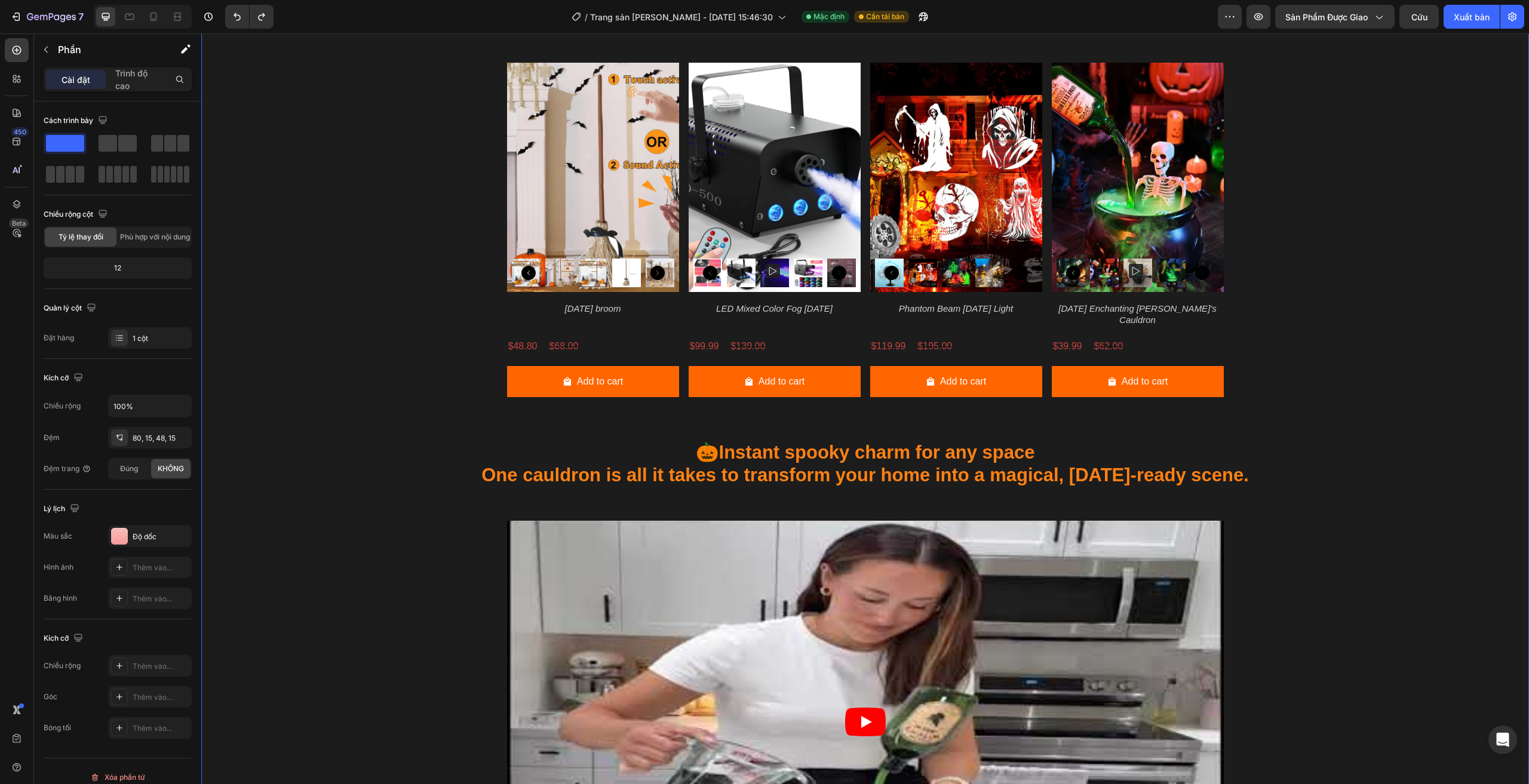
scroll to position [1612, 0]
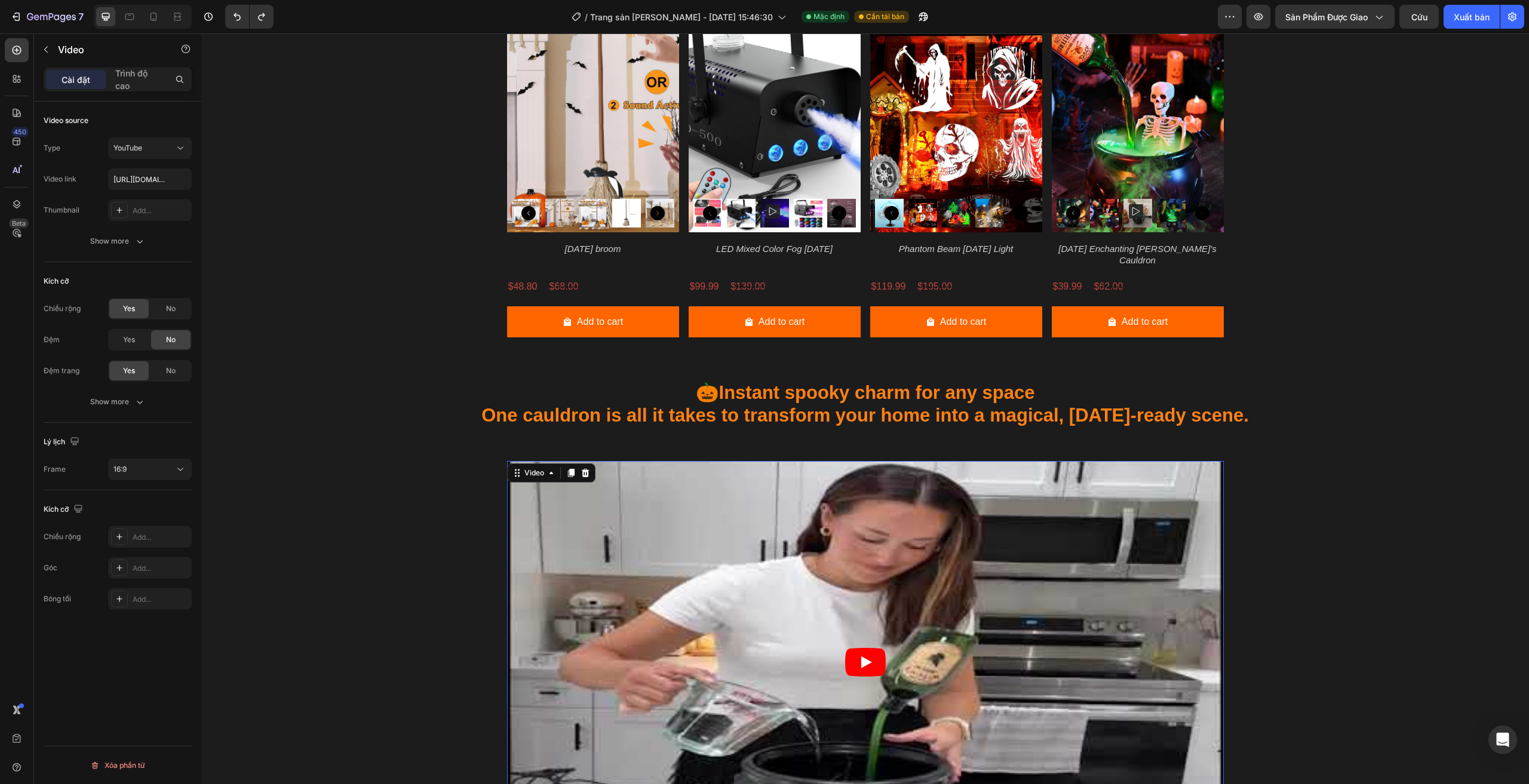
click at [872, 657] on icon "Play" at bounding box center [865, 661] width 41 height 29
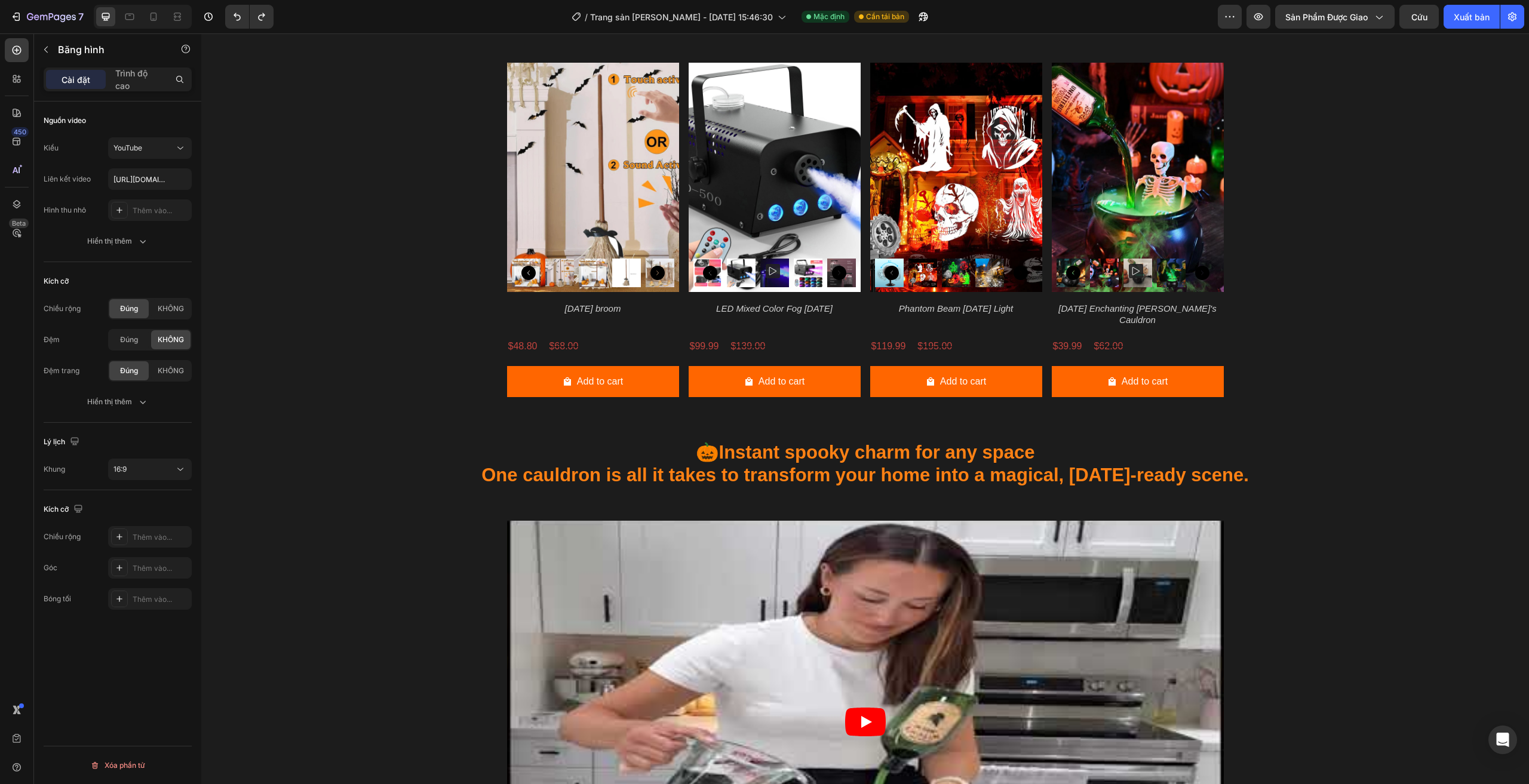
scroll to position [1731, 0]
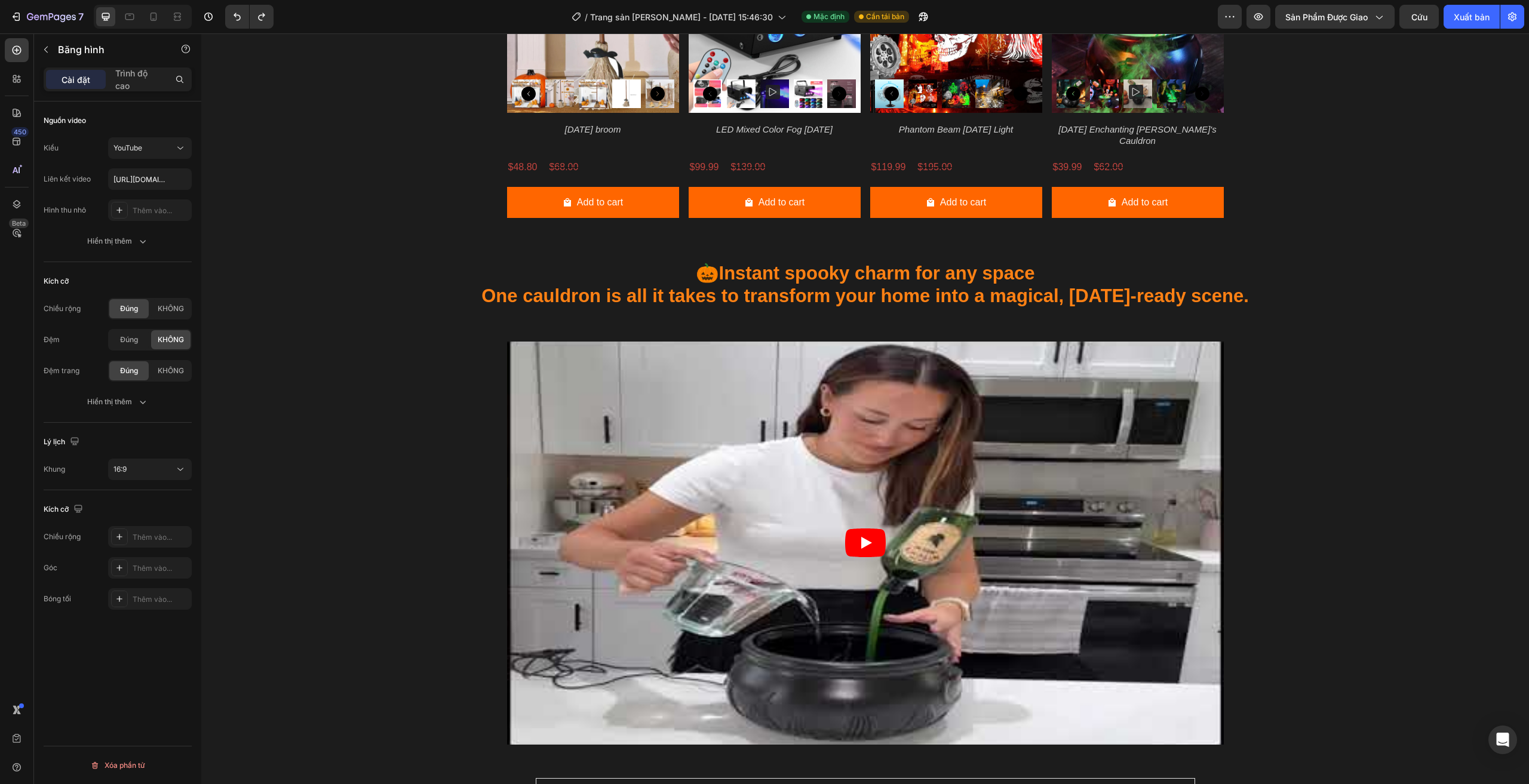
click at [856, 541] on icon "Play" at bounding box center [865, 542] width 41 height 29
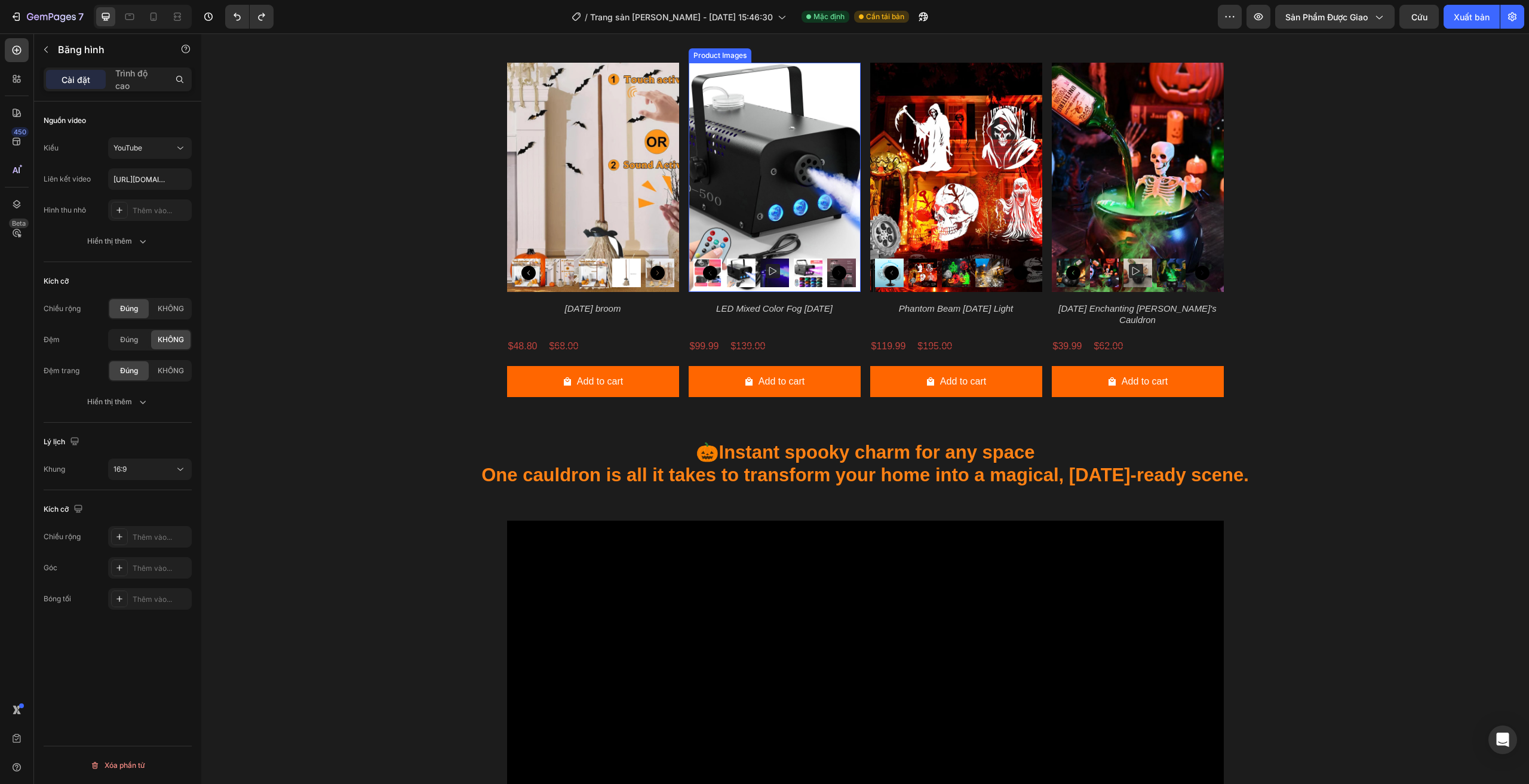
scroll to position [1134, 0]
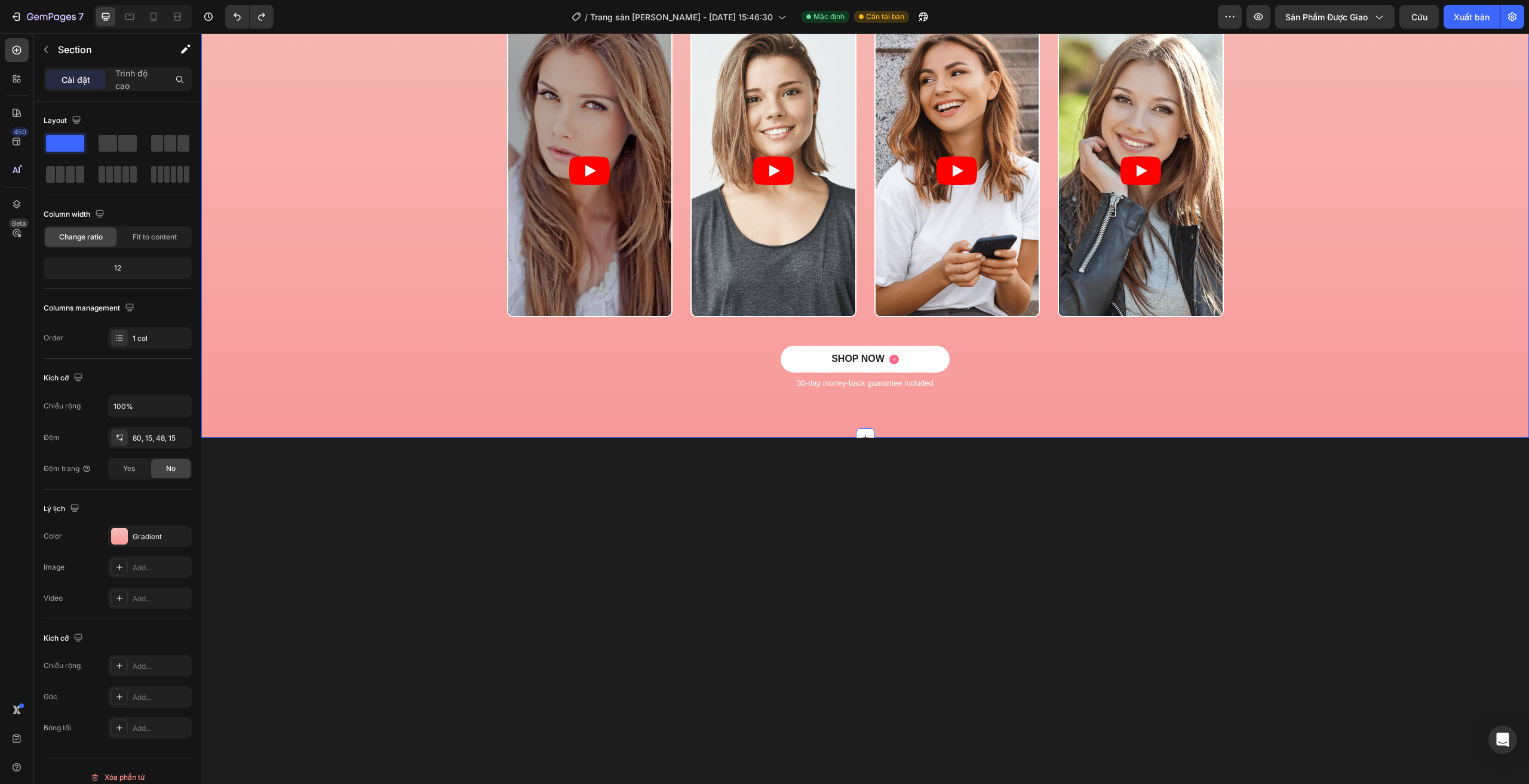
click at [322, 330] on div "Video Video Video Video Carousel" at bounding box center [865, 184] width 1310 height 321
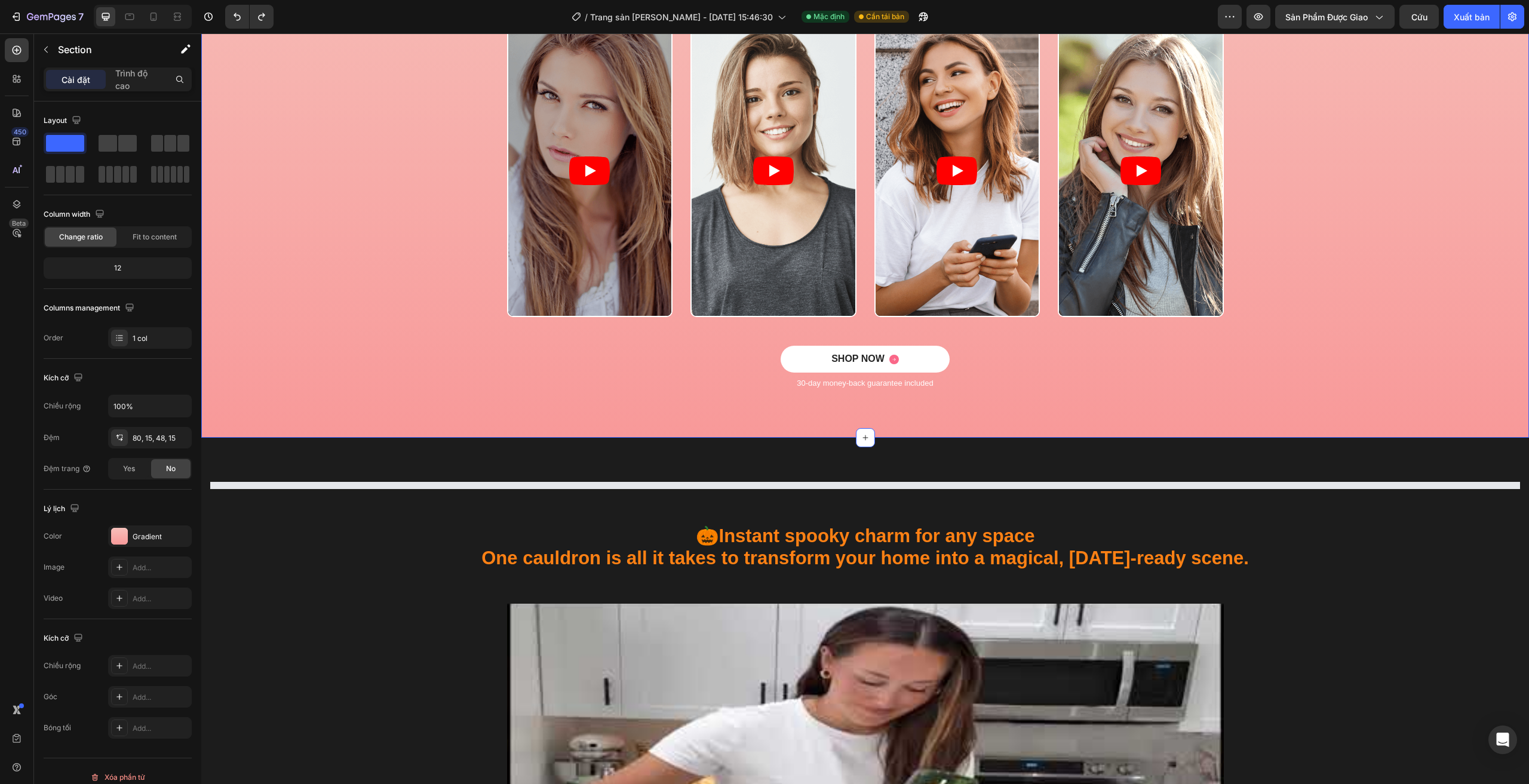
scroll to position [836, 0]
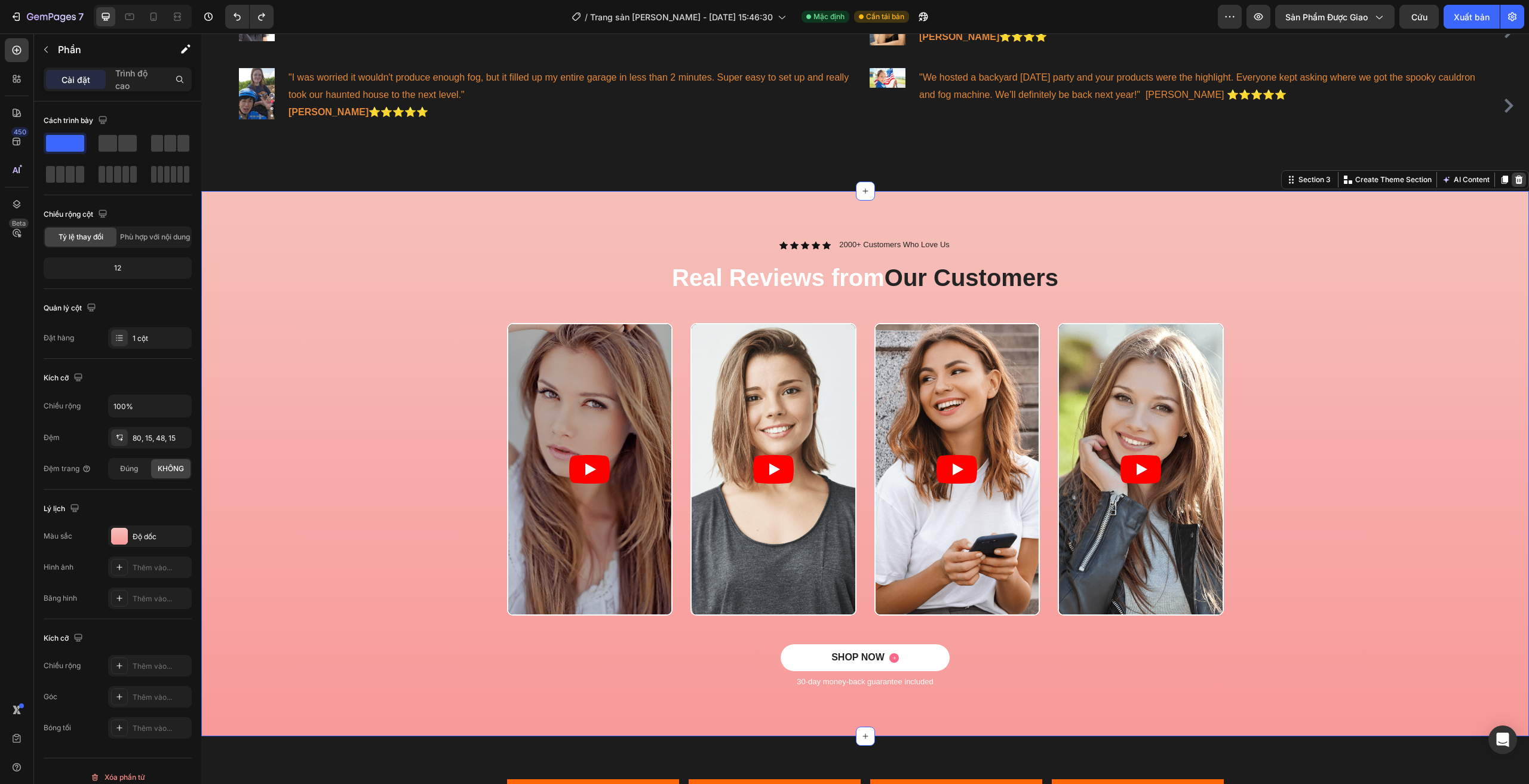
click at [1515, 177] on icon at bounding box center [1519, 180] width 8 height 8
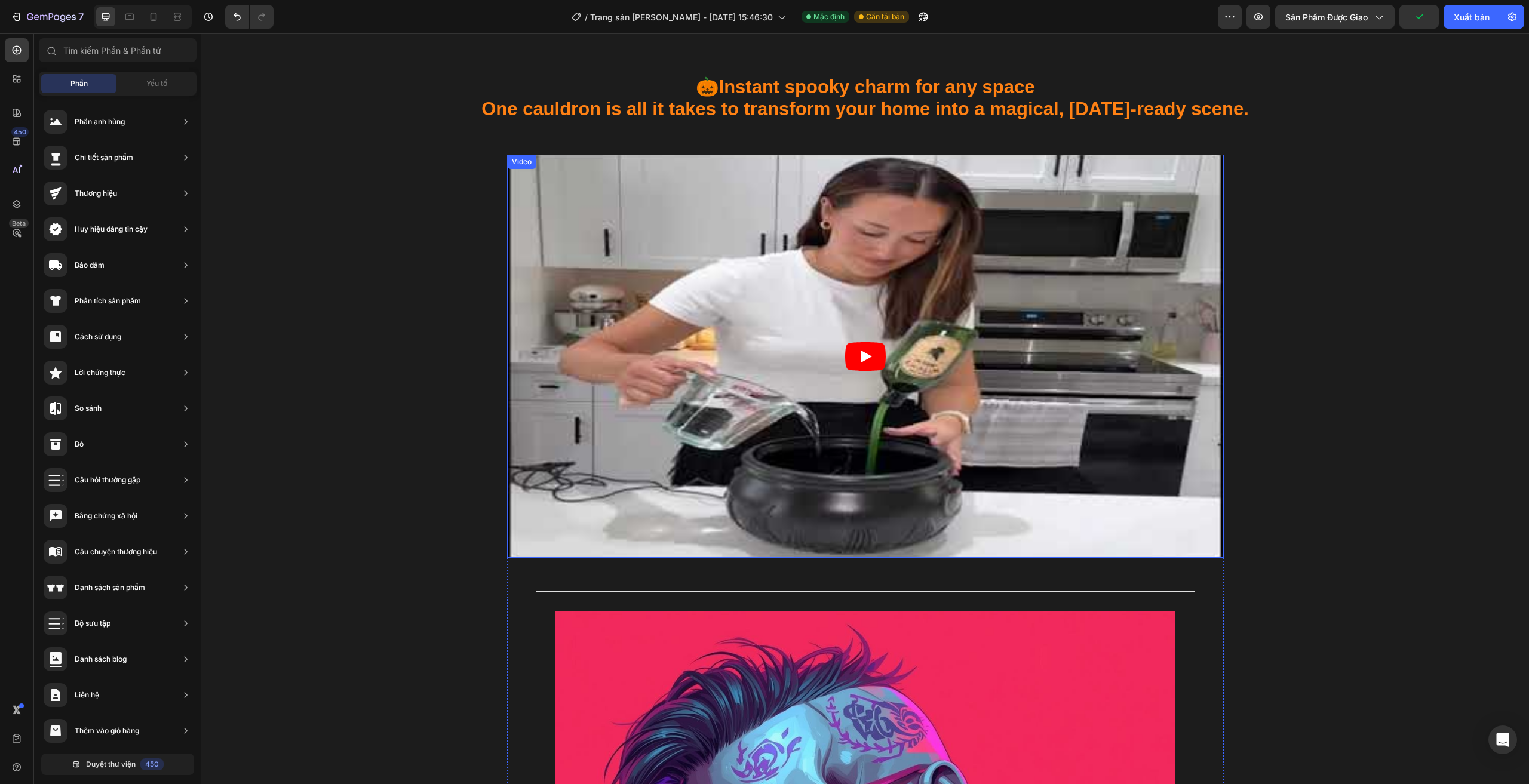
scroll to position [1194, 0]
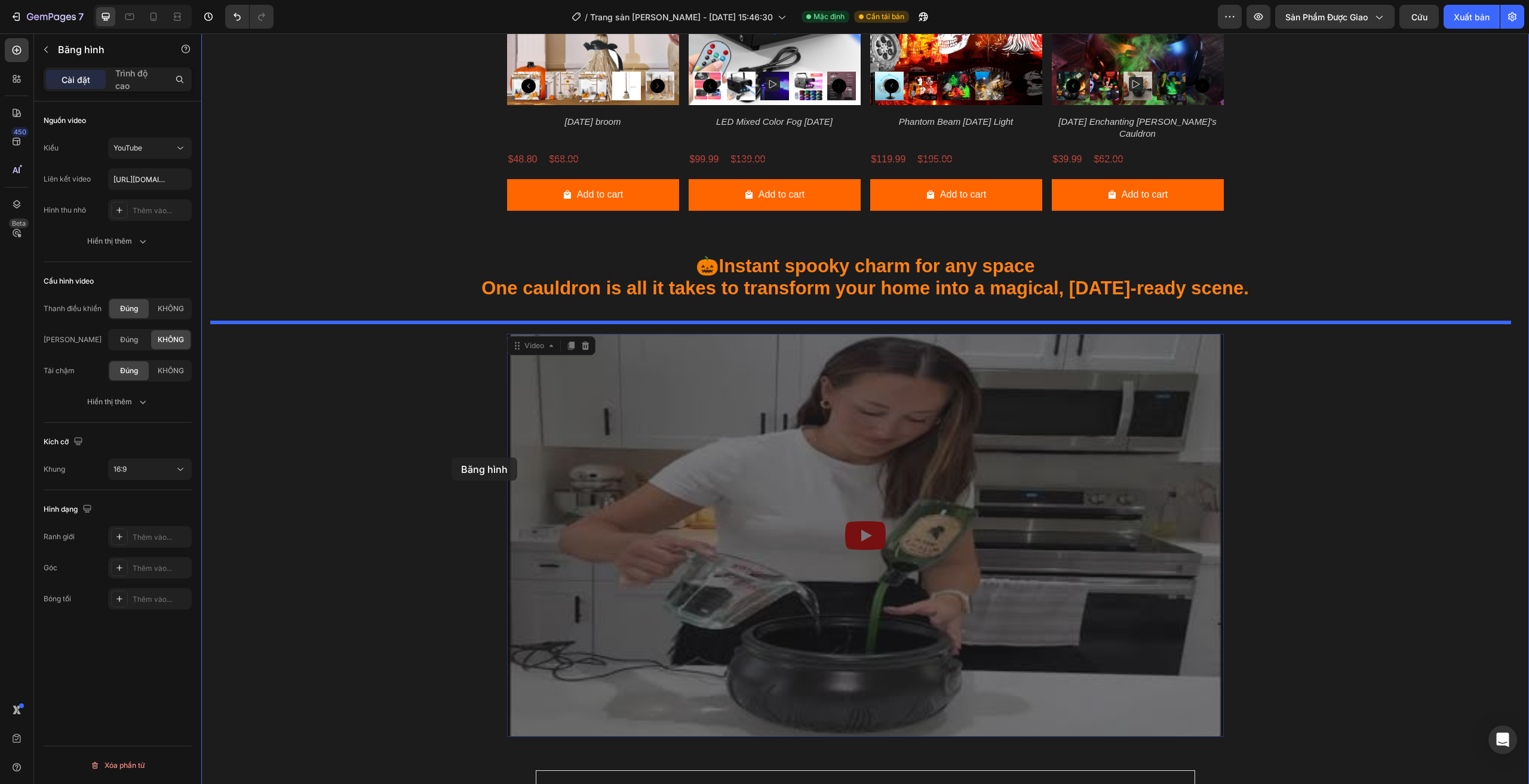
drag, startPoint x: 594, startPoint y: 467, endPoint x: 438, endPoint y: 463, distance: 156.1
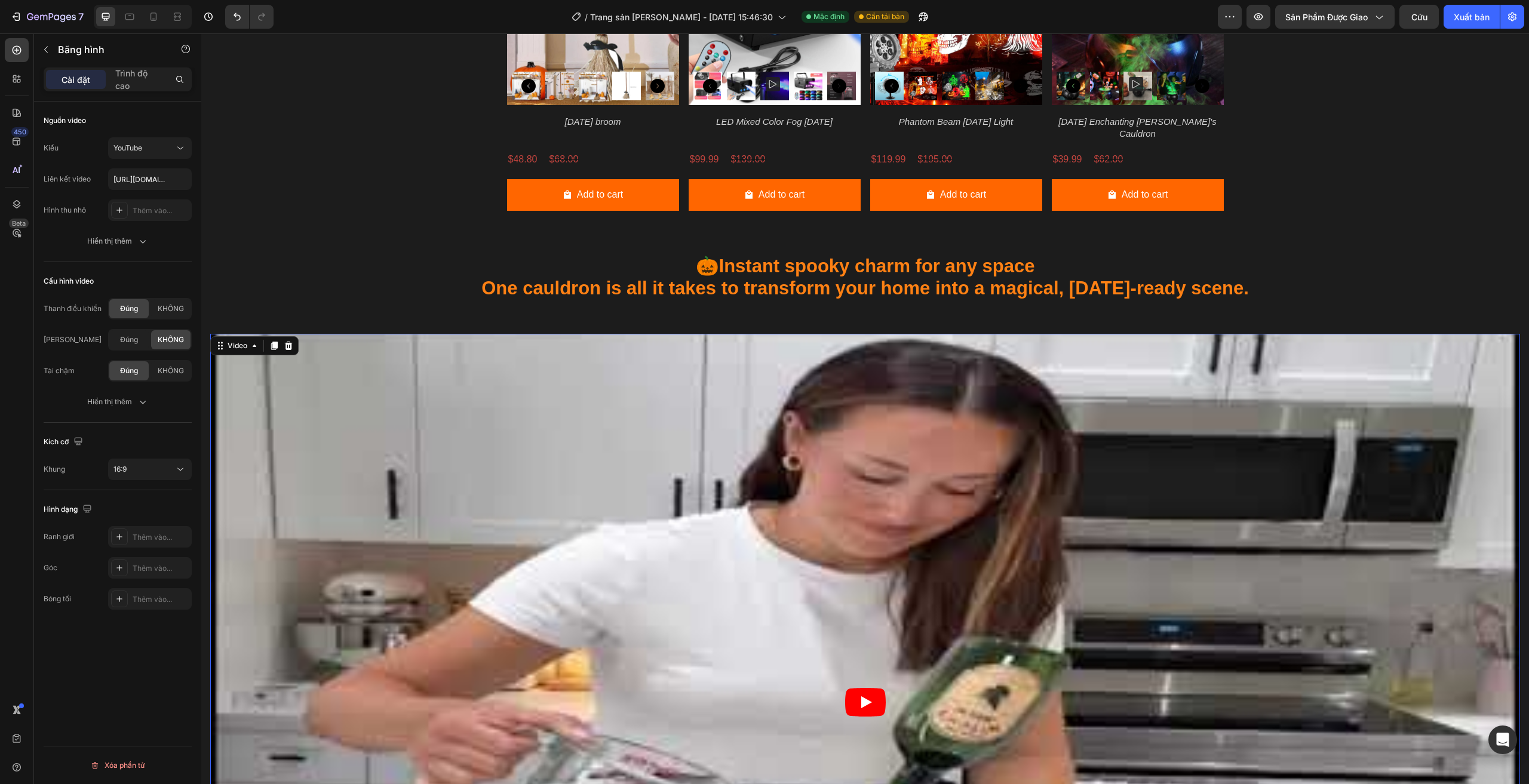
click at [388, 435] on article at bounding box center [865, 702] width 1310 height 737
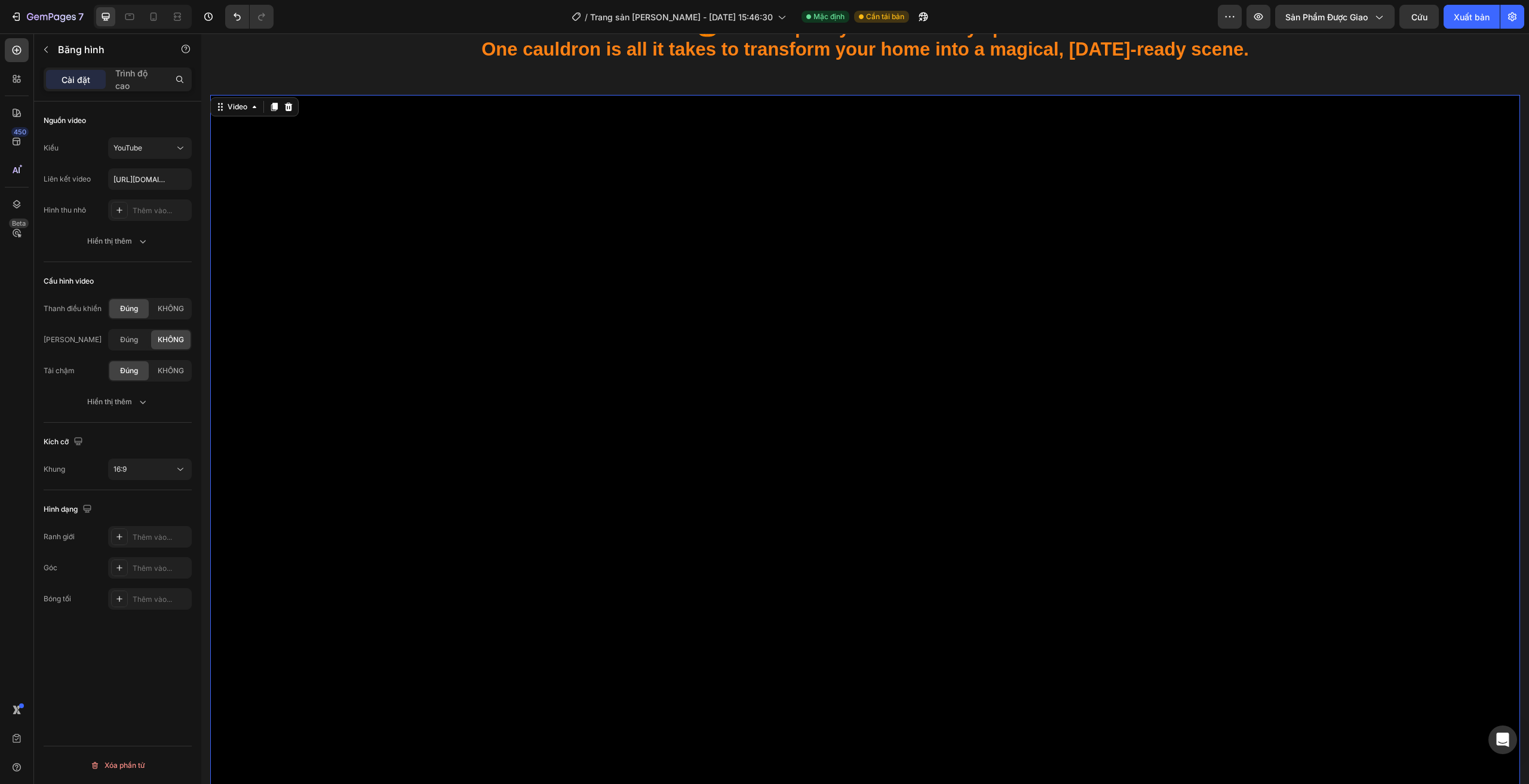
scroll to position [1254, 0]
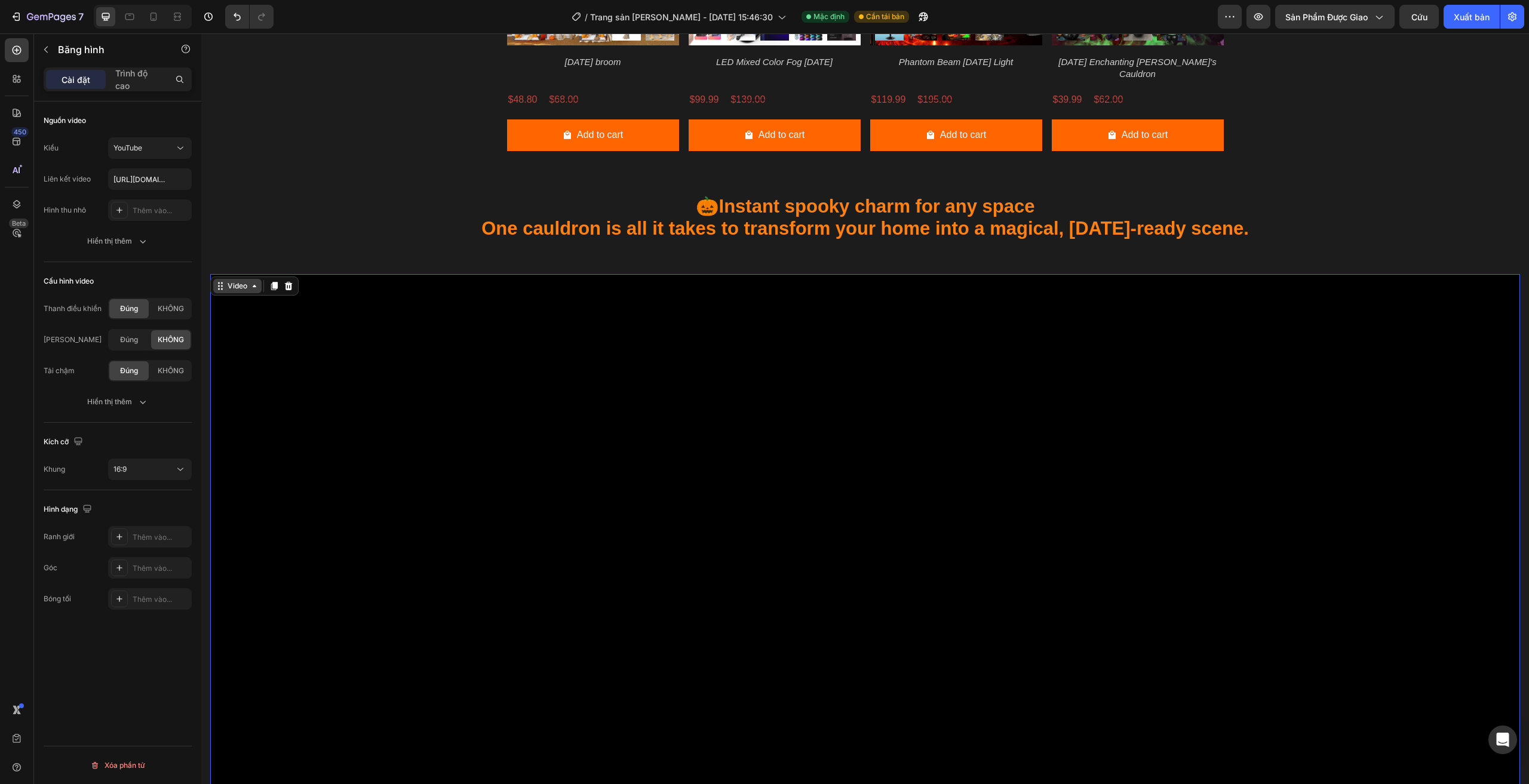
click at [239, 280] on div "Video" at bounding box center [237, 286] width 49 height 15
click at [310, 209] on h2 "🎃 Instant spooky charm for any space One cauldron is all it takes to transform …" at bounding box center [865, 217] width 1310 height 47
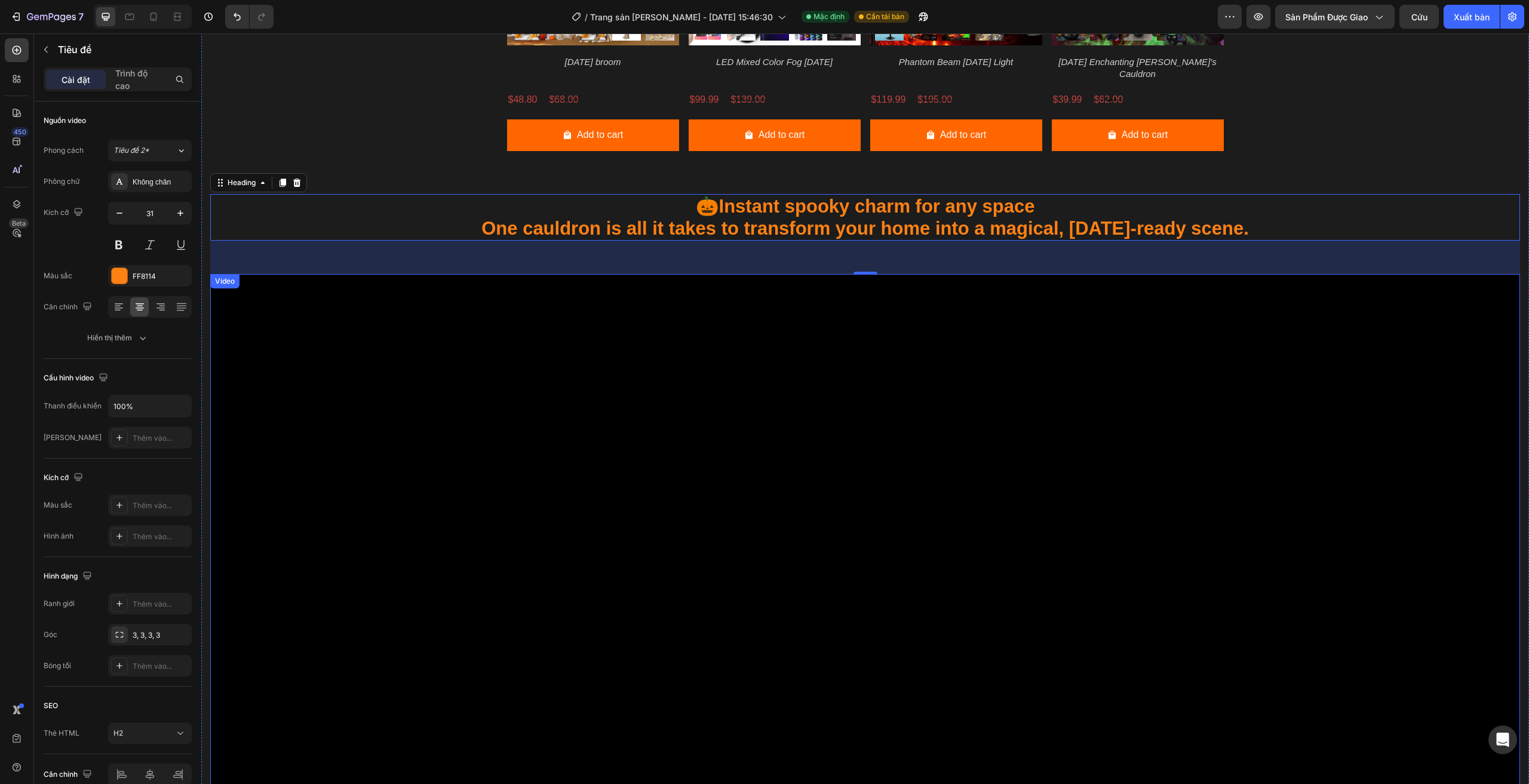
scroll to position [1075, 0]
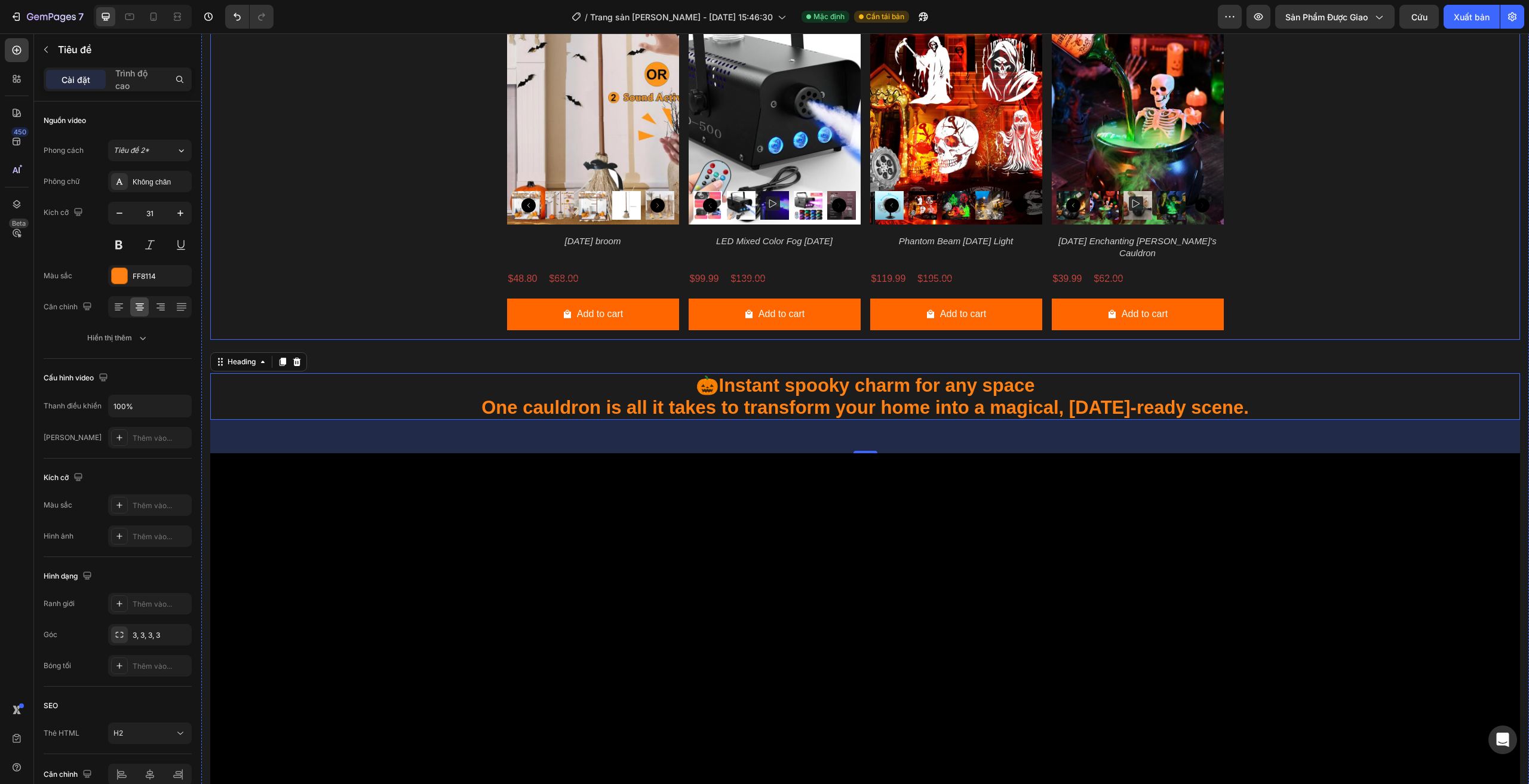
click at [338, 272] on div "Product Images Halloween broom Product Title $48.80 Product Price Product Price…" at bounding box center [865, 167] width 1310 height 345
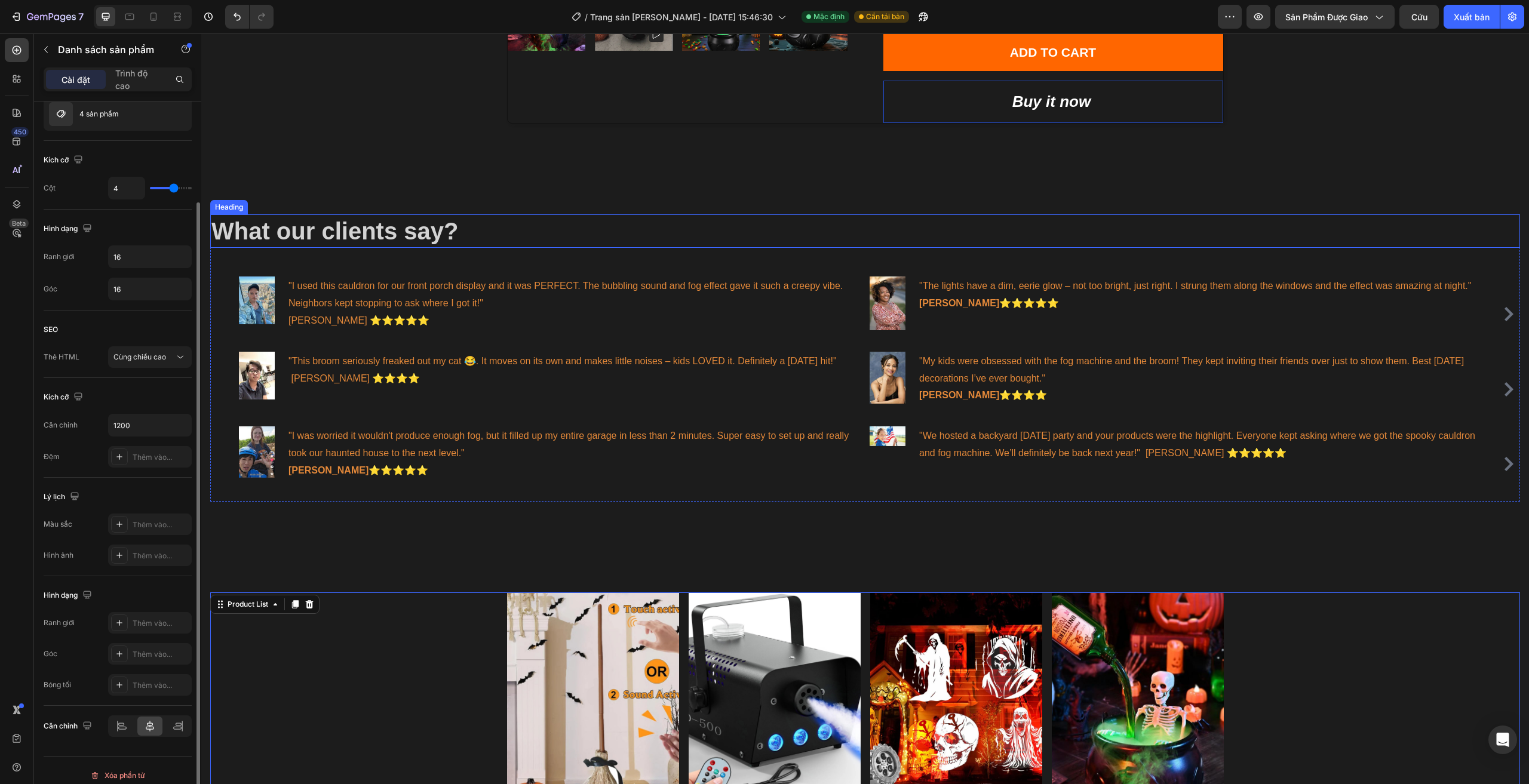
scroll to position [299, 0]
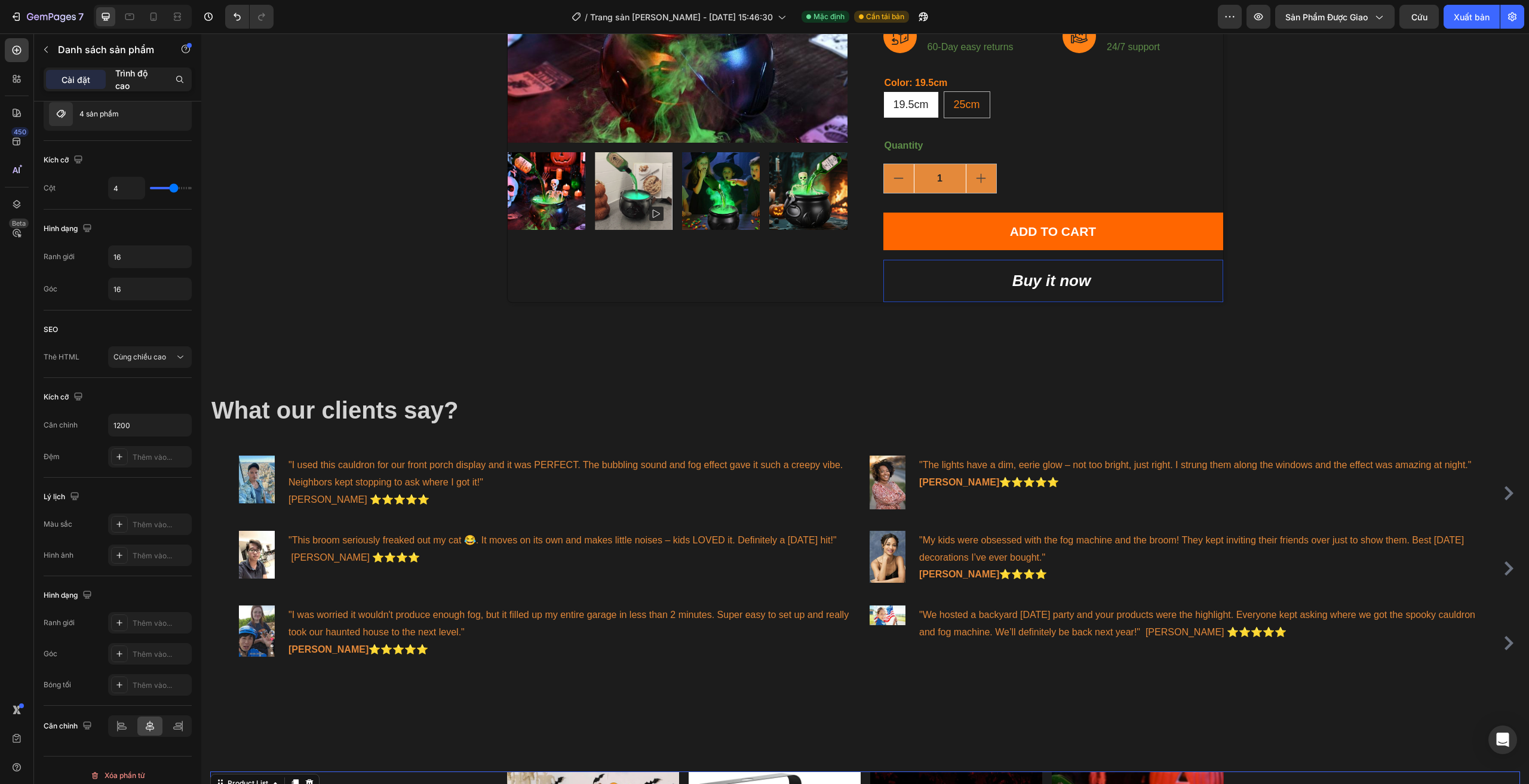
click at [149, 86] on p "Trình độ cao" at bounding box center [138, 79] width 46 height 25
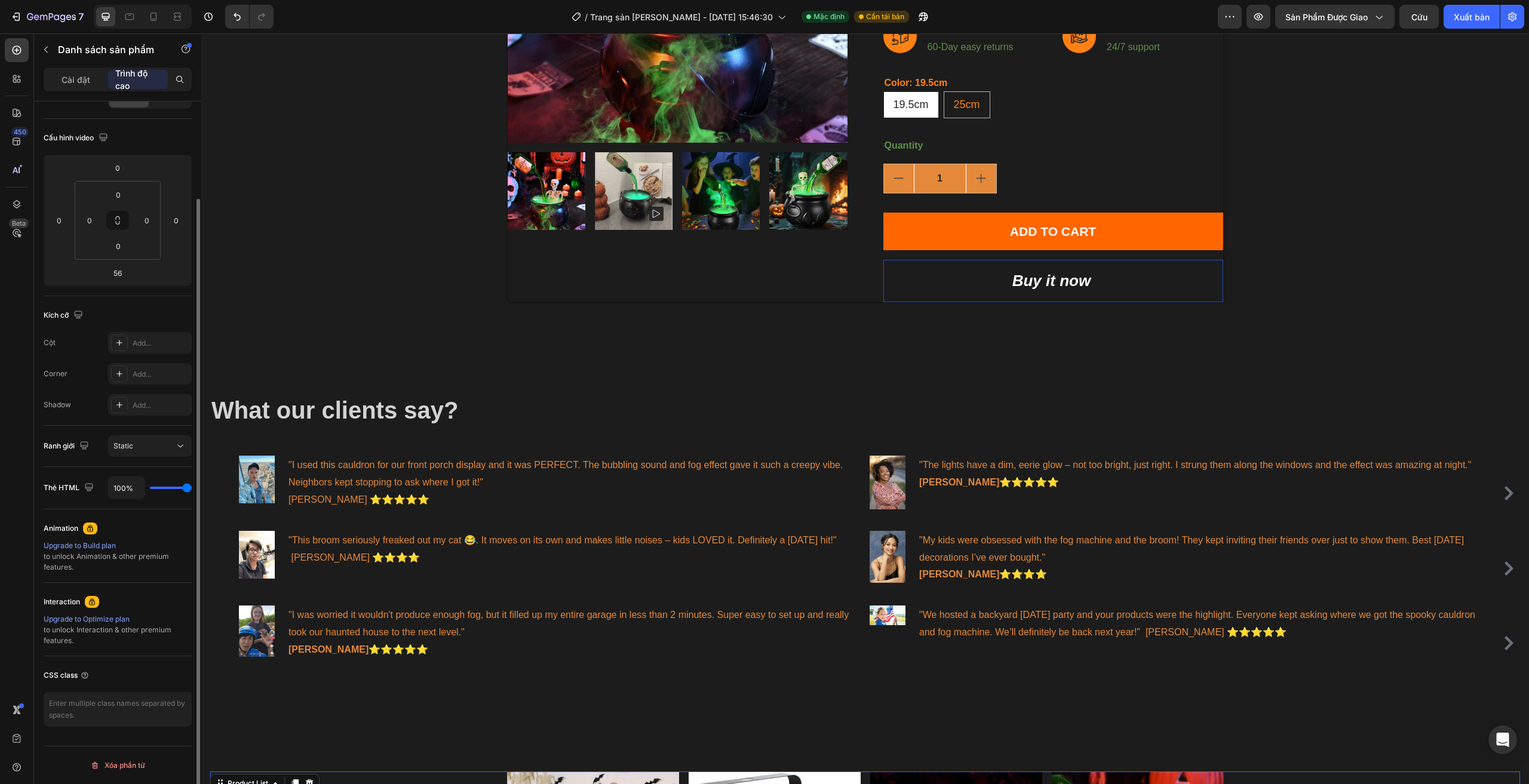
scroll to position [112, 0]
click at [40, 52] on button "button" at bounding box center [46, 49] width 19 height 19
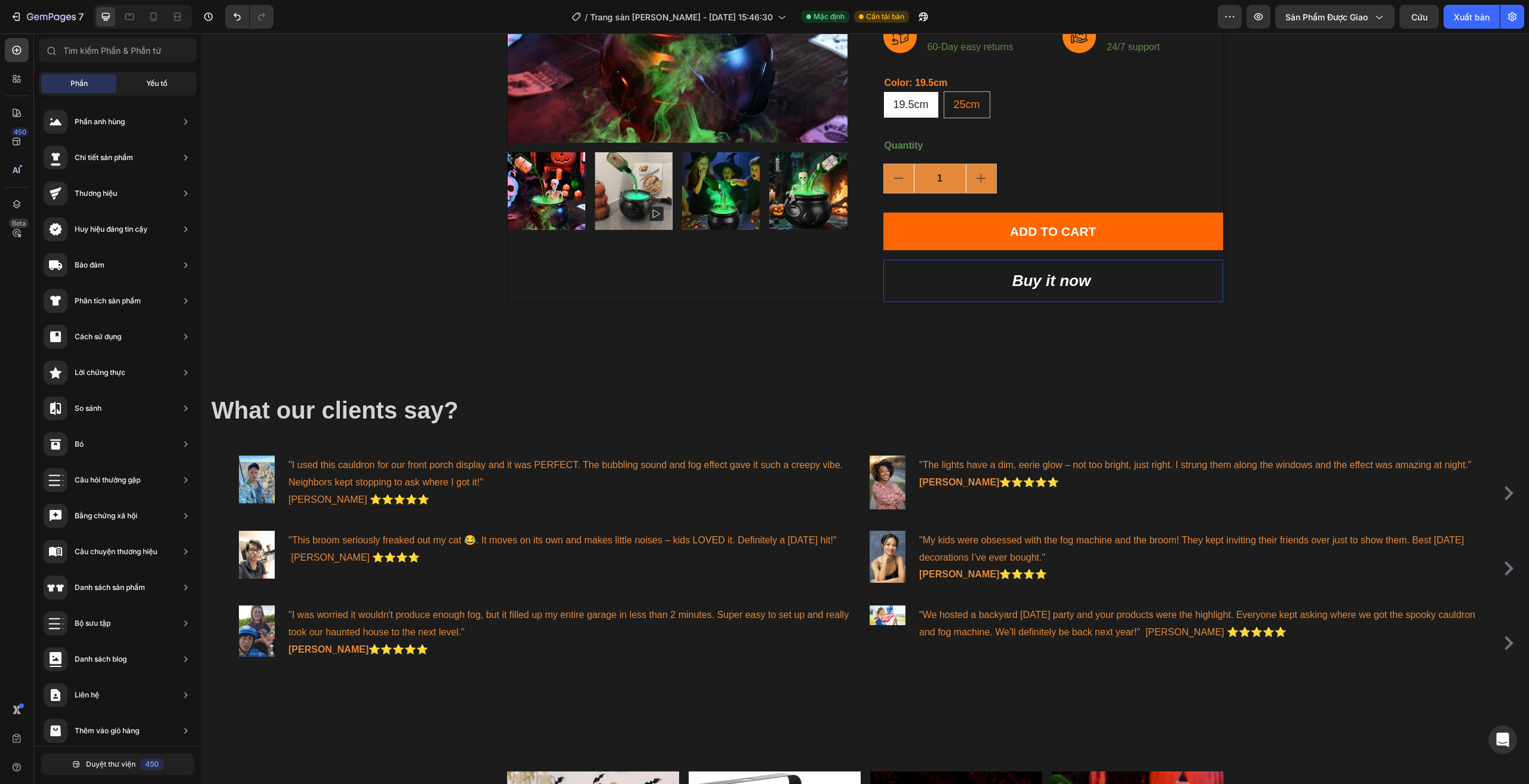
click at [152, 90] on div "Yếu tố" at bounding box center [157, 83] width 75 height 19
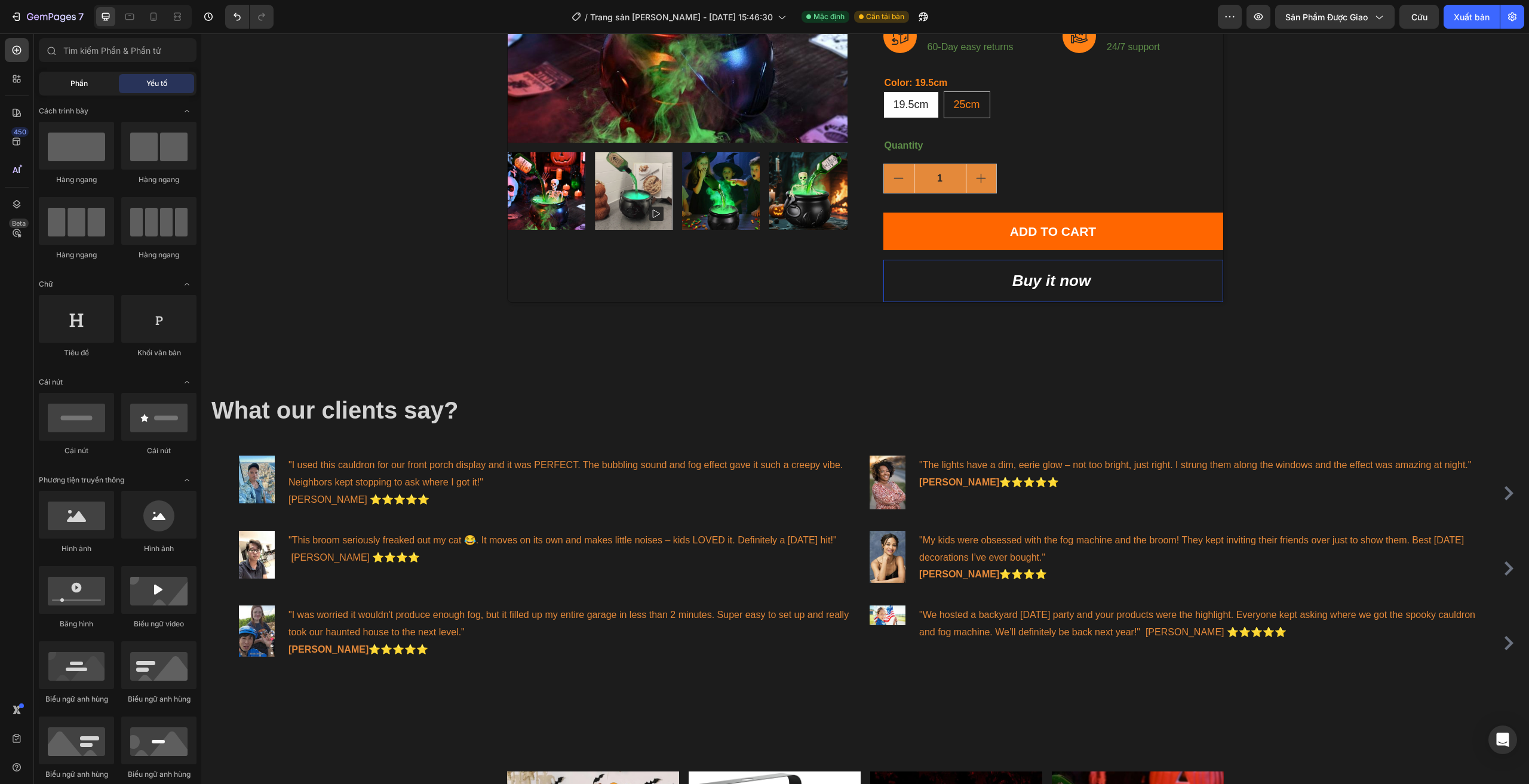
click at [76, 78] on span "Phần" at bounding box center [79, 84] width 18 height 11
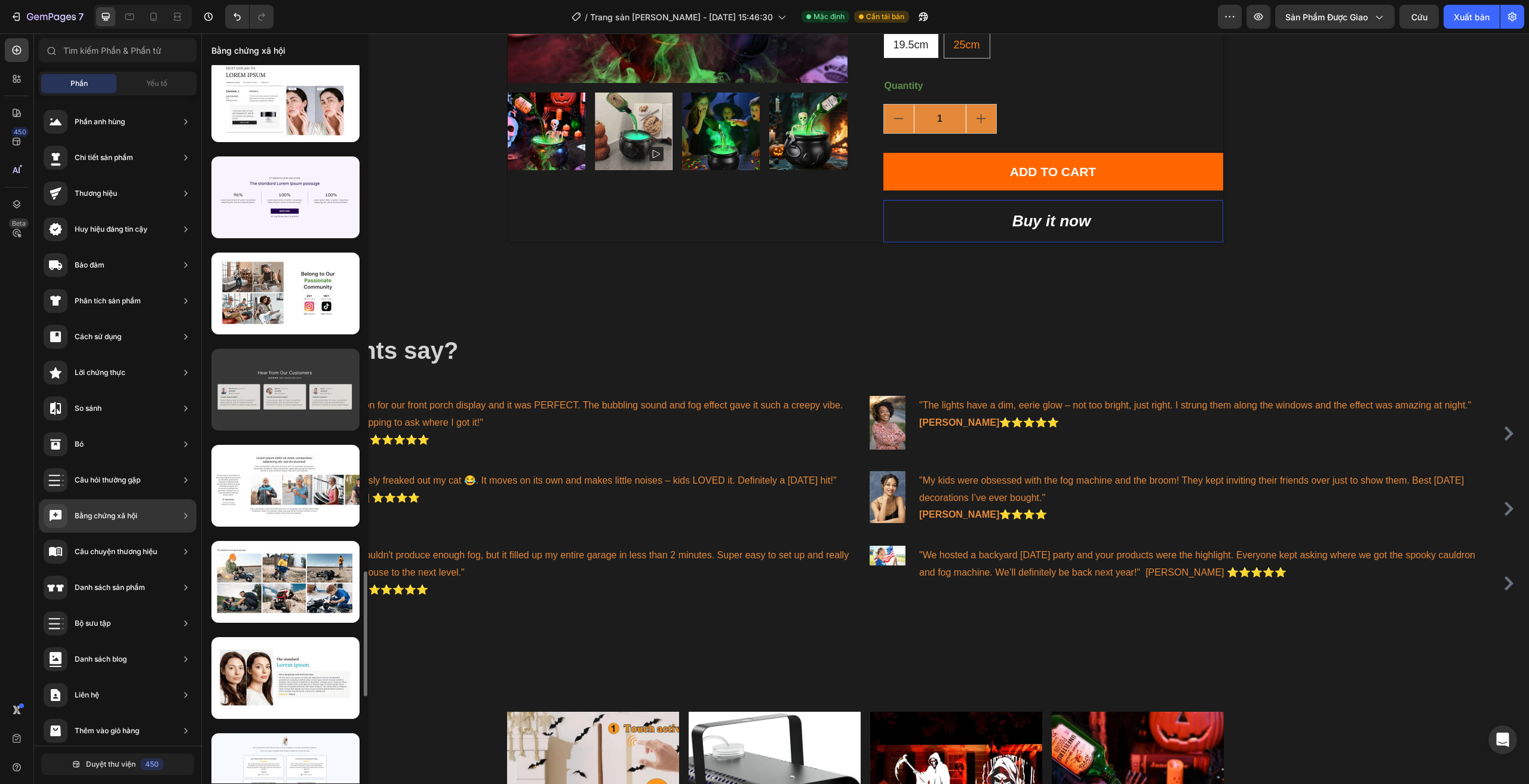
scroll to position [2567, 0]
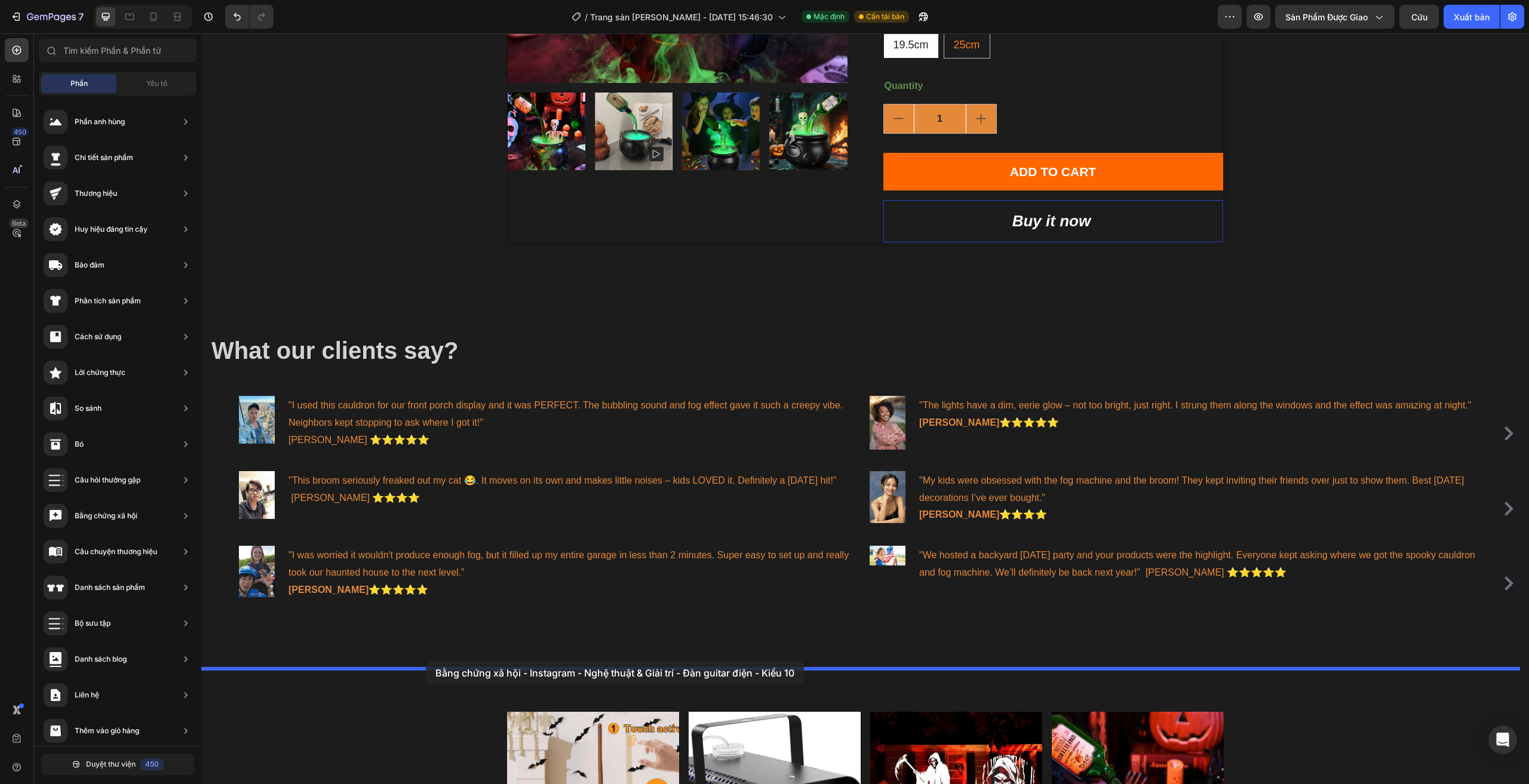
drag, startPoint x: 514, startPoint y: 256, endPoint x: 425, endPoint y: 661, distance: 414.7
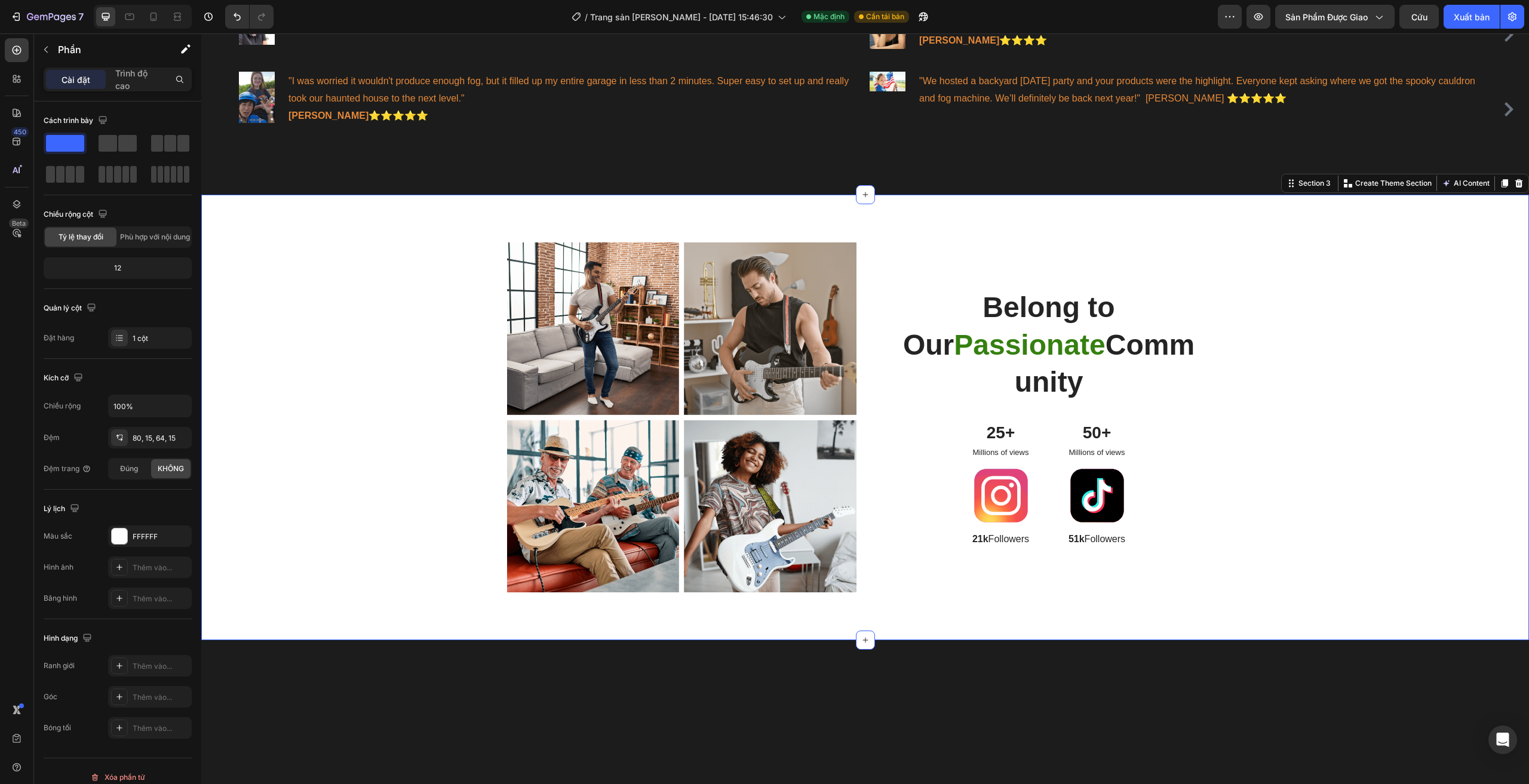
scroll to position [653, 0]
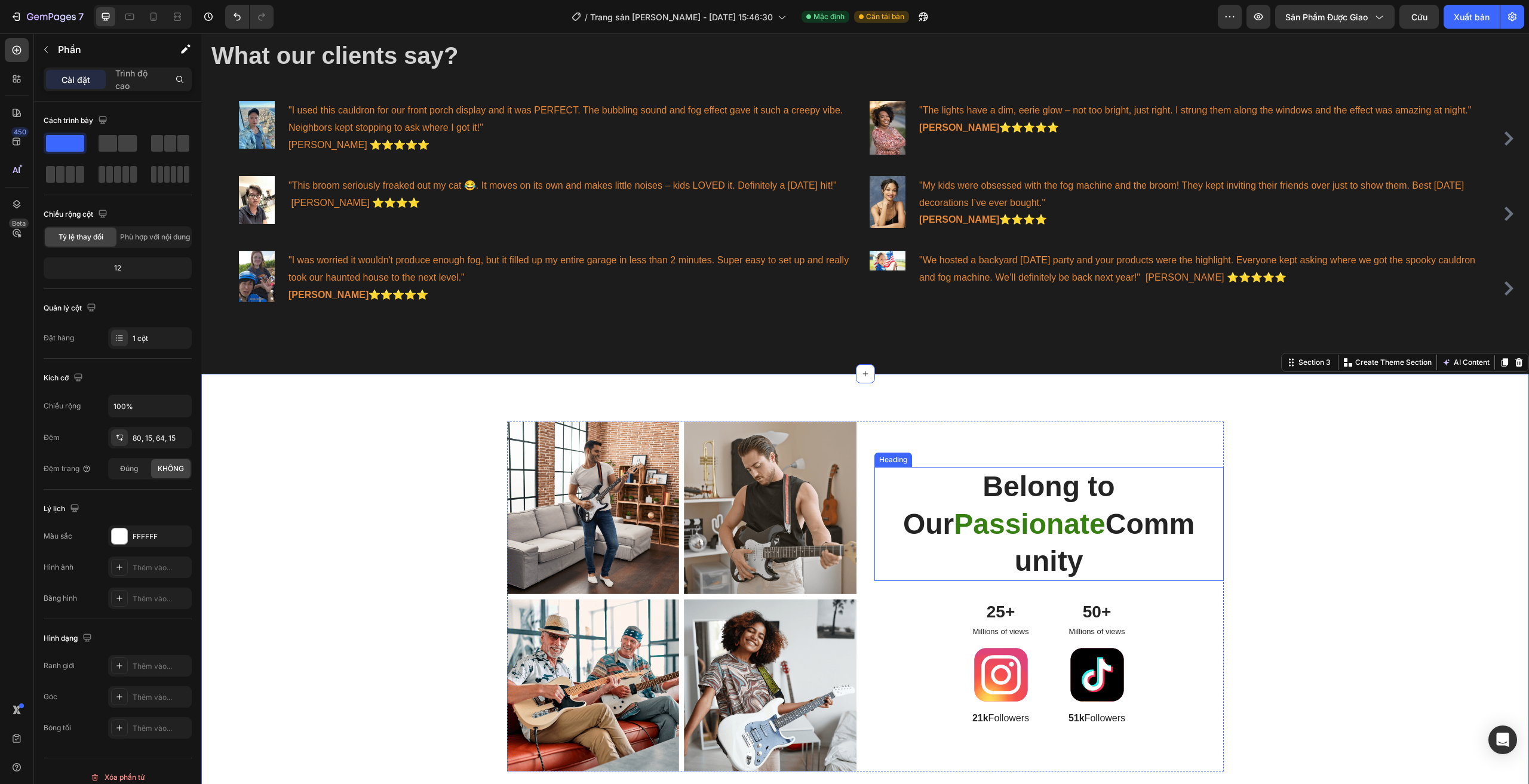
click at [1009, 508] on span "Passionate" at bounding box center [1029, 524] width 151 height 32
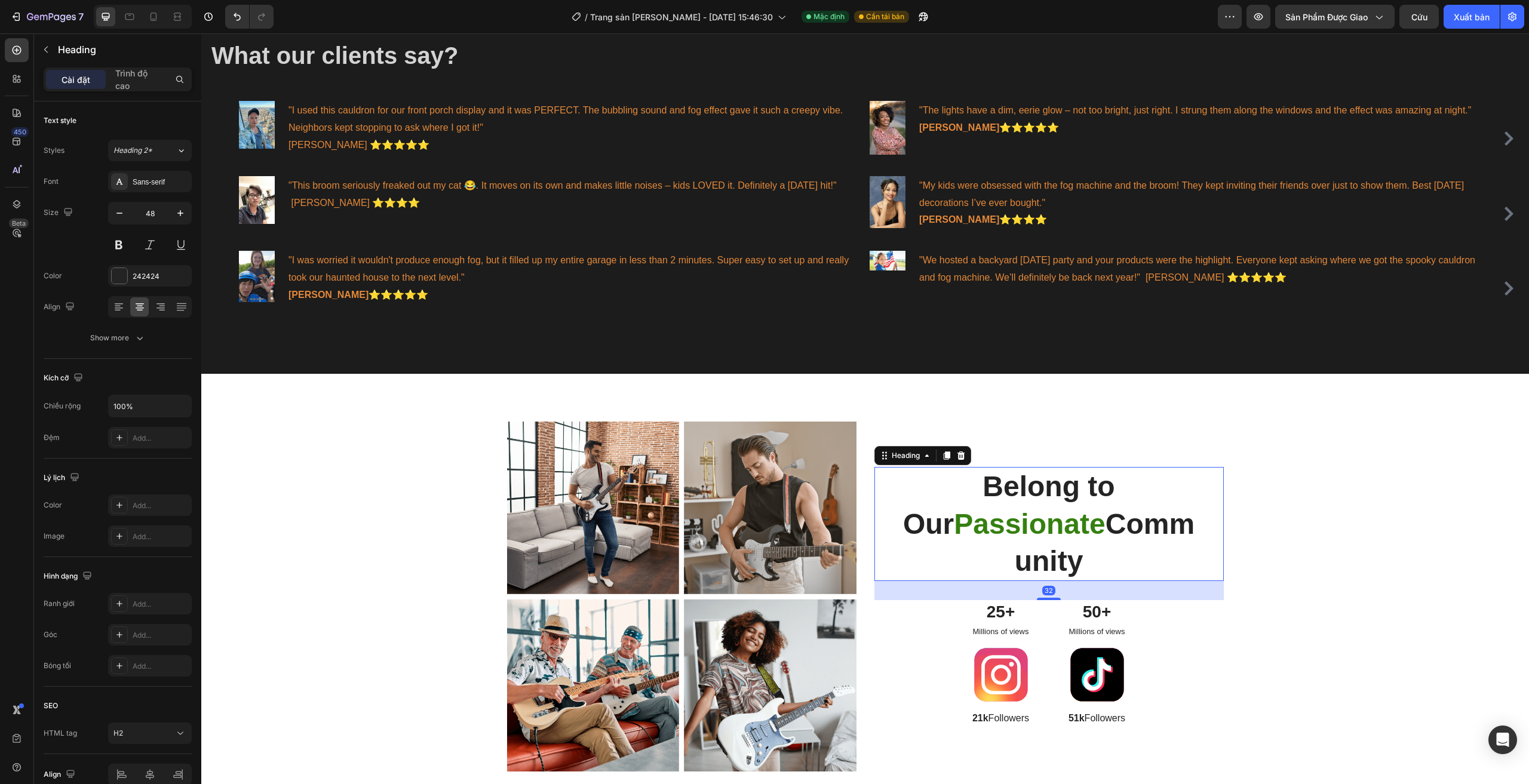
scroll to position [772, 0]
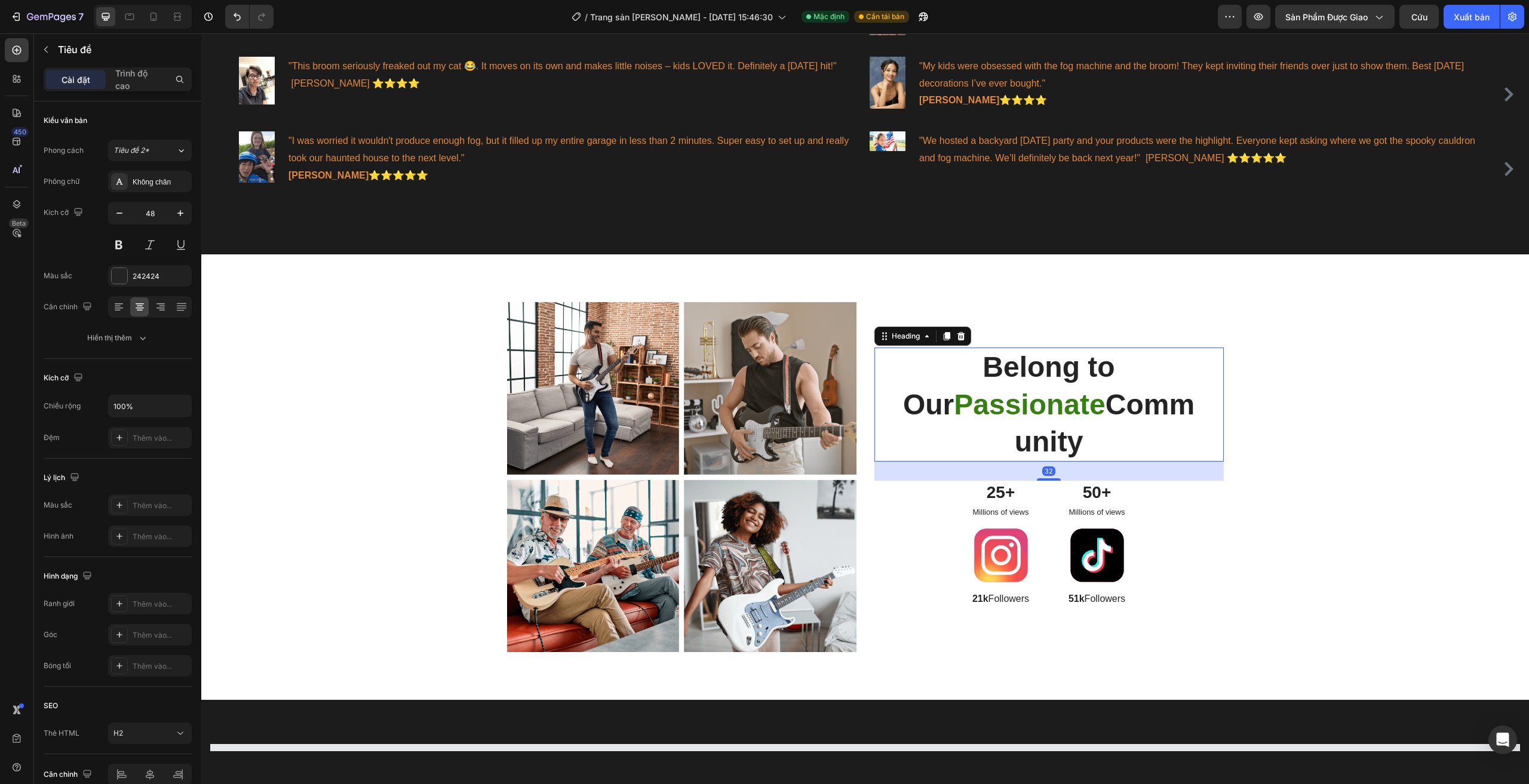
click at [628, 381] on img at bounding box center [593, 388] width 172 height 172
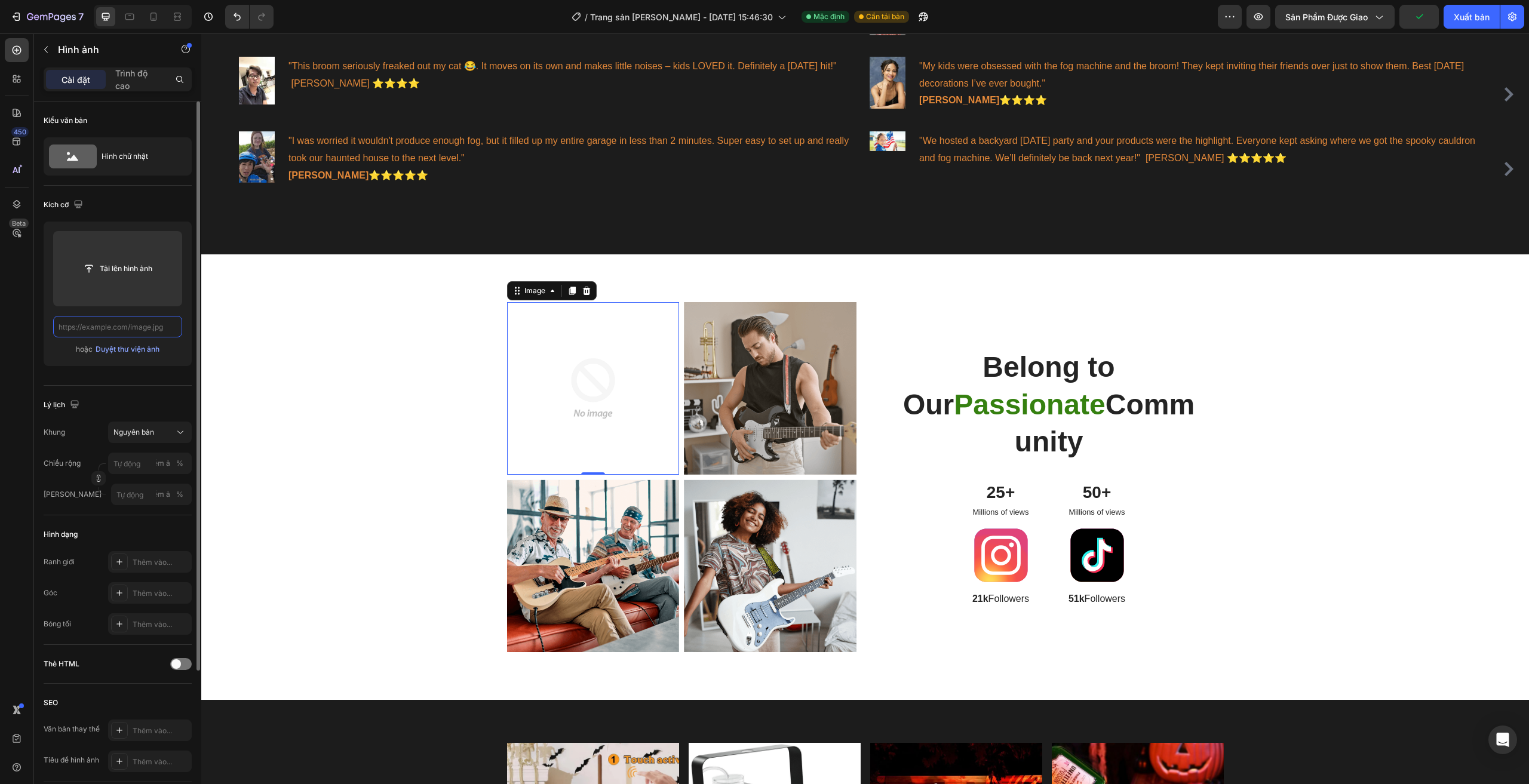
scroll to position [0, 0]
click at [132, 269] on input "file" at bounding box center [118, 268] width 89 height 20
click at [143, 285] on input "file" at bounding box center [118, 269] width 129 height 75
type input "C:\fakepath\Chưa có tên (800 x 800 px) (1).mp4"
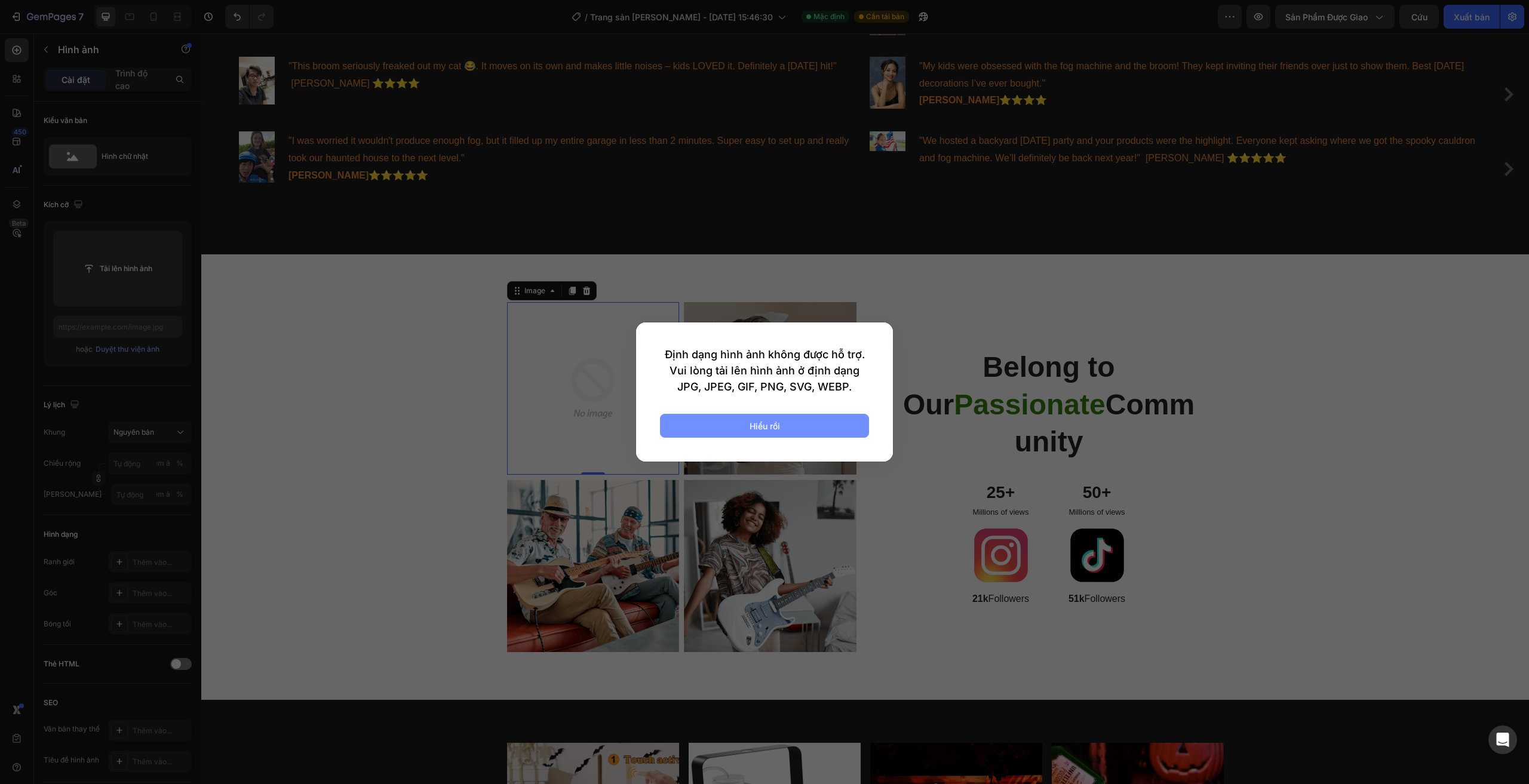
click at [722, 434] on button "Hiểu rồi" at bounding box center [764, 425] width 209 height 24
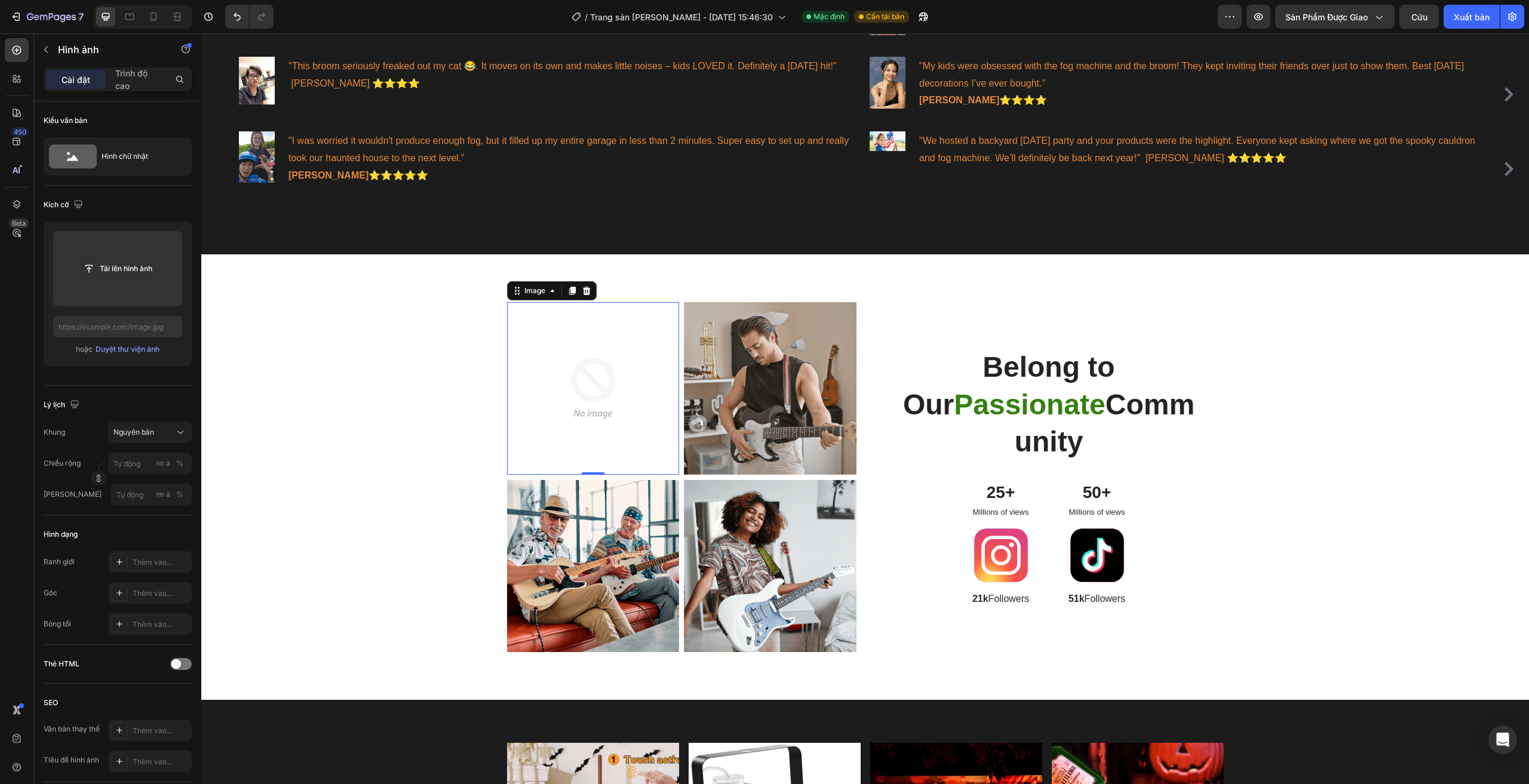
click at [574, 405] on img at bounding box center [593, 388] width 172 height 172
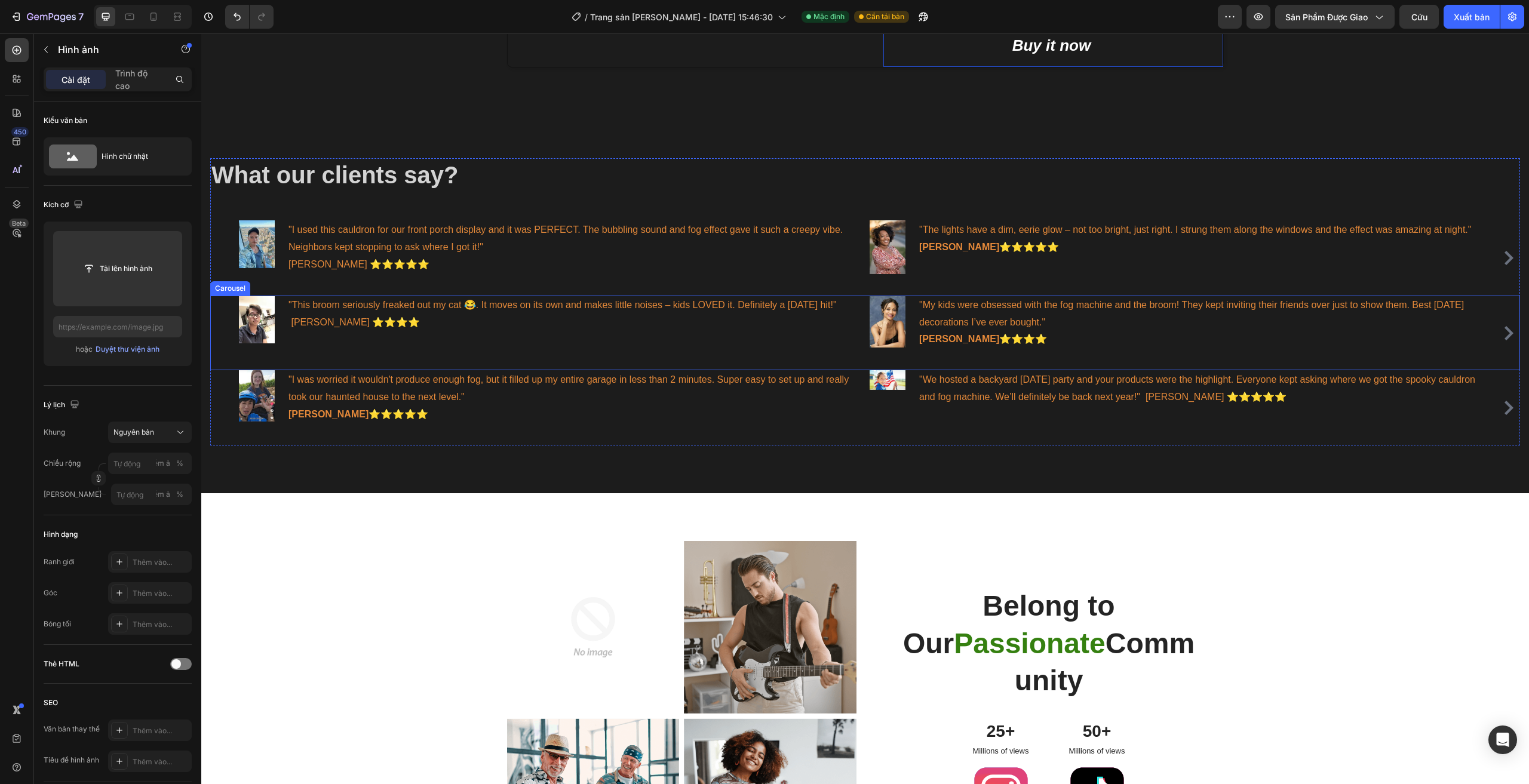
scroll to position [593, 0]
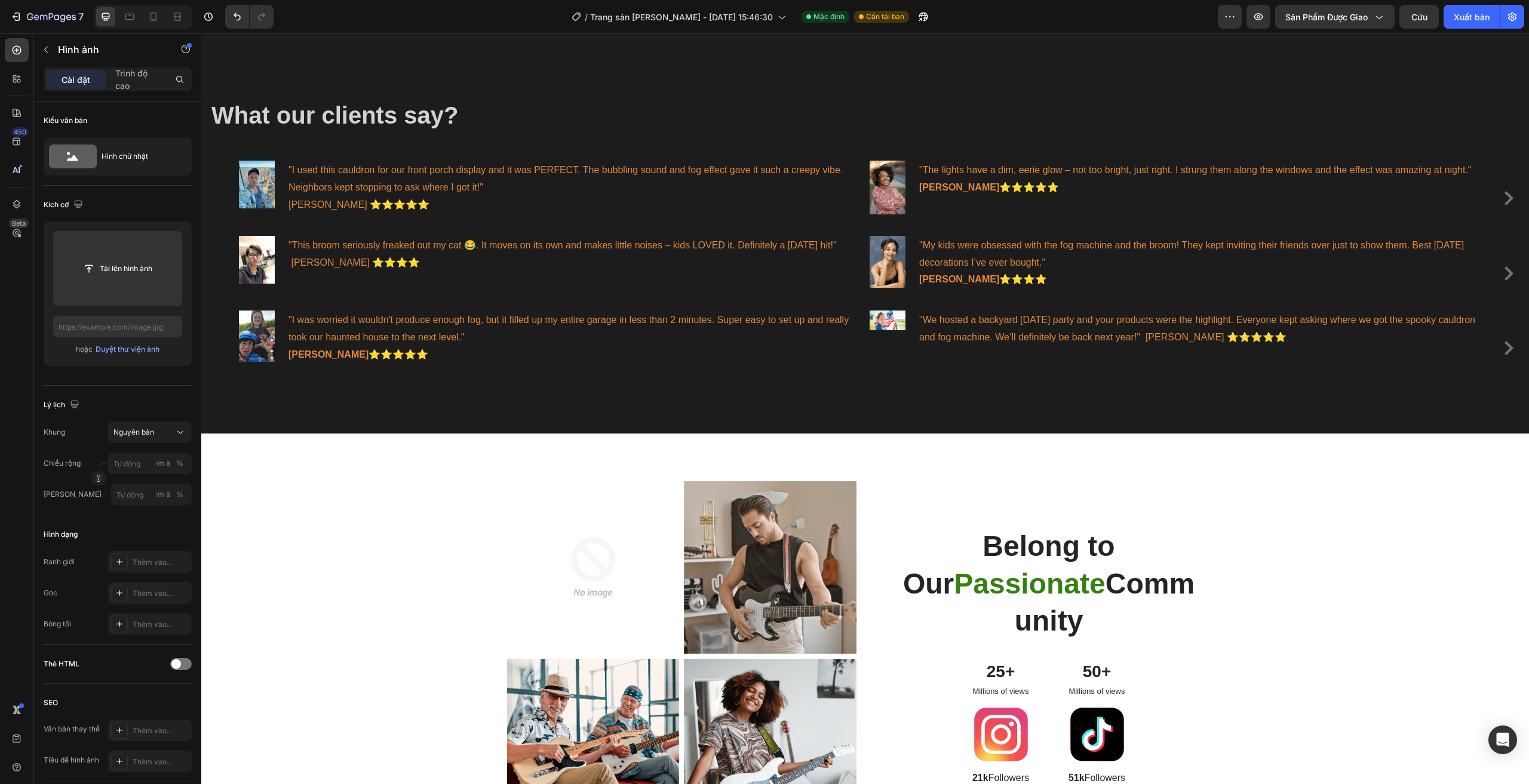
click at [574, 481] on img at bounding box center [593, 567] width 172 height 172
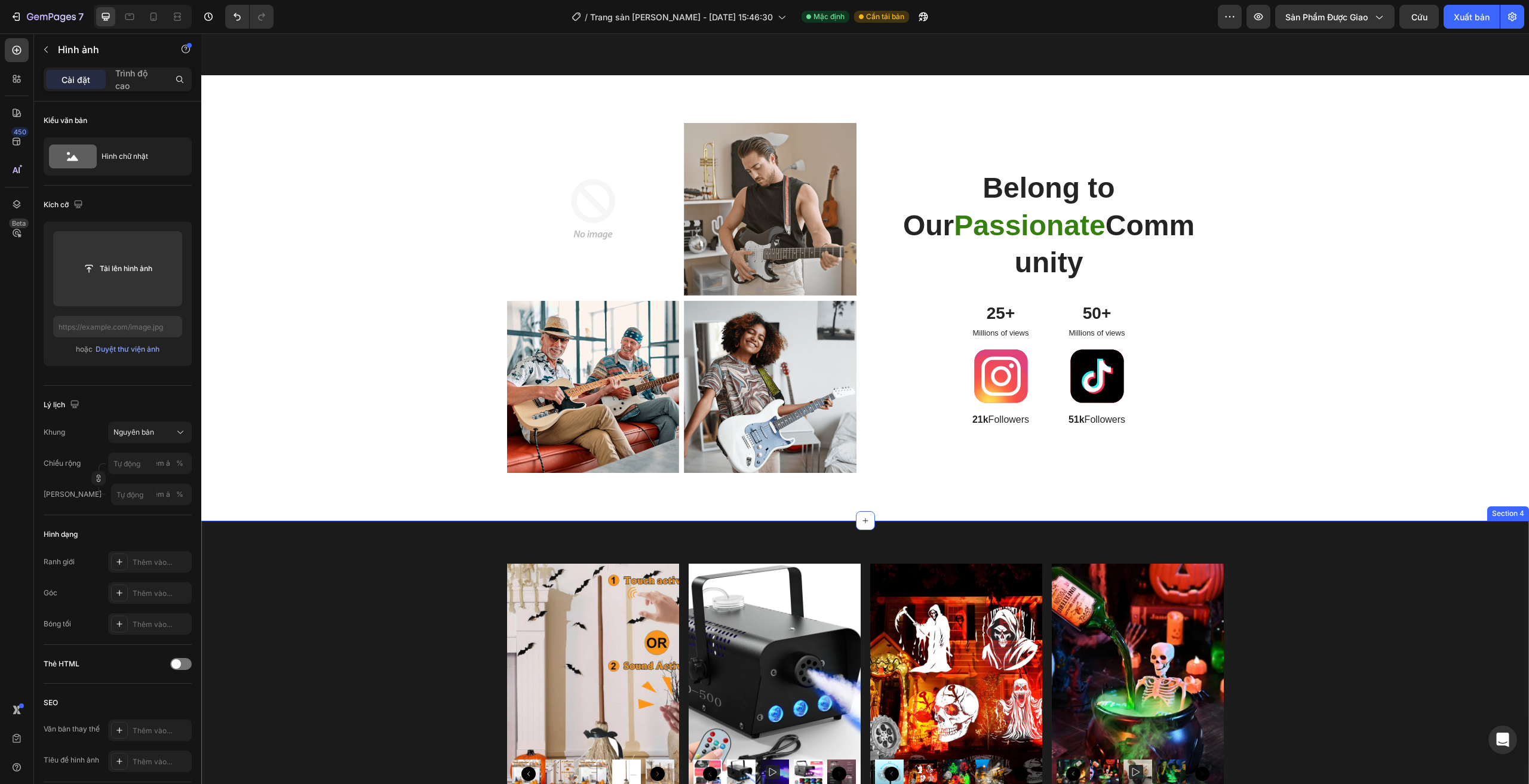
scroll to position [832, 0]
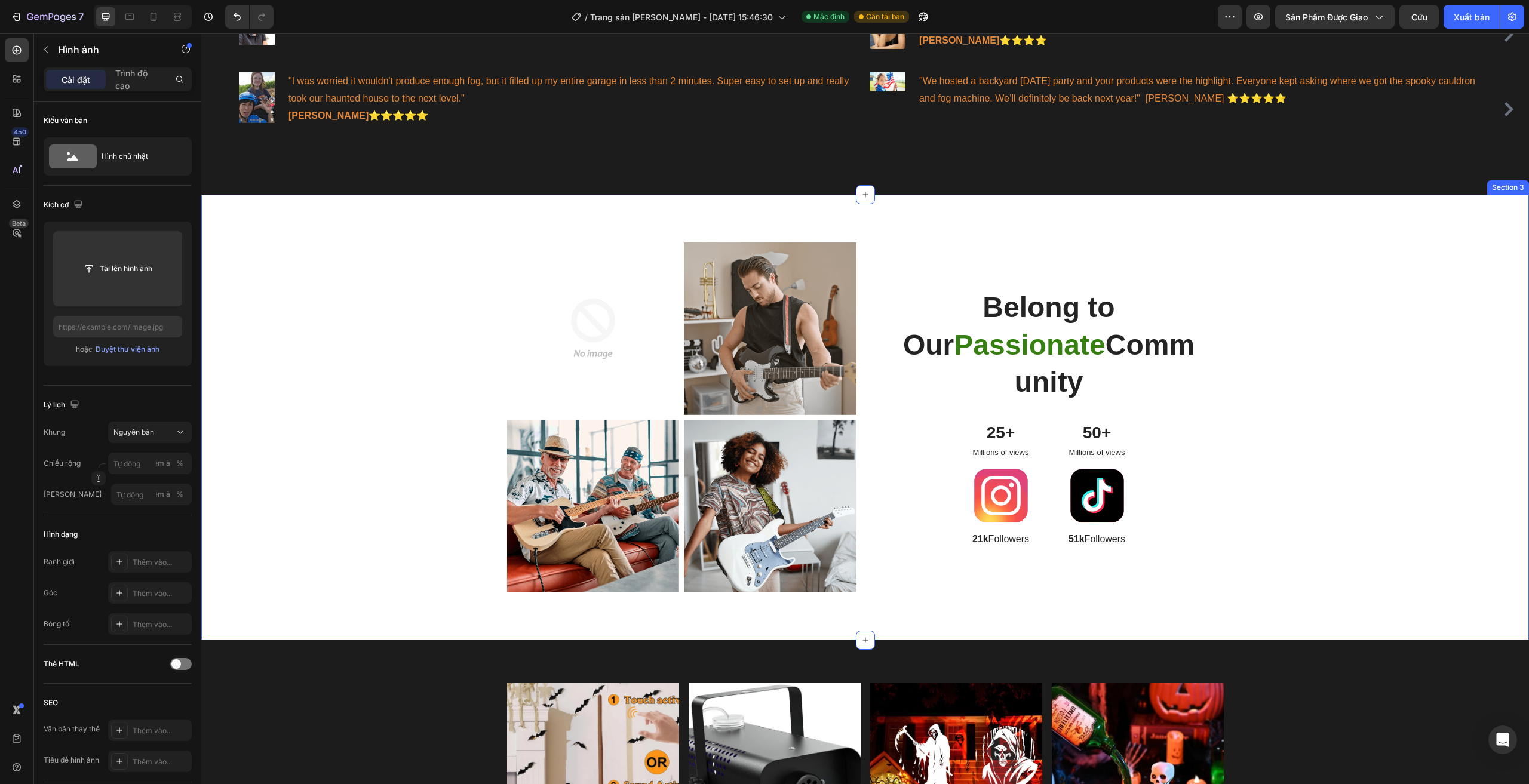
click at [436, 331] on div "Image Image Row Image Image Row Belong to Our Passionate Community Heading 25+ …" at bounding box center [865, 422] width 1310 height 359
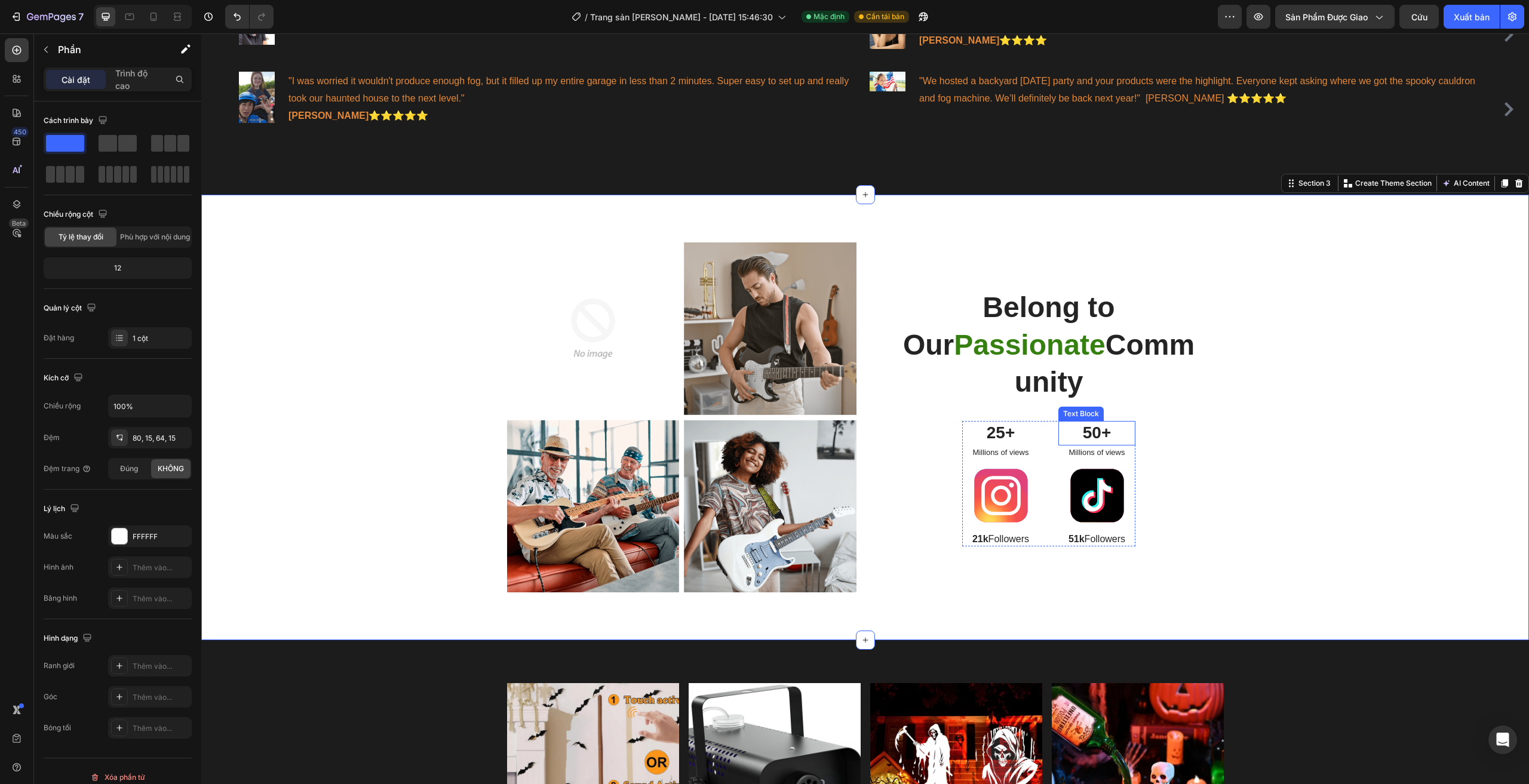
scroll to position [892, 0]
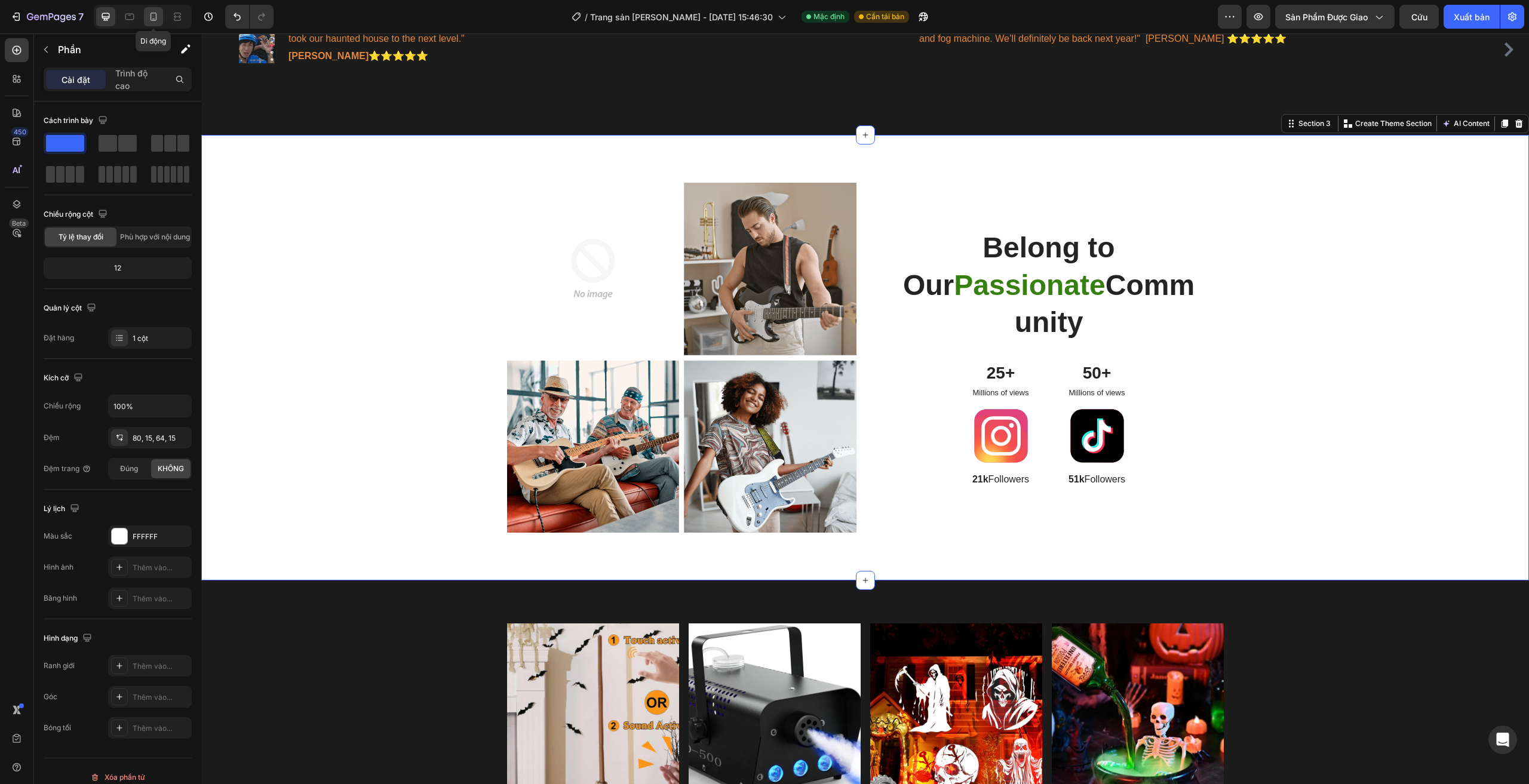
click at [156, 21] on icon at bounding box center [154, 17] width 12 height 12
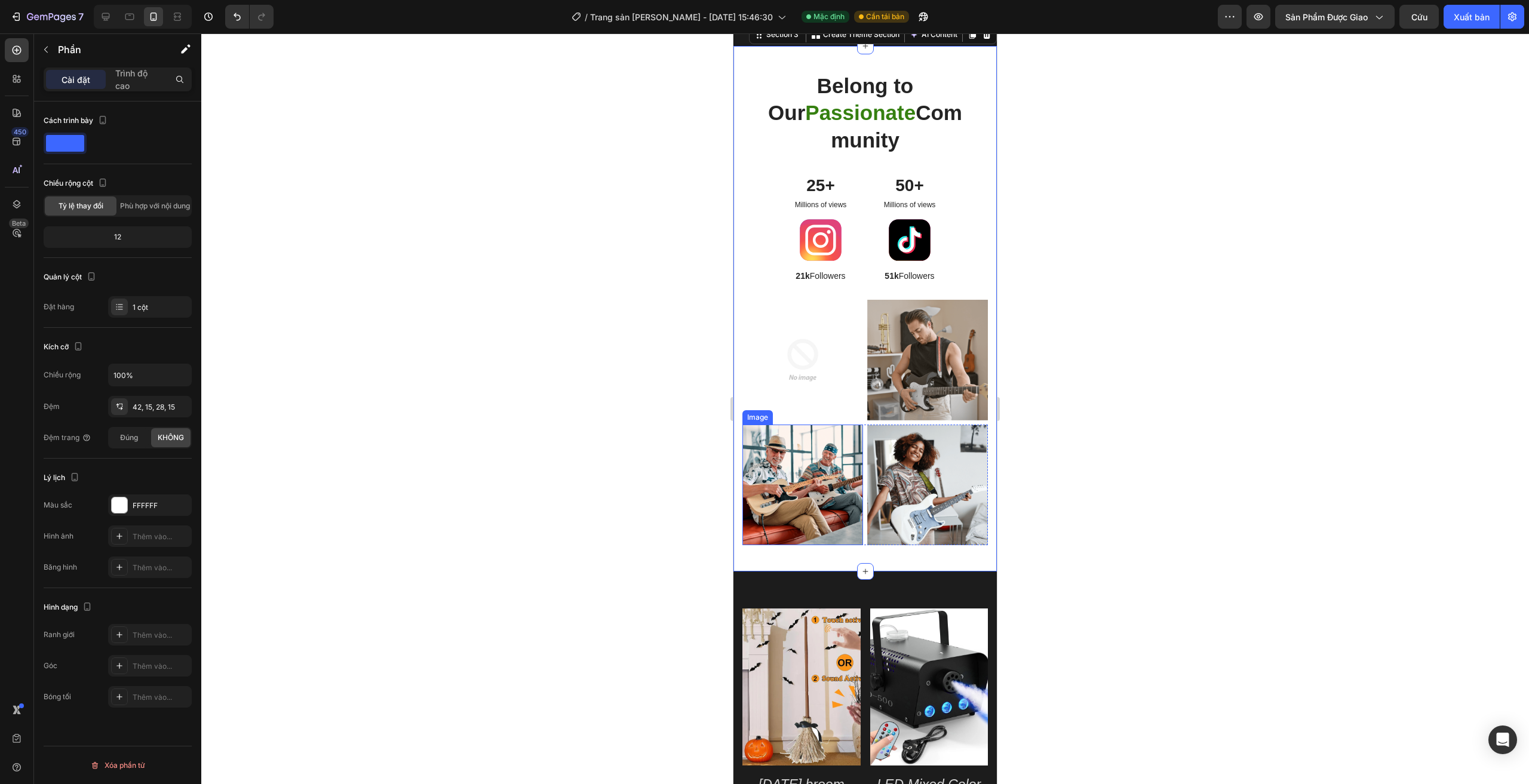
scroll to position [1041, 0]
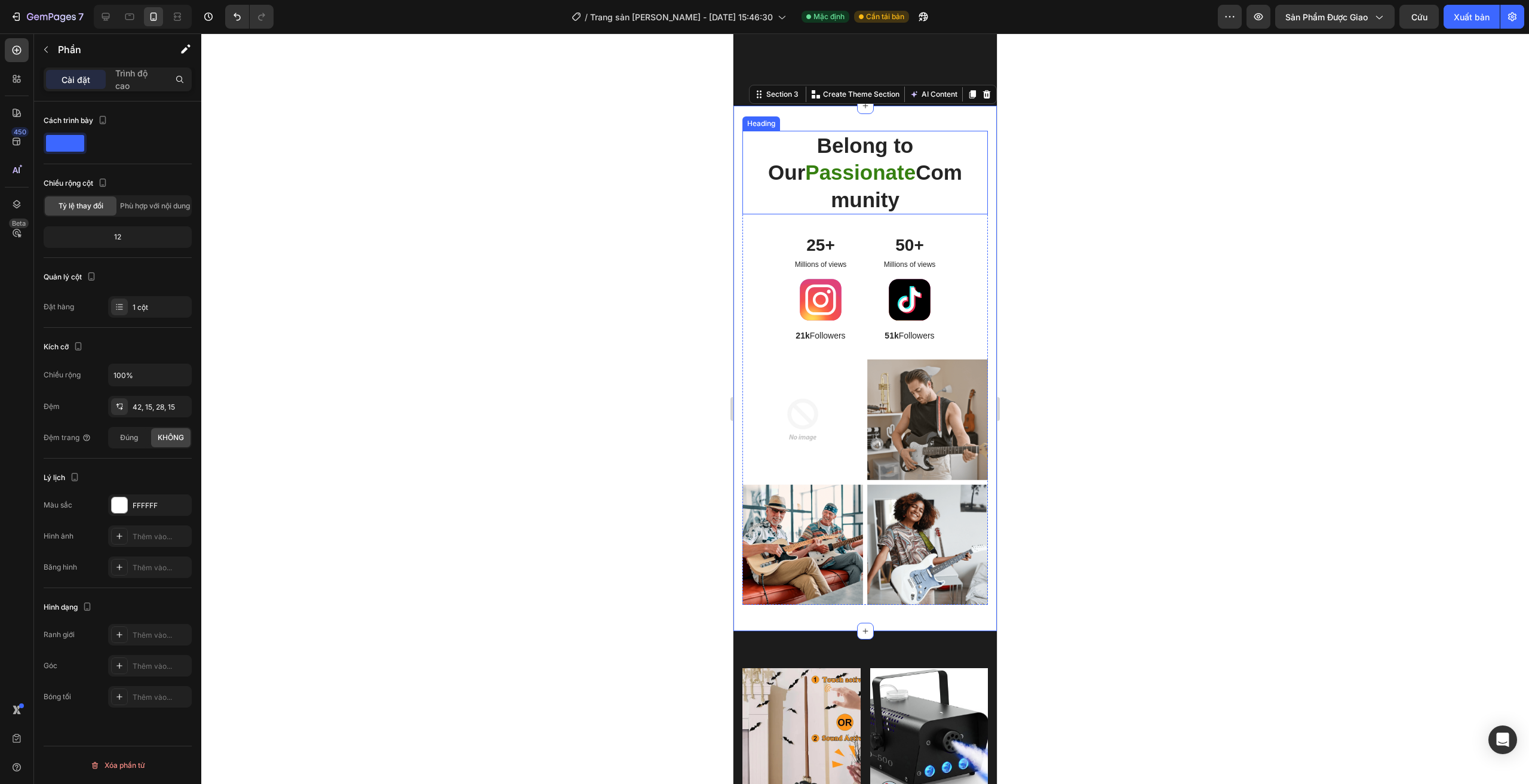
click at [793, 146] on h2 "Belong to Our Passionate Community" at bounding box center [864, 172] width 212 height 84
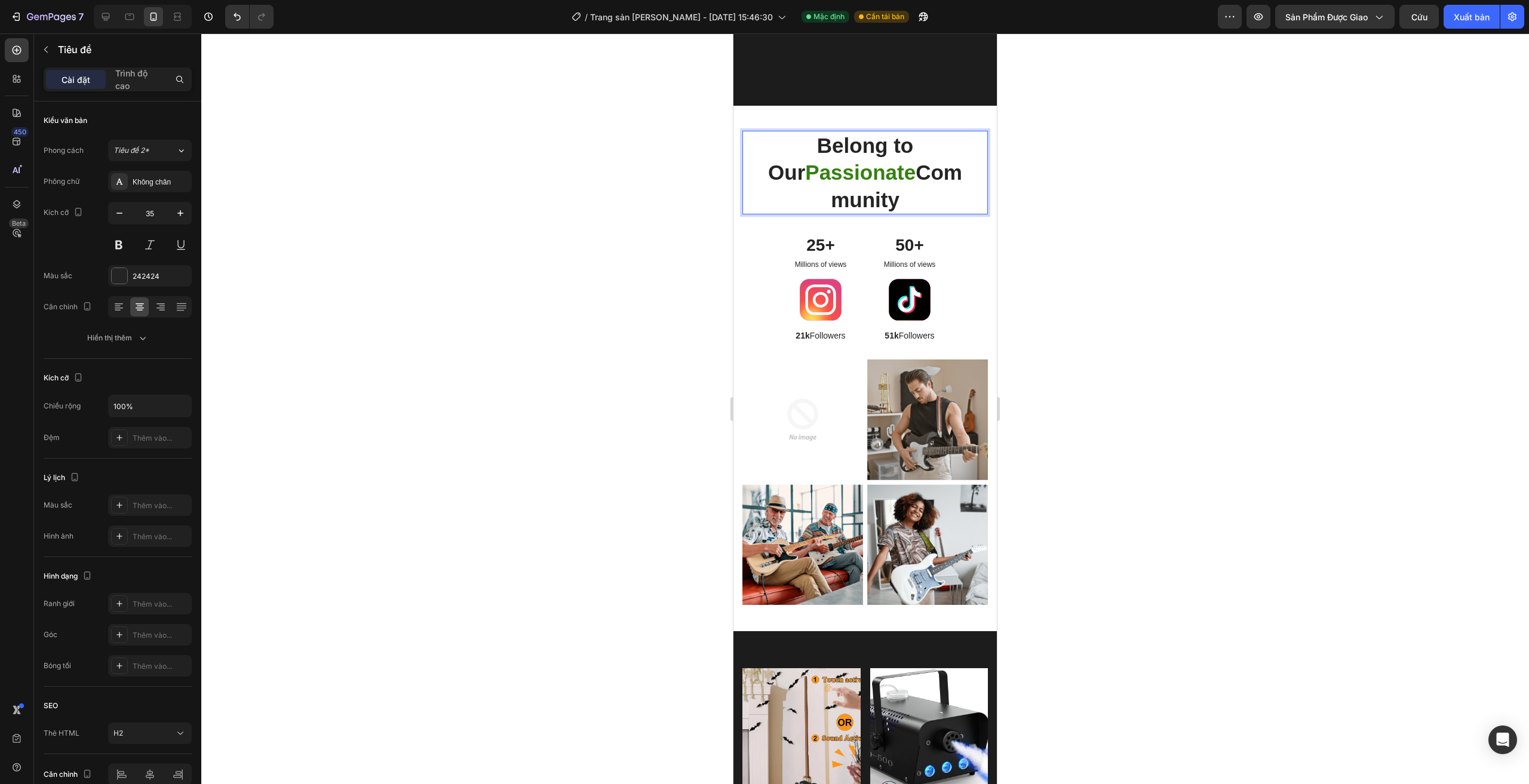
drag, startPoint x: 794, startPoint y: 145, endPoint x: 917, endPoint y: 203, distance: 136.0
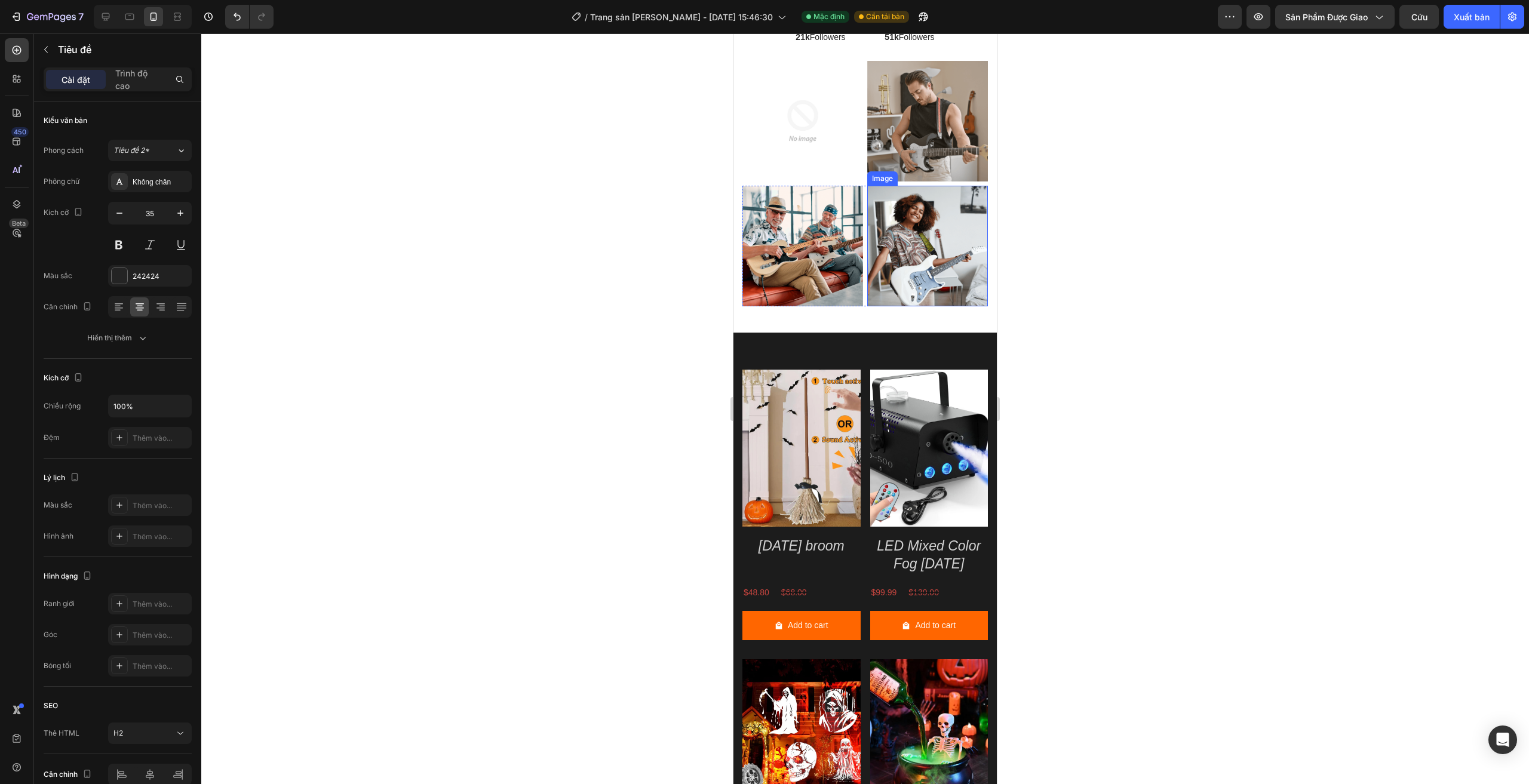
scroll to position [1220, 0]
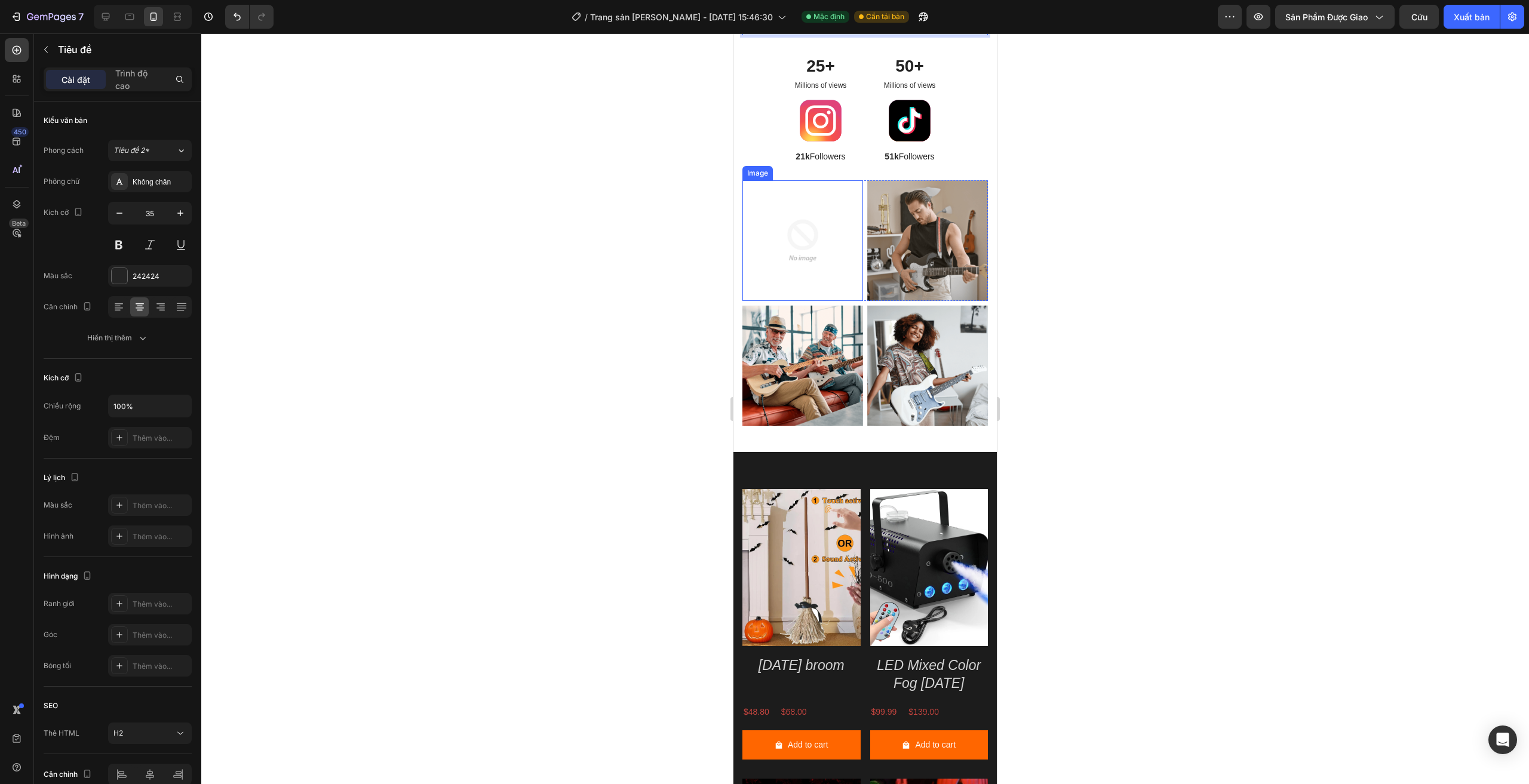
click at [803, 248] on img at bounding box center [802, 240] width 121 height 121
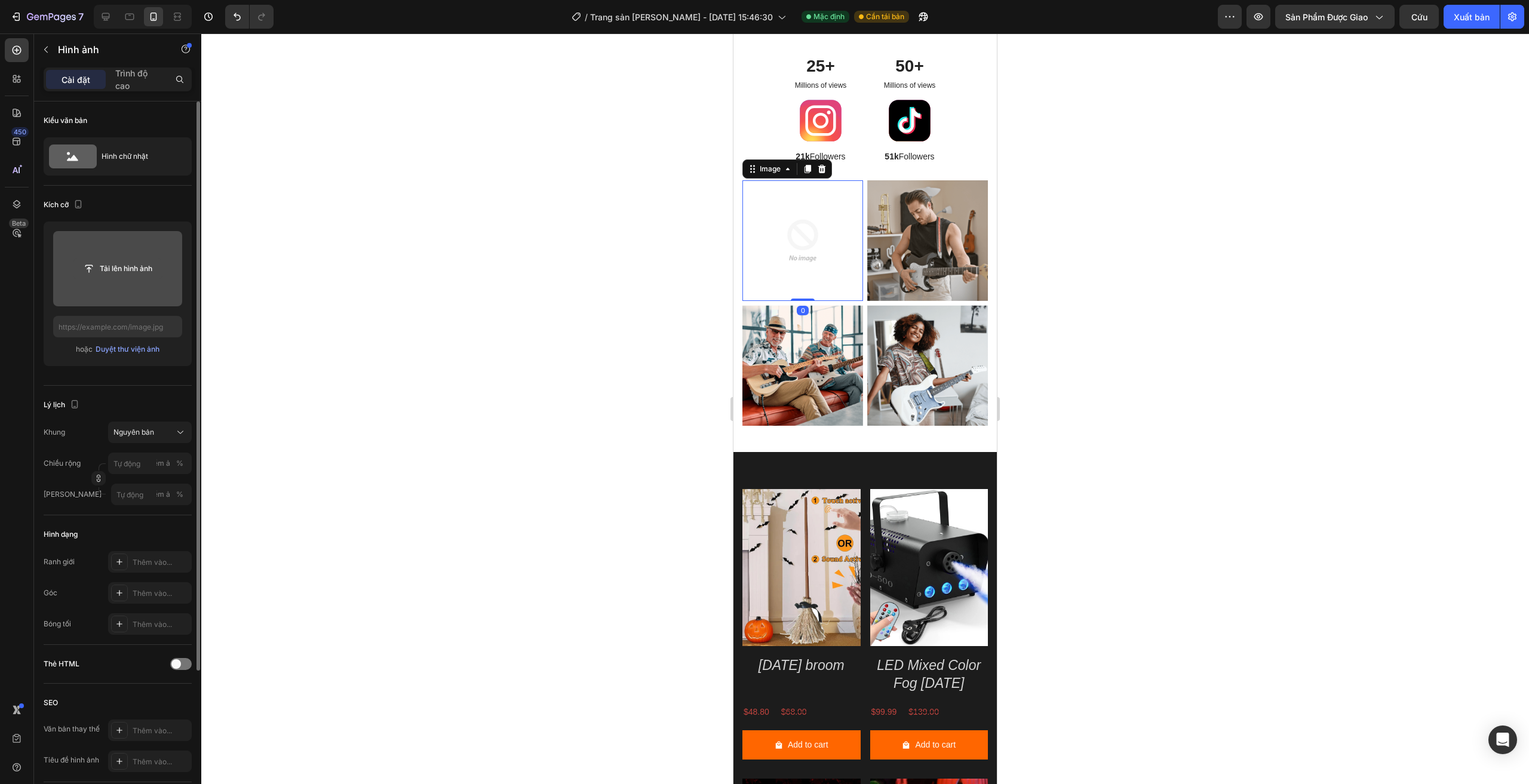
click at [89, 269] on input "file" at bounding box center [118, 268] width 89 height 20
type input "https://cdn.shopify.com/s/files/1/0960/0660/3065/files/gempages_584949536842056…"
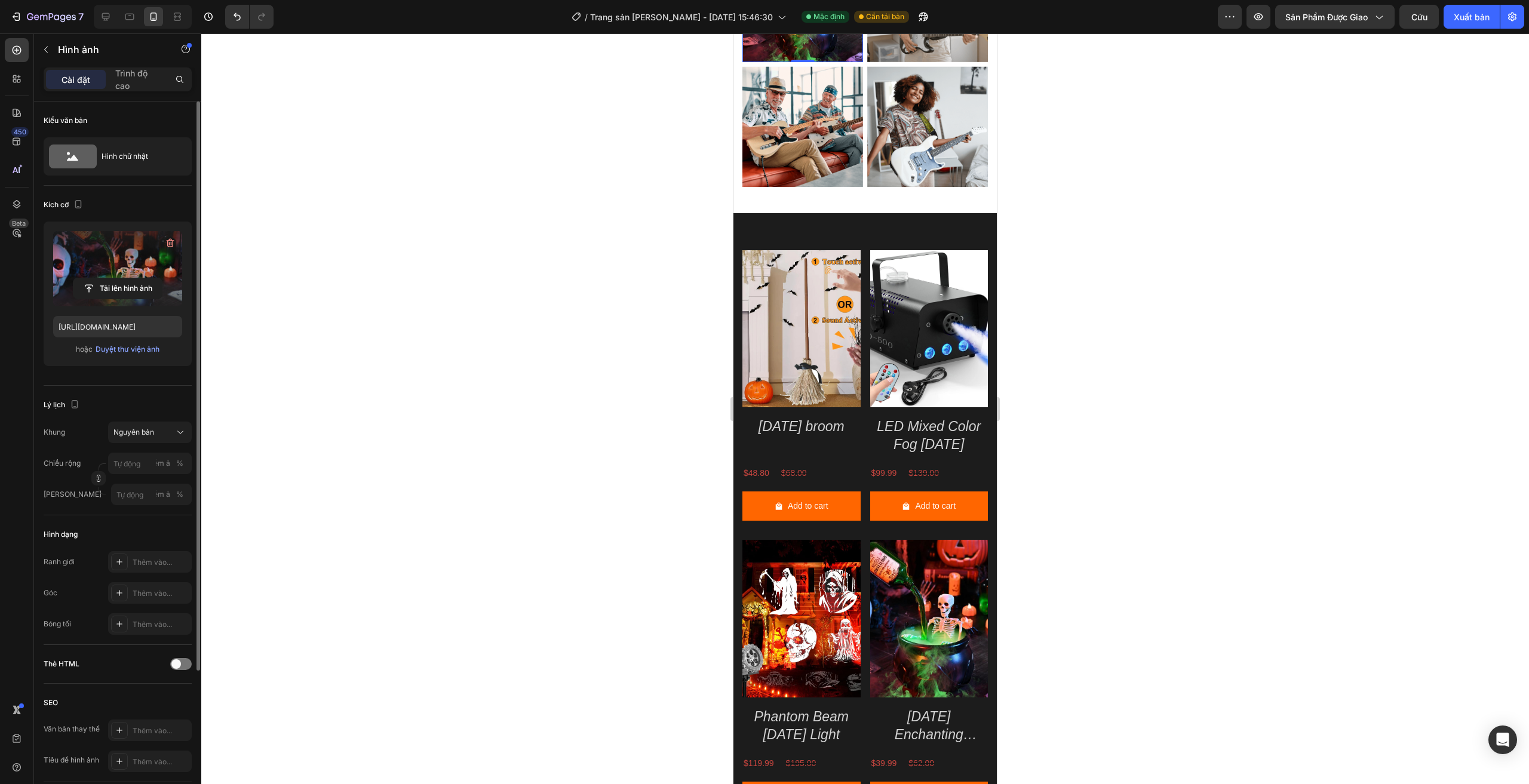
scroll to position [1638, 0]
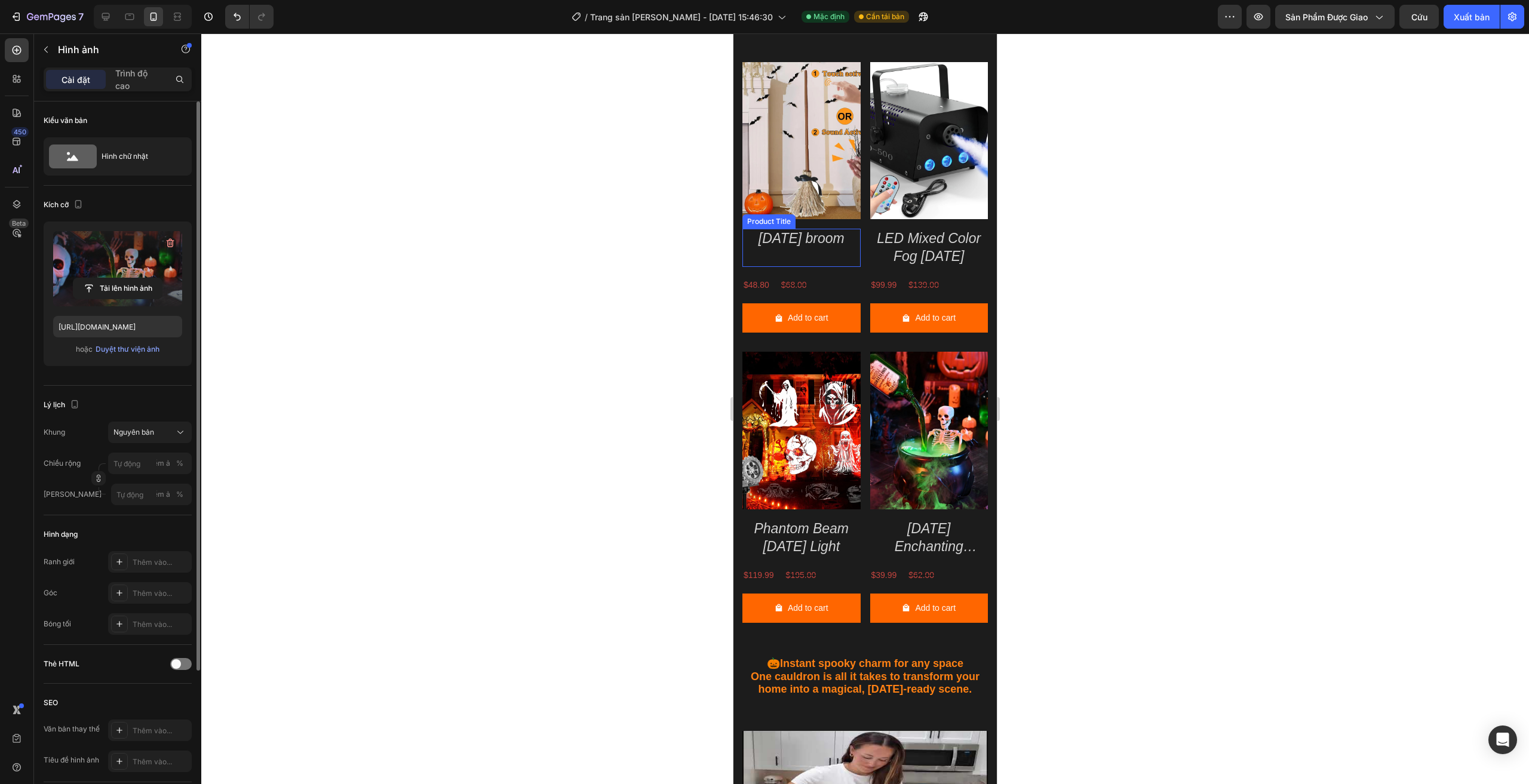
click at [809, 234] on h2 "[DATE] broom" at bounding box center [801, 238] width 118 height 20
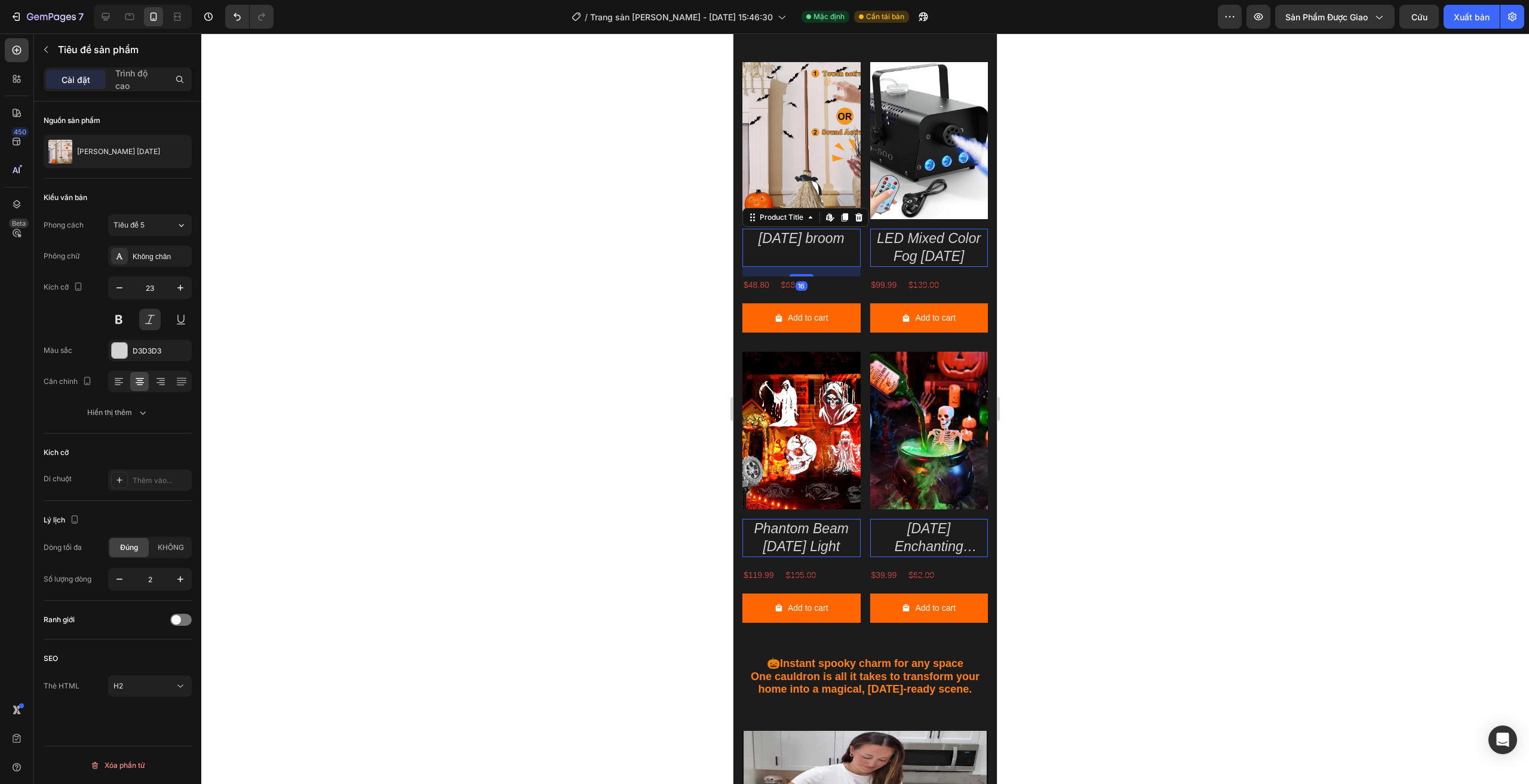
click at [814, 234] on h2 "[DATE] broom" at bounding box center [801, 238] width 118 height 20
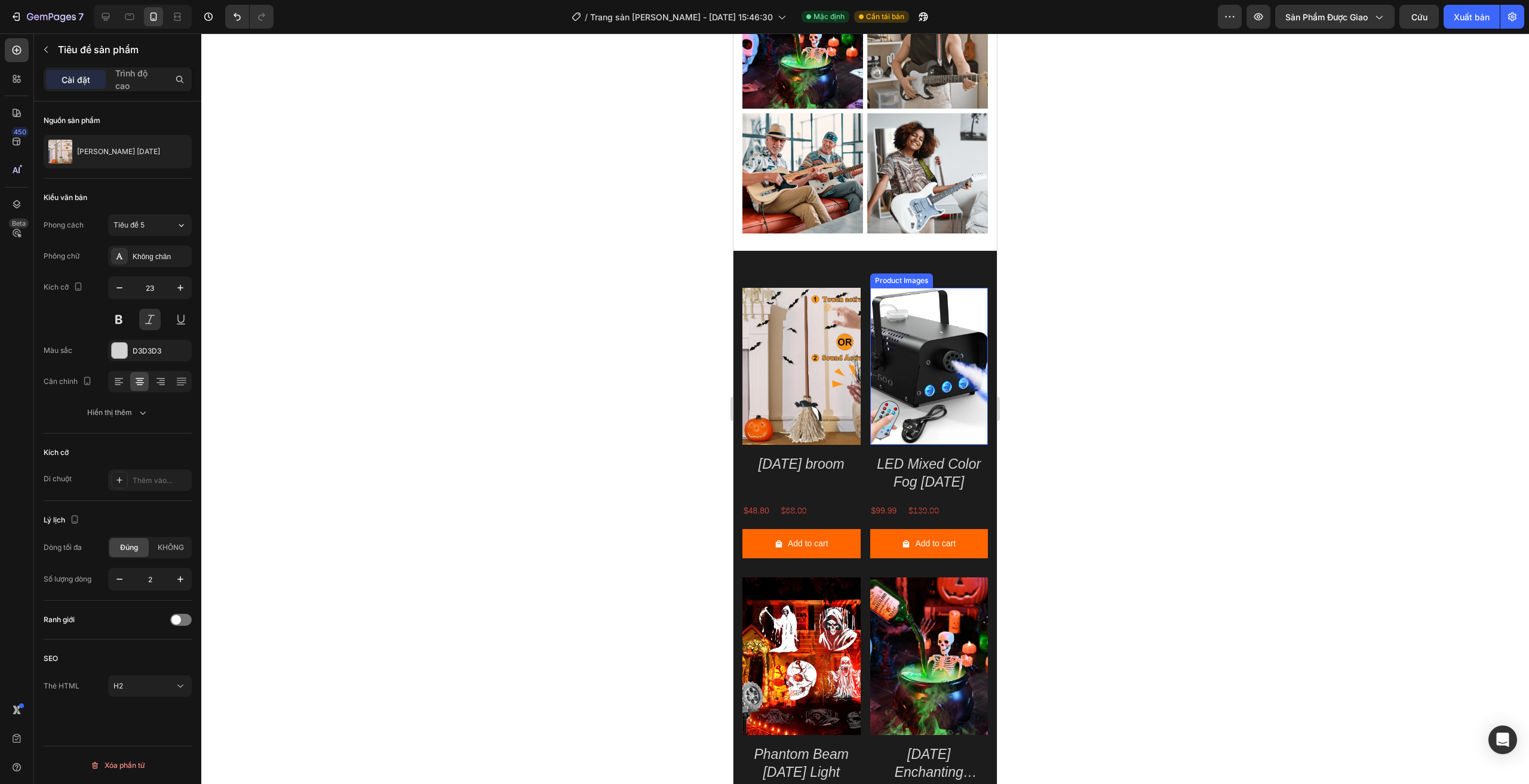
scroll to position [1612, 0]
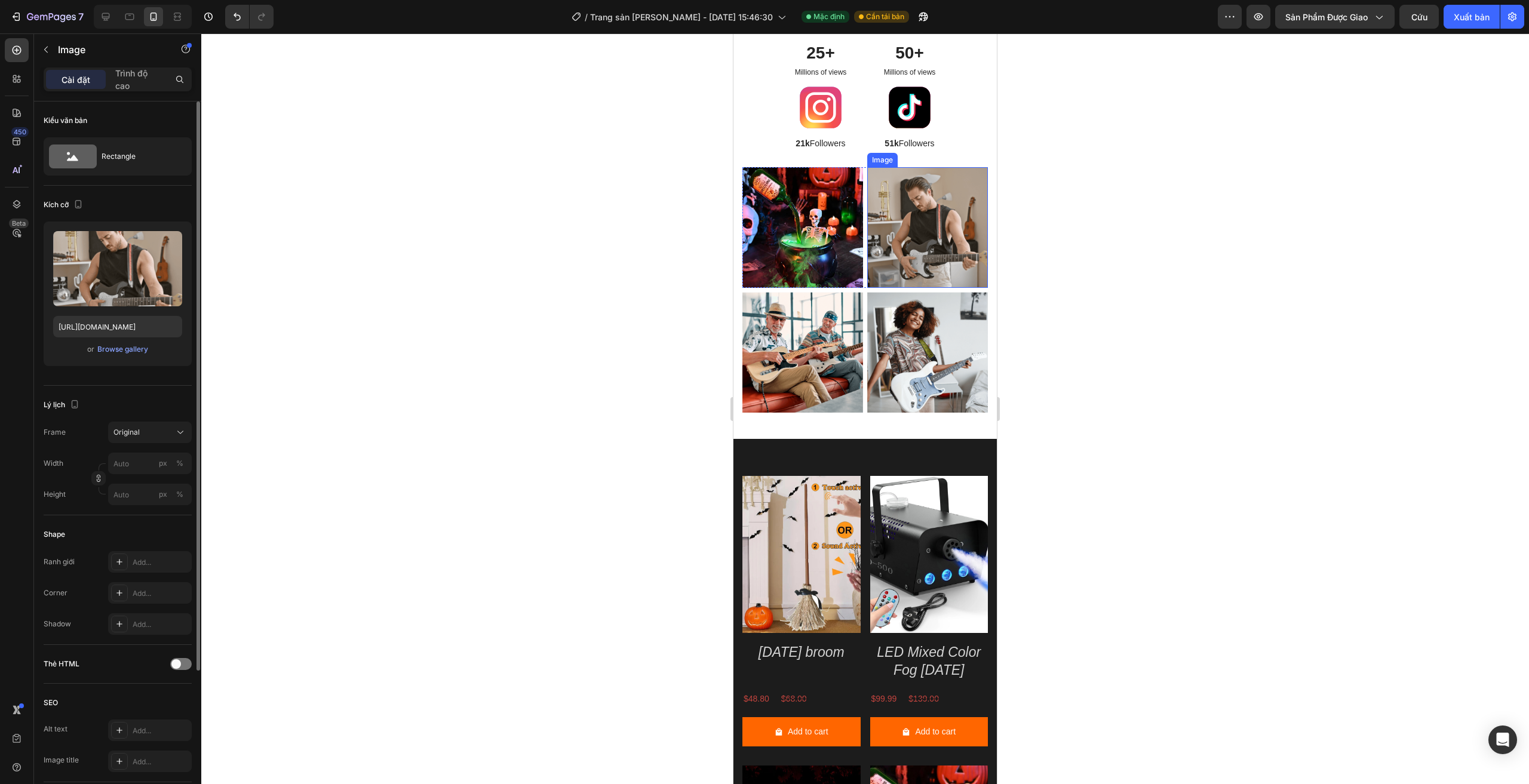
click at [890, 235] on img at bounding box center [927, 227] width 121 height 121
click at [143, 346] on font "Duyệt thư viện ảnh" at bounding box center [127, 349] width 64 height 9
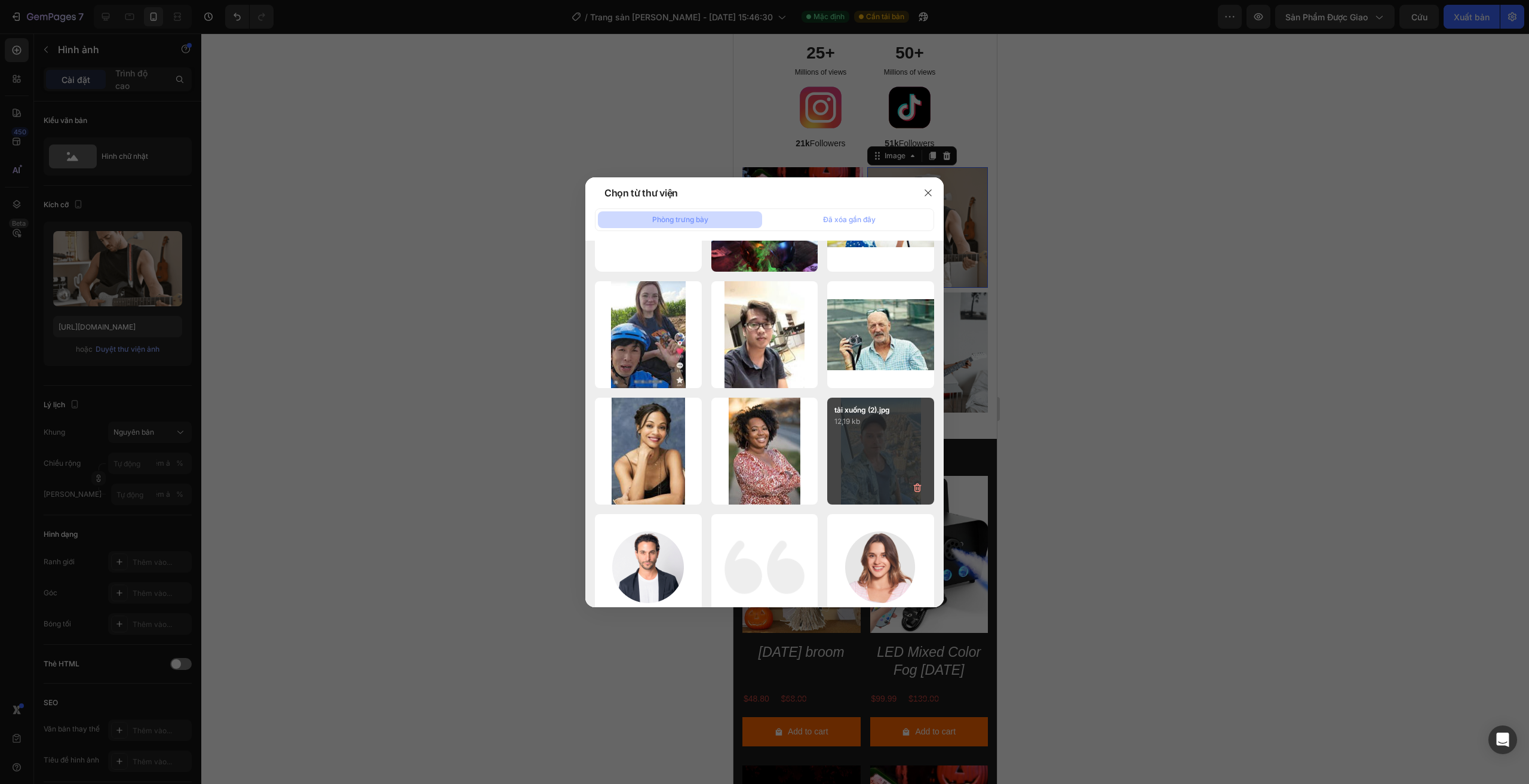
scroll to position [0, 0]
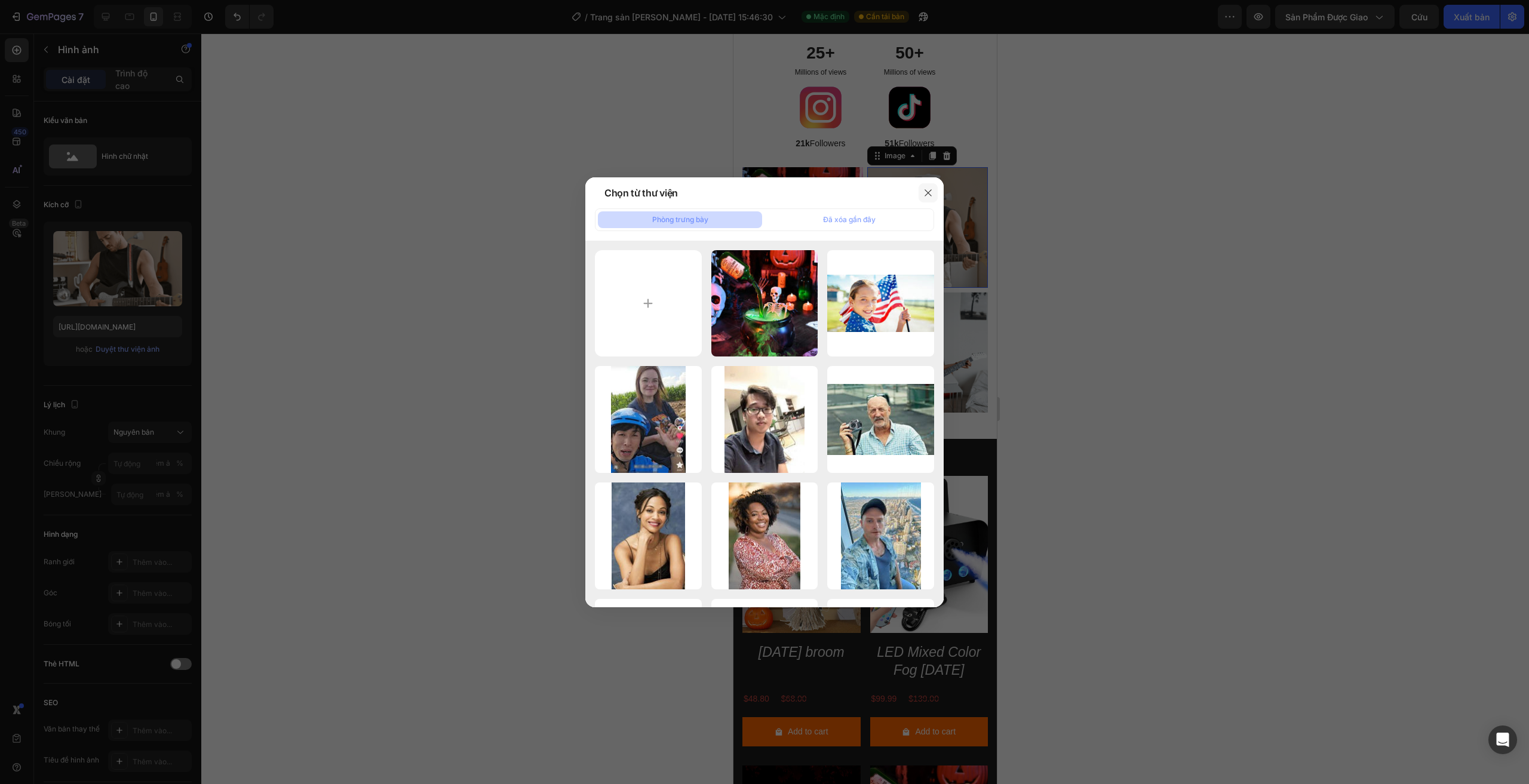
click at [931, 191] on icon "button" at bounding box center [928, 193] width 10 height 10
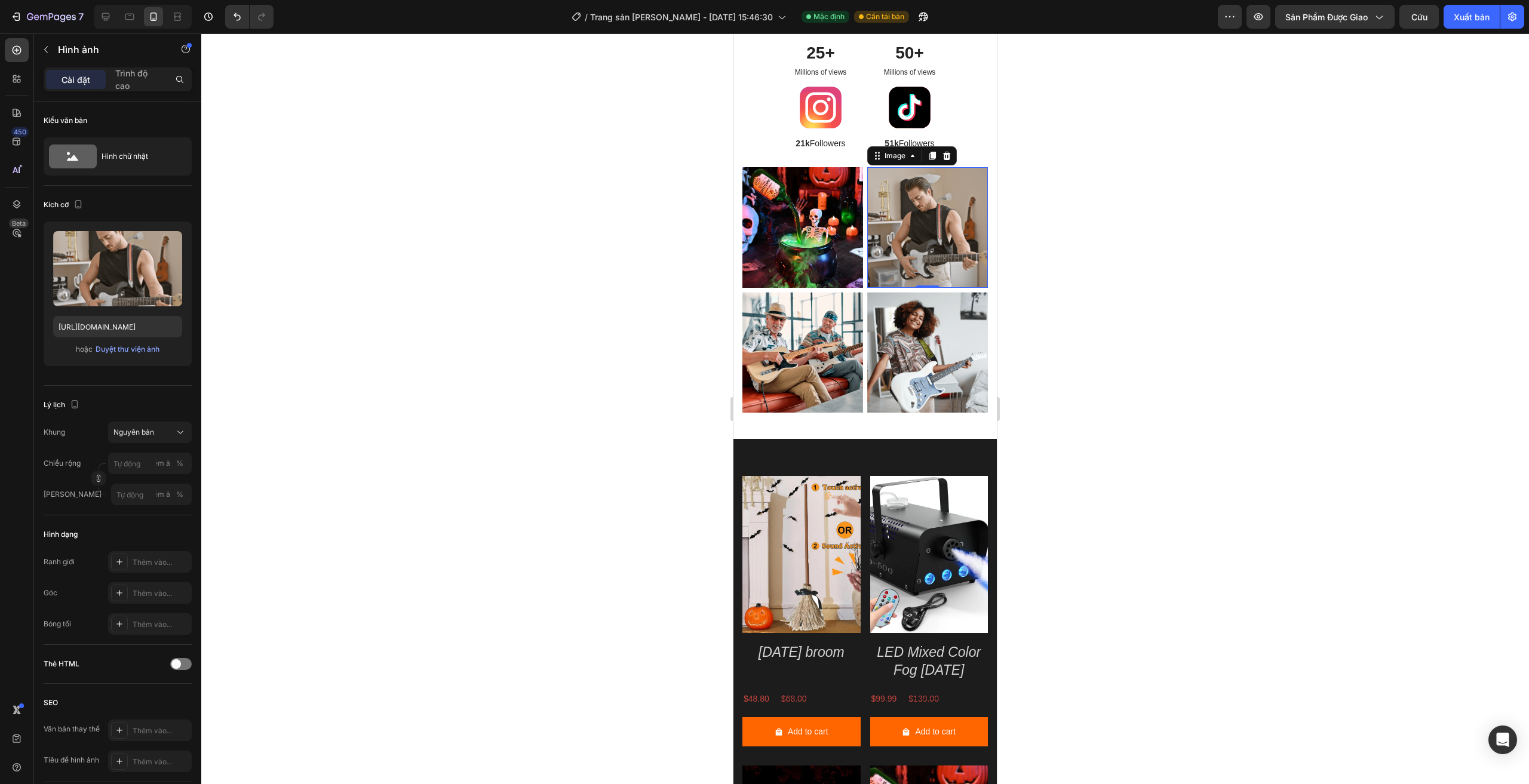
click at [926, 238] on img at bounding box center [927, 227] width 121 height 121
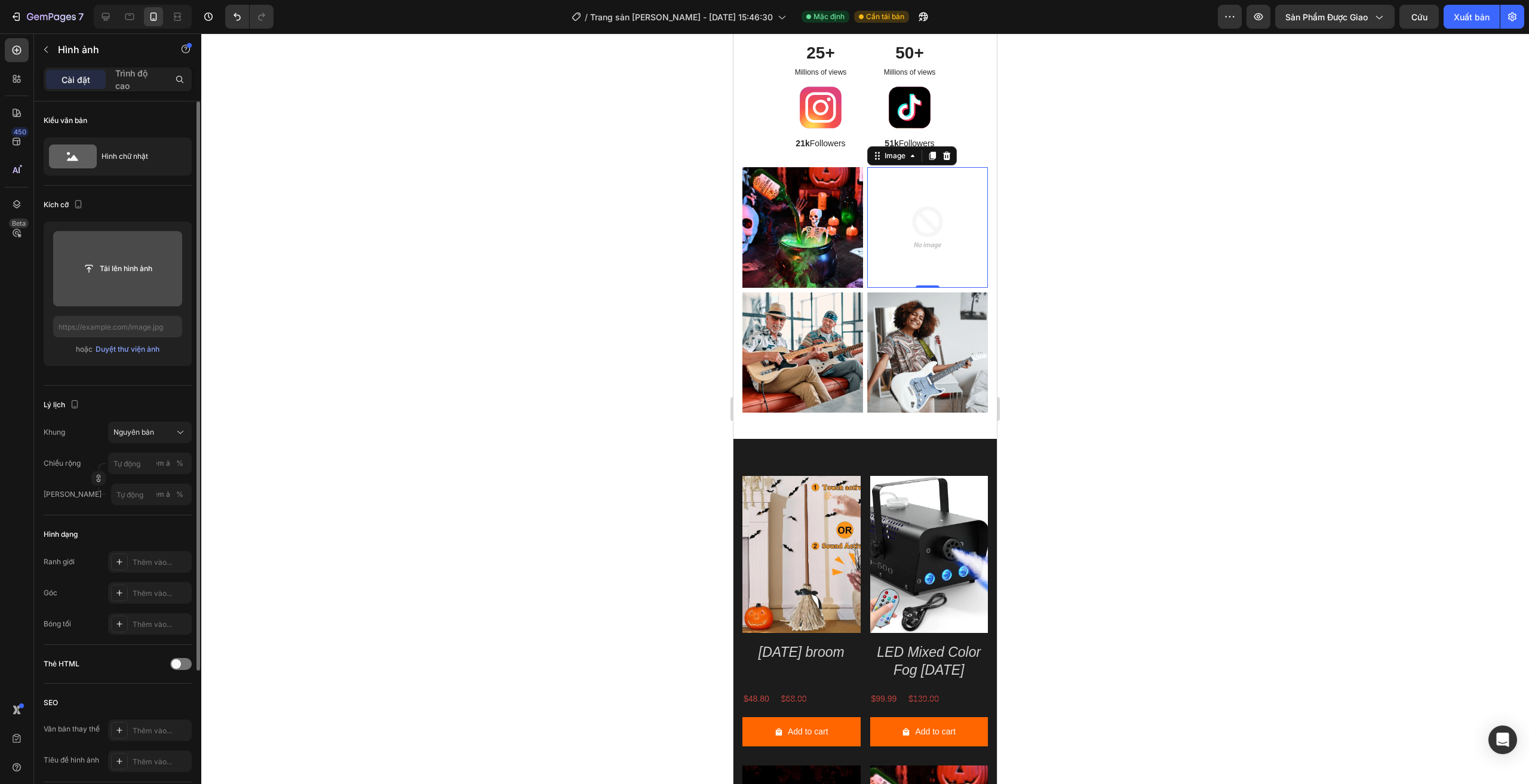
click at [131, 273] on input "file" at bounding box center [118, 268] width 89 height 20
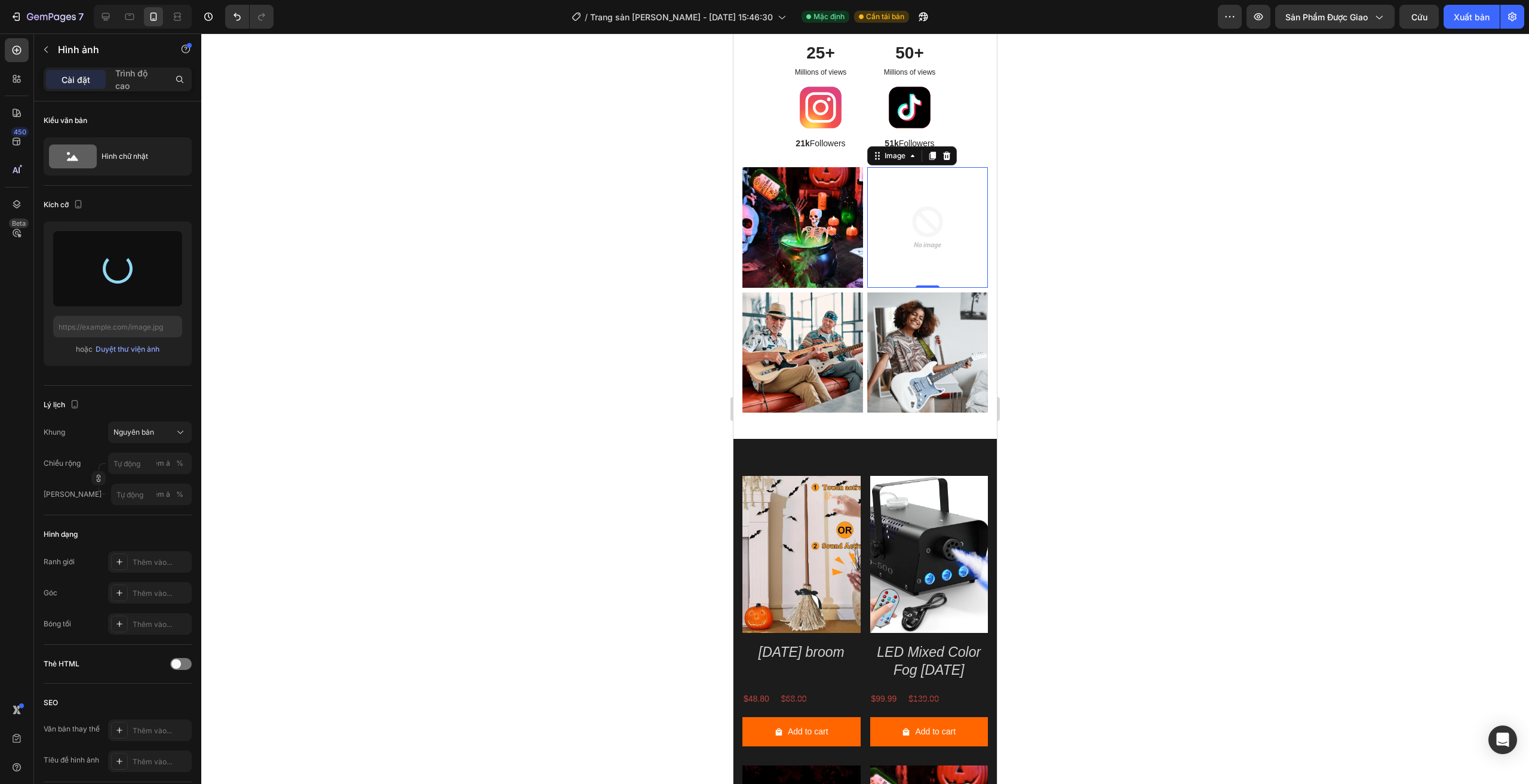
type input "https://cdn.shopify.com/s/files/1/0960/0660/3065/files/gempages_584949536842056…"
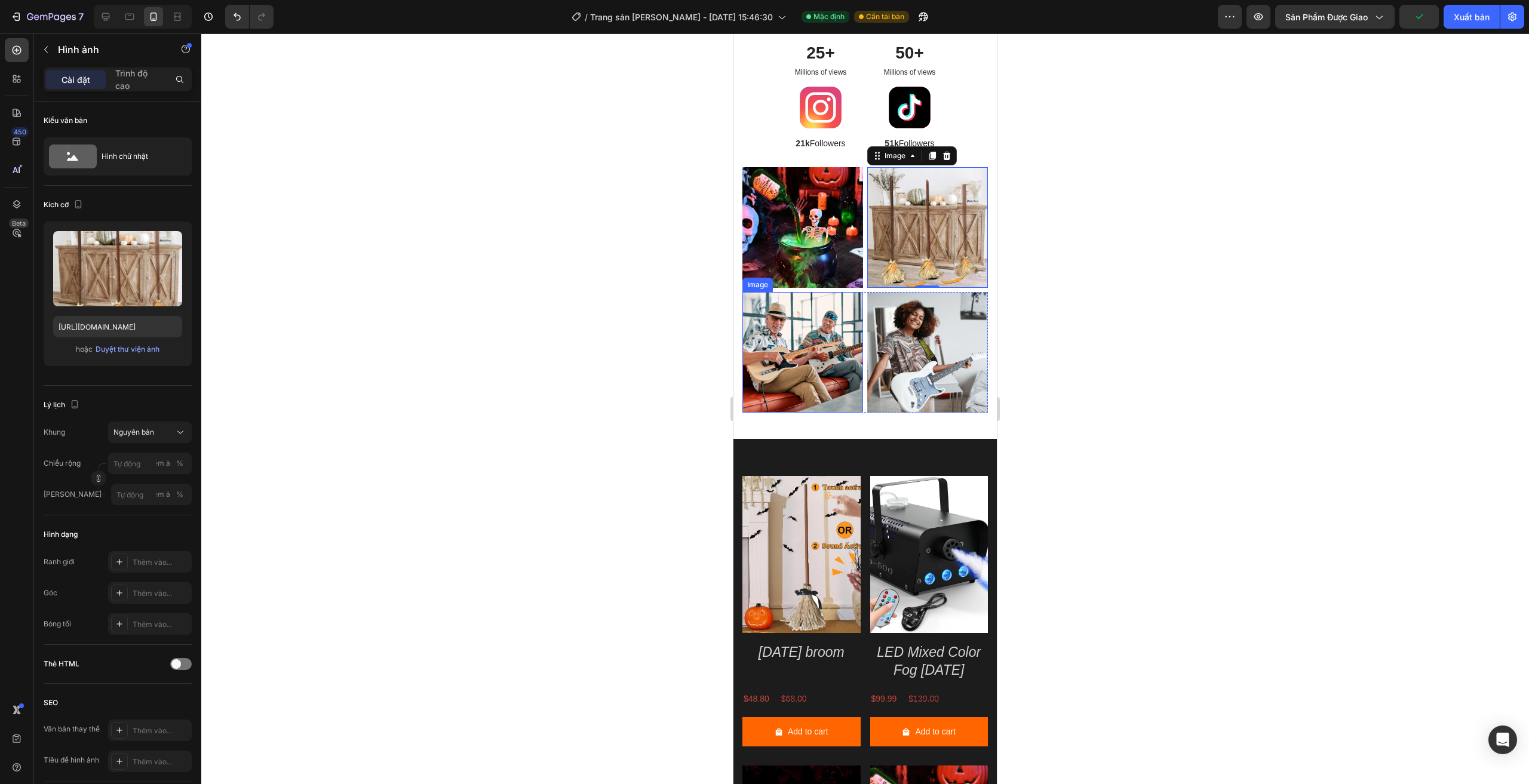
click at [816, 342] on img at bounding box center [802, 352] width 121 height 121
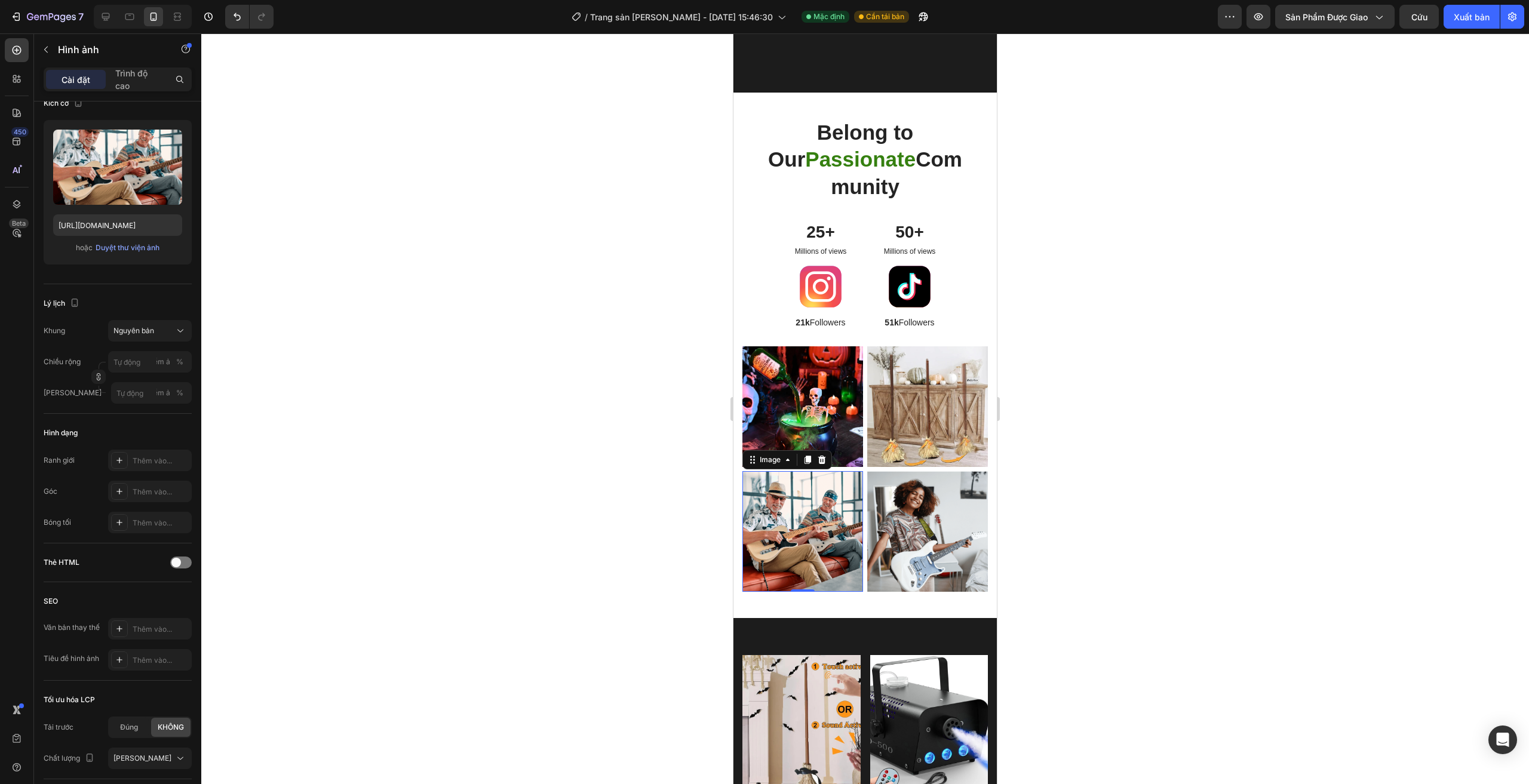
scroll to position [1493, 0]
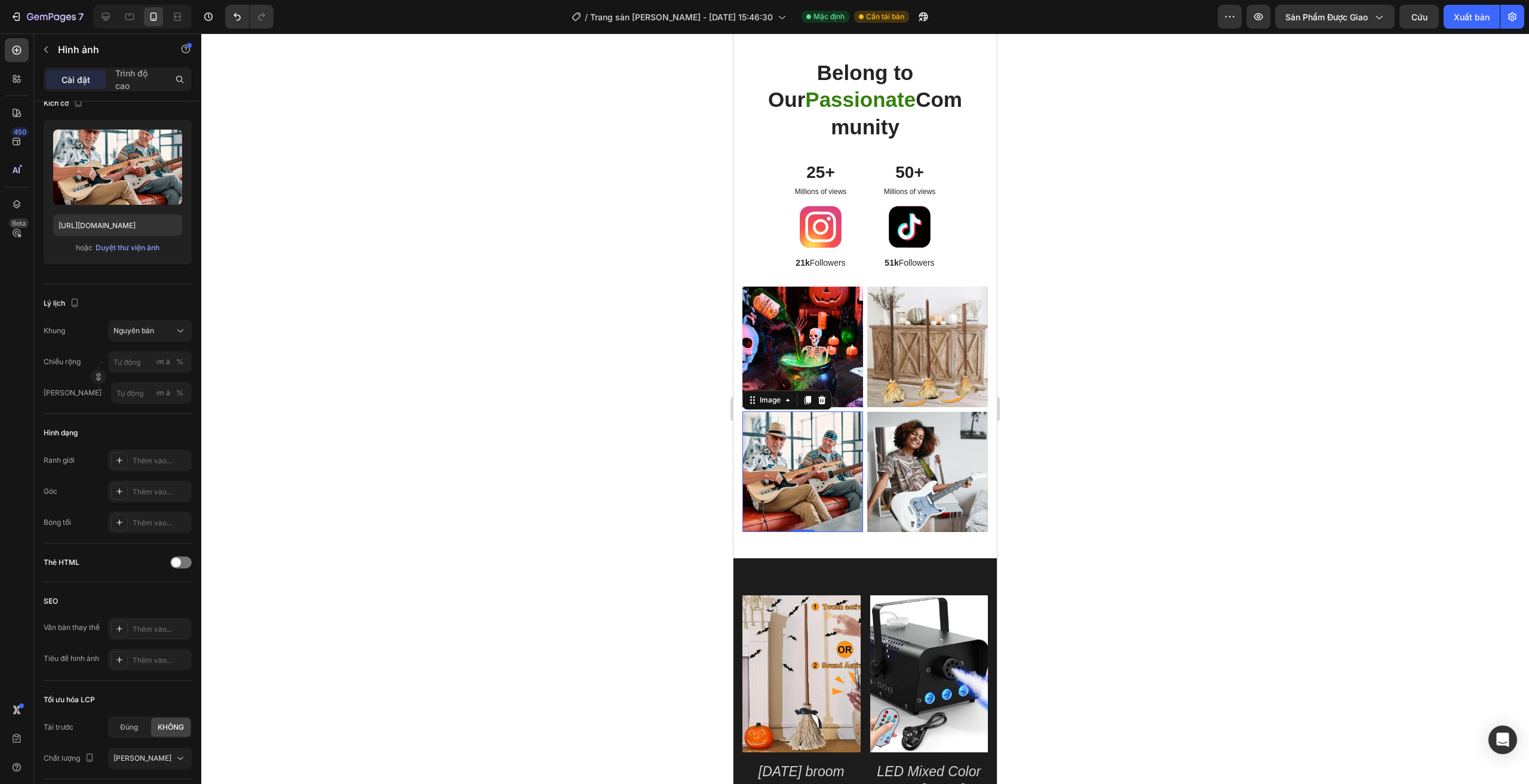
click at [822, 484] on img at bounding box center [802, 471] width 121 height 121
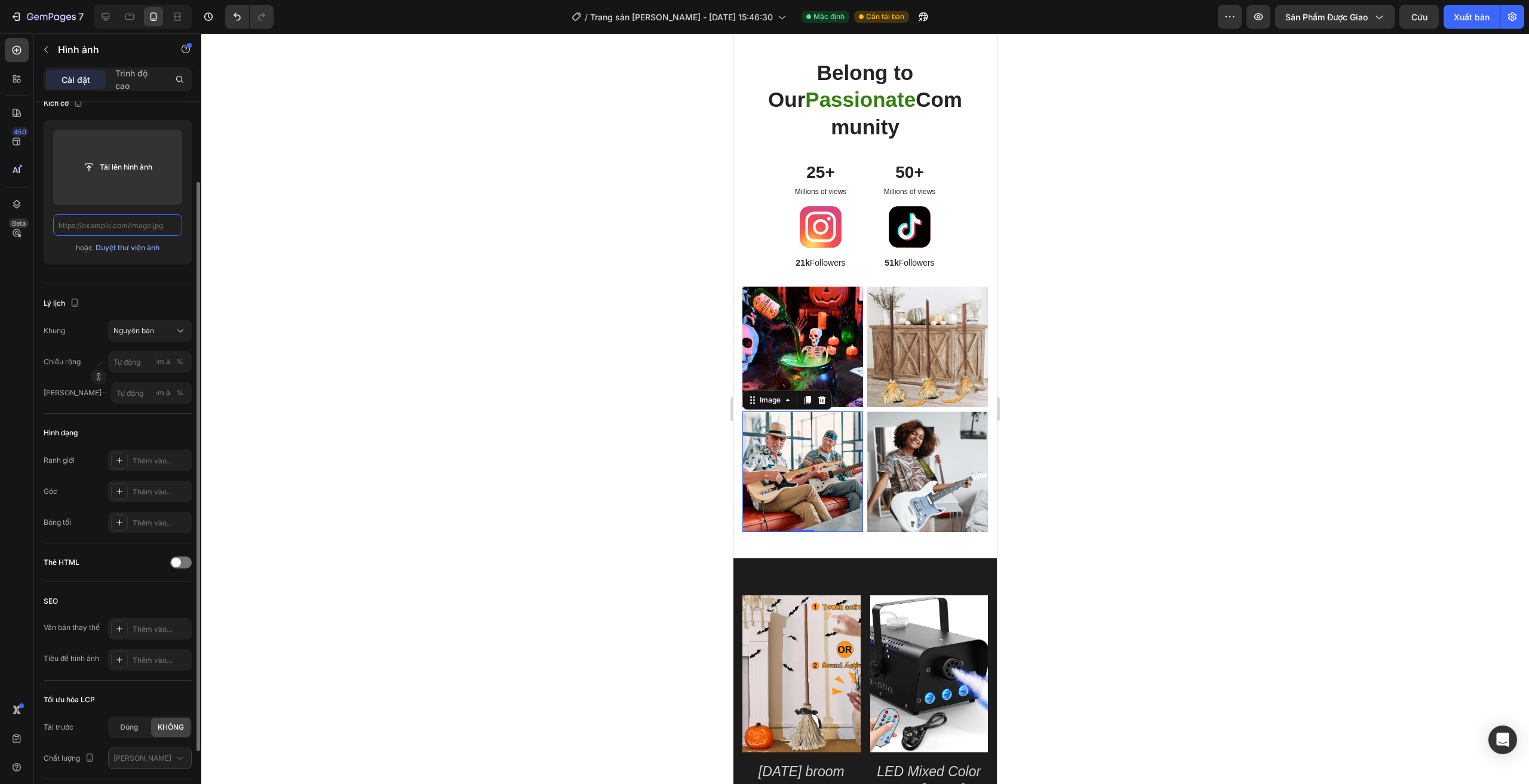
scroll to position [0, 0]
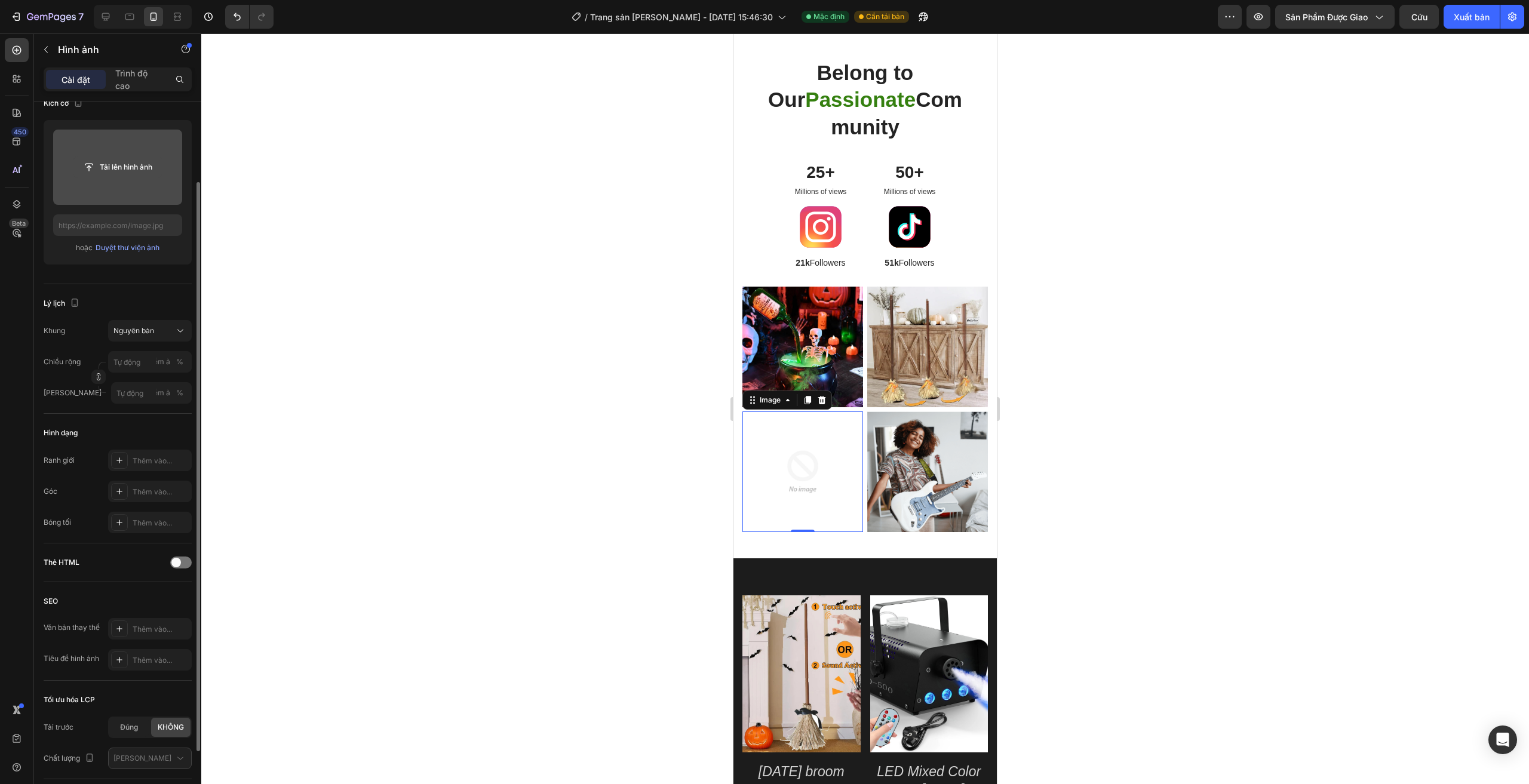
click at [114, 174] on input "file" at bounding box center [118, 167] width 89 height 20
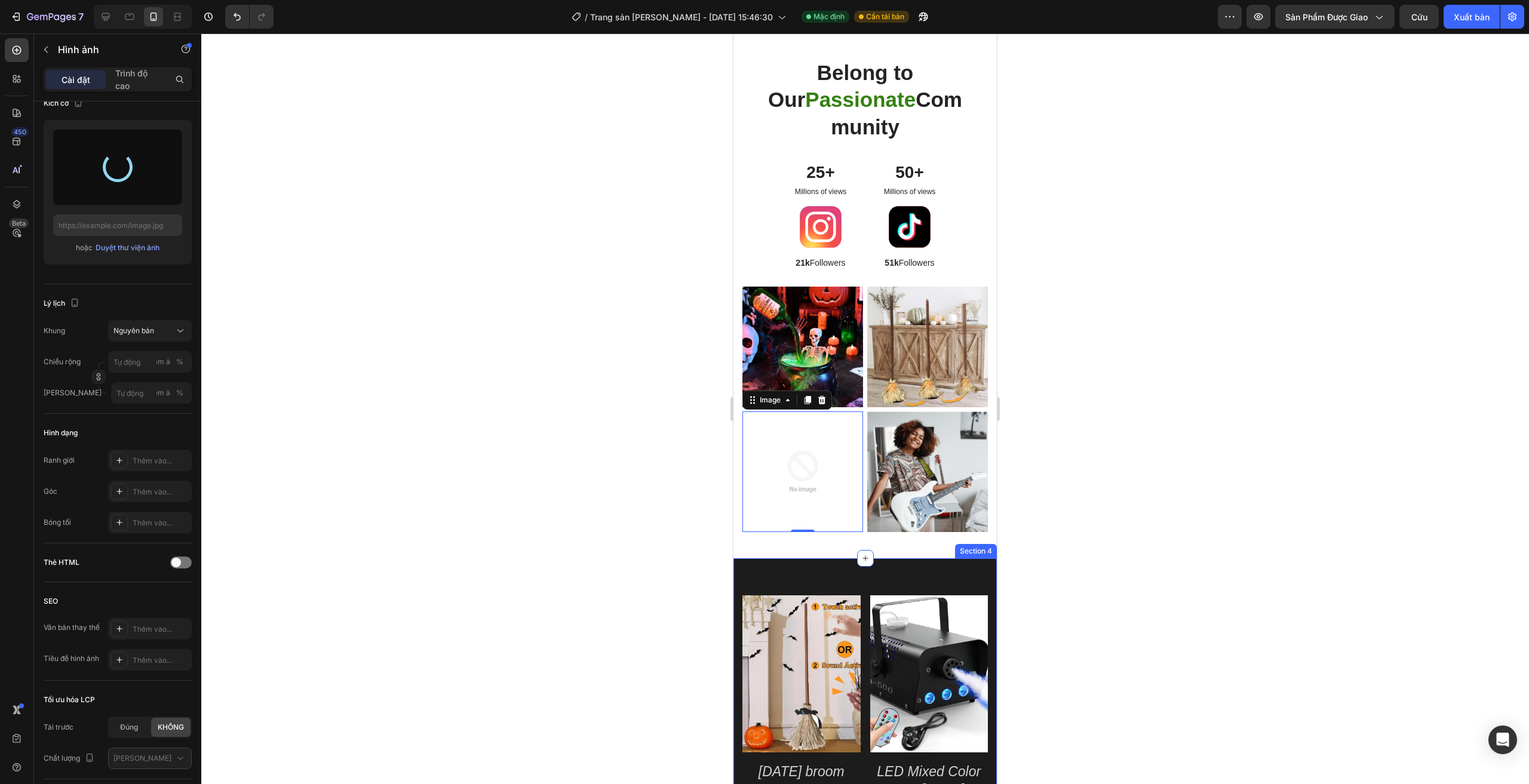
type input "https://cdn.shopify.com/s/files/1/0960/0660/3065/files/gempages_584949536842056…"
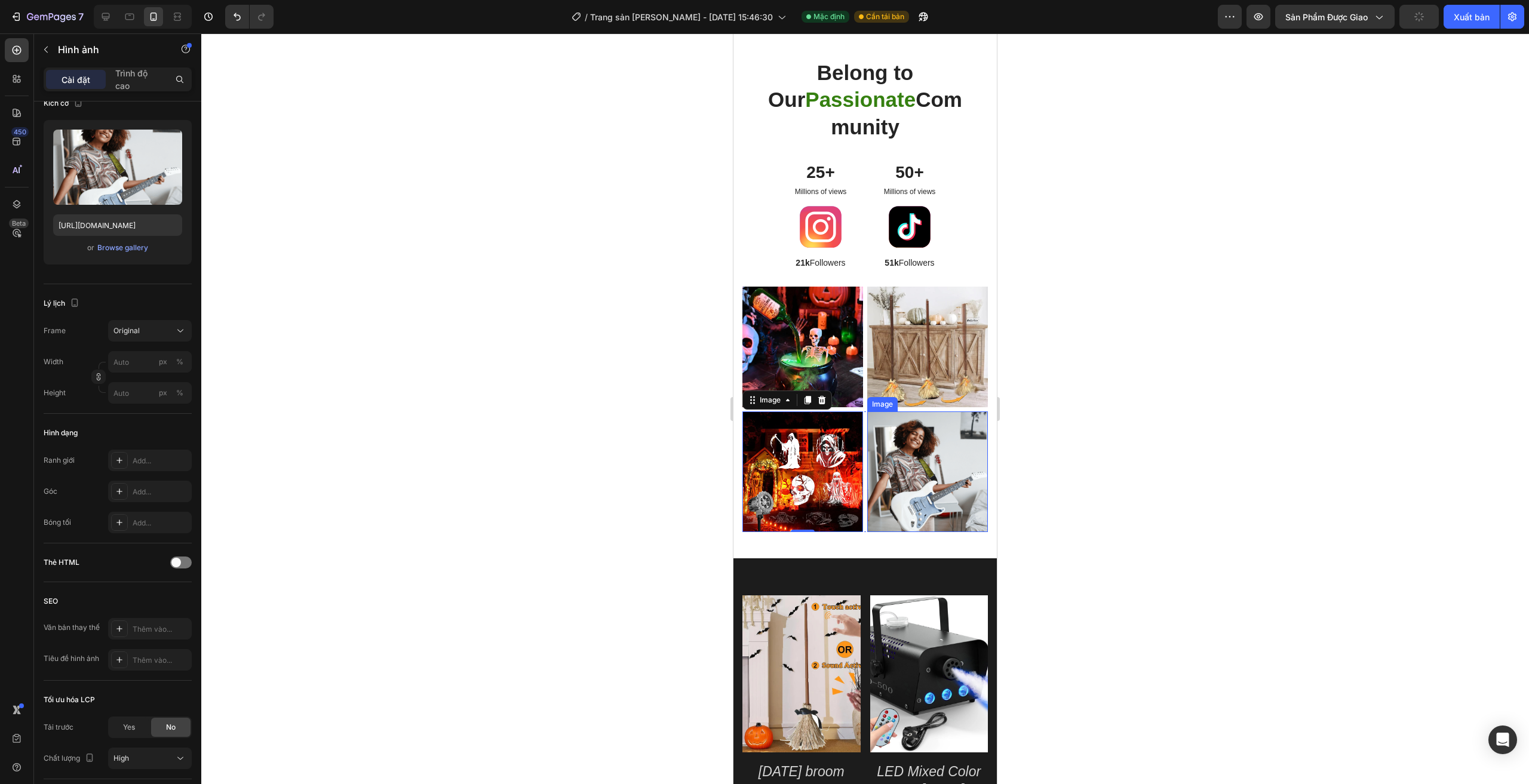
click at [935, 482] on img at bounding box center [927, 471] width 121 height 121
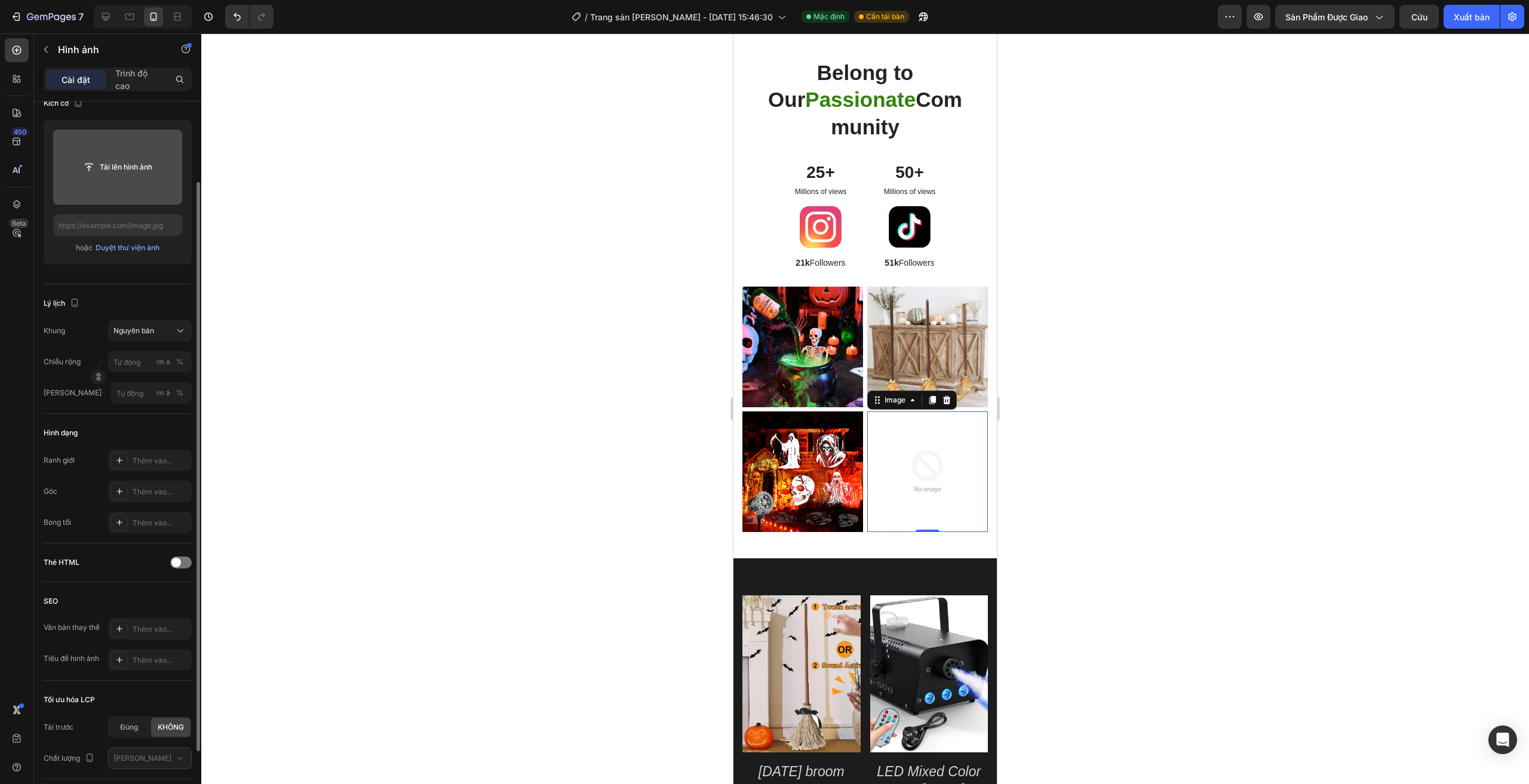
click at [115, 177] on input "file" at bounding box center [118, 167] width 89 height 20
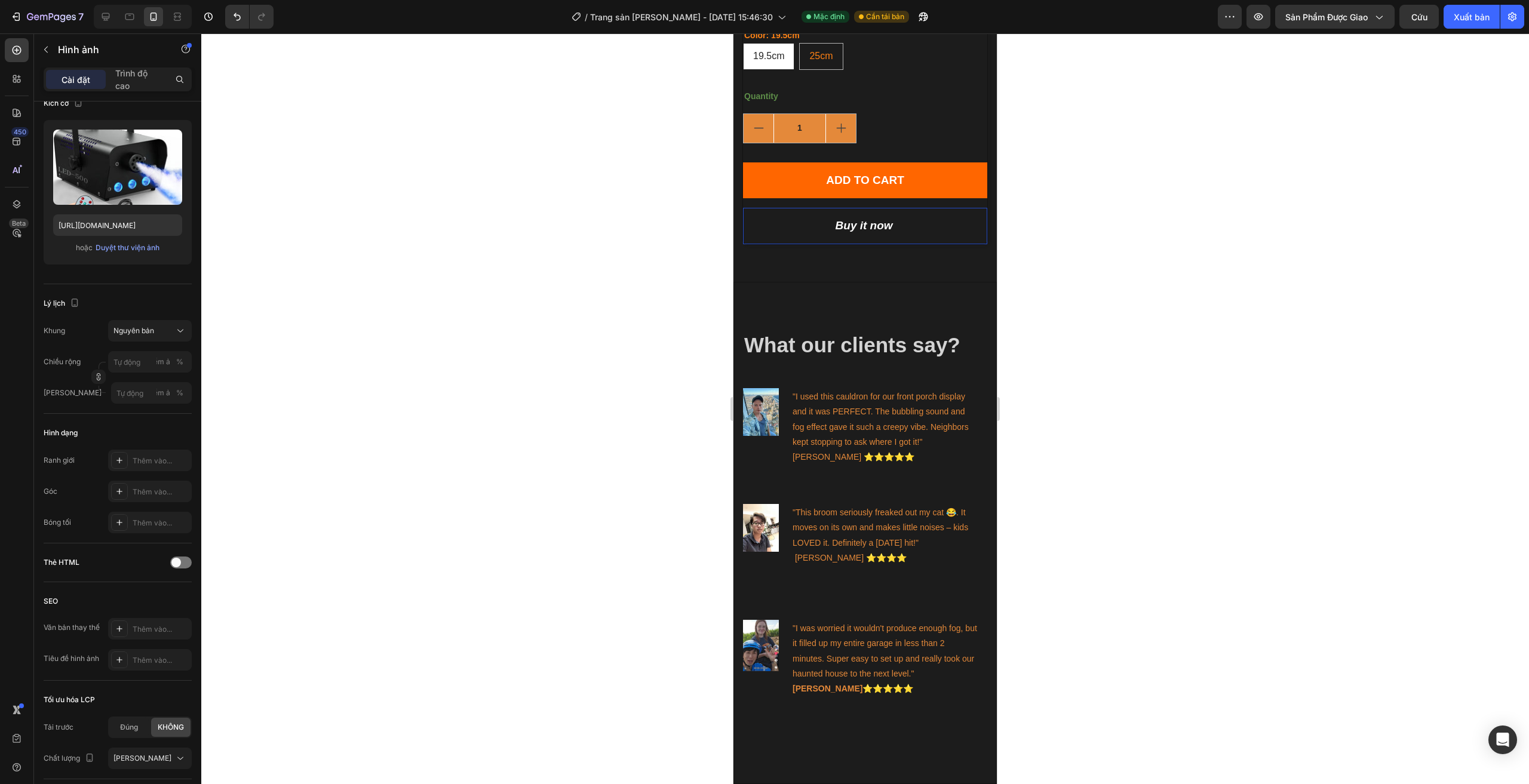
scroll to position [955, 0]
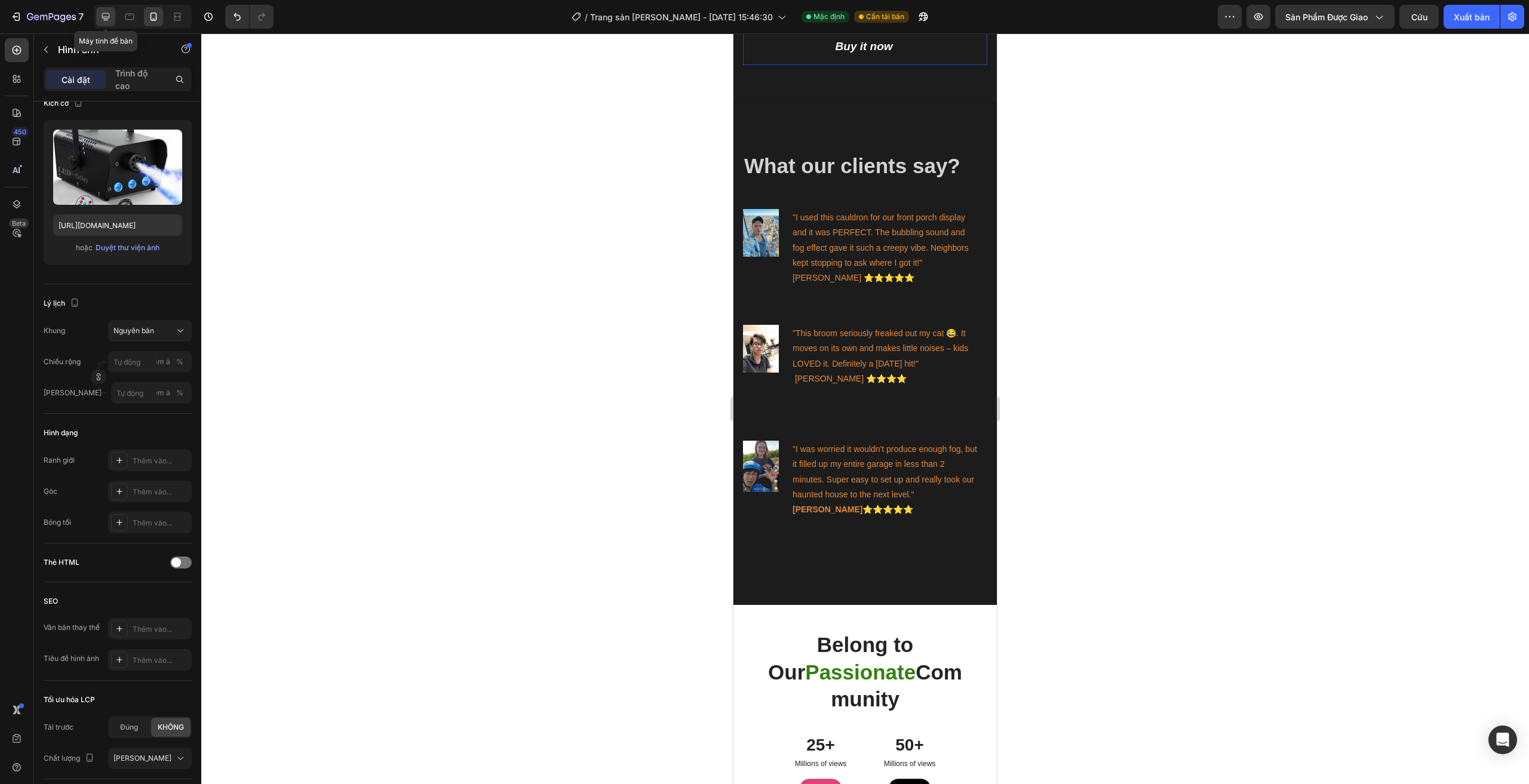
click at [107, 18] on icon at bounding box center [106, 17] width 8 height 8
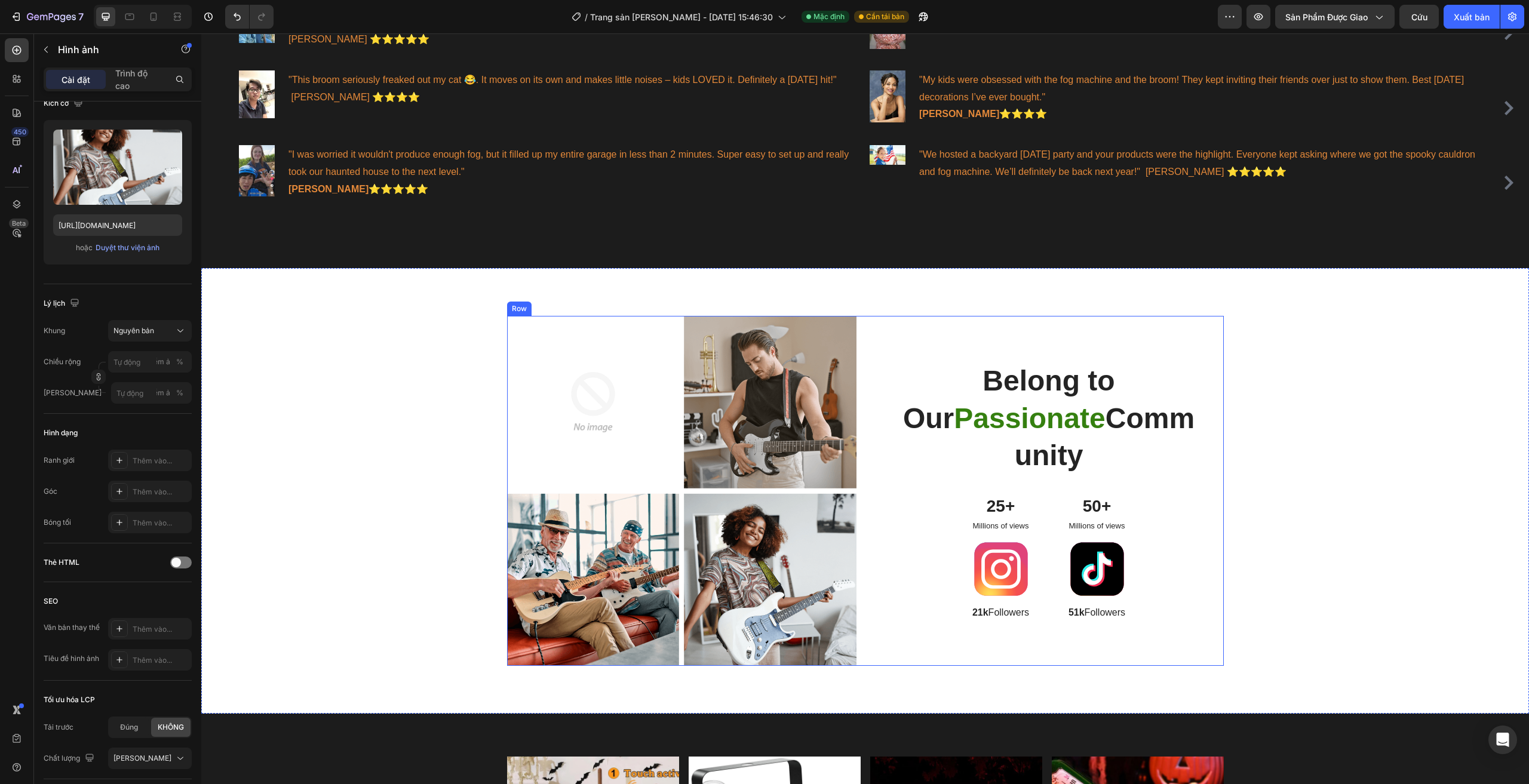
scroll to position [699, 0]
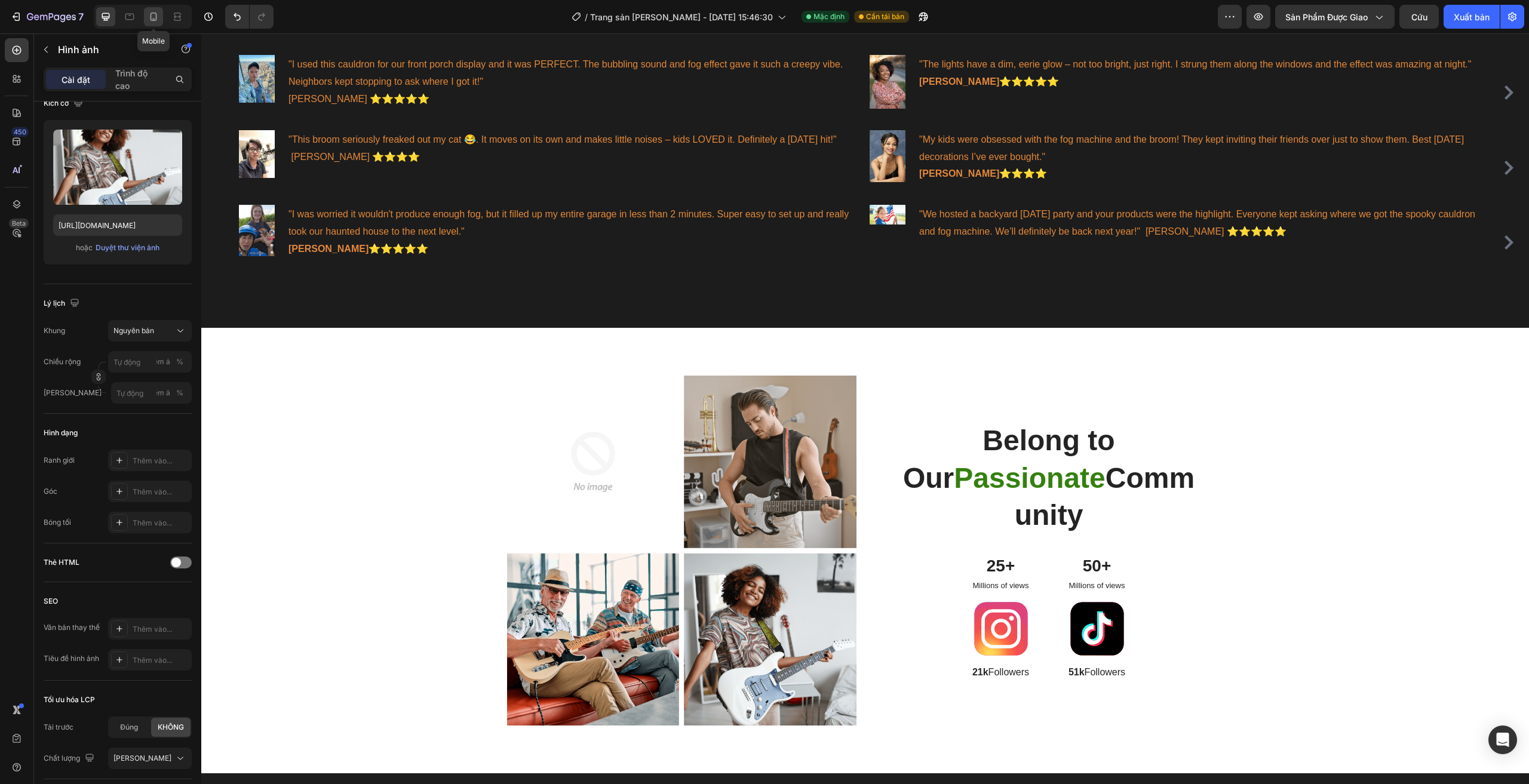
click at [160, 21] on icon at bounding box center [154, 17] width 12 height 12
type input "https://cdn.shopify.com/s/files/1/0960/0660/3065/files/gempages_584949536842056…"
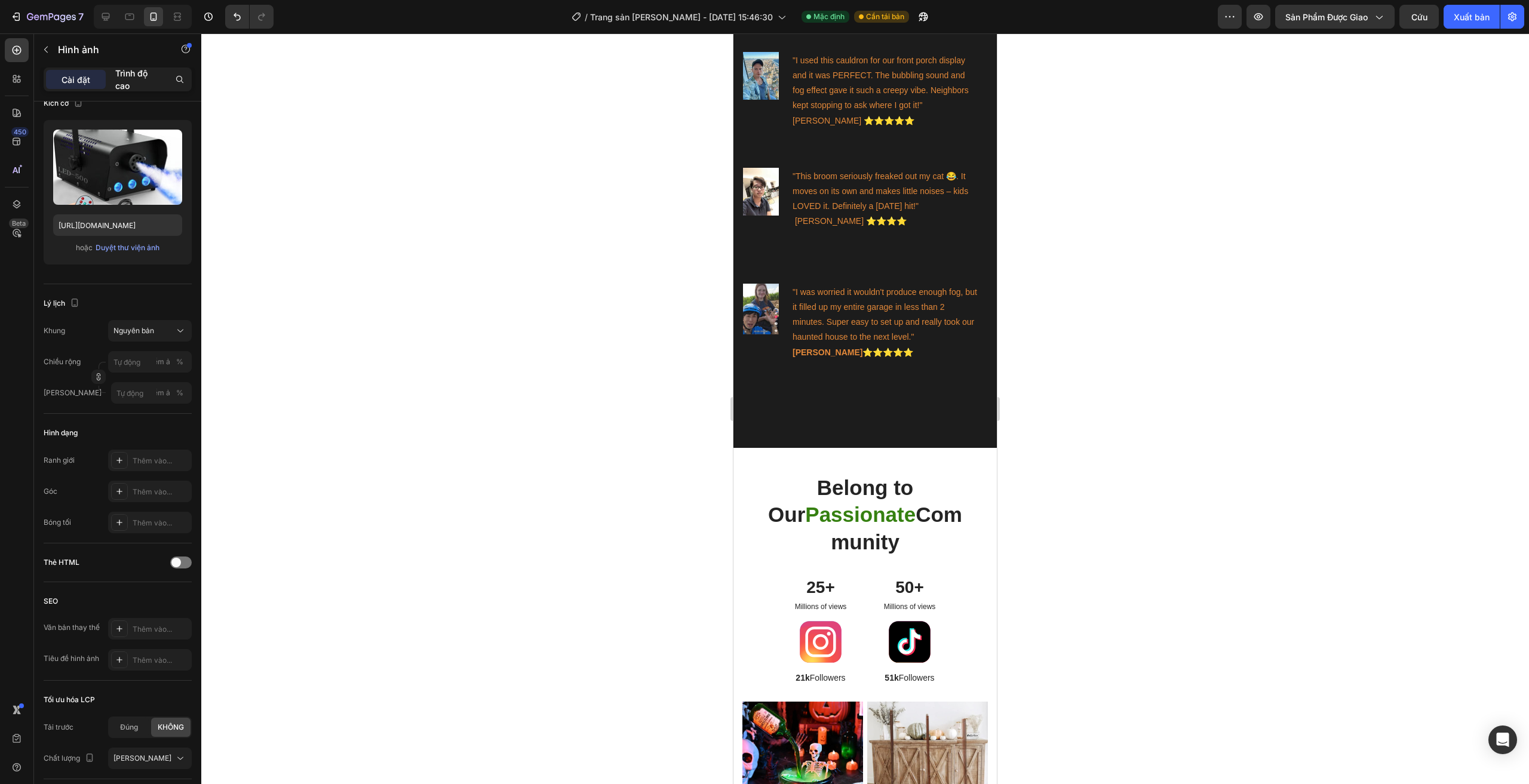
scroll to position [1445, 0]
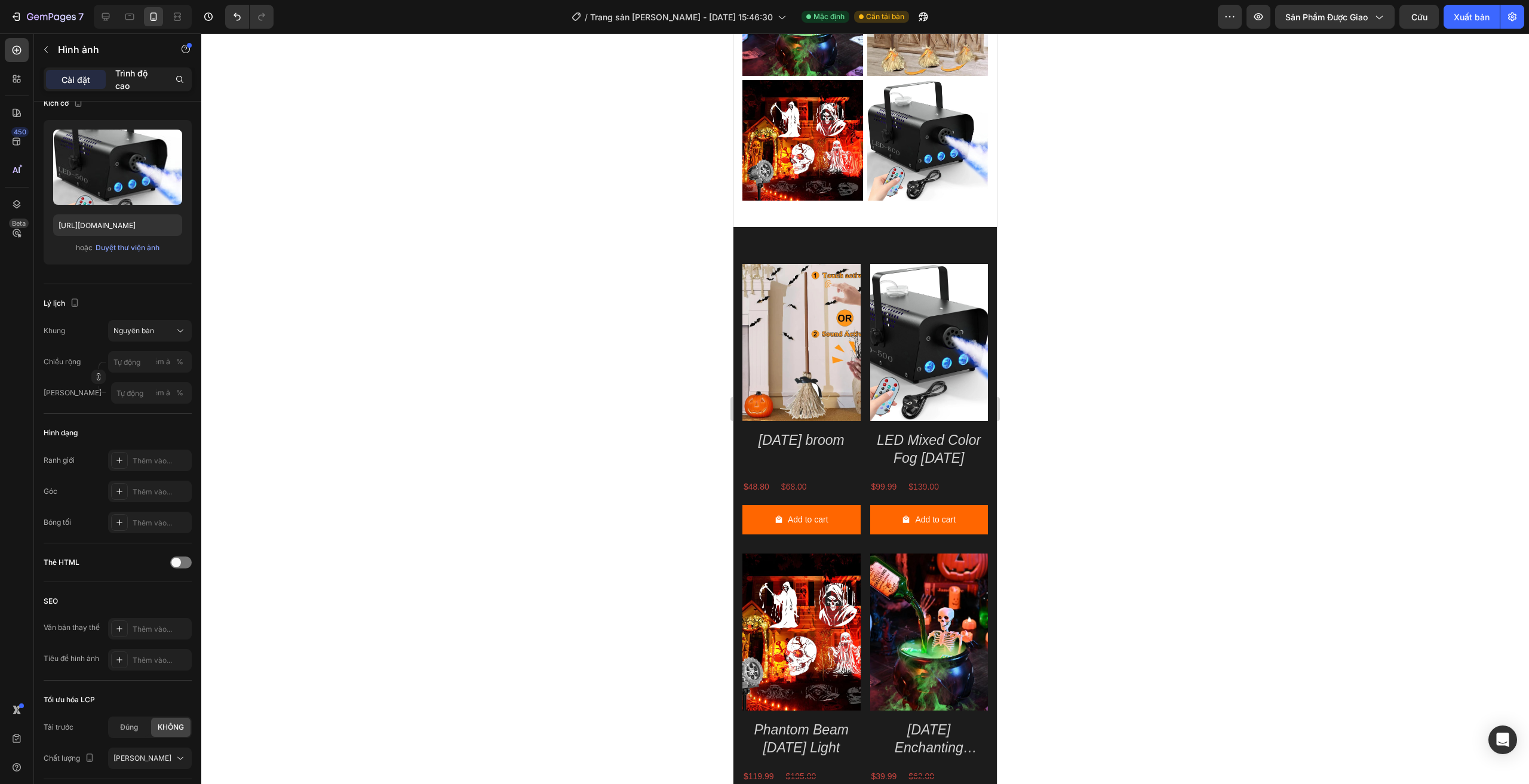
click at [133, 78] on p "Trình độ cao" at bounding box center [138, 79] width 46 height 25
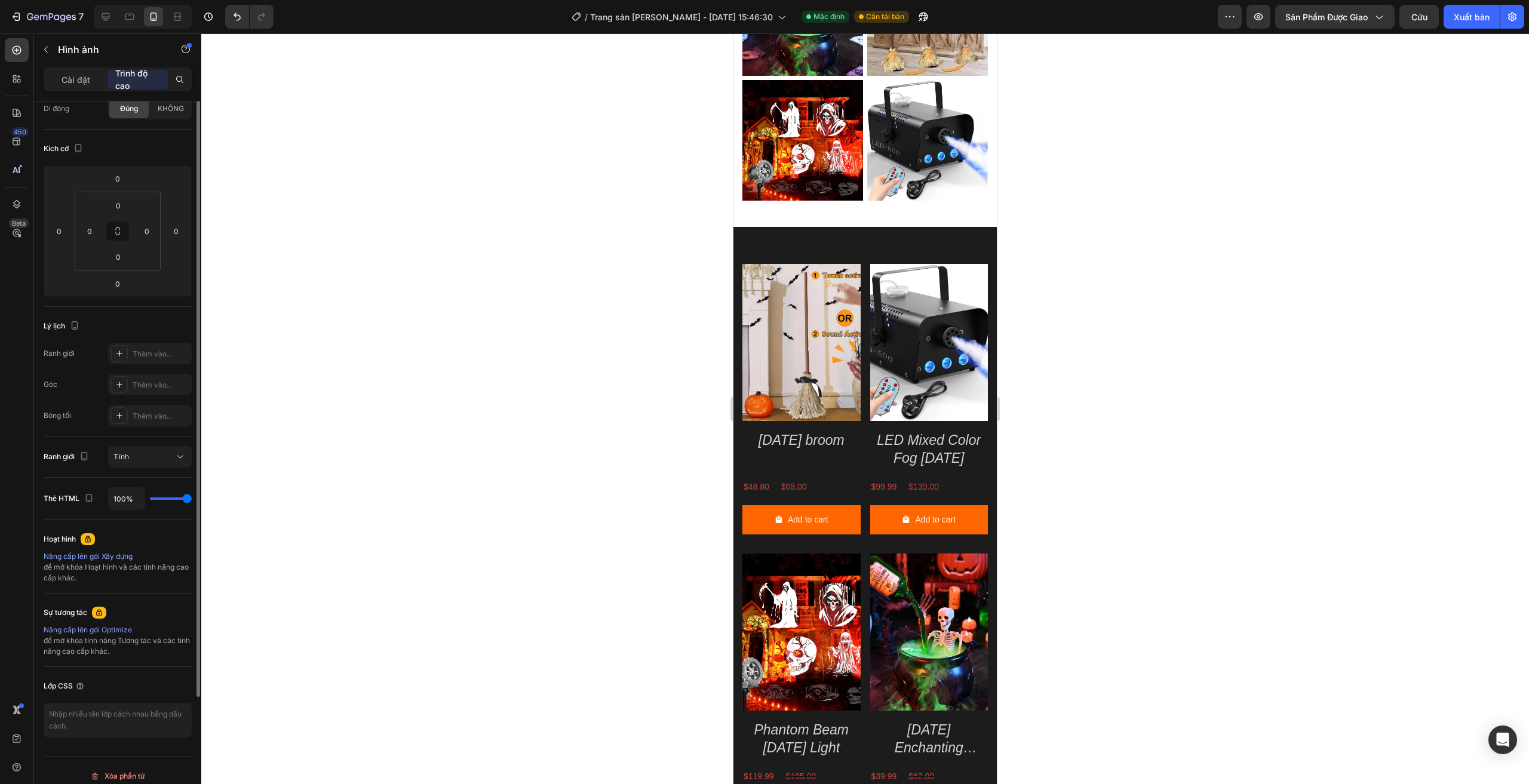
scroll to position [0, 0]
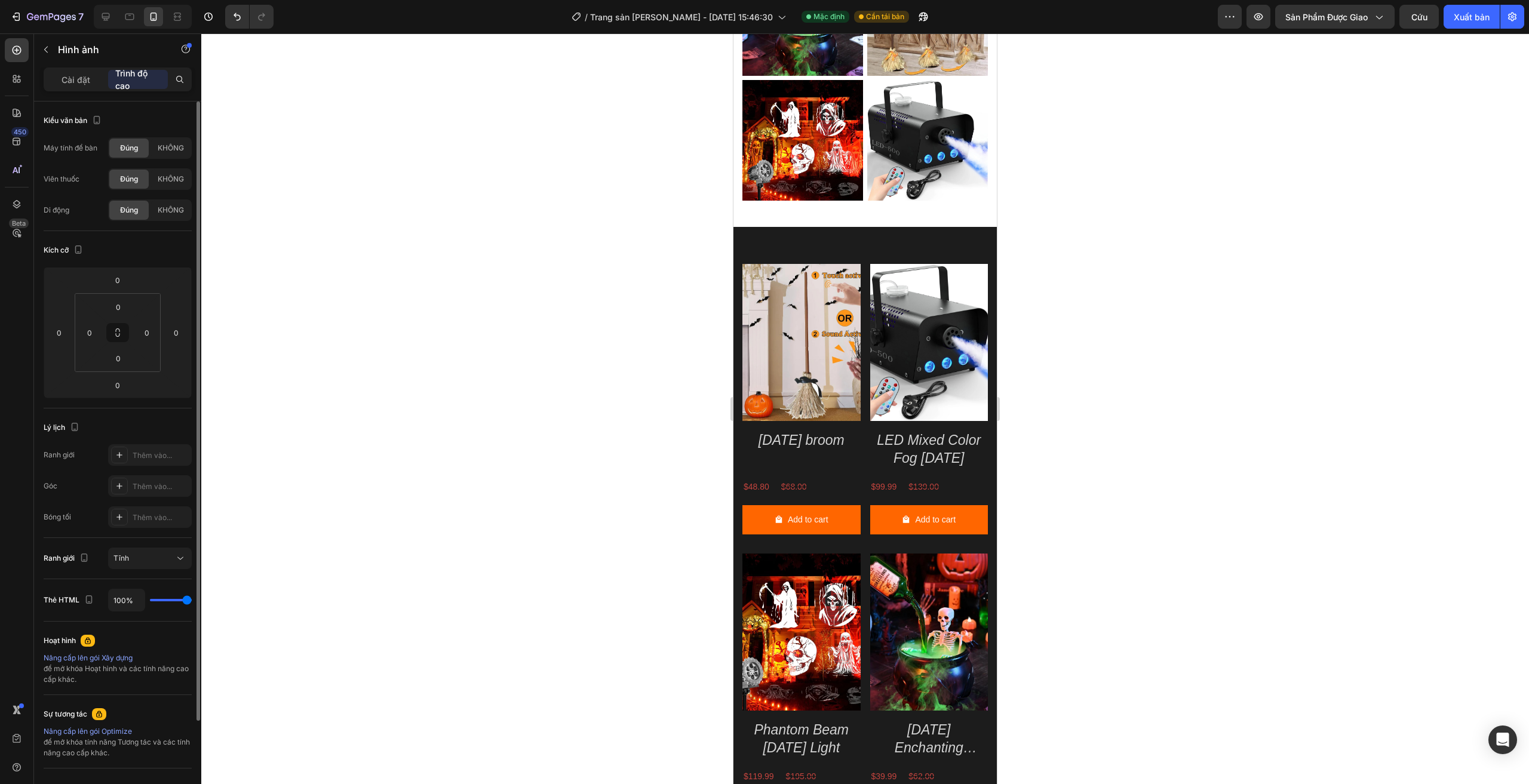
click at [131, 175] on font "Đúng" at bounding box center [129, 178] width 18 height 9
click at [117, 154] on div "Đúng" at bounding box center [129, 147] width 39 height 19
click at [129, 143] on font "Đúng" at bounding box center [129, 147] width 18 height 9
click at [167, 147] on font "KHÔNG" at bounding box center [171, 147] width 26 height 9
click at [129, 147] on font "Đúng" at bounding box center [129, 147] width 18 height 9
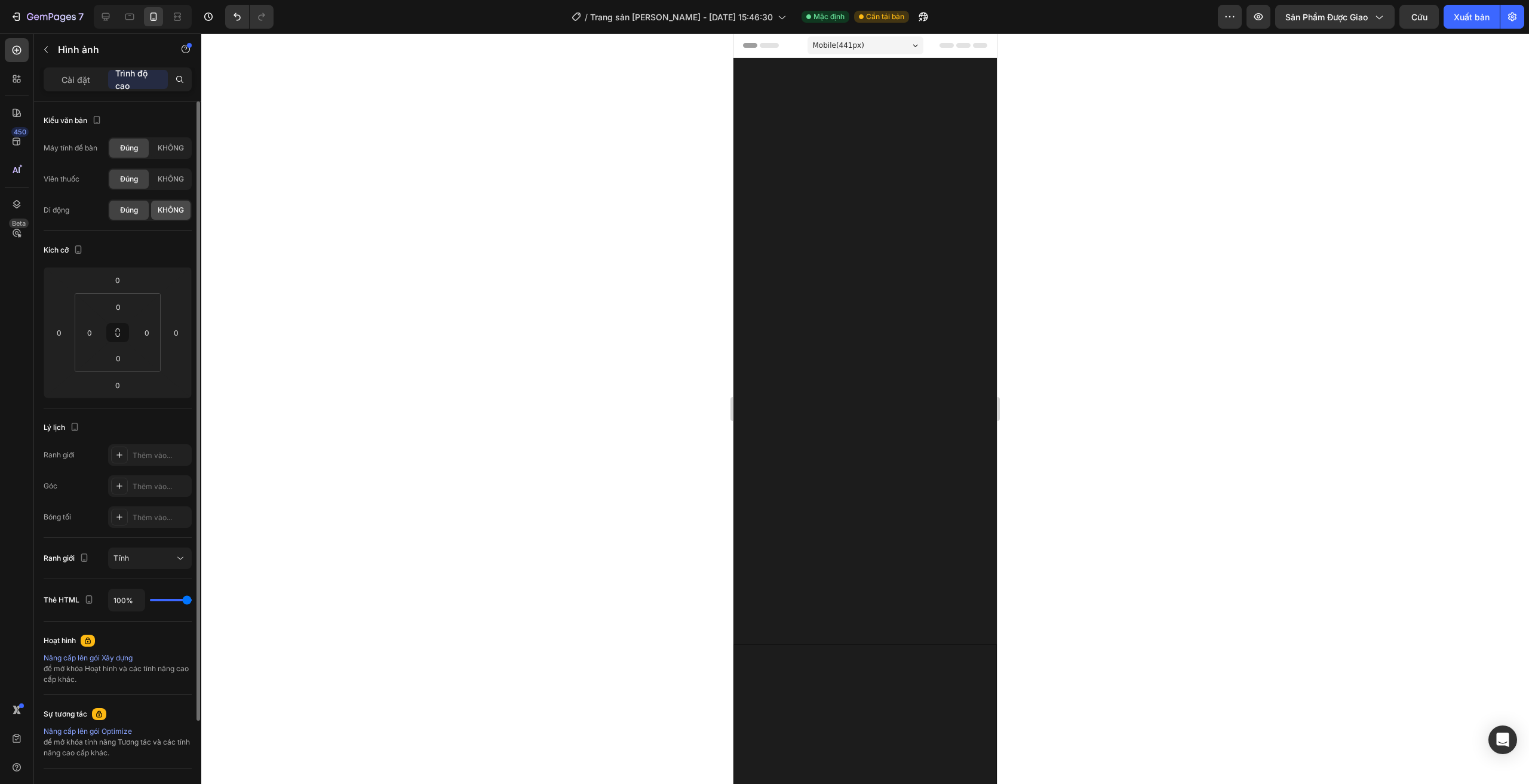
scroll to position [1445, 0]
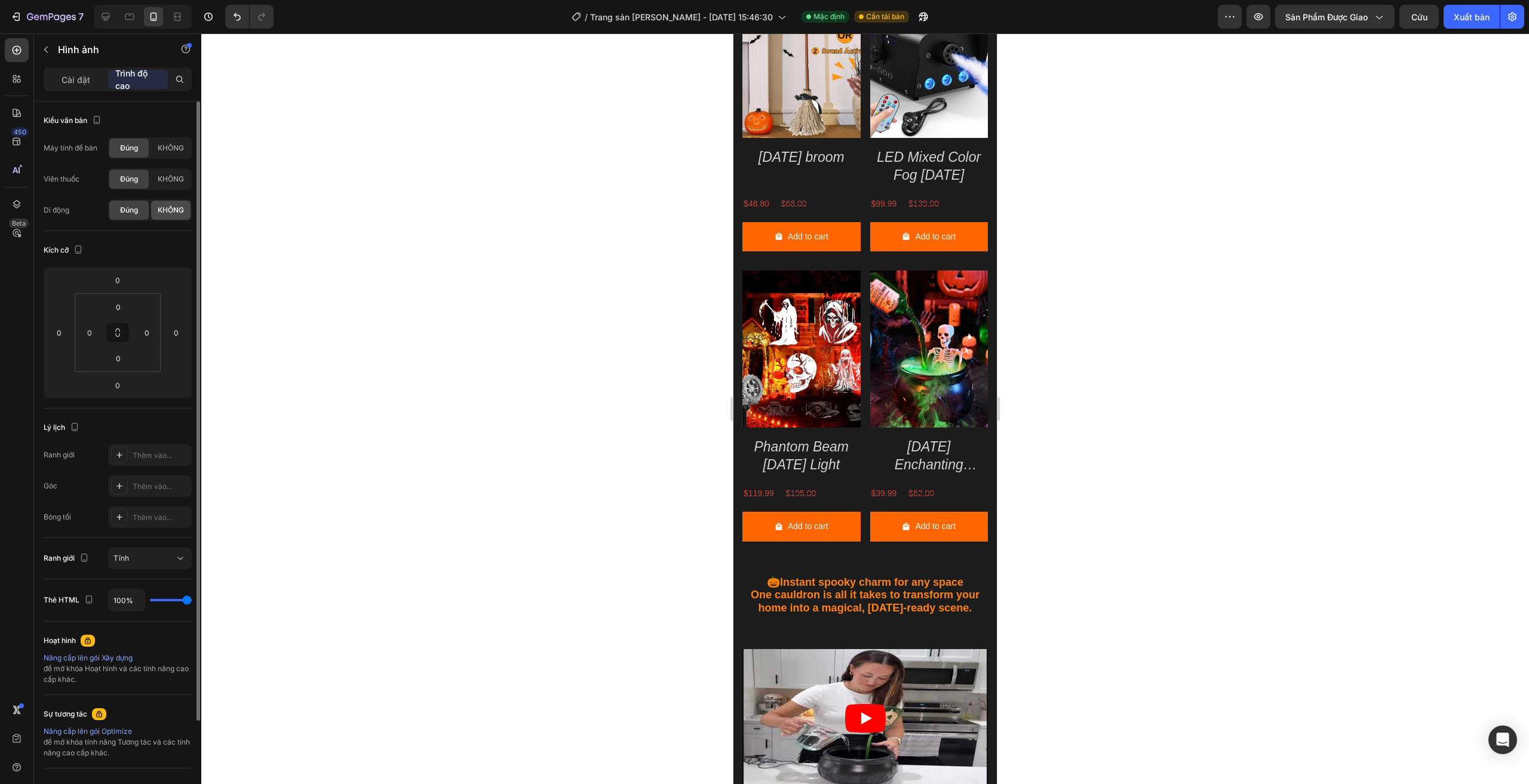
click at [181, 216] on div "KHÔNG" at bounding box center [171, 210] width 39 height 19
click at [129, 211] on font "Đúng" at bounding box center [129, 209] width 18 height 9
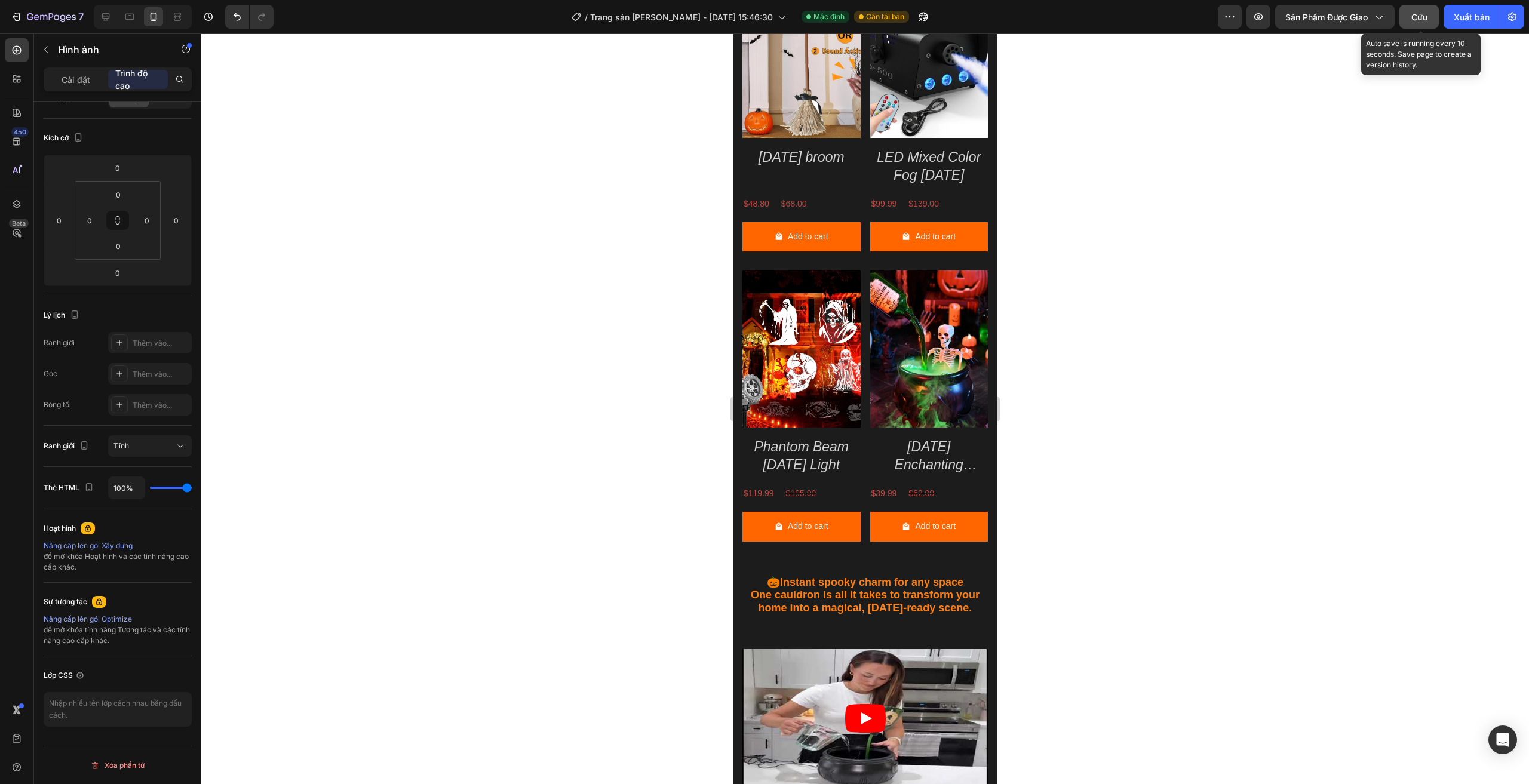
click at [1415, 18] on font "Cứu" at bounding box center [1419, 17] width 16 height 10
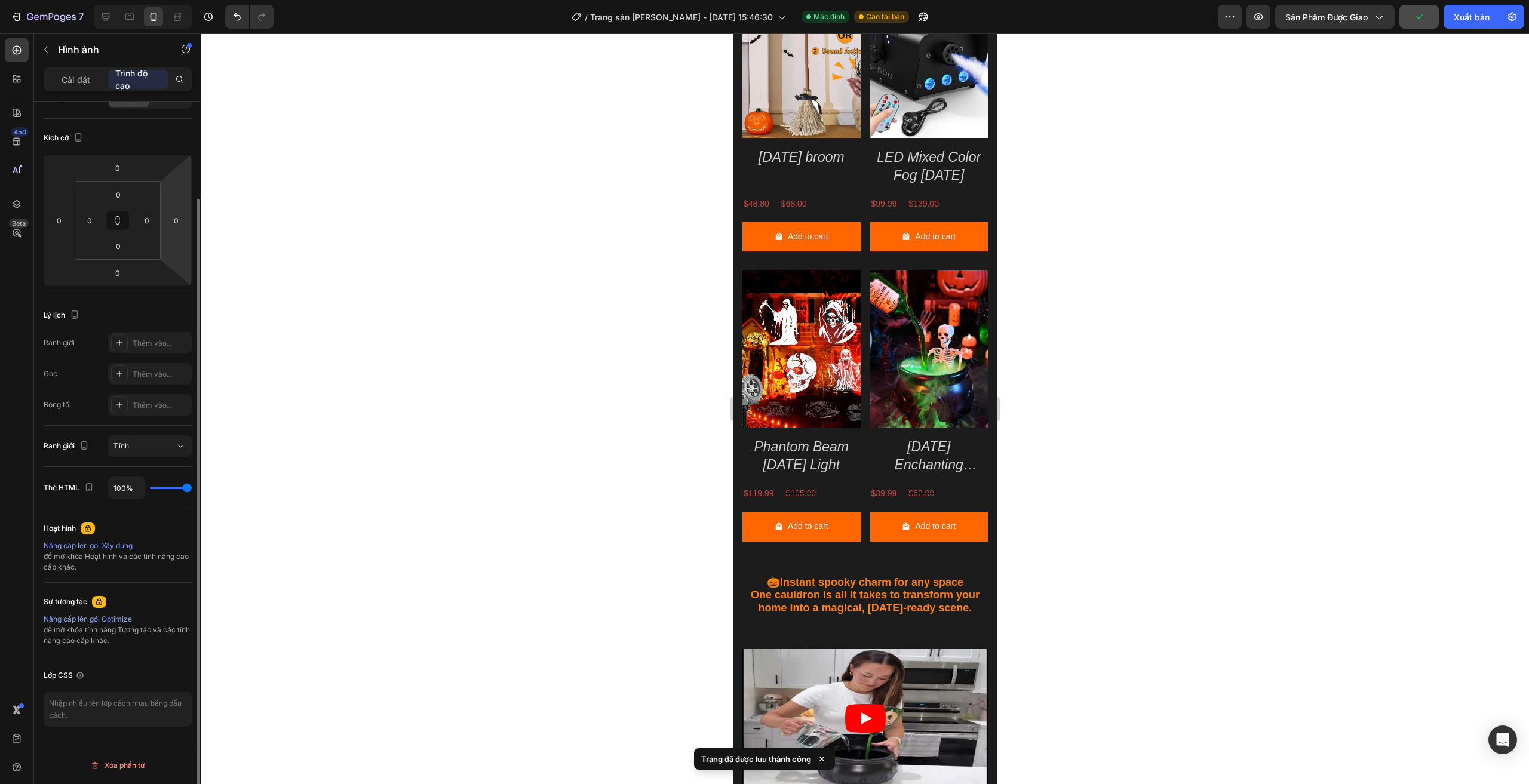
scroll to position [0, 0]
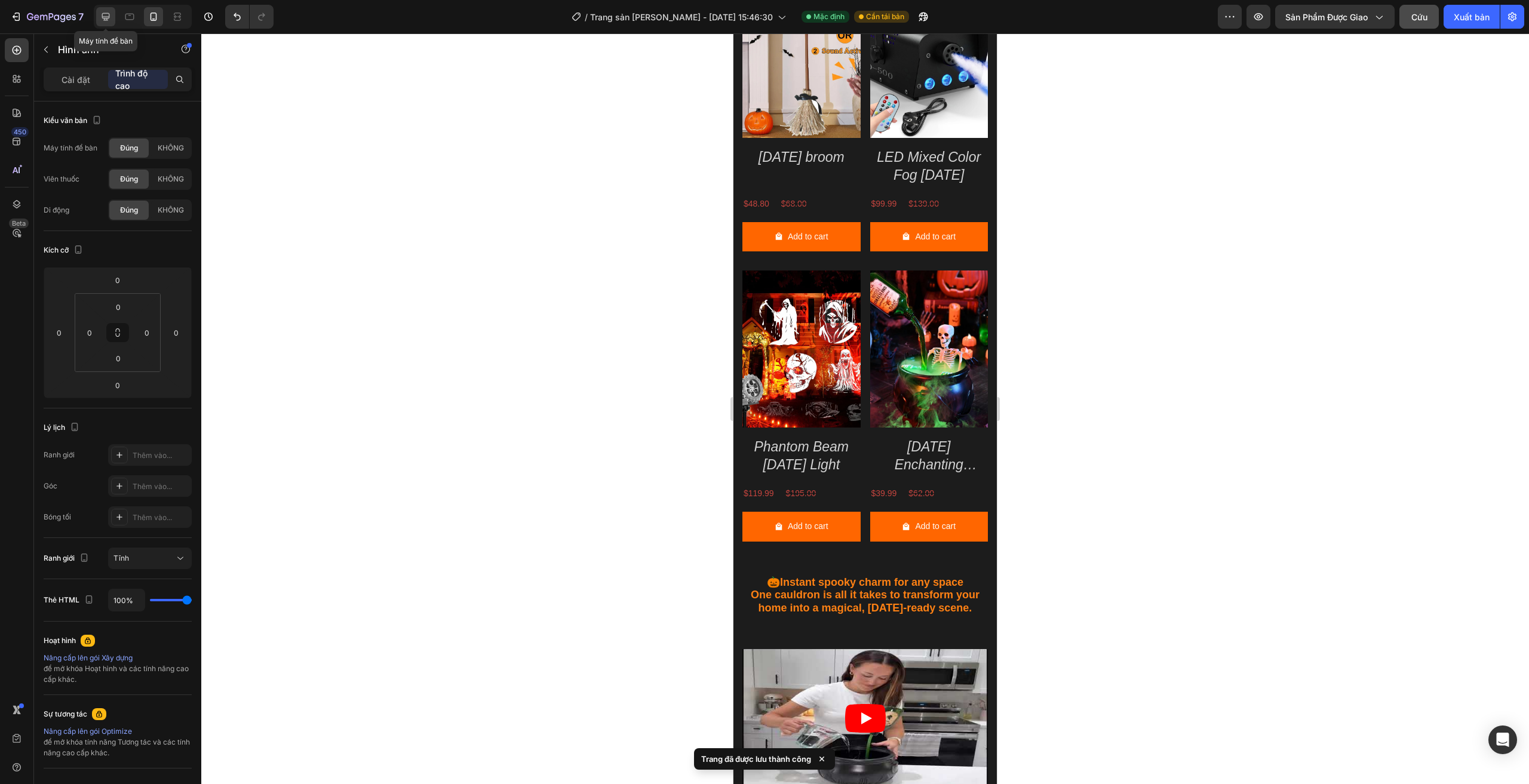
click at [107, 15] on icon at bounding box center [106, 17] width 12 height 12
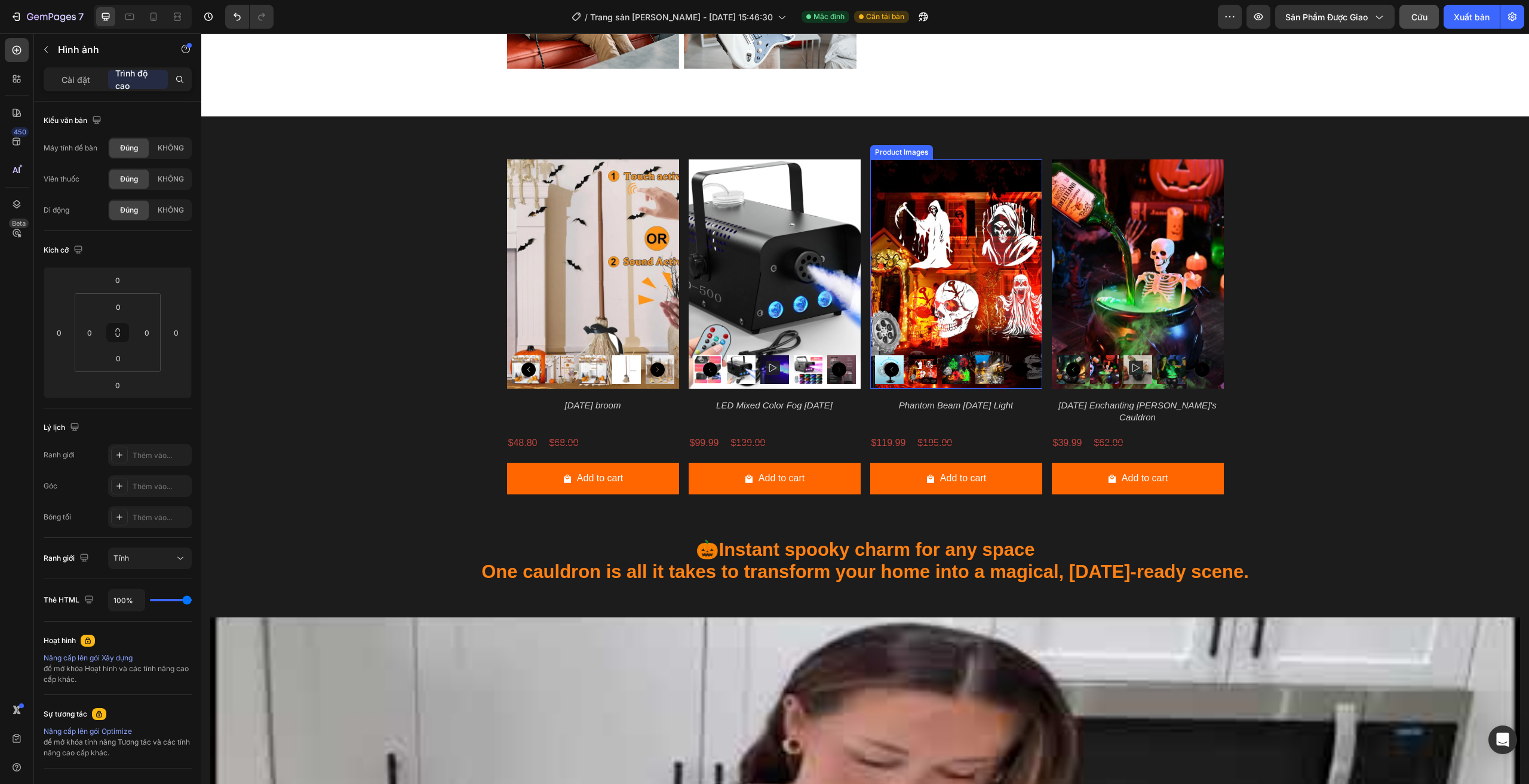
scroll to position [1237, 0]
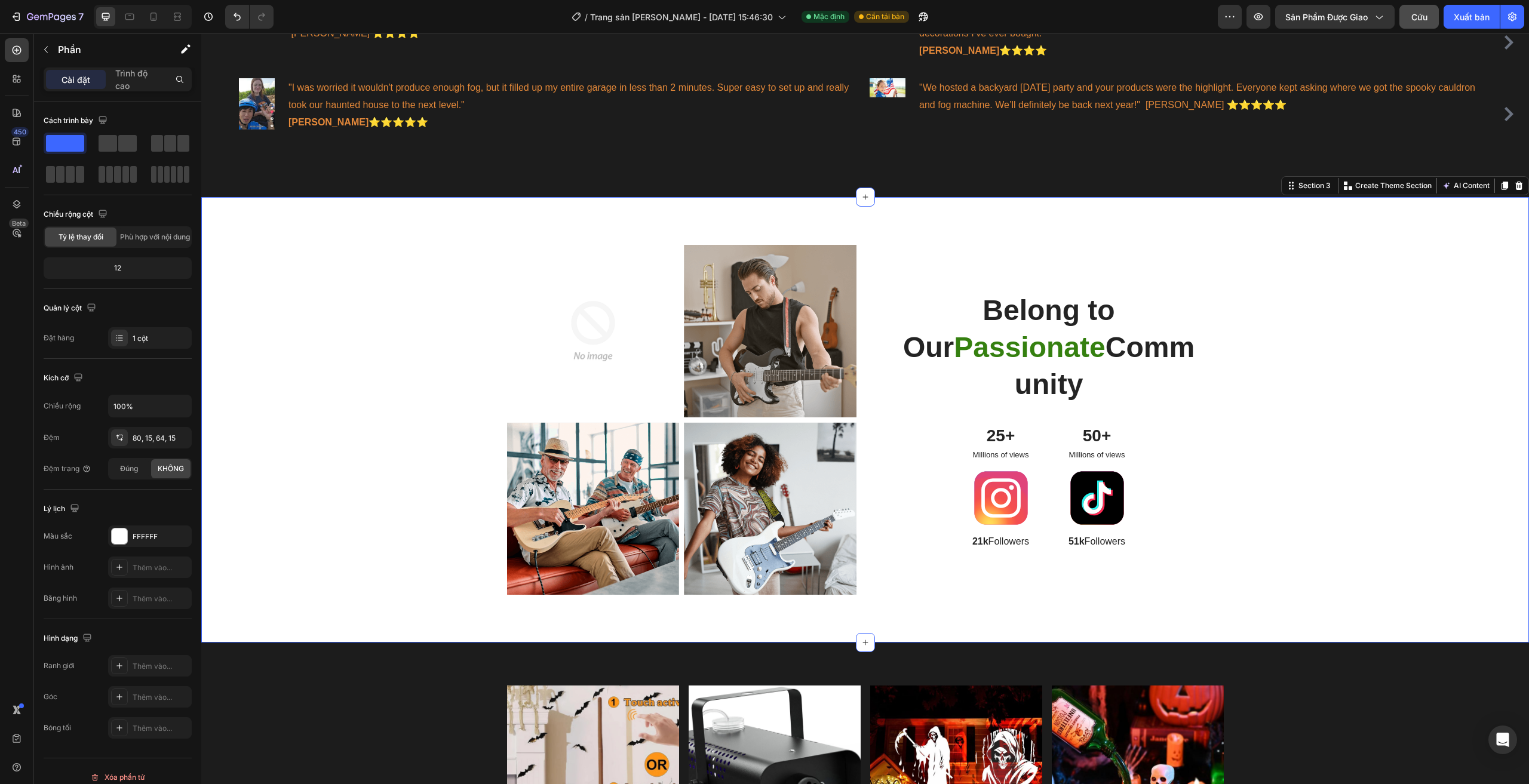
click at [384, 354] on div "Image Image Row Image Image Row Belong to Our Passionate Community Heading 25+ …" at bounding box center [865, 424] width 1310 height 359
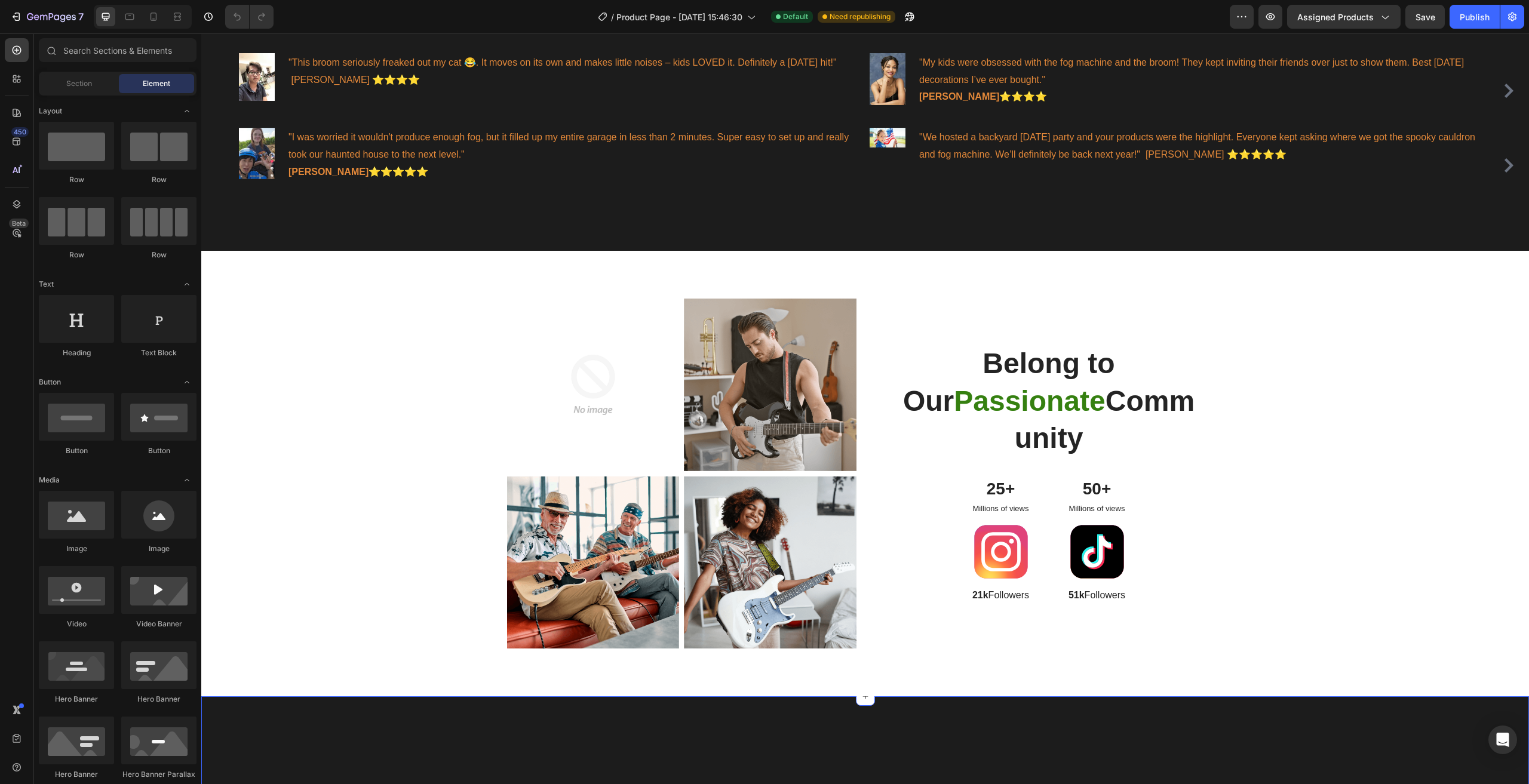
scroll to position [955, 0]
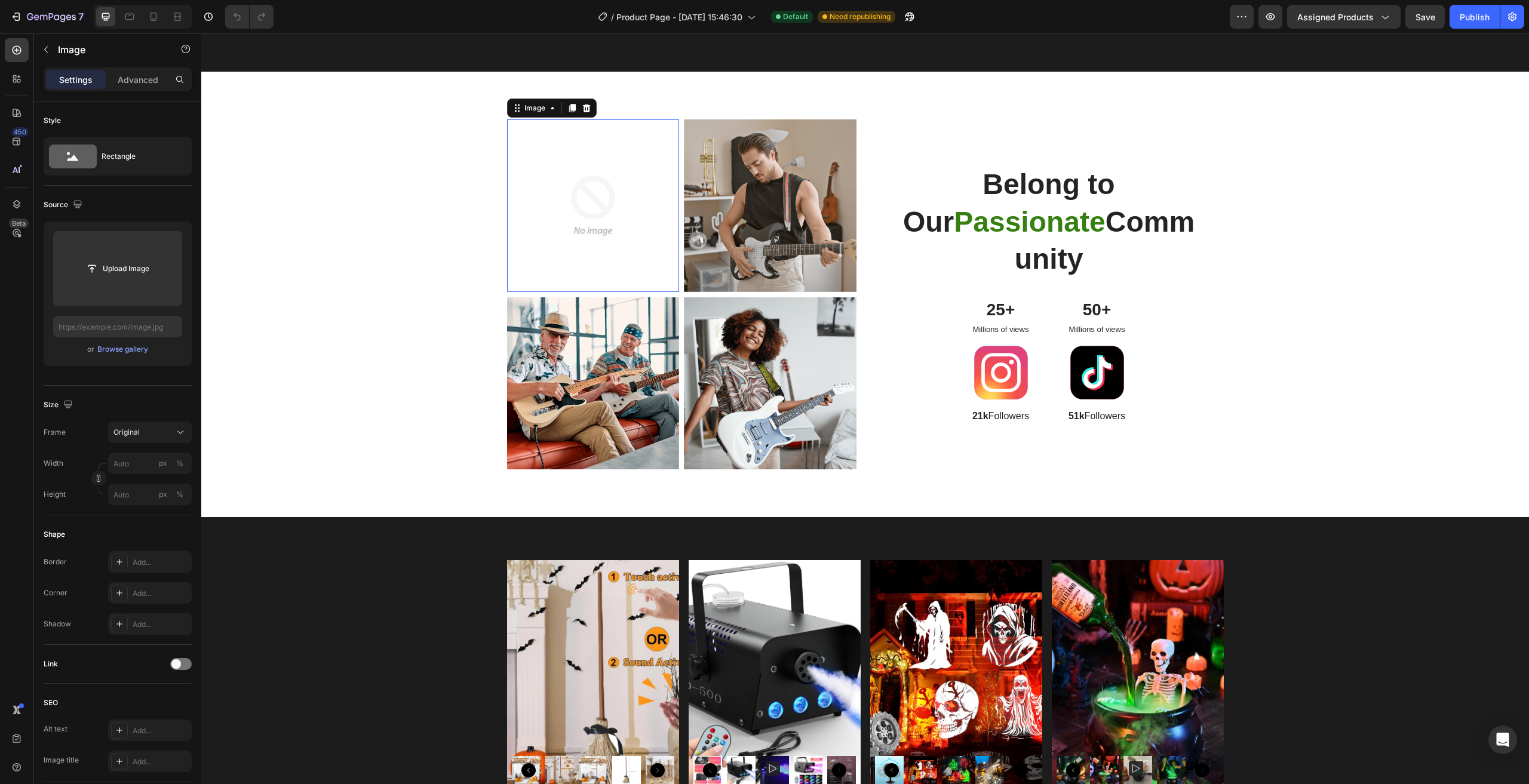
click at [577, 250] on img at bounding box center [593, 206] width 172 height 172
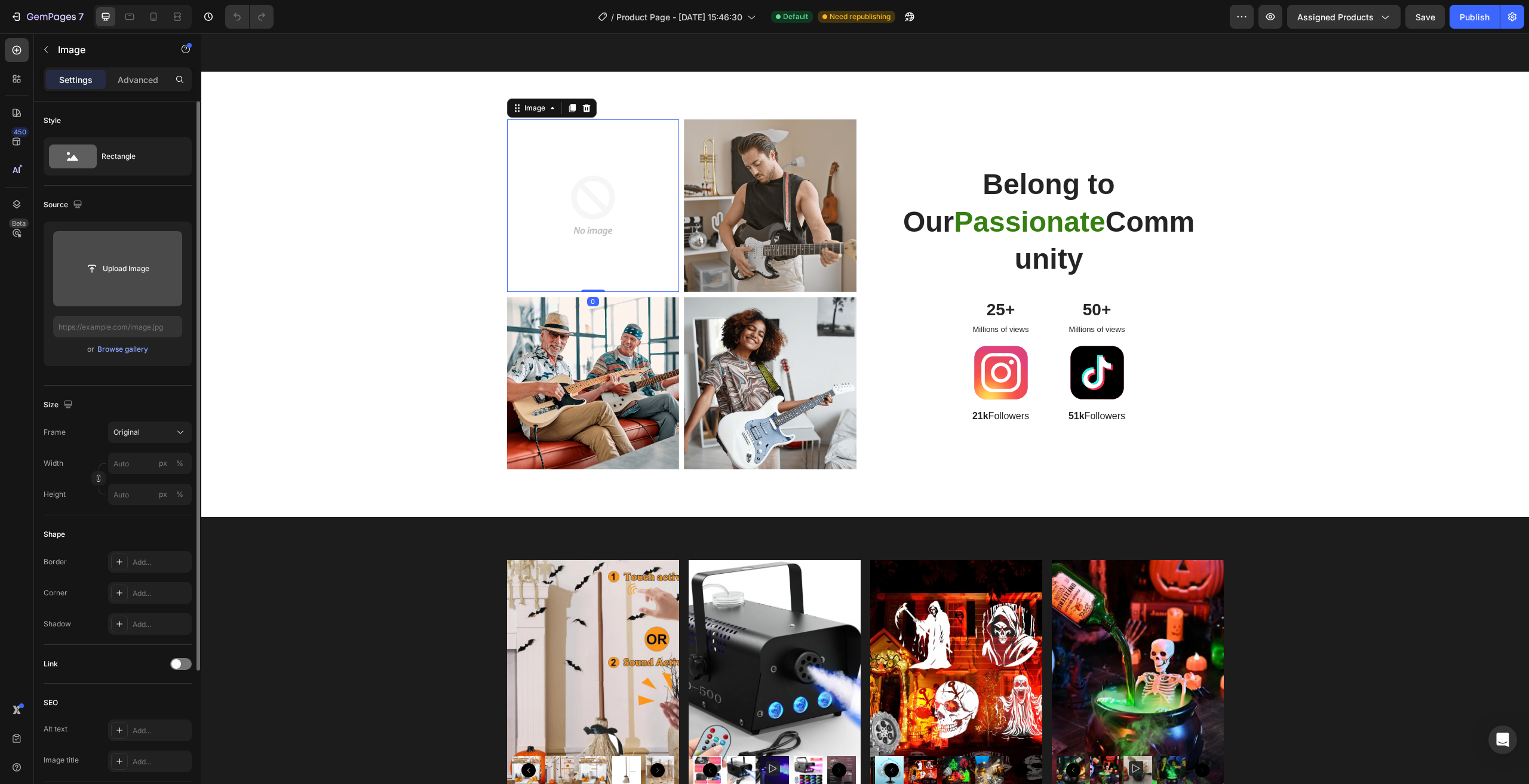
click at [89, 267] on input "file" at bounding box center [118, 268] width 83 height 20
type input "[URL][DOMAIN_NAME]"
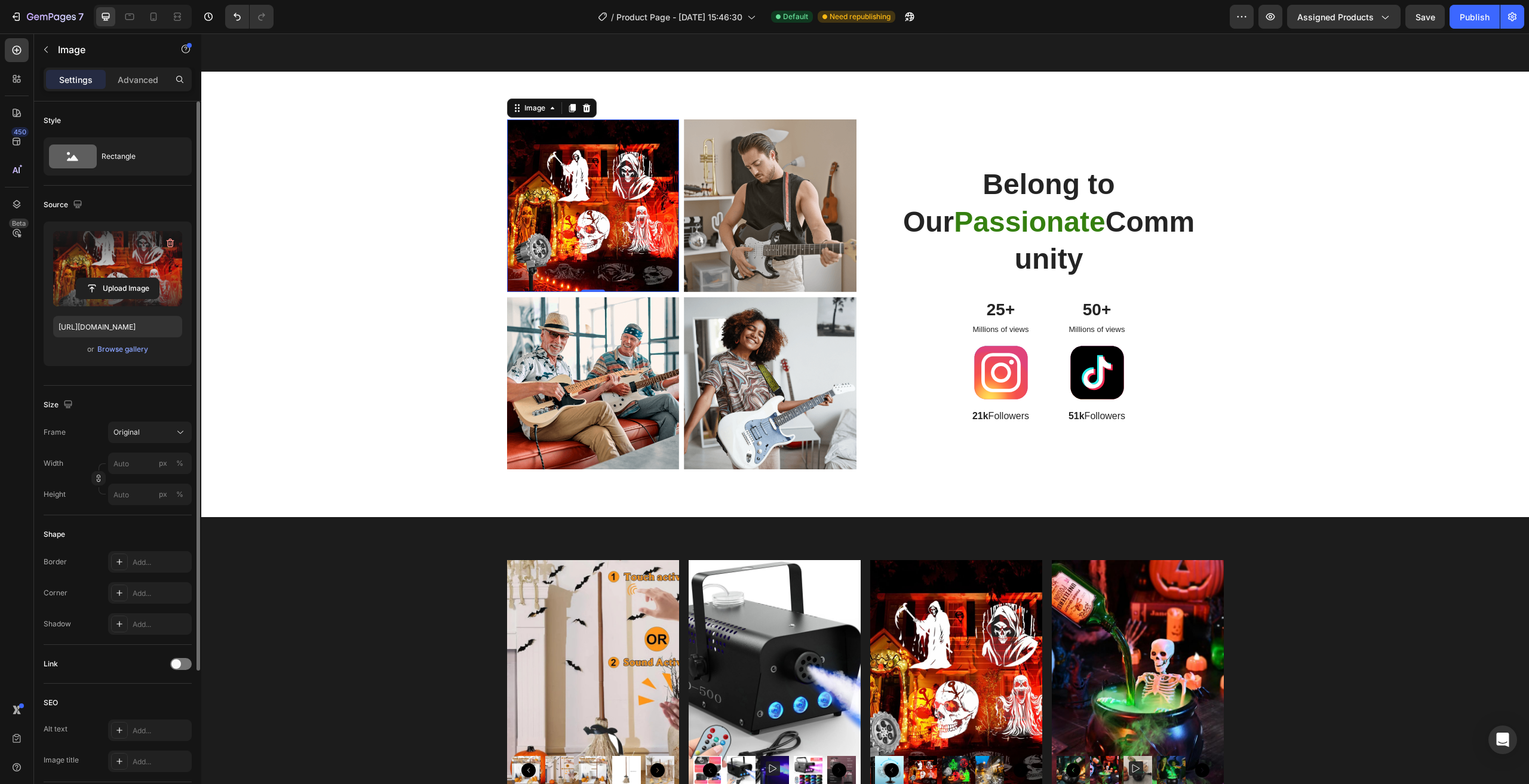
click at [592, 231] on img at bounding box center [593, 206] width 172 height 172
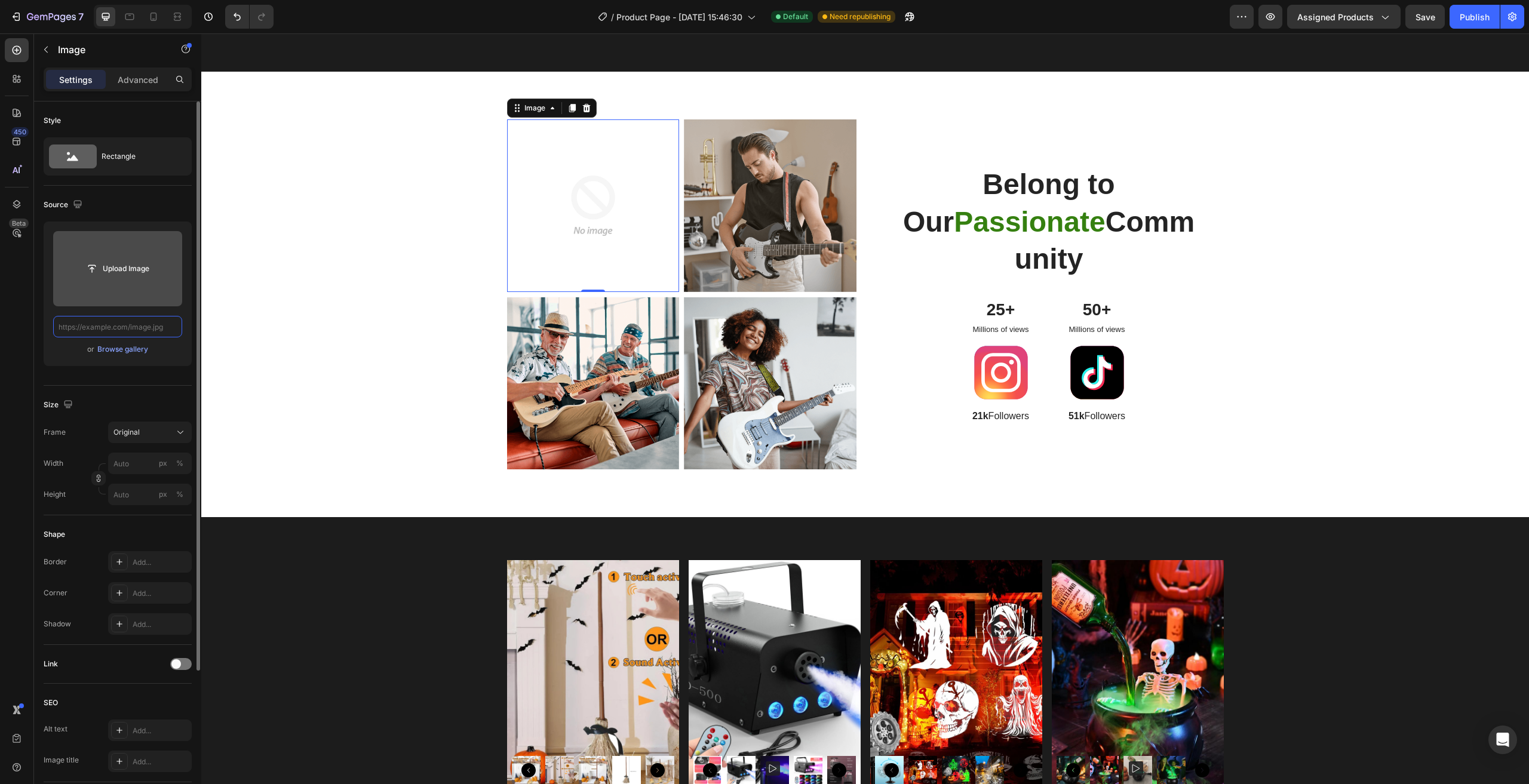
scroll to position [0, 0]
click at [147, 280] on input "file" at bounding box center [118, 269] width 129 height 75
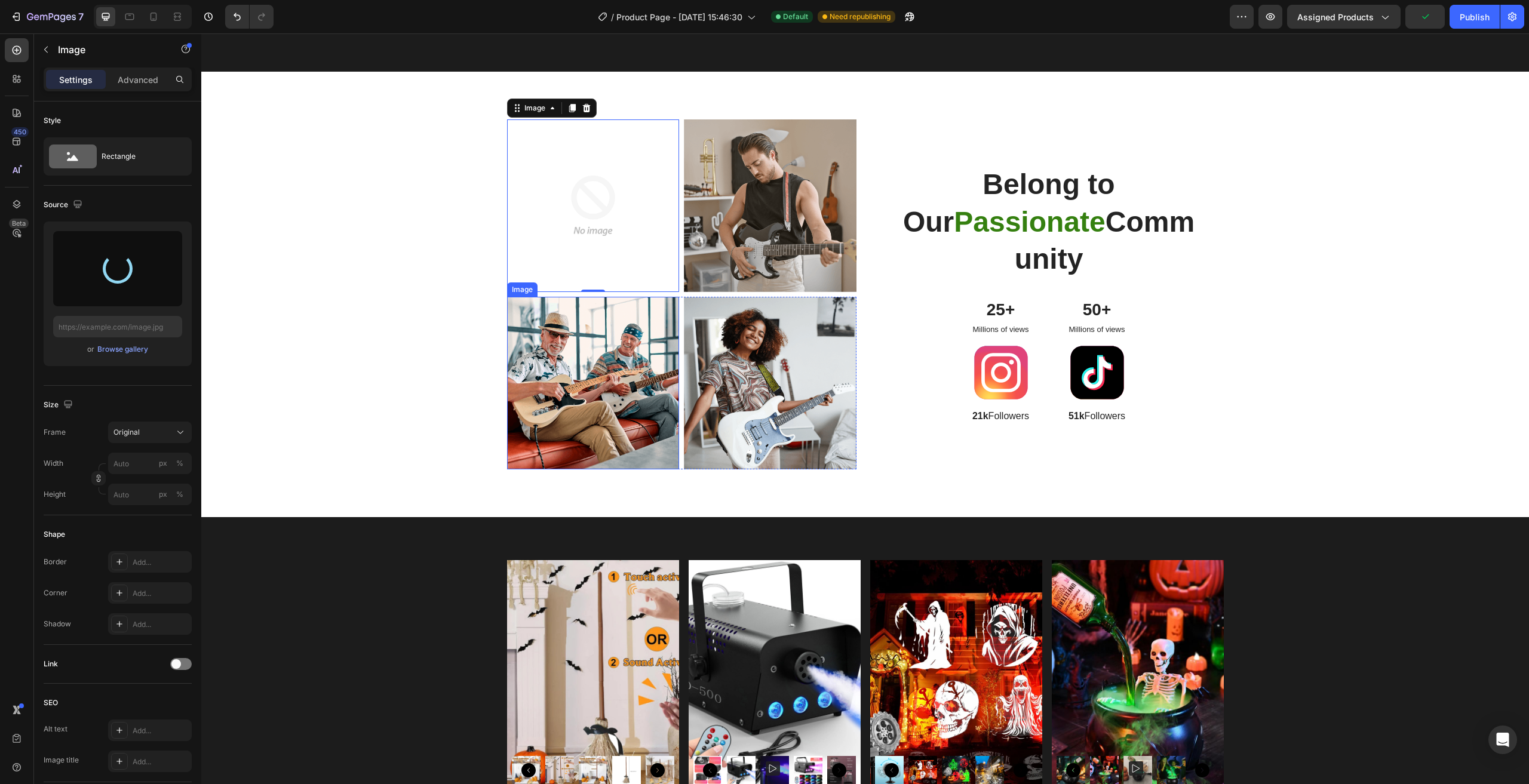
type input "[URL][DOMAIN_NAME]"
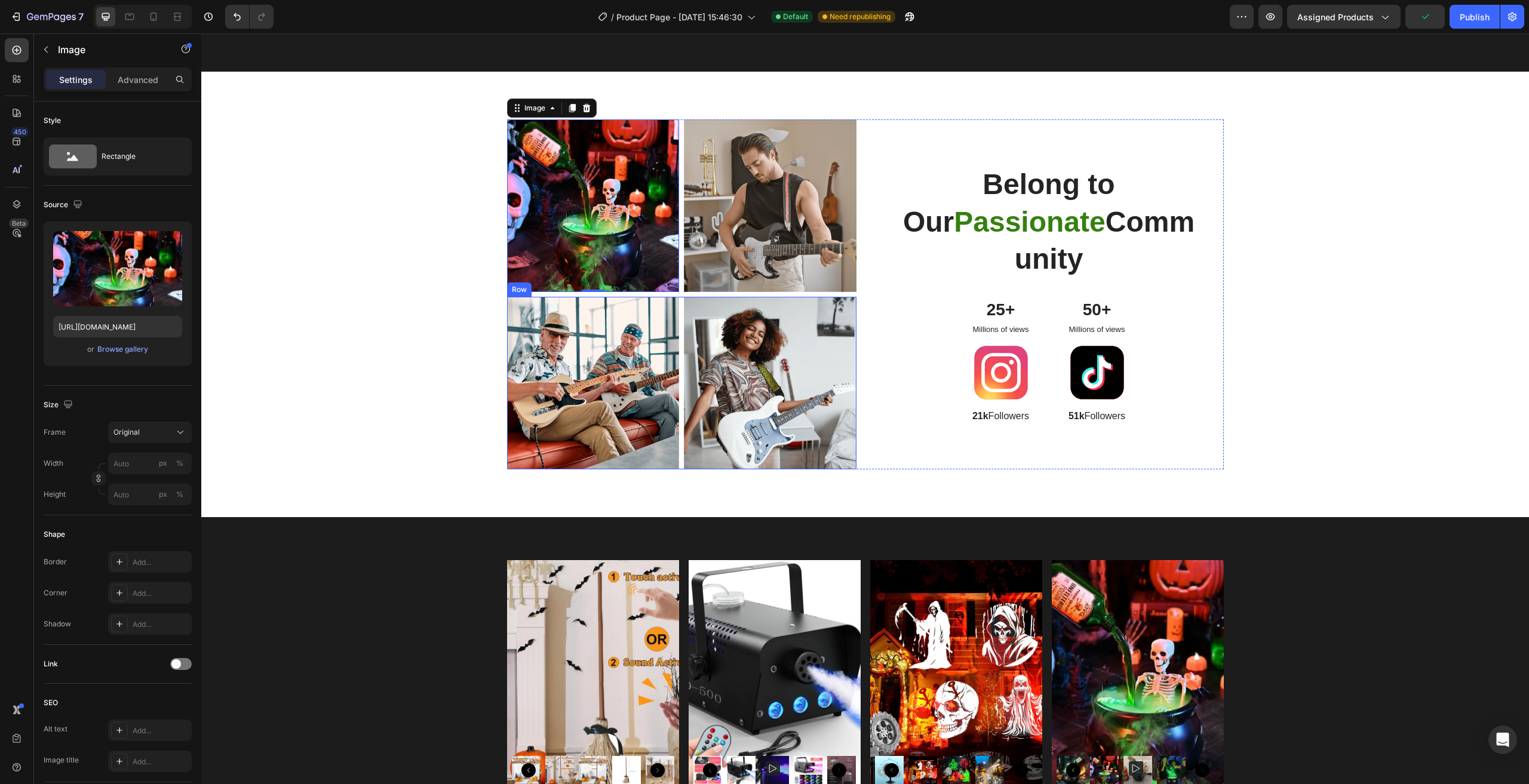
scroll to position [836, 0]
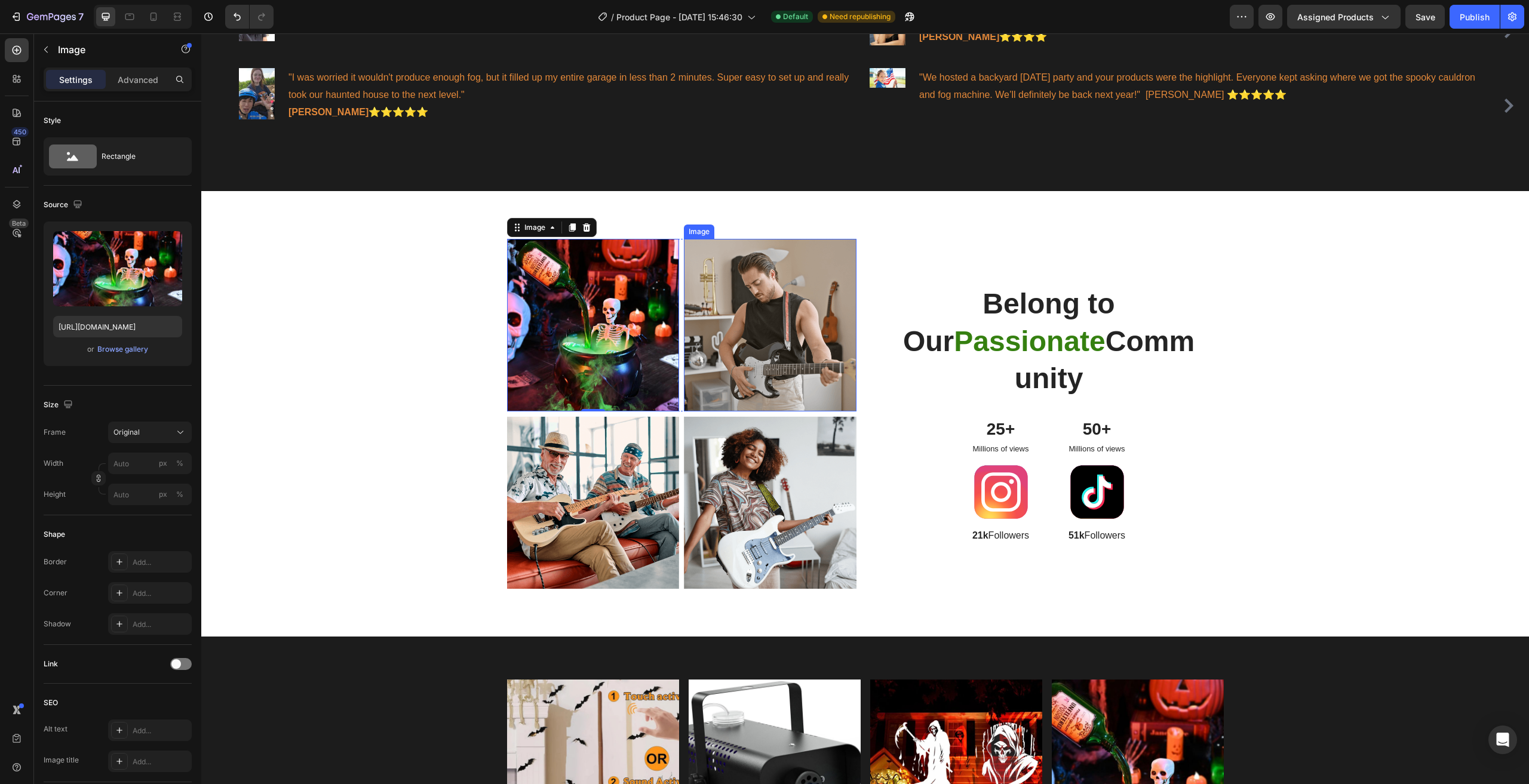
click at [734, 351] on img at bounding box center [770, 325] width 172 height 172
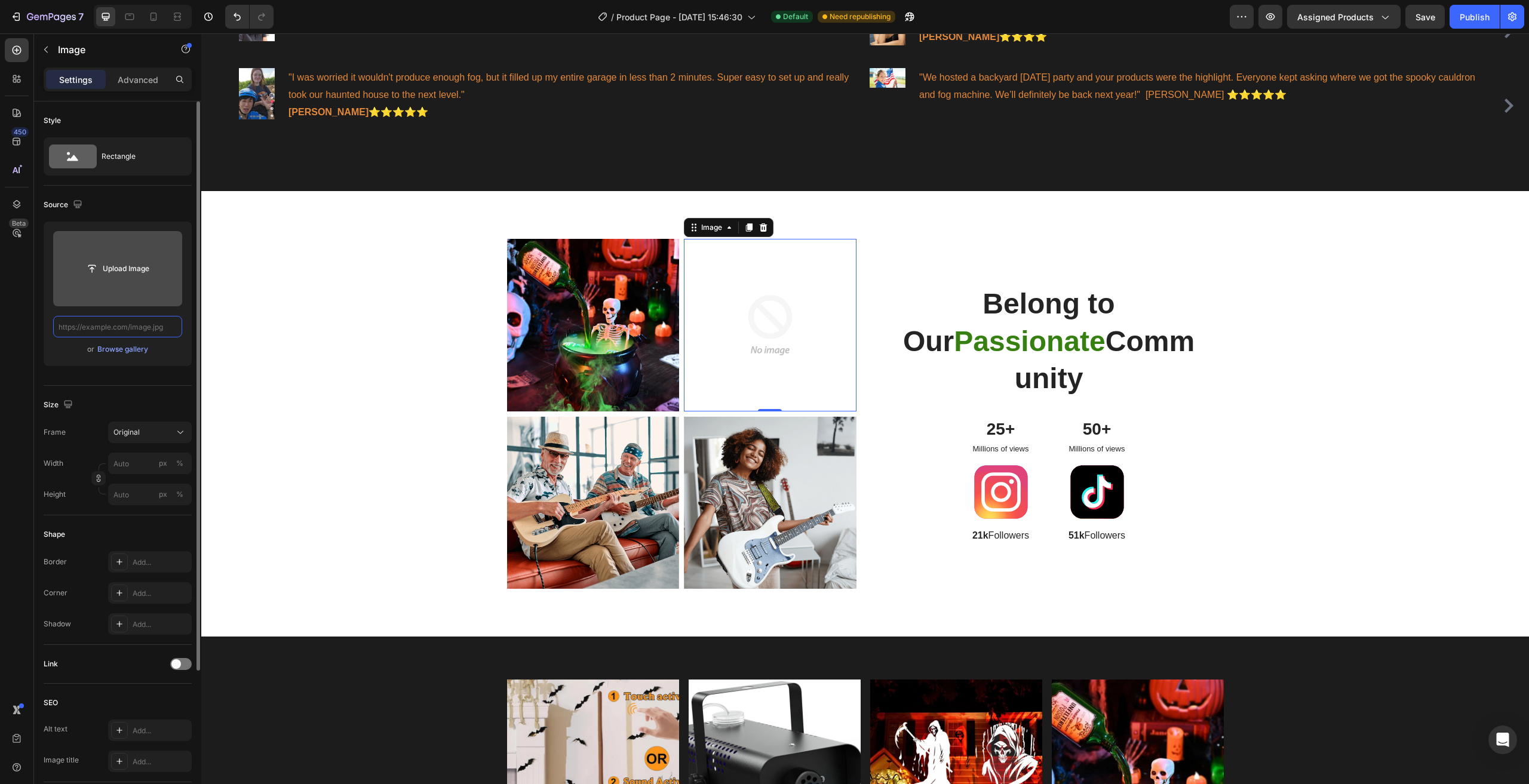
scroll to position [0, 0]
click at [144, 272] on input "file" at bounding box center [118, 268] width 83 height 20
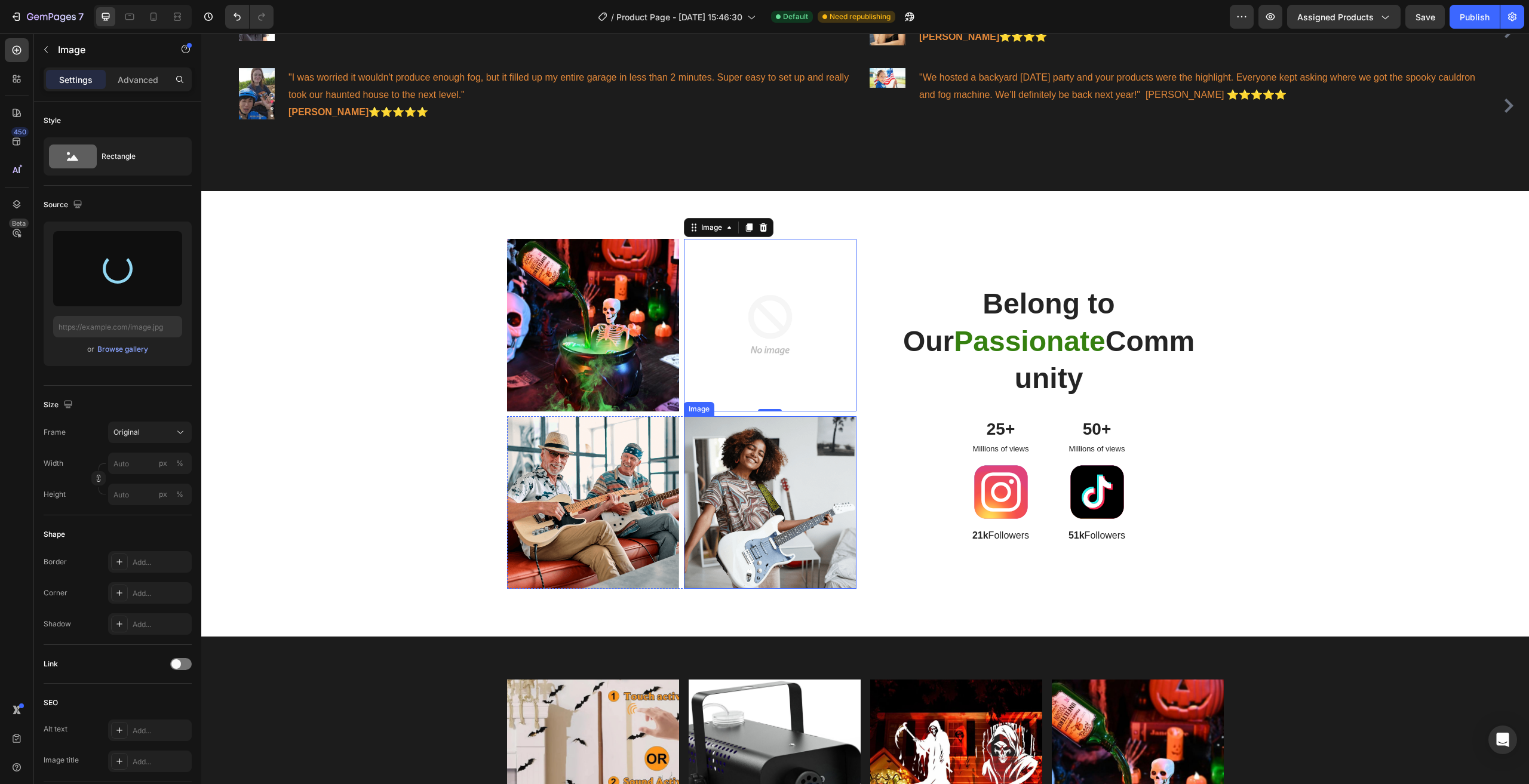
type input "[URL][DOMAIN_NAME]"
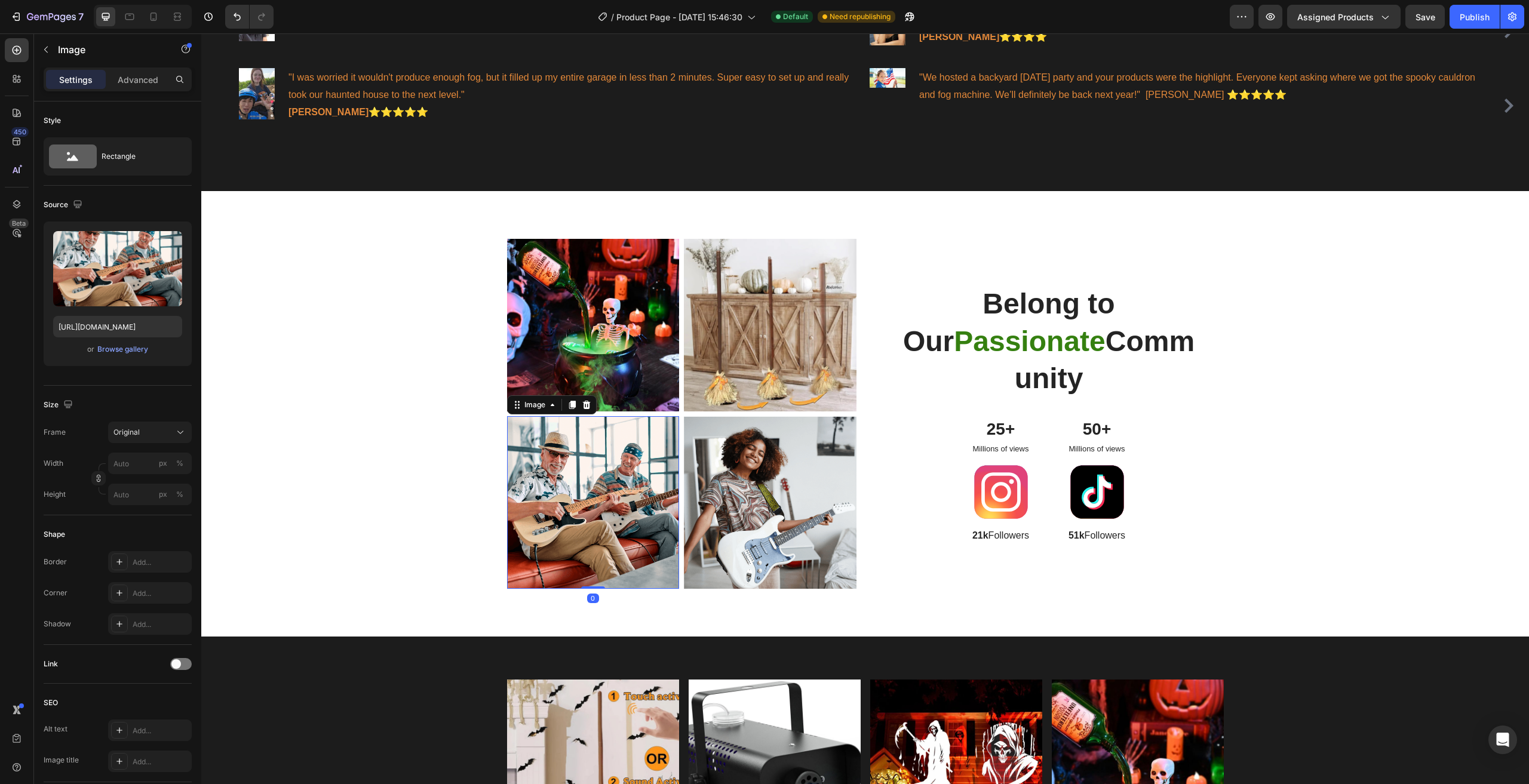
click at [631, 491] on img at bounding box center [593, 502] width 172 height 172
click at [181, 327] on input "[URL][DOMAIN_NAME]" at bounding box center [118, 326] width 129 height 21
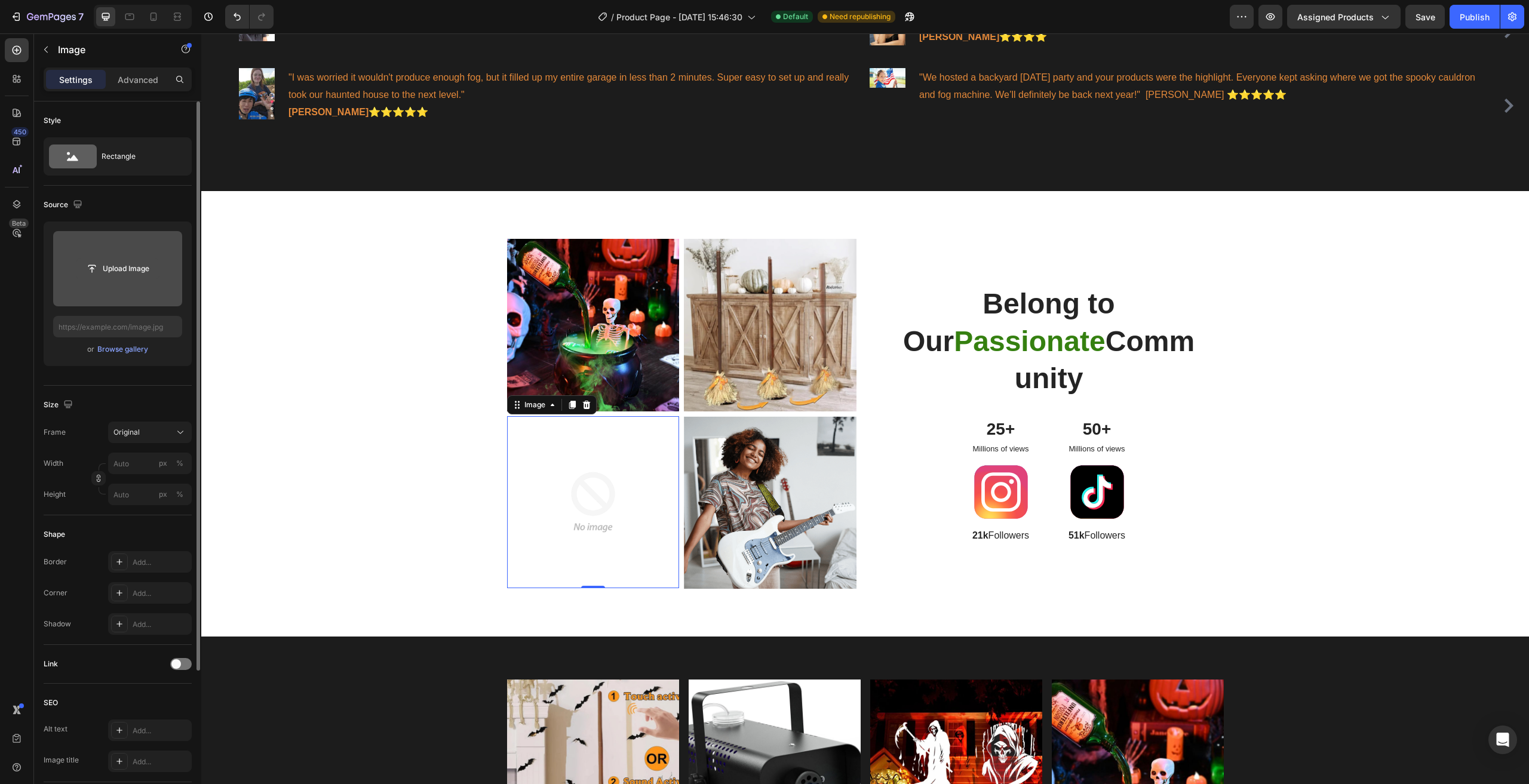
click at [131, 269] on input "file" at bounding box center [118, 268] width 83 height 20
type input "[URL][DOMAIN_NAME]"
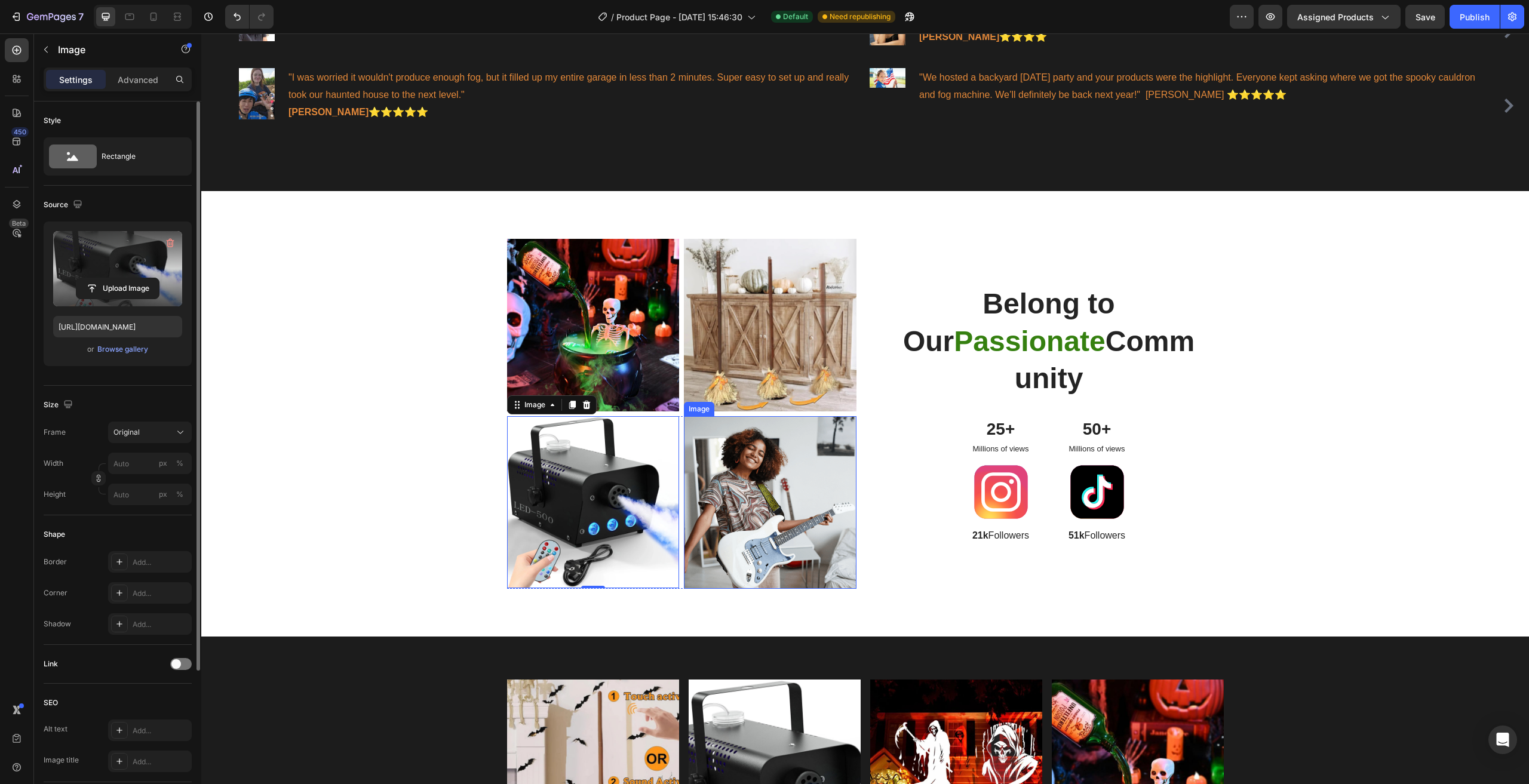
click at [717, 539] on img at bounding box center [770, 502] width 172 height 172
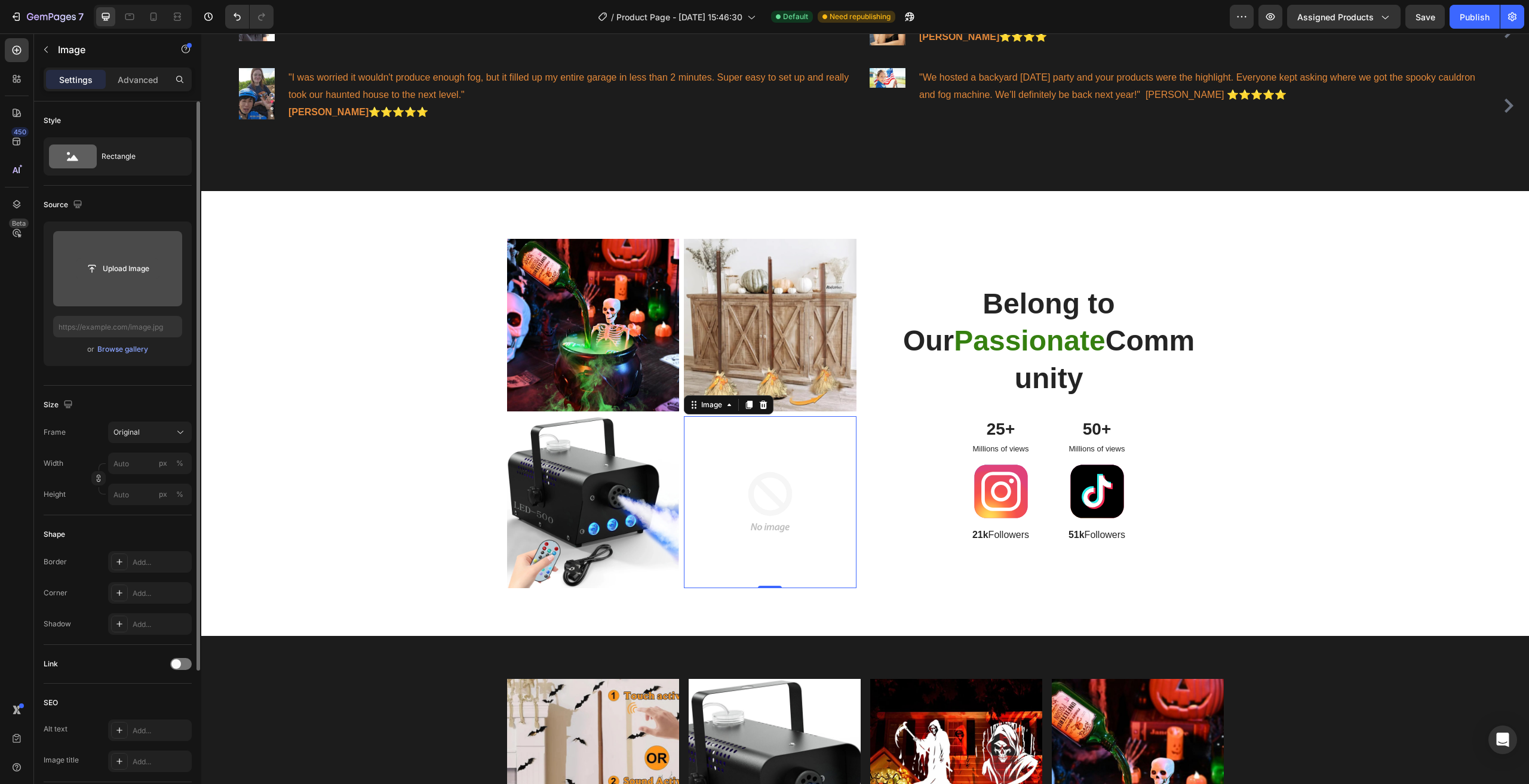
click at [118, 264] on input "file" at bounding box center [118, 268] width 83 height 20
type input "[URL][DOMAIN_NAME]"
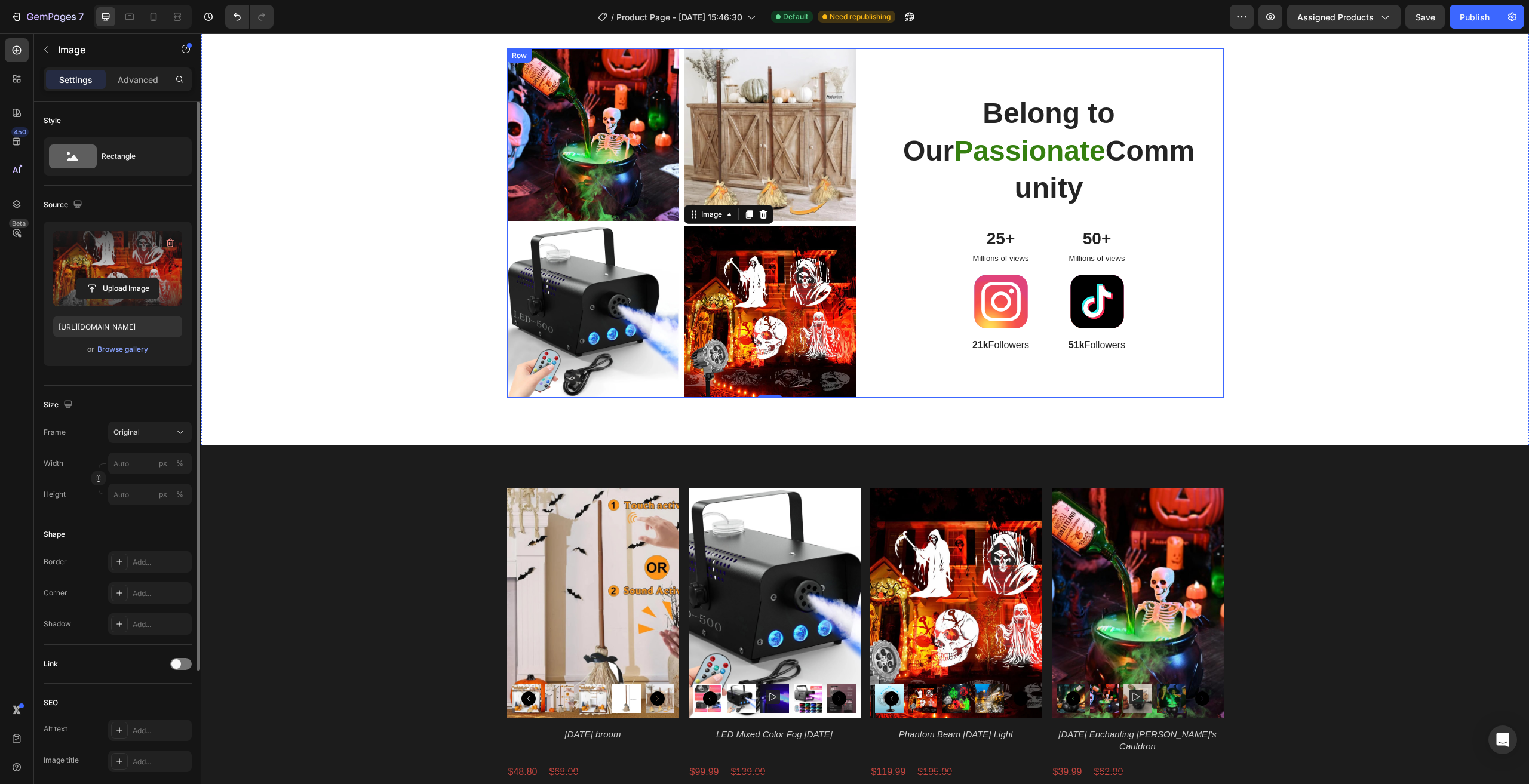
scroll to position [836, 0]
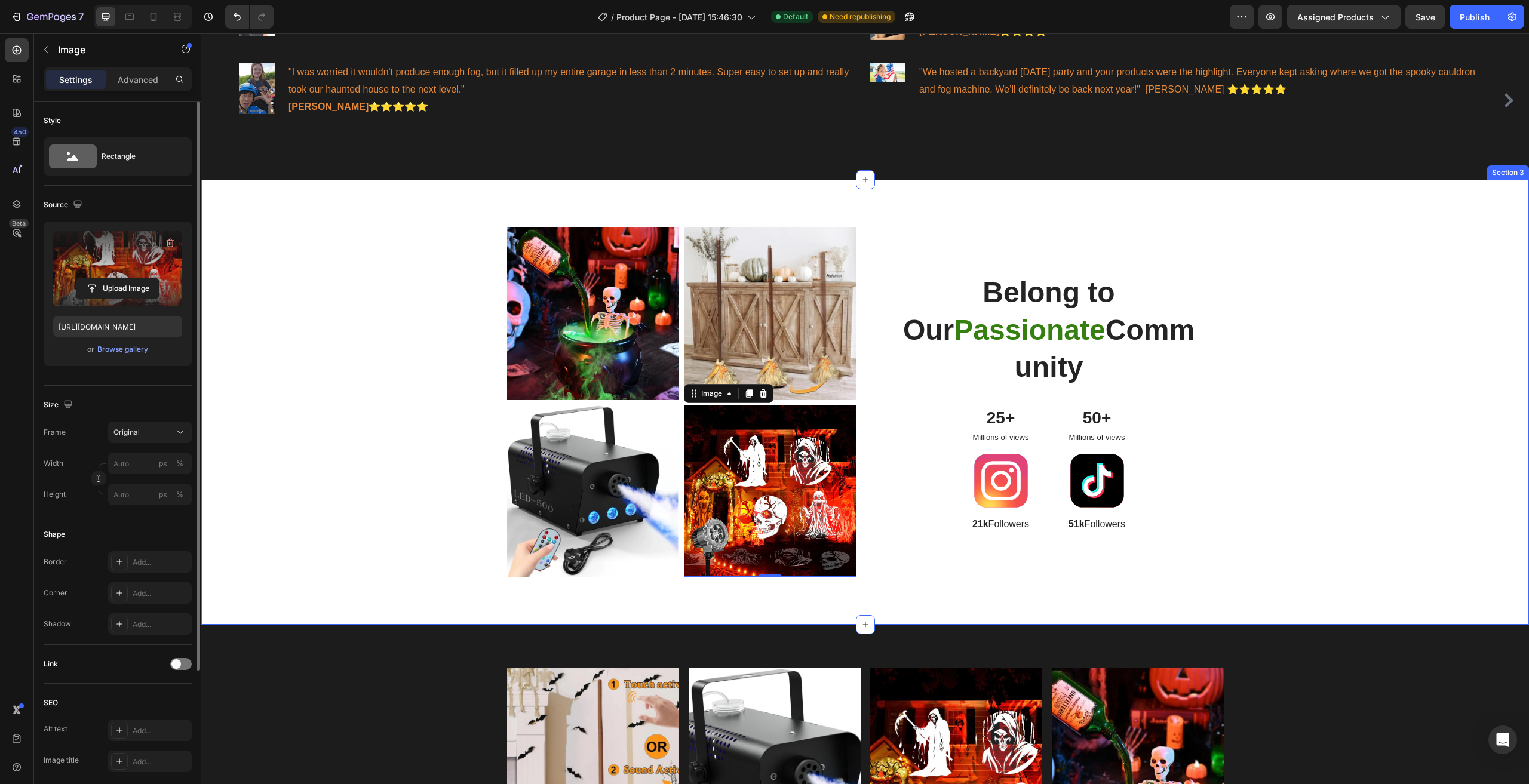
click at [318, 224] on div "Image Image Row Image Image 0 Row Belong to Our Passionate Community Heading 25…" at bounding box center [865, 402] width 1327 height 445
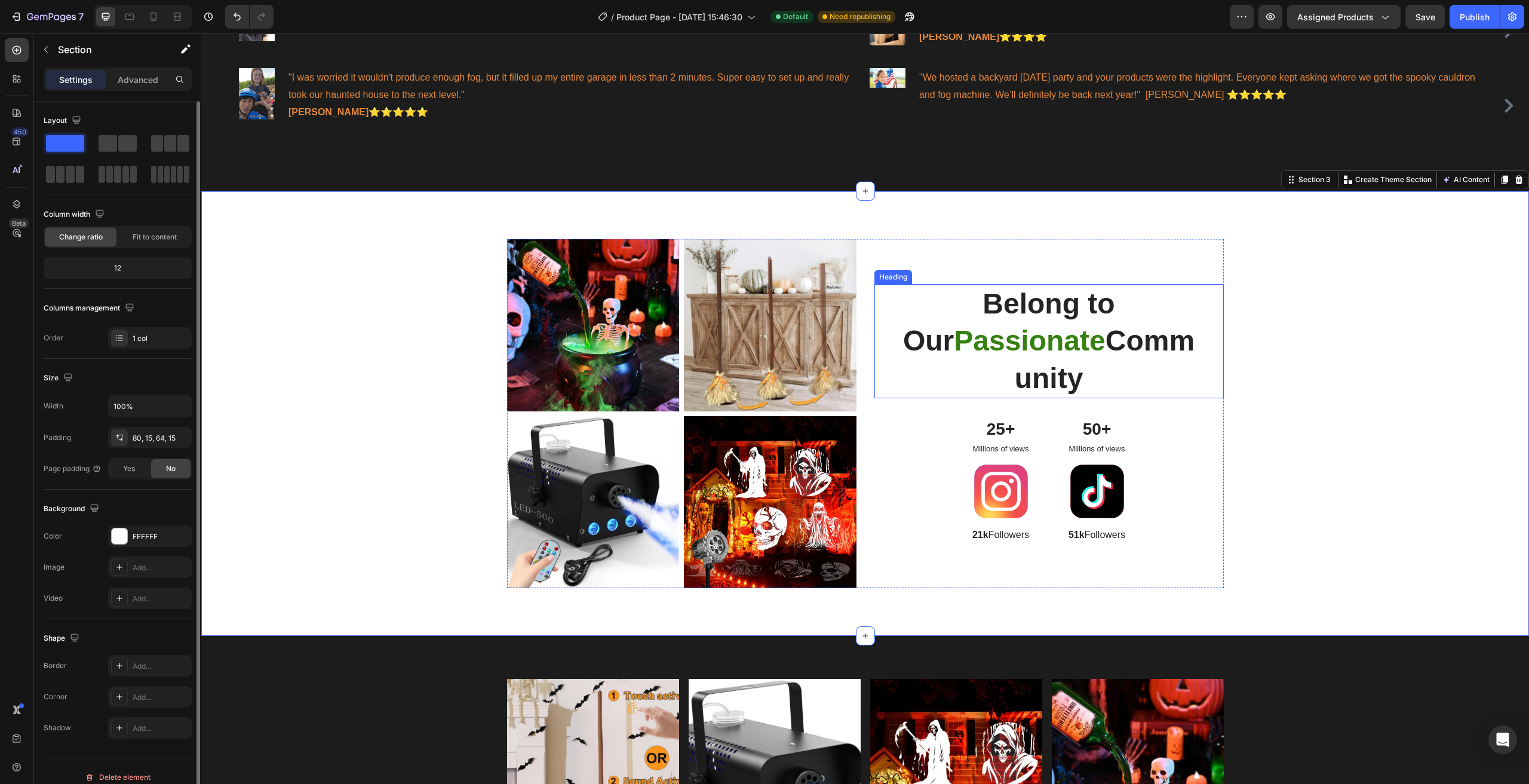
click at [953, 313] on h2 "Belong to Our Passionate Community" at bounding box center [1049, 341] width 311 height 114
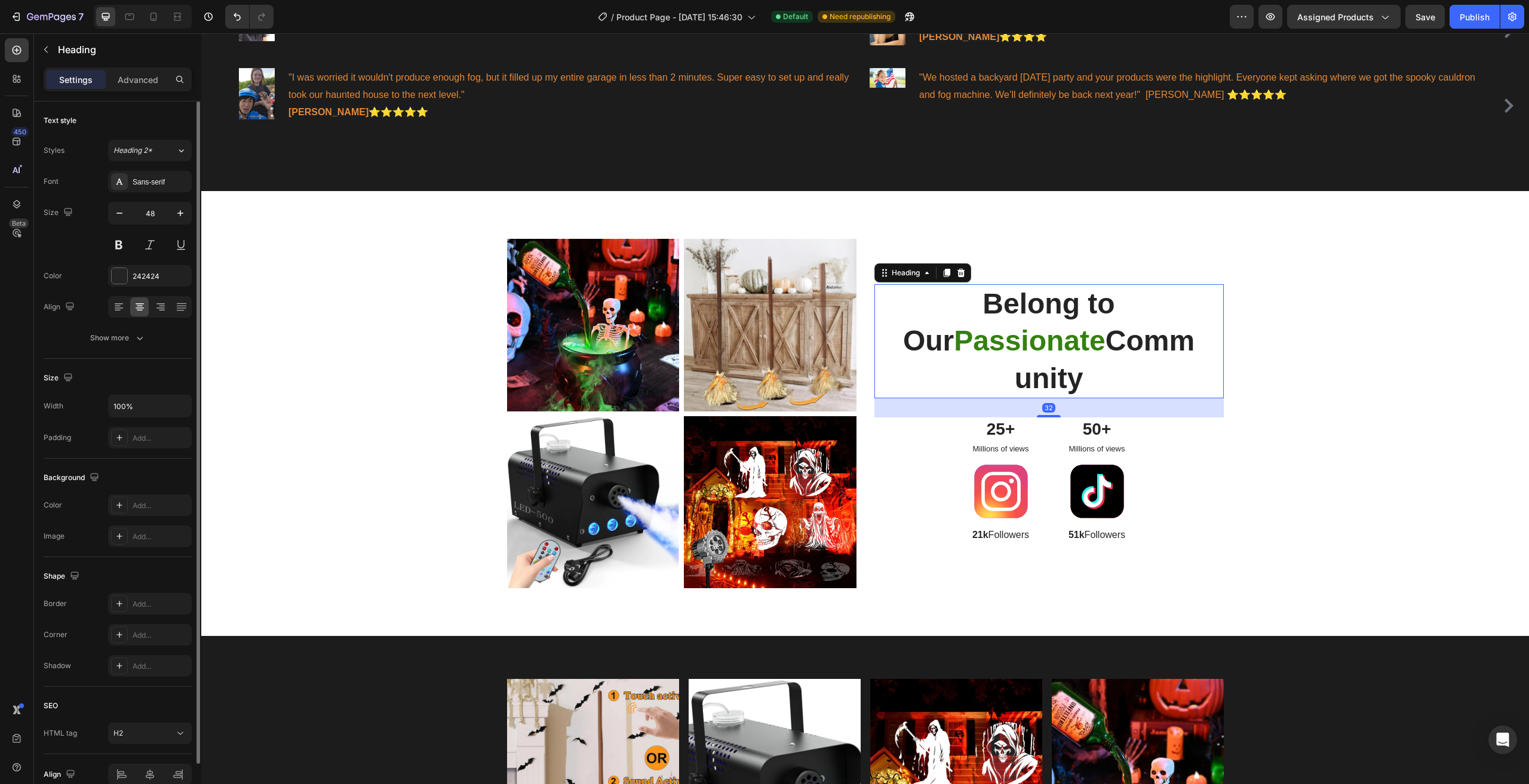
click at [949, 295] on h2 "Belong to Our Passionate Community" at bounding box center [1049, 341] width 311 height 114
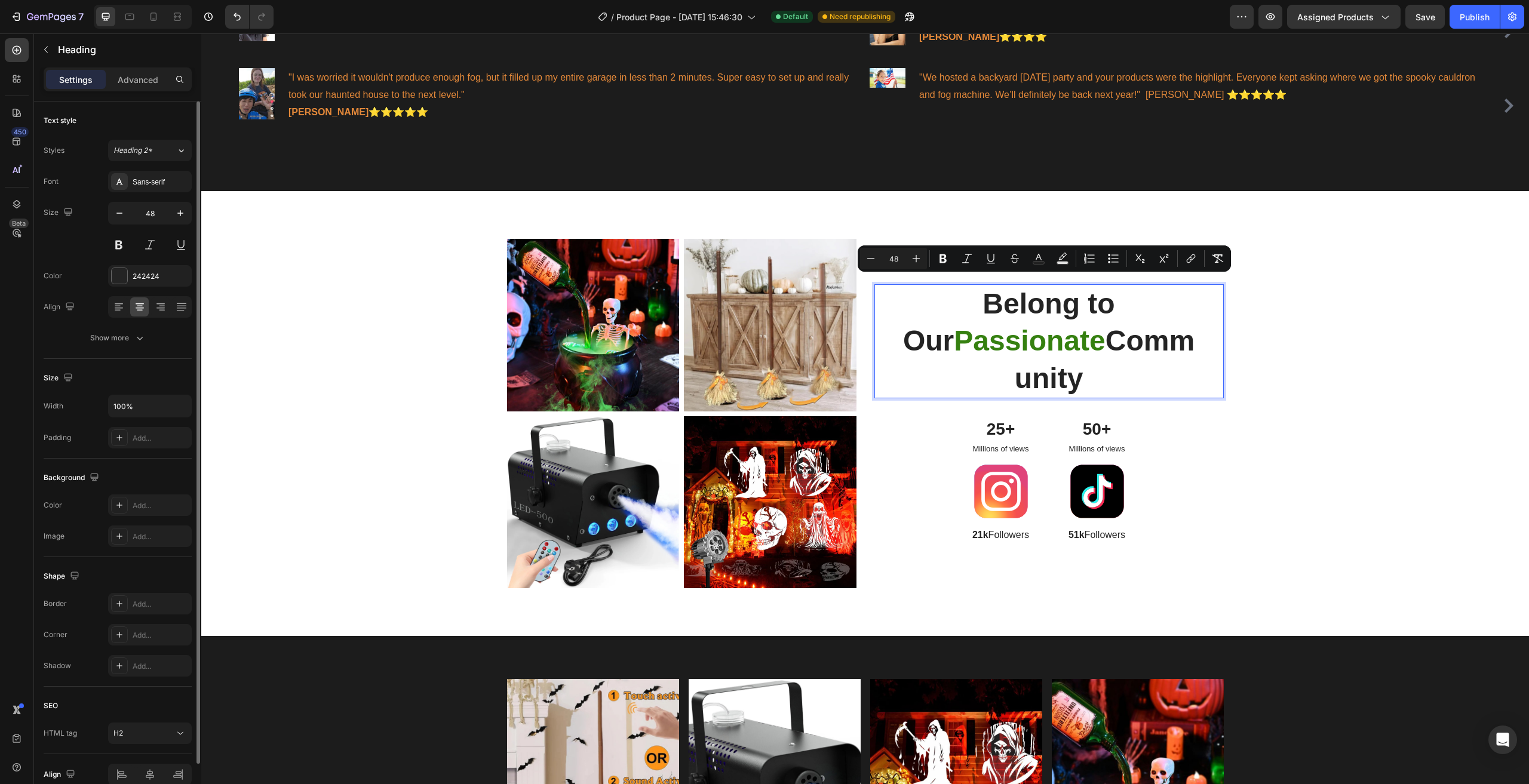
drag, startPoint x: 948, startPoint y: 292, endPoint x: 1109, endPoint y: 357, distance: 173.6
click at [1125, 365] on p "Belong to Our Passionate Community" at bounding box center [1049, 341] width 309 height 112
click at [1391, 397] on div "Image Image Row Image Image Row Belong to Our Passionate Community Heading 32 2…" at bounding box center [865, 418] width 1310 height 359
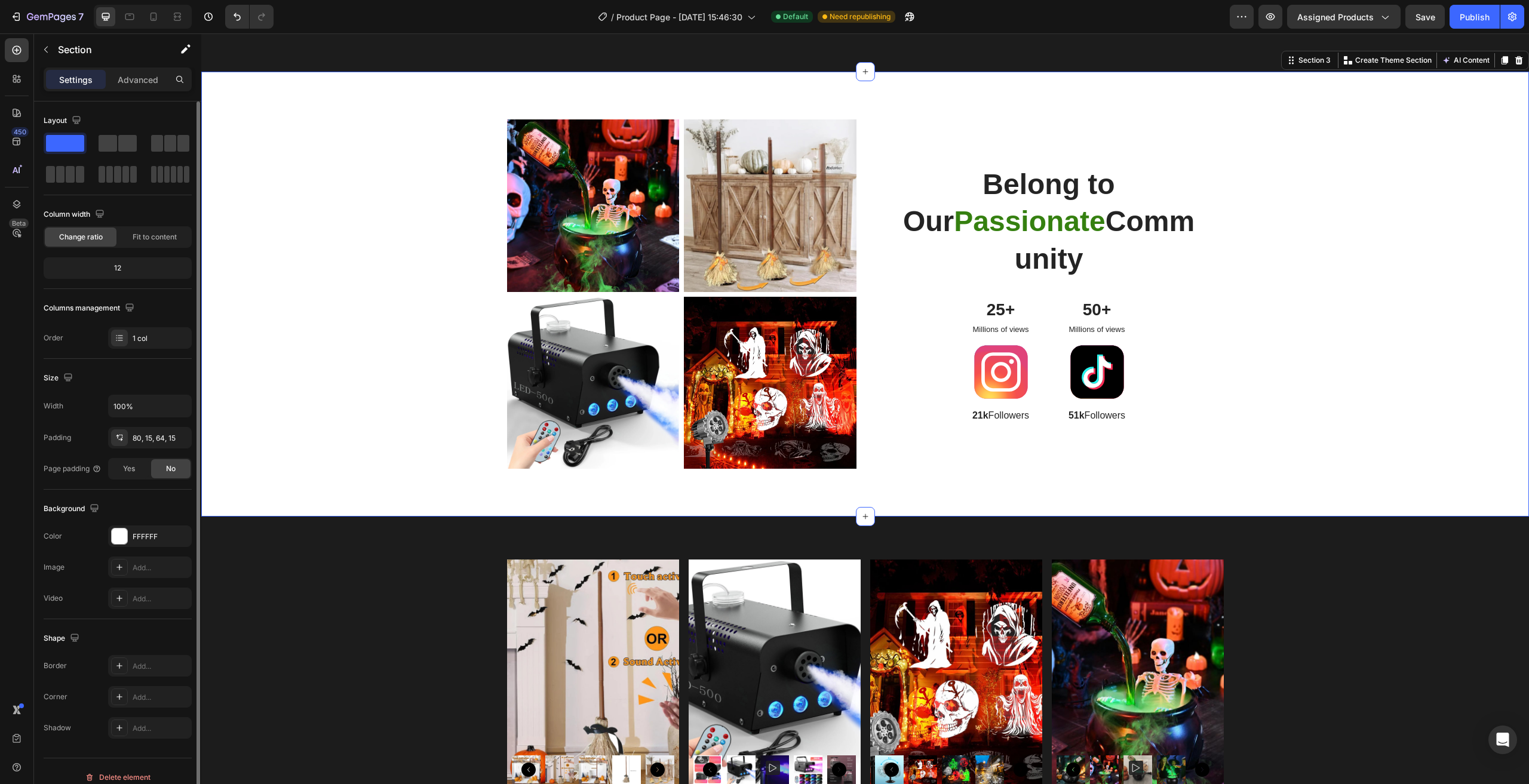
scroll to position [896, 0]
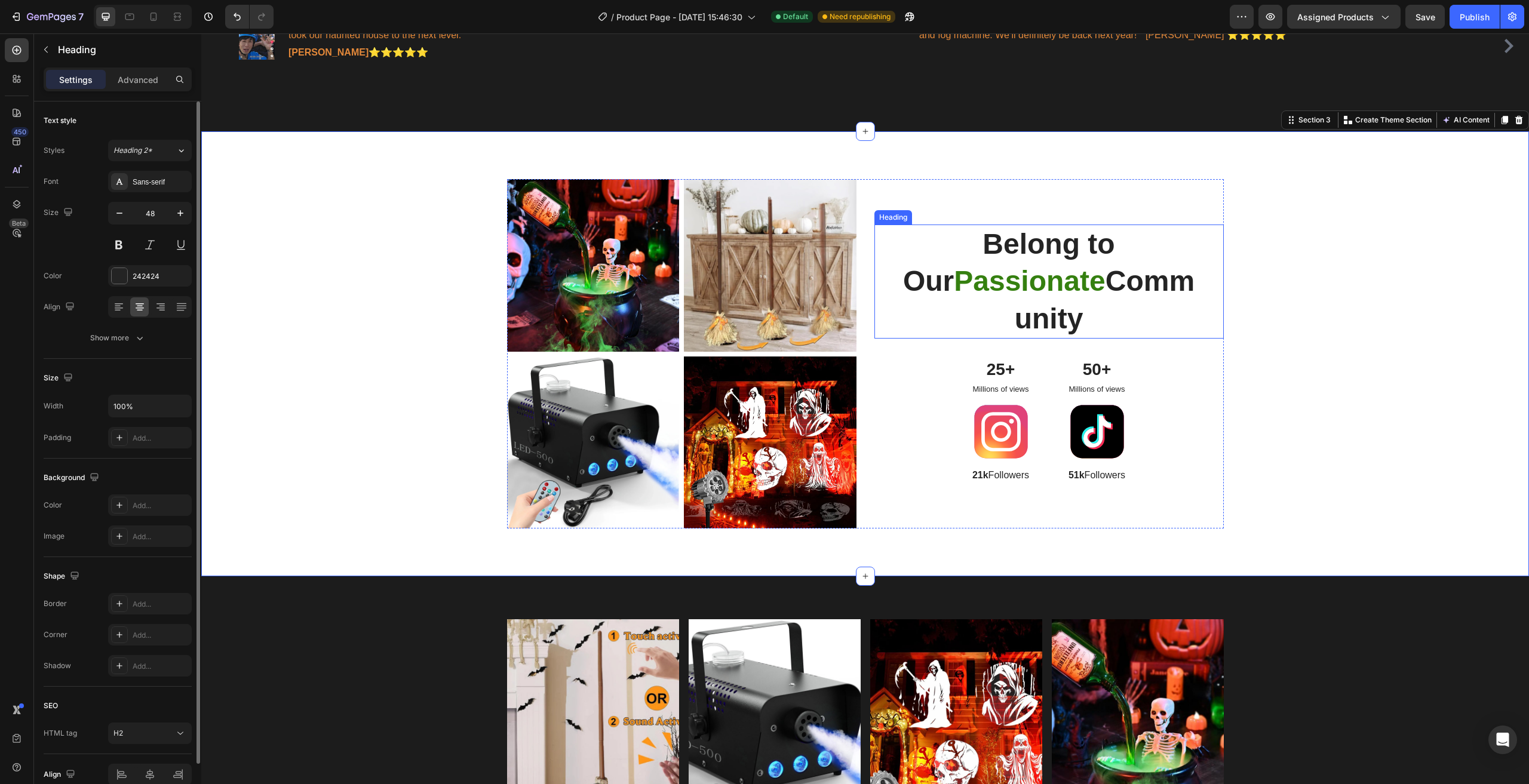
click at [971, 240] on p "Belong to Our Passionate Community" at bounding box center [1049, 282] width 309 height 112
click at [945, 232] on p "Belong to Our Passionate Community" at bounding box center [1049, 282] width 309 height 112
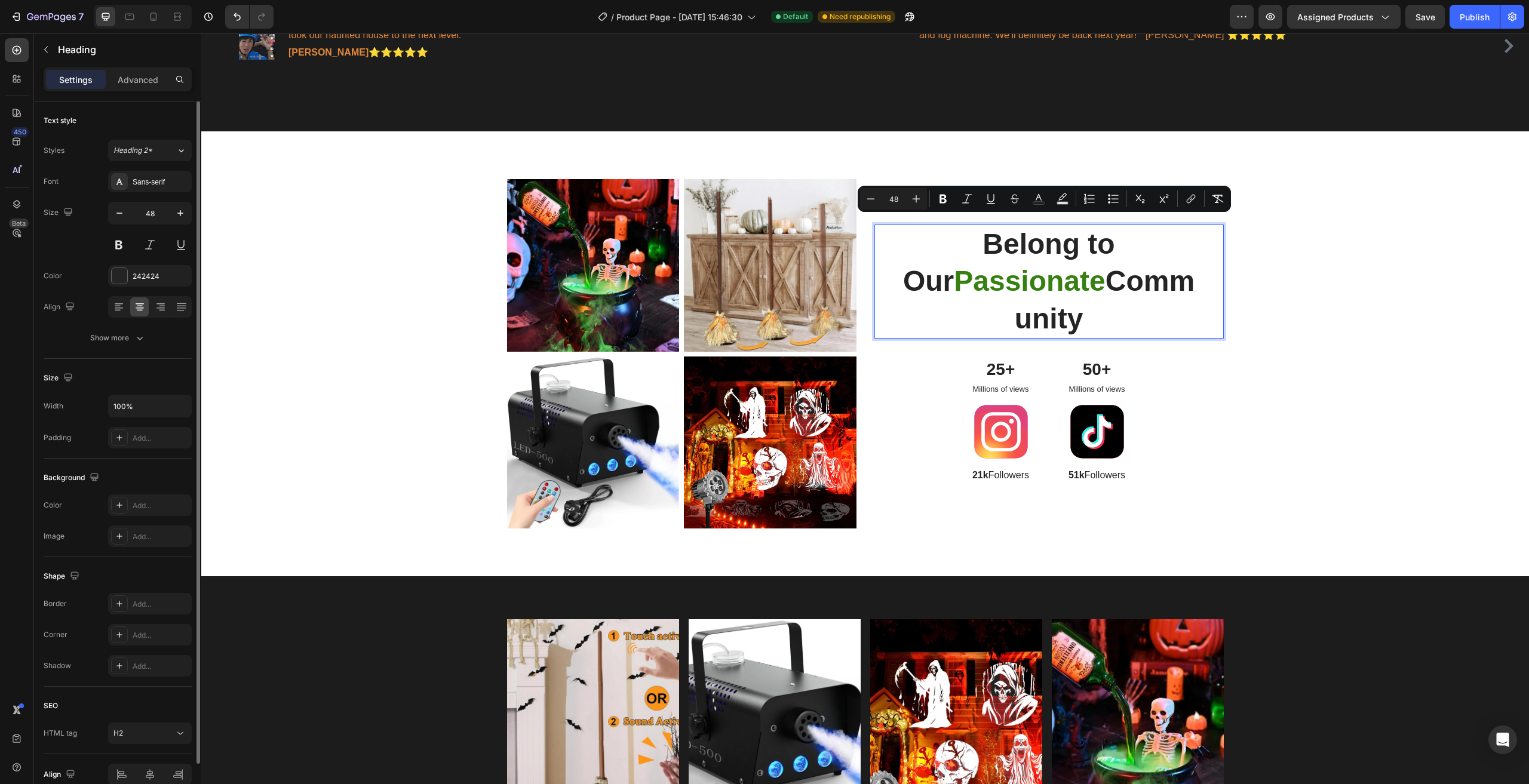
drag, startPoint x: 953, startPoint y: 231, endPoint x: 1159, endPoint y: 319, distance: 224.0
click at [1159, 319] on p "Belong to Our Passionate Community" at bounding box center [1049, 282] width 309 height 112
copy p "Belong to Our Passionate Community"
drag, startPoint x: 943, startPoint y: 223, endPoint x: 1148, endPoint y: 314, distance: 224.3
click at [1148, 314] on p "Belong to Our Passionate Community" at bounding box center [1049, 282] width 309 height 112
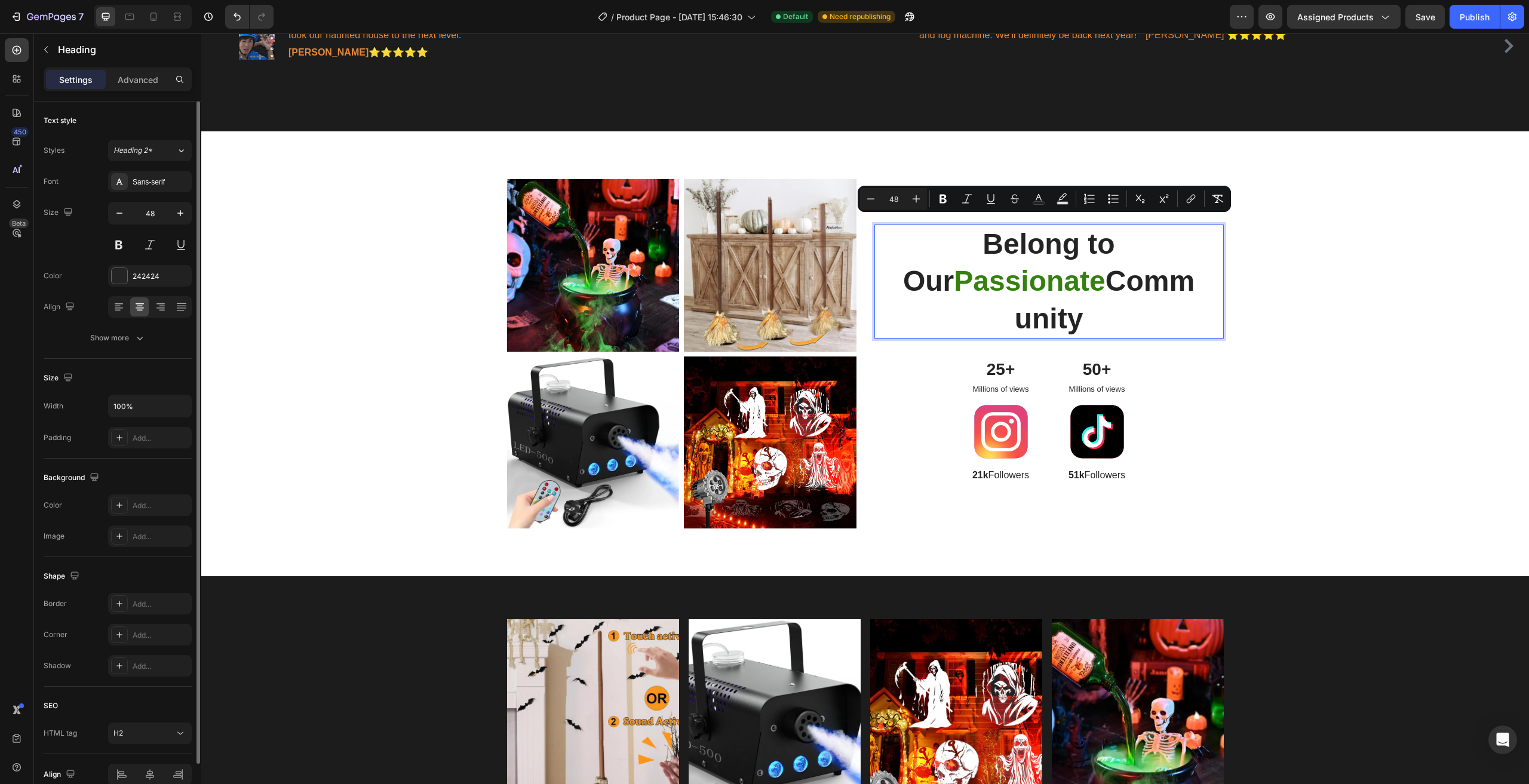
scroll to position [877, 0]
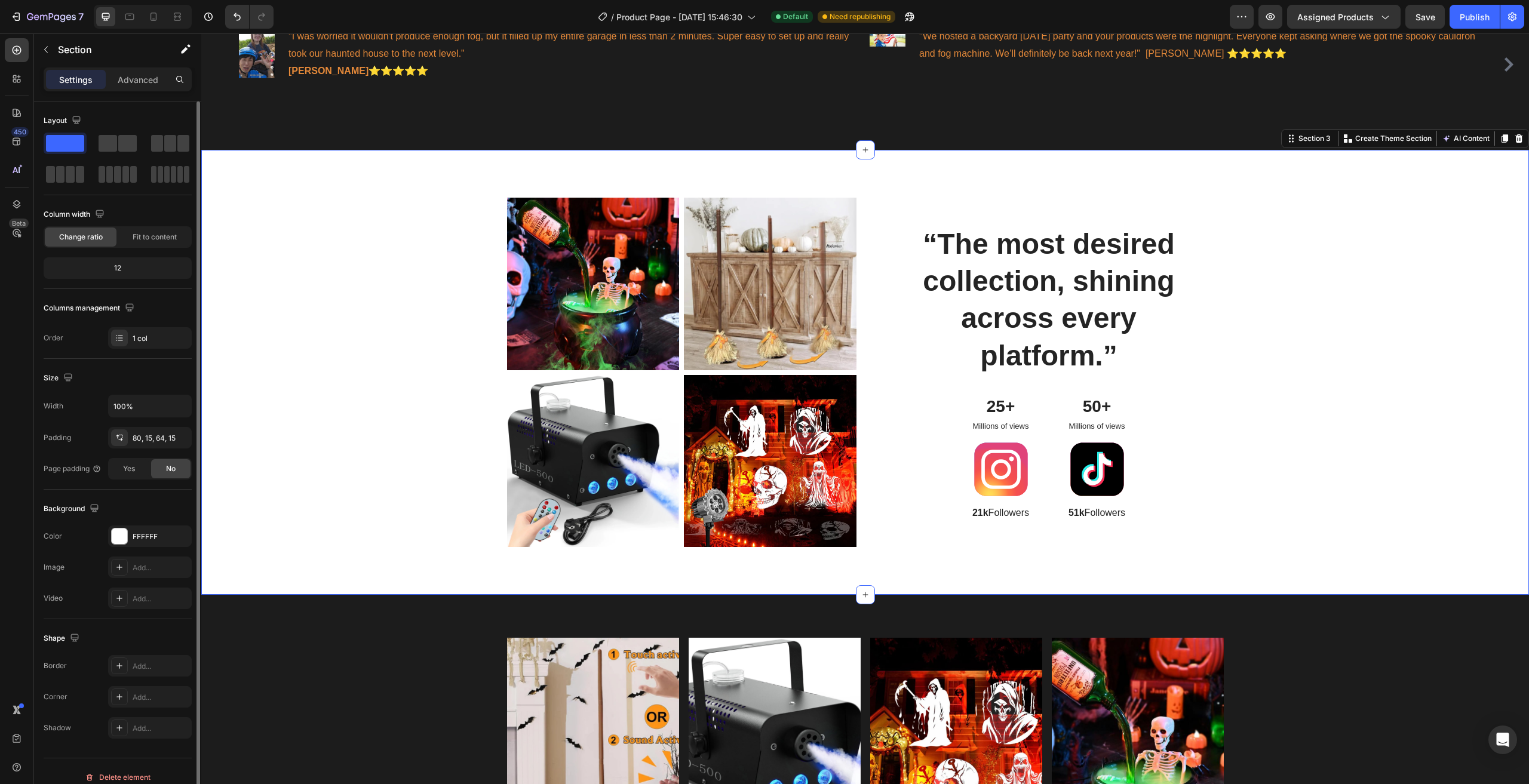
click at [1331, 325] on div "Image Image Row Image Image Row “The most desired collection, shining across ev…" at bounding box center [865, 377] width 1310 height 359
click at [946, 255] on p "“The most desired collection, shining across every platform.”" at bounding box center [1049, 300] width 309 height 149
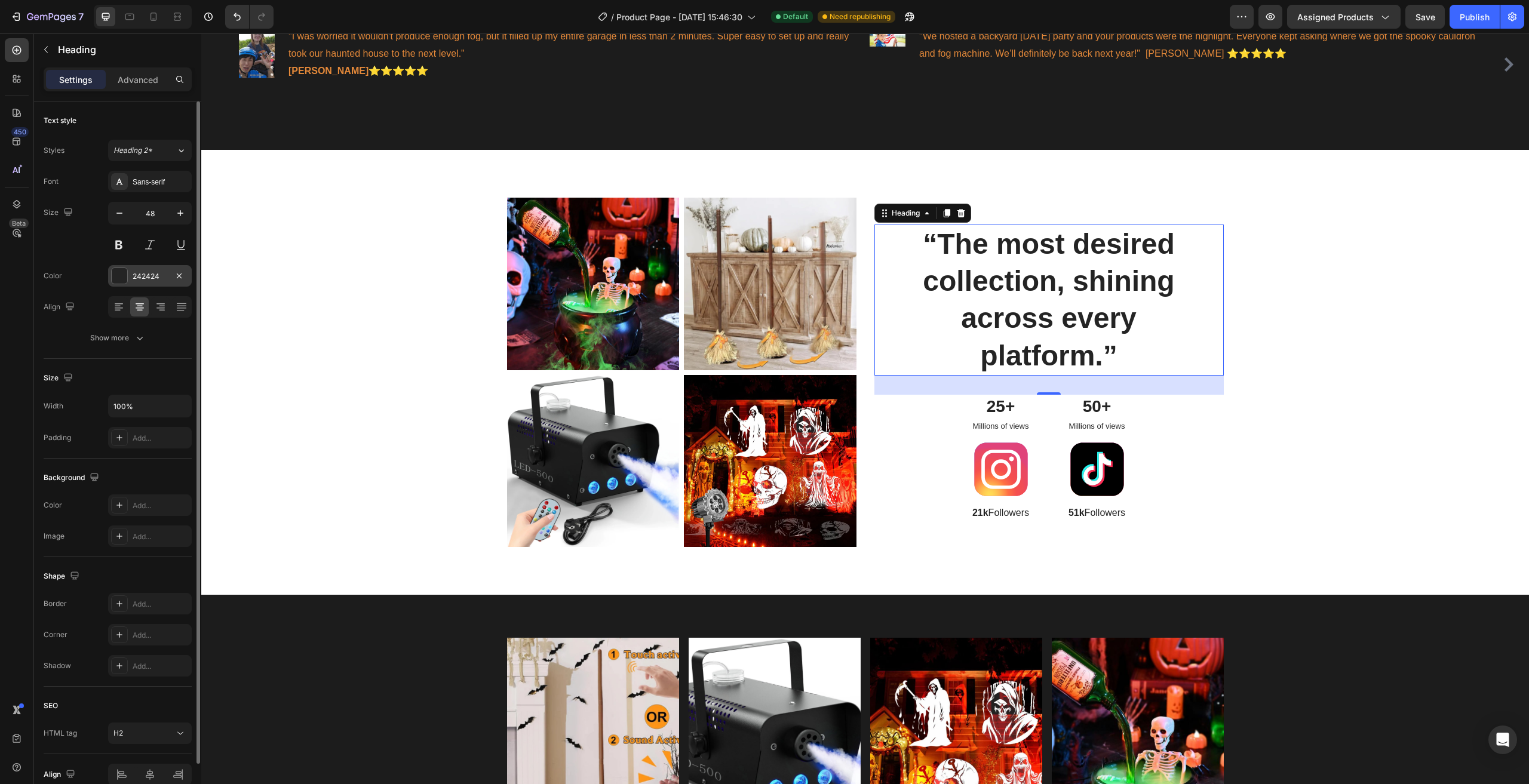
click at [151, 277] on div "242424" at bounding box center [149, 277] width 35 height 11
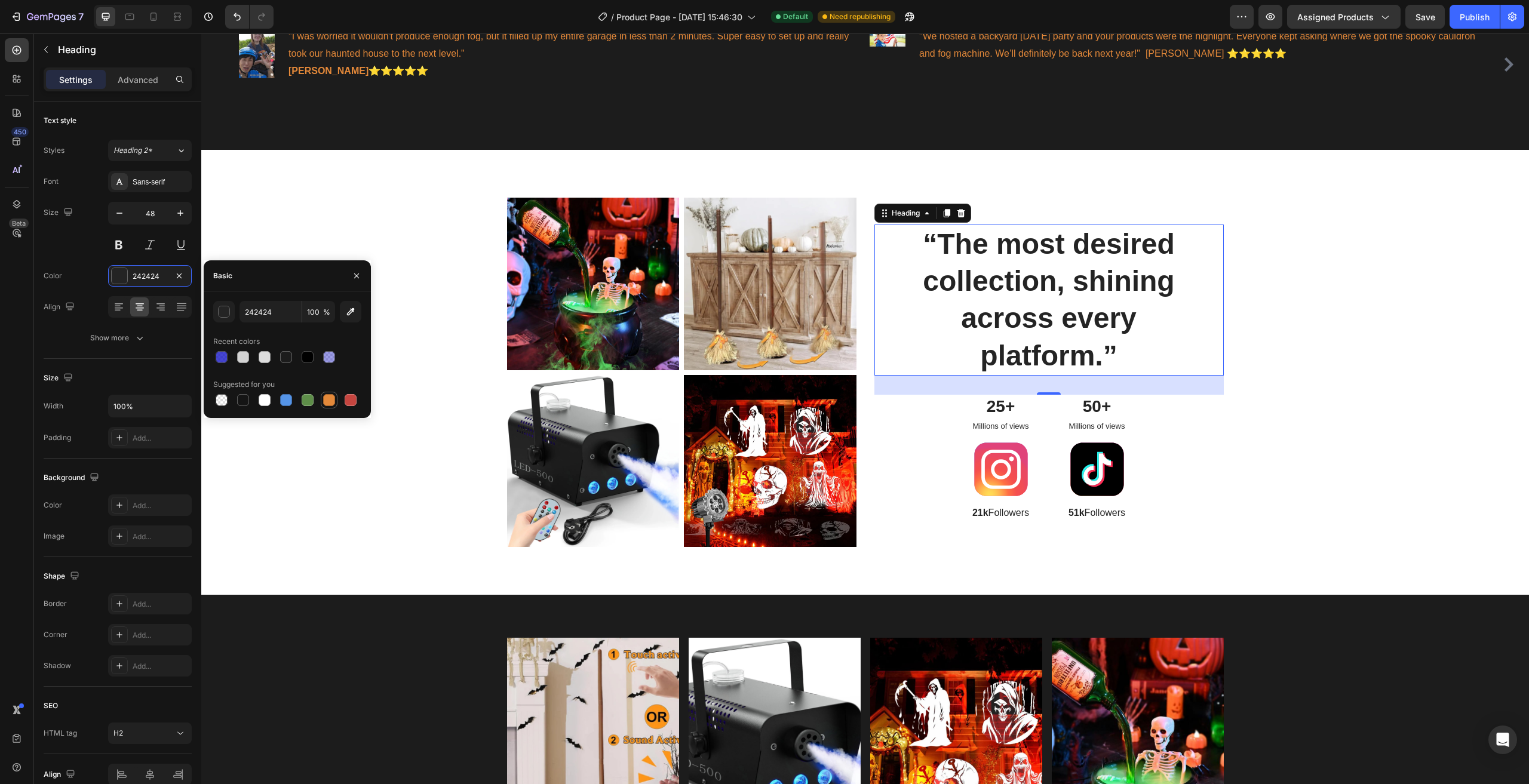
click at [333, 393] on div at bounding box center [329, 400] width 15 height 15
type input "E4893A"
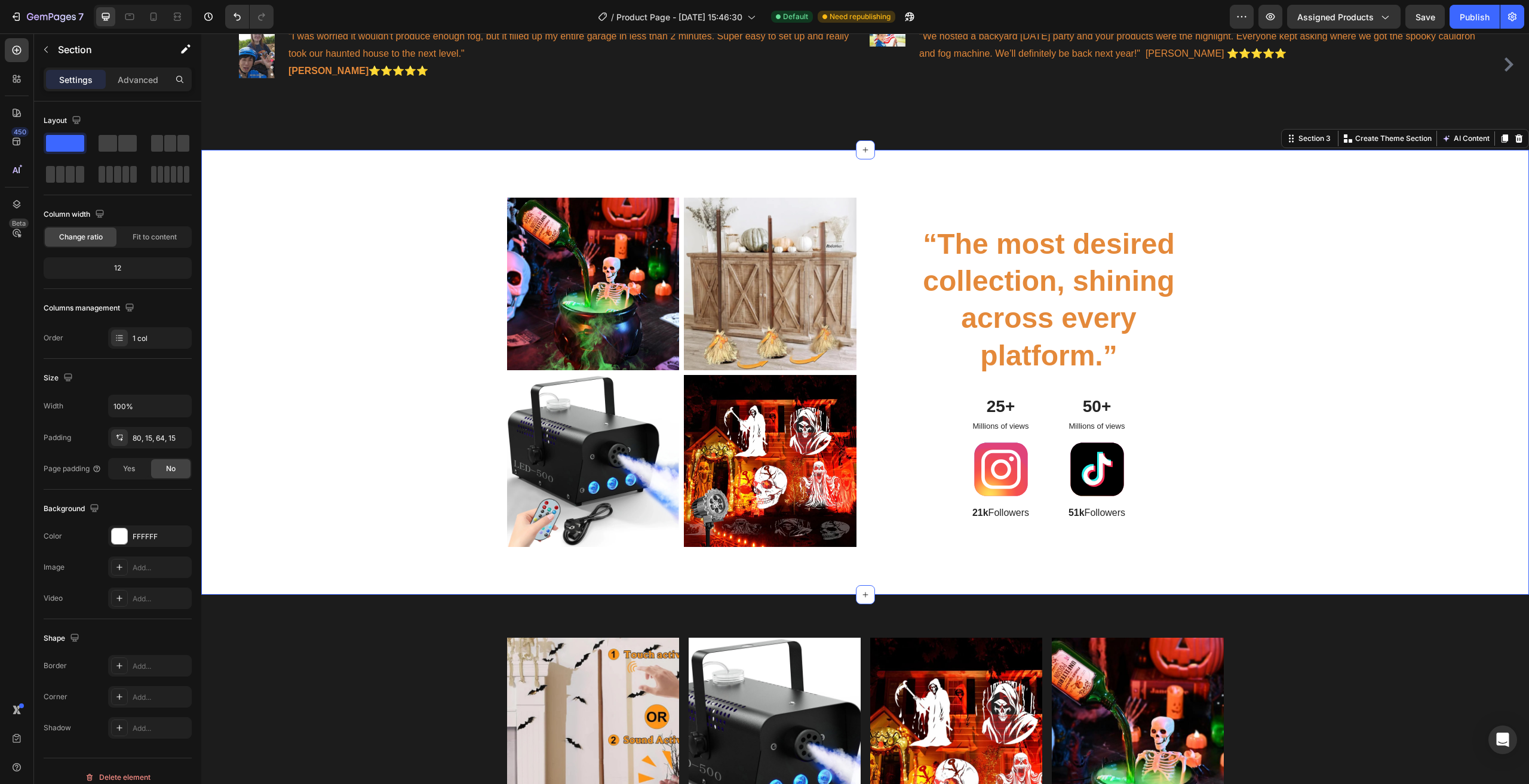
click at [349, 251] on div "Image Image Row Image Image Row “The most desired collection, shining across ev…" at bounding box center [865, 377] width 1310 height 359
click at [131, 539] on div "FFFFFF" at bounding box center [150, 536] width 84 height 21
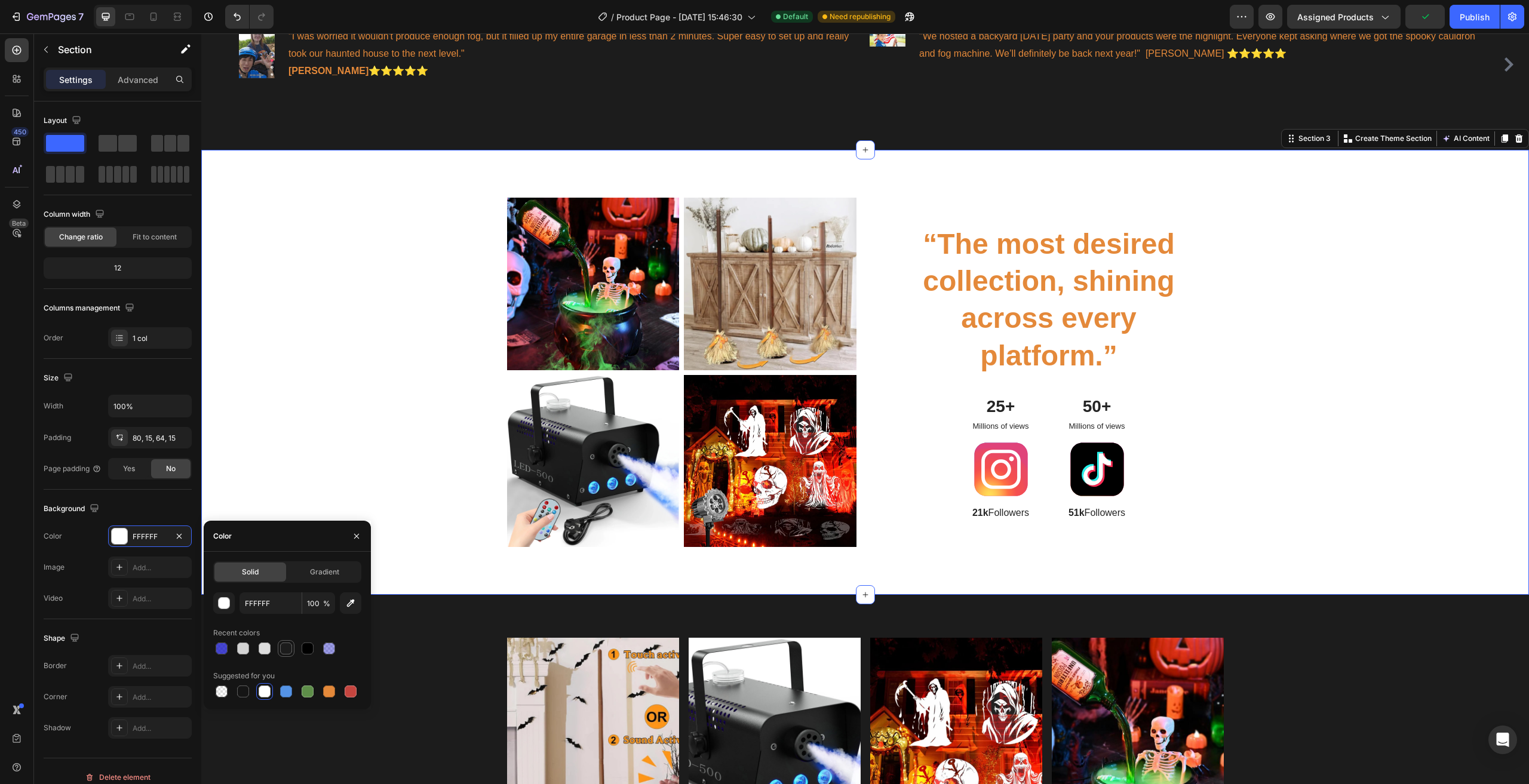
click at [285, 647] on div at bounding box center [286, 649] width 12 height 12
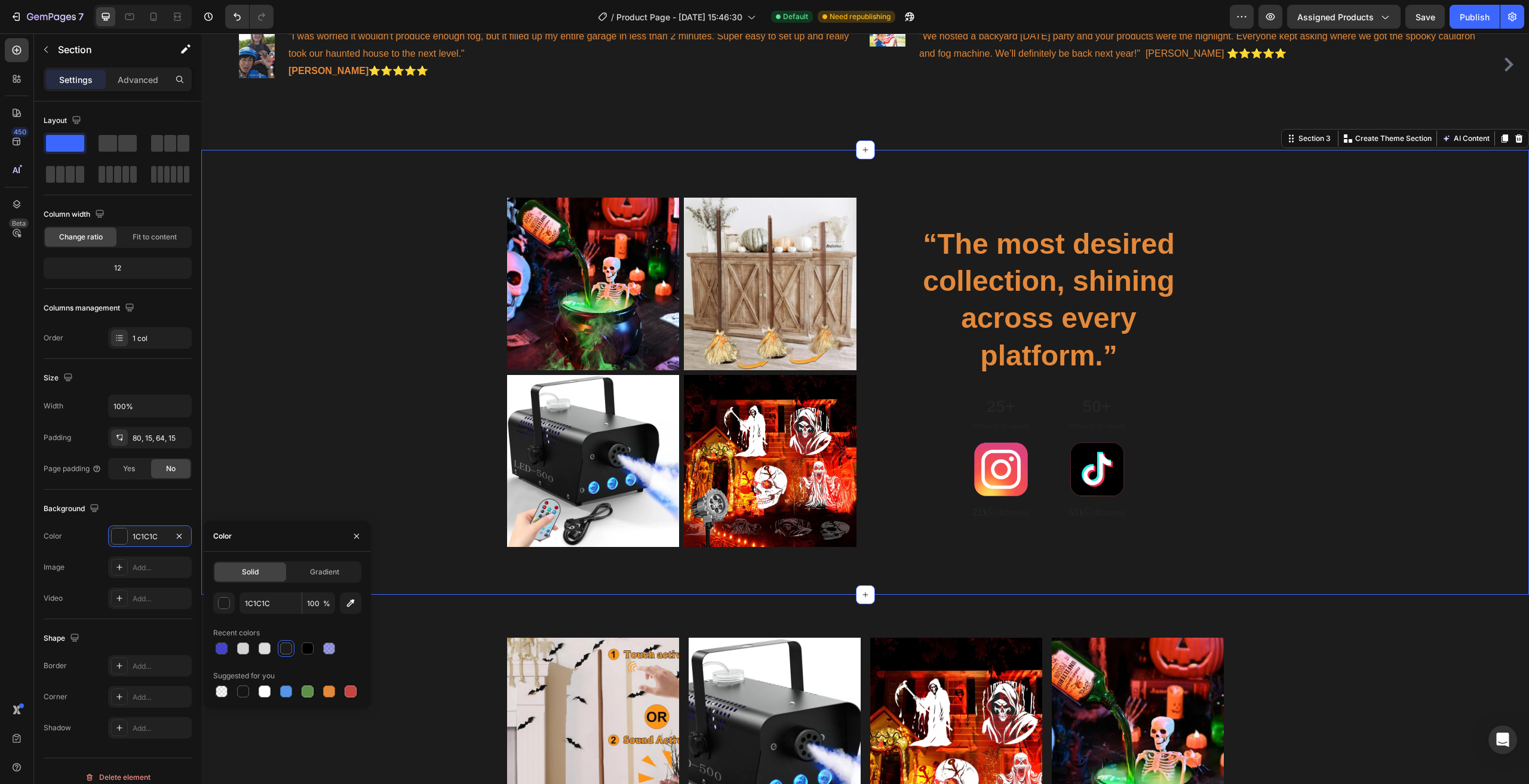
click at [274, 647] on div at bounding box center [287, 649] width 148 height 17
click at [269, 649] on div at bounding box center [265, 649] width 12 height 12
type input "DDDDDD"
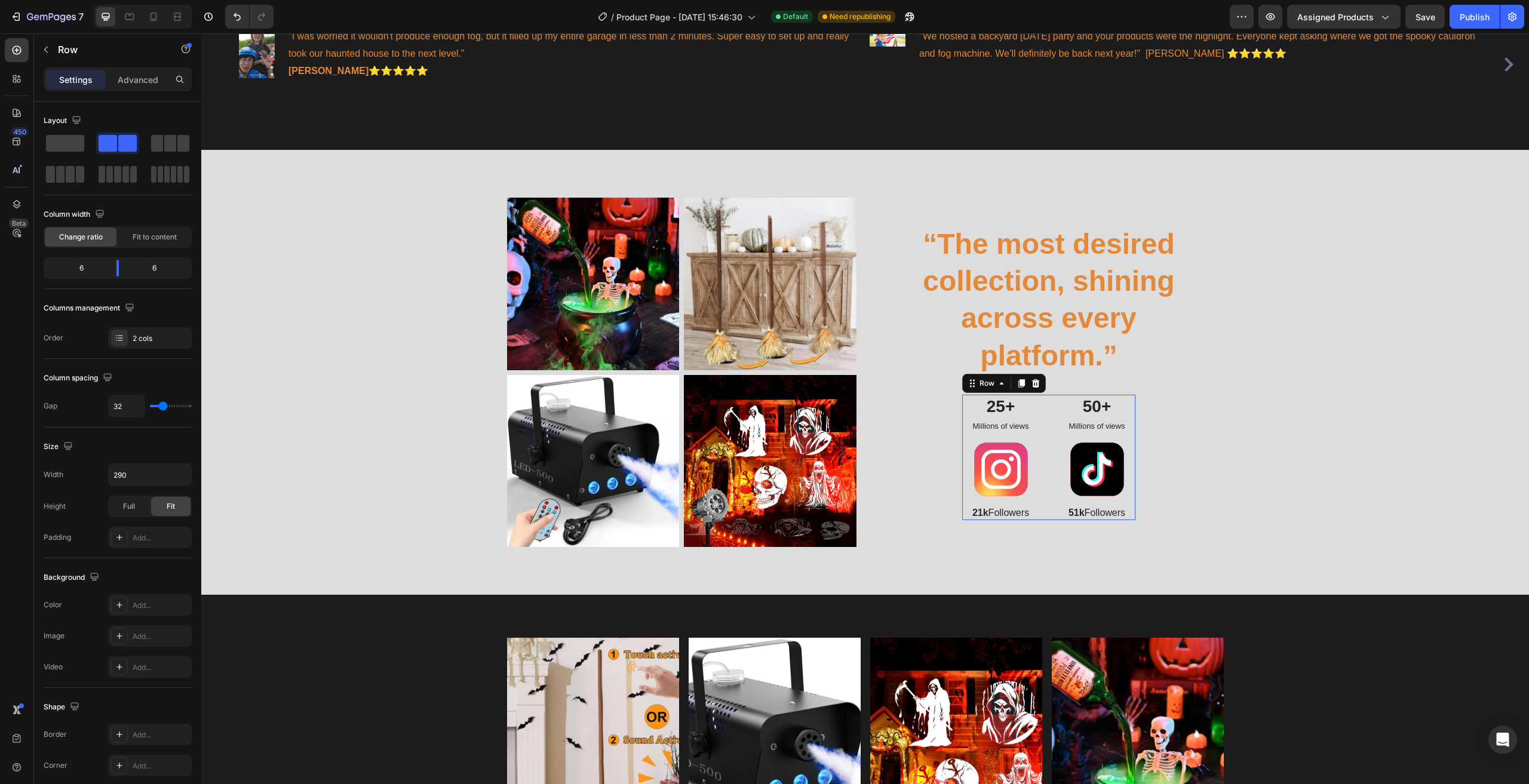
click at [1040, 407] on div "25+ Text Block Millions of views Text Block Image 21k Followers Text Block 50+ …" at bounding box center [1048, 457] width 173 height 126
click at [154, 344] on div "2 cols" at bounding box center [150, 337] width 84 height 21
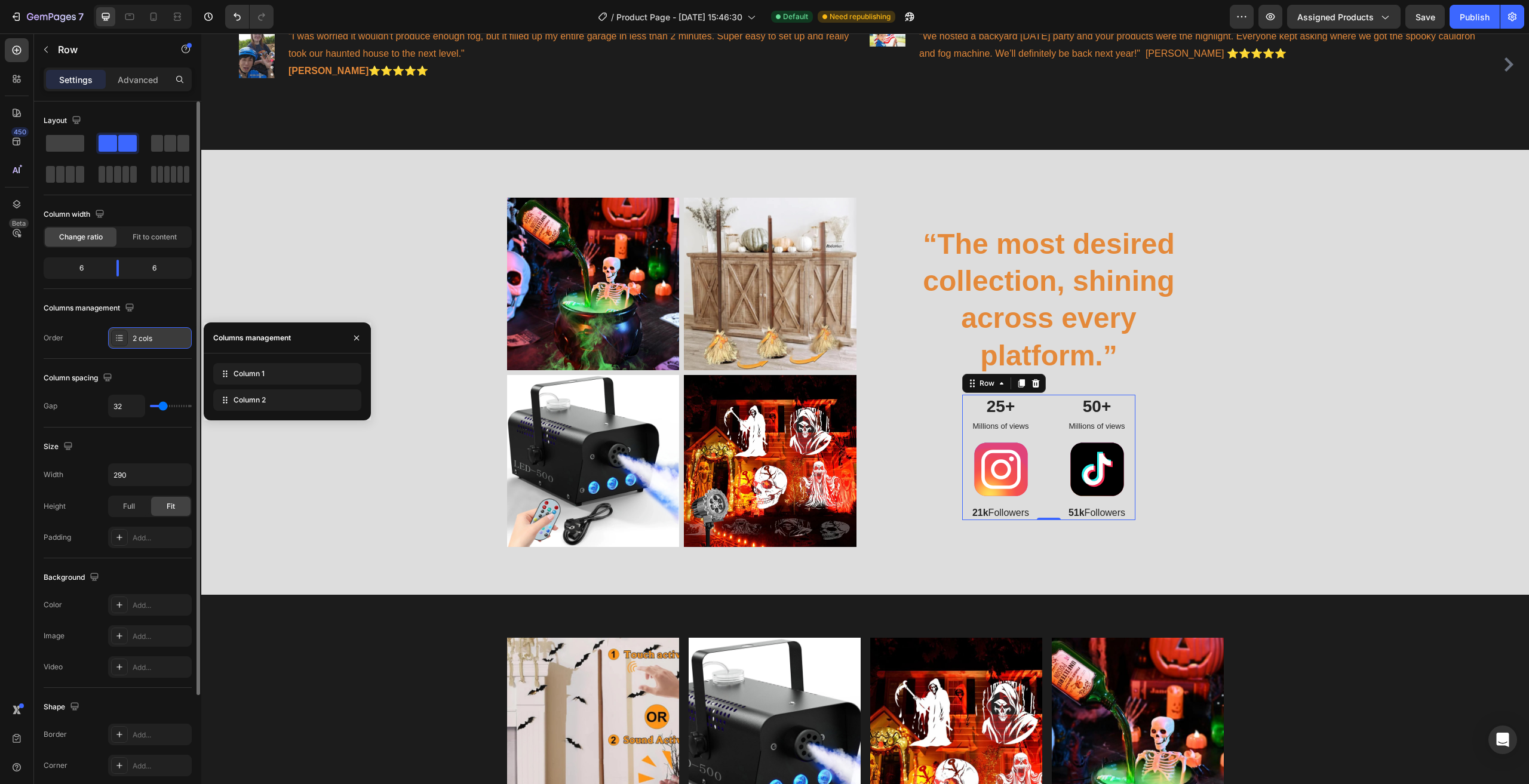
click at [154, 344] on div "2 cols" at bounding box center [150, 337] width 84 height 21
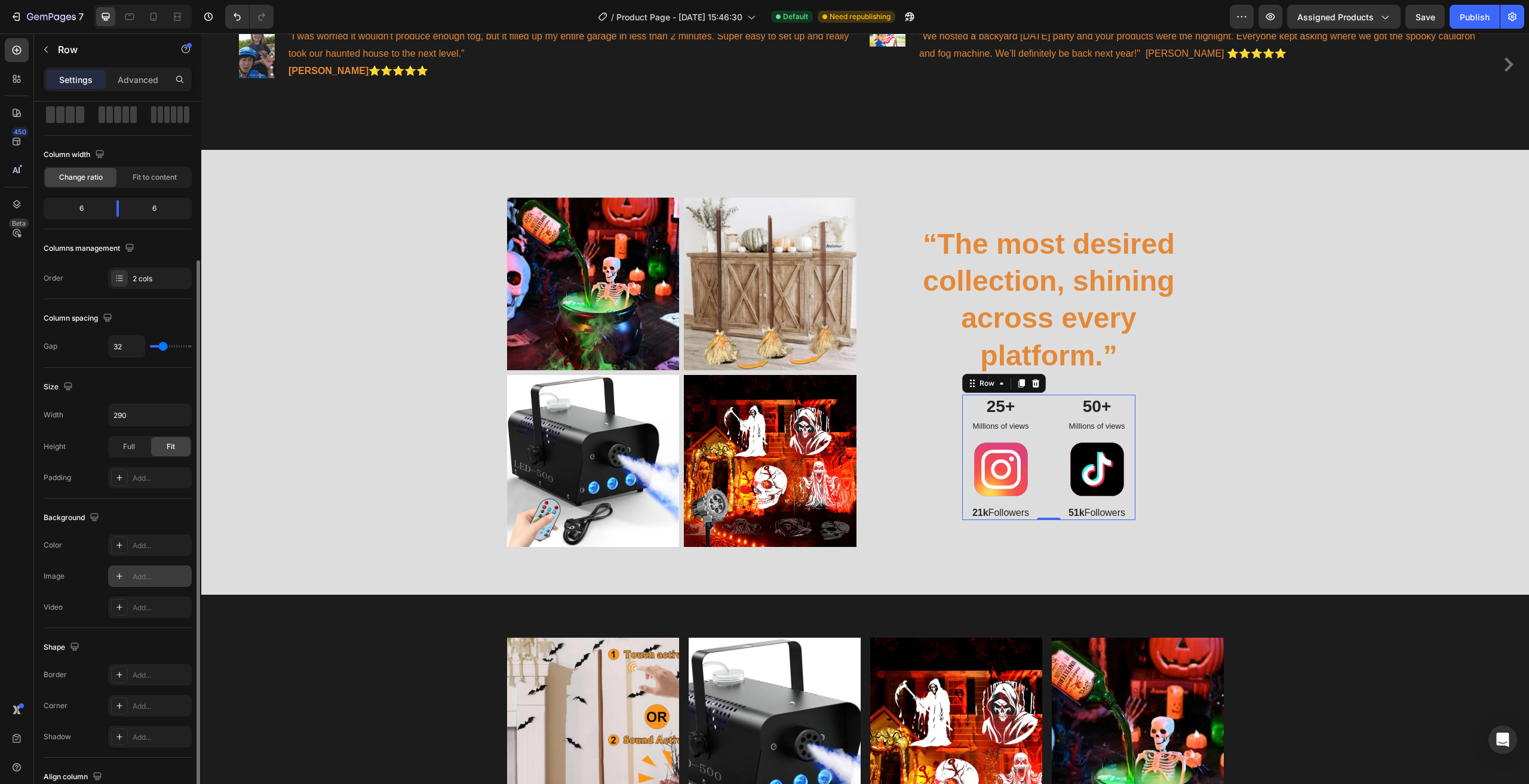
scroll to position [148, 0]
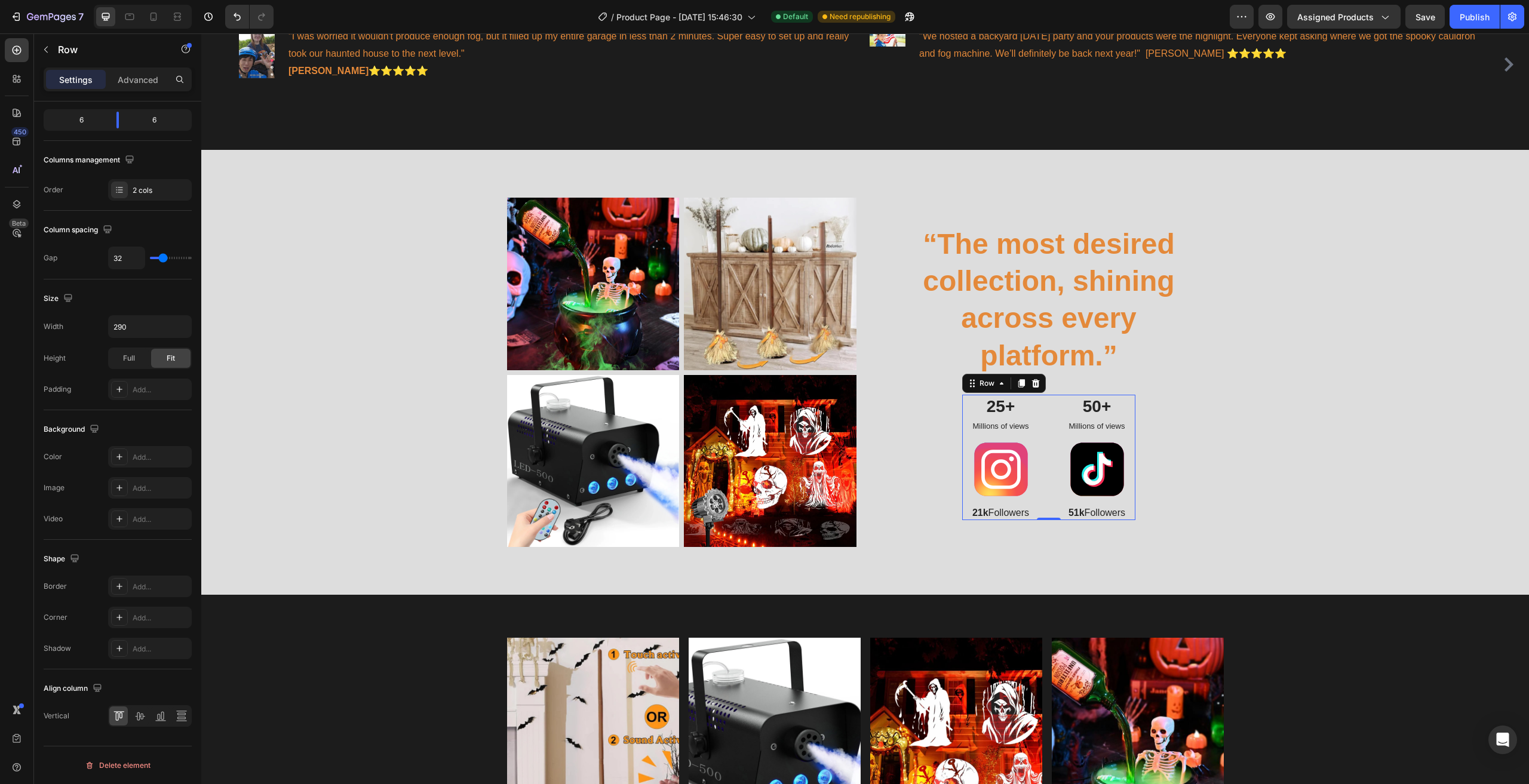
click at [1041, 413] on div "25+ Text Block Millions of views Text Block Image 21k Followers Text Block 50+ …" at bounding box center [1048, 457] width 173 height 126
click at [1002, 507] on p "21k Followers" at bounding box center [1000, 513] width 75 height 13
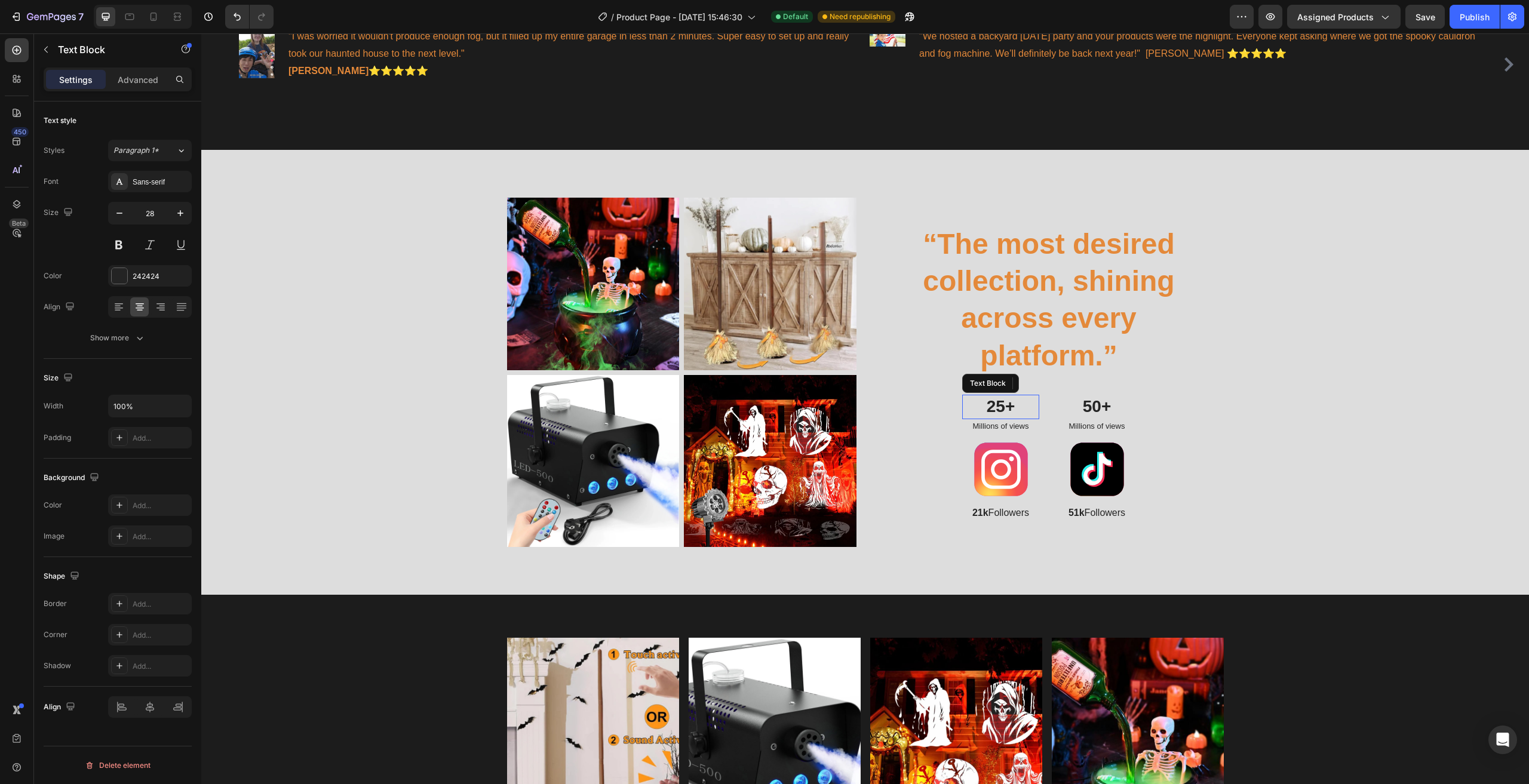
click at [1006, 397] on p "25+" at bounding box center [1000, 406] width 75 height 21
click at [998, 378] on div "Text Block" at bounding box center [997, 384] width 41 height 11
click at [178, 274] on icon "button" at bounding box center [179, 276] width 10 height 10
click at [242, 20] on icon "Undo/Redo" at bounding box center [237, 17] width 12 height 12
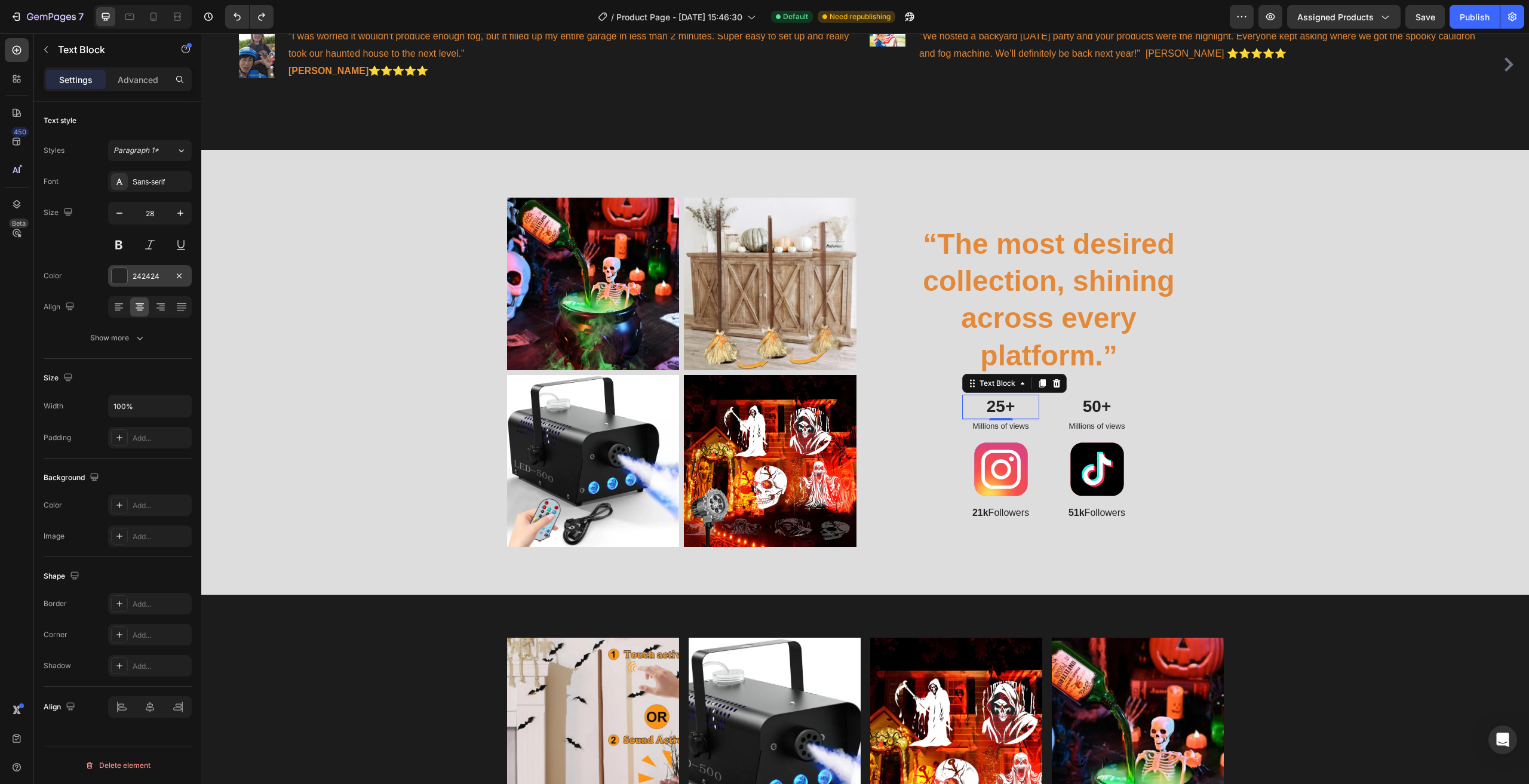
click at [158, 275] on div "242424" at bounding box center [149, 277] width 35 height 11
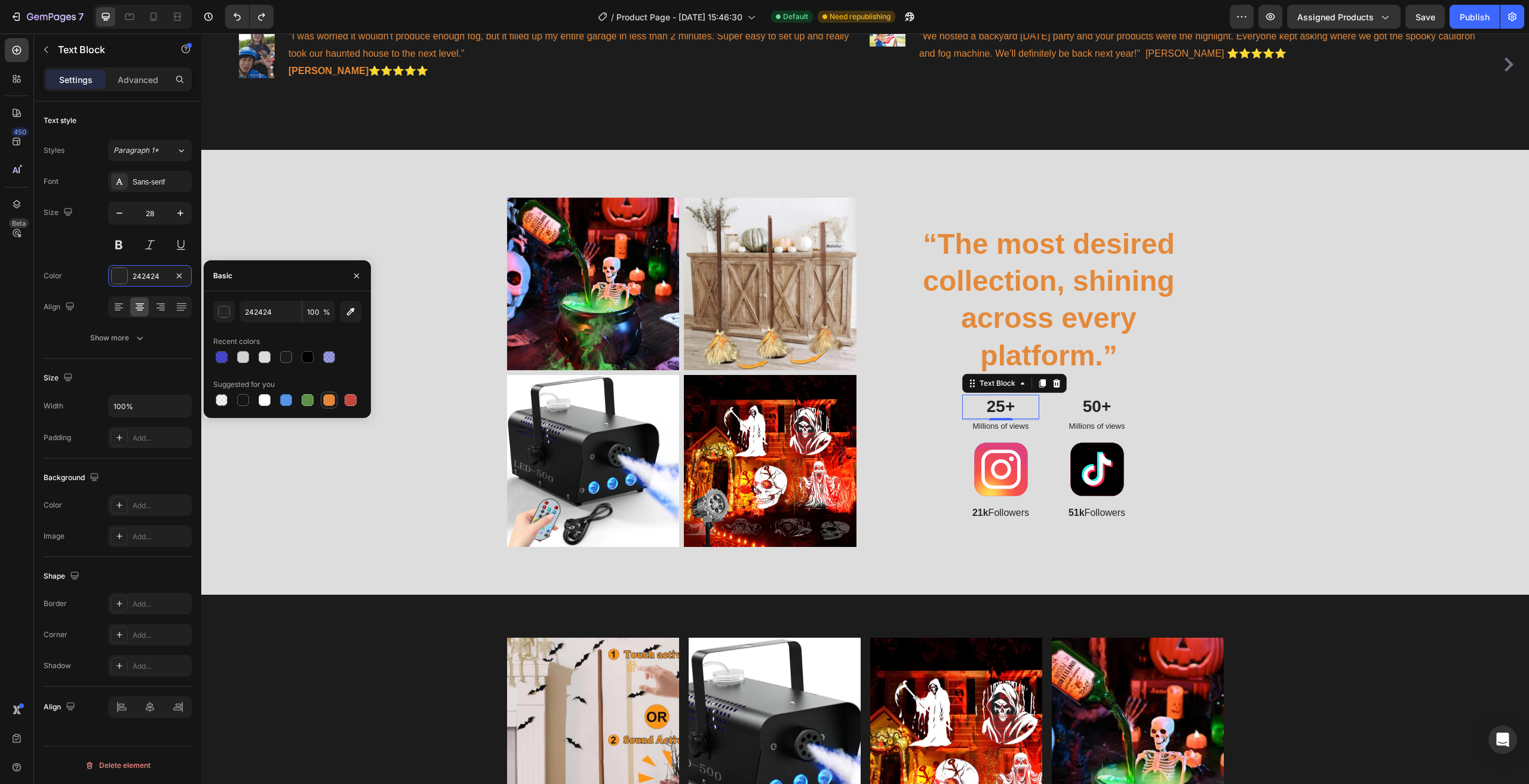
click at [332, 404] on div at bounding box center [329, 400] width 12 height 12
type input "E4893A"
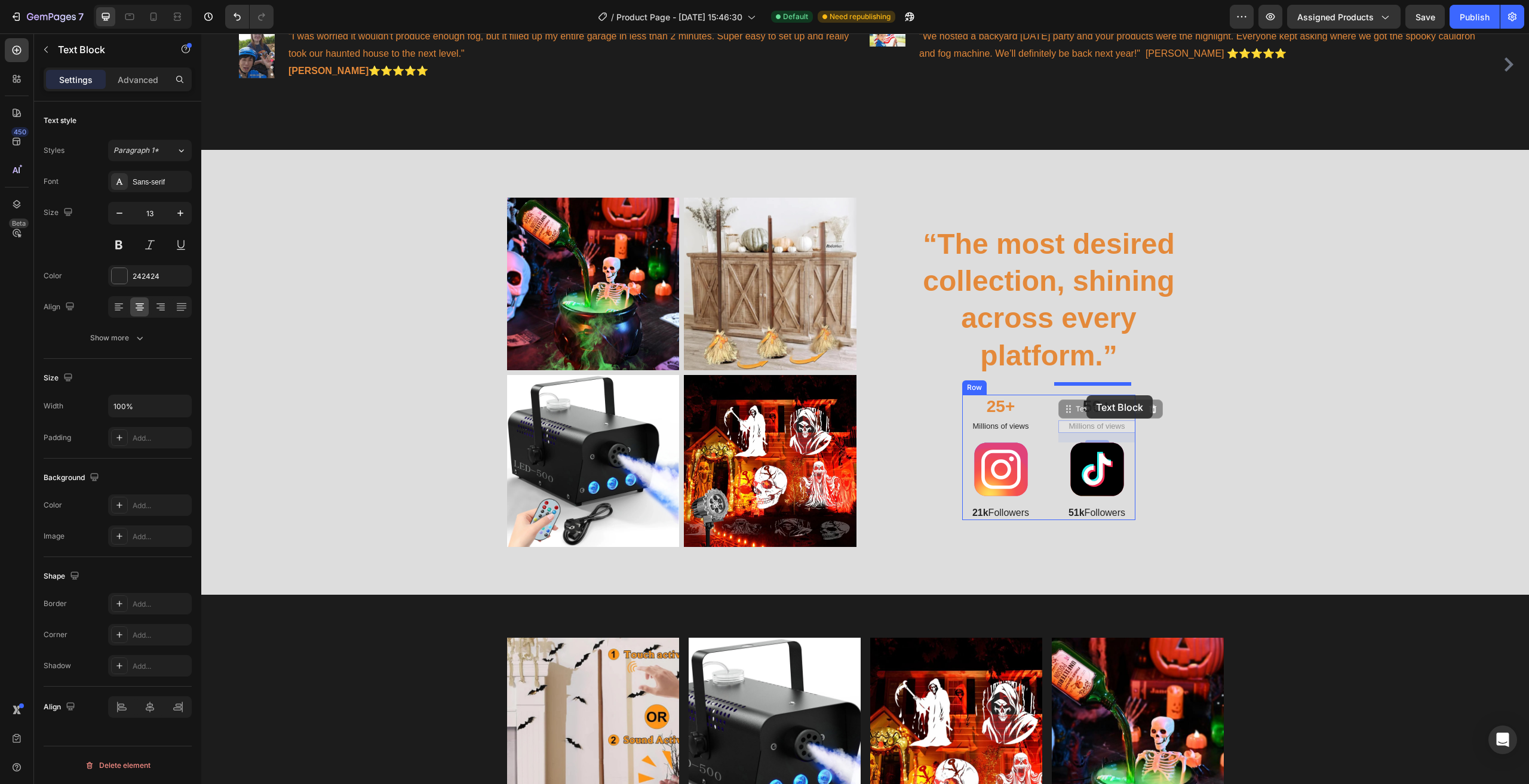
click at [1045, 410] on div "25+ Text Block Millions of views Text Block Image 21k Followers Text Block Mill…" at bounding box center [1048, 457] width 173 height 126
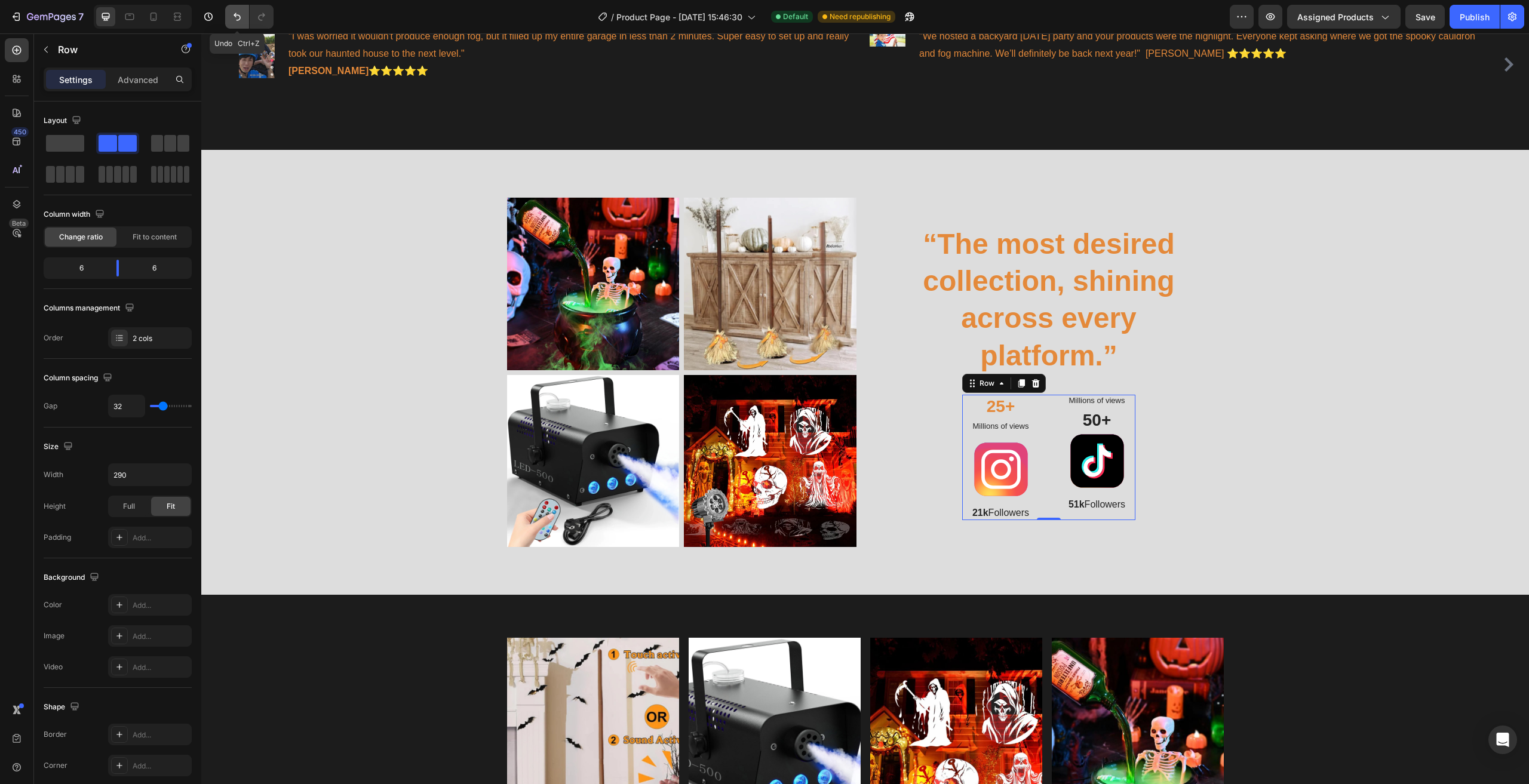
click at [234, 18] on icon "Undo/Redo" at bounding box center [237, 17] width 12 height 12
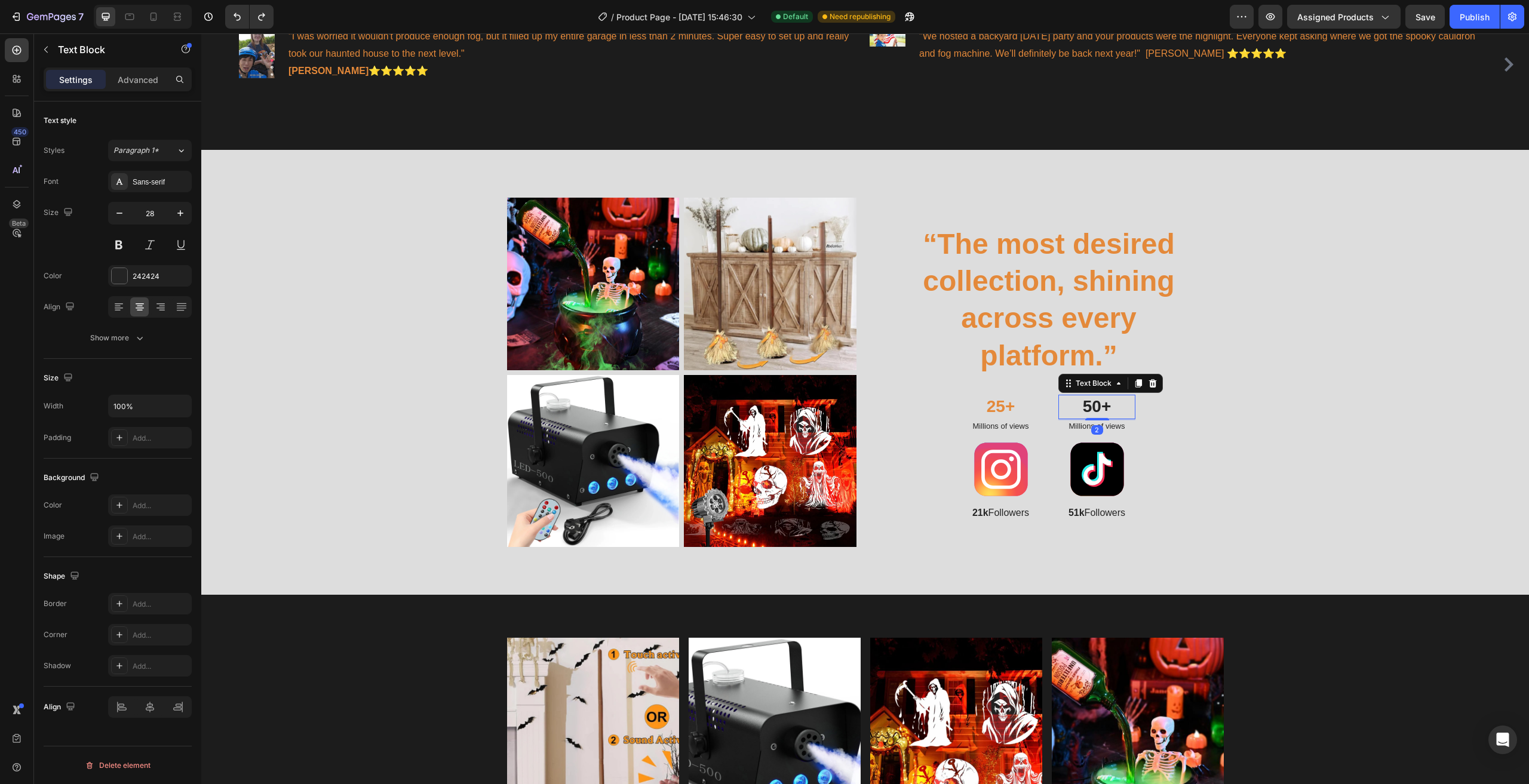
click at [1091, 397] on p "50+" at bounding box center [1096, 406] width 75 height 21
click at [143, 275] on div "242424" at bounding box center [149, 277] width 35 height 11
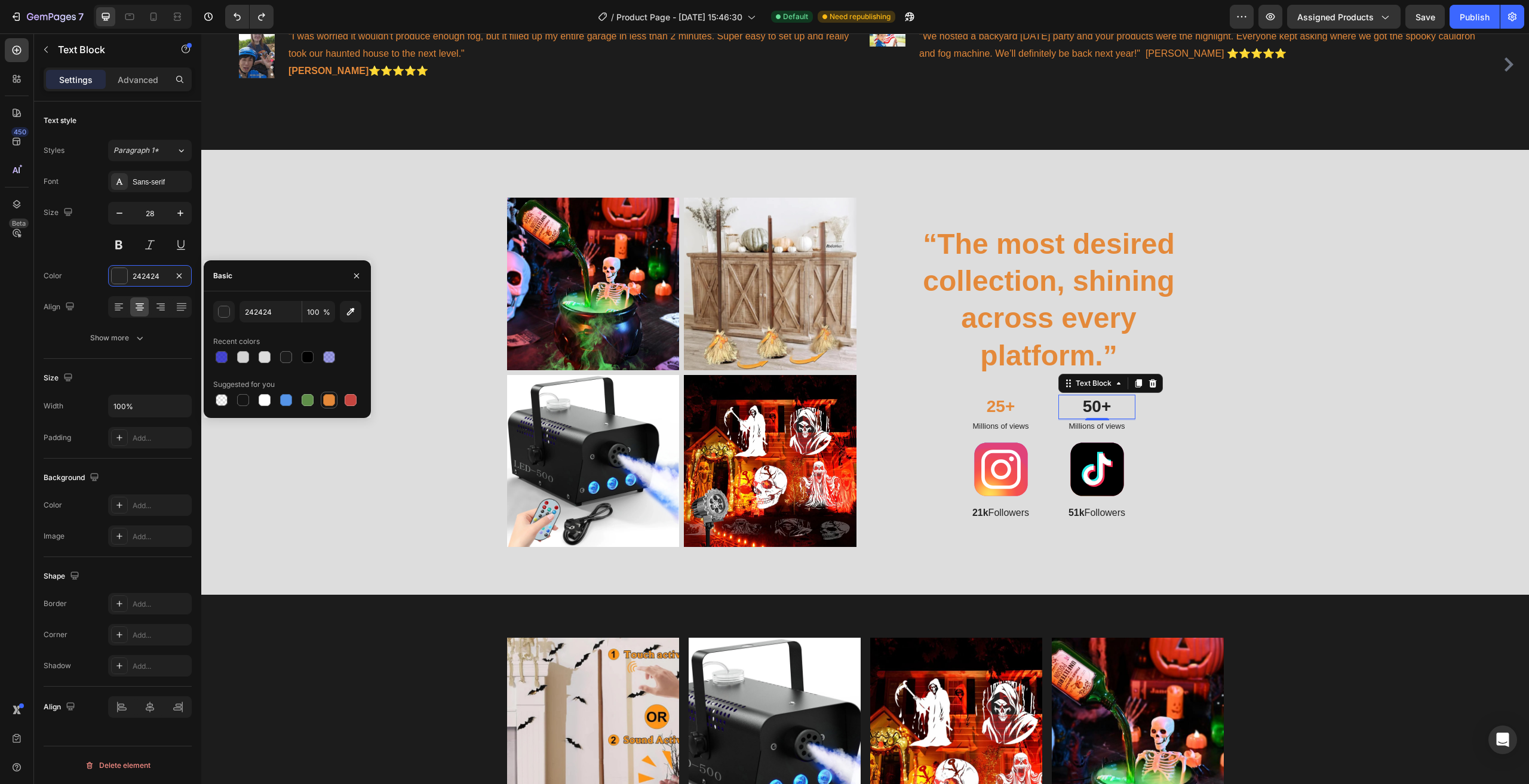
click at [331, 405] on div at bounding box center [329, 400] width 12 height 12
type input "E4893A"
click at [1104, 422] on p "Millions of views" at bounding box center [1096, 427] width 75 height 10
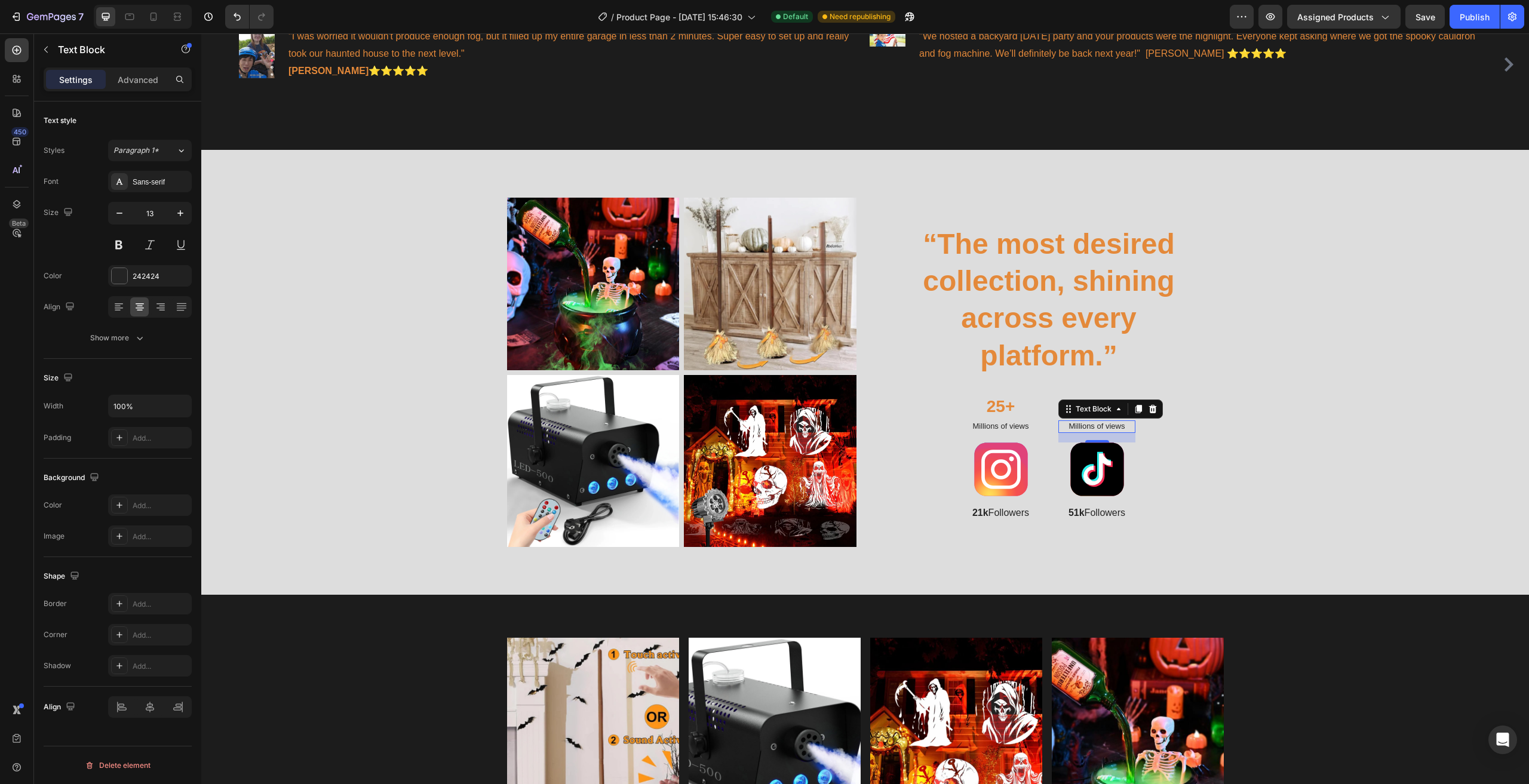
click at [1120, 422] on p "Millions of views" at bounding box center [1096, 427] width 75 height 10
click at [1114, 422] on p "Millions of views" at bounding box center [1096, 427] width 75 height 10
click at [150, 277] on div "242424" at bounding box center [149, 277] width 35 height 11
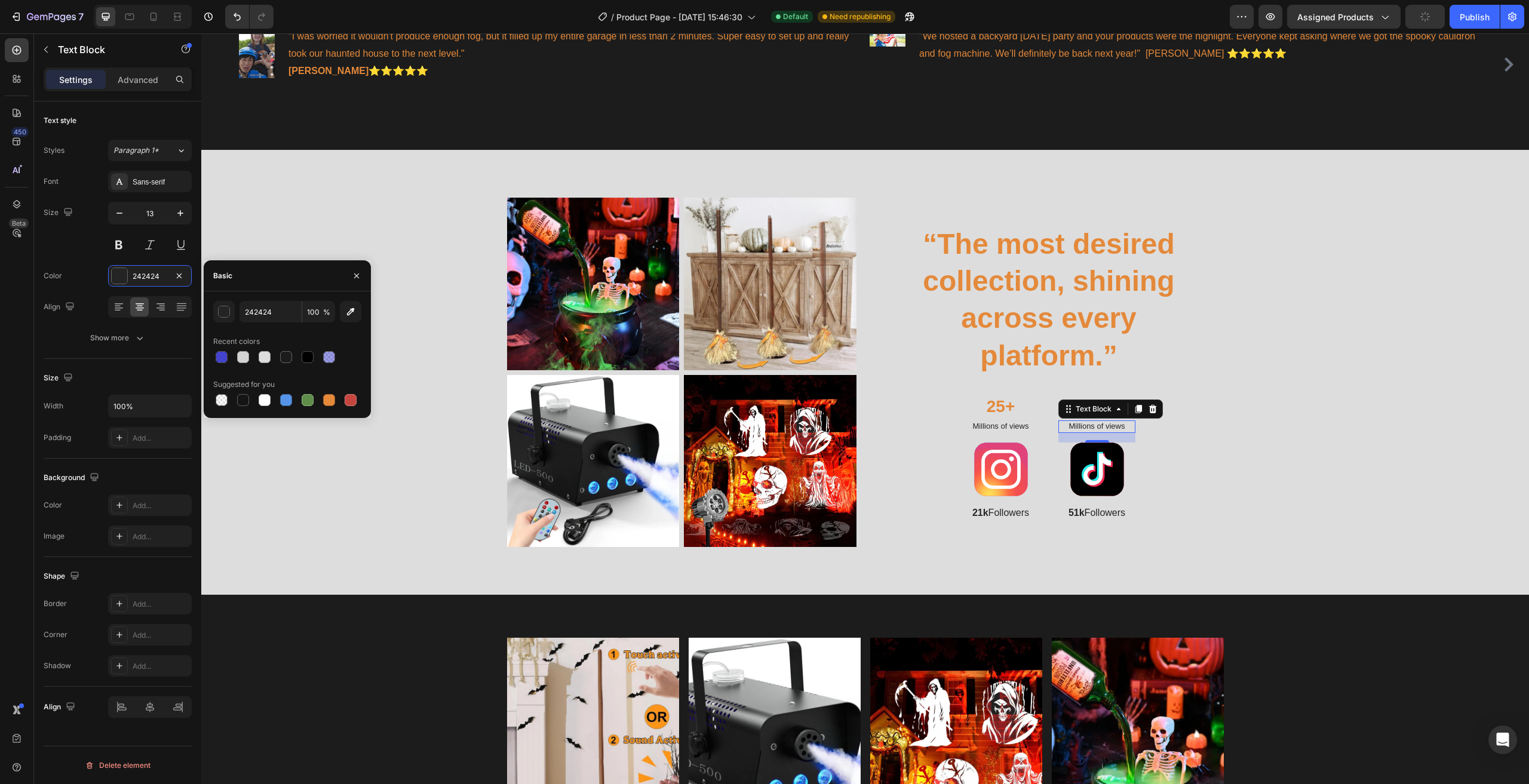
click at [327, 404] on div at bounding box center [329, 400] width 12 height 12
type input "E4893A"
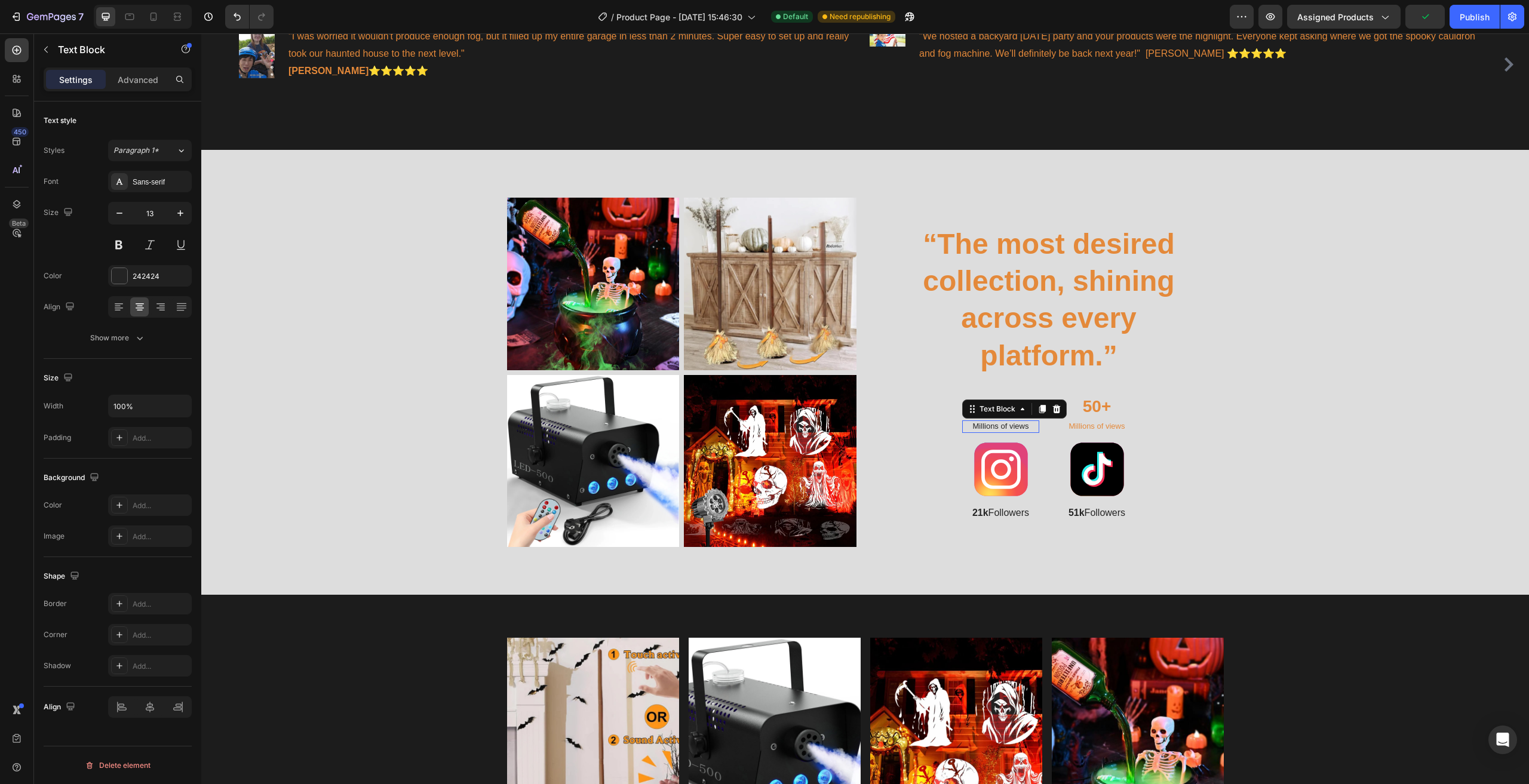
click at [1014, 422] on p "Millions of views" at bounding box center [1000, 427] width 75 height 10
click at [155, 279] on div "242424" at bounding box center [149, 277] width 35 height 11
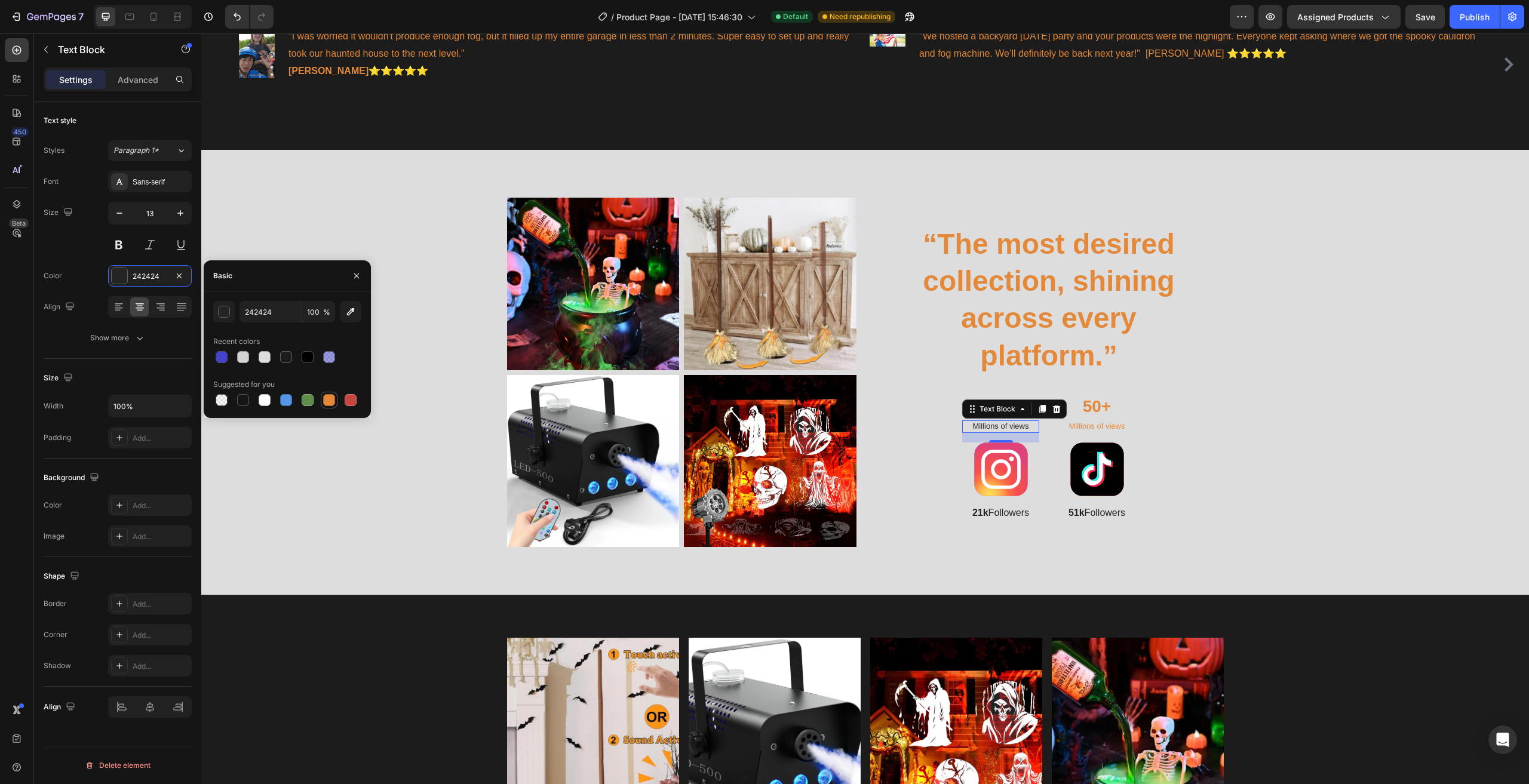
click at [328, 406] on div at bounding box center [329, 400] width 15 height 15
type input "E4893A"
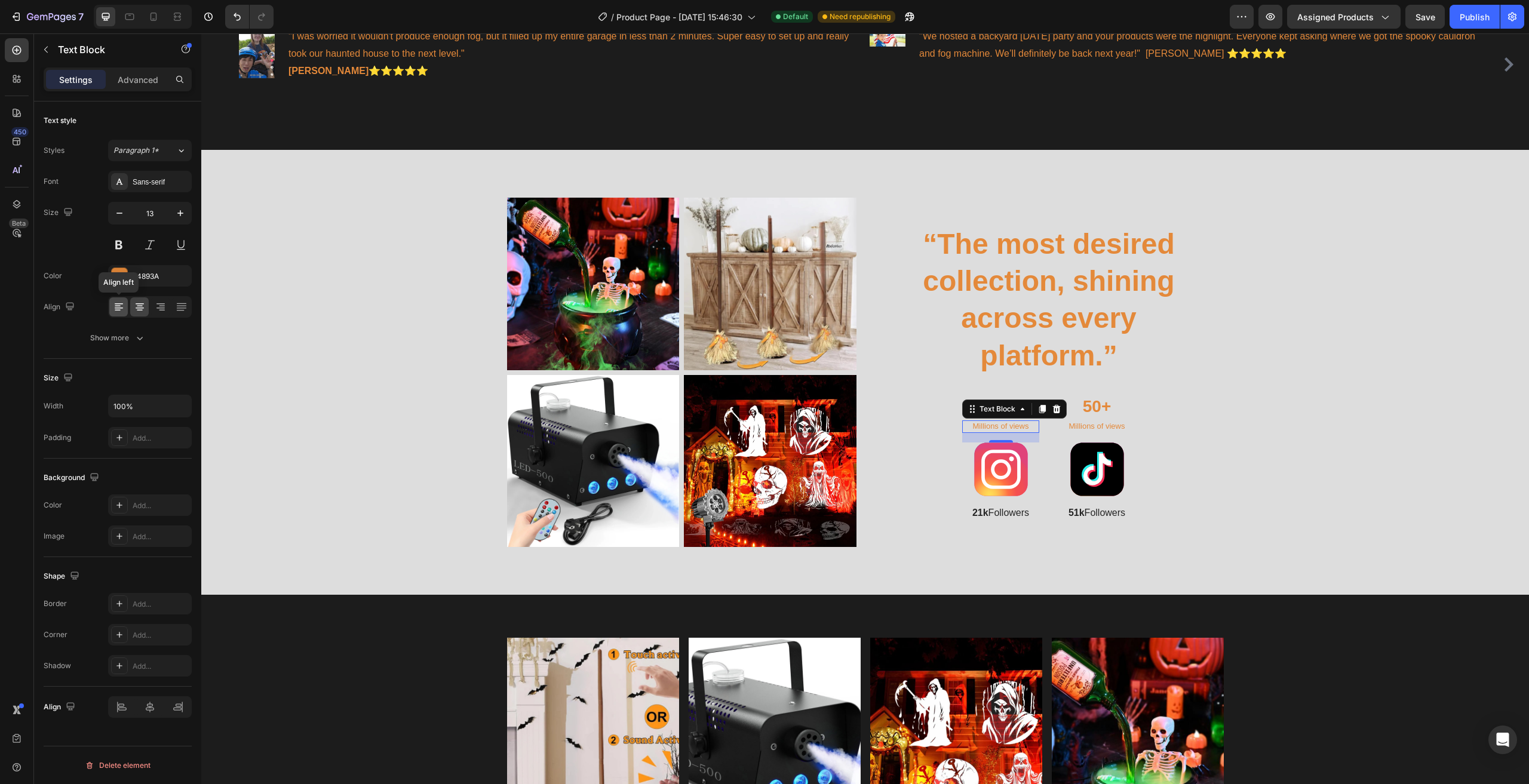
click at [120, 309] on icon at bounding box center [119, 307] width 12 height 12
click at [142, 307] on icon at bounding box center [140, 307] width 12 height 12
click at [997, 507] on p "21k Followers" at bounding box center [1000, 513] width 75 height 13
click at [151, 277] on div "242424" at bounding box center [149, 277] width 35 height 11
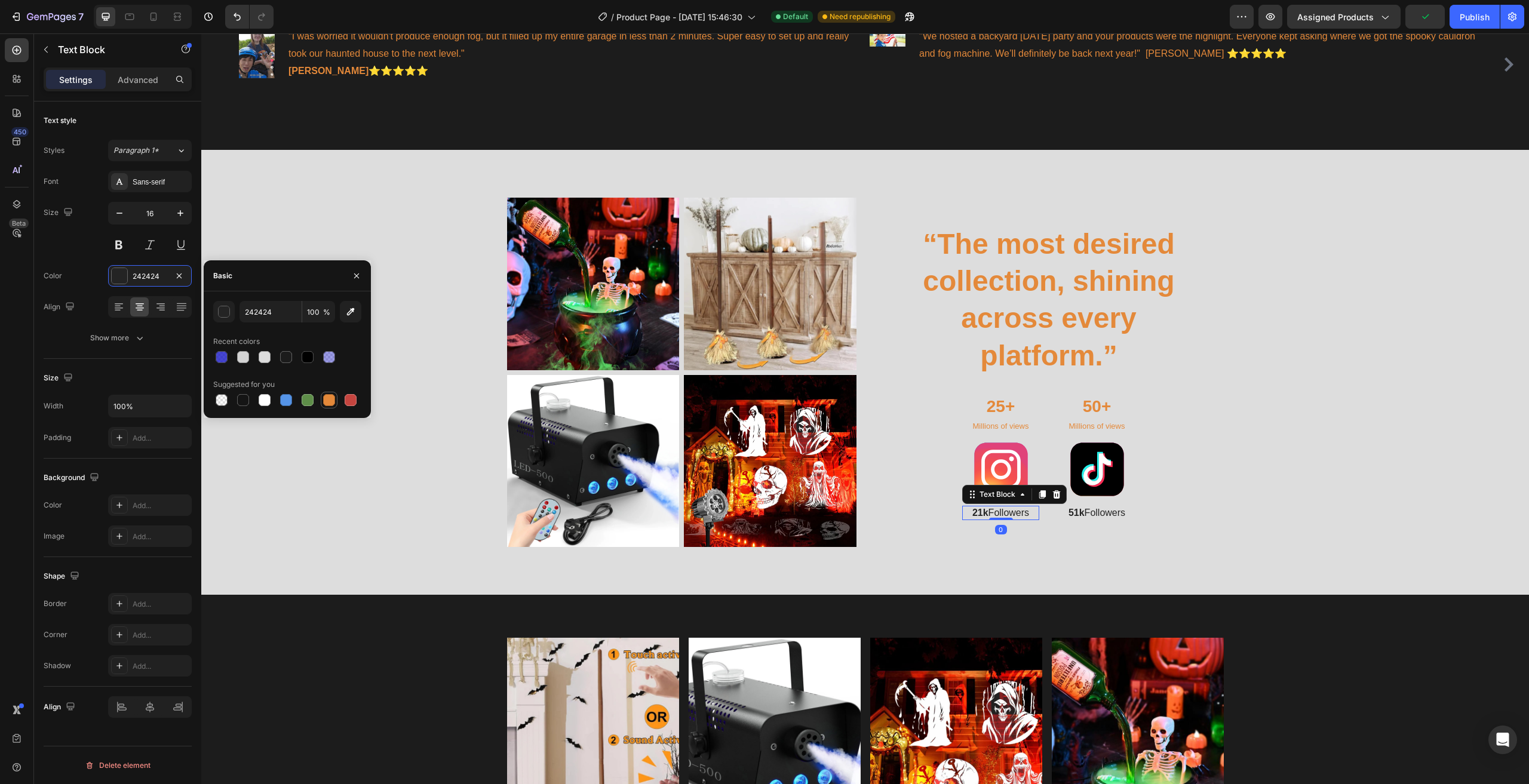
drag, startPoint x: 327, startPoint y: 404, endPoint x: 719, endPoint y: 379, distance: 392.8
click at [327, 404] on div at bounding box center [329, 400] width 12 height 12
type input "E4893A"
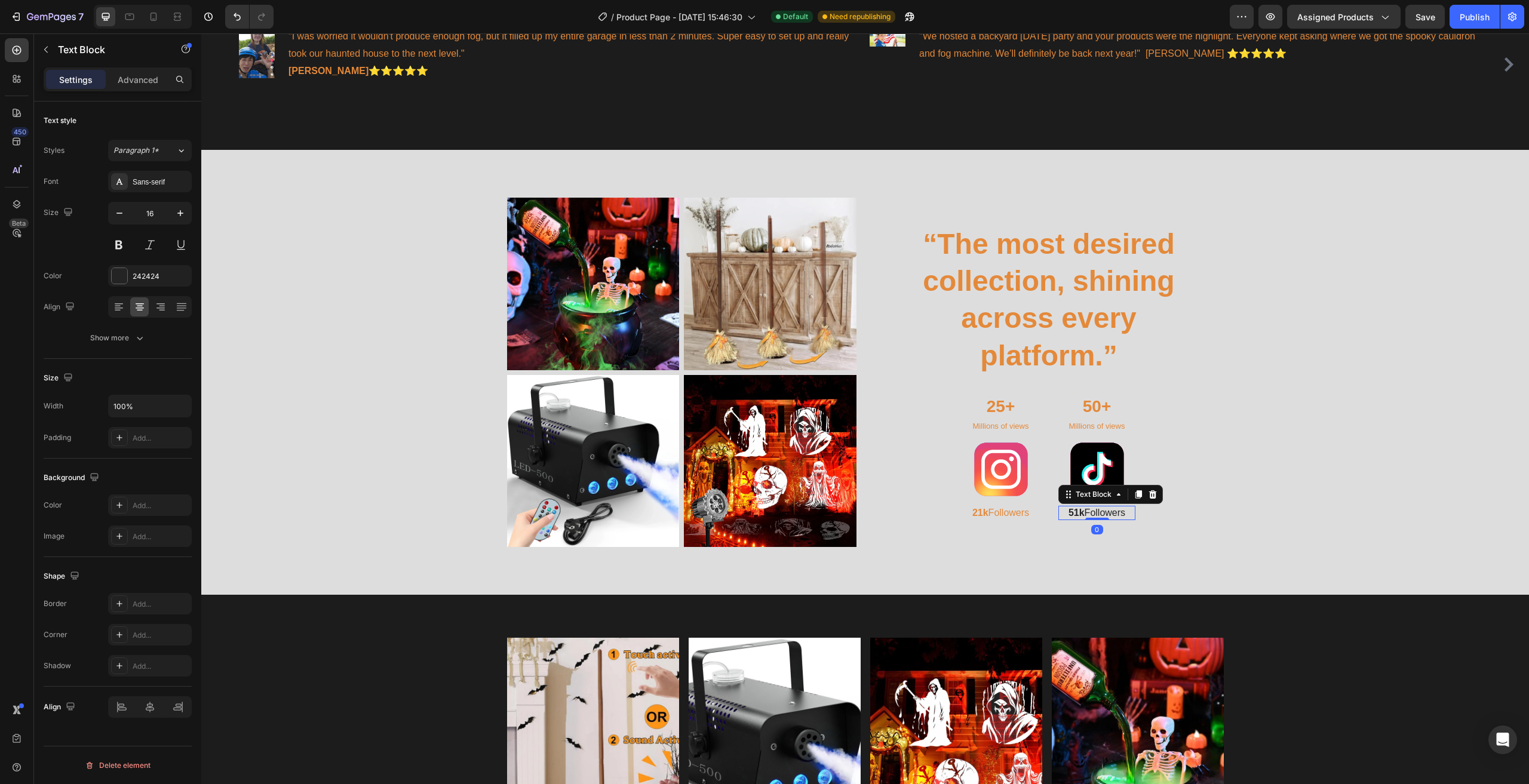
click at [1100, 507] on p "51k Followers" at bounding box center [1096, 513] width 75 height 13
click at [159, 275] on div "242424" at bounding box center [149, 277] width 35 height 11
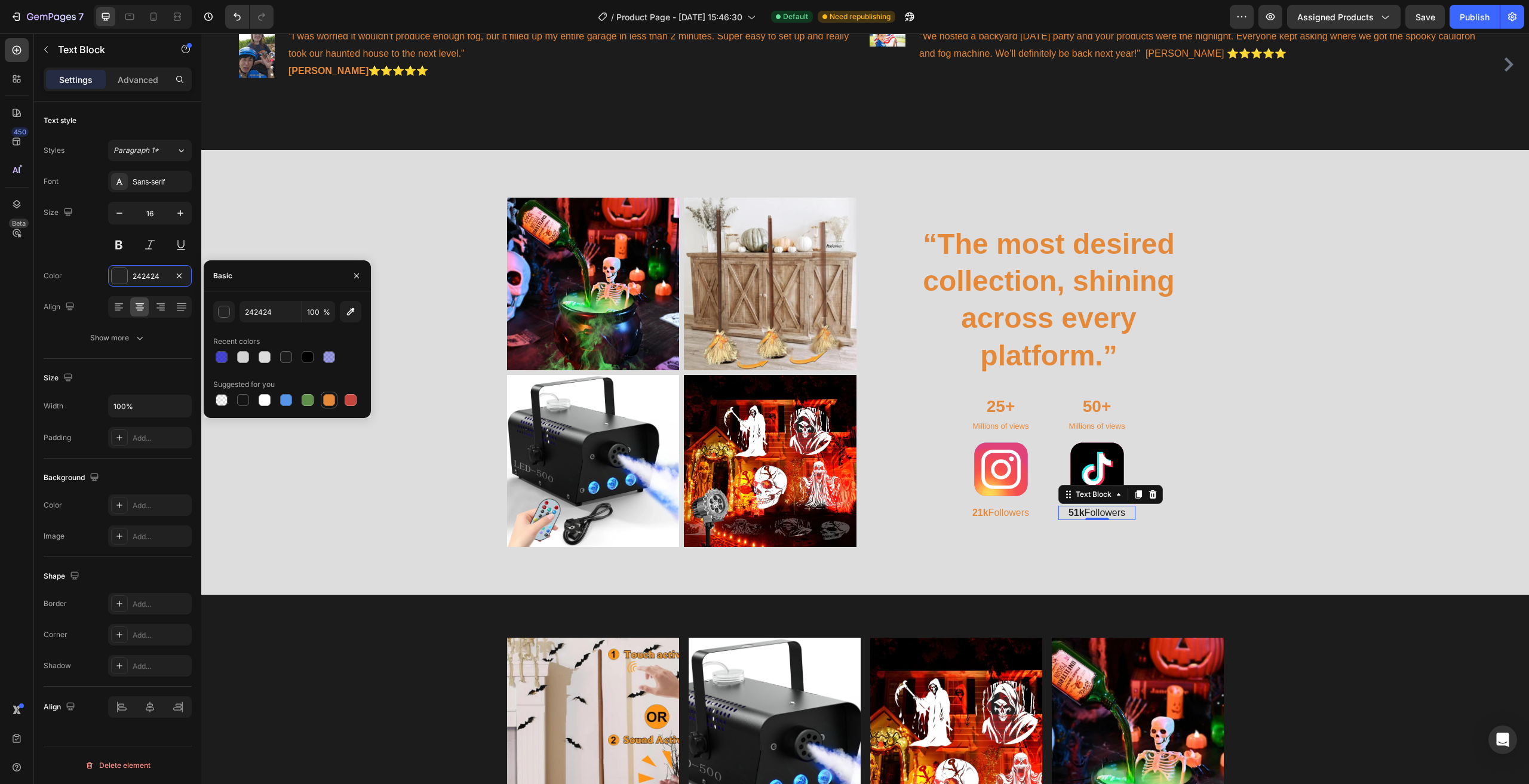
click at [330, 399] on div at bounding box center [329, 400] width 12 height 12
type input "E4893A"
click at [1200, 318] on div "“The most desired collection, shining across every platform.” Heading" at bounding box center [1049, 300] width 350 height 152
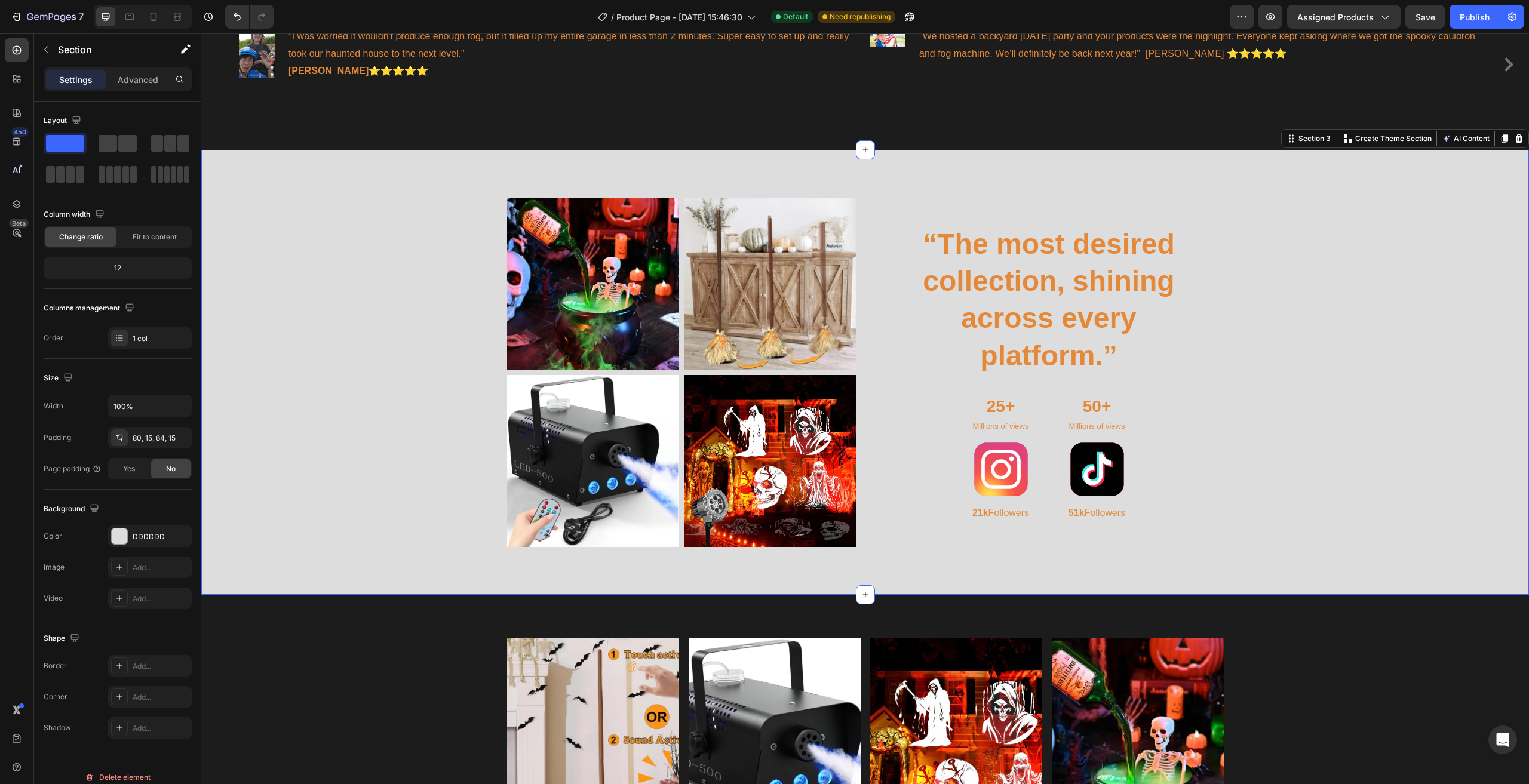
click at [1311, 359] on div "Image Image Row Image Image Row “The most desired collection, shining across ev…" at bounding box center [865, 377] width 1310 height 359
drag, startPoint x: 248, startPoint y: 195, endPoint x: 268, endPoint y: 203, distance: 21.5
click at [260, 201] on div "Image Image Row Image Image Row “The most desired collection, shining across ev…" at bounding box center [865, 377] width 1310 height 359
click at [271, 203] on div "Image Image Row Image Image Row “The most desired collection, shining across ev…" at bounding box center [865, 377] width 1310 height 359
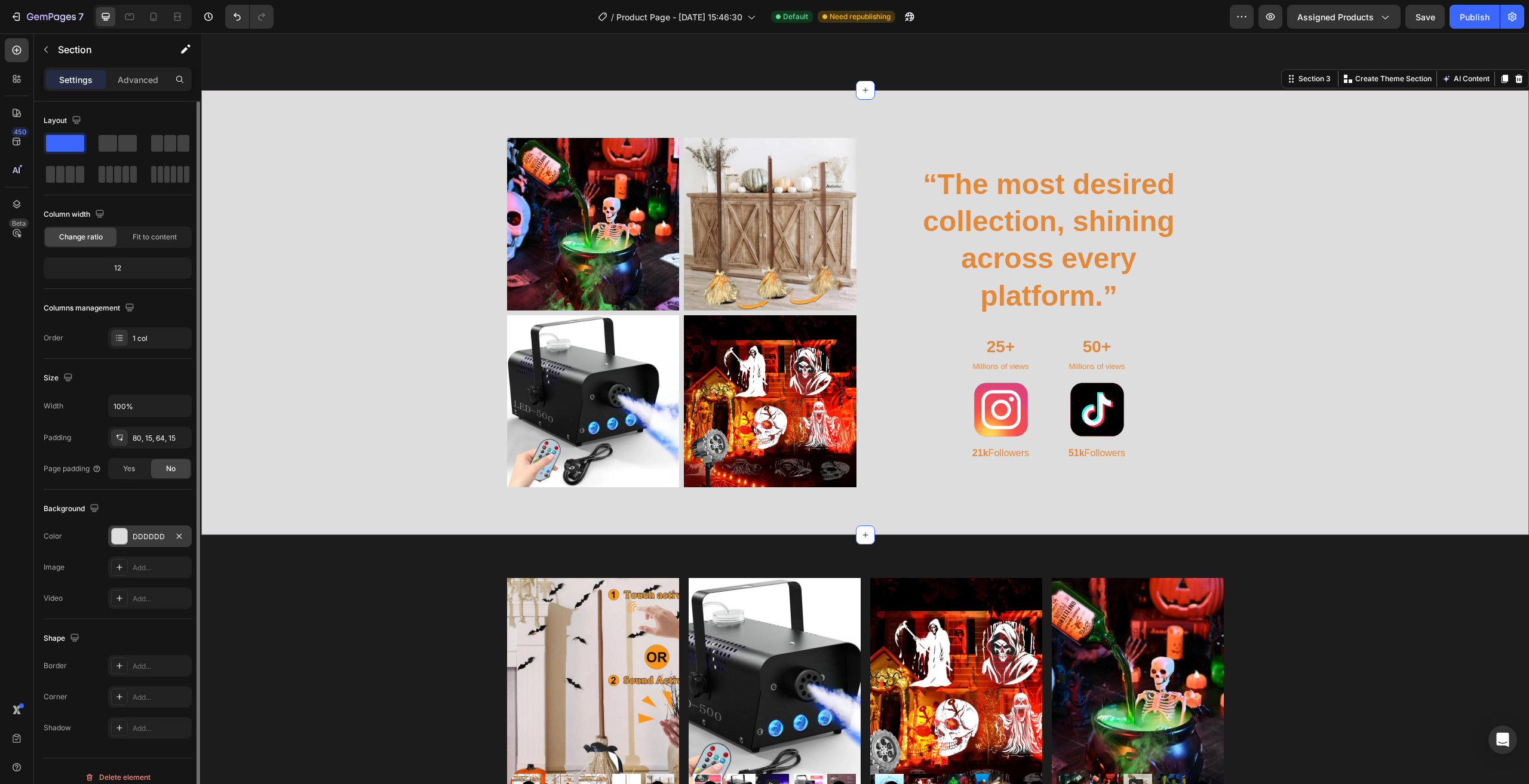
click at [155, 544] on div "DDDDDD" at bounding box center [150, 536] width 84 height 21
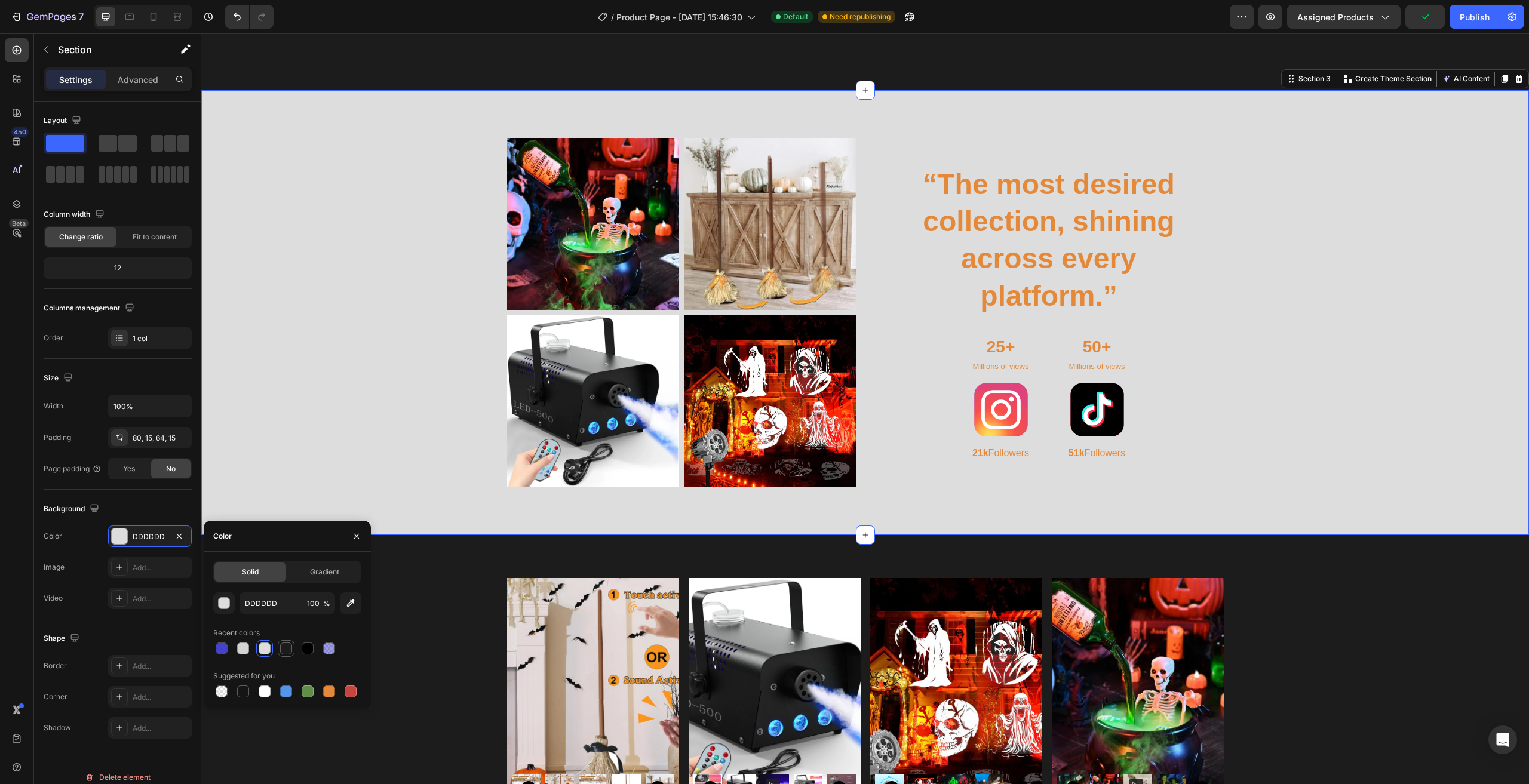
click at [285, 653] on div at bounding box center [286, 649] width 12 height 12
type input "1C1C1C"
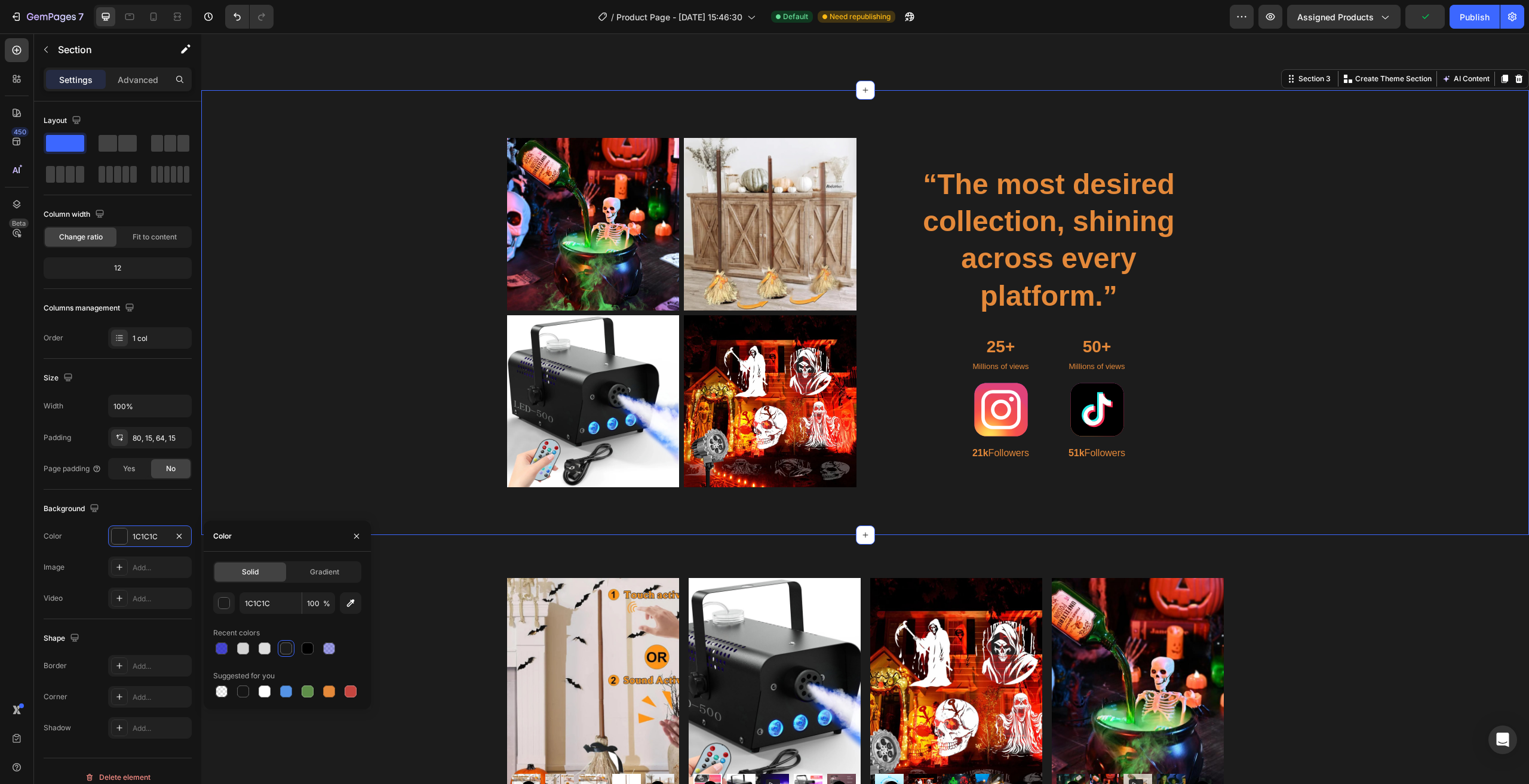
click at [1351, 423] on div "Image Image Row Image Image Row “The most desired collection, shining across ev…" at bounding box center [865, 317] width 1310 height 359
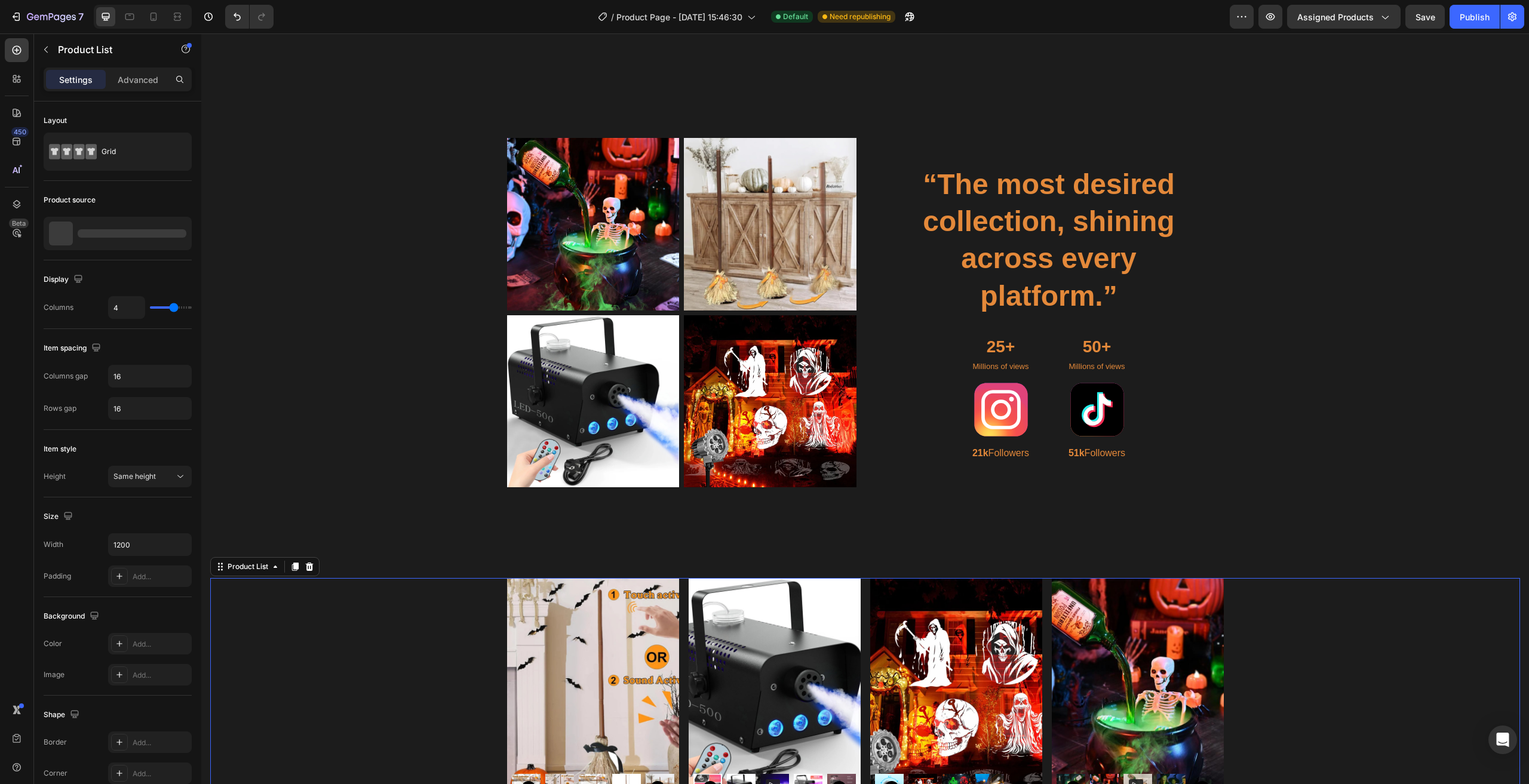
click at [1365, 609] on div "Product Images [DATE] broom Product Title $48.80 Product Price Product Price $6…" at bounding box center [865, 750] width 1310 height 345
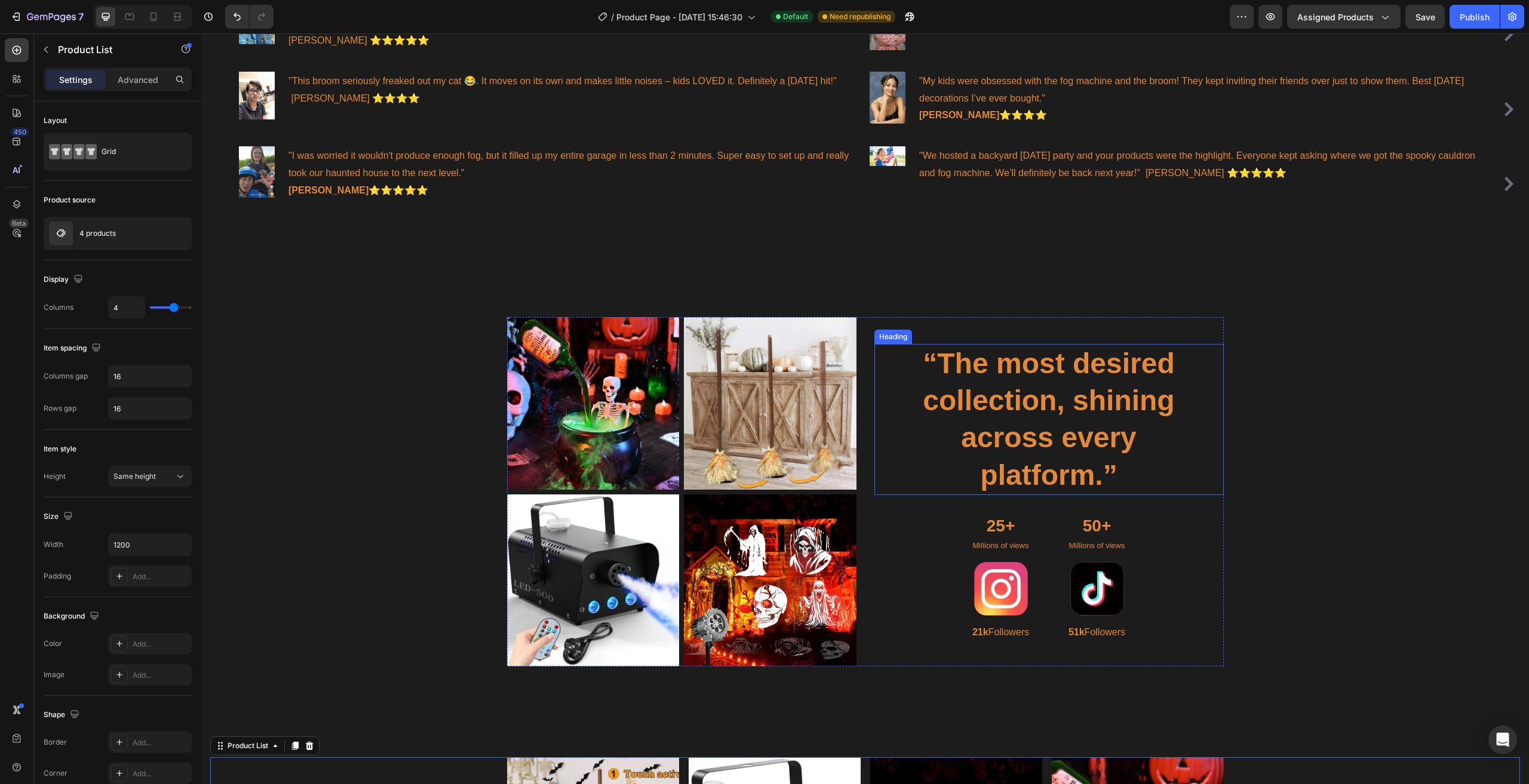
scroll to position [817, 0]
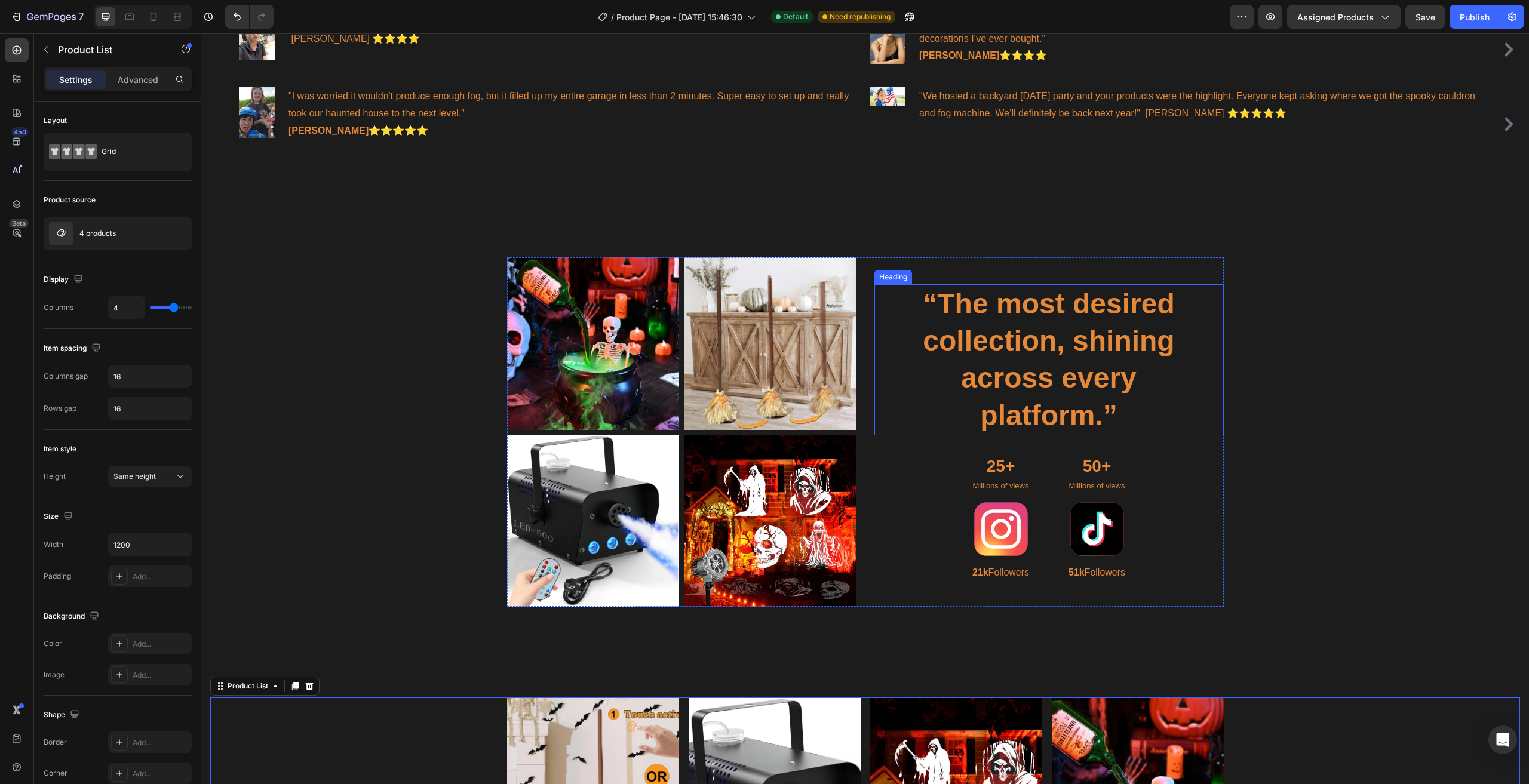
click at [1029, 324] on p "“The most desired collection, shining across every platform.”" at bounding box center [1049, 360] width 309 height 149
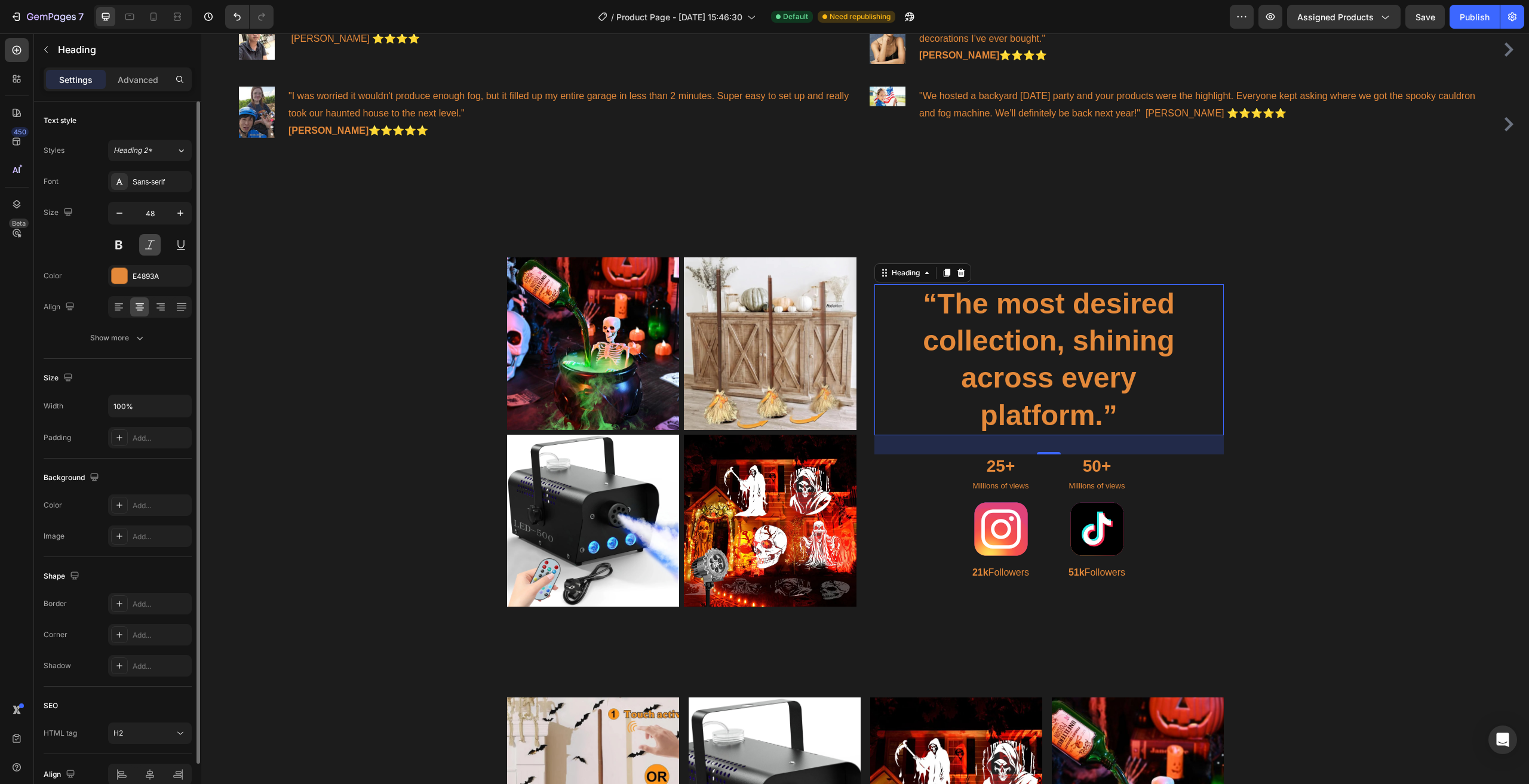
click at [150, 250] on button at bounding box center [149, 245] width 21 height 21
click at [182, 252] on button at bounding box center [180, 245] width 21 height 21
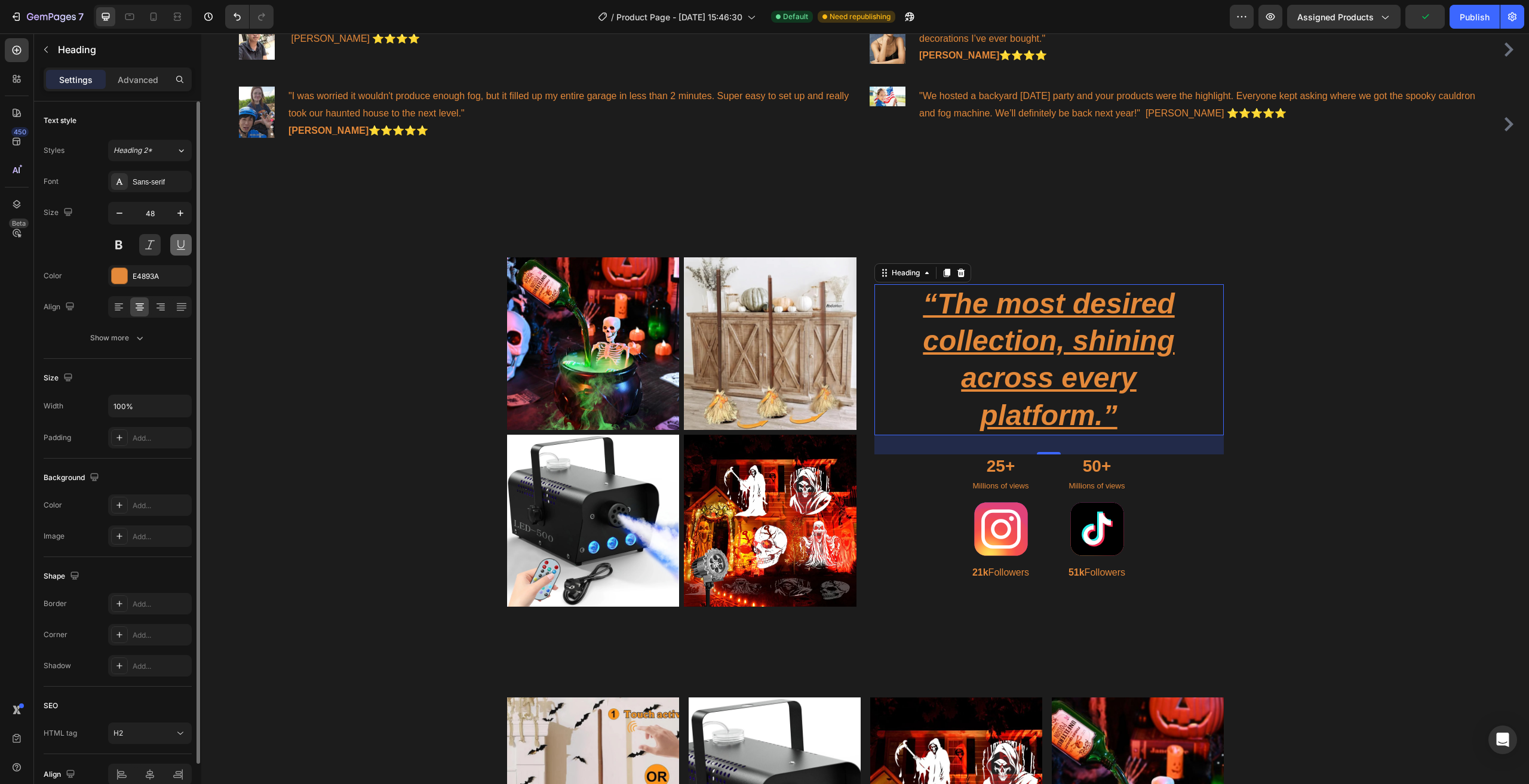
click at [181, 250] on button at bounding box center [180, 245] width 21 height 21
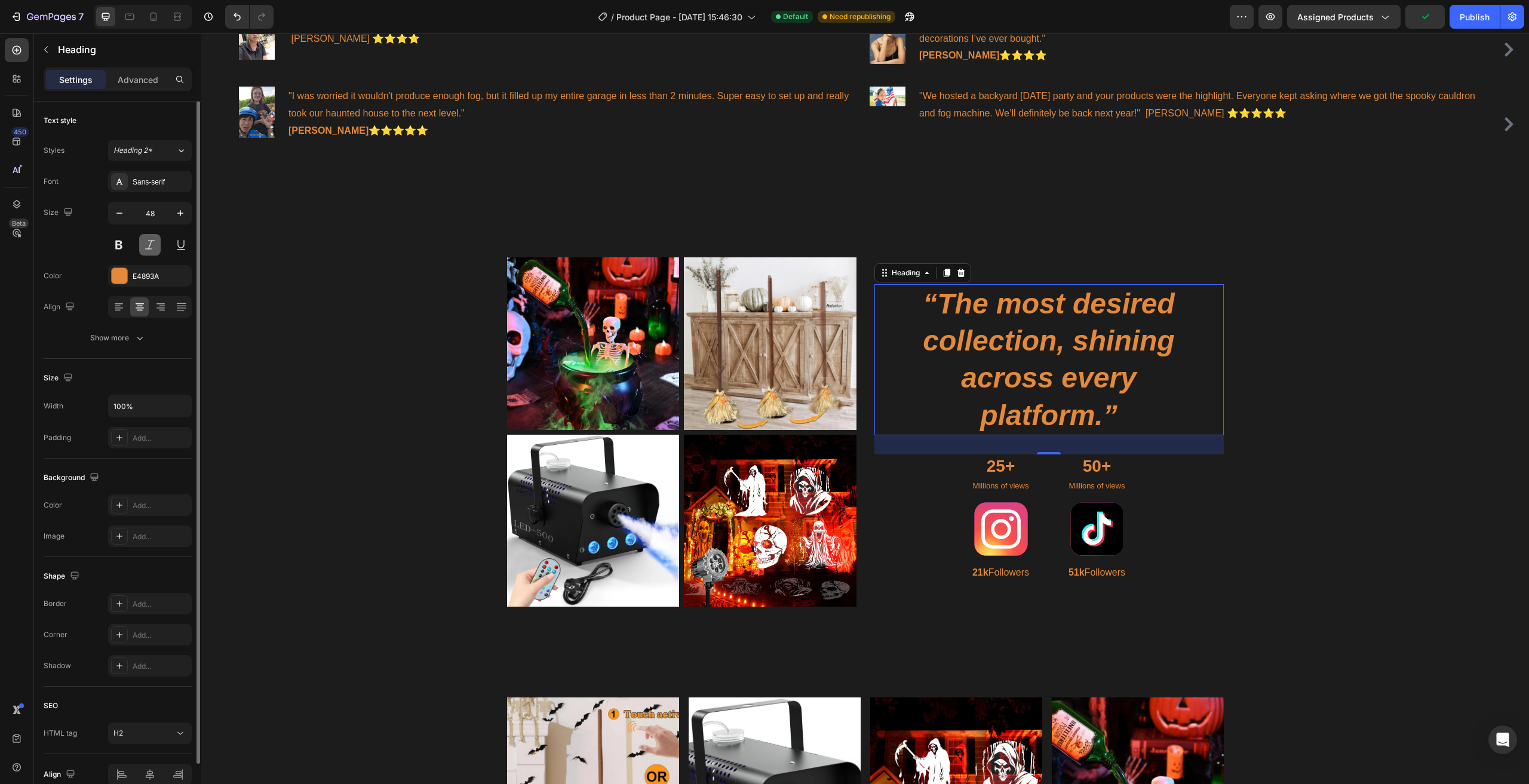
click at [160, 246] on button at bounding box center [149, 245] width 21 height 21
click at [121, 217] on icon "button" at bounding box center [120, 213] width 12 height 12
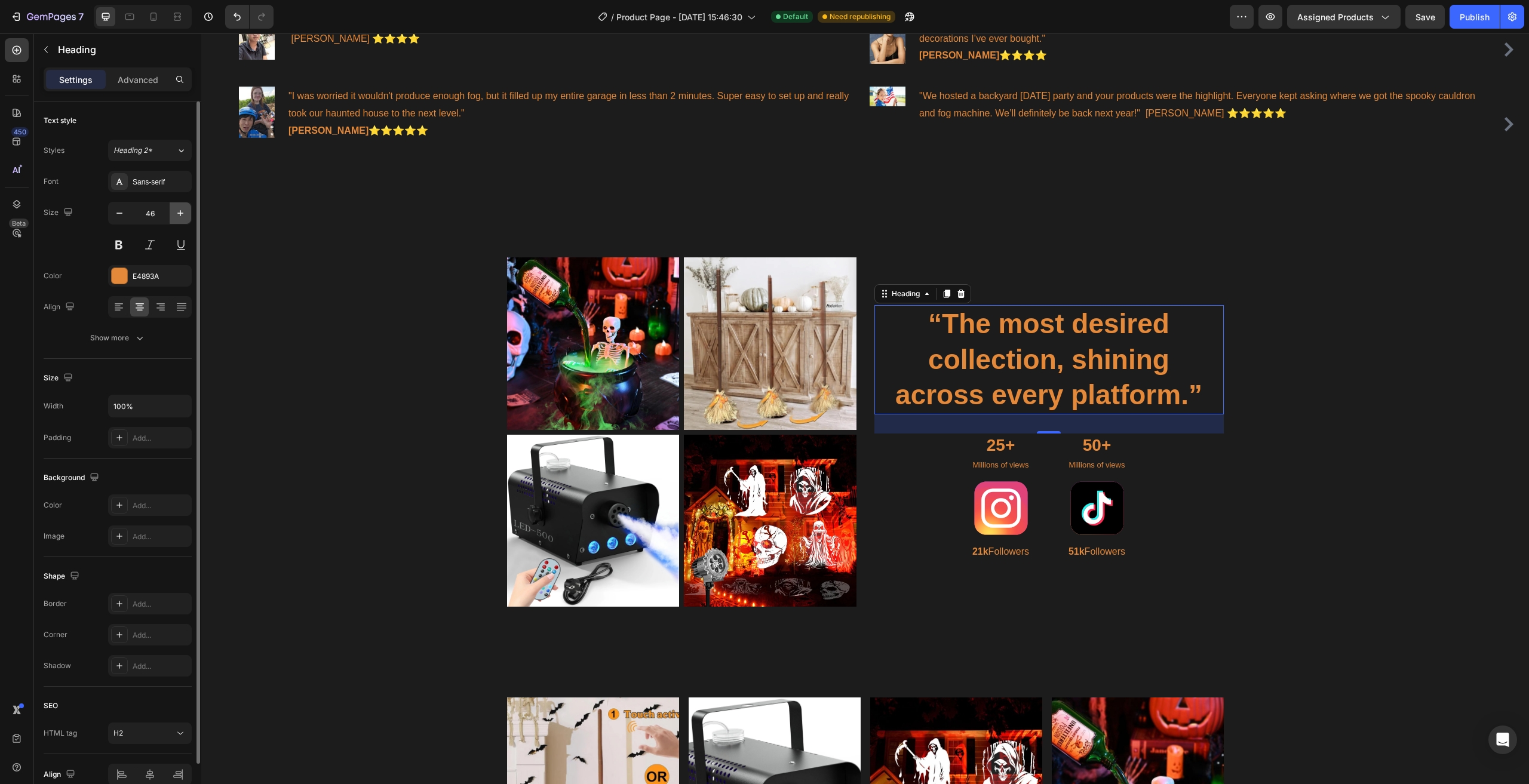
click at [178, 212] on icon "button" at bounding box center [180, 213] width 12 height 12
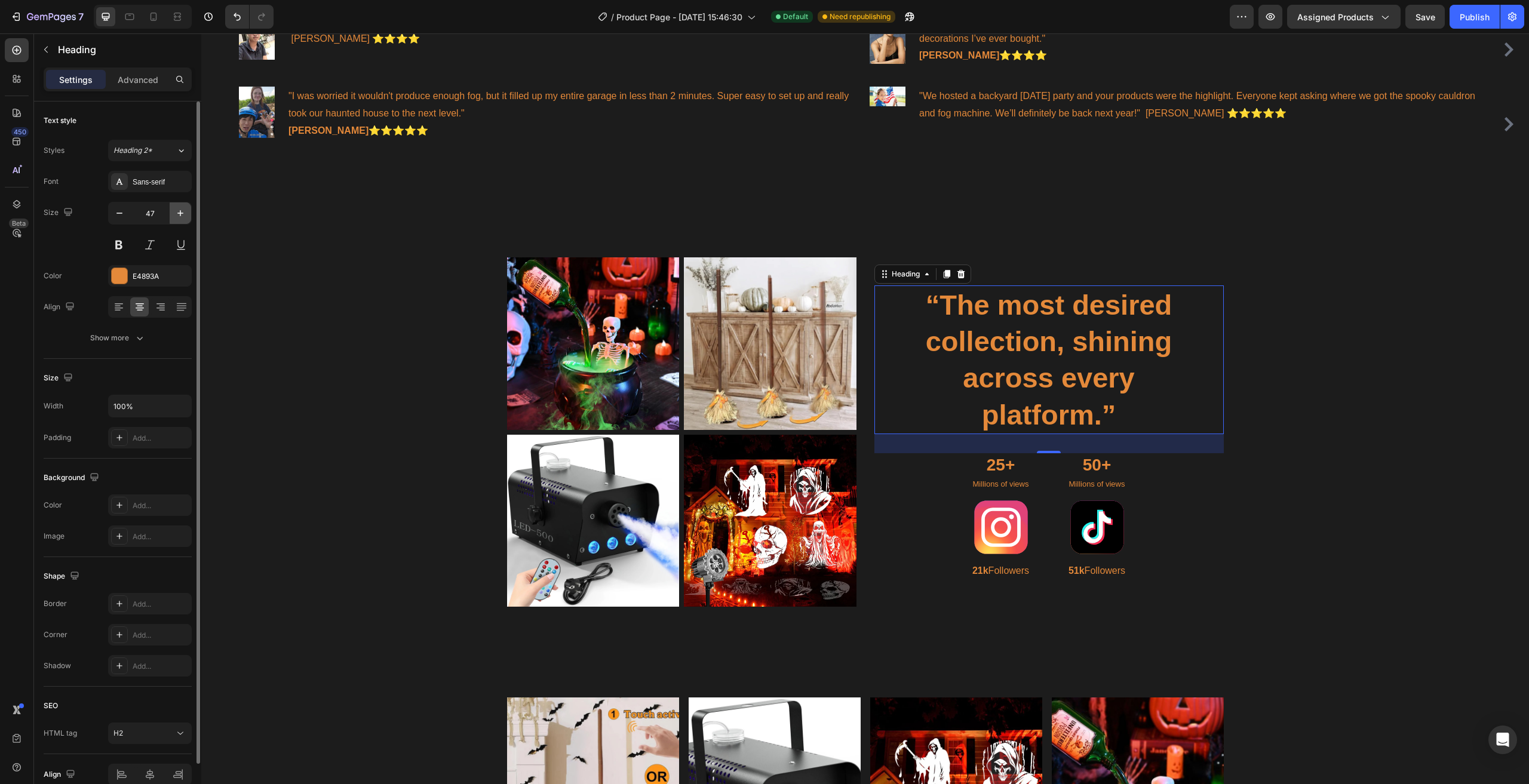
click at [178, 212] on icon "button" at bounding box center [180, 213] width 12 height 12
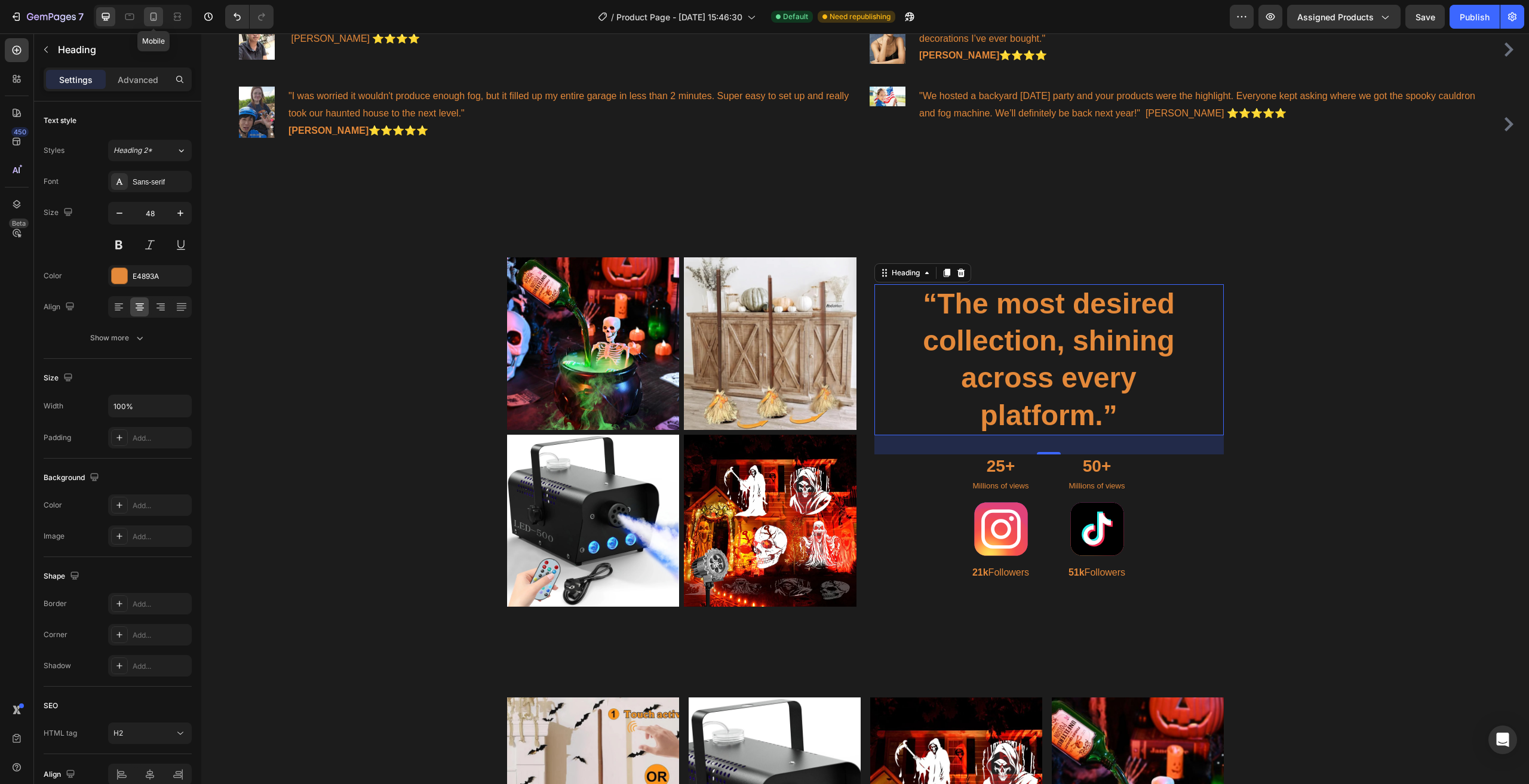
click at [152, 18] on icon at bounding box center [154, 17] width 12 height 12
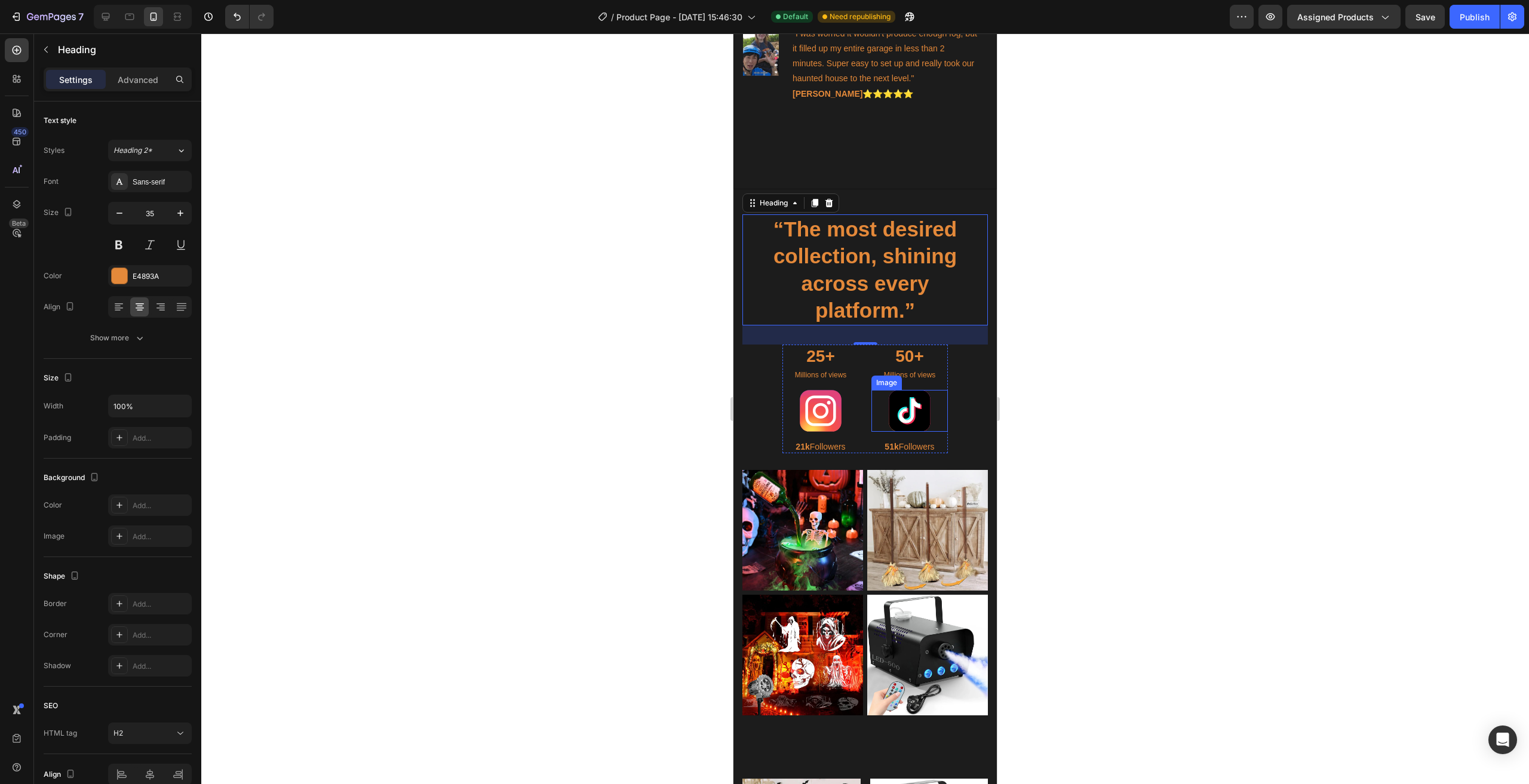
scroll to position [838, 0]
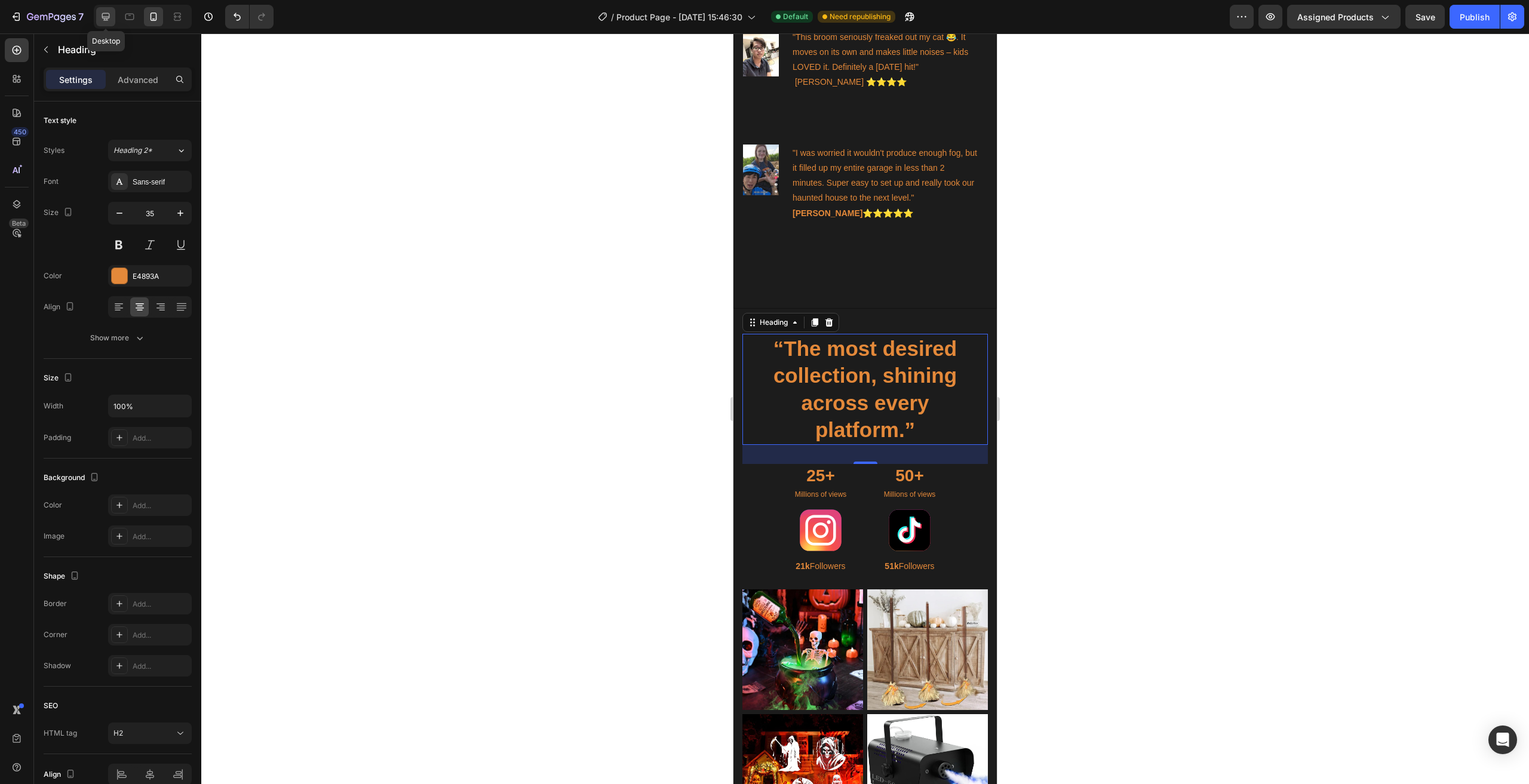
click at [111, 19] on icon at bounding box center [106, 17] width 12 height 12
type input "48"
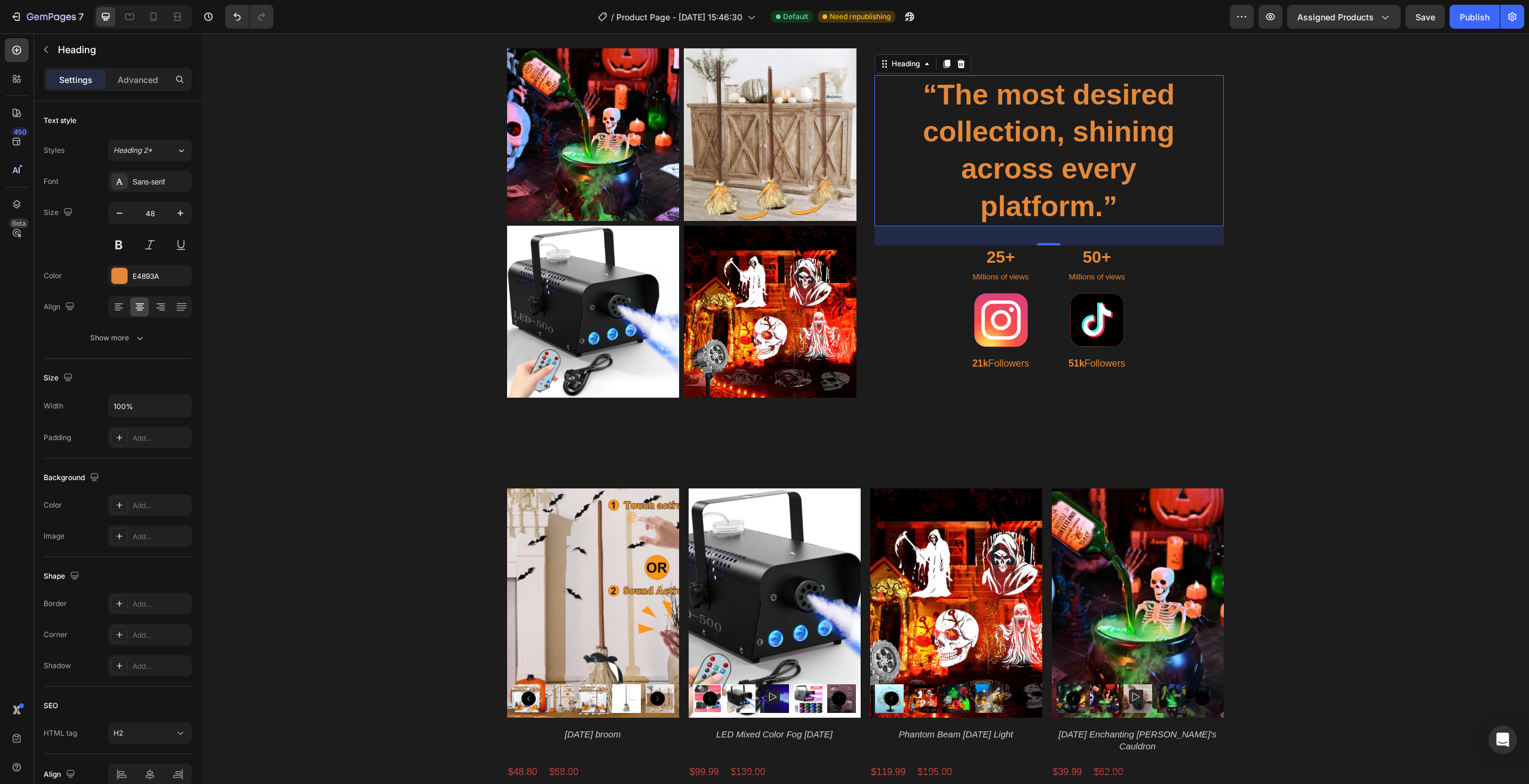
scroll to position [847, 0]
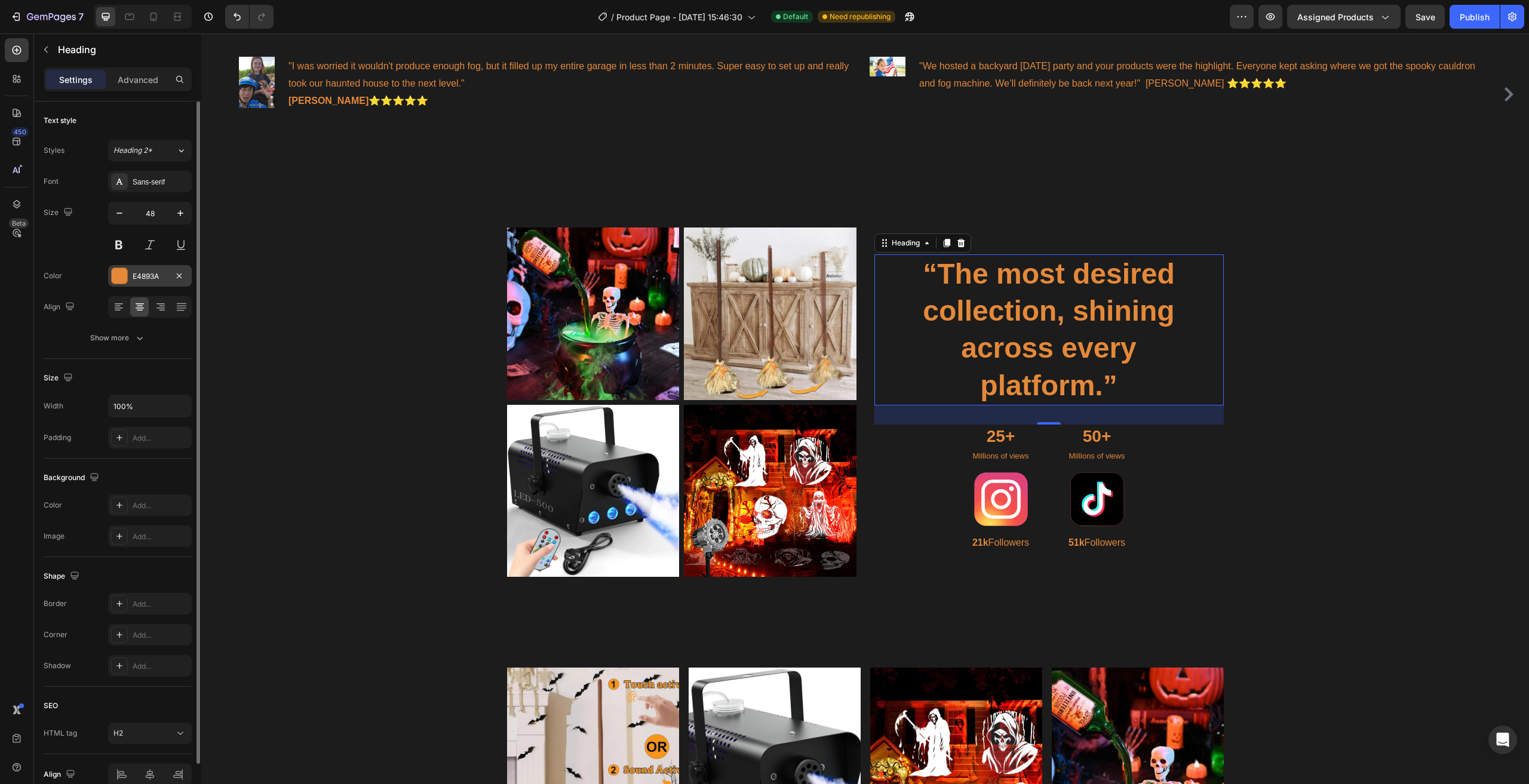
click at [164, 277] on div "E4893A" at bounding box center [149, 277] width 35 height 11
click at [161, 186] on div "Sans-serif" at bounding box center [160, 182] width 56 height 11
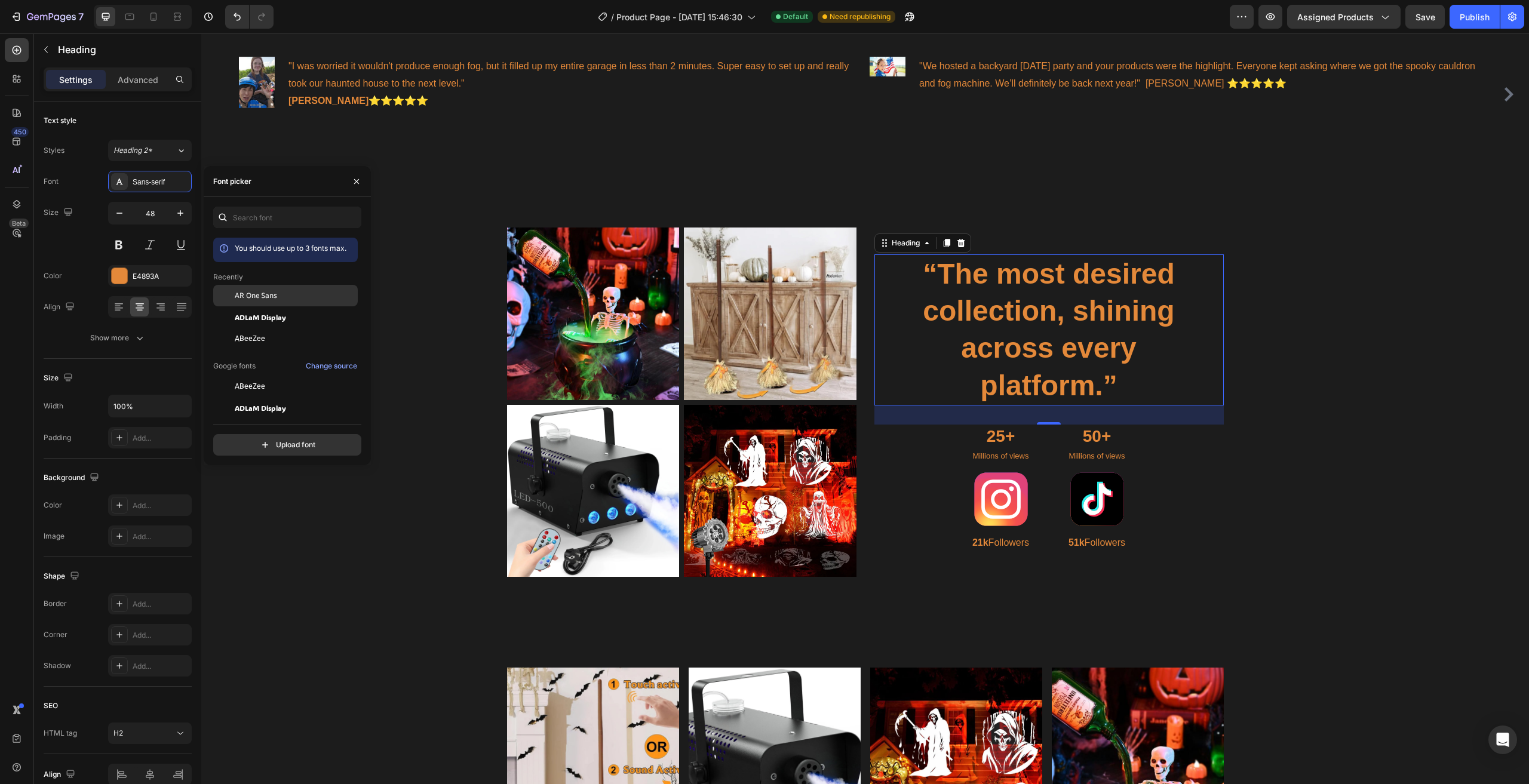
click at [277, 297] on span "AR One Sans" at bounding box center [256, 296] width 42 height 11
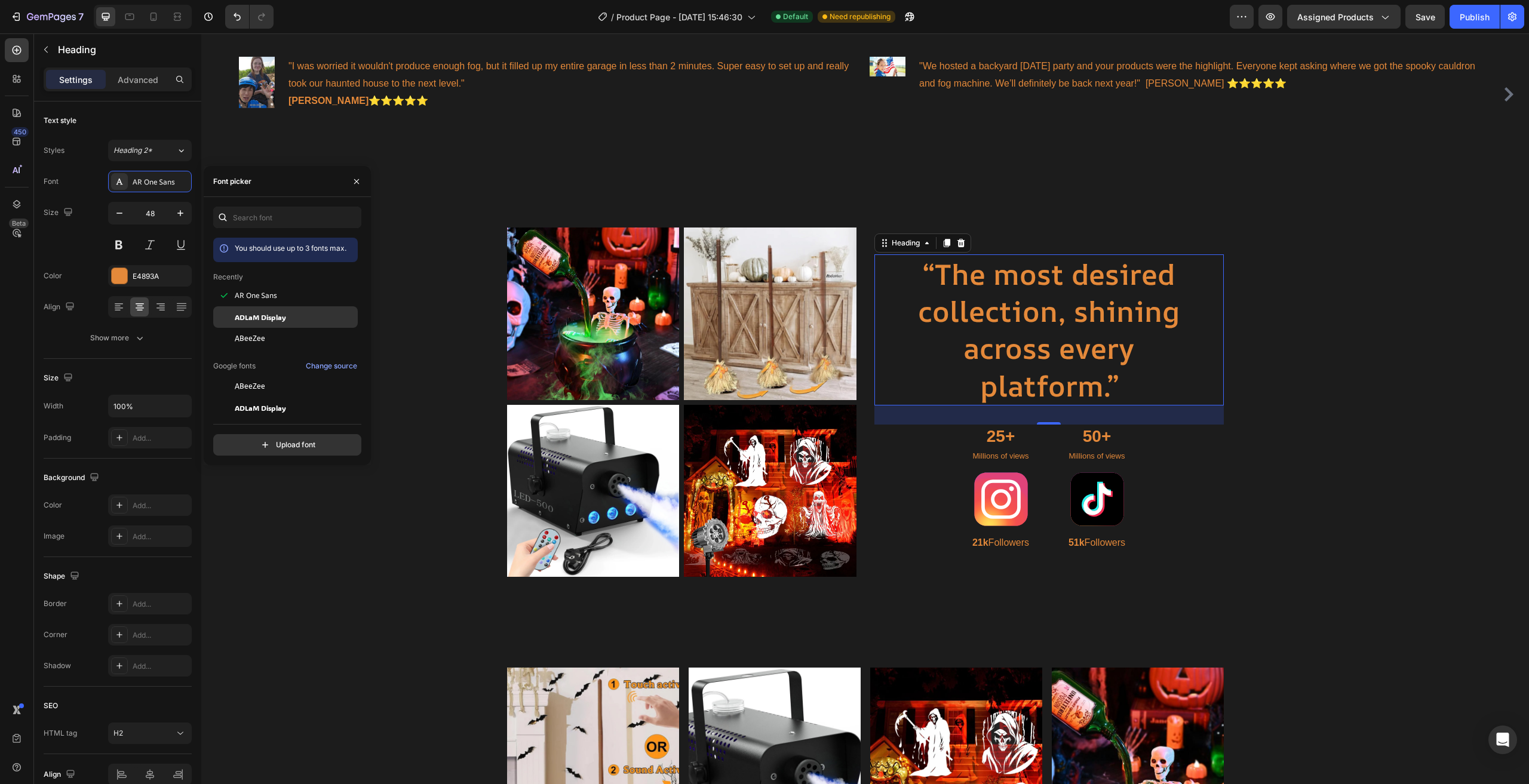
click at [274, 312] on span "ADLaM Display" at bounding box center [260, 317] width 52 height 11
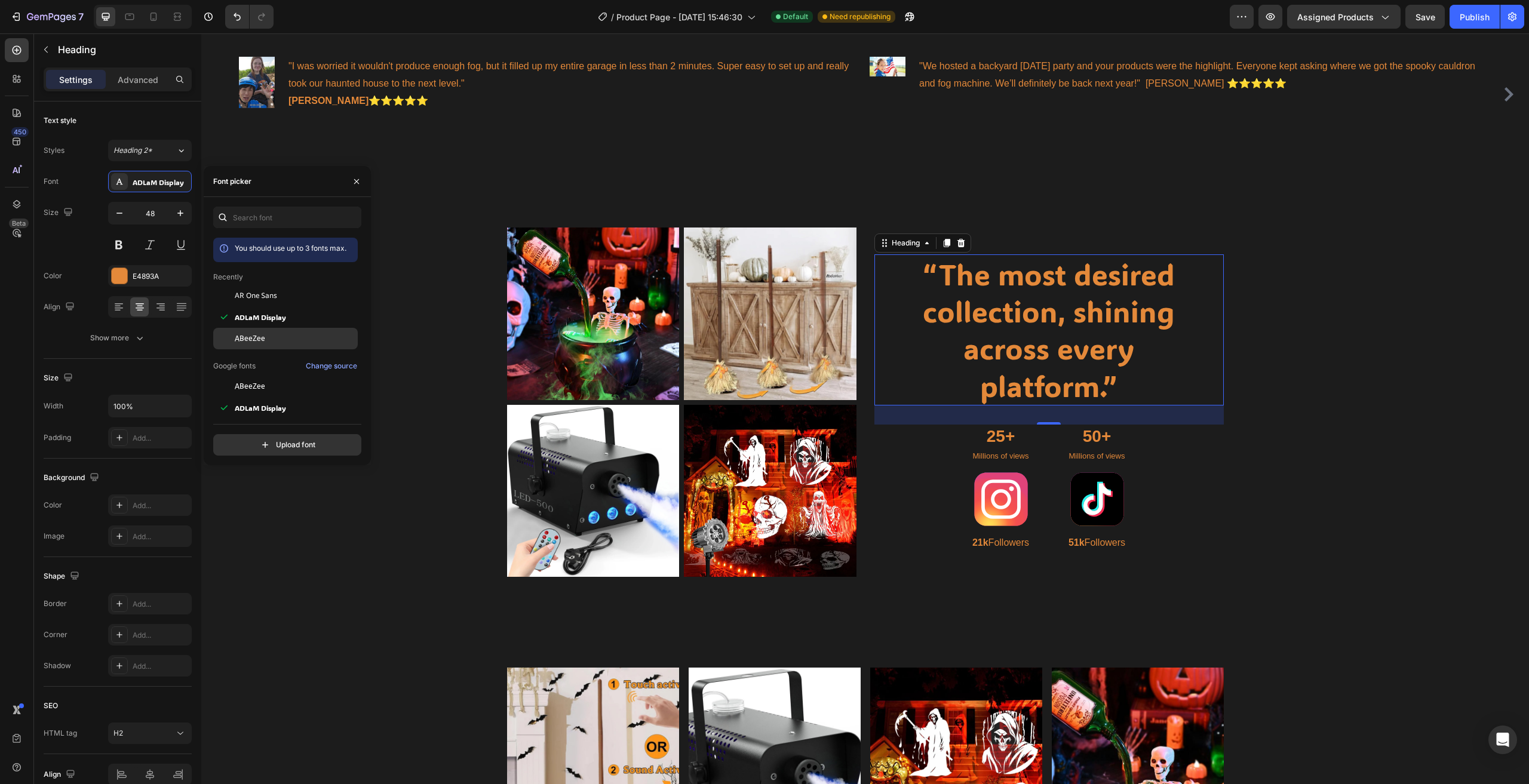
click at [266, 345] on div "ABeeZee" at bounding box center [285, 338] width 144 height 21
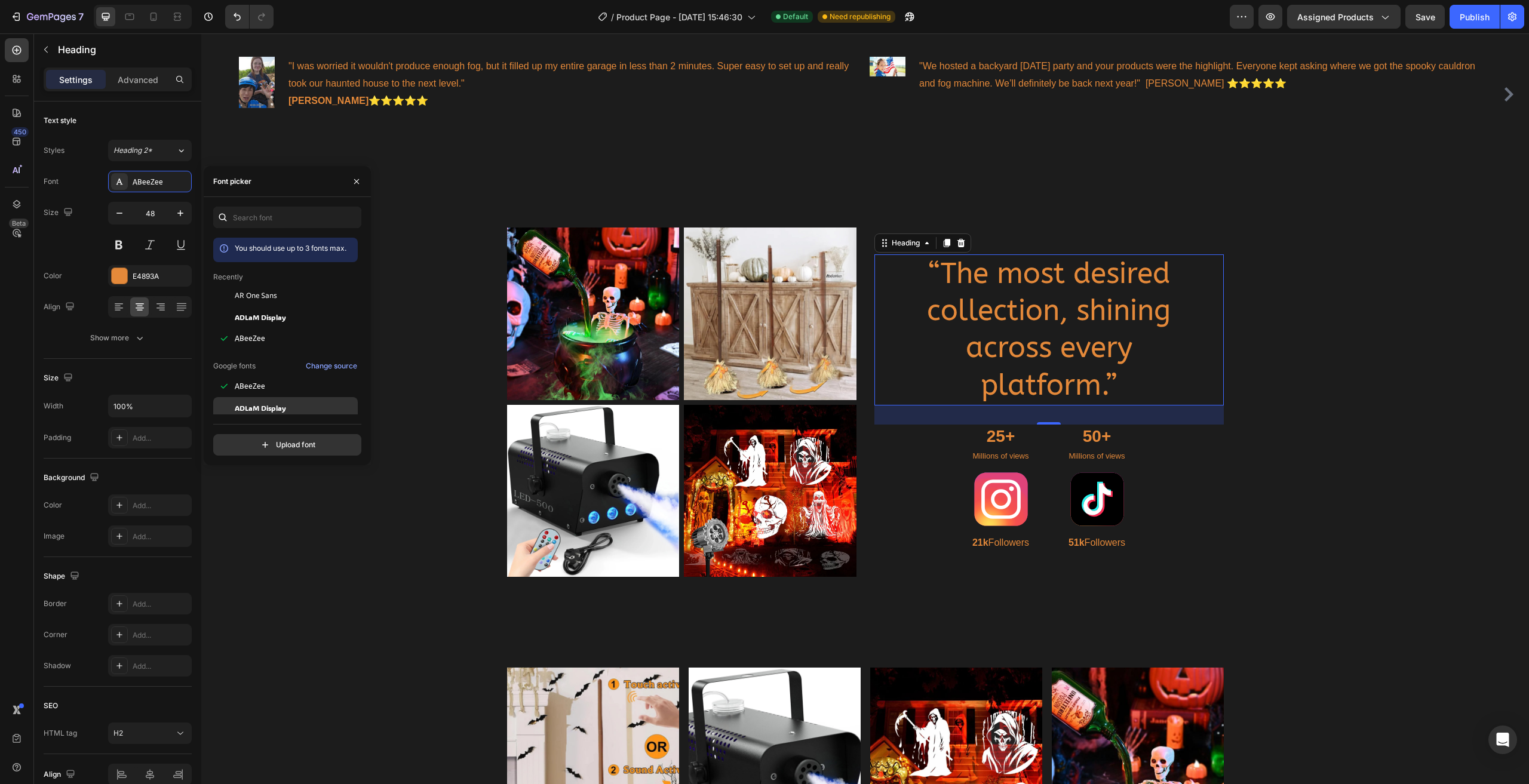
click at [276, 402] on span "ADLaM Display" at bounding box center [260, 408] width 52 height 11
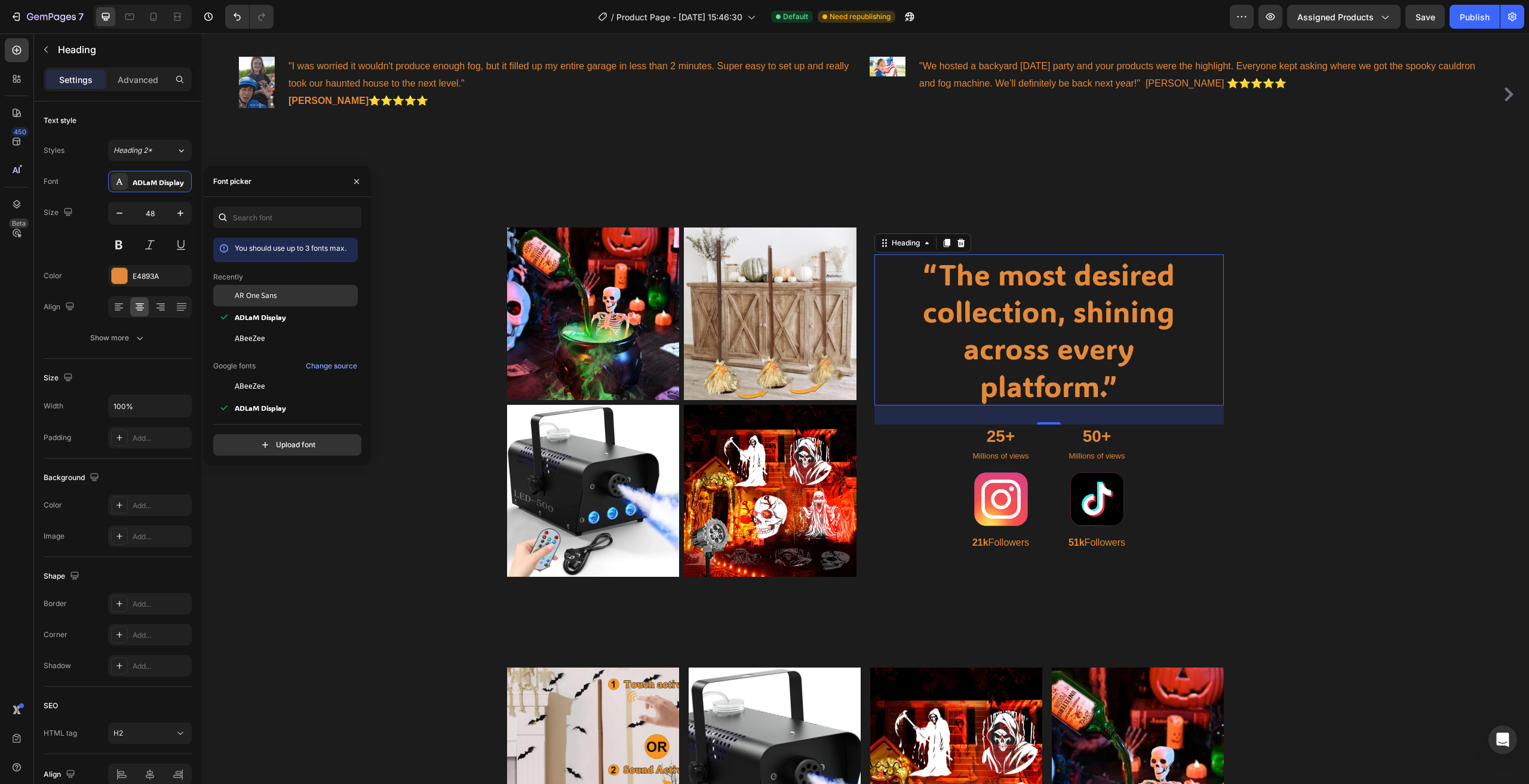
click at [262, 300] on span "AR One Sans" at bounding box center [256, 296] width 42 height 11
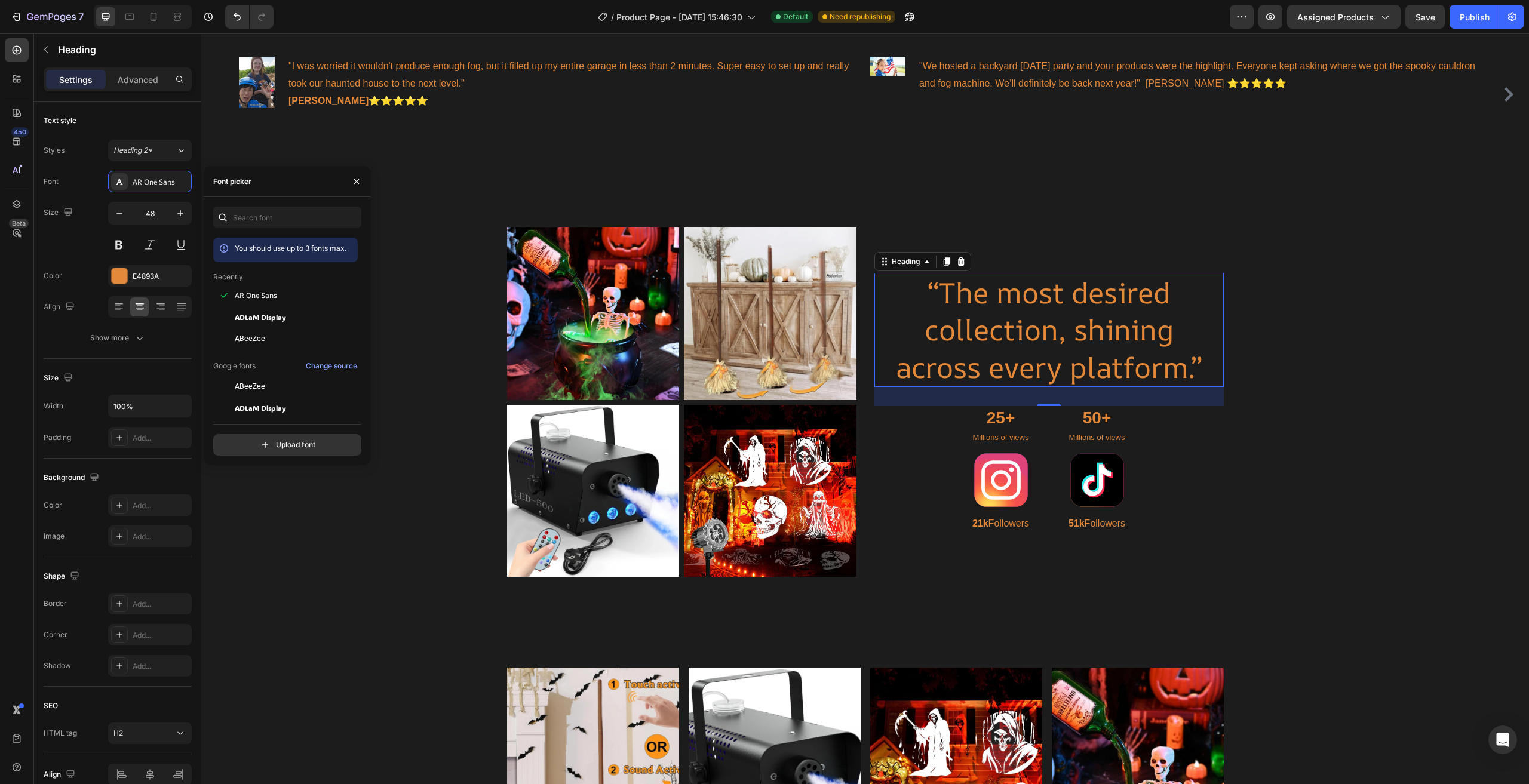
scroll to position [179, 0]
click at [271, 363] on div "Abyssinica SIL" at bounding box center [285, 357] width 144 height 21
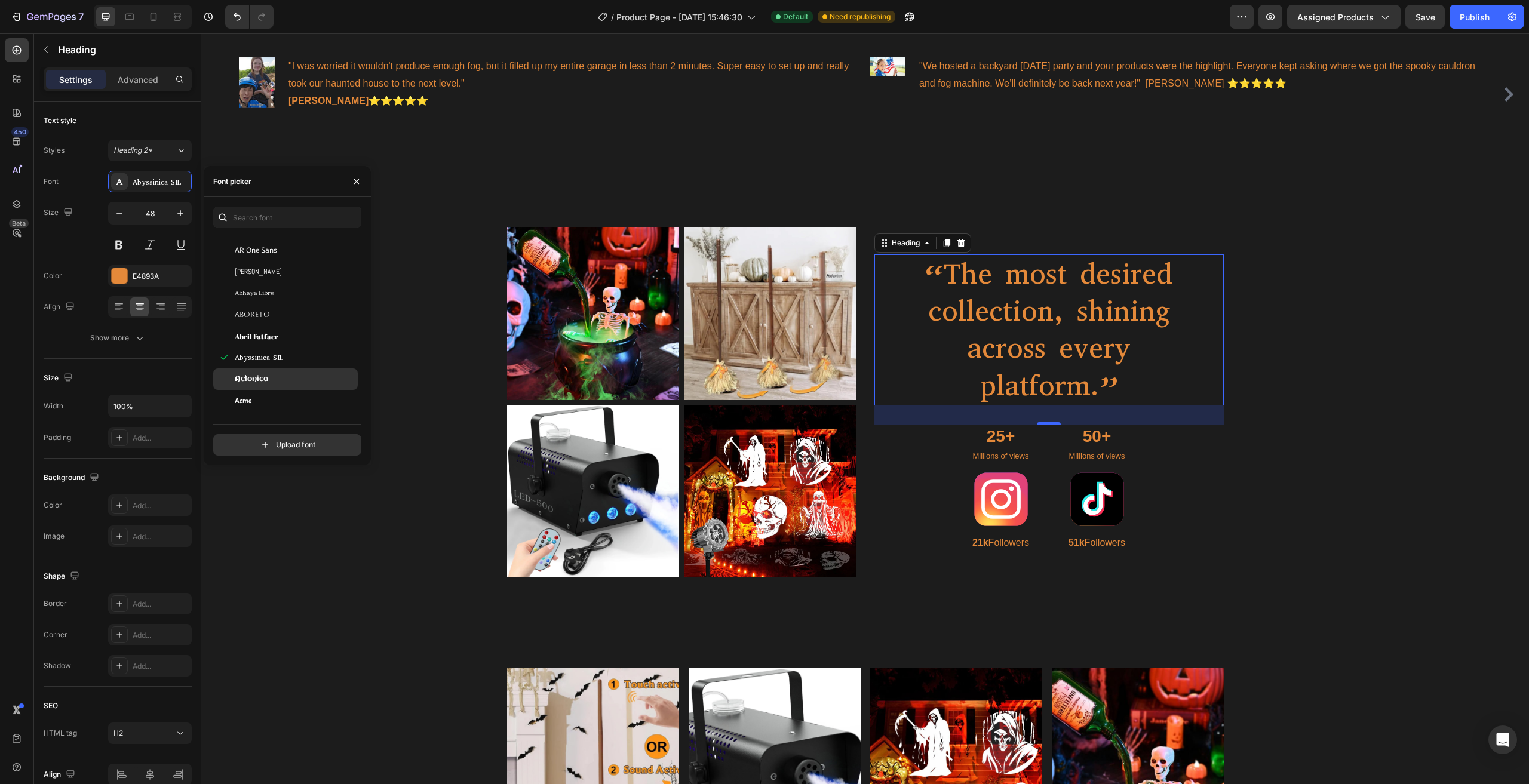
click at [278, 379] on div "Aclonica" at bounding box center [295, 379] width 121 height 11
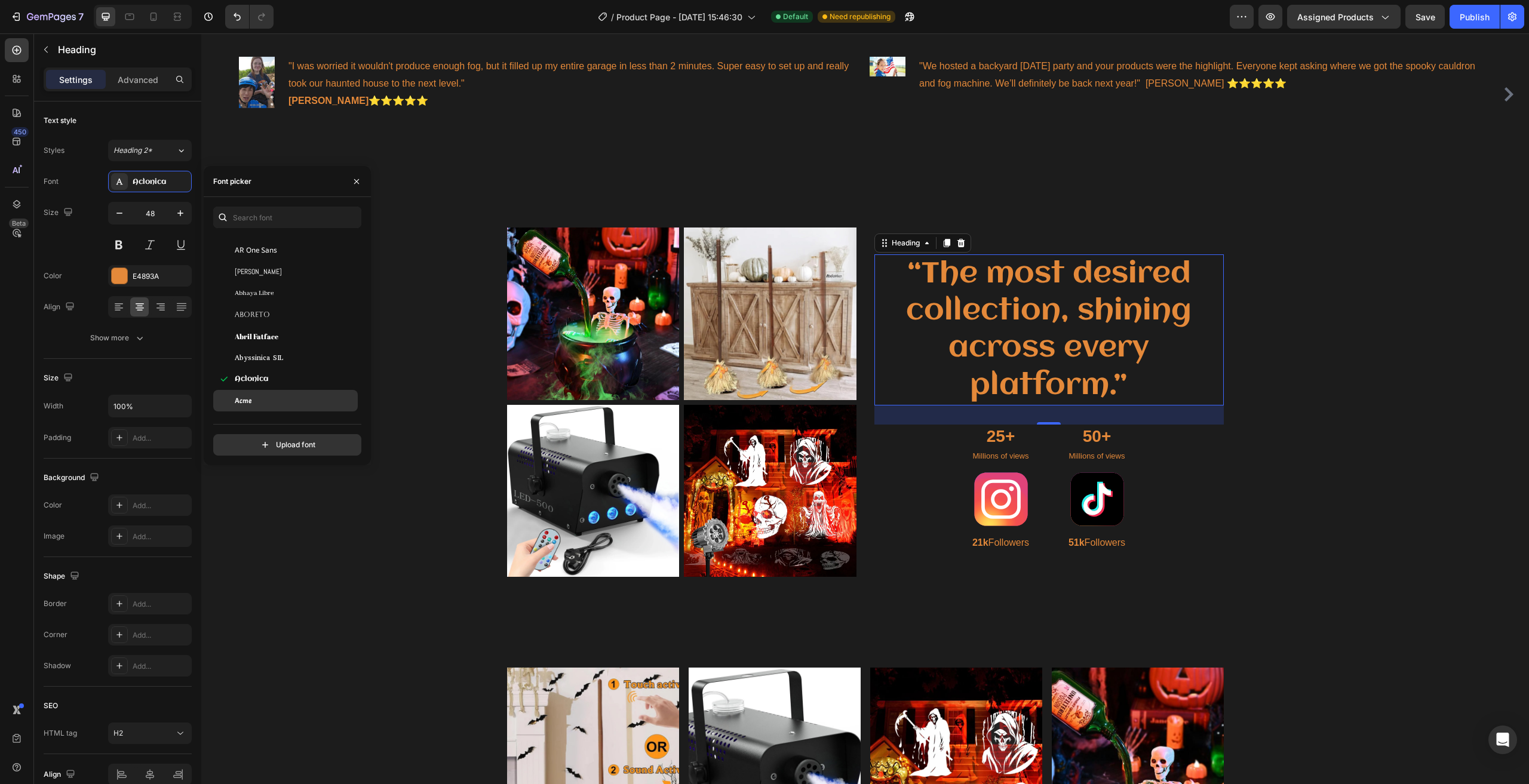
click at [271, 400] on div "Acme" at bounding box center [295, 400] width 121 height 11
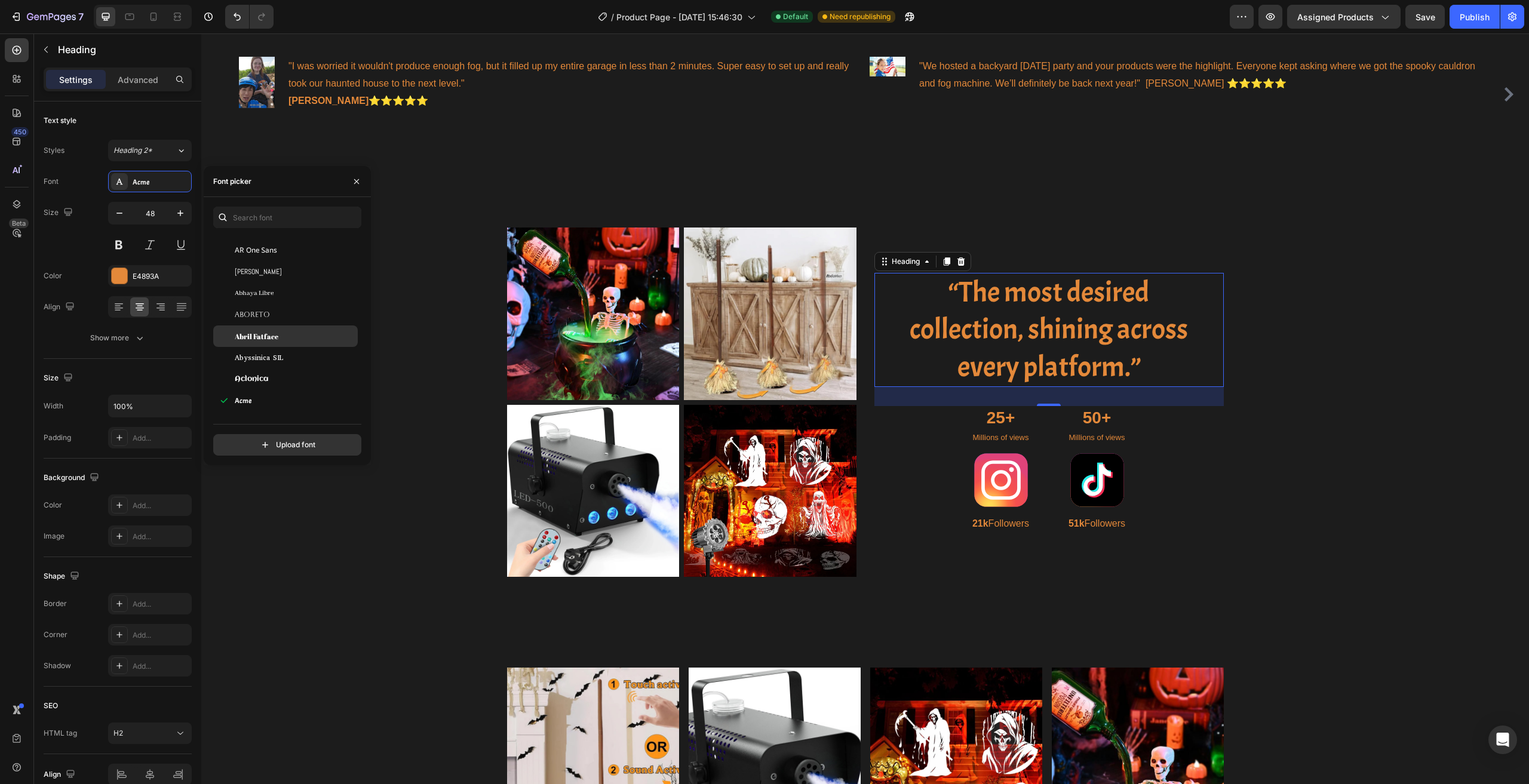
click at [261, 341] on span "Abril Fatface" at bounding box center [257, 336] width 44 height 11
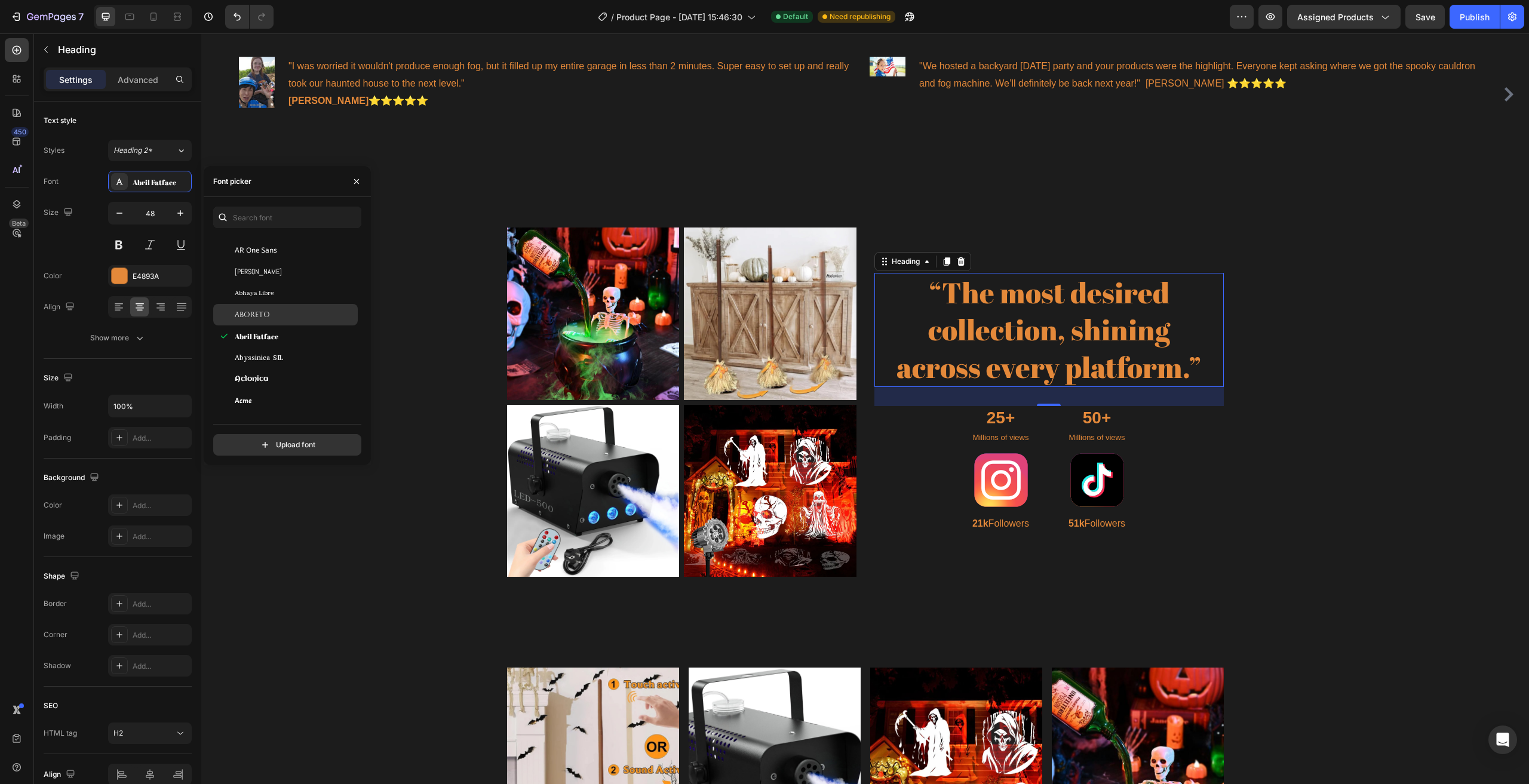
click at [268, 319] on span "Aboreto" at bounding box center [253, 315] width 35 height 11
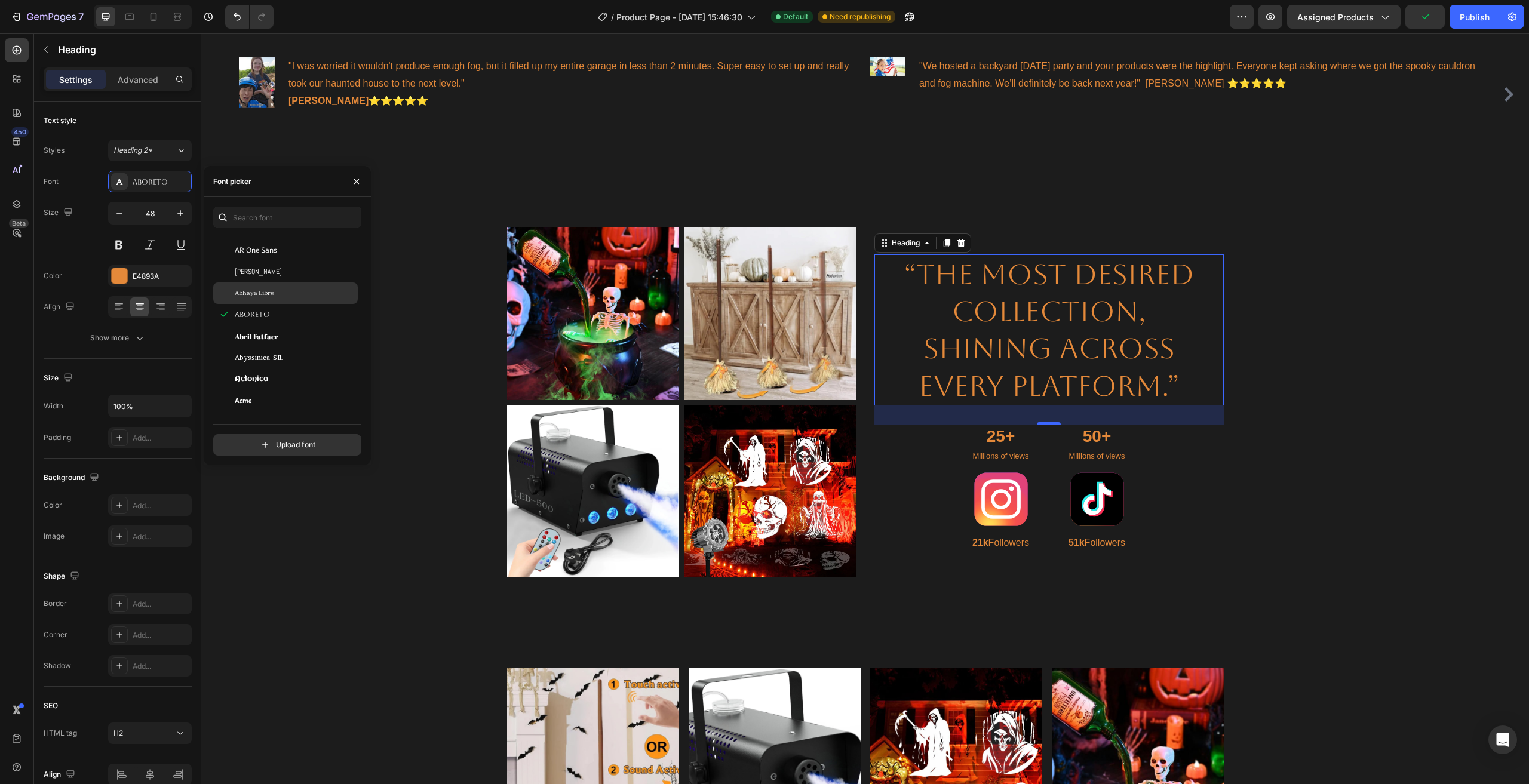
click at [268, 300] on div "Abhaya Libre" at bounding box center [285, 292] width 144 height 21
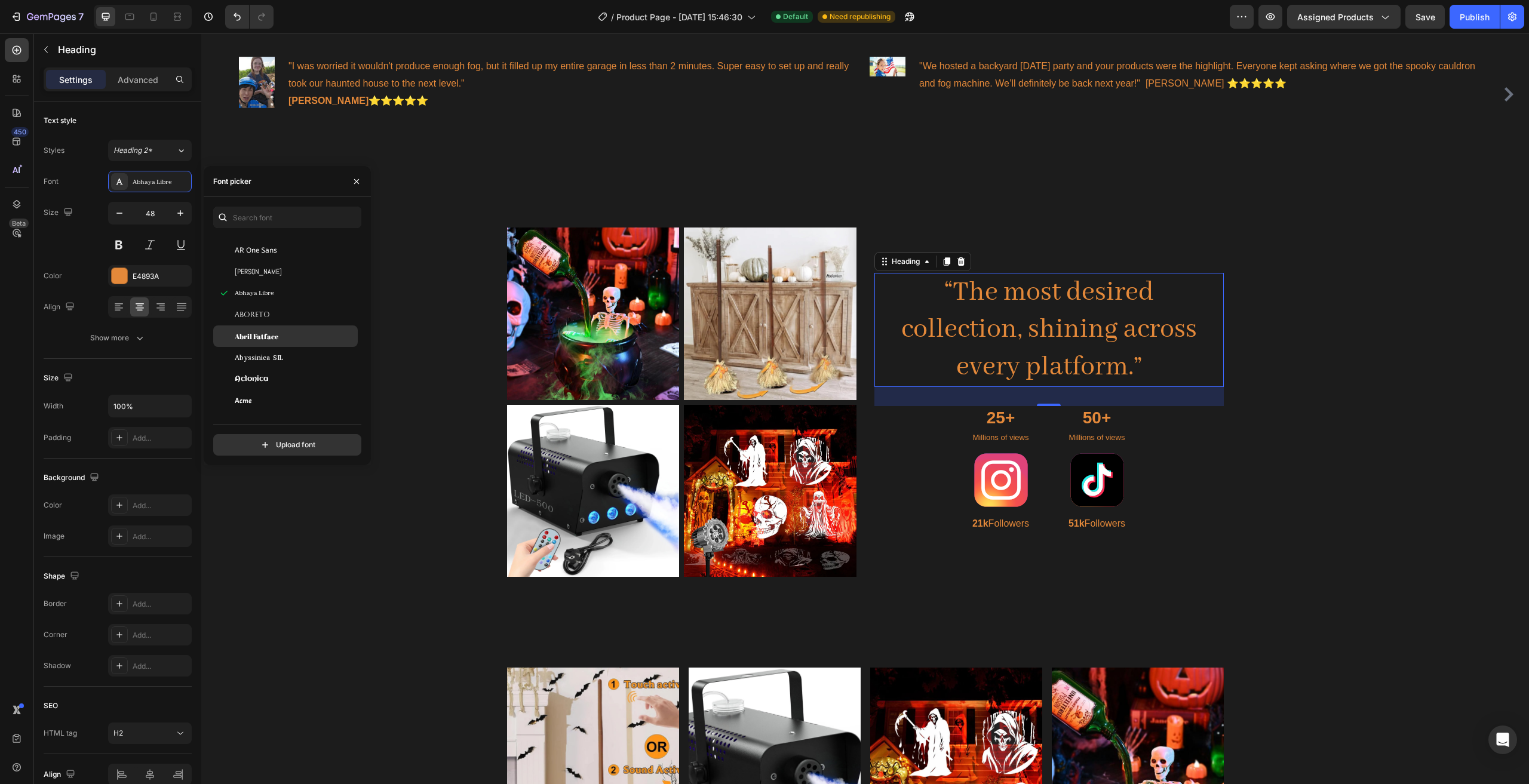
click at [299, 334] on div "Abril Fatface" at bounding box center [295, 336] width 121 height 11
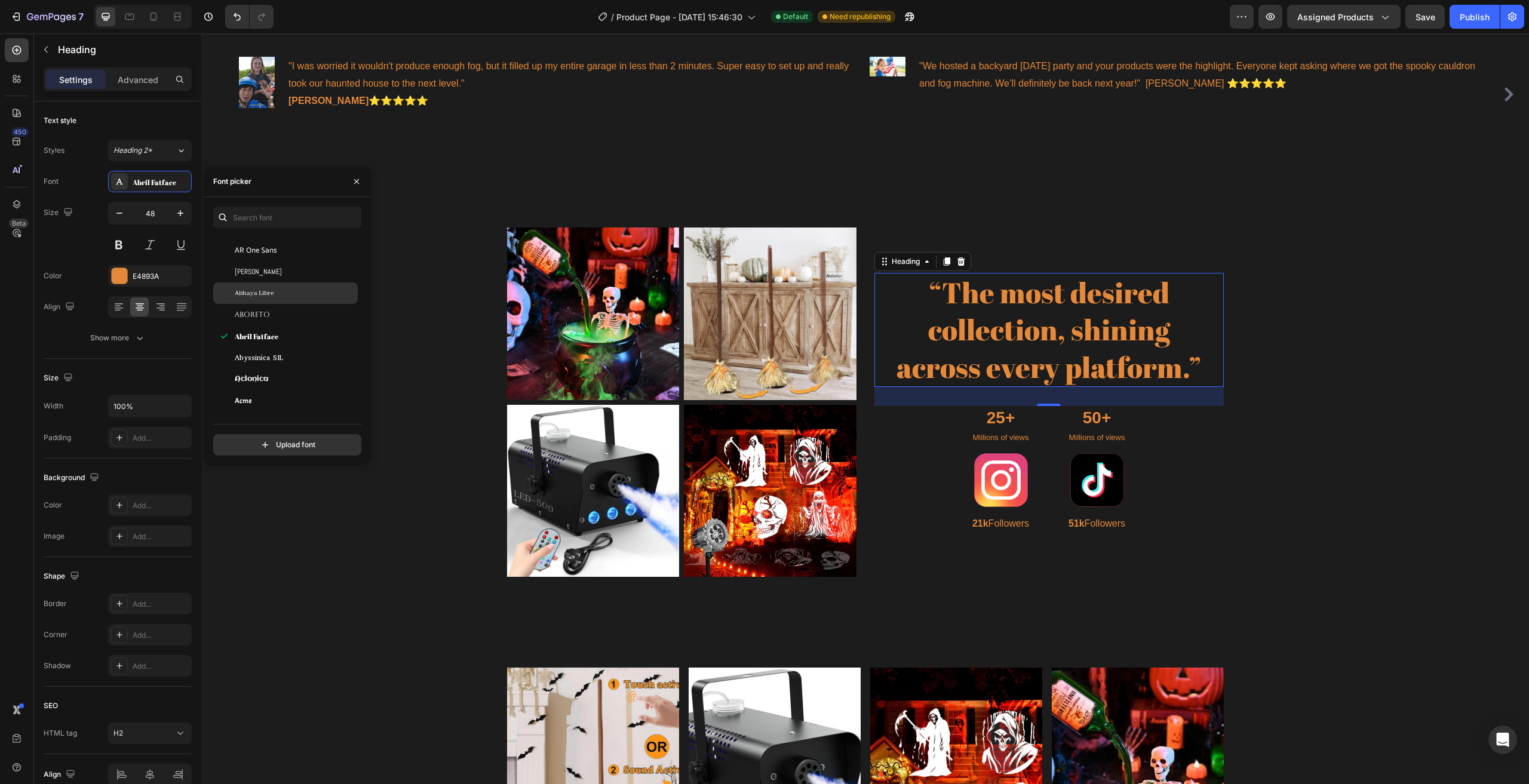
click at [279, 294] on div "Abhaya Libre" at bounding box center [295, 293] width 121 height 11
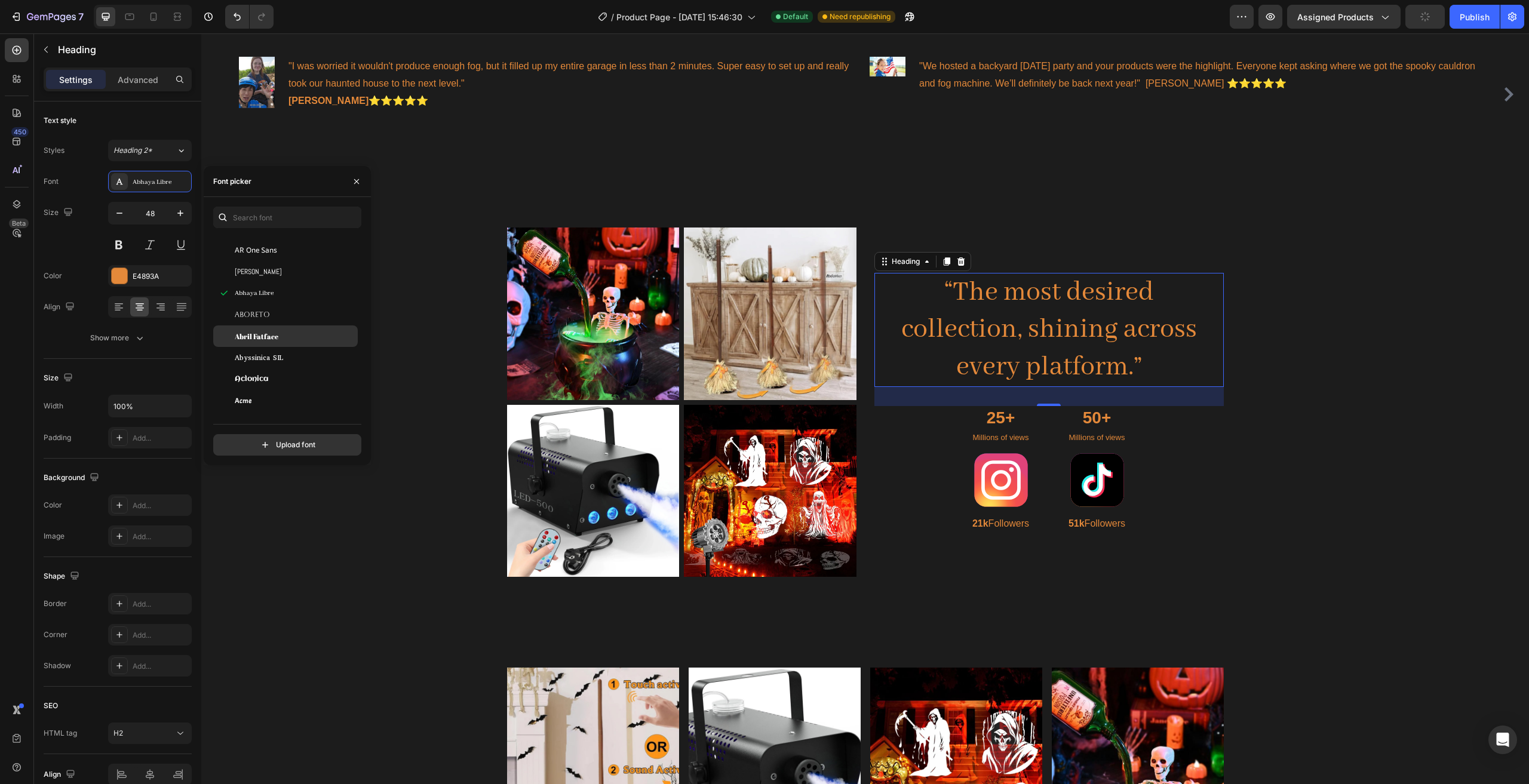
scroll to position [120, 0]
click at [284, 286] on span "ADLaM Display" at bounding box center [260, 288] width 52 height 11
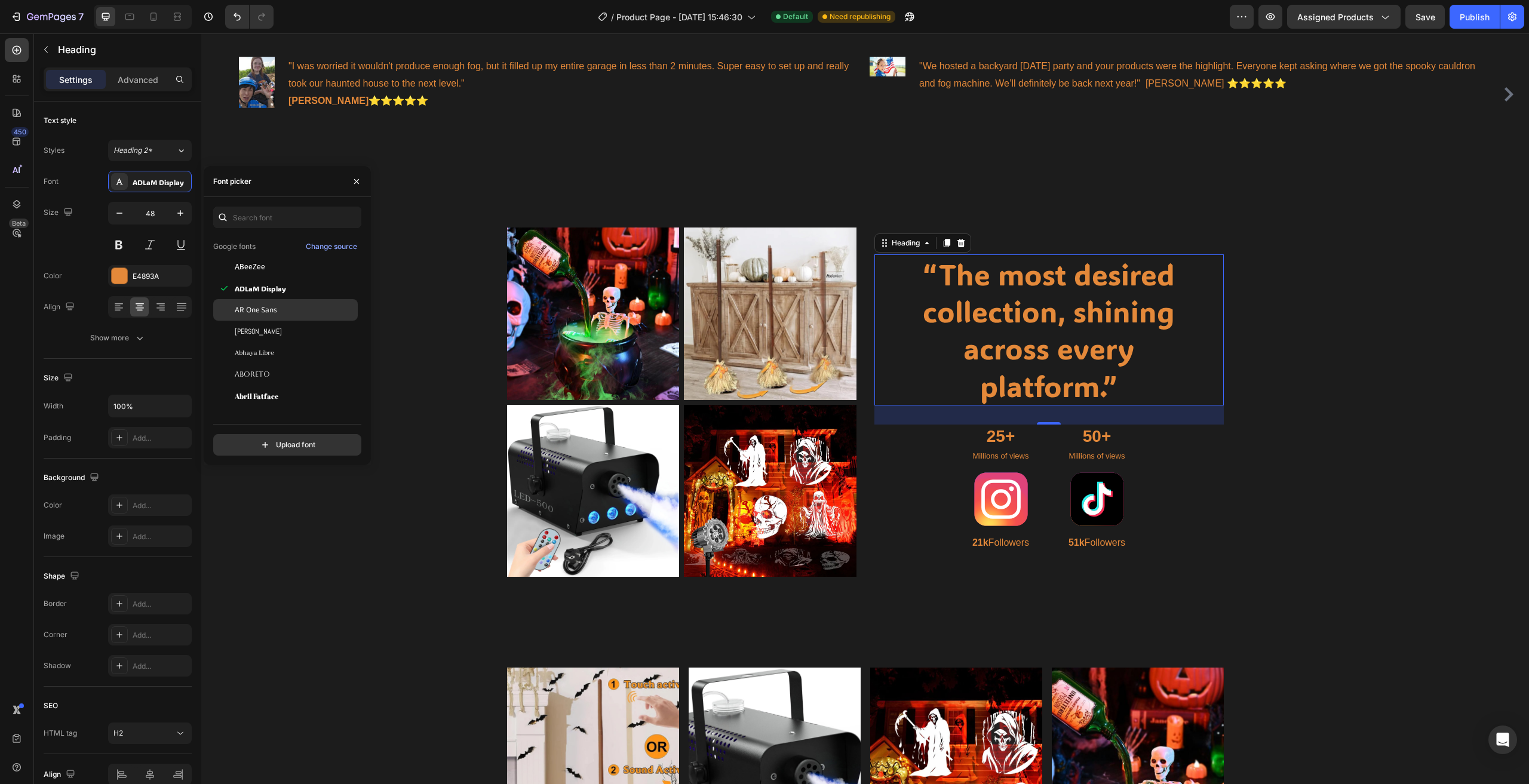
click at [268, 306] on span "AR One Sans" at bounding box center [256, 310] width 42 height 11
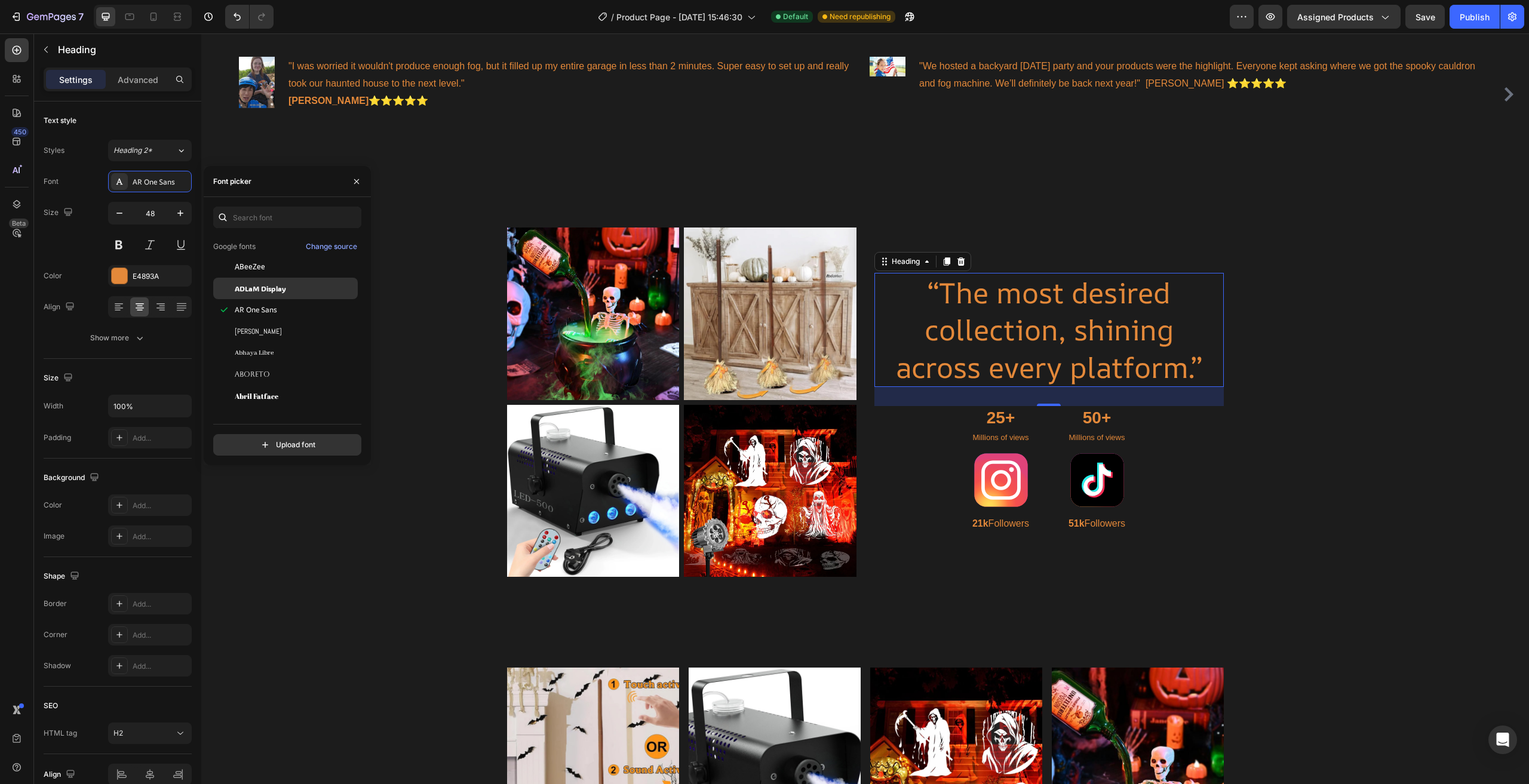
click at [276, 292] on span "ADLaM Display" at bounding box center [260, 288] width 52 height 11
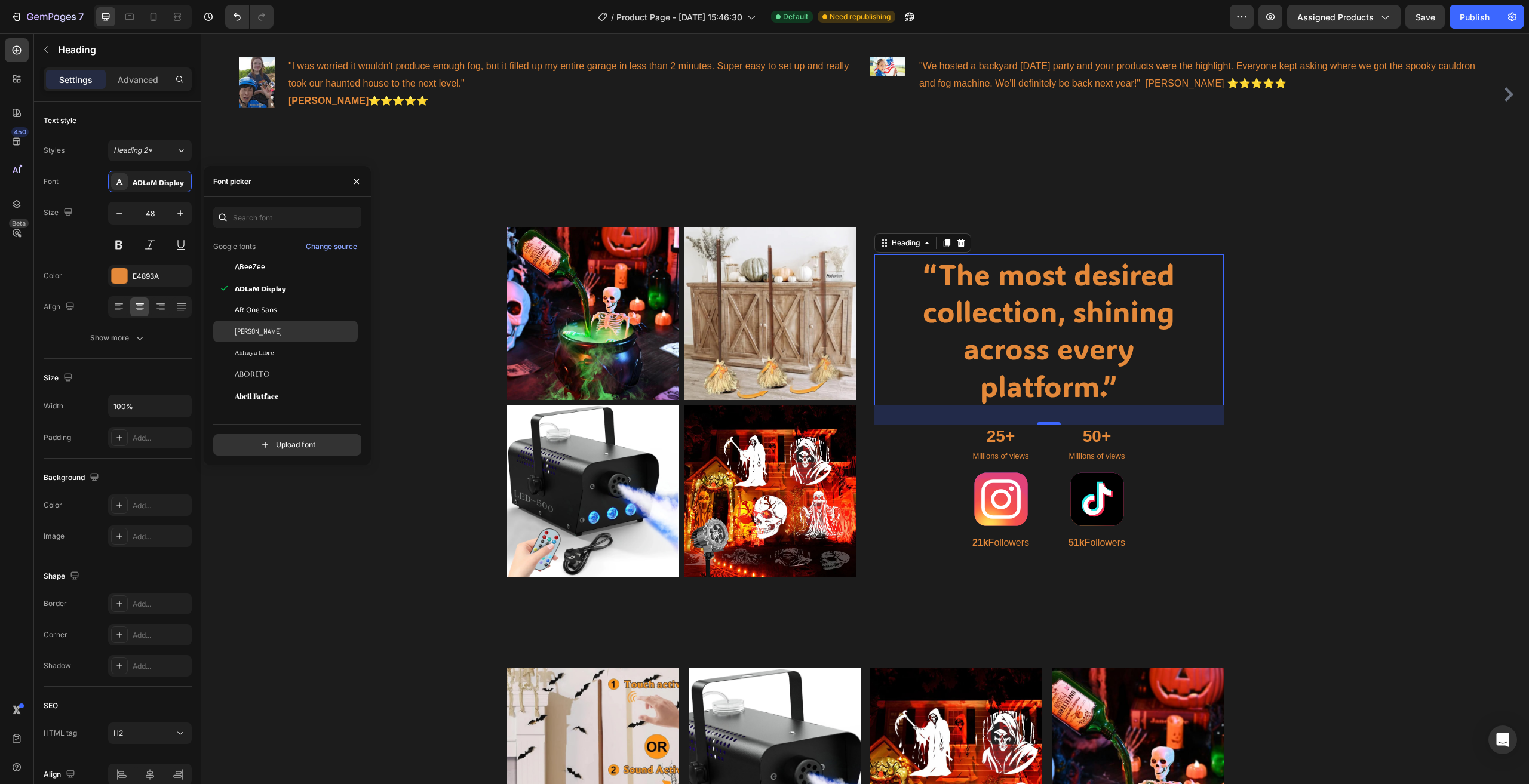
click at [277, 339] on div "[PERSON_NAME]" at bounding box center [285, 331] width 144 height 21
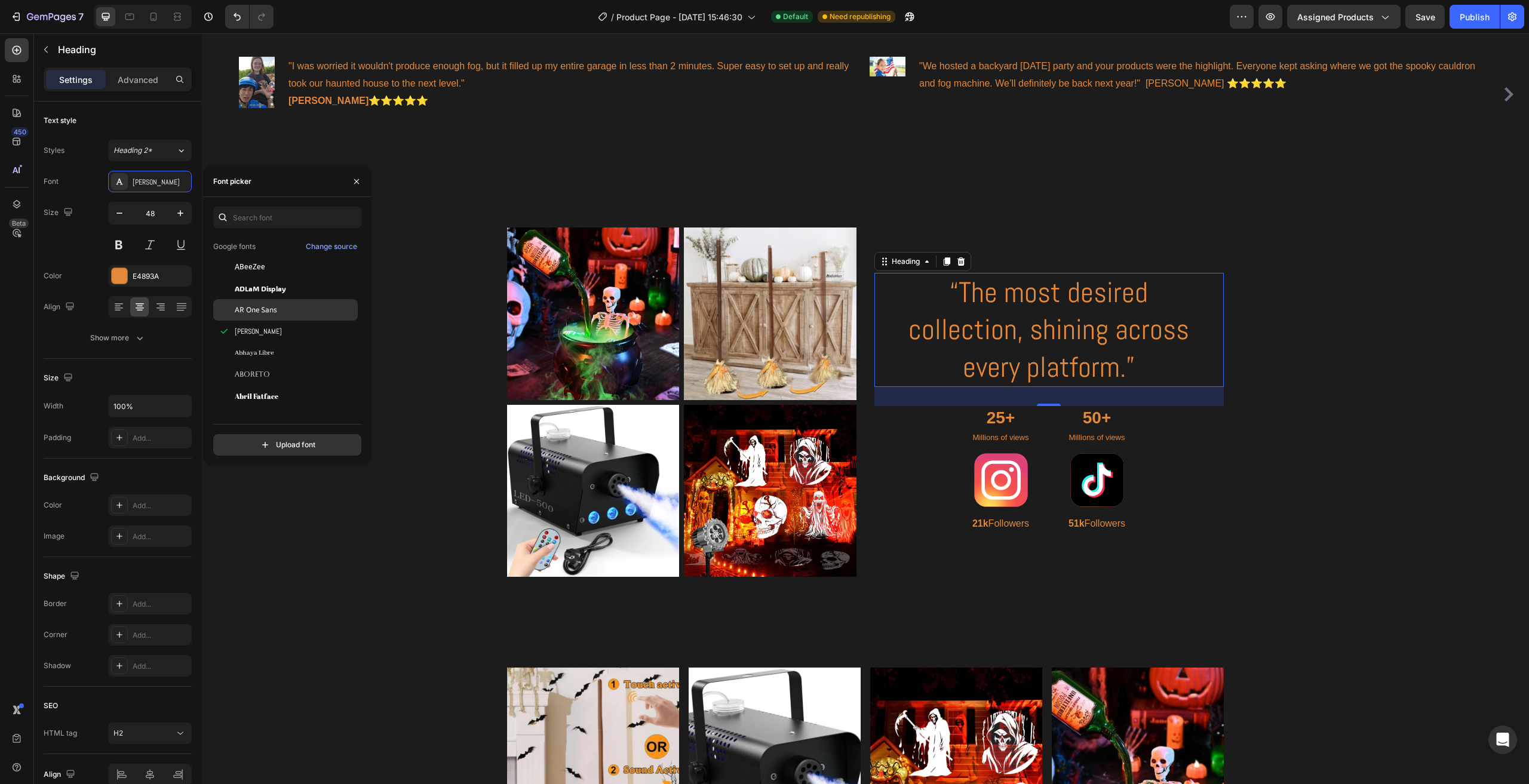
click at [287, 311] on div "AR One Sans" at bounding box center [295, 310] width 121 height 11
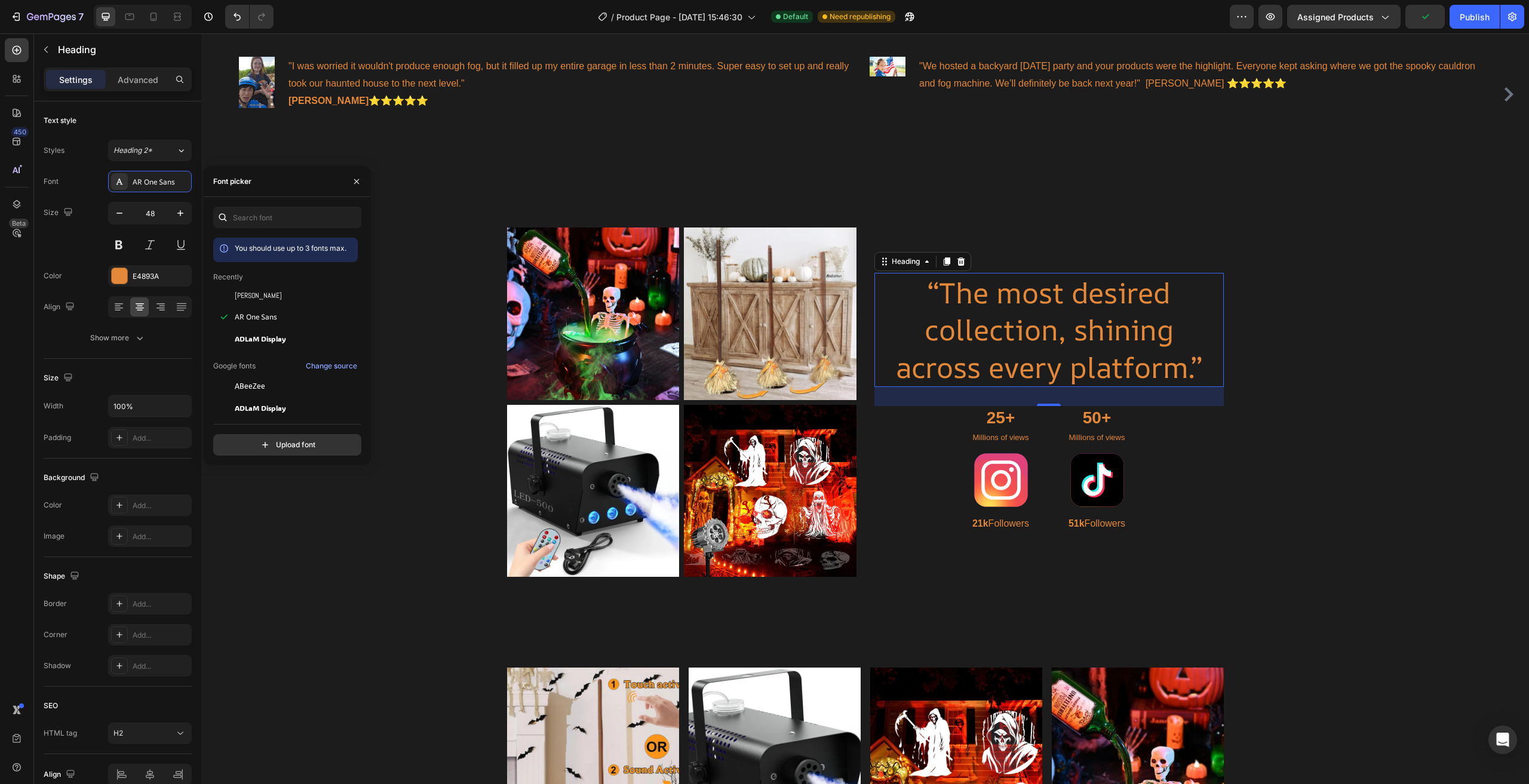
scroll to position [59, 0]
click at [296, 354] on div "ADLaM Display" at bounding box center [285, 348] width 144 height 21
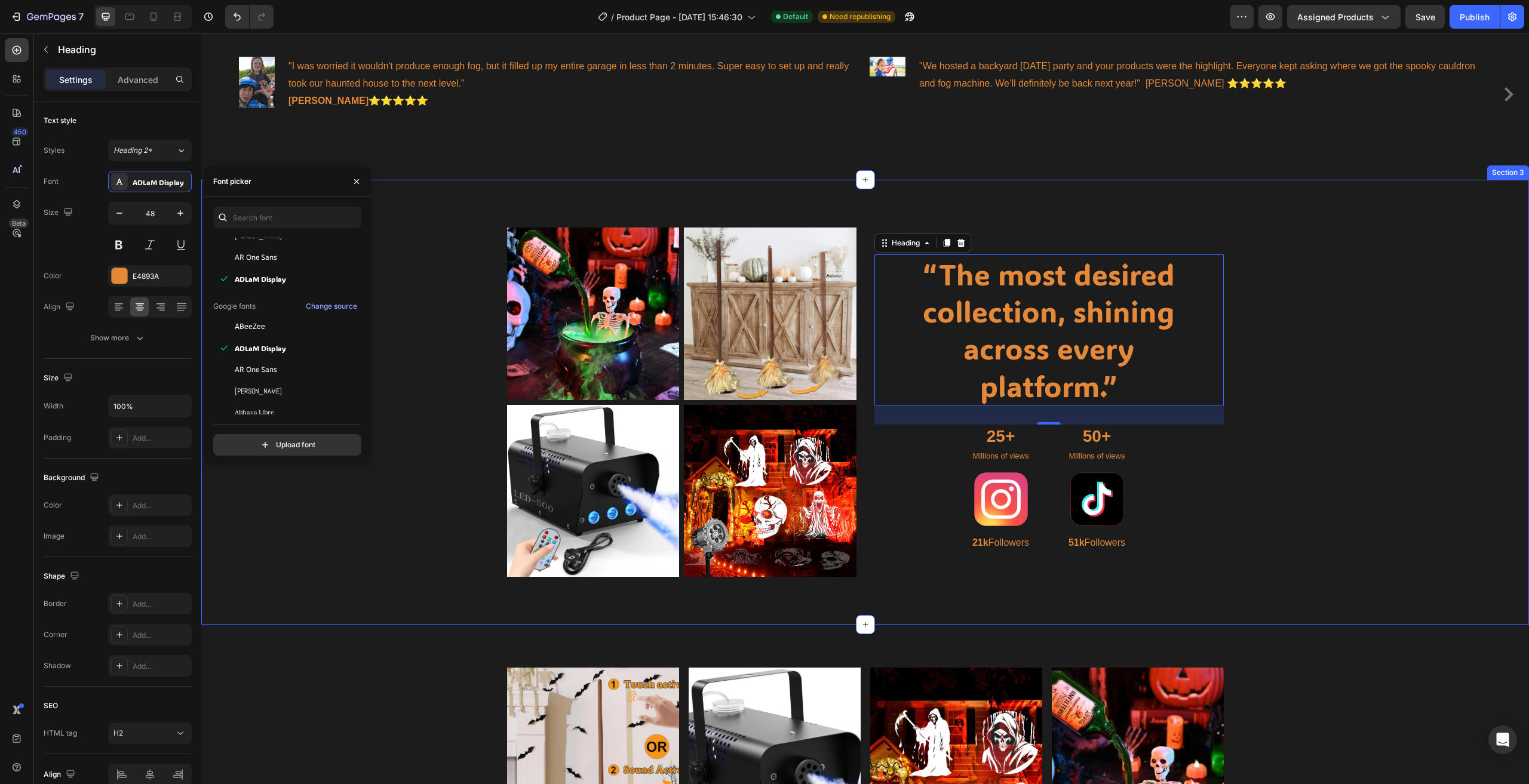
click at [1393, 251] on div "Image Image Row Image Image Row “The most desired collection, shining across ev…" at bounding box center [865, 407] width 1310 height 359
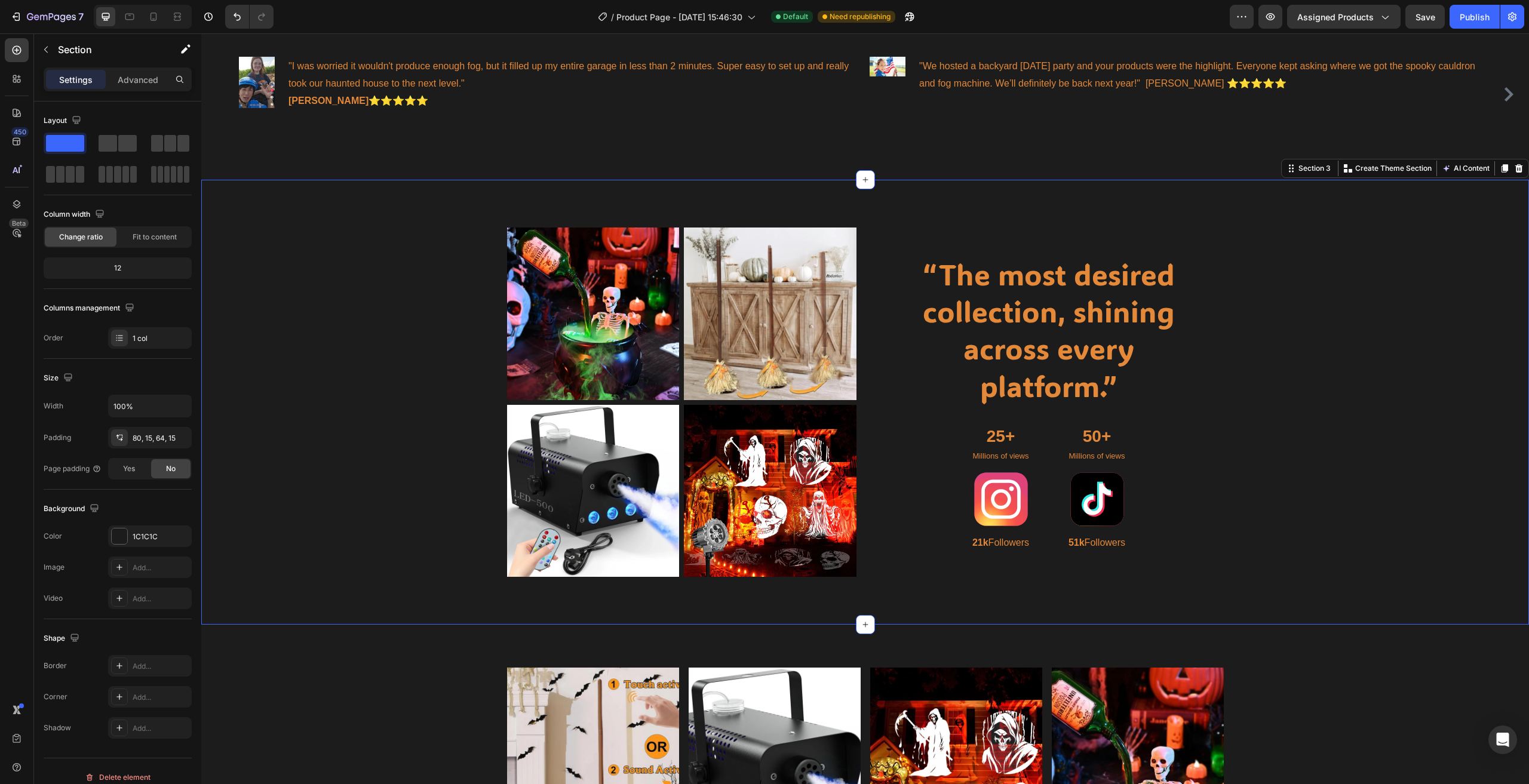
scroll to position [12, 0]
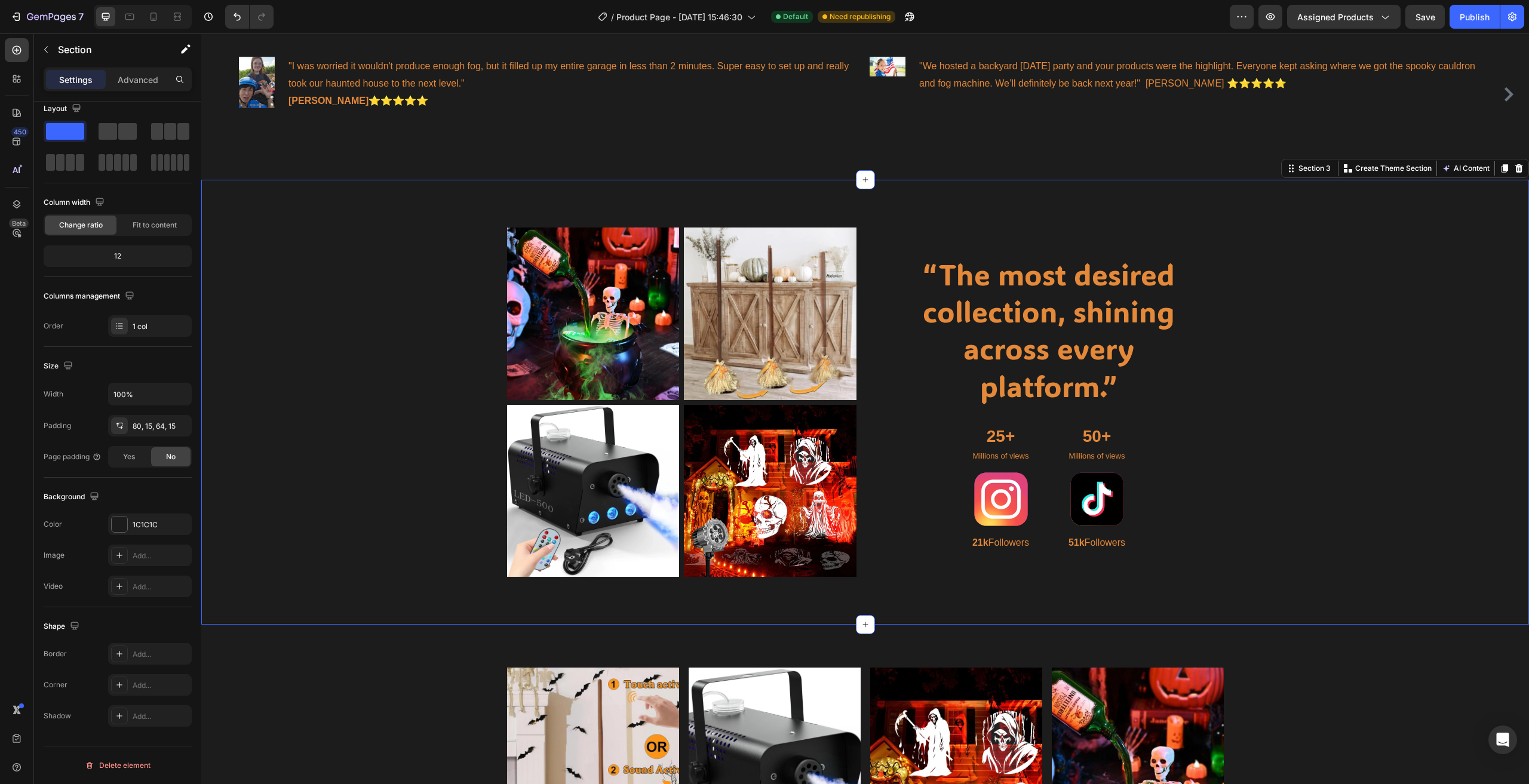
click at [274, 292] on div "Image Image Row Image Image Row “The most desired collection, shining across ev…" at bounding box center [865, 407] width 1310 height 359
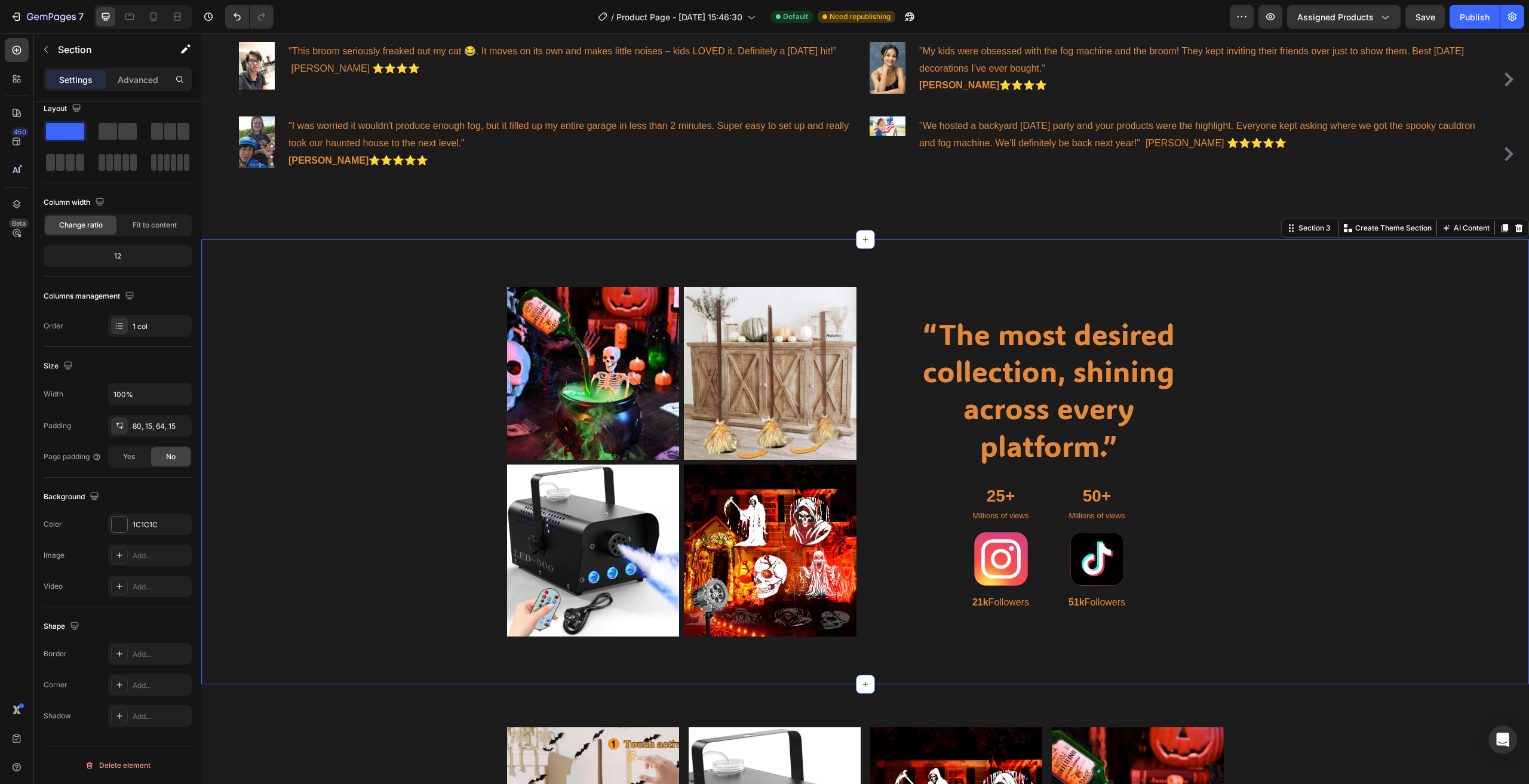
scroll to position [847, 0]
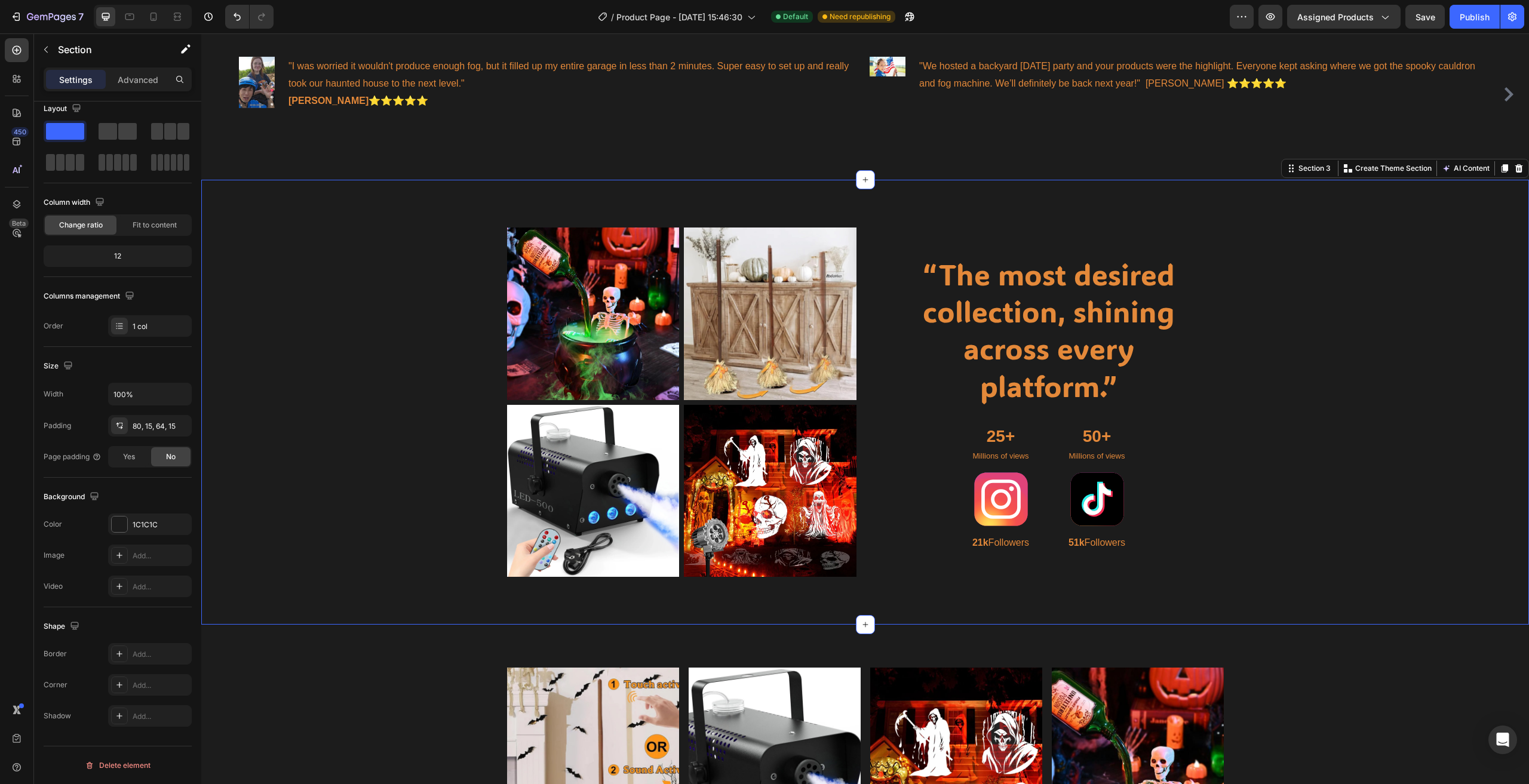
click at [322, 320] on div "Image Image Row Image Image Row “The most desired collection, shining across ev…" at bounding box center [865, 407] width 1310 height 359
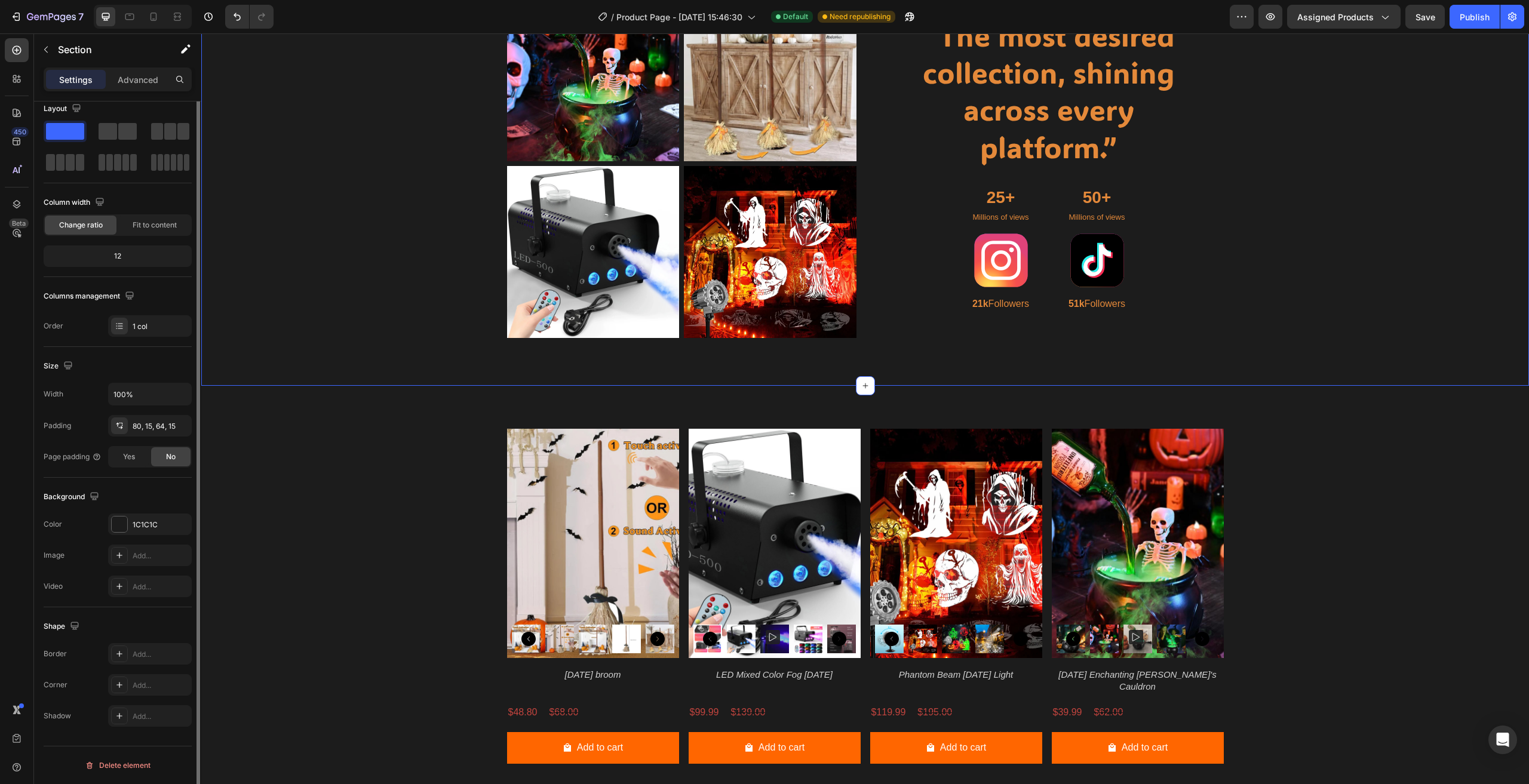
scroll to position [0, 0]
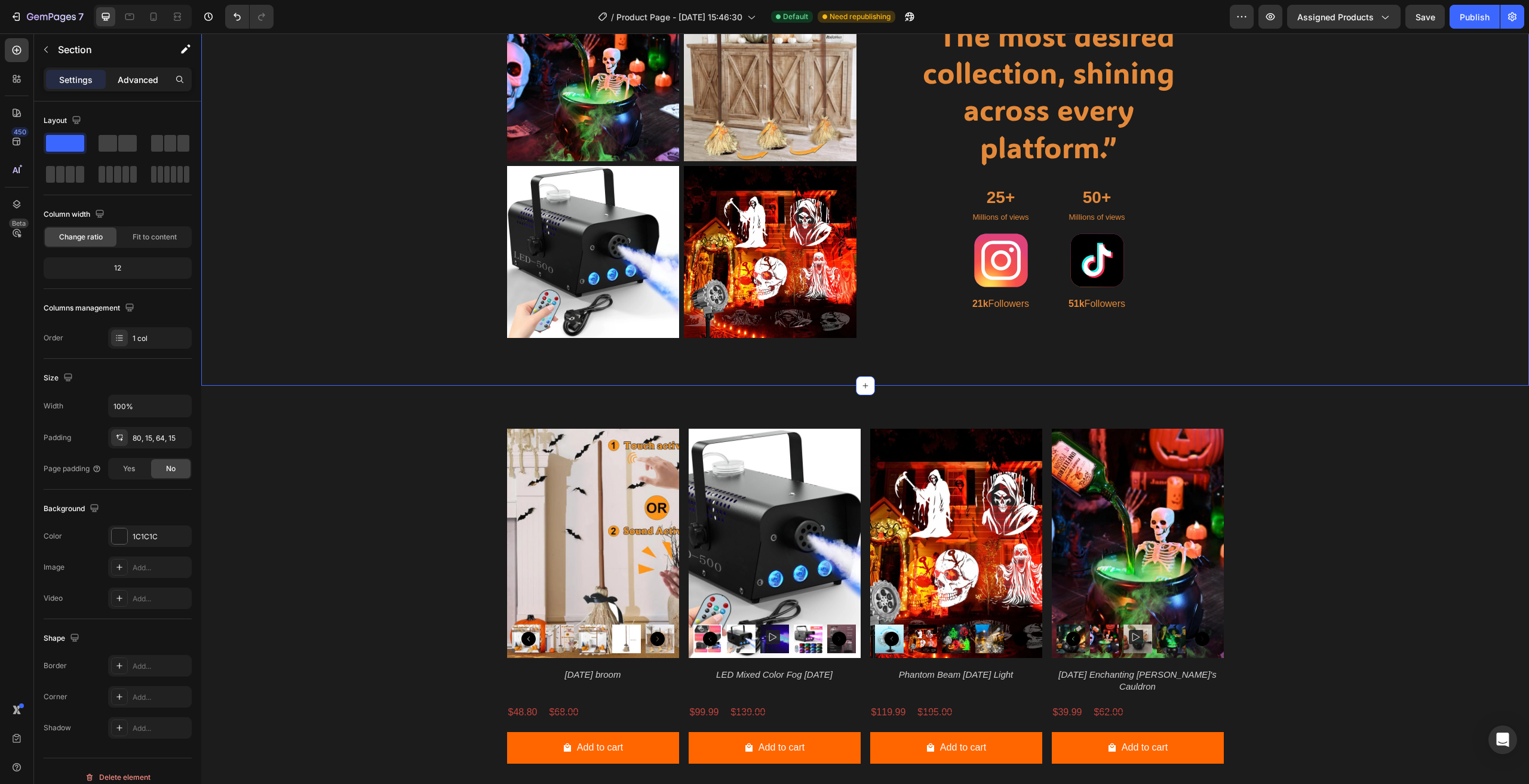
click at [147, 85] on p "Advanced" at bounding box center [138, 79] width 41 height 13
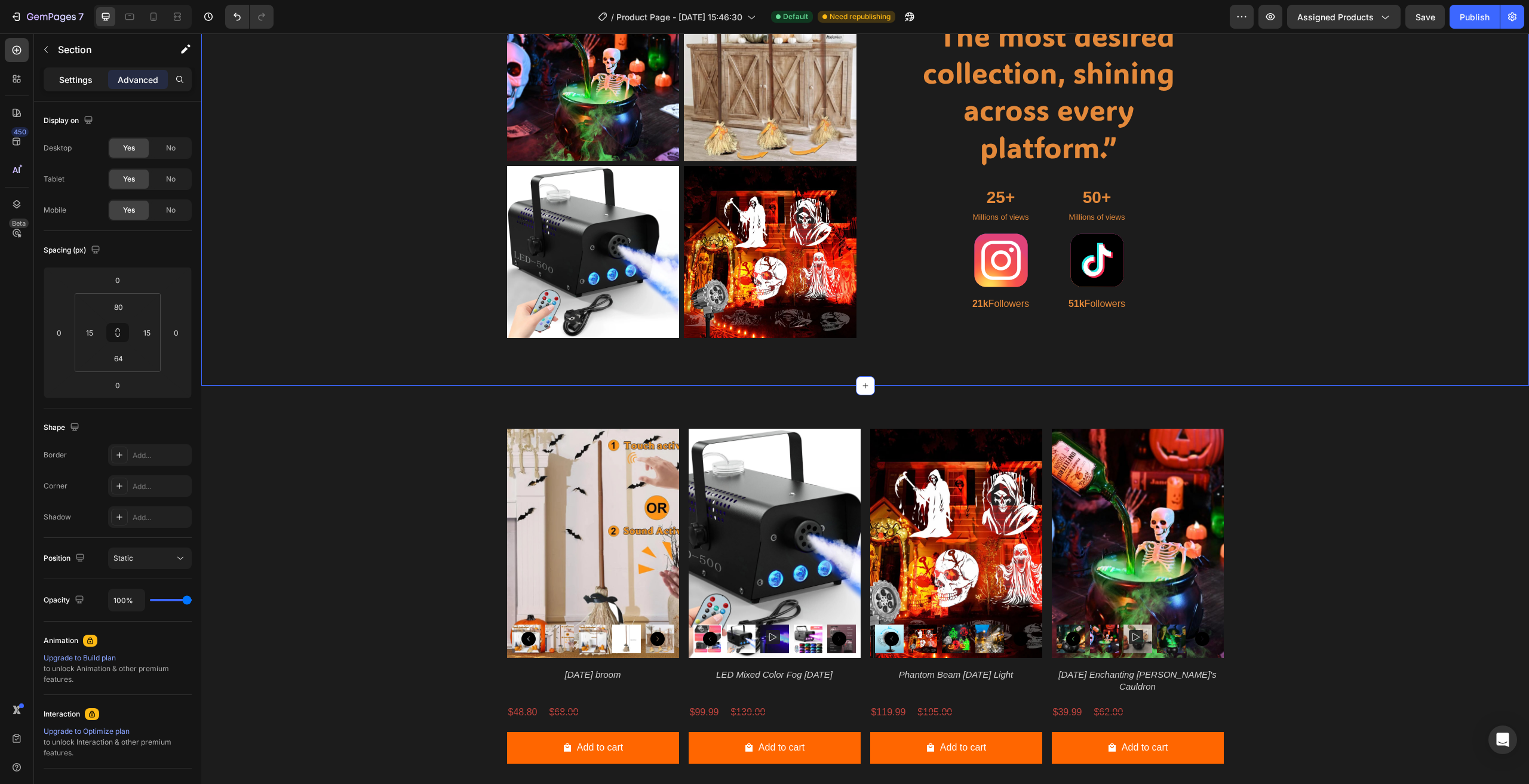
click at [82, 81] on p "Settings" at bounding box center [75, 79] width 33 height 13
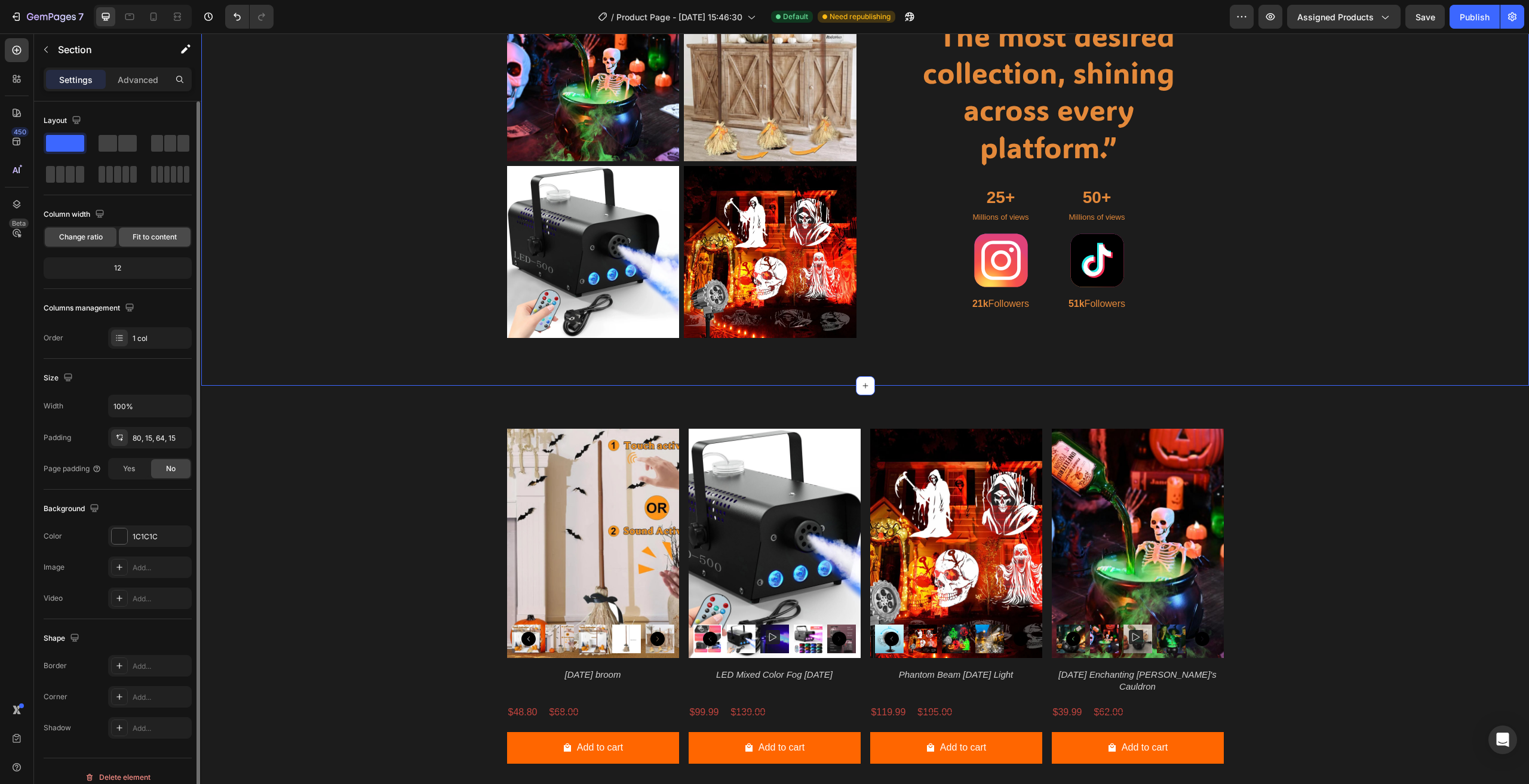
click at [157, 243] on div "Fit to content" at bounding box center [155, 237] width 72 height 19
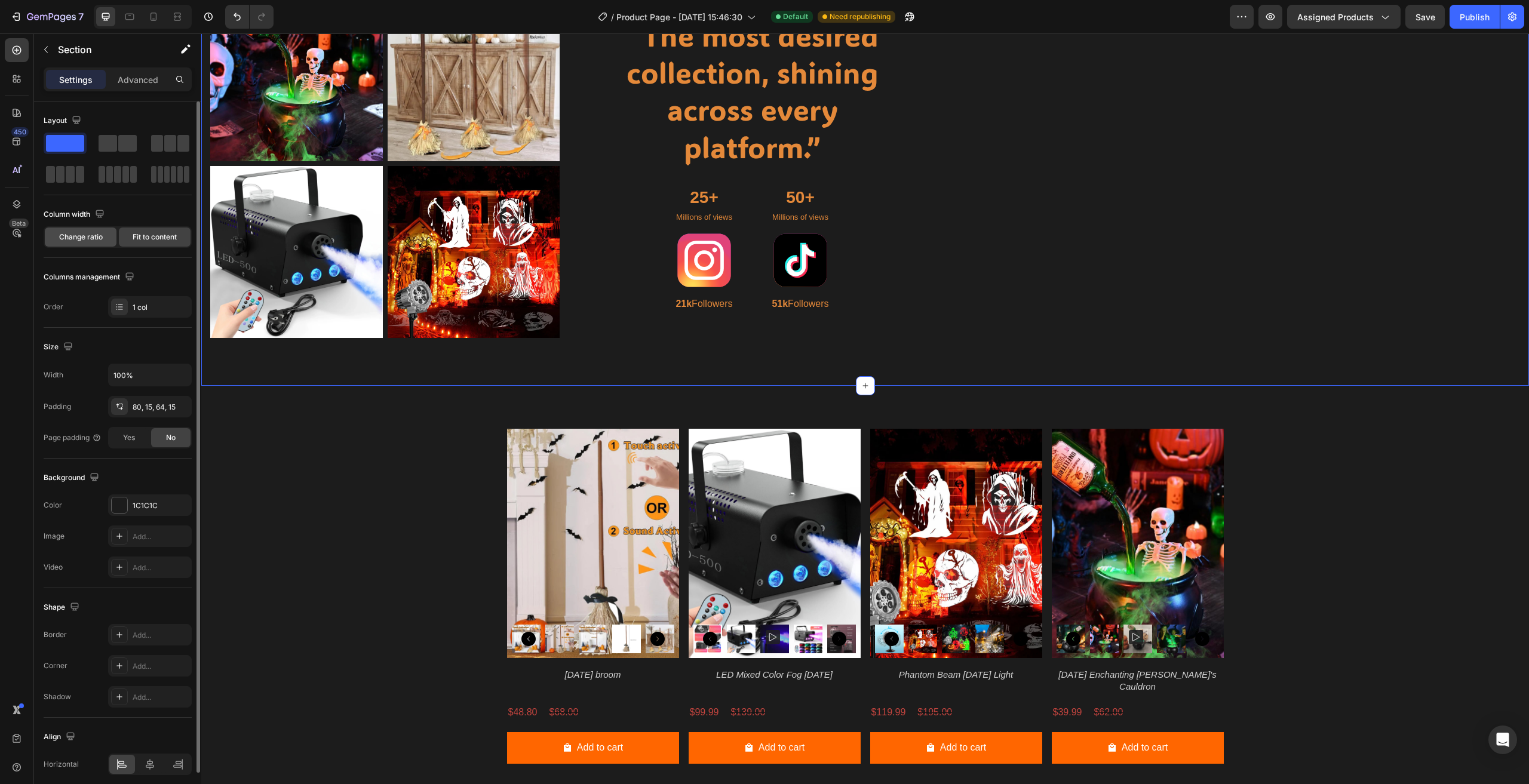
click at [94, 238] on span "Change ratio" at bounding box center [81, 237] width 44 height 11
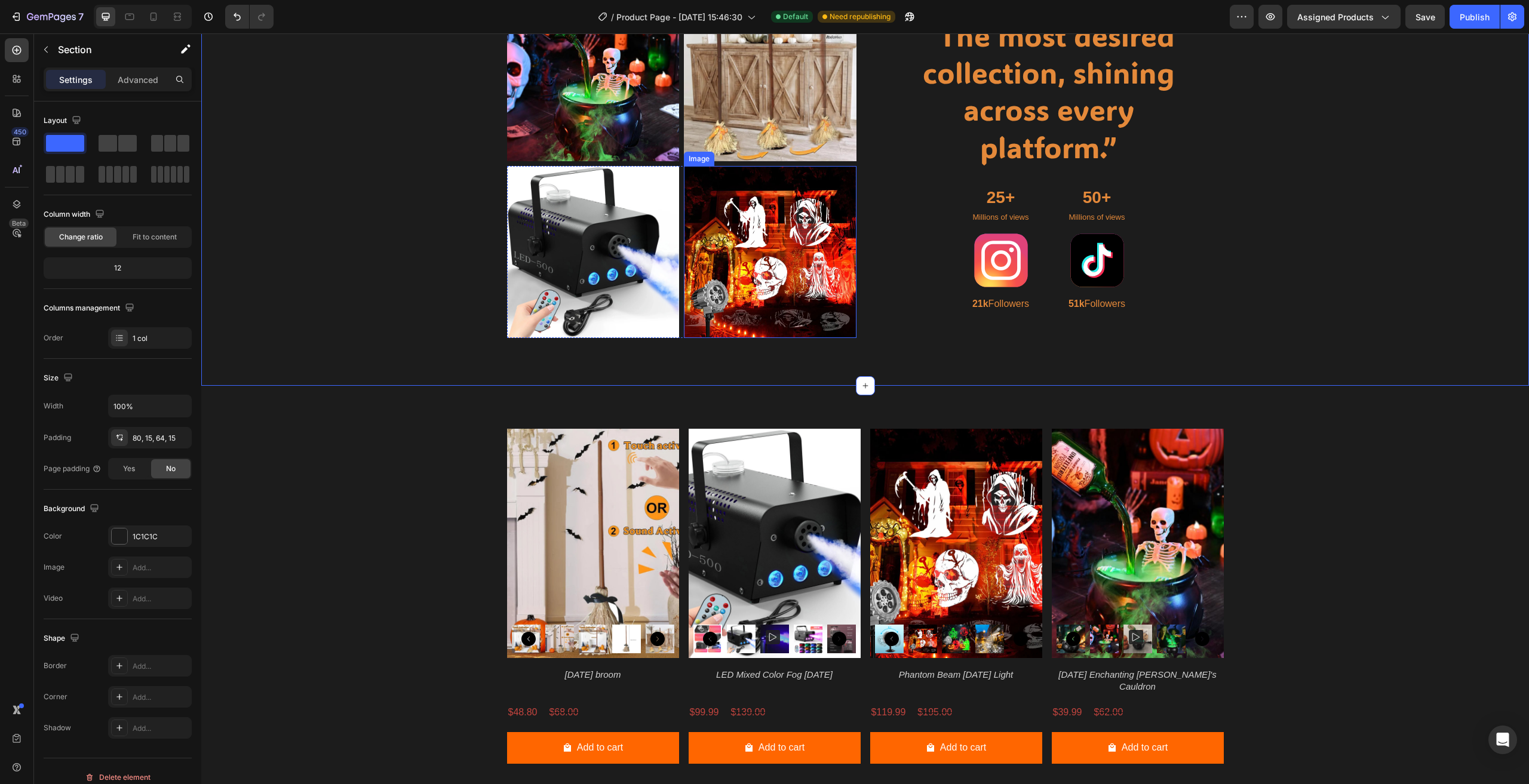
scroll to position [907, 0]
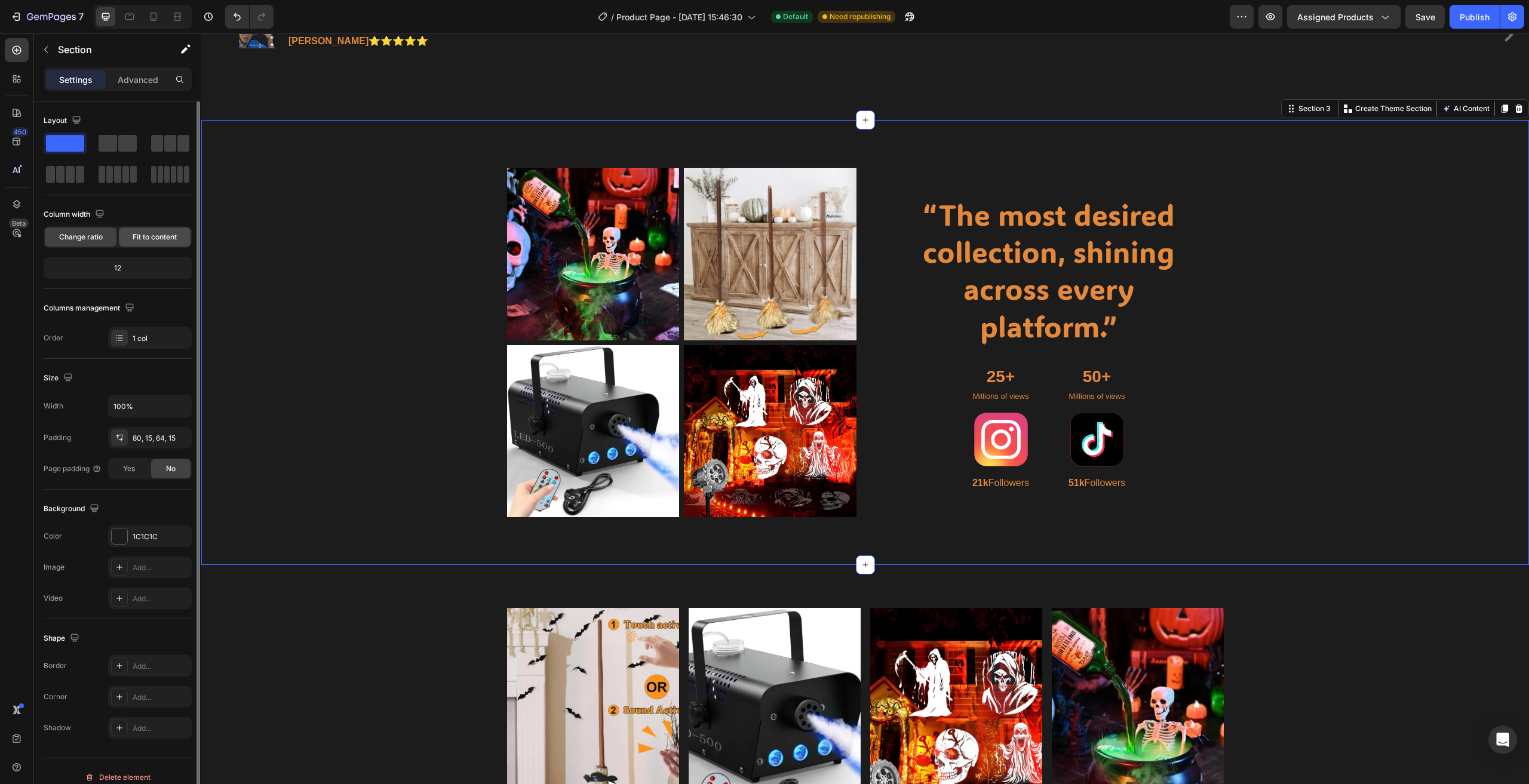
click at [150, 231] on div "Fit to content" at bounding box center [155, 237] width 72 height 19
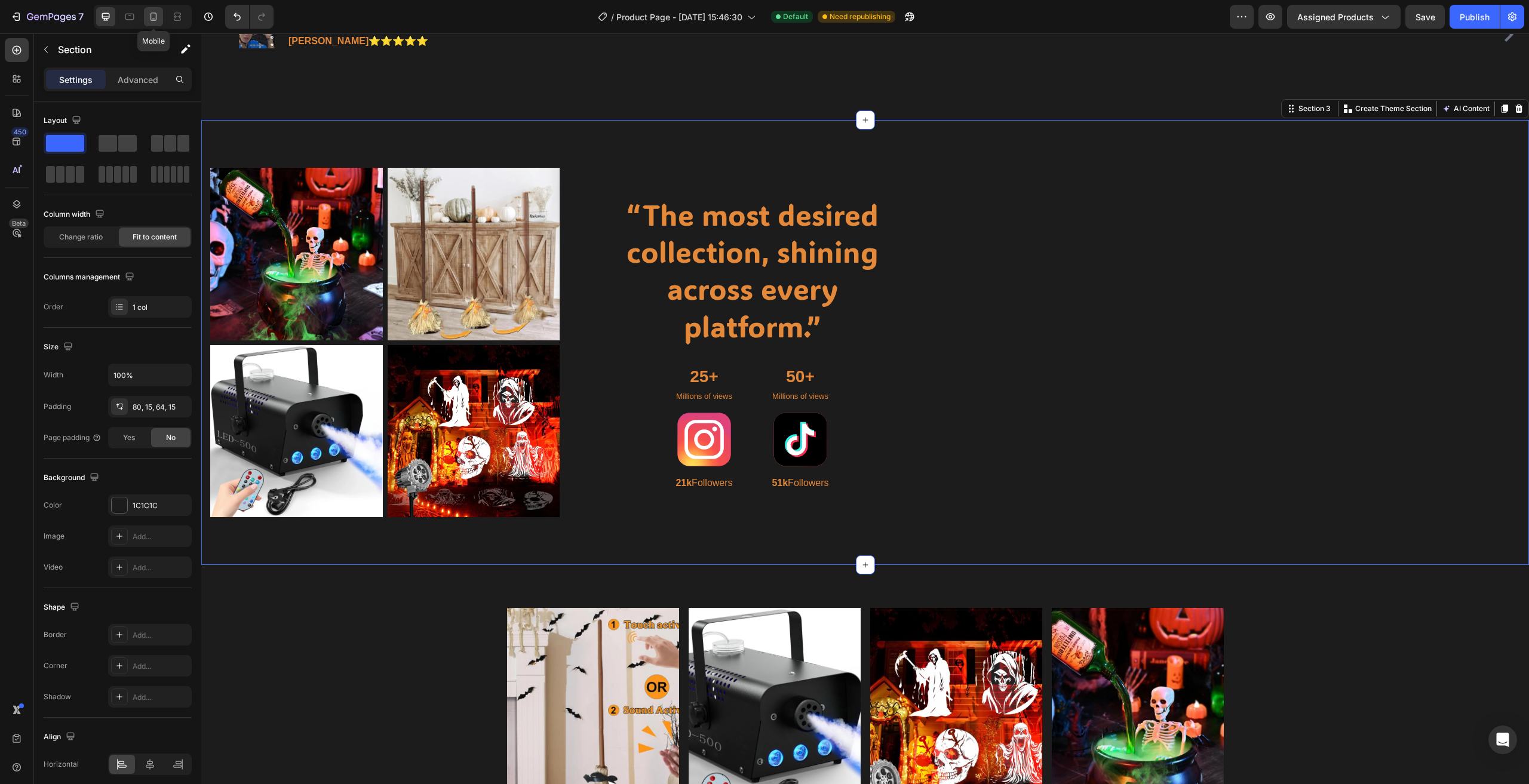
click at [146, 23] on div at bounding box center [153, 16] width 19 height 19
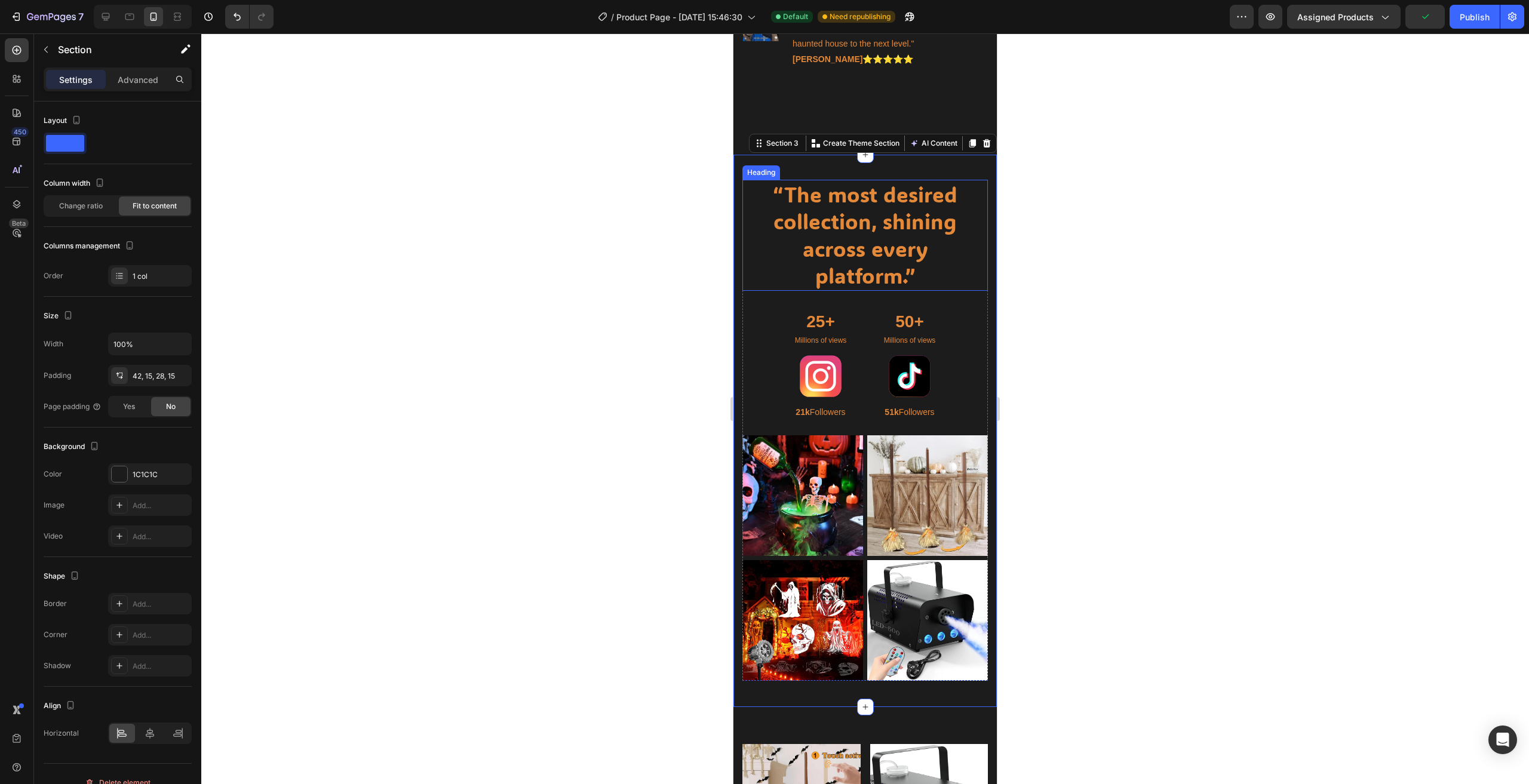
scroll to position [1052, 0]
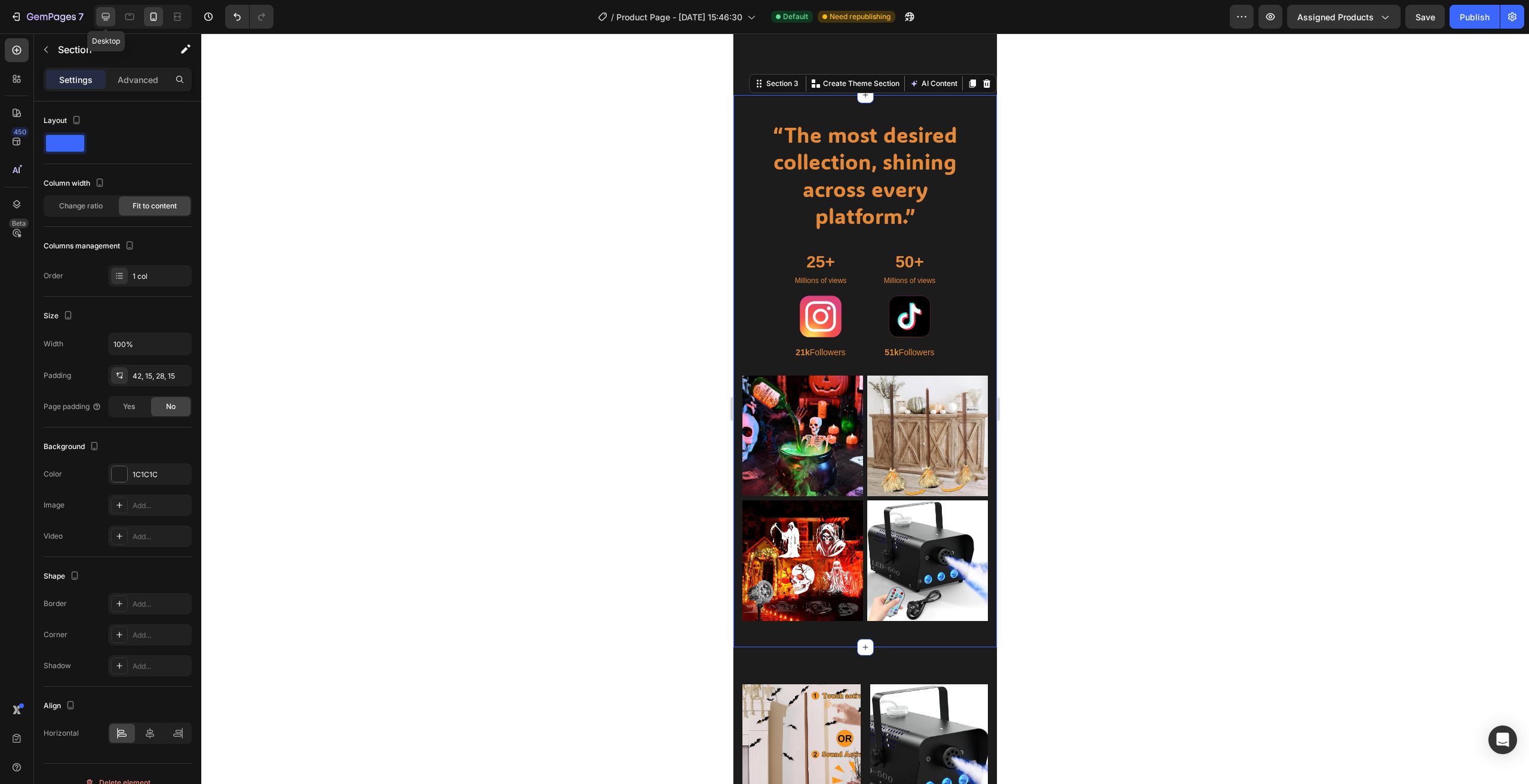
click at [108, 16] on icon at bounding box center [106, 17] width 12 height 12
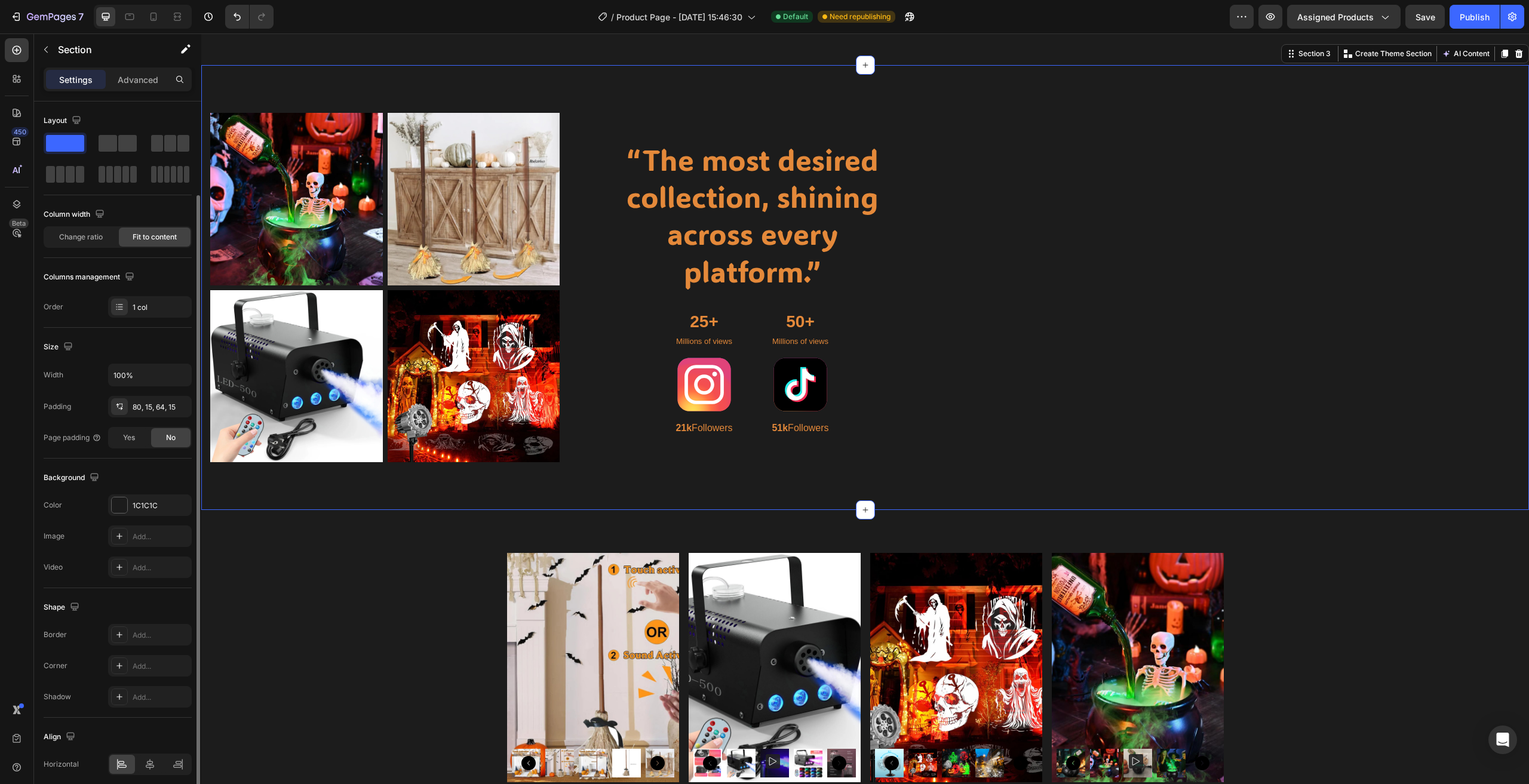
scroll to position [49, 0]
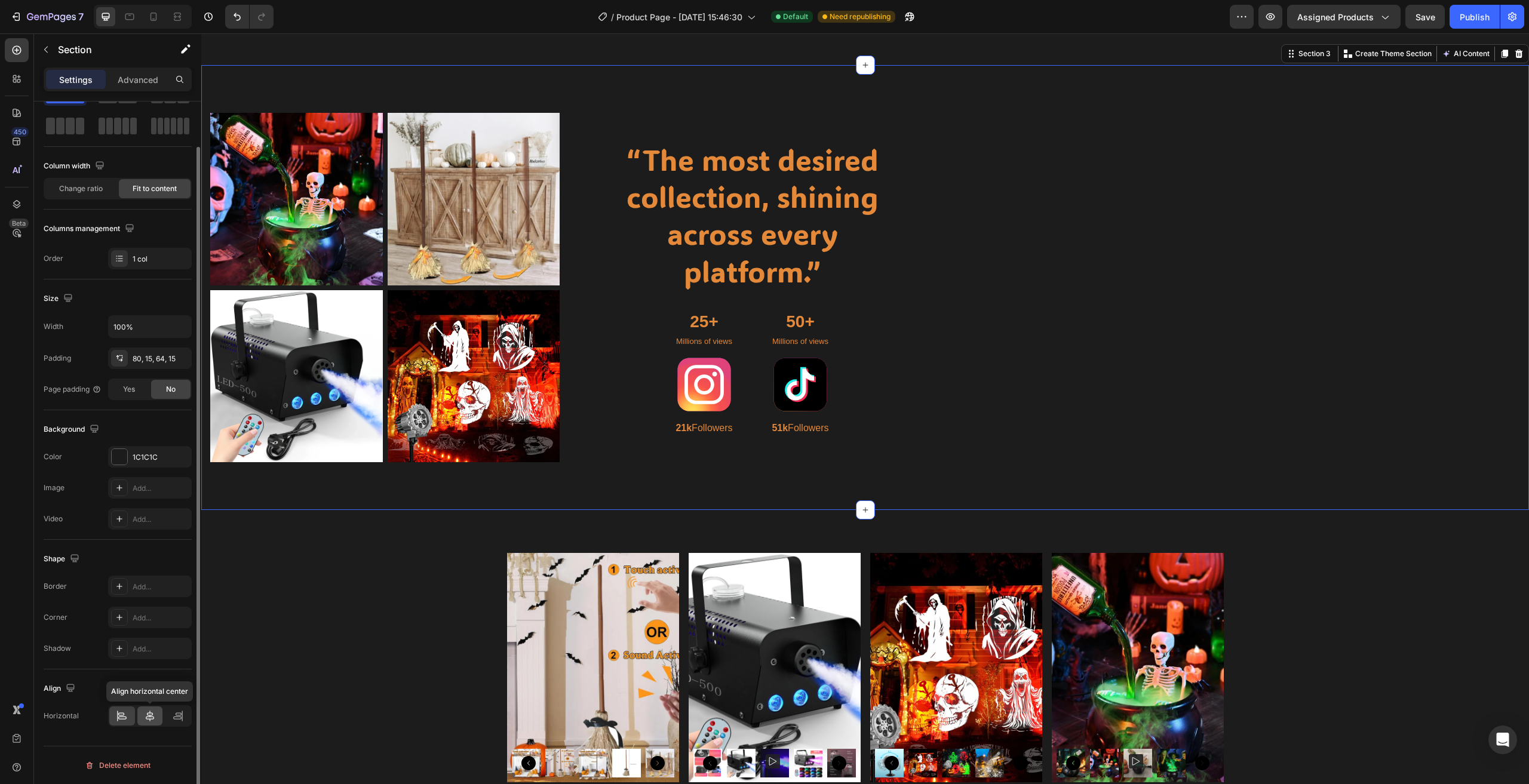
click at [151, 709] on div at bounding box center [150, 715] width 25 height 19
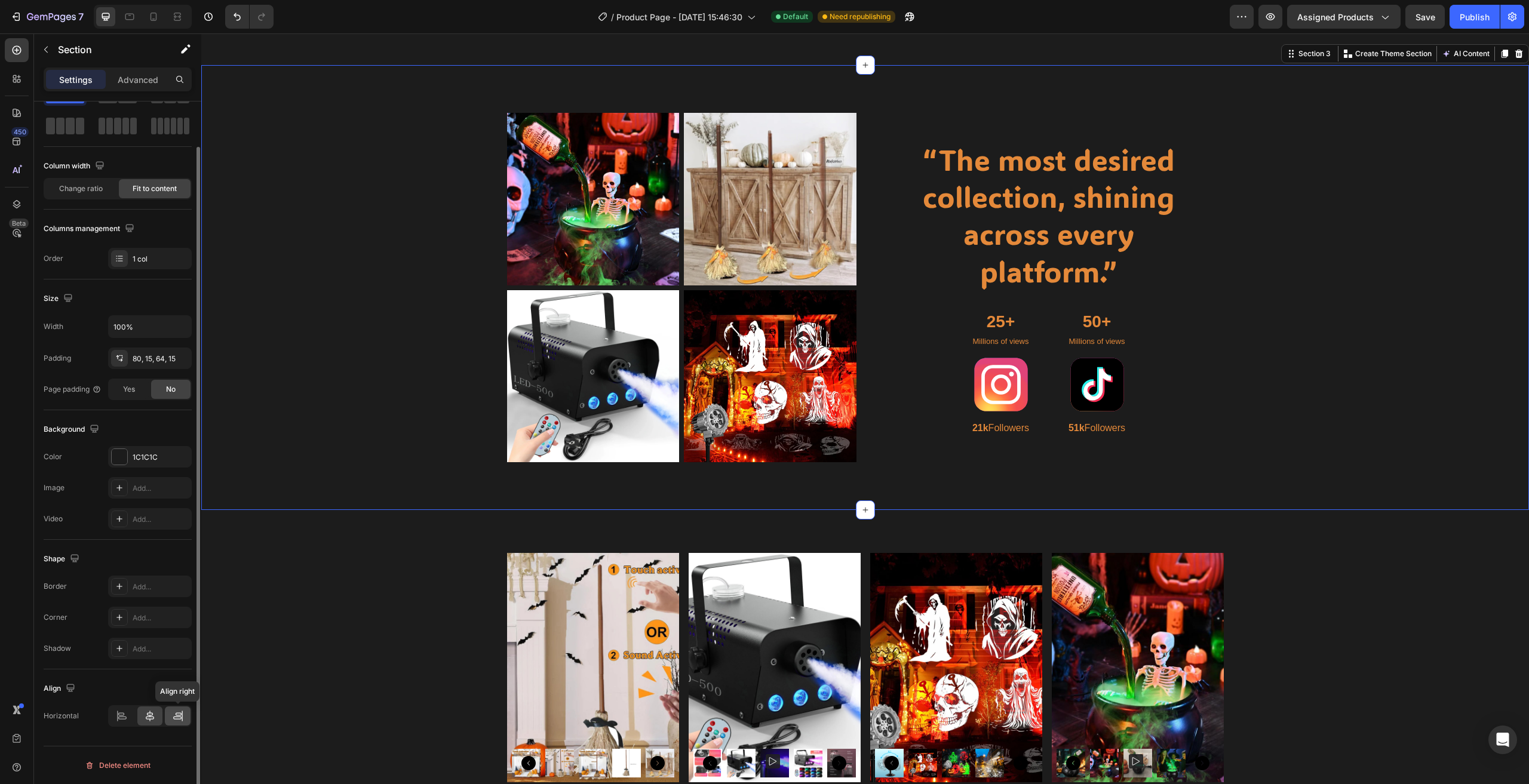
click at [180, 721] on icon at bounding box center [178, 716] width 12 height 12
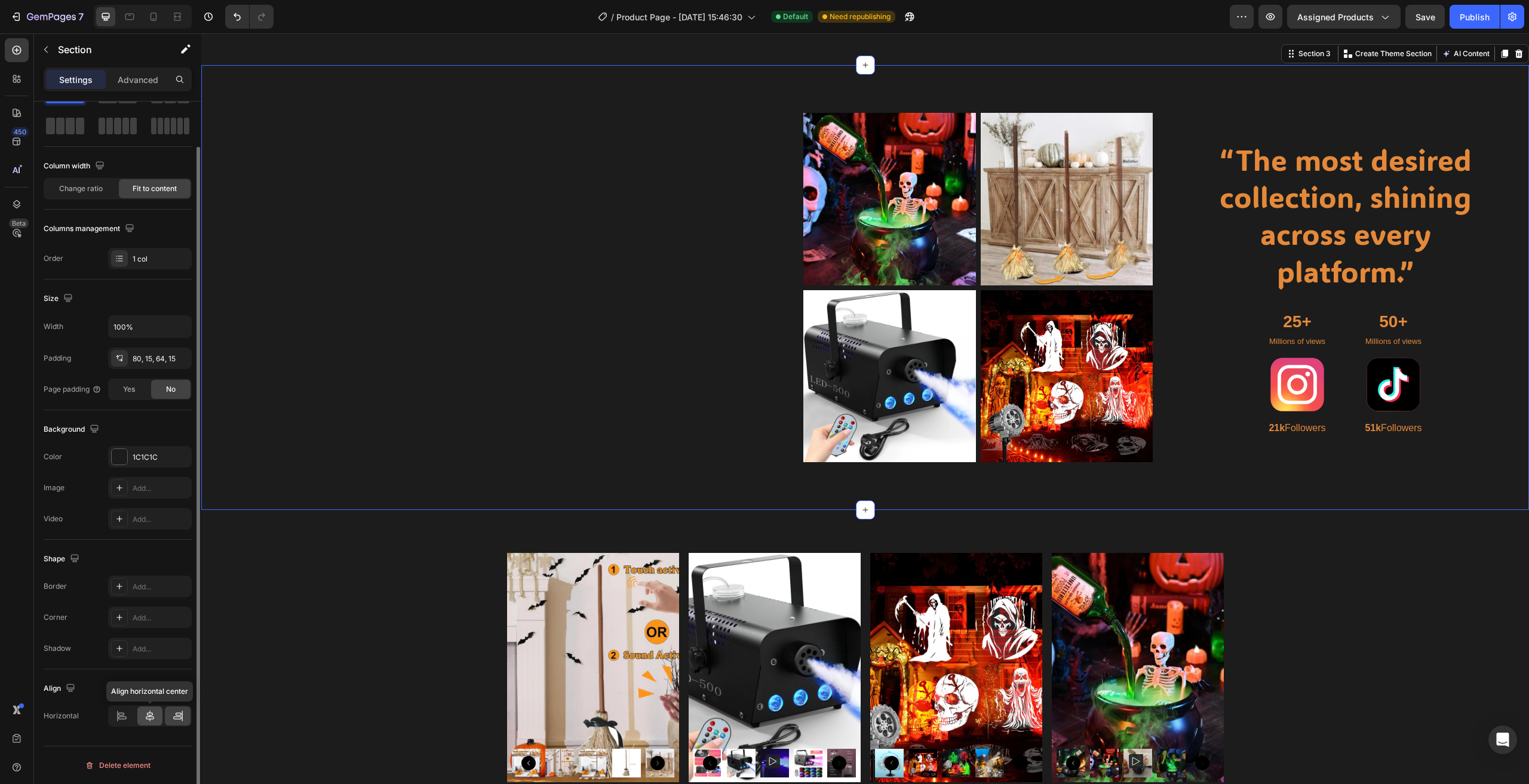
click at [151, 717] on icon at bounding box center [150, 716] width 8 height 11
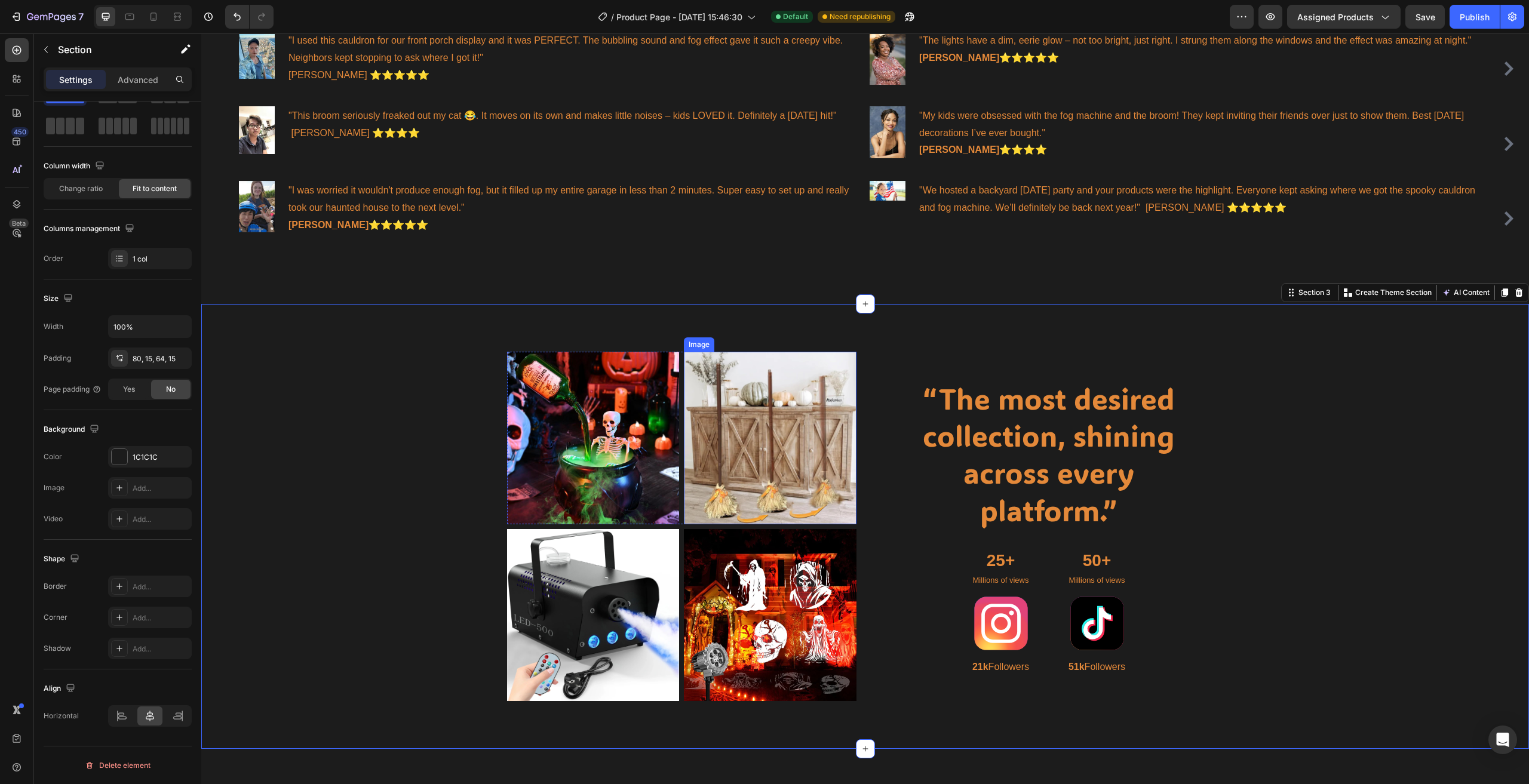
scroll to position [544, 0]
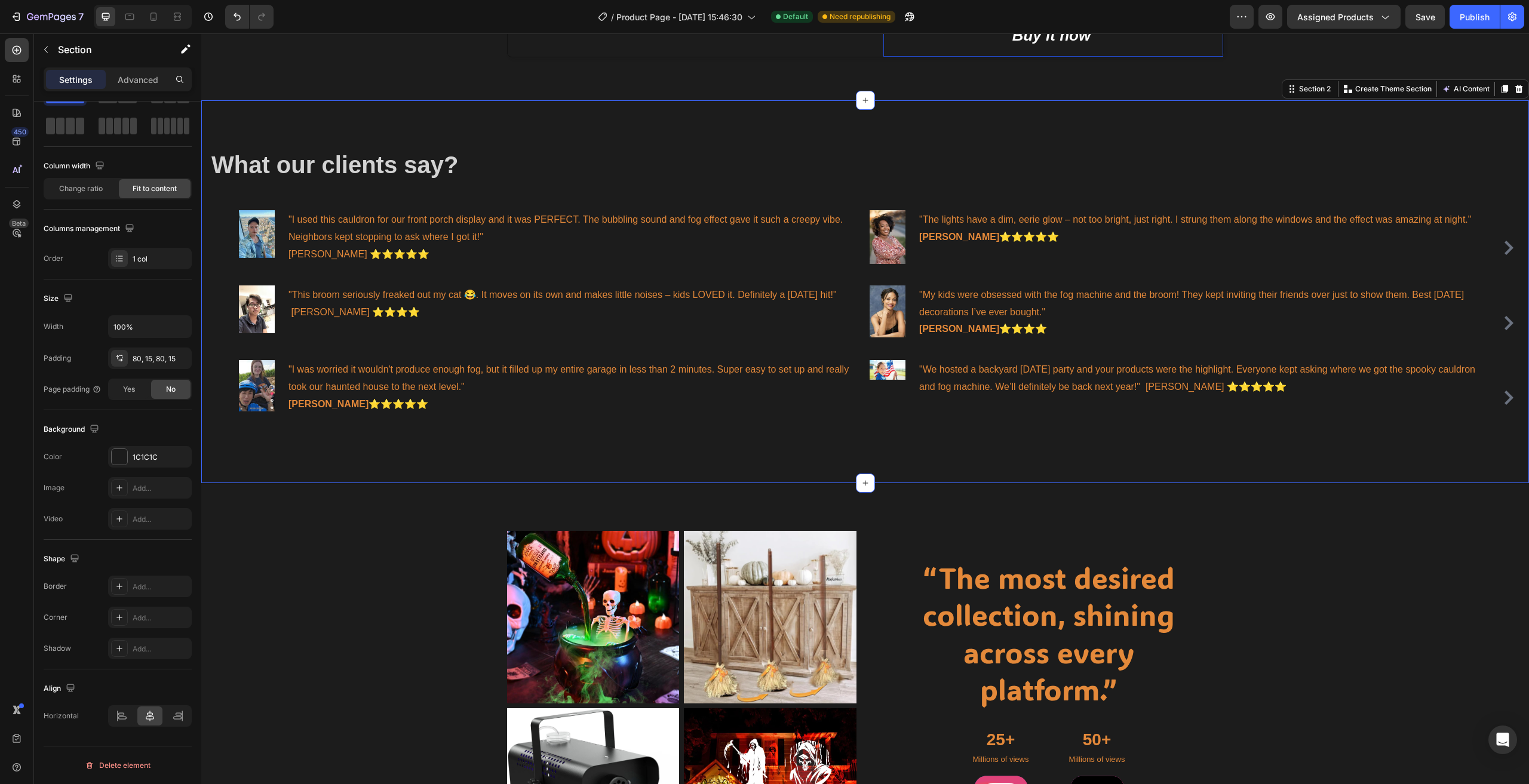
click at [240, 463] on div "What our clients say? Heading Image "I used this cauldron for our front porch d…" at bounding box center [865, 291] width 1327 height 383
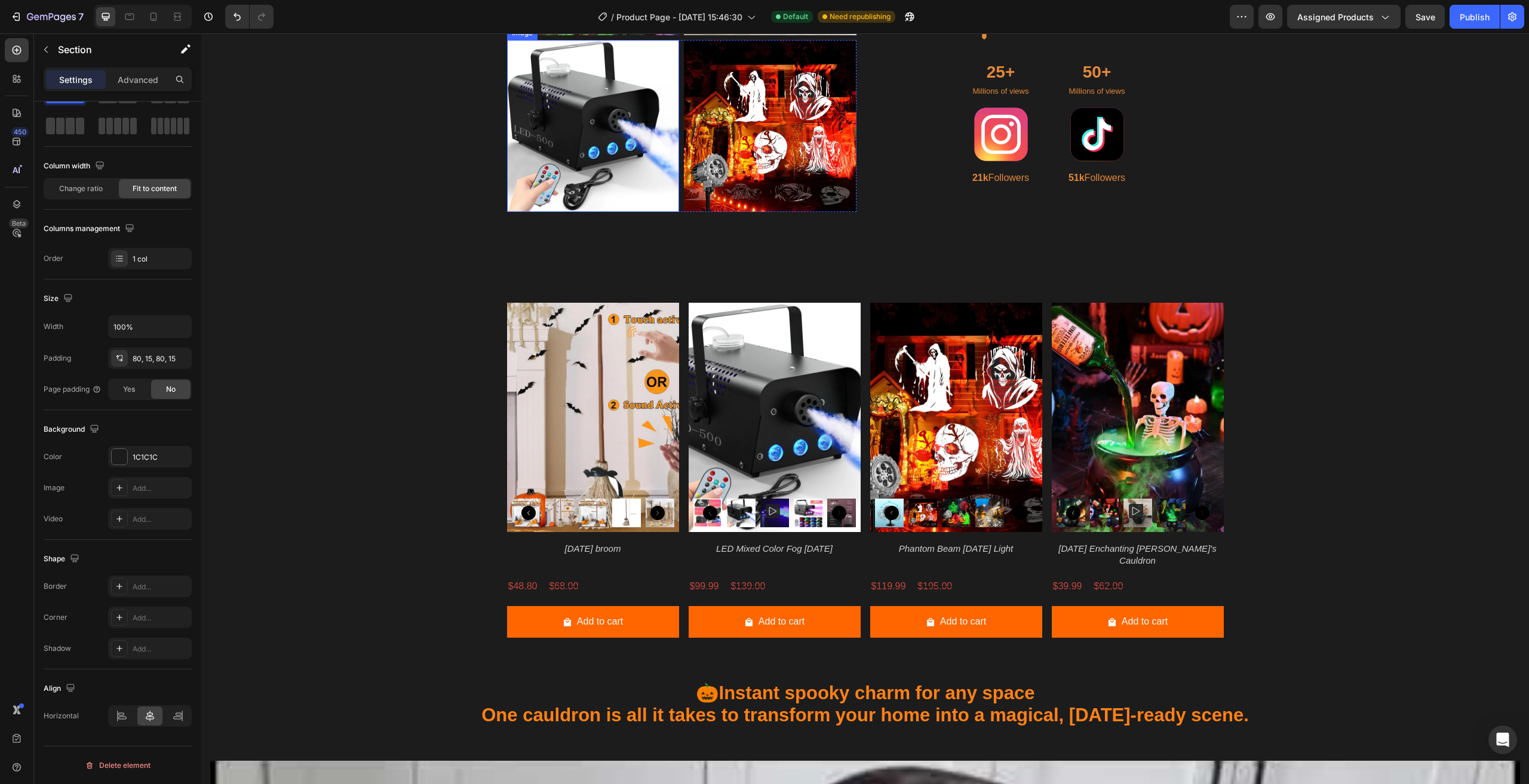
scroll to position [962, 0]
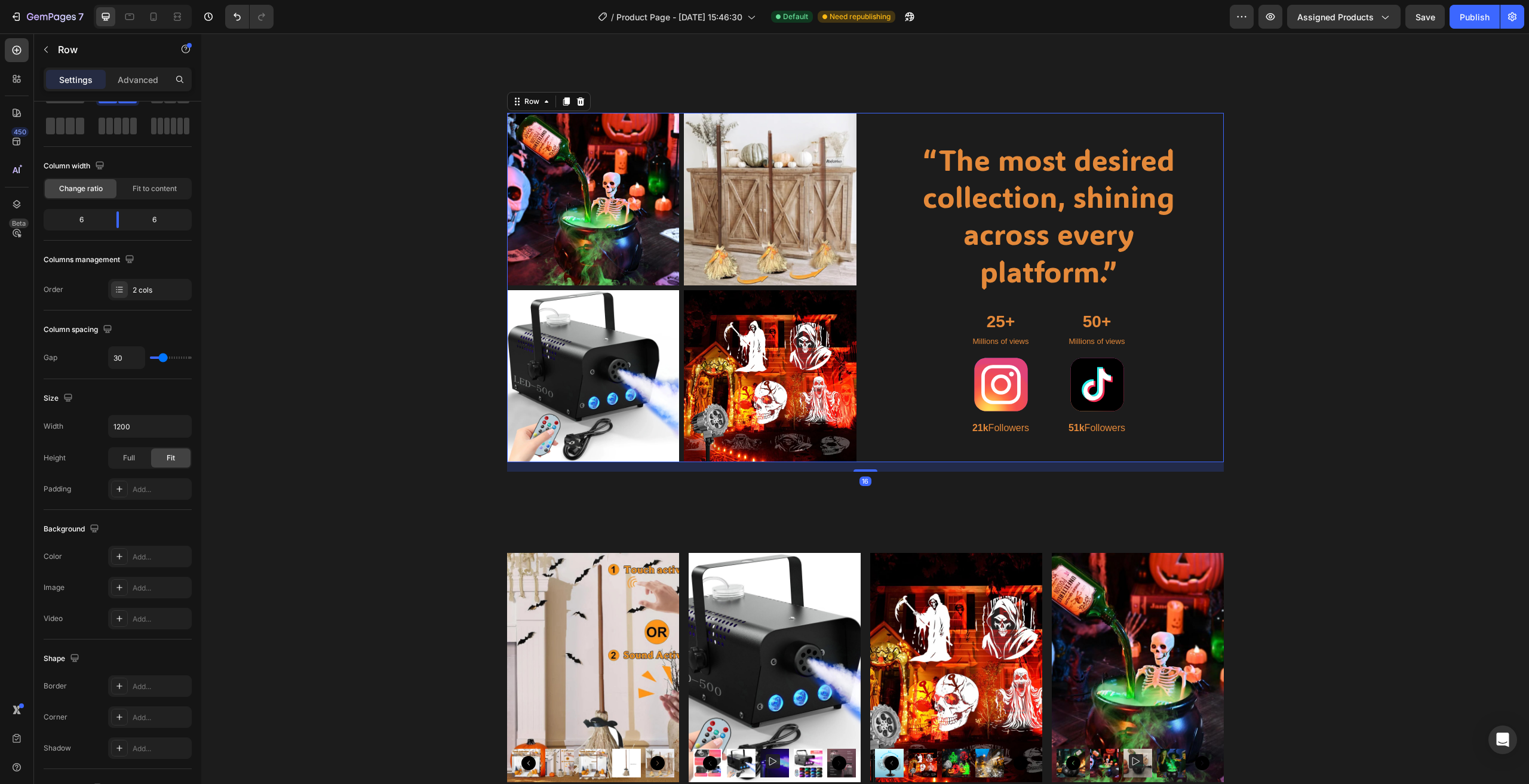
click at [963, 113] on div "“The most desired collection, shining across every platform.” Heading 25+ Text …" at bounding box center [1049, 288] width 350 height 350
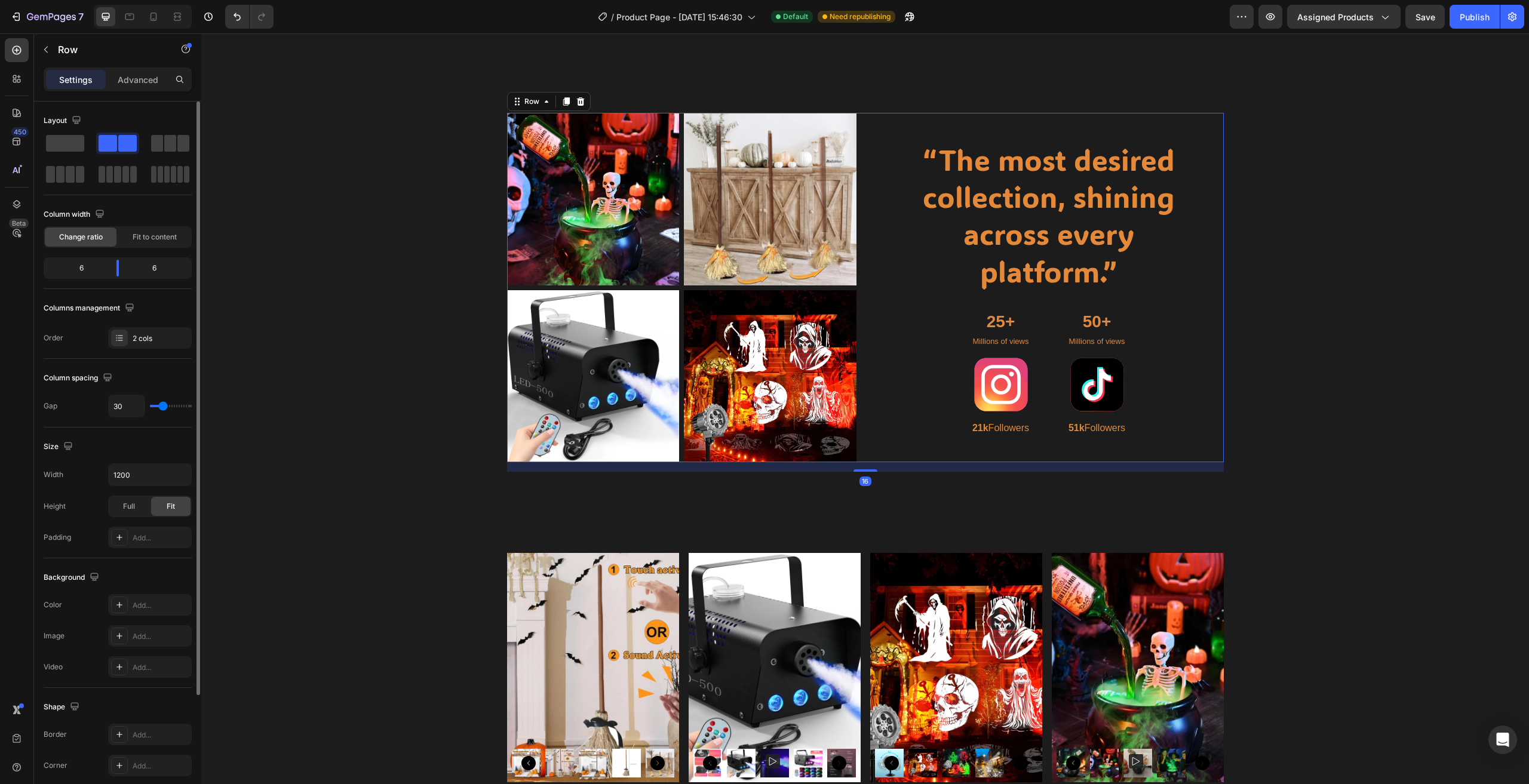
click at [963, 113] on div "“The most desired collection, shining across every platform.” Heading 25+ Text …" at bounding box center [1049, 288] width 350 height 350
click at [135, 507] on div "Full" at bounding box center [129, 506] width 39 height 19
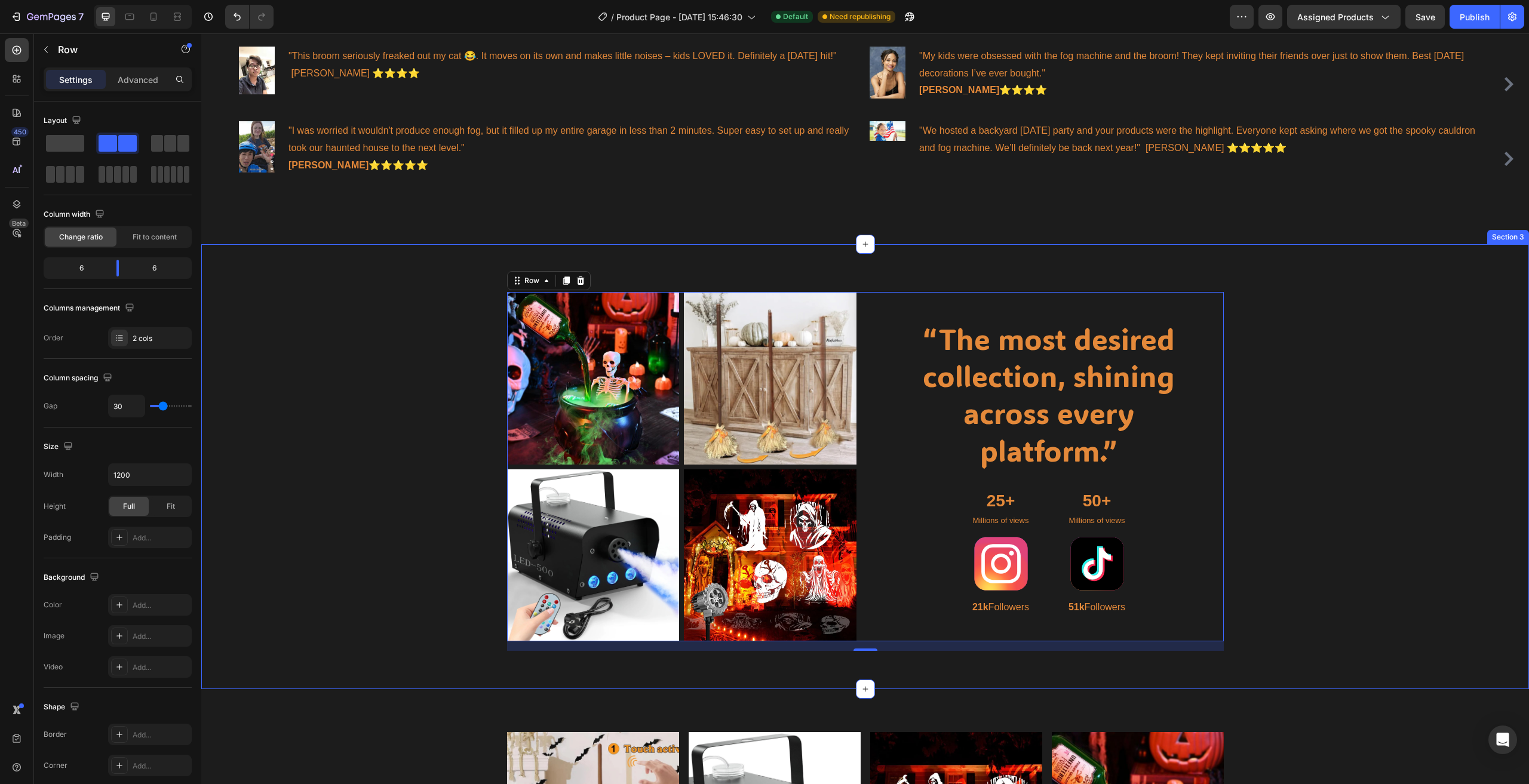
scroll to position [842, 0]
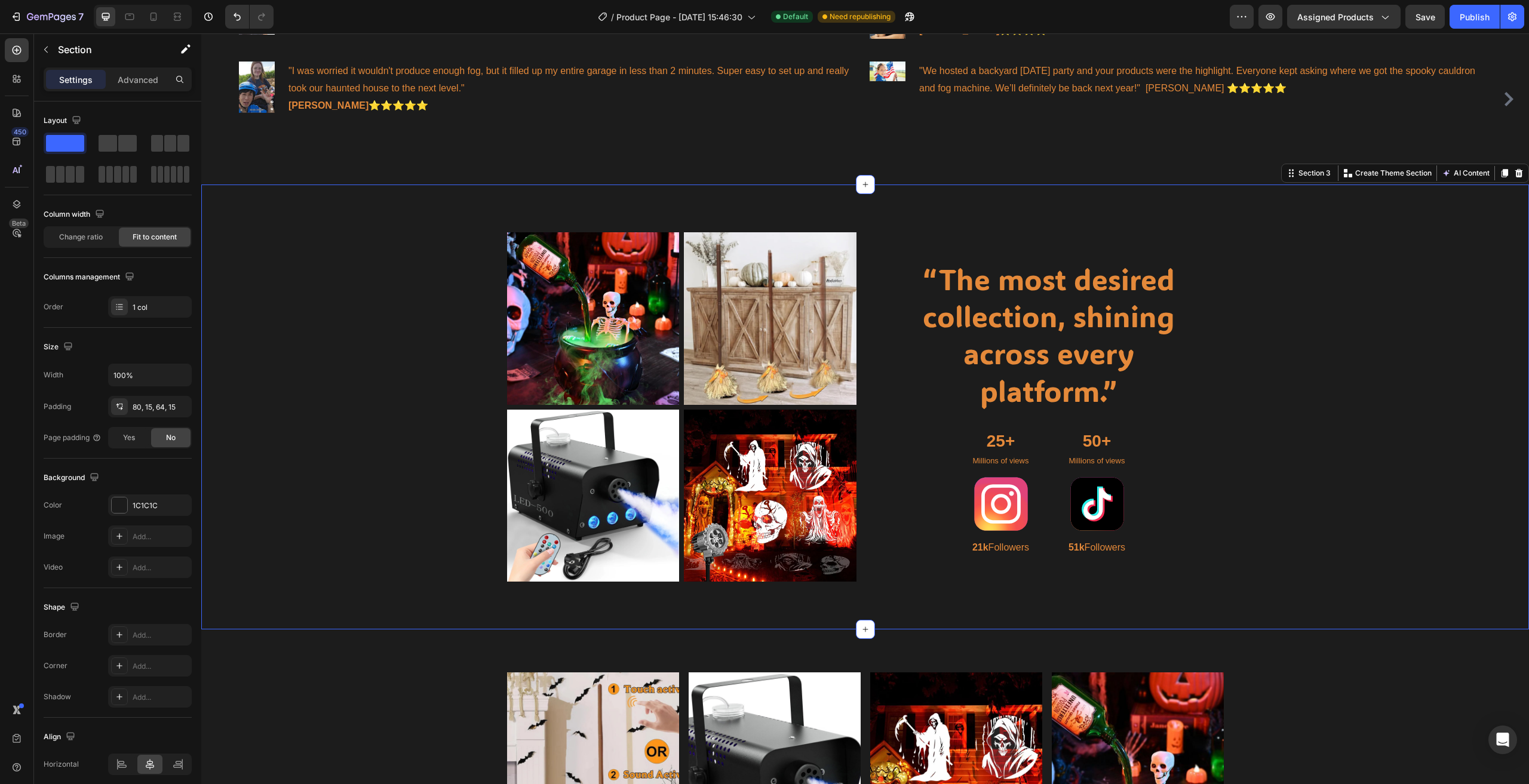
click at [353, 306] on div "Image Image Row Image Image Row “The most desired collection, shining across ev…" at bounding box center [865, 407] width 1327 height 445
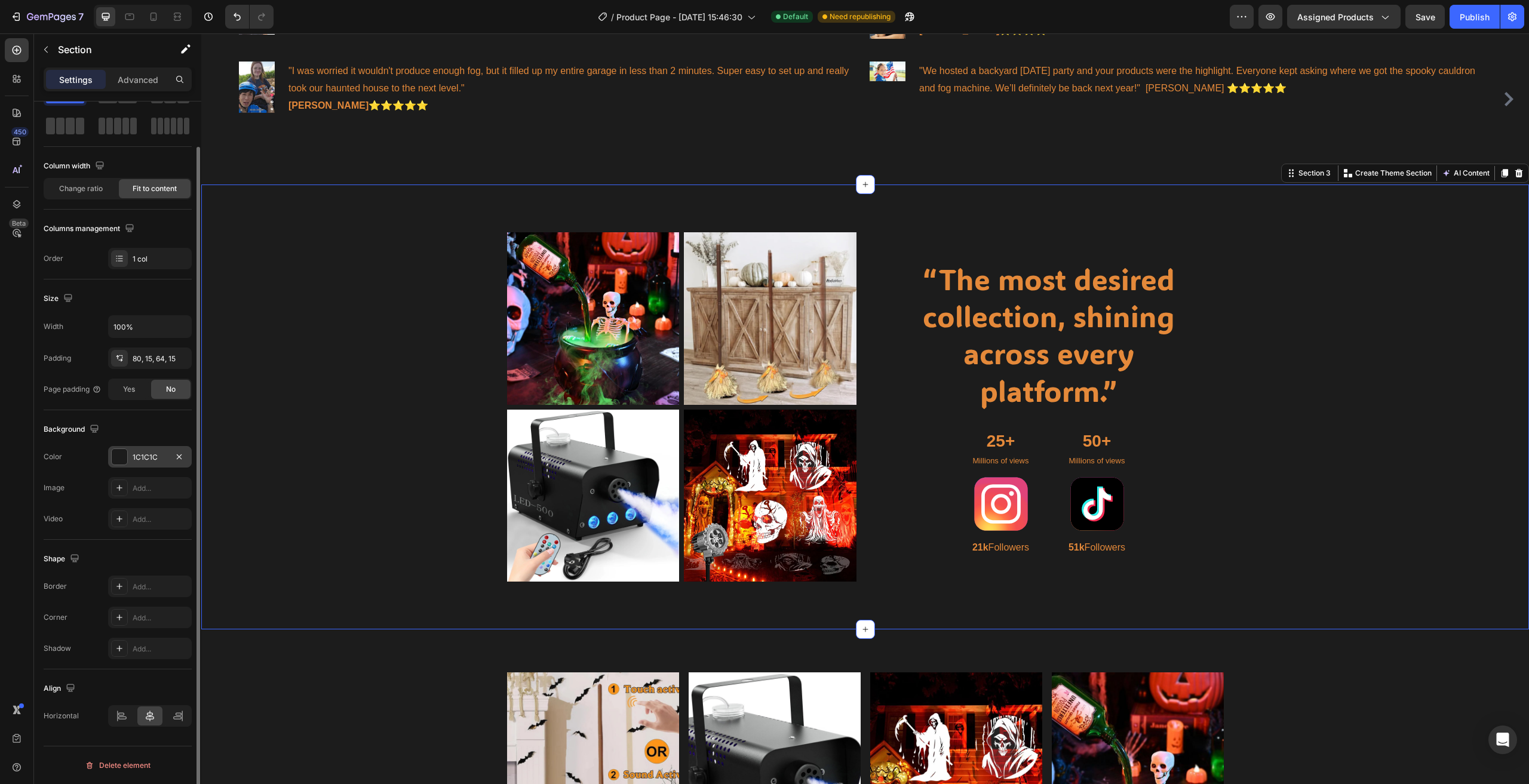
scroll to position [0, 0]
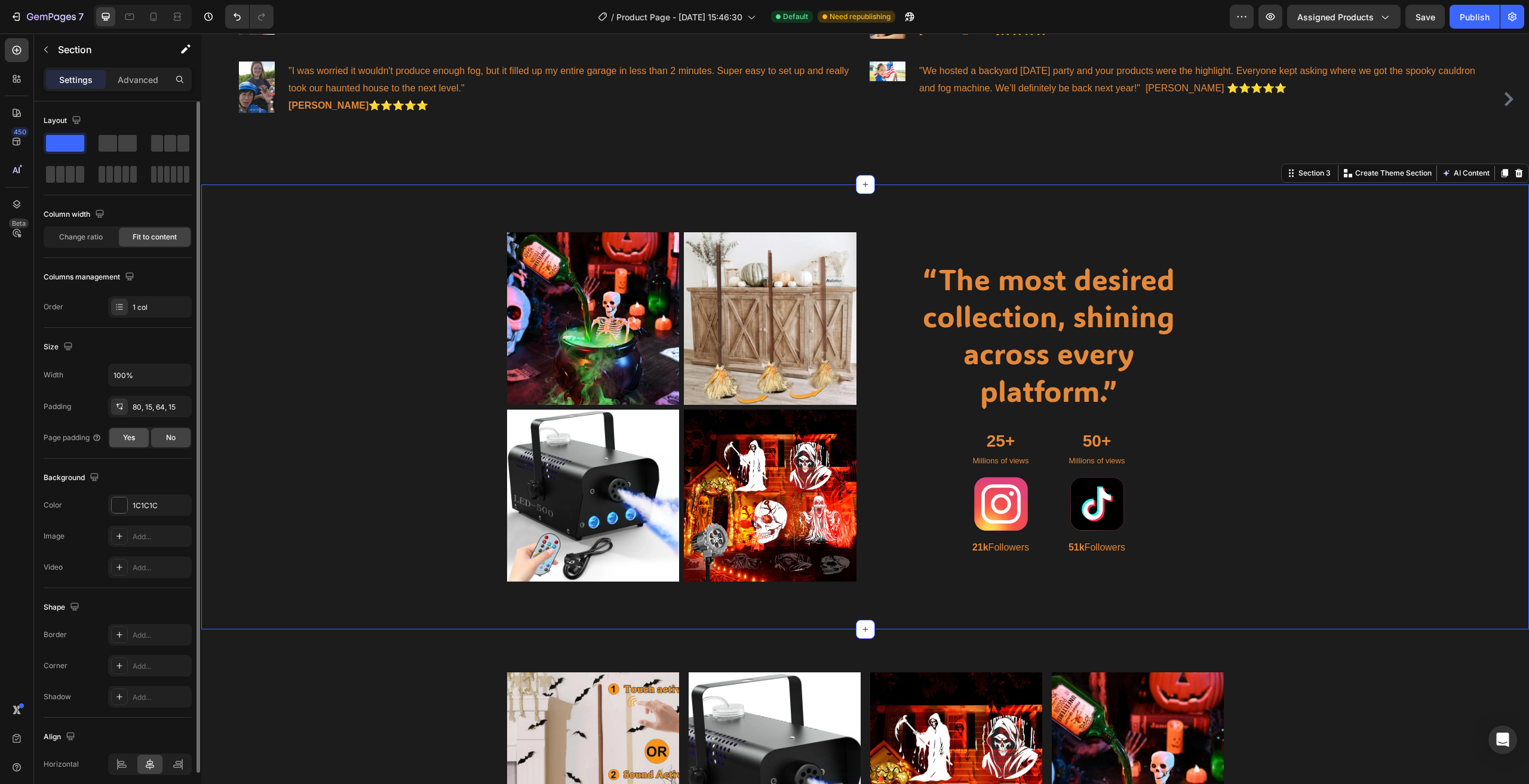
click at [129, 447] on div "Yes" at bounding box center [129, 437] width 39 height 19
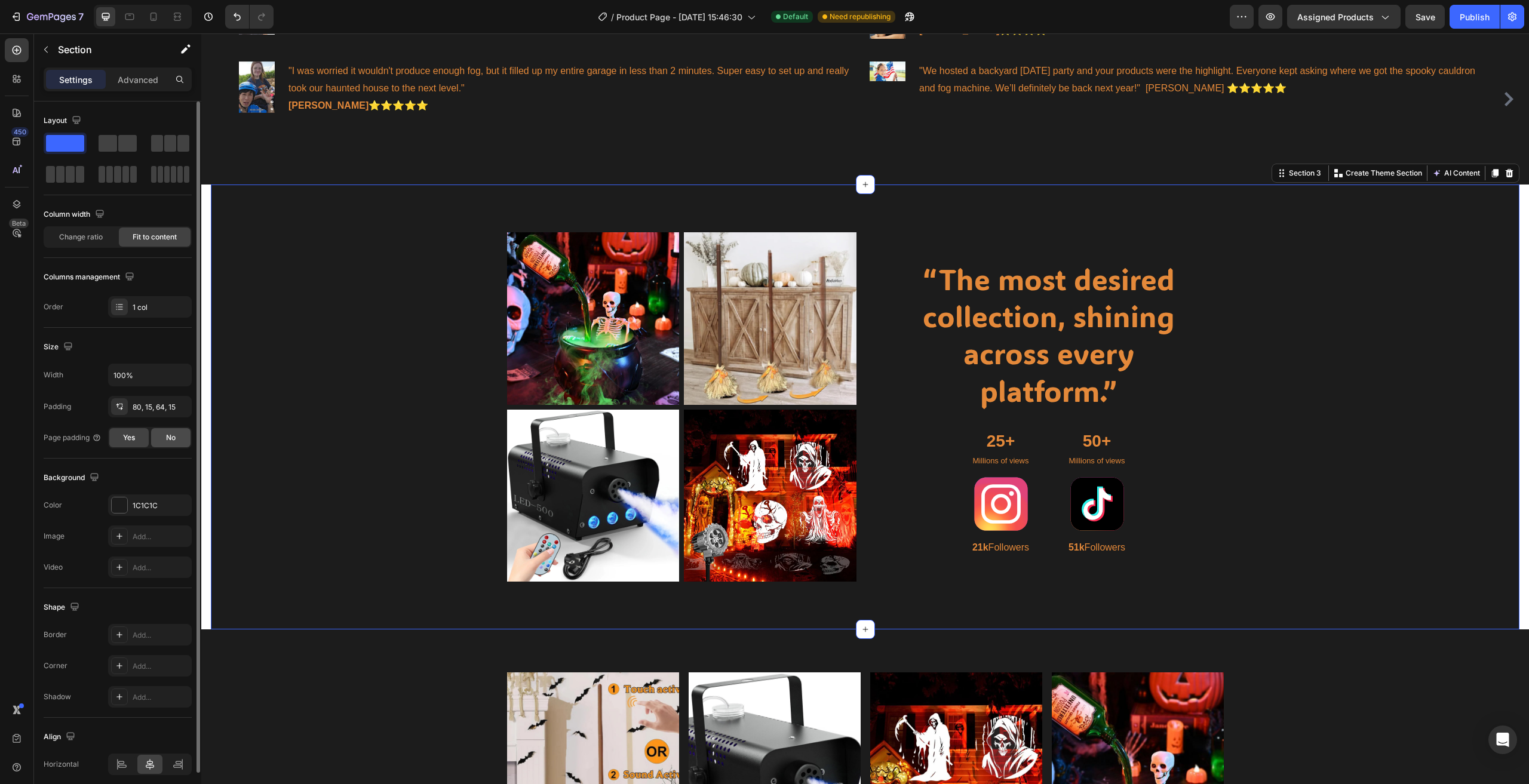
click at [169, 437] on span "No" at bounding box center [171, 438] width 10 height 11
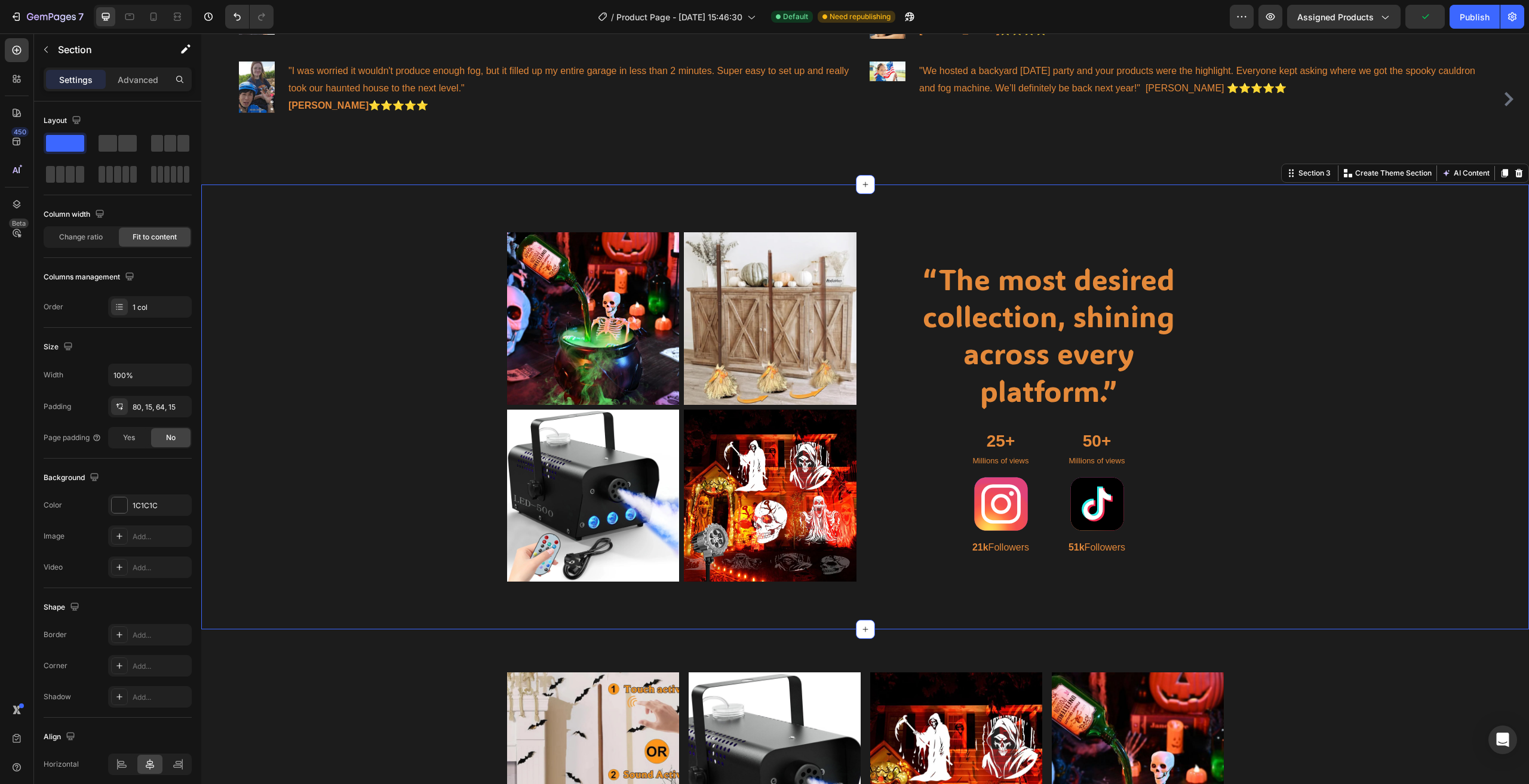
click at [418, 343] on div "Image Image Row Image Image Row “The most desired collection, shining across ev…" at bounding box center [865, 407] width 1327 height 445
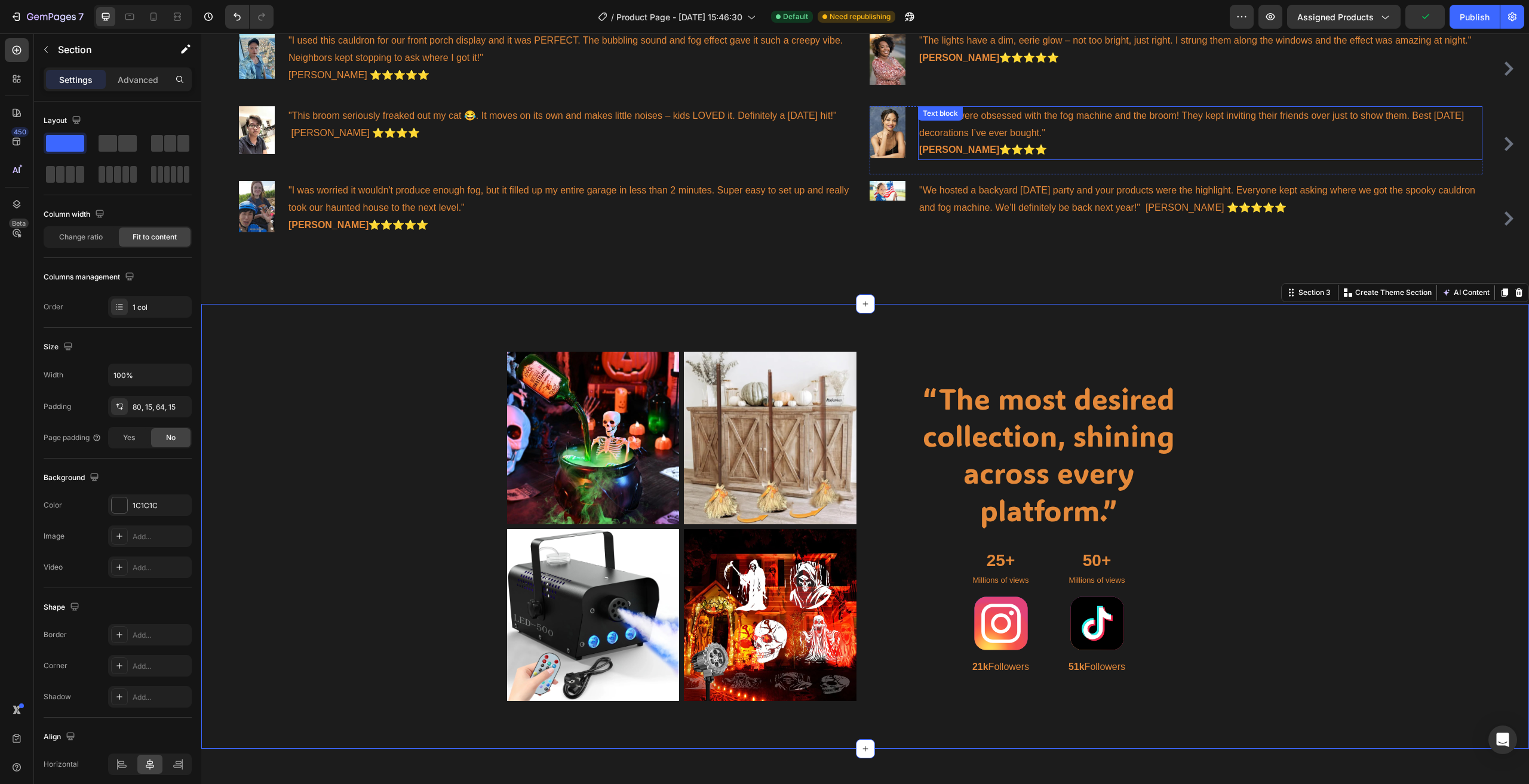
scroll to position [544, 0]
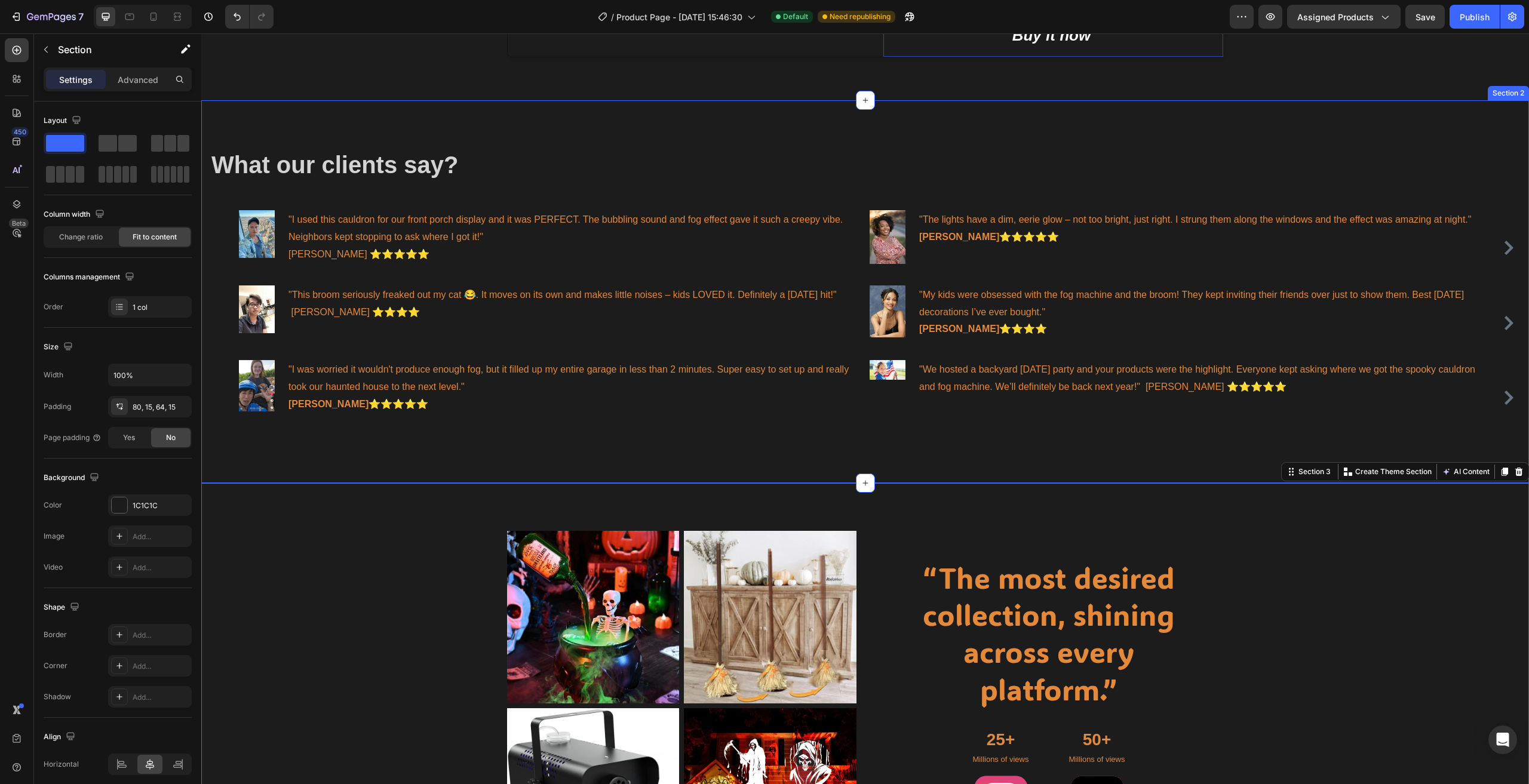
click at [759, 129] on div "What our clients say? Heading Image "I used this cauldron for our front porch d…" at bounding box center [865, 291] width 1327 height 383
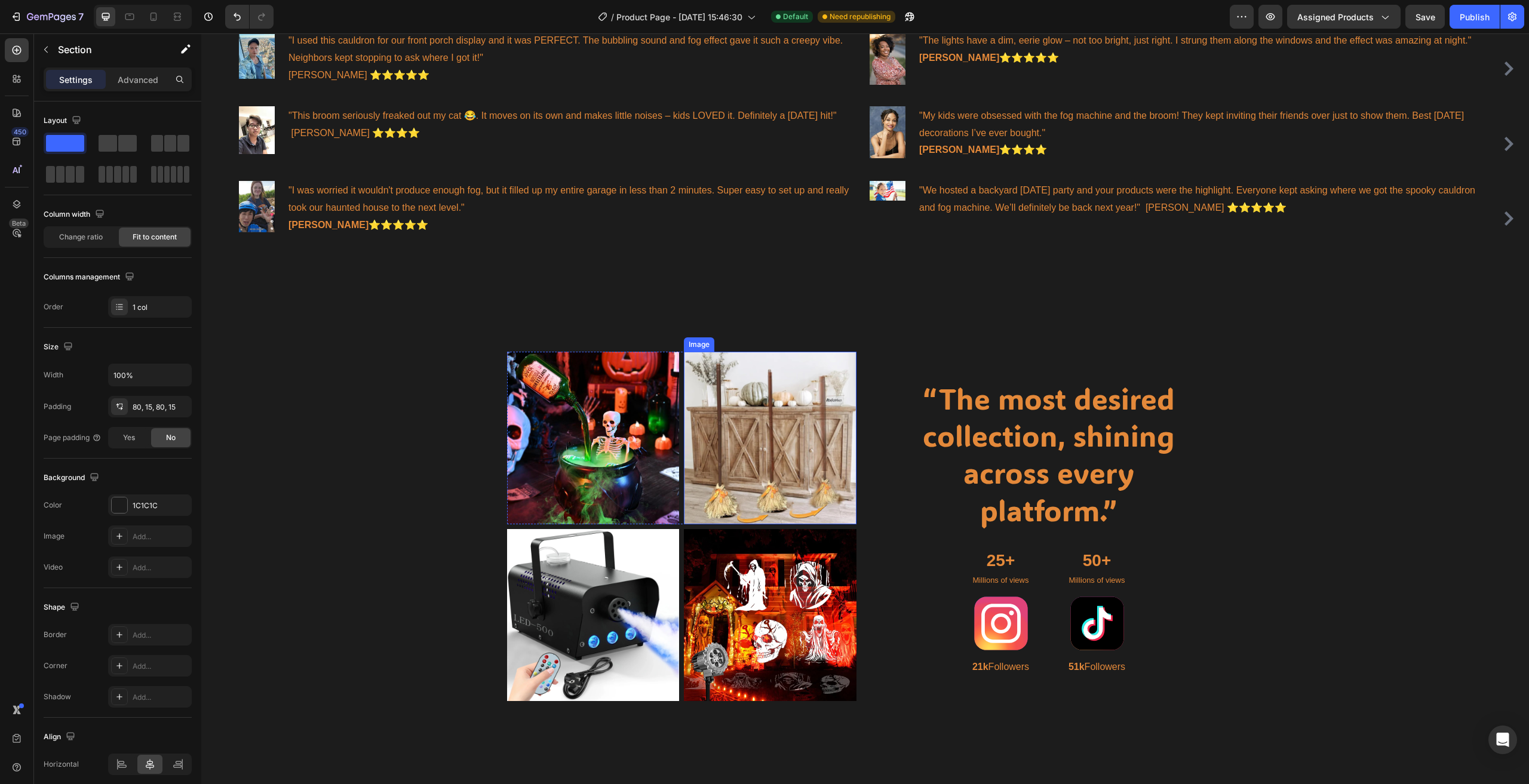
scroll to position [842, 0]
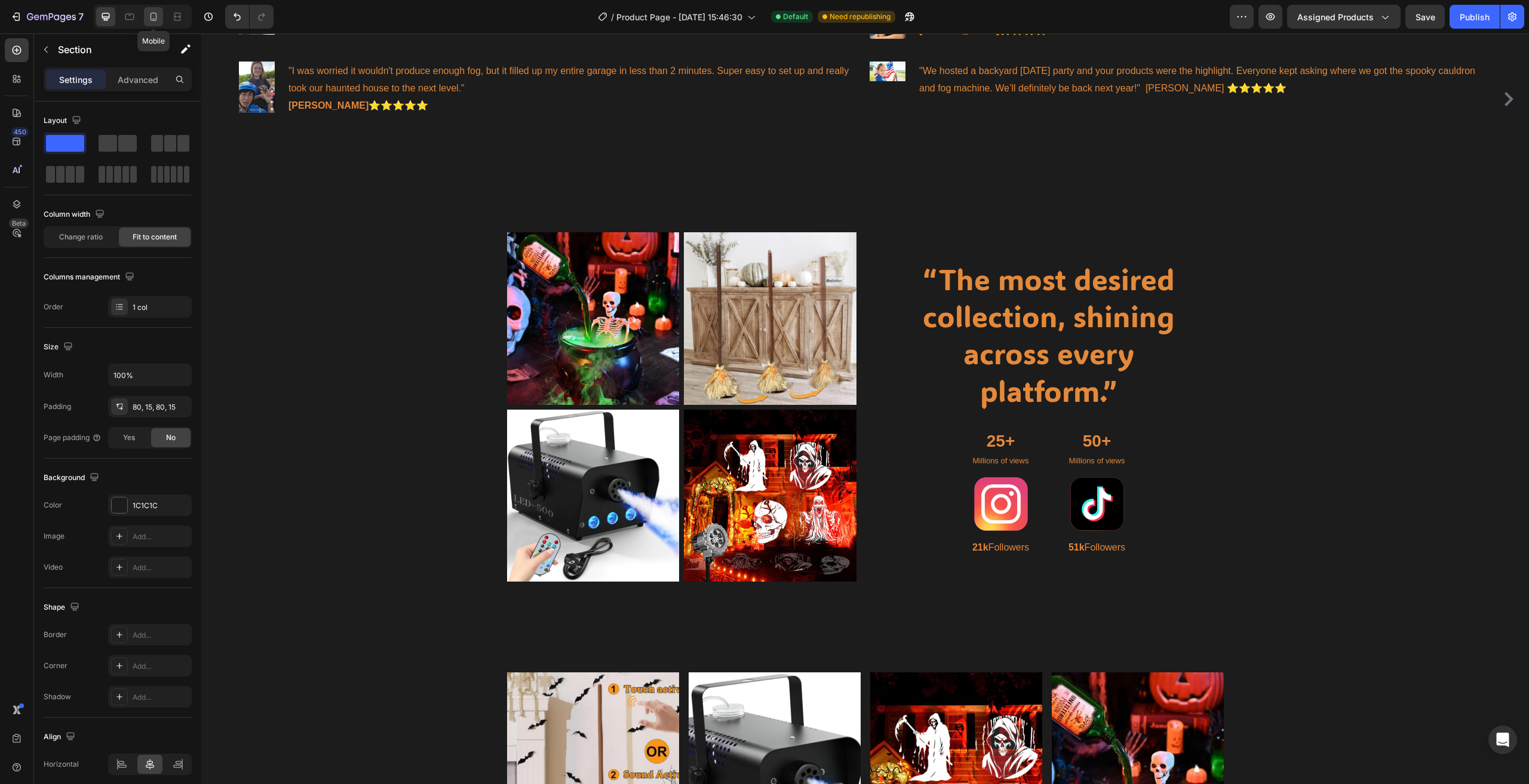
click at [154, 16] on icon at bounding box center [154, 17] width 12 height 12
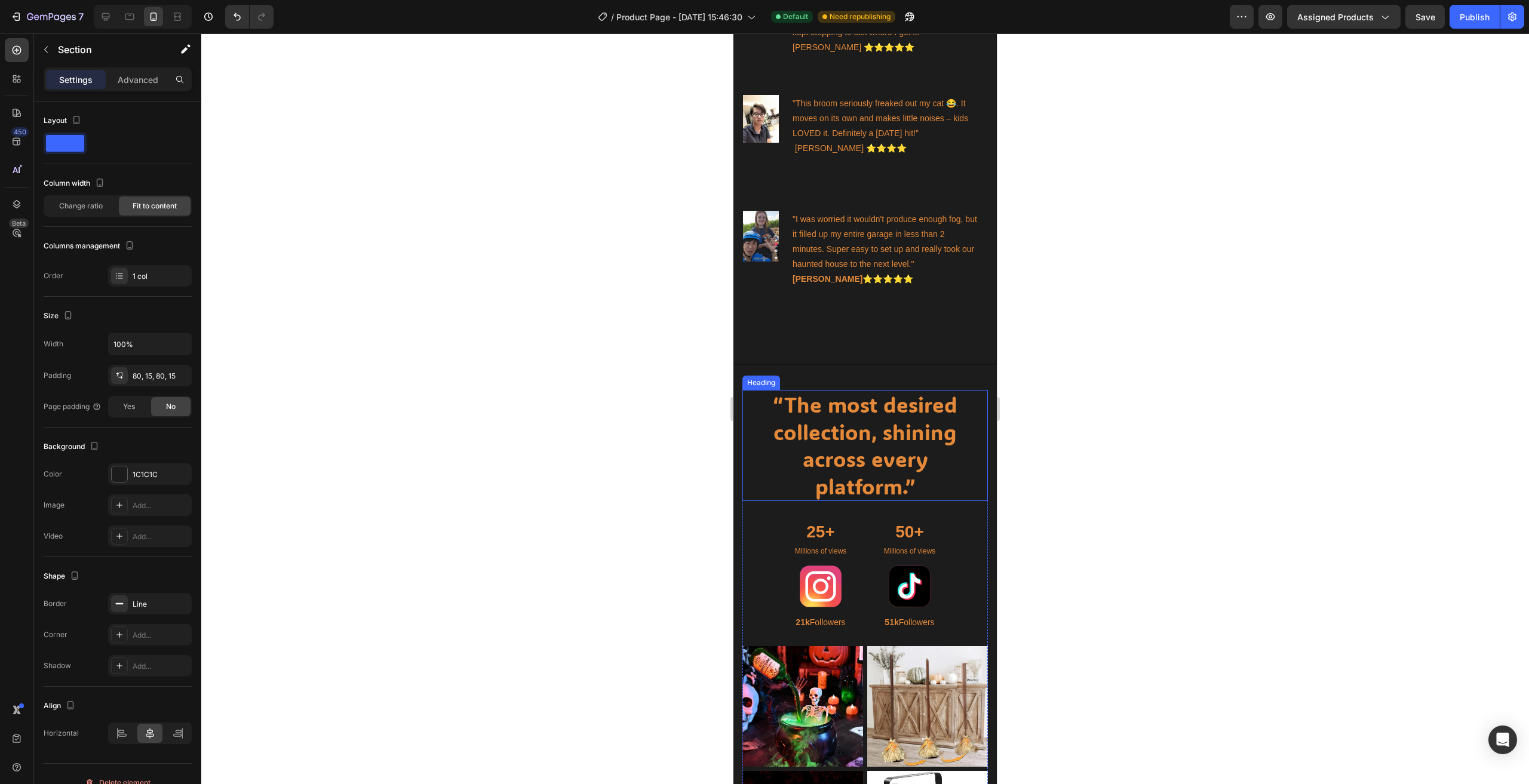
scroll to position [1201, 0]
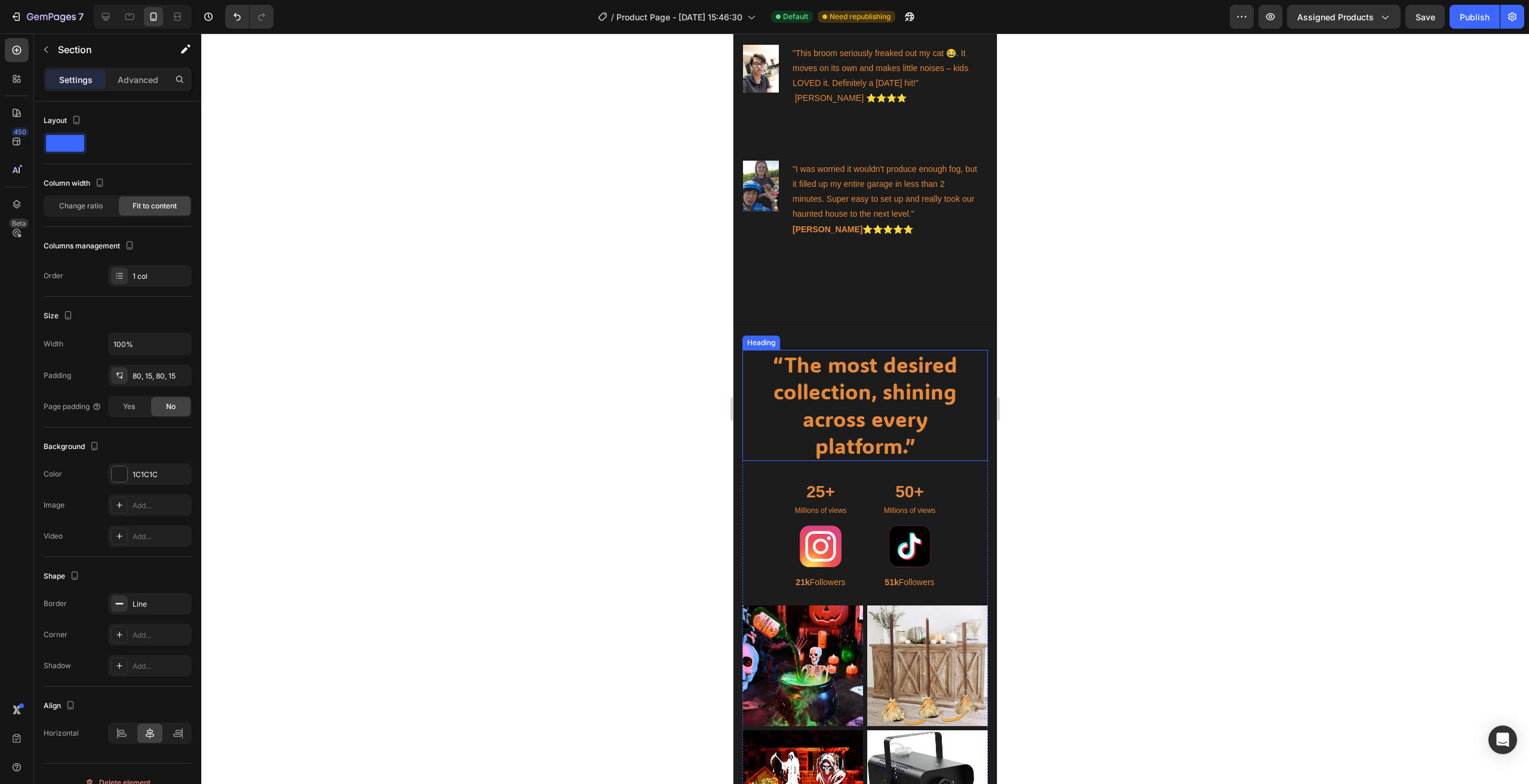
click at [863, 394] on h2 "“The most desired collection, shining across every platform.”" at bounding box center [864, 405] width 212 height 111
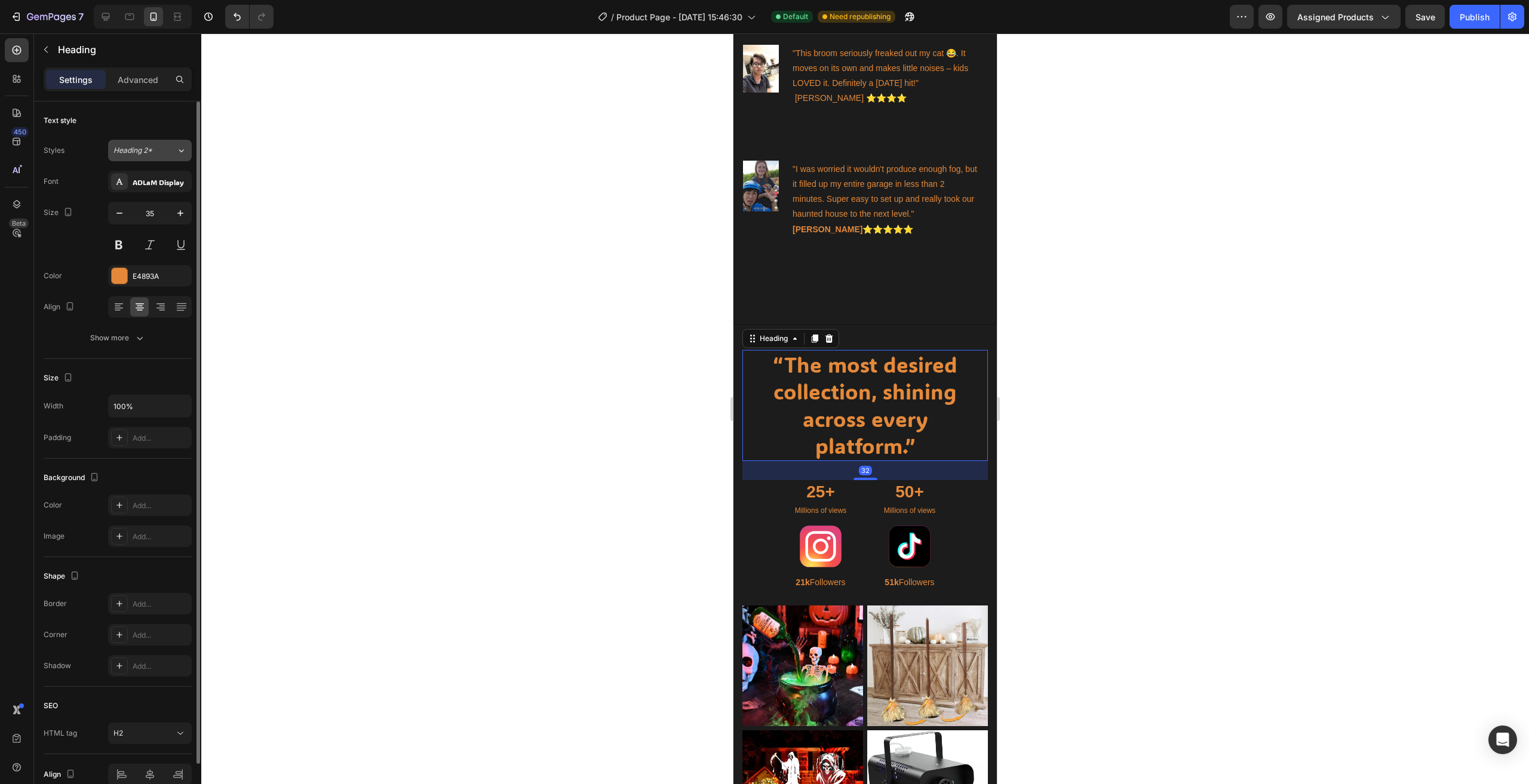
click at [154, 150] on div "Heading 2*" at bounding box center [138, 150] width 49 height 11
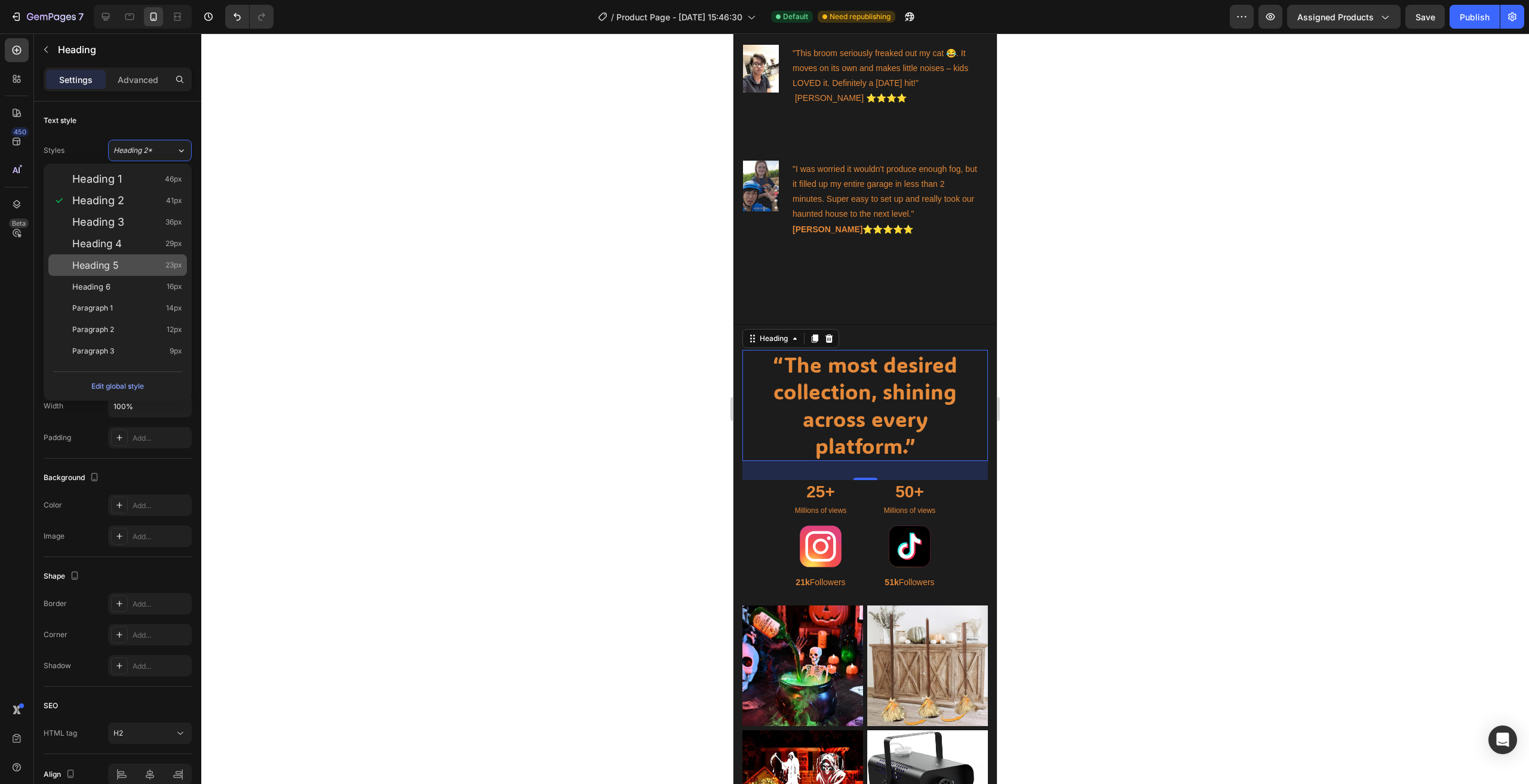
click at [120, 272] on div "Heading 5 23px" at bounding box center [118, 265] width 138 height 21
type input "23"
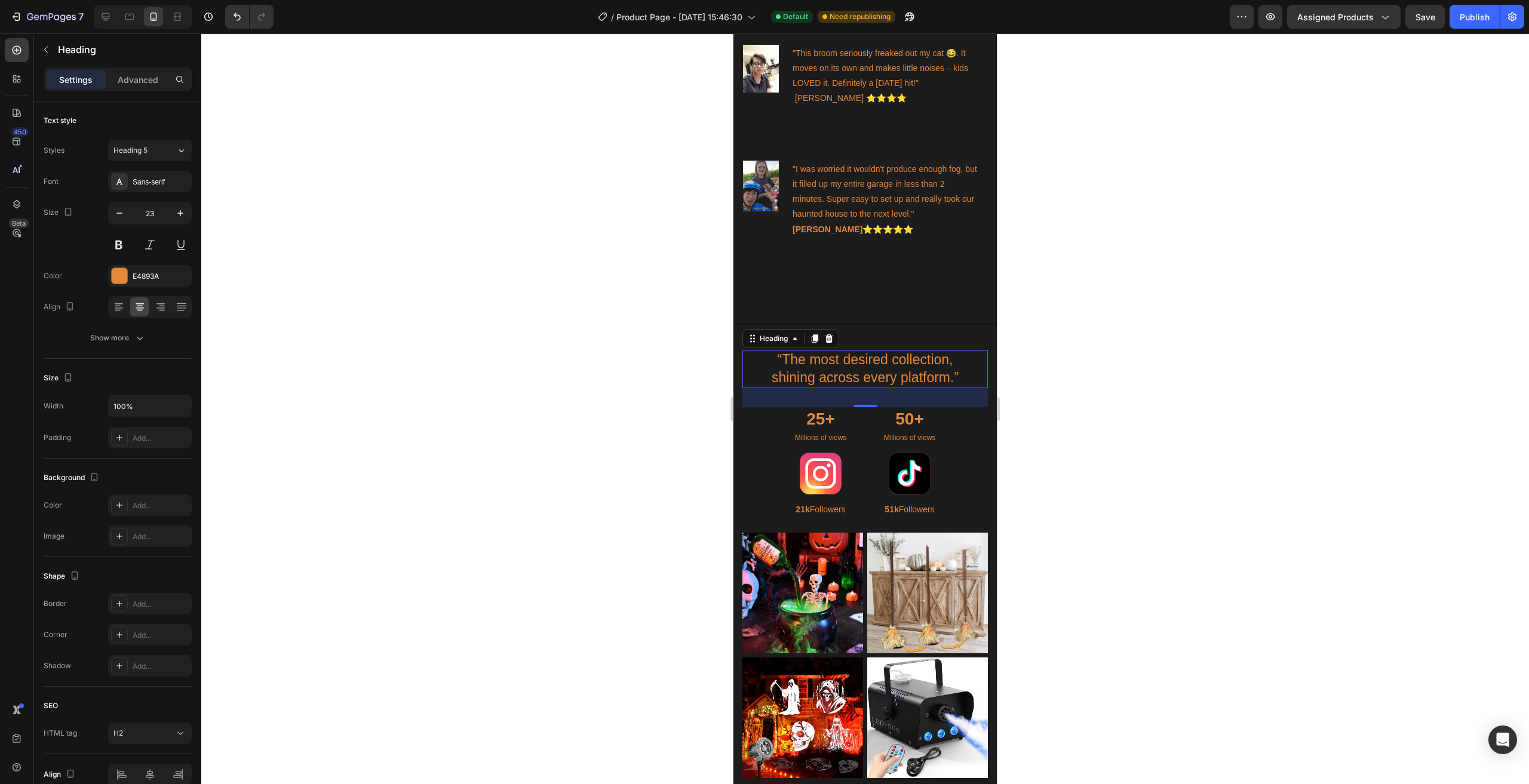
click at [1091, 481] on div at bounding box center [865, 408] width 1327 height 751
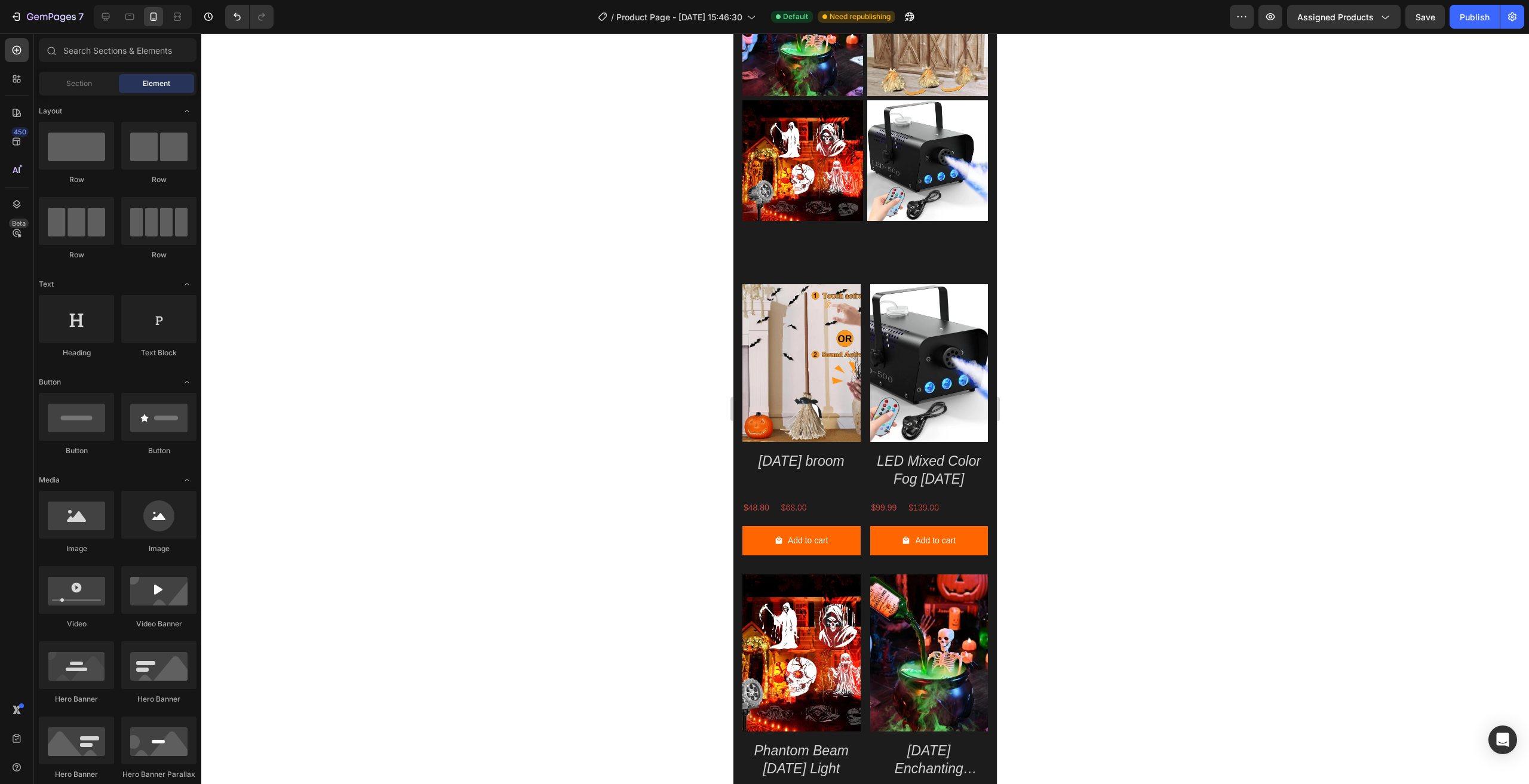
scroll to position [1618, 0]
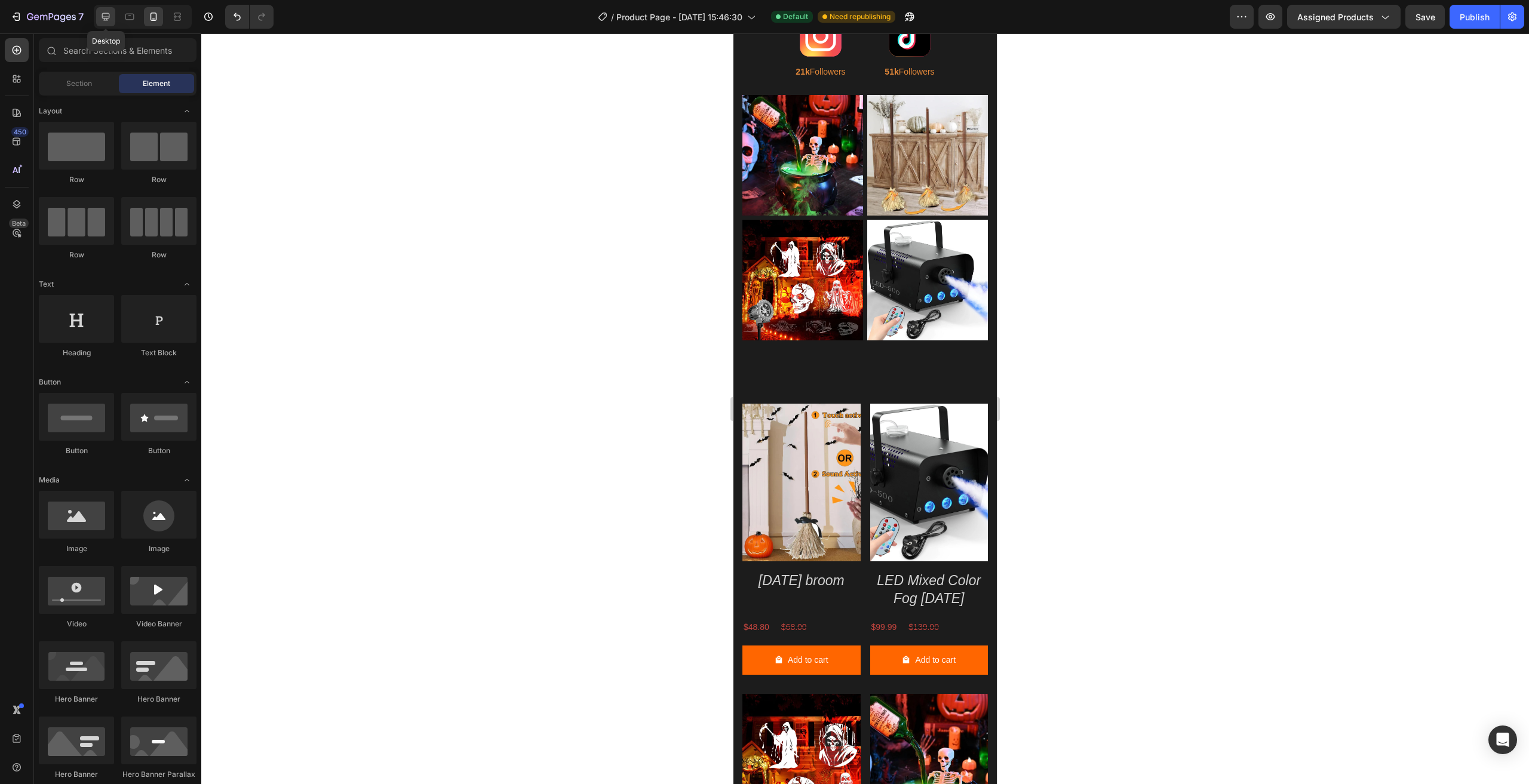
click at [103, 20] on icon at bounding box center [106, 17] width 12 height 12
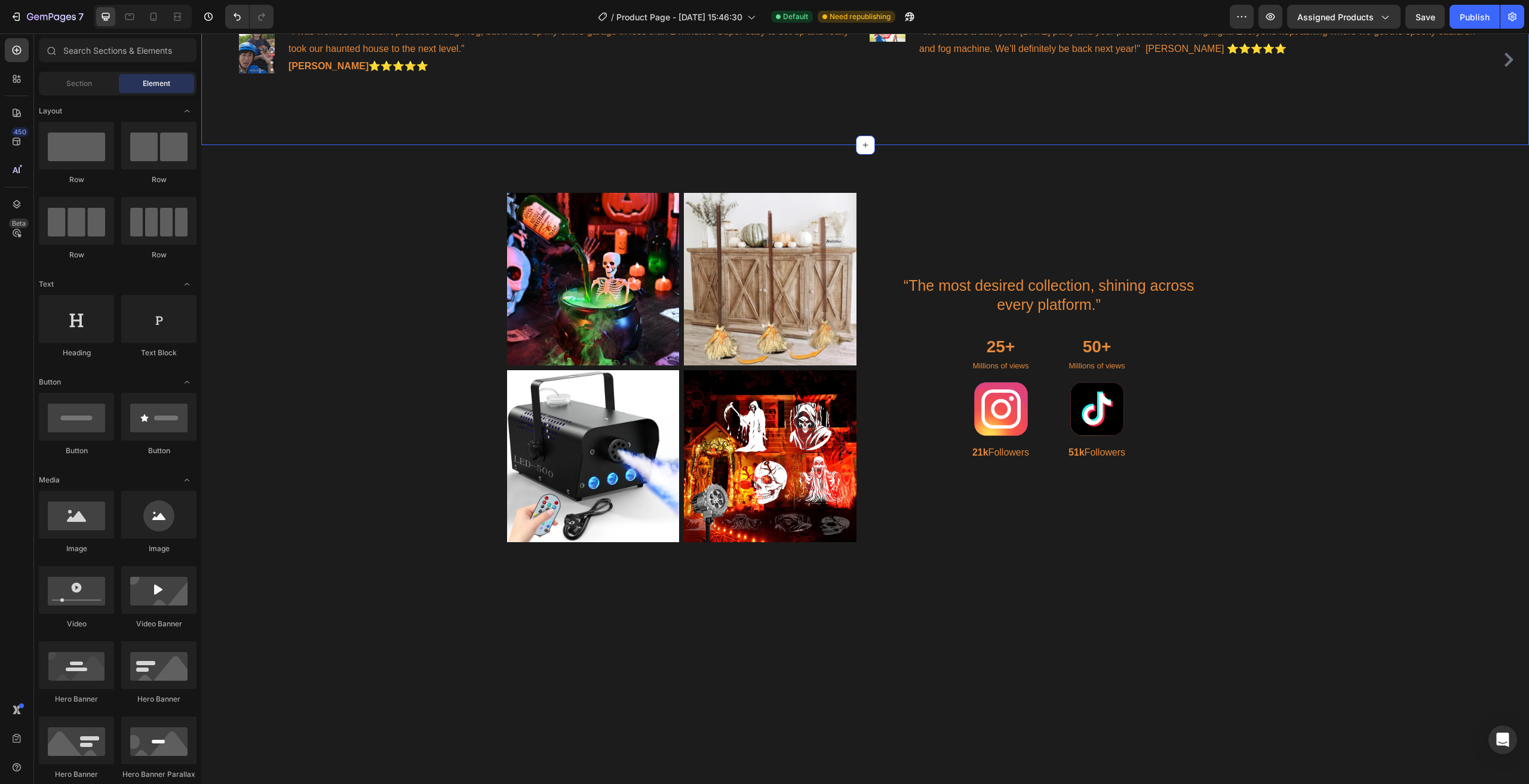
scroll to position [962, 0]
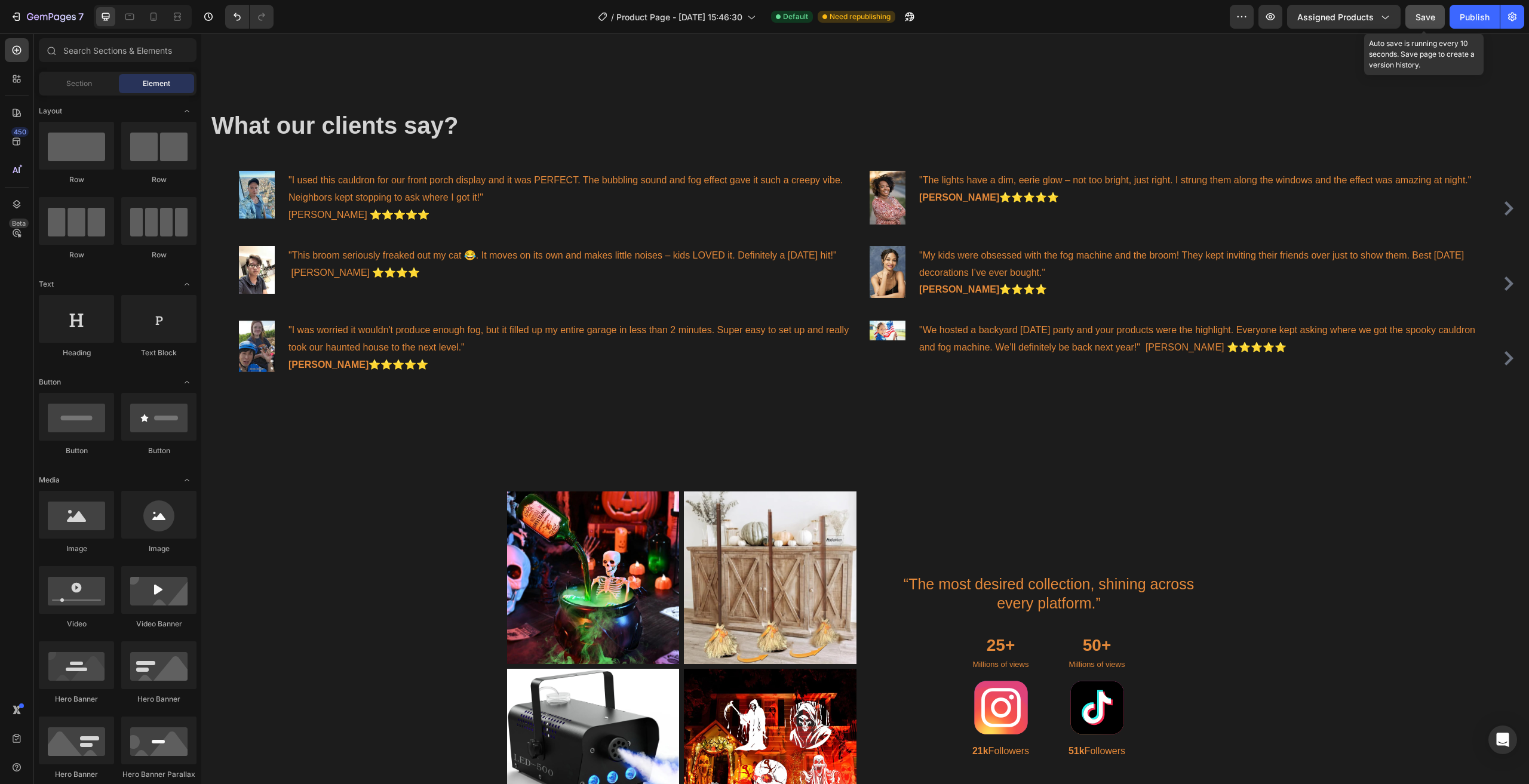
click at [1431, 24] on button "Save" at bounding box center [1425, 16] width 39 height 24
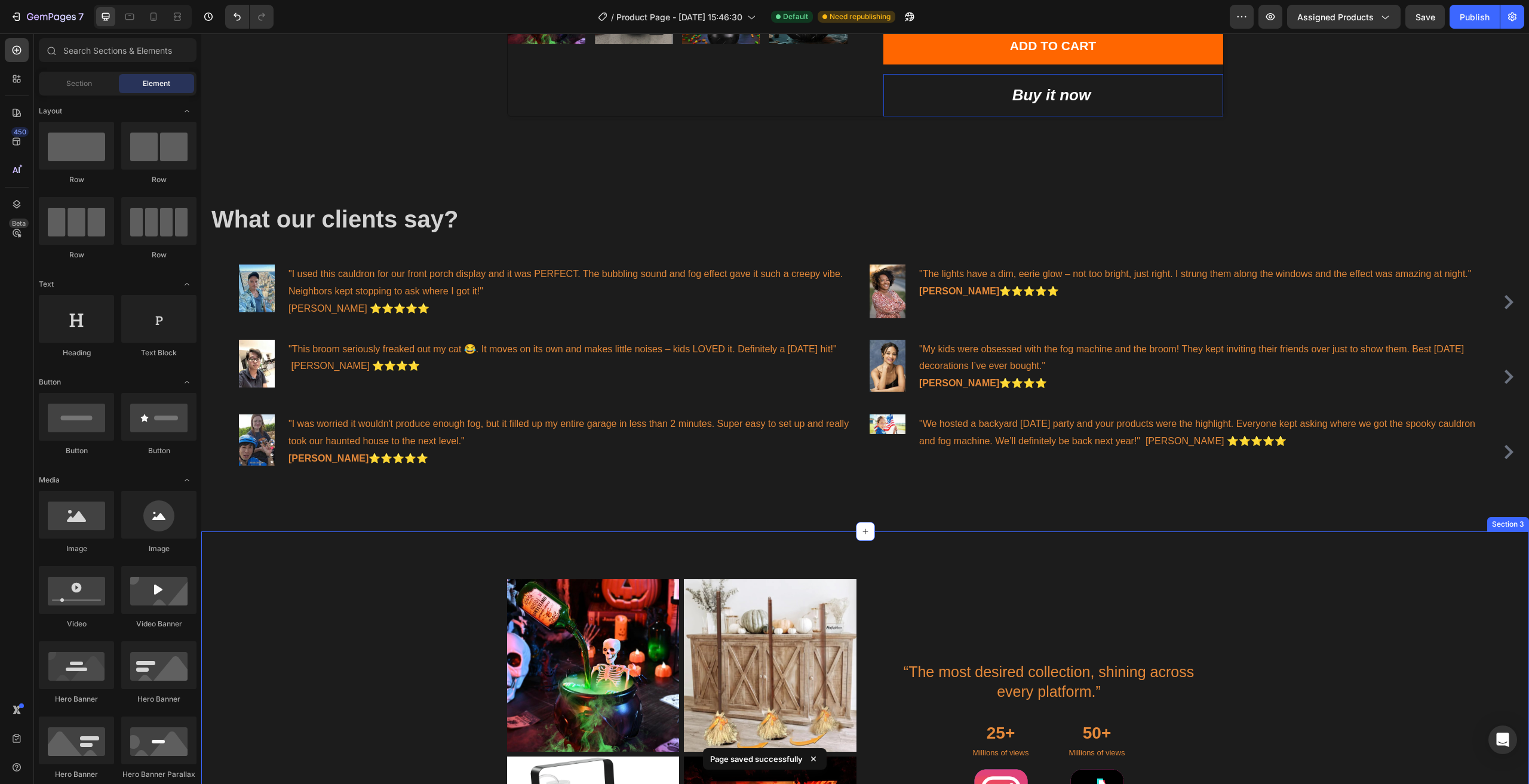
scroll to position [425, 0]
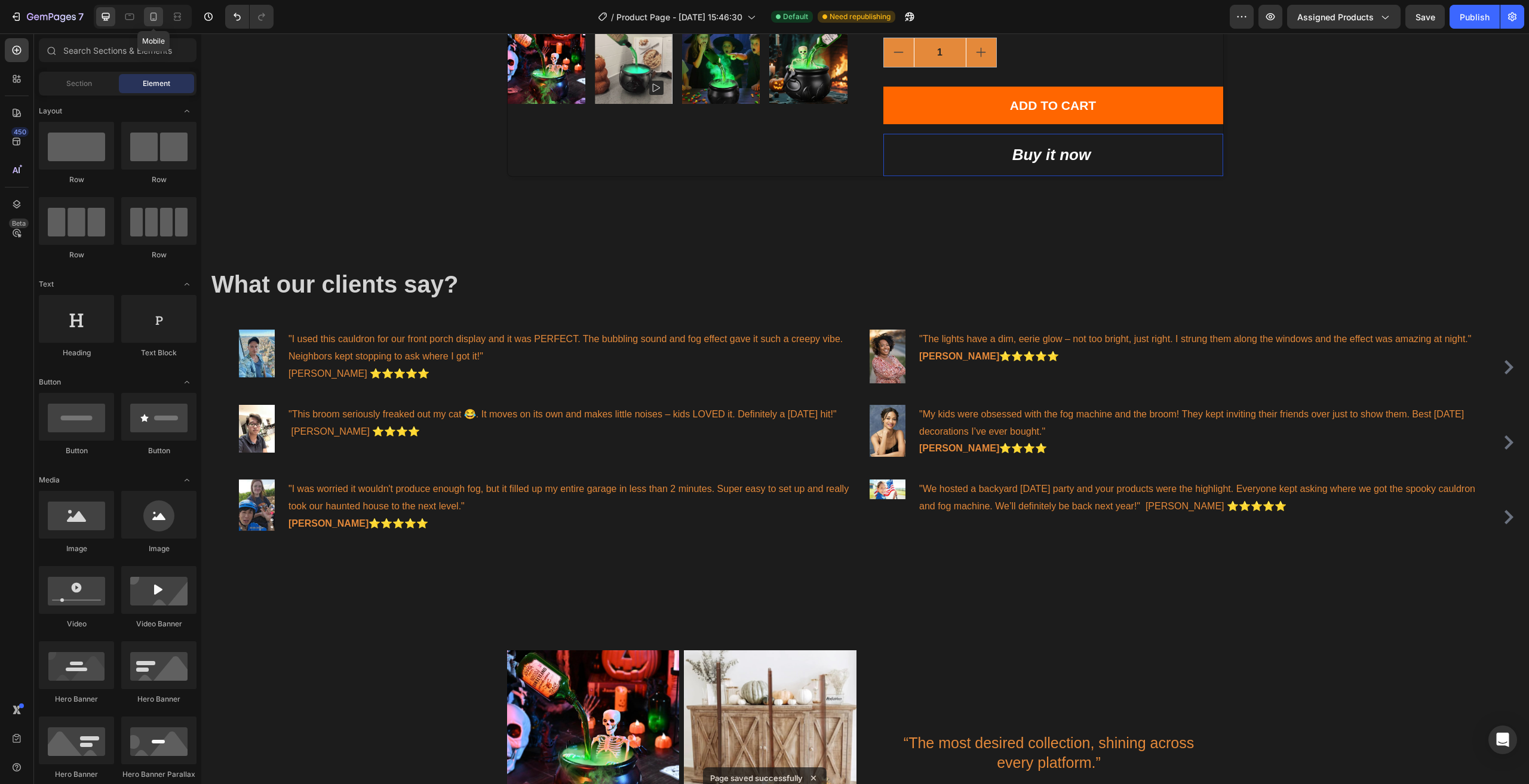
drag, startPoint x: 151, startPoint y: 22, endPoint x: 152, endPoint y: 30, distance: 8.1
click at [151, 22] on div at bounding box center [153, 16] width 19 height 19
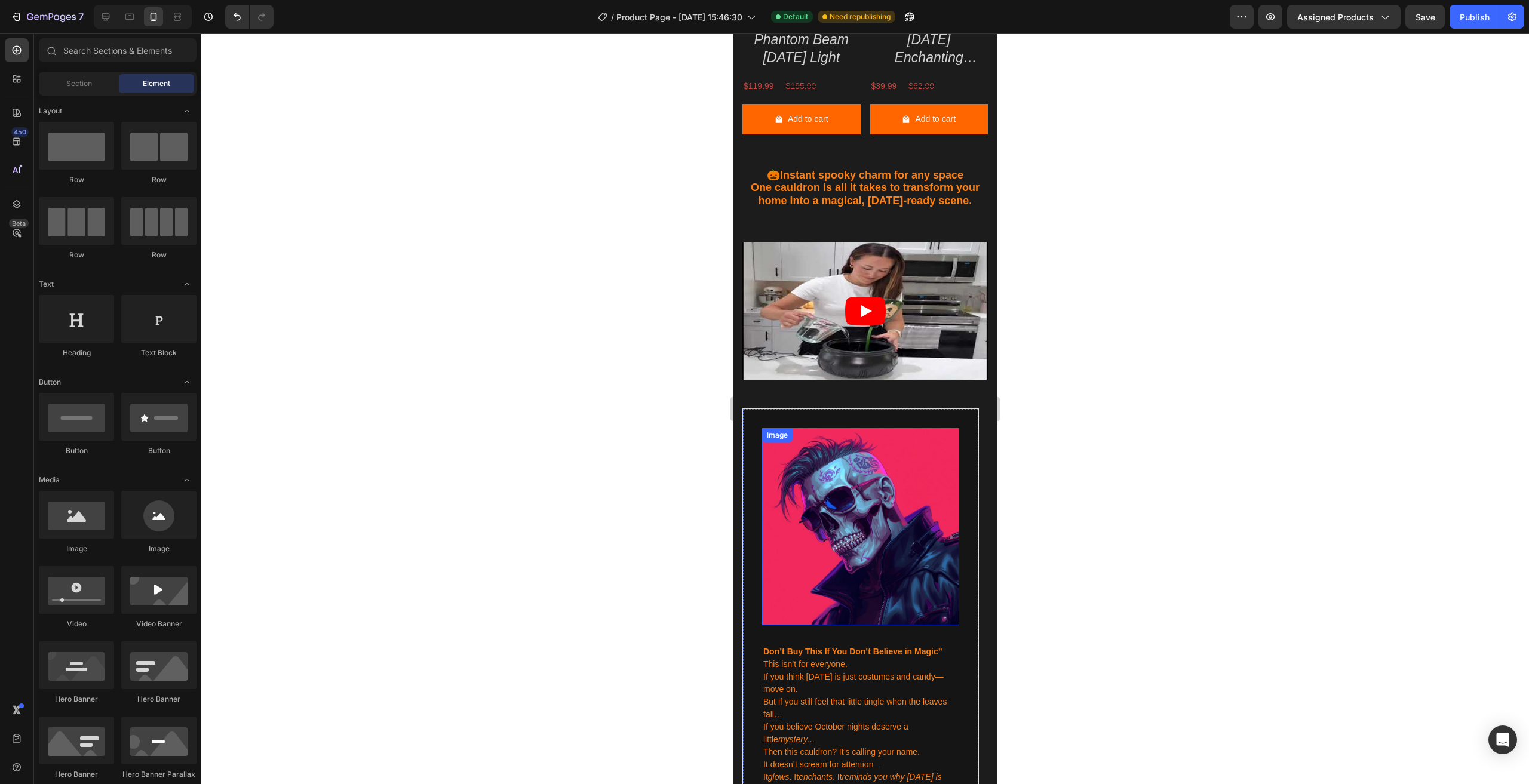
scroll to position [2679, 0]
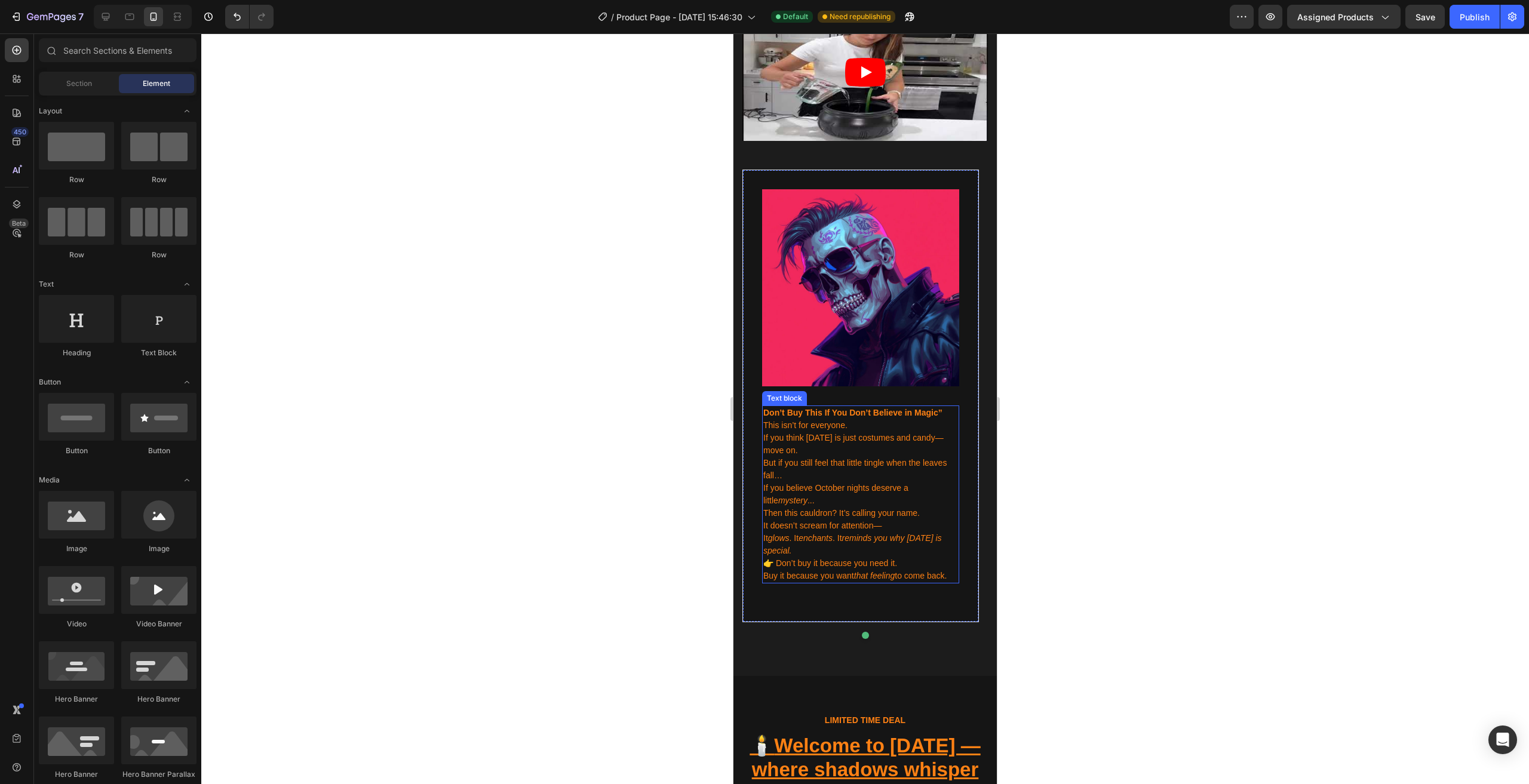
click at [768, 419] on p "This isn’t for everyone. If you think Halloween is just costumes and candy—move…" at bounding box center [860, 438] width 195 height 38
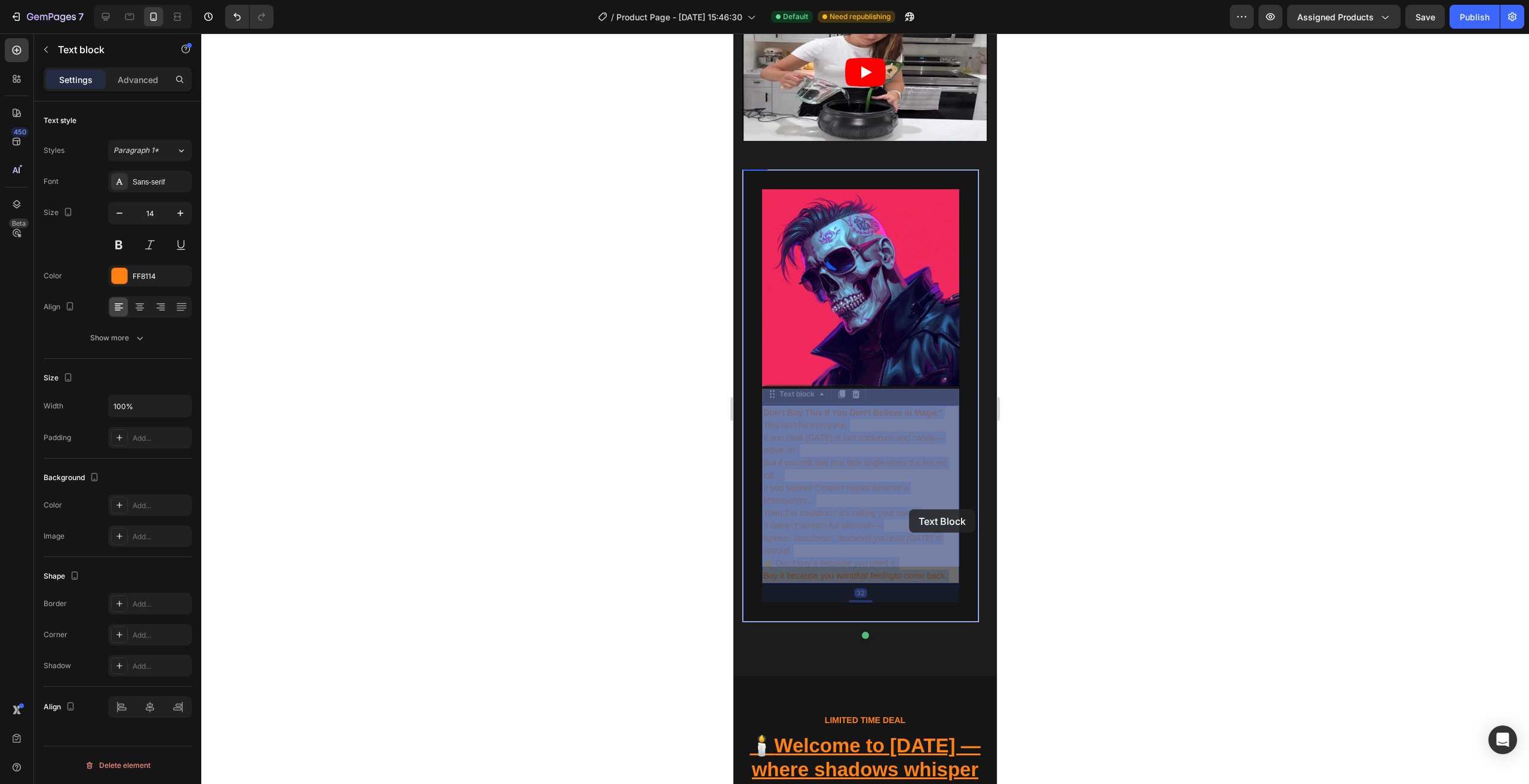
drag, startPoint x: 765, startPoint y: 394, endPoint x: 852, endPoint y: 470, distance: 115.5
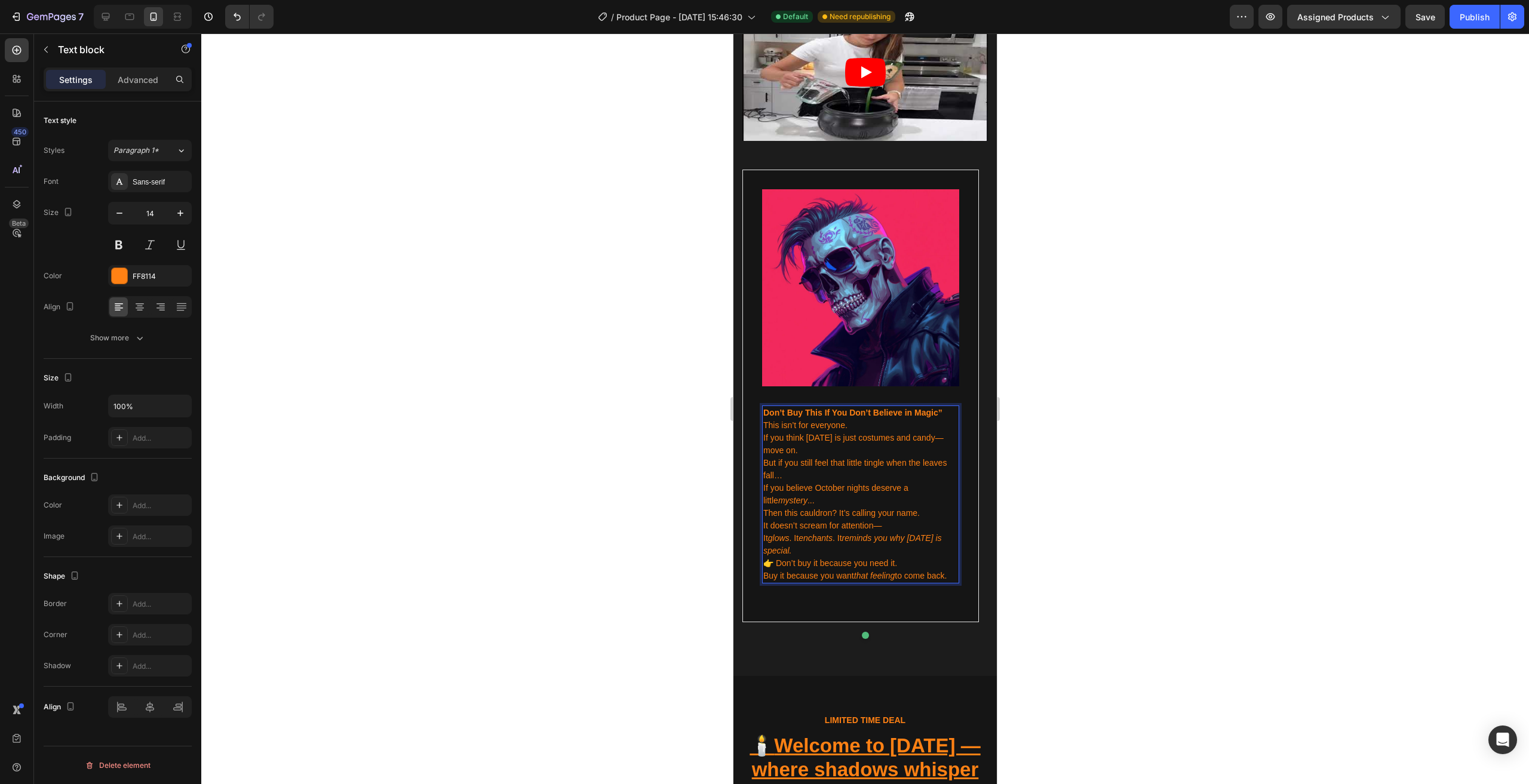
drag, startPoint x: 771, startPoint y: 396, endPoint x: 786, endPoint y: 418, distance: 26.6
click at [823, 457] on p "But if you still feel that little tingle when the leaves fall… If you believe O…" at bounding box center [860, 482] width 195 height 50
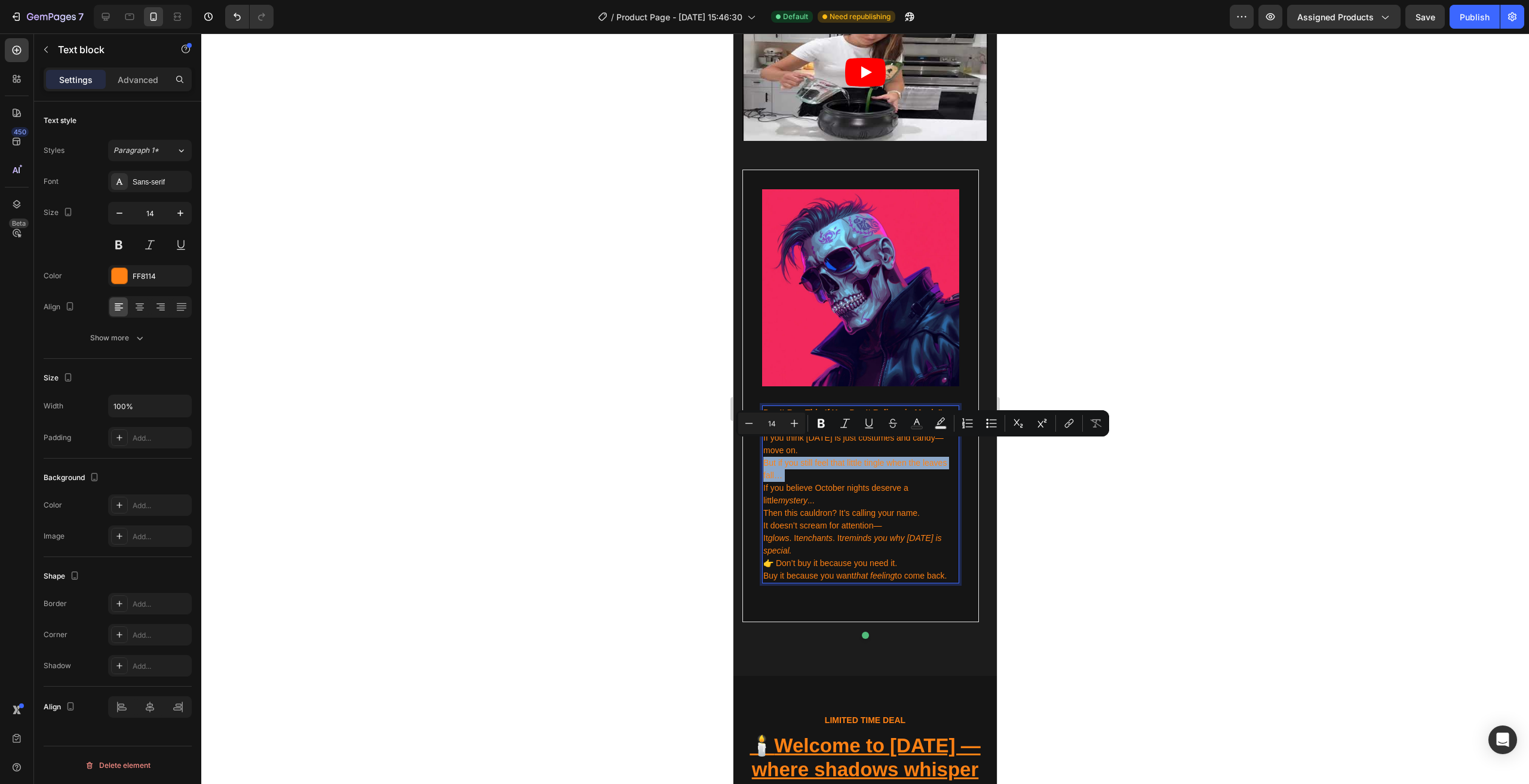
click at [823, 457] on p "But if you still feel that little tingle when the leaves fall… If you believe O…" at bounding box center [860, 482] width 195 height 50
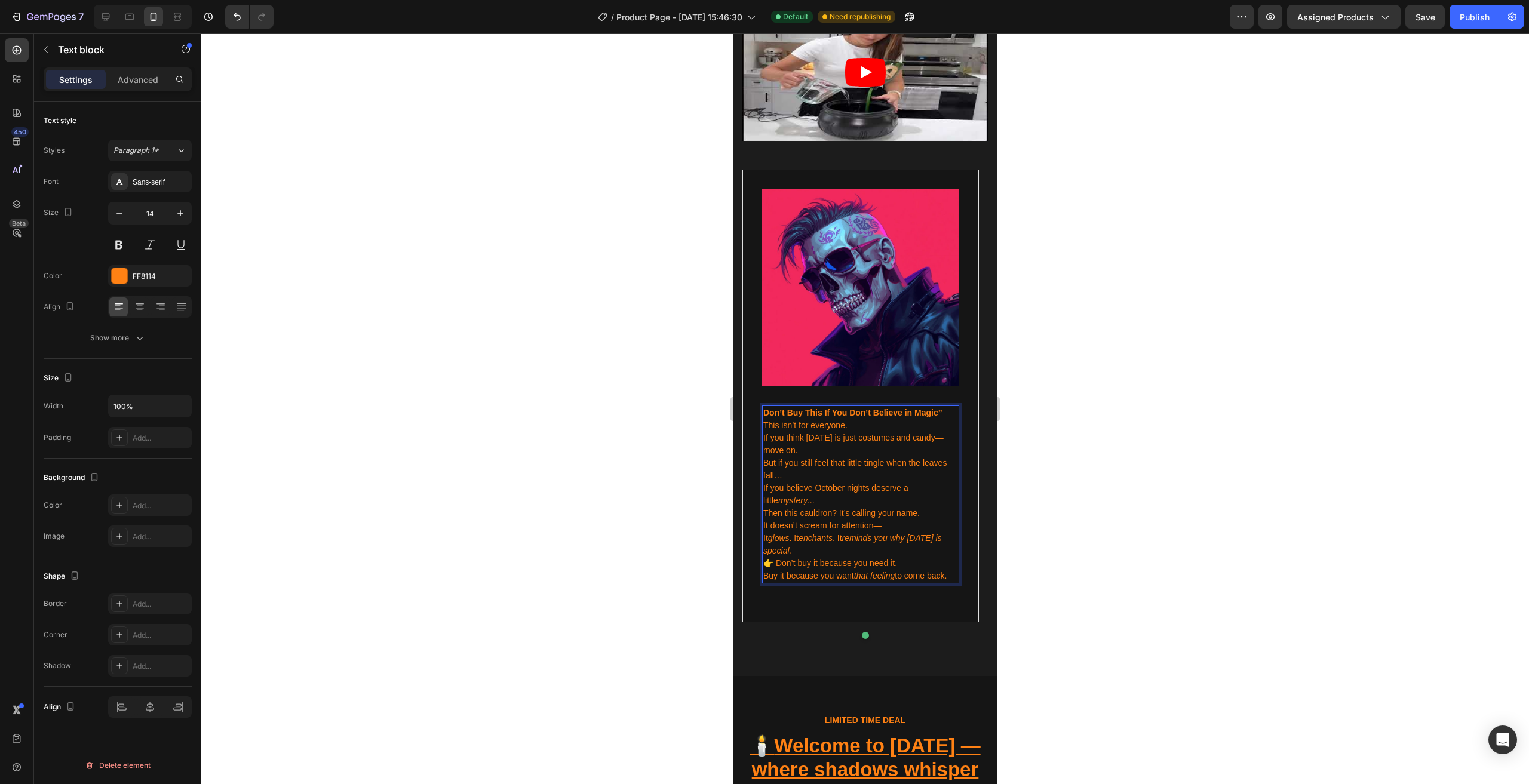
drag, startPoint x: 905, startPoint y: 533, endPoint x: 910, endPoint y: 538, distance: 7.1
click at [904, 533] on p "It doesn’t scream for attention— It glows . It enchants . It reminds you why Ha…" at bounding box center [860, 538] width 195 height 38
click at [951, 558] on p "👉 Don’t buy it because you need it. Buy it because you want that feeling to com…" at bounding box center [860, 569] width 195 height 25
drag, startPoint x: 951, startPoint y: 559, endPoint x: 761, endPoint y: 399, distance: 248.4
click at [761, 399] on div "Image Don’t Buy This If You Don’t Believe in Magic” This isn’t for everyone. If…" at bounding box center [861, 396] width 237 height 453
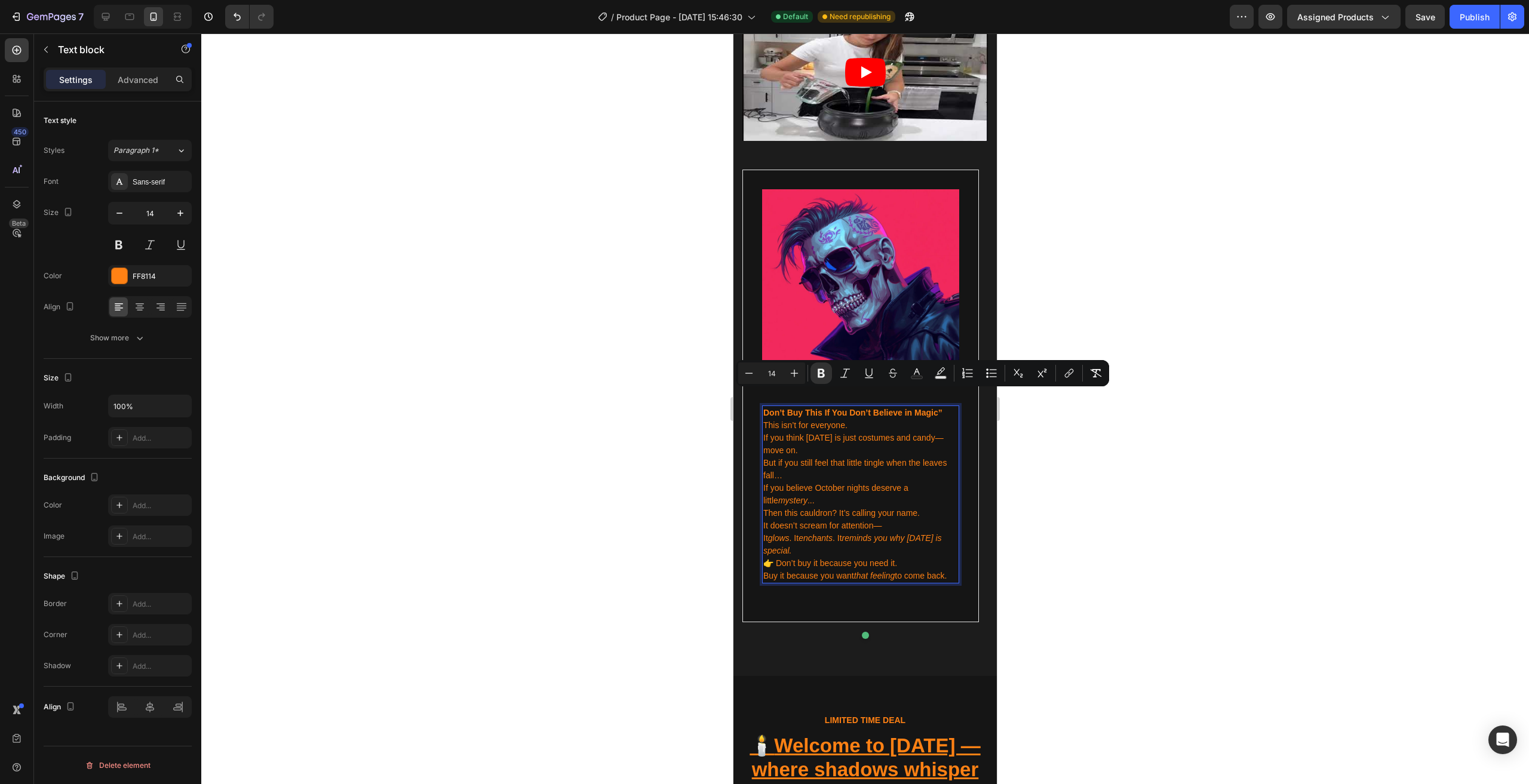
copy div "Don’t Buy This If You Don’t Believe in Magic” This isn’t for everyone. If you t…"
click at [1250, 332] on div at bounding box center [865, 408] width 1327 height 751
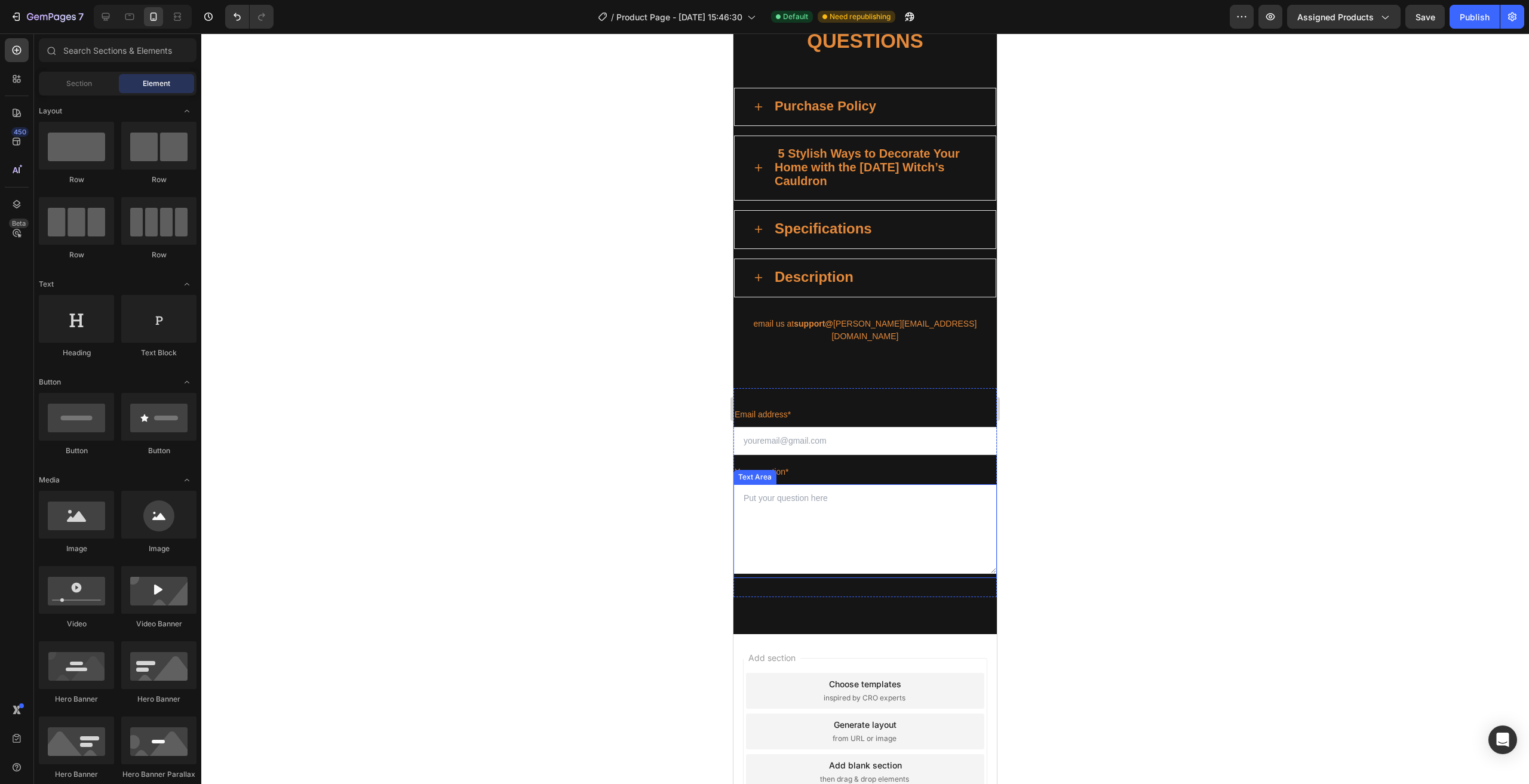
scroll to position [4441, 0]
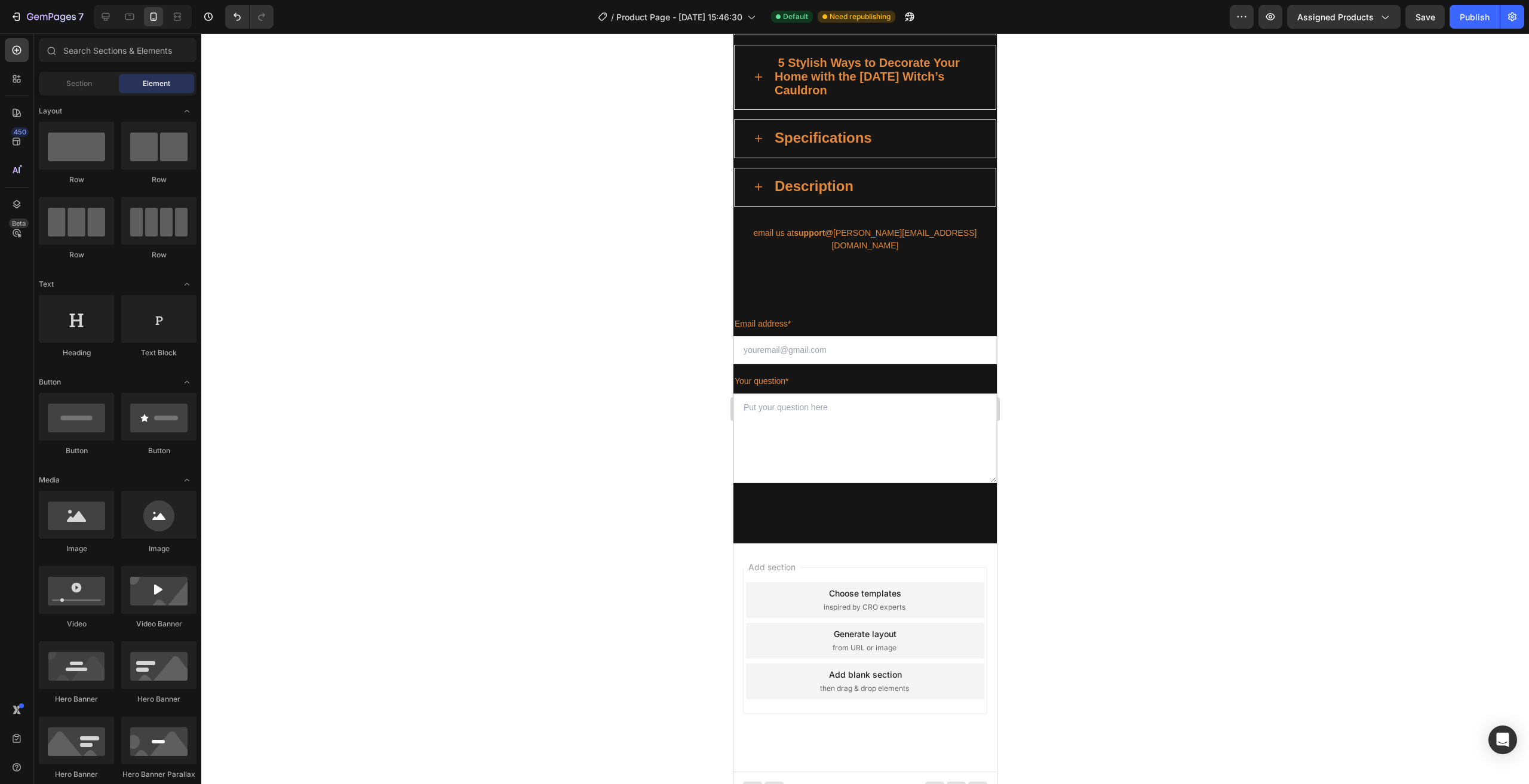
click at [845, 547] on div "Add section Choose templates inspired by CRO experts Generate layout from URL o…" at bounding box center [865, 657] width 263 height 228
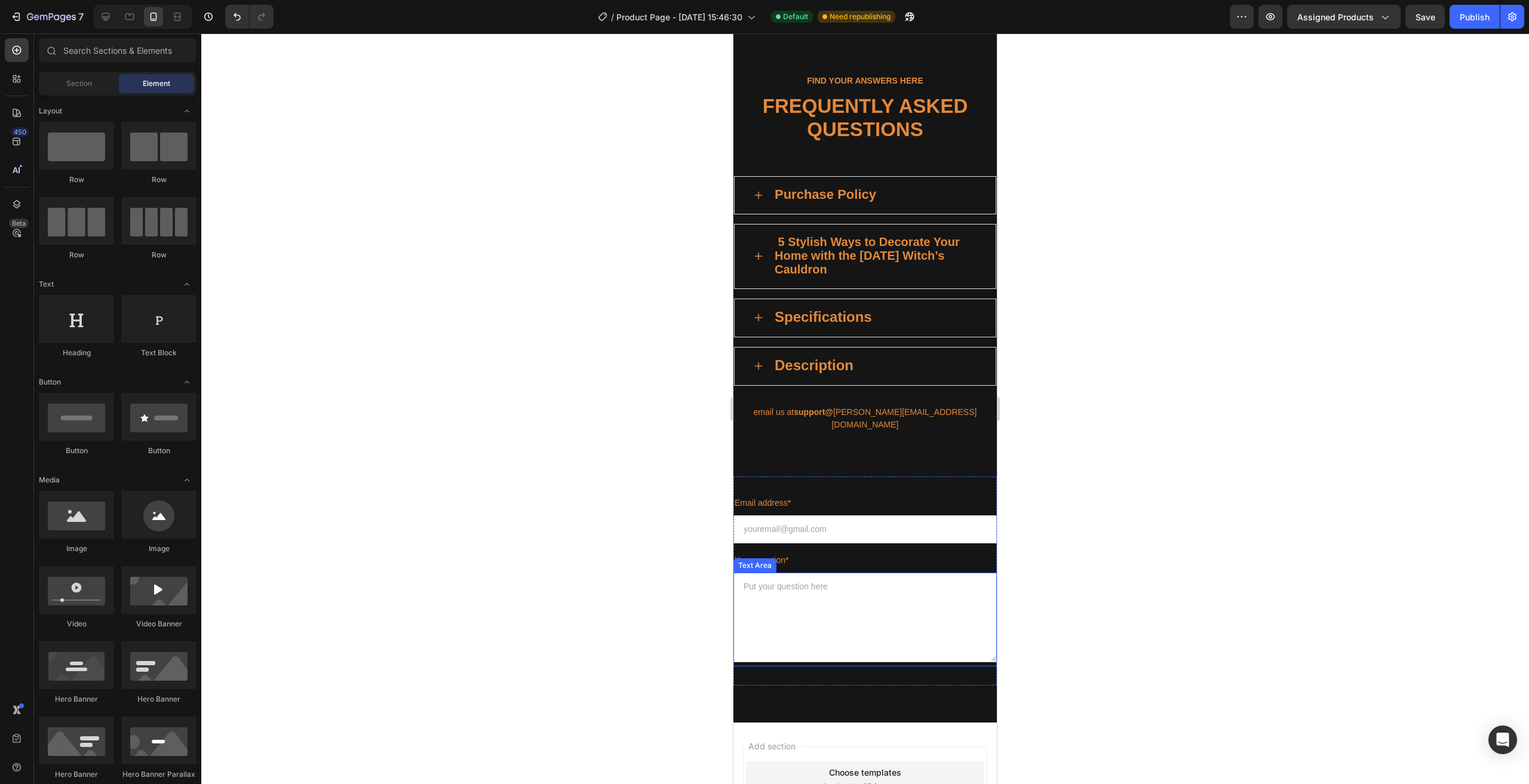
click at [876, 599] on textarea at bounding box center [865, 618] width 263 height 90
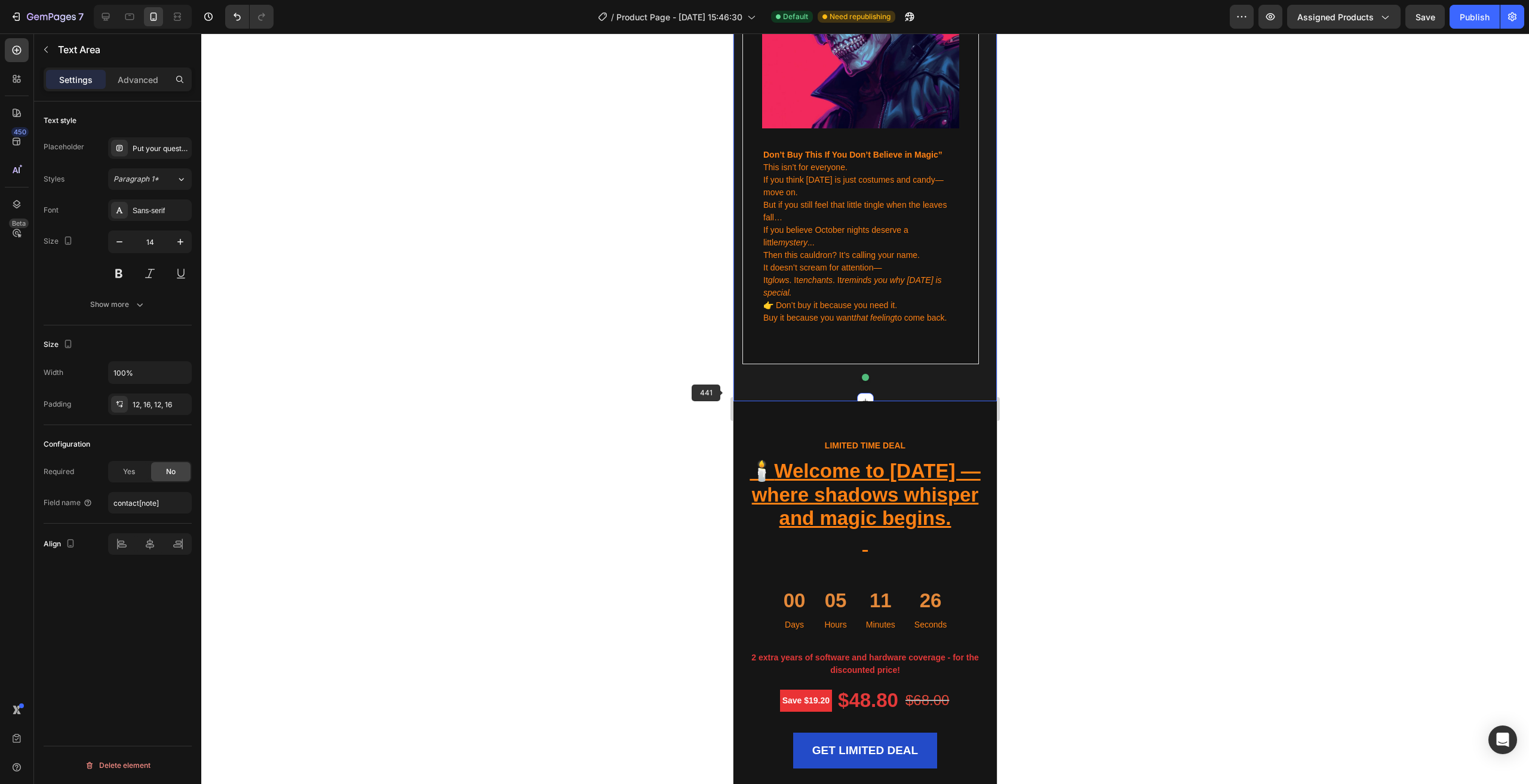
scroll to position [2817, 0]
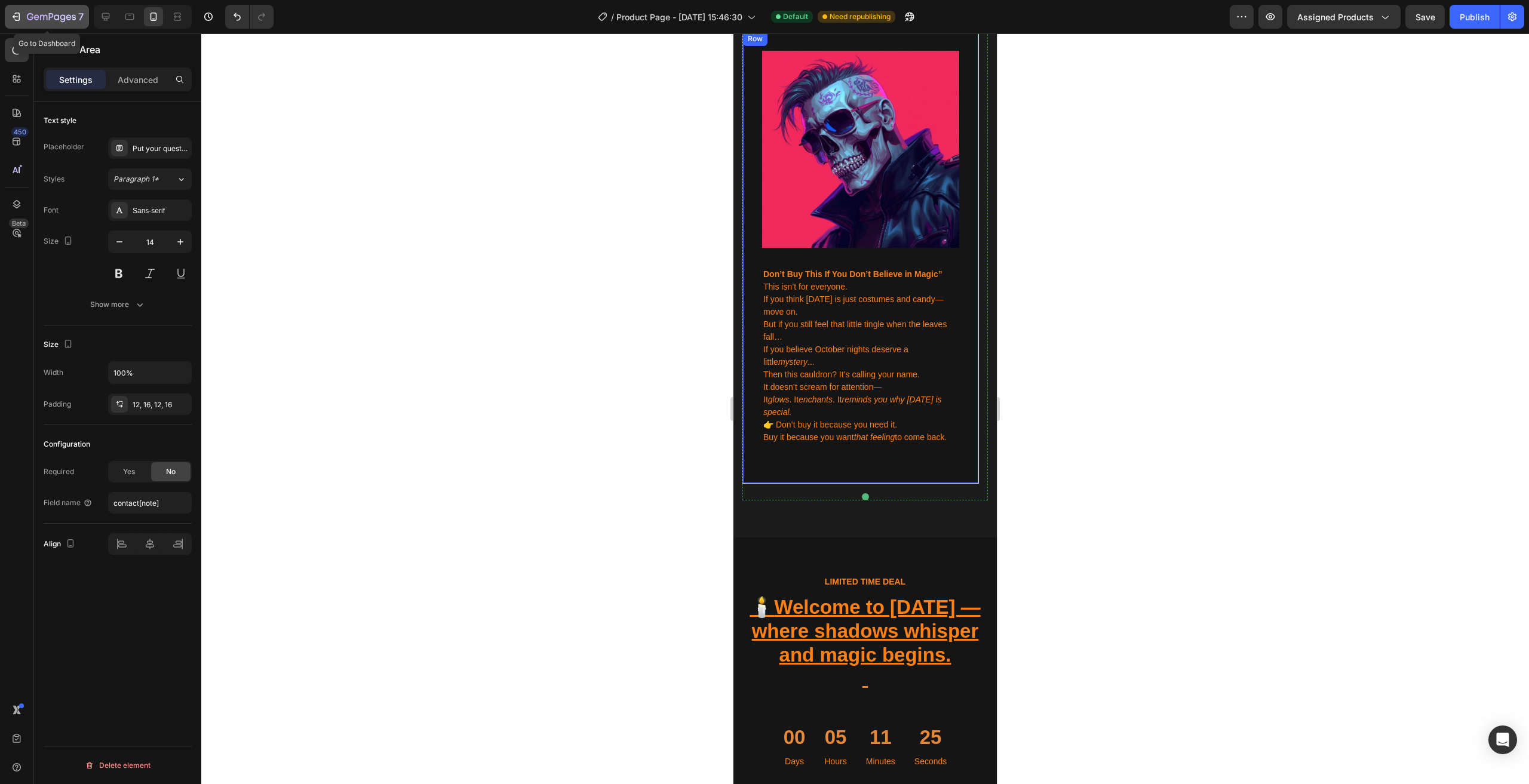
click at [53, 18] on icon "button" at bounding box center [51, 18] width 49 height 10
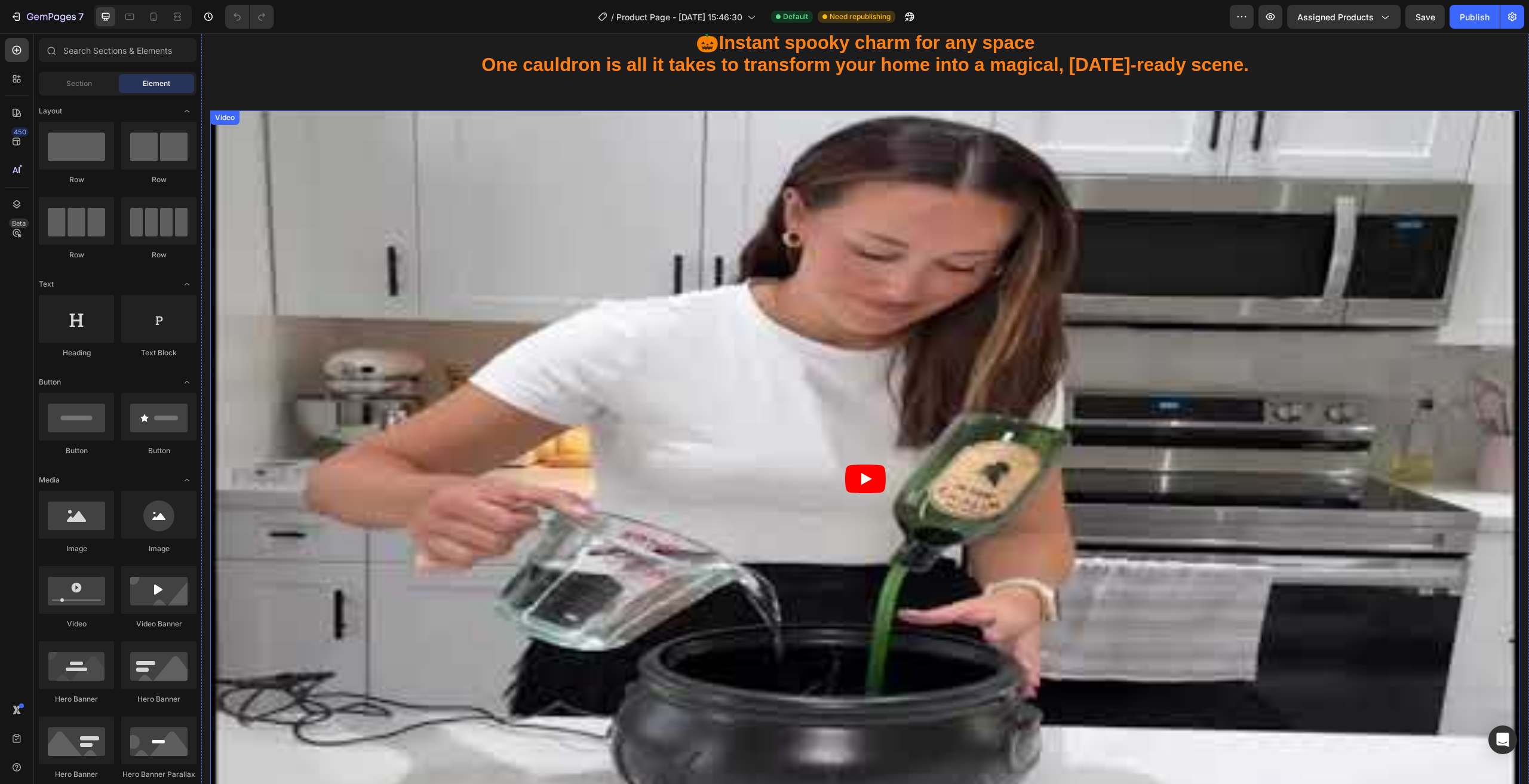
scroll to position [1672, 0]
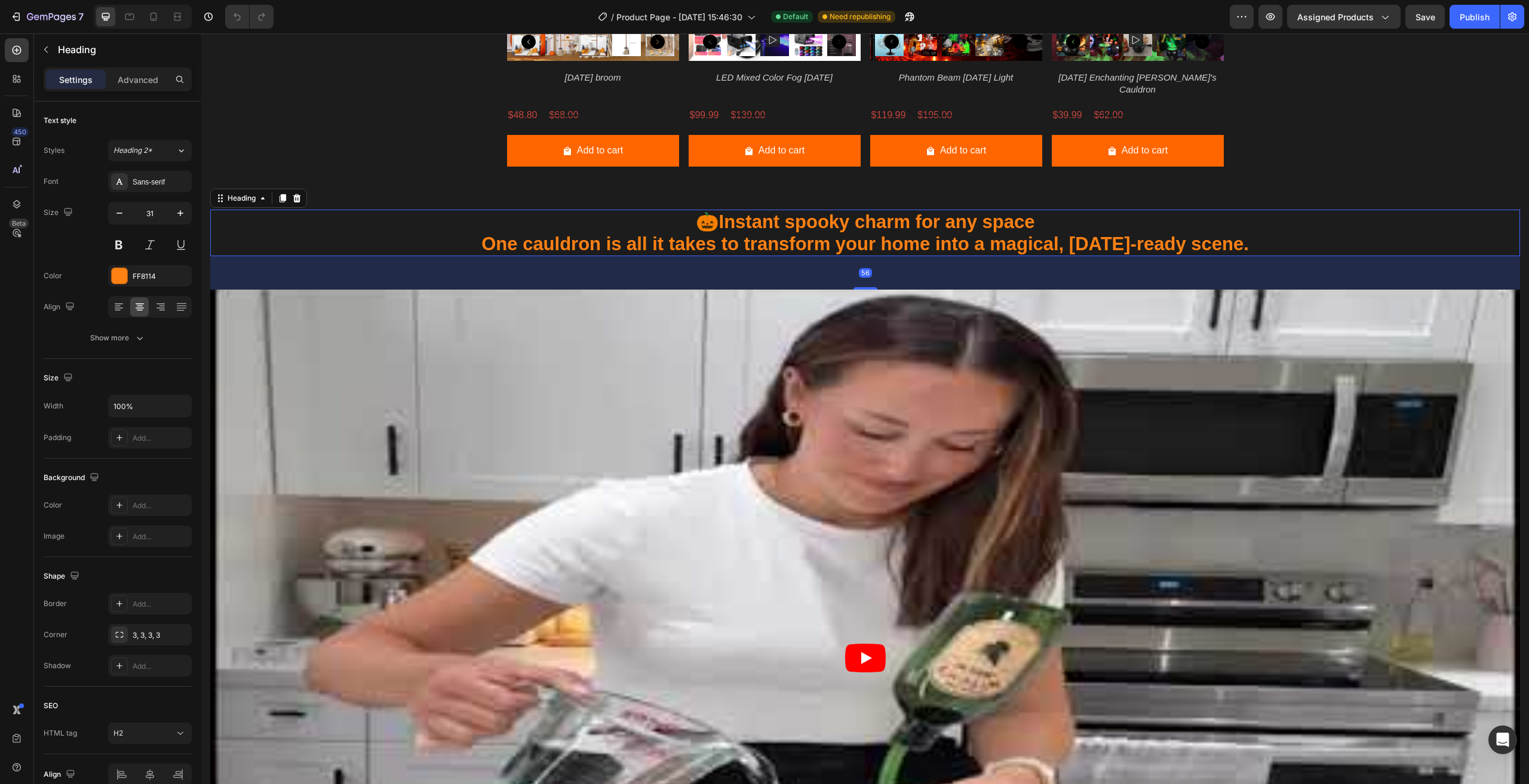
click at [872, 229] on h2 "🎃 Instant spooky charm for any space One cauldron is all it takes to transform …" at bounding box center [865, 232] width 1310 height 47
click at [146, 251] on button at bounding box center [149, 245] width 21 height 21
click at [180, 250] on button at bounding box center [180, 245] width 21 height 21
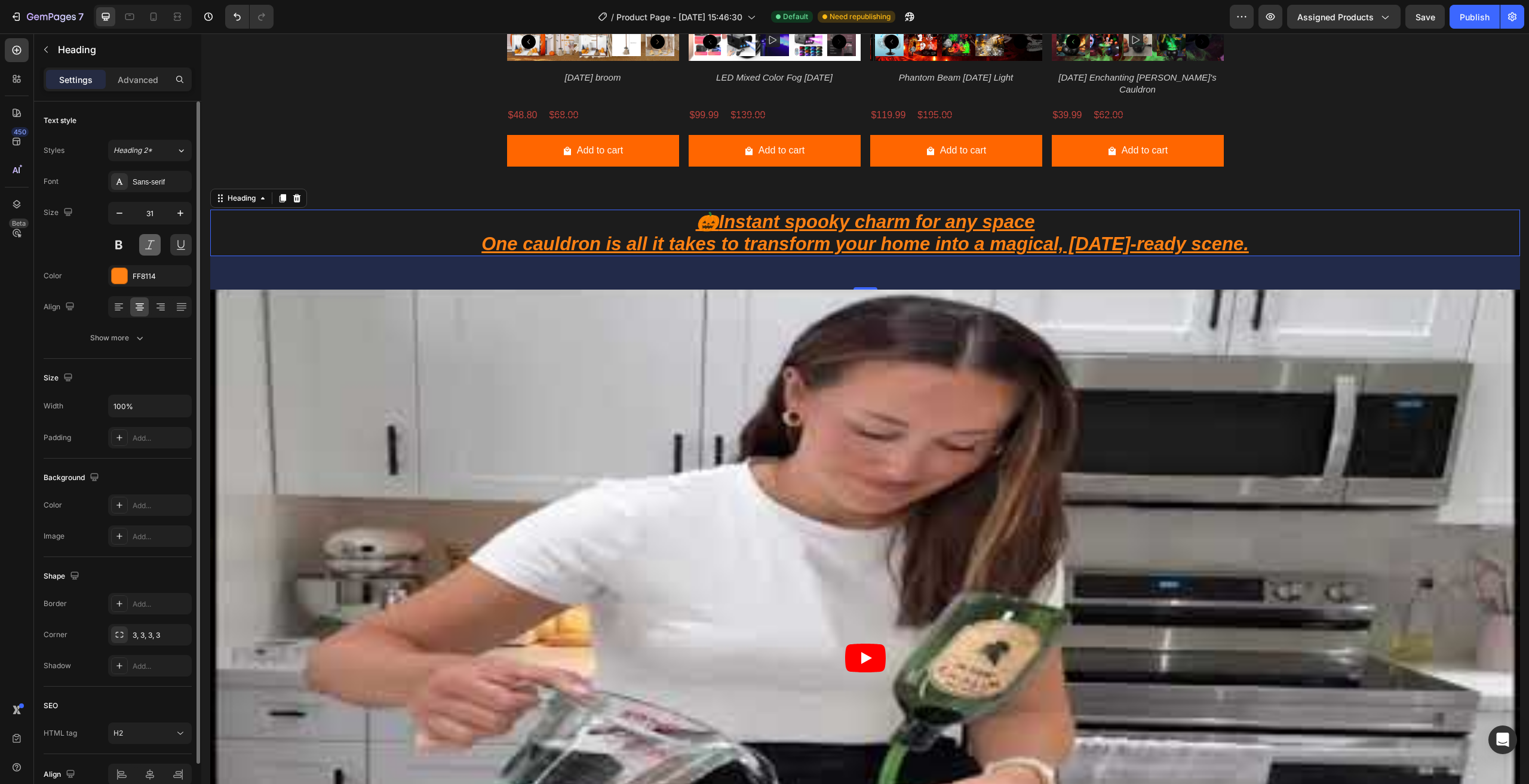
click at [151, 248] on button at bounding box center [149, 245] width 21 height 21
click at [160, 188] on div "Sans-serif" at bounding box center [150, 181] width 84 height 21
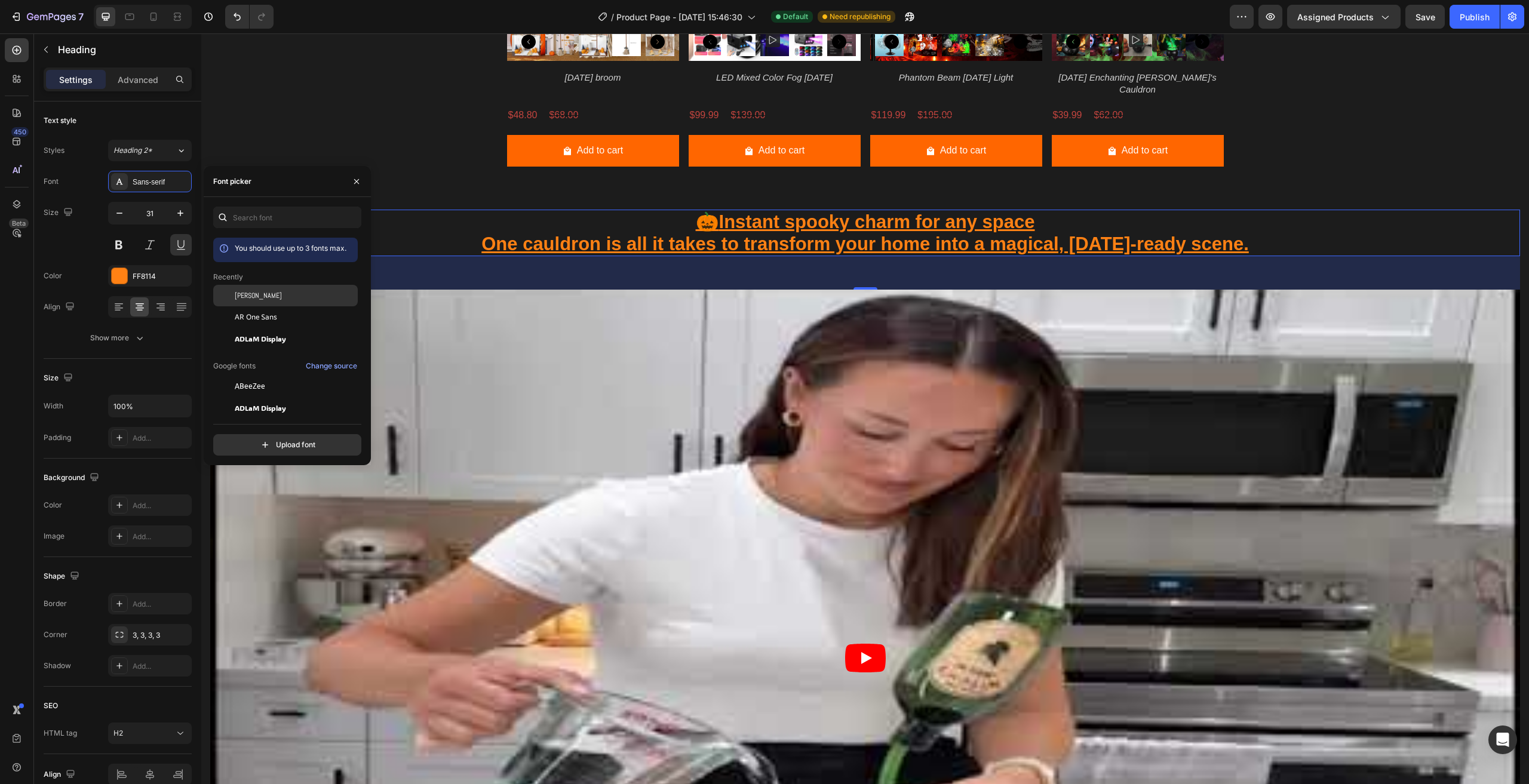
click at [282, 302] on div "[PERSON_NAME]" at bounding box center [285, 295] width 144 height 21
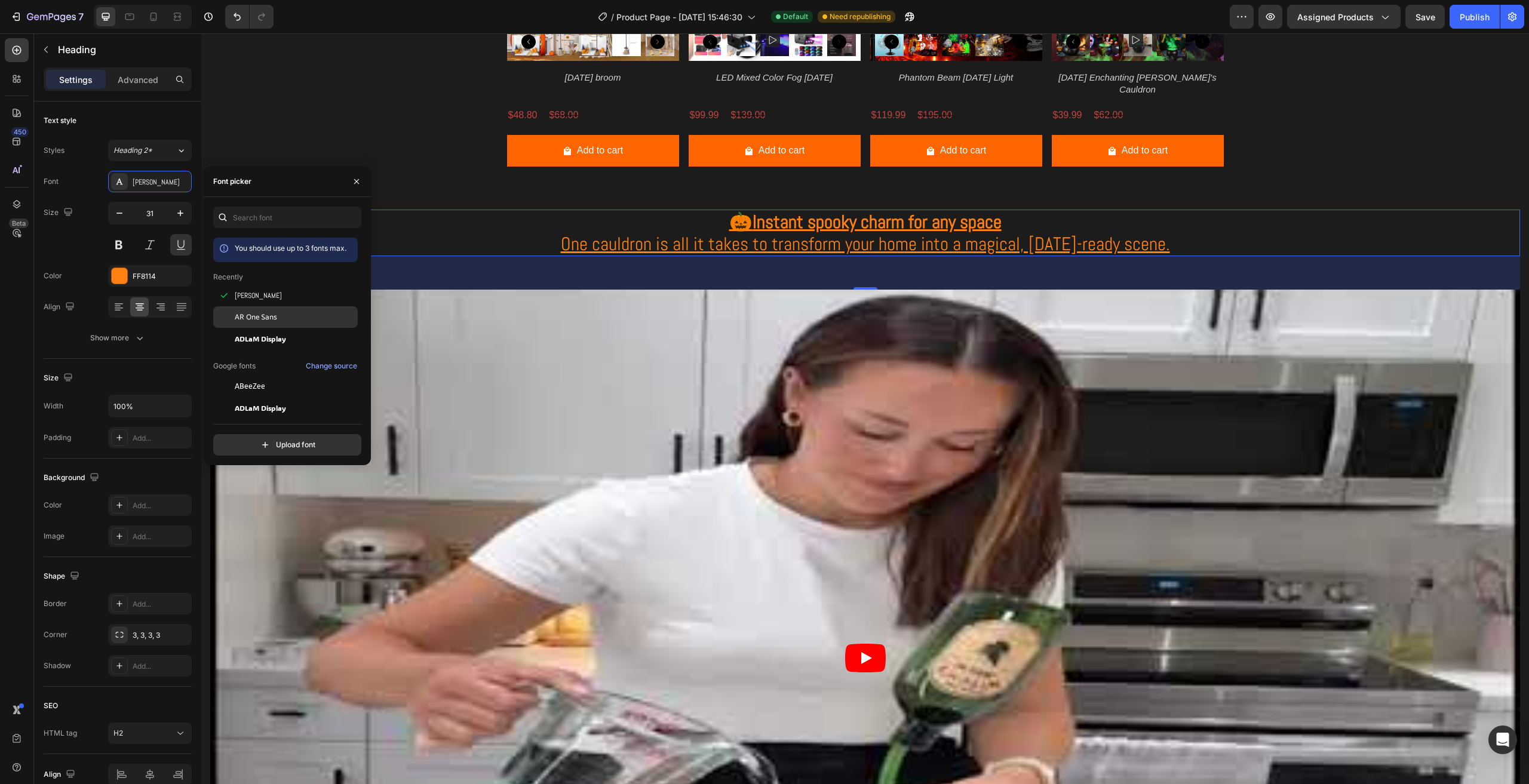
click at [280, 320] on div "AR One Sans" at bounding box center [295, 317] width 121 height 11
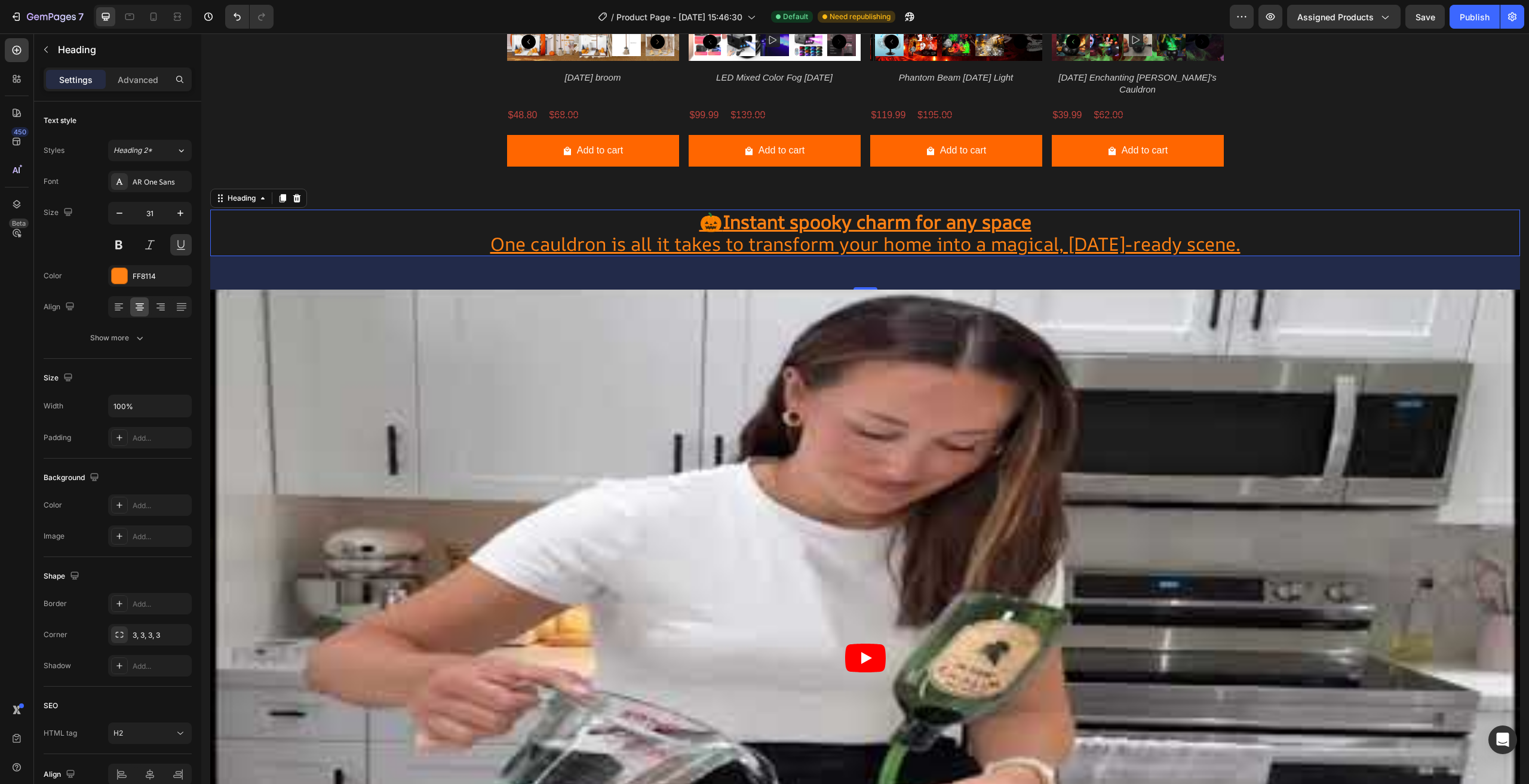
click at [182, 254] on button at bounding box center [180, 245] width 21 height 21
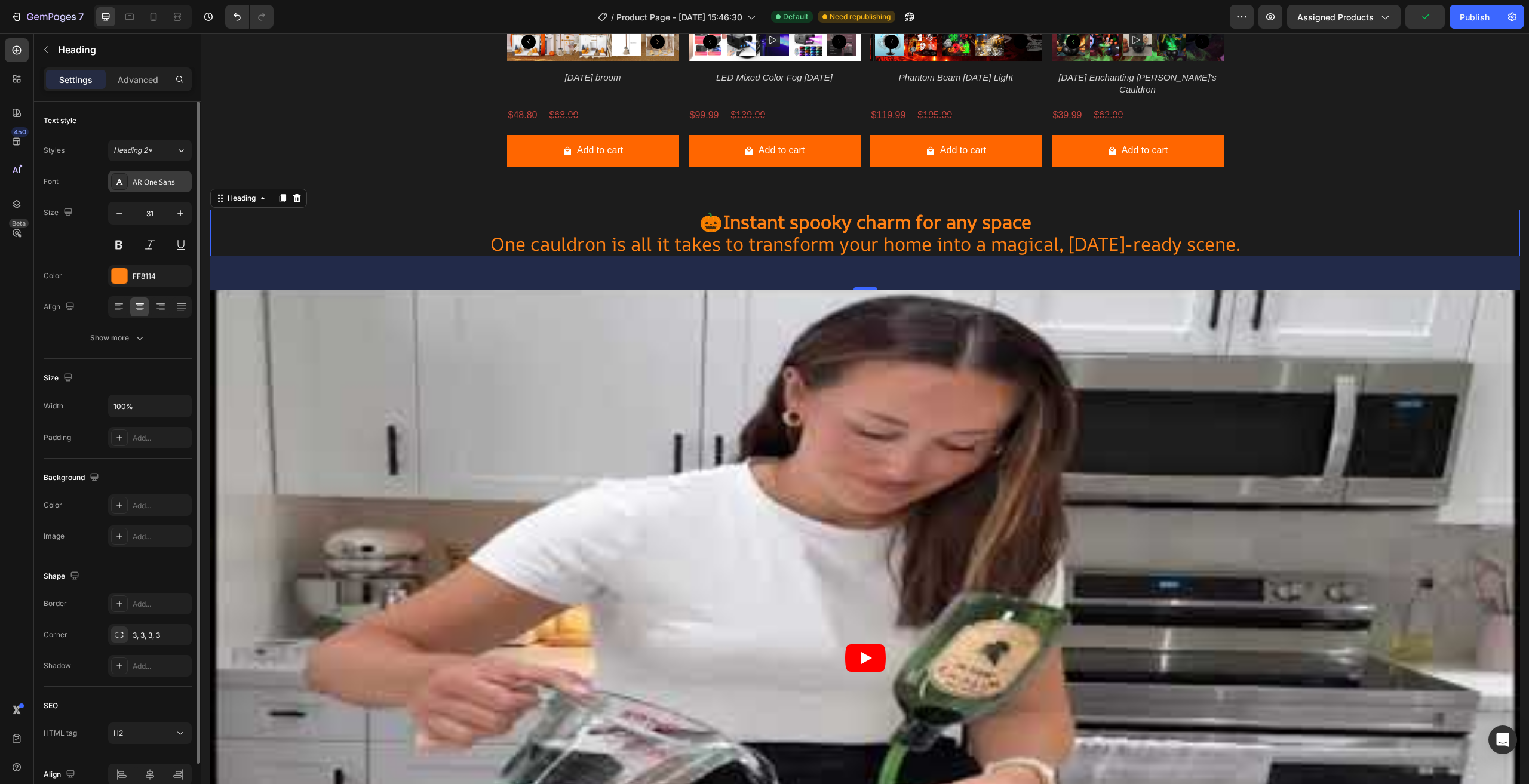
click at [160, 184] on div "AR One Sans" at bounding box center [160, 182] width 56 height 11
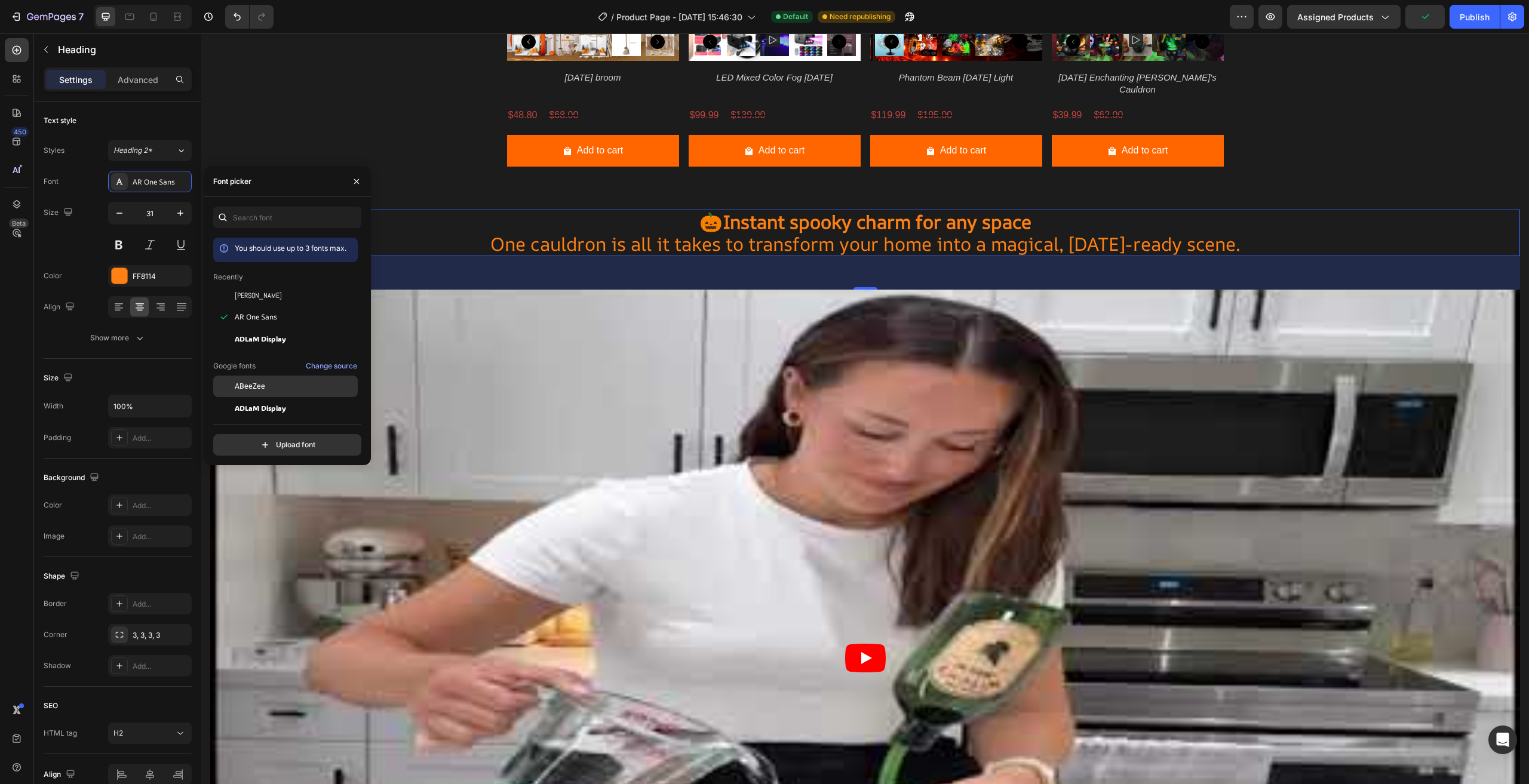
click at [277, 387] on div "ABeeZee" at bounding box center [295, 387] width 121 height 11
click at [277, 407] on span "ADLaM Display" at bounding box center [260, 408] width 52 height 11
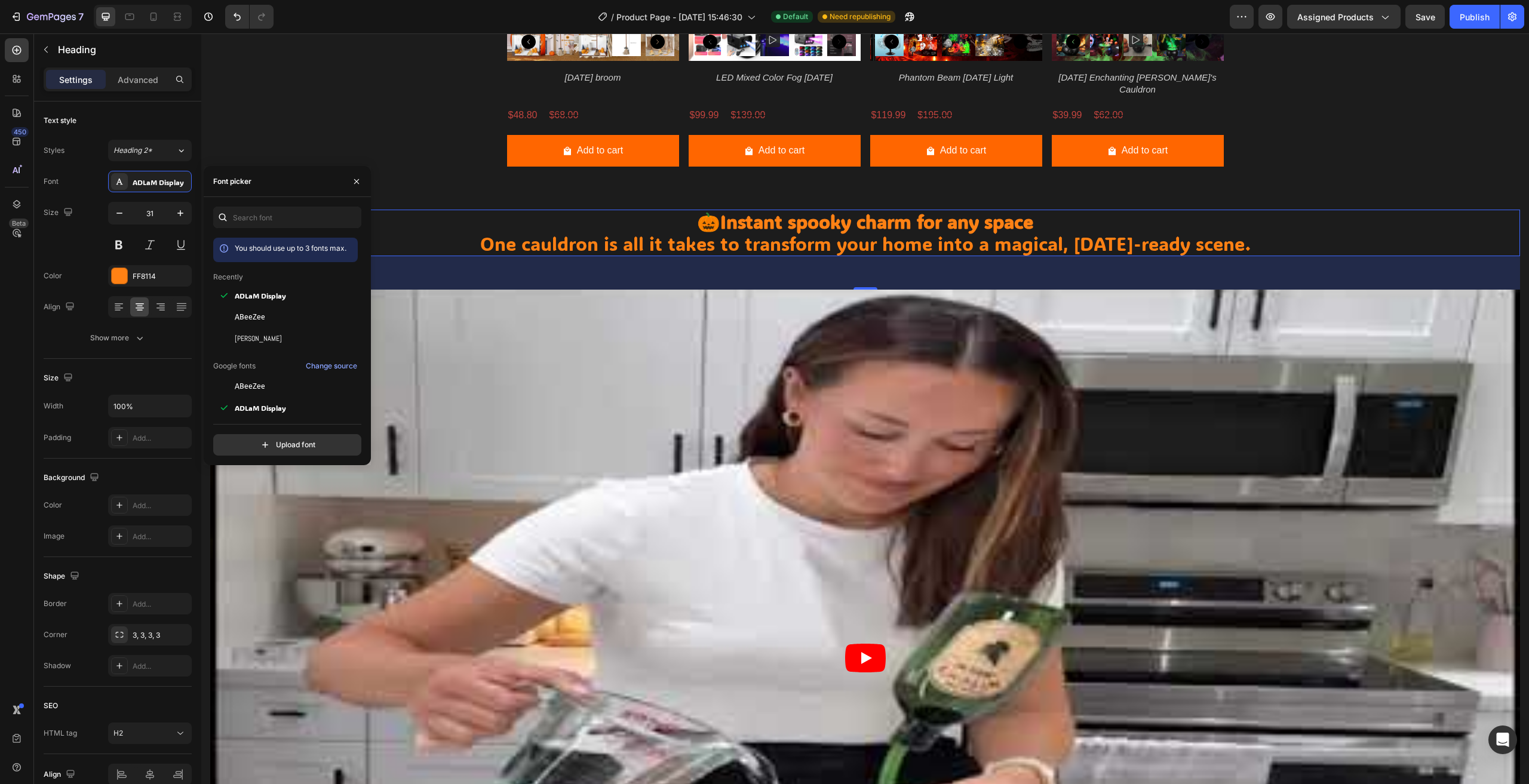
scroll to position [59, 0]
click at [284, 392] on div "[PERSON_NAME]" at bounding box center [295, 391] width 121 height 11
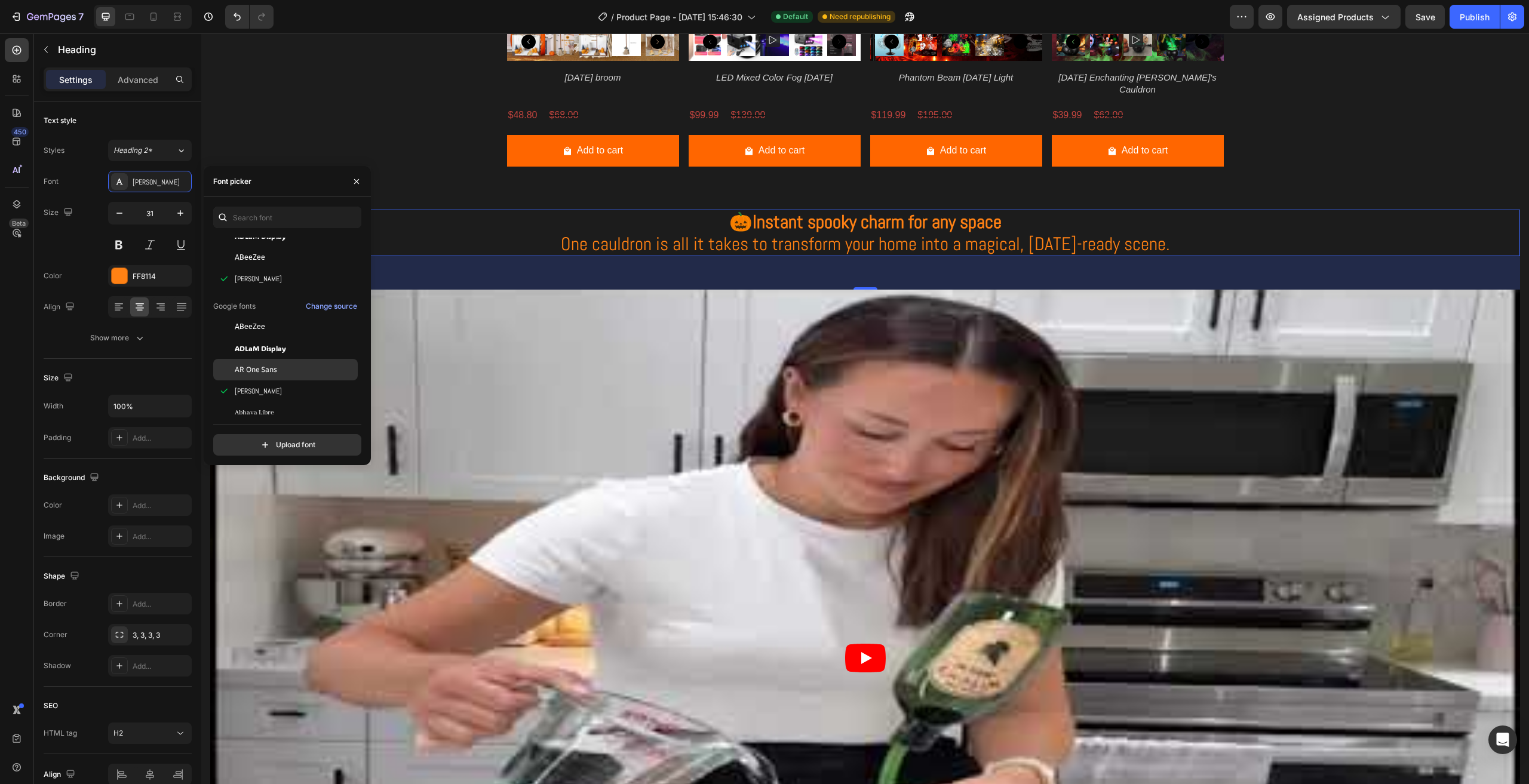
click at [299, 361] on div "AR One Sans" at bounding box center [285, 369] width 144 height 21
click at [296, 344] on div "ADLaM Display" at bounding box center [295, 348] width 121 height 11
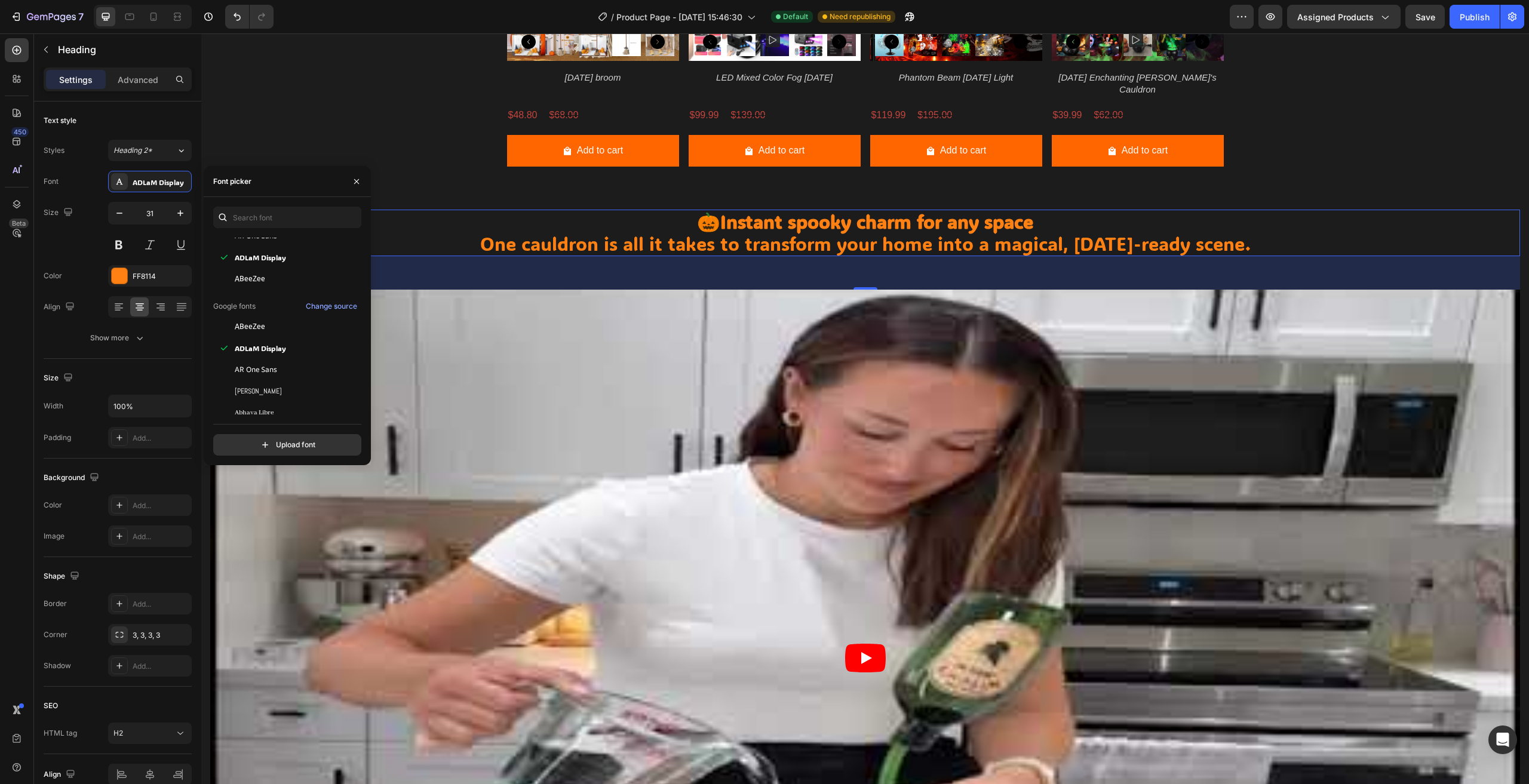
scroll to position [179, 0]
click at [295, 376] on div "Aclonica" at bounding box center [295, 379] width 121 height 11
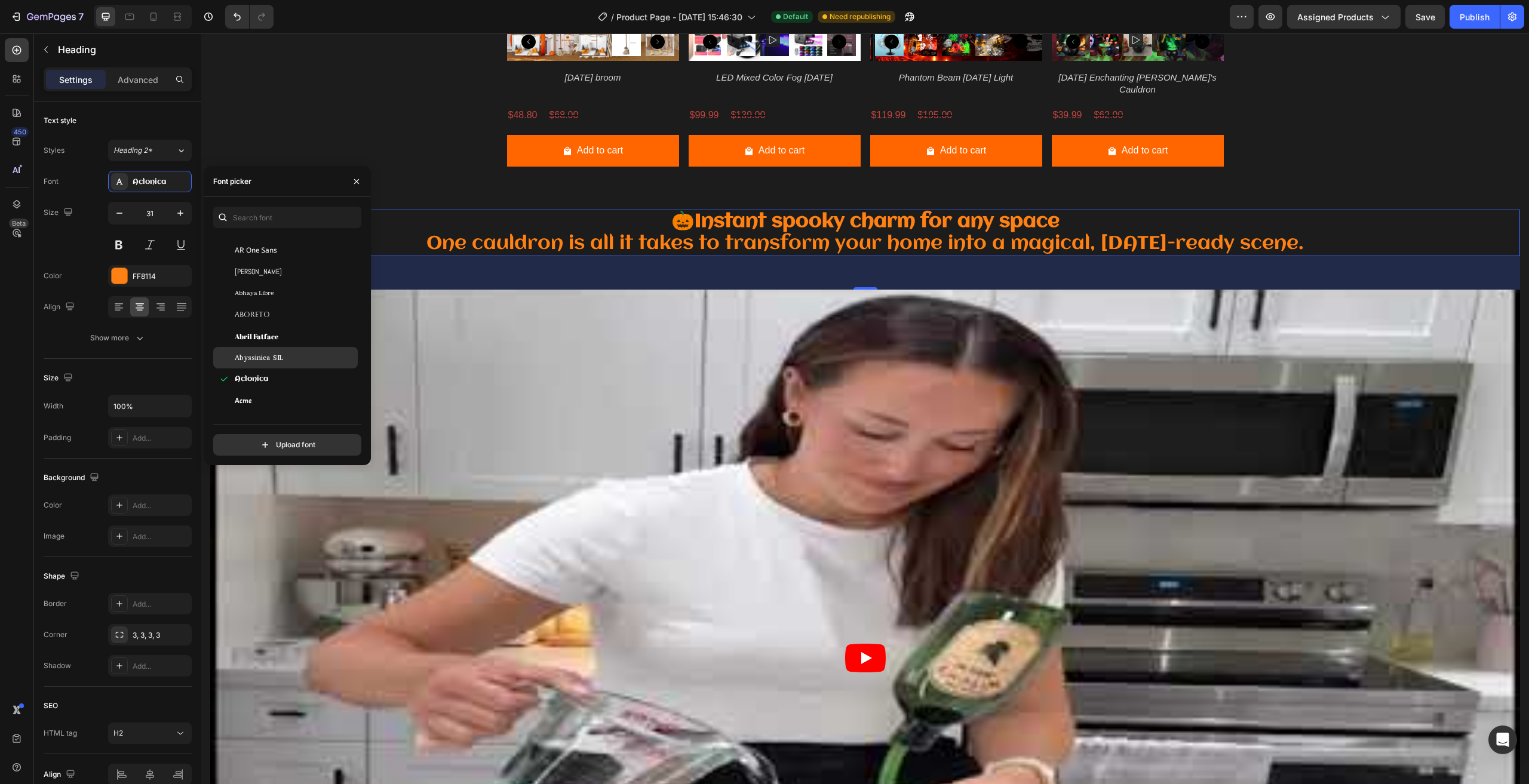
click at [288, 360] on div "Abyssinica SIL" at bounding box center [295, 357] width 121 height 11
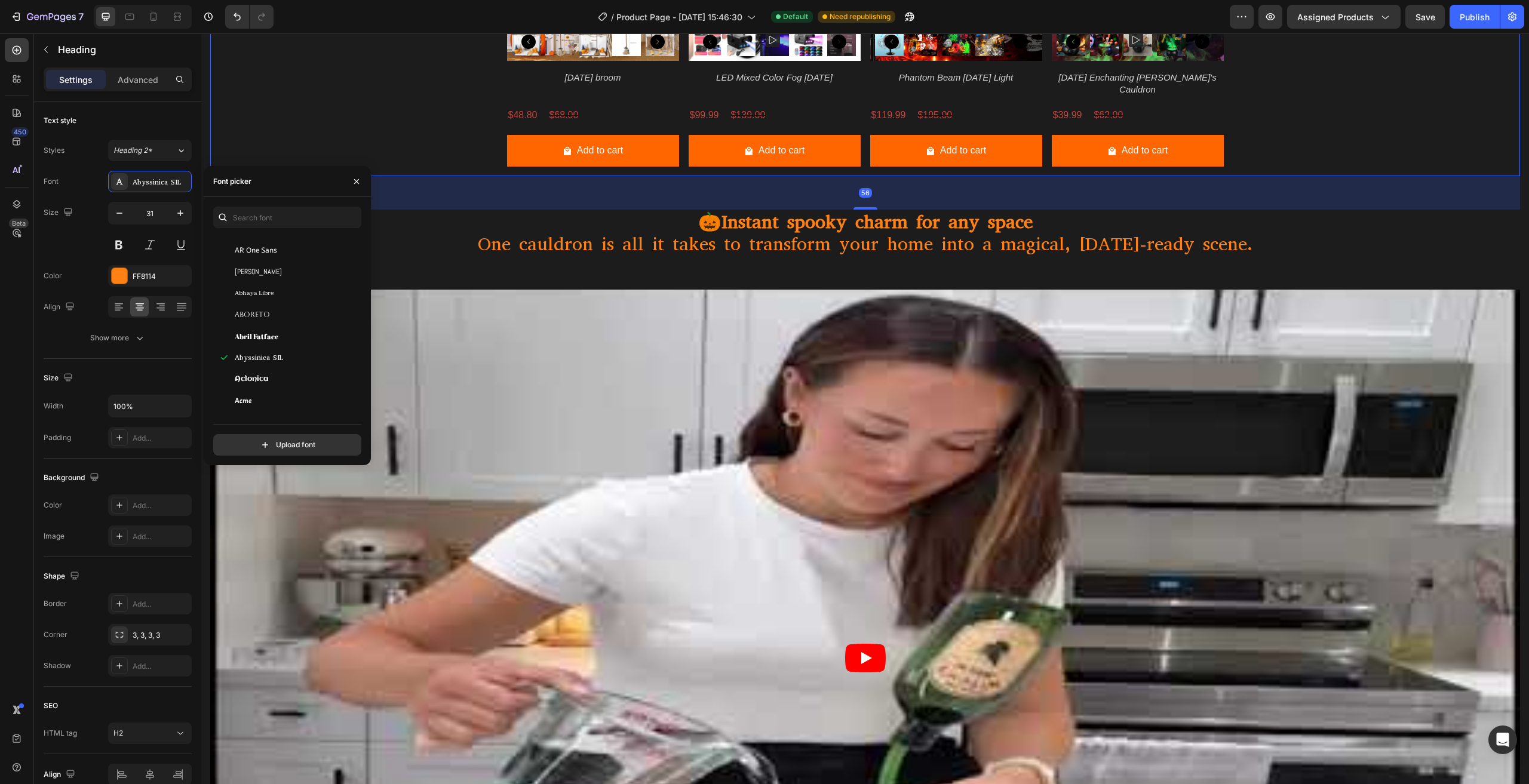
click at [405, 144] on div "Product Images [DATE] broom Product Title $48.80 Product Price Product Price $6…" at bounding box center [865, 4] width 1310 height 345
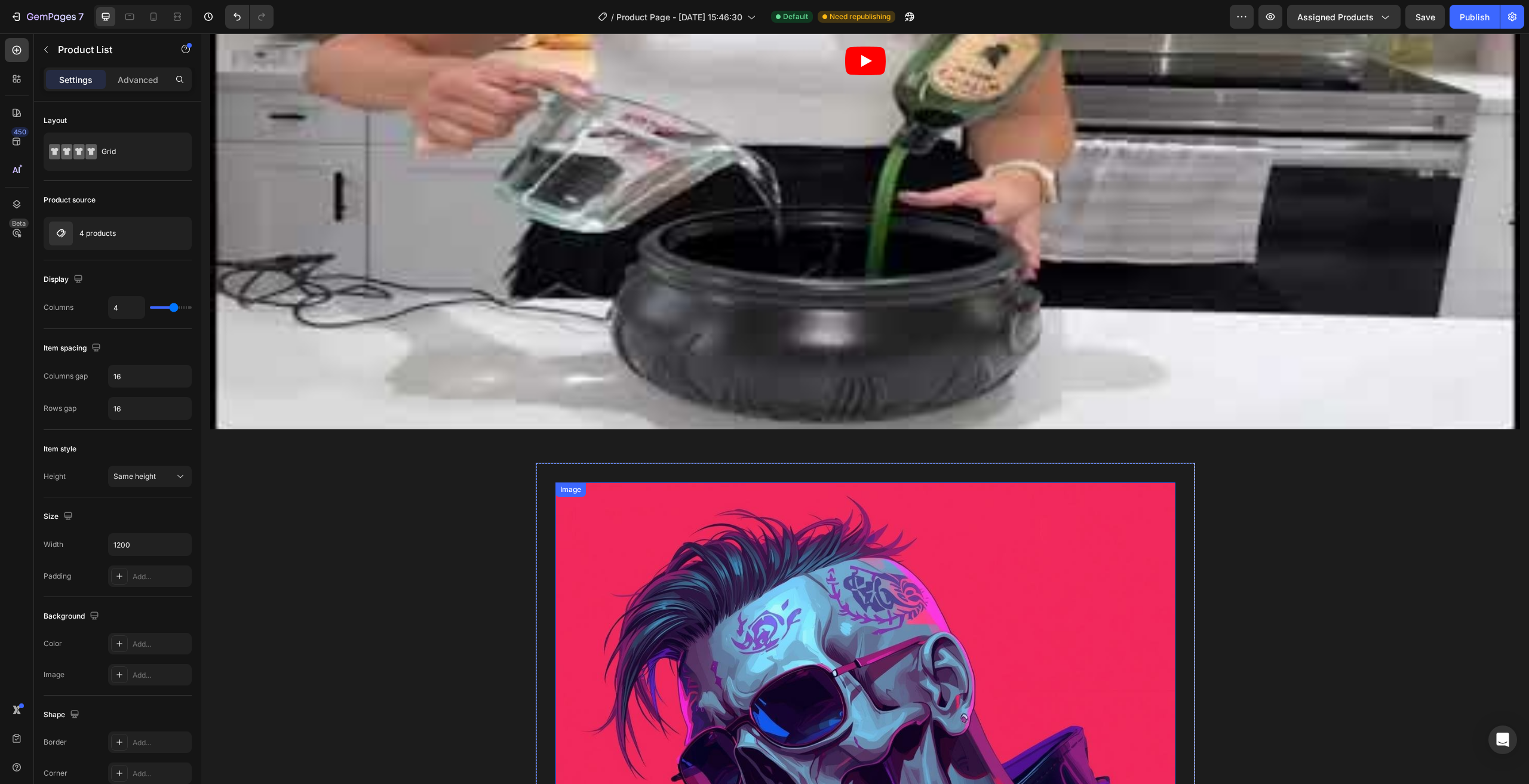
scroll to position [2448, 0]
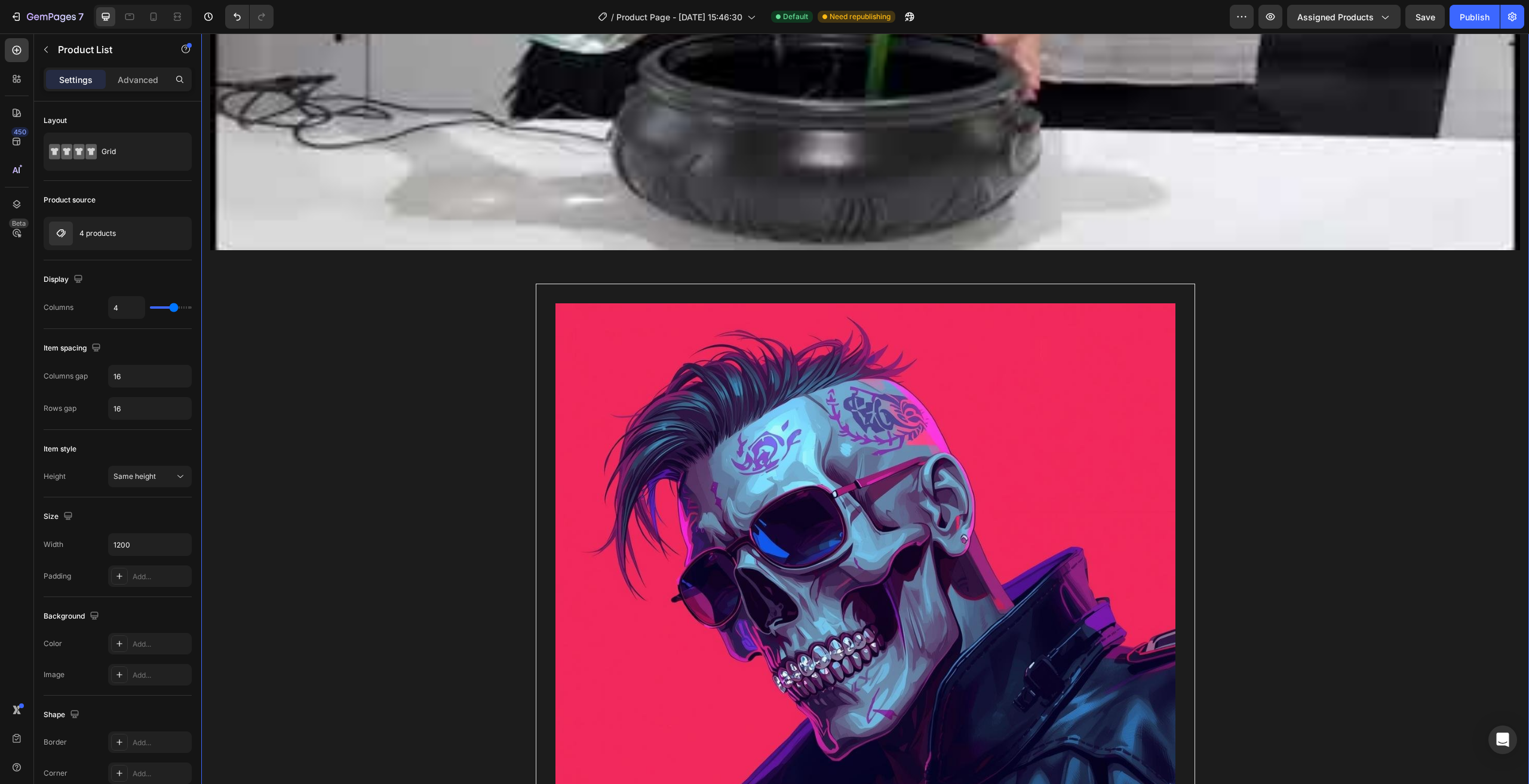
click at [359, 388] on div "Product Images [DATE] broom Product Title $48.80 Product Price Product Price $6…" at bounding box center [865, 91] width 1310 height 2071
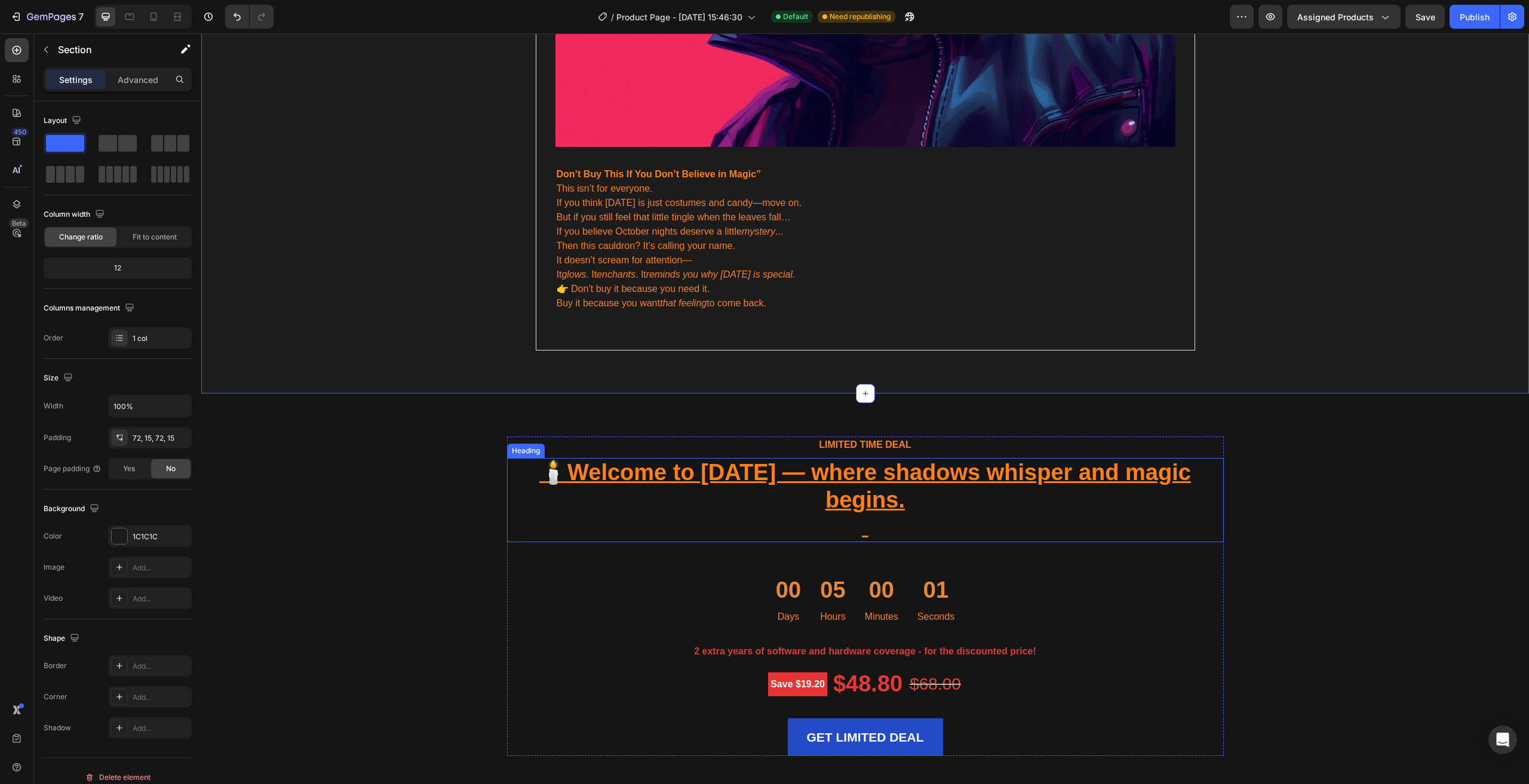
scroll to position [3462, 0]
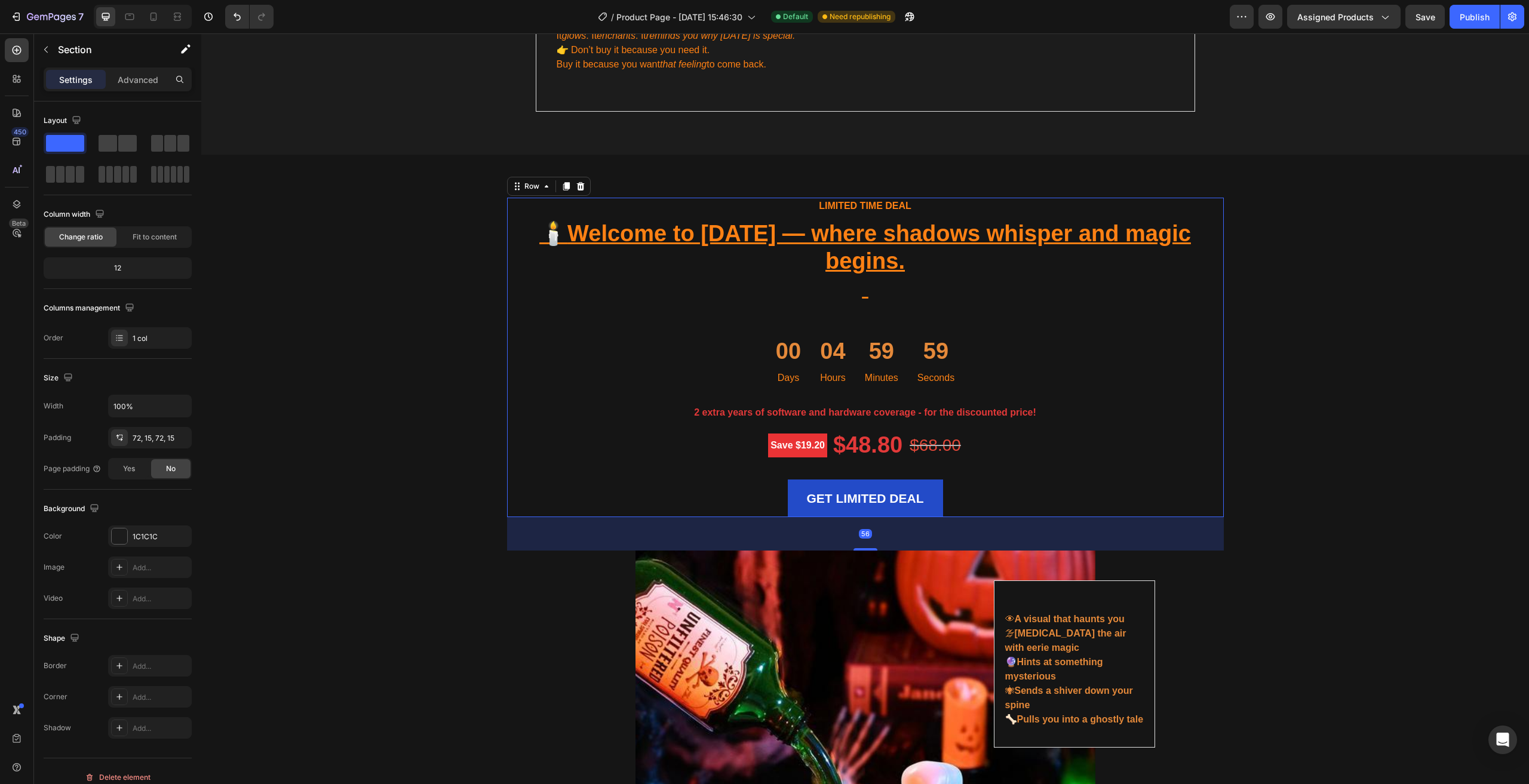
click at [523, 405] on div "LIMITED TIME DEAL Text block 🕯️ Welcome to [DATE] — where shadows whisper and m…" at bounding box center [865, 357] width 717 height 319
click at [577, 182] on icon at bounding box center [580, 186] width 8 height 8
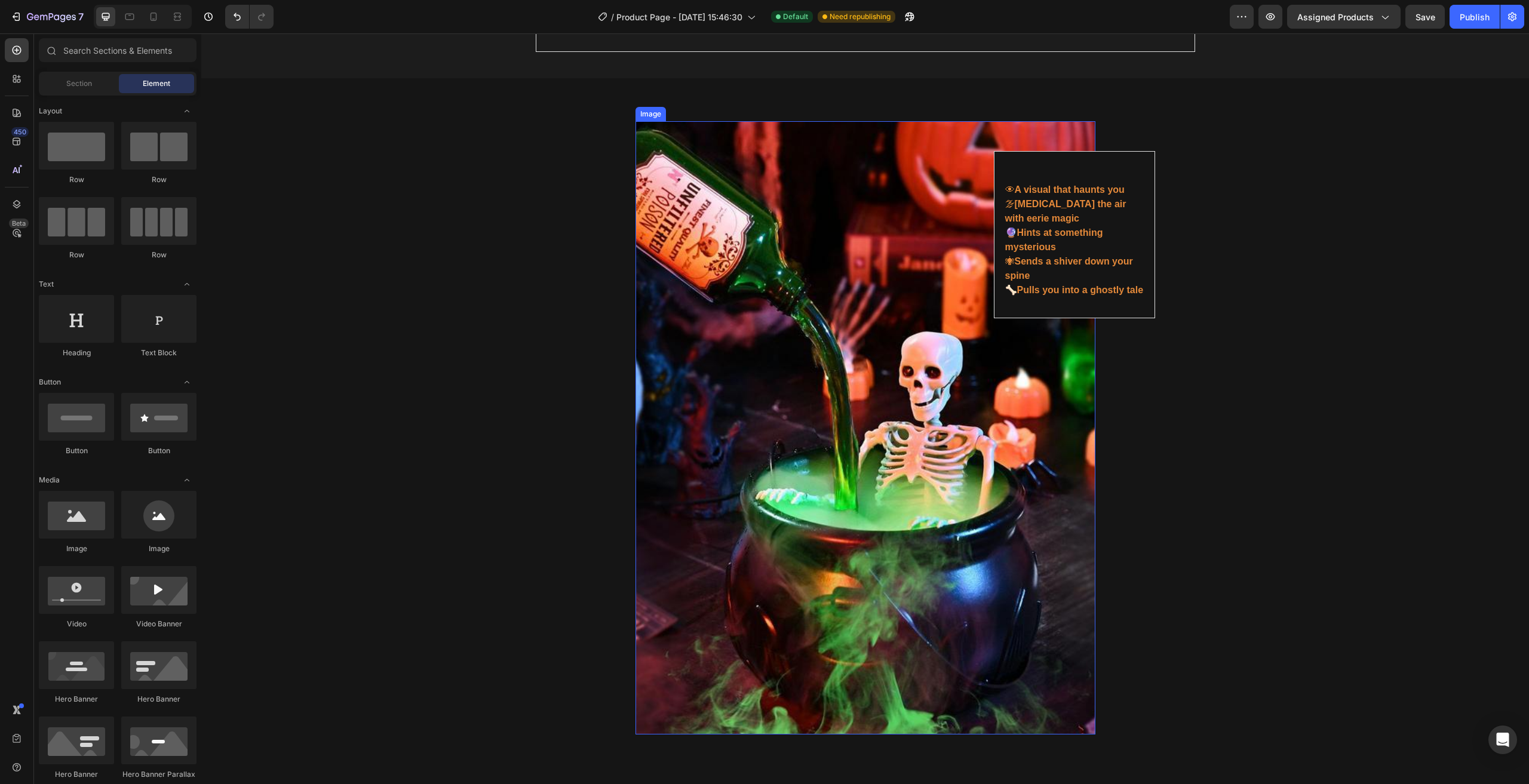
scroll to position [3344, 0]
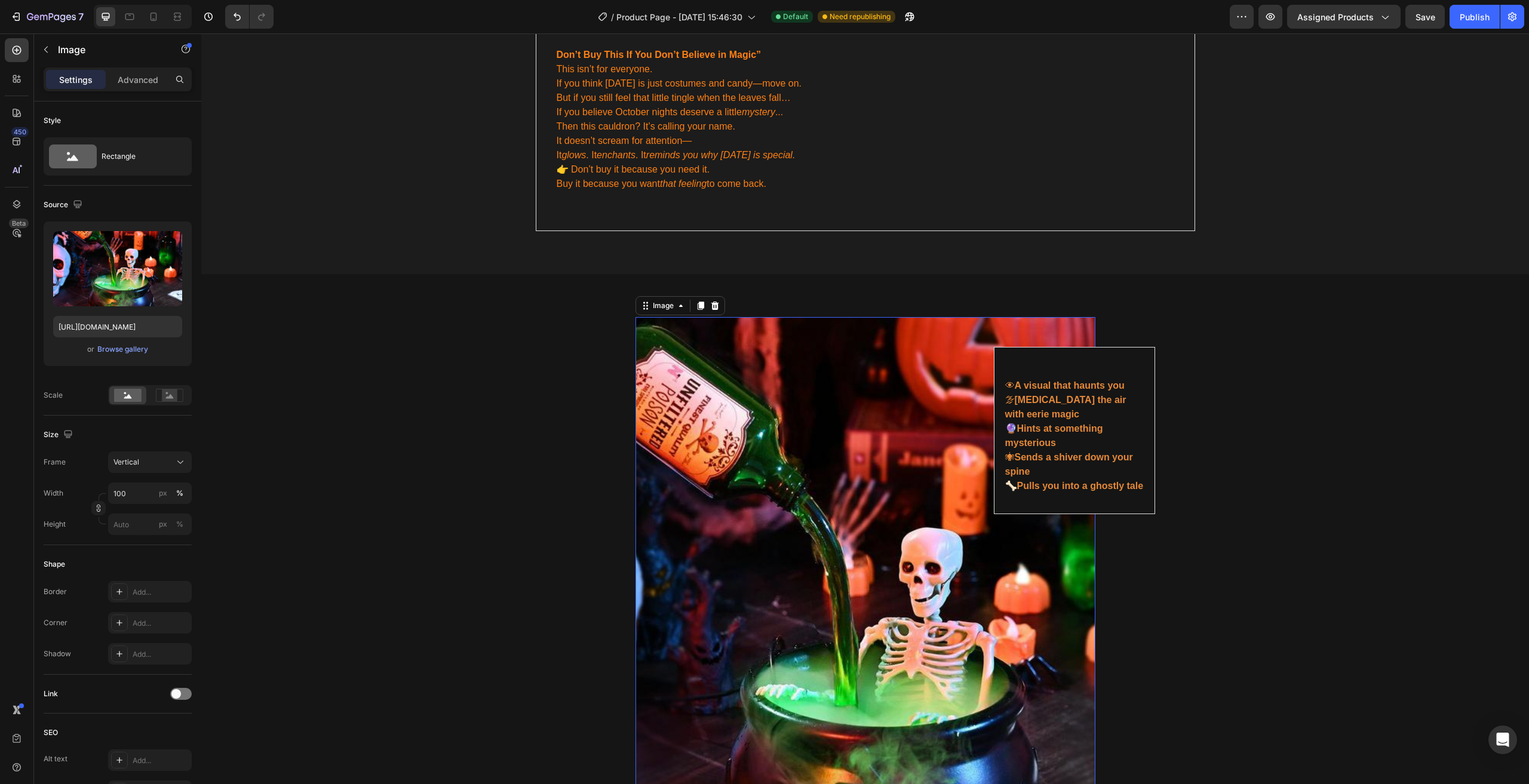
click at [722, 396] on img at bounding box center [866, 623] width 460 height 613
click at [535, 345] on div "Image 👁 A visual that haunts you 🌫 [MEDICAL_DATA] the air with eerie magic 🔮 Hi…" at bounding box center [865, 623] width 1310 height 613
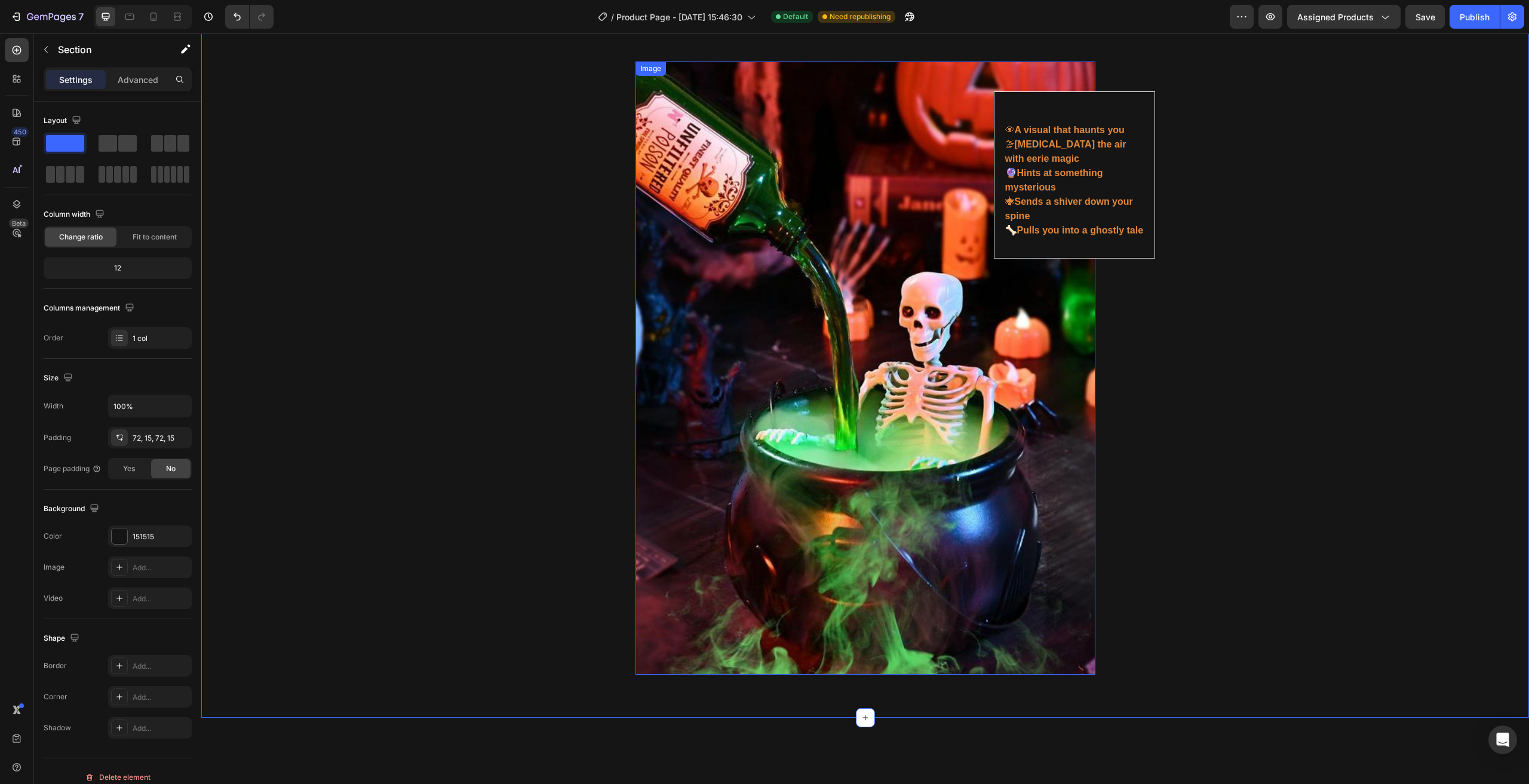
scroll to position [3403, 0]
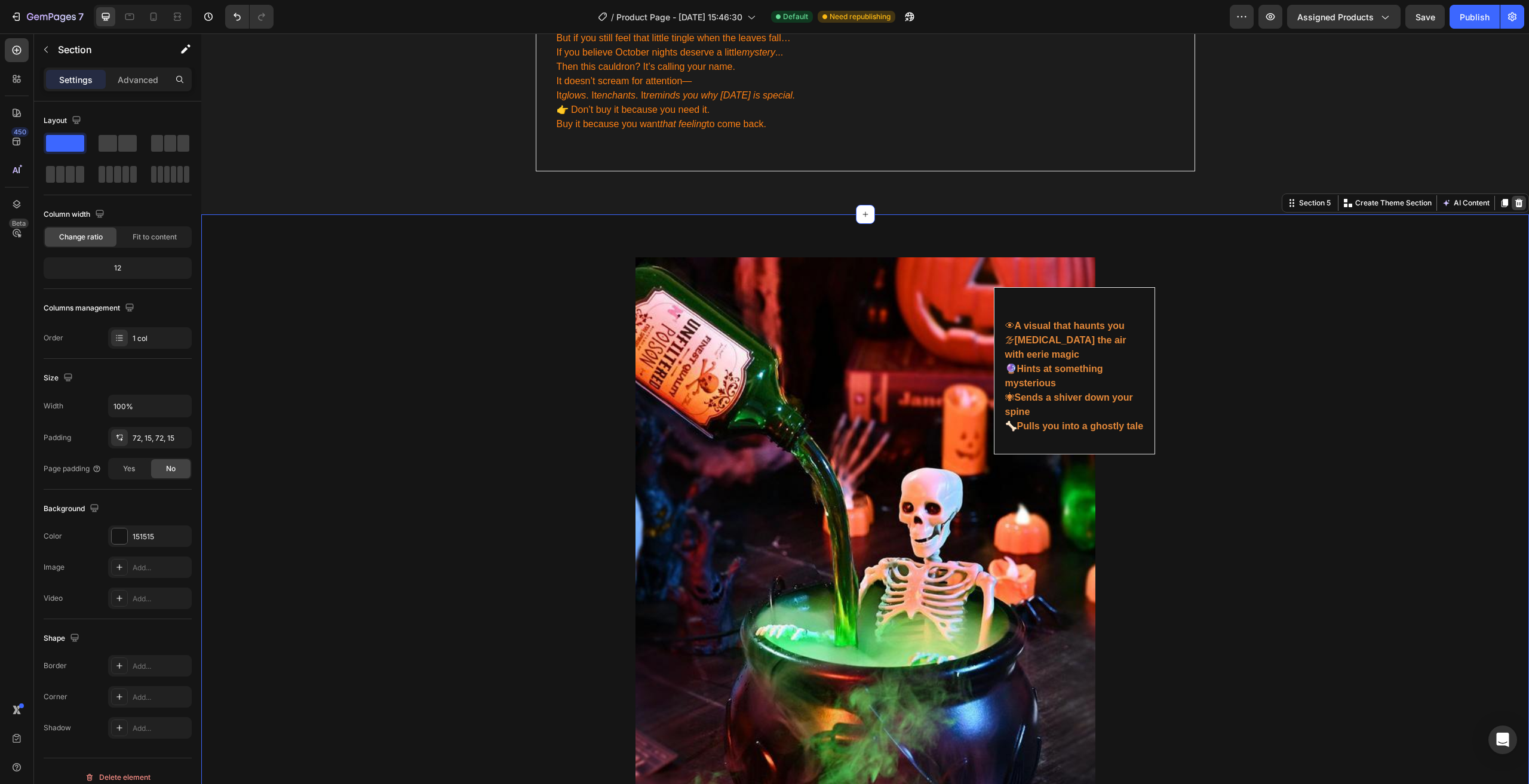
click at [1515, 199] on icon at bounding box center [1519, 203] width 8 height 8
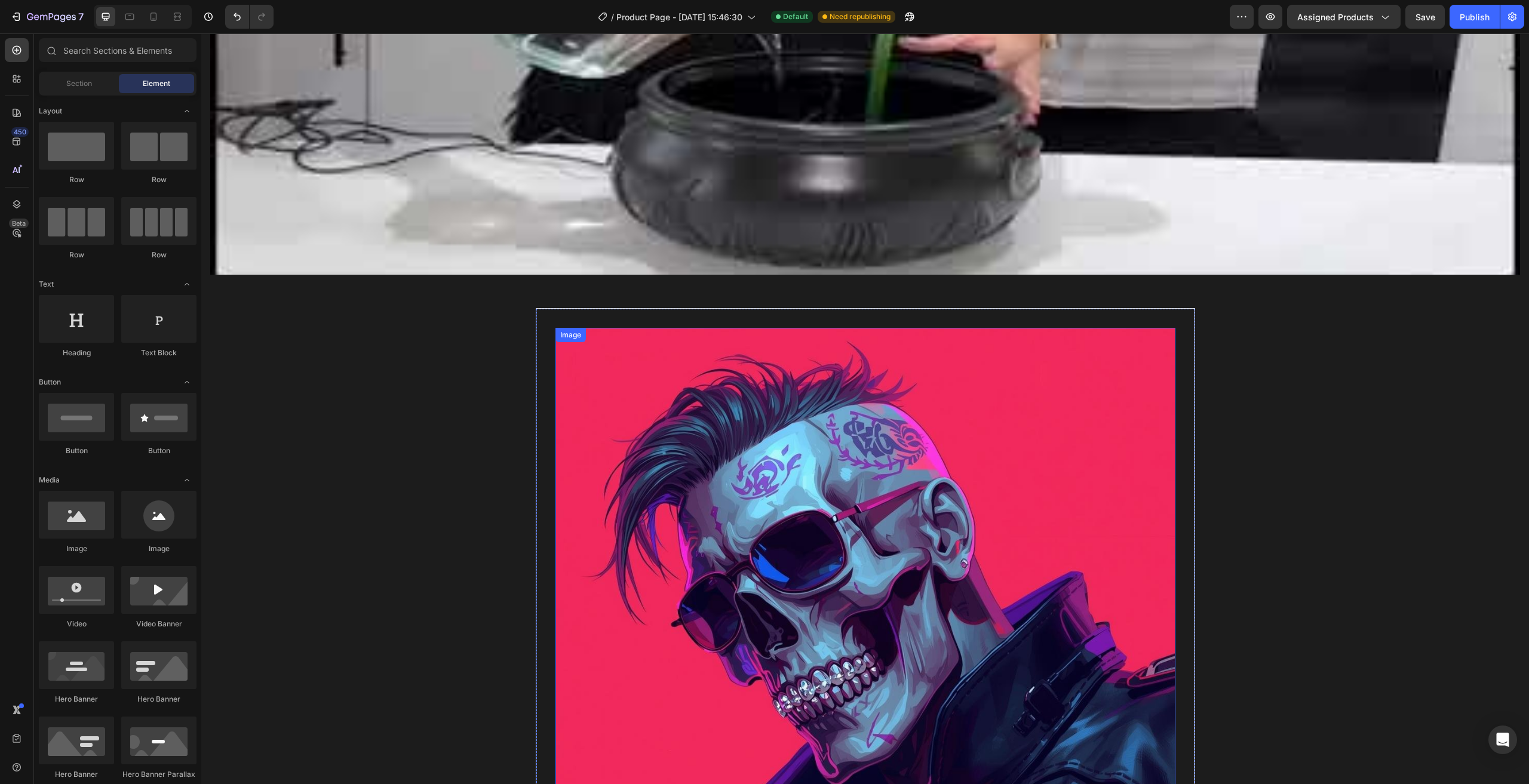
scroll to position [2722, 0]
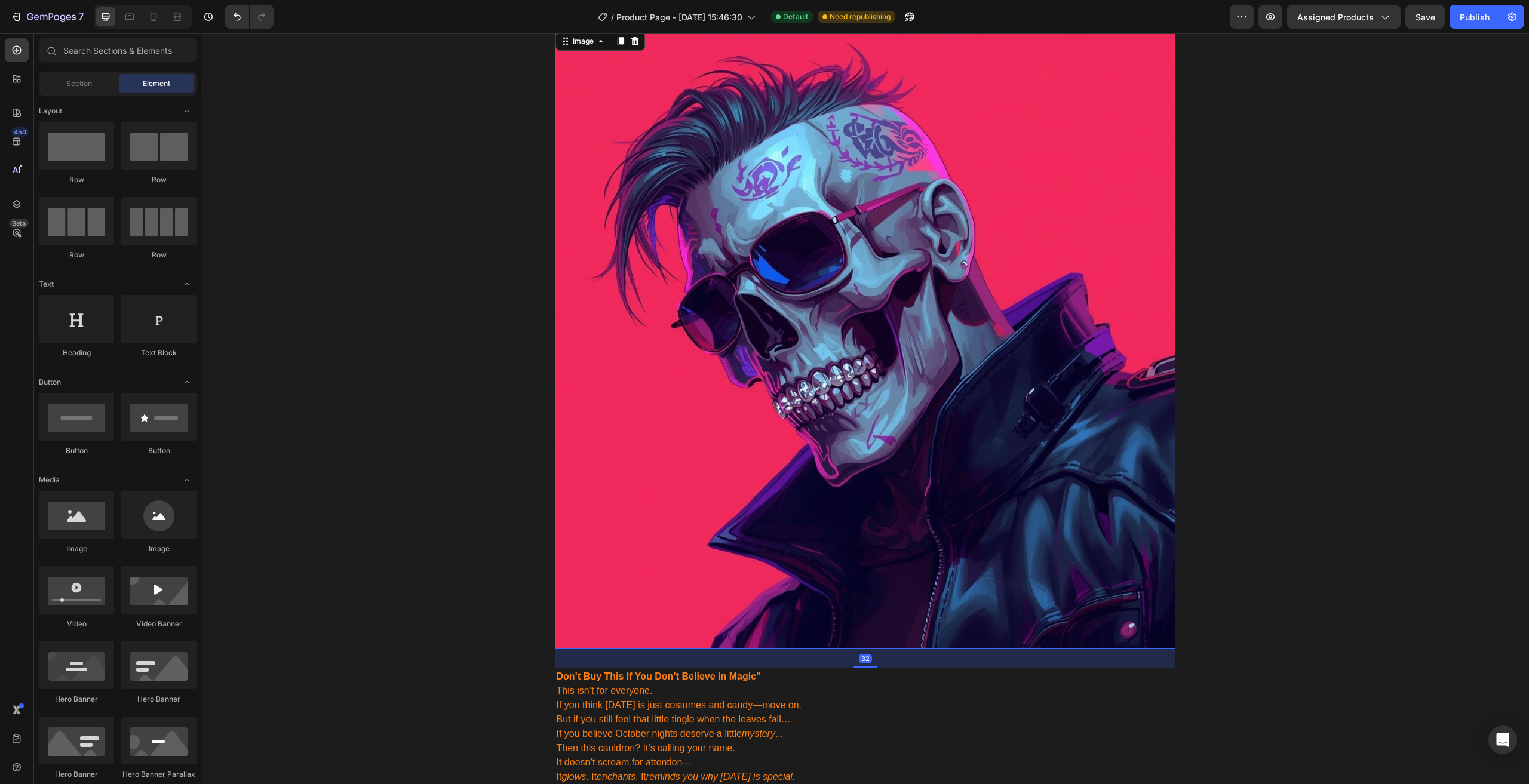
click at [595, 346] on img at bounding box center [865, 339] width 620 height 620
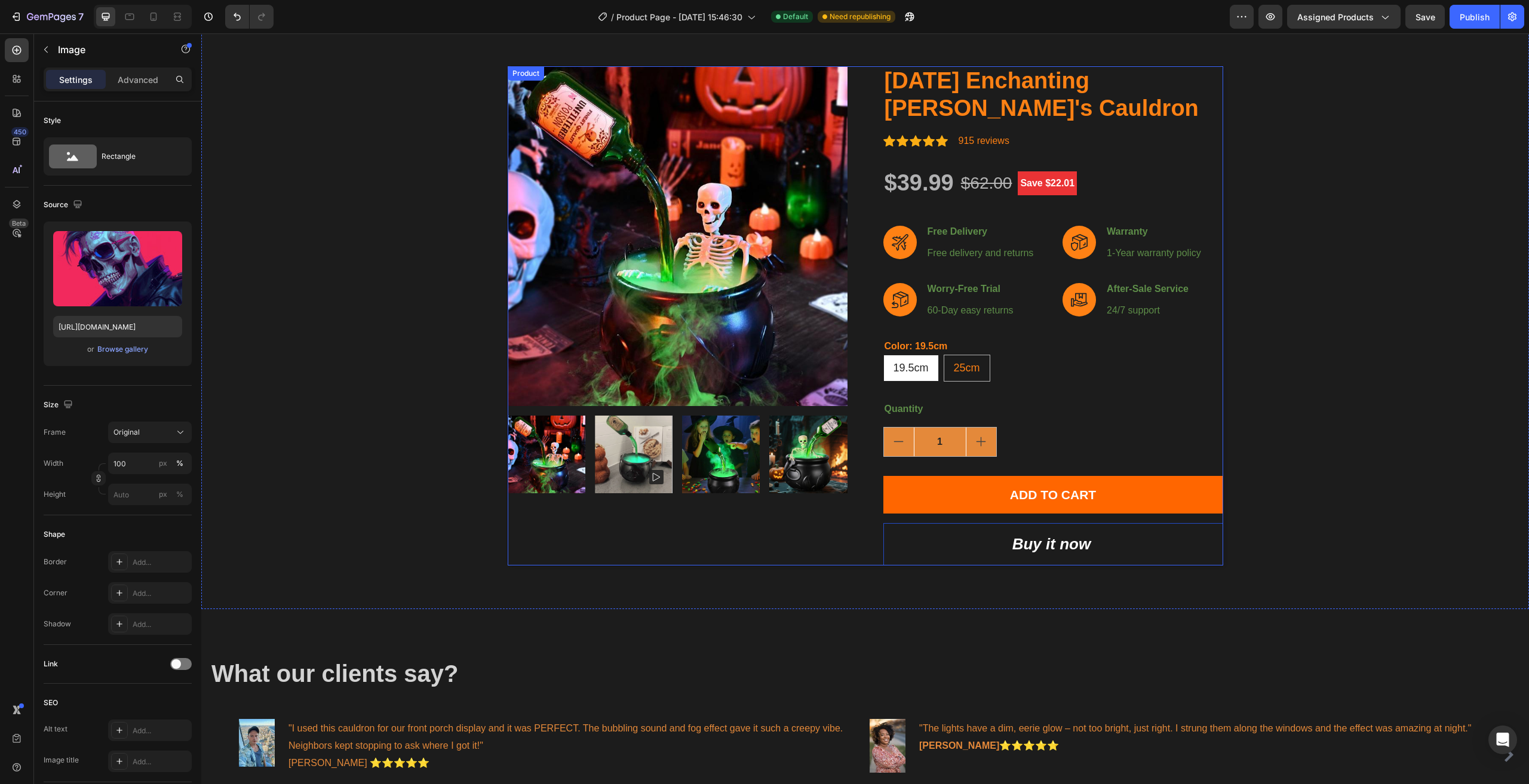
scroll to position [0, 0]
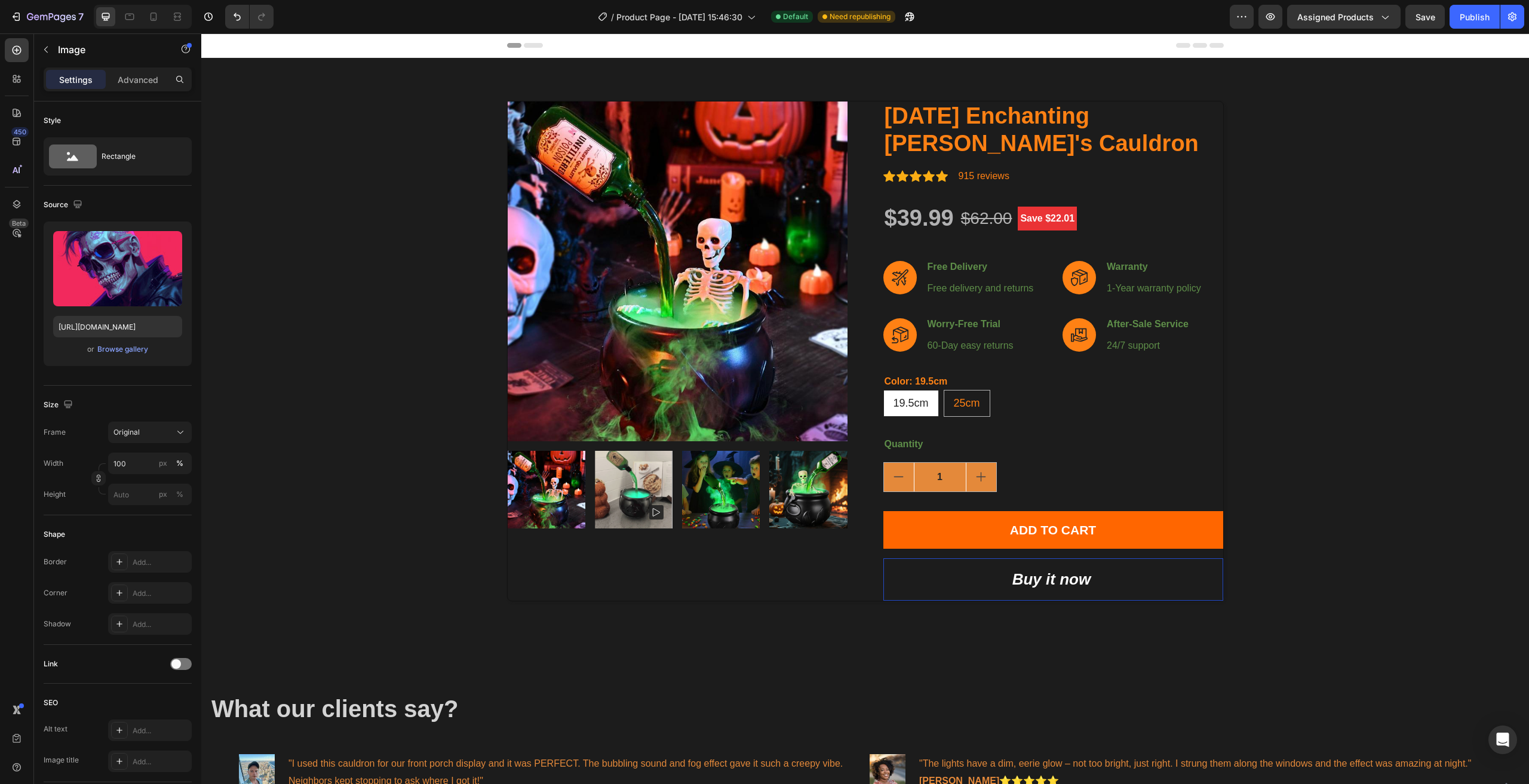
click at [685, 56] on div "Header" at bounding box center [865, 45] width 717 height 24
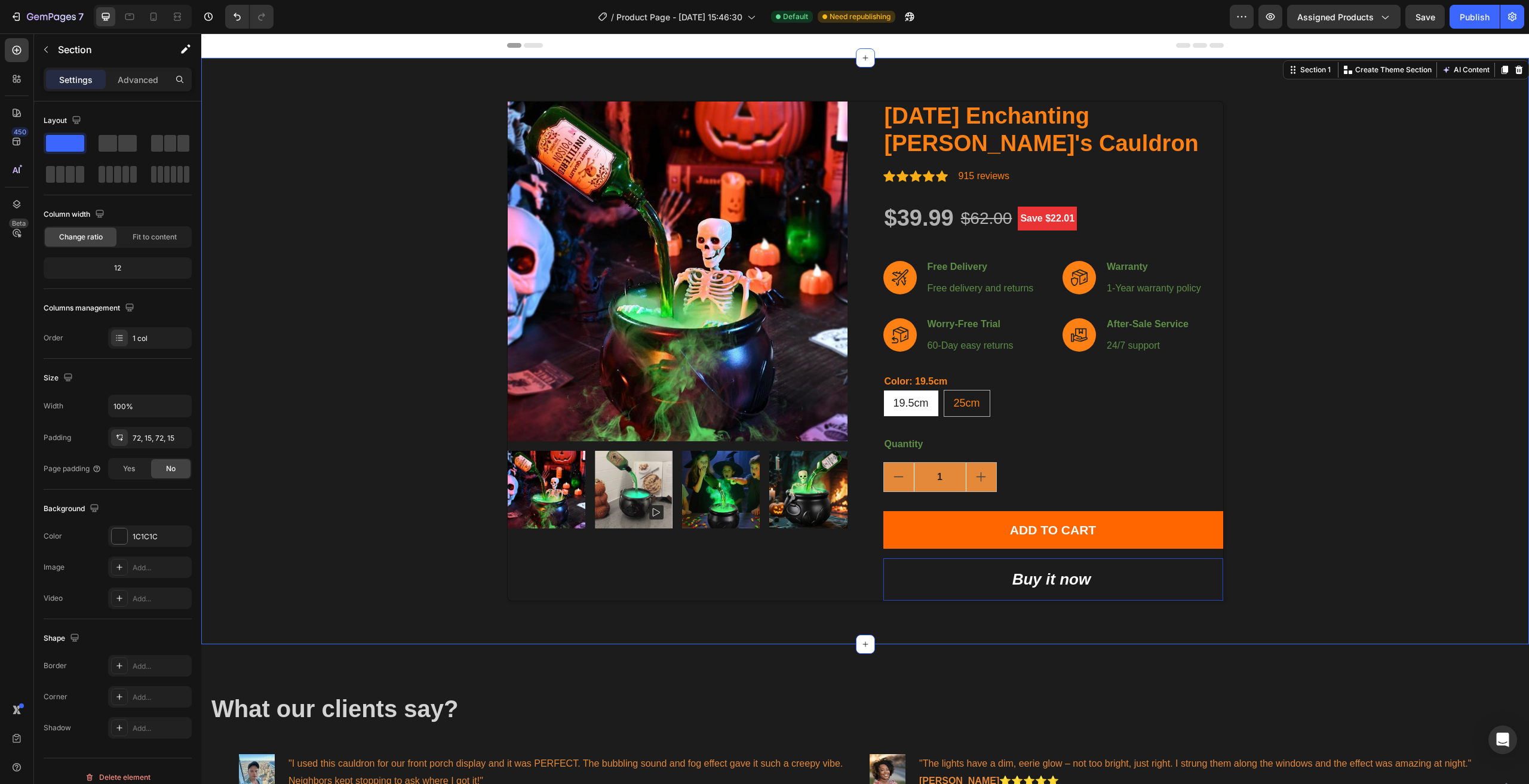
click at [384, 293] on div "Product Images [DATE] Enchanting [PERSON_NAME]'s Cauldron Product Title Icon Ic…" at bounding box center [865, 351] width 1310 height 500
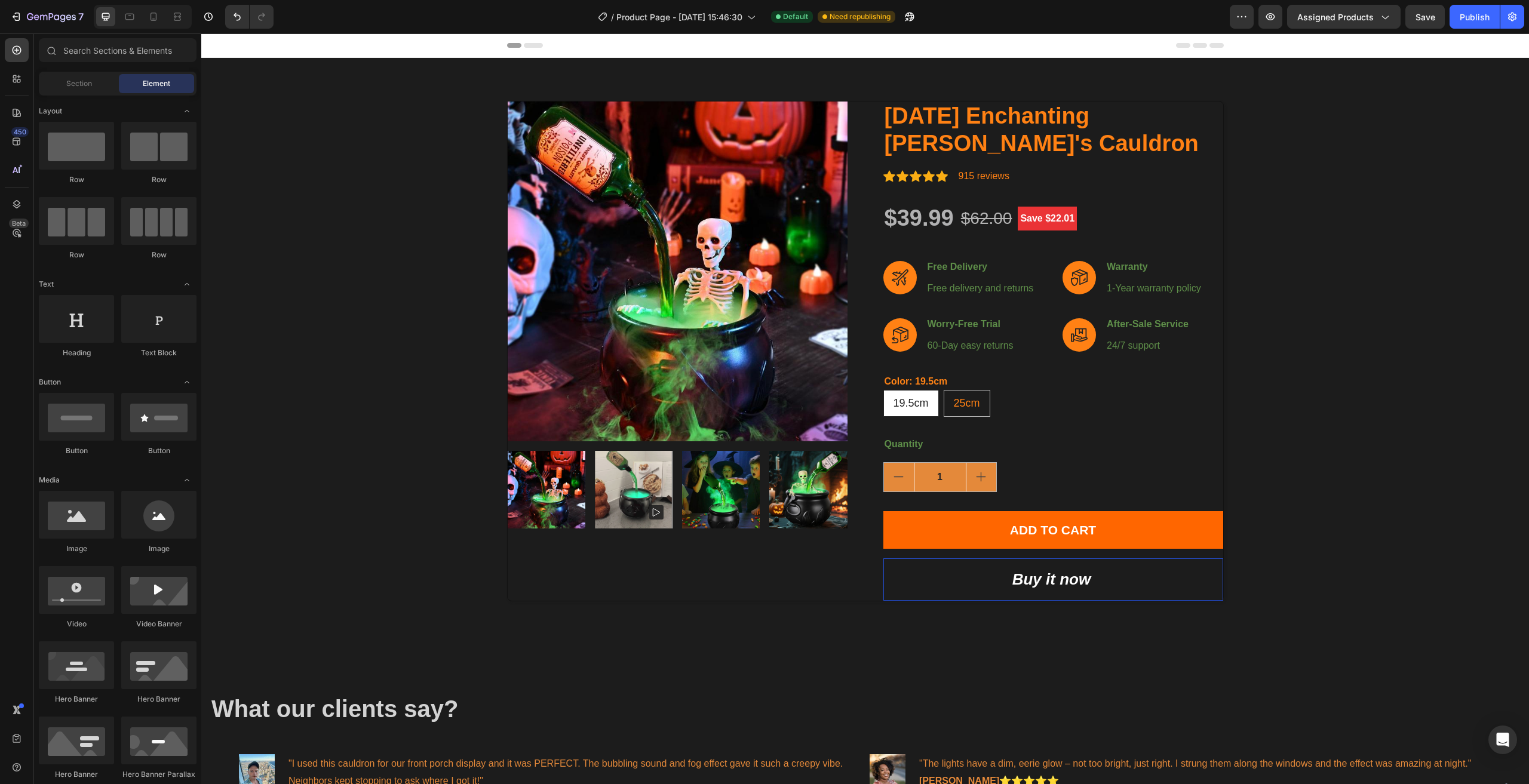
click at [336, 50] on div "Header" at bounding box center [865, 46] width 1327 height 24
click at [82, 82] on span "Section" at bounding box center [79, 84] width 25 height 11
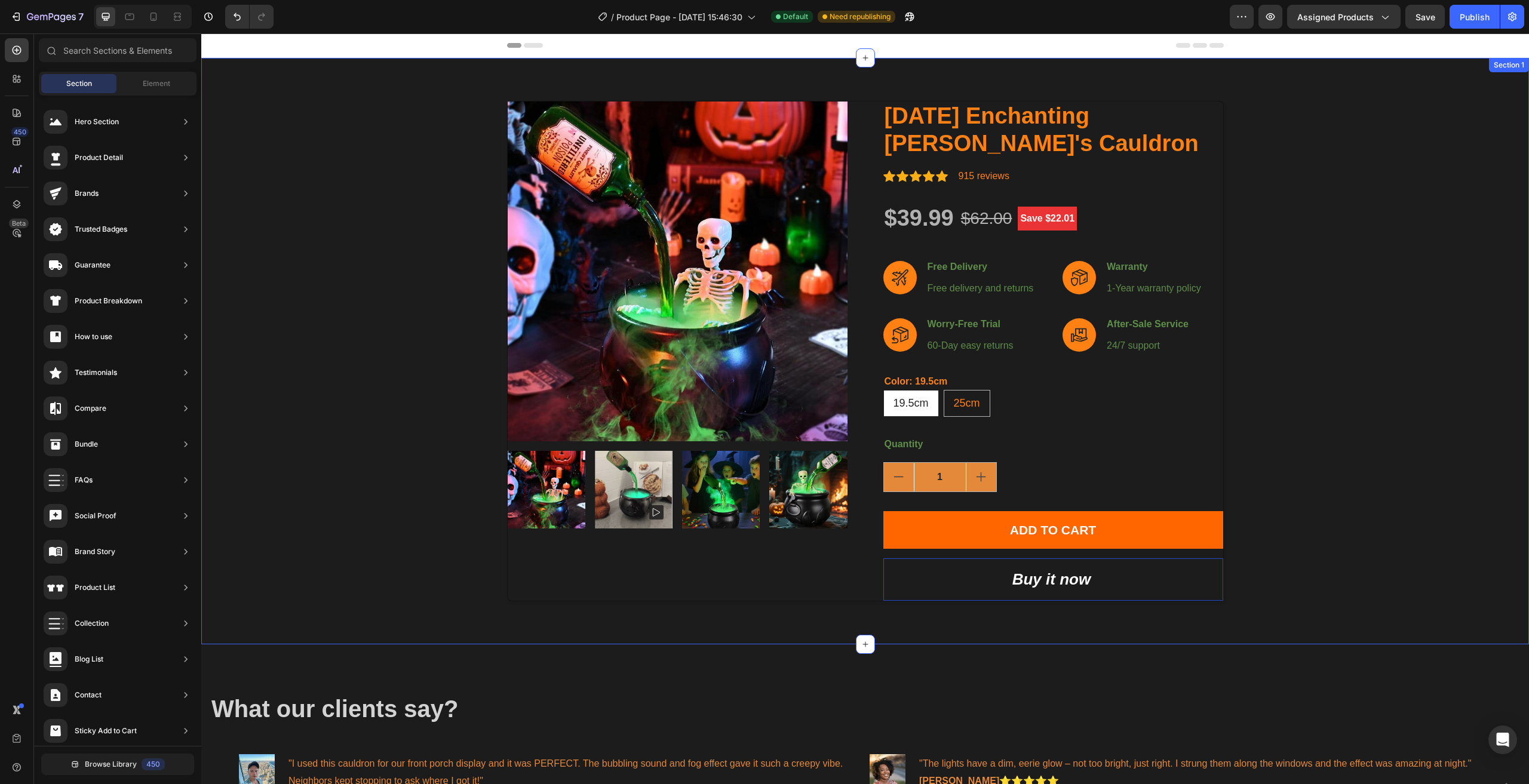
click at [418, 175] on div "Product Images [DATE] Enchanting [PERSON_NAME]'s Cauldron Product Title Icon Ic…" at bounding box center [865, 351] width 1310 height 500
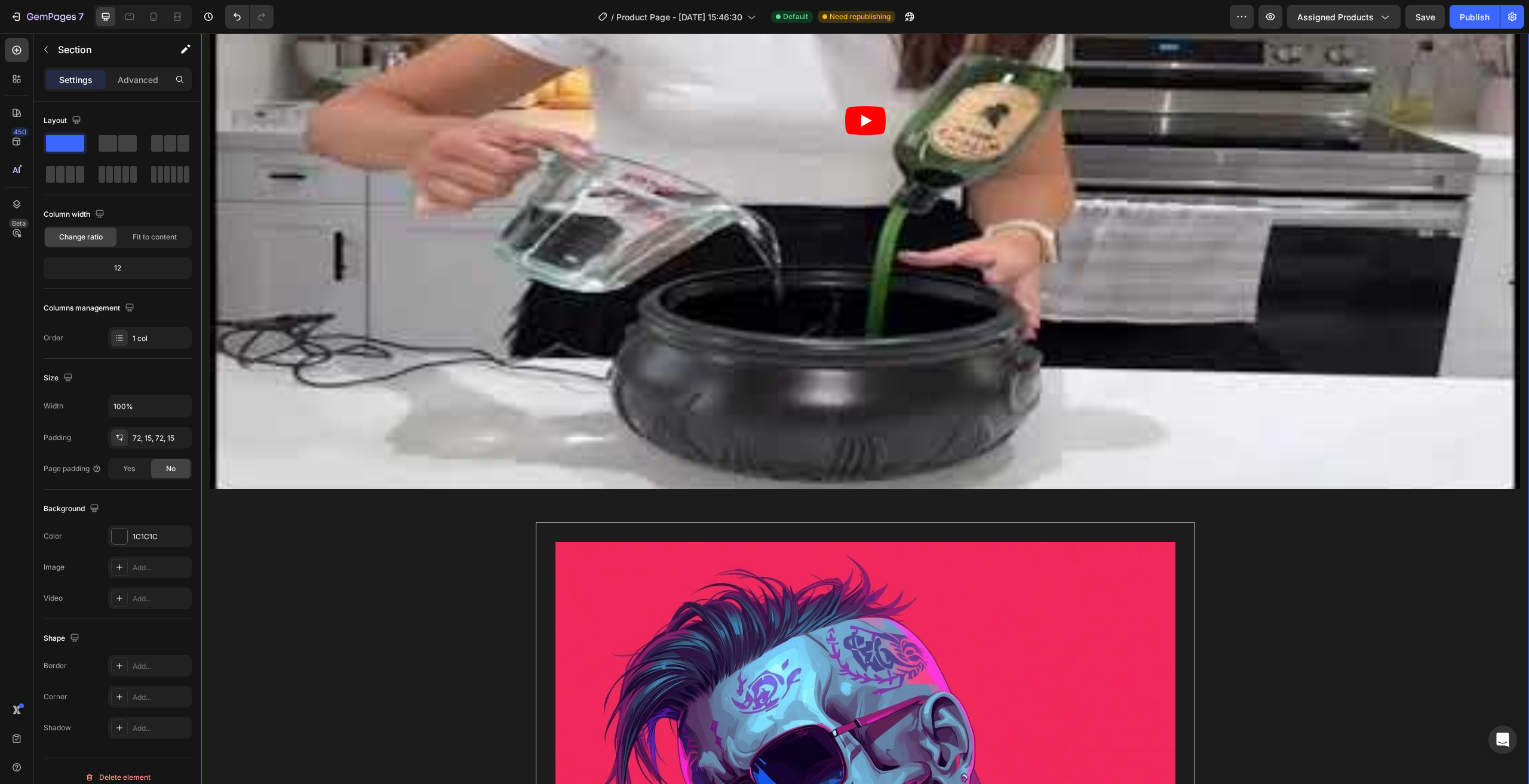
scroll to position [1851, 0]
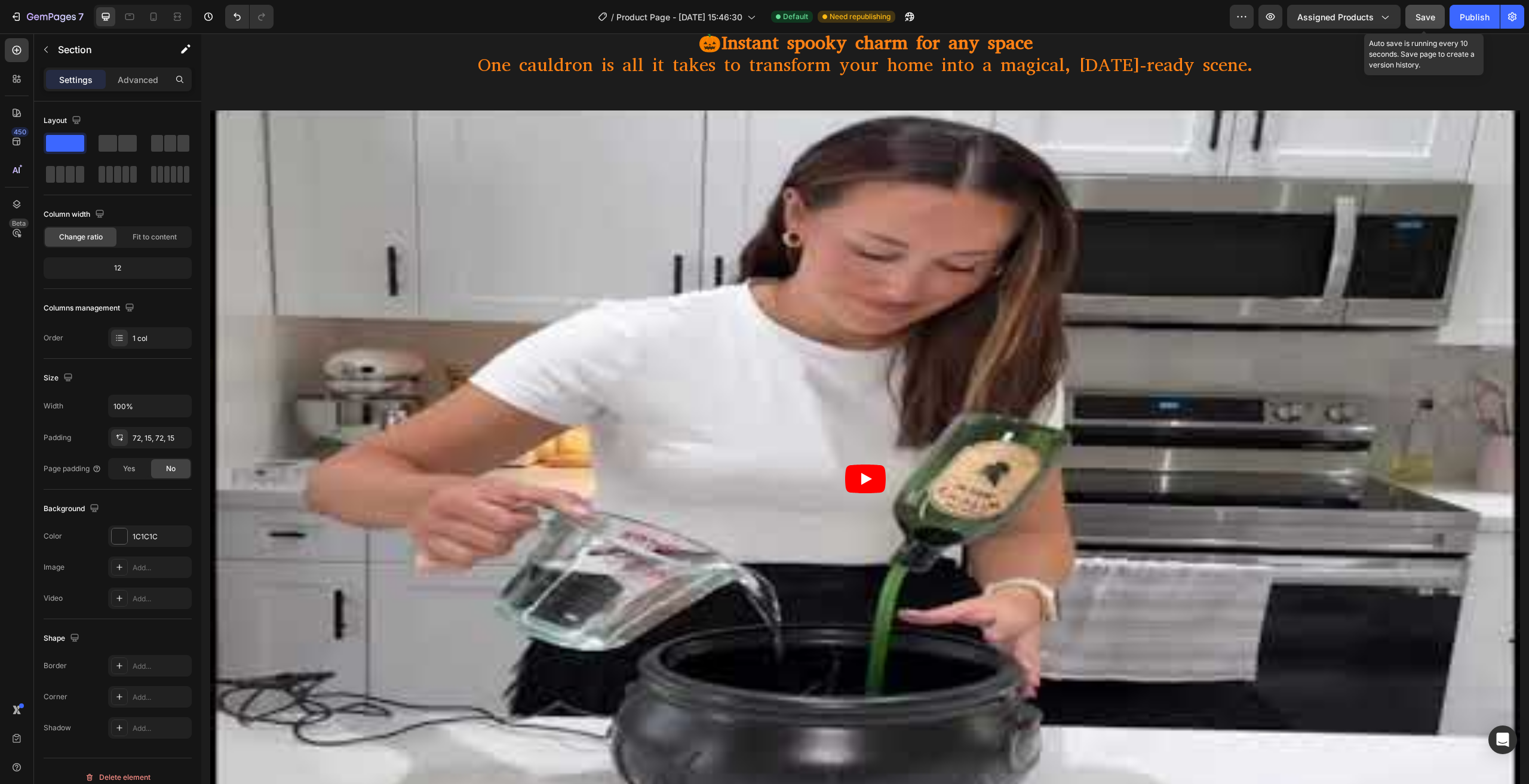
click at [1415, 17] on span "Save" at bounding box center [1425, 17] width 19 height 10
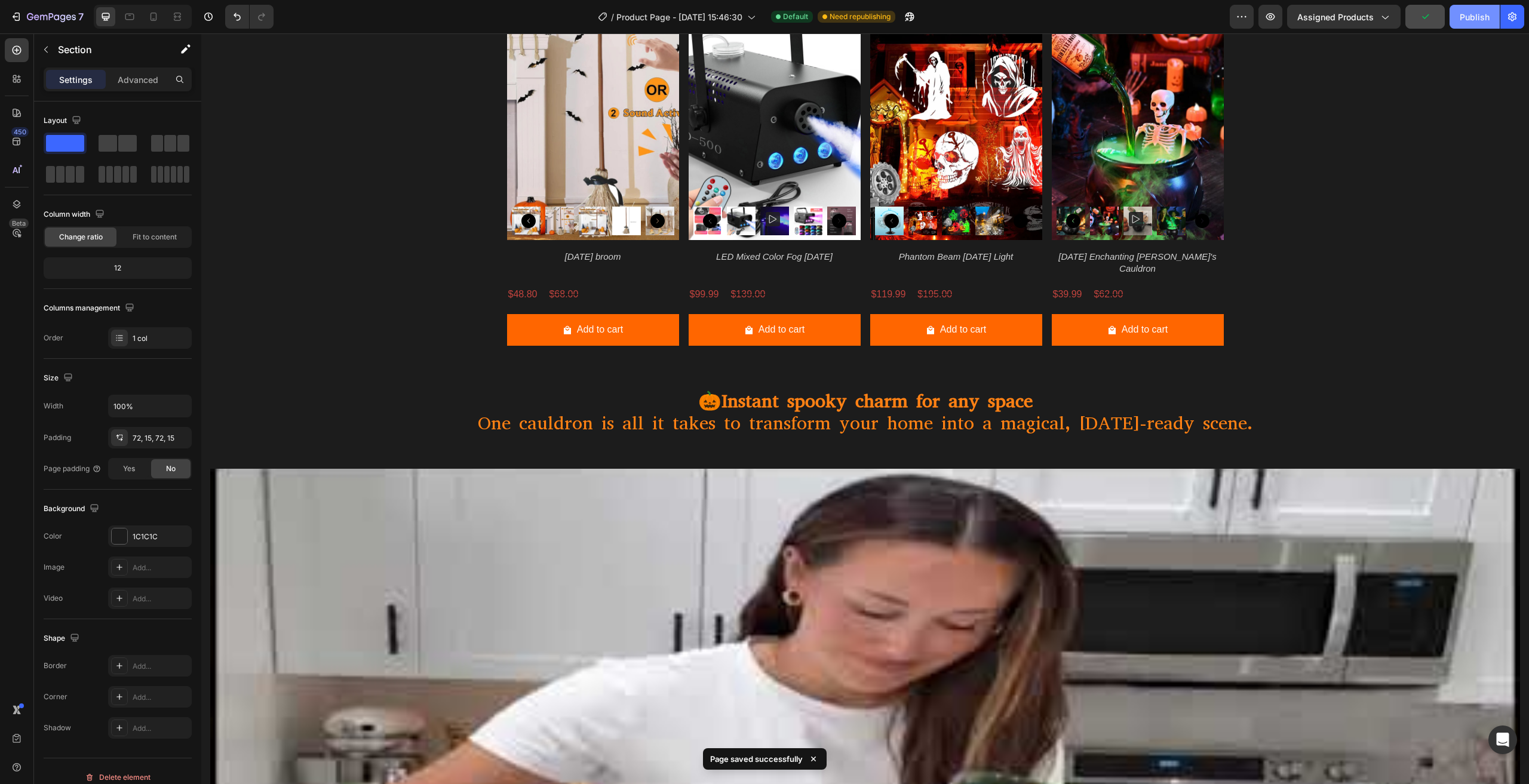
click at [1487, 13] on div "Publish" at bounding box center [1474, 17] width 30 height 13
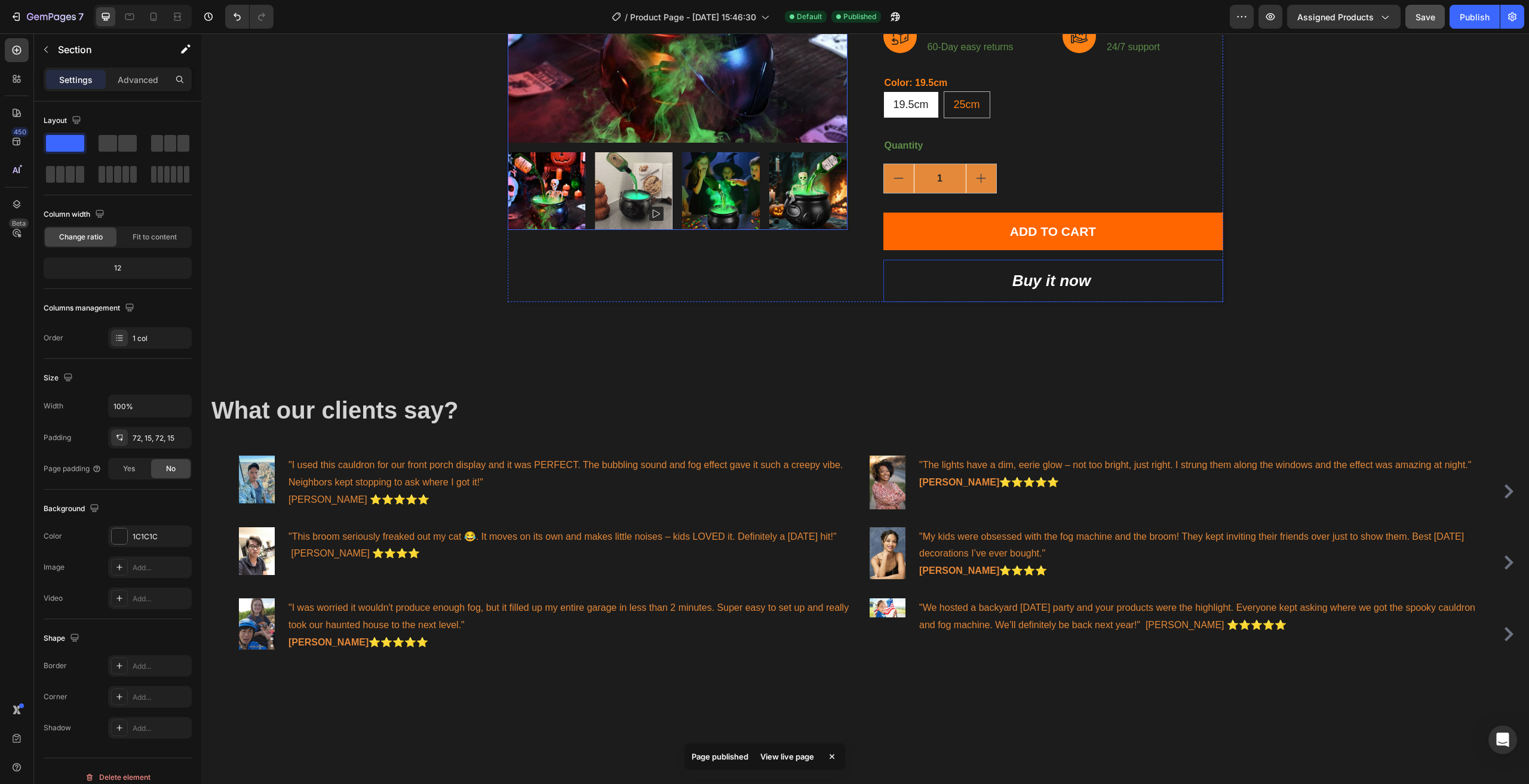
scroll to position [0, 0]
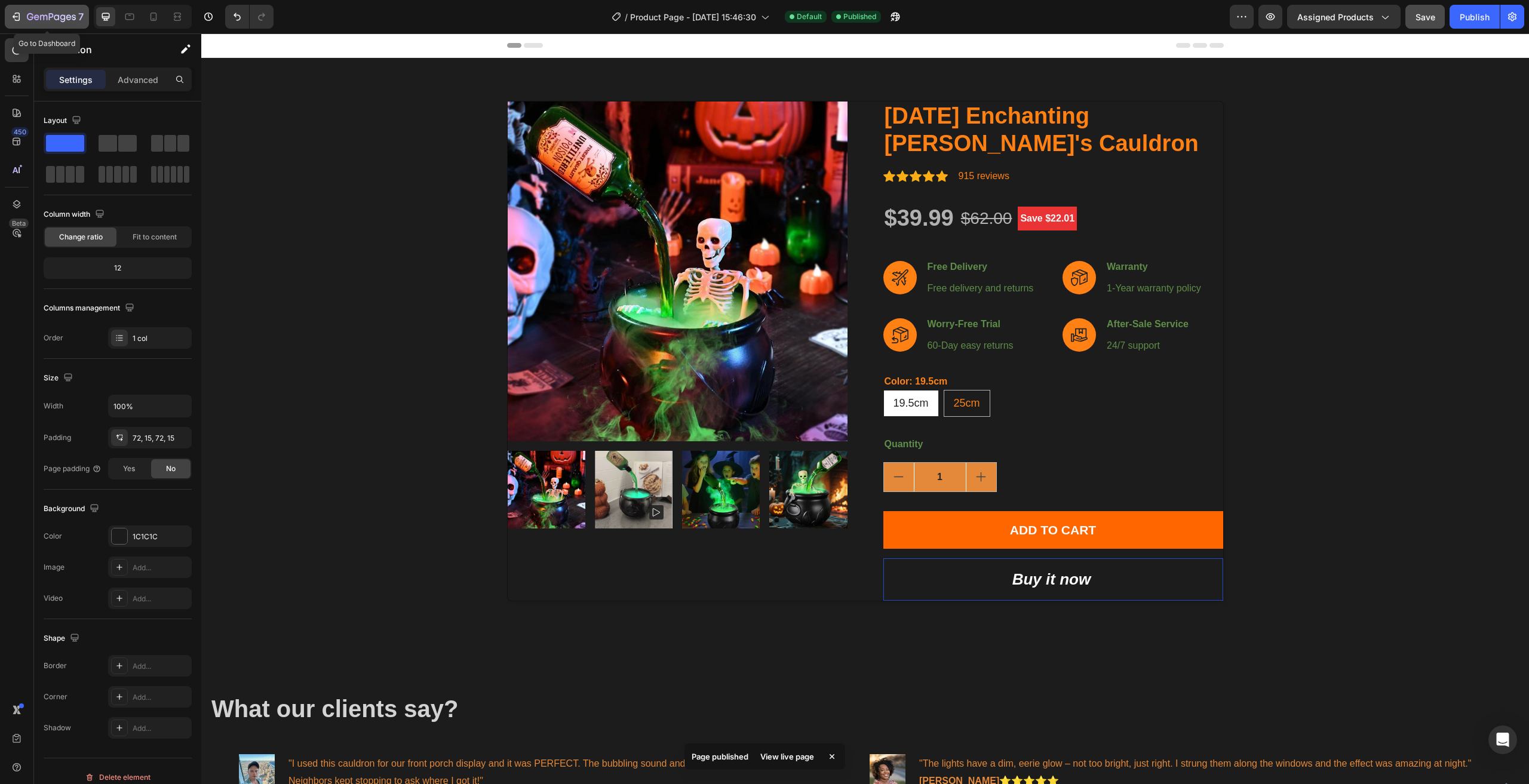
click at [59, 20] on icon "button" at bounding box center [51, 18] width 49 height 10
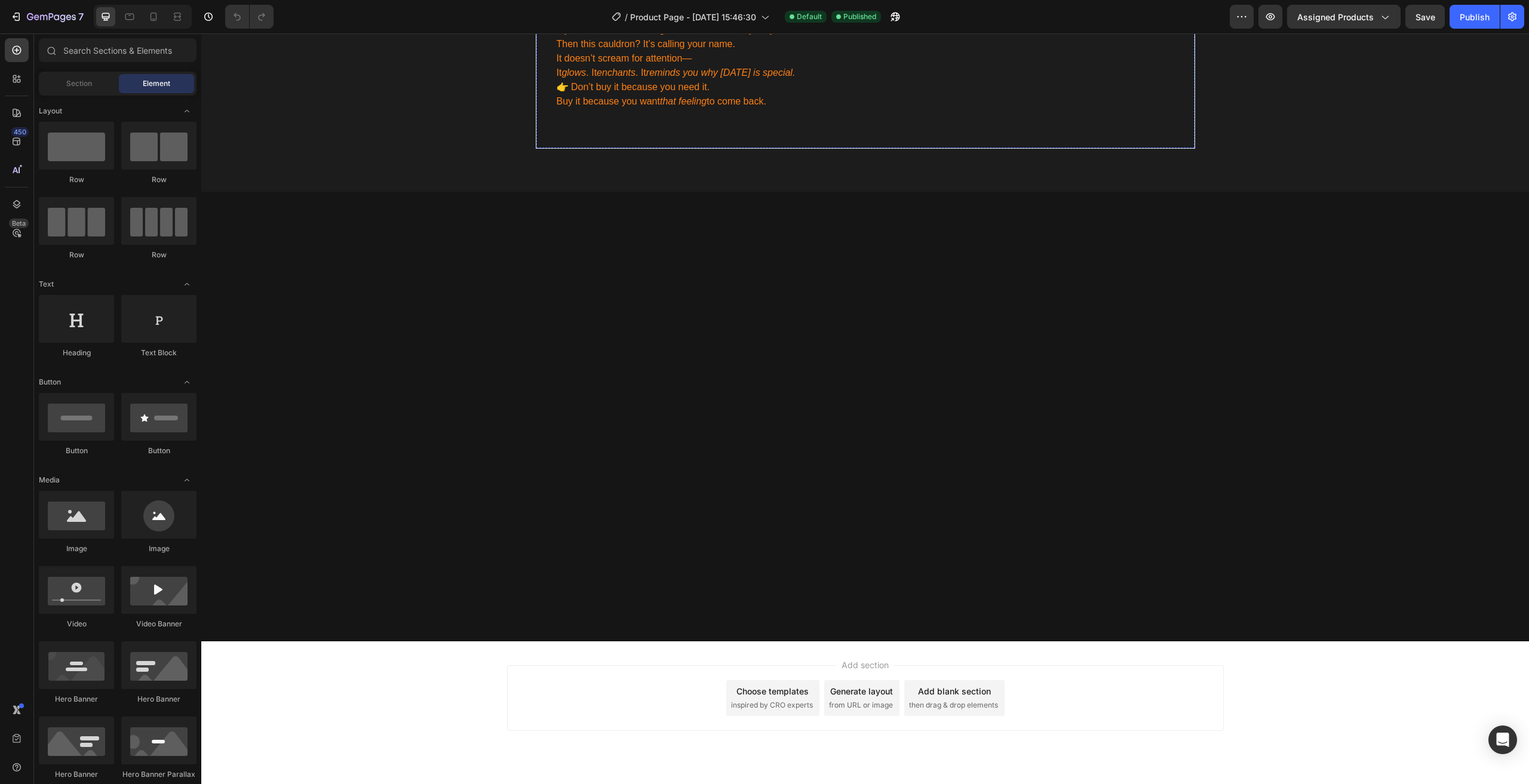
scroll to position [3164, 0]
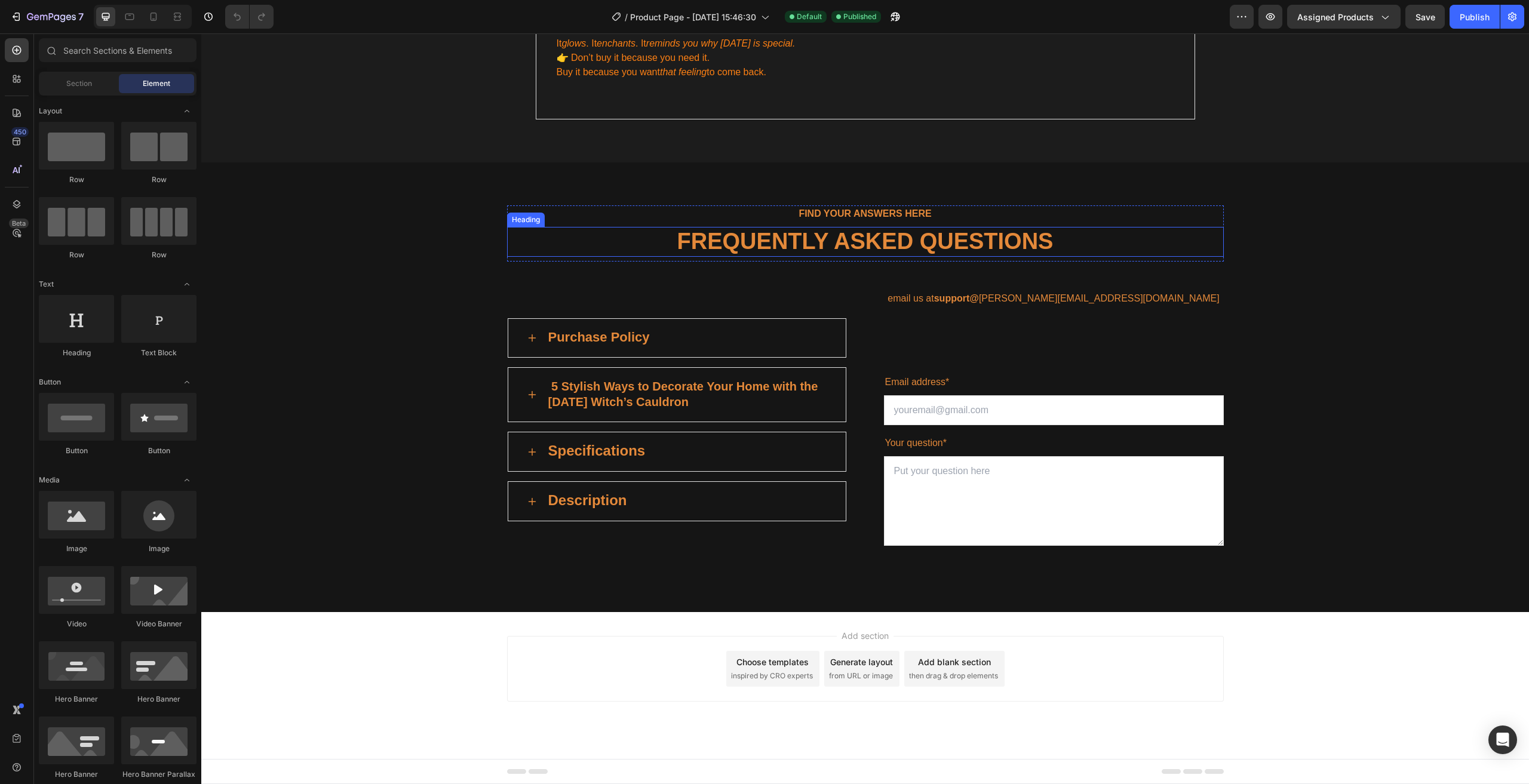
click at [586, 255] on p "FREQUENTLY ASKED QUESTIONS" at bounding box center [865, 242] width 714 height 27
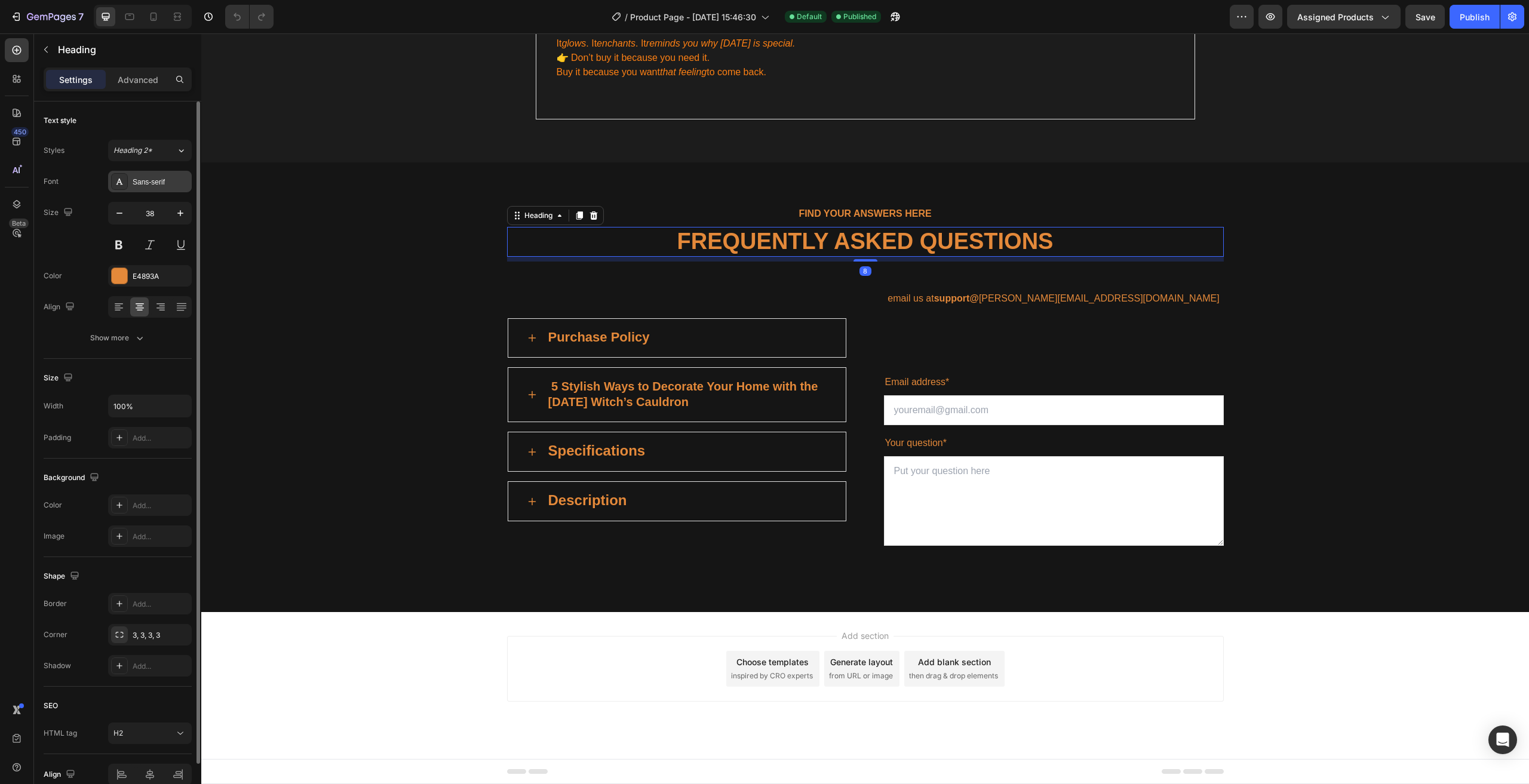
click at [152, 184] on div "Sans-serif" at bounding box center [160, 182] width 56 height 11
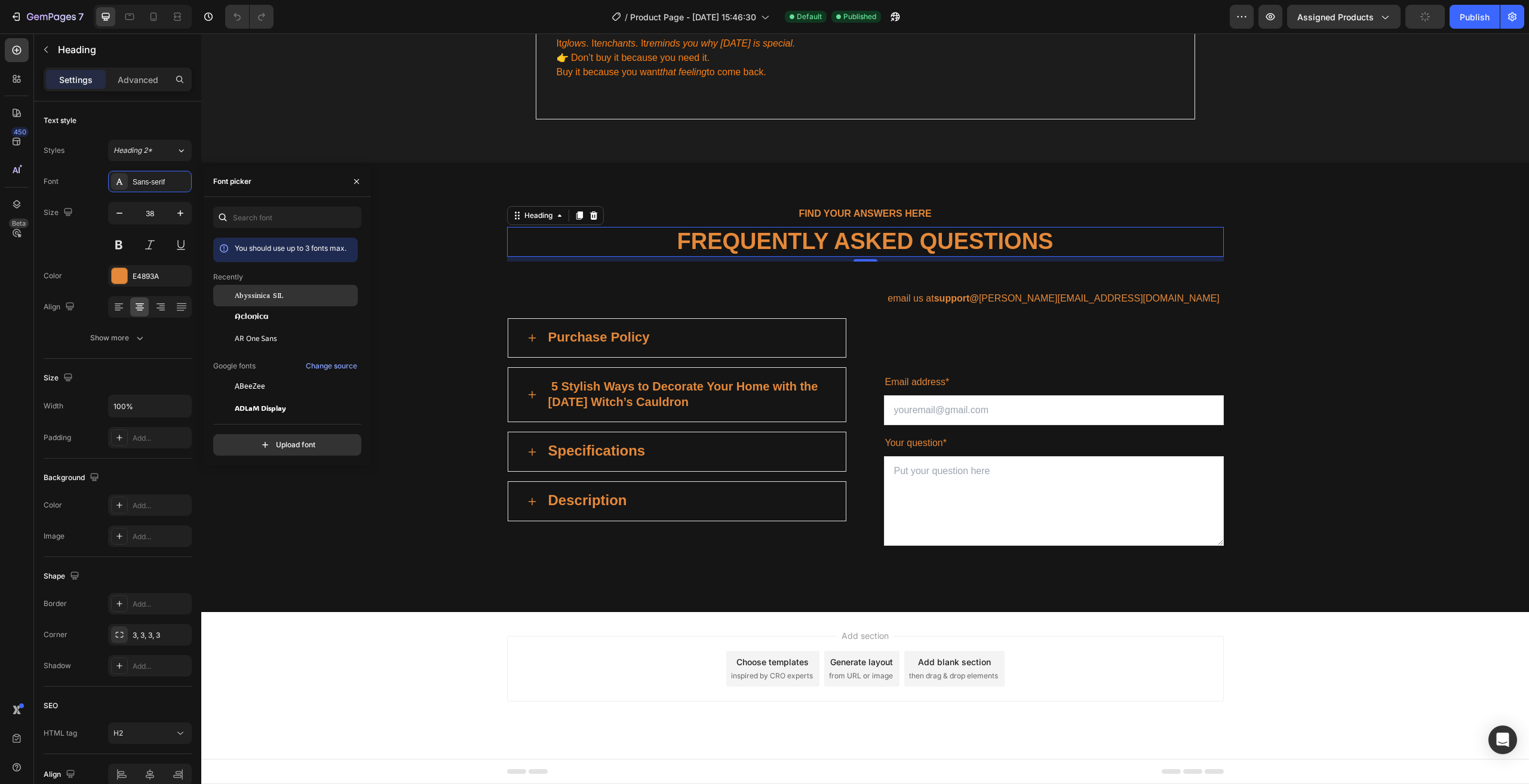
click at [263, 303] on div "Abyssinica SIL" at bounding box center [285, 295] width 144 height 21
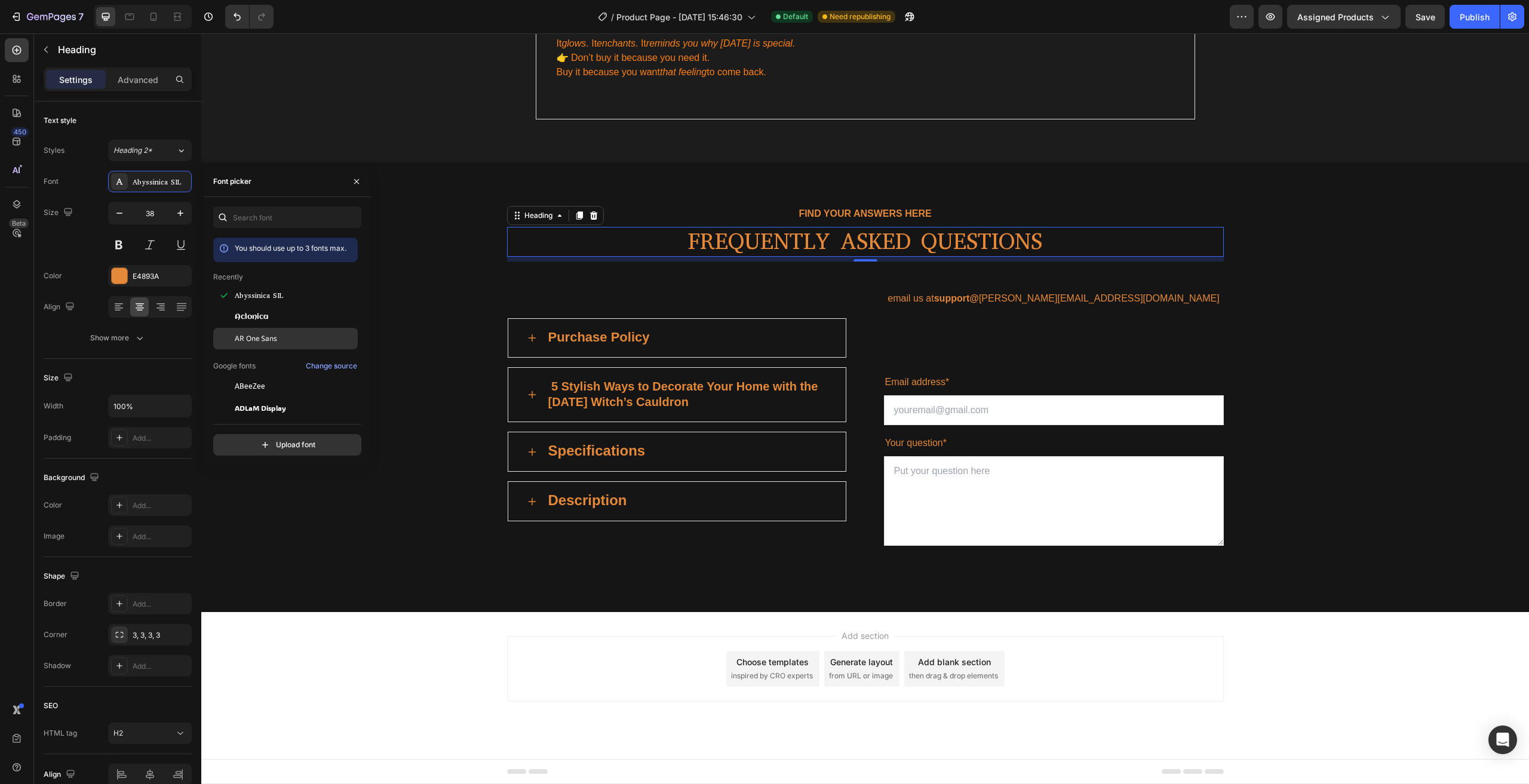
click at [271, 337] on span "AR One Sans" at bounding box center [256, 339] width 42 height 11
click at [277, 387] on div "ABeeZee" at bounding box center [295, 387] width 121 height 11
click at [276, 410] on span "ADLaM Display" at bounding box center [260, 408] width 52 height 11
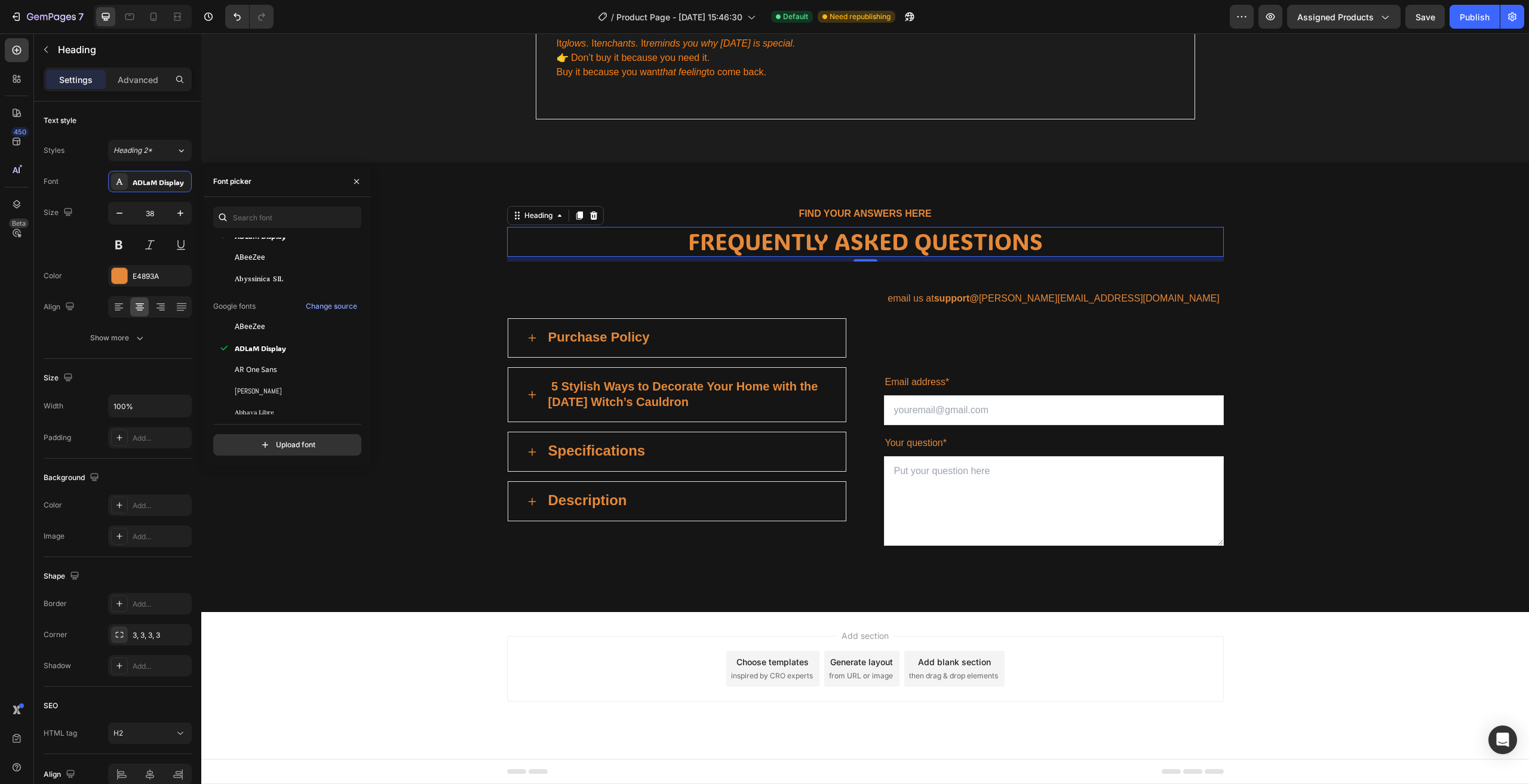
scroll to position [120, 0]
click at [274, 394] on span "Abril Fatface" at bounding box center [257, 396] width 44 height 11
click at [273, 348] on span "Abhaya Libre" at bounding box center [254, 353] width 39 height 11
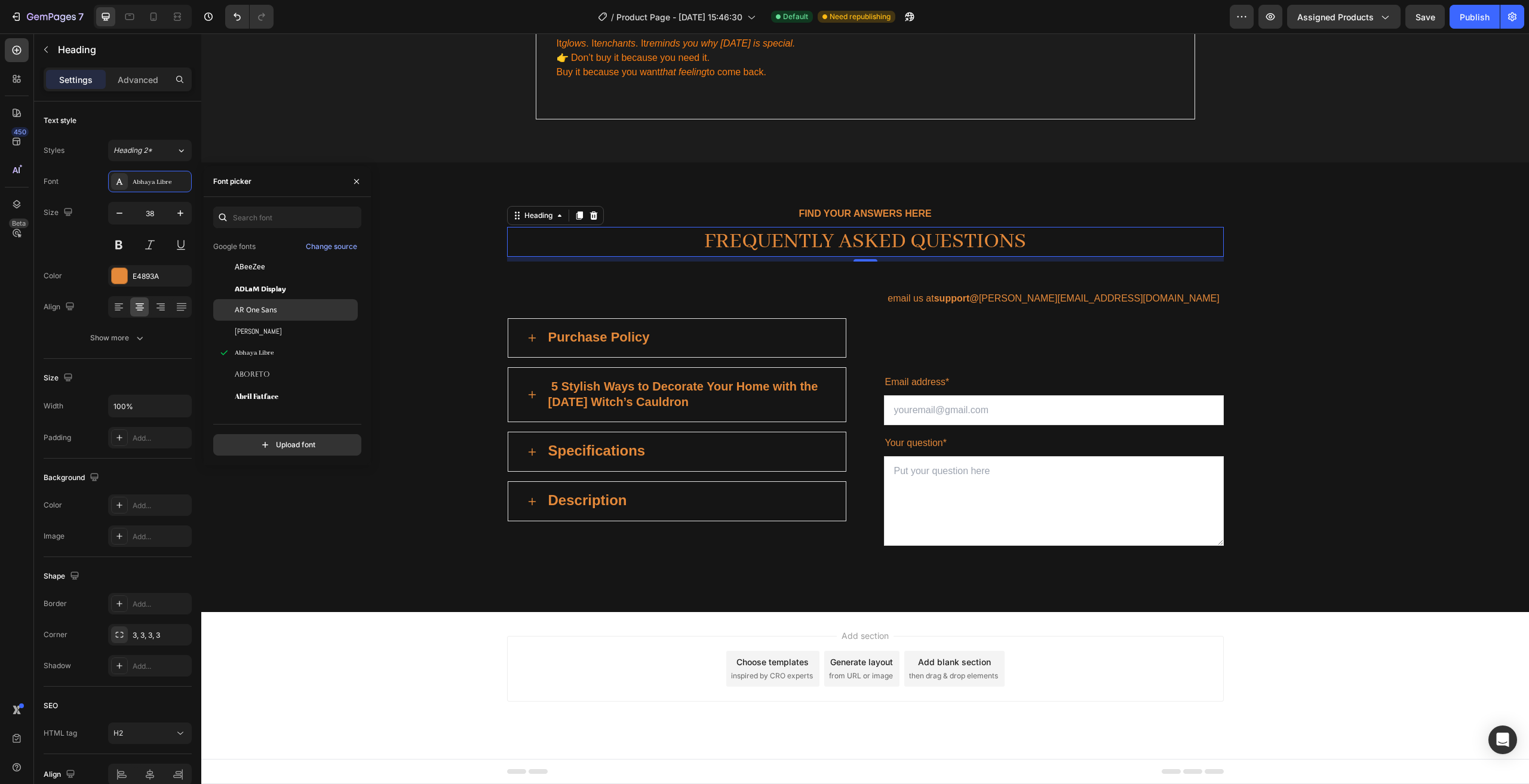
click at [274, 309] on span "AR One Sans" at bounding box center [256, 310] width 42 height 11
click at [283, 296] on div "ADLaM Display" at bounding box center [285, 288] width 144 height 21
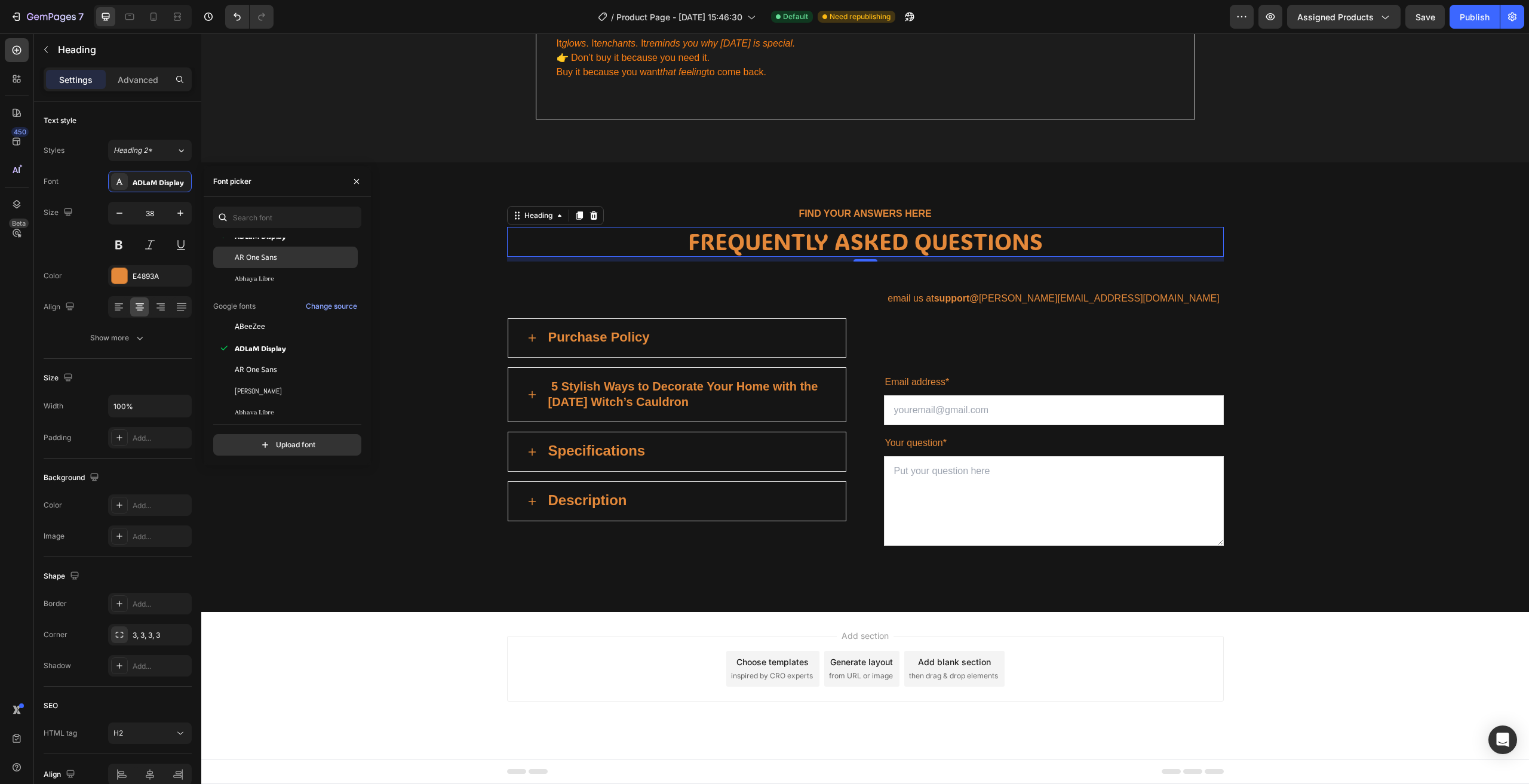
scroll to position [0, 0]
click at [276, 321] on span "AR One Sans" at bounding box center [256, 317] width 42 height 11
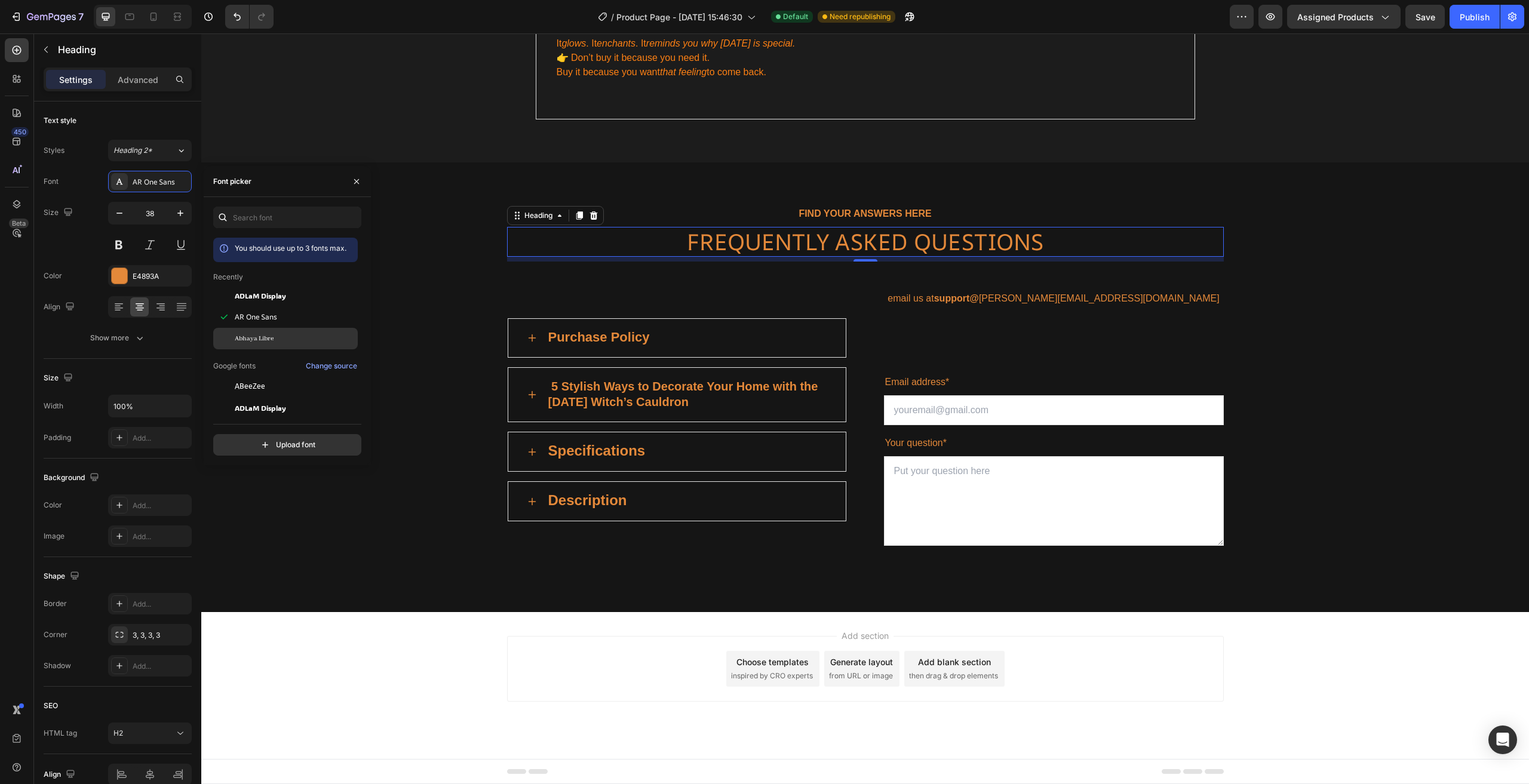
click at [281, 337] on div "Abhaya Libre" at bounding box center [295, 339] width 121 height 11
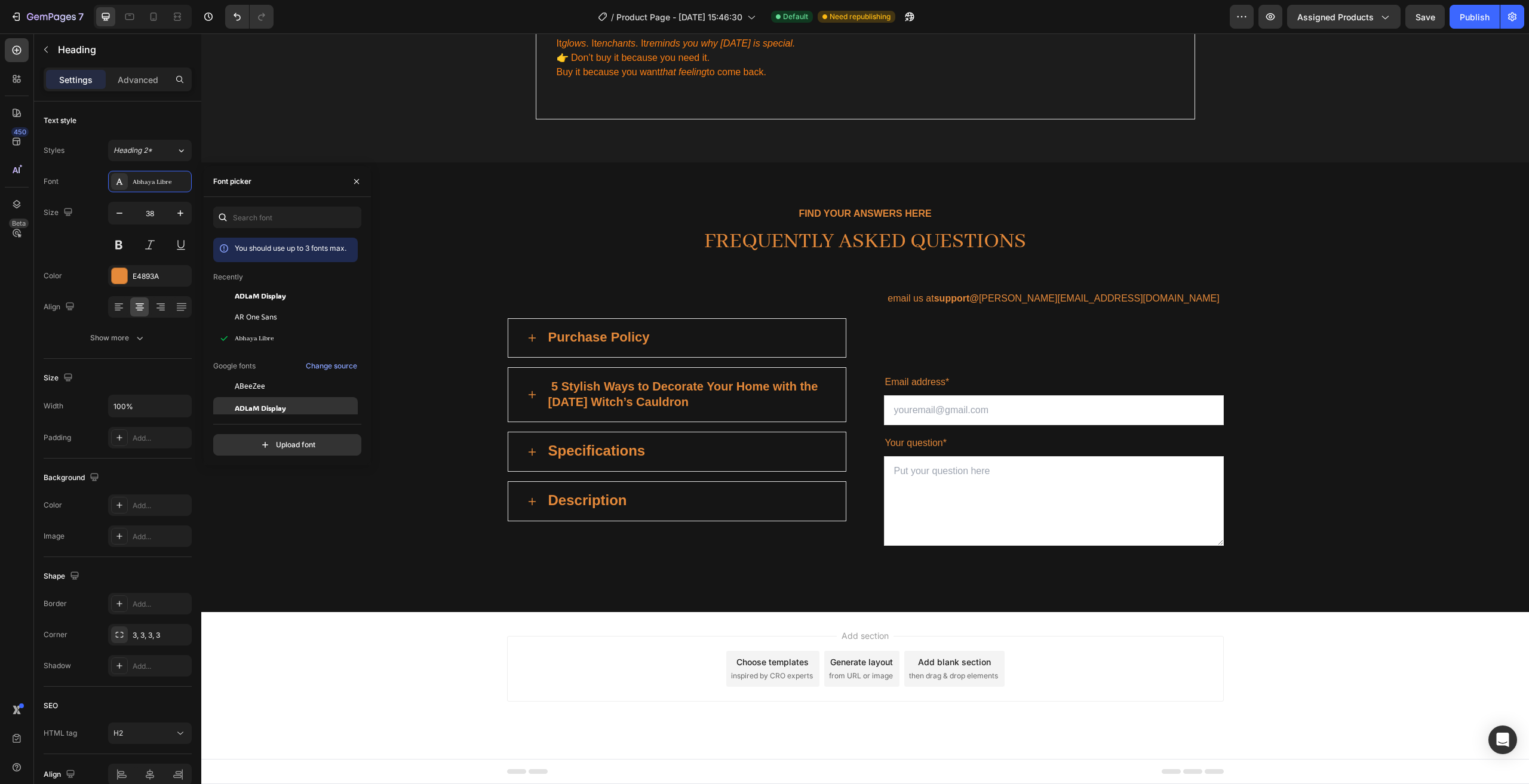
scroll to position [59, 0]
click at [282, 351] on span "ADLaM Display" at bounding box center [260, 348] width 52 height 11
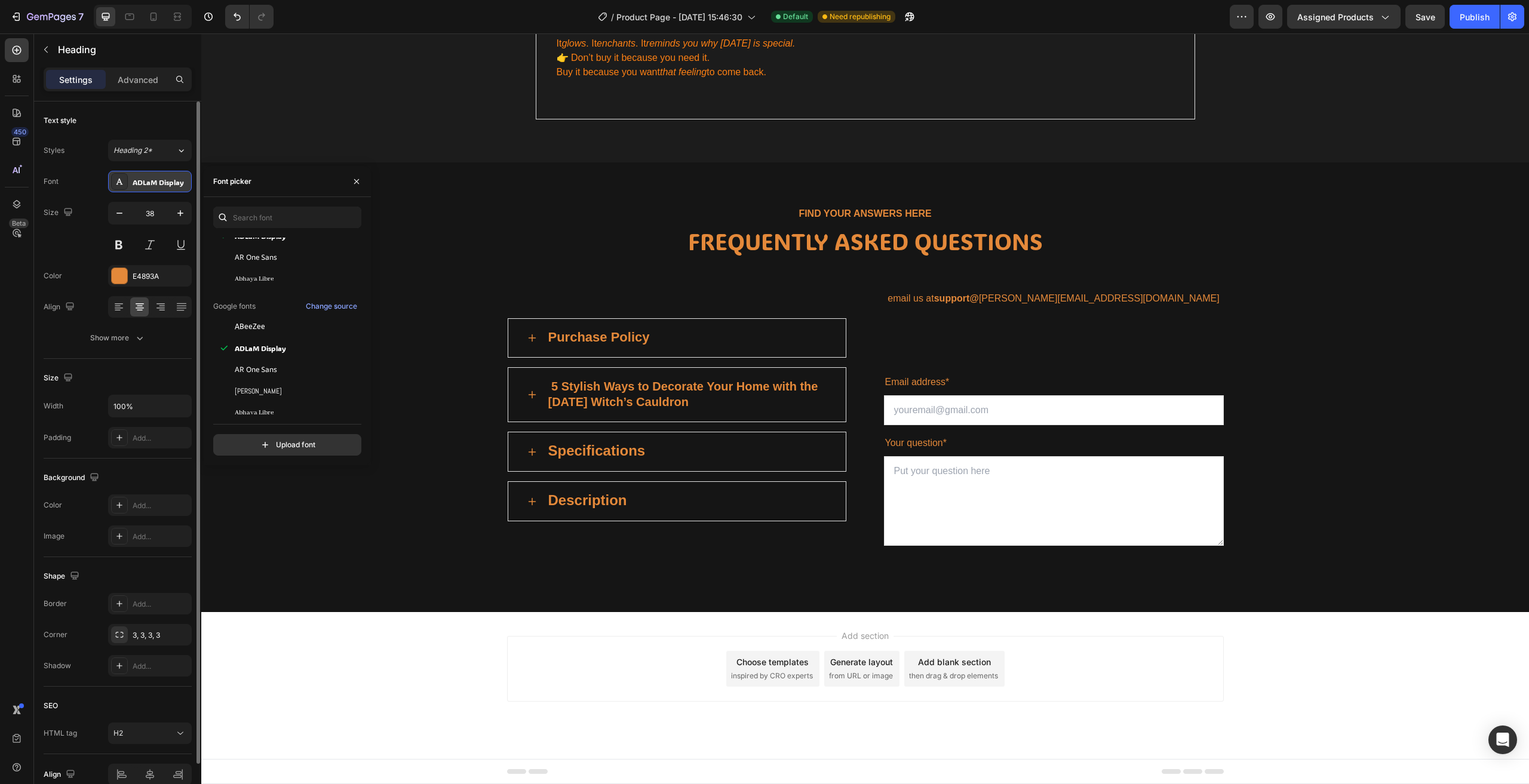
click at [158, 183] on div "ADLaM Display" at bounding box center [160, 182] width 56 height 11
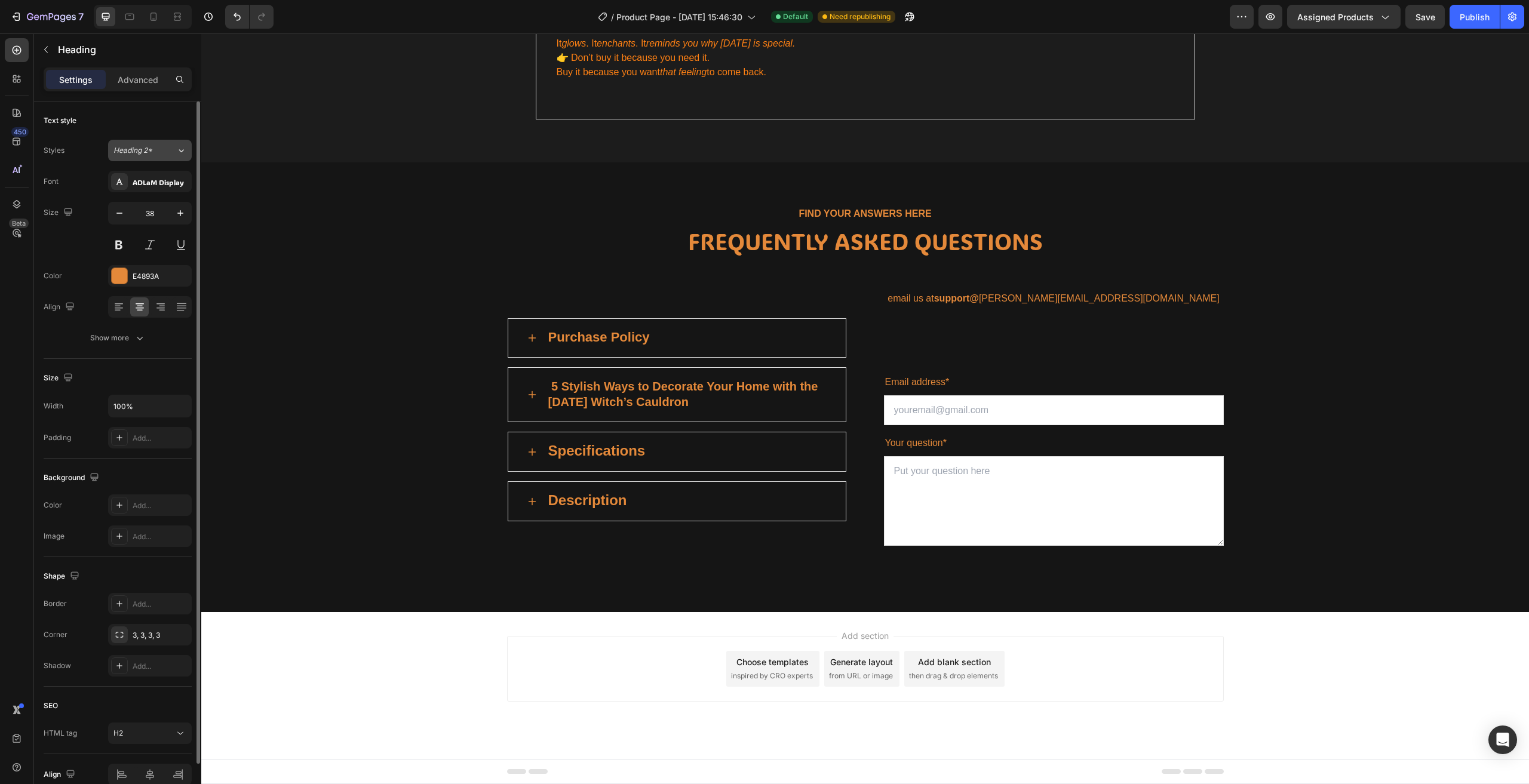
click at [166, 150] on div "Heading 2*" at bounding box center [144, 150] width 63 height 11
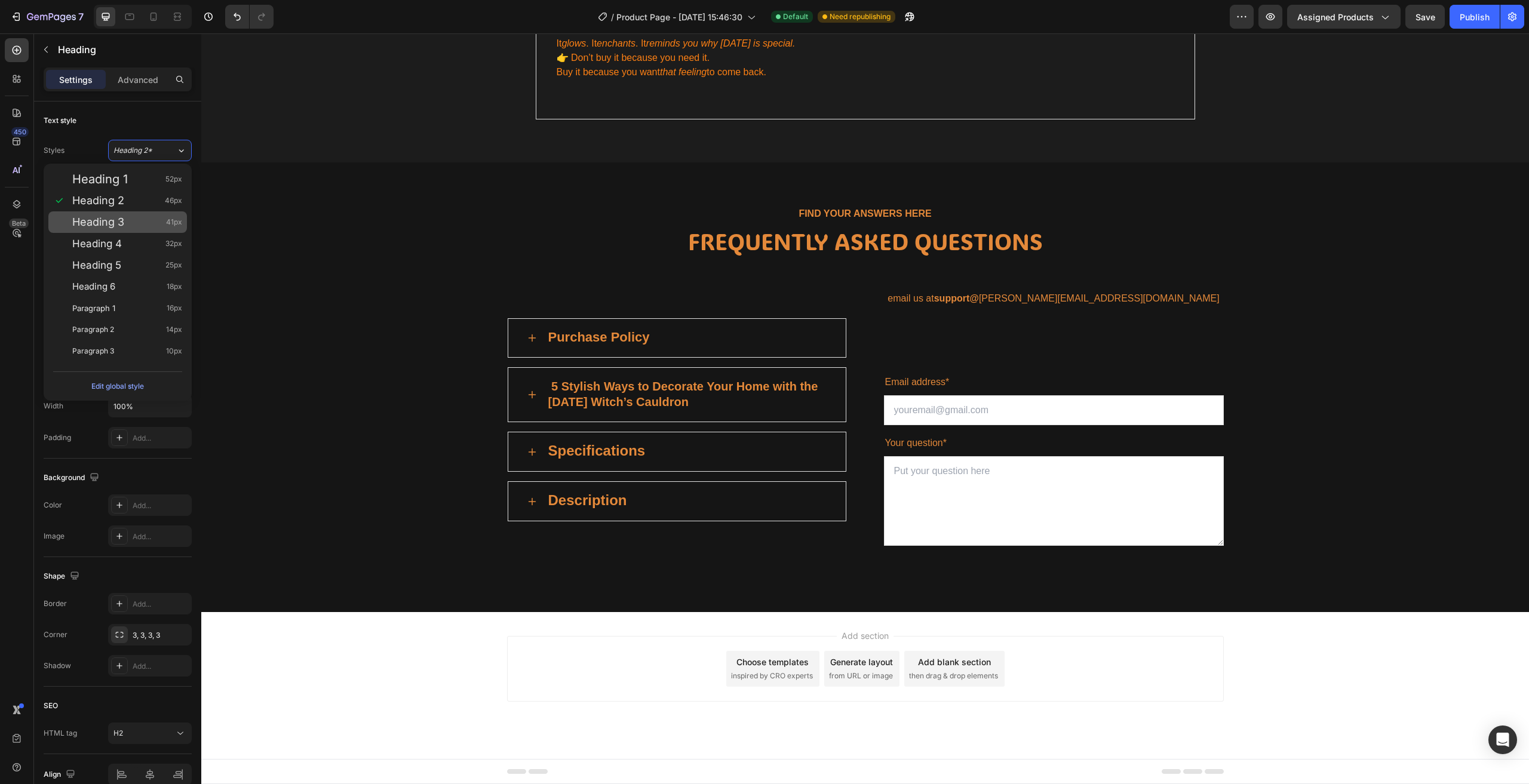
click at [143, 224] on div "Heading 3 41px" at bounding box center [127, 222] width 110 height 12
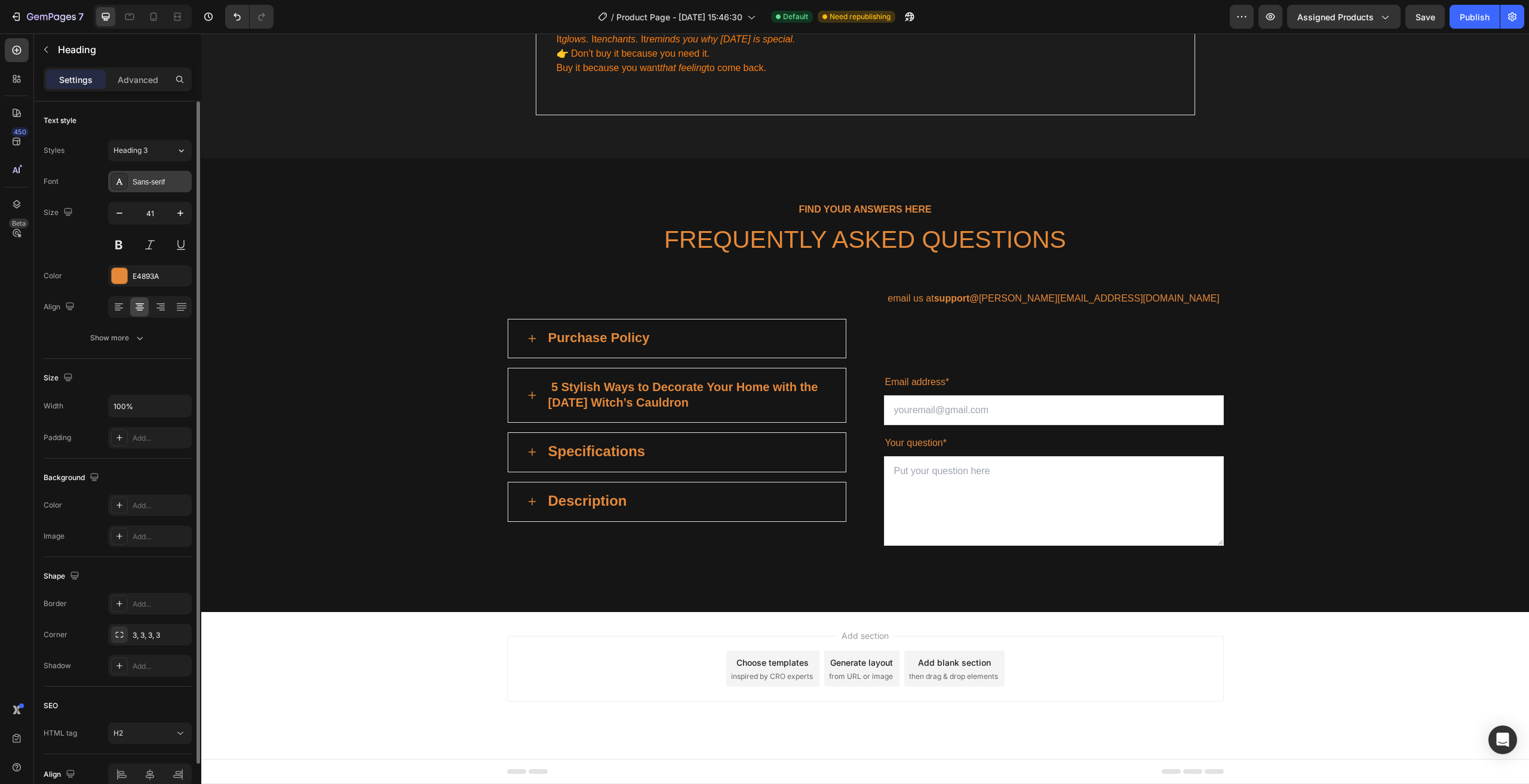
click at [171, 183] on div "Sans-serif" at bounding box center [160, 182] width 56 height 11
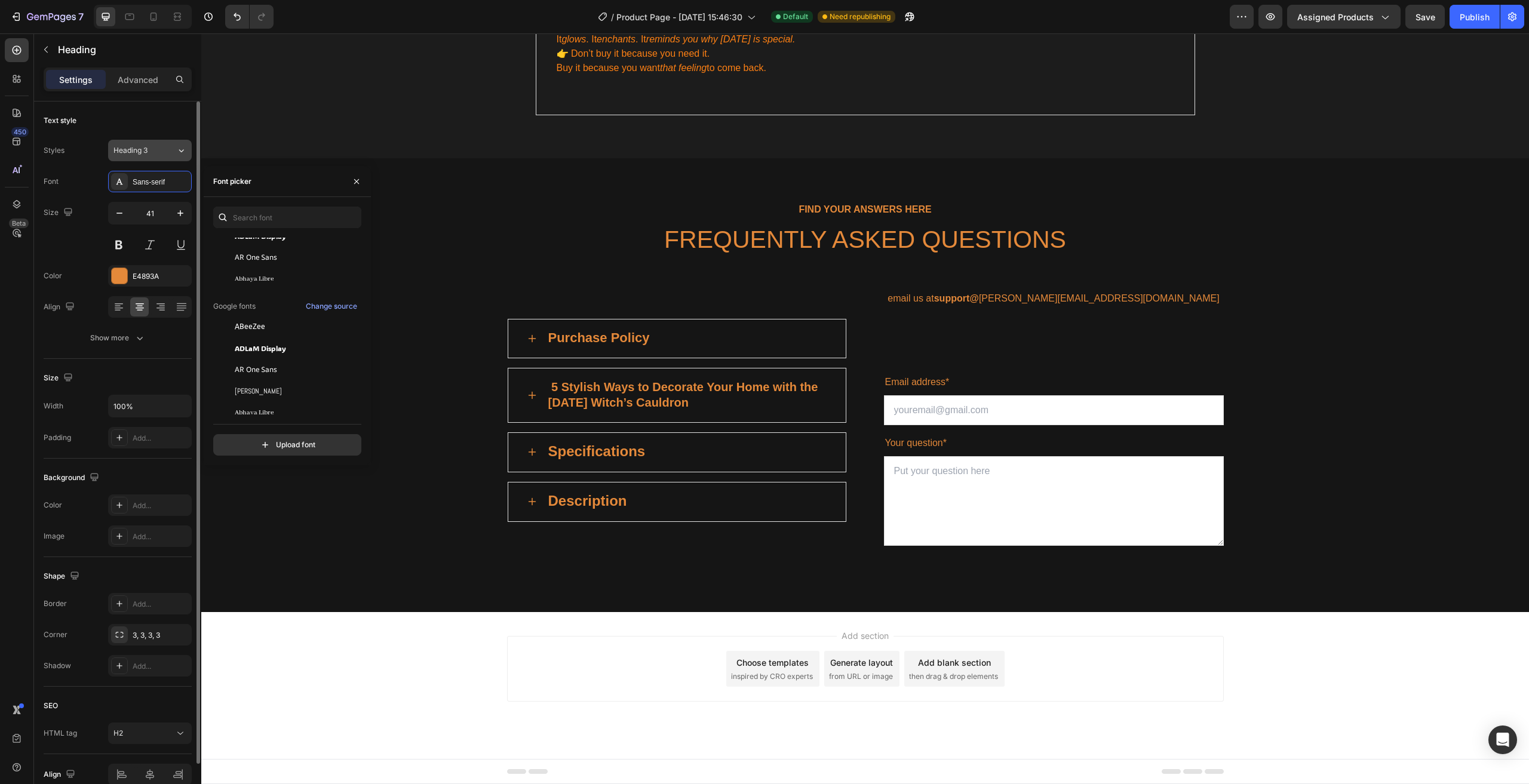
click at [146, 153] on span "Heading 3" at bounding box center [131, 150] width 34 height 11
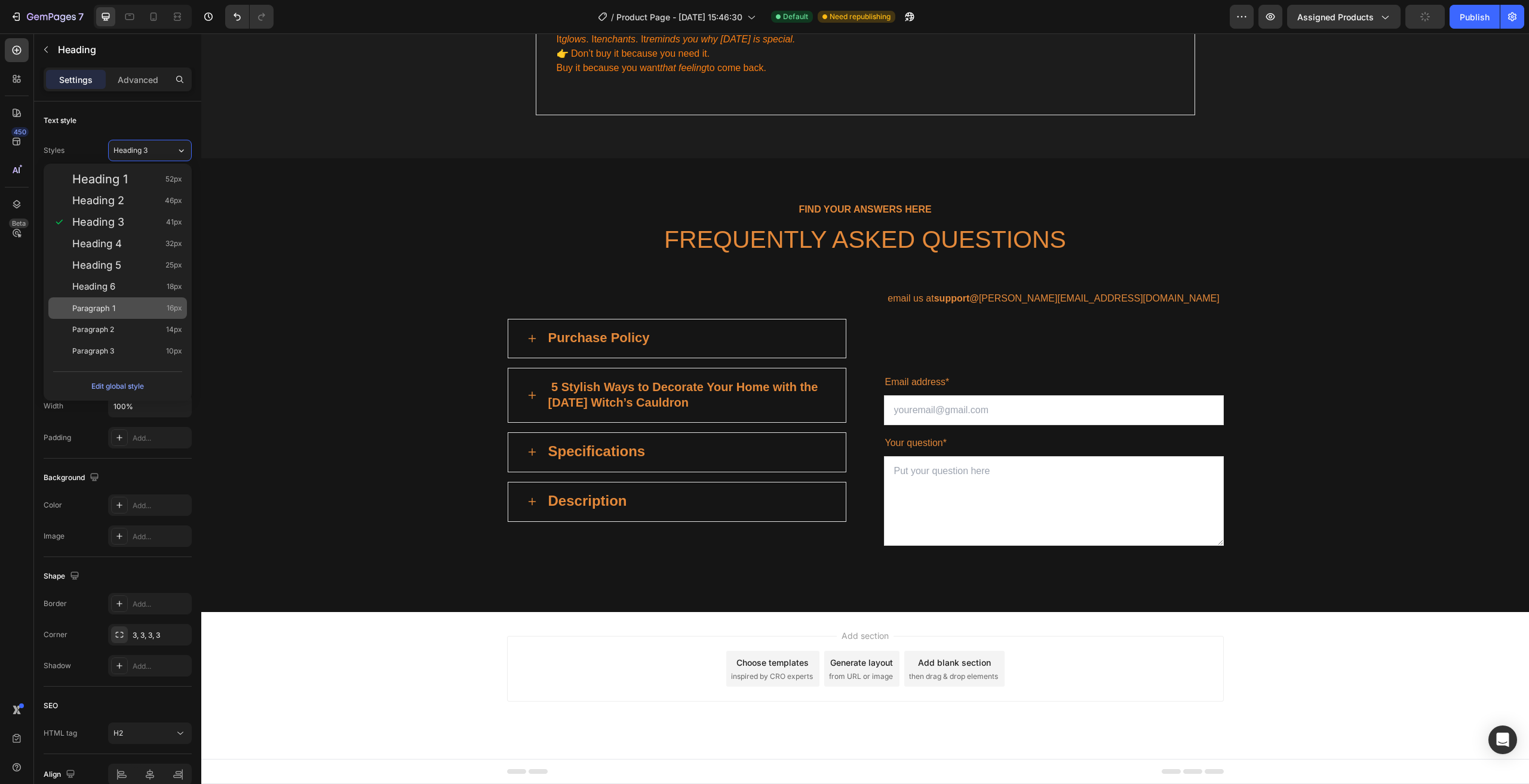
click at [149, 314] on div "Paragraph 1 16px" at bounding box center [127, 308] width 110 height 12
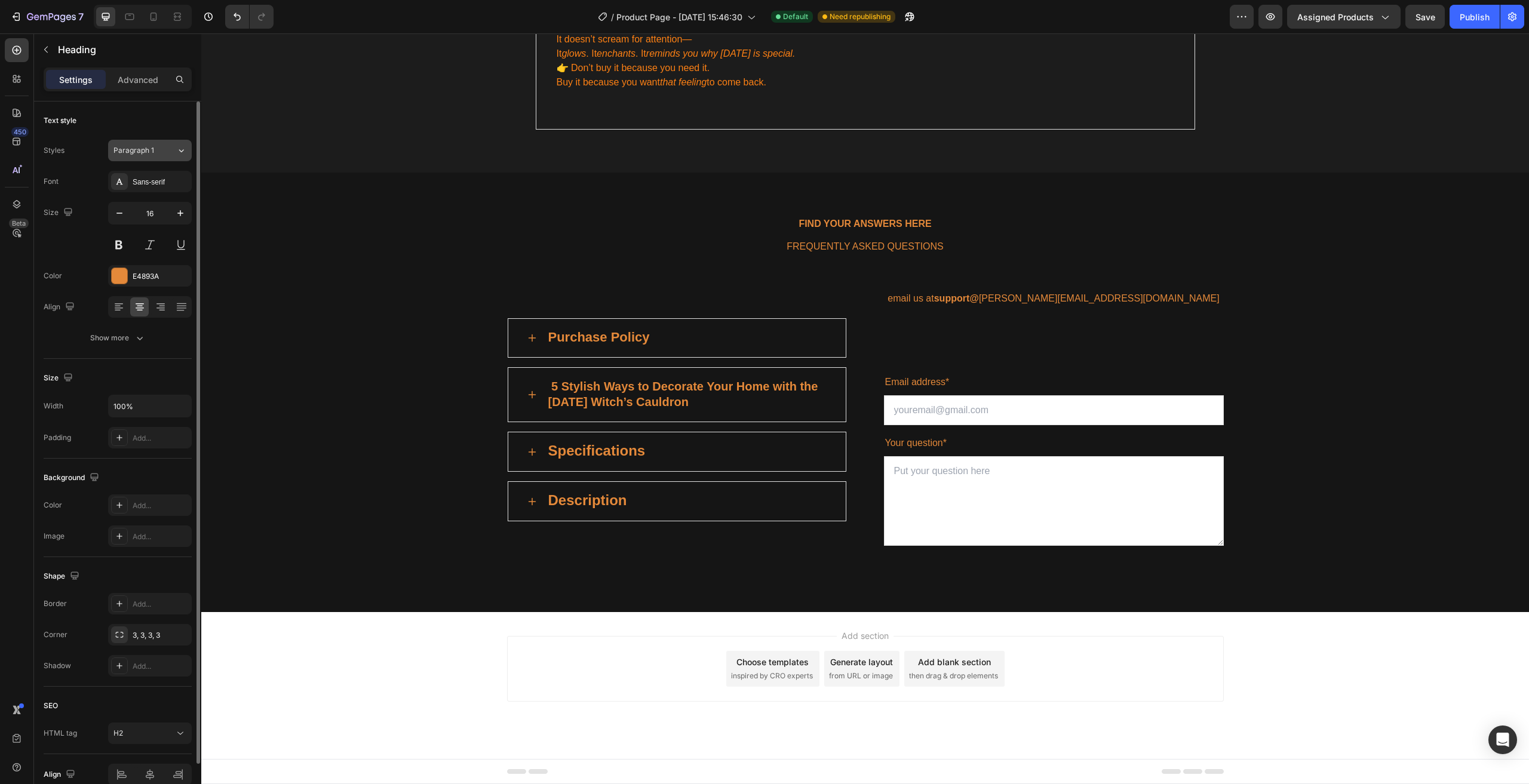
click at [151, 155] on span "Paragraph 1" at bounding box center [134, 150] width 41 height 11
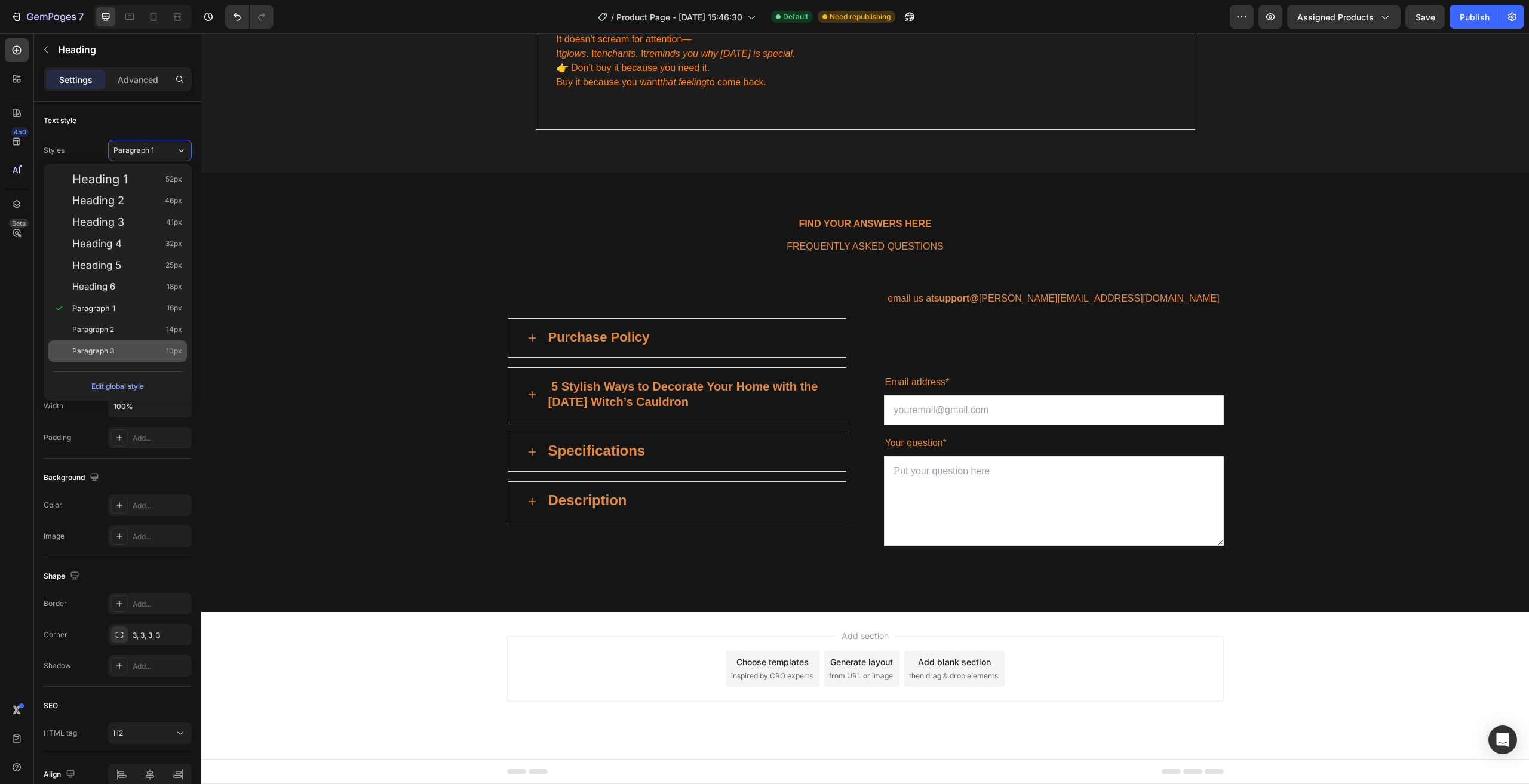
click at [133, 347] on div "Paragraph 3 10px" at bounding box center [127, 351] width 110 height 12
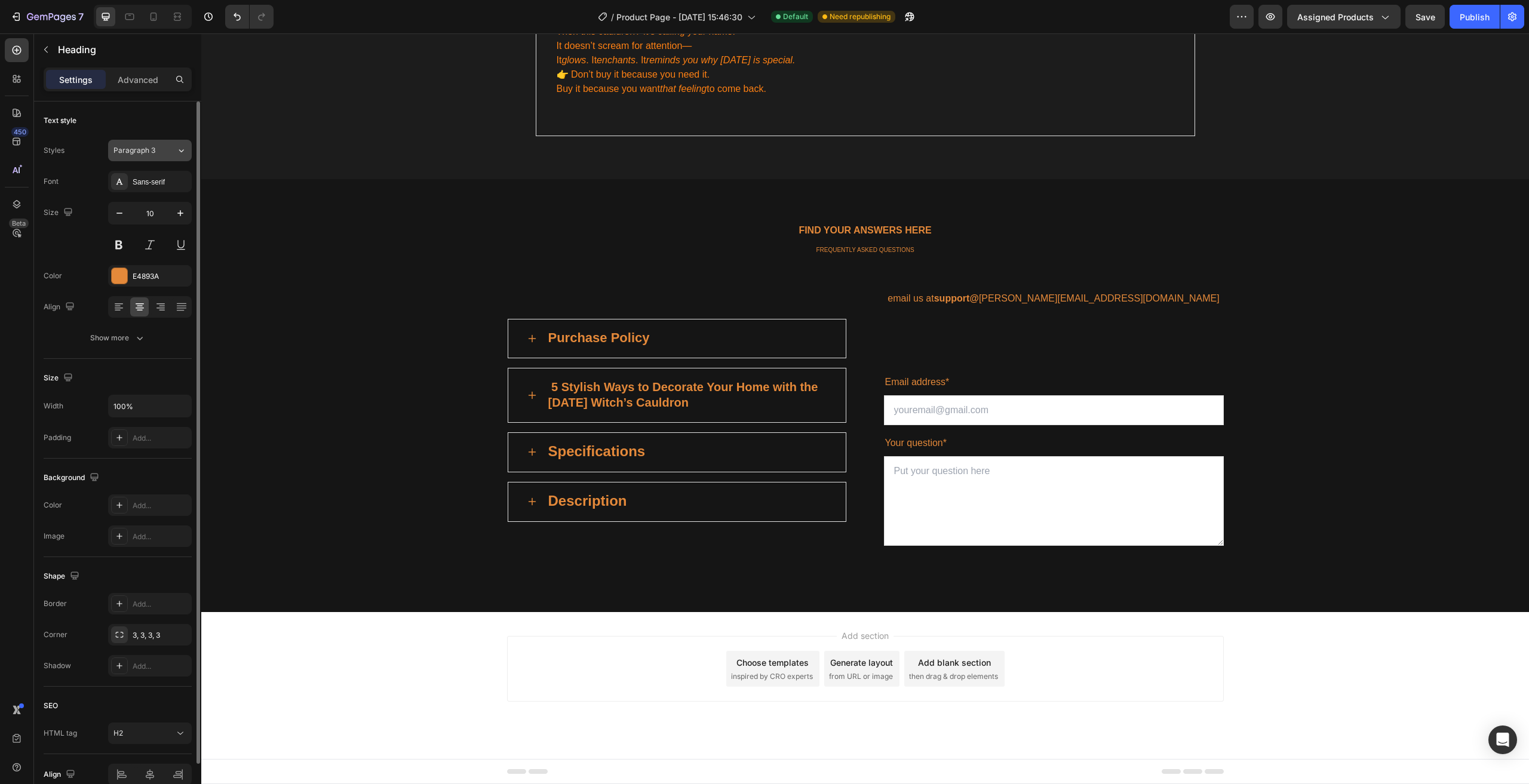
click at [147, 152] on span "Paragraph 3" at bounding box center [134, 150] width 42 height 11
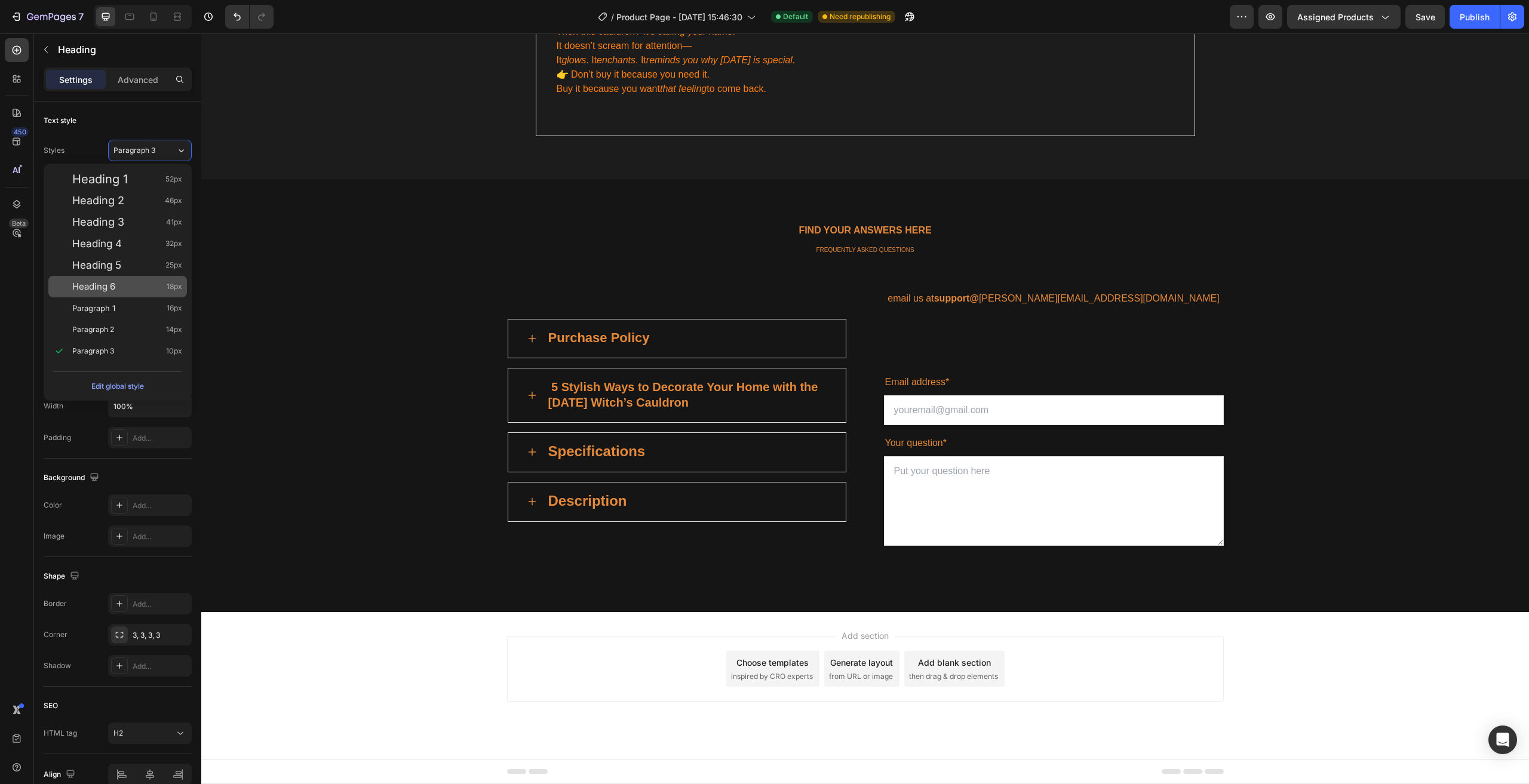
click at [141, 279] on div "Heading 6 18px" at bounding box center [118, 286] width 138 height 21
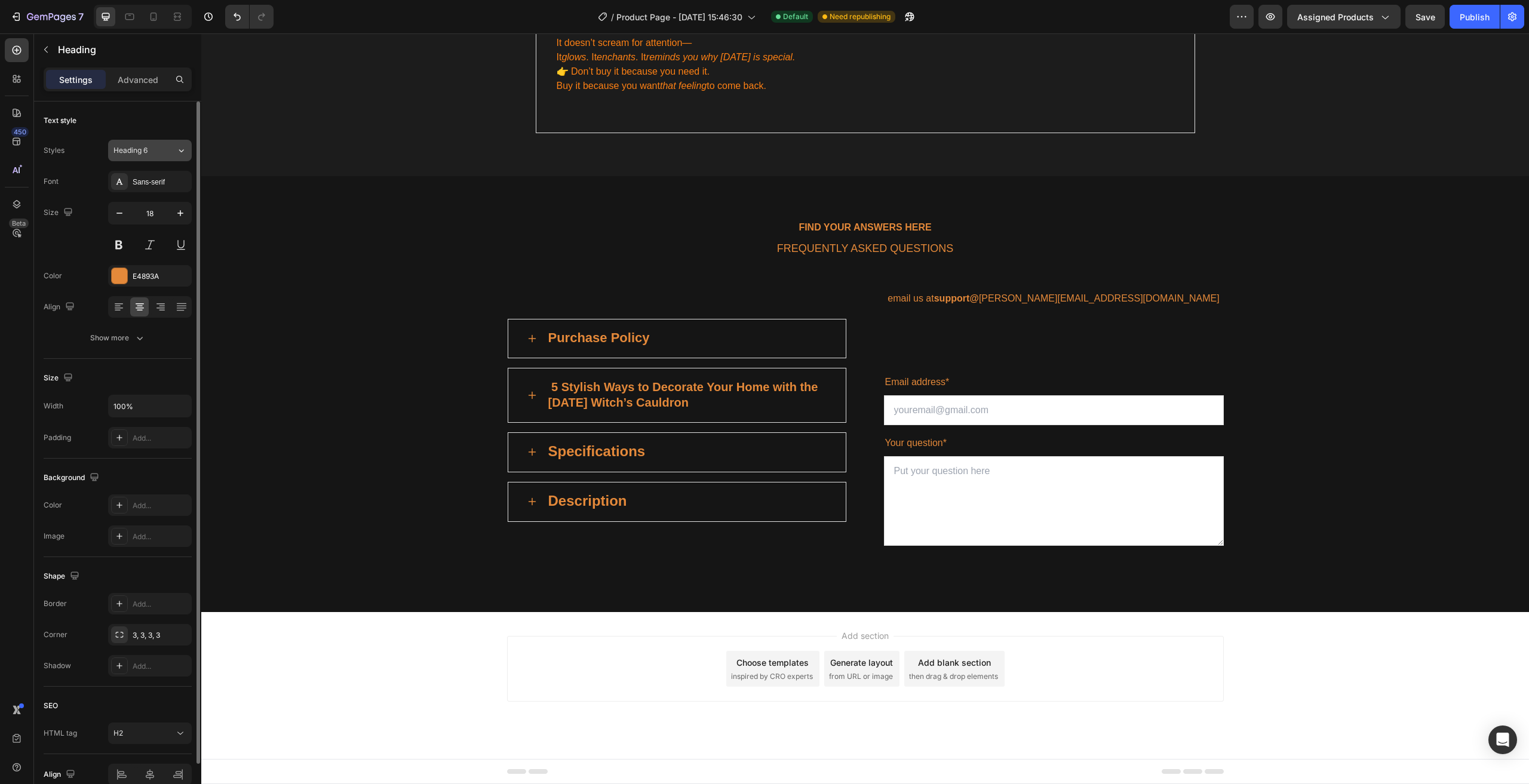
click at [152, 149] on div "Heading 6" at bounding box center [138, 150] width 49 height 11
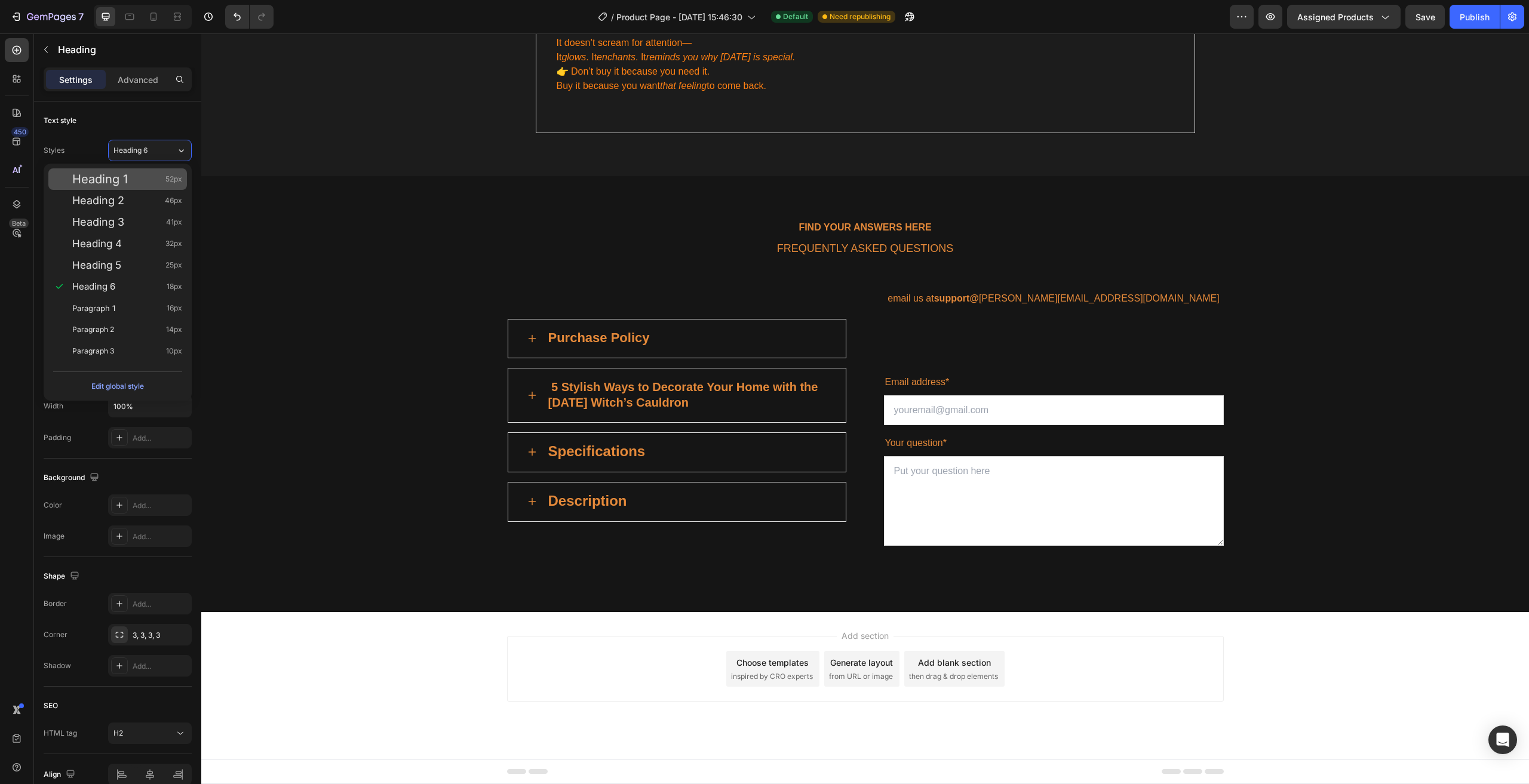
click at [126, 183] on span "Heading 1" at bounding box center [100, 179] width 55 height 12
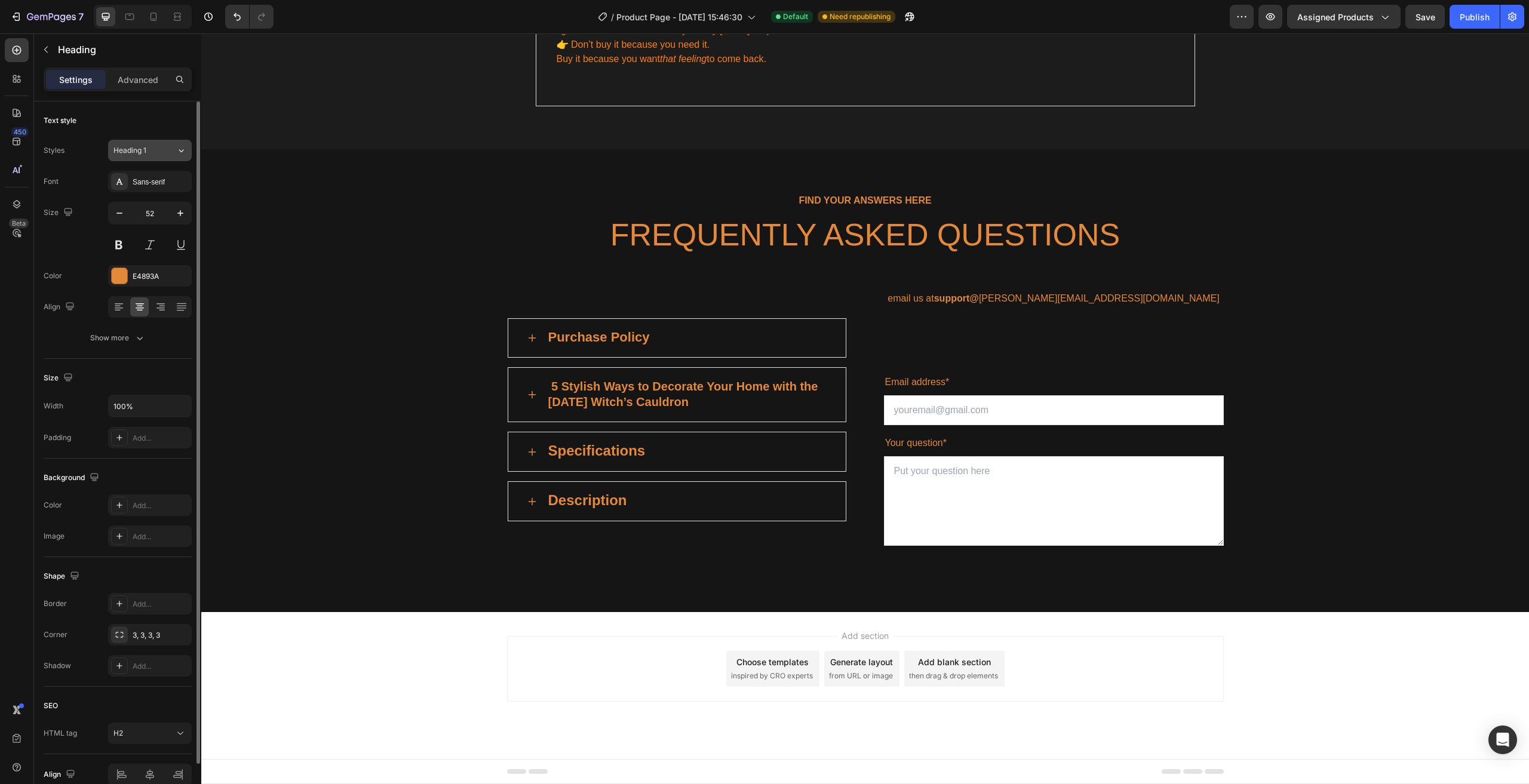
click at [156, 154] on div "Heading 1" at bounding box center [138, 150] width 49 height 11
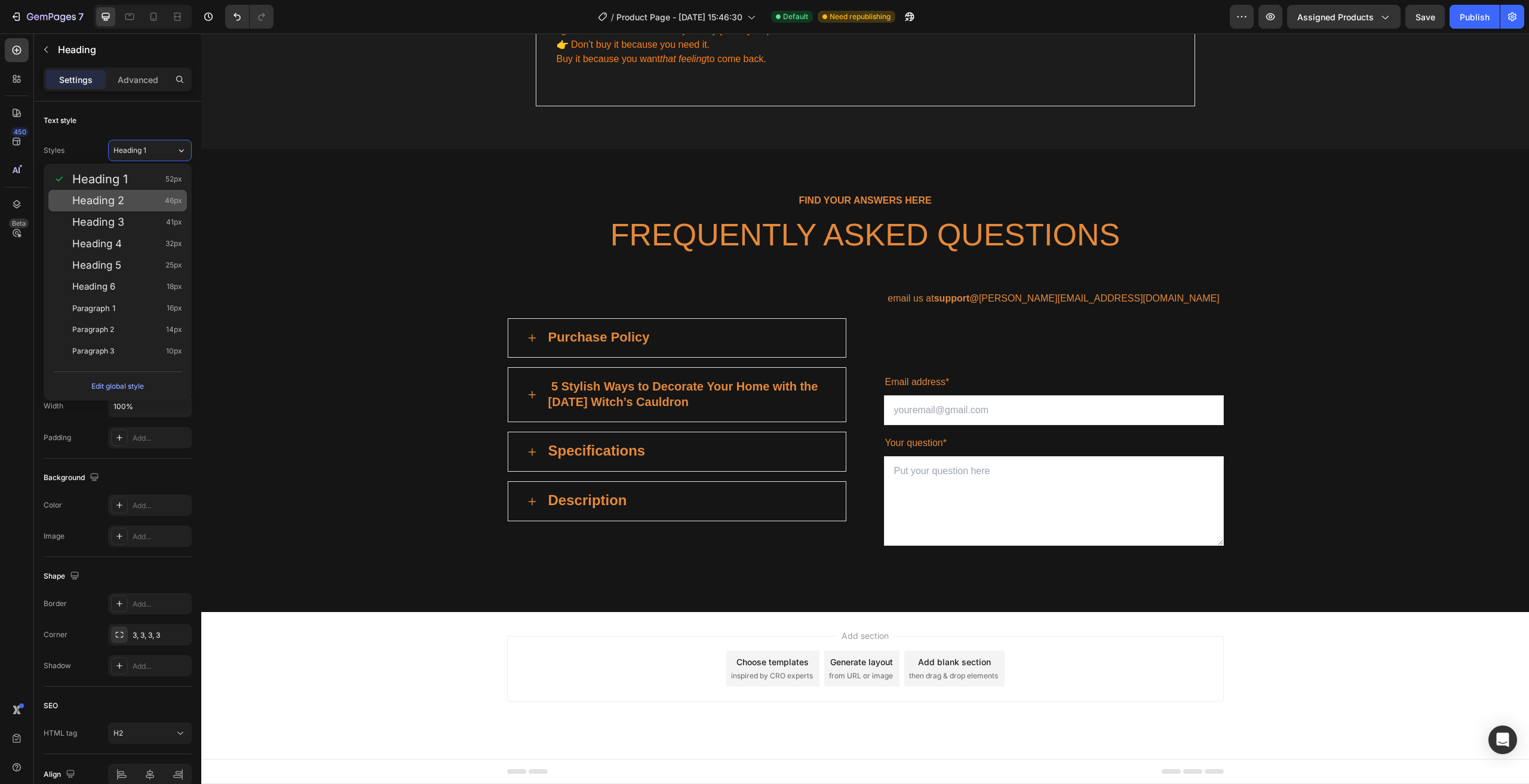
click at [173, 199] on span "46px" at bounding box center [174, 201] width 18 height 12
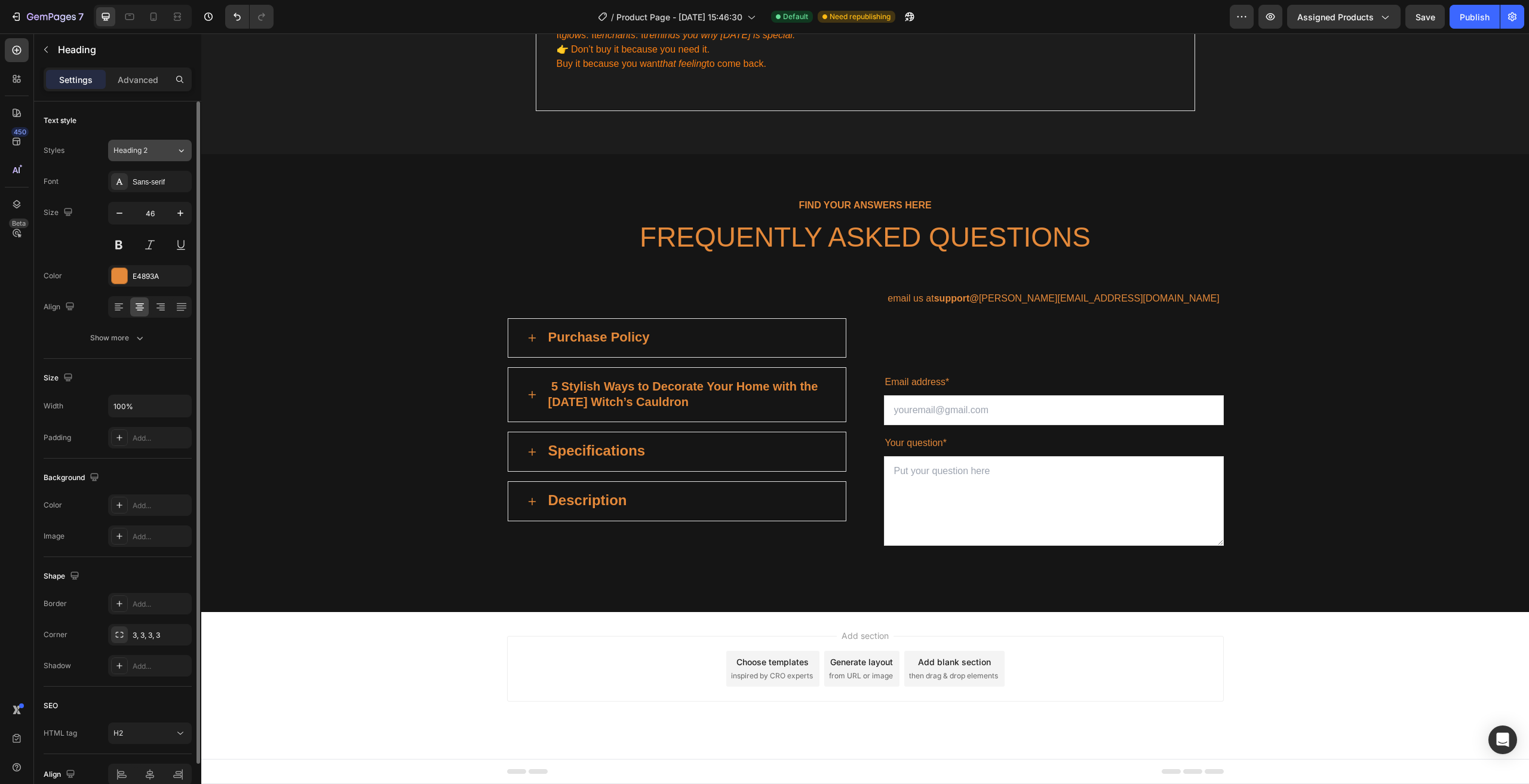
click at [137, 156] on button "Heading 2" at bounding box center [150, 150] width 84 height 21
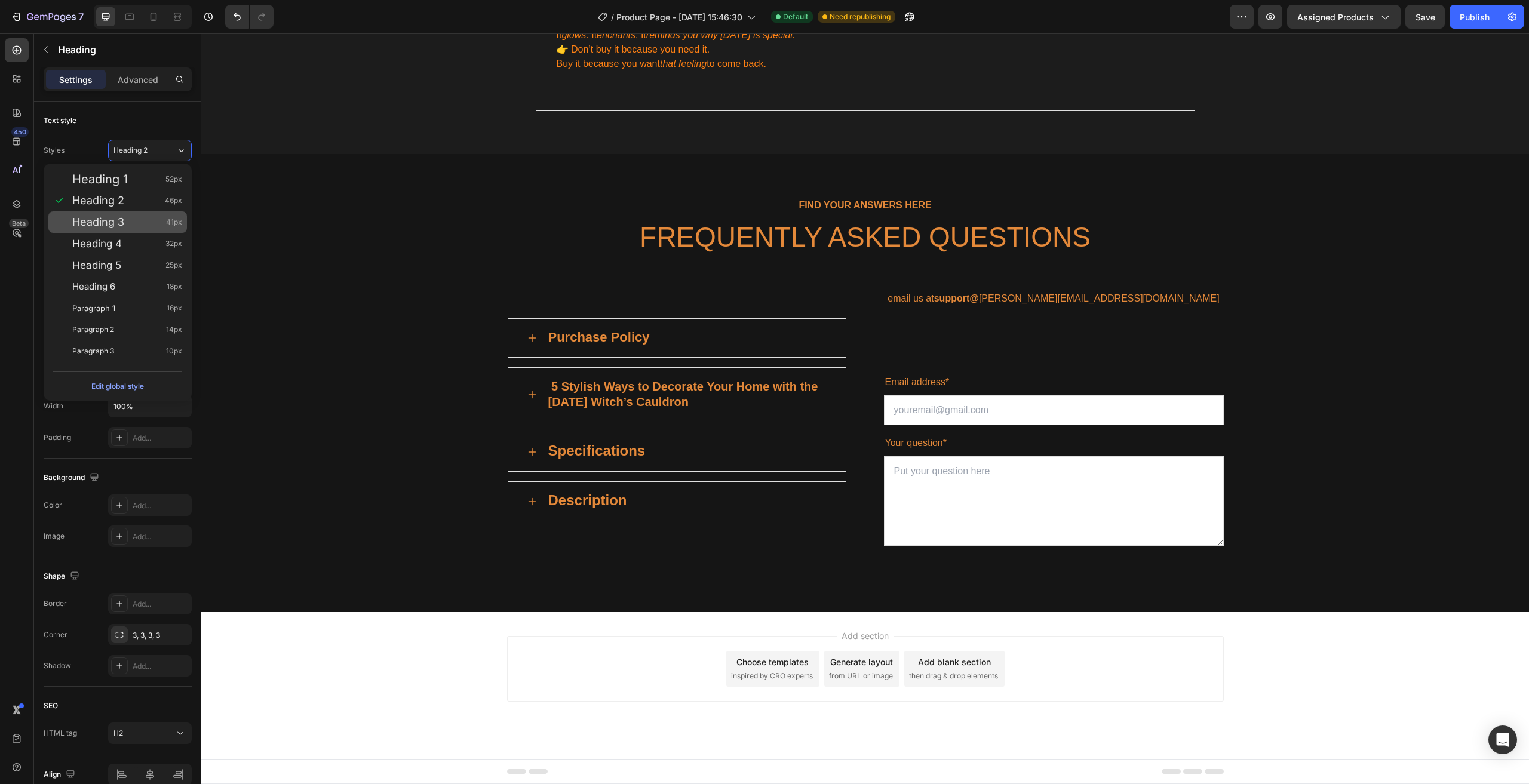
click at [156, 217] on div "Heading 3 41px" at bounding box center [127, 222] width 110 height 12
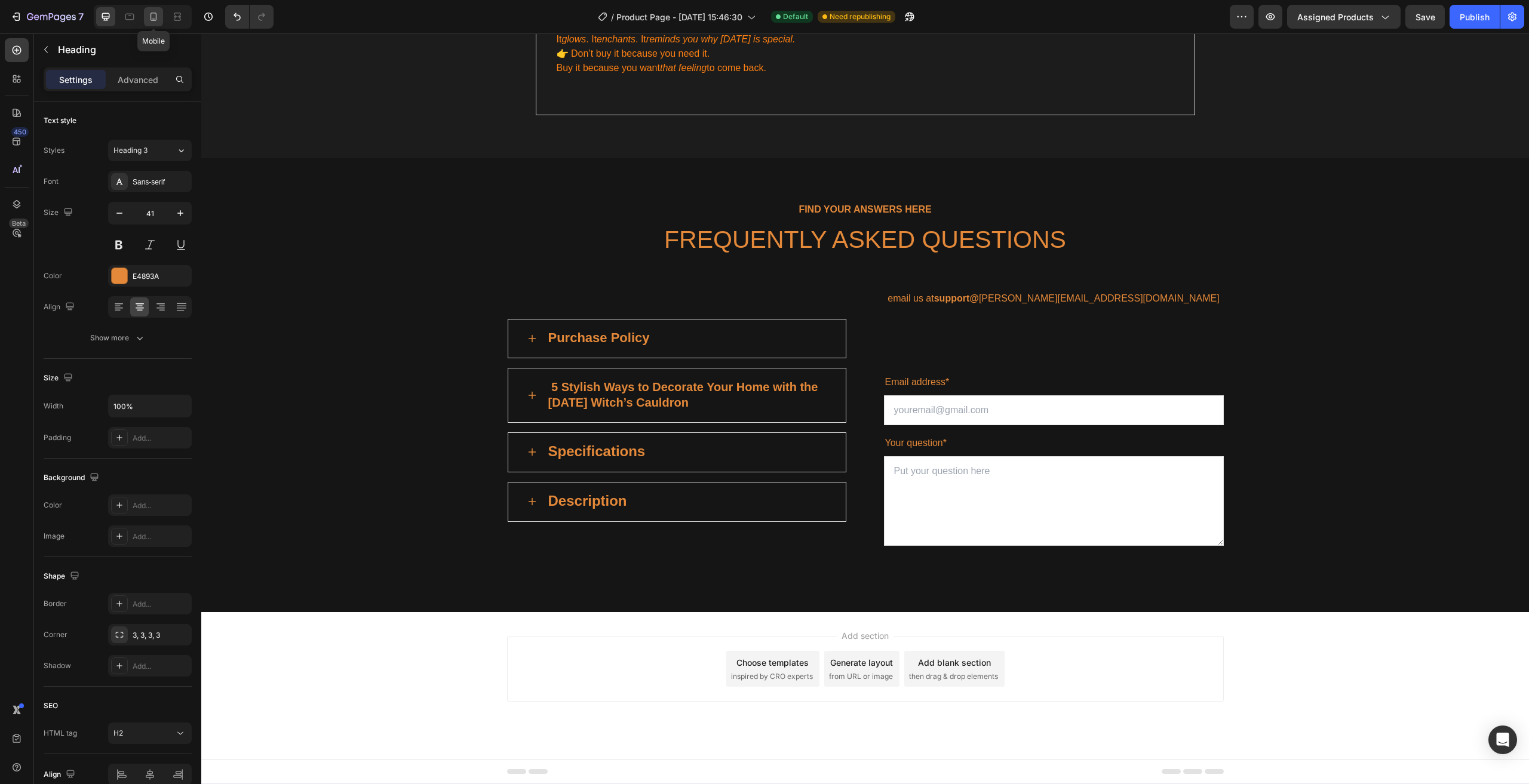
click at [155, 15] on icon at bounding box center [154, 17] width 12 height 12
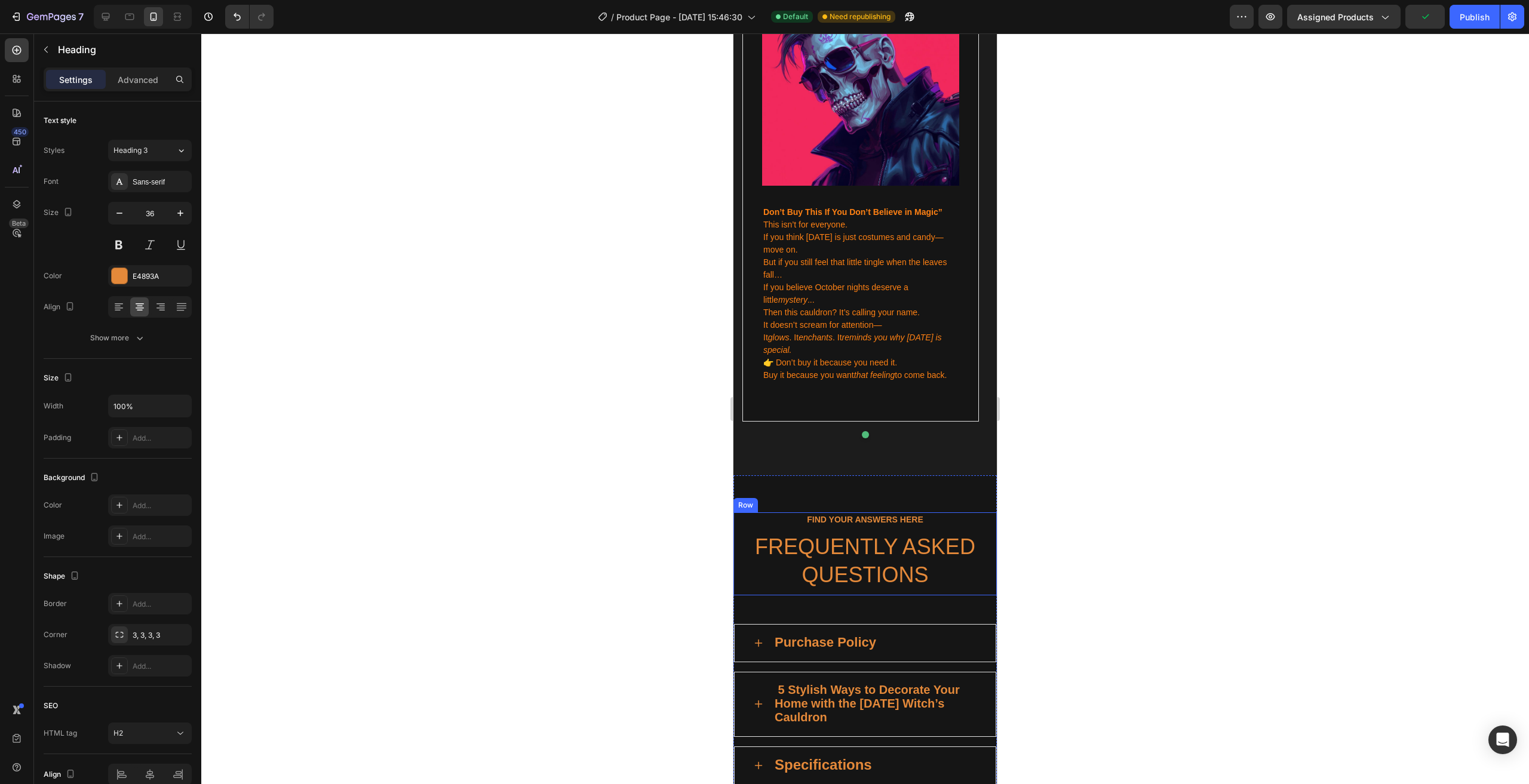
scroll to position [2436, 0]
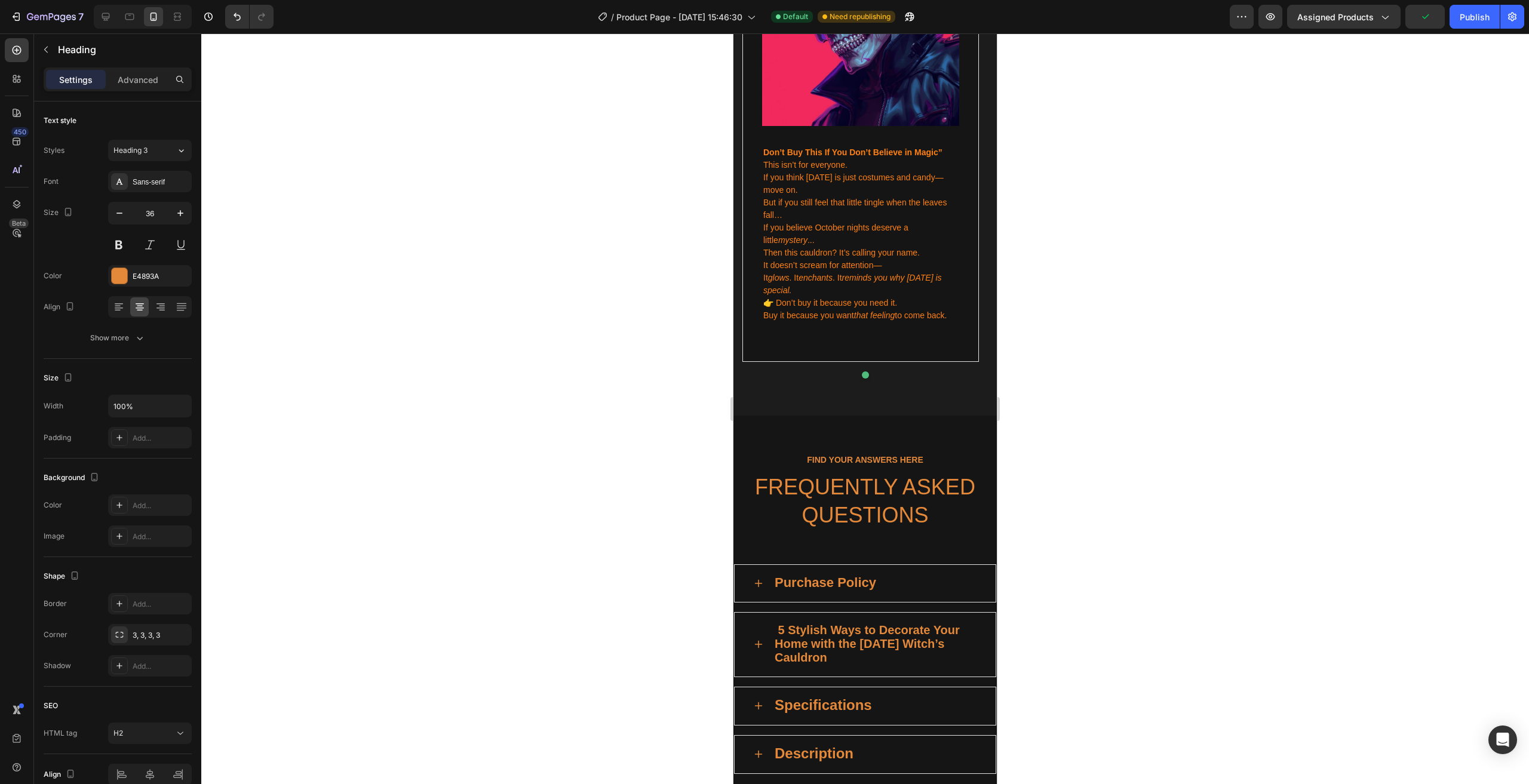
click at [794, 473] on p "FREQUENTLY ASKED QUESTIONS" at bounding box center [865, 501] width 261 height 56
click at [155, 149] on div "Heading 3" at bounding box center [138, 150] width 49 height 11
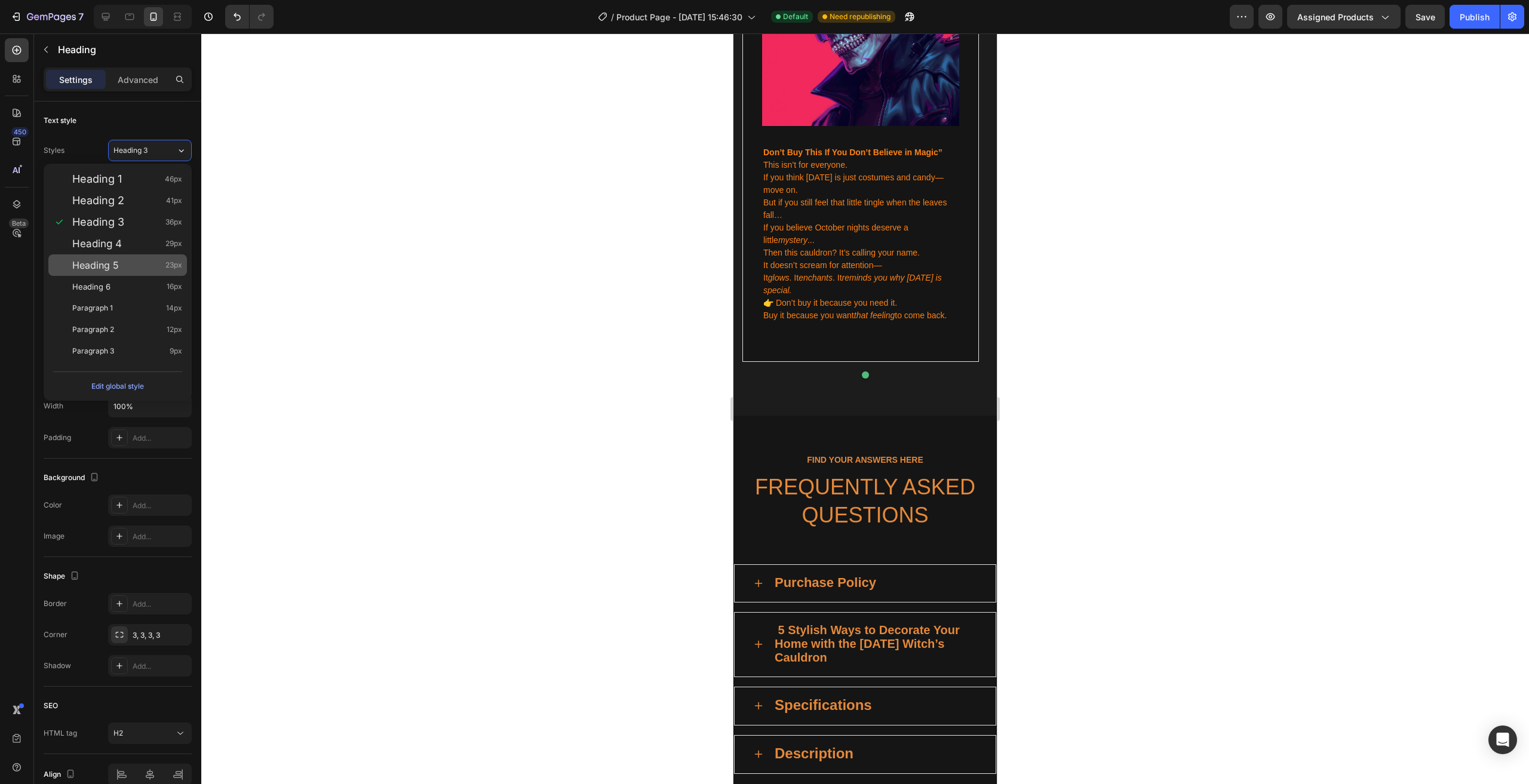
click at [127, 257] on div "Heading 5 23px" at bounding box center [118, 265] width 138 height 21
type input "23"
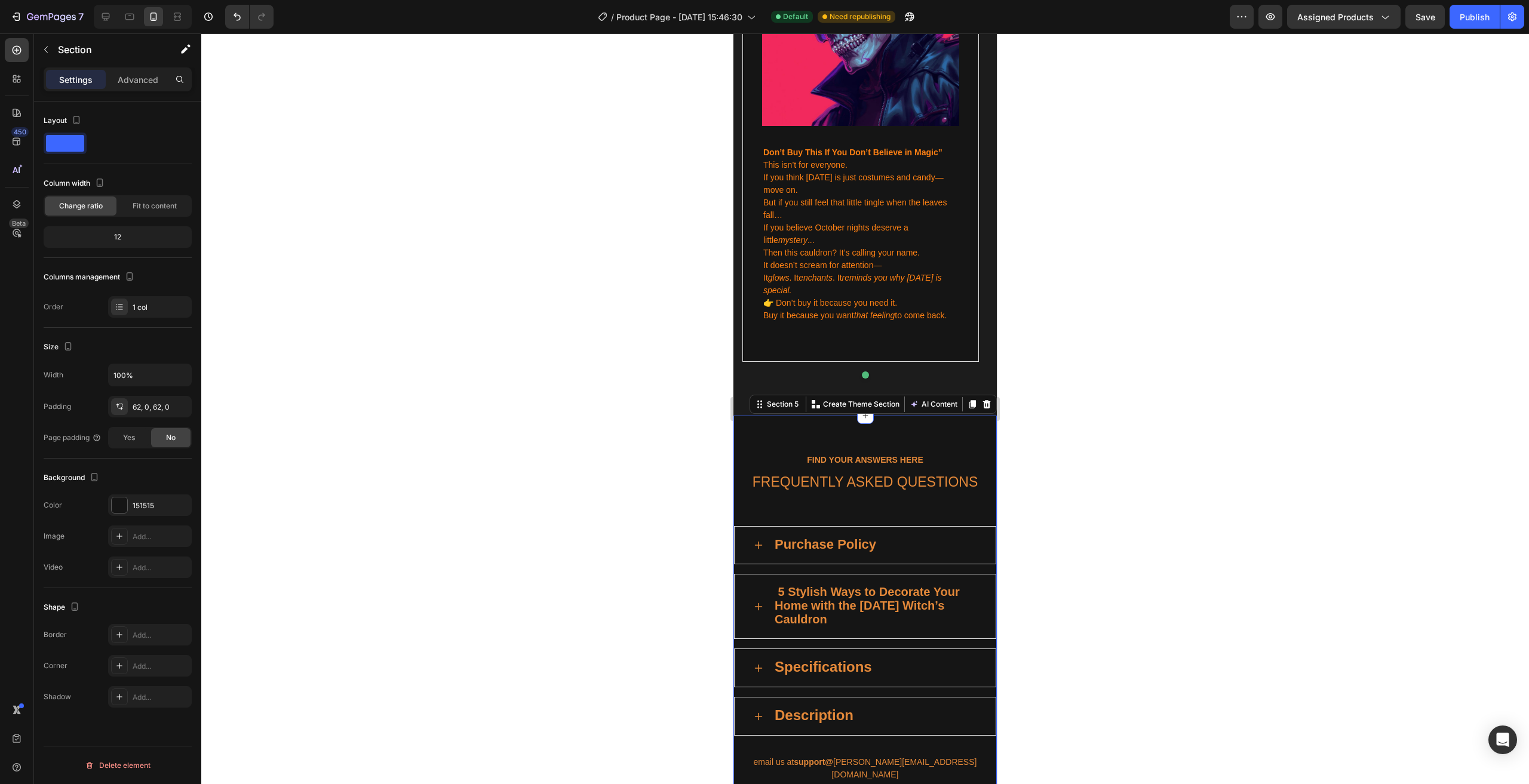
click at [810, 416] on div "FIND YOUR ANSWERS HERE Text block FREQUENTLY ASKED QUESTIONS Heading Row Purcha…" at bounding box center [865, 744] width 263 height 657
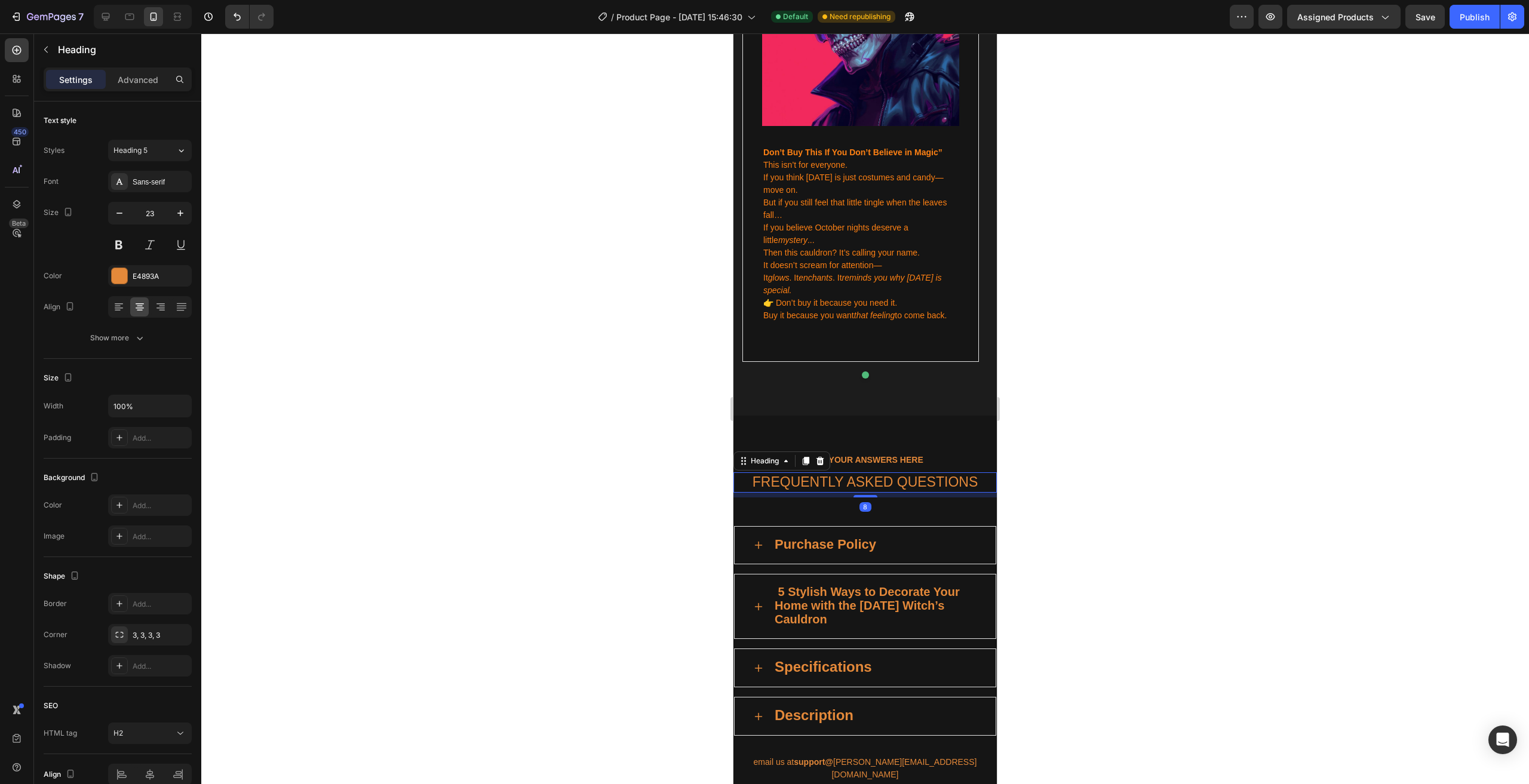
click at [800, 472] on h2 "FREQUENTLY ASKED QUESTIONS" at bounding box center [865, 482] width 263 height 20
click at [123, 211] on icon "button" at bounding box center [120, 213] width 12 height 12
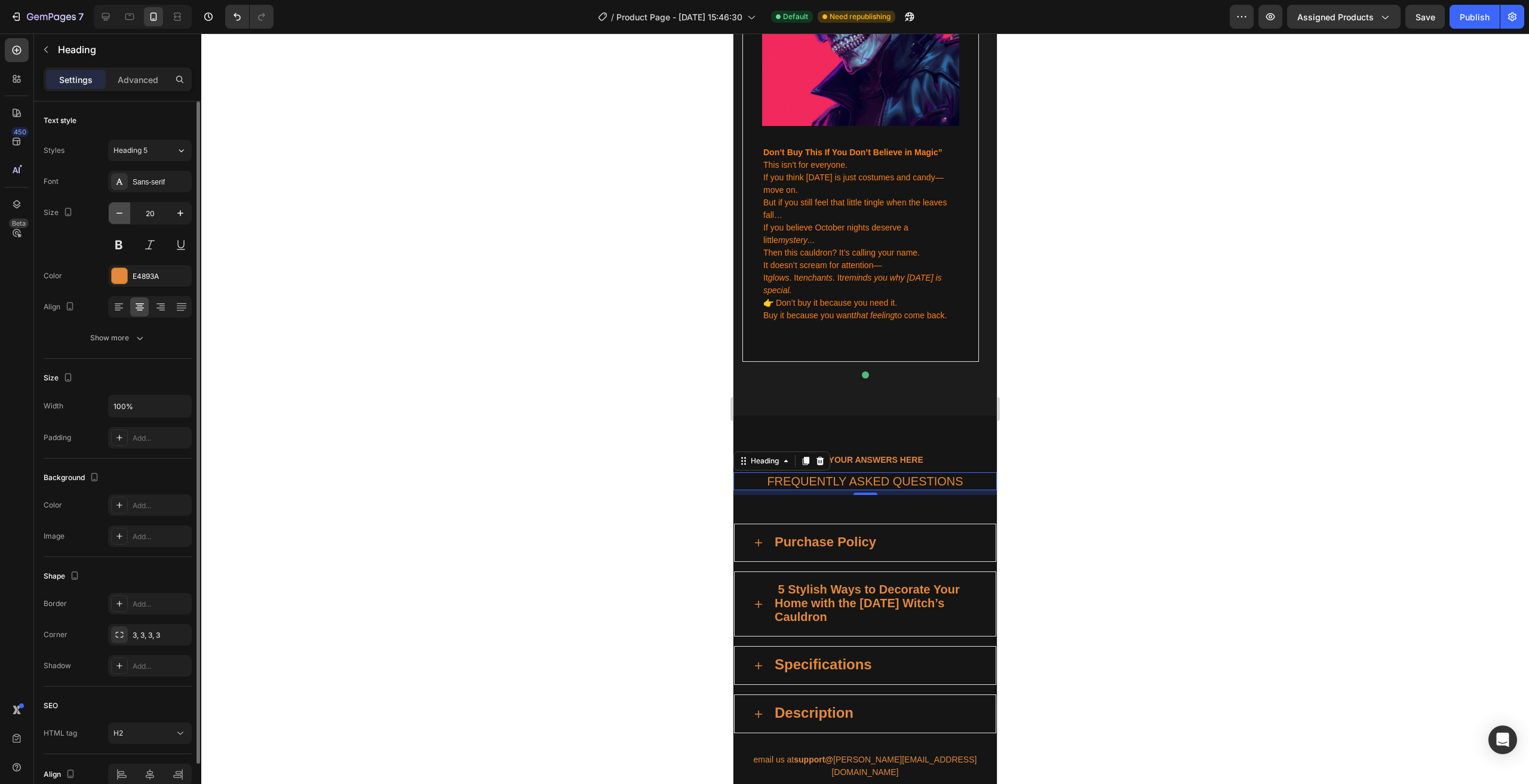
type input "19"
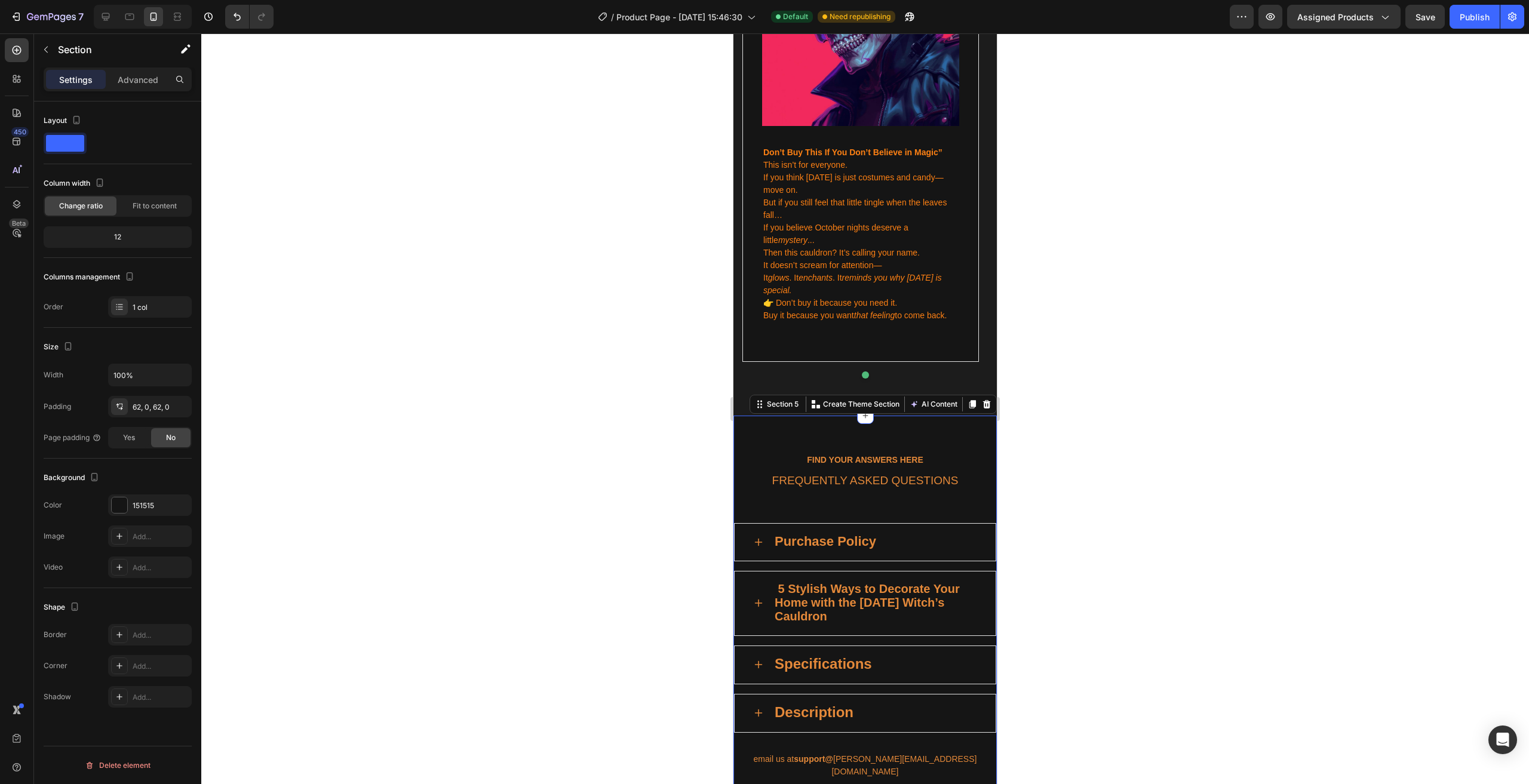
click at [832, 468] on div "FIND YOUR ANSWERS HERE Text block FREQUENTLY ASKED QUESTIONS Heading Row Purcha…" at bounding box center [865, 742] width 263 height 580
click at [832, 469] on div "FIND YOUR ANSWERS HERE Text block FREQUENTLY ASKED QUESTIONS Heading Row Purcha…" at bounding box center [865, 742] width 263 height 580
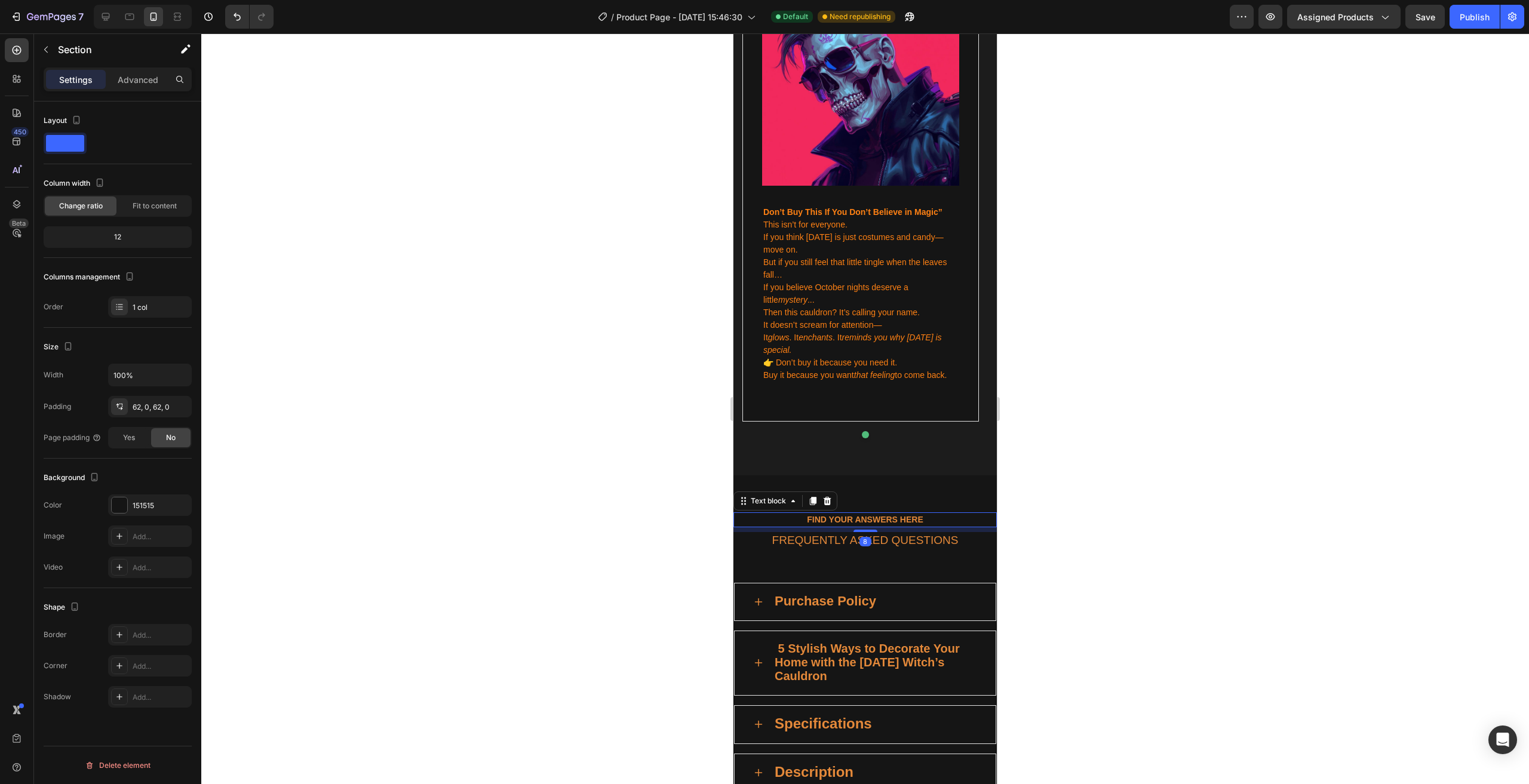
click at [867, 513] on p "FIND YOUR ANSWERS HERE" at bounding box center [865, 519] width 242 height 13
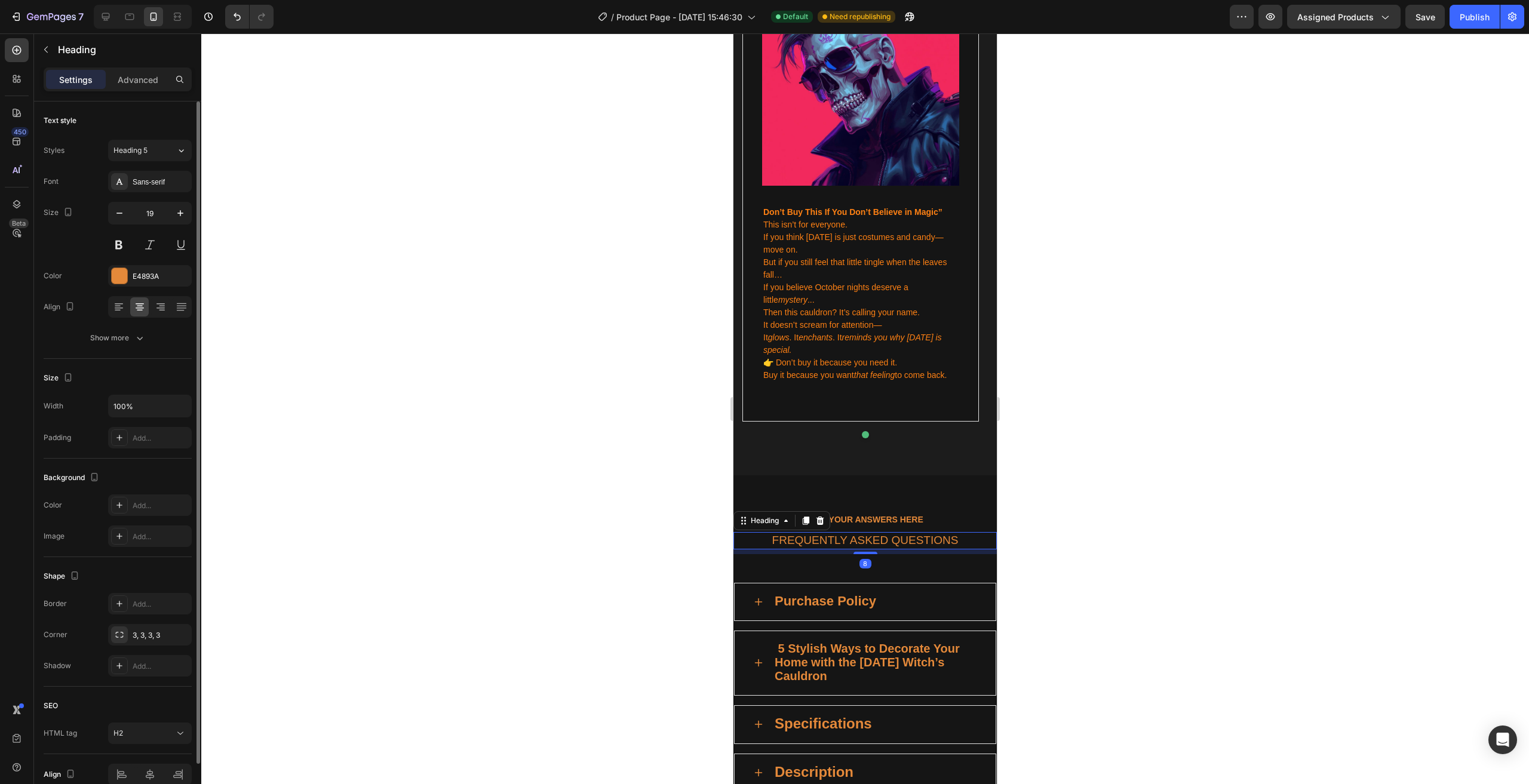
click at [889, 532] on h2 "FREQUENTLY ASKED QUESTIONS" at bounding box center [865, 541] width 263 height 18
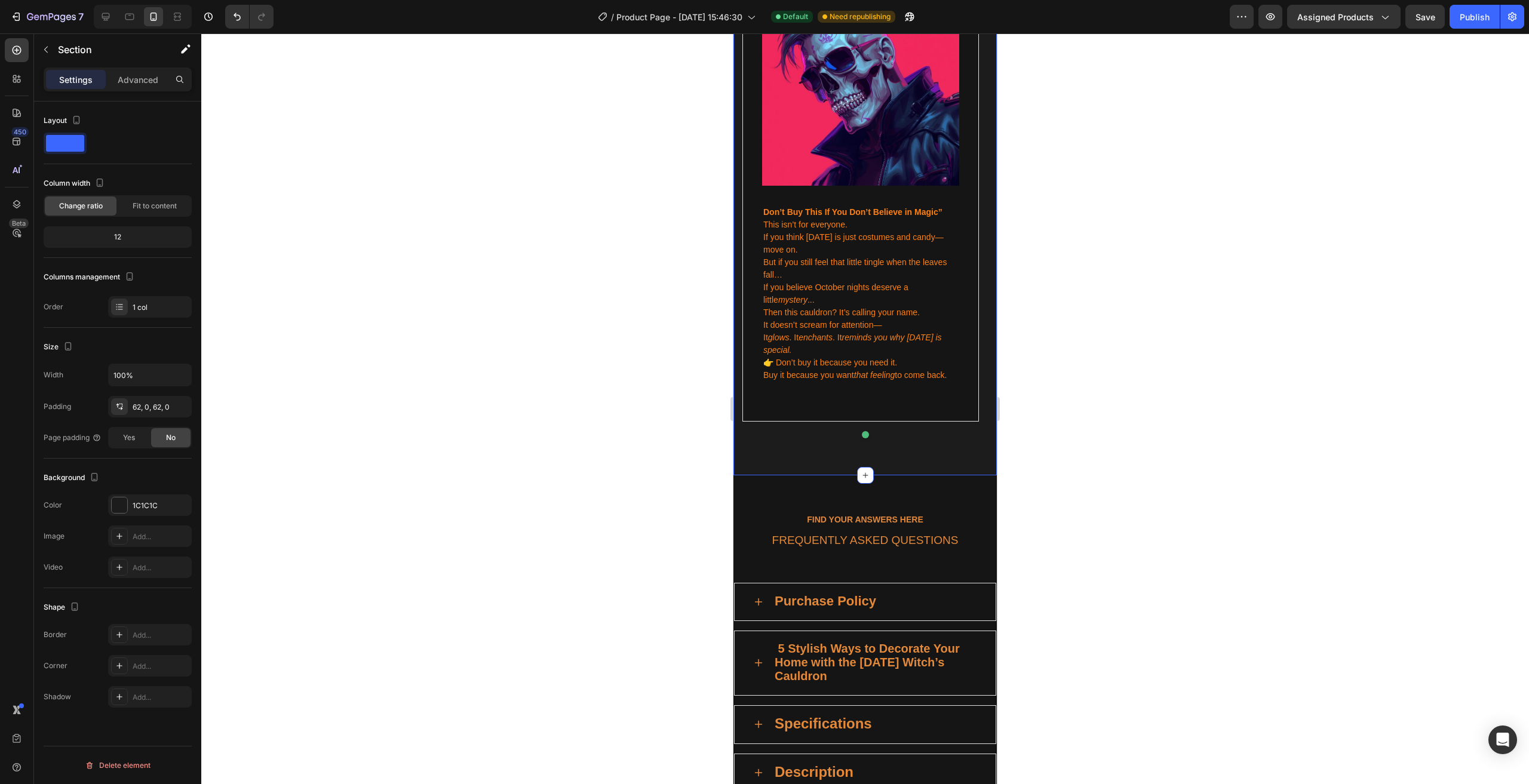
click at [138, 238] on div "12" at bounding box center [118, 237] width 143 height 17
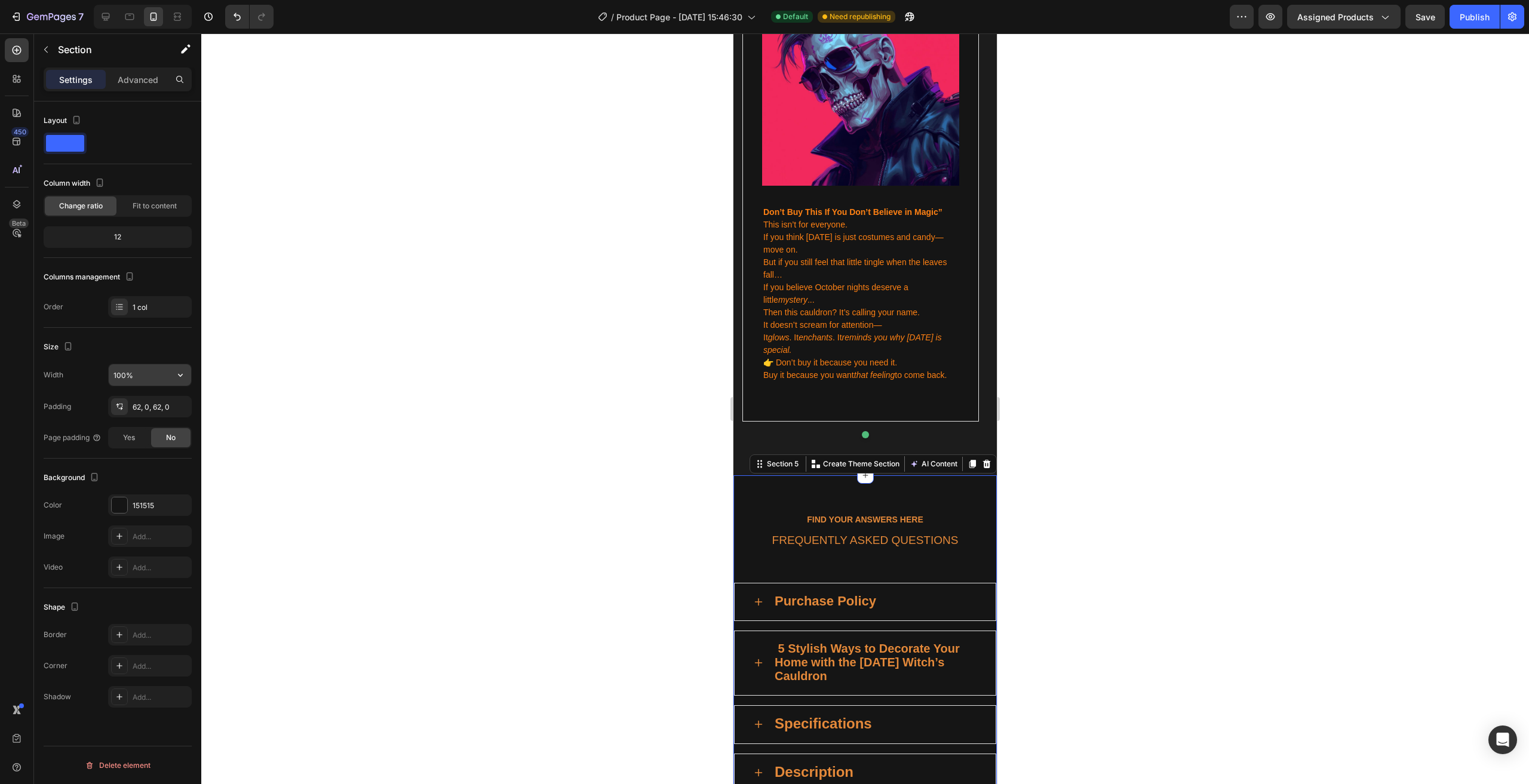
click at [166, 378] on input "100%" at bounding box center [150, 374] width 83 height 21
click at [178, 374] on icon "button" at bounding box center [180, 375] width 12 height 12
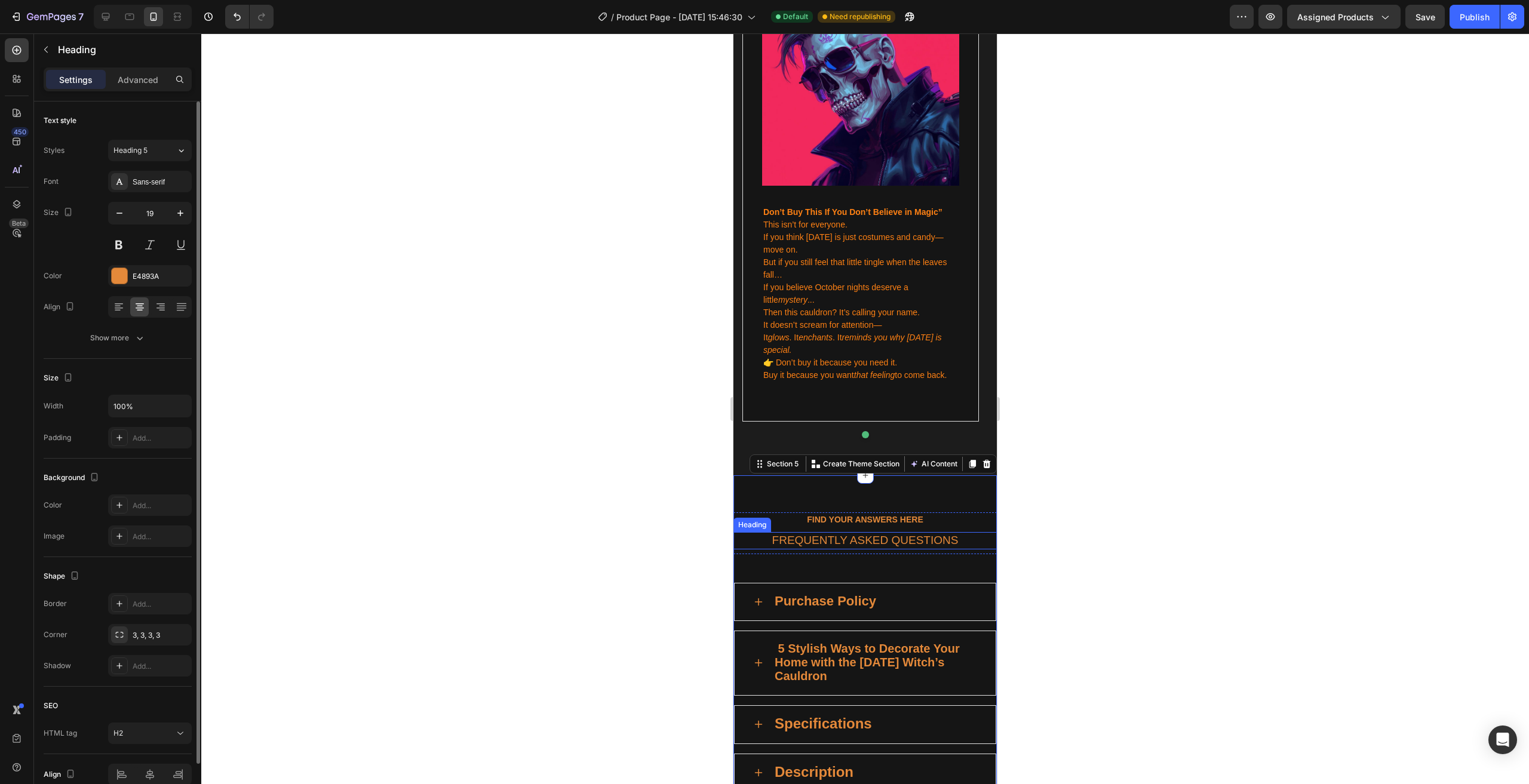
click at [863, 532] on h2 "FREQUENTLY ASKED QUESTIONS" at bounding box center [865, 541] width 263 height 18
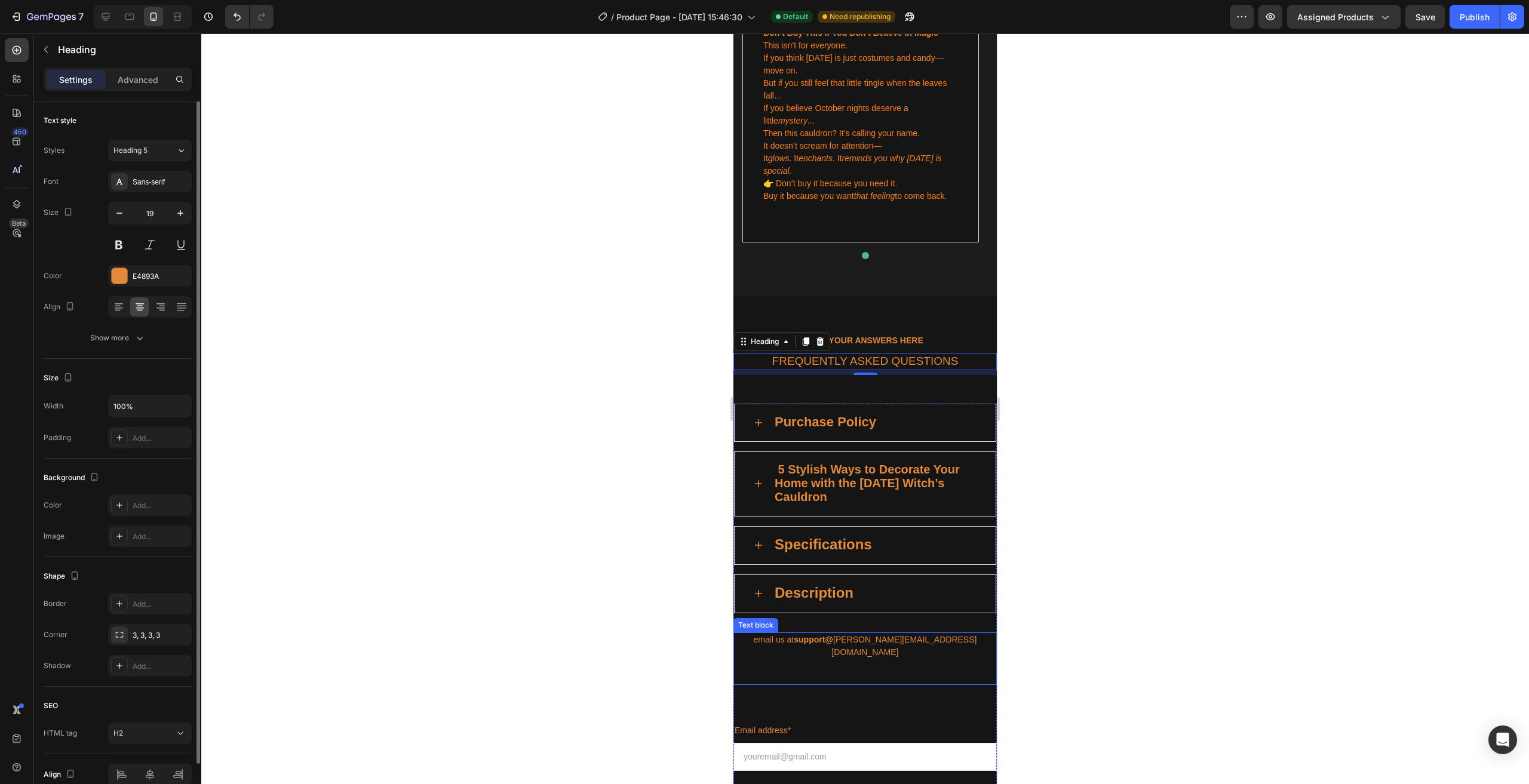
click at [917, 635] on span "email us at support@ [PERSON_NAME][EMAIL_ADDRESS][DOMAIN_NAME]" at bounding box center [866, 646] width 223 height 22
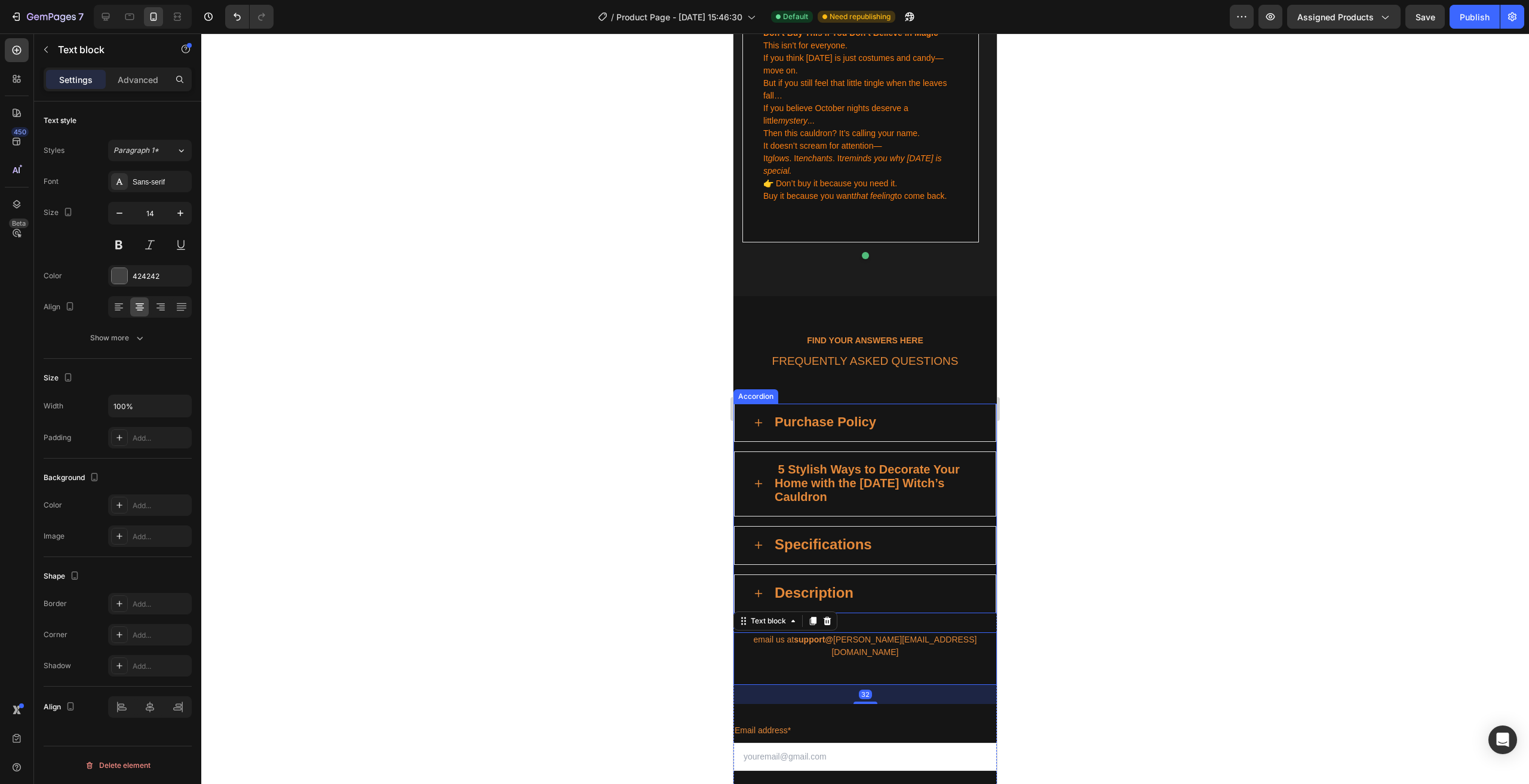
scroll to position [2377, 0]
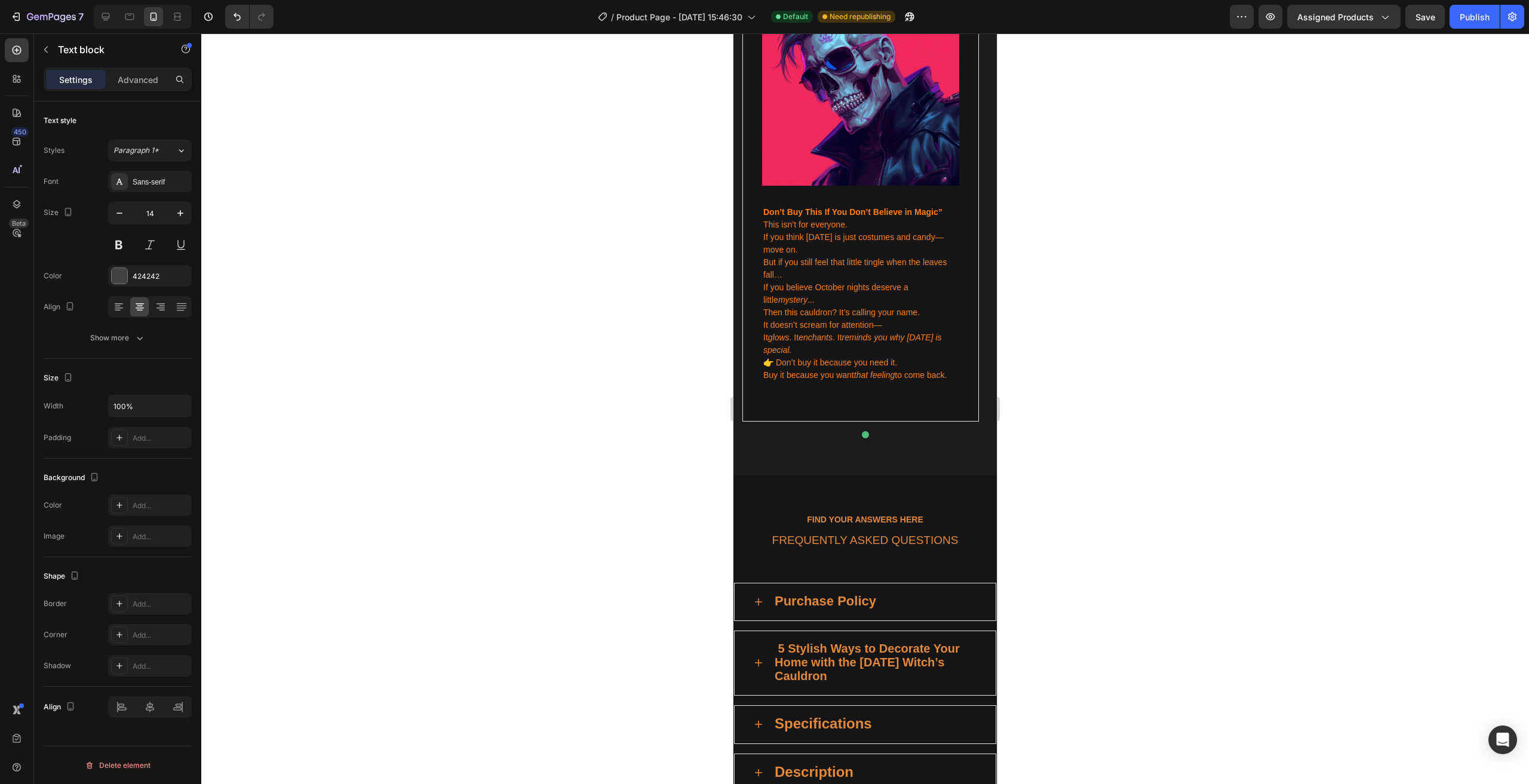
drag, startPoint x: 1116, startPoint y: 487, endPoint x: 1098, endPoint y: 512, distance: 30.8
click at [1116, 488] on div at bounding box center [865, 408] width 1327 height 751
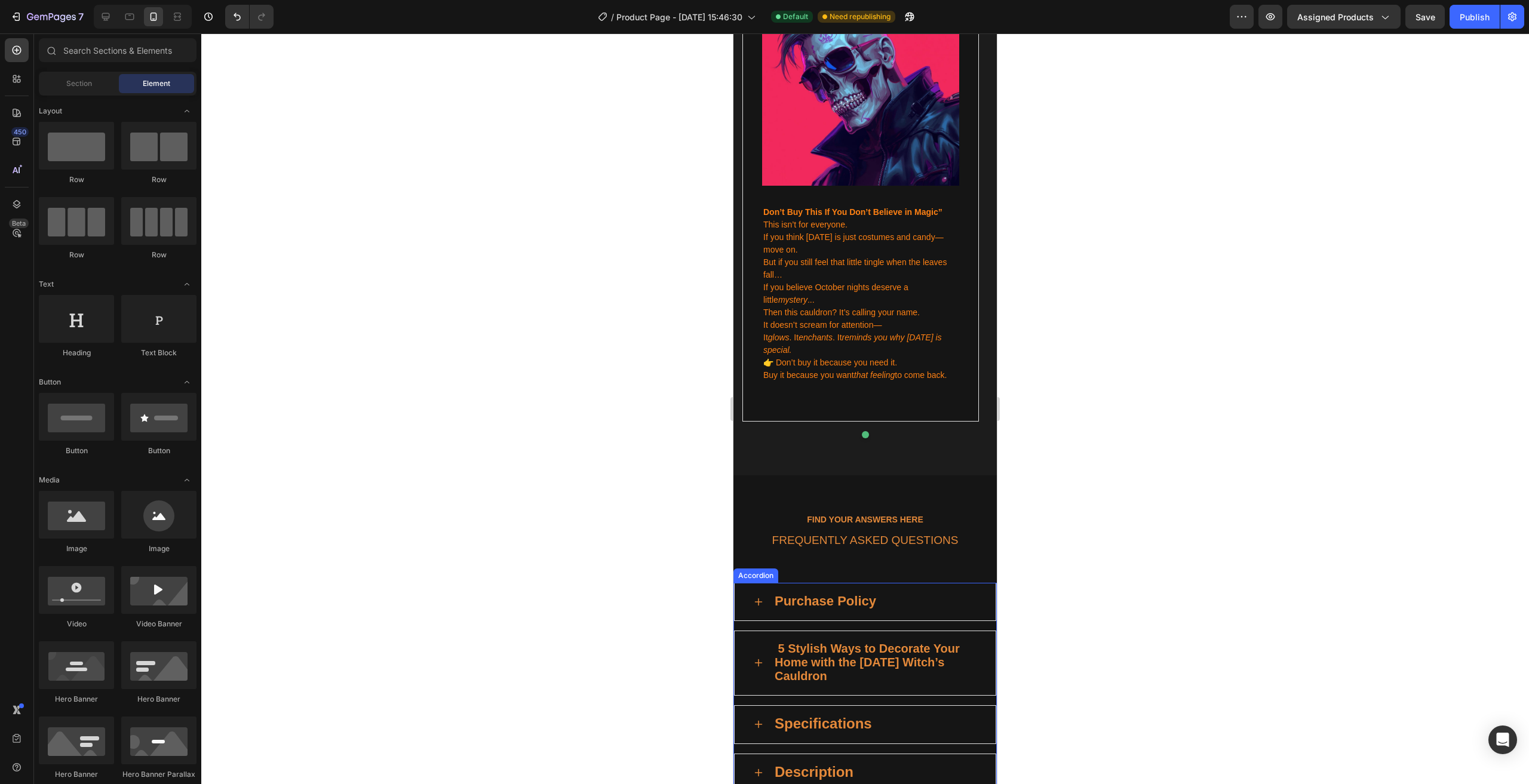
scroll to position [2556, 0]
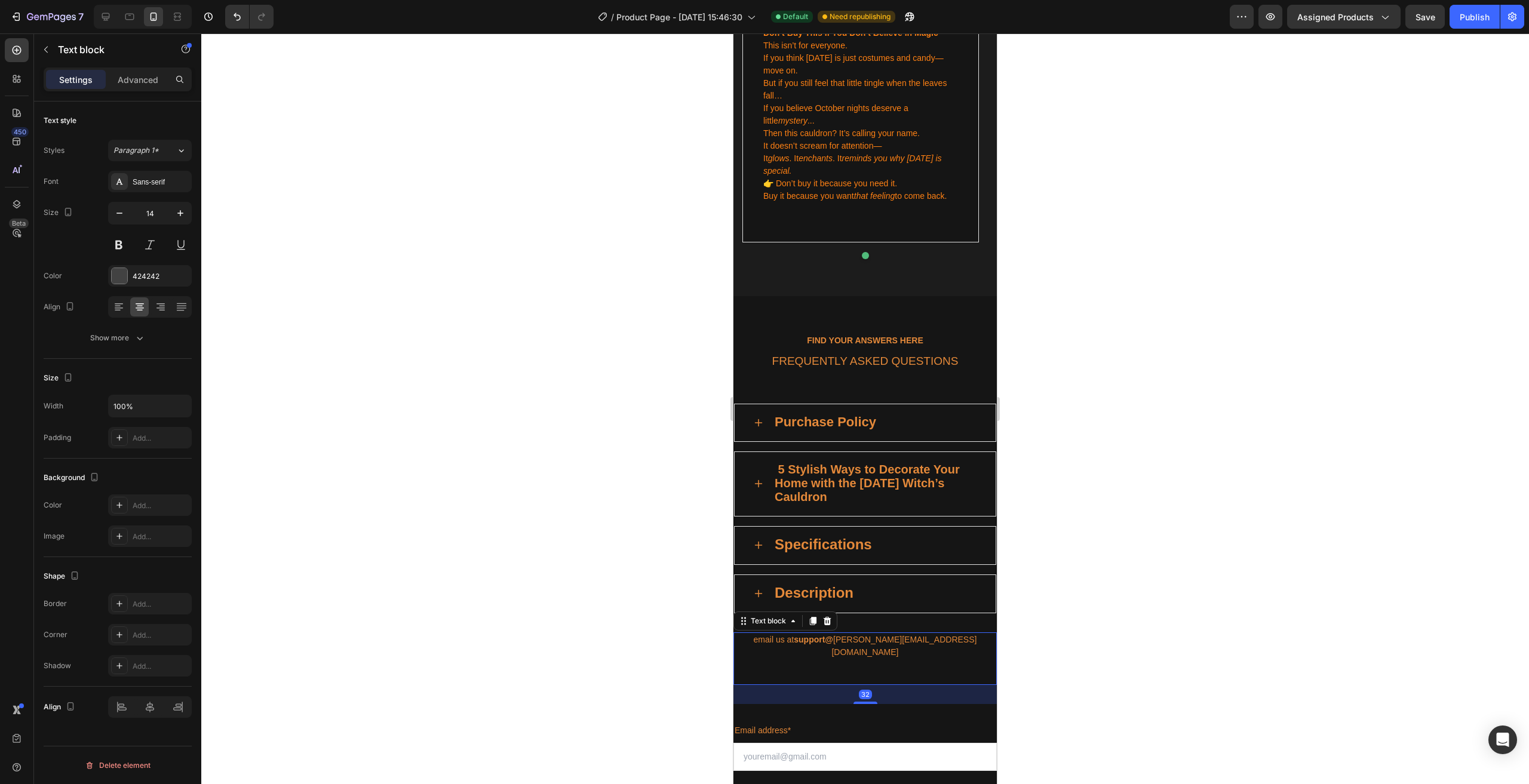
click at [782, 635] on span "email us at support@ [PERSON_NAME][EMAIL_ADDRESS][DOMAIN_NAME]" at bounding box center [866, 646] width 223 height 22
click at [833, 635] on strong "support@" at bounding box center [813, 640] width 39 height 10
click at [853, 635] on span "email us at support@ [PERSON_NAME][EMAIL_ADDRESS][DOMAIN_NAME]" at bounding box center [866, 646] width 223 height 22
drag, startPoint x: 851, startPoint y: 611, endPoint x: 906, endPoint y: 611, distance: 55.0
click at [906, 635] on span "email us at support@ [PERSON_NAME][EMAIL_ADDRESS][DOMAIN_NAME]" at bounding box center [866, 646] width 223 height 22
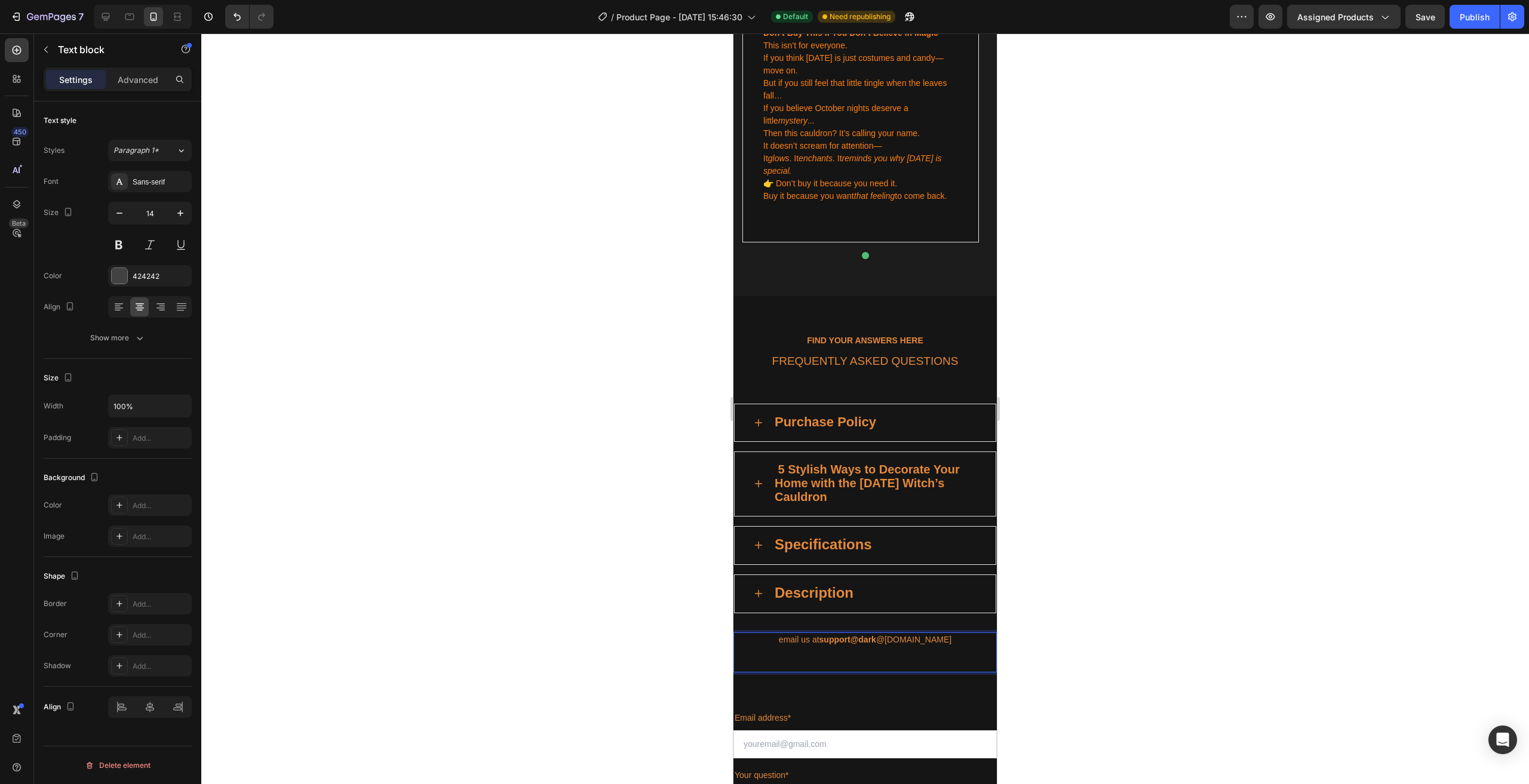
click at [876, 635] on strong "support@dark" at bounding box center [847, 640] width 56 height 10
drag, startPoint x: 873, startPoint y: 609, endPoint x: 886, endPoint y: 610, distance: 13.0
click at [876, 635] on strong "support@dark" at bounding box center [847, 640] width 56 height 10
drag, startPoint x: 873, startPoint y: 608, endPoint x: 885, endPoint y: 613, distance: 13.0
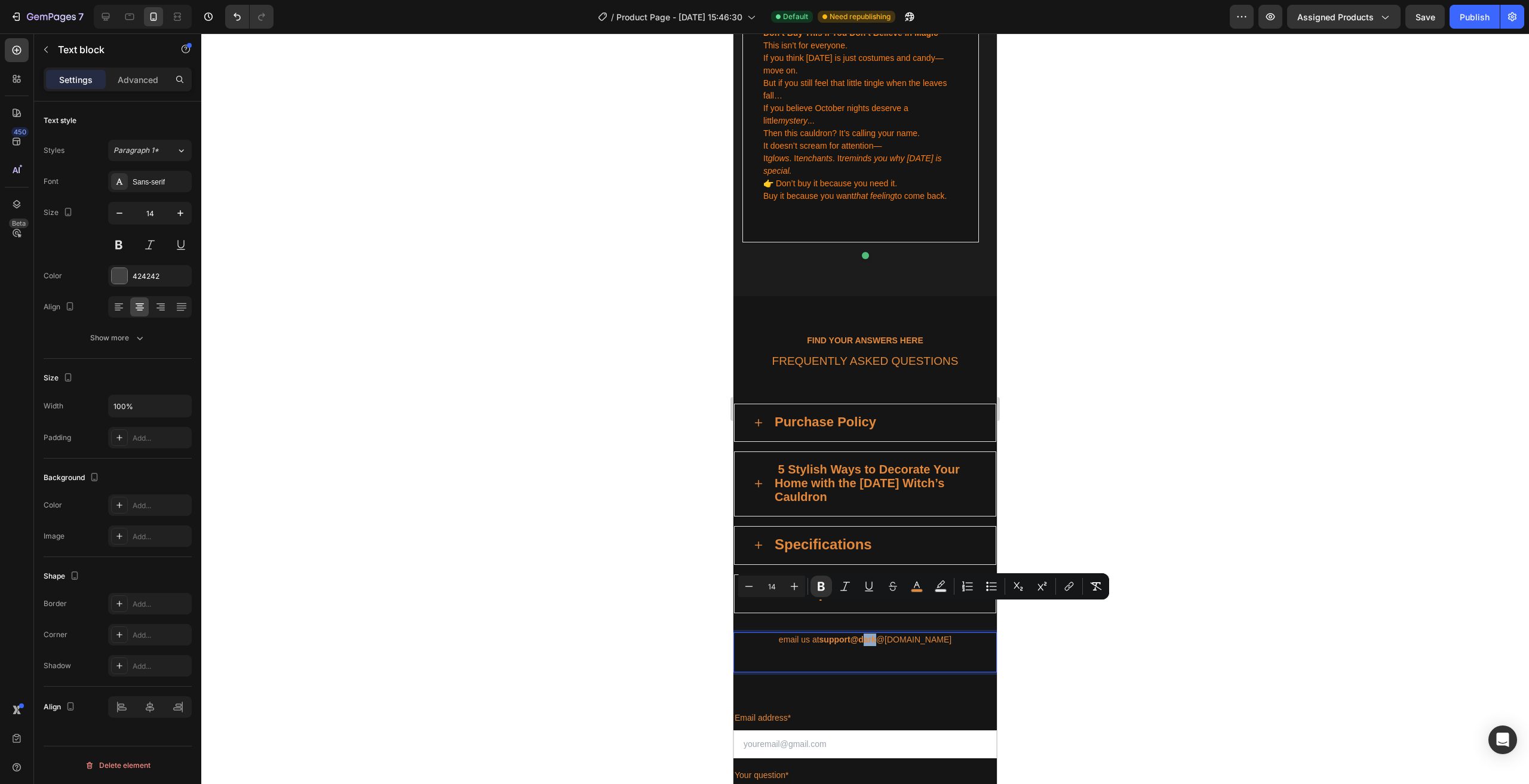
click at [889, 635] on span "email us at support@dark @[DOMAIN_NAME]" at bounding box center [865, 640] width 172 height 10
click at [876, 635] on strong "support@dark" at bounding box center [847, 640] width 56 height 10
click at [883, 646] on p "Rich Text Editor. Editing area: main" at bounding box center [865, 658] width 261 height 25
drag, startPoint x: 870, startPoint y: 607, endPoint x: 887, endPoint y: 611, distance: 17.5
click at [876, 635] on strong "support@dark" at bounding box center [847, 640] width 56 height 10
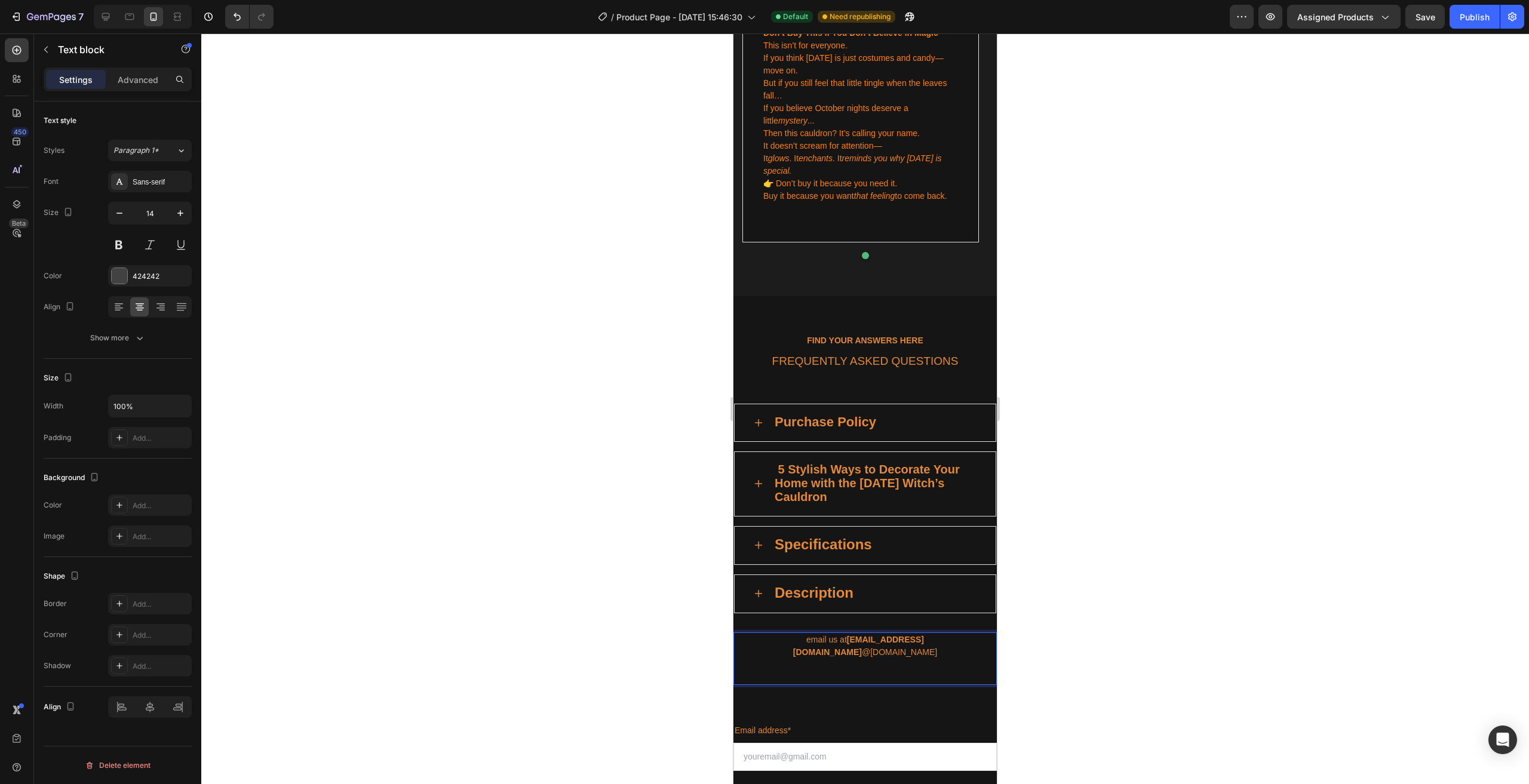
click at [854, 635] on strong "[EMAIL_ADDRESS][DOMAIN_NAME]" at bounding box center [858, 646] width 131 height 22
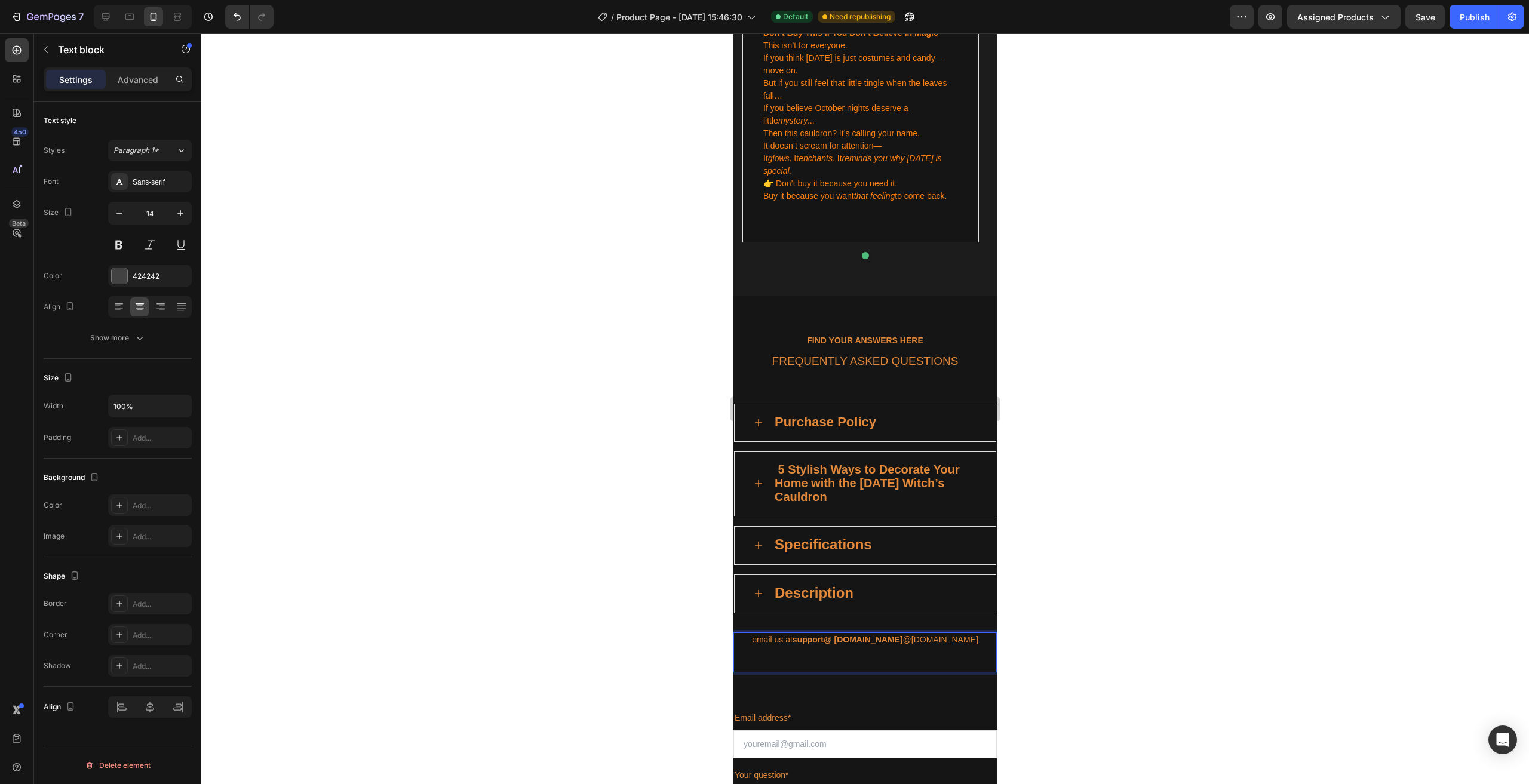
click at [894, 646] on p "Rich Text Editor. Editing area: main" at bounding box center [865, 658] width 261 height 25
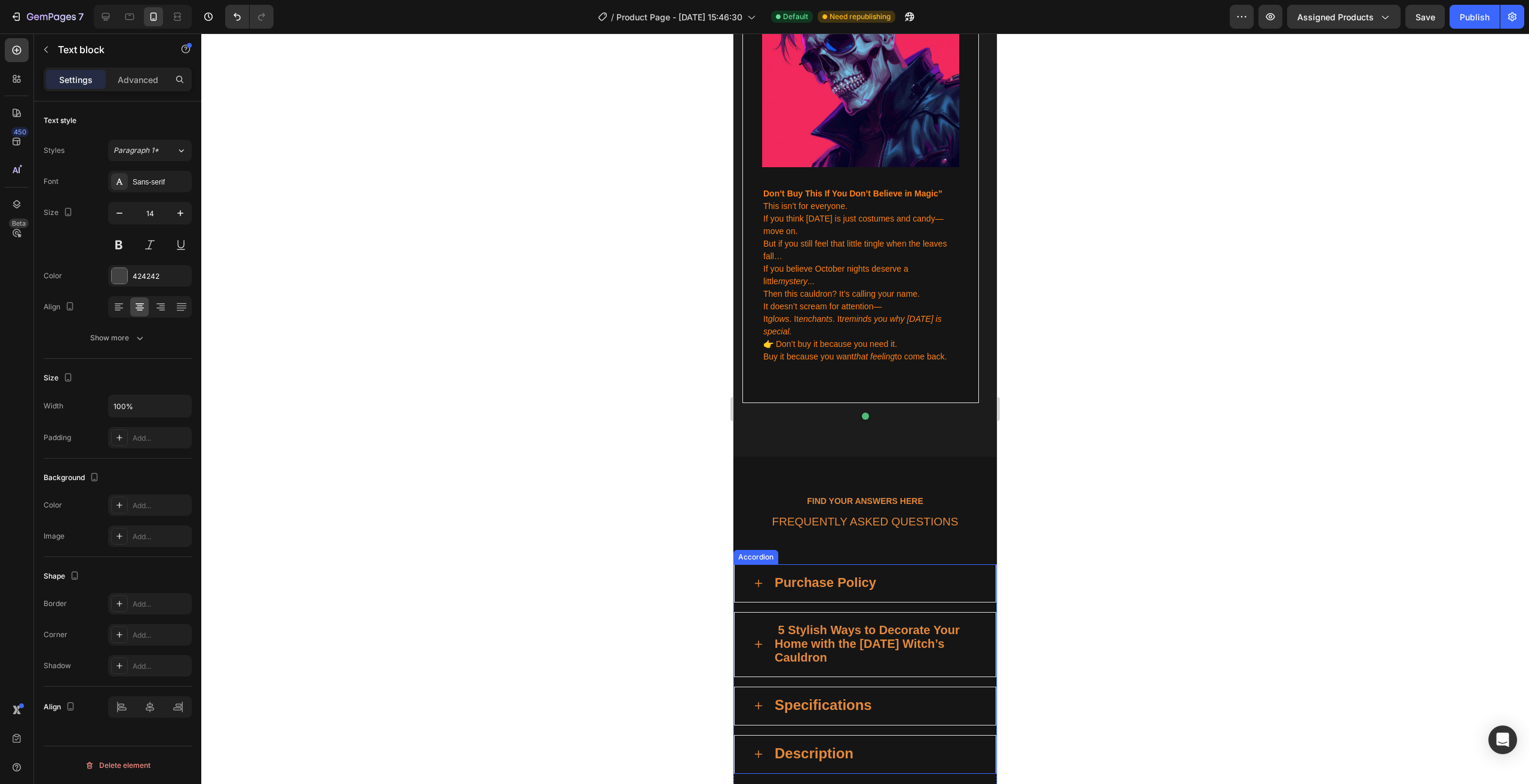
scroll to position [2455, 0]
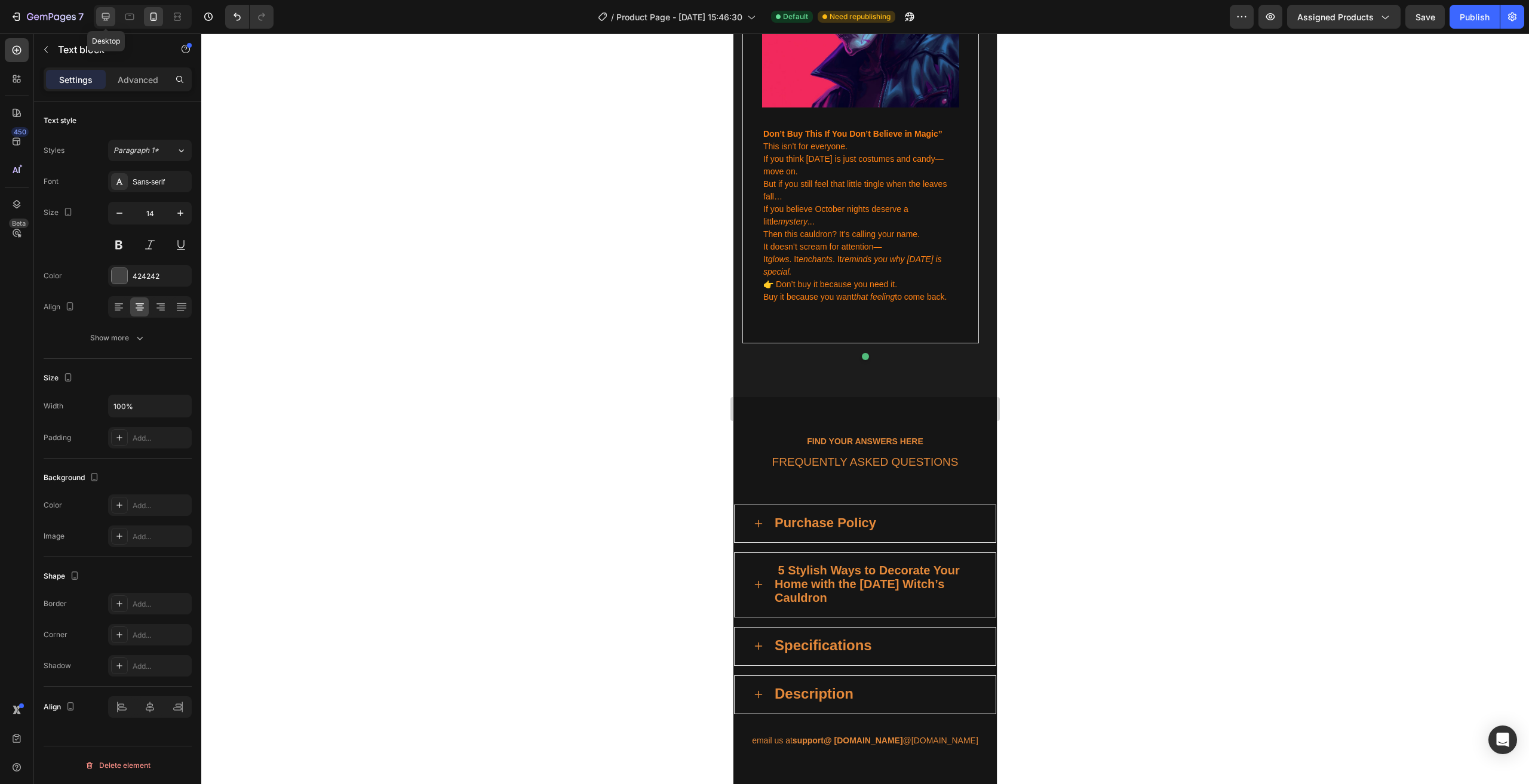
drag, startPoint x: 104, startPoint y: 18, endPoint x: 112, endPoint y: 25, distance: 10.6
click at [104, 18] on icon at bounding box center [106, 17] width 8 height 8
type input "16"
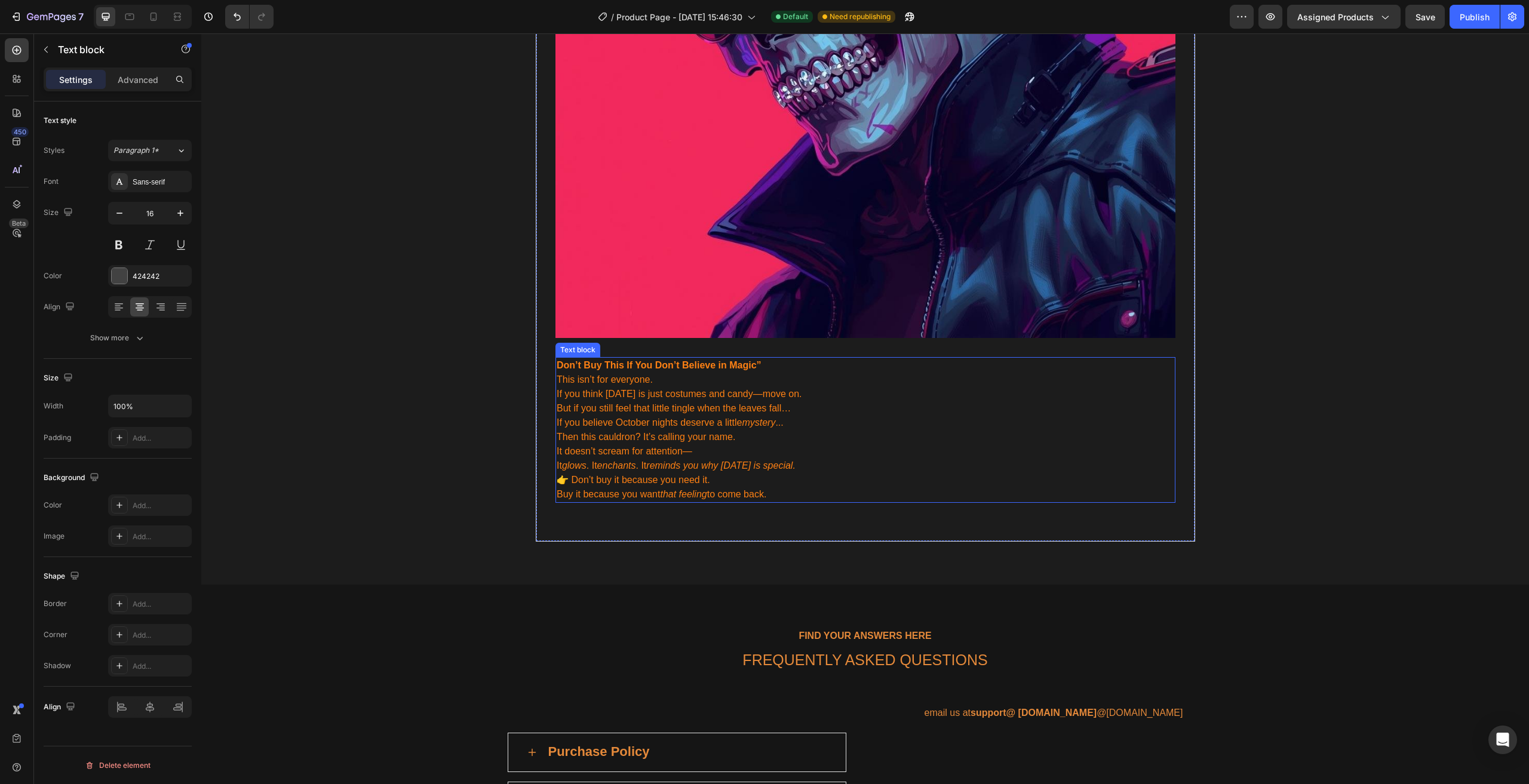
scroll to position [3272, 0]
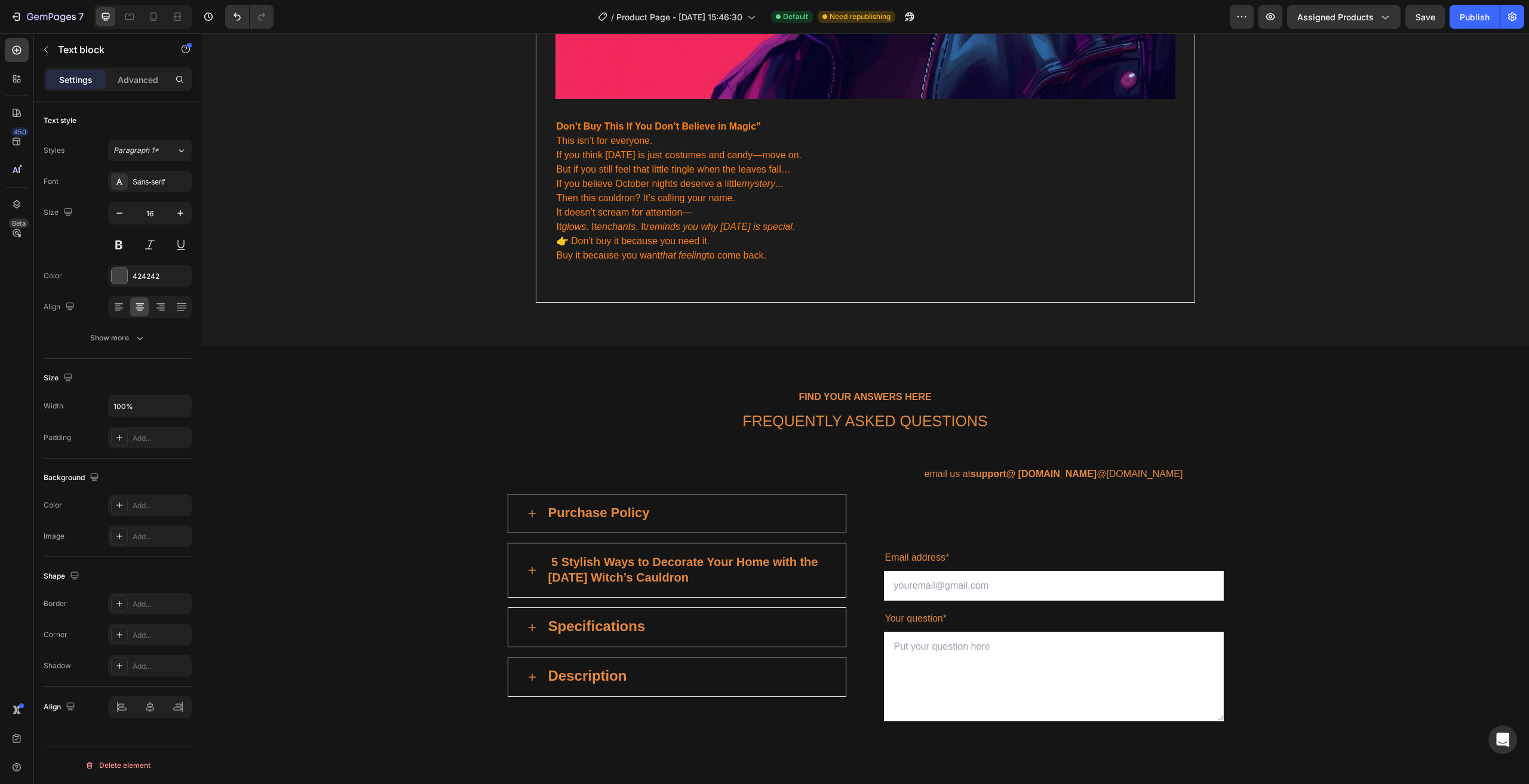
click at [988, 468] on span "email us at support@ [DOMAIN_NAME] @[DOMAIN_NAME]" at bounding box center [1054, 473] width 259 height 10
click at [957, 467] on p "email us at support@ [DOMAIN_NAME] @[DOMAIN_NAME]" at bounding box center [1054, 474] width 337 height 15
click at [932, 467] on p "email us at support@ [DOMAIN_NAME] @[DOMAIN_NAME]" at bounding box center [1054, 474] width 337 height 15
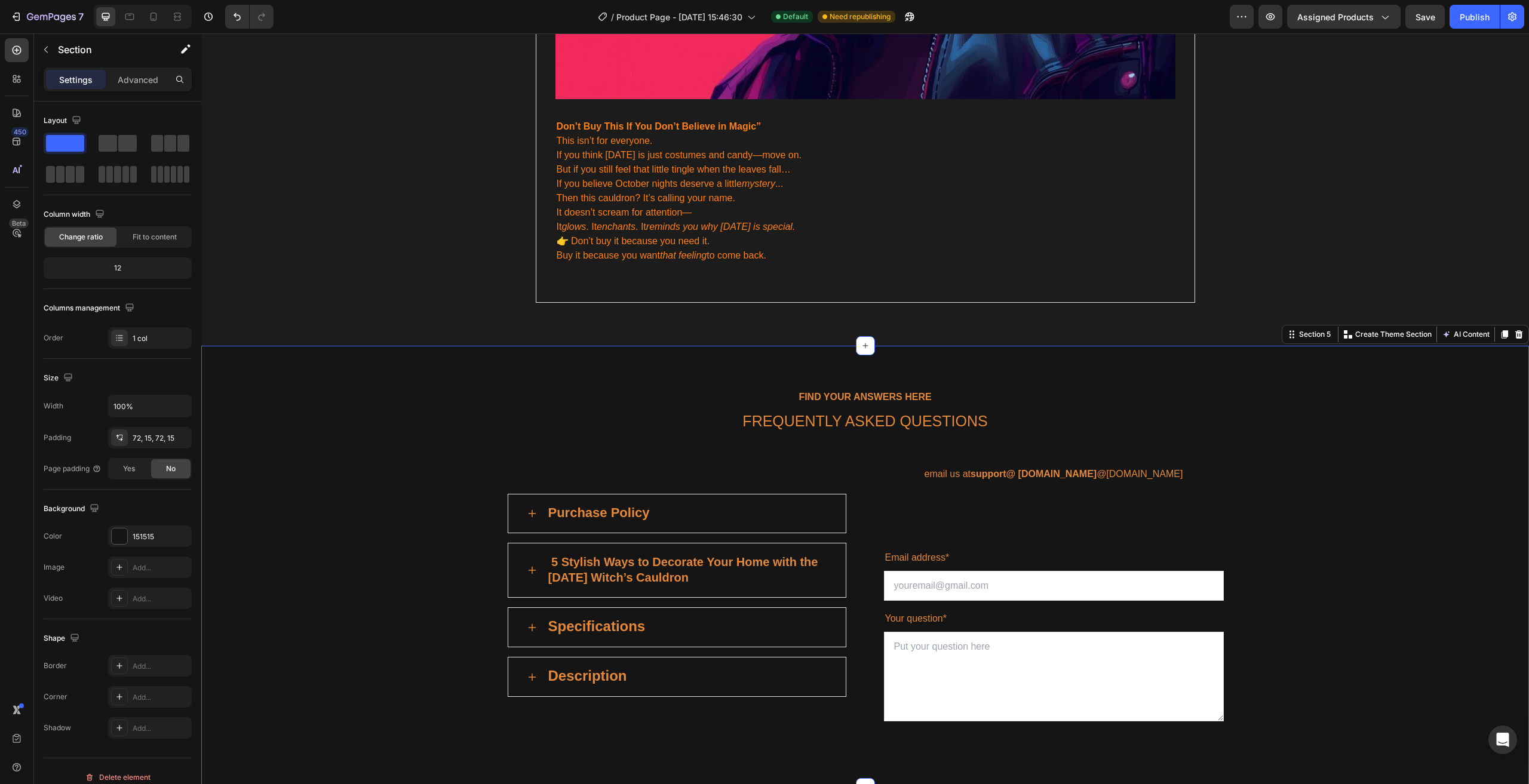
click at [1221, 371] on div "FIND YOUR ANSWERS HERE Text block FREQUENTLY ASKED QUESTIONS Heading Row Purcha…" at bounding box center [865, 567] width 1327 height 442
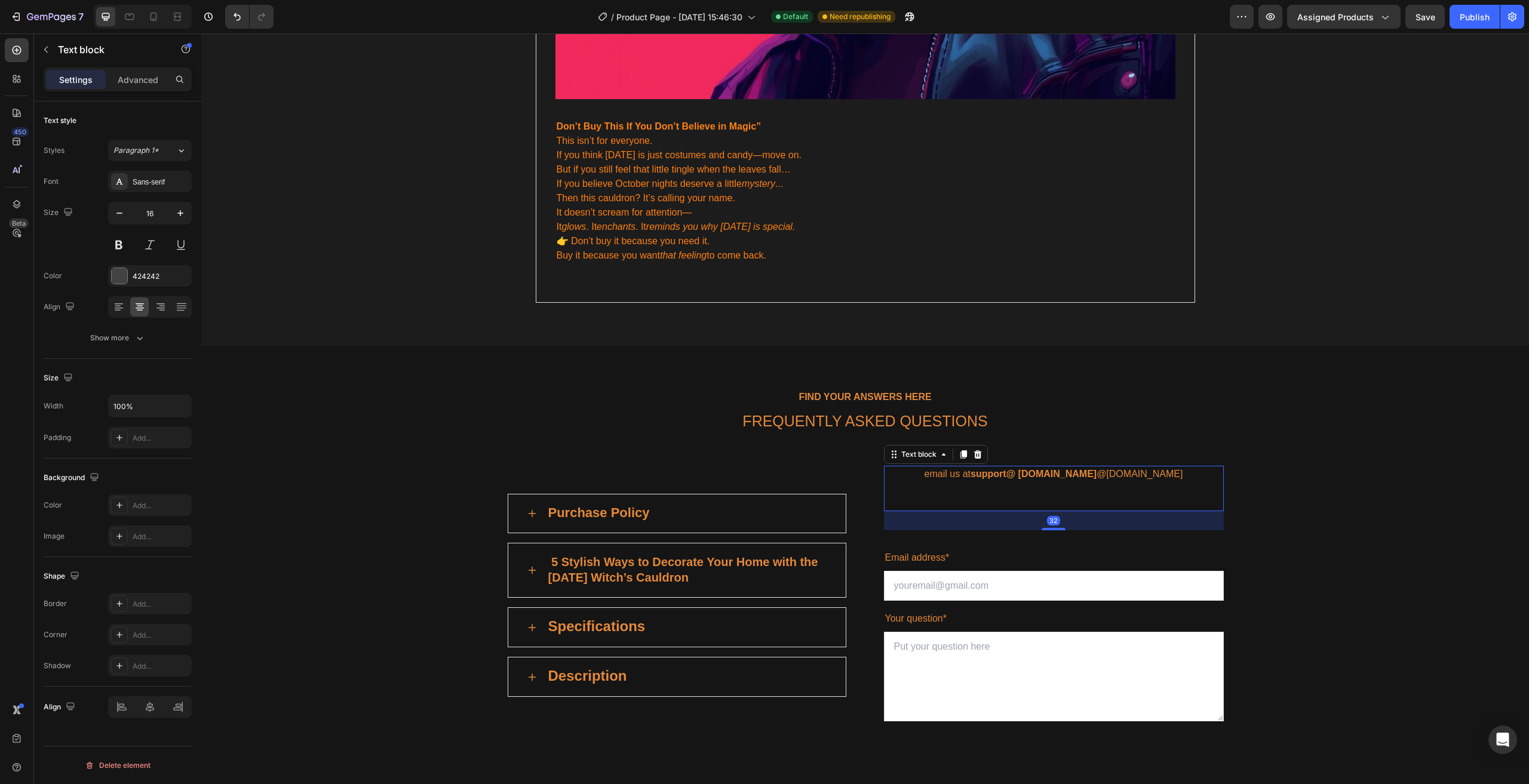
click at [1056, 468] on strong "support@ [DOMAIN_NAME]" at bounding box center [1034, 473] width 126 height 10
click at [161, 181] on div "Sans-serif" at bounding box center [160, 182] width 56 height 11
click at [162, 155] on div "Paragraph 1*" at bounding box center [144, 150] width 63 height 11
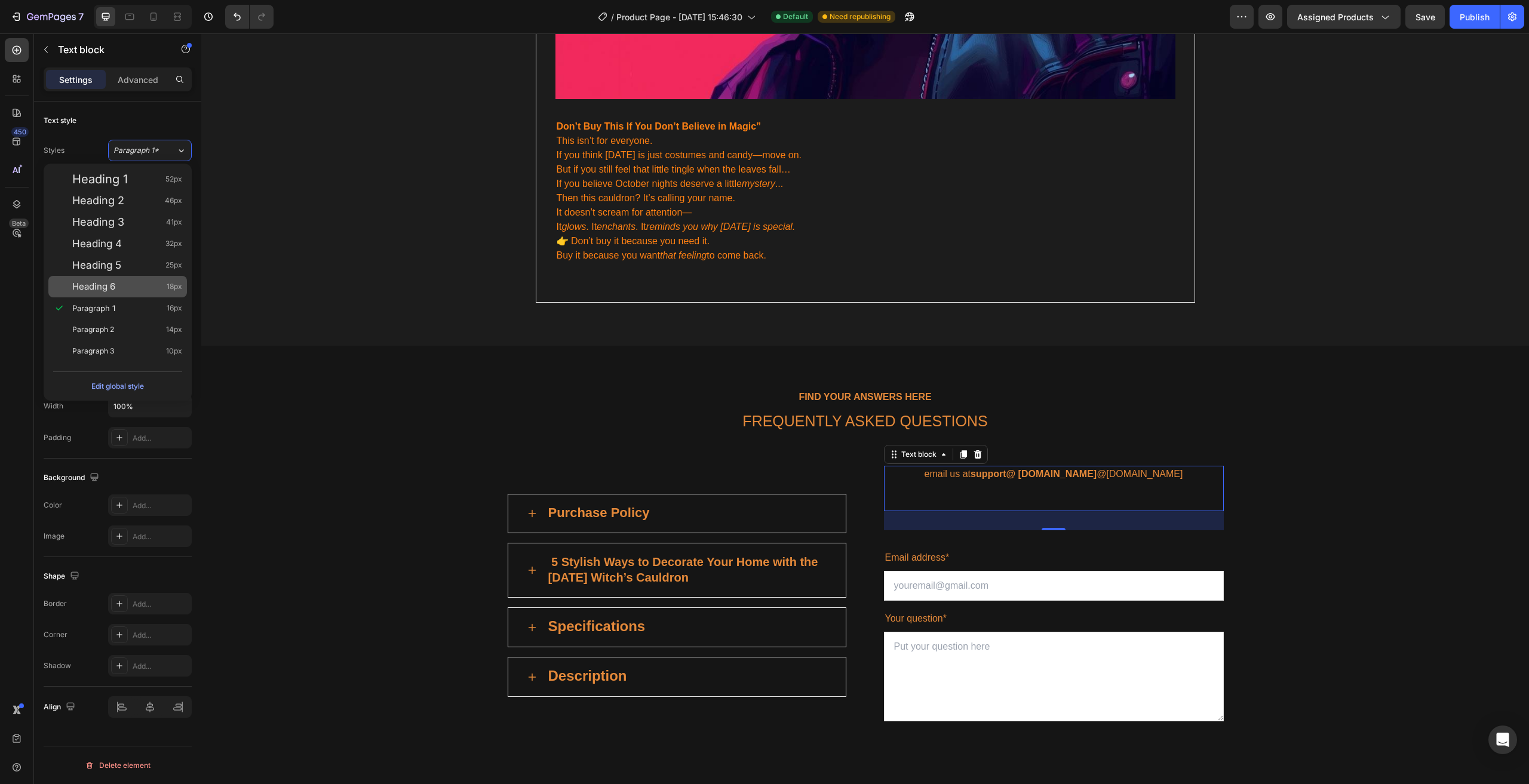
click at [137, 280] on div "Heading 6 18px" at bounding box center [118, 286] width 138 height 21
type input "18"
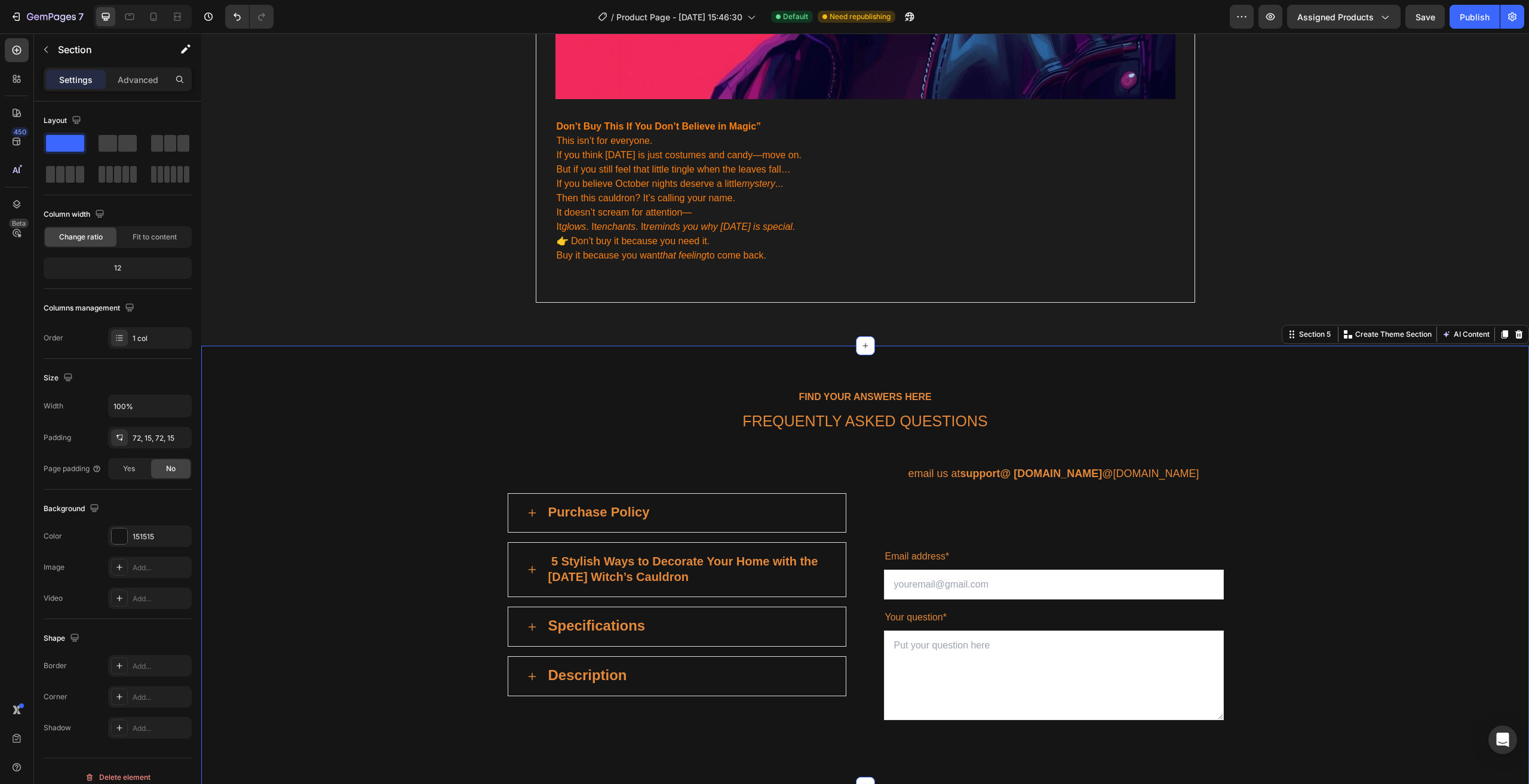
click at [713, 425] on div "FIND YOUR ANSWERS HERE Text block FREQUENTLY ASKED QUESTIONS Heading Row Purcha…" at bounding box center [865, 566] width 1310 height 354
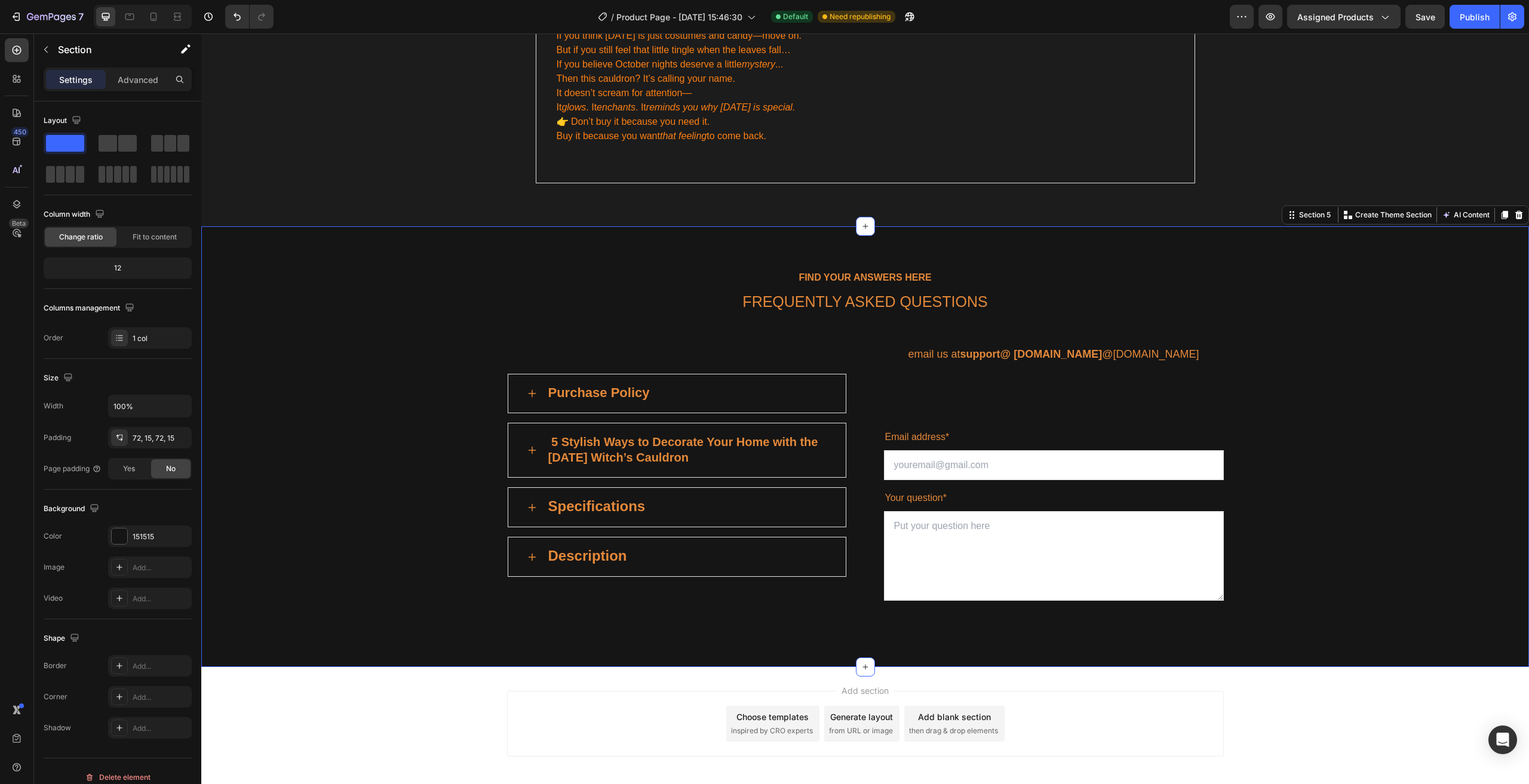
scroll to position [3429, 0]
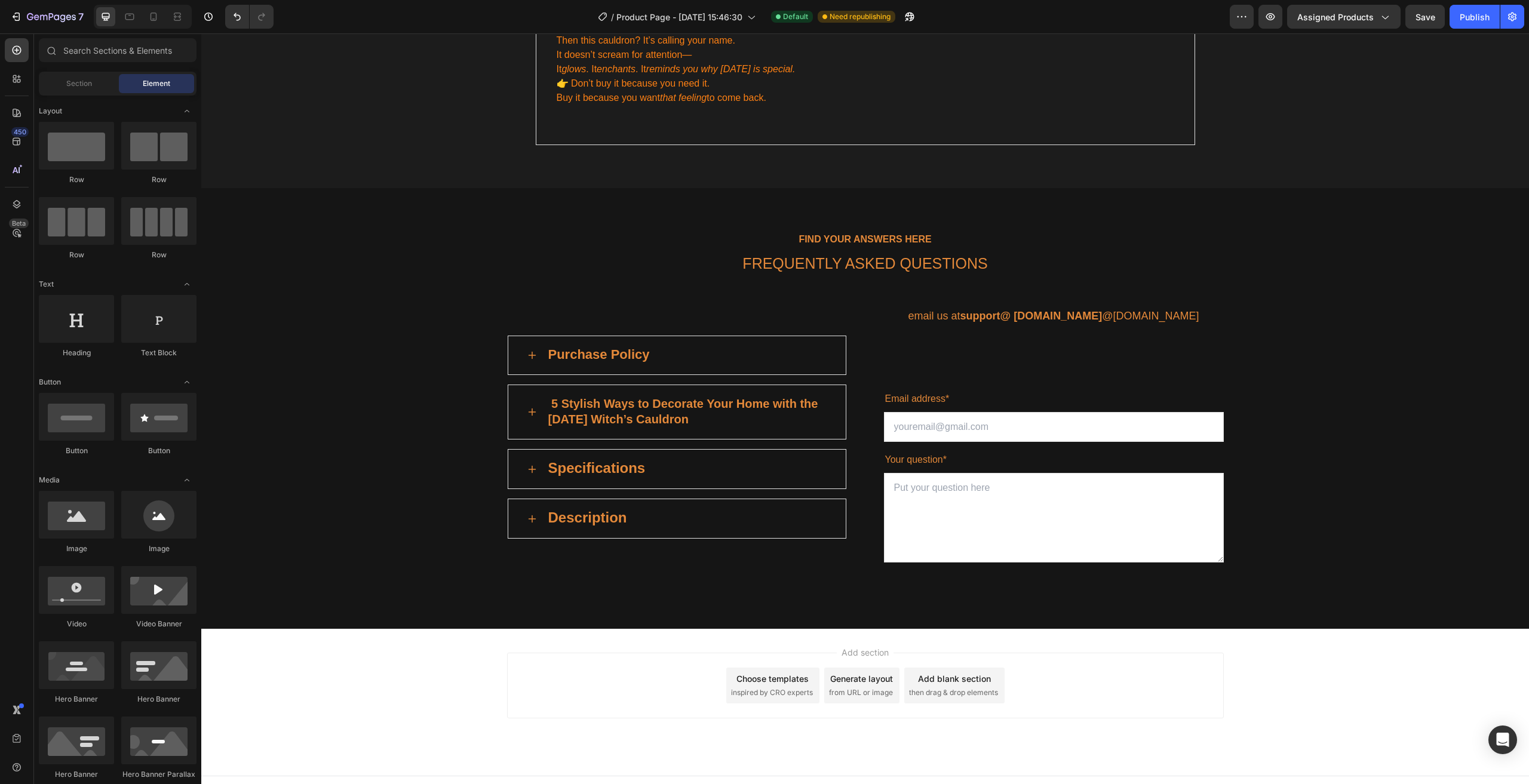
click at [356, 686] on div "Add section Choose templates inspired by CRO experts Generate layout from URL o…" at bounding box center [865, 702] width 1327 height 147
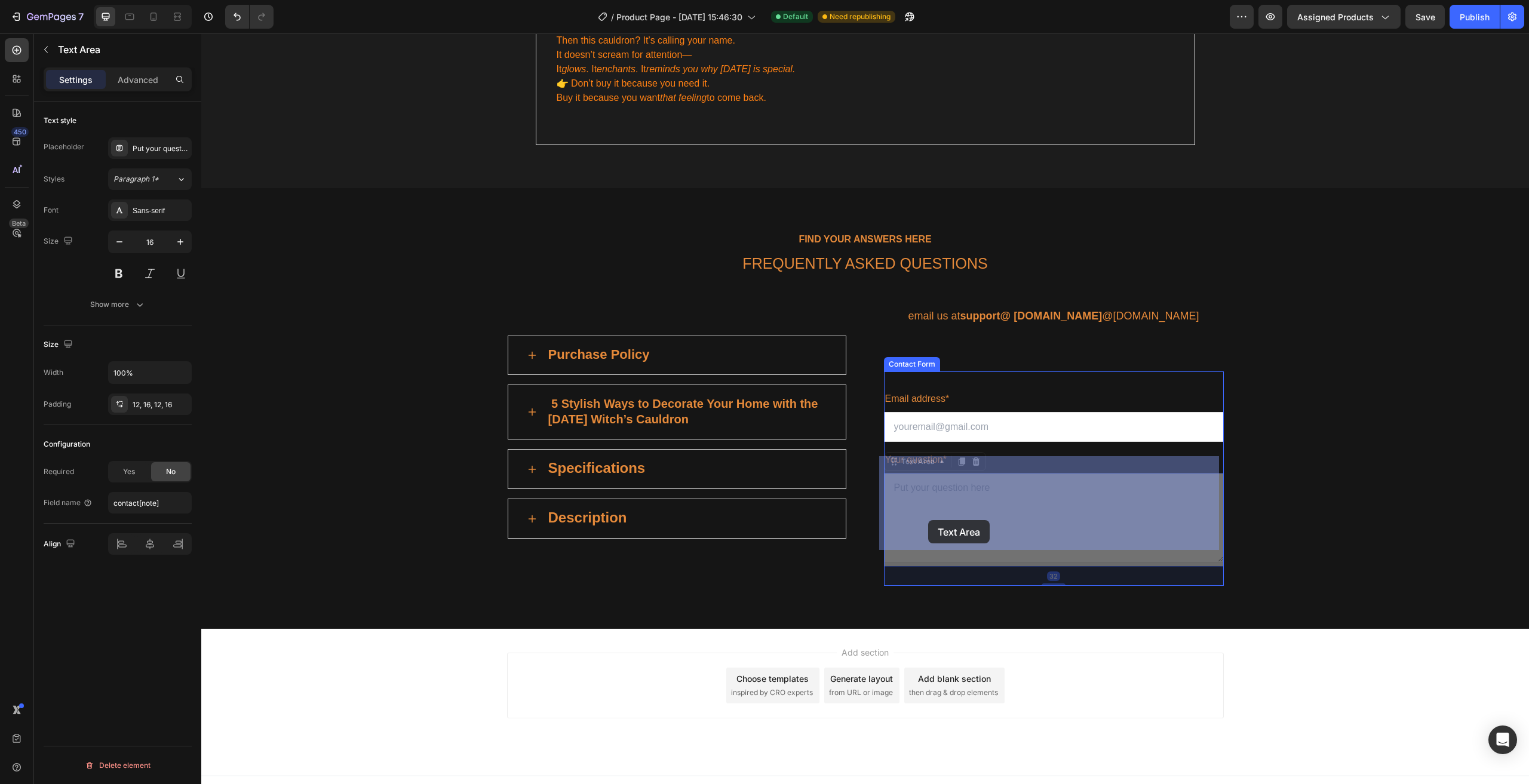
drag, startPoint x: 926, startPoint y: 536, endPoint x: 927, endPoint y: 525, distance: 11.0
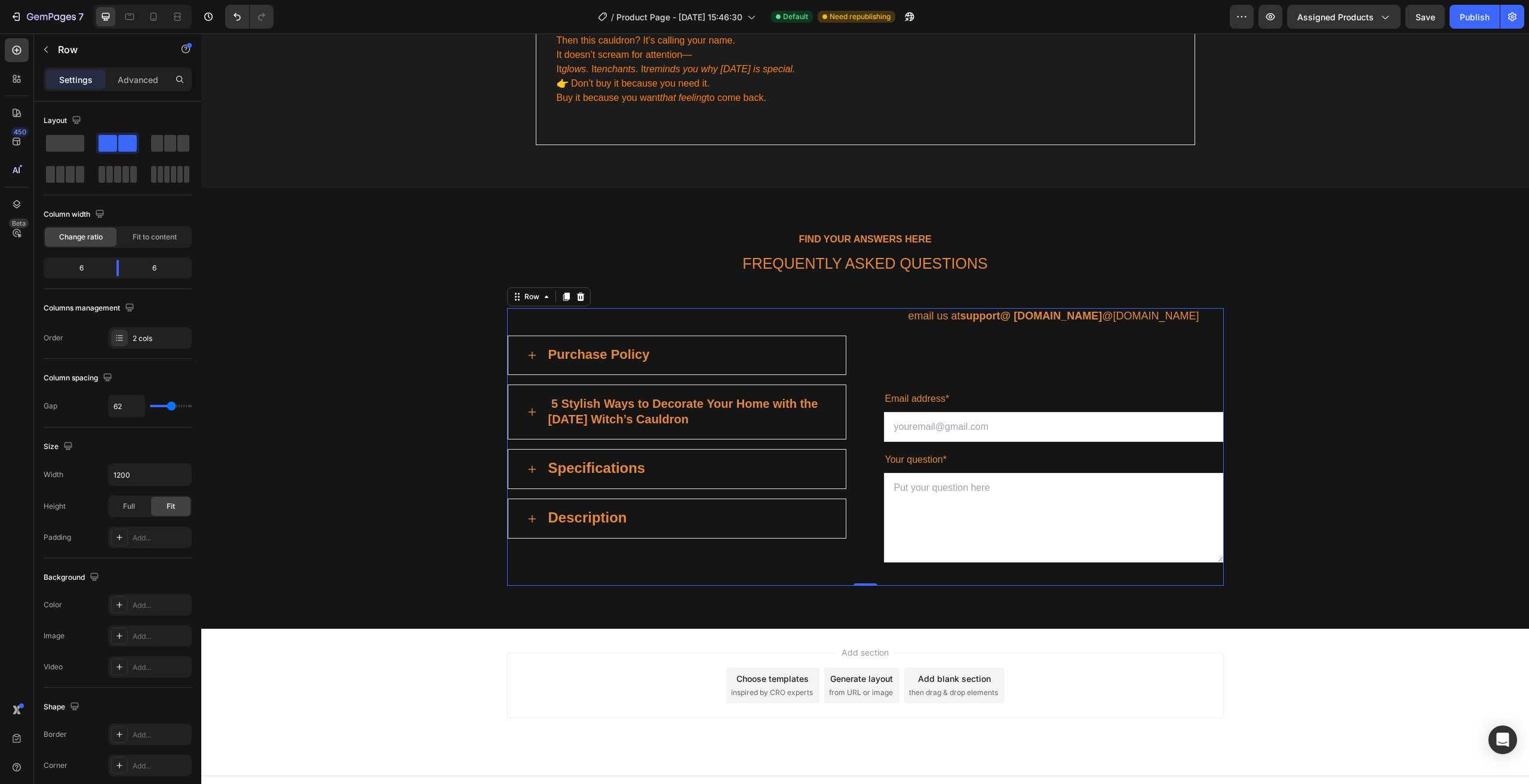
click at [842, 411] on div "Purchase Policy 5 Stylish Ways to Decorate Your Home with the [DATE] Witch’s Ca…" at bounding box center [865, 447] width 717 height 277
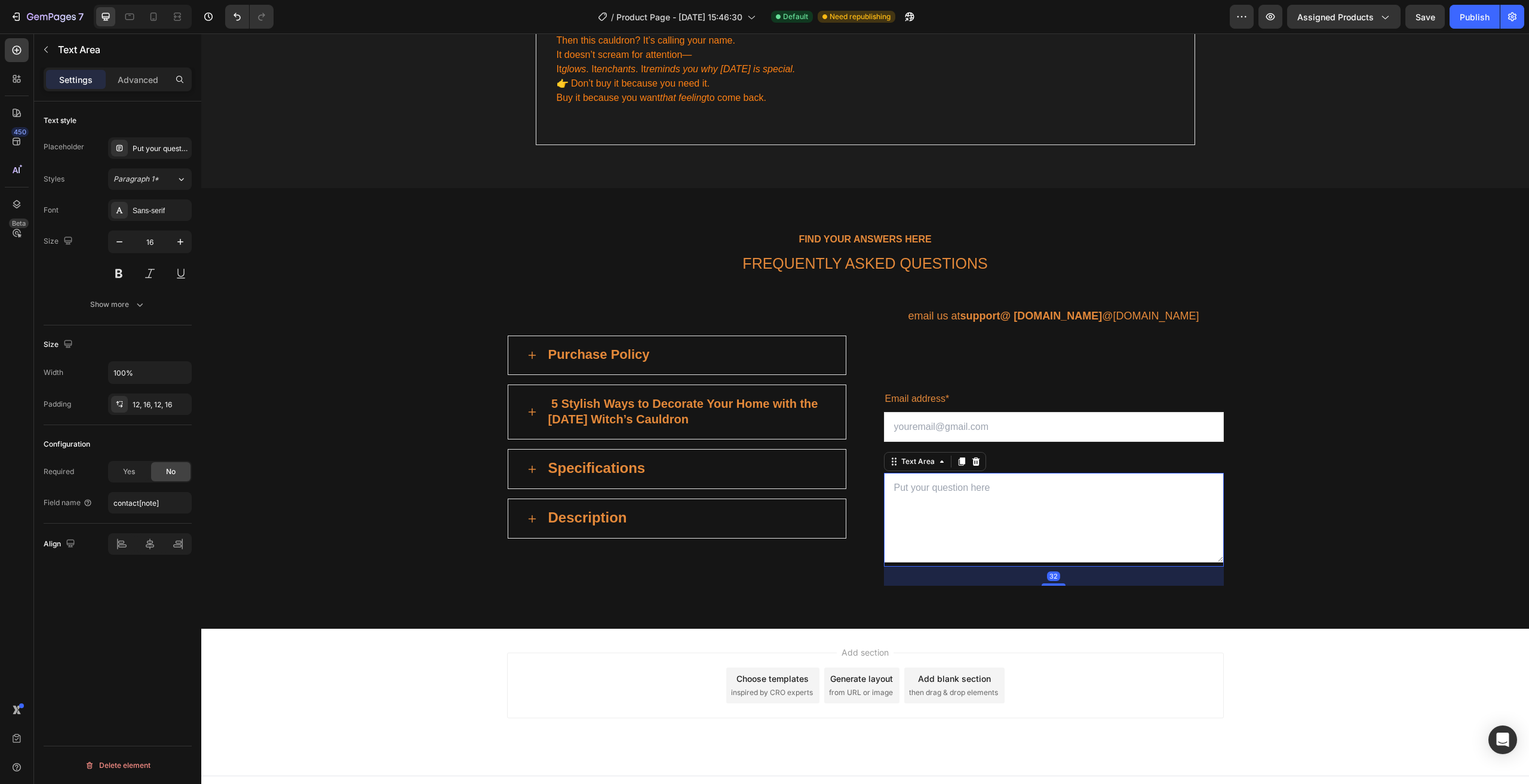
click at [1003, 506] on textarea at bounding box center [1054, 518] width 340 height 90
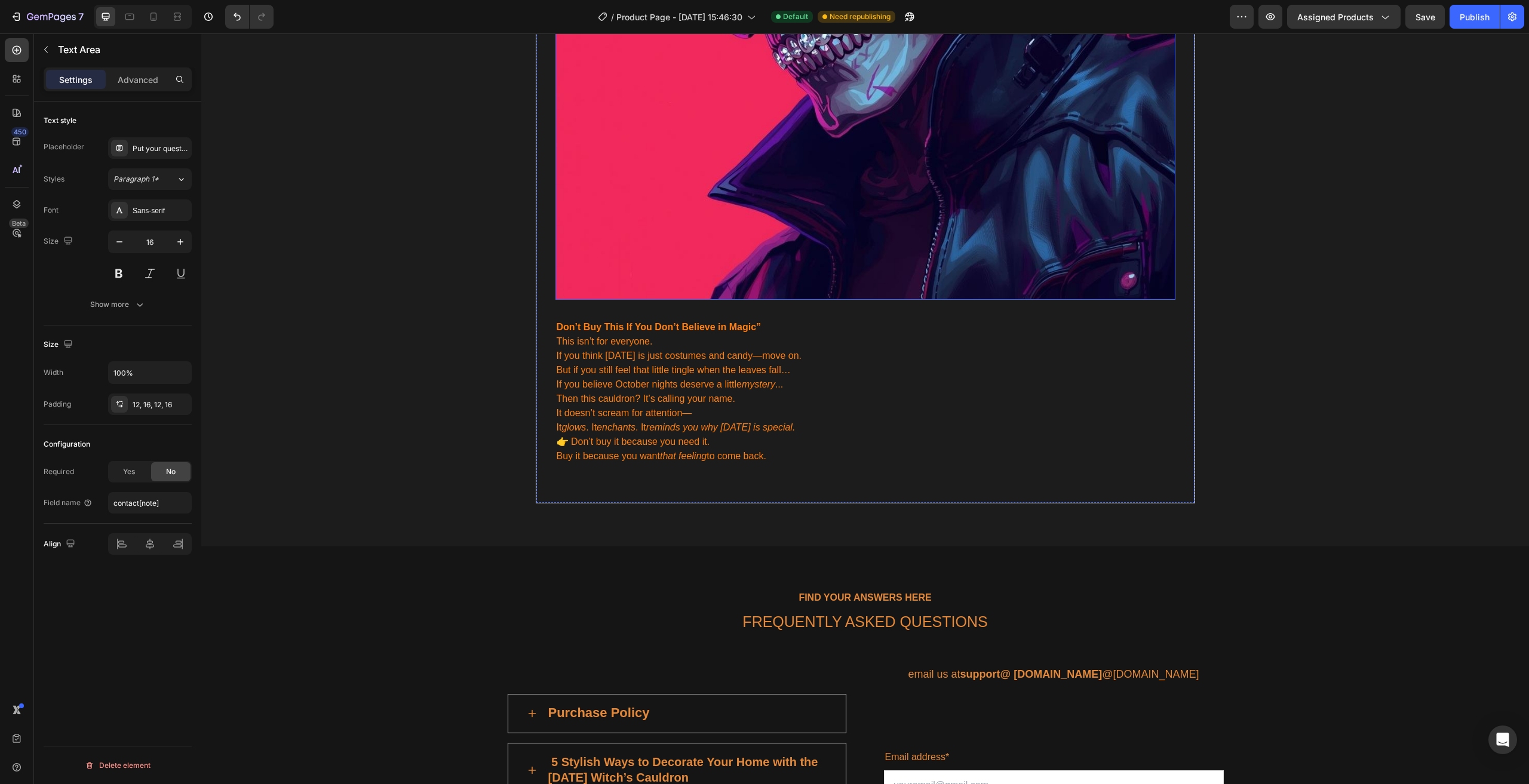
scroll to position [3012, 0]
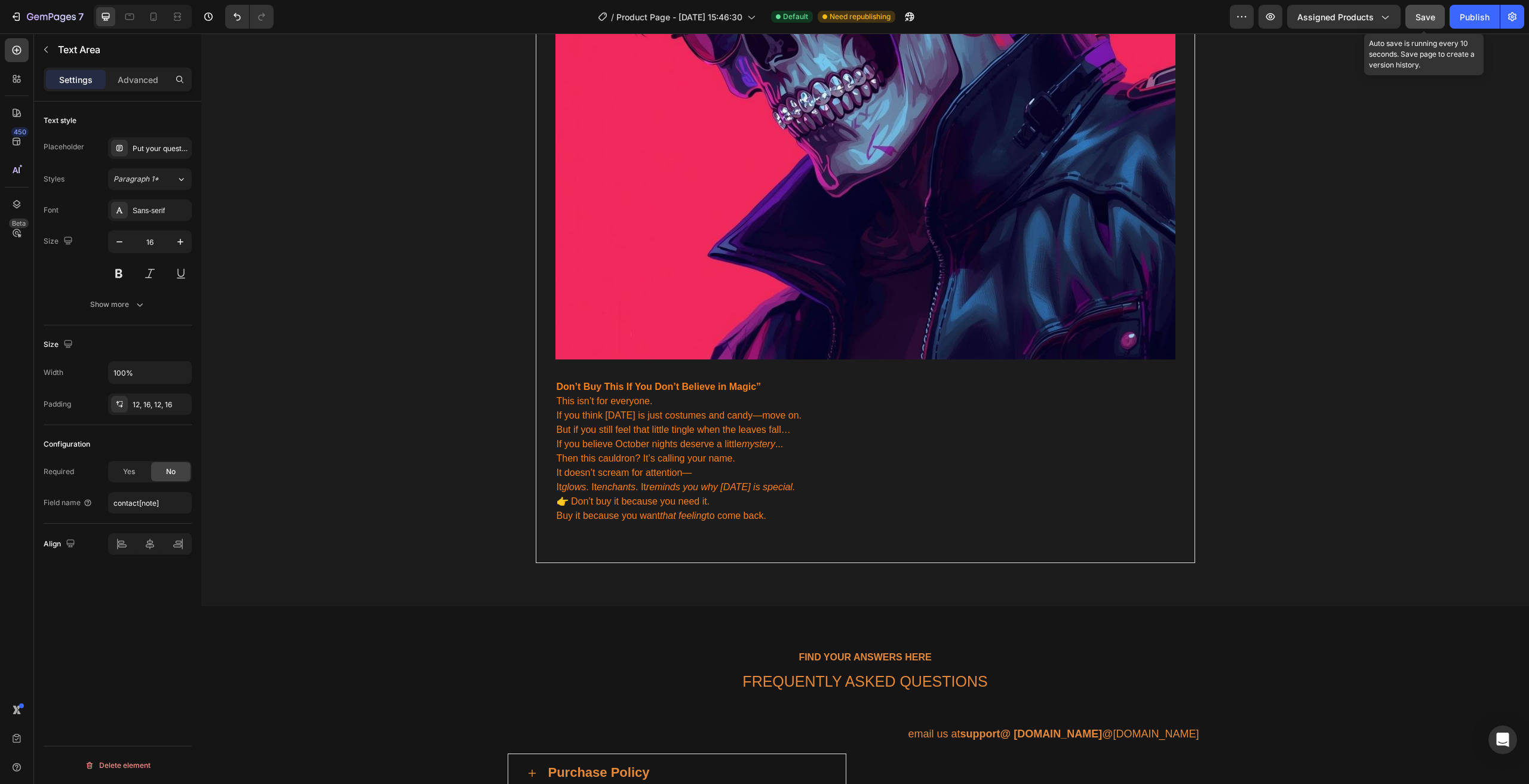
click at [1427, 7] on button "Save" at bounding box center [1425, 16] width 39 height 24
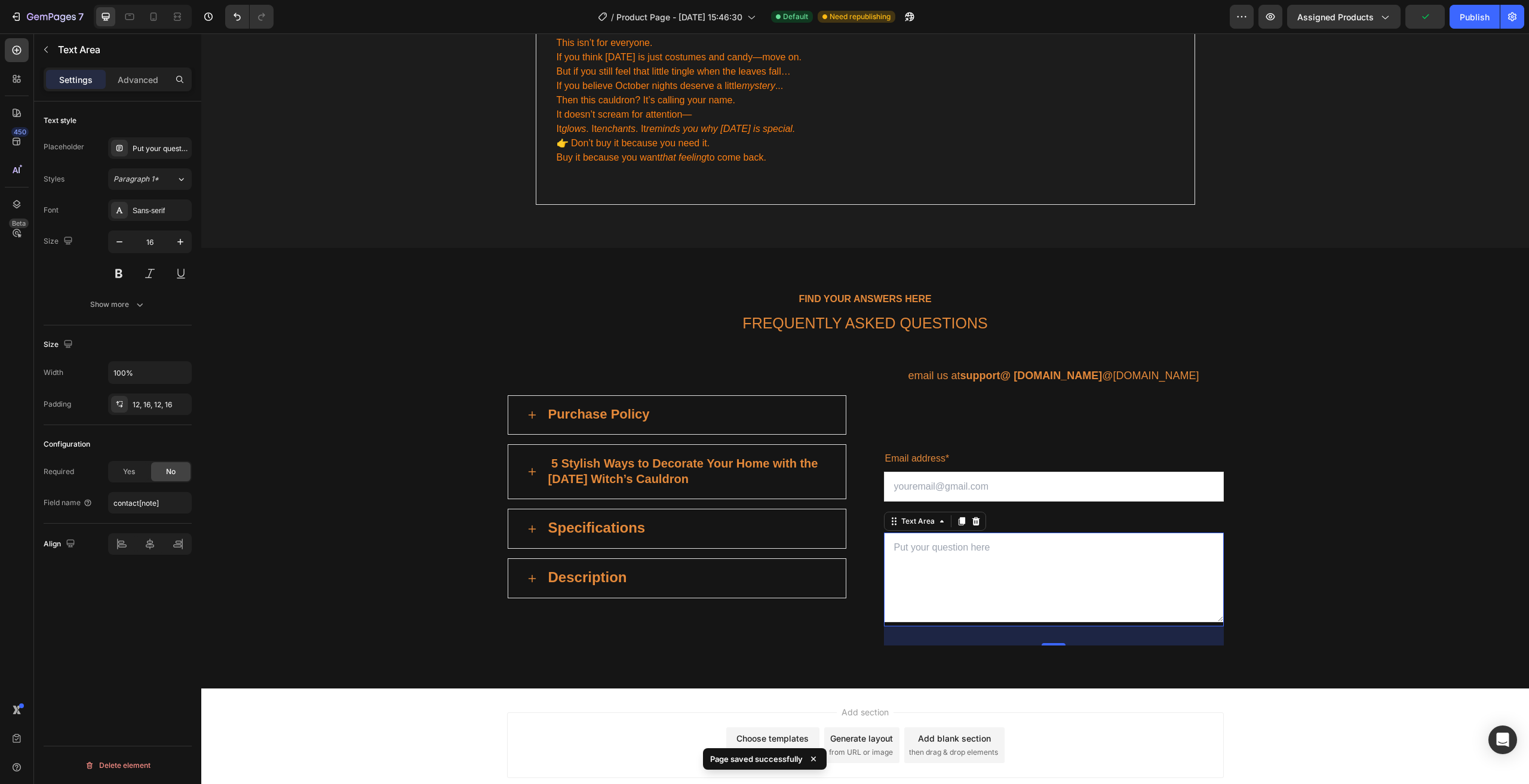
scroll to position [3429, 0]
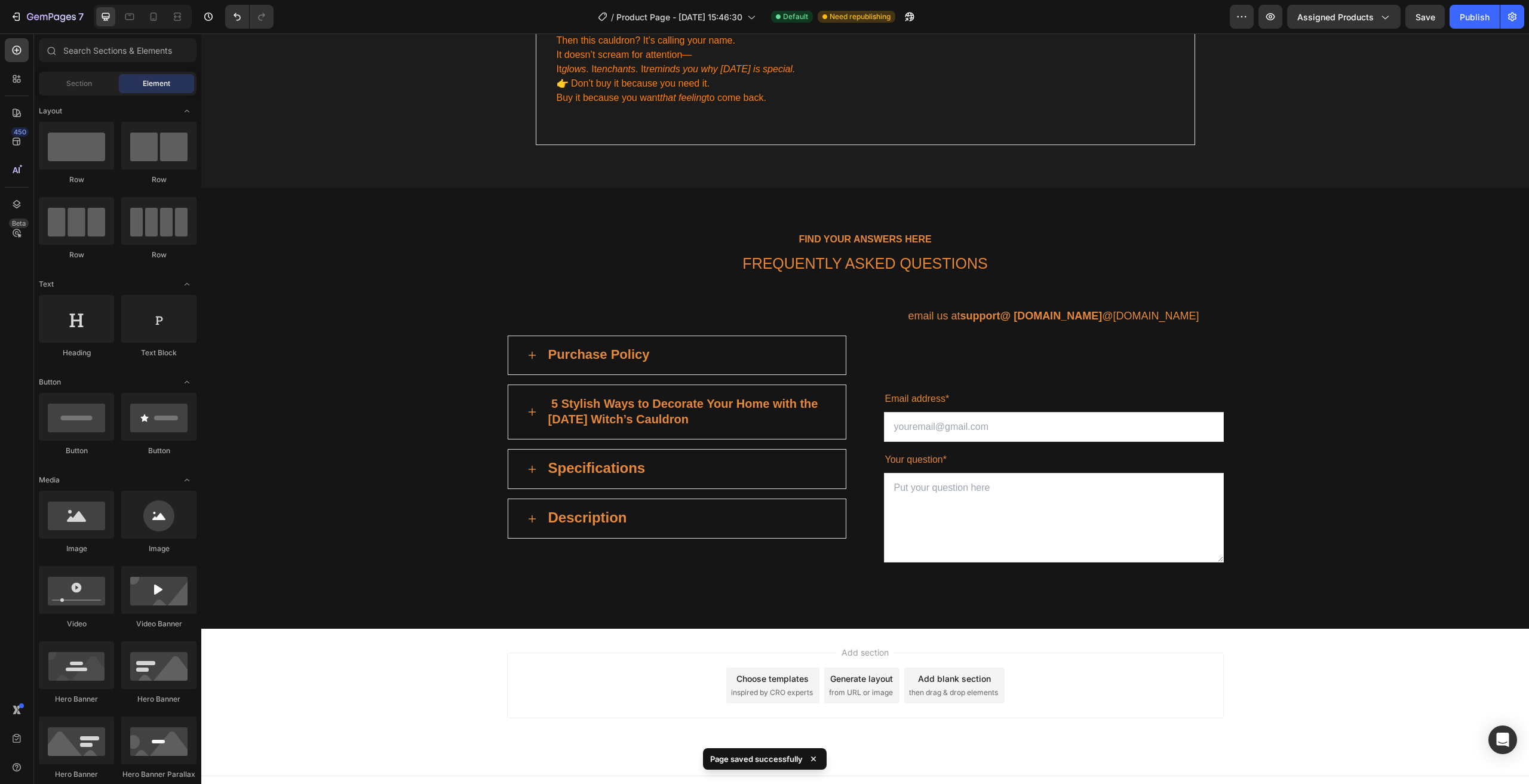
click at [1488, 644] on div "Add section Choose templates inspired by CRO experts Generate layout from URL o…" at bounding box center [865, 702] width 1327 height 147
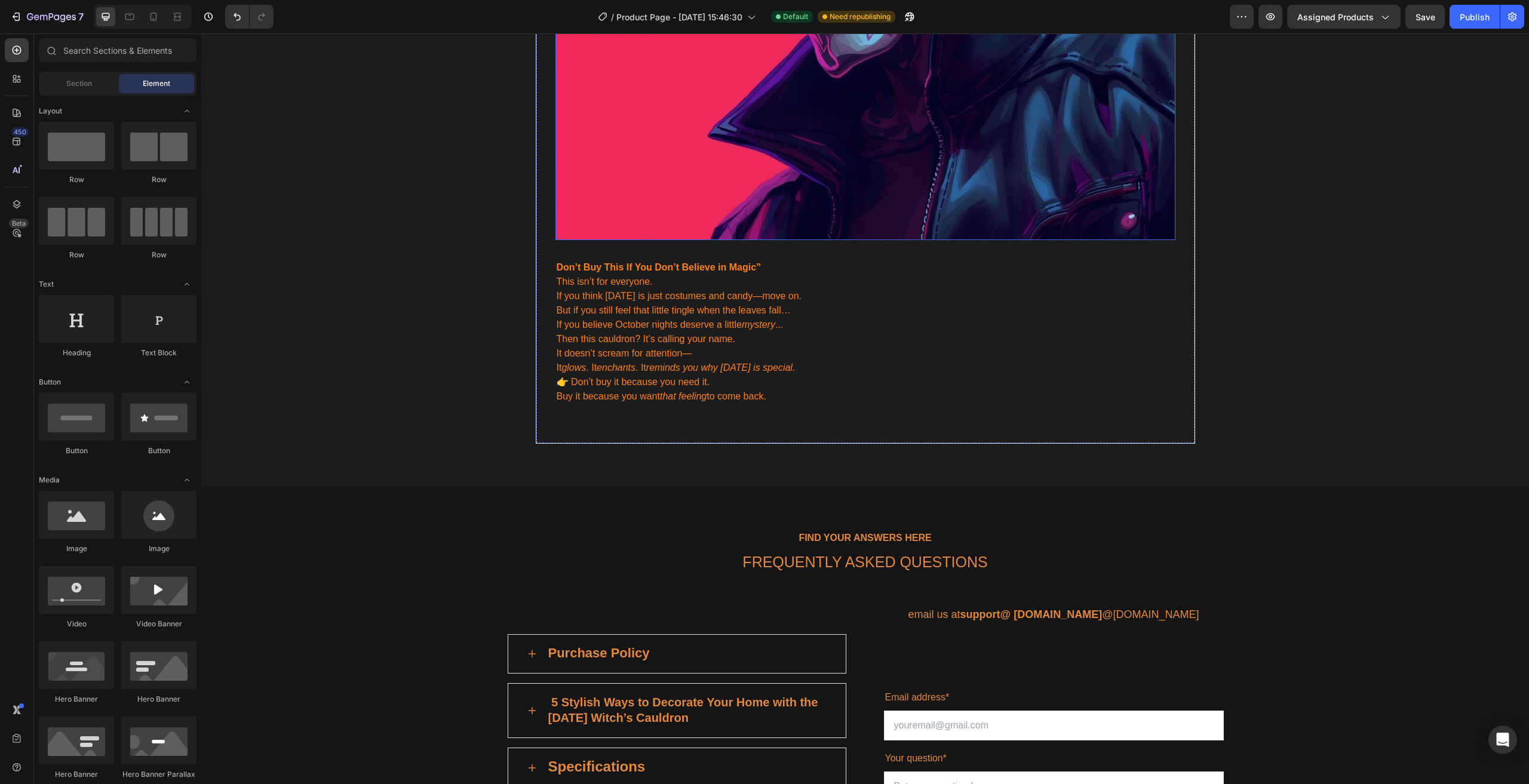
scroll to position [3071, 0]
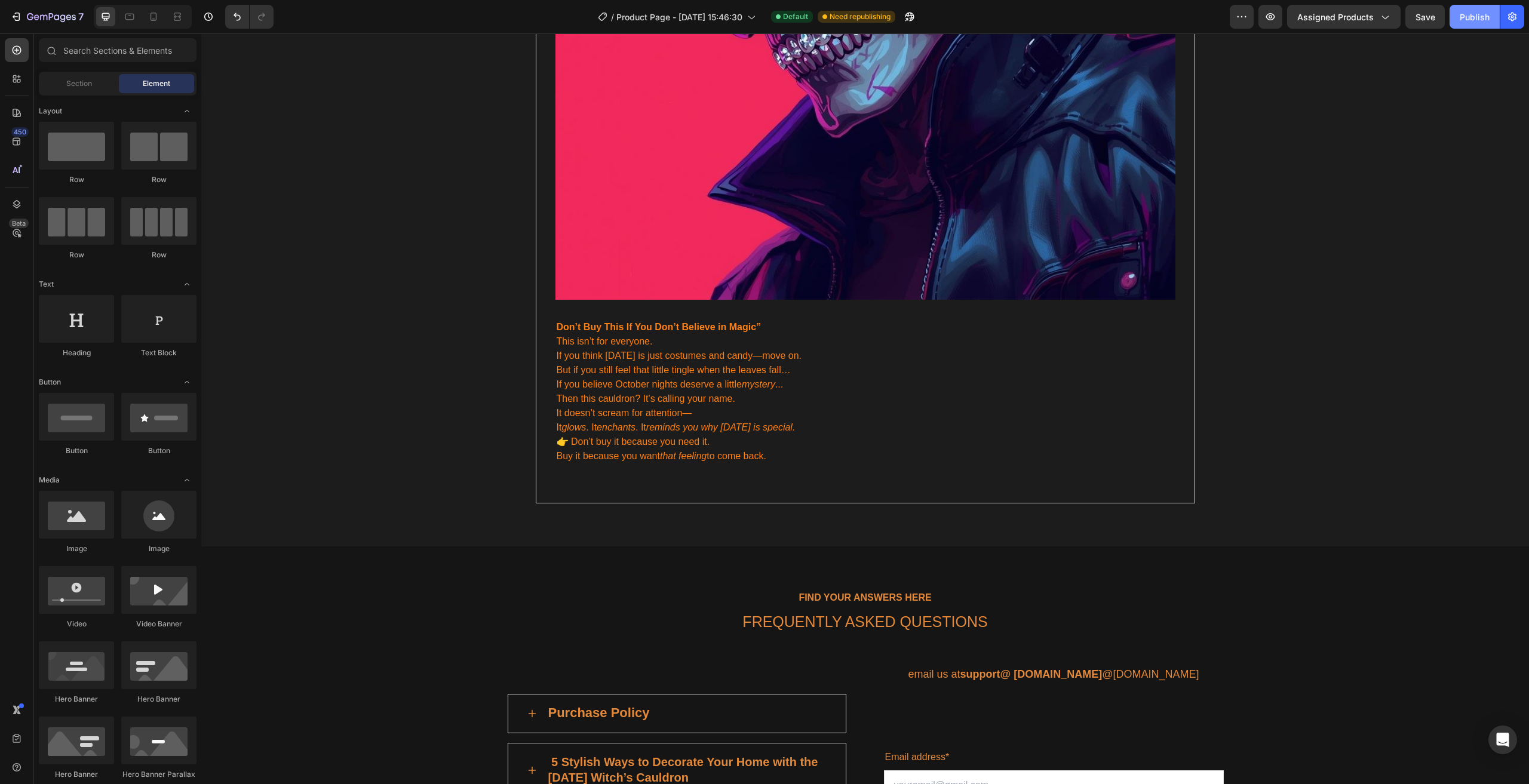
click at [1480, 22] on div "Publish" at bounding box center [1474, 17] width 30 height 13
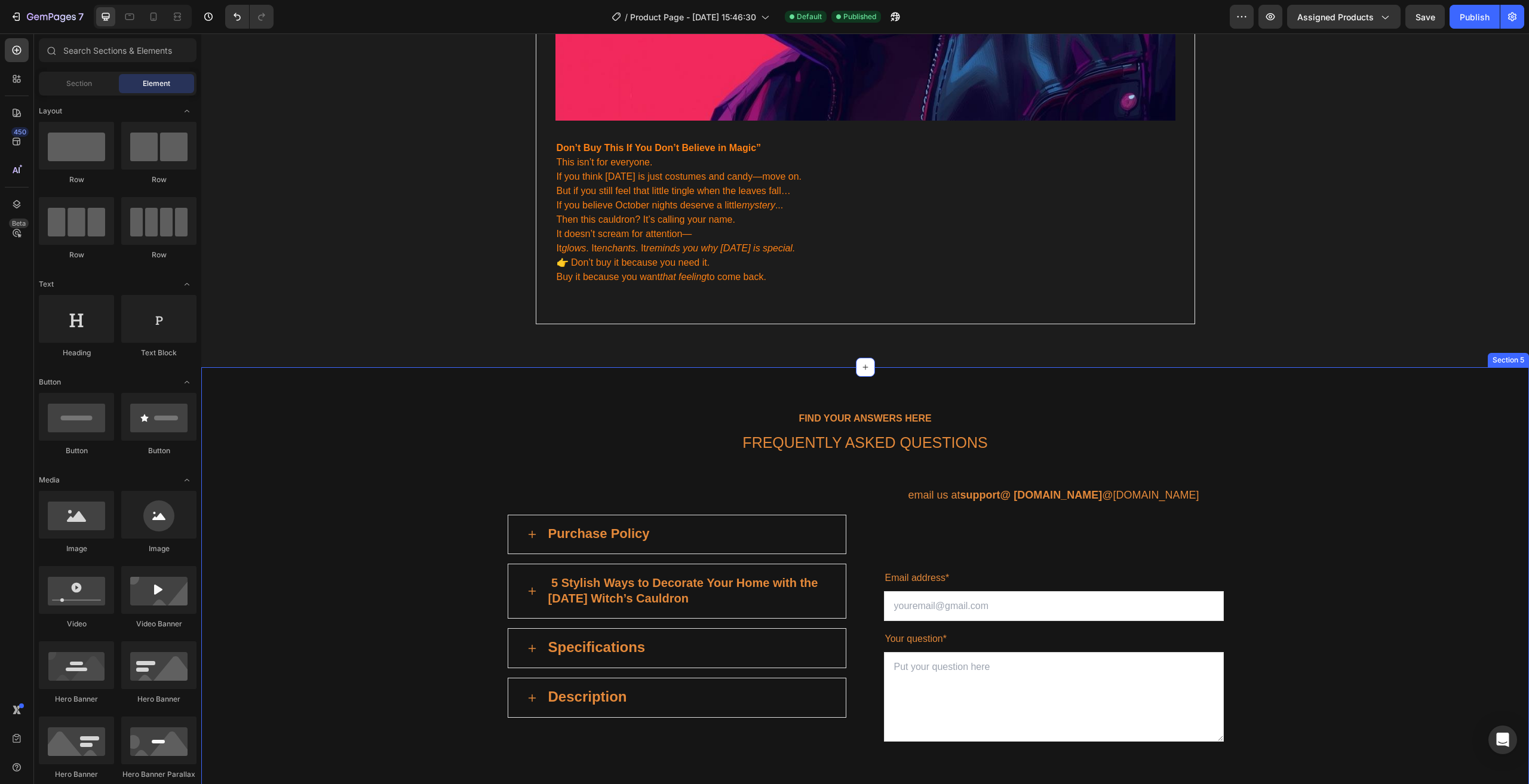
scroll to position [3310, 0]
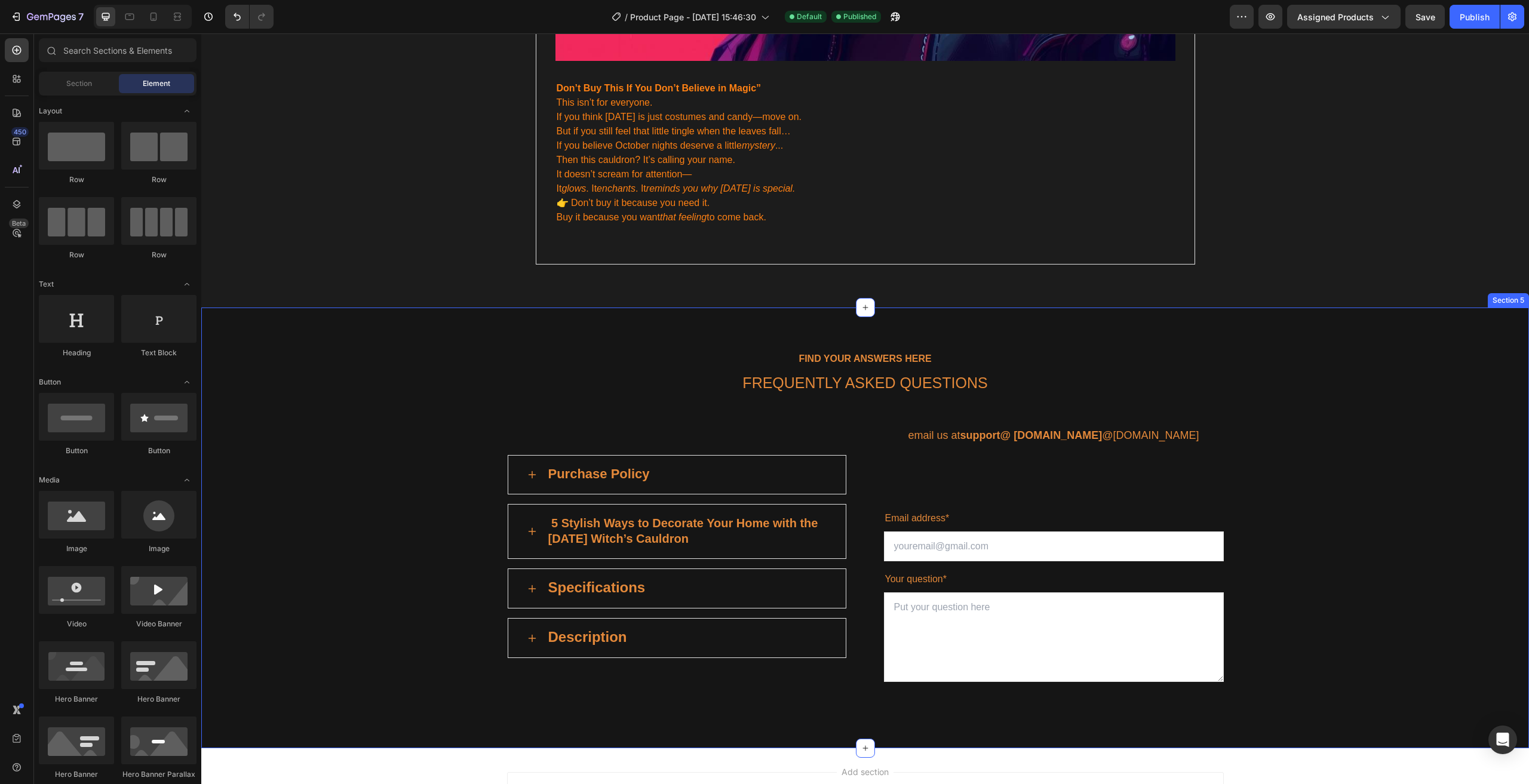
click at [501, 458] on div "FIND YOUR ANSWERS HERE Text block FREQUENTLY ASKED QUESTIONS Heading Row Purcha…" at bounding box center [865, 528] width 1310 height 354
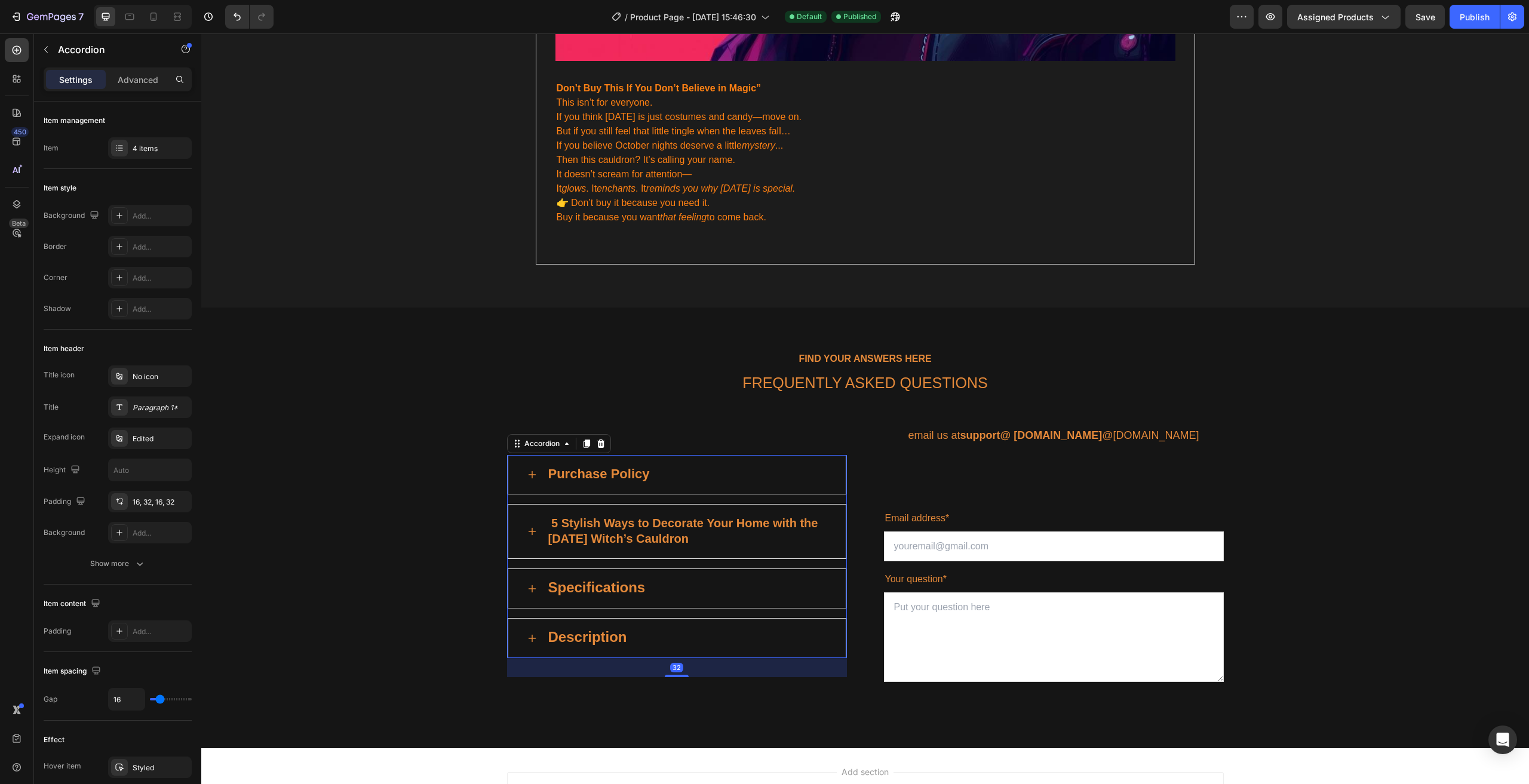
click at [828, 462] on div "Purchase Policy" at bounding box center [677, 475] width 339 height 39
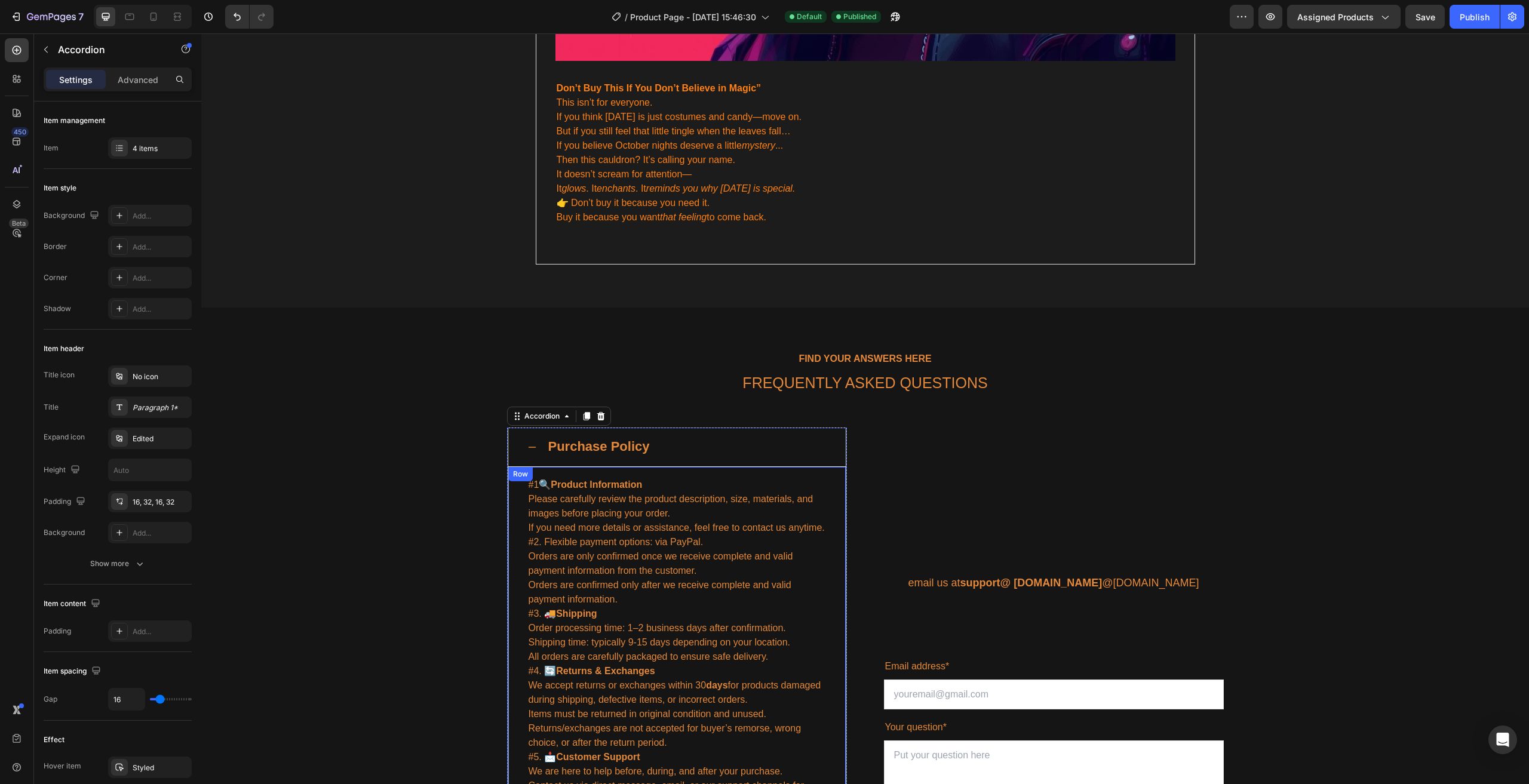
click at [809, 446] on div "Purchase Policy" at bounding box center [677, 447] width 339 height 39
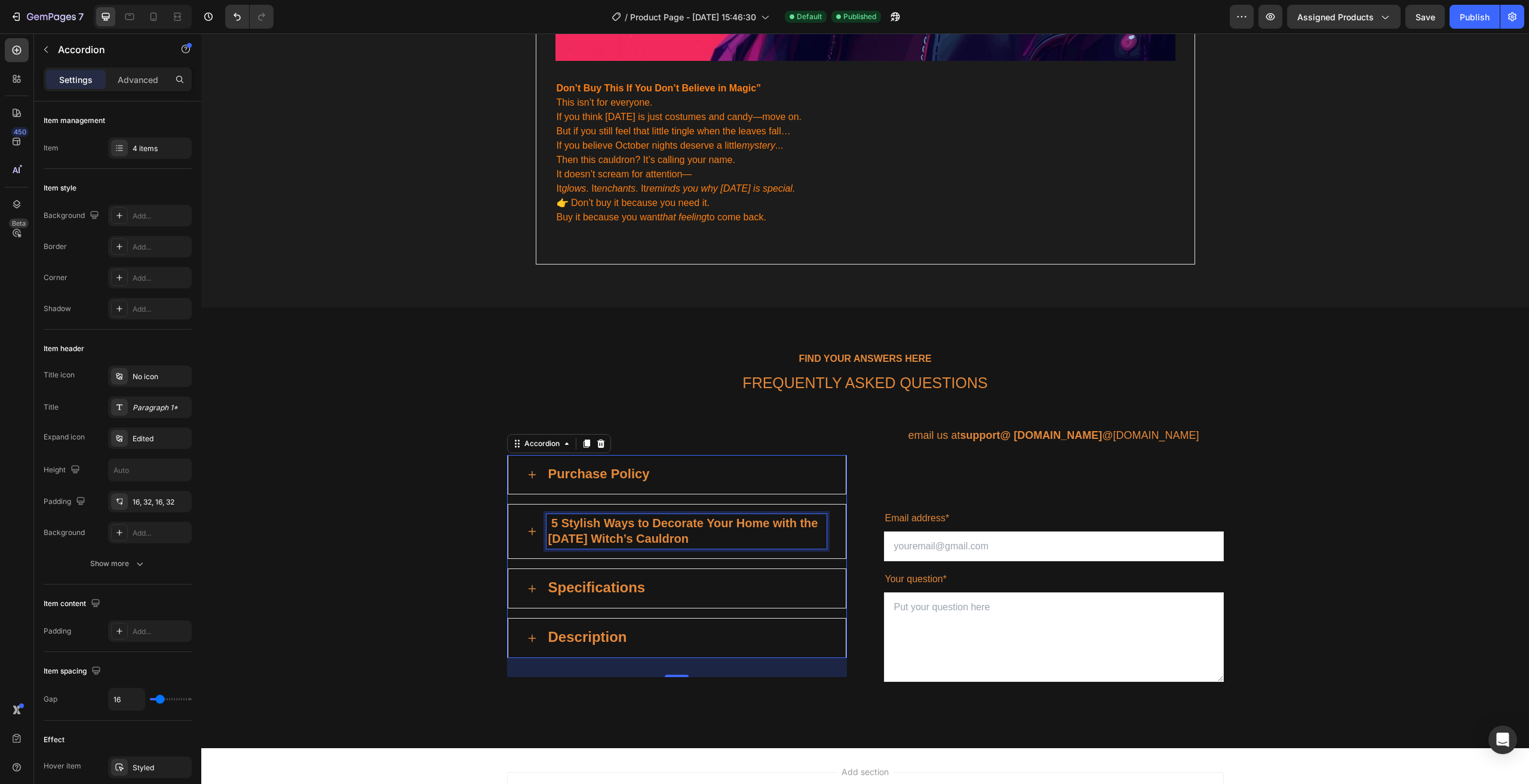
click at [612, 516] on p "5 Stylish Ways to Decorate Your Home with the [DATE] Witch’s Cauldron" at bounding box center [687, 531] width 277 height 31
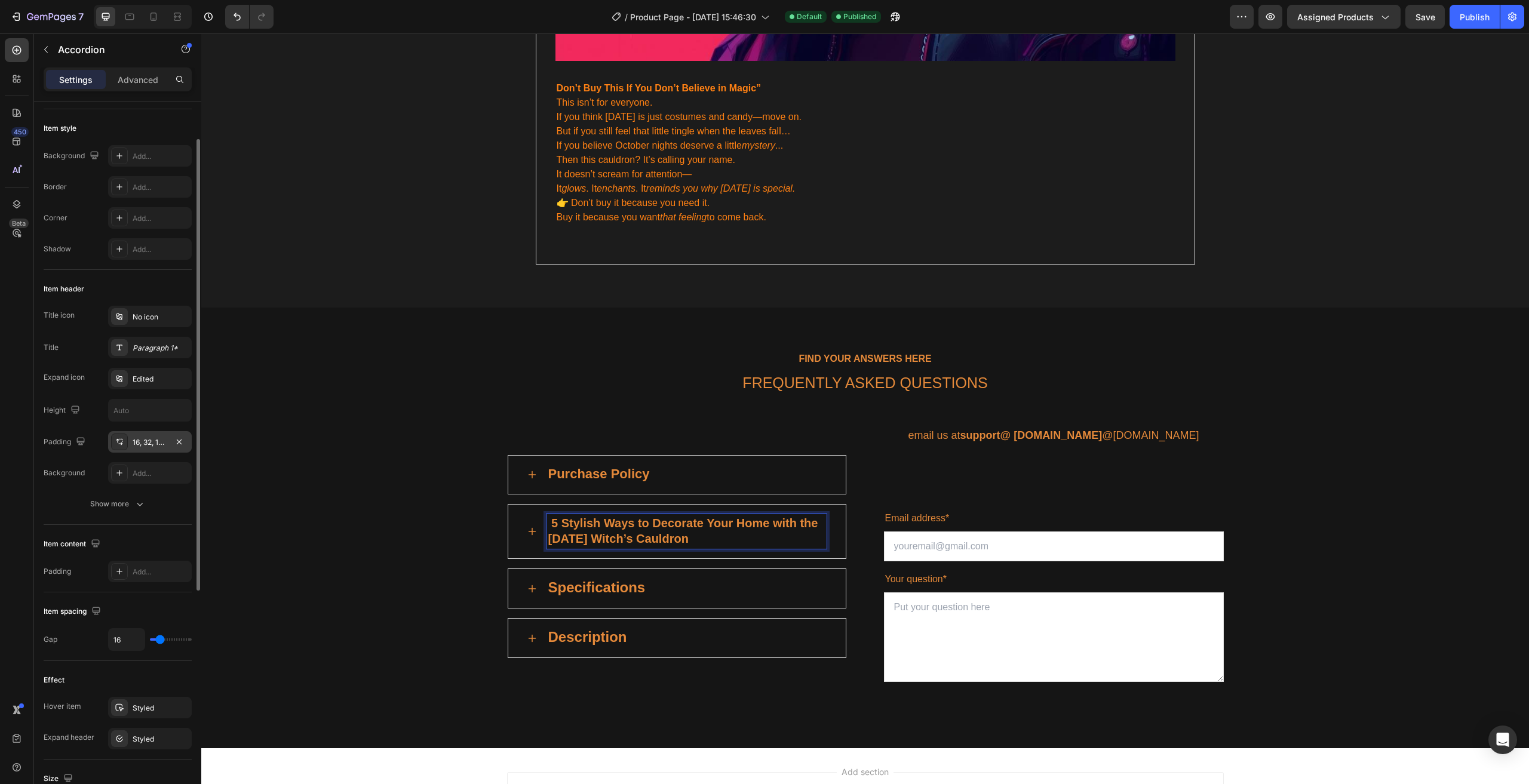
scroll to position [0, 0]
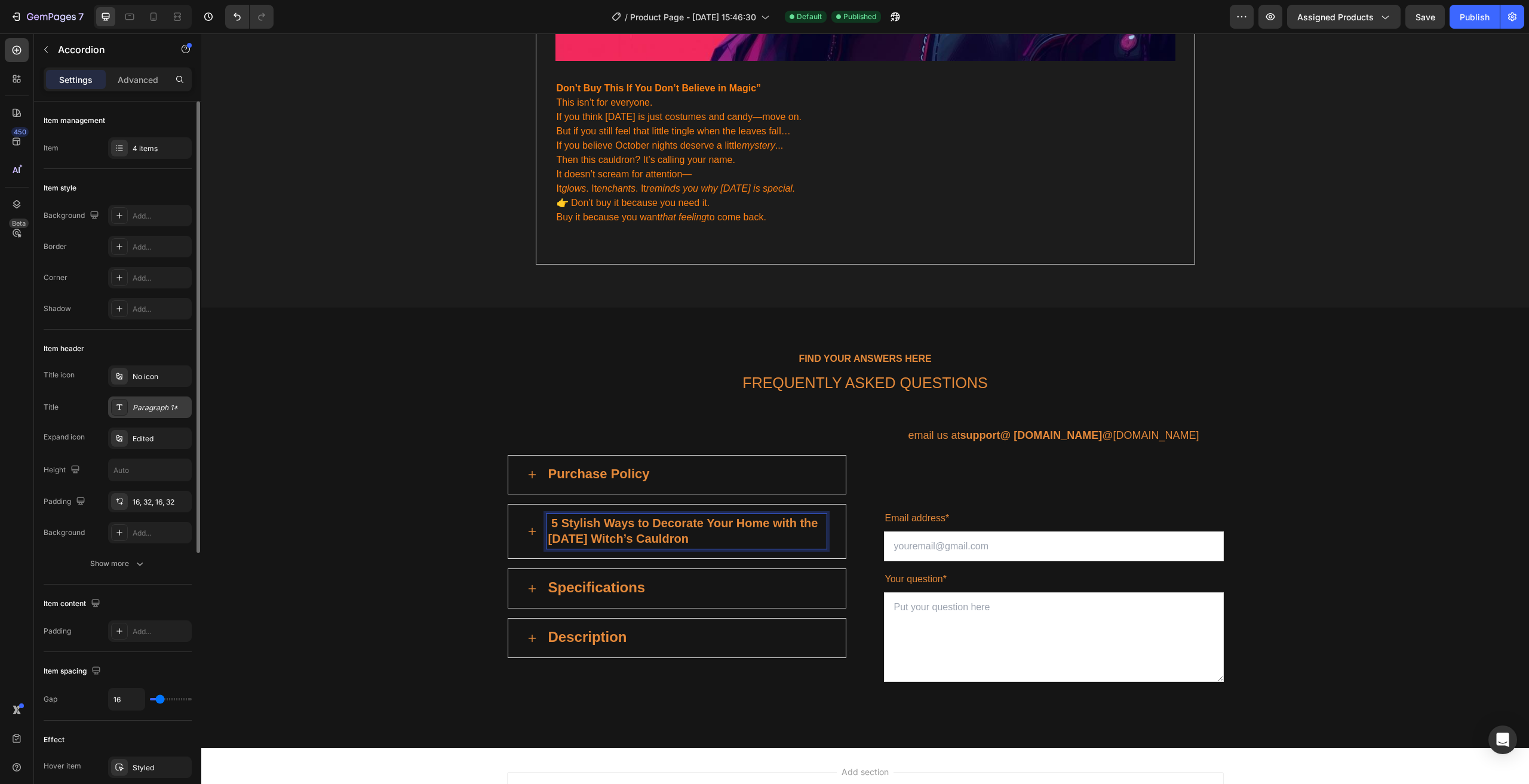
click at [153, 408] on div "Paragraph 1*" at bounding box center [160, 408] width 56 height 11
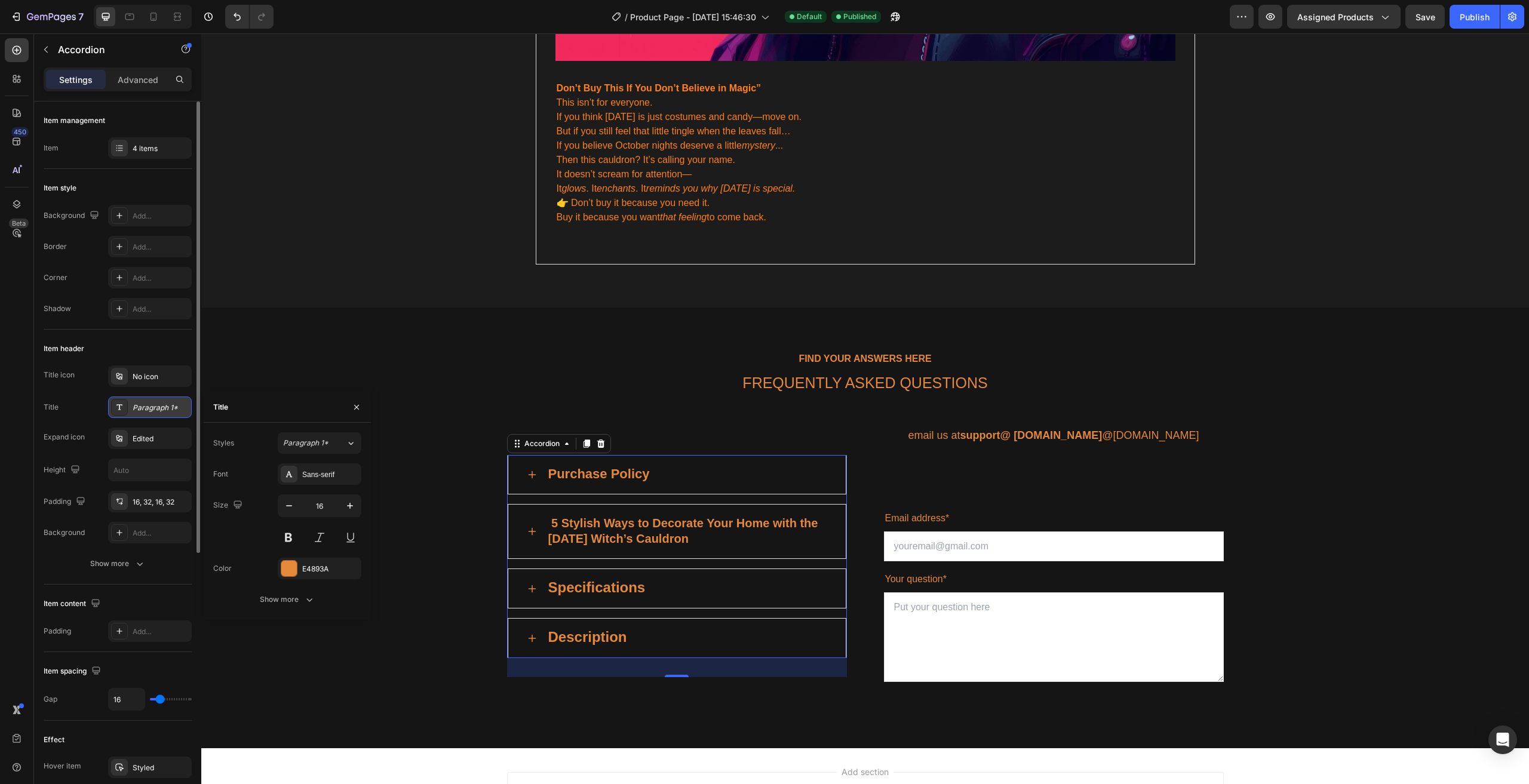
click at [153, 408] on div "Paragraph 1*" at bounding box center [160, 408] width 56 height 11
click at [321, 438] on span "Paragraph 1*" at bounding box center [305, 443] width 46 height 11
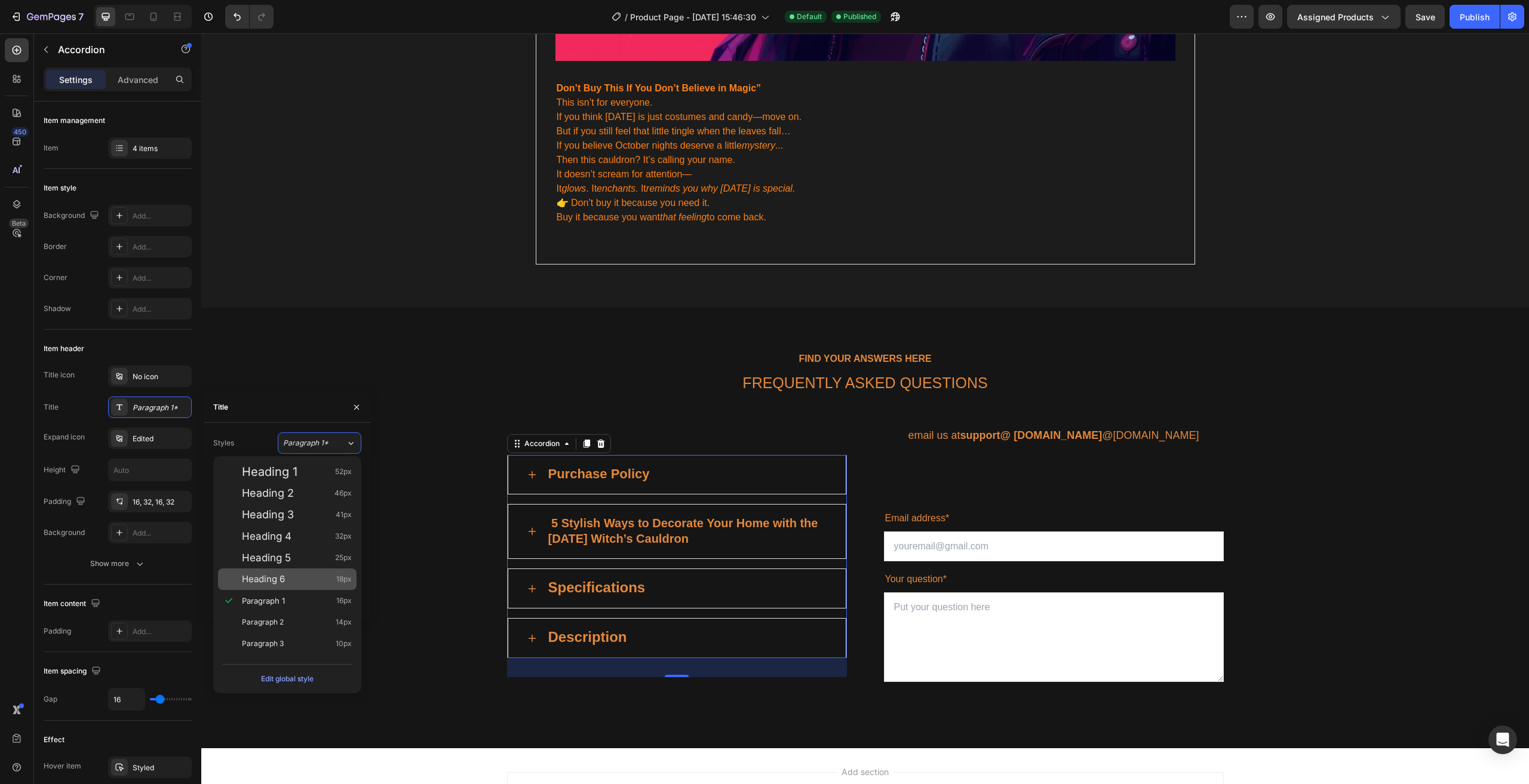
click at [279, 575] on span "Heading 6" at bounding box center [263, 580] width 43 height 12
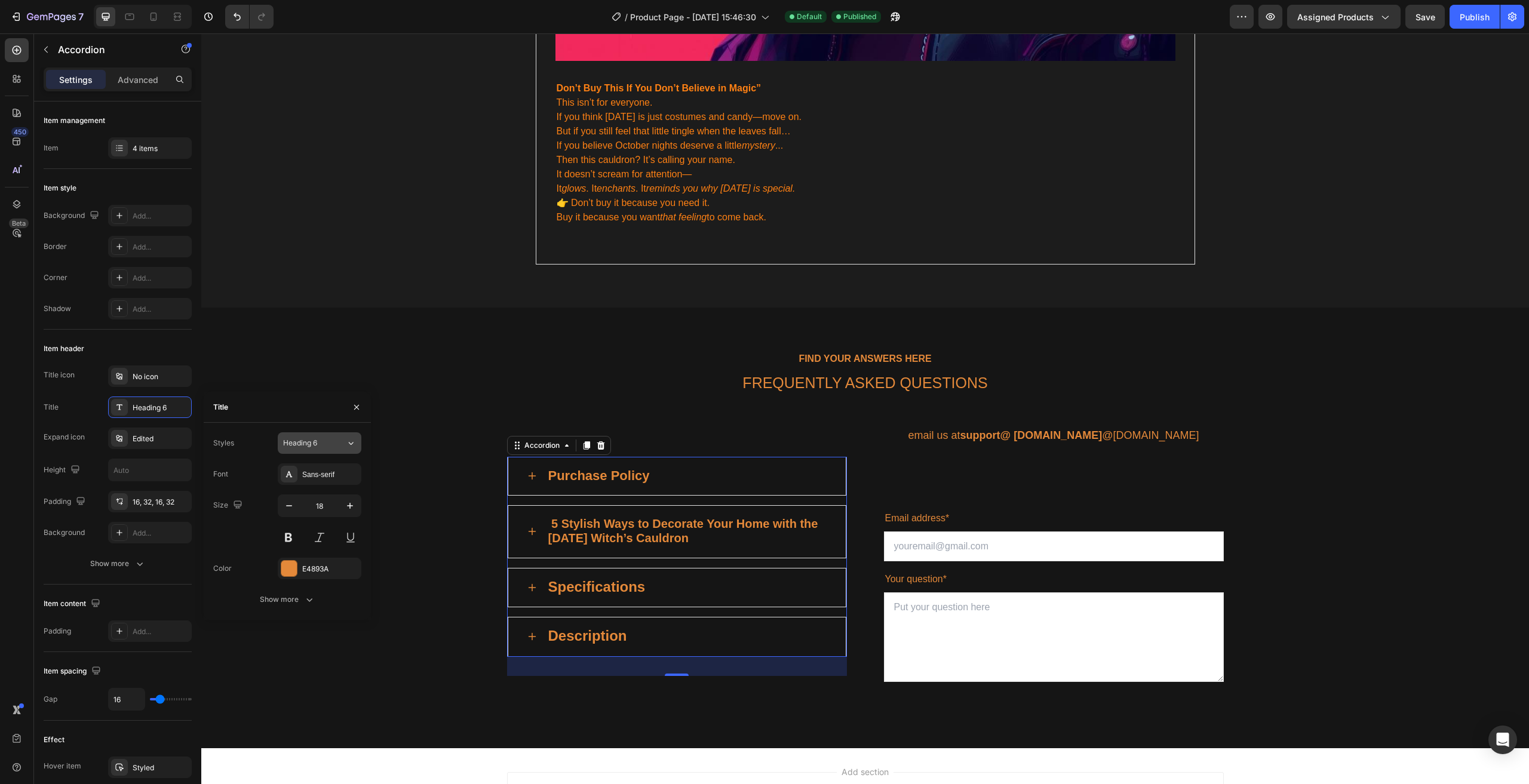
click at [317, 444] on span "Heading 6" at bounding box center [300, 443] width 34 height 11
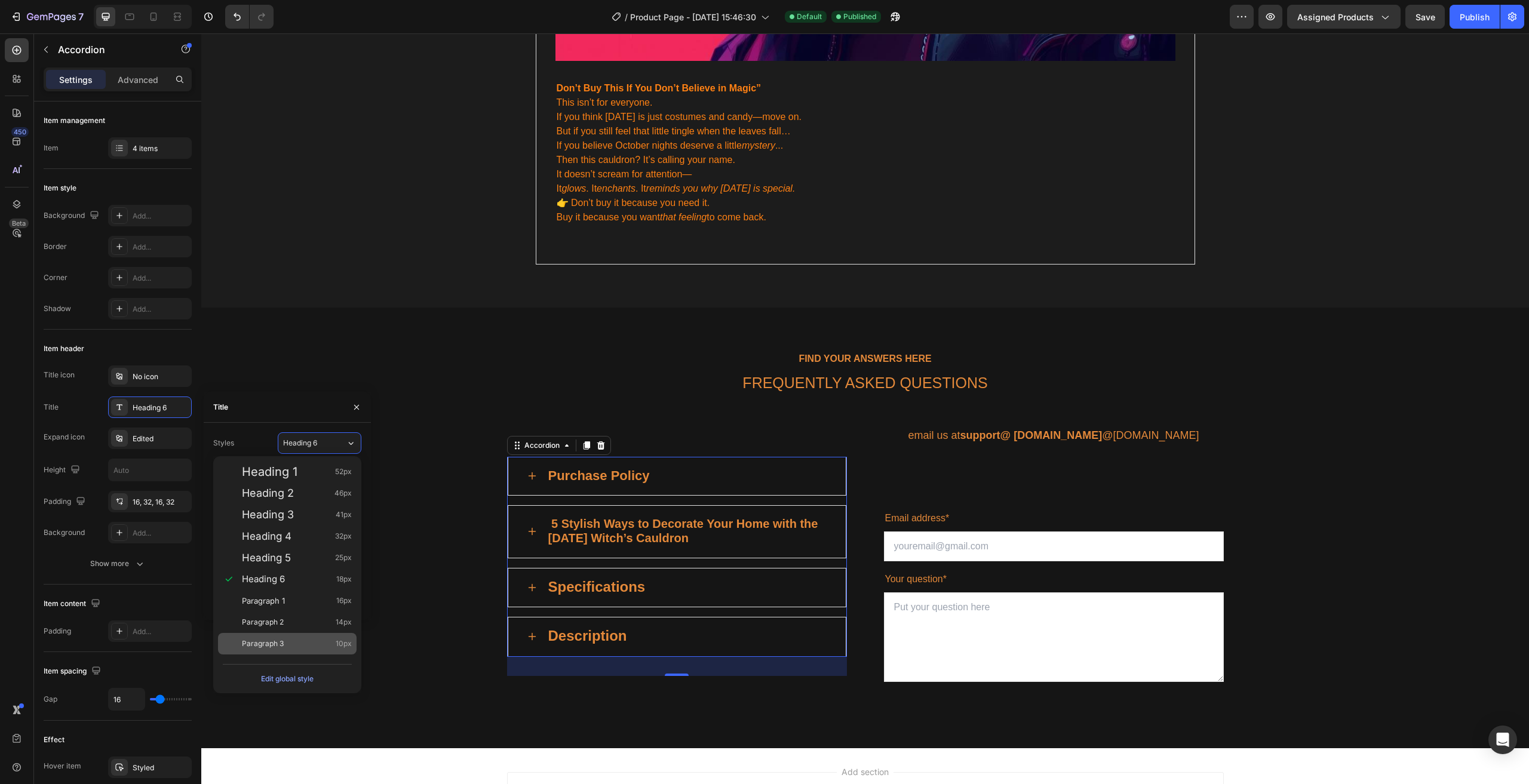
click at [303, 640] on div "Paragraph 3 10px" at bounding box center [296, 644] width 110 height 12
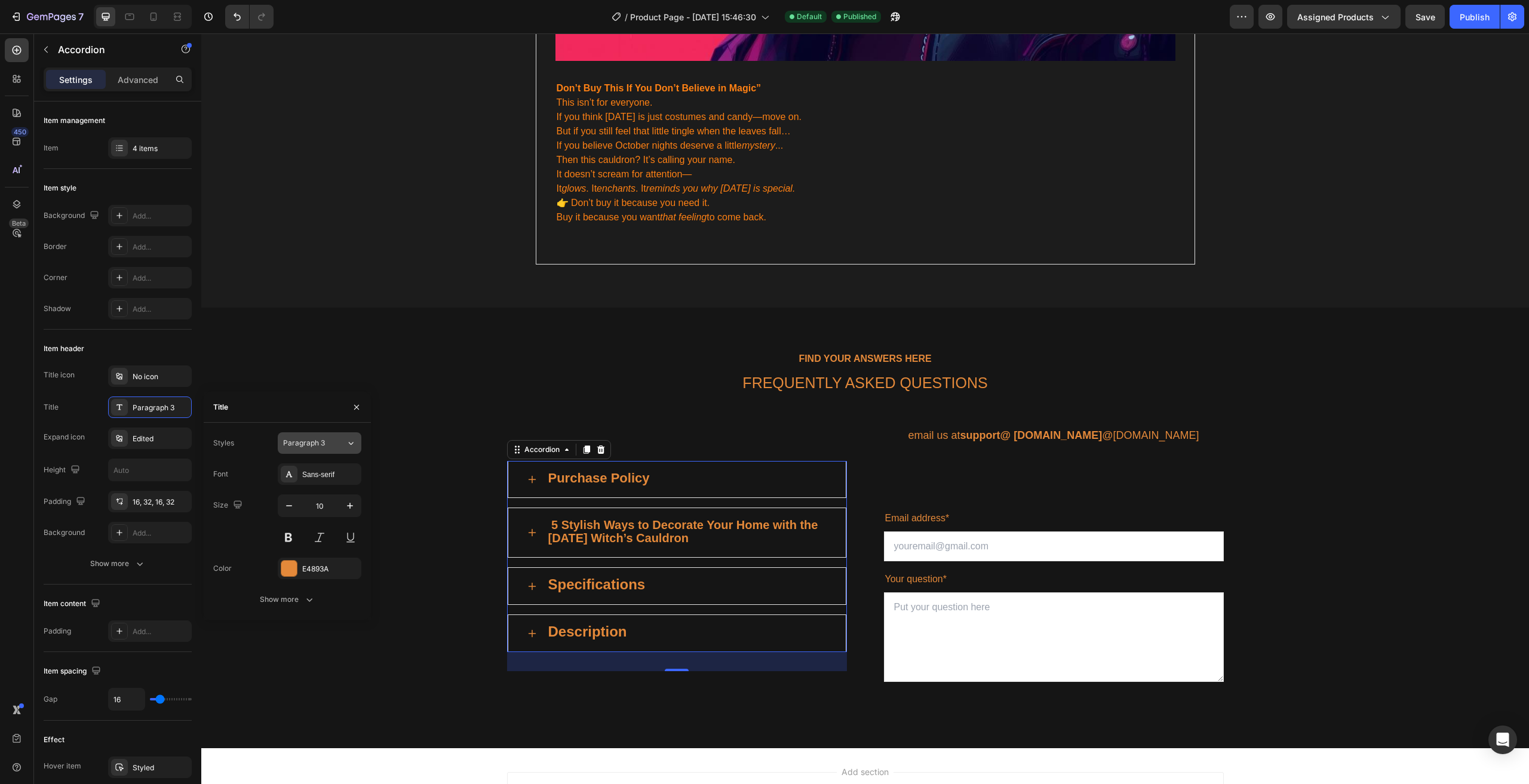
click at [309, 444] on span "Paragraph 3" at bounding box center [303, 443] width 42 height 11
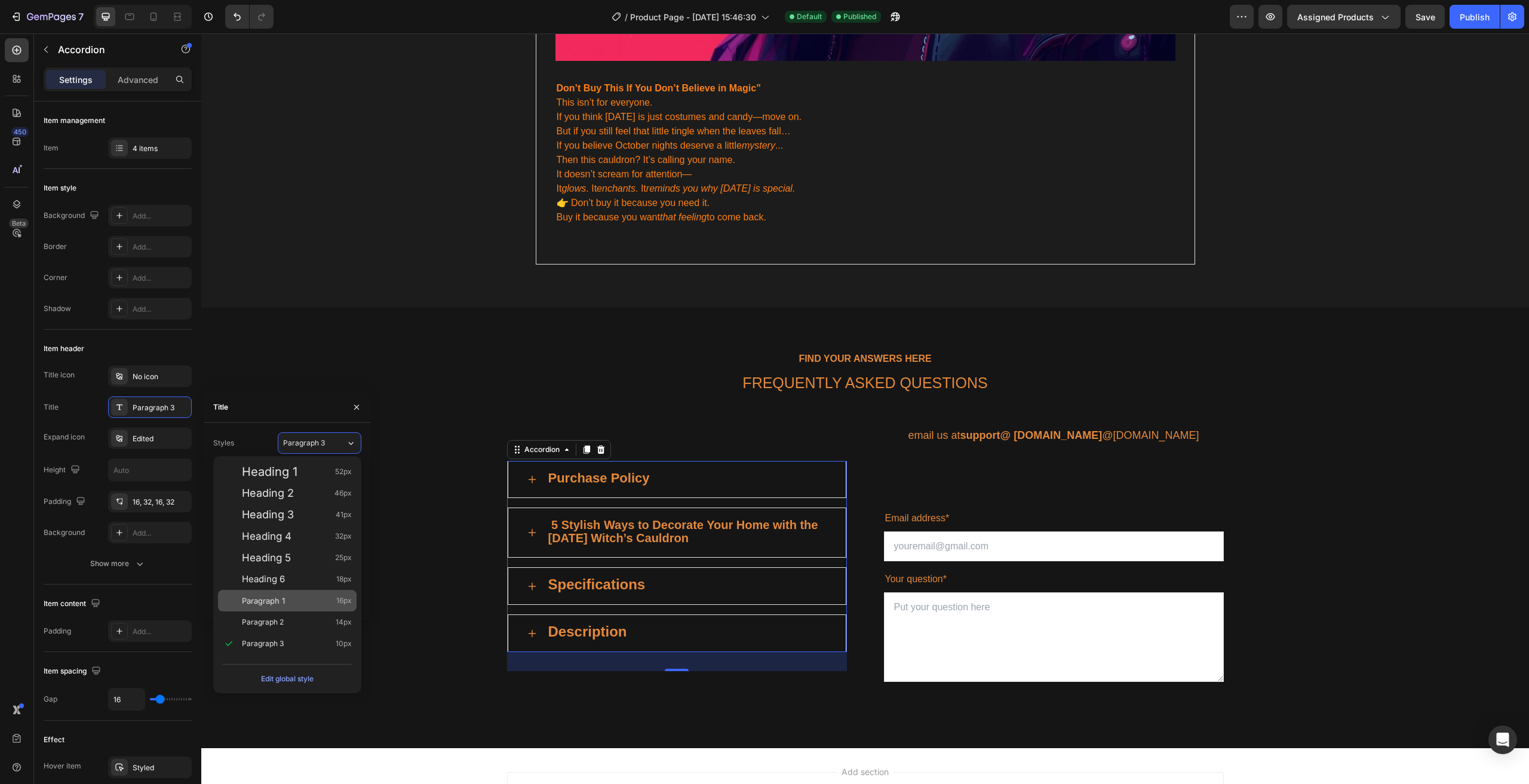
click at [310, 591] on div "Paragraph 1 16px" at bounding box center [287, 600] width 138 height 21
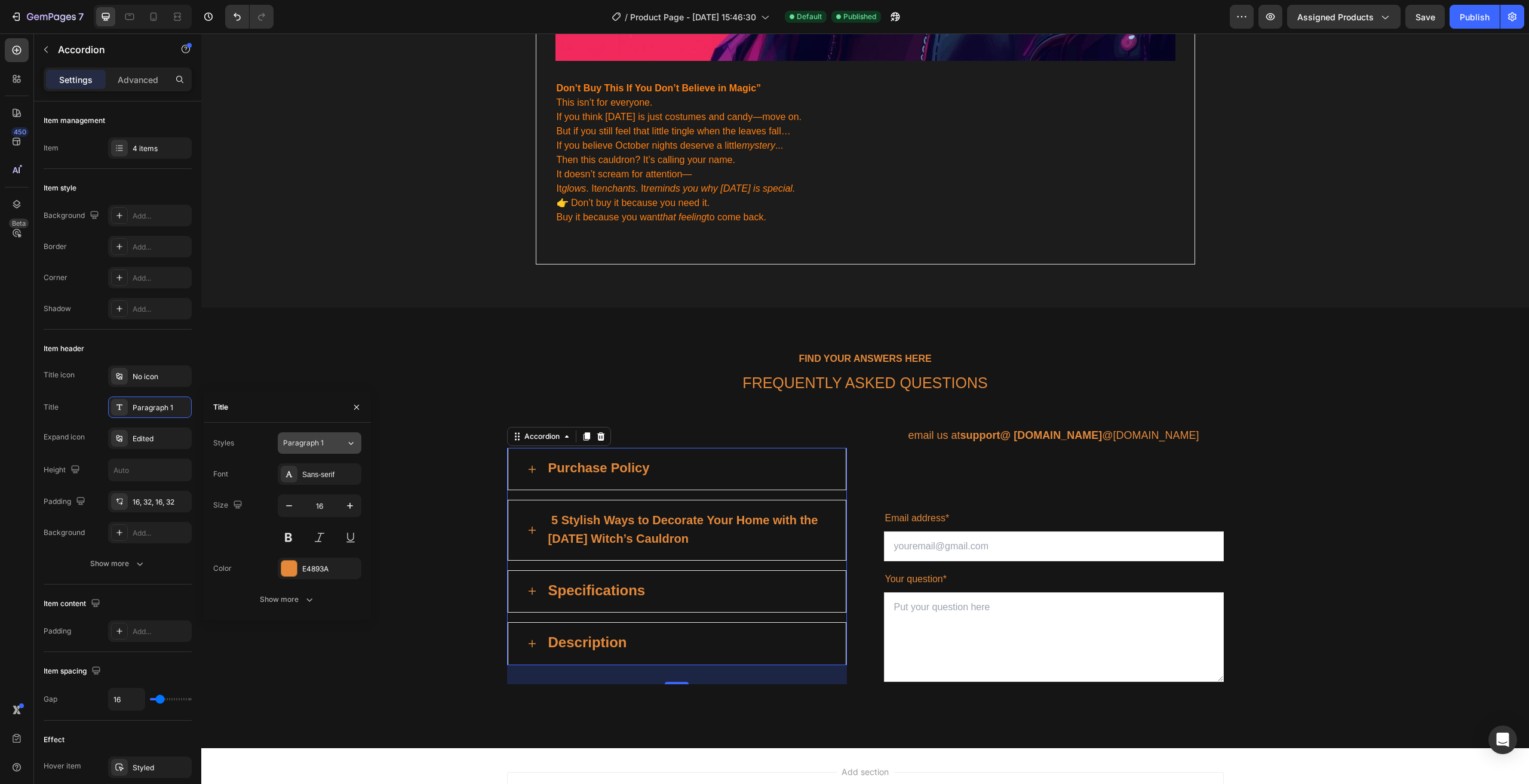
click at [303, 446] on span "Paragraph 1" at bounding box center [303, 443] width 41 height 11
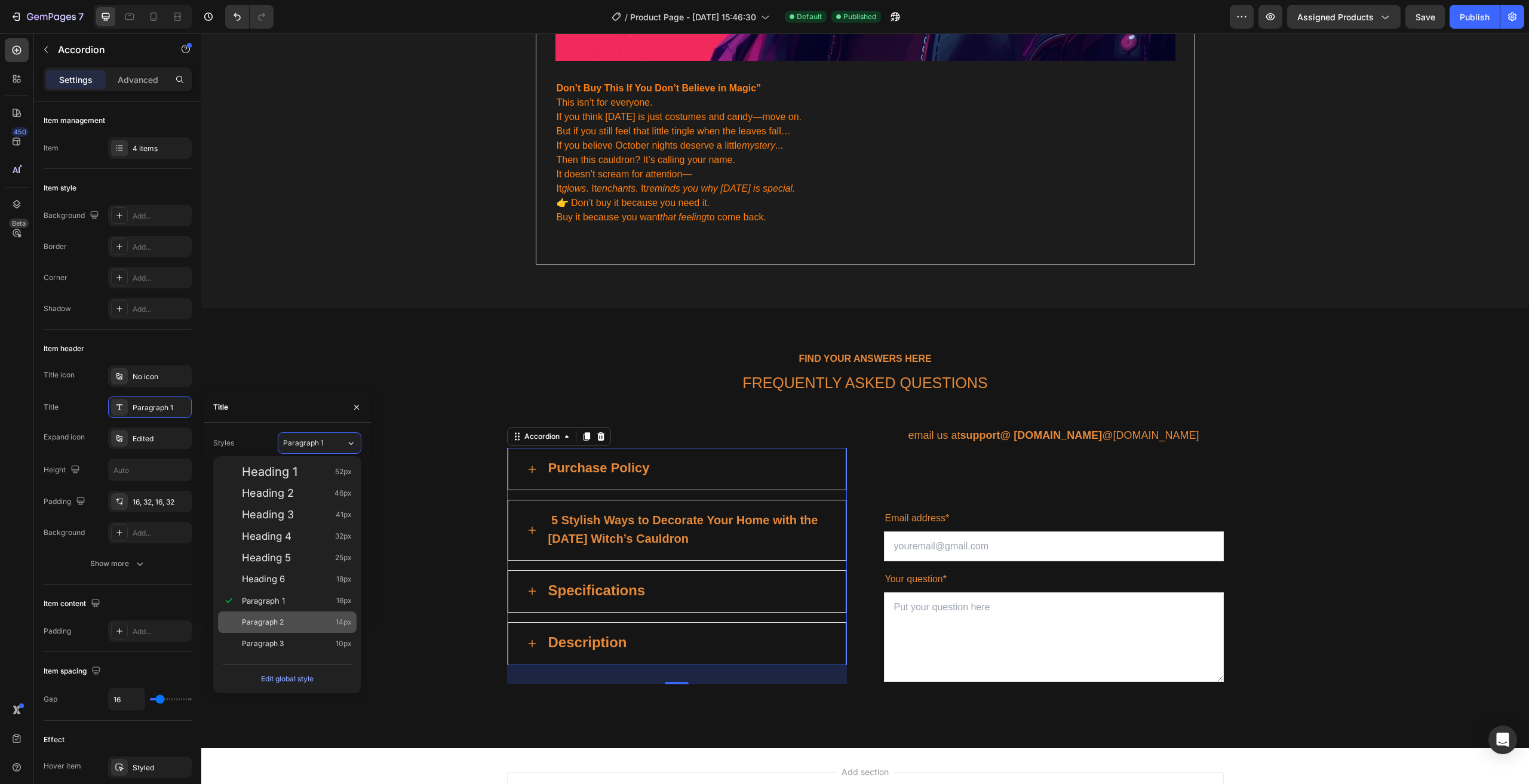
click at [299, 624] on div "Paragraph 2 14px" at bounding box center [296, 622] width 110 height 12
type input "14"
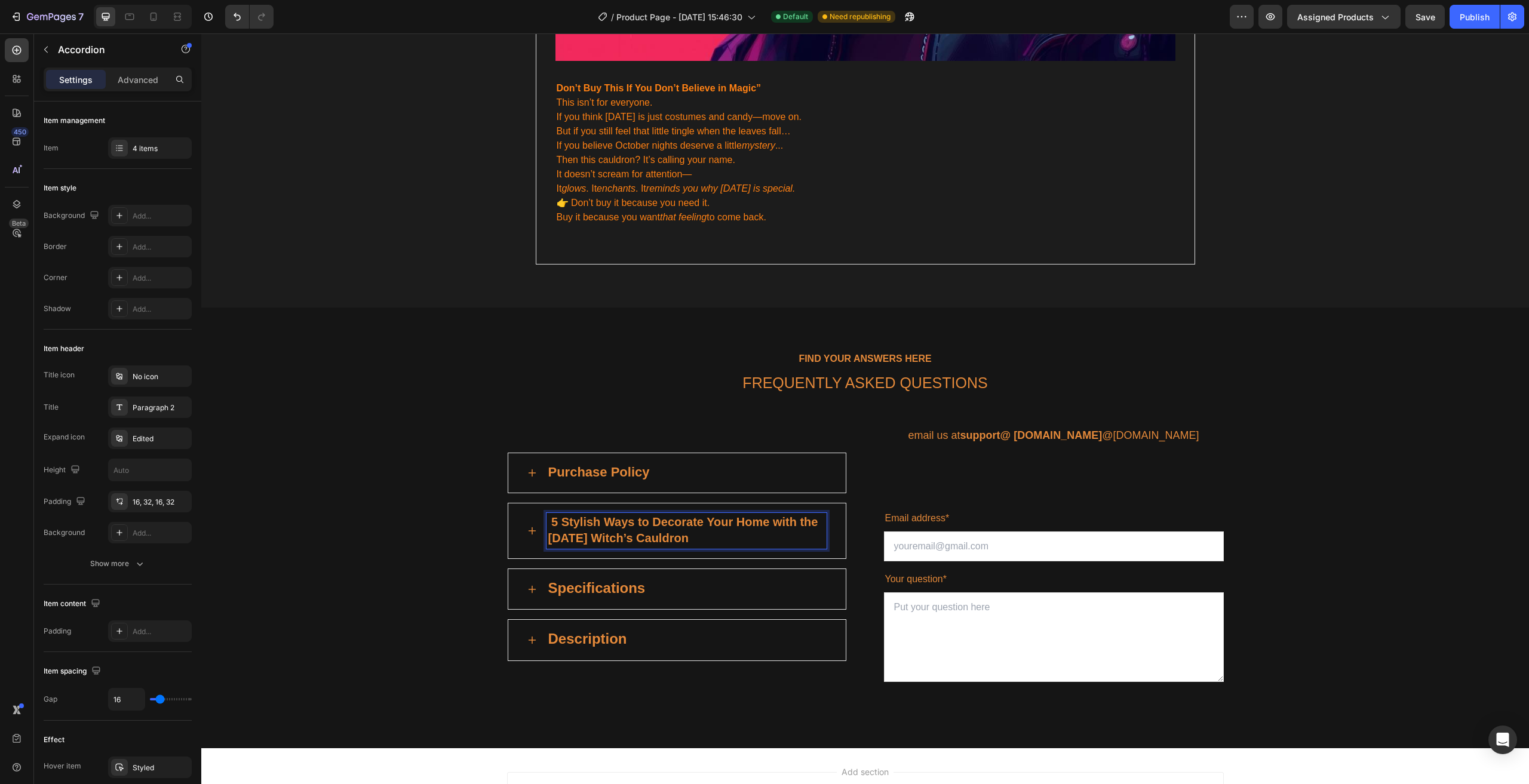
click at [663, 519] on strong "5 Stylish Ways to Decorate Your Home with the [DATE] Witch’s Cauldron" at bounding box center [683, 530] width 270 height 29
click at [799, 521] on p "5 Stylish Ways to Decorate Your Home with the [DATE] Witch’s Cauldron" at bounding box center [687, 530] width 277 height 32
click at [794, 515] on p "5 Stylish Ways to Decorate Your Home with the [DATE] Witch’s Cauldron" at bounding box center [687, 530] width 277 height 32
drag, startPoint x: 793, startPoint y: 504, endPoint x: 819, endPoint y: 523, distance: 32.2
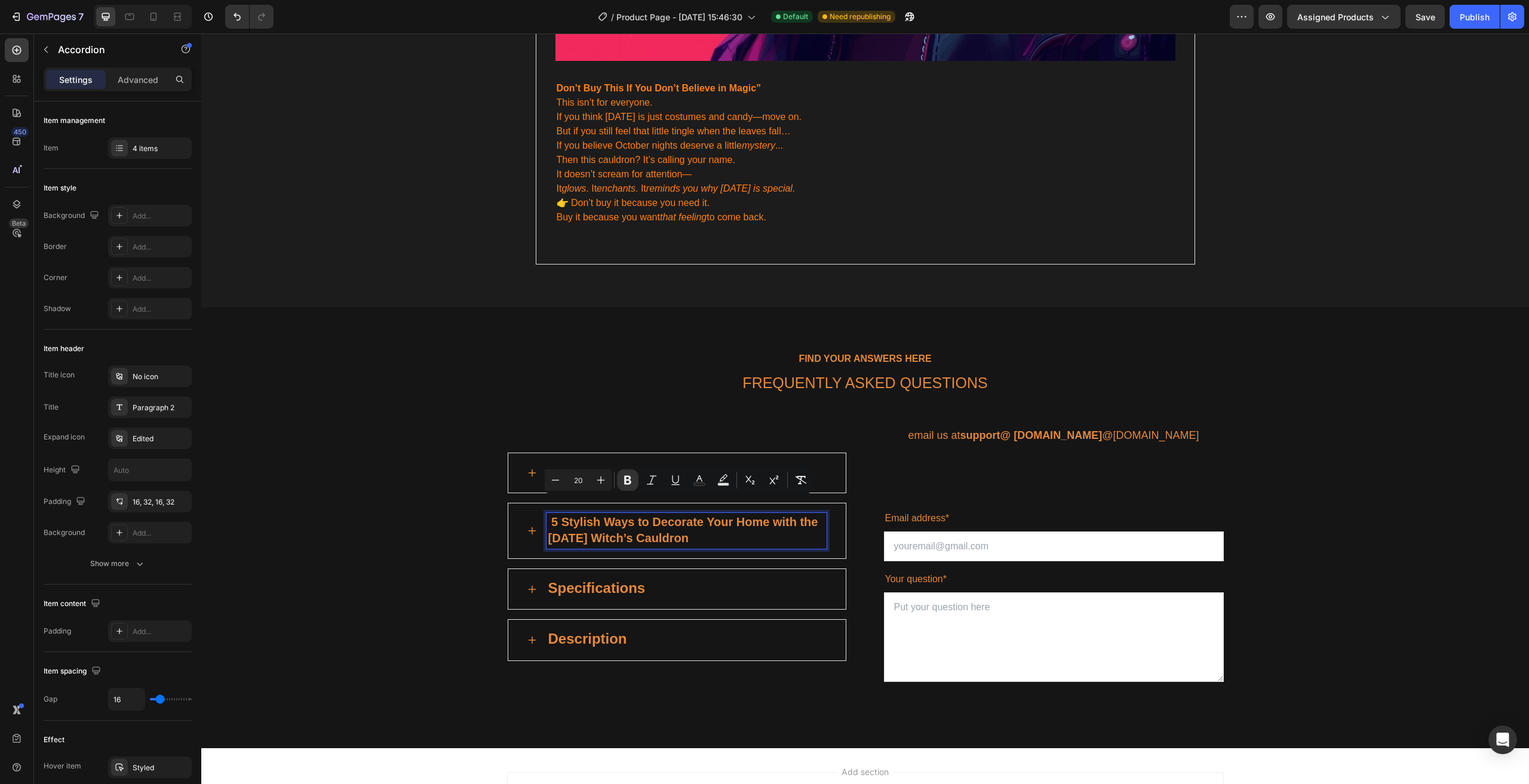
click at [819, 523] on p "5 Stylish Ways to Decorate Your Home with the [DATE] Witch’s Cauldron" at bounding box center [687, 530] width 277 height 32
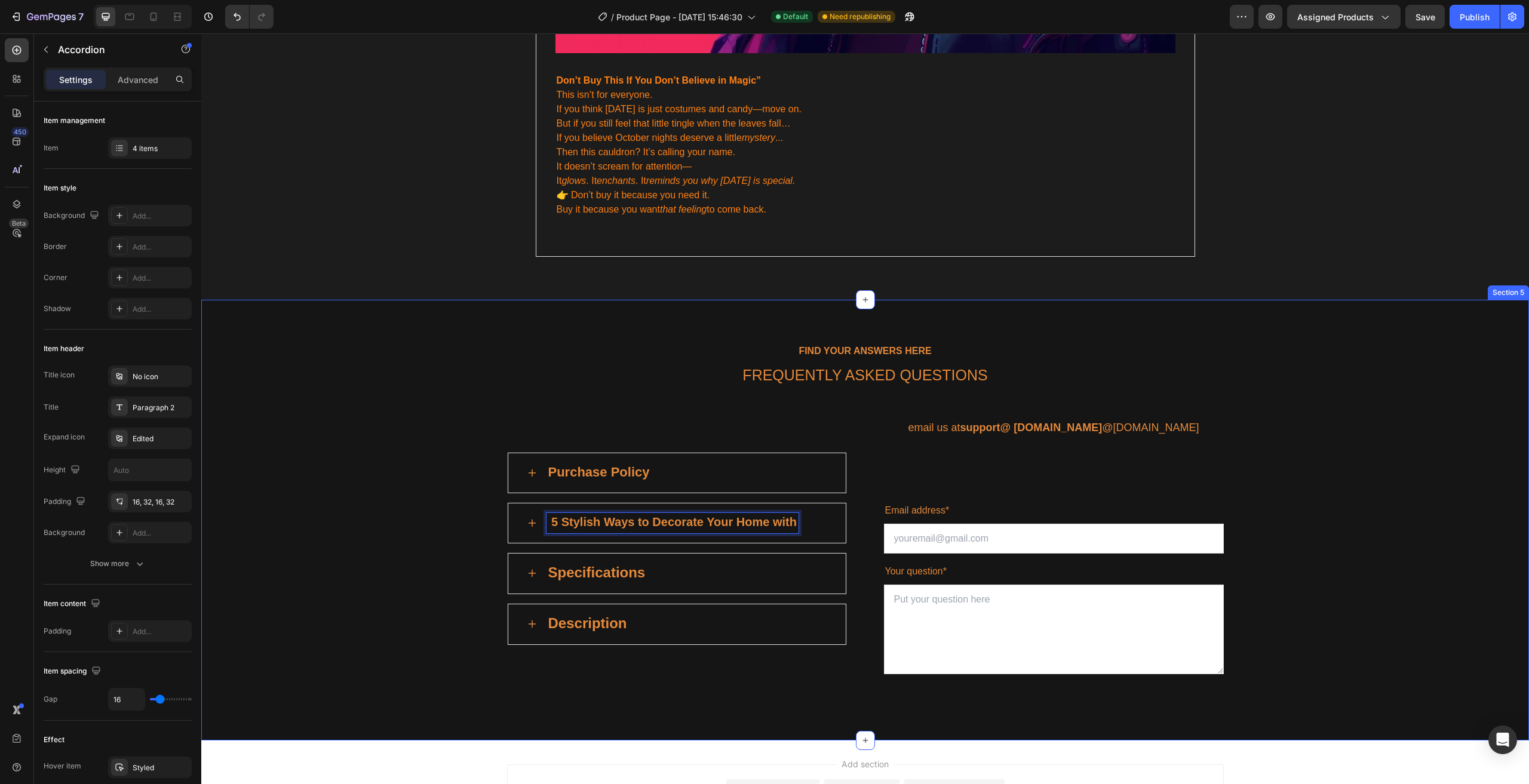
click at [1338, 344] on div "FIND YOUR ANSWERS HERE Text block FREQUENTLY ASKED QUESTIONS Heading Row Purcha…" at bounding box center [865, 520] width 1310 height 354
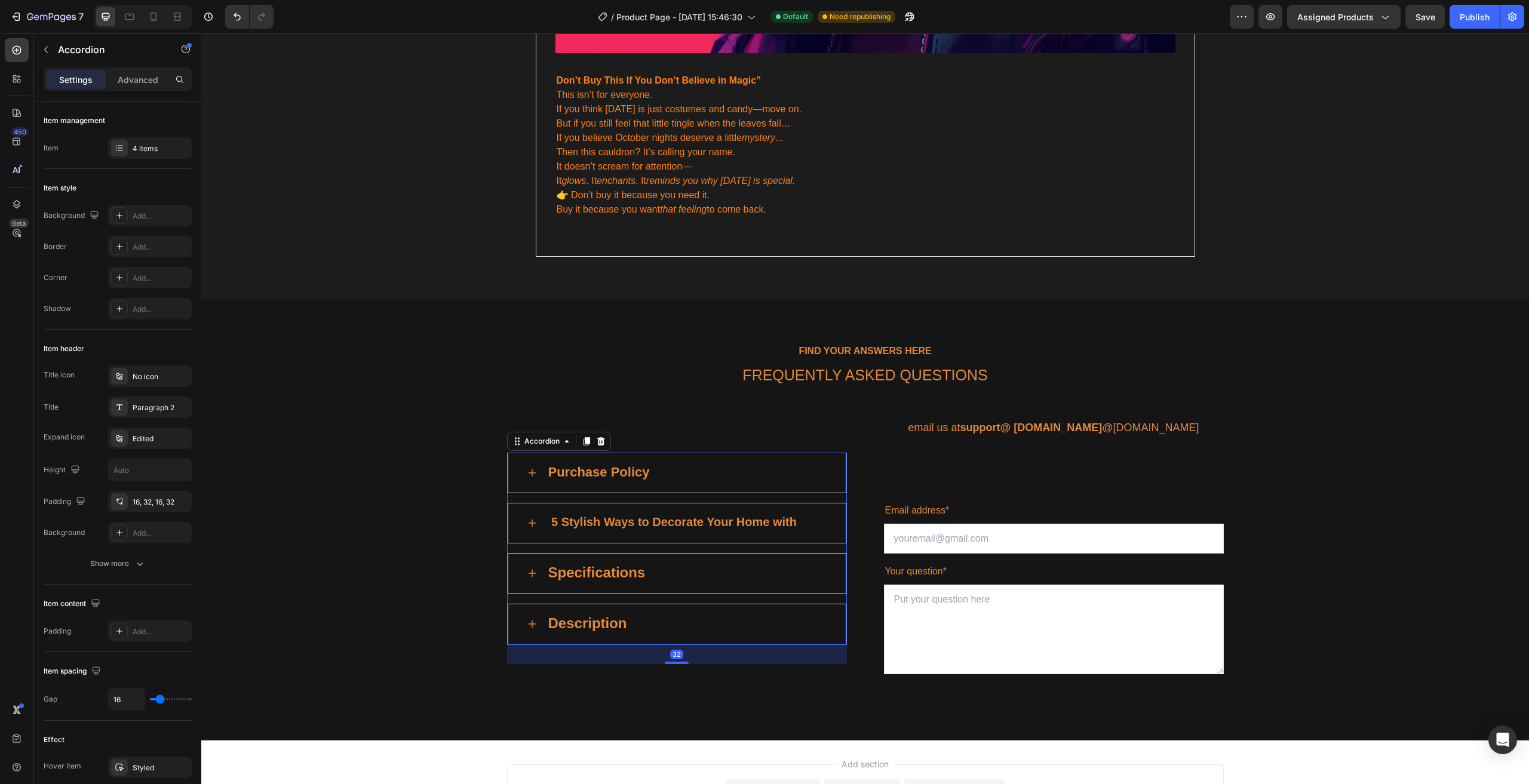
click at [648, 515] on strong "5 Stylish Ways to Decorate Your Home with" at bounding box center [674, 522] width 245 height 13
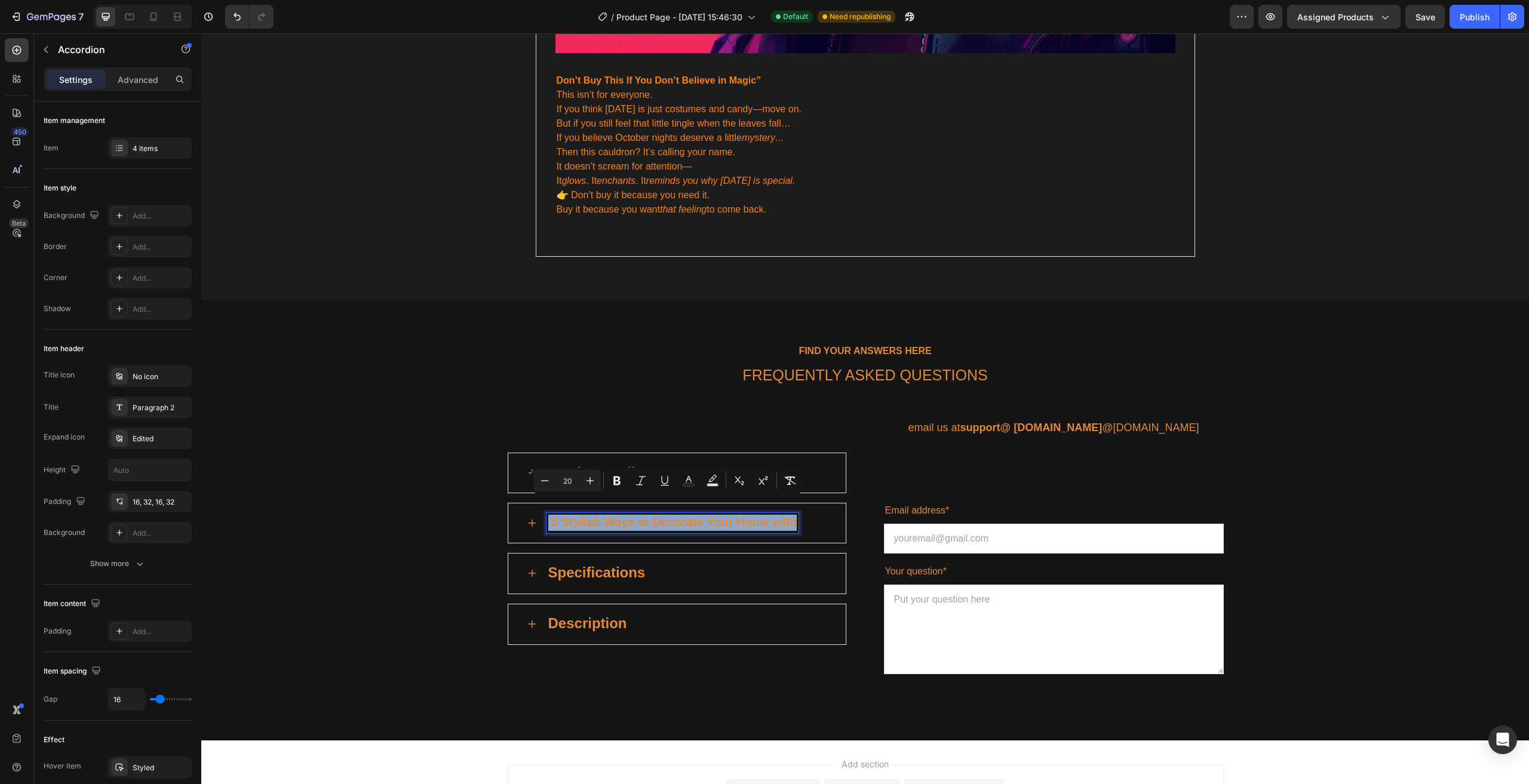
click at [581, 515] on strong "5 Stylish Ways to Decorate Your Home with" at bounding box center [674, 522] width 245 height 13
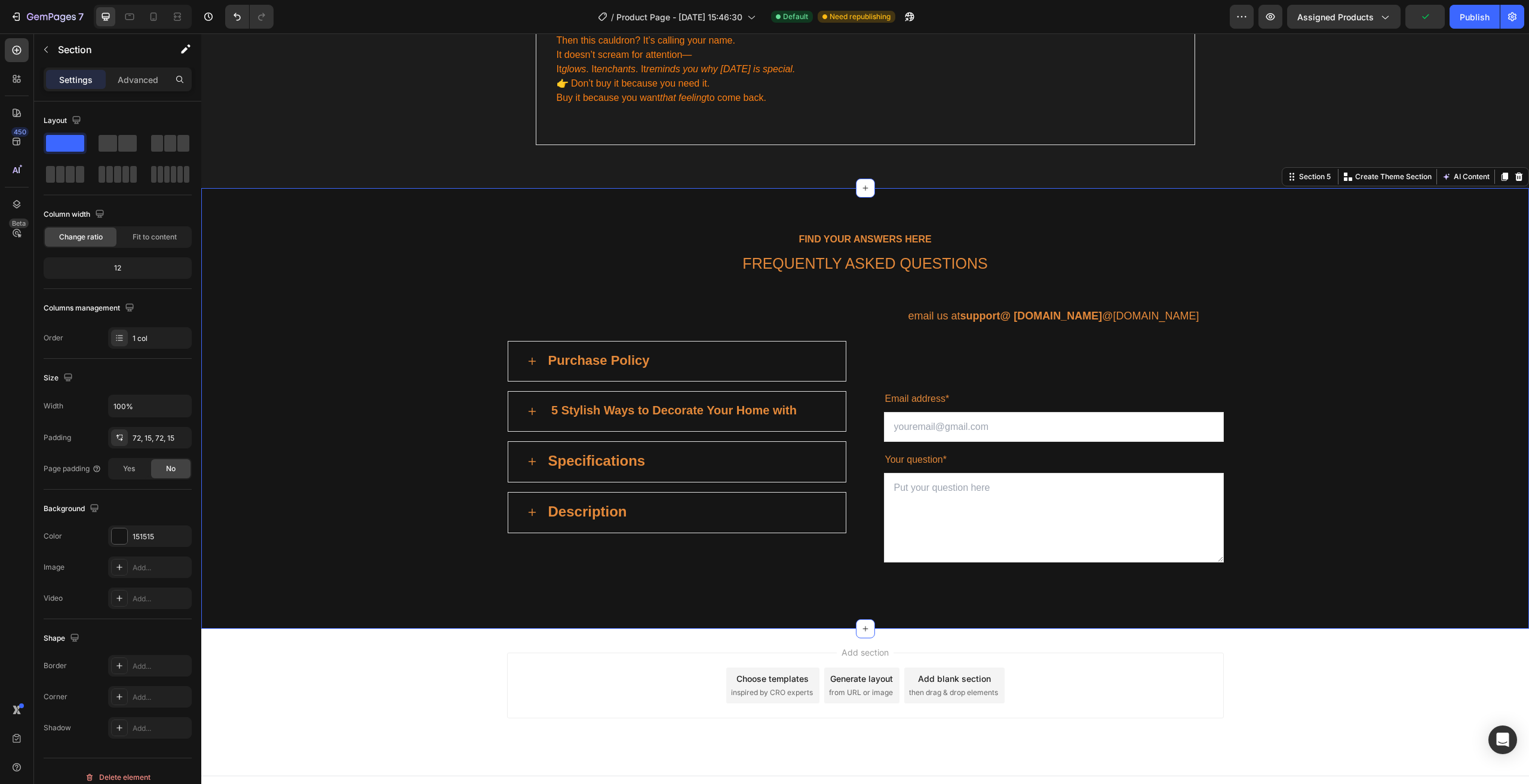
click at [440, 231] on div "FIND YOUR ANSWERS HERE Text block FREQUENTLY ASKED QUESTIONS Heading Row Purcha…" at bounding box center [865, 408] width 1310 height 354
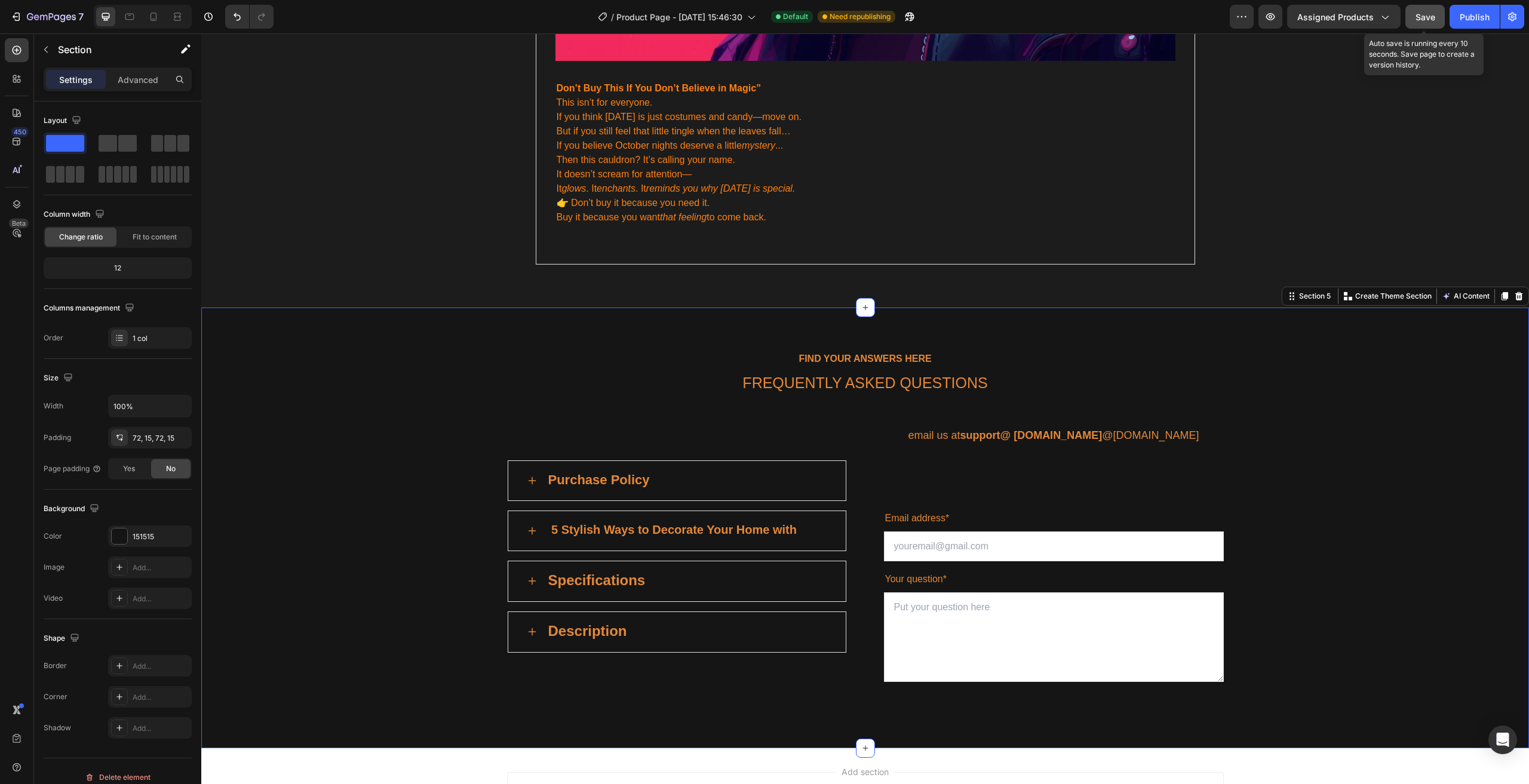
click at [1429, 20] on span "Save" at bounding box center [1425, 17] width 19 height 10
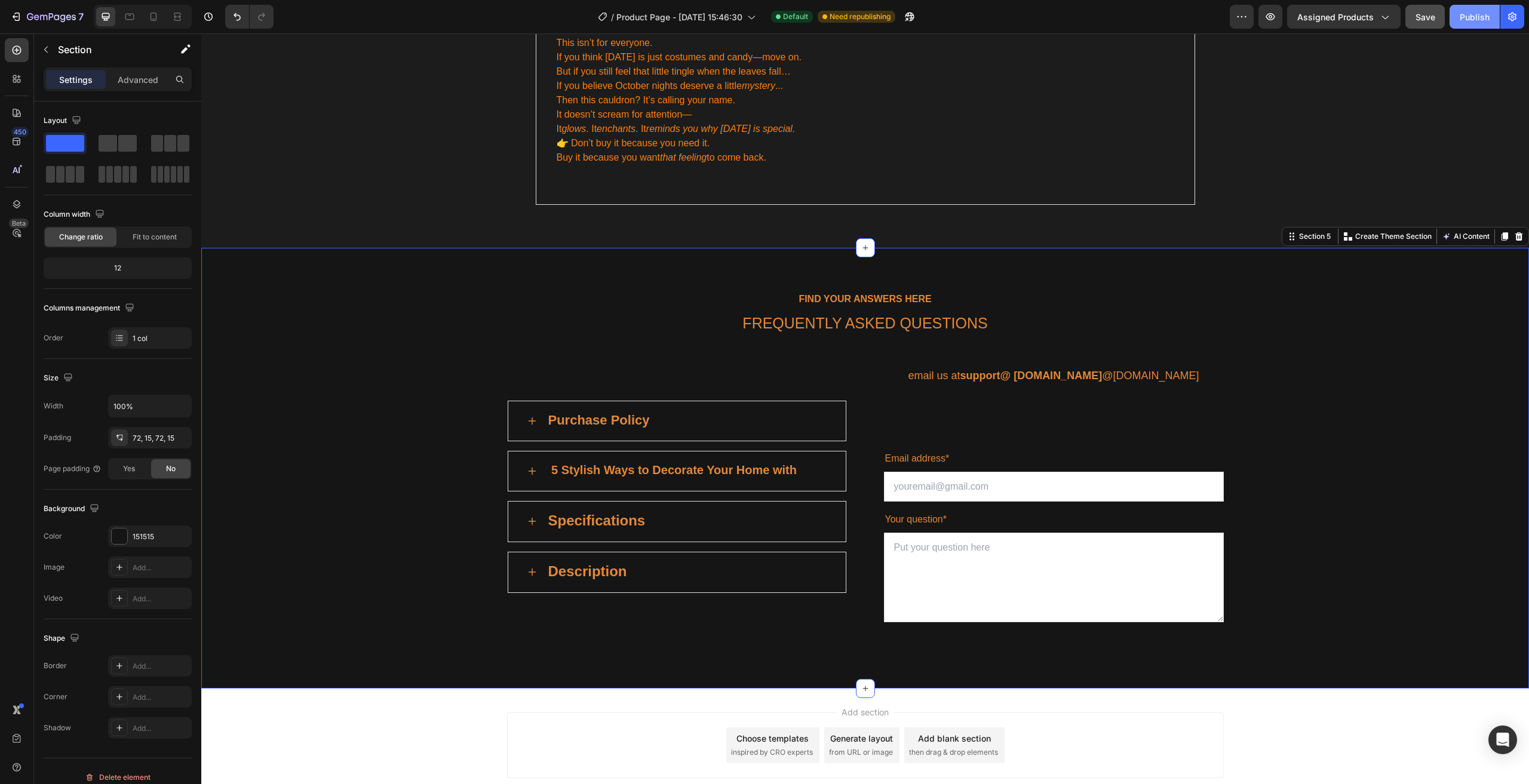
click at [1472, 13] on div "Publish" at bounding box center [1474, 17] width 30 height 13
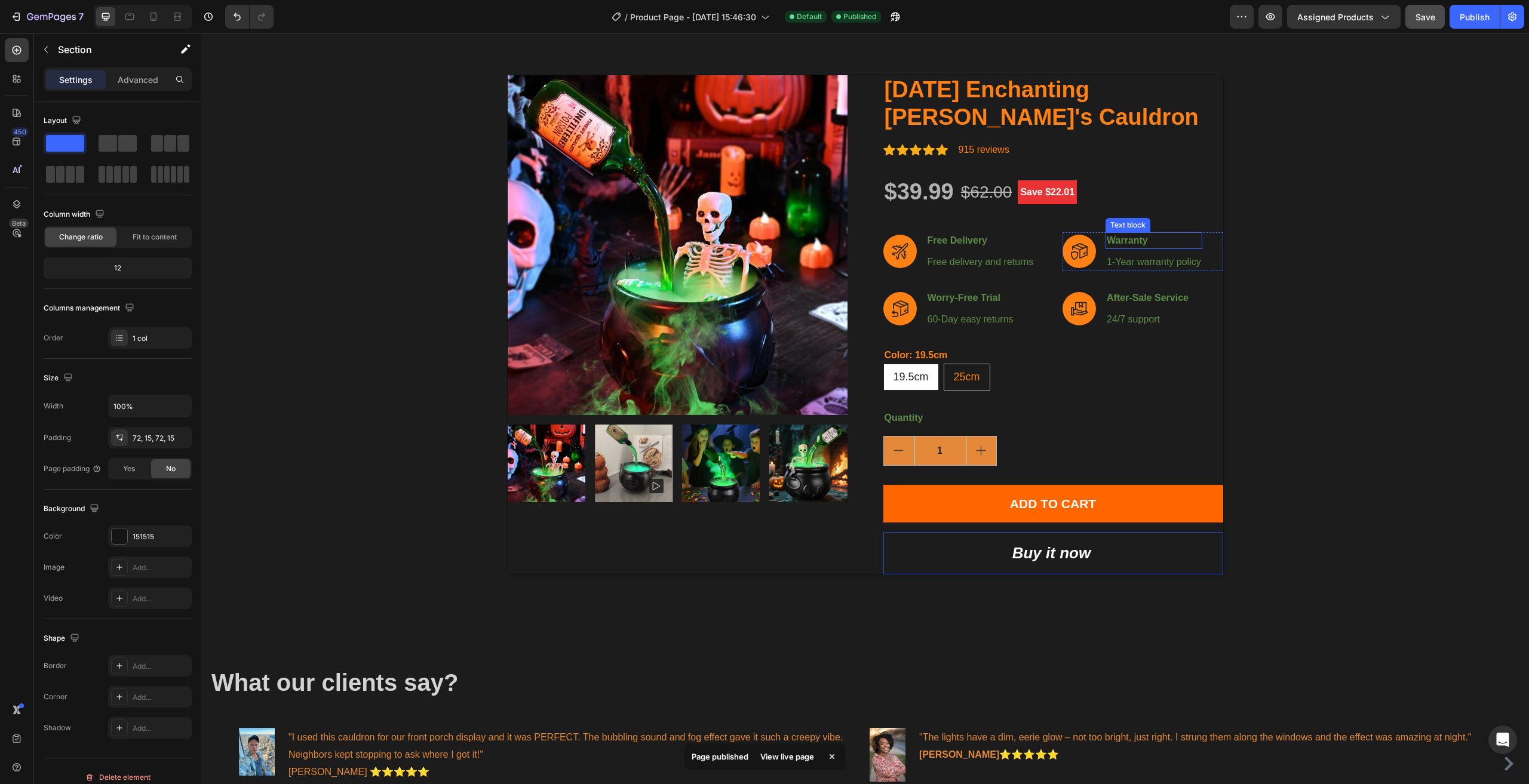
scroll to position [0, 0]
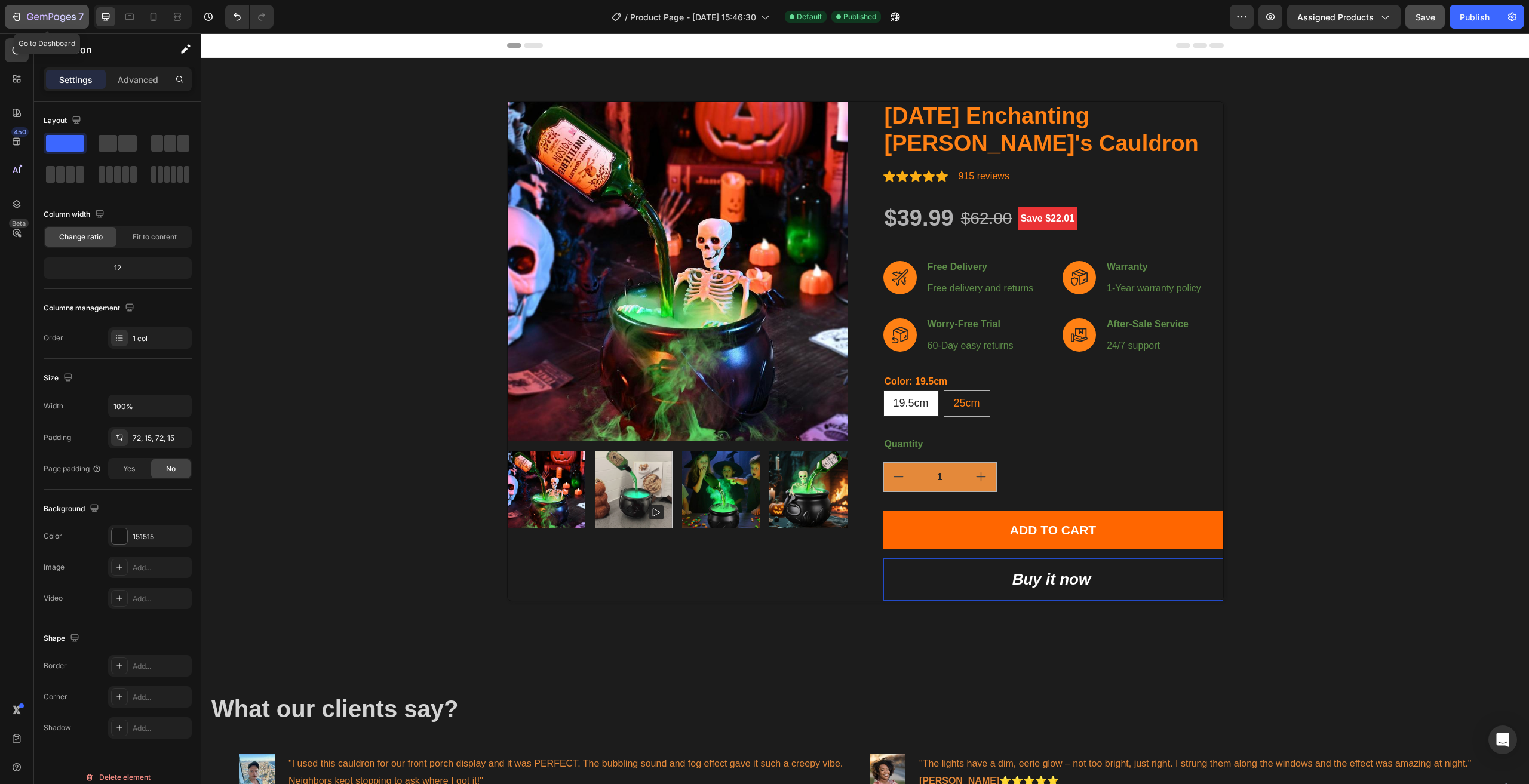
click at [37, 19] on icon "button" at bounding box center [51, 18] width 49 height 10
